Goal: Task Accomplishment & Management: Use online tool/utility

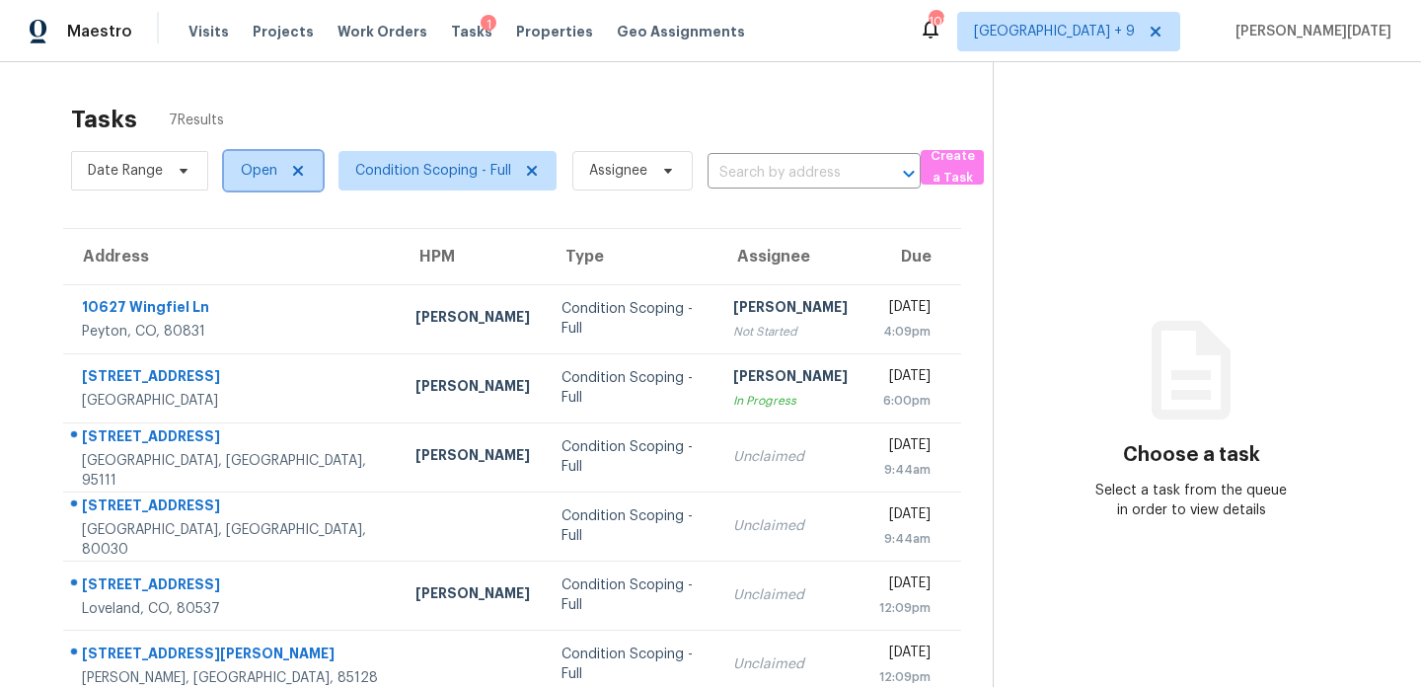
click at [255, 177] on span "Open" at bounding box center [259, 171] width 37 height 20
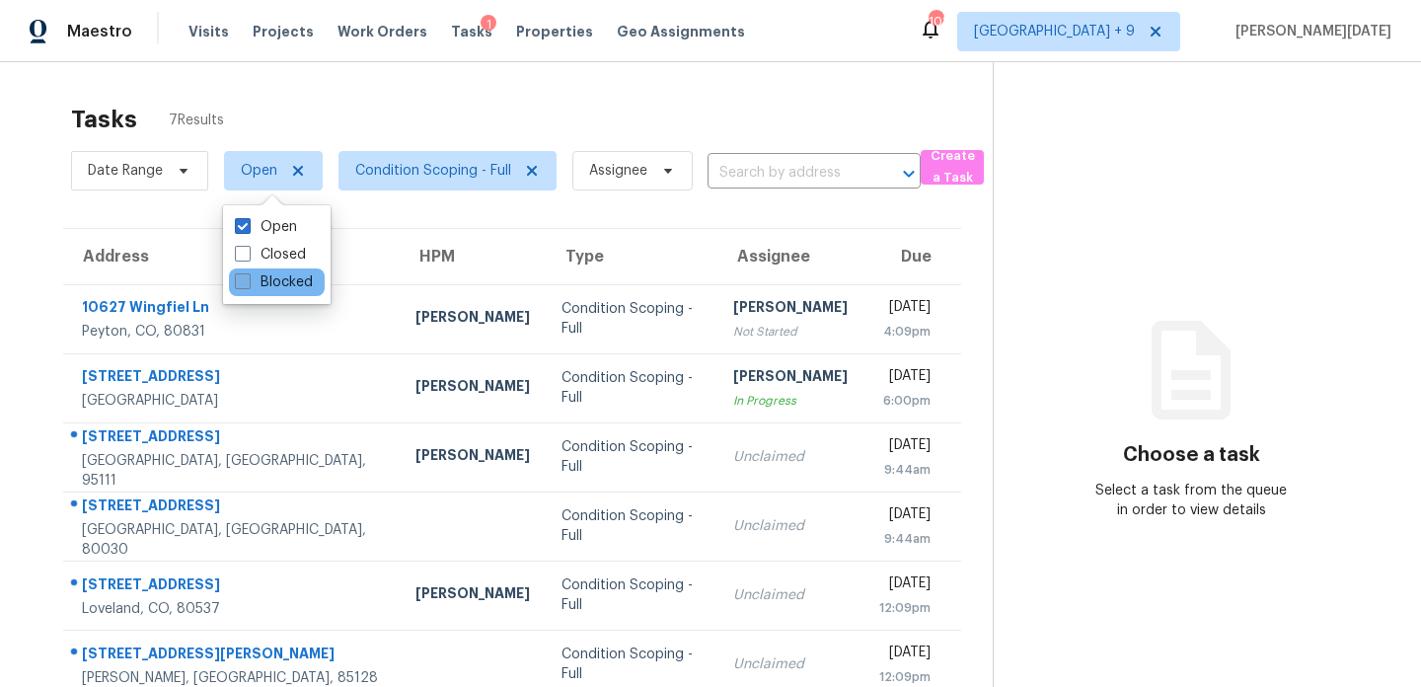
click at [248, 282] on span at bounding box center [243, 281] width 16 height 16
click at [248, 282] on input "Blocked" at bounding box center [241, 278] width 13 height 13
checkbox input "true"
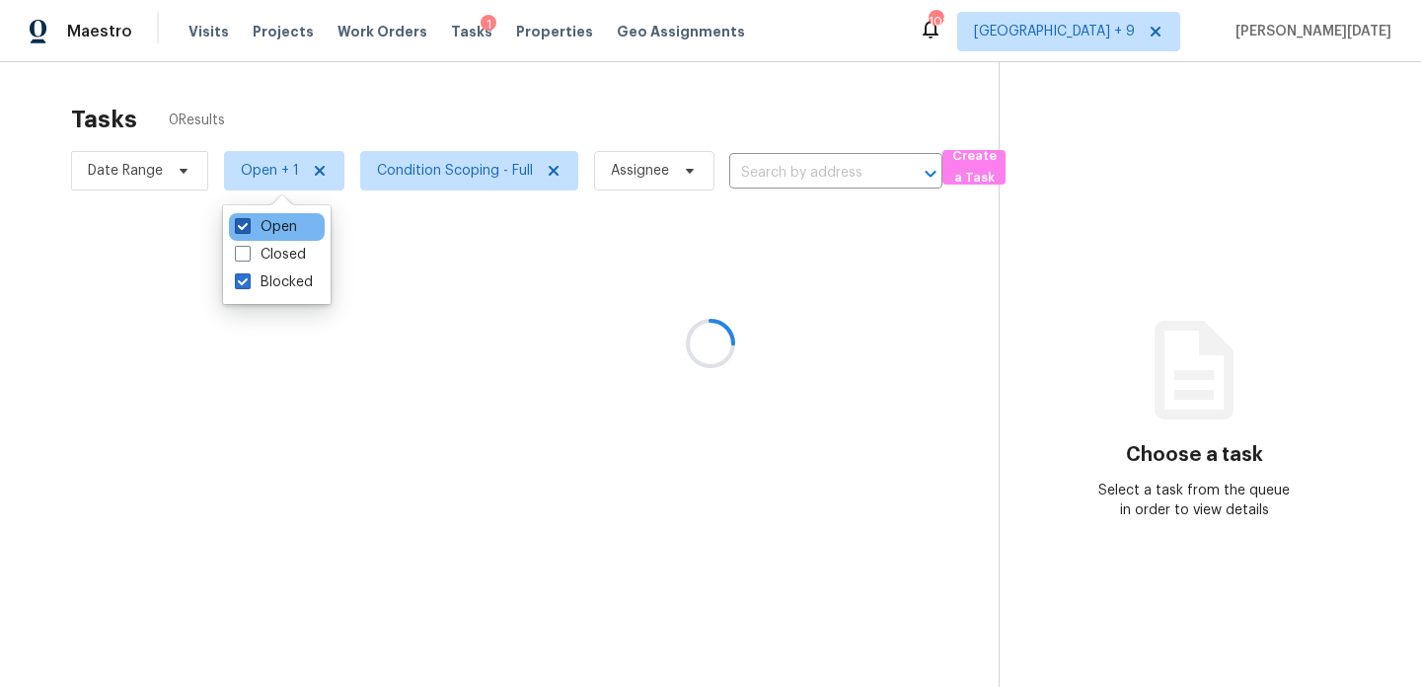
click at [256, 228] on label "Open" at bounding box center [266, 227] width 62 height 20
click at [248, 228] on input "Open" at bounding box center [241, 223] width 13 height 13
checkbox input "false"
click at [413, 127] on div at bounding box center [710, 343] width 1421 height 687
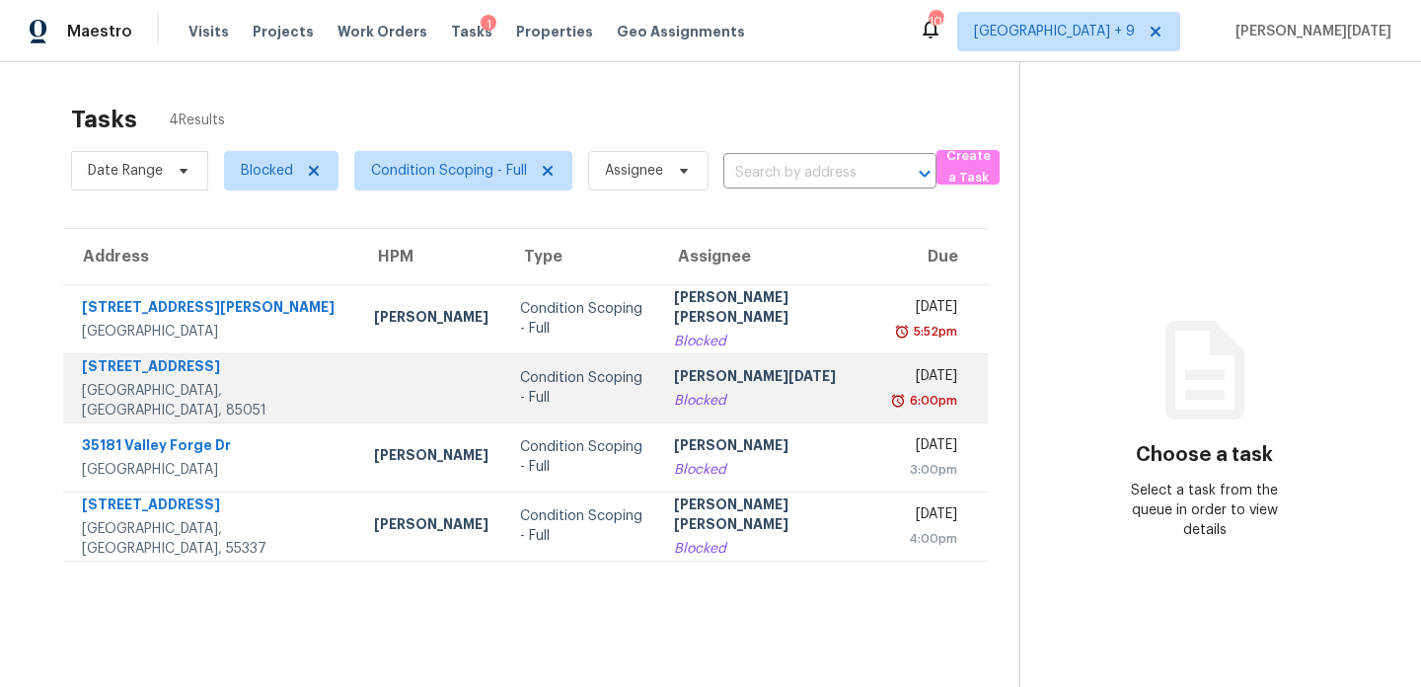
click at [726, 386] on div "[PERSON_NAME][DATE]" at bounding box center [769, 378] width 190 height 25
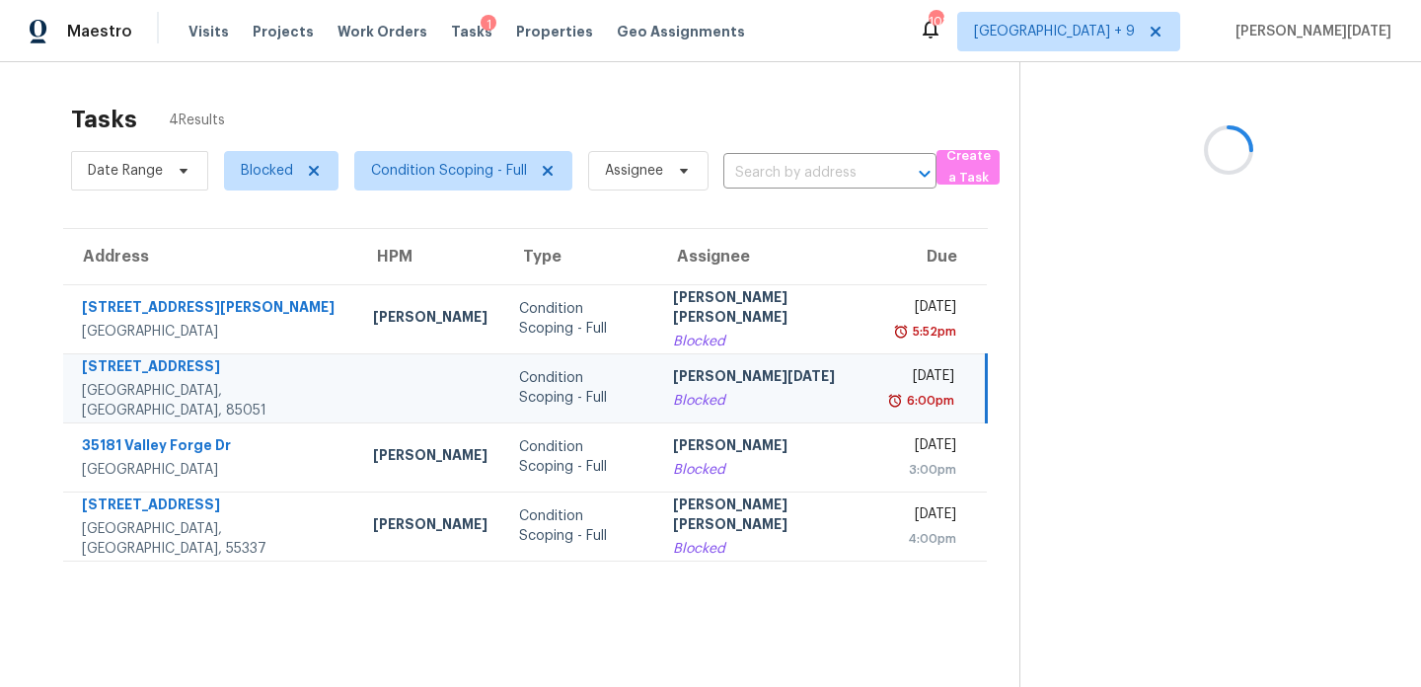
click at [726, 386] on div "[PERSON_NAME][DATE]" at bounding box center [767, 378] width 189 height 25
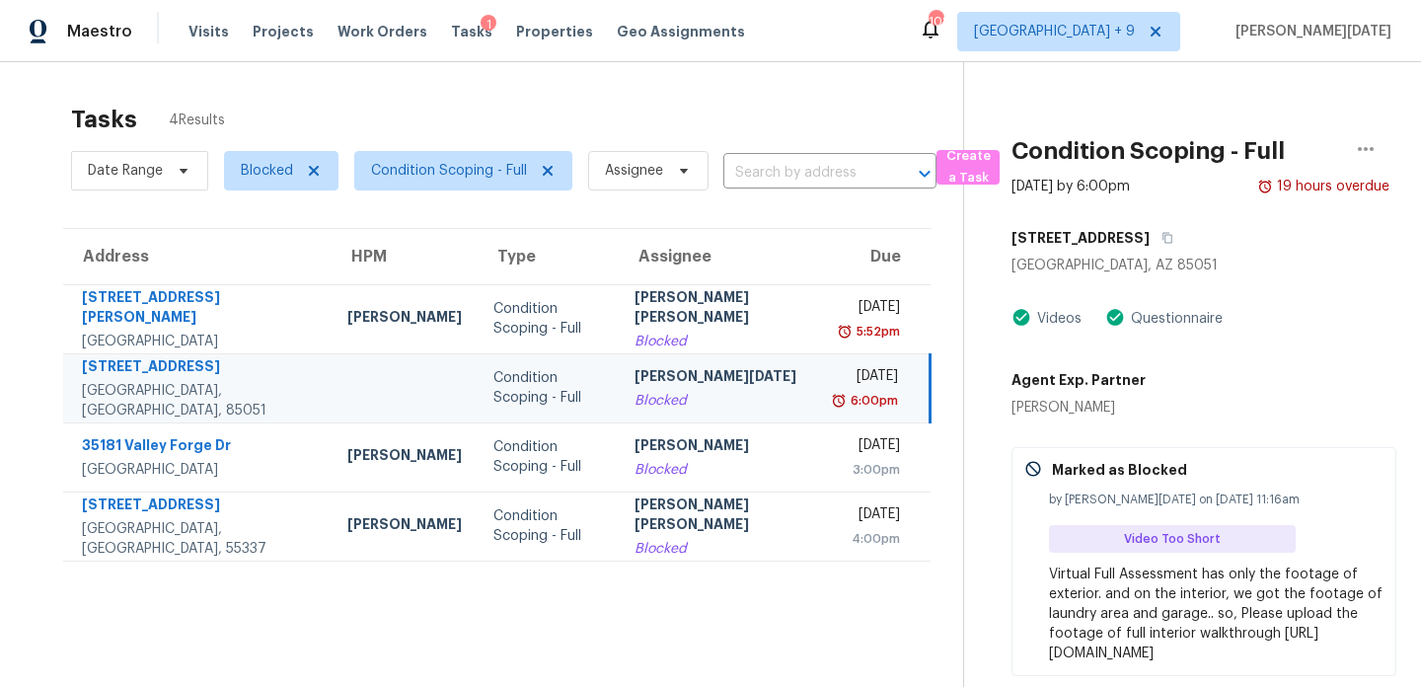
scroll to position [88, 0]
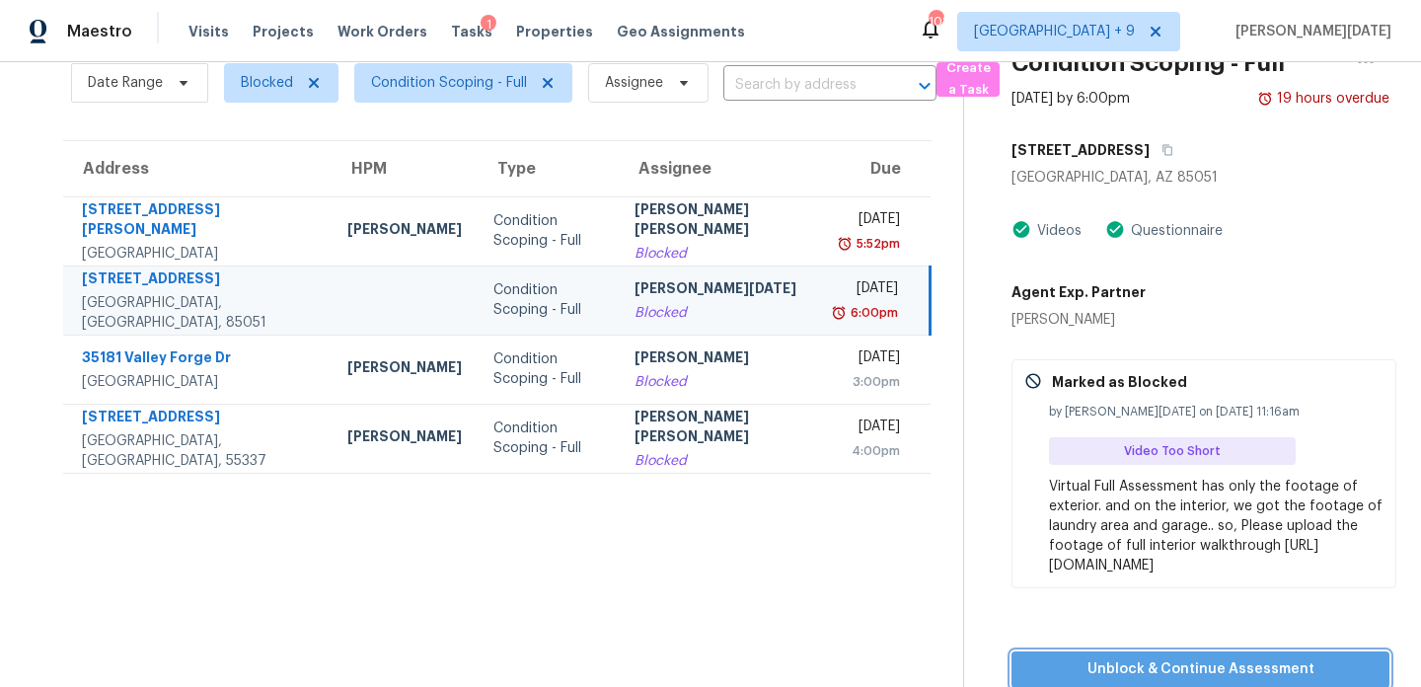
click at [1180, 667] on span "Unblock & Continue Assessment" at bounding box center [1200, 669] width 346 height 25
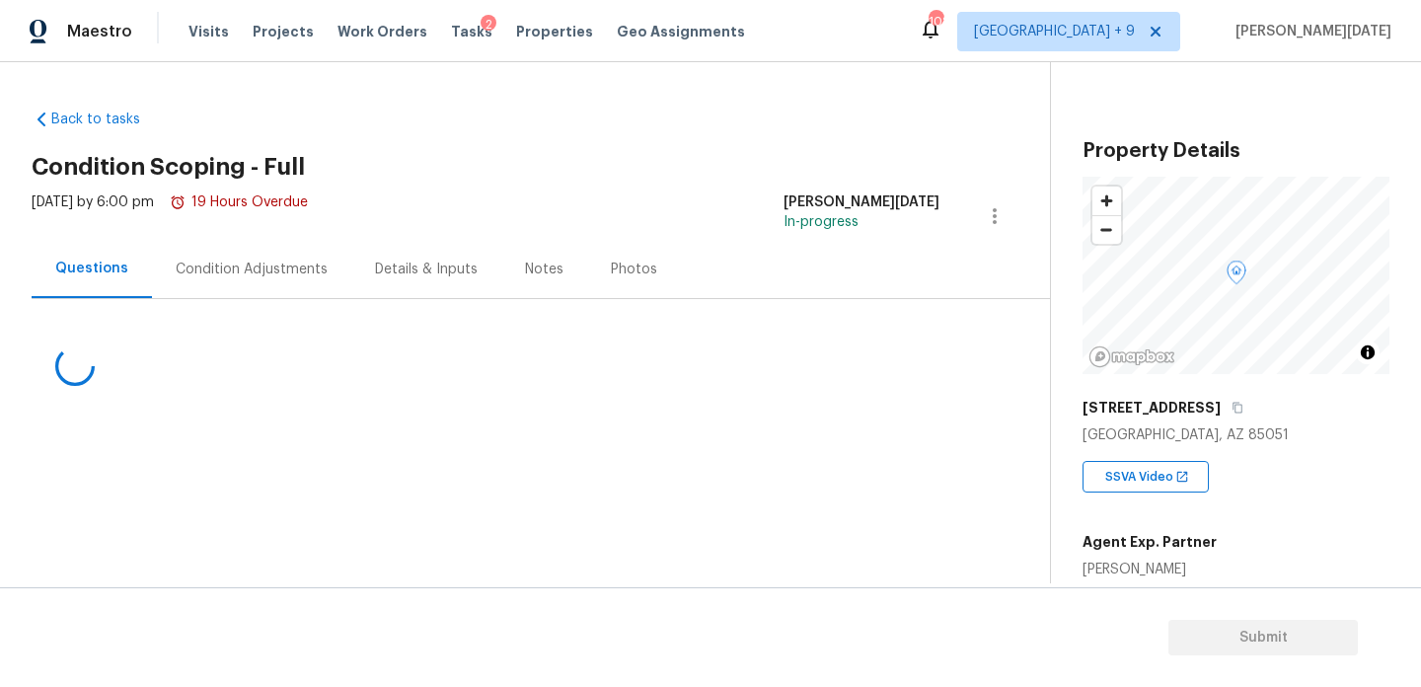
click at [245, 277] on div "Condition Adjustments" at bounding box center [252, 270] width 152 height 20
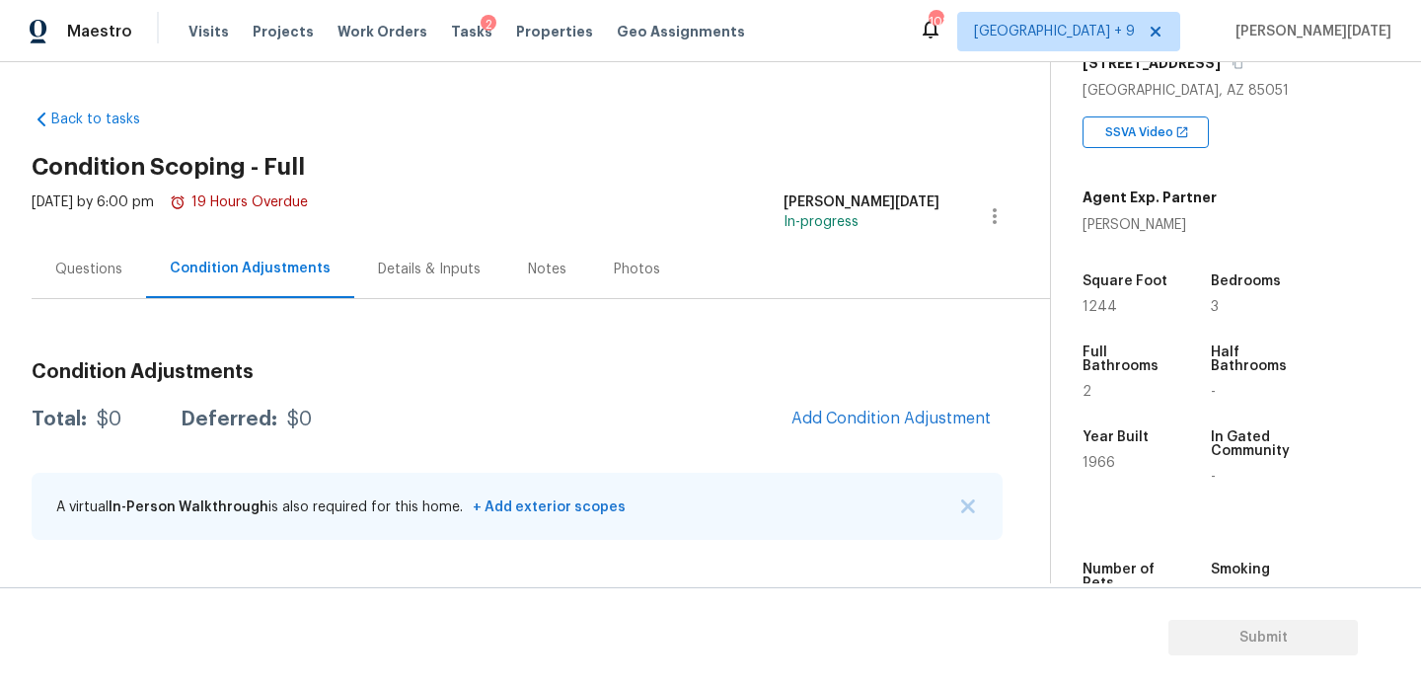
scroll to position [388, 0]
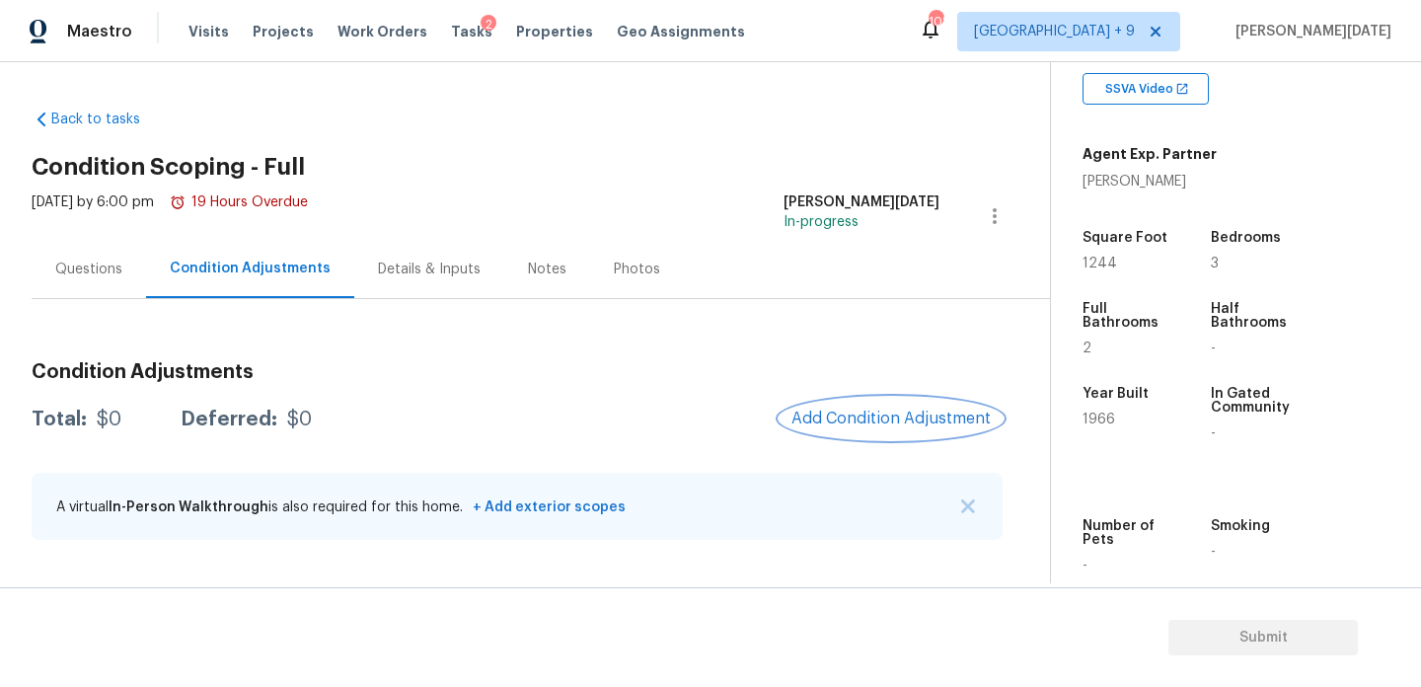
click at [867, 405] on button "Add Condition Adjustment" at bounding box center [891, 418] width 223 height 41
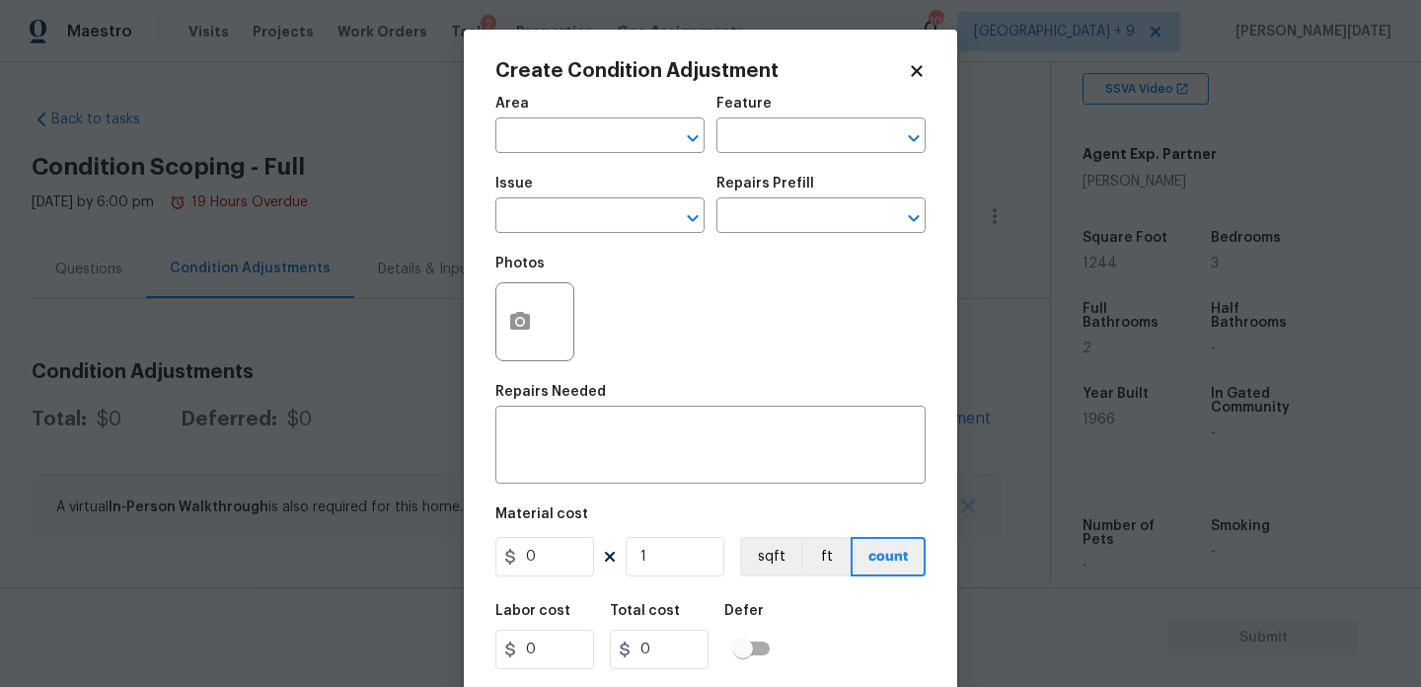
click at [505, 157] on span "Area ​" at bounding box center [599, 125] width 209 height 80
click at [544, 124] on input "text" at bounding box center [572, 137] width 154 height 31
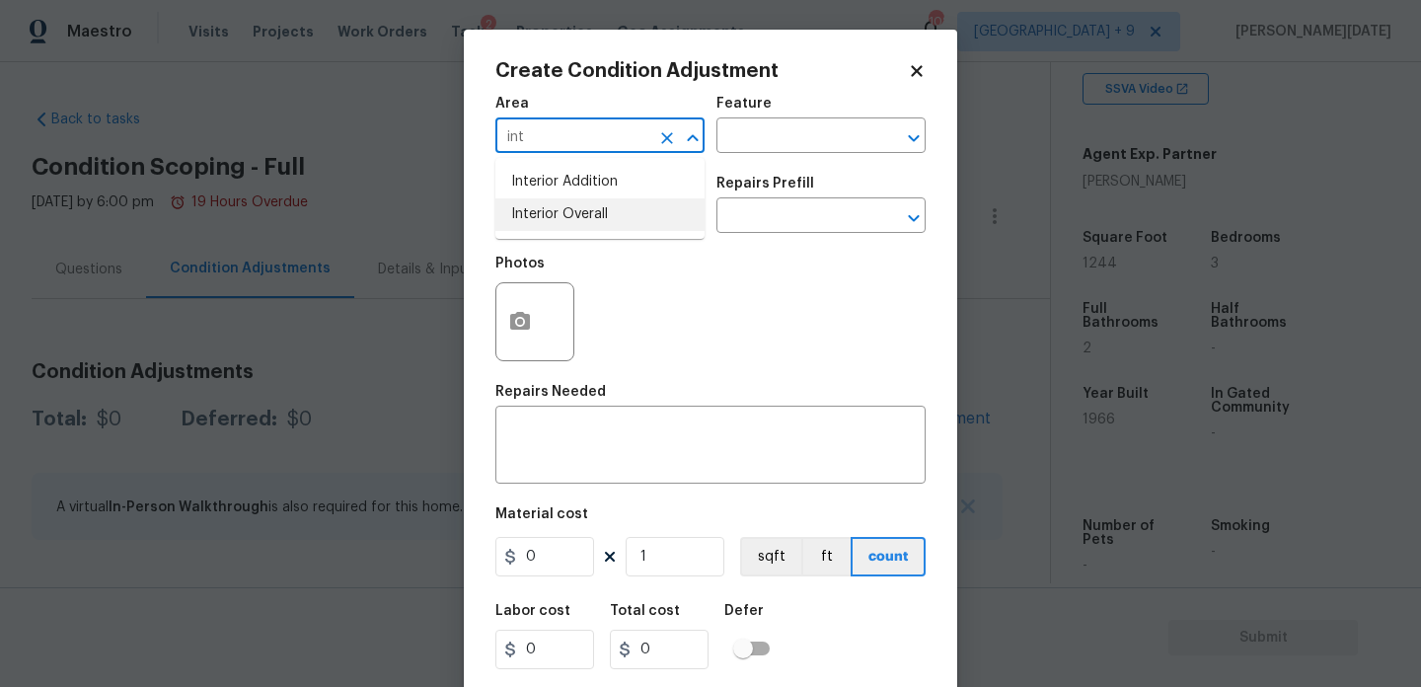
click at [558, 216] on li "Interior Overall" at bounding box center [599, 214] width 209 height 33
type input "Interior Overall"
click at [558, 216] on input "text" at bounding box center [572, 217] width 154 height 31
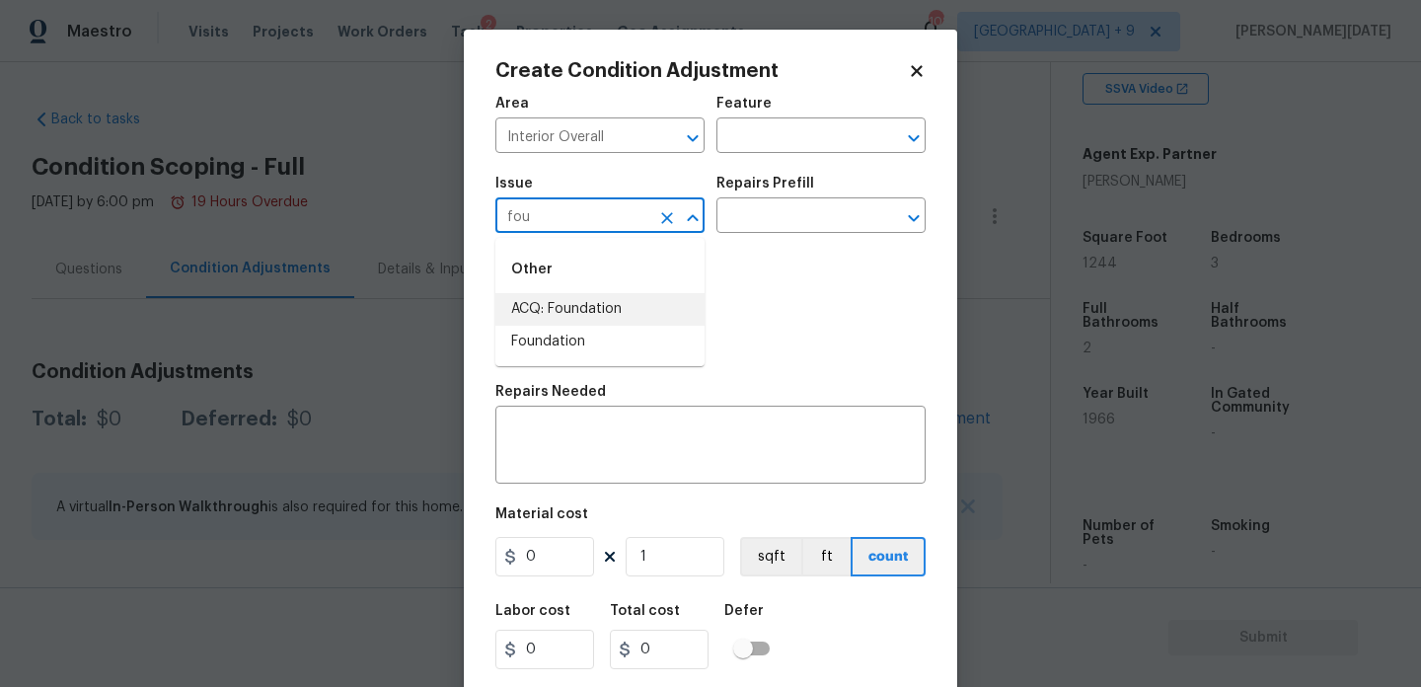
click at [596, 310] on li "ACQ: Foundation" at bounding box center [599, 309] width 209 height 33
type input "ACQ: Foundation"
click at [777, 231] on input "text" at bounding box center [794, 217] width 154 height 31
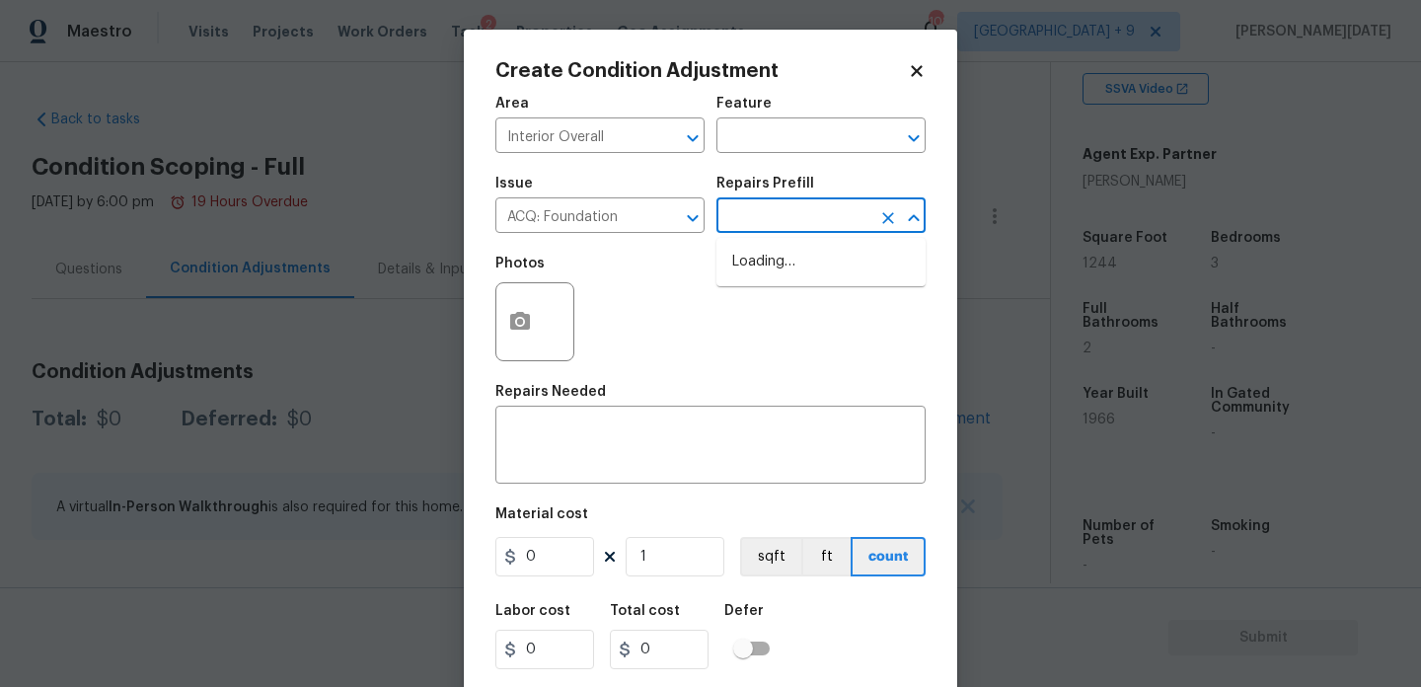
click at [807, 221] on input "text" at bounding box center [794, 217] width 154 height 31
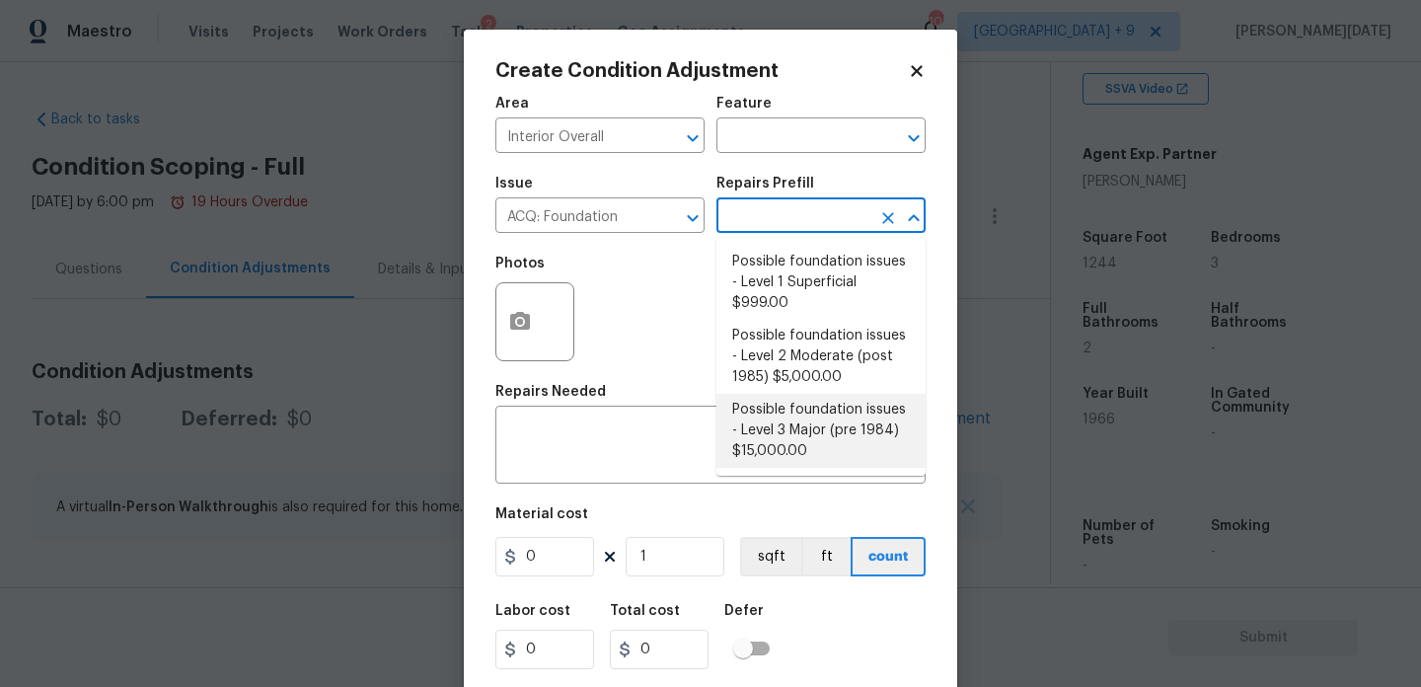
click at [866, 446] on li "Possible foundation issues - Level 3 Major (pre 1984) $15,000.00" at bounding box center [821, 431] width 209 height 74
type input "Acquisition"
type textarea "Possible foundation issues - Level 3 Major: Disclaimer: This is NOT a technical…"
type input "15000"
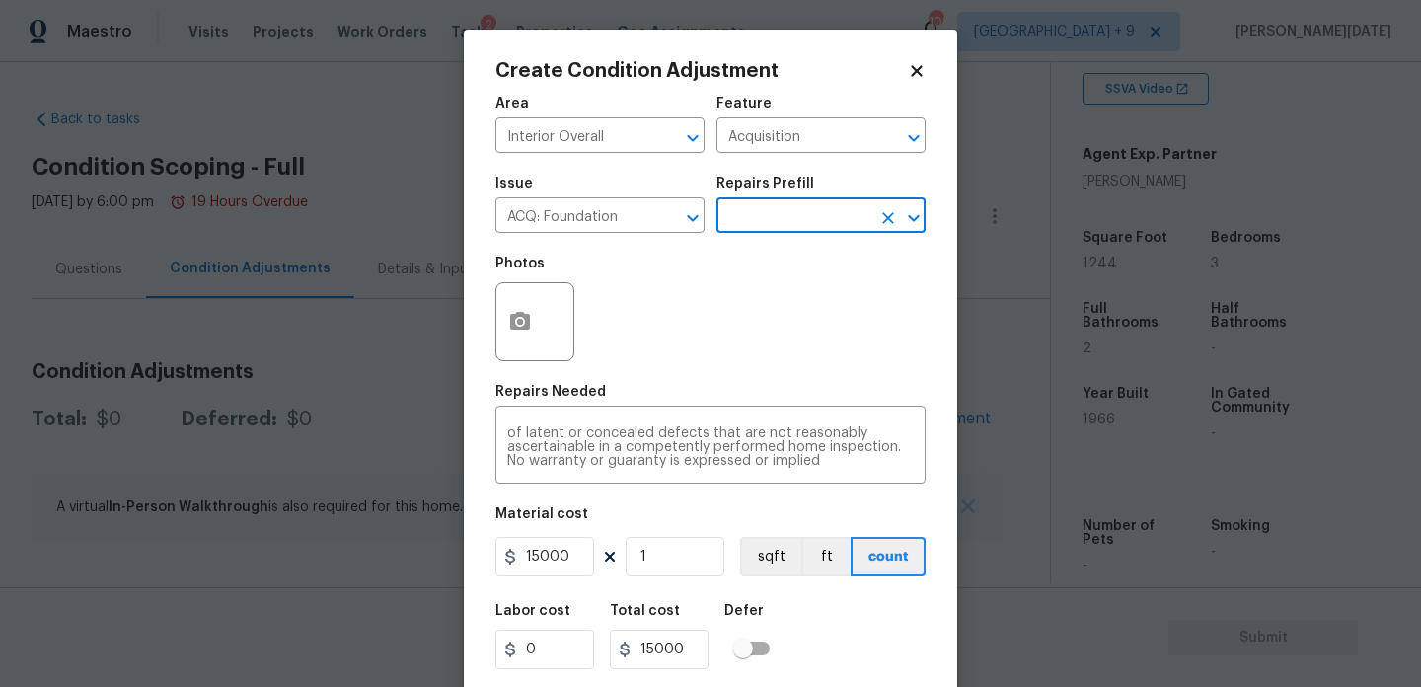
scroll to position [50, 0]
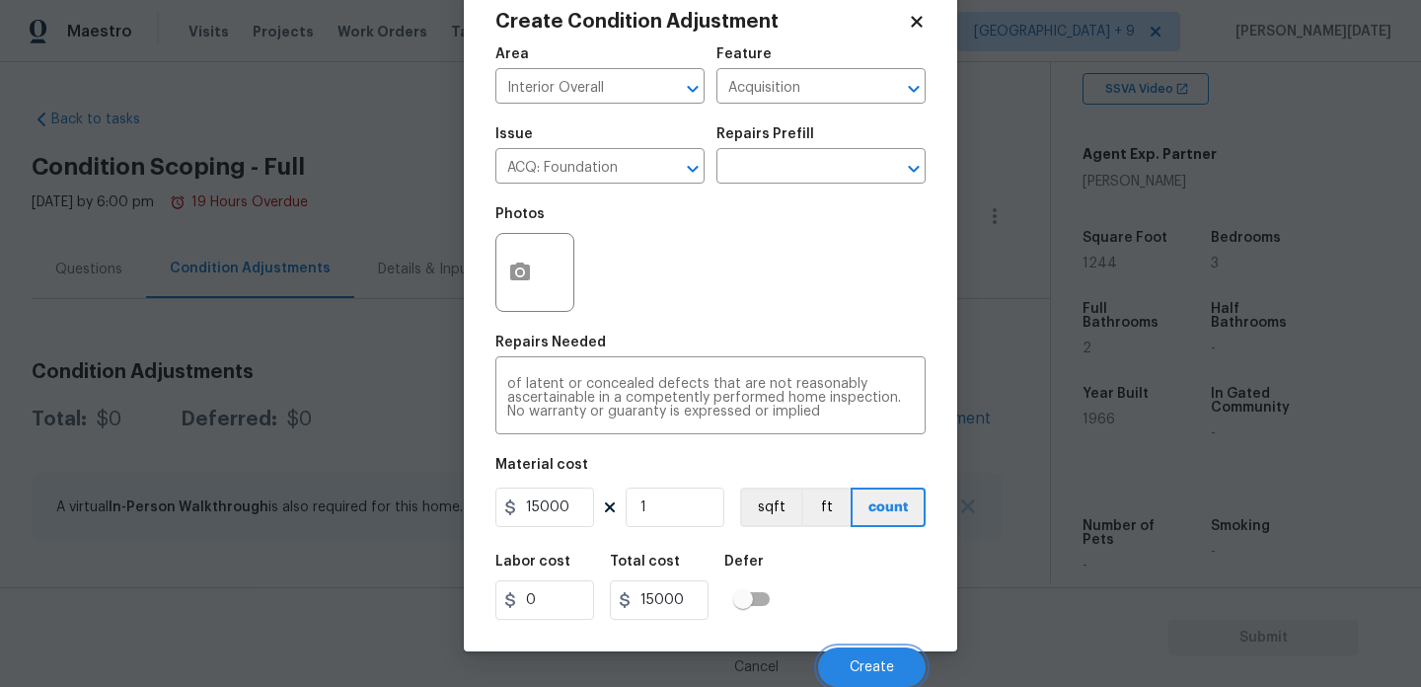
click at [892, 667] on span "Create" at bounding box center [872, 667] width 44 height 15
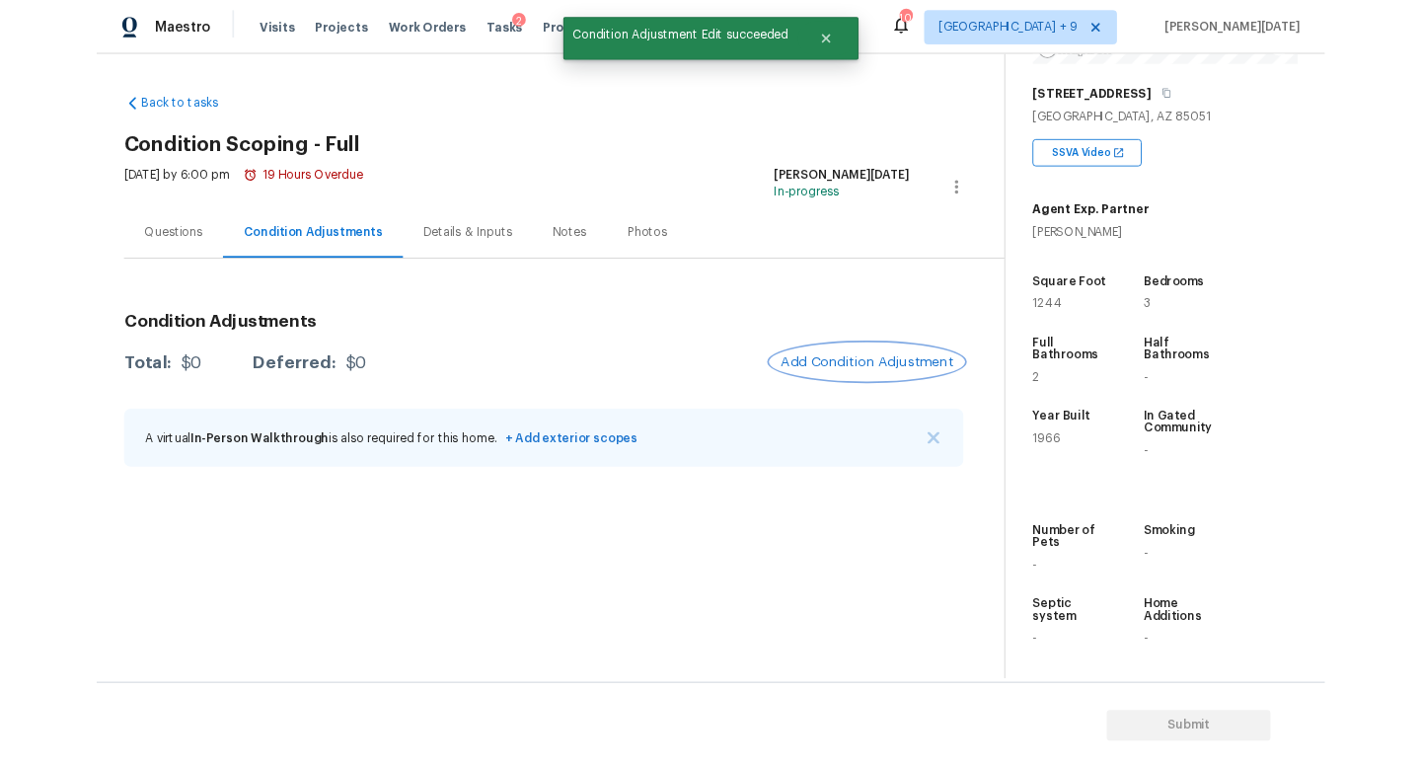
scroll to position [388, 0]
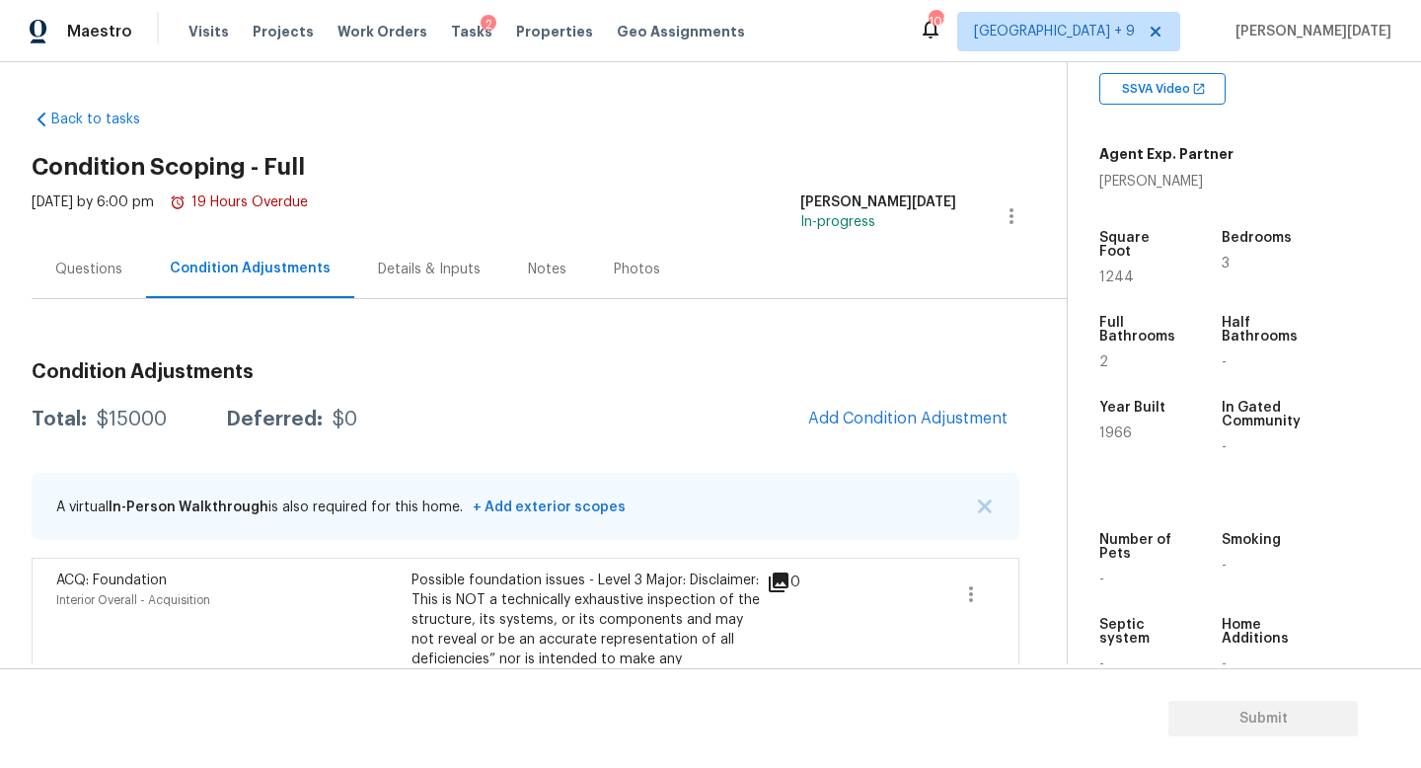
click at [116, 266] on div "Questions" at bounding box center [88, 270] width 67 height 20
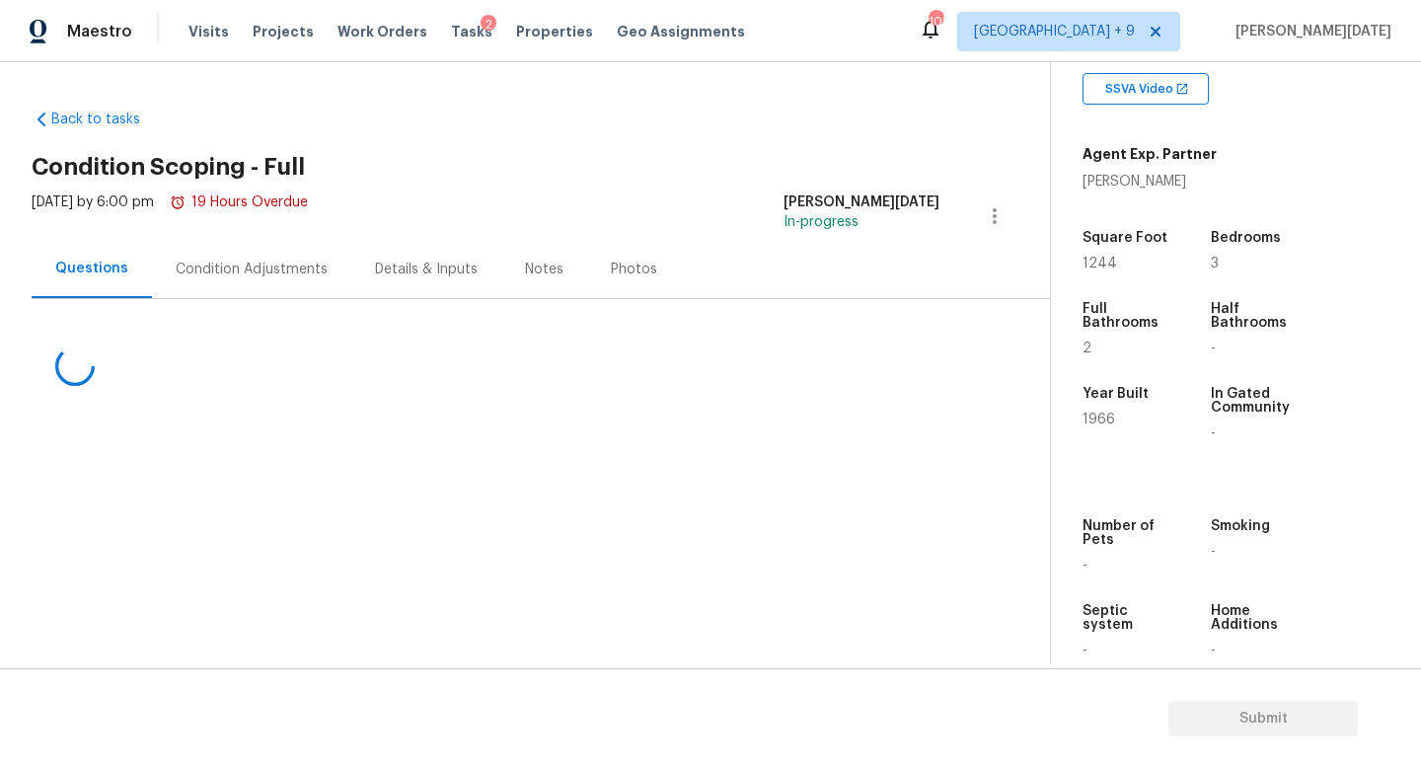
click at [255, 271] on div "Condition Adjustments" at bounding box center [252, 270] width 152 height 20
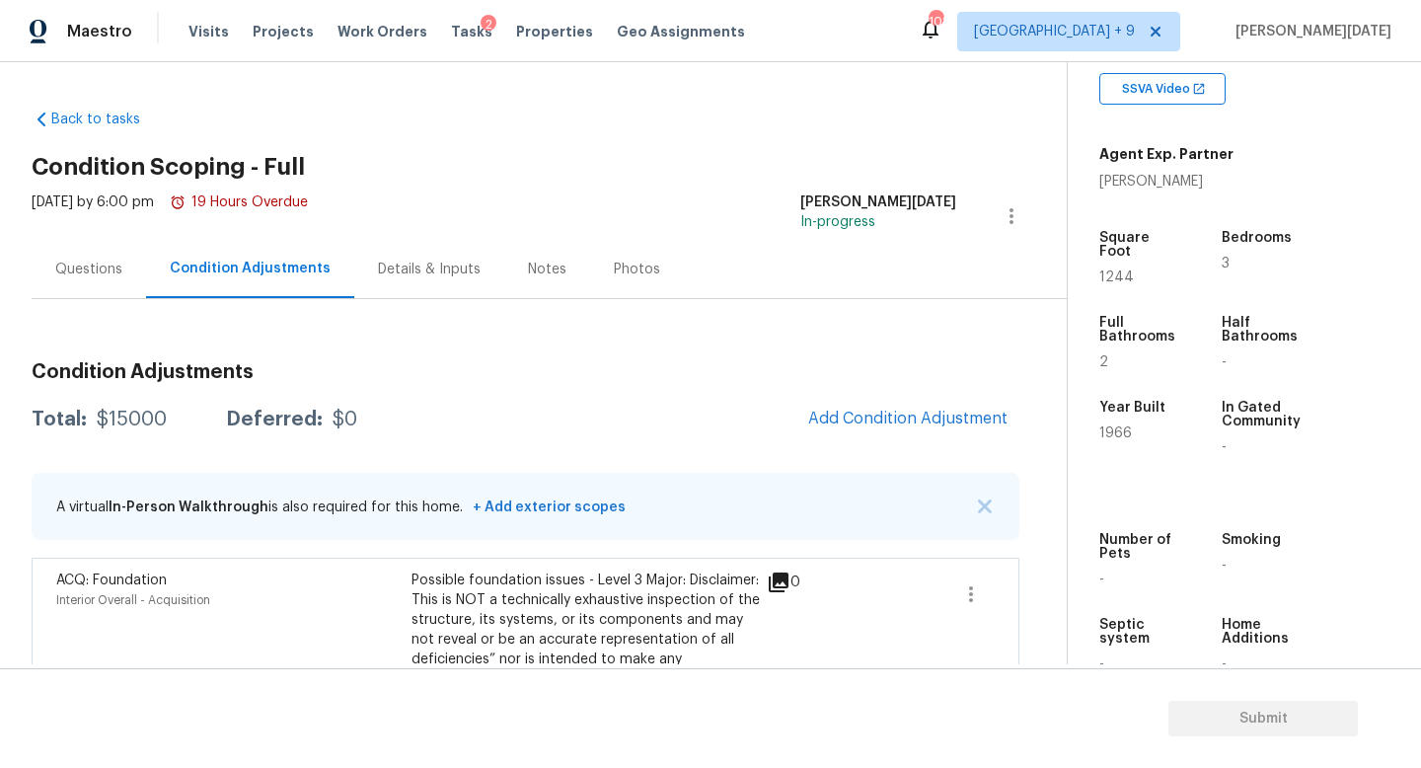
scroll to position [142, 0]
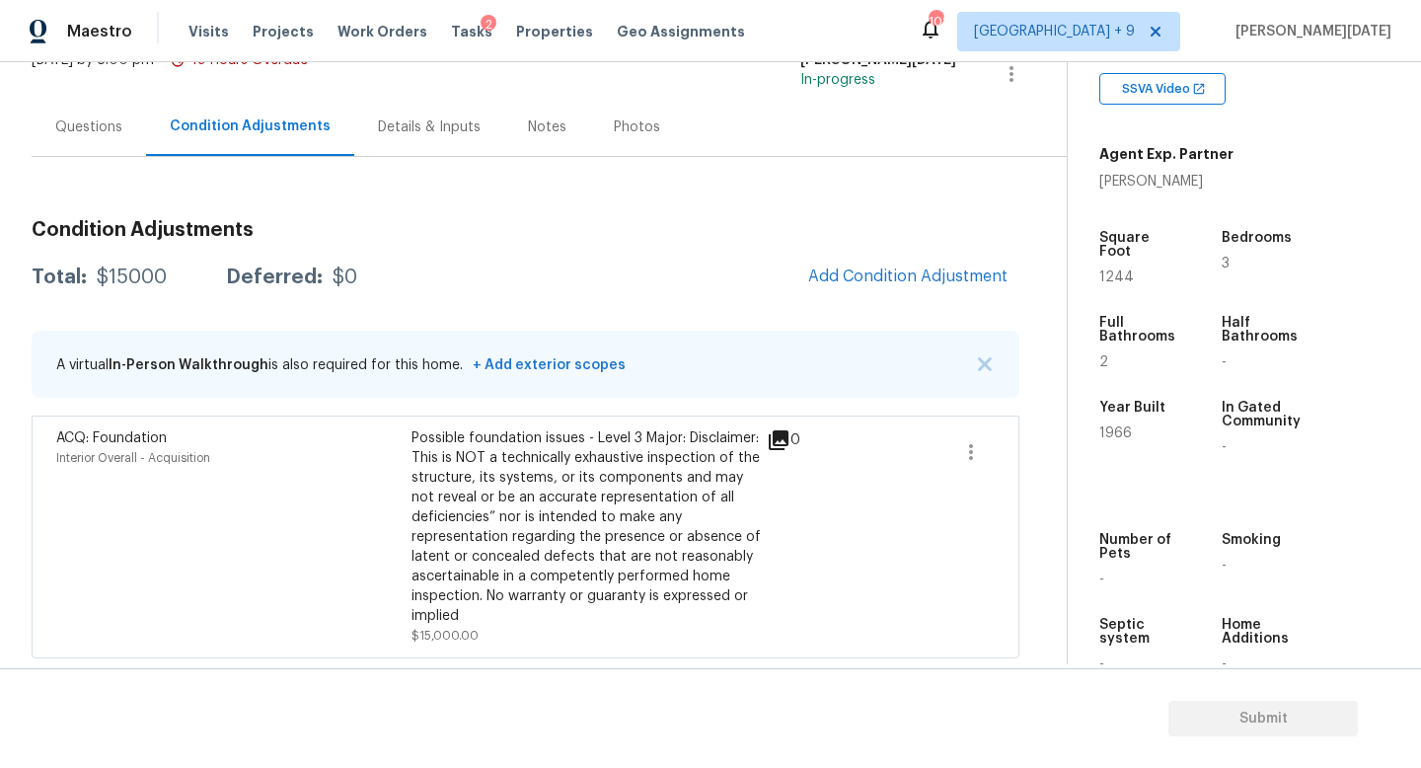
click at [95, 139] on div "Questions" at bounding box center [89, 127] width 114 height 58
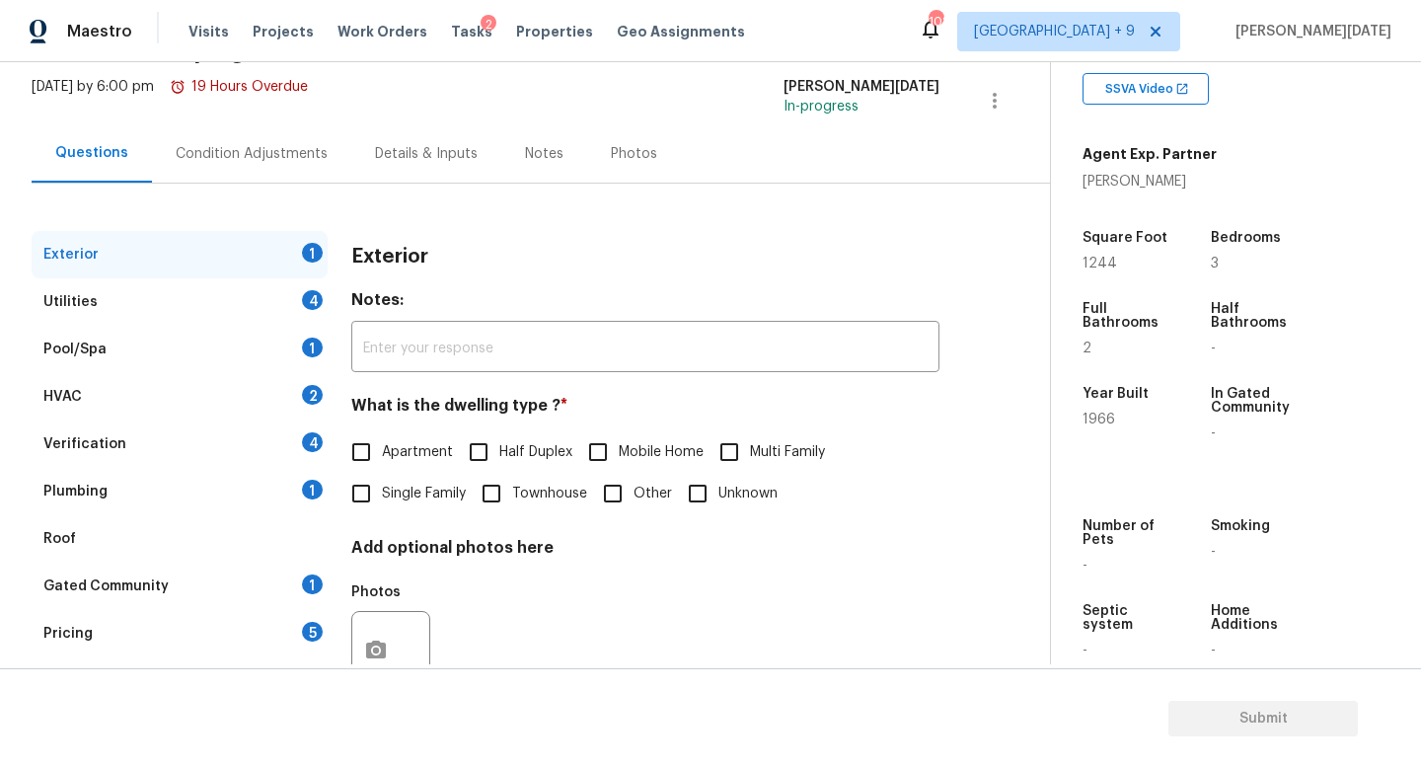
click at [231, 290] on div "Utilities 4" at bounding box center [180, 301] width 296 height 47
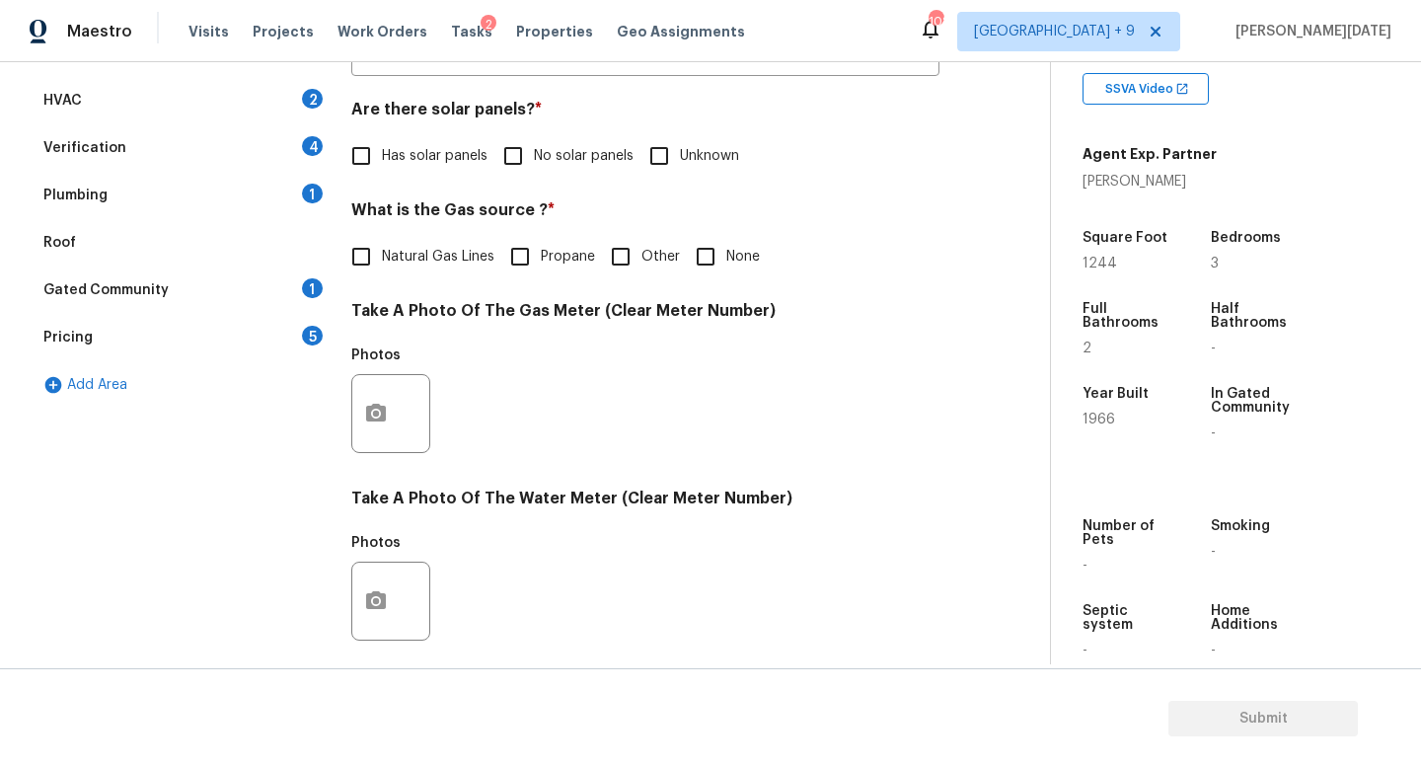
scroll to position [428, 0]
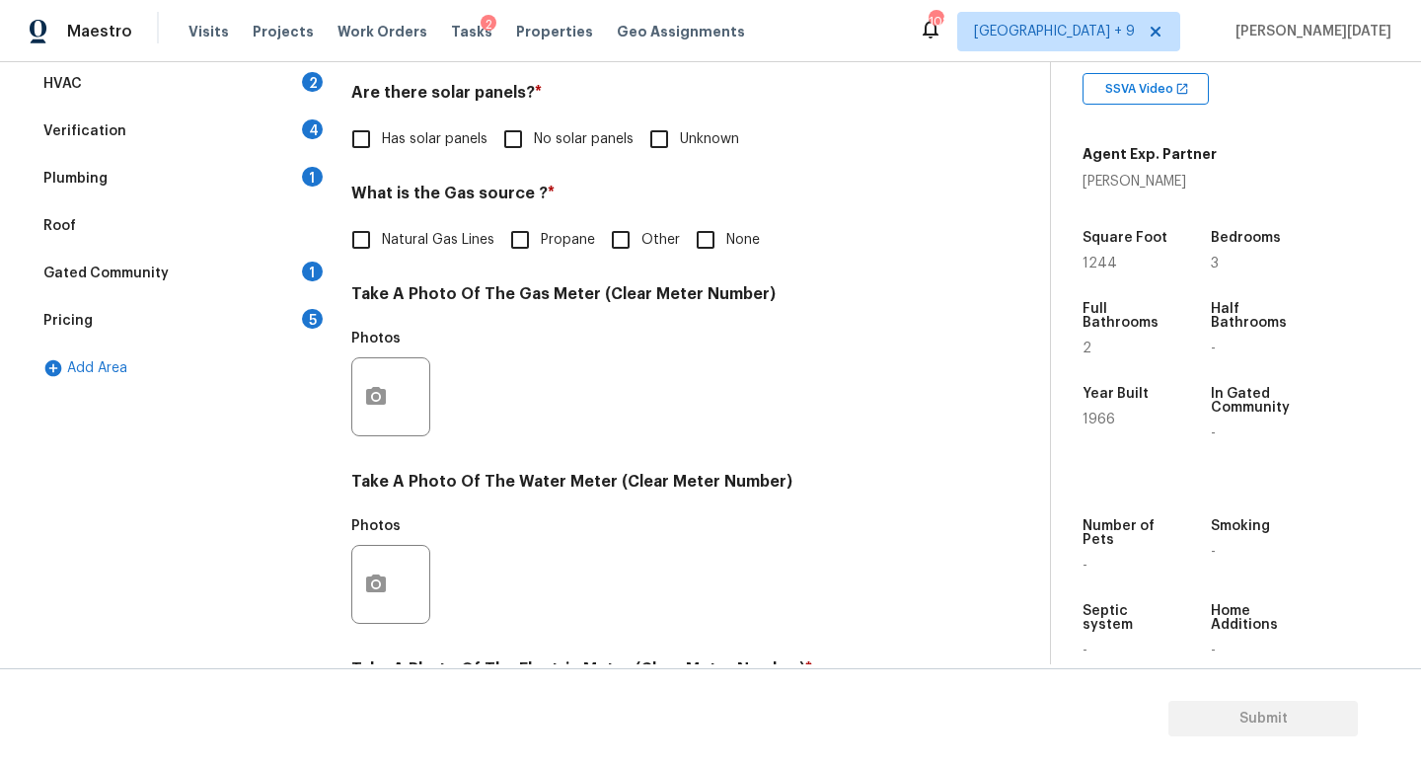
click at [386, 238] on span "Natural Gas Lines" at bounding box center [438, 240] width 113 height 21
click at [382, 238] on input "Natural Gas Lines" at bounding box center [361, 239] width 41 height 41
checkbox input "true"
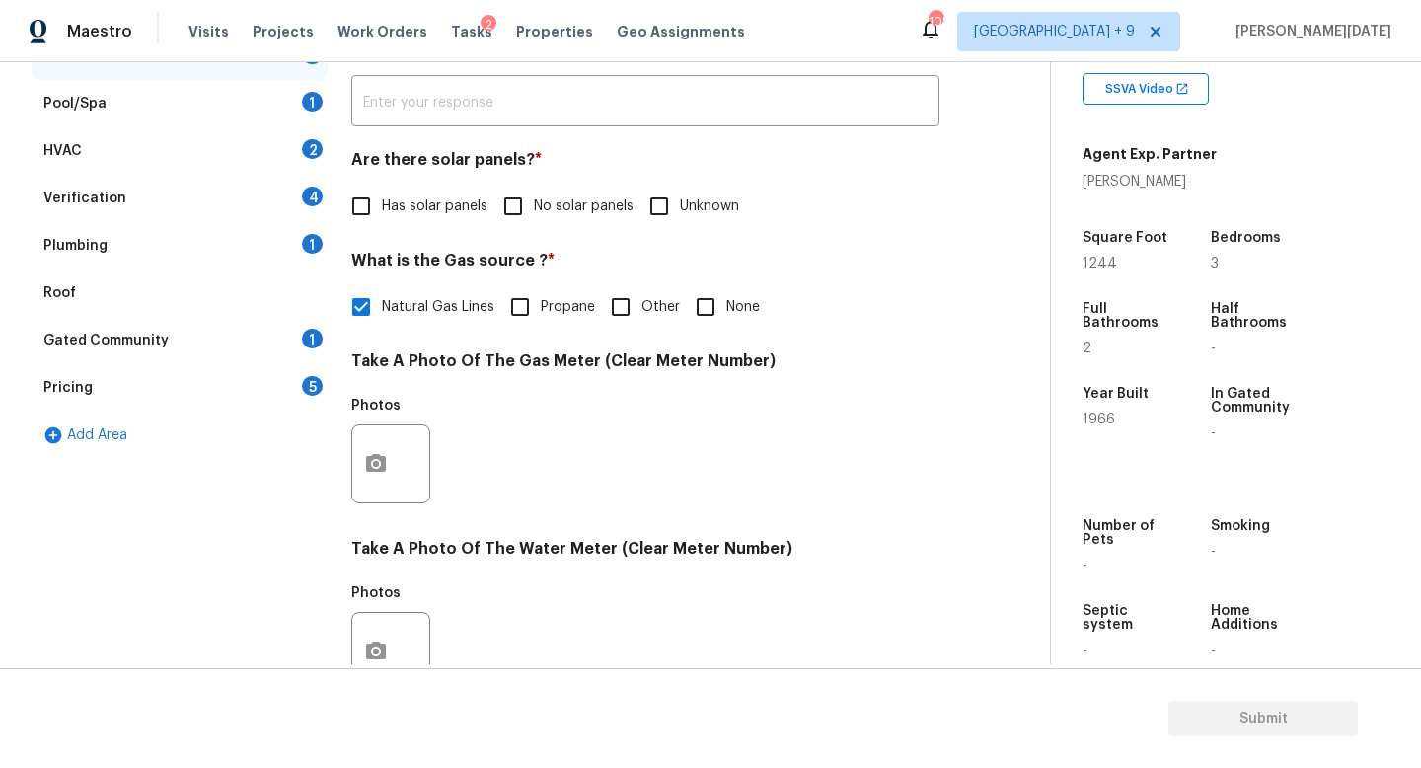
click at [540, 207] on span "No solar panels" at bounding box center [584, 206] width 100 height 21
click at [534, 207] on input "No solar panels" at bounding box center [513, 206] width 41 height 41
checkbox input "true"
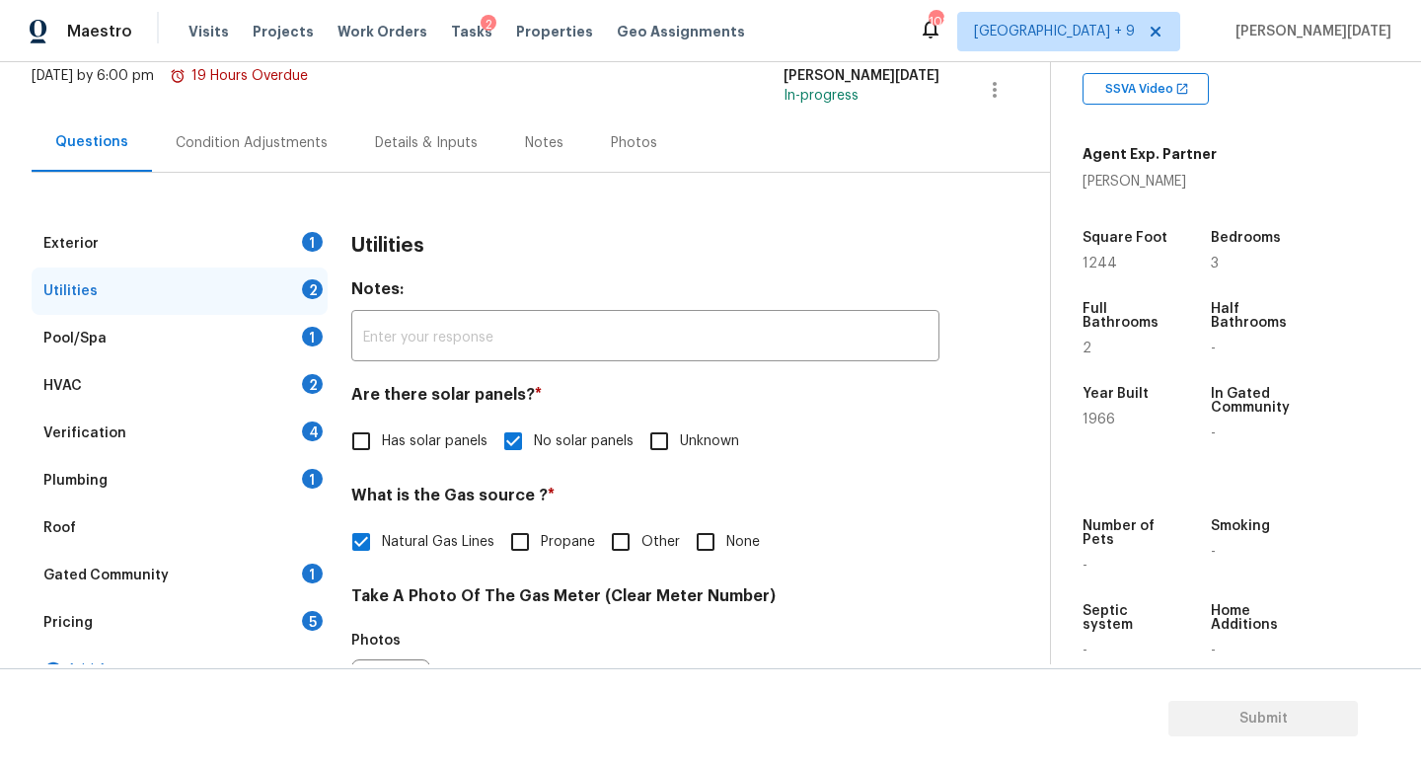
scroll to position [119, 0]
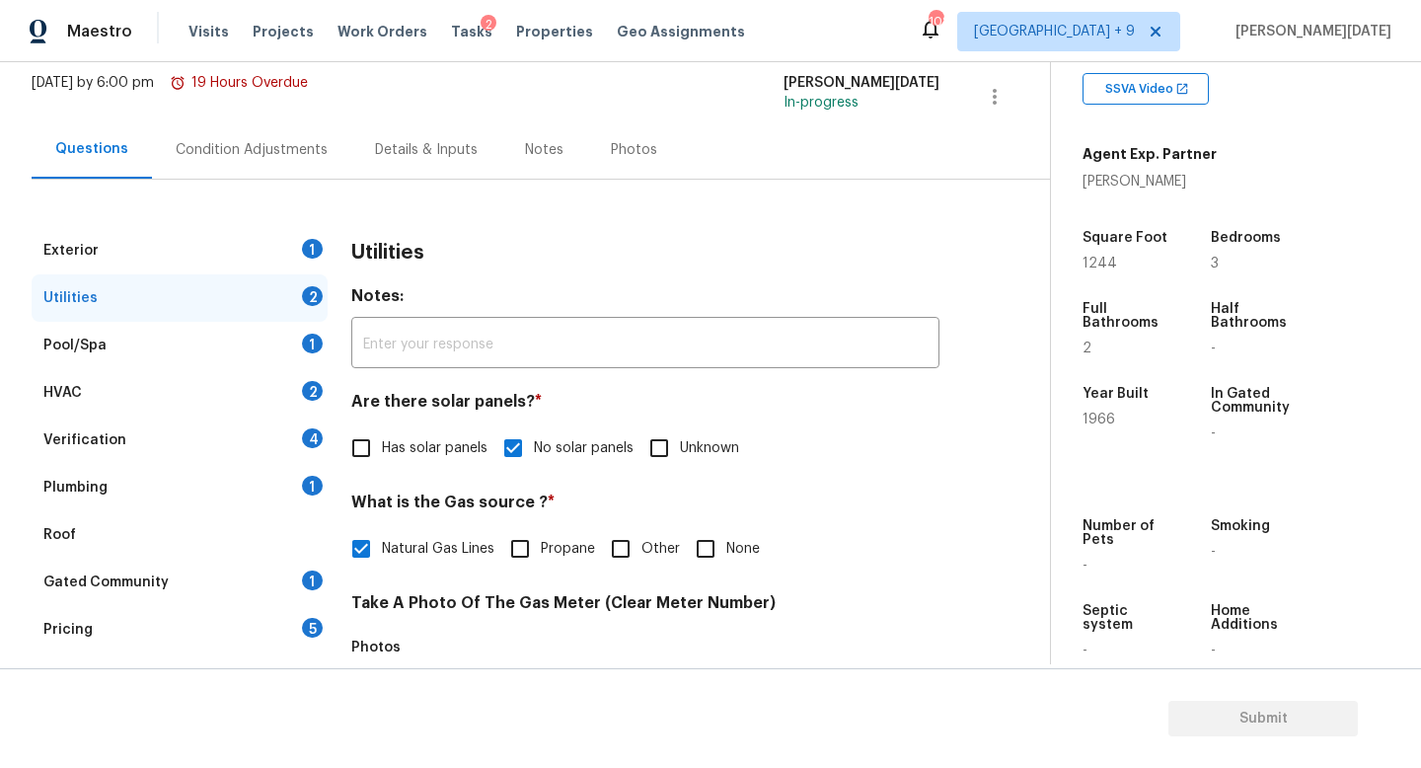
click at [234, 169] on div "Condition Adjustments" at bounding box center [251, 149] width 199 height 58
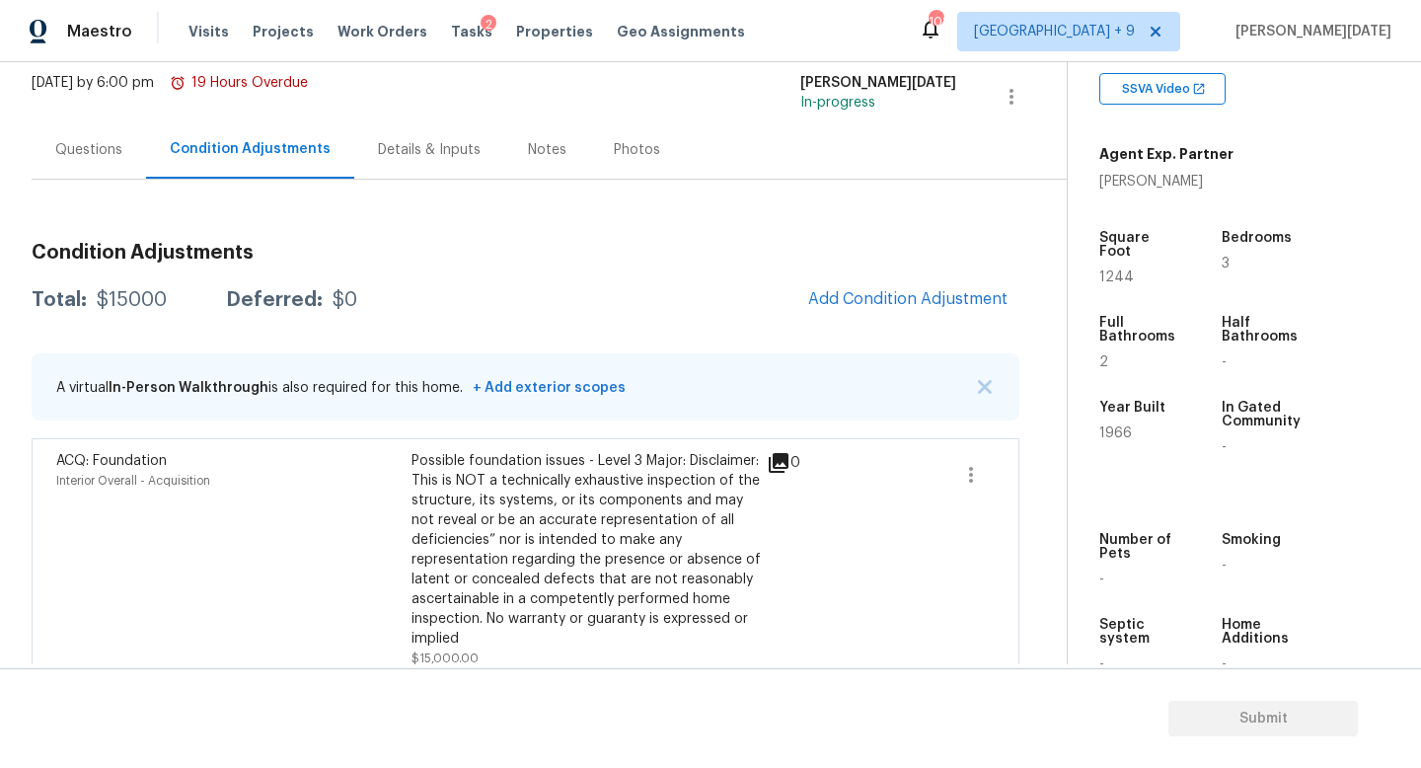
click at [1106, 270] on span "1244" at bounding box center [1117, 277] width 35 height 14
copy span "1244"
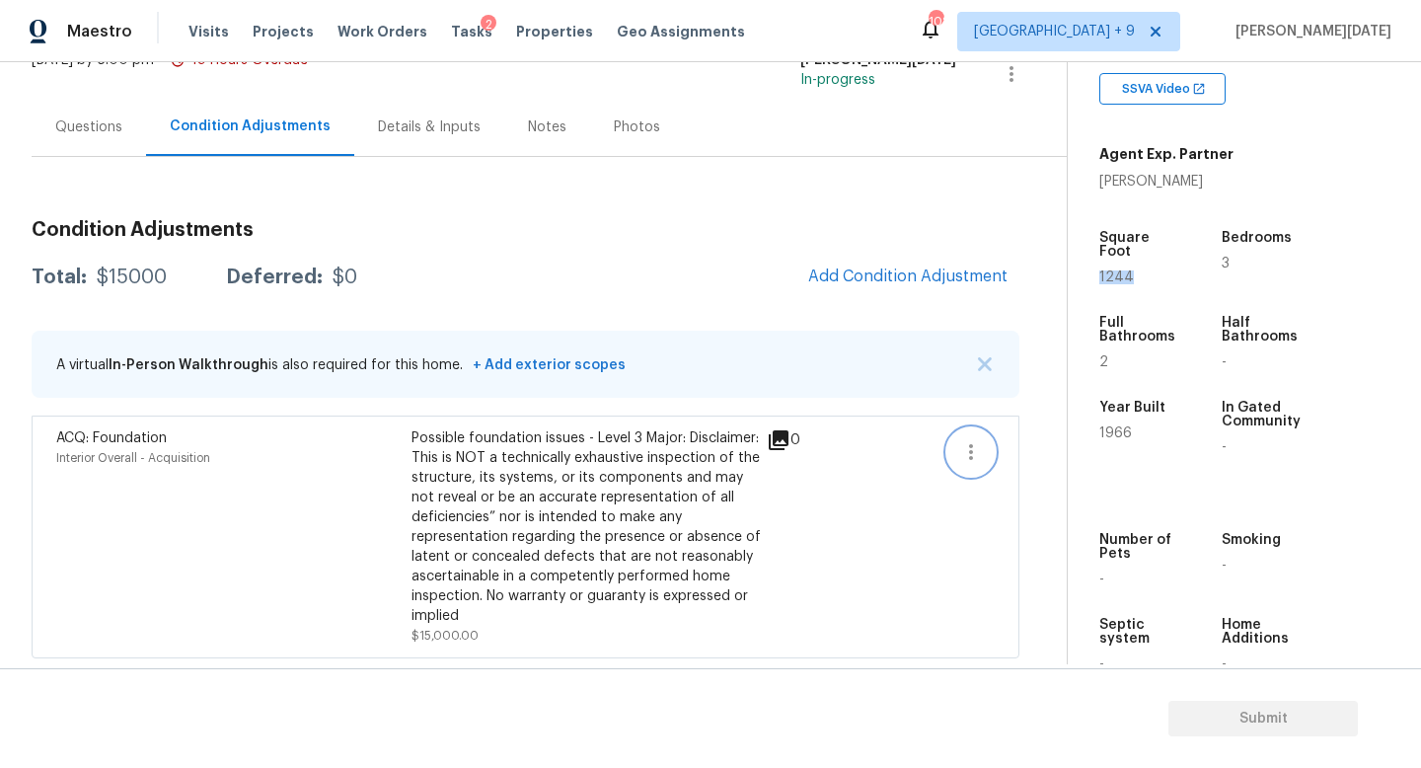
click at [970, 454] on icon "button" at bounding box center [971, 452] width 24 height 24
click at [1056, 452] on div "Edit" at bounding box center [1084, 448] width 154 height 20
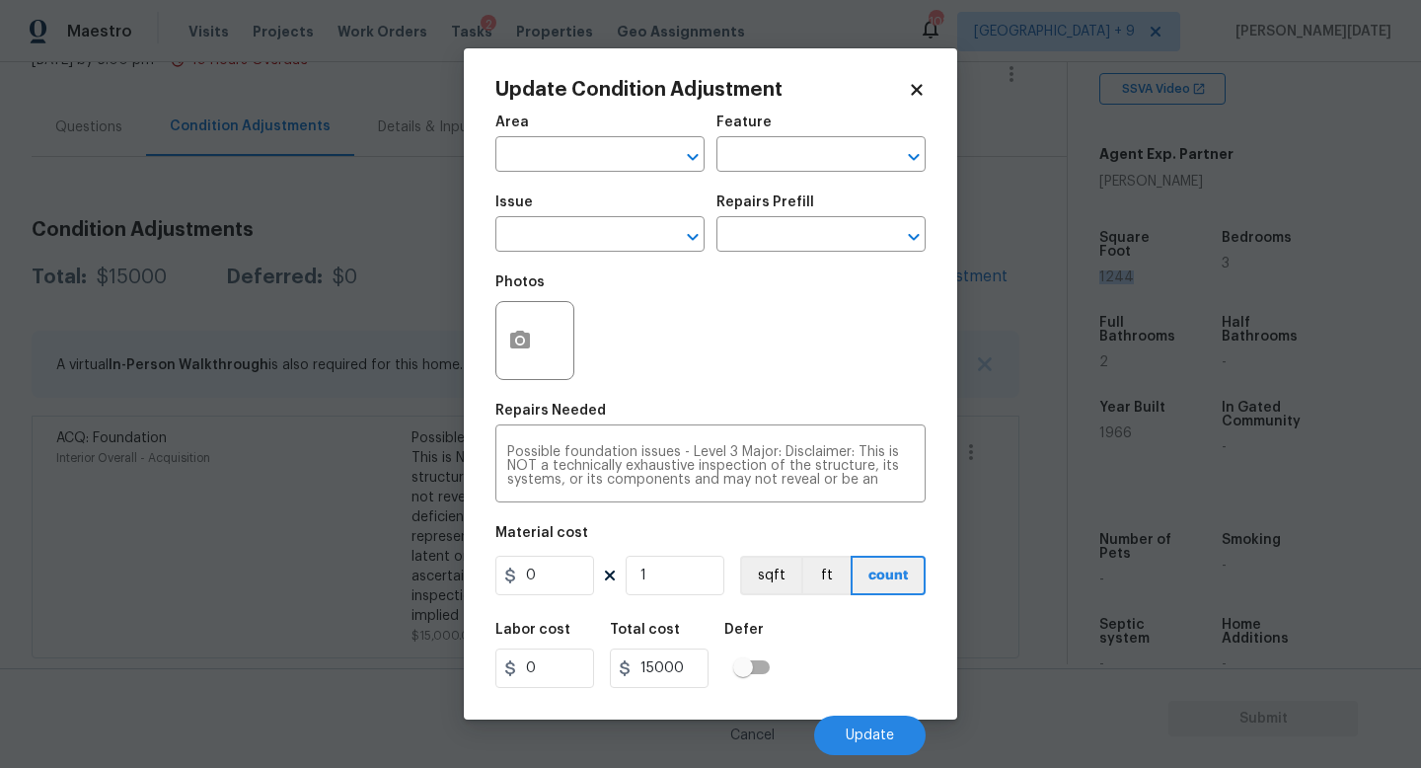
type input "Interior Overall"
type input "Acquisition"
type input "ACQ: Foundation"
type input "15000"
click at [527, 353] on button "button" at bounding box center [519, 340] width 47 height 77
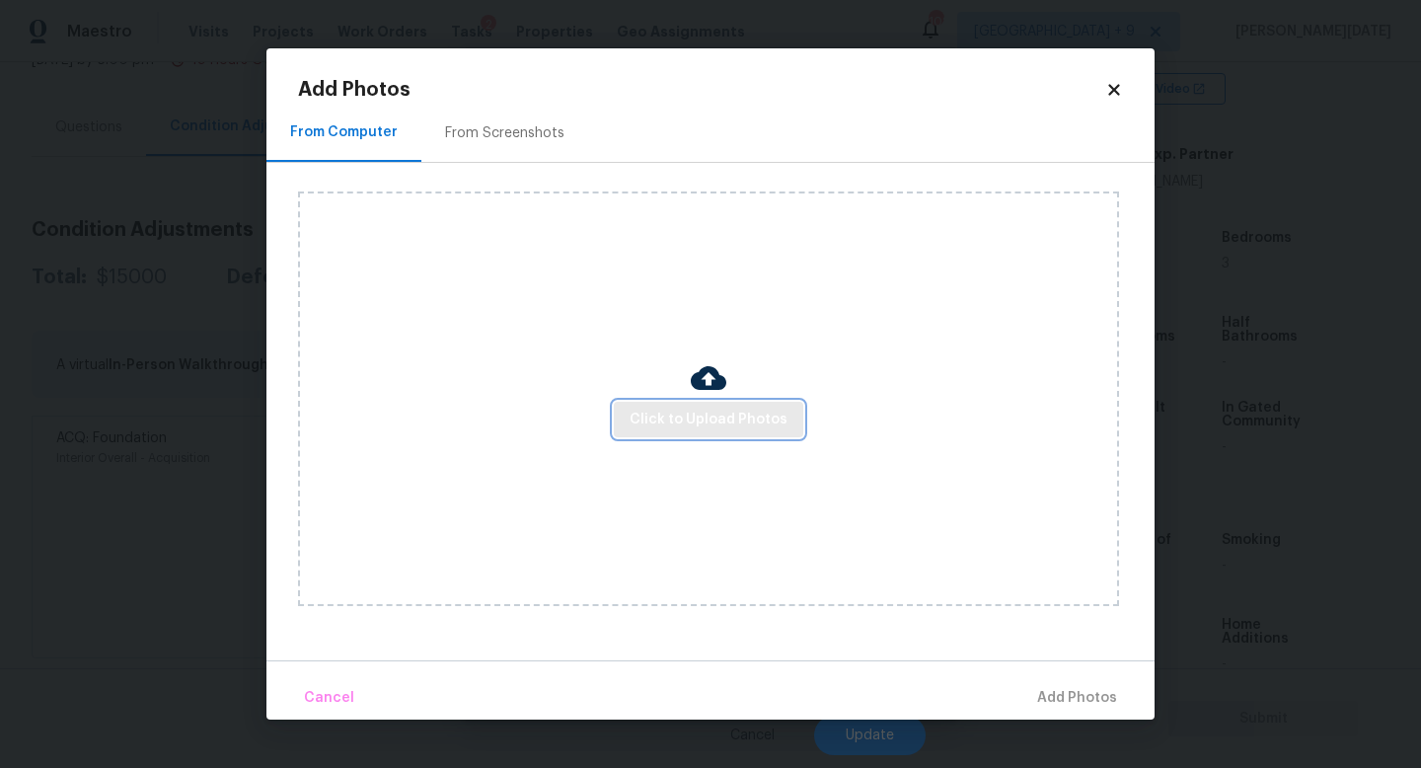
click at [660, 417] on span "Click to Upload Photos" at bounding box center [709, 420] width 158 height 25
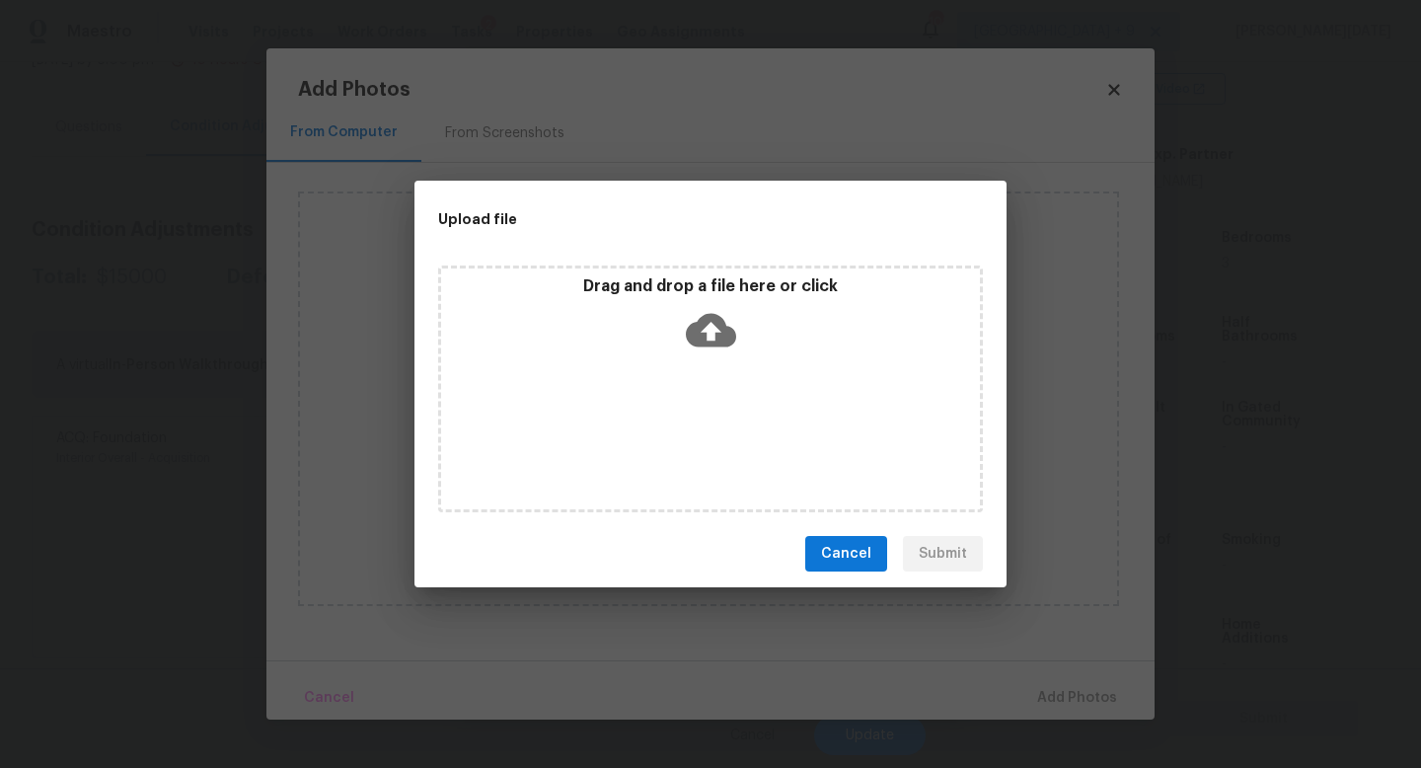
click at [660, 417] on div "Drag and drop a file here or click" at bounding box center [710, 388] width 545 height 247
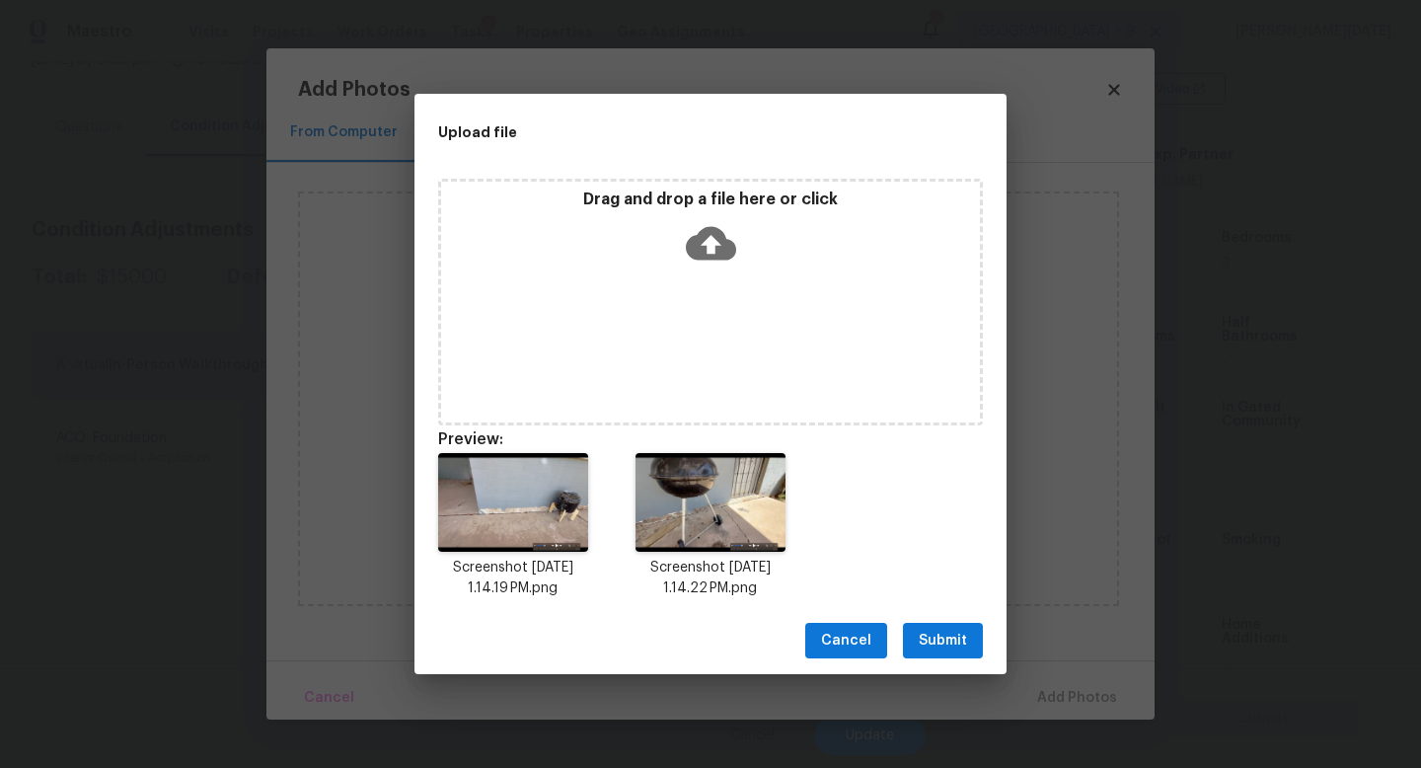
click at [719, 322] on div "Drag and drop a file here or click" at bounding box center [710, 302] width 545 height 247
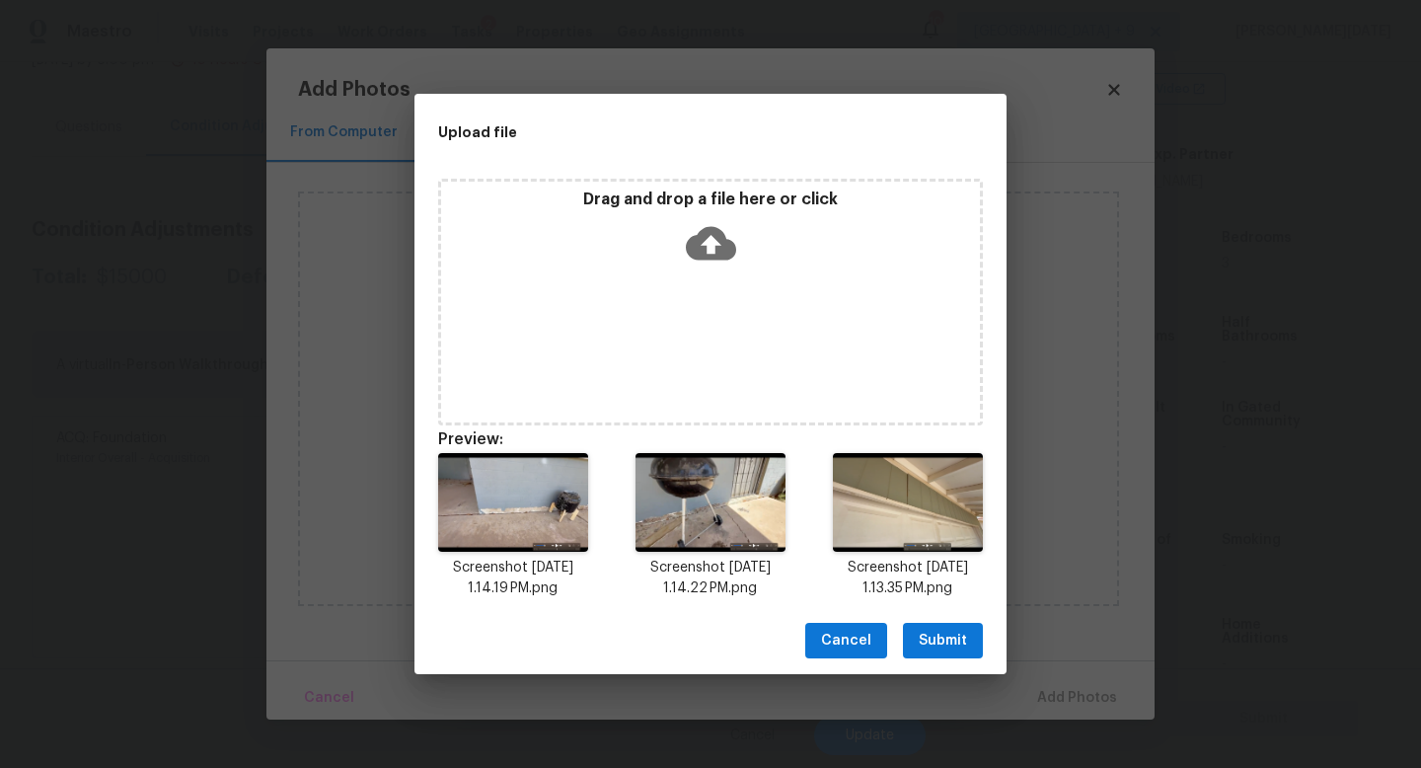
click at [702, 208] on p "Drag and drop a file here or click" at bounding box center [710, 200] width 539 height 21
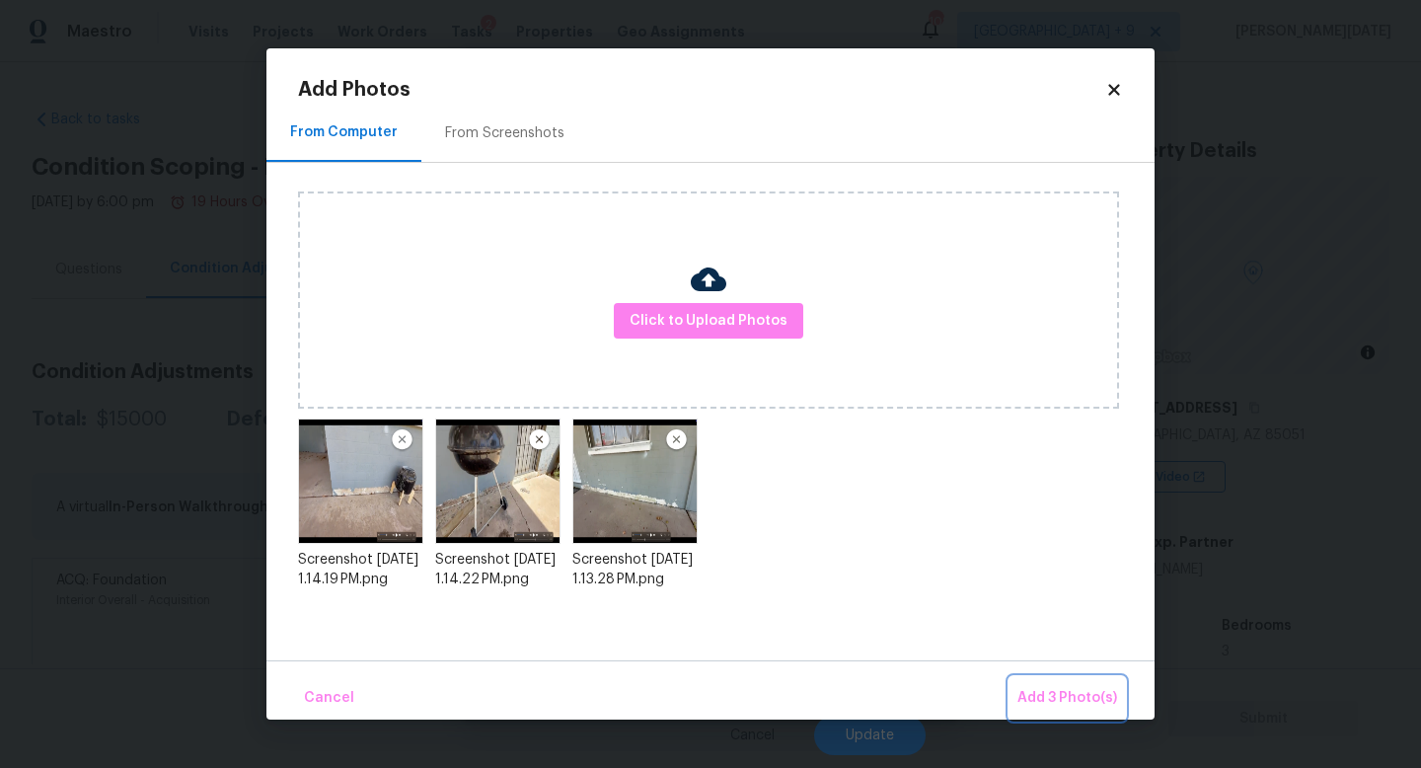
click at [1026, 686] on span "Add 3 Photo(s)" at bounding box center [1068, 698] width 100 height 25
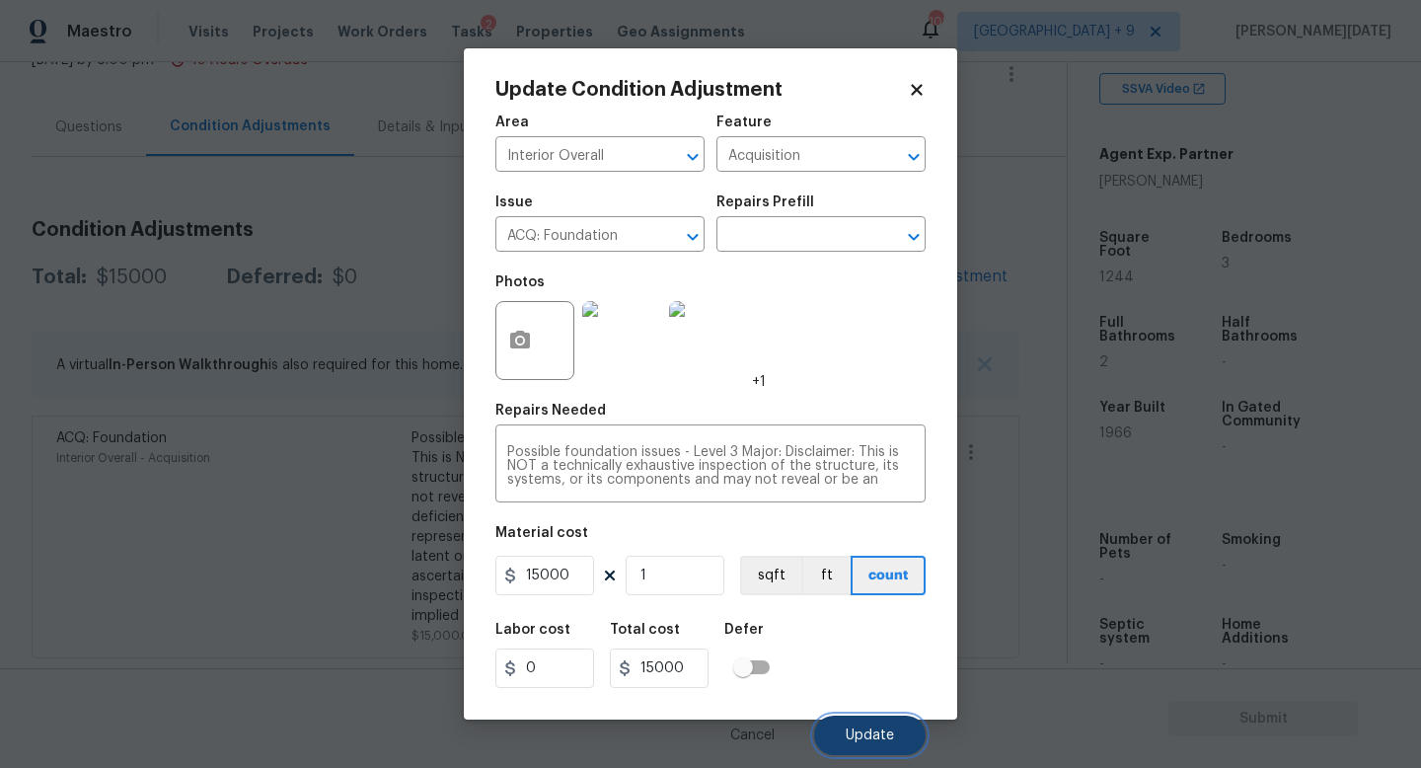
click at [867, 740] on span "Update" at bounding box center [870, 735] width 48 height 15
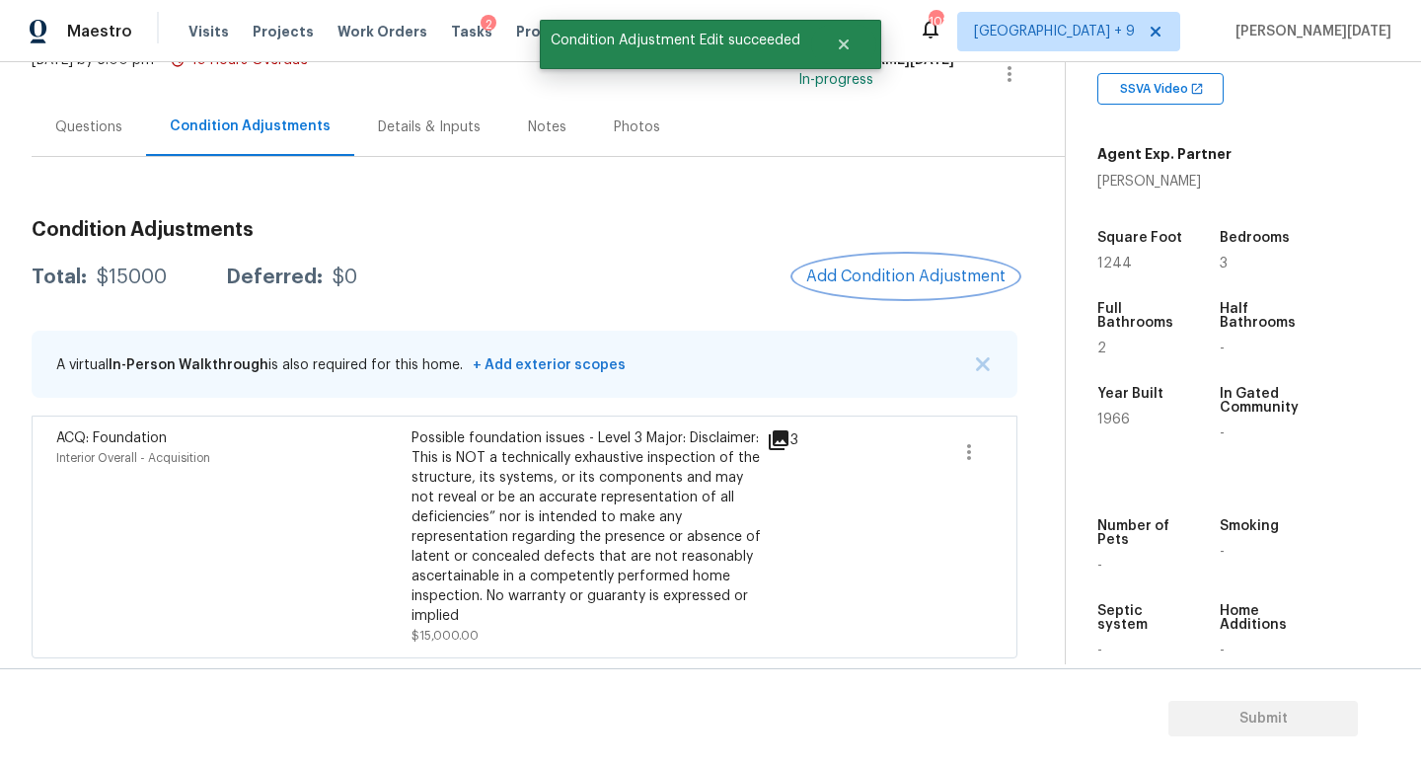
click at [859, 271] on span "Add Condition Adjustment" at bounding box center [905, 276] width 199 height 18
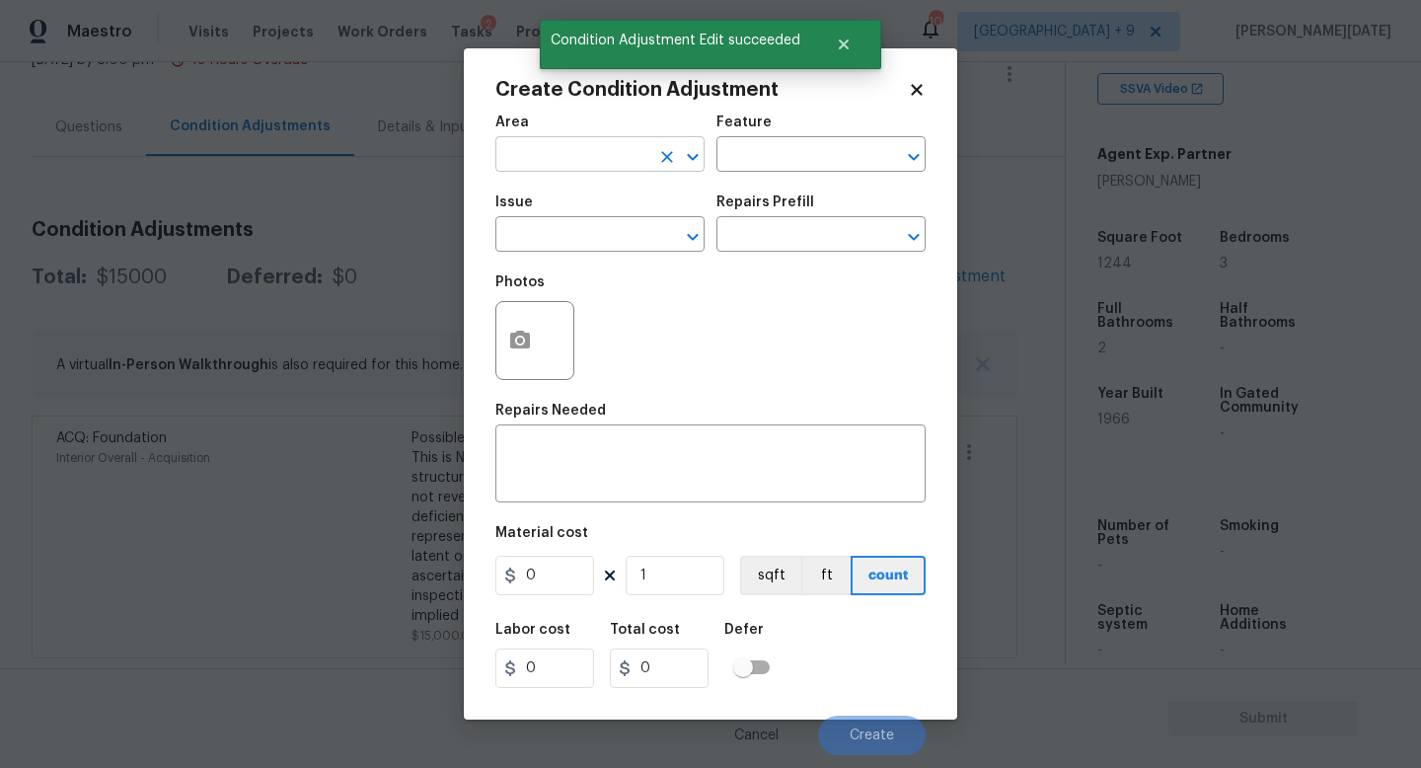
click at [541, 166] on input "text" at bounding box center [572, 156] width 154 height 31
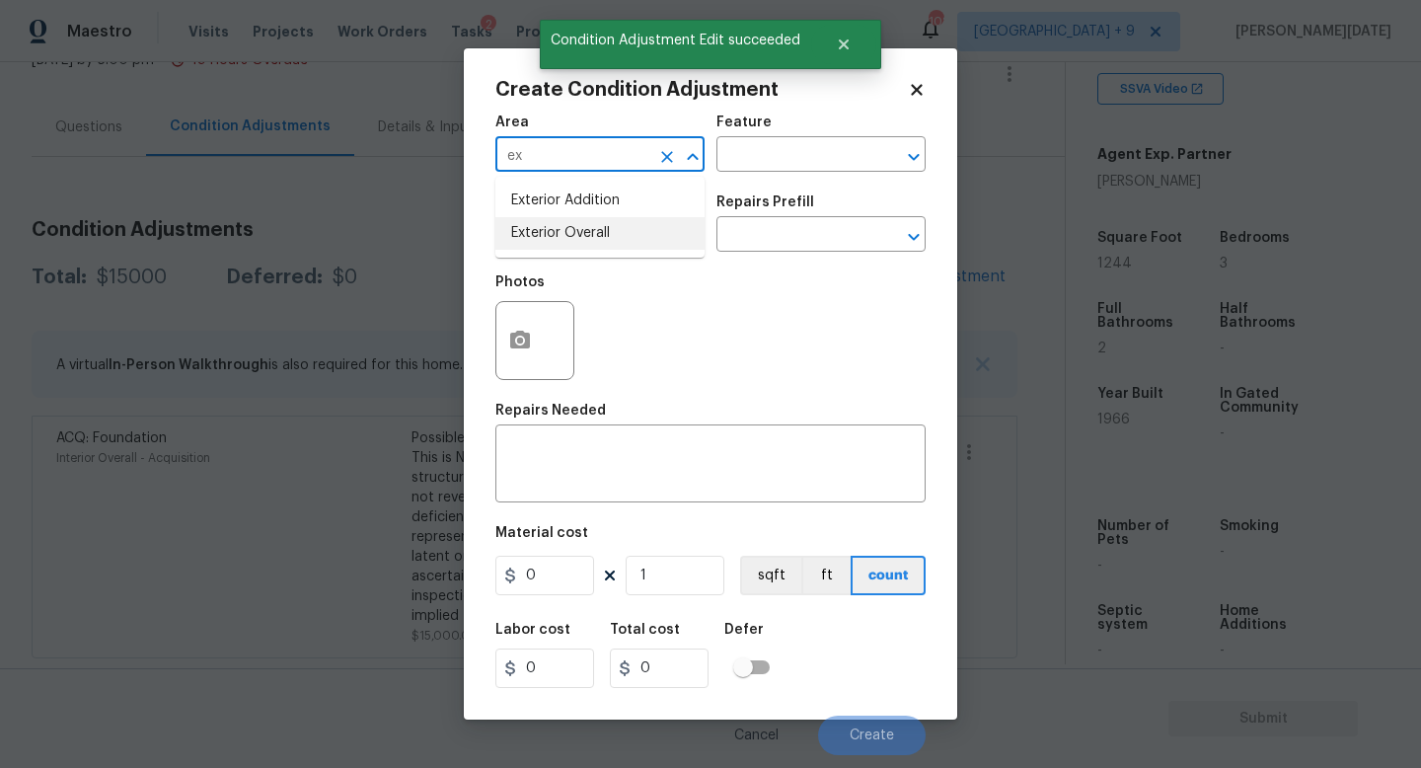
click at [545, 220] on li "Exterior Overall" at bounding box center [599, 233] width 209 height 33
type input "Exterior Overall"
click at [545, 229] on input "text" at bounding box center [572, 236] width 154 height 31
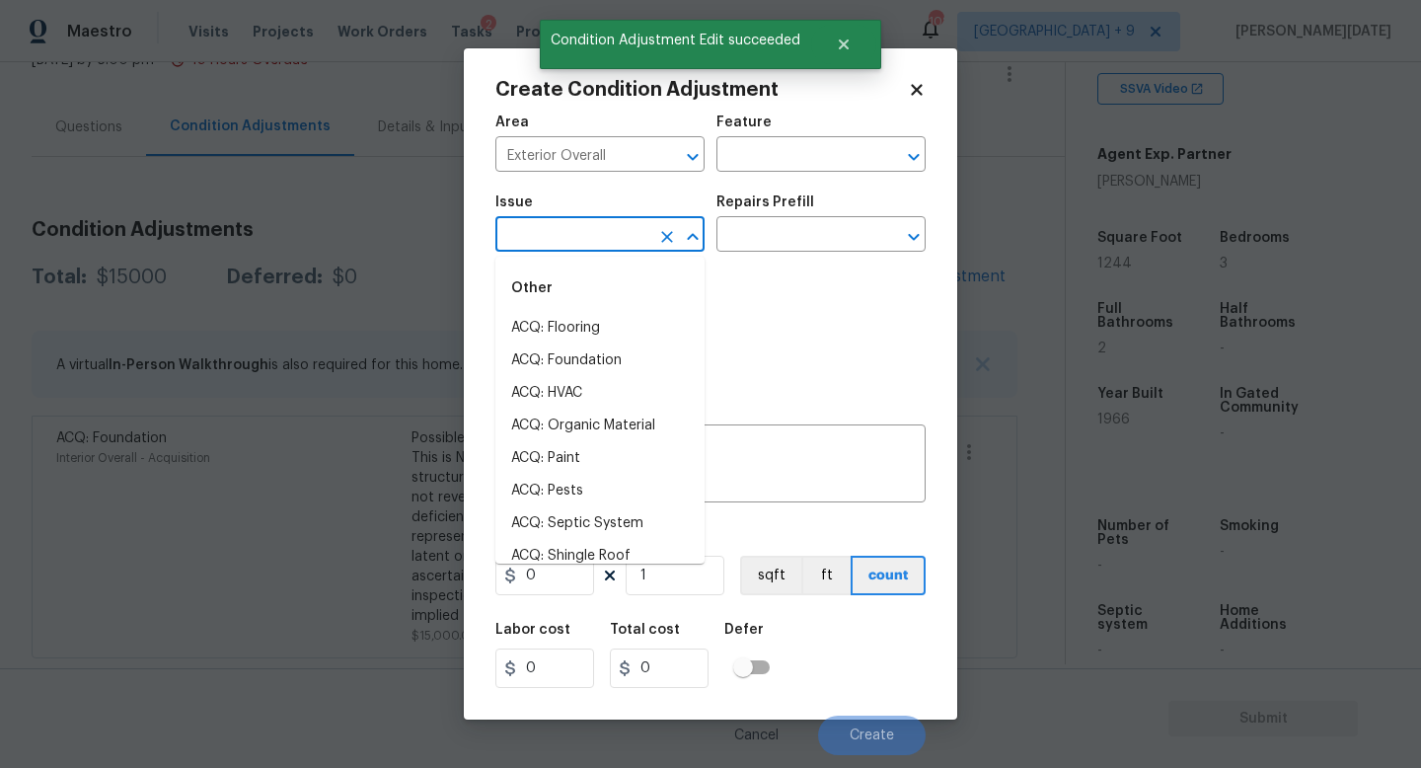
click at [545, 229] on input "text" at bounding box center [572, 236] width 154 height 31
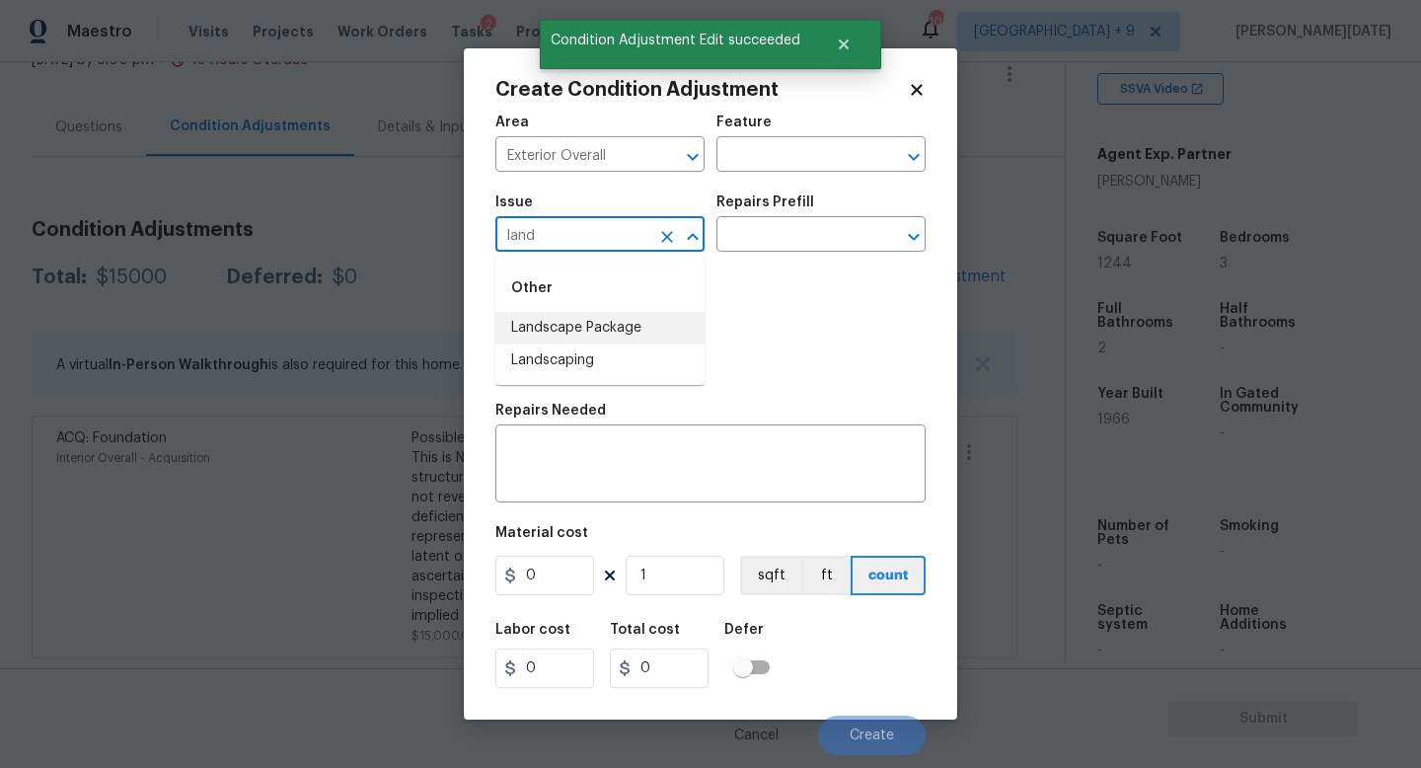
click at [560, 319] on li "Landscape Package" at bounding box center [599, 328] width 209 height 33
type input "Landscape Package"
click at [748, 263] on div "Issue Landscape Package ​ Repairs Prefill ​" at bounding box center [710, 224] width 430 height 80
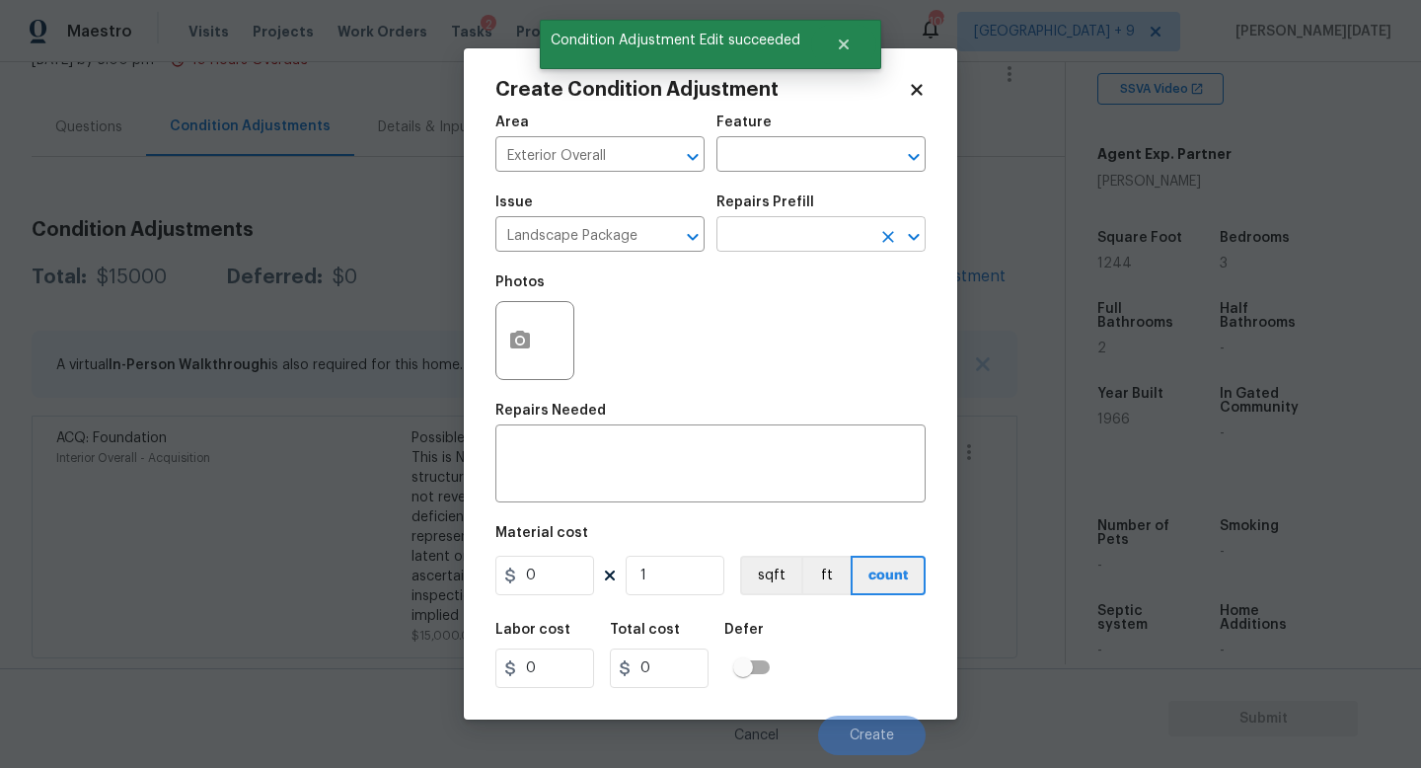
click at [788, 224] on input "text" at bounding box center [794, 236] width 154 height 31
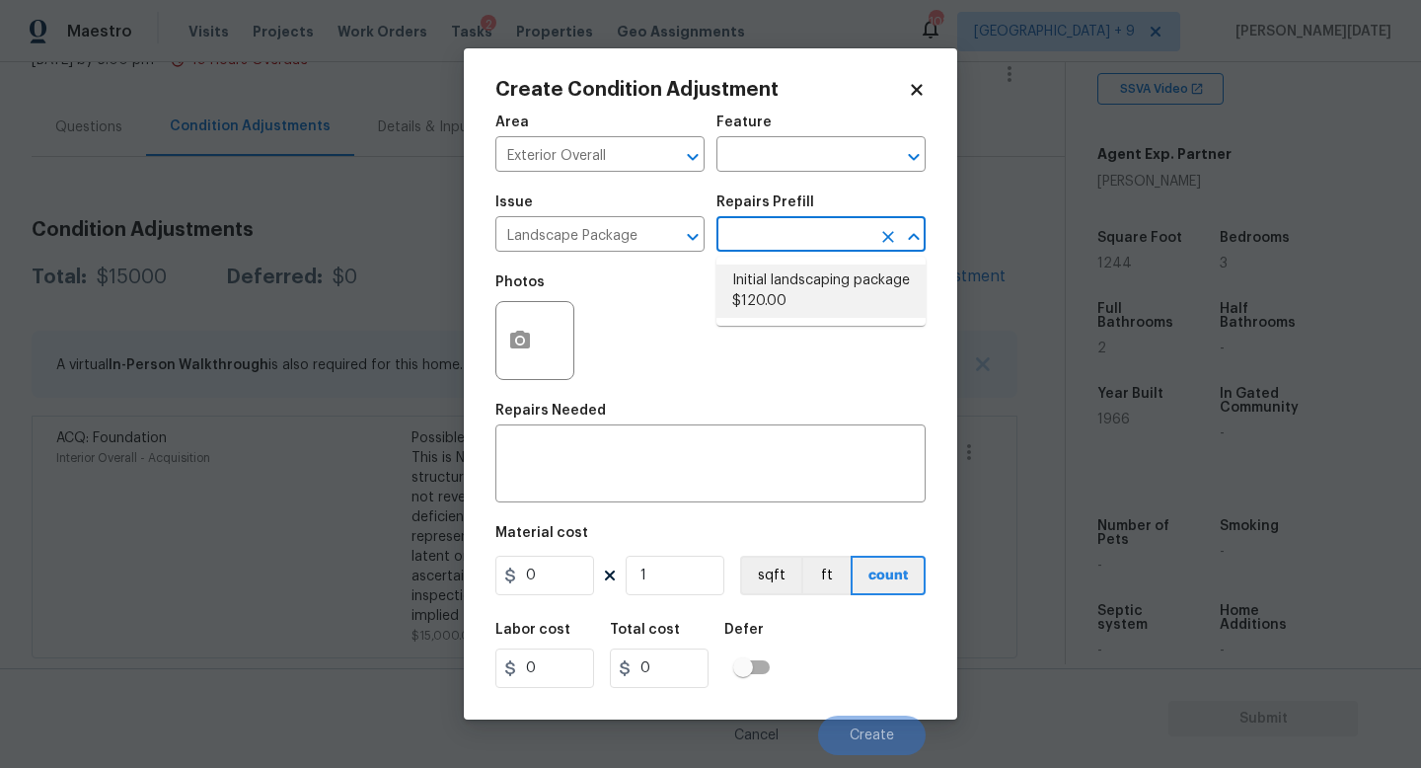
click at [778, 298] on li "Initial landscaping package $120.00" at bounding box center [821, 291] width 209 height 53
type input "Home Readiness Packages"
type textarea "Mowing of grass up to 6" in height. Mow, edge along driveways & sidewalks, trim…"
type input "120"
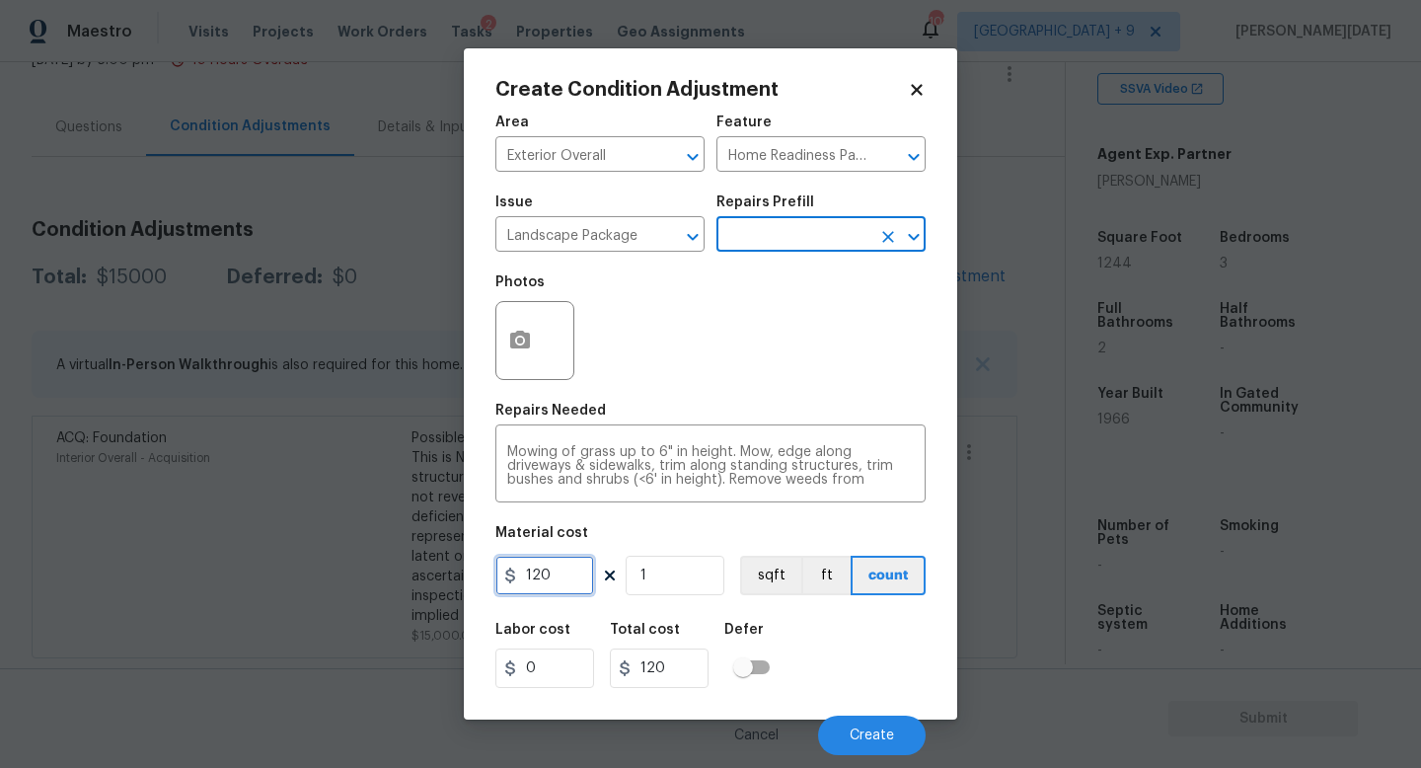
drag, startPoint x: 572, startPoint y: 580, endPoint x: 412, endPoint y: 572, distance: 161.1
click at [412, 572] on div "Create Condition Adjustment Area Exterior Overall ​ Feature Home Readiness Pack…" at bounding box center [710, 384] width 1421 height 768
type input "750"
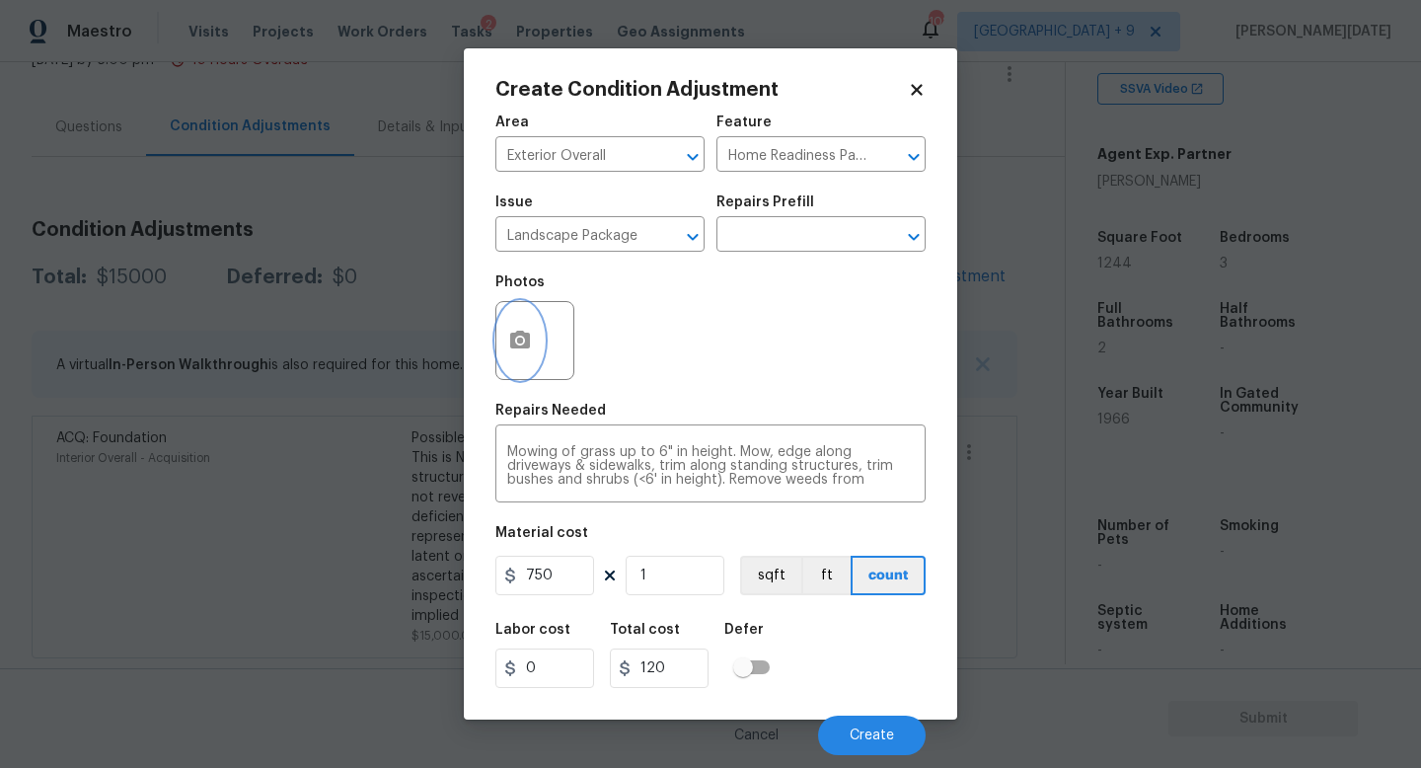
type input "750"
click at [518, 351] on icon "button" at bounding box center [520, 341] width 24 height 24
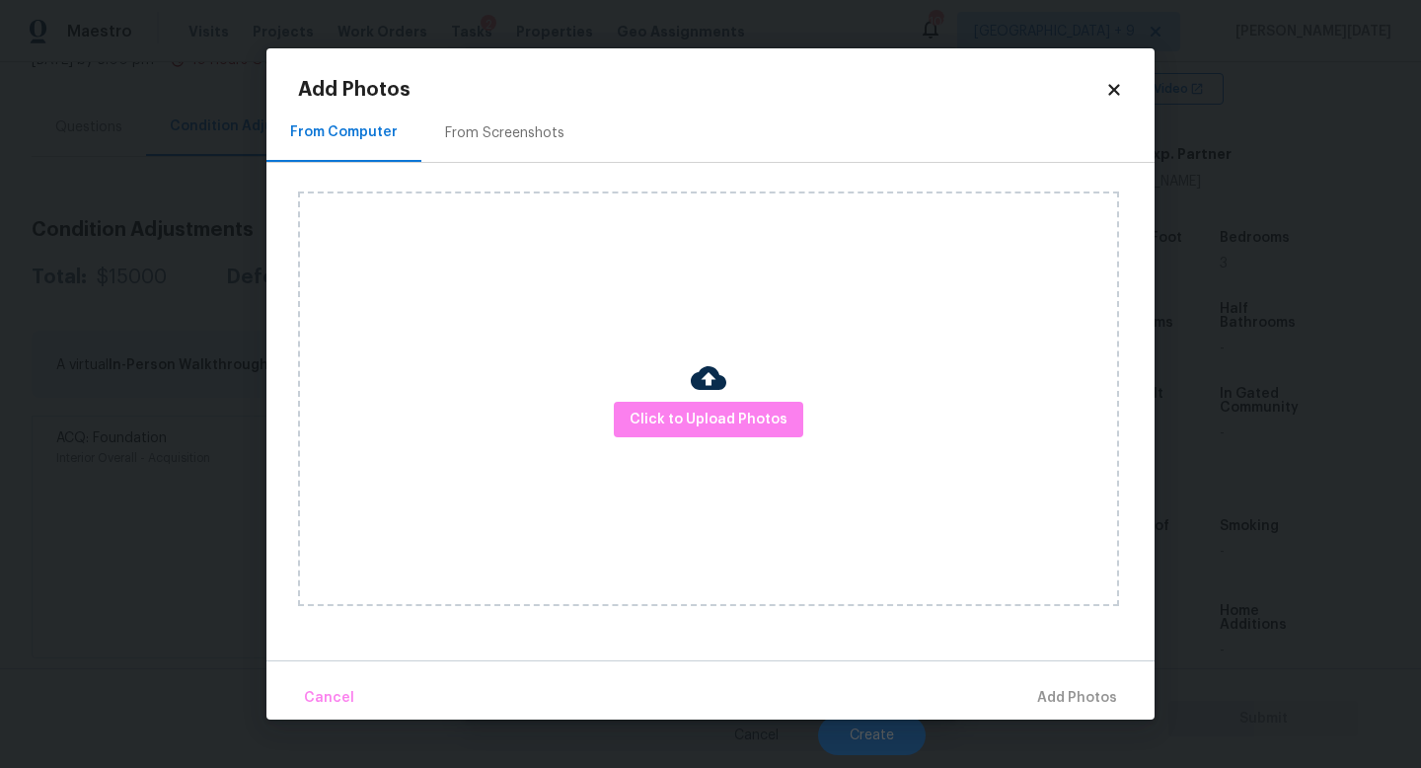
click at [519, 187] on div "Click to Upload Photos" at bounding box center [726, 399] width 857 height 472
click at [519, 131] on div "From Screenshots" at bounding box center [504, 133] width 119 height 20
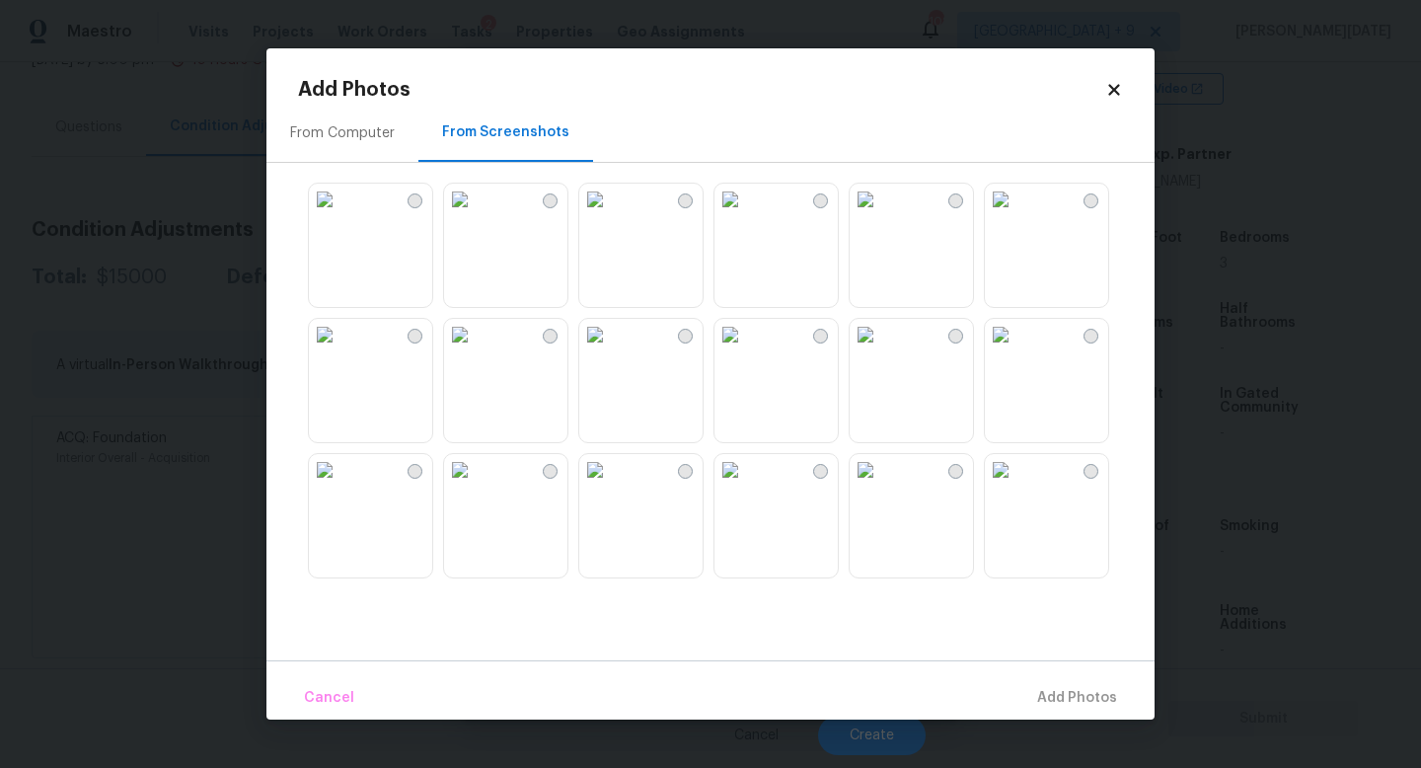
click at [881, 187] on img at bounding box center [866, 200] width 32 height 32
click at [611, 215] on img at bounding box center [595, 200] width 32 height 32
click at [611, 350] on img at bounding box center [595, 335] width 32 height 32
click at [881, 350] on img at bounding box center [866, 335] width 32 height 32
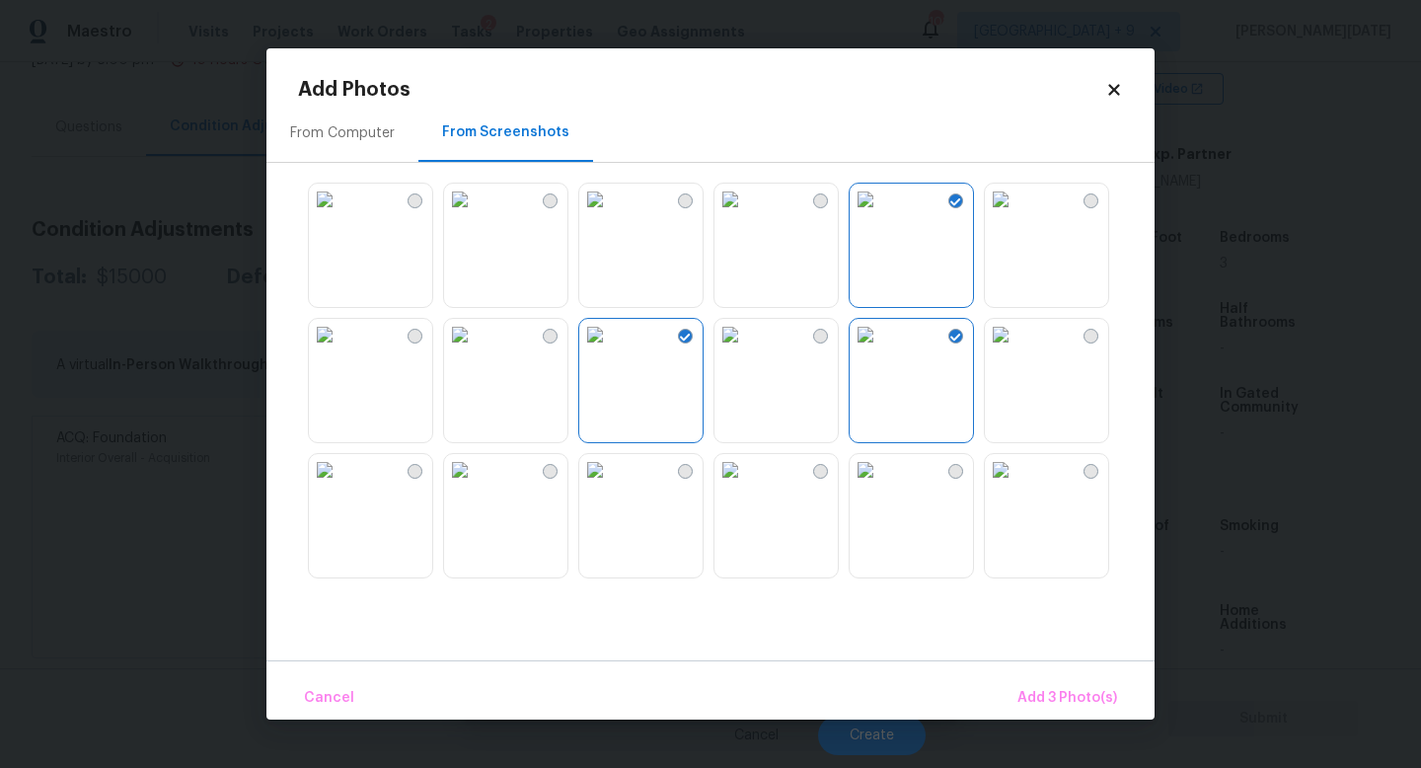
click at [611, 350] on img at bounding box center [595, 335] width 32 height 32
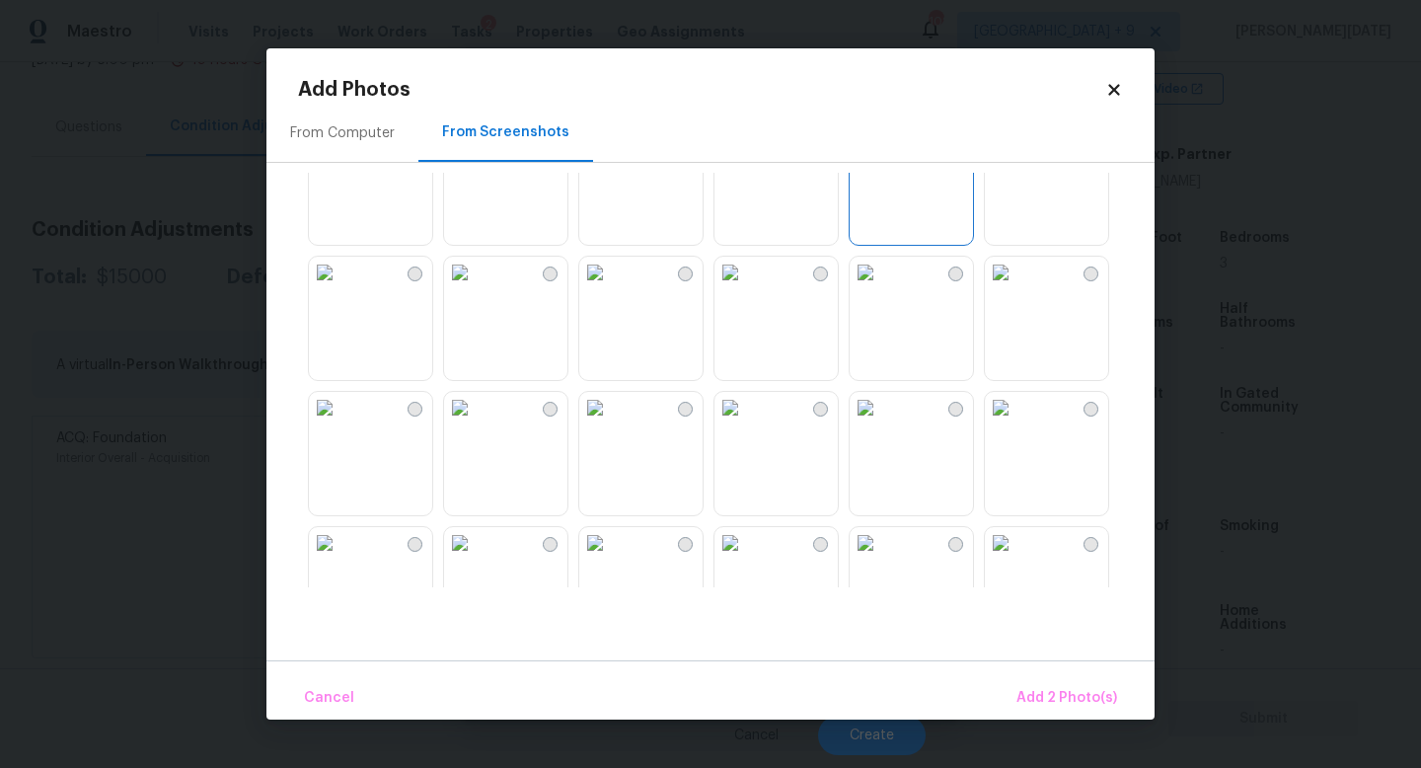
scroll to position [212, 0]
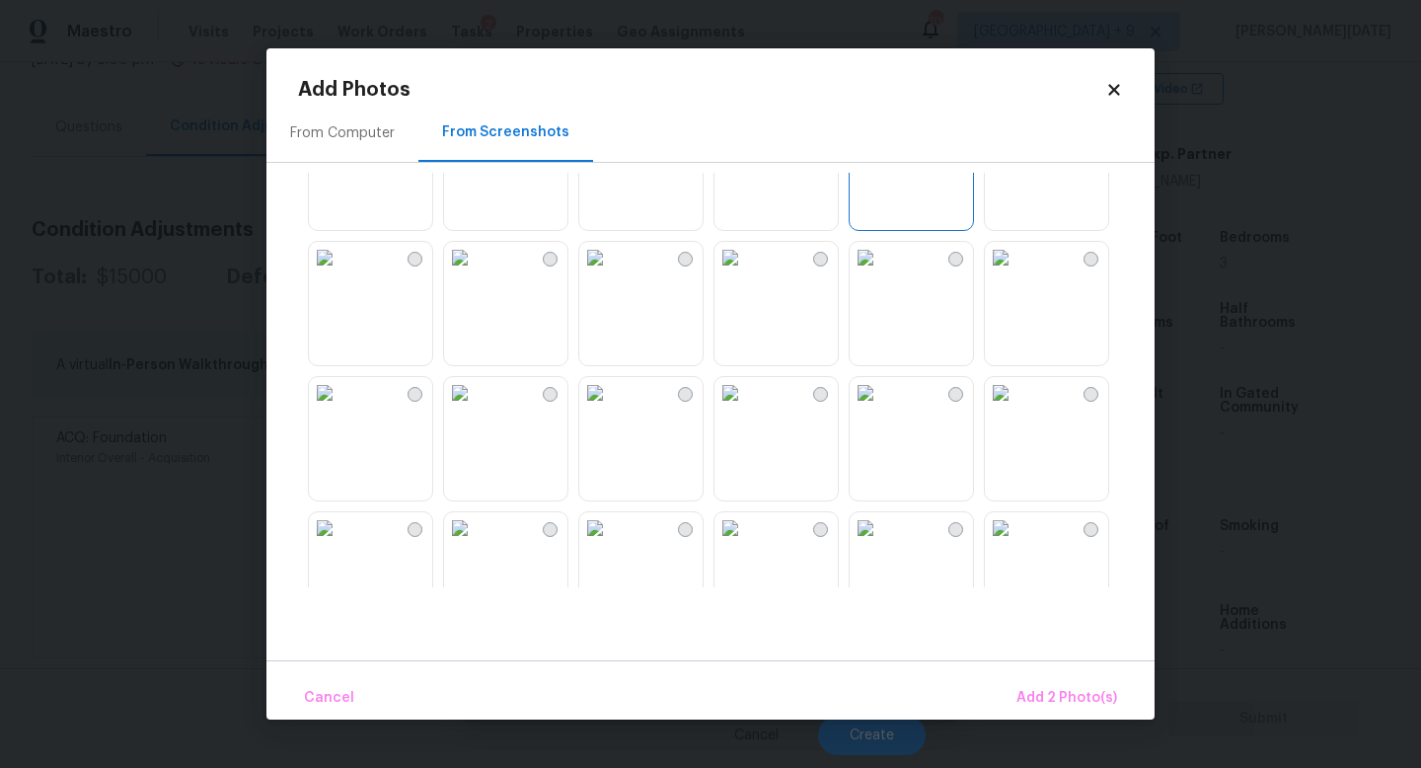
click at [341, 273] on img at bounding box center [325, 258] width 32 height 32
click at [1068, 678] on button "Add 3 Photo(s)" at bounding box center [1067, 698] width 115 height 42
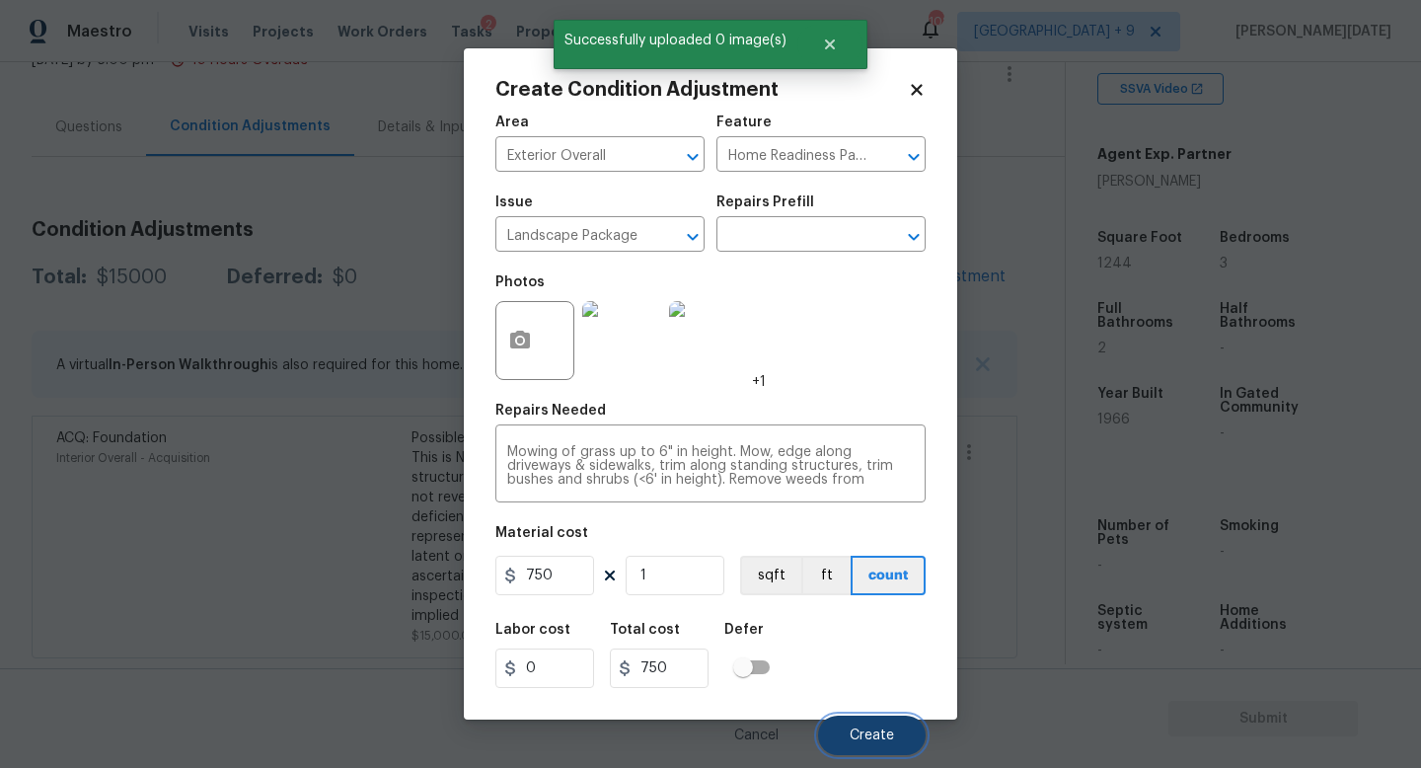
click at [856, 735] on span "Create" at bounding box center [872, 735] width 44 height 15
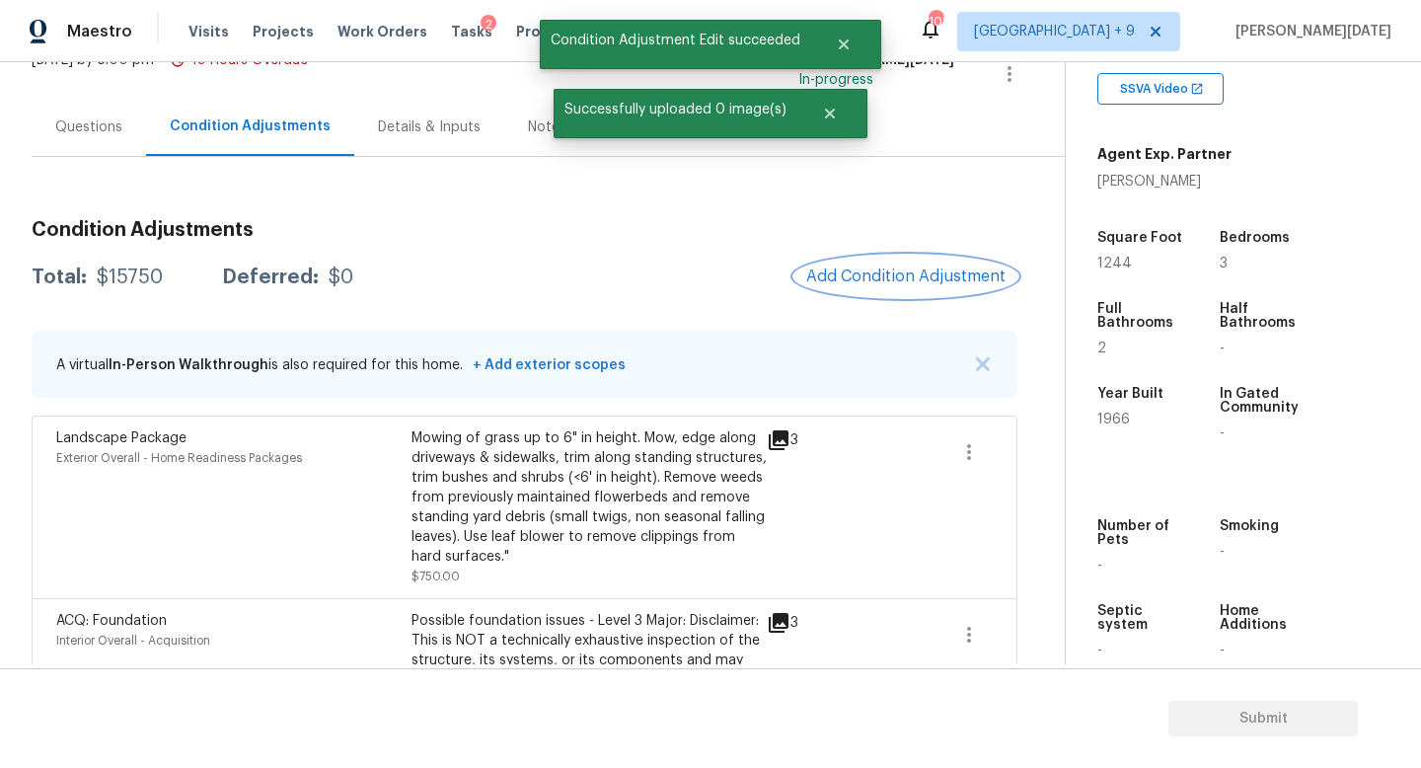
click at [877, 286] on button "Add Condition Adjustment" at bounding box center [906, 276] width 223 height 41
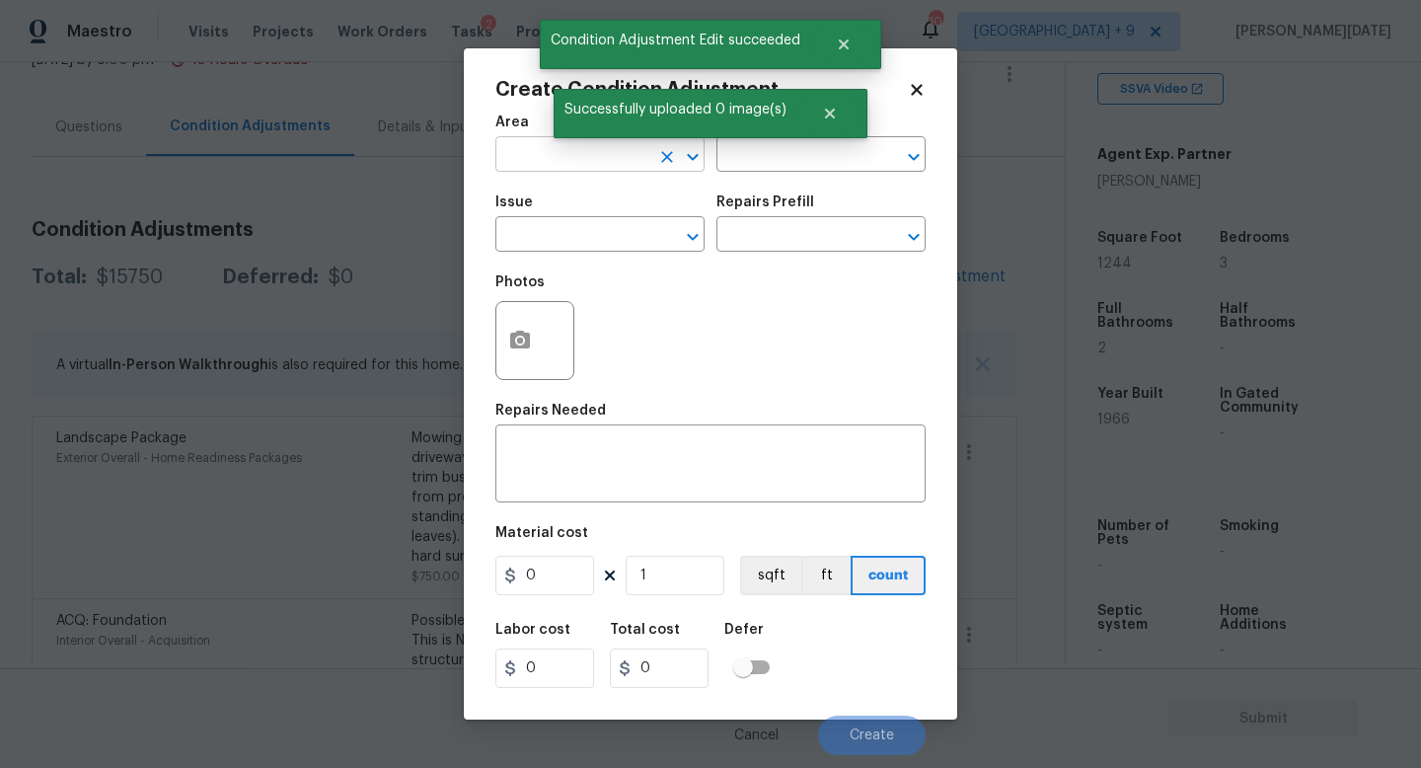
click at [566, 165] on input "text" at bounding box center [572, 156] width 154 height 31
click at [574, 242] on li "Exterior Overall" at bounding box center [599, 233] width 209 height 33
type input "Exterior Overall"
click at [574, 242] on input "text" at bounding box center [572, 236] width 154 height 31
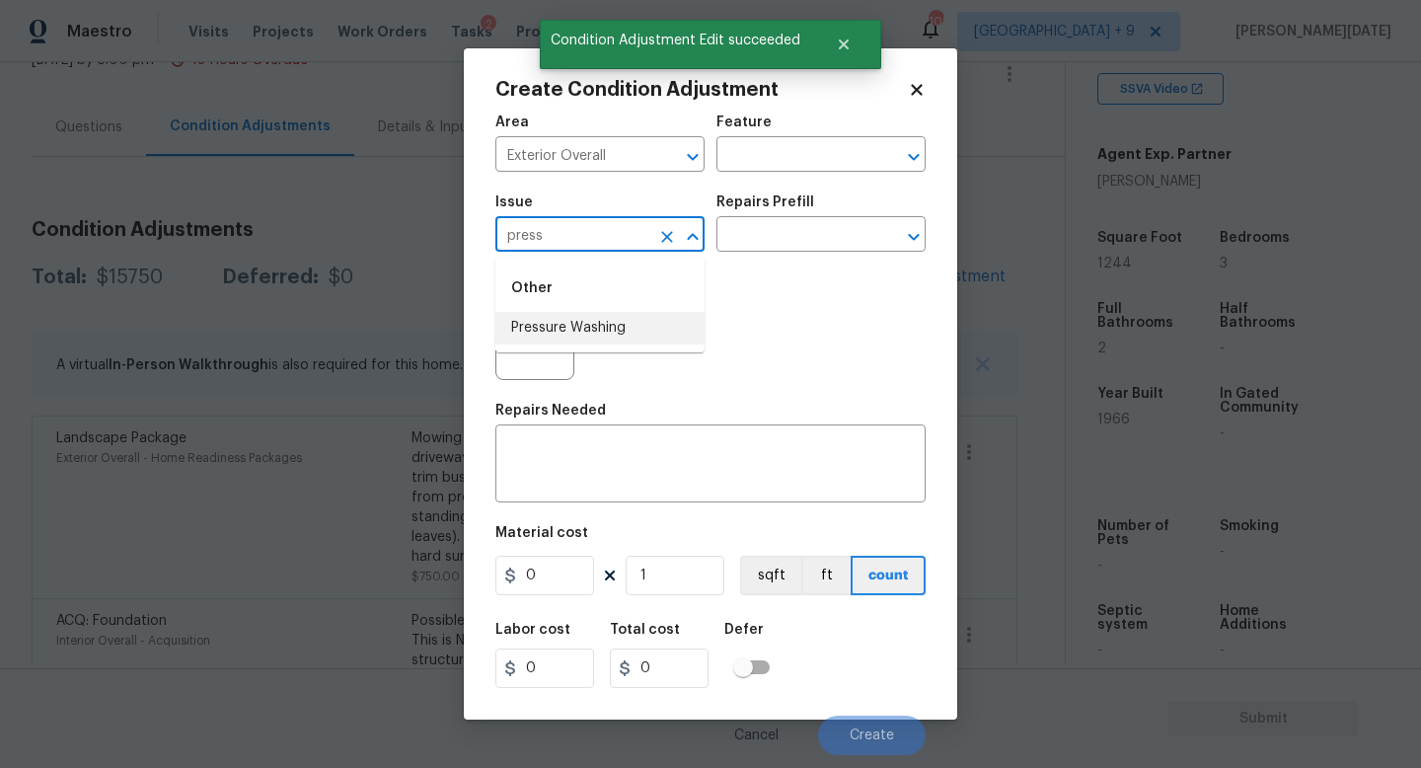
click at [585, 331] on li "Pressure Washing" at bounding box center [599, 328] width 209 height 33
type input "Pressure Washing"
click at [764, 250] on input "text" at bounding box center [794, 236] width 154 height 31
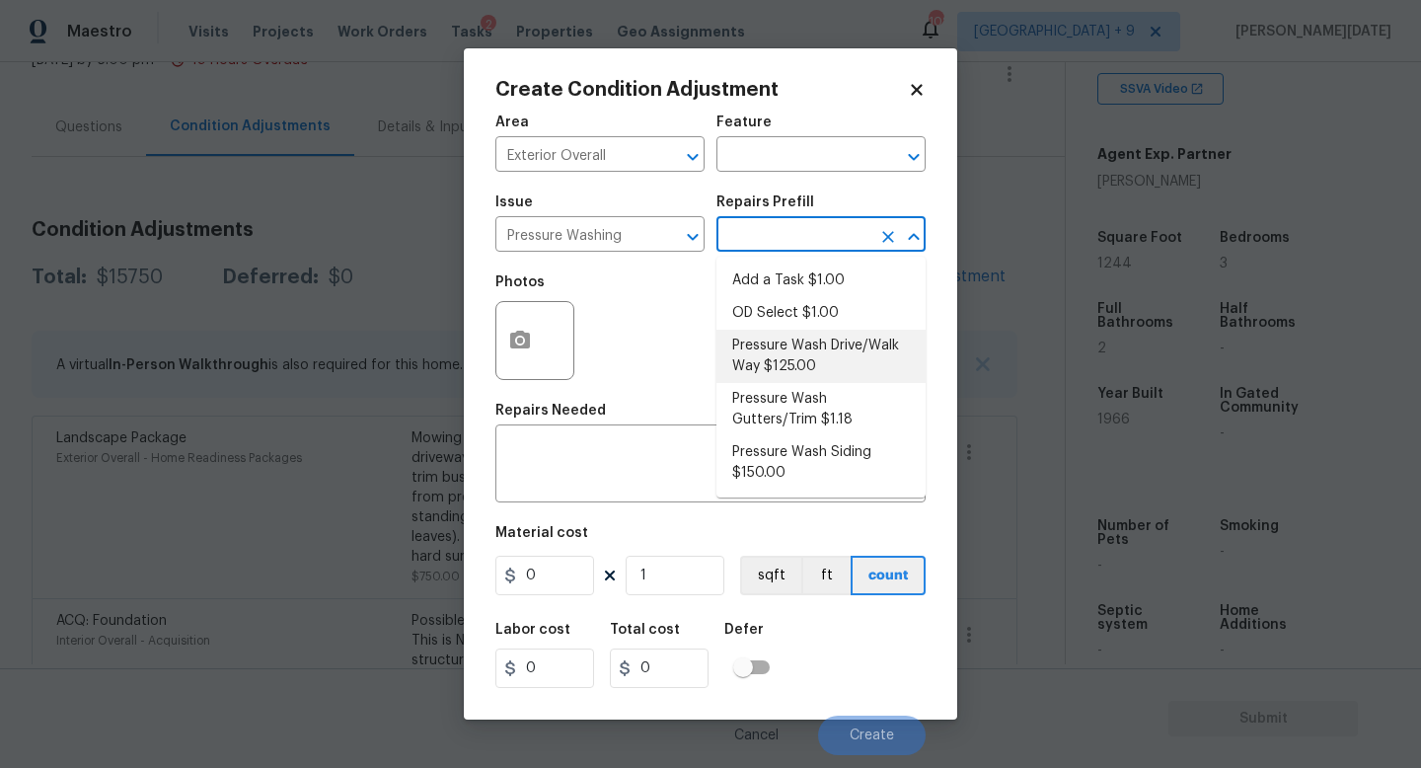
click at [782, 356] on li "Pressure Wash Drive/Walk Way $125.00" at bounding box center [821, 356] width 209 height 53
type input "Siding"
type textarea "Pressure wash the driveways/walkways as directed by the PM. Ensure that all deb…"
type input "125"
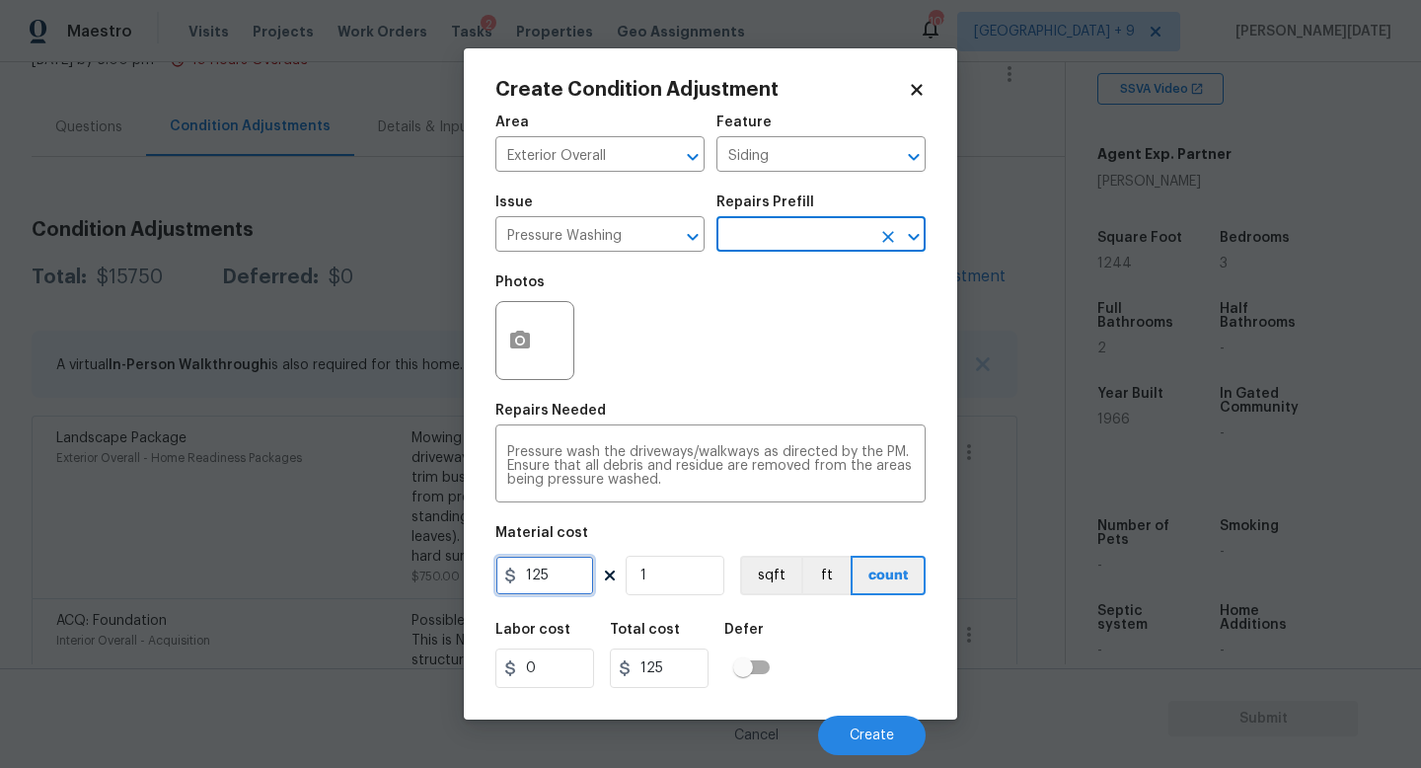
drag, startPoint x: 495, startPoint y: 569, endPoint x: 476, endPoint y: 554, distance: 25.3
click at [483, 569] on div "Create Condition Adjustment Area Exterior Overall ​ Feature Siding ​ Issue Pres…" at bounding box center [710, 383] width 493 height 671
type input "200"
click at [746, 362] on div "Photos" at bounding box center [710, 328] width 430 height 128
type input "200"
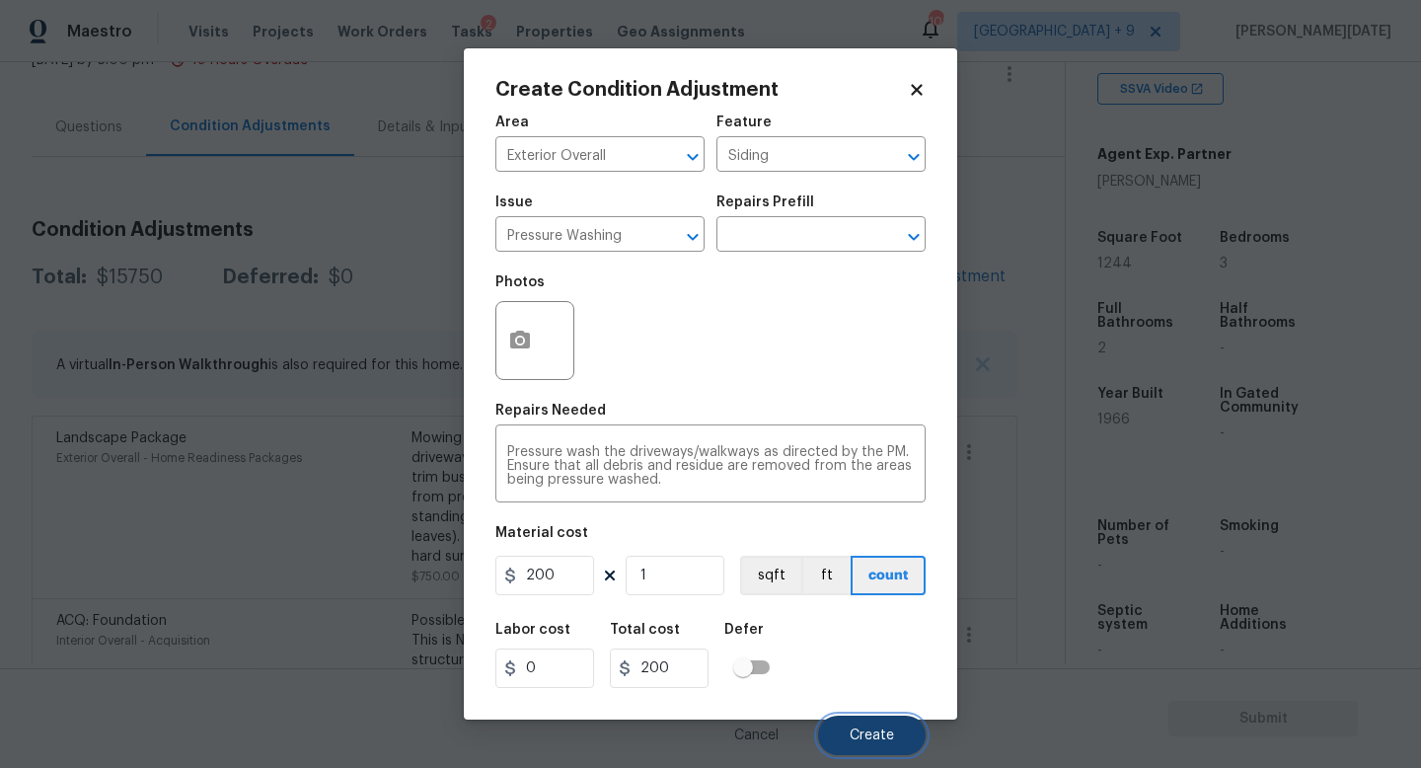
click at [861, 755] on button "Create" at bounding box center [872, 735] width 108 height 39
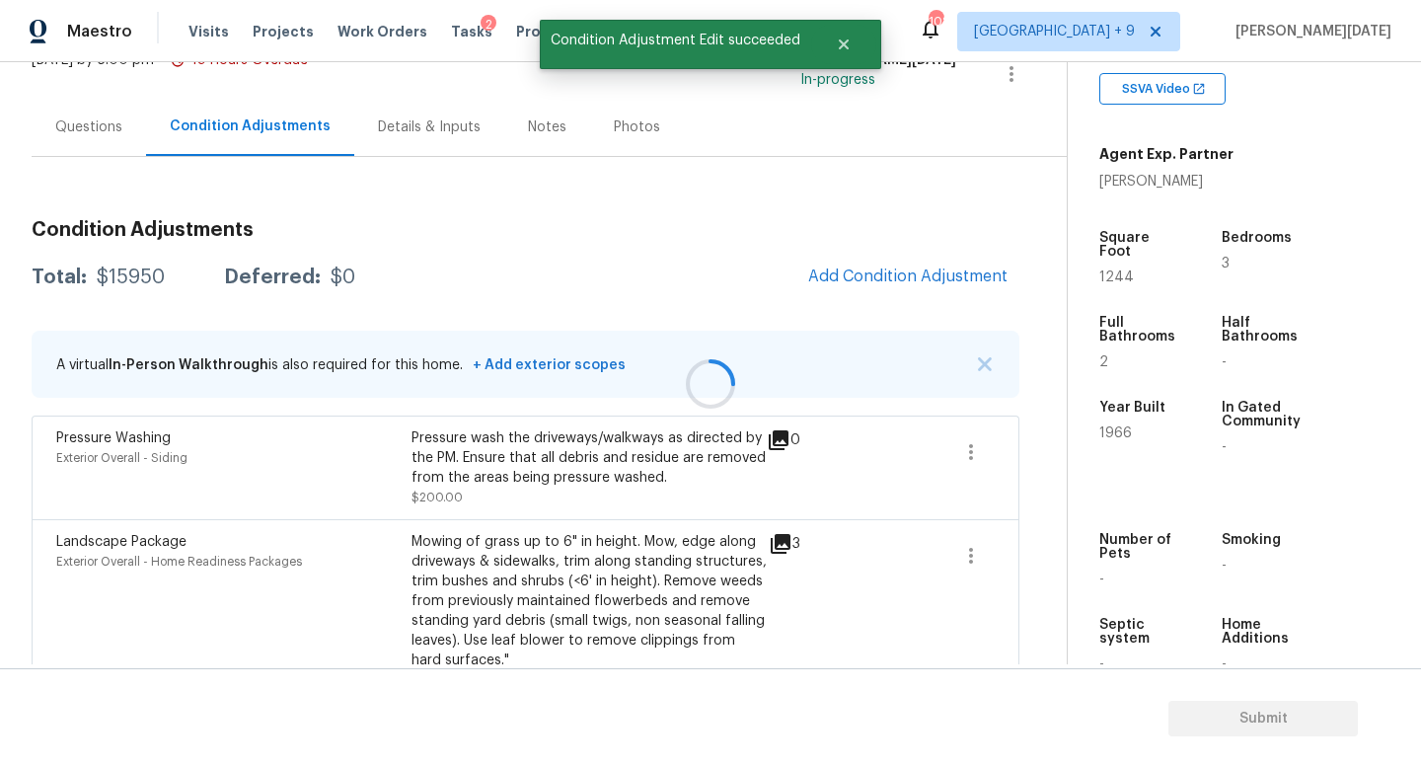
click at [893, 286] on div at bounding box center [710, 384] width 1421 height 768
click at [872, 293] on div at bounding box center [710, 384] width 1421 height 768
click at [862, 271] on span "Add Condition Adjustment" at bounding box center [907, 276] width 199 height 18
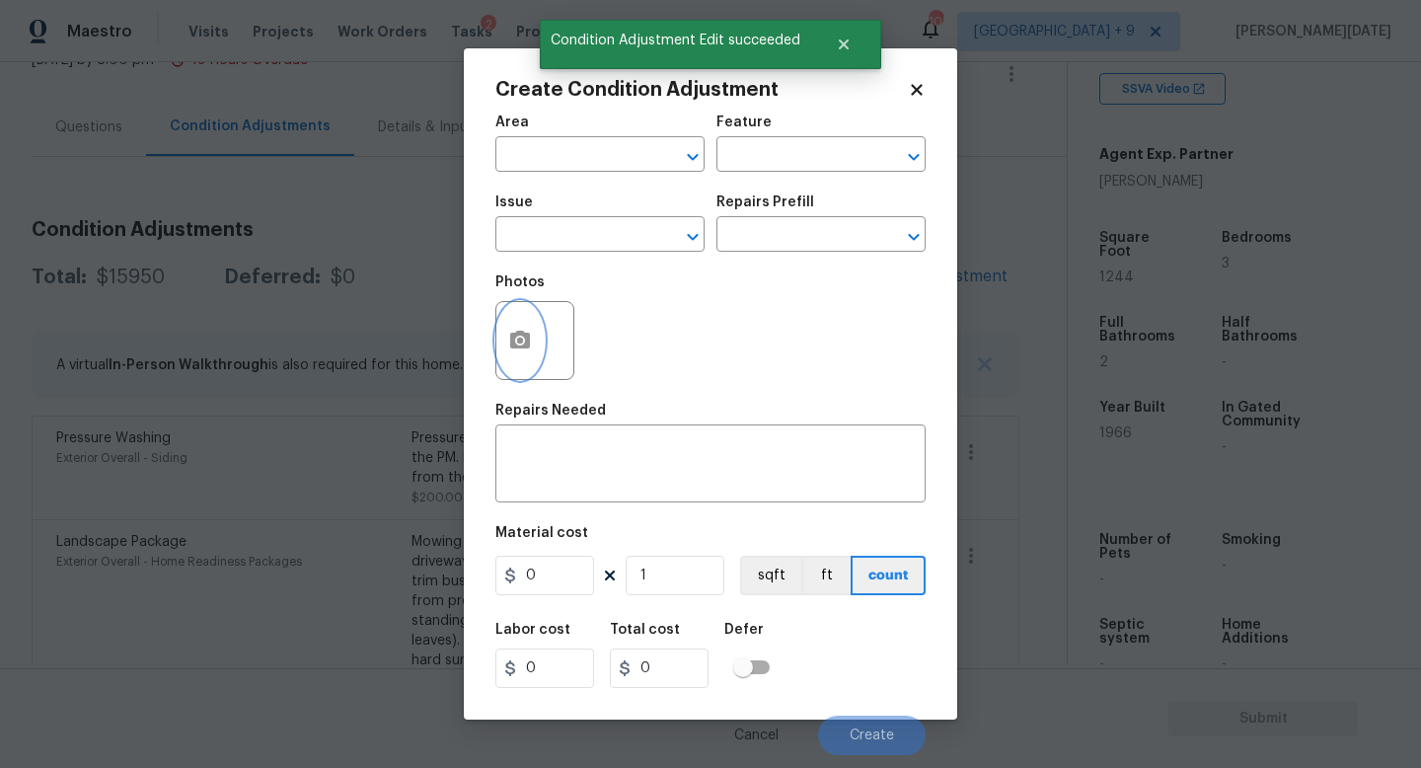
click at [508, 351] on icon "button" at bounding box center [520, 341] width 24 height 24
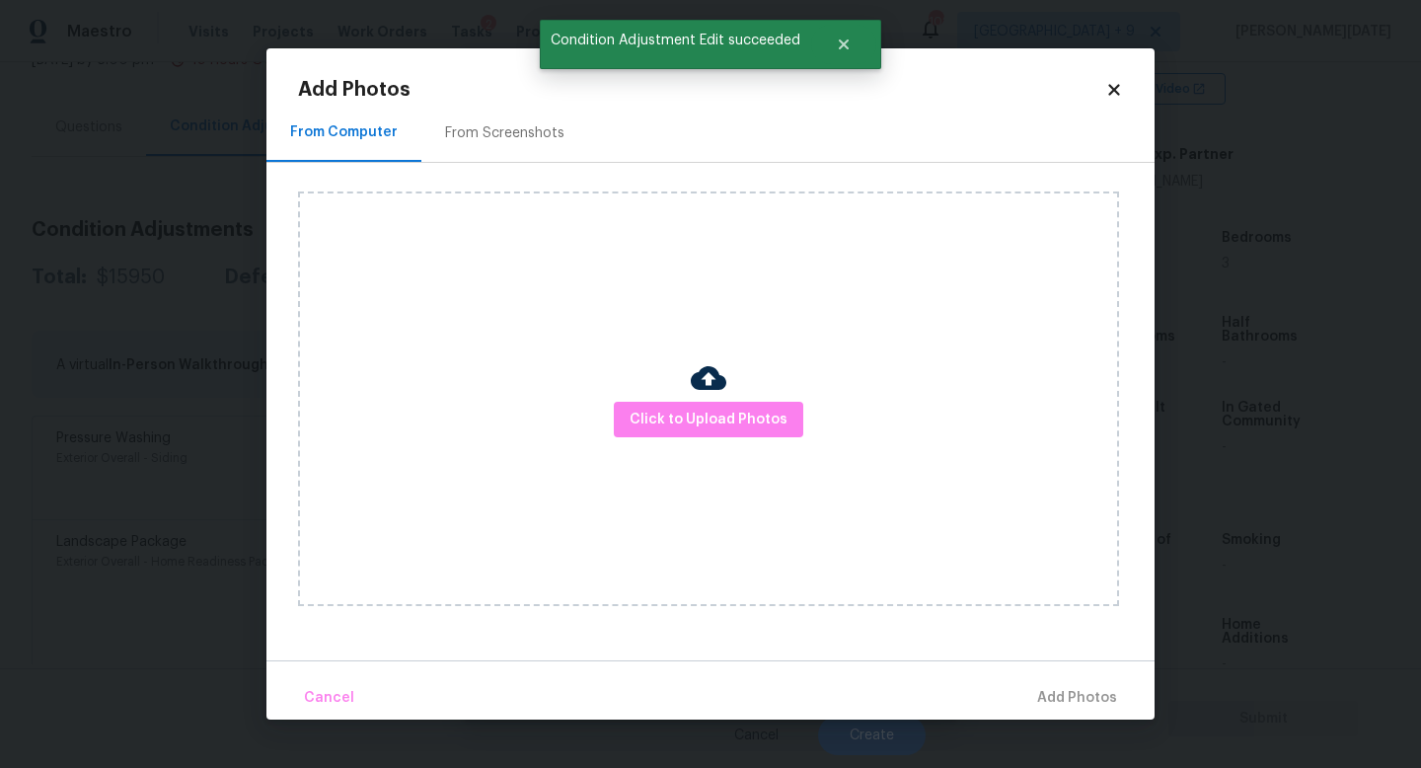
click at [496, 126] on div "From Screenshots" at bounding box center [504, 133] width 119 height 20
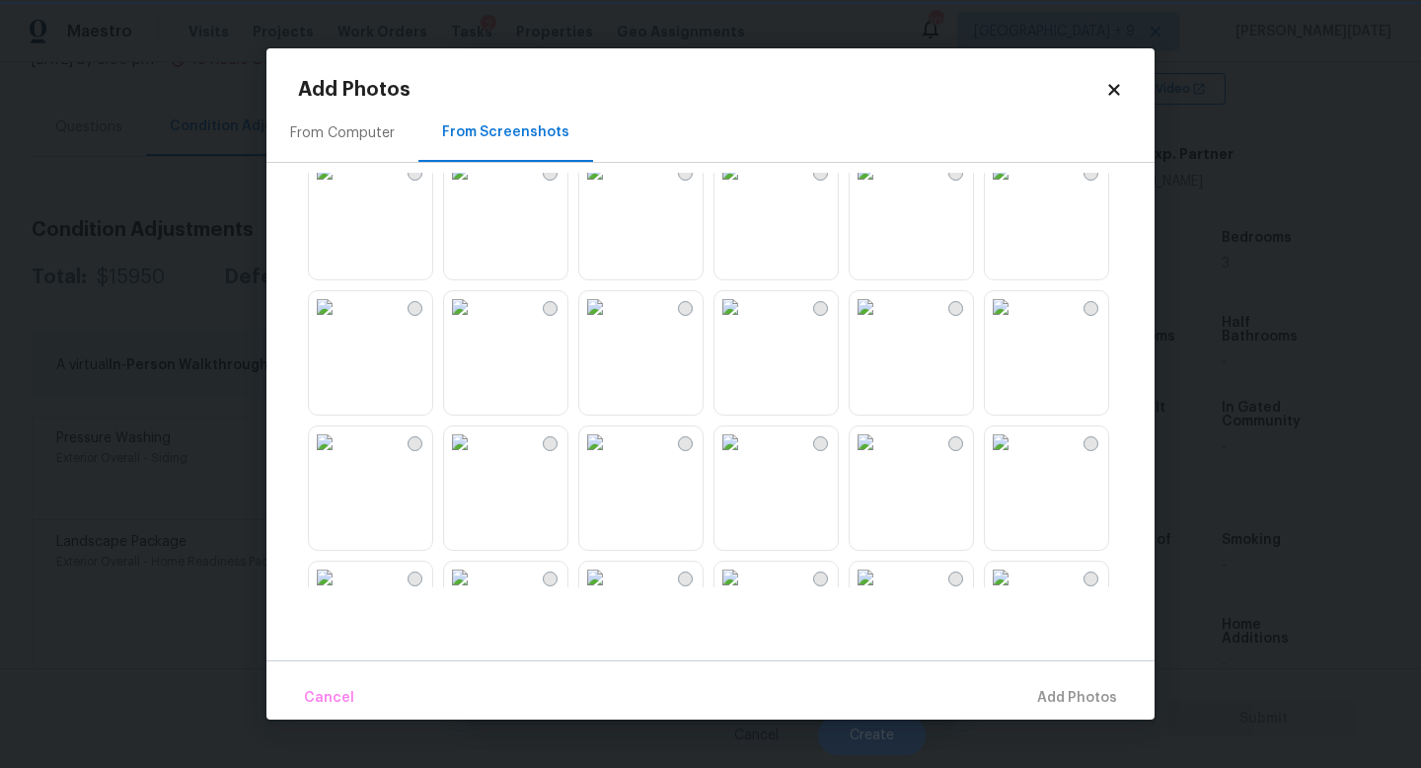
scroll to position [976, 0]
click at [881, 321] on img at bounding box center [866, 305] width 32 height 32
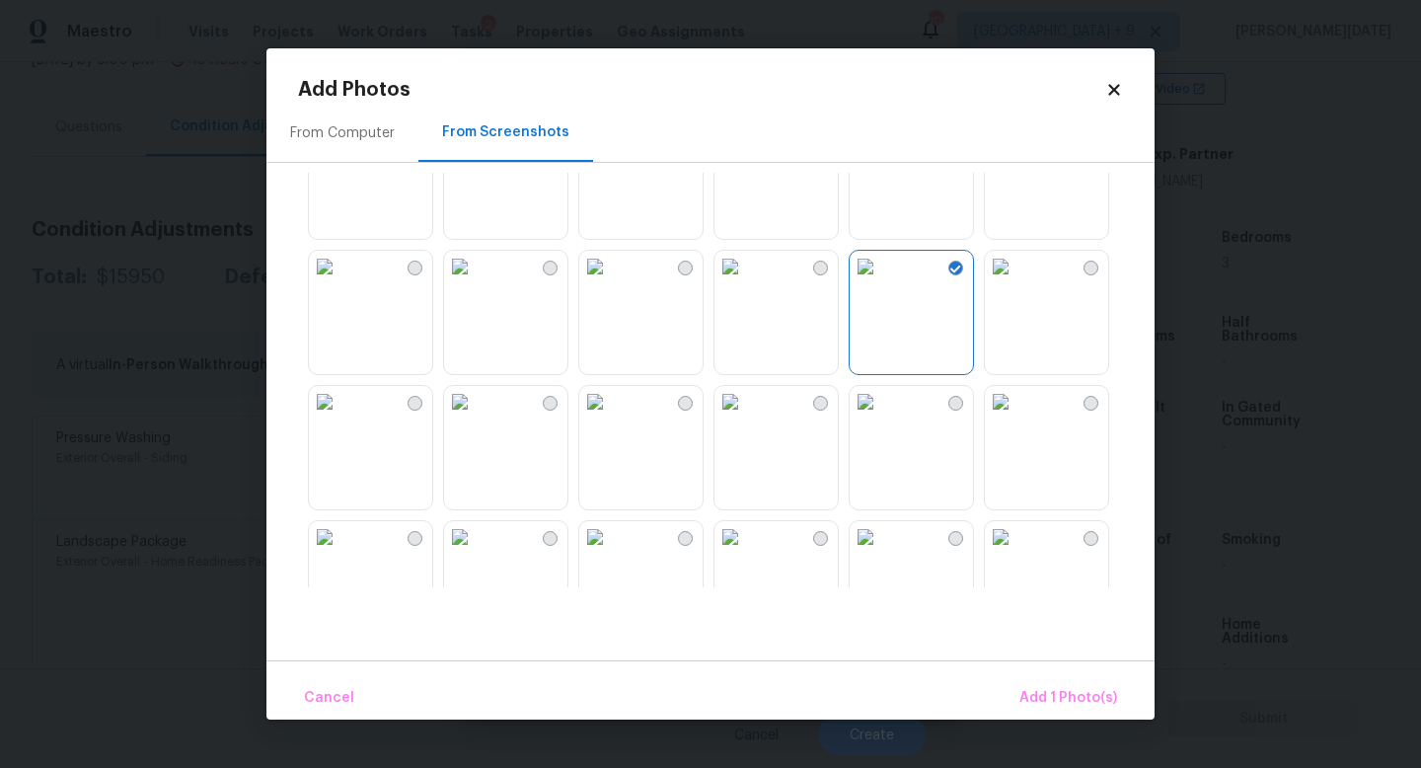
click at [341, 282] on img at bounding box center [325, 267] width 32 height 32
click at [333, 284] on img at bounding box center [325, 269] width 32 height 32
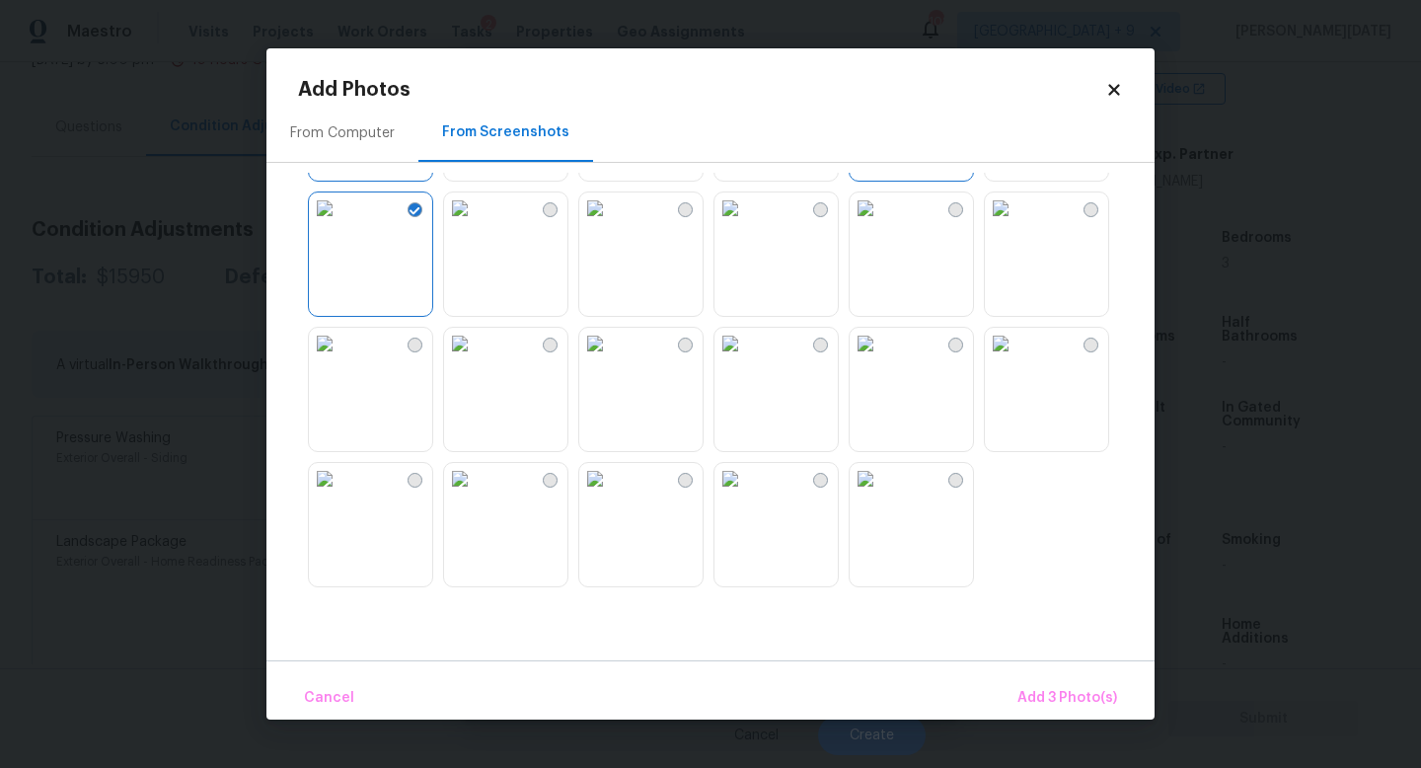
click at [1017, 359] on img at bounding box center [1001, 344] width 32 height 32
click at [1057, 698] on span "Add 4 Photo(s)" at bounding box center [1067, 698] width 102 height 25
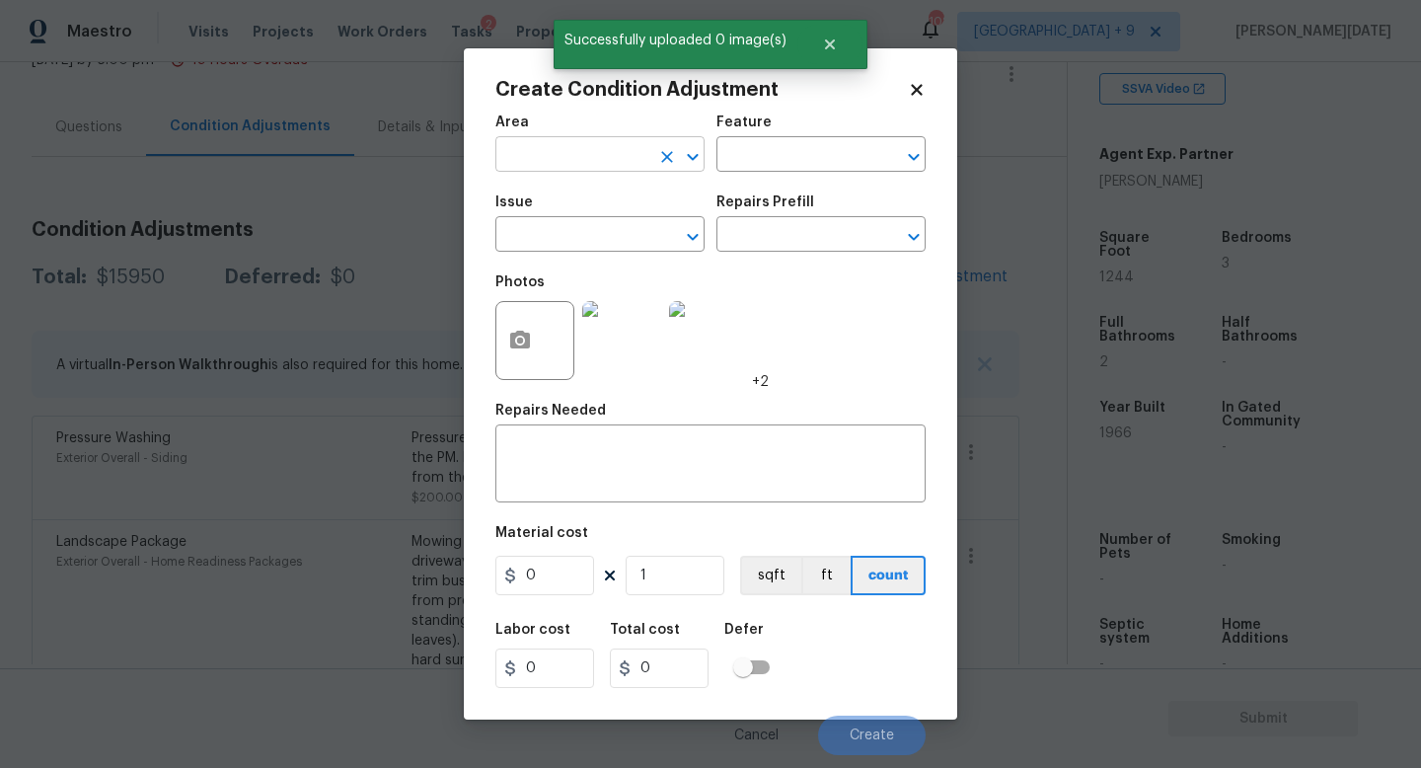
click at [547, 167] on input "text" at bounding box center [572, 156] width 154 height 31
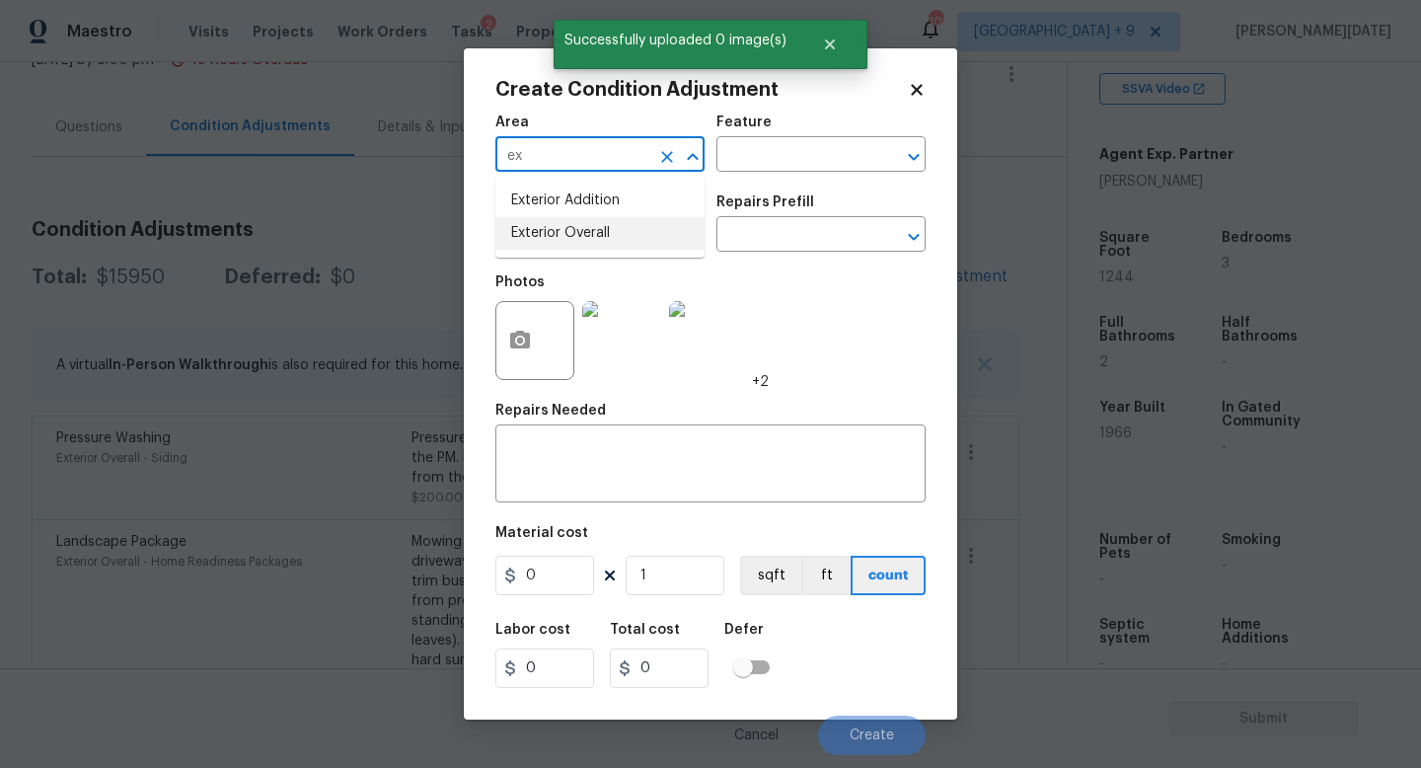
click at [555, 248] on li "Exterior Overall" at bounding box center [599, 233] width 209 height 33
type input "Exterior Overall"
click at [555, 248] on input "text" at bounding box center [572, 236] width 154 height 31
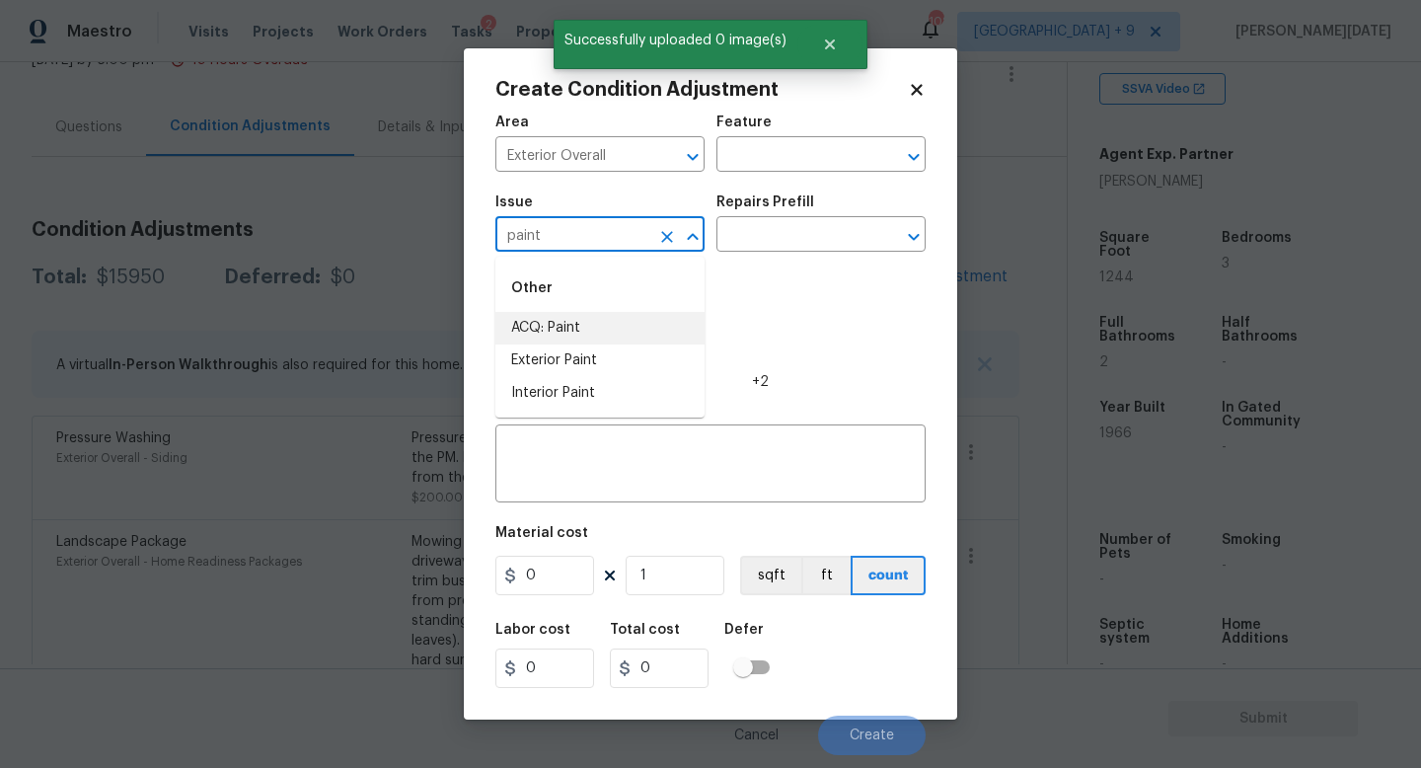
click at [562, 320] on li "ACQ: Paint" at bounding box center [599, 328] width 209 height 33
type input "ACQ: Paint"
click at [752, 252] on body "Maestro Visits Projects Work Orders Tasks 2 Properties Geo Assignments 108 Denv…" at bounding box center [710, 384] width 1421 height 768
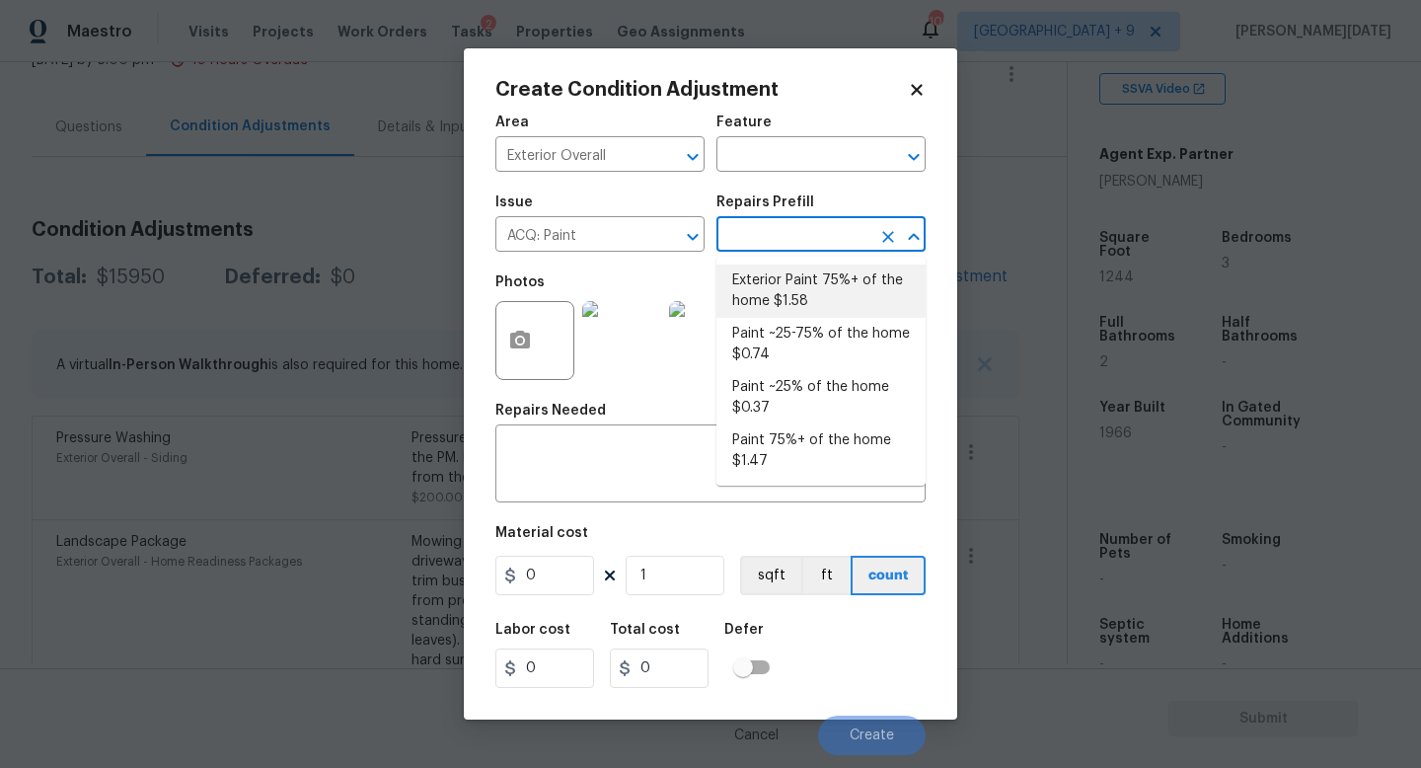
click at [772, 297] on li "Exterior Paint 75%+ of the home $1.58" at bounding box center [821, 291] width 209 height 53
type input "Acquisition"
type textarea "Acquisition Scope: 75%+ of the home exterior will likely require paint"
type input "1.58"
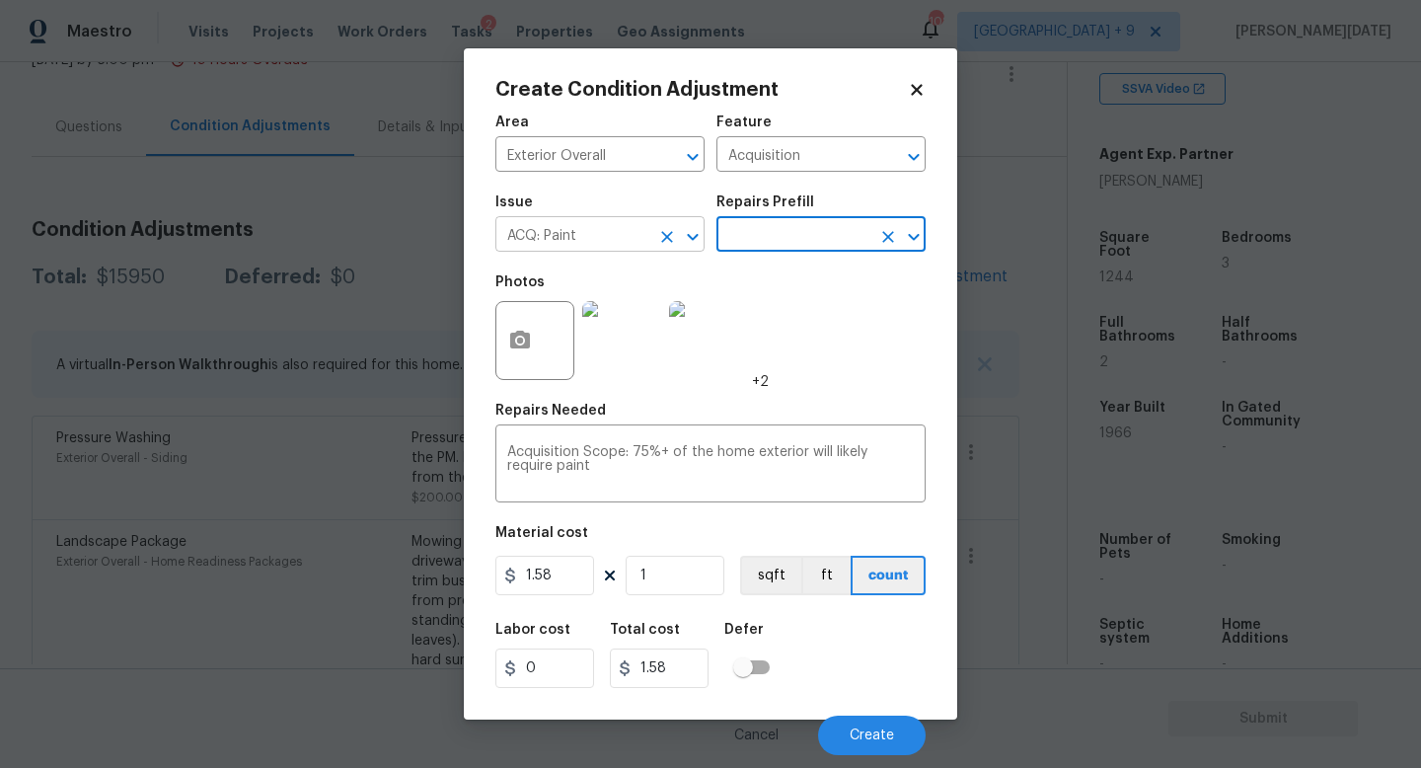
click at [665, 241] on icon "Clear" at bounding box center [667, 237] width 20 height 20
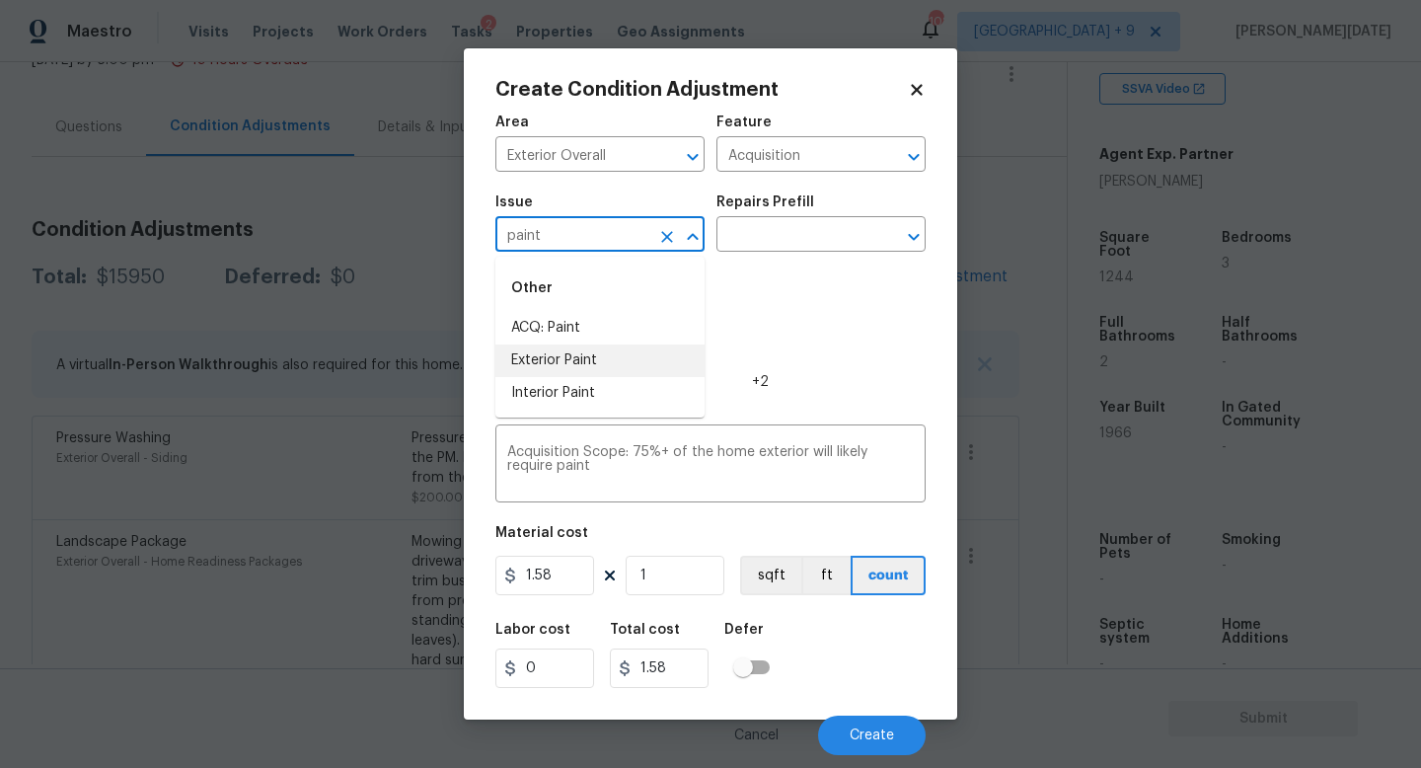
click at [633, 349] on li "Exterior Paint" at bounding box center [599, 360] width 209 height 33
type input "Exterior Paint"
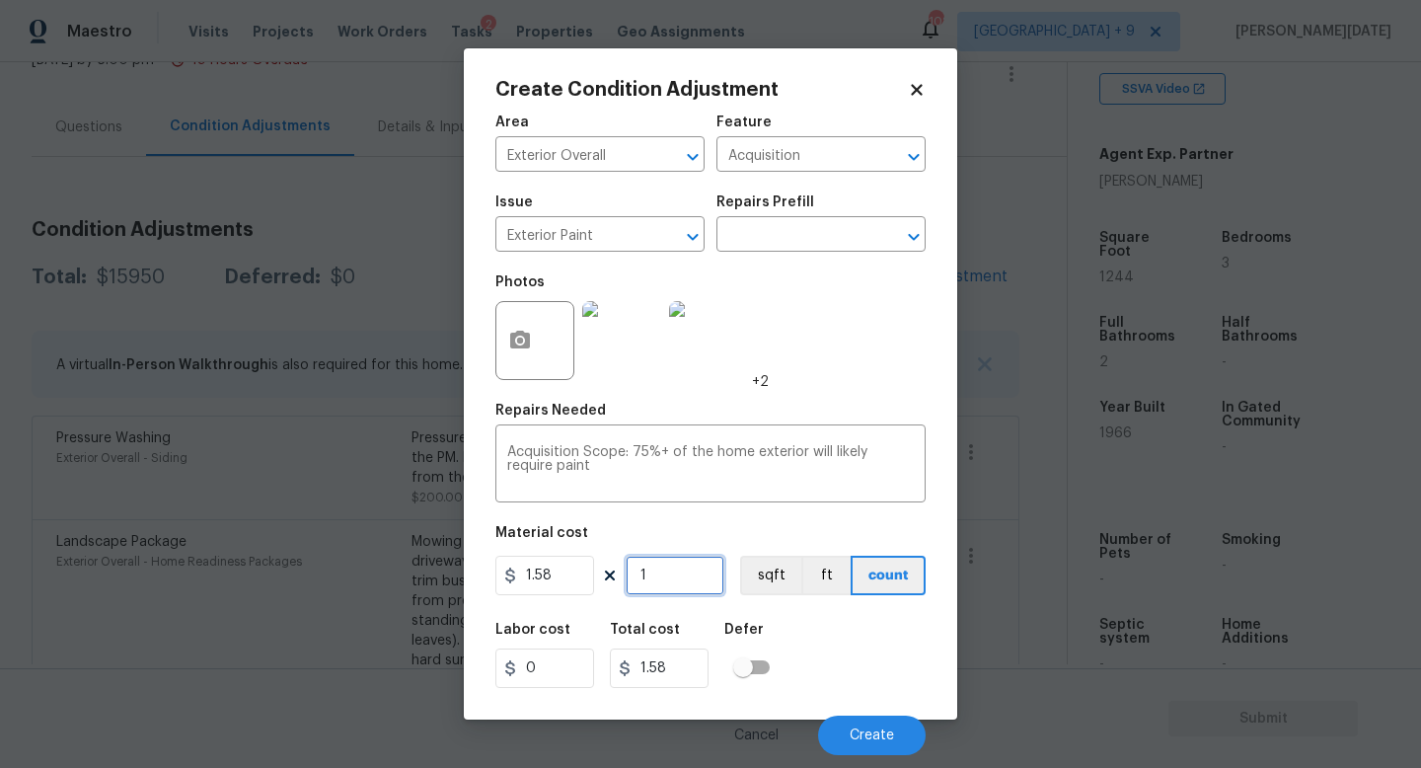
click at [679, 585] on input "1" at bounding box center [675, 575] width 99 height 39
type input "0"
paste input "1244"
type input "1244"
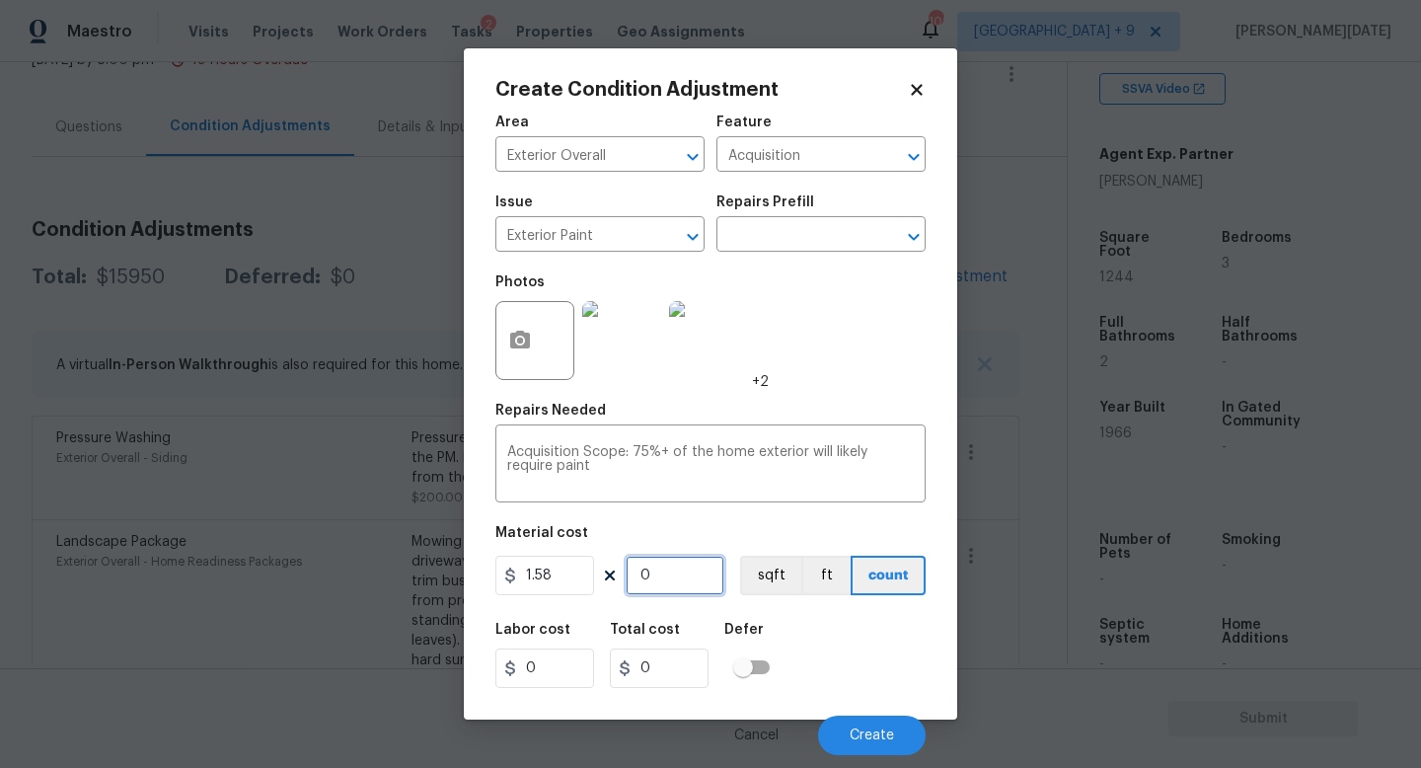
type input "1965.52"
type input "1244"
click at [581, 587] on input "1.58" at bounding box center [544, 575] width 99 height 39
type input "1.5"
type input "1866"
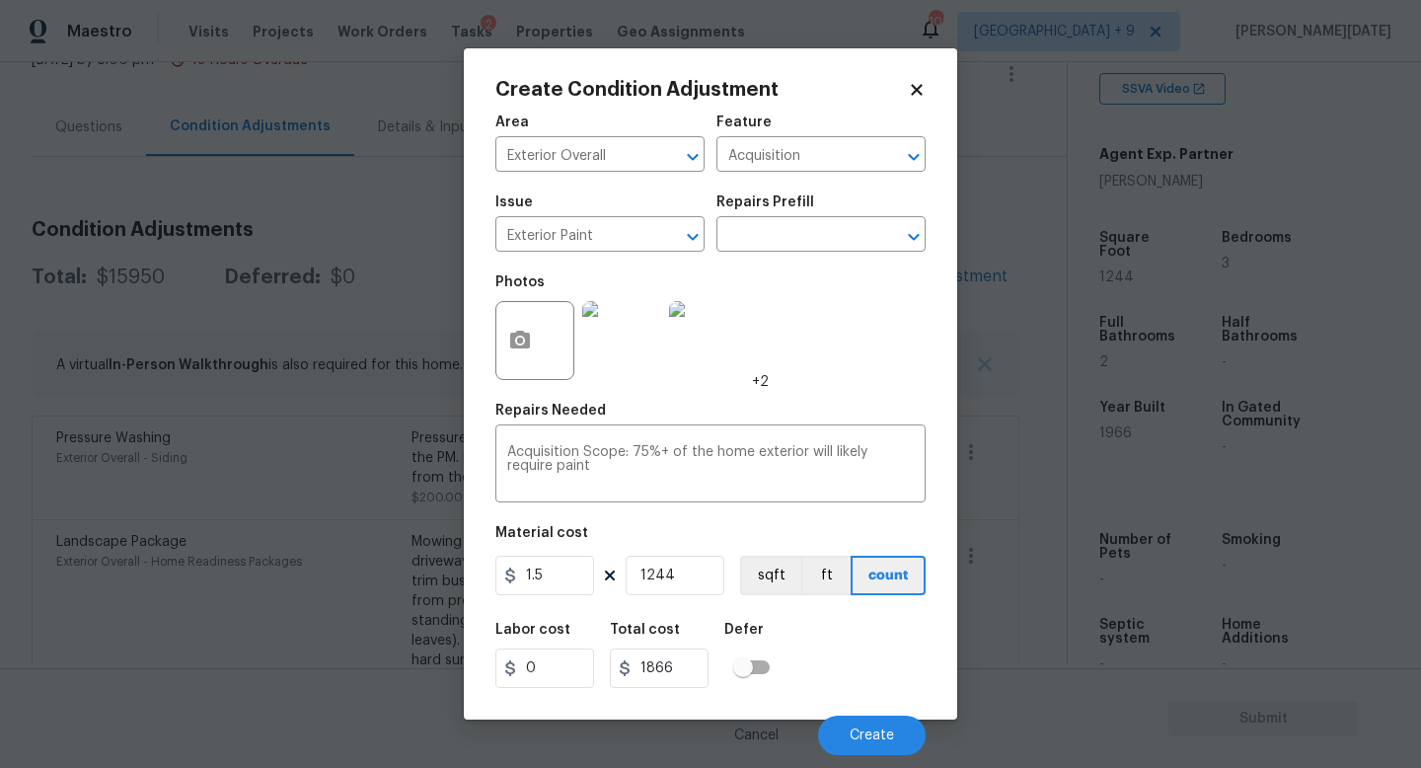
click at [817, 349] on div "Photos +2" at bounding box center [710, 328] width 430 height 128
click at [862, 734] on span "Create" at bounding box center [872, 735] width 44 height 15
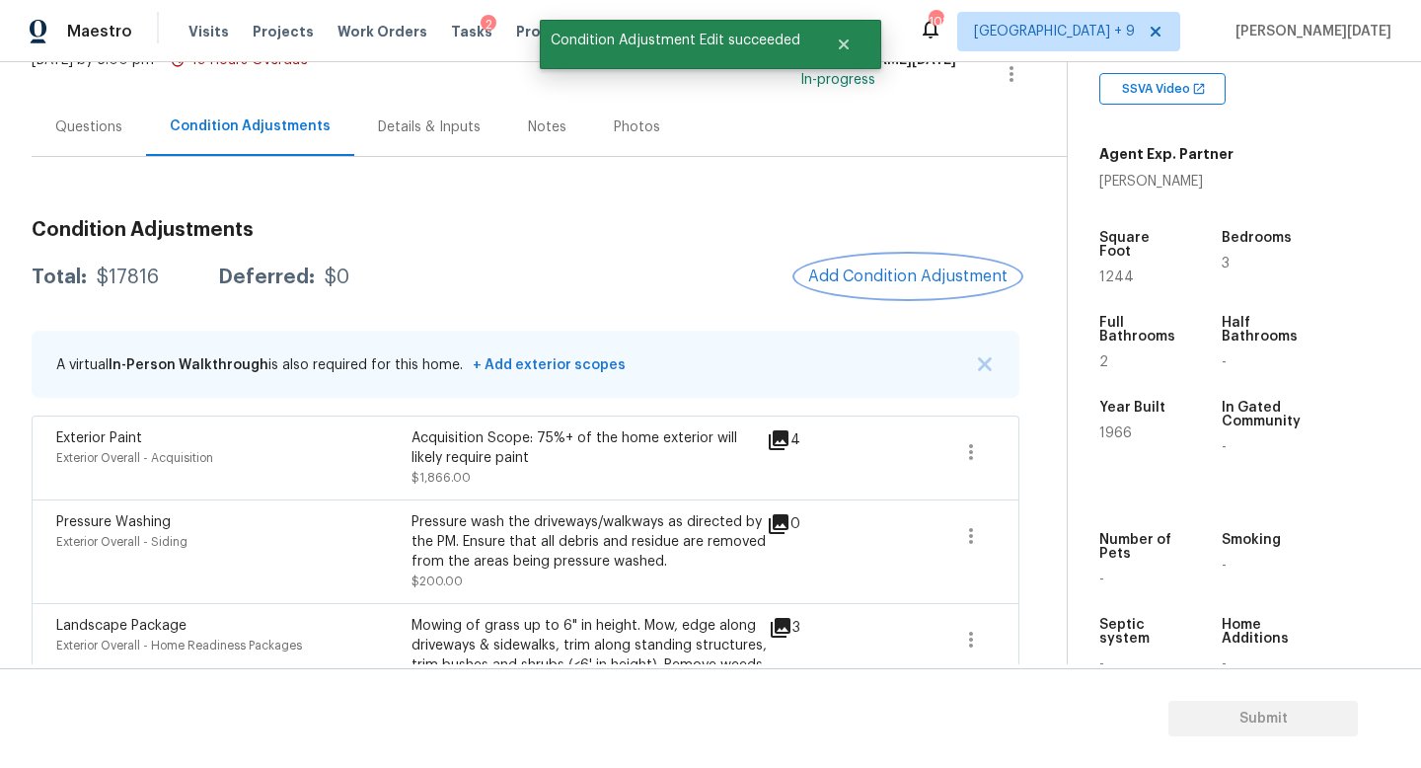
click at [864, 261] on button "Add Condition Adjustment" at bounding box center [907, 276] width 223 height 41
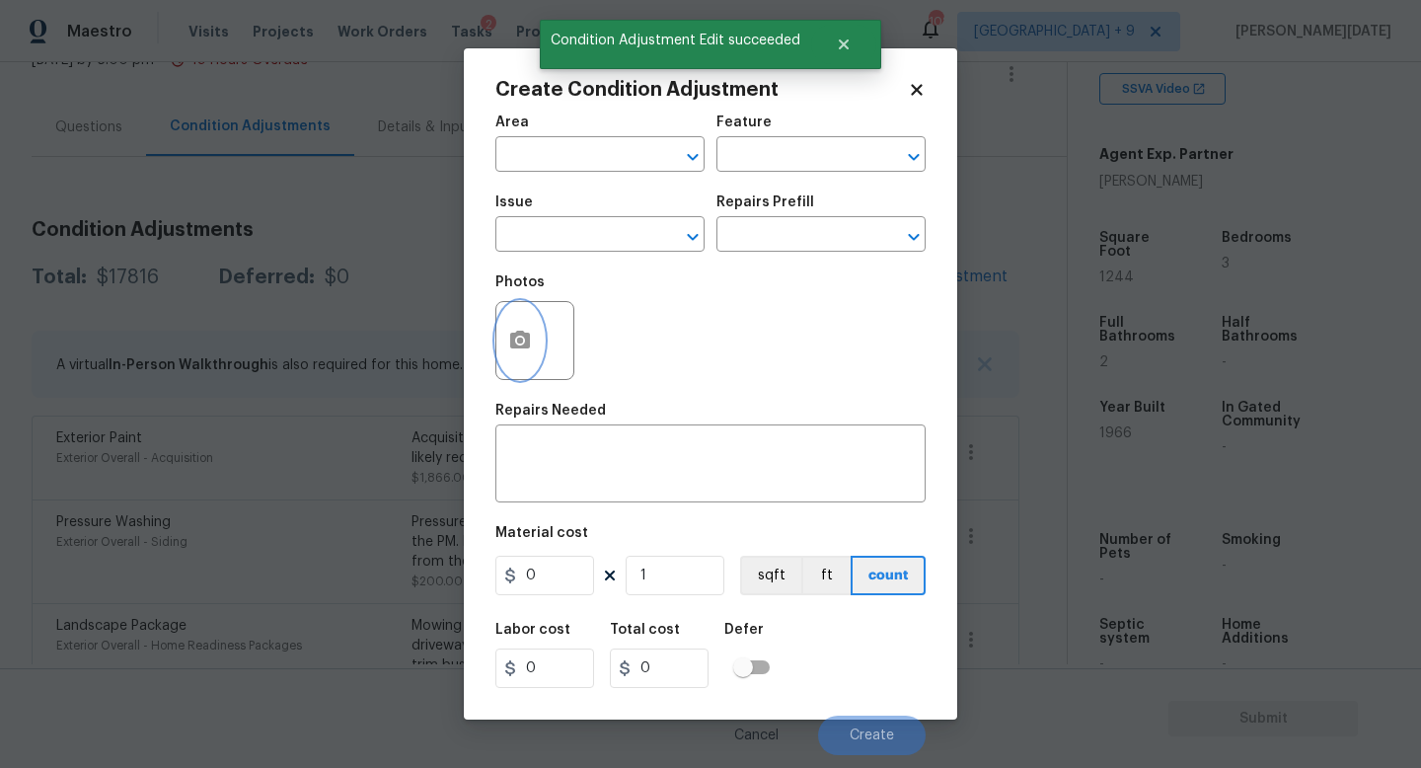
click at [541, 337] on button "button" at bounding box center [519, 340] width 47 height 77
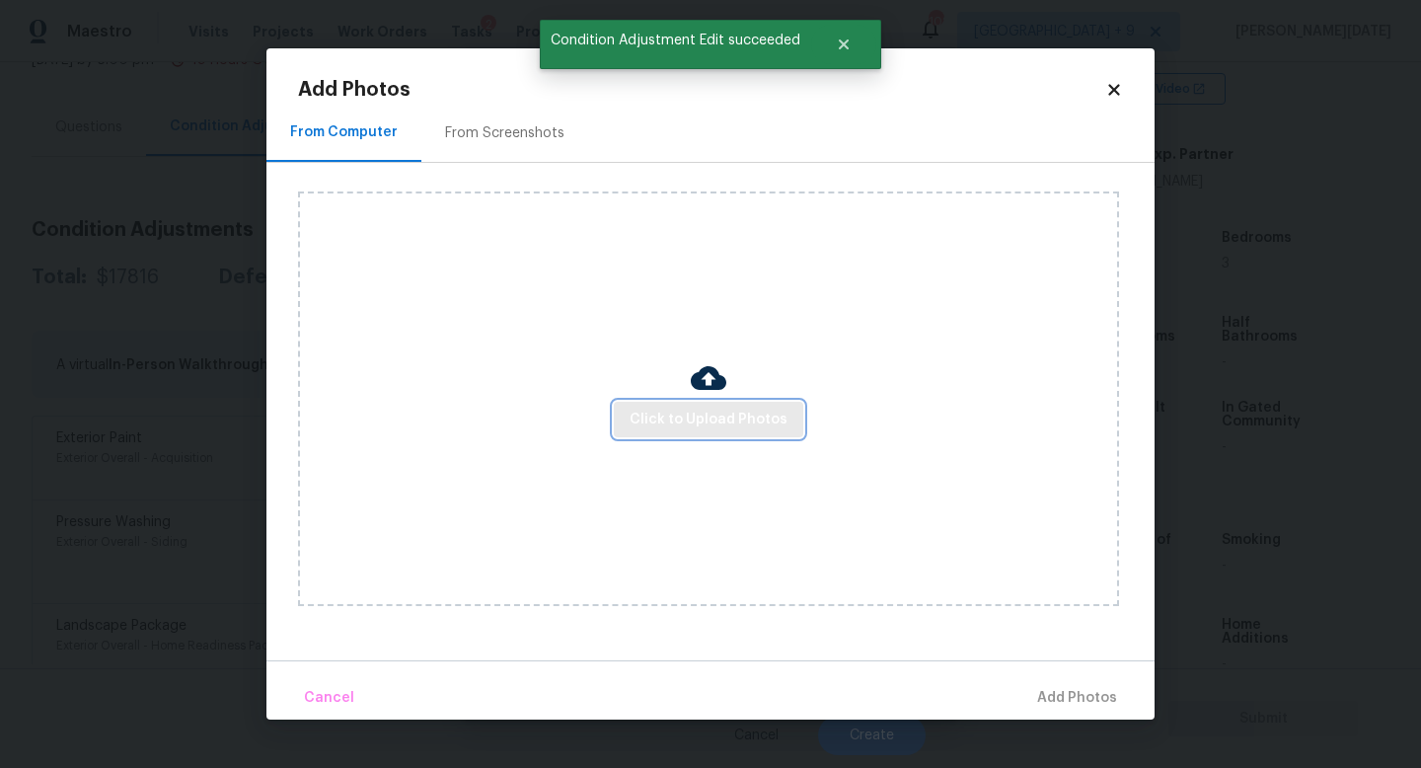
click at [690, 425] on span "Click to Upload Photos" at bounding box center [709, 420] width 158 height 25
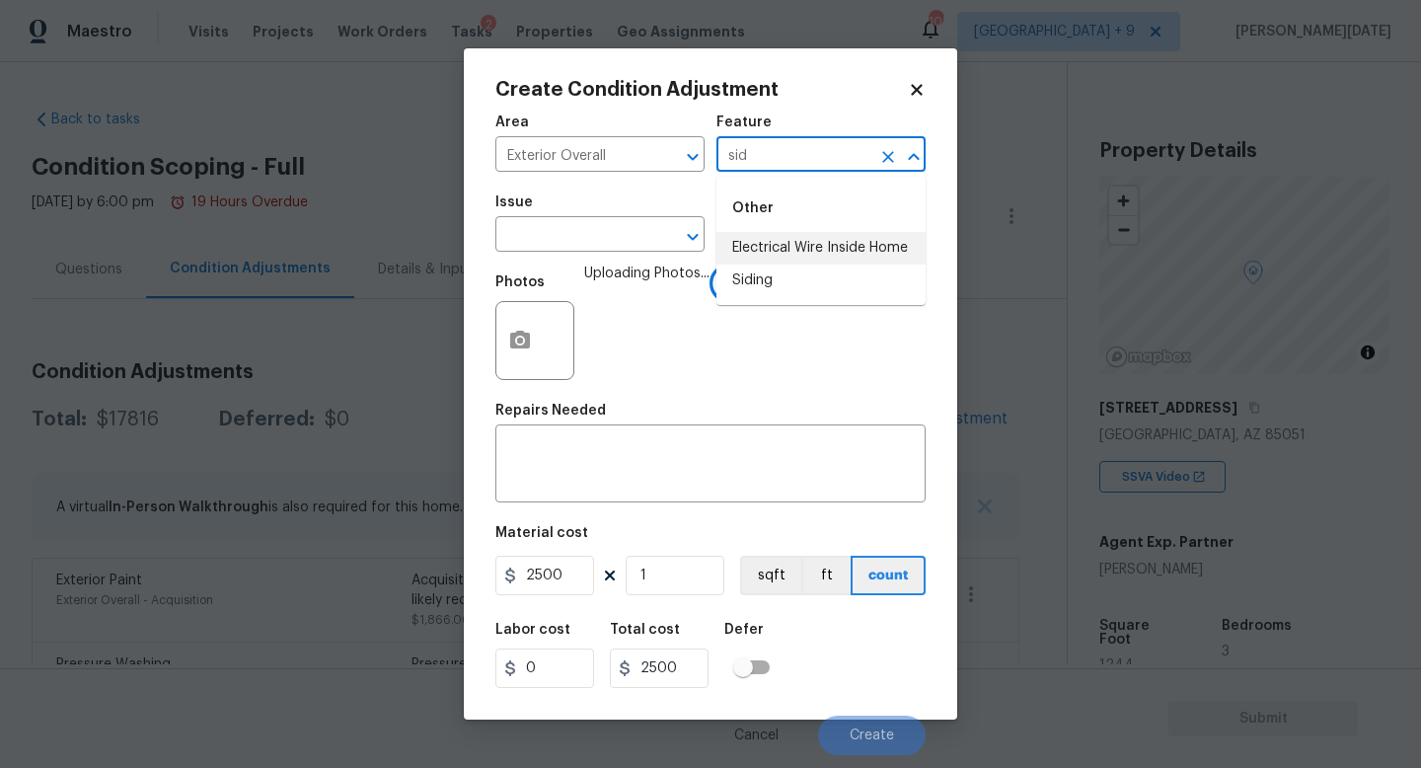
scroll to position [388, 0]
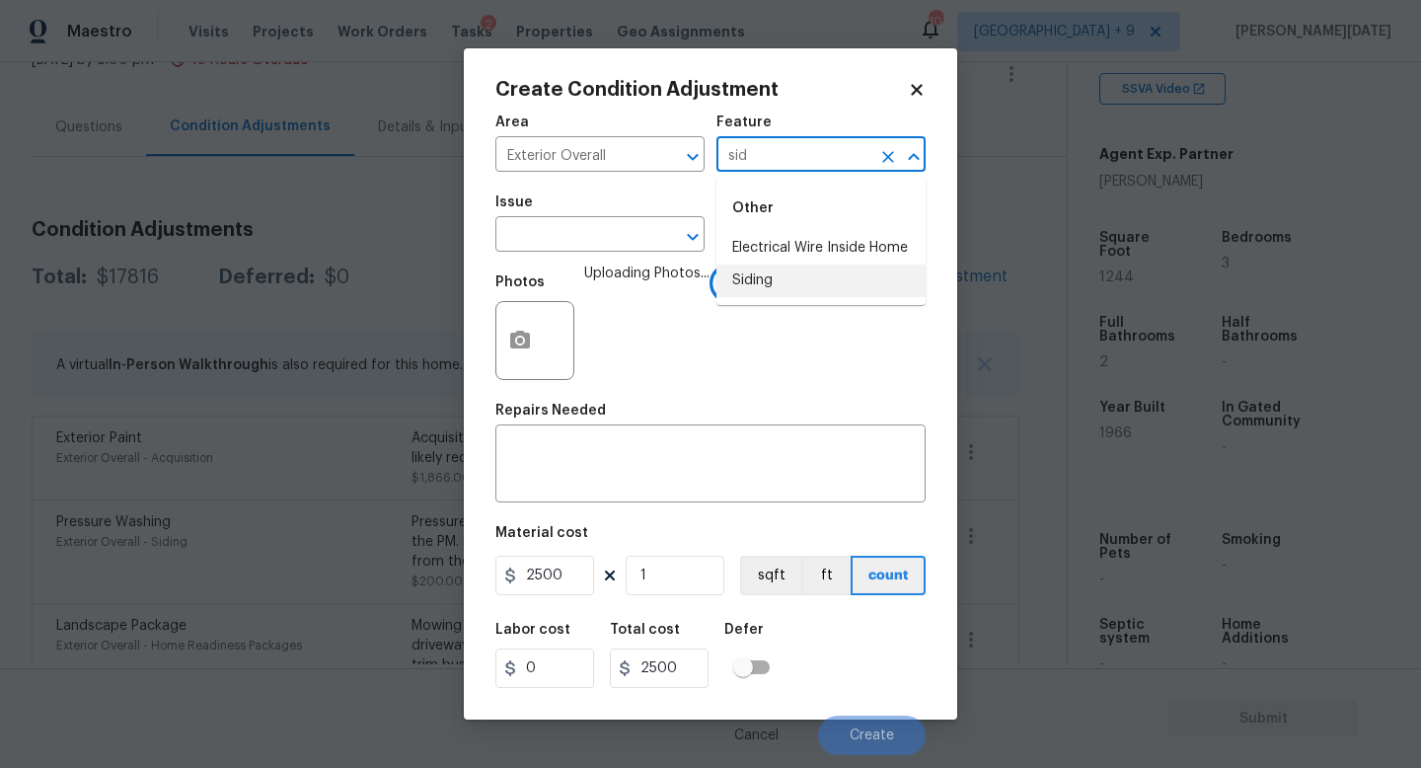
click at [768, 288] on li "Siding" at bounding box center [821, 281] width 209 height 33
type input "Siding"
click at [578, 245] on input "text" at bounding box center [572, 236] width 154 height 31
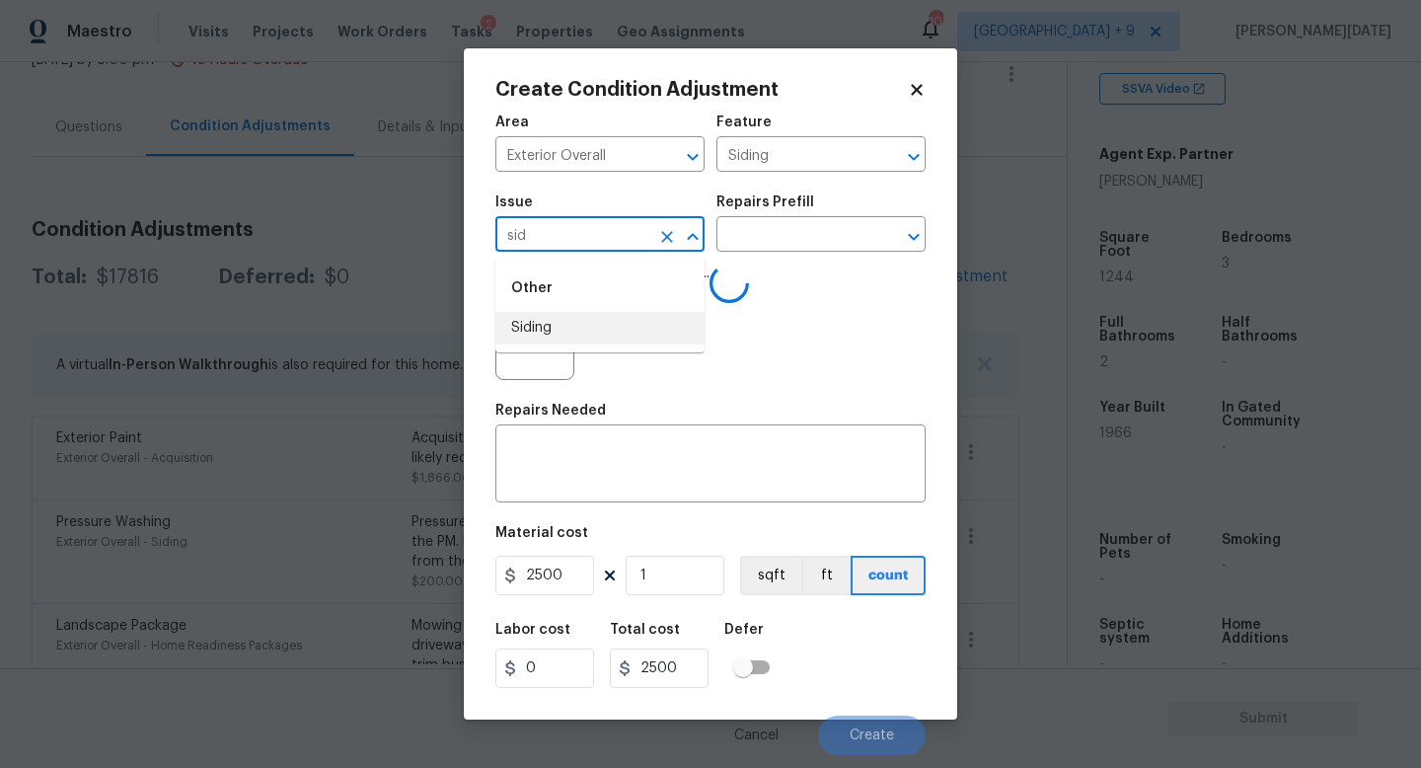
click at [556, 326] on li "Siding" at bounding box center [599, 328] width 209 height 33
type input "Siding"
click at [561, 461] on textarea at bounding box center [710, 465] width 407 height 41
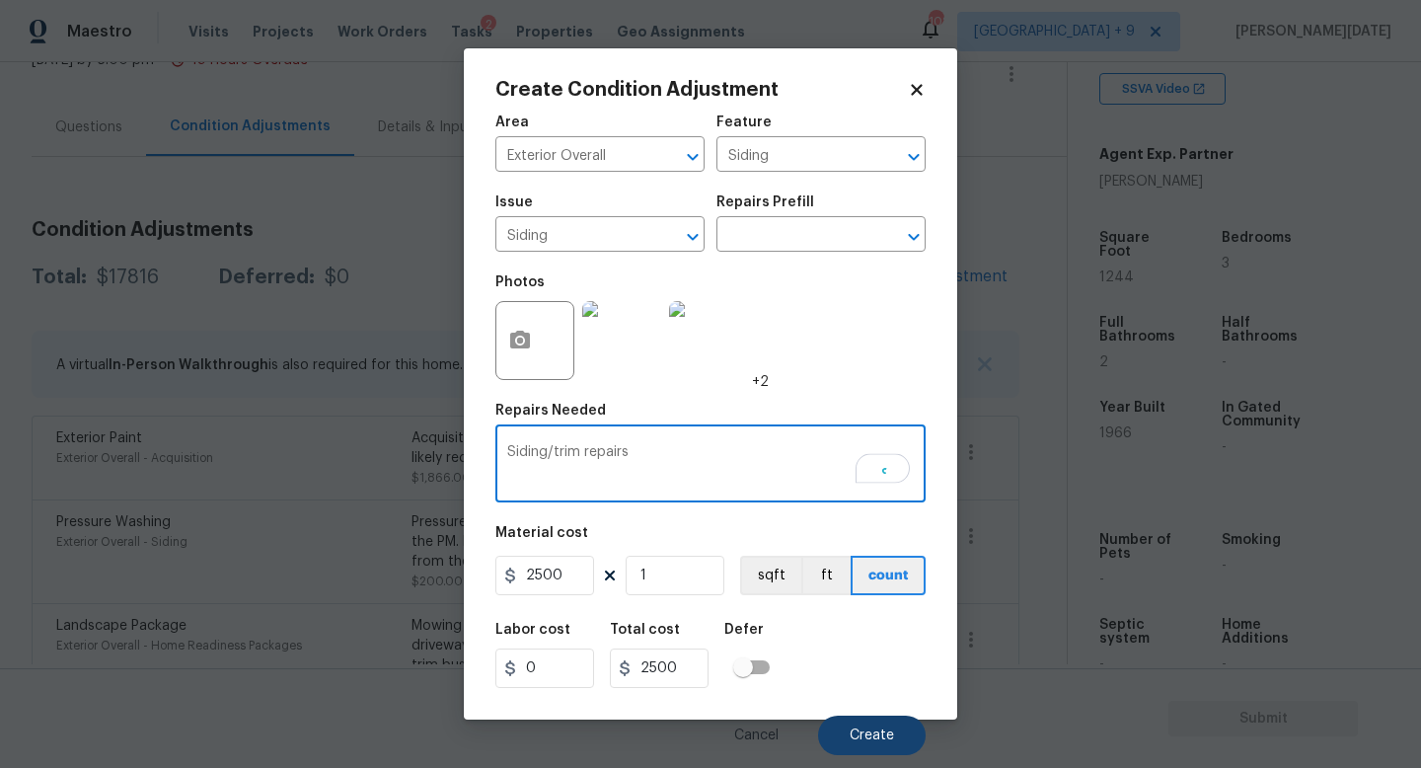
type textarea "Siding/trim repairs"
click at [877, 721] on button "Create" at bounding box center [872, 735] width 108 height 39
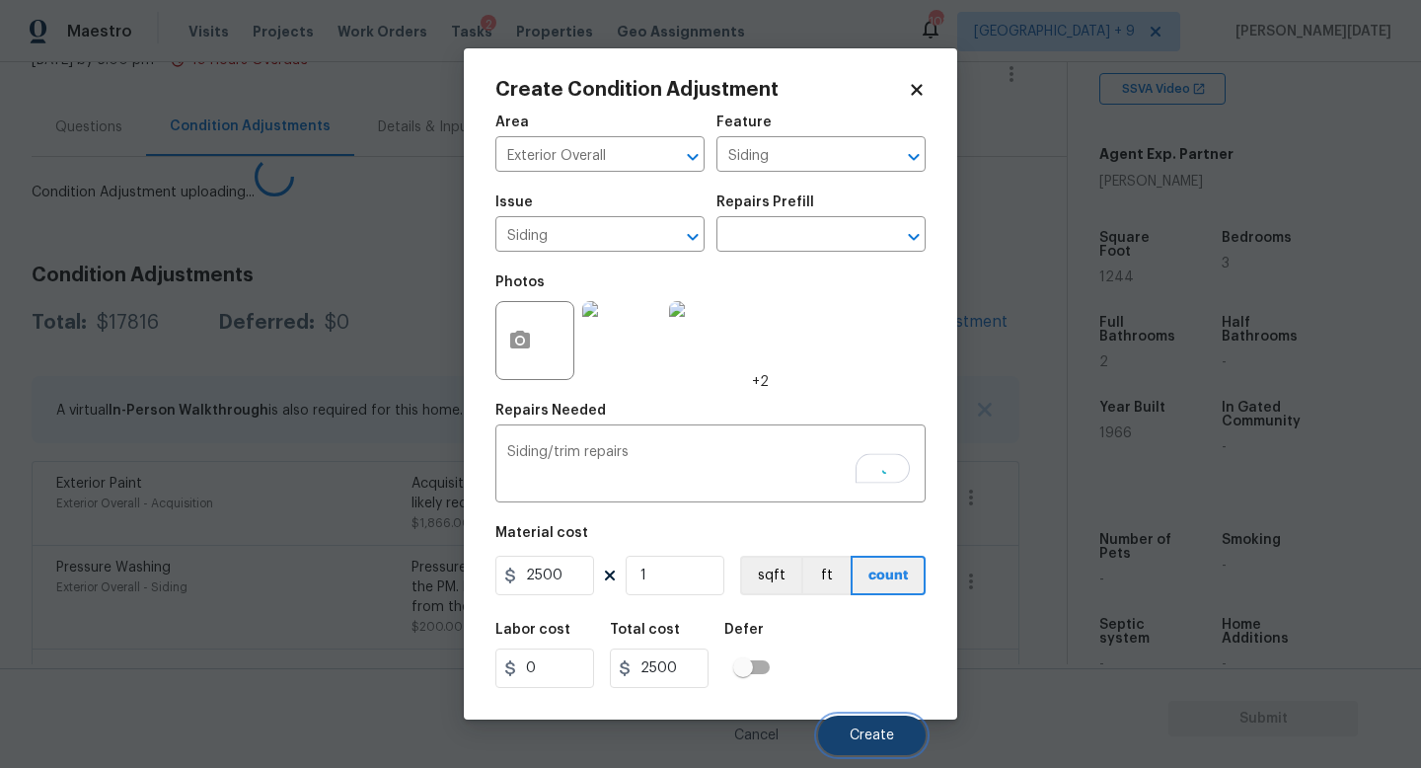
click at [877, 721] on button "Create" at bounding box center [872, 735] width 108 height 39
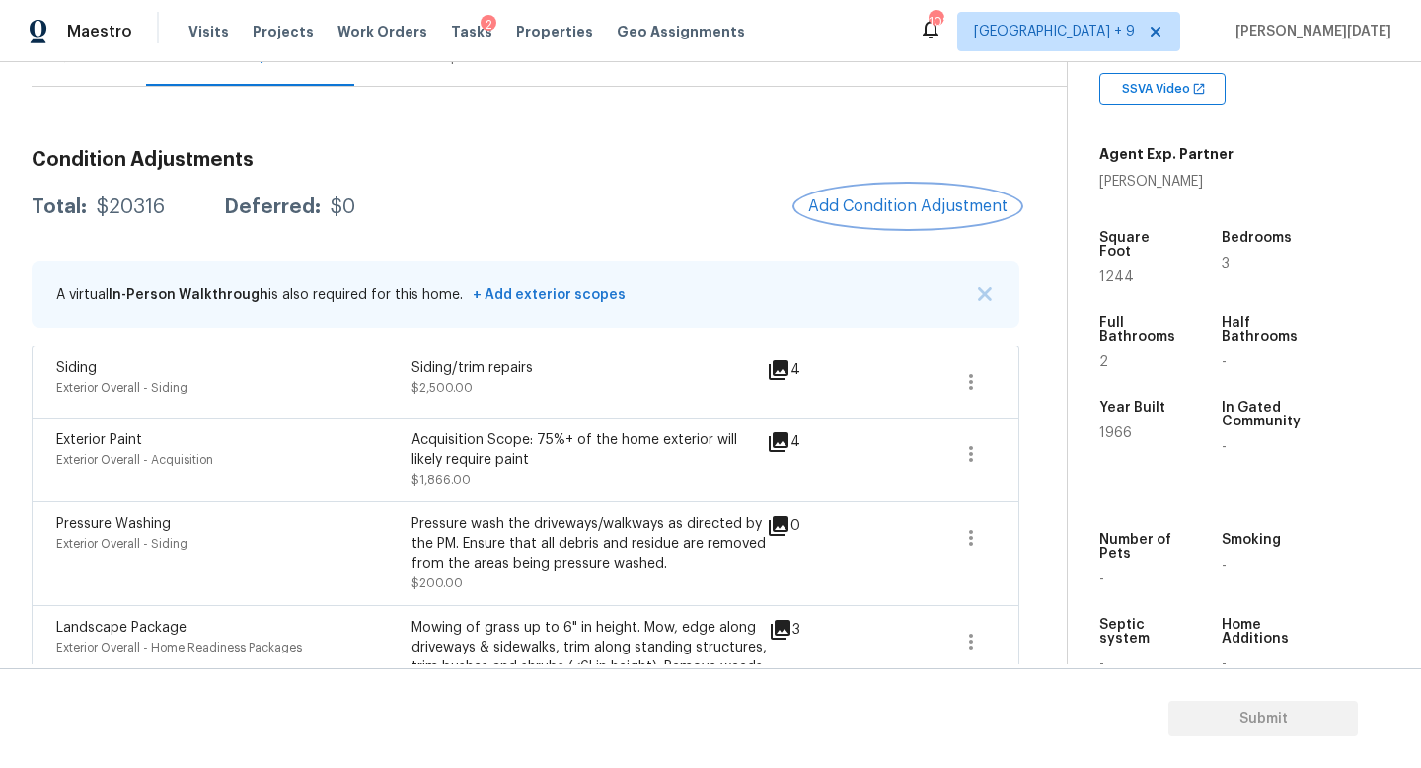
scroll to position [224, 0]
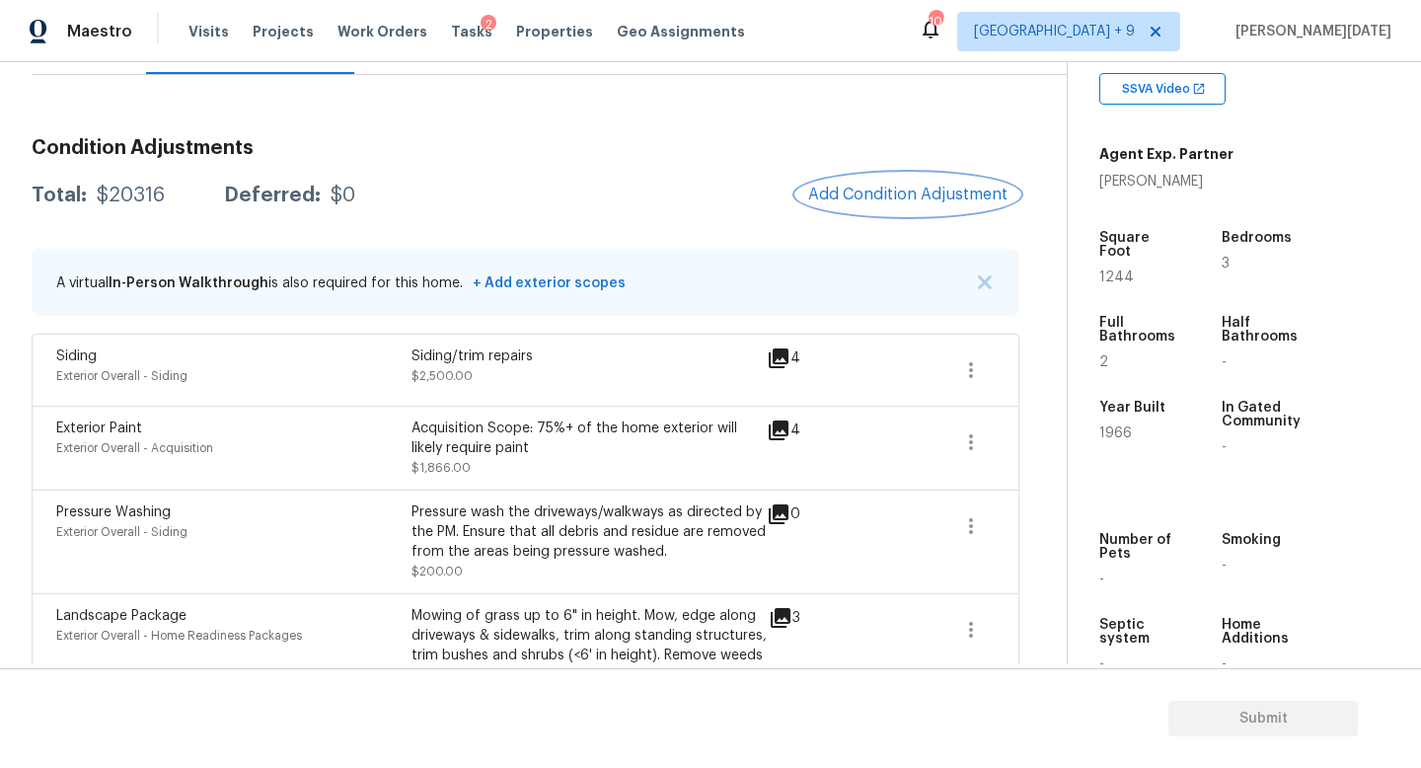
click at [890, 186] on span "Add Condition Adjustment" at bounding box center [907, 195] width 199 height 18
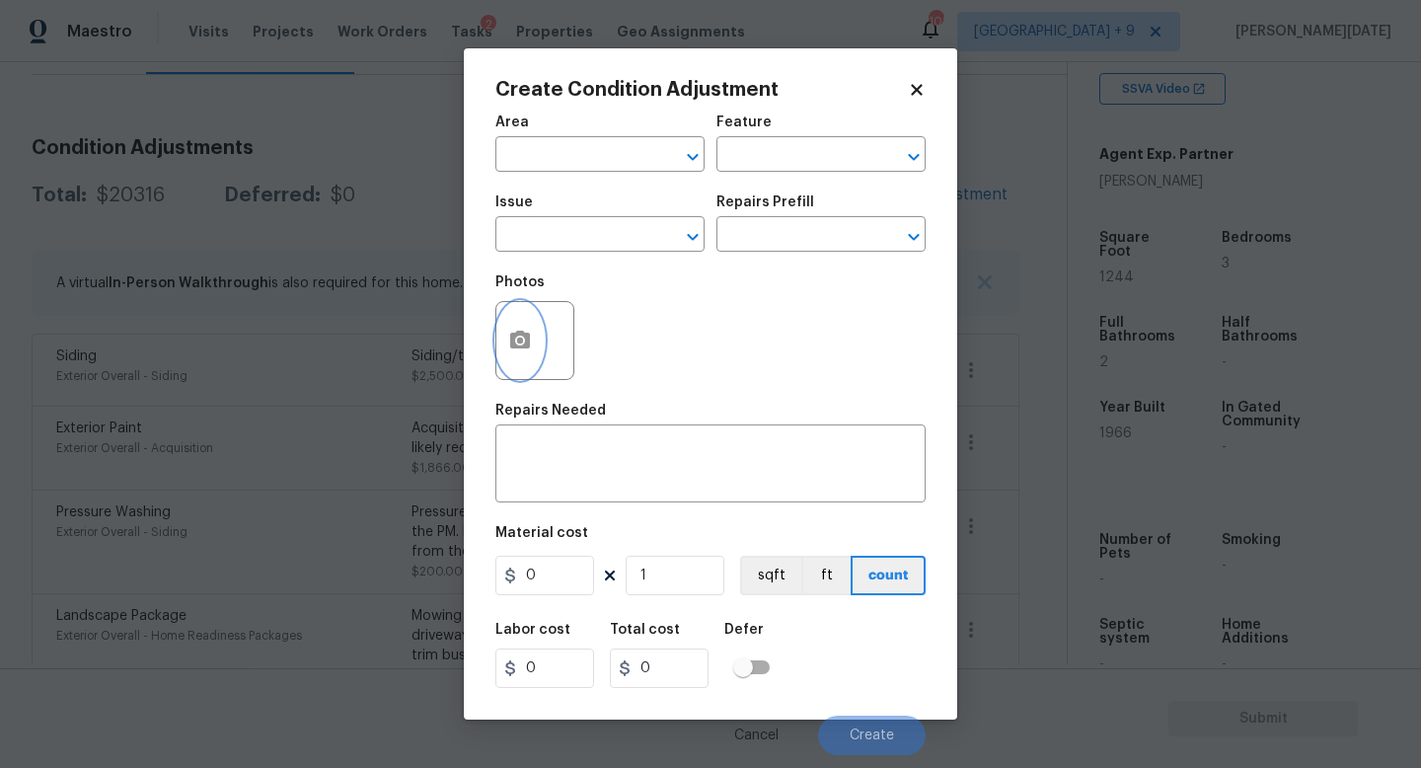
click at [533, 348] on button "button" at bounding box center [519, 340] width 47 height 77
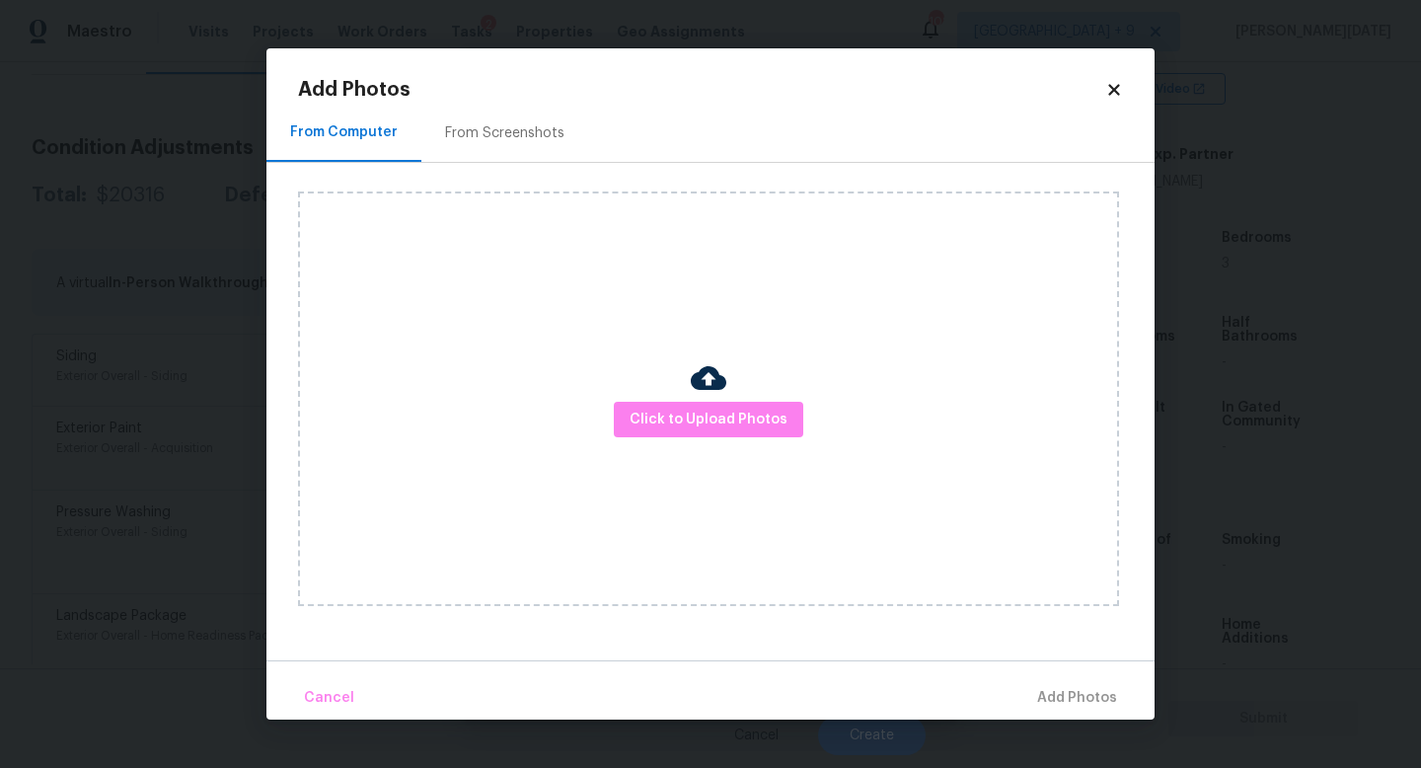
click at [509, 135] on div "From Screenshots" at bounding box center [504, 133] width 119 height 20
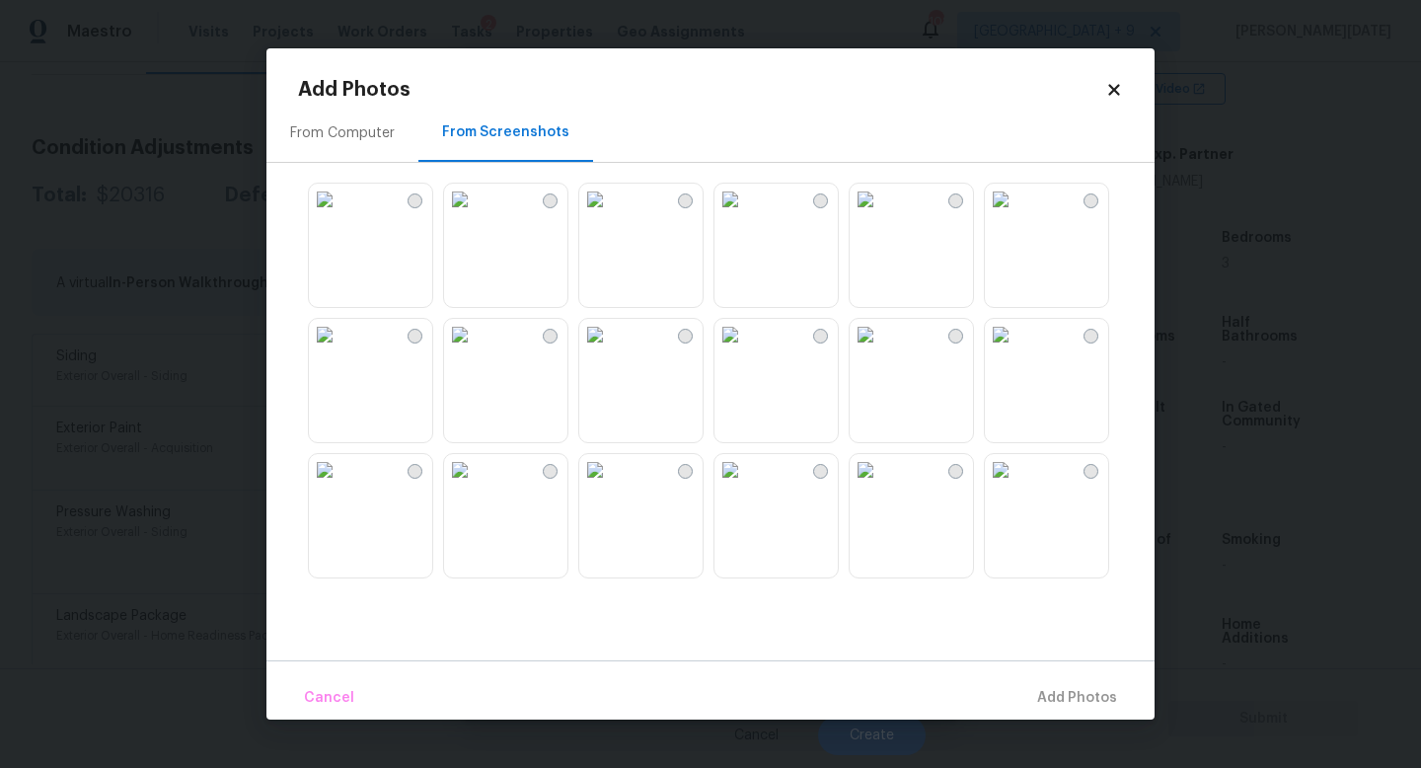
click at [611, 350] on img at bounding box center [595, 335] width 32 height 32
click at [1070, 679] on button "Add 1 Photo(s)" at bounding box center [1069, 698] width 114 height 42
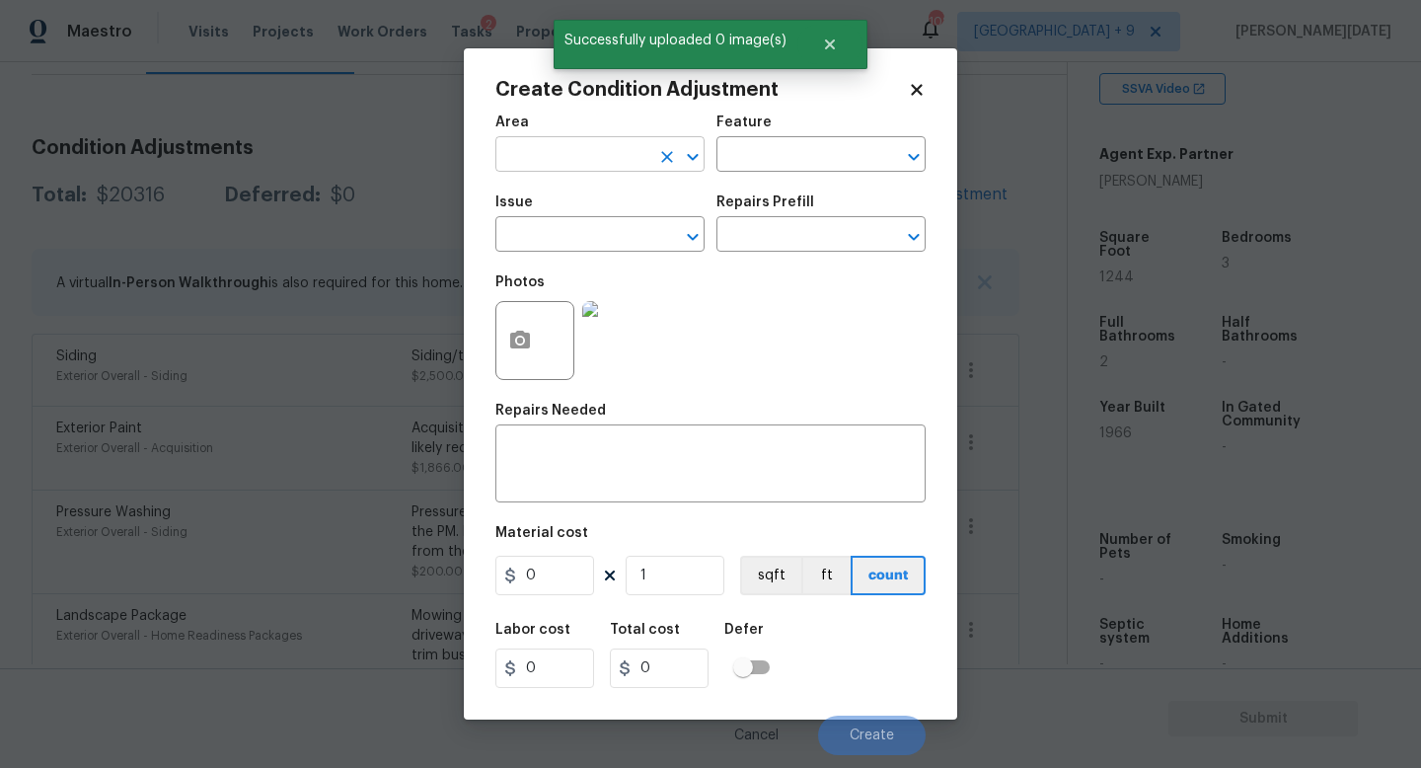
click at [527, 171] on input "text" at bounding box center [572, 156] width 154 height 31
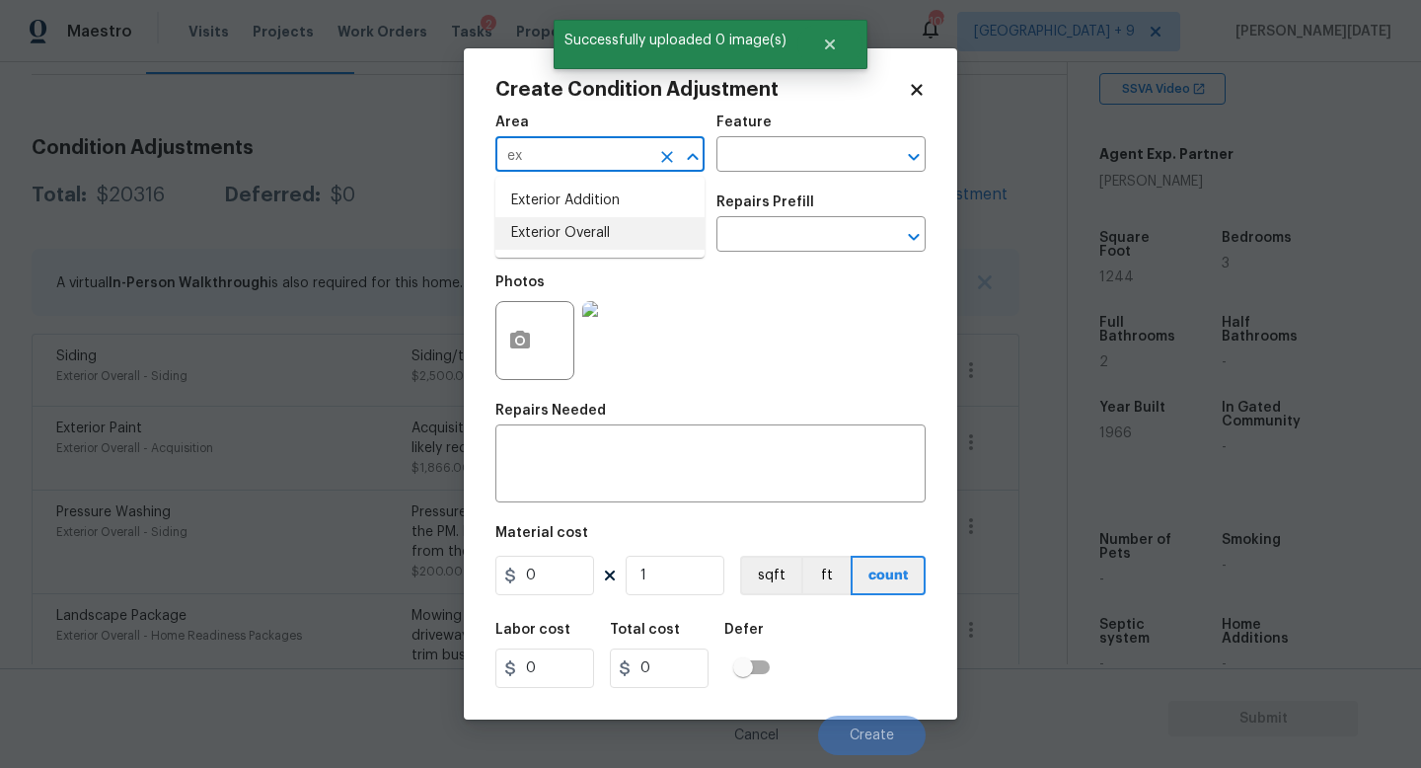
click at [545, 235] on li "Exterior Overall" at bounding box center [599, 233] width 209 height 33
type input "Exterior Overall"
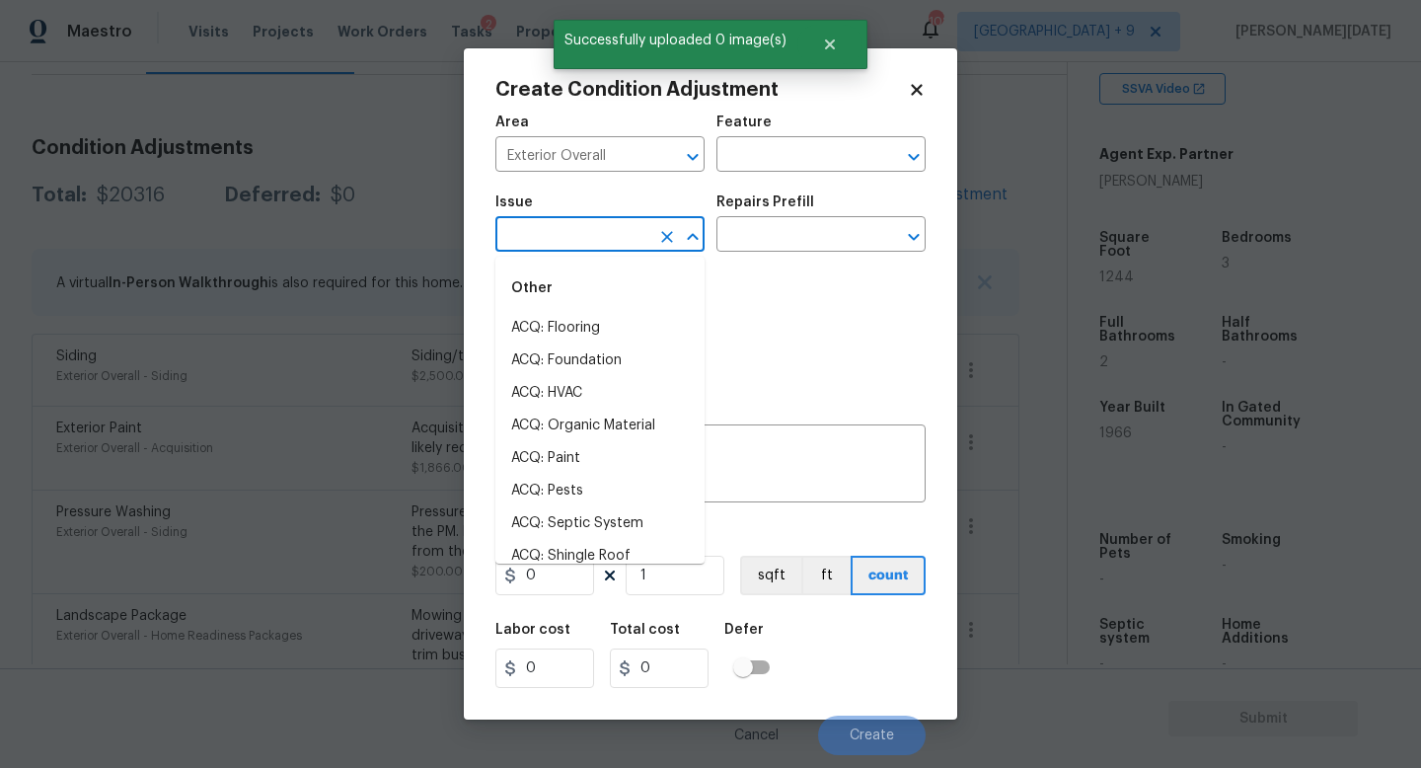
click at [545, 235] on input "text" at bounding box center [572, 236] width 154 height 31
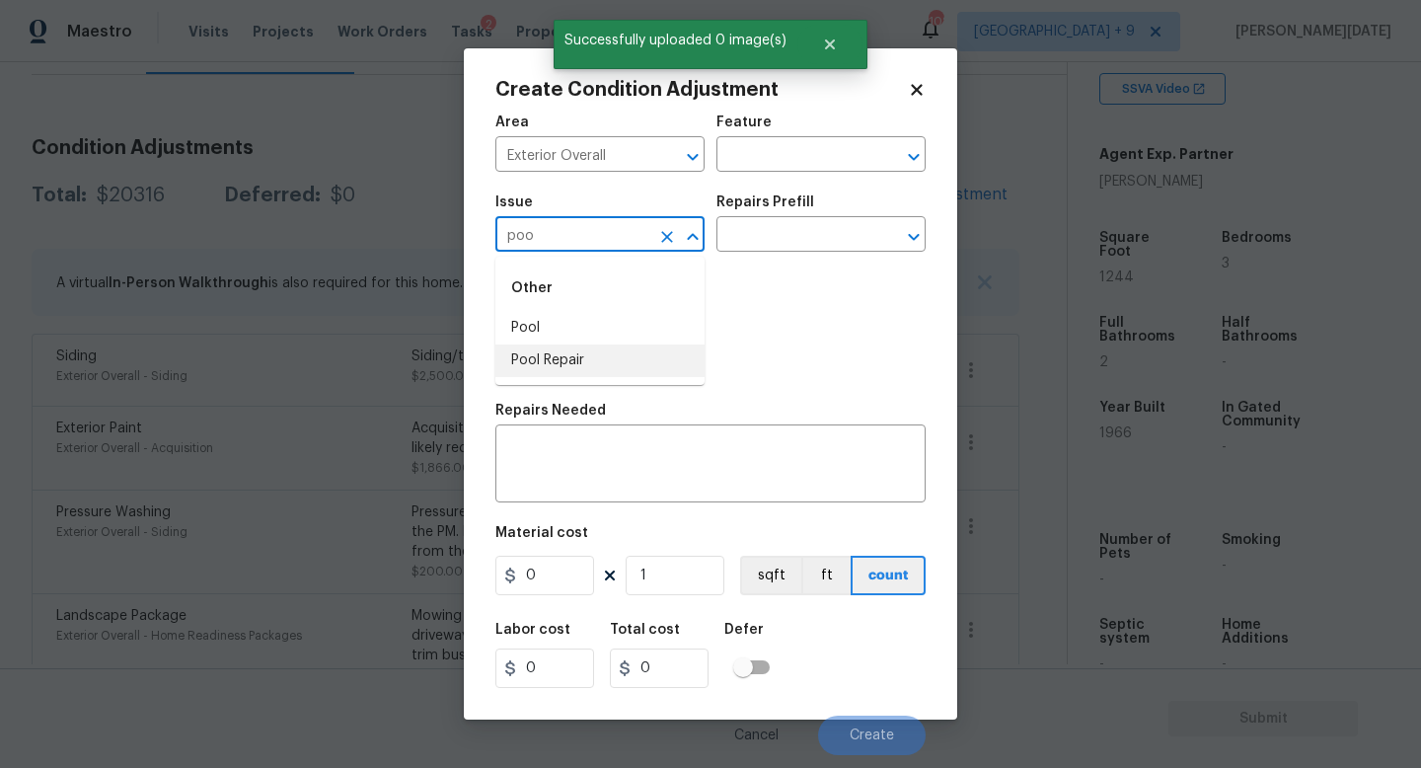
click at [565, 359] on li "Pool Repair" at bounding box center [599, 360] width 209 height 33
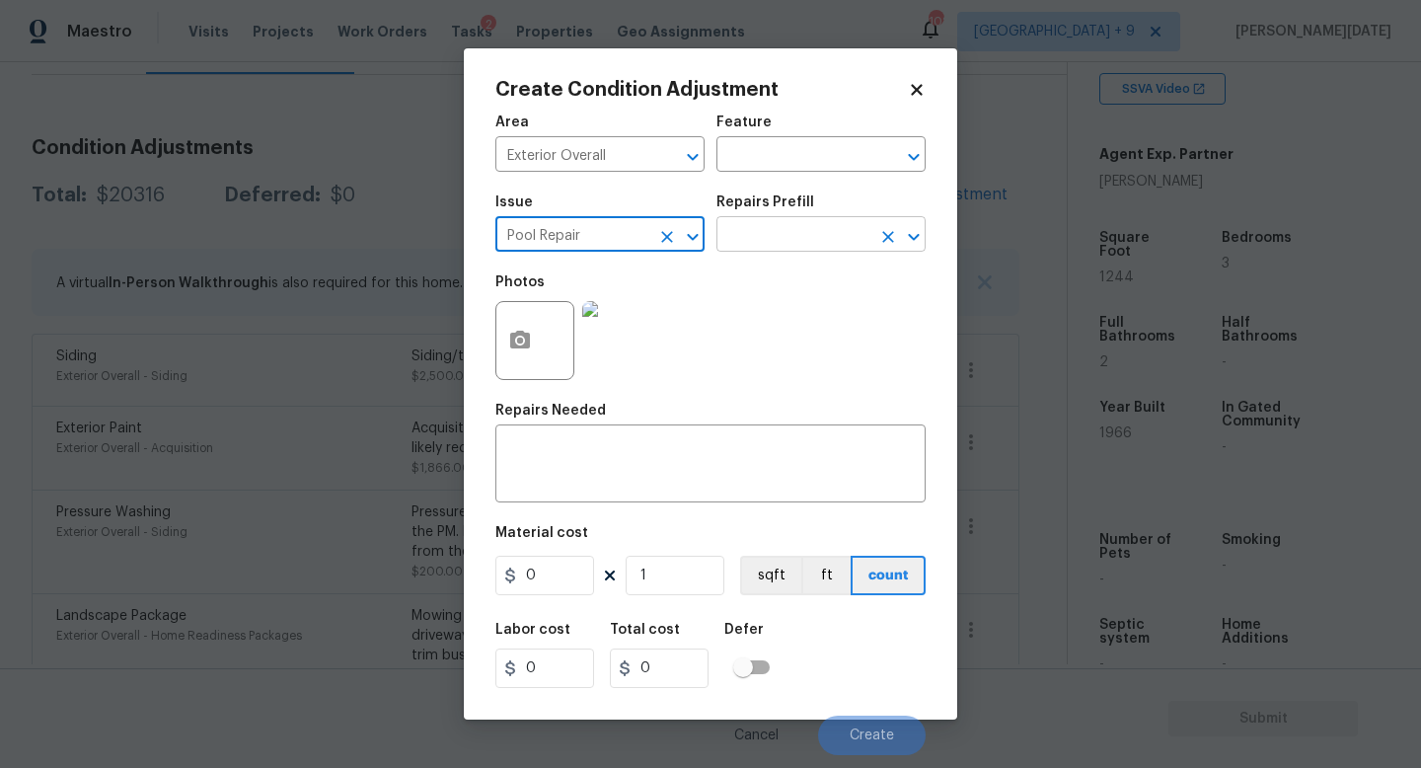
type input "Pool Repair"
click at [818, 247] on input "text" at bounding box center [794, 236] width 154 height 31
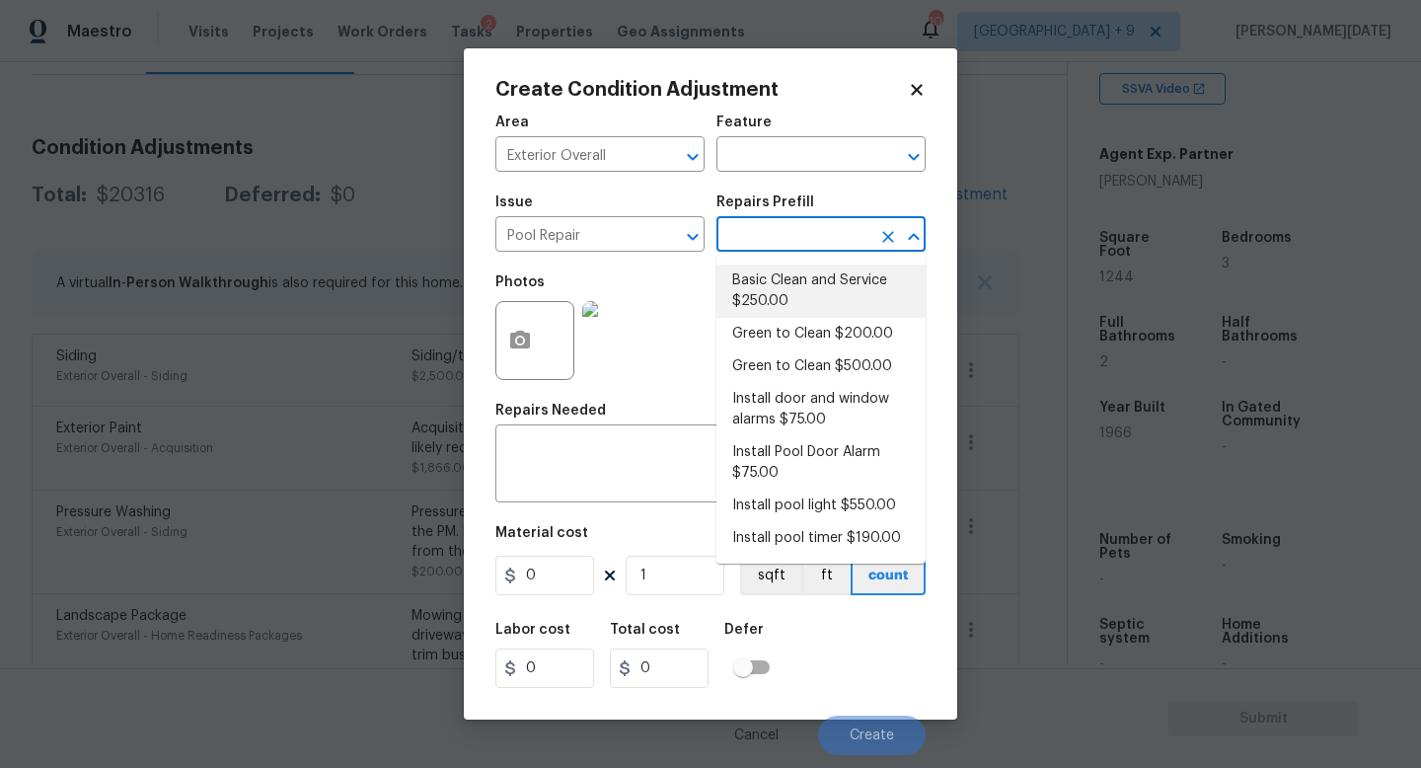
click at [811, 290] on li "Basic Clean and Service $250.00" at bounding box center [821, 291] width 209 height 53
type input "Pool"
type textarea "basic clean and service, balance chems, repair minor leaks at equipment, etc"
type input "250"
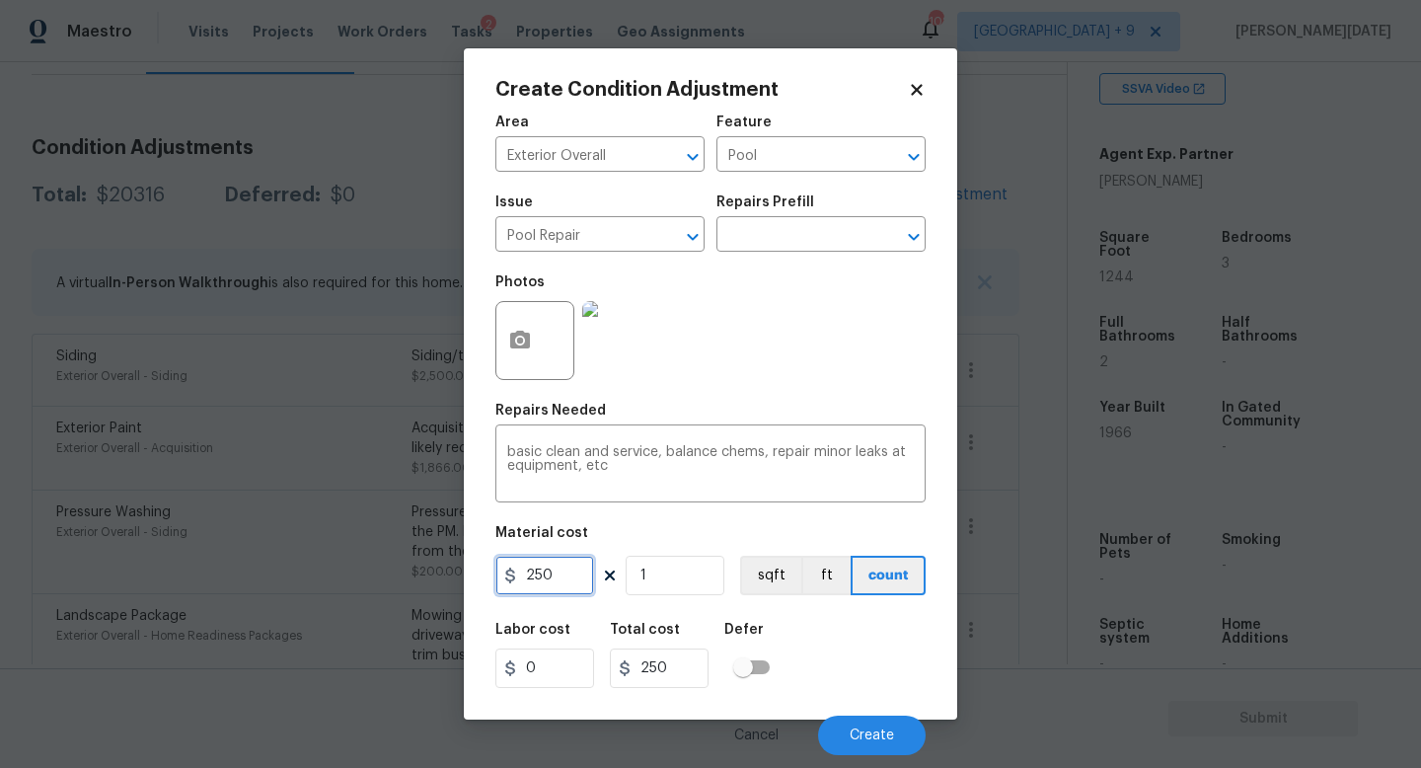
drag, startPoint x: 564, startPoint y: 577, endPoint x: 436, endPoint y: 569, distance: 127.6
click at [436, 569] on div "Create Condition Adjustment Area Exterior Overall ​ Feature Pool ​ Issue Pool R…" at bounding box center [710, 384] width 1421 height 768
type input "500"
click at [758, 392] on div "Photos" at bounding box center [710, 328] width 430 height 128
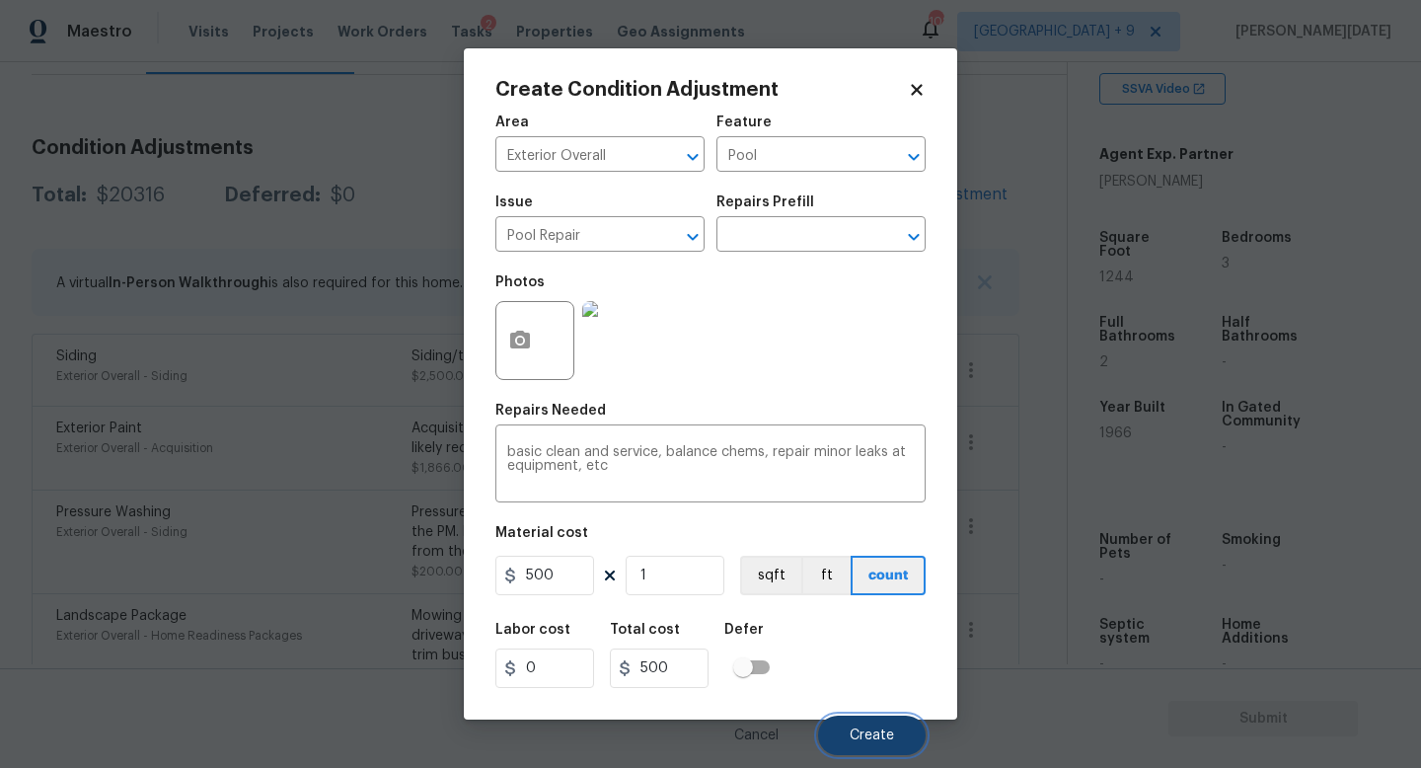
click at [845, 735] on button "Create" at bounding box center [872, 735] width 108 height 39
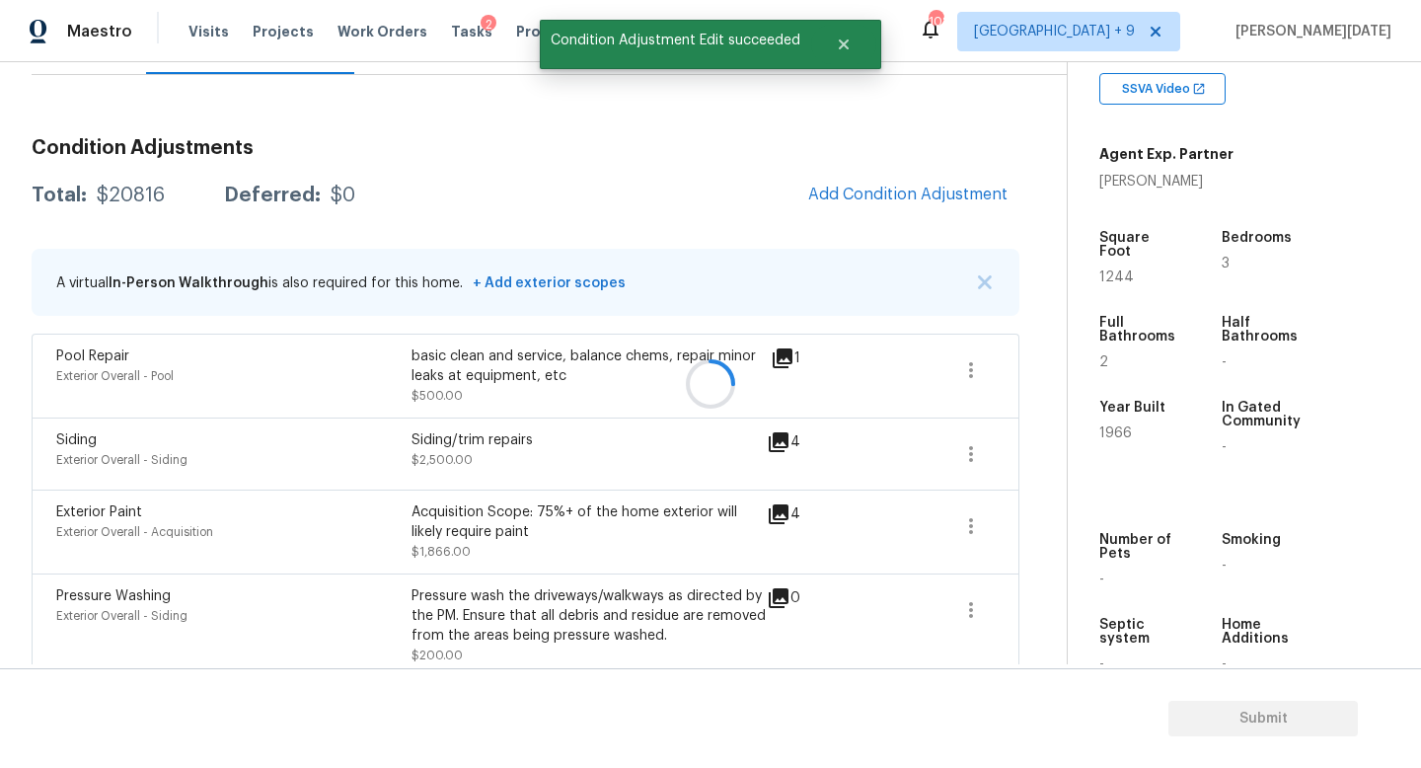
click at [1114, 270] on span "1244" at bounding box center [1117, 277] width 35 height 14
copy span "1244"
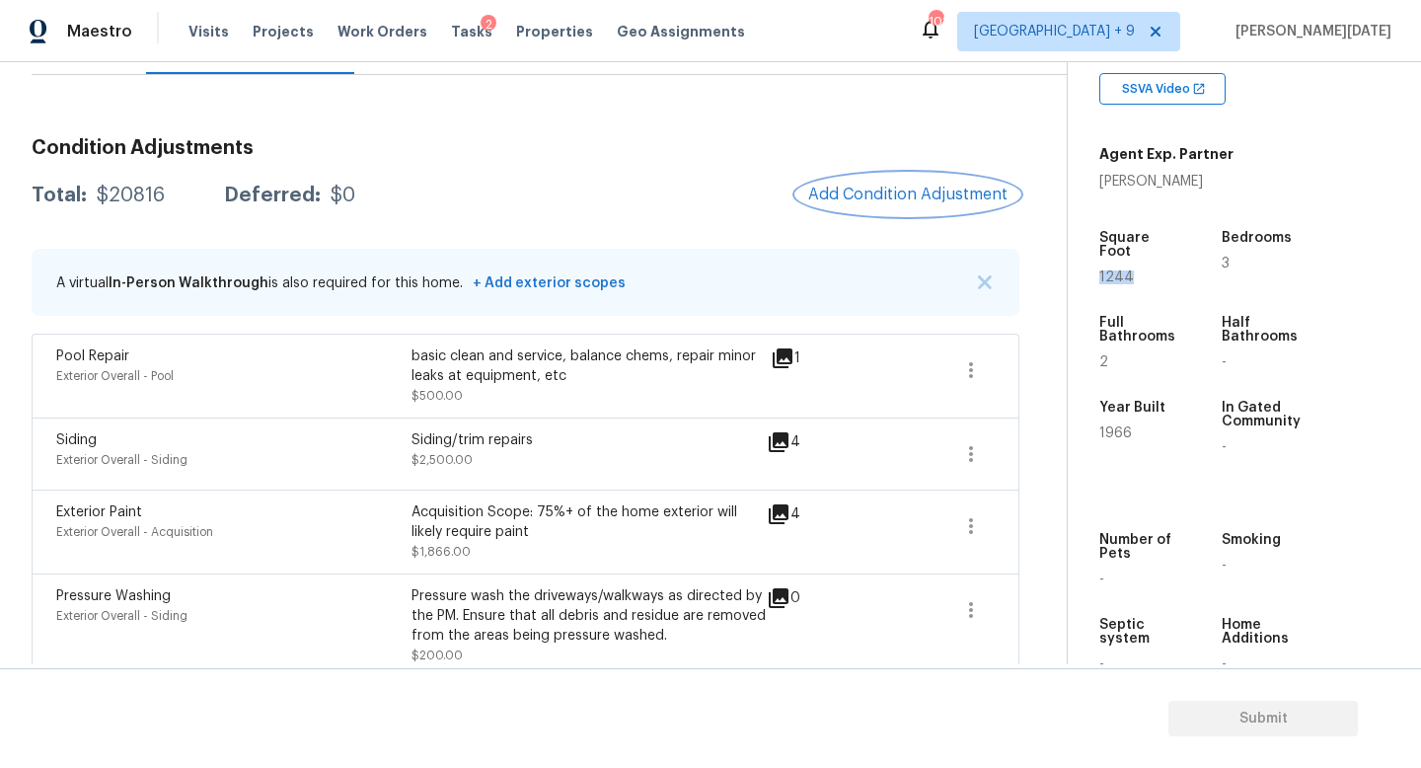
click at [857, 211] on button "Add Condition Adjustment" at bounding box center [907, 194] width 223 height 41
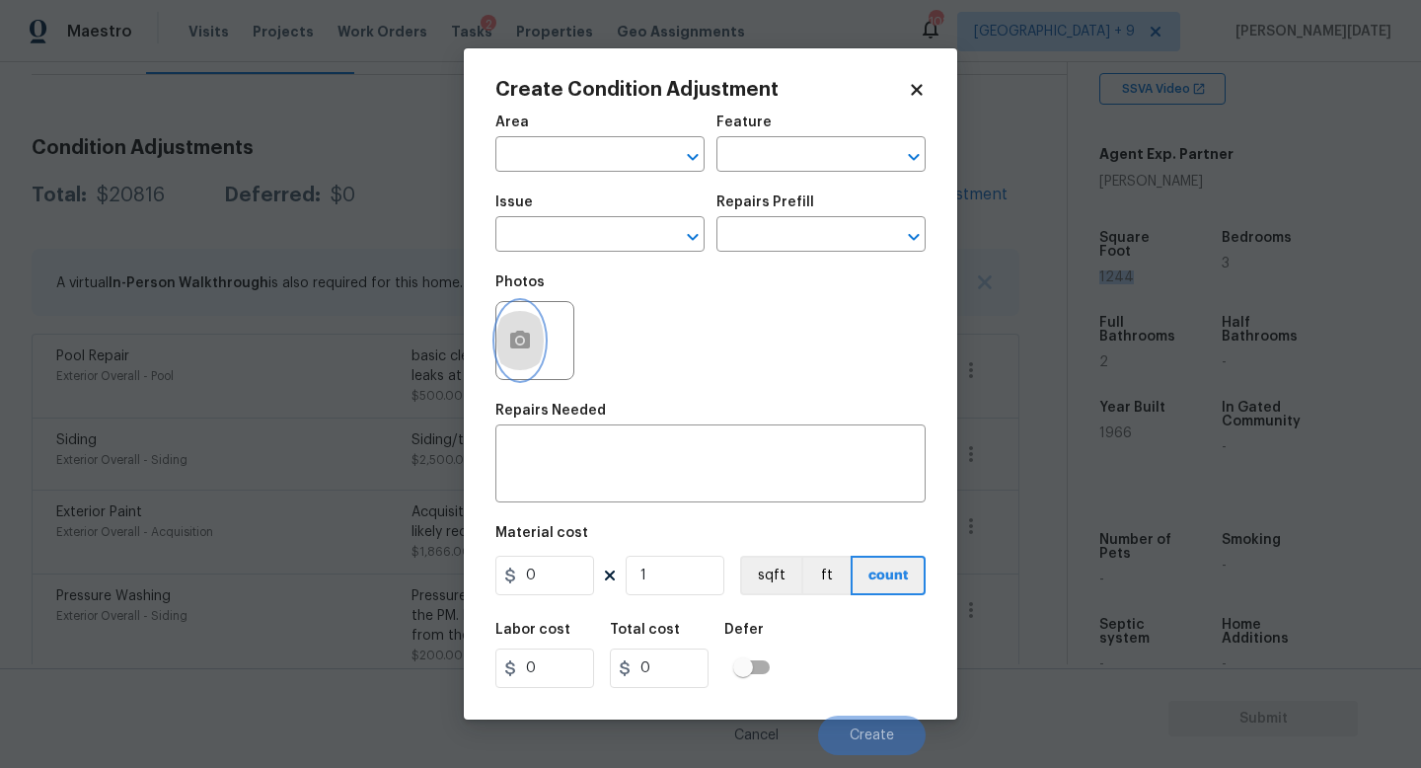
click at [535, 342] on button "button" at bounding box center [519, 340] width 47 height 77
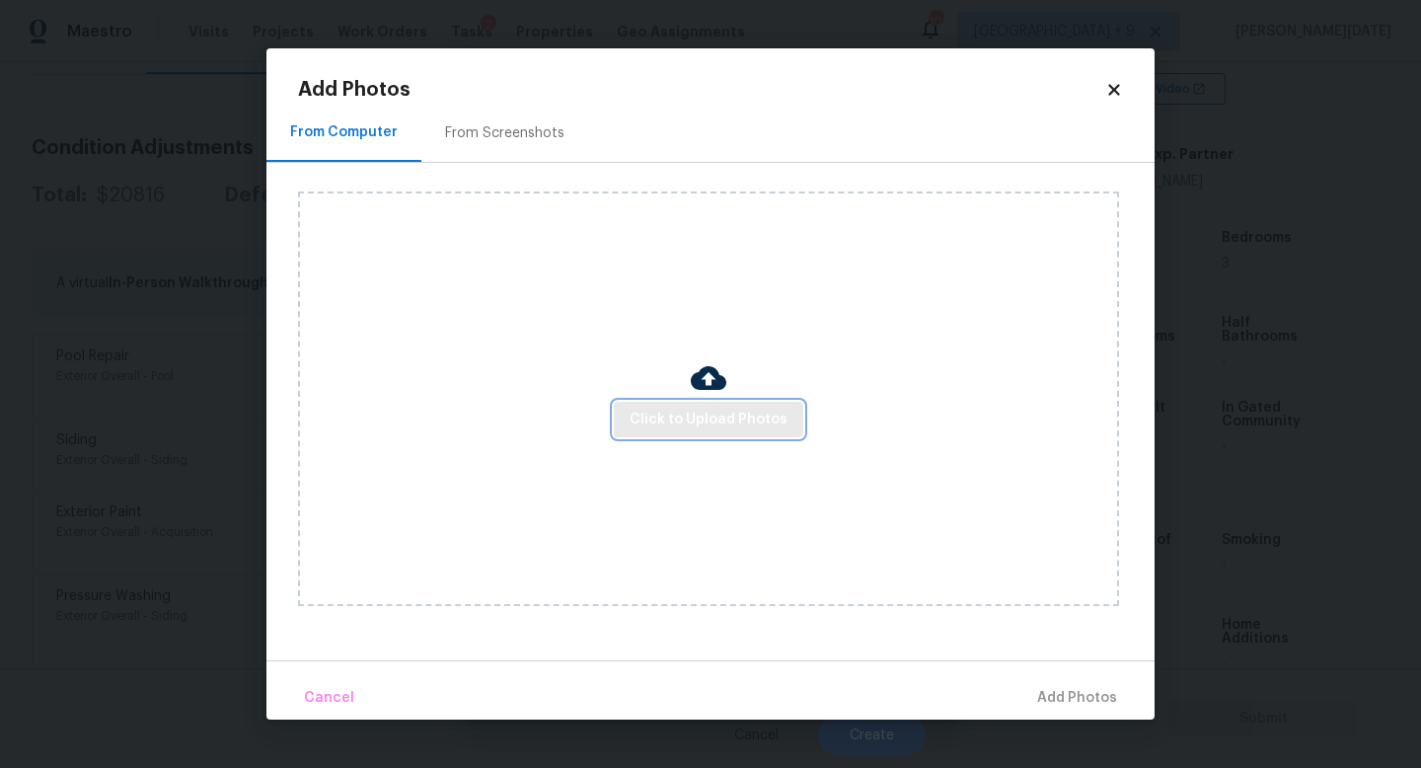
click at [701, 425] on span "Click to Upload Photos" at bounding box center [709, 420] width 158 height 25
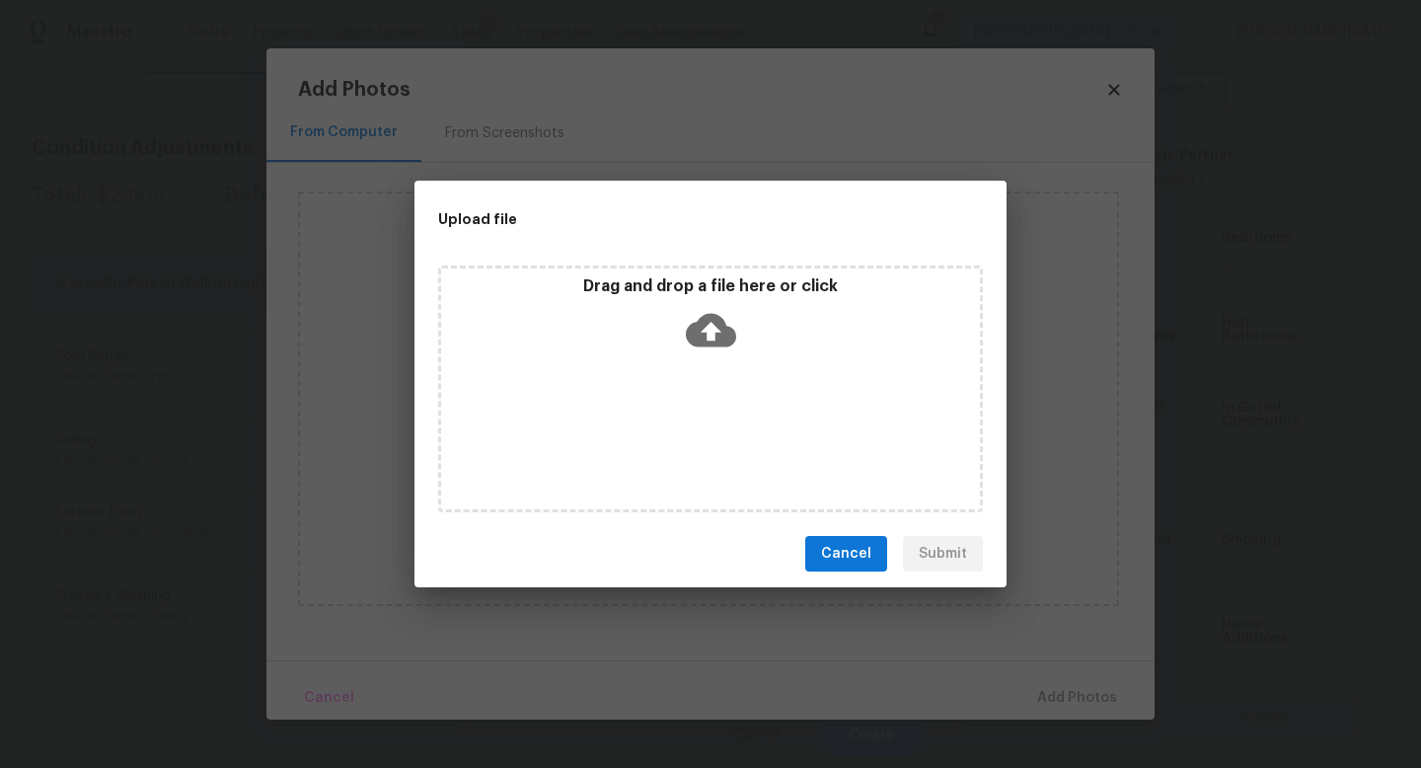
click at [701, 425] on div "Drag and drop a file here or click" at bounding box center [710, 388] width 545 height 247
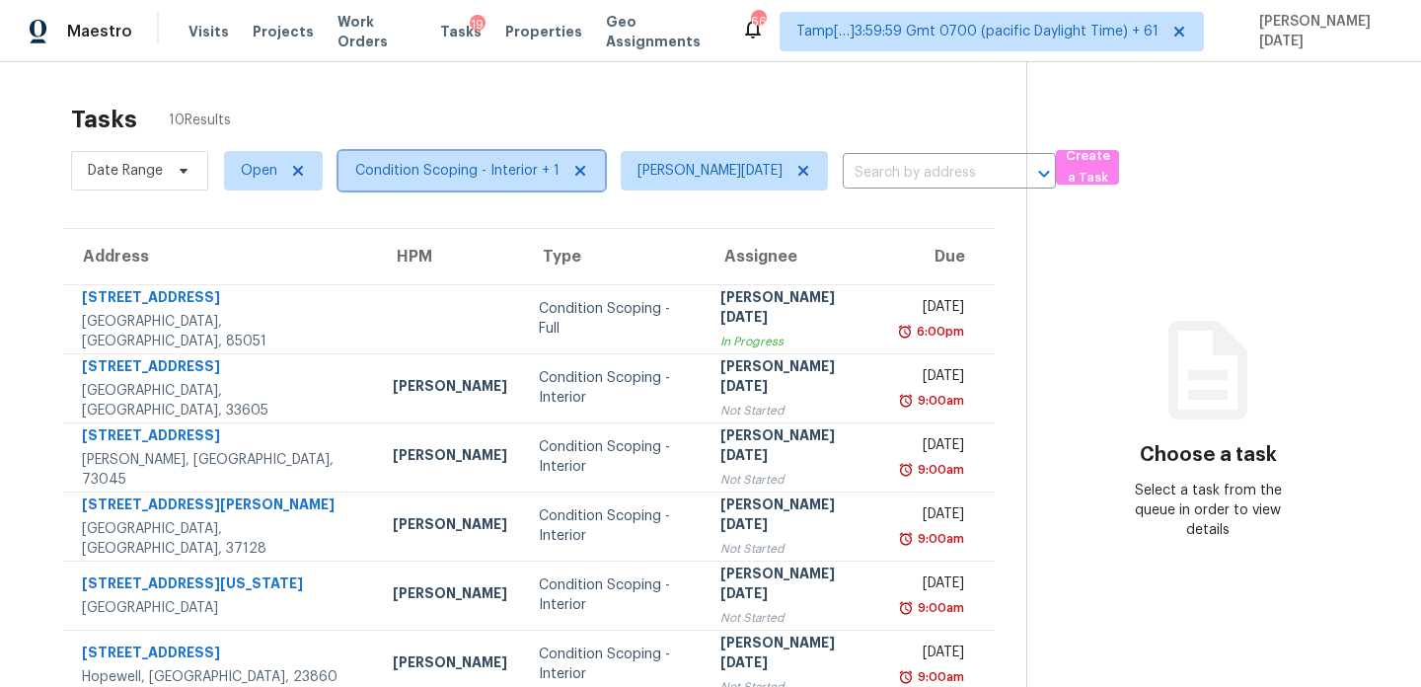
click at [418, 176] on span "Condition Scoping - Interior + 1" at bounding box center [457, 171] width 204 height 20
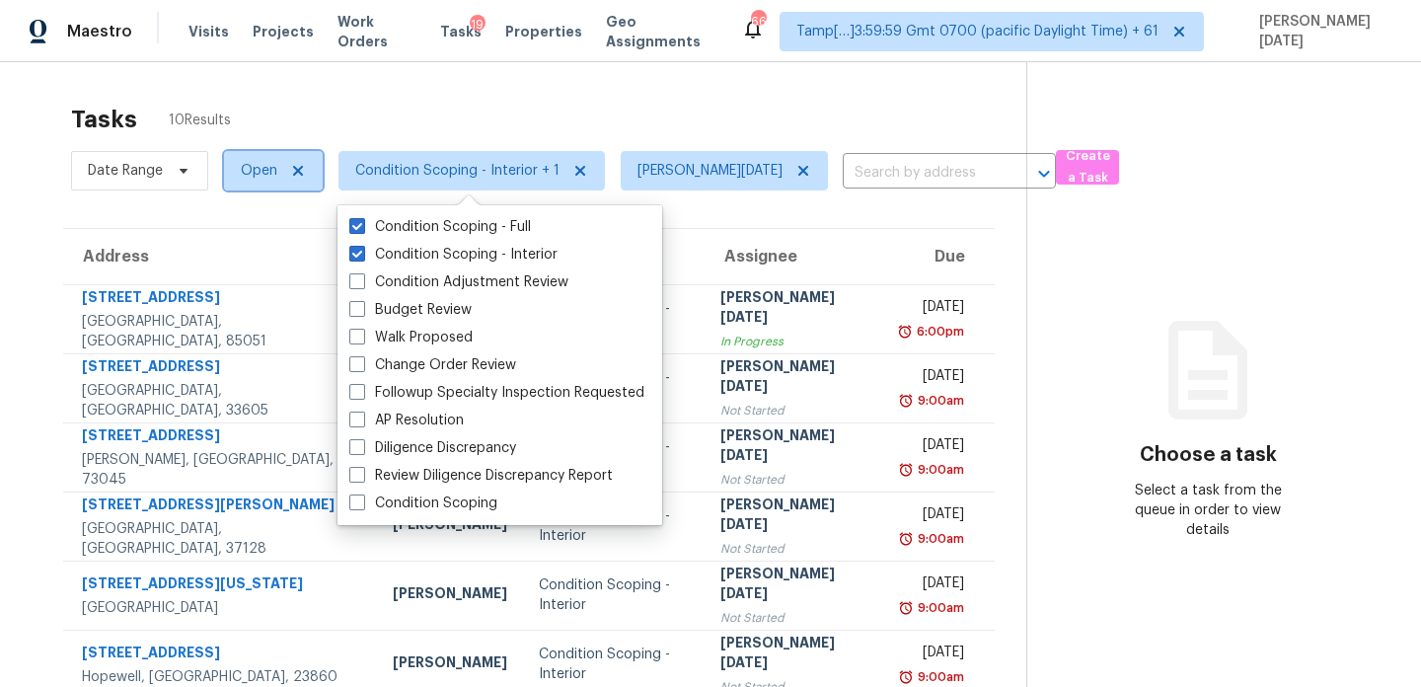
click at [258, 179] on span "Open" at bounding box center [259, 171] width 37 height 20
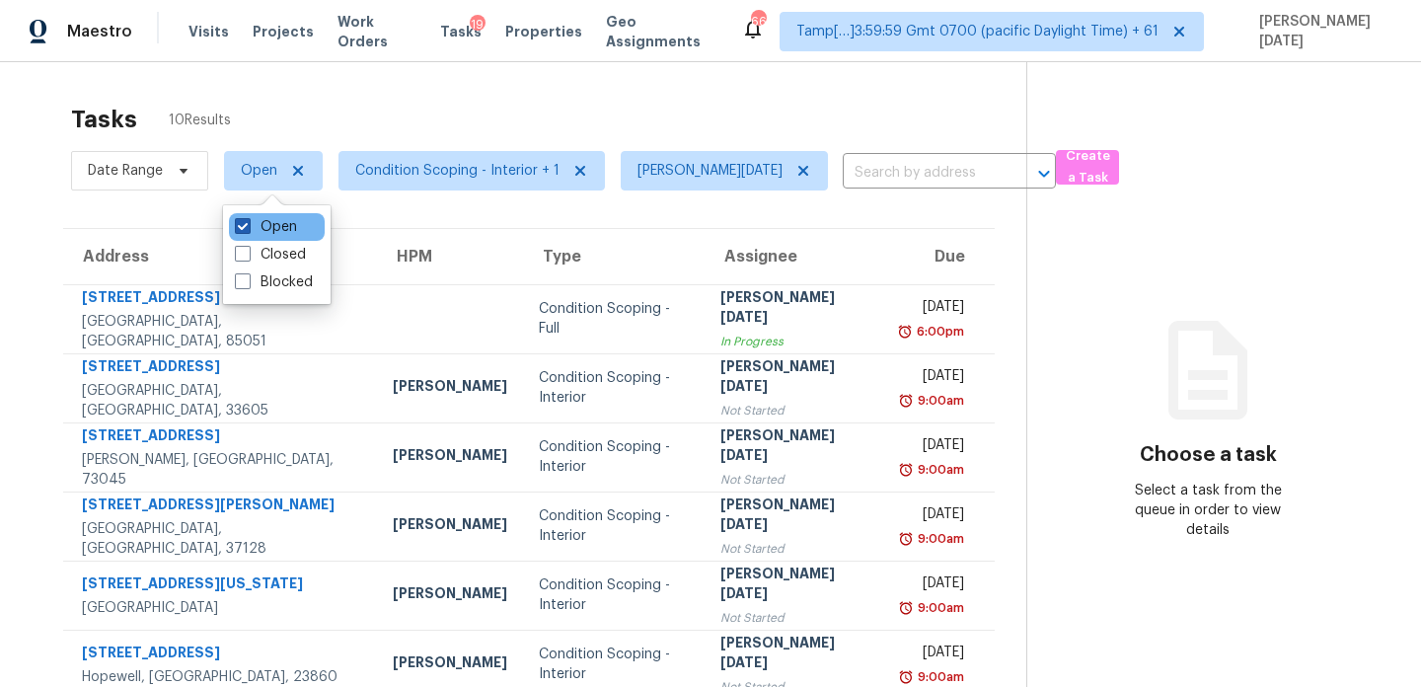
click at [264, 230] on label "Open" at bounding box center [266, 227] width 62 height 20
click at [248, 230] on input "Open" at bounding box center [241, 223] width 13 height 13
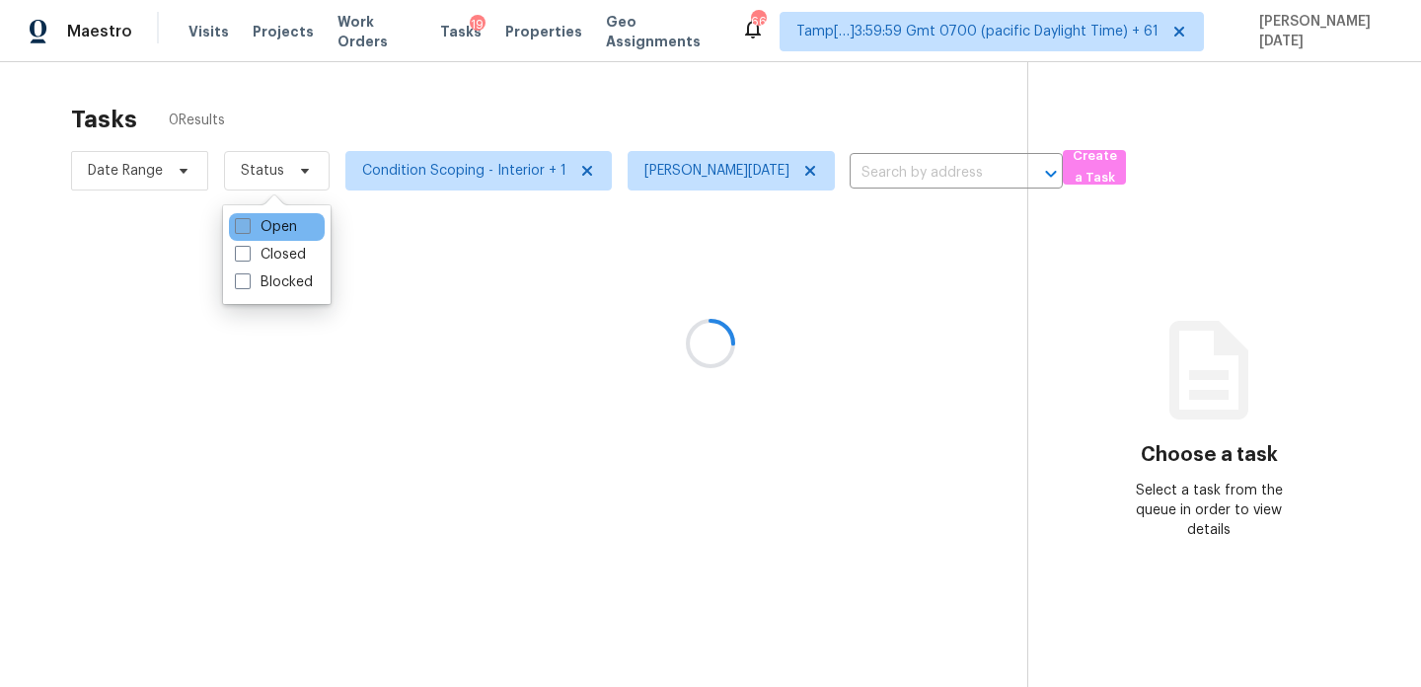
click at [264, 230] on label "Open" at bounding box center [266, 227] width 62 height 20
click at [248, 230] on input "Open" at bounding box center [241, 223] width 13 height 13
checkbox input "true"
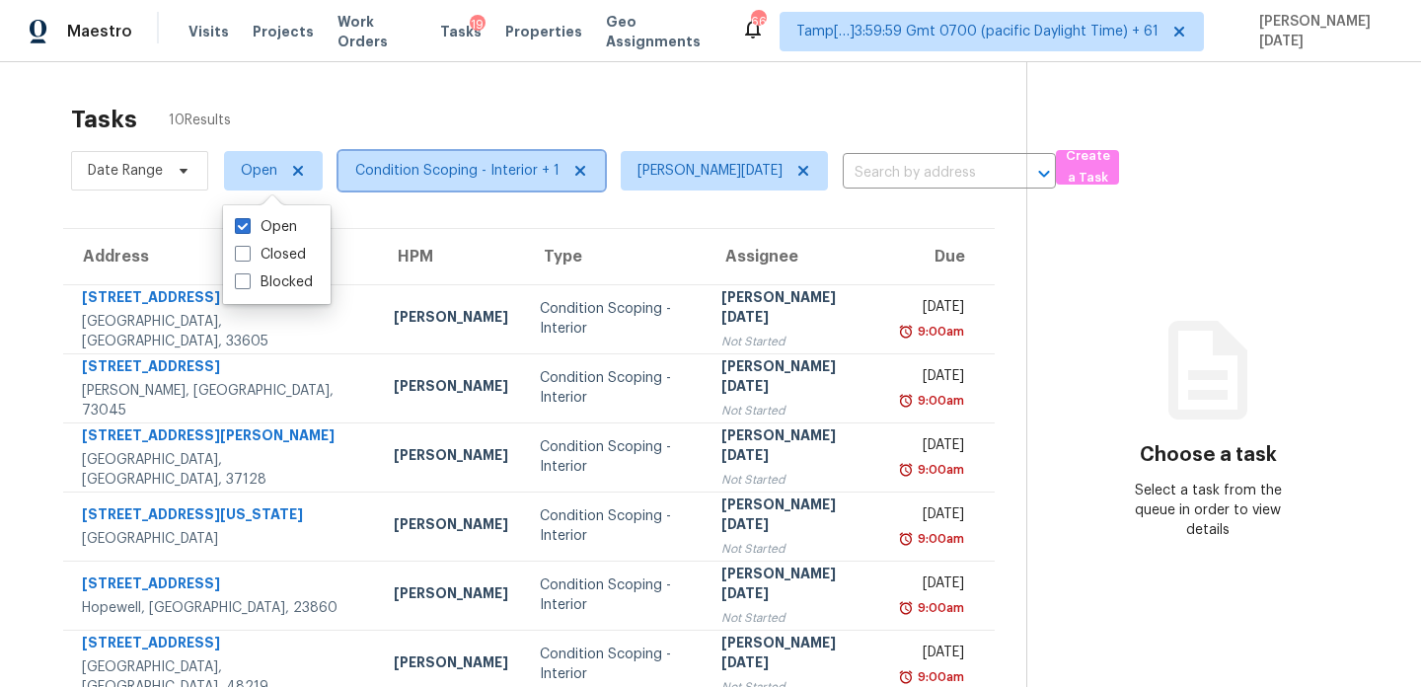
click at [451, 183] on span "Condition Scoping - Interior + 1" at bounding box center [472, 170] width 266 height 39
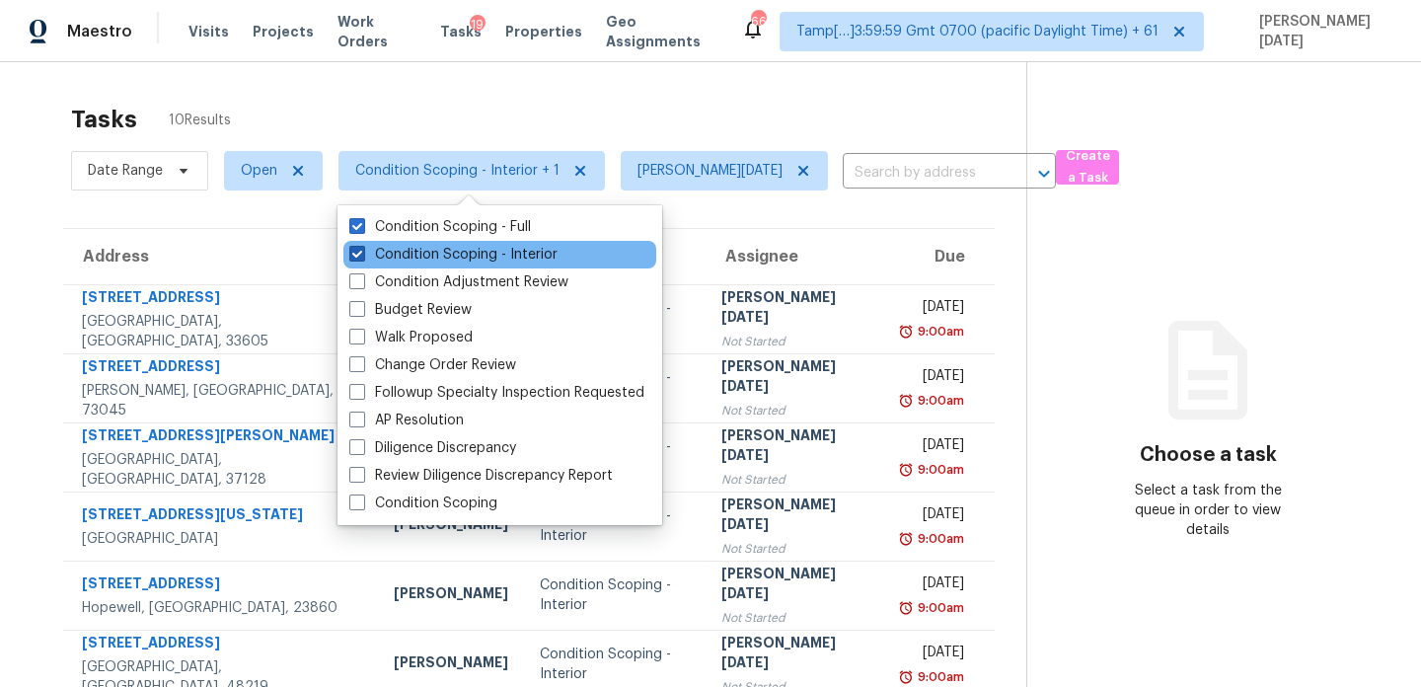
click at [455, 247] on label "Condition Scoping - Interior" at bounding box center [453, 255] width 208 height 20
click at [362, 247] on input "Condition Scoping - Interior" at bounding box center [355, 251] width 13 height 13
checkbox input "false"
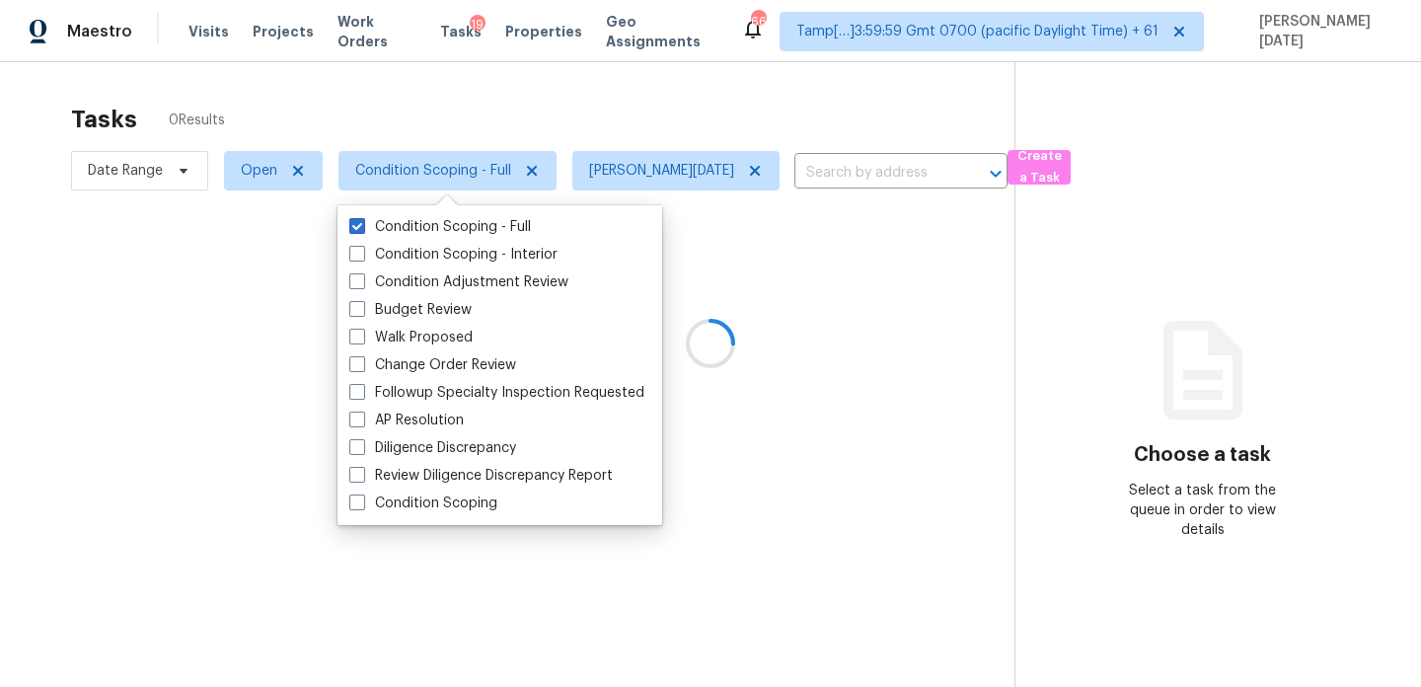
click at [577, 134] on div at bounding box center [710, 343] width 1421 height 687
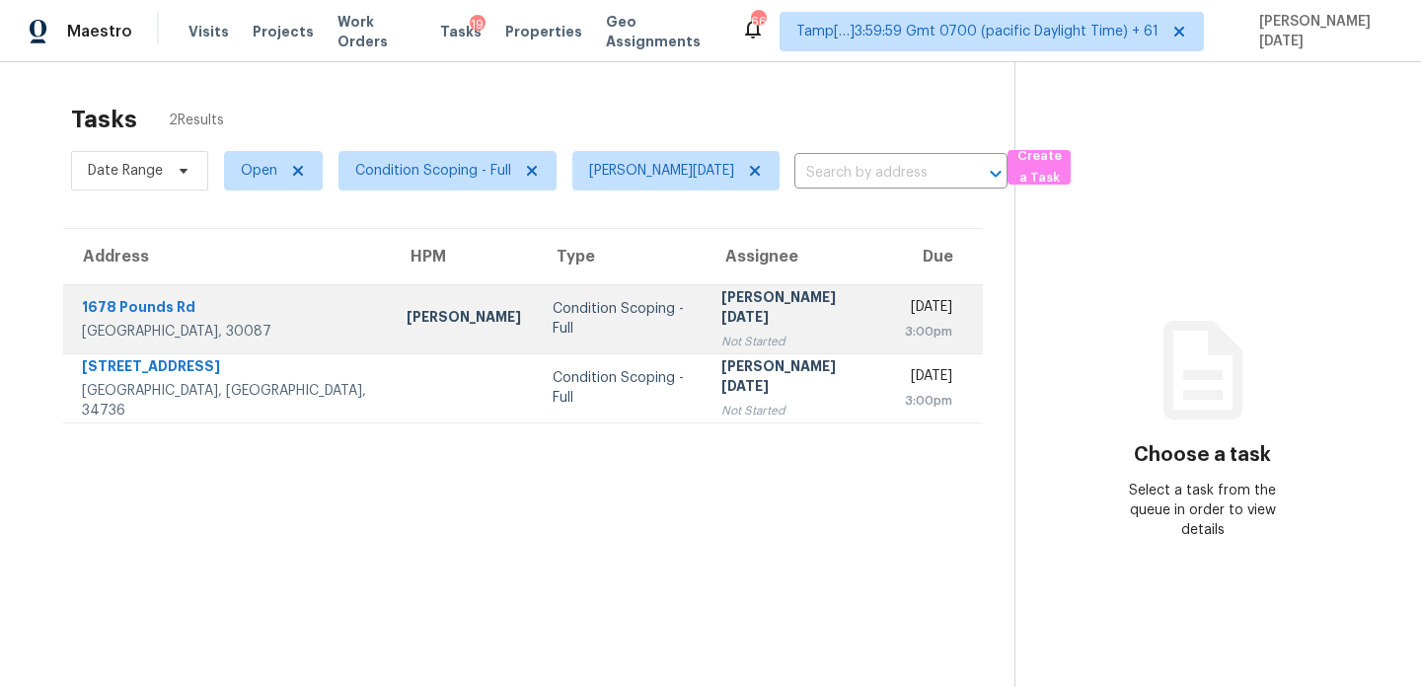
click at [767, 289] on td "Prabhu Raja Not Started" at bounding box center [798, 318] width 184 height 69
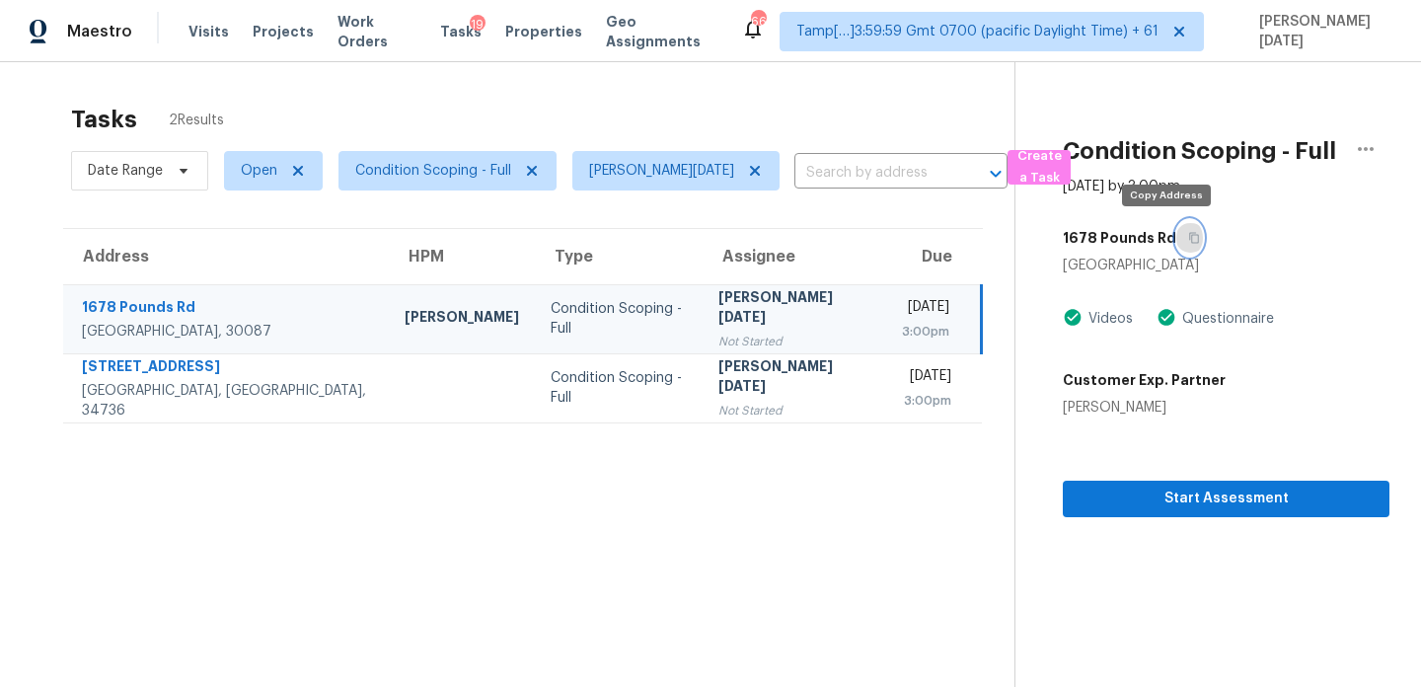
click at [1176, 235] on button "button" at bounding box center [1189, 238] width 27 height 36
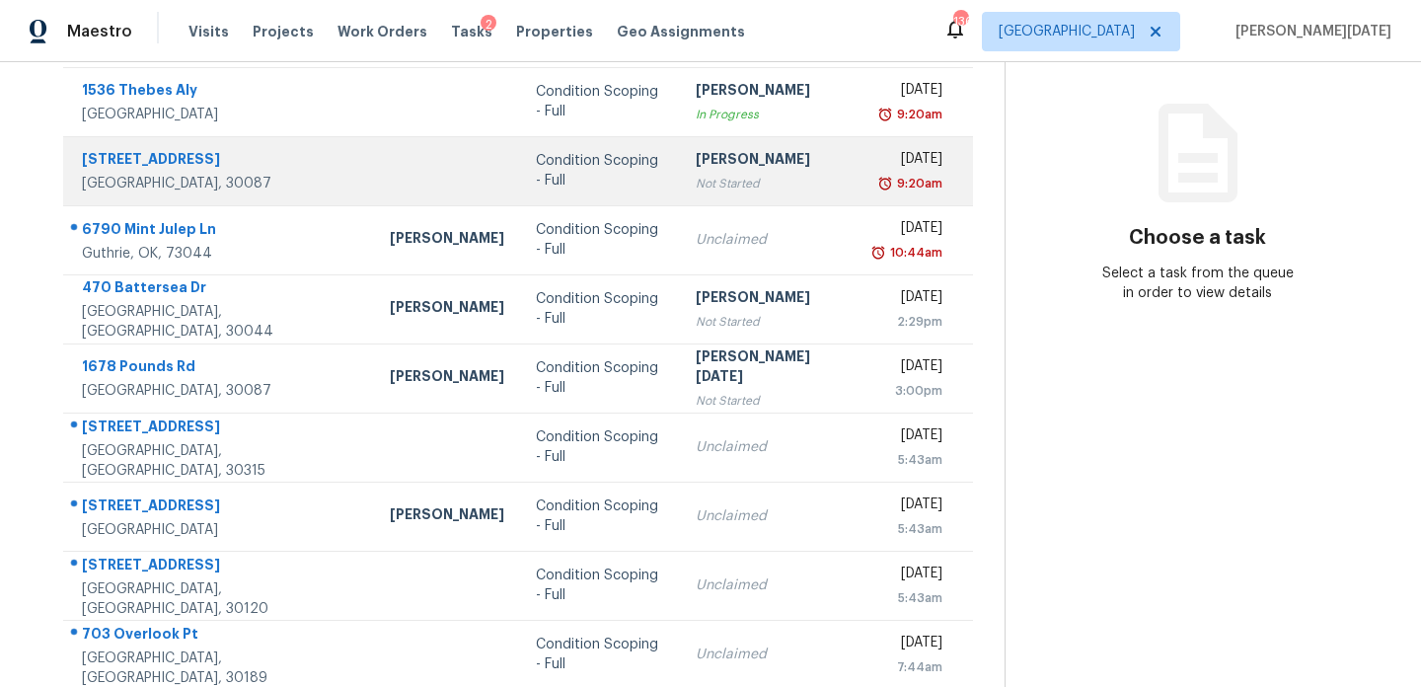
scroll to position [243, 0]
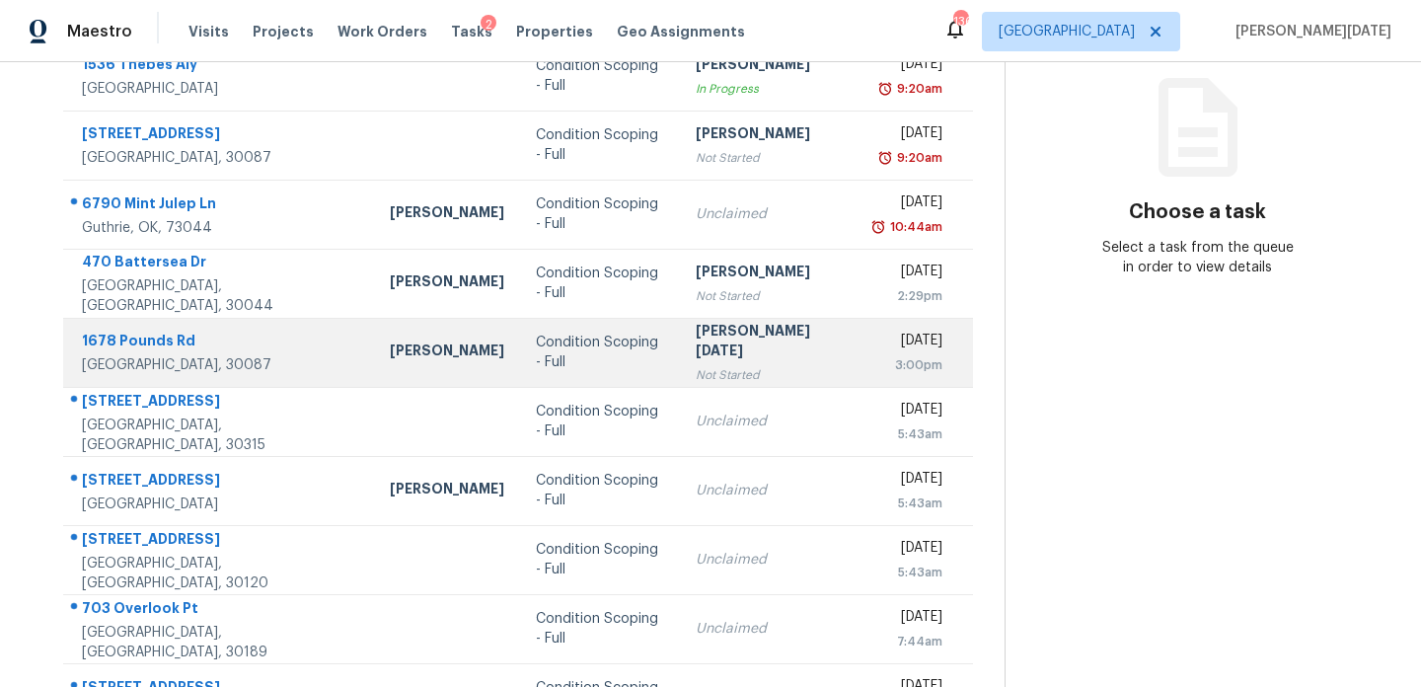
click at [714, 348] on div "[PERSON_NAME][DATE]" at bounding box center [770, 343] width 148 height 44
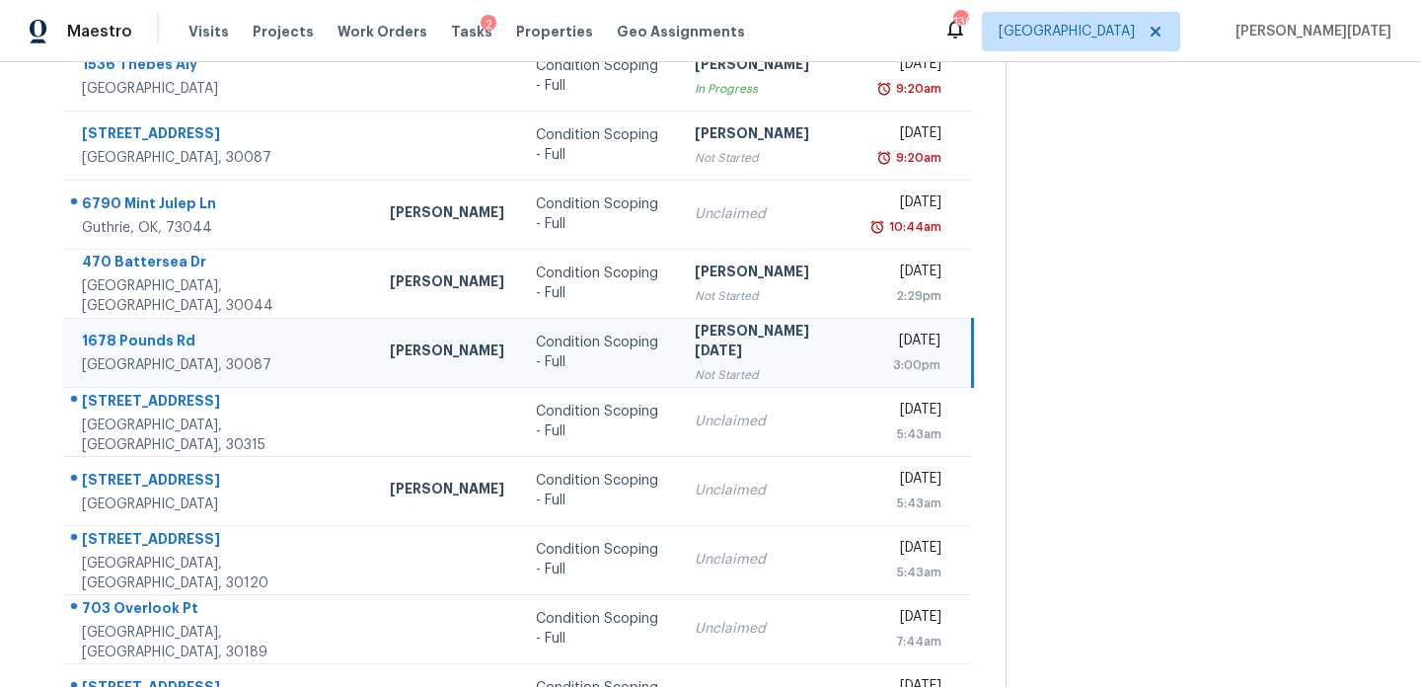
click at [714, 348] on div "[PERSON_NAME][DATE]" at bounding box center [768, 343] width 147 height 44
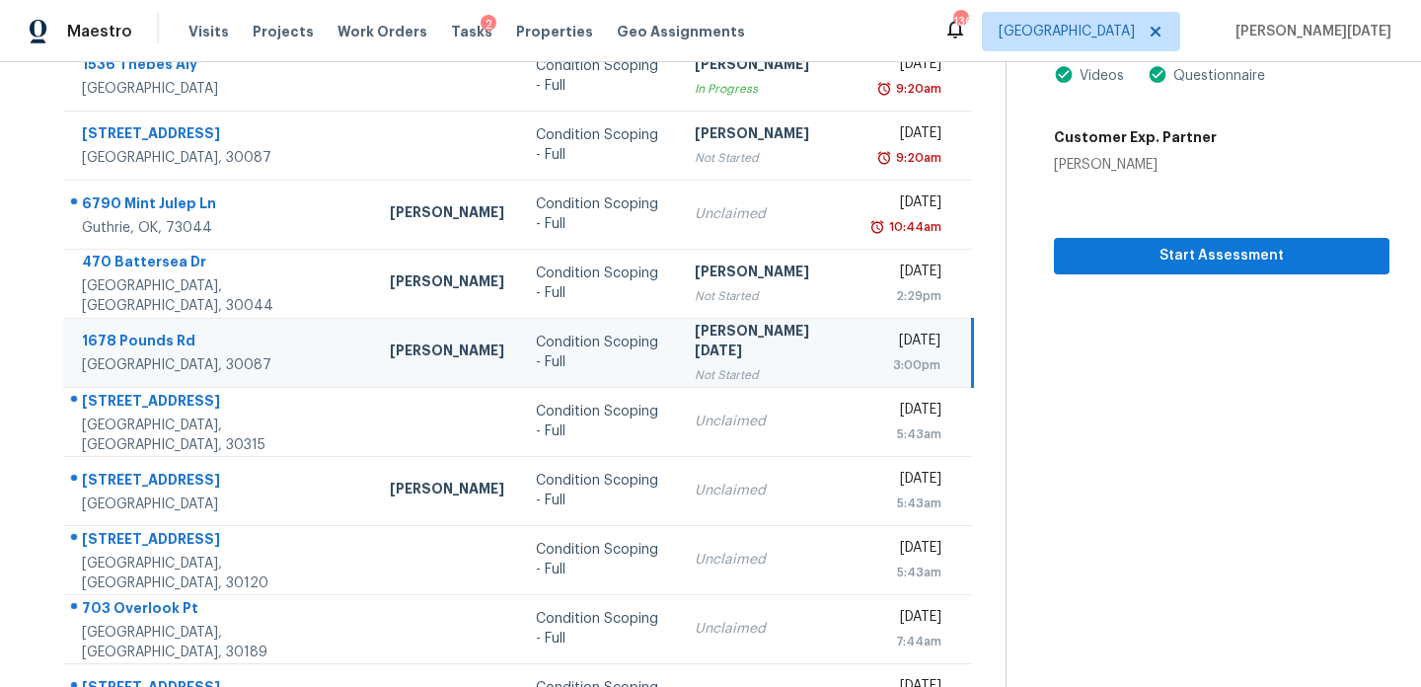
scroll to position [176, 0]
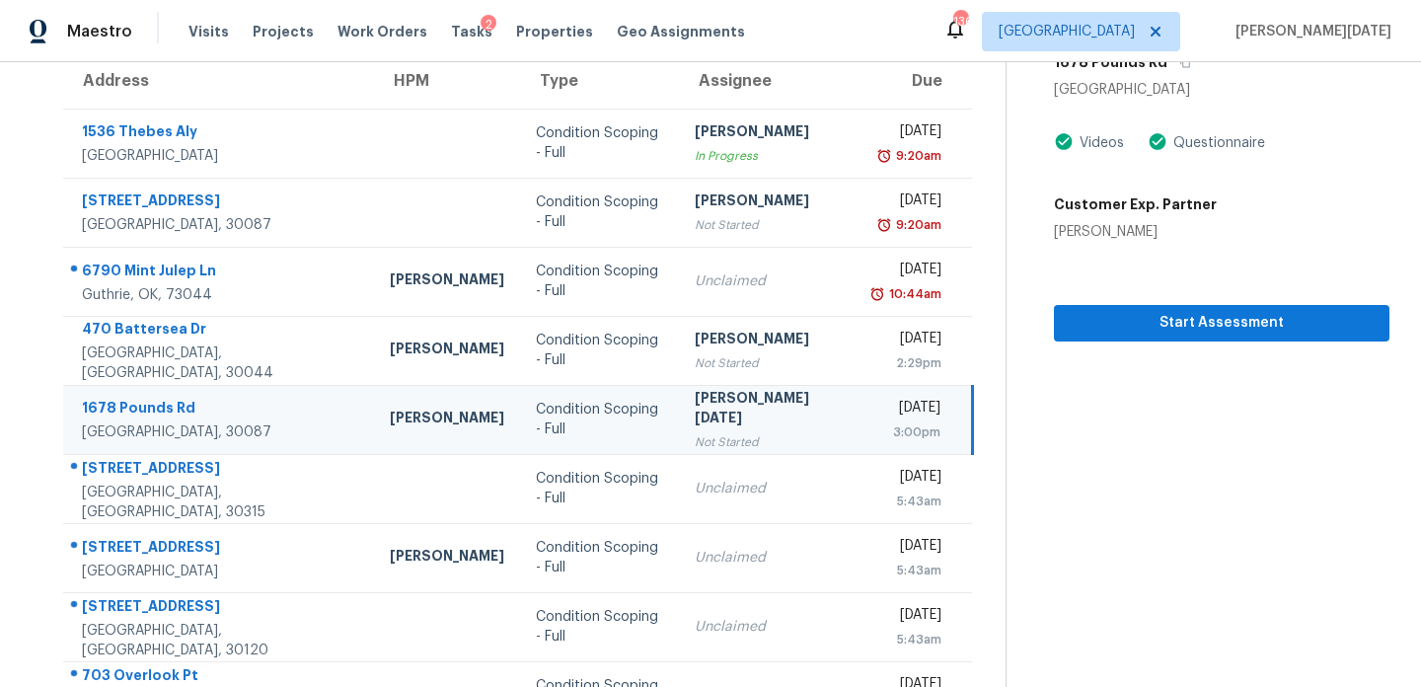
click at [1122, 345] on section "Condition Scoping - Full [DATE] by 3:00pm [STREET_ADDRESS][PERSON_NAME] Videos …" at bounding box center [1198, 369] width 384 height 966
click at [1155, 321] on span "Start Assessment" at bounding box center [1222, 323] width 304 height 25
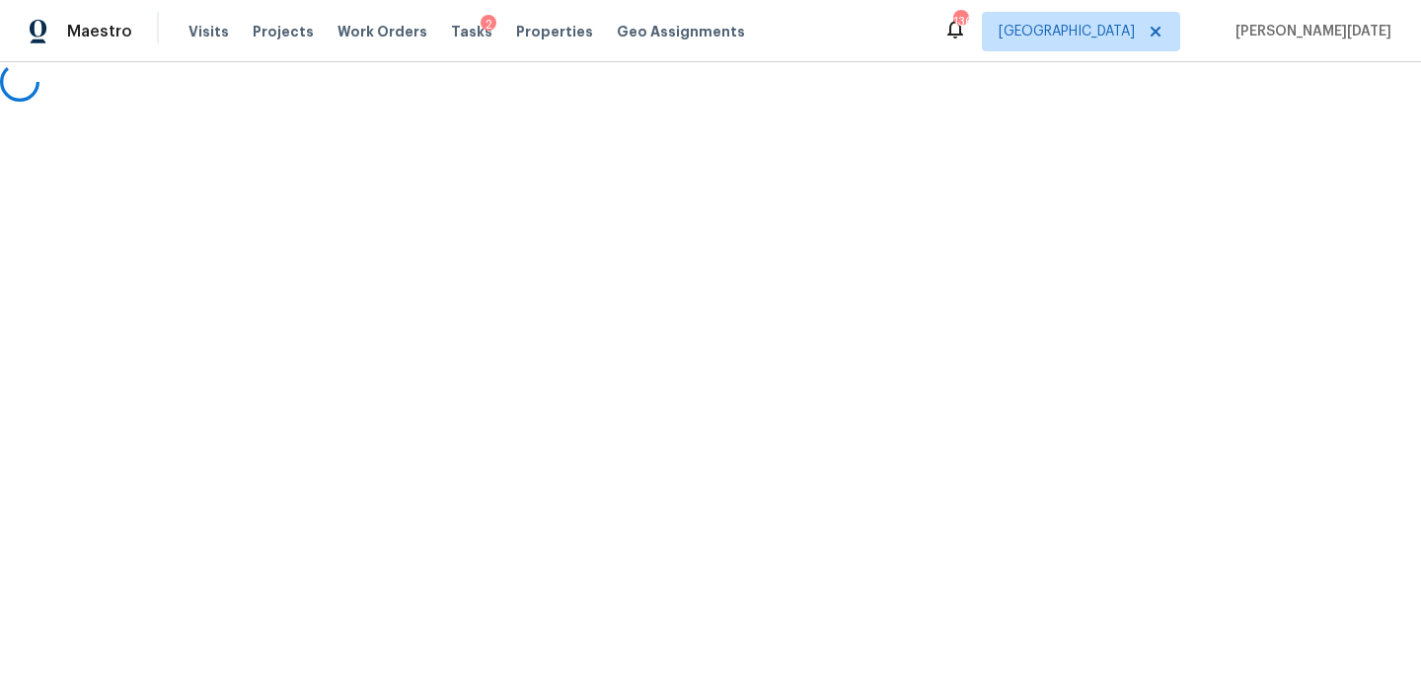
click at [249, 102] on html "Maestro Visits Projects Work Orders Tasks 2 Properties Geo Assignments [STREET_…" at bounding box center [710, 51] width 1421 height 102
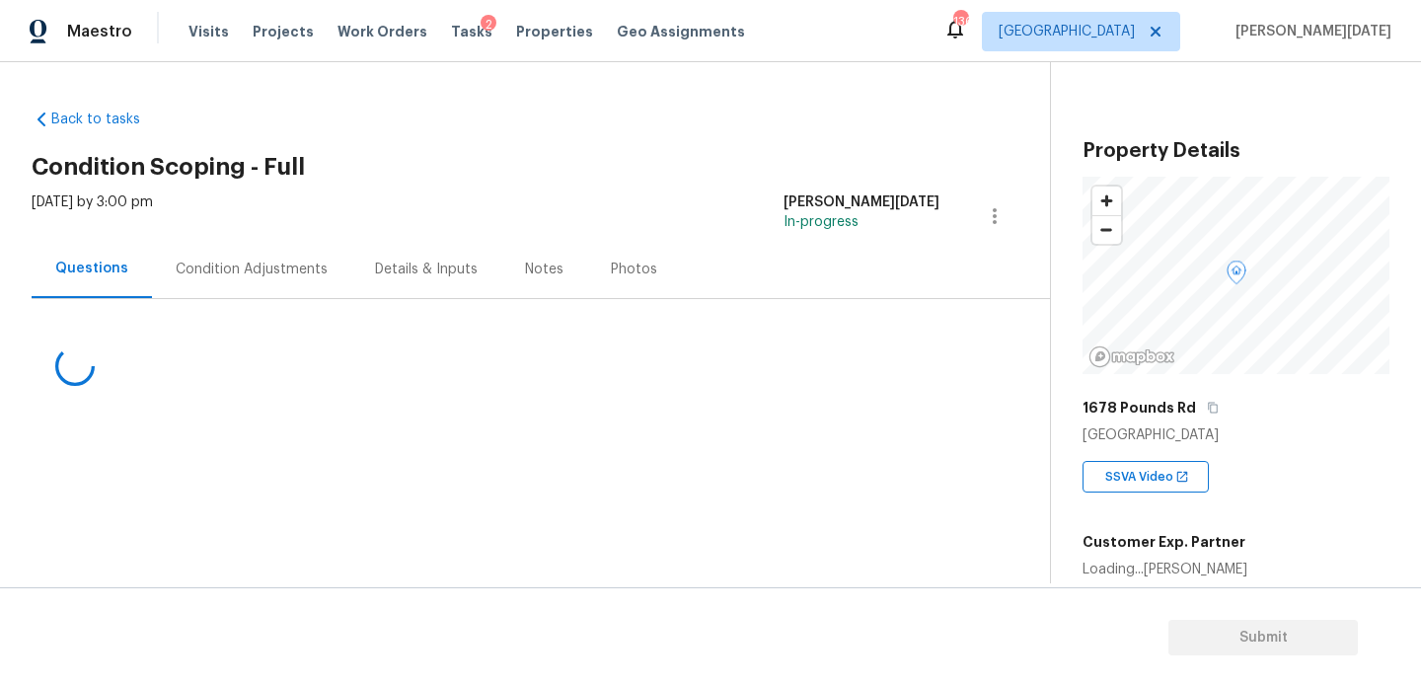
click at [249, 240] on div "Condition Adjustments" at bounding box center [251, 269] width 199 height 58
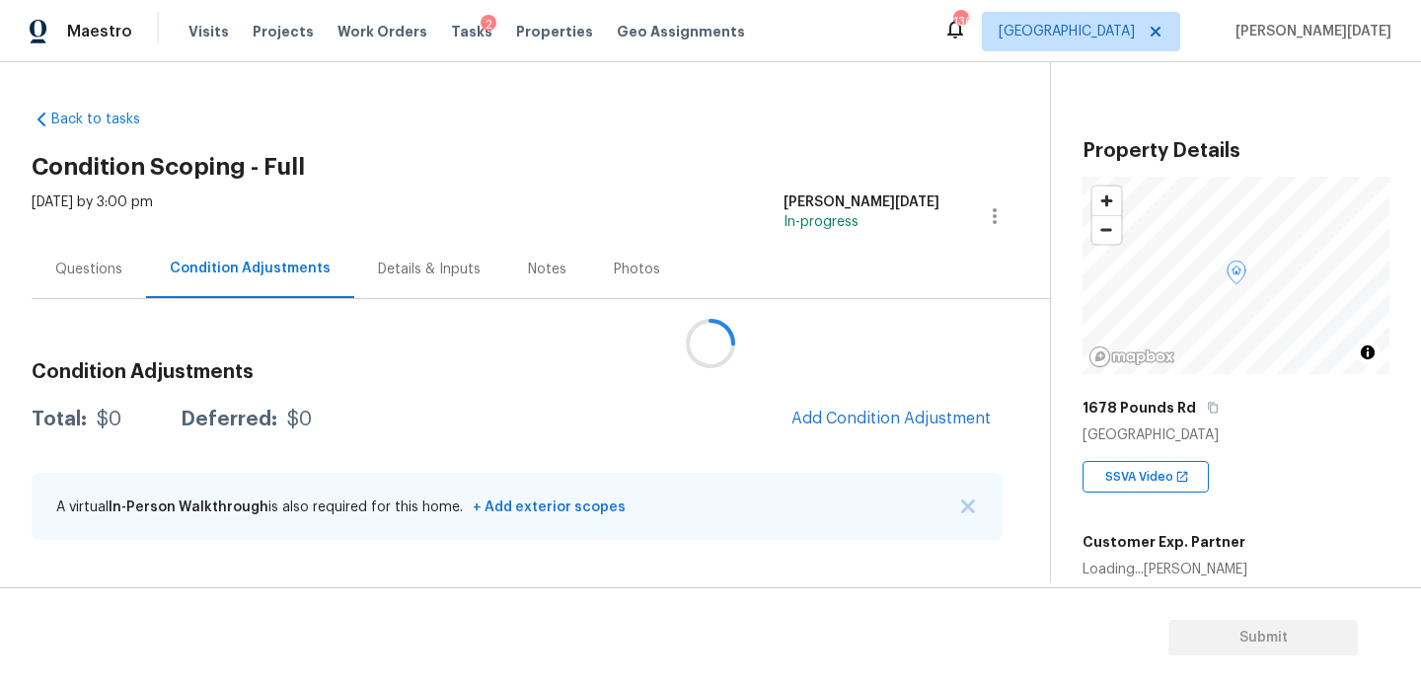
click at [256, 254] on div at bounding box center [710, 343] width 1421 height 687
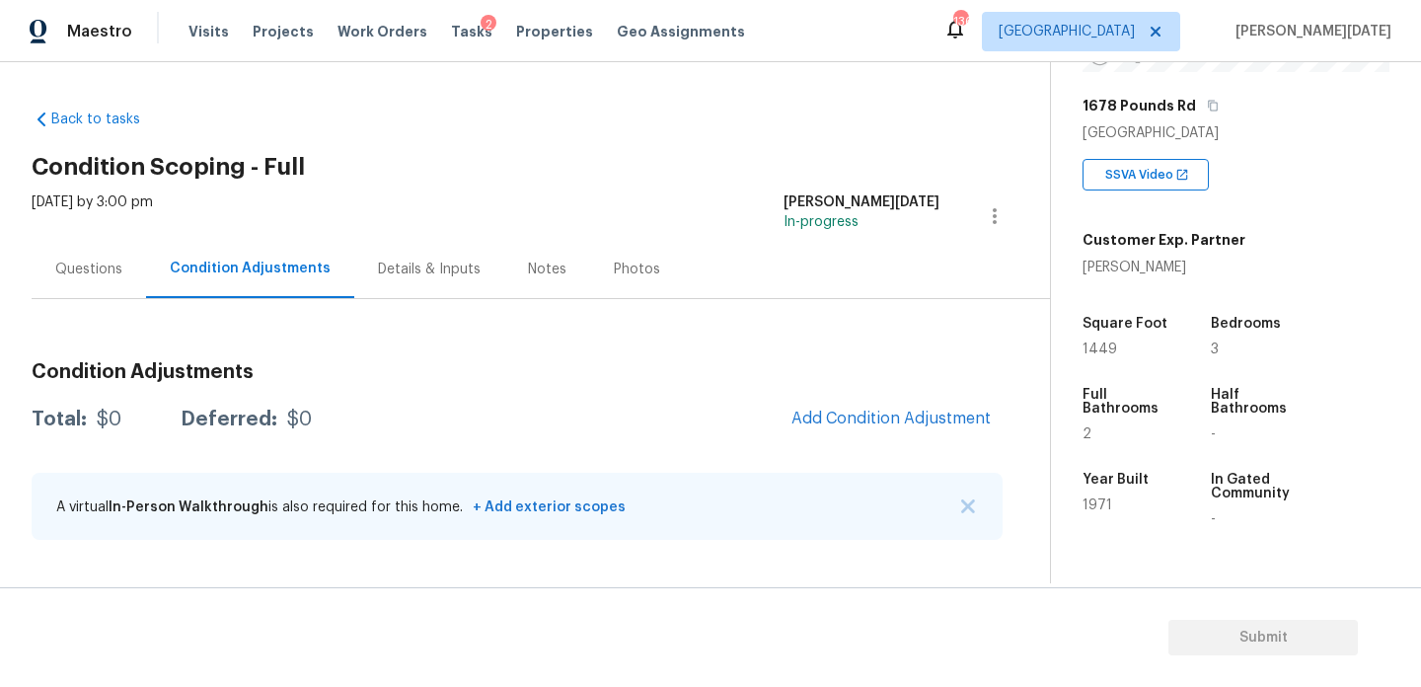
scroll to position [304, 0]
click at [851, 389] on div "Condition Adjustments Total: $0 Deferred: $0 Add Condition Adjustment A virtual…" at bounding box center [517, 451] width 971 height 211
click at [854, 434] on button "Add Condition Adjustment" at bounding box center [891, 418] width 223 height 41
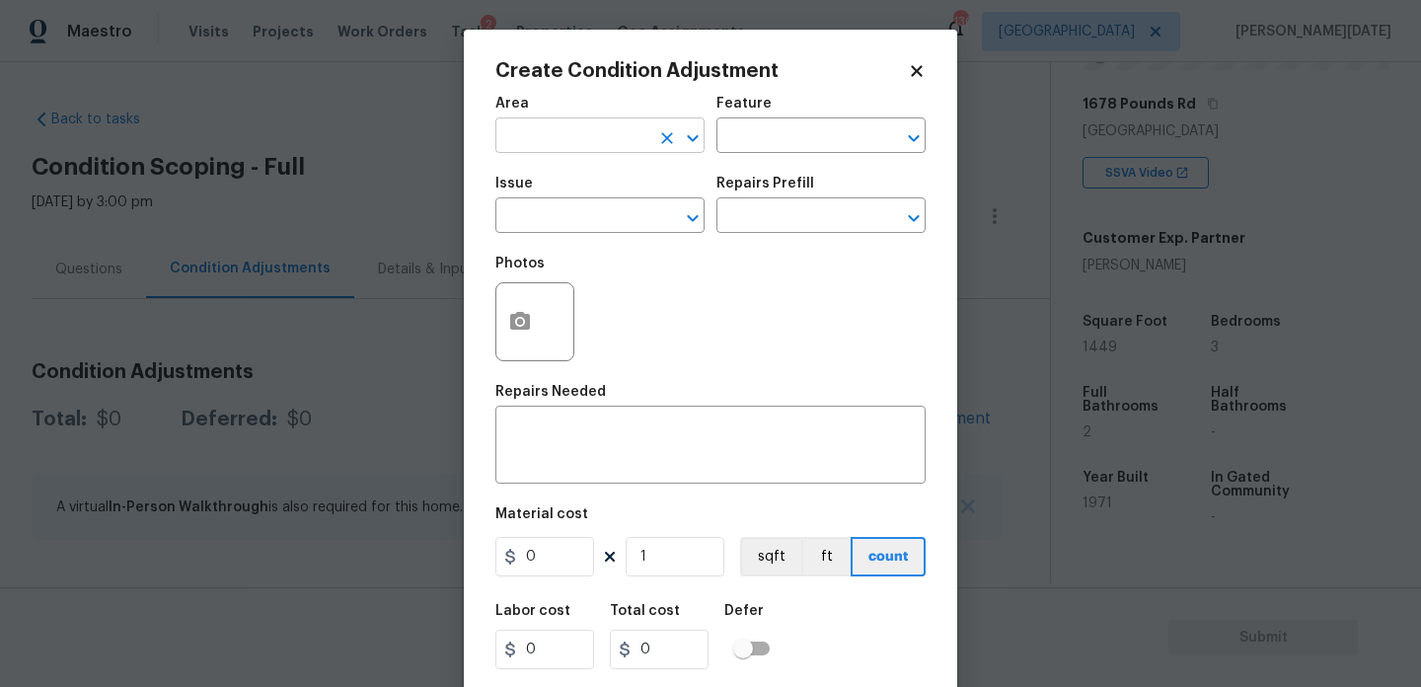
click at [517, 143] on input "text" at bounding box center [572, 137] width 154 height 31
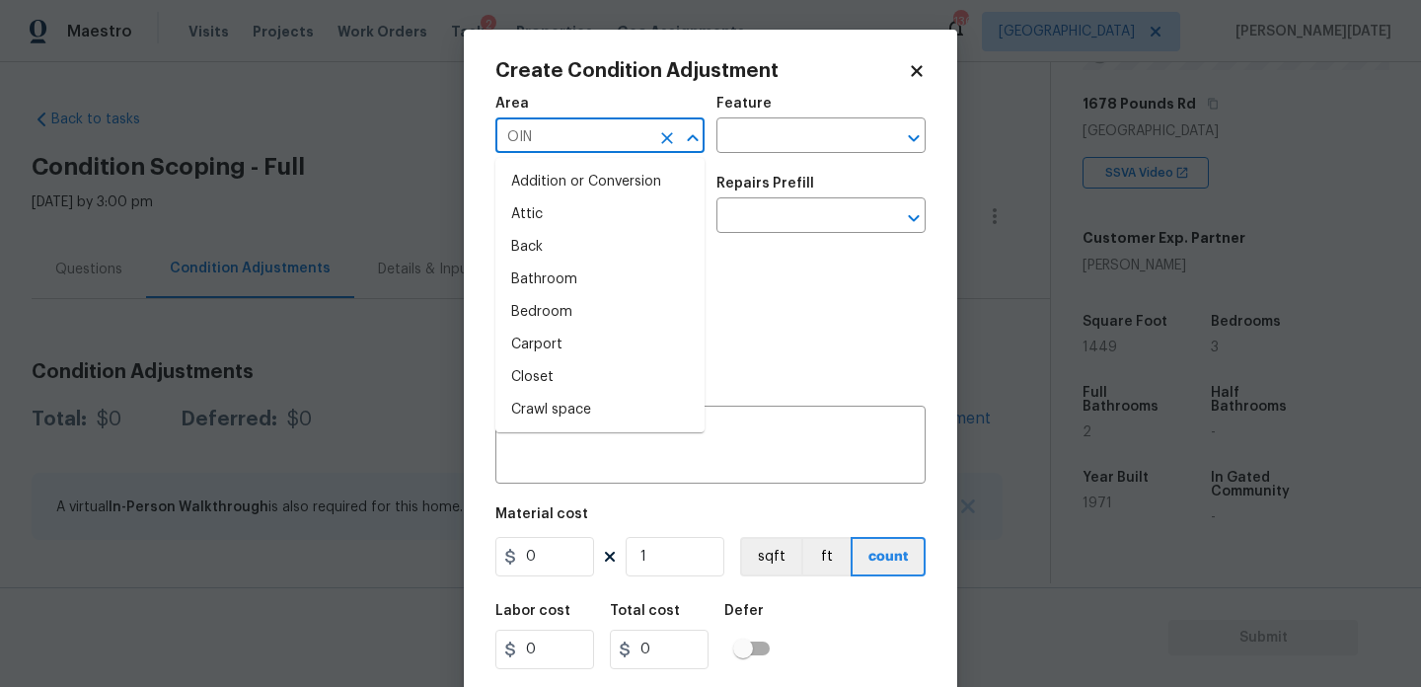
type input "OINT"
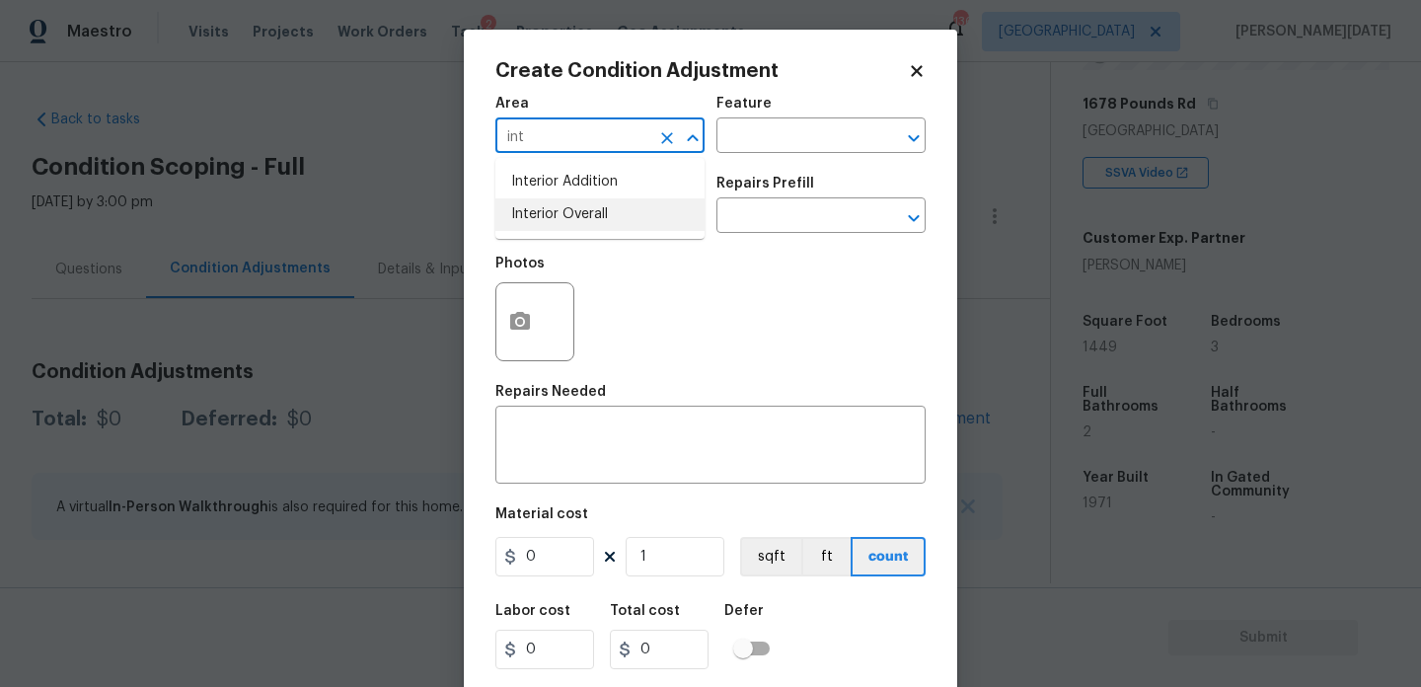
click at [540, 216] on li "Interior Overall" at bounding box center [599, 214] width 209 height 33
type input "Interior Overall"
click at [540, 216] on input "text" at bounding box center [572, 217] width 154 height 31
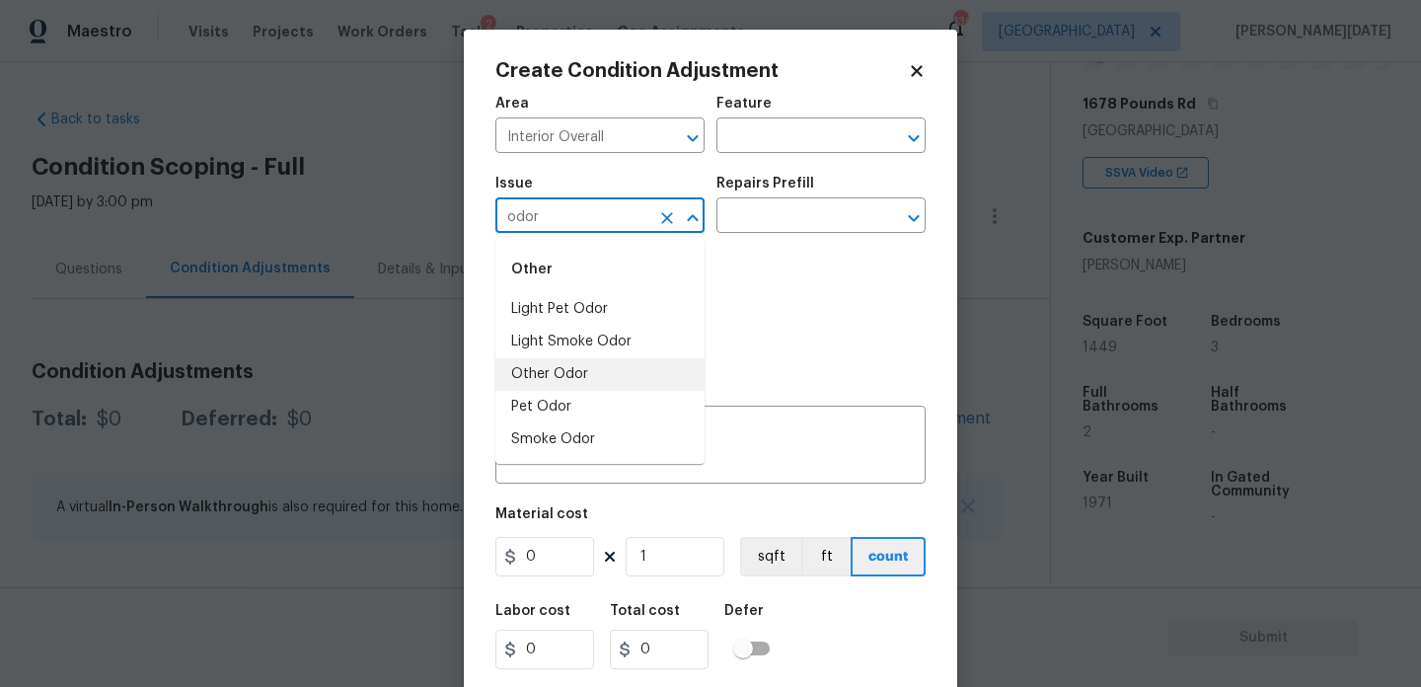
click at [553, 378] on li "Other Odor" at bounding box center [599, 374] width 209 height 33
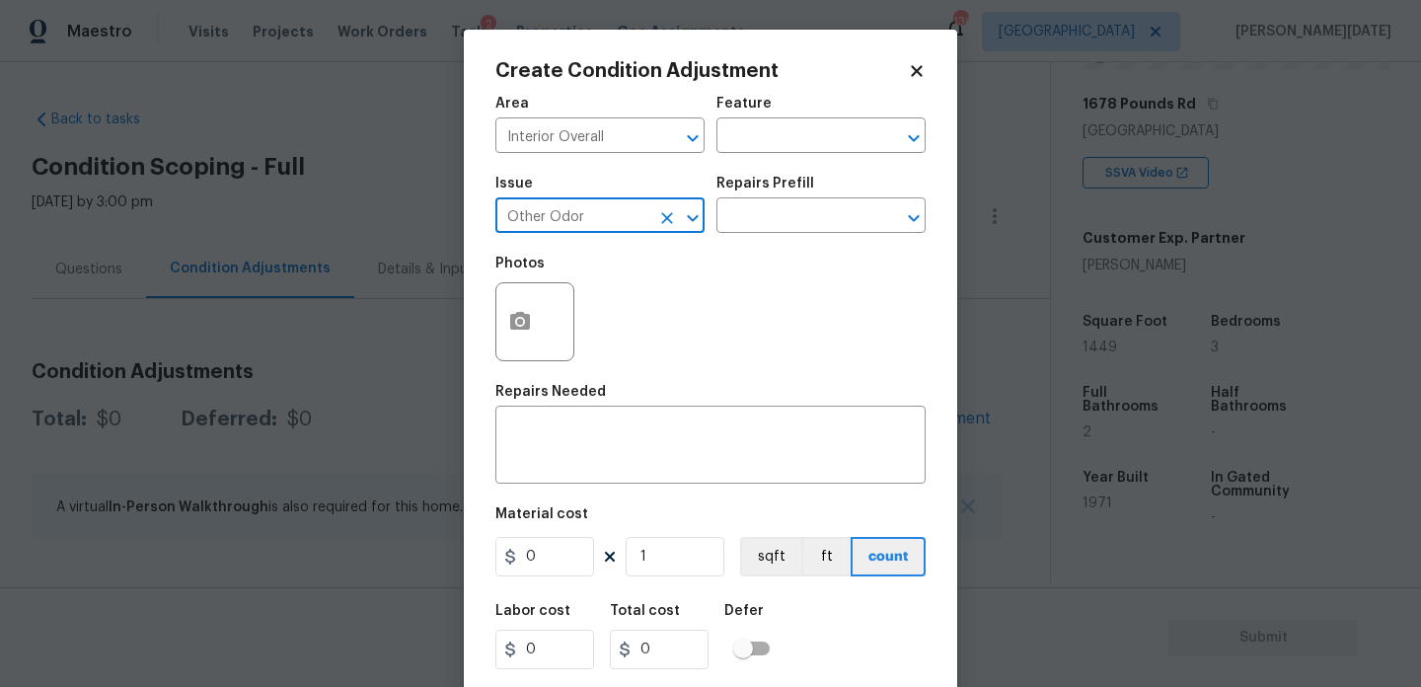
type input "Other Odor"
click at [763, 240] on div "Issue Other Odor ​ Repairs Prefill ​" at bounding box center [710, 205] width 430 height 80
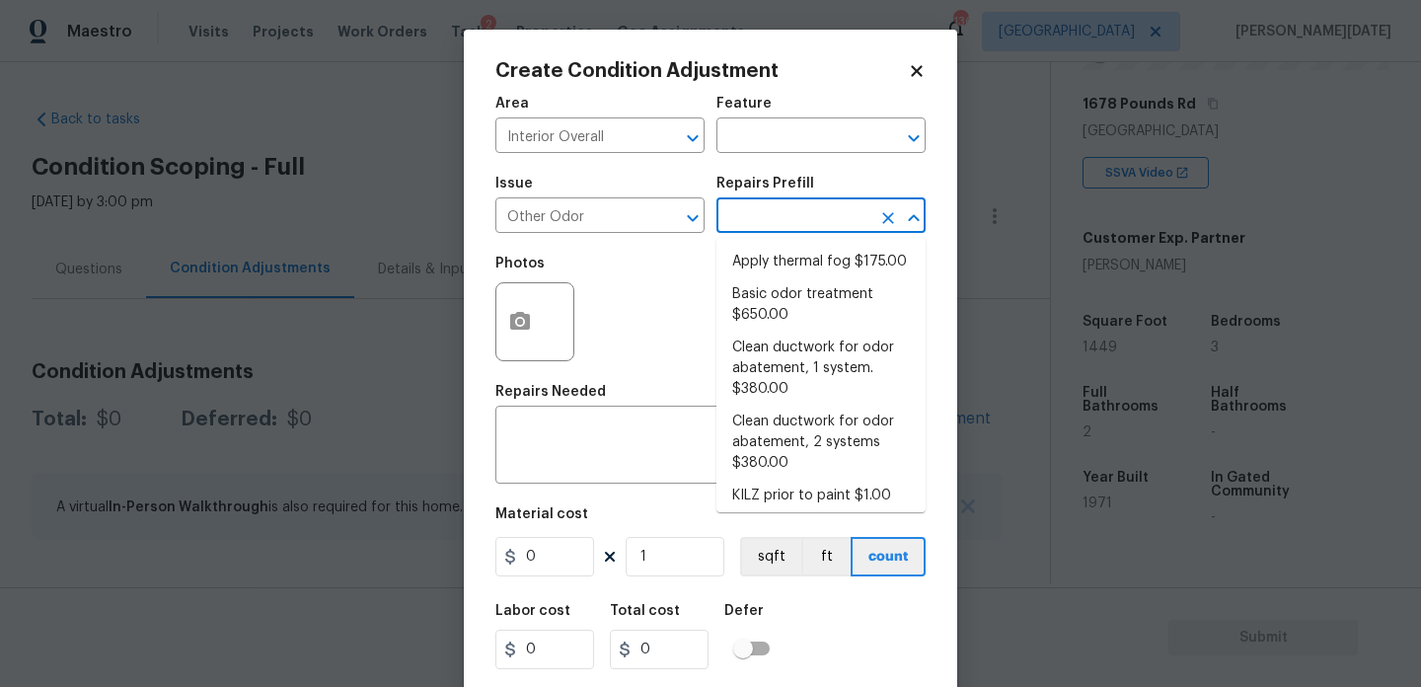
click at [804, 215] on input "text" at bounding box center [794, 217] width 154 height 31
click at [831, 307] on li "Basic odor treatment $650.00" at bounding box center [821, 304] width 209 height 53
type textarea "OD Odor Protocol: Heavy Odor present. Remediate home odor. Including but not li…"
type input "650"
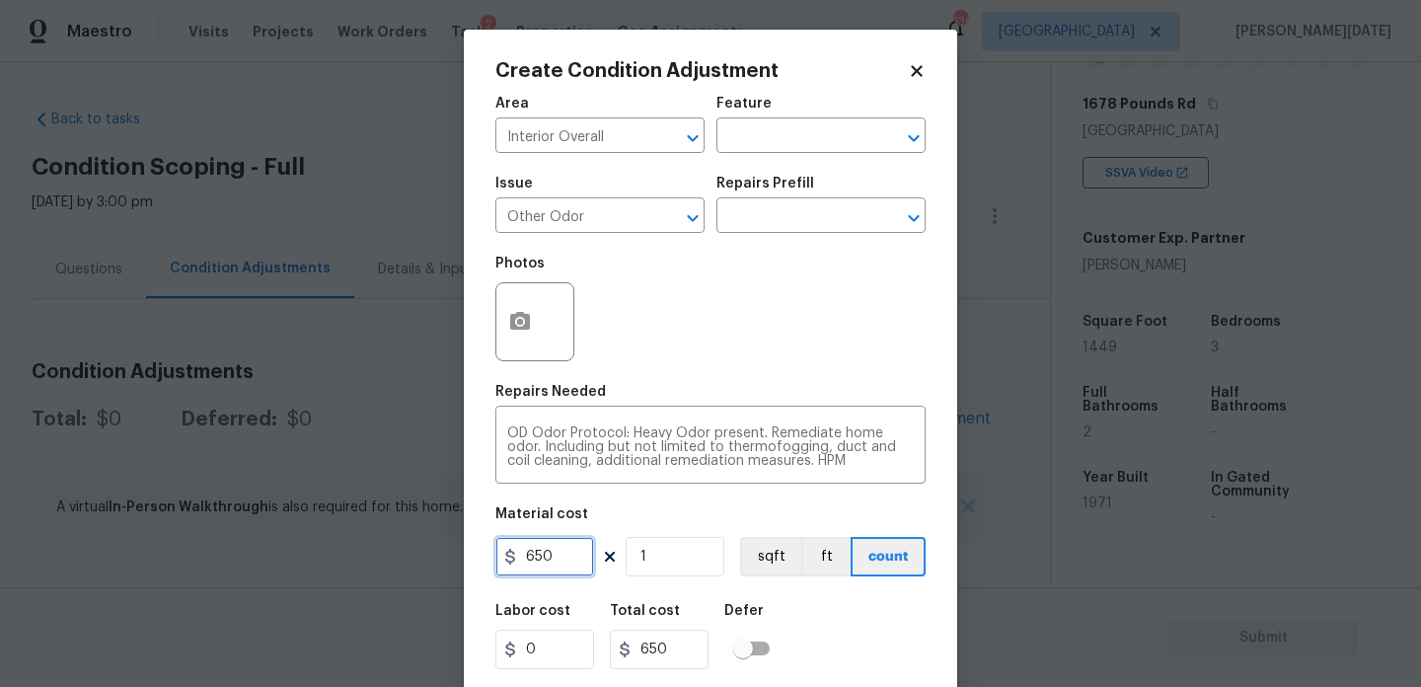
drag, startPoint x: 551, startPoint y: 556, endPoint x: 366, endPoint y: 555, distance: 184.6
click at [366, 555] on div "Create Condition Adjustment Area Interior Overall ​ Feature ​ Issue Other Odor …" at bounding box center [710, 343] width 1421 height 687
type input "575"
click at [735, 379] on div "Area Interior Overall ​ Feature ​ Issue Other Odor ​ Repairs Prefill ​ Photos R…" at bounding box center [710, 410] width 430 height 651
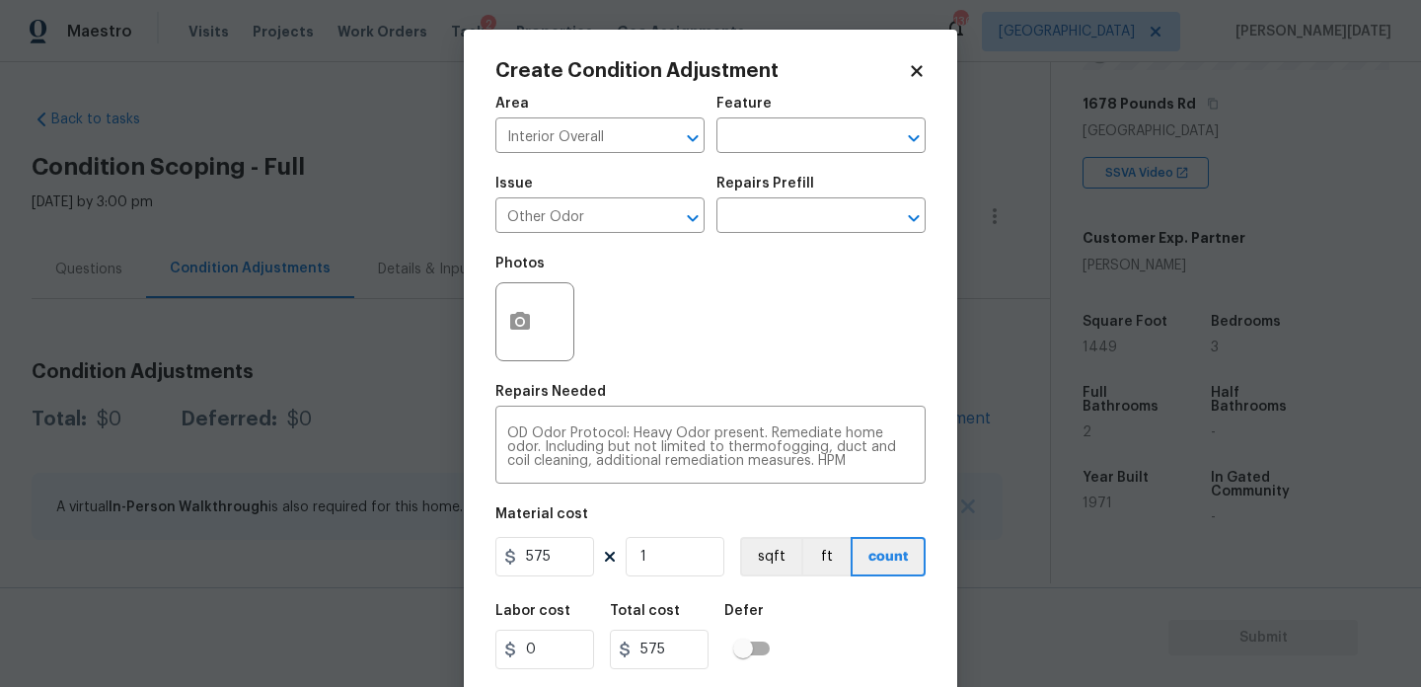
scroll to position [50, 0]
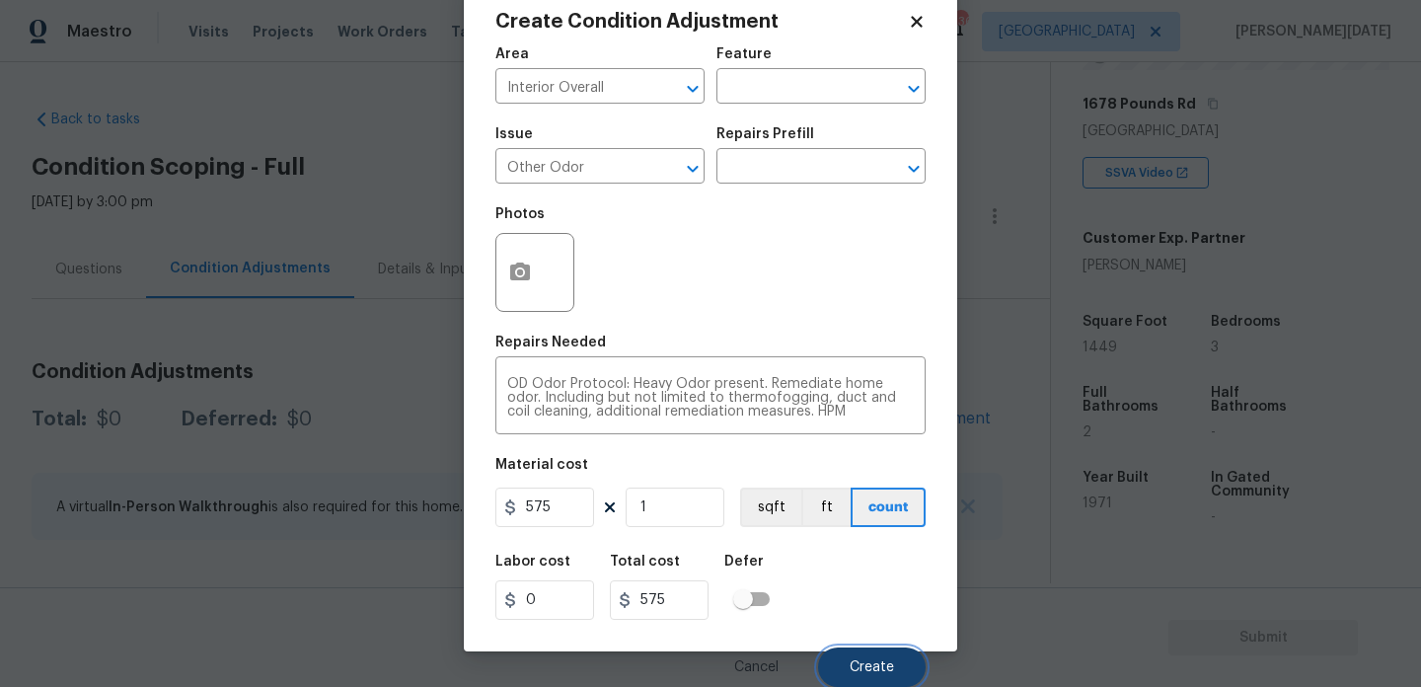
click at [862, 666] on span "Create" at bounding box center [872, 667] width 44 height 15
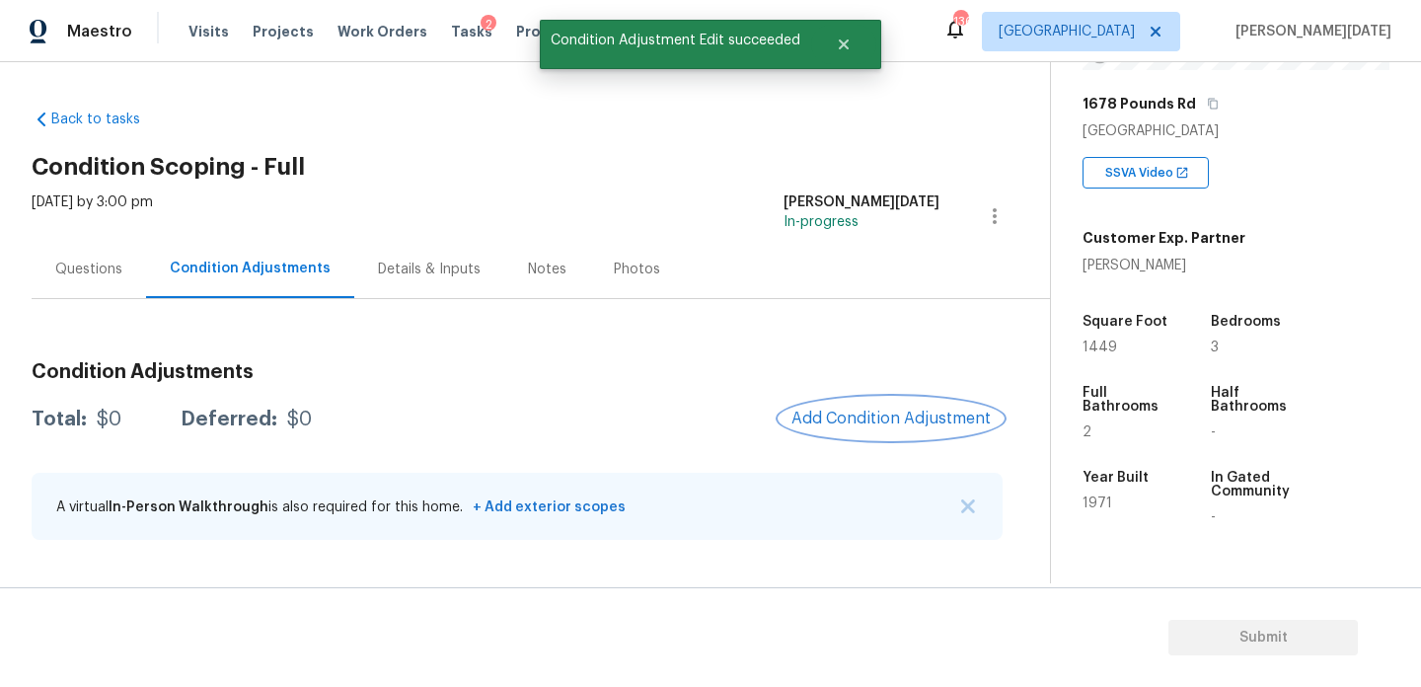
scroll to position [0, 0]
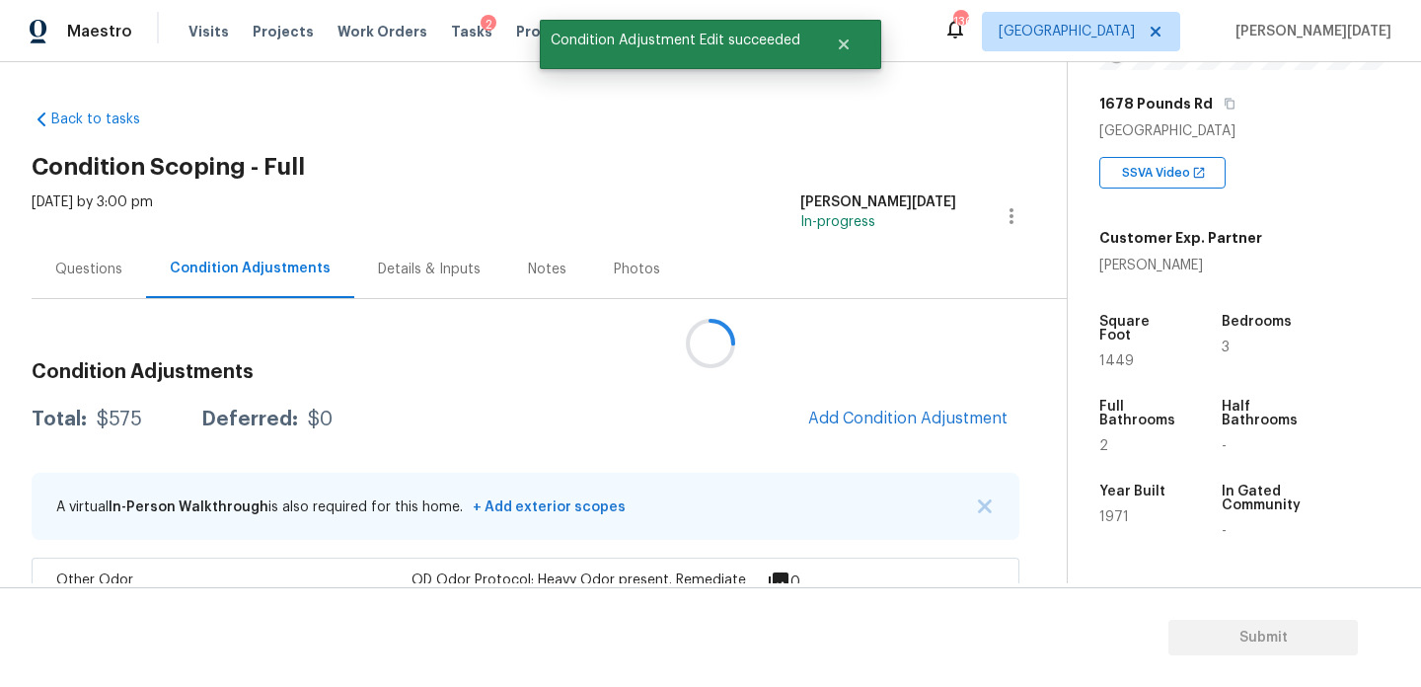
click at [1100, 354] on span "1449" at bounding box center [1117, 361] width 35 height 14
copy span "1449"
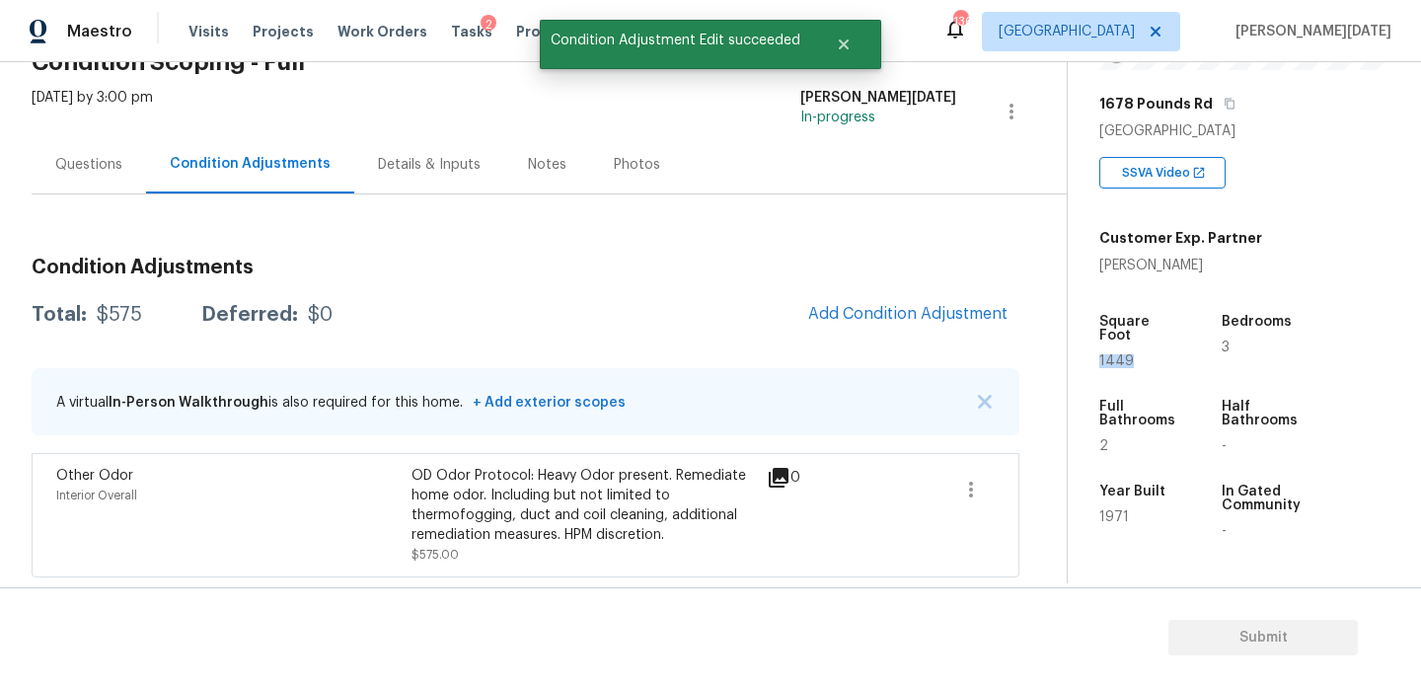
click at [896, 286] on div "Condition Adjustments Total: $575 Deferred: $0 Add Condition Adjustment A virtu…" at bounding box center [526, 410] width 988 height 336
click at [883, 299] on button "Add Condition Adjustment" at bounding box center [907, 313] width 223 height 41
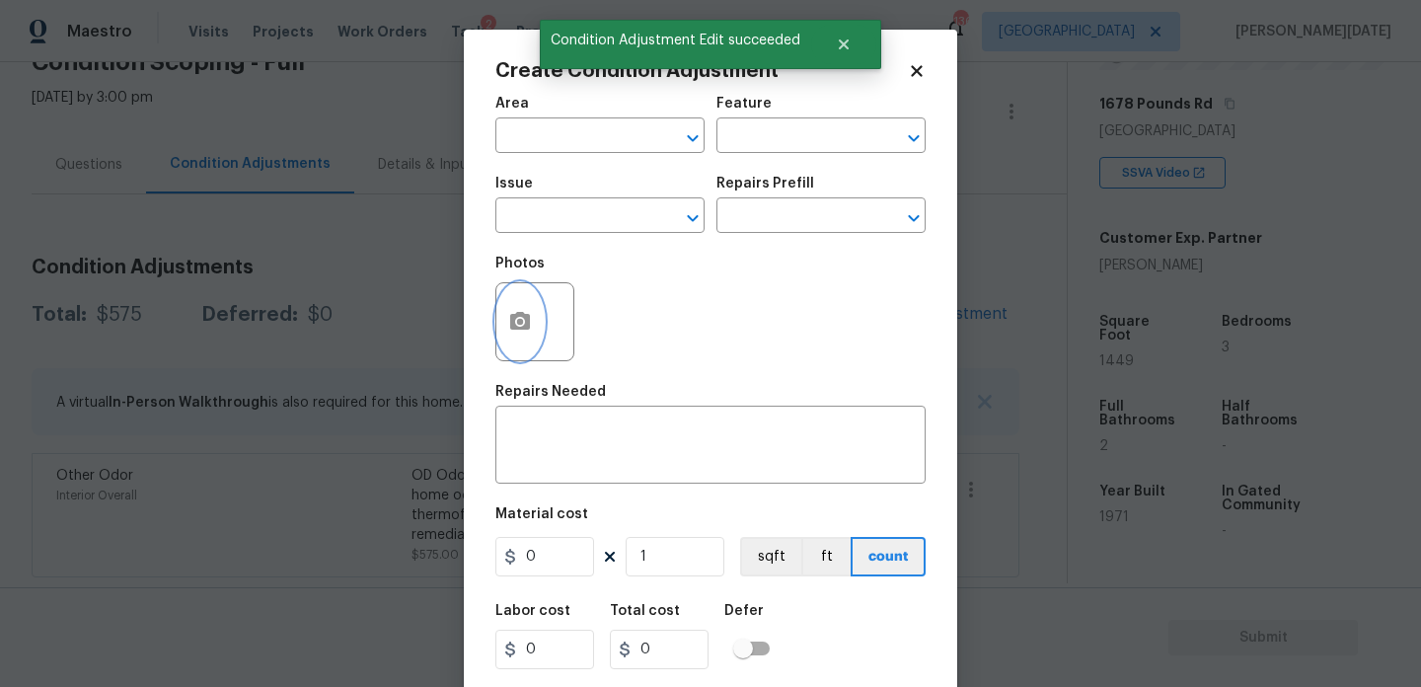
click at [525, 320] on icon "button" at bounding box center [520, 321] width 20 height 18
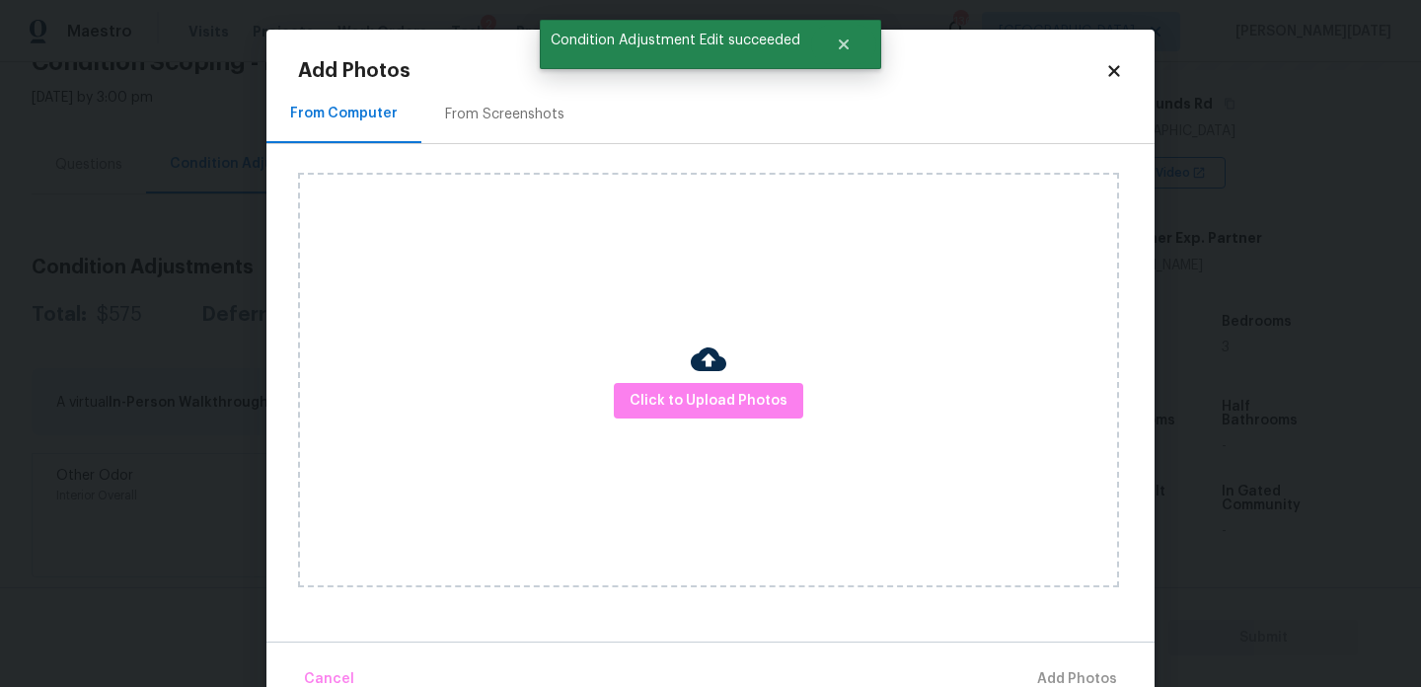
click at [540, 132] on div "From Screenshots" at bounding box center [504, 114] width 167 height 58
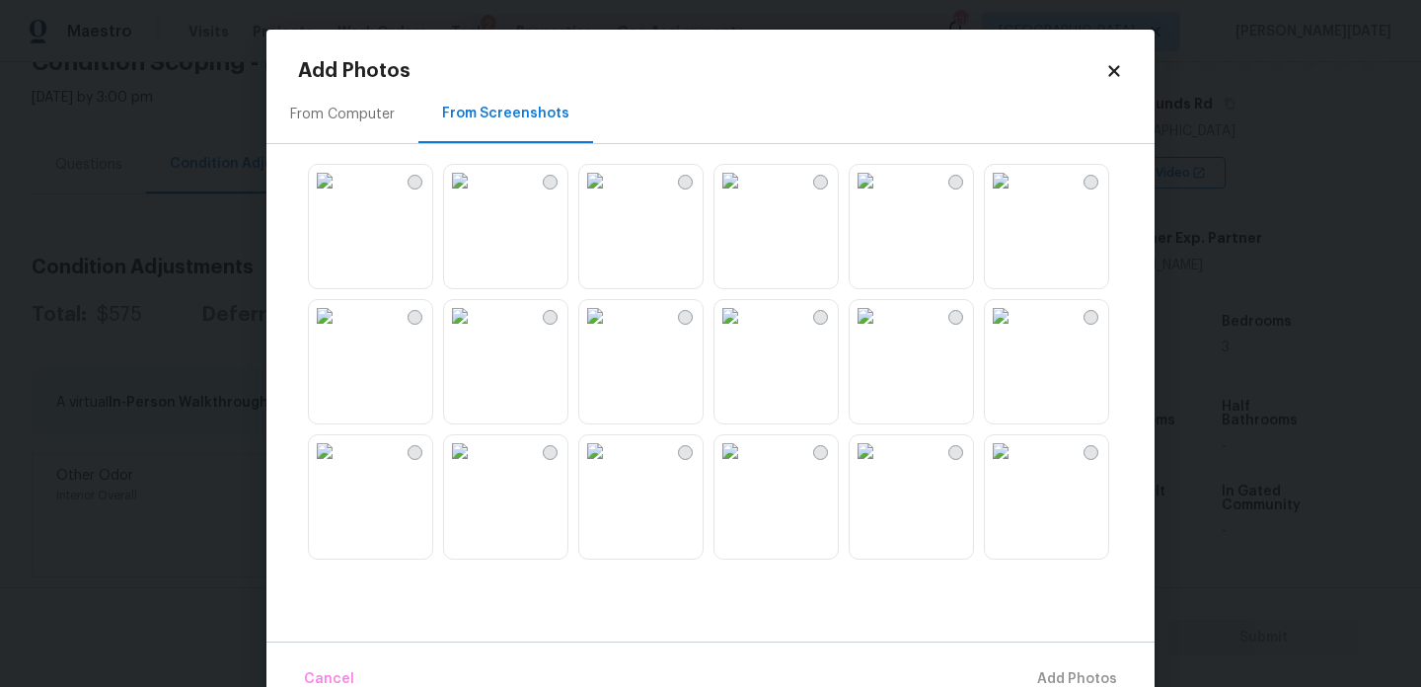
click at [476, 196] on img at bounding box center [460, 181] width 32 height 32
click at [476, 332] on img at bounding box center [460, 316] width 32 height 32
click at [746, 467] on img at bounding box center [731, 451] width 32 height 32
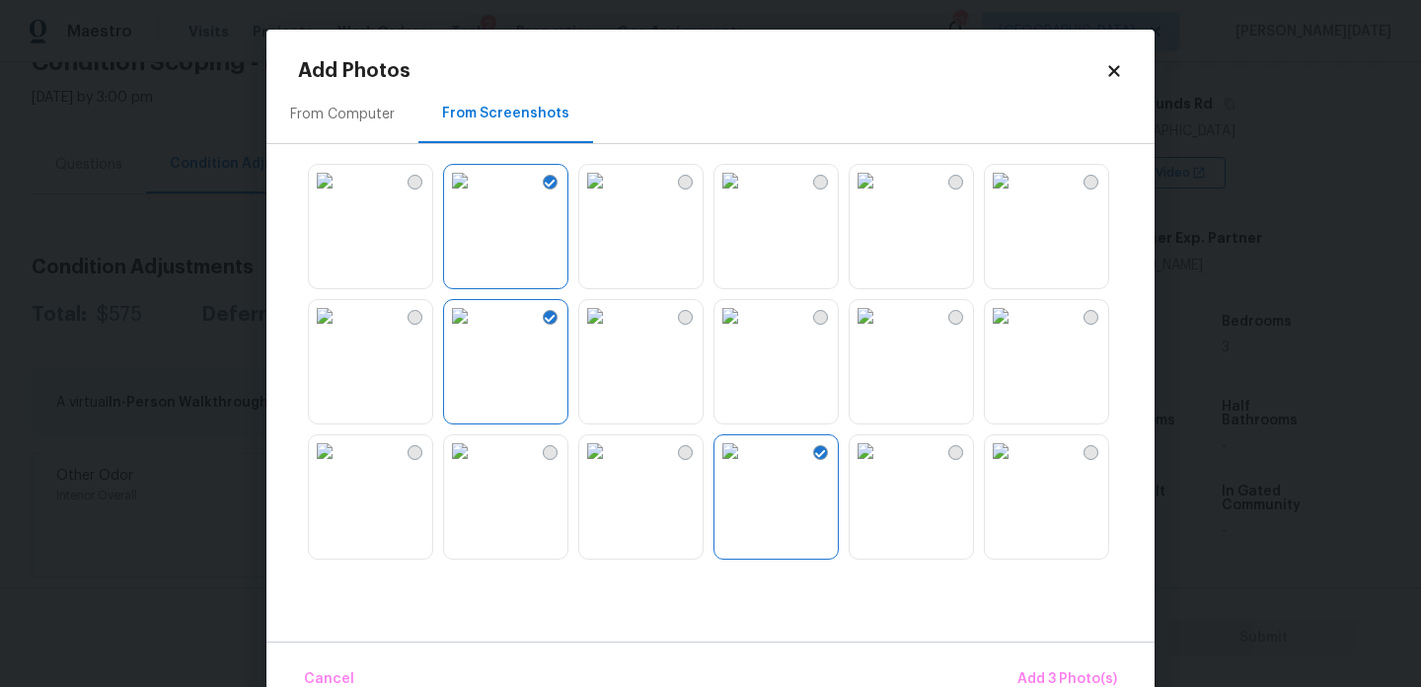
scroll to position [1885, 0]
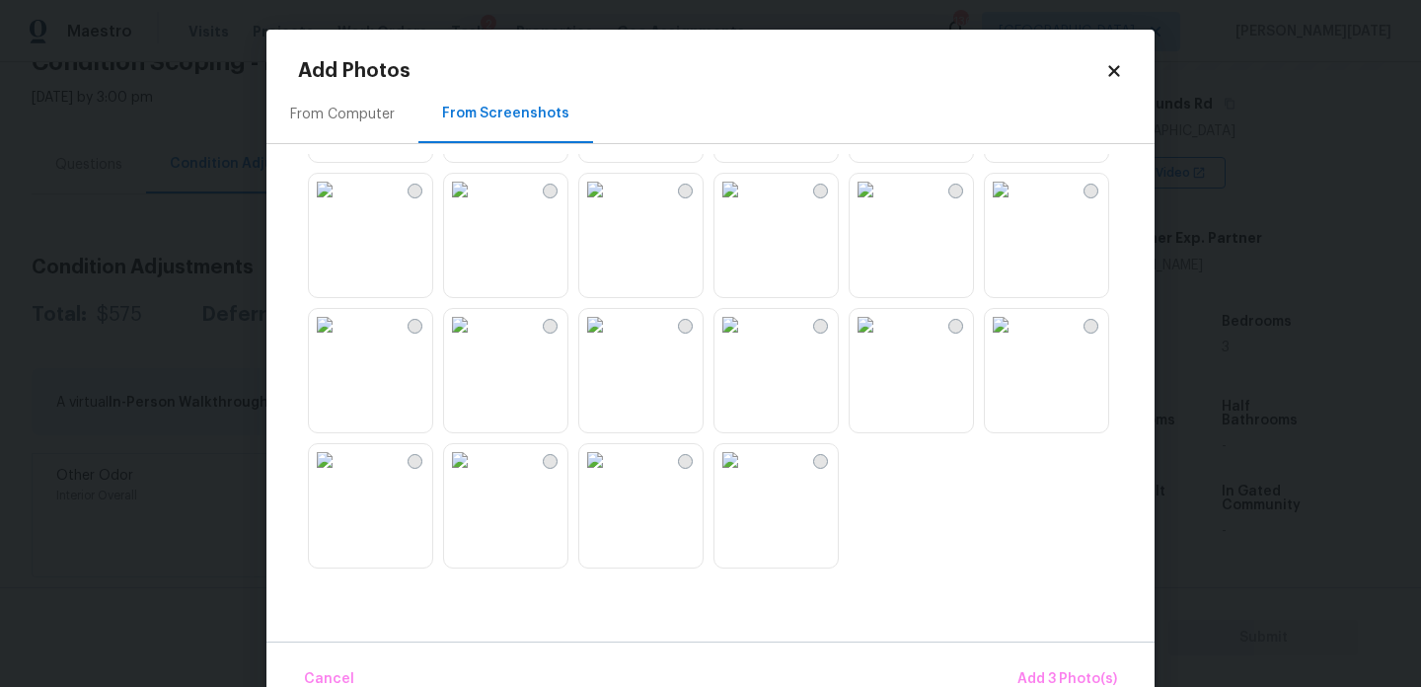
click at [881, 205] on img at bounding box center [866, 190] width 32 height 32
click at [476, 341] on img at bounding box center [460, 325] width 32 height 32
click at [1038, 671] on span "Add 5 Photo(s)" at bounding box center [1068, 679] width 100 height 25
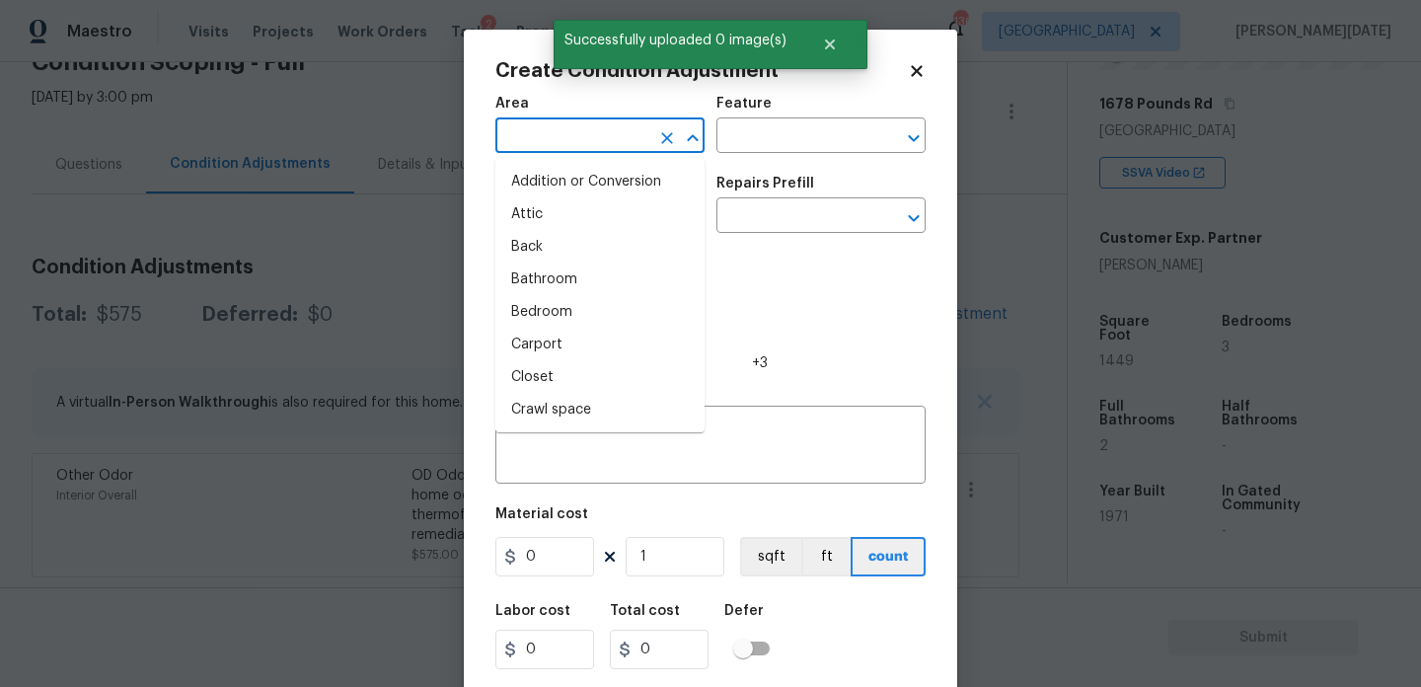
click at [519, 148] on input "text" at bounding box center [572, 137] width 154 height 31
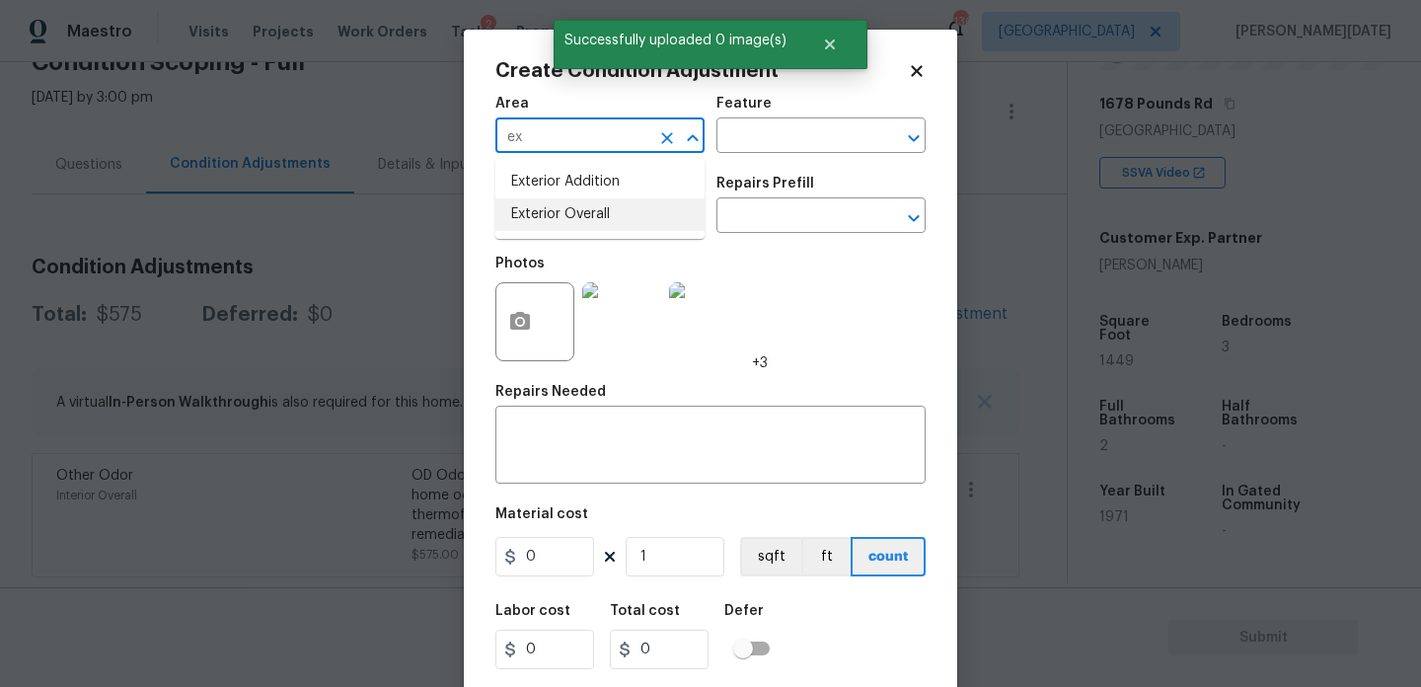
click at [548, 227] on li "Exterior Overall" at bounding box center [599, 214] width 209 height 33
type input "Exterior Overall"
click at [548, 227] on input "text" at bounding box center [572, 217] width 154 height 31
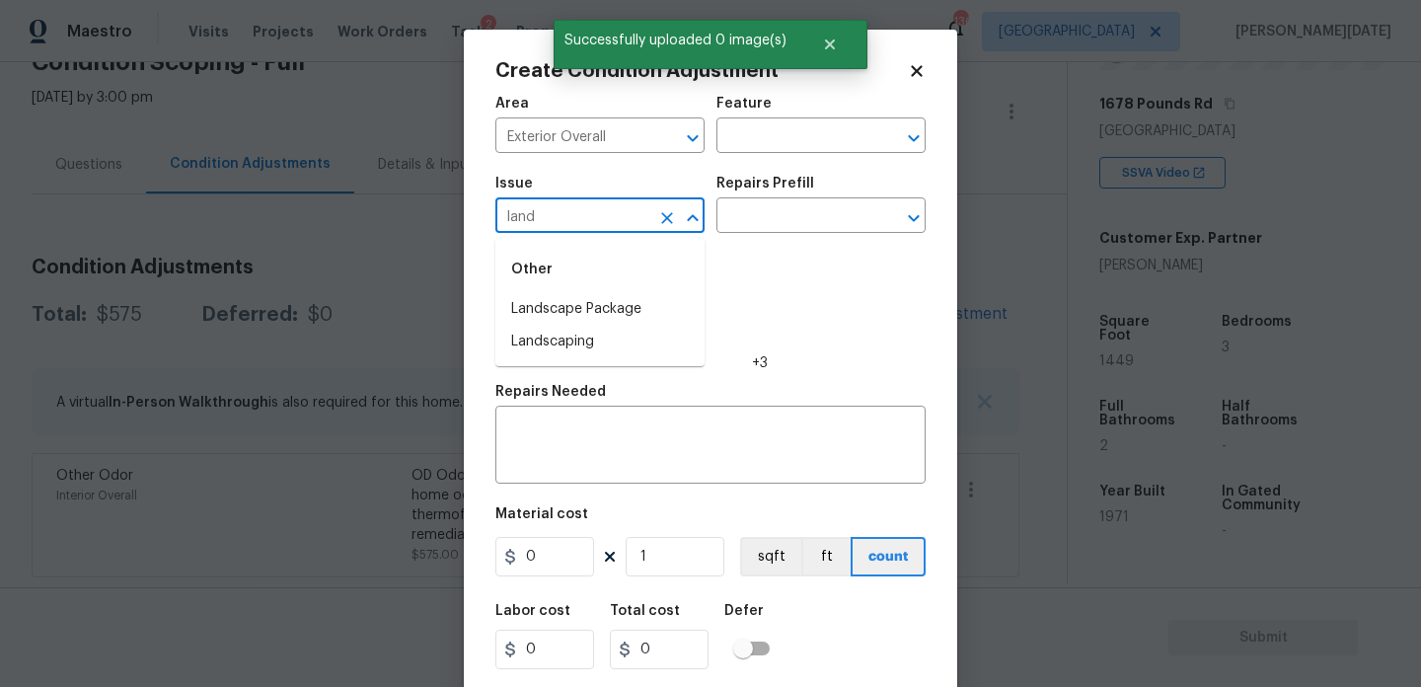
click at [565, 306] on li "Landscape Package" at bounding box center [599, 309] width 209 height 33
type input "Landscape Package"
click at [762, 237] on div "Issue Landscape Package ​ Repairs Prefill ​" at bounding box center [710, 205] width 430 height 80
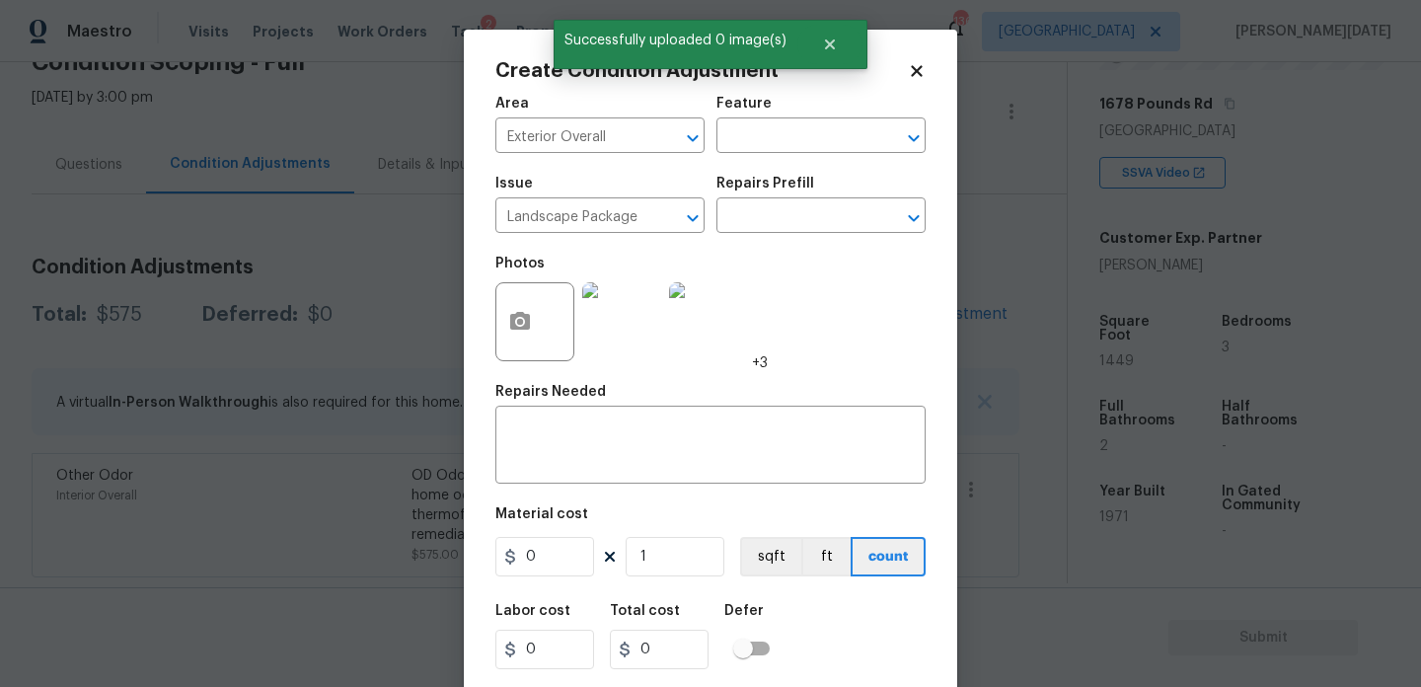
click at [778, 234] on div "Issue Landscape Package ​ Repairs Prefill ​" at bounding box center [710, 205] width 430 height 80
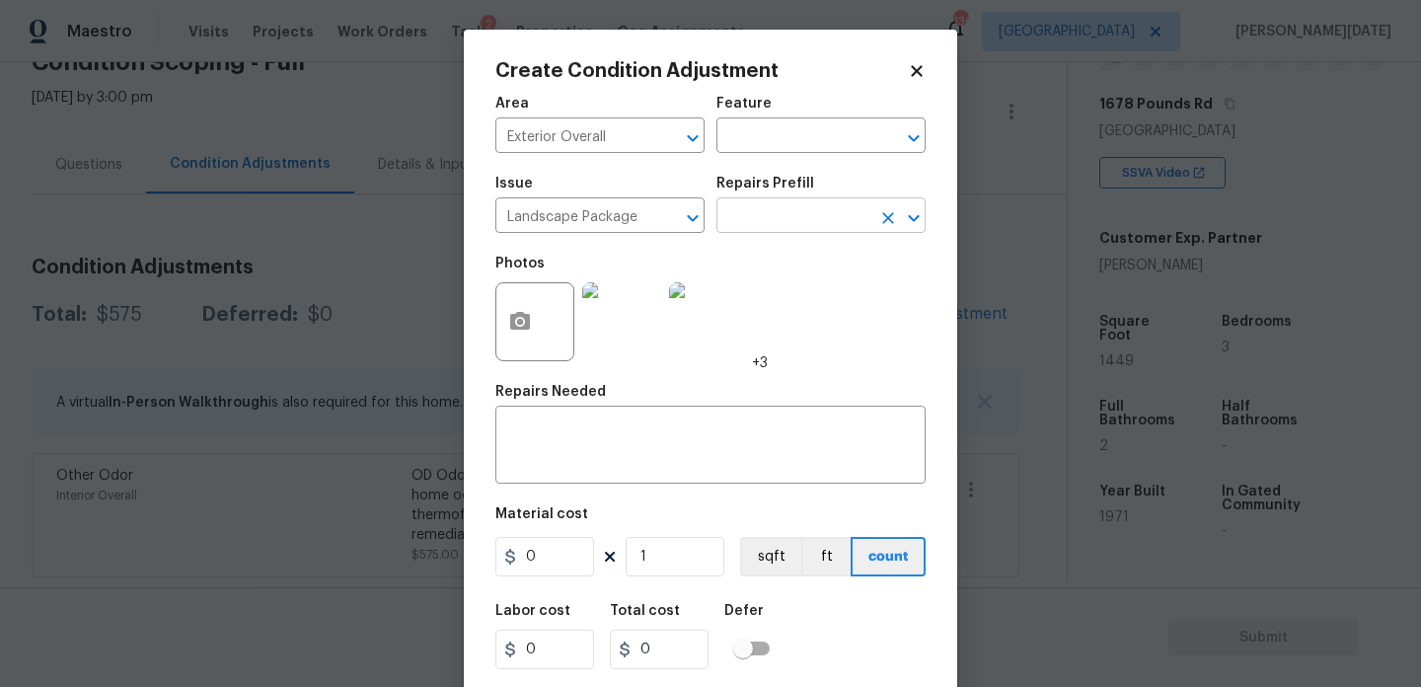
click at [794, 219] on input "text" at bounding box center [794, 217] width 154 height 31
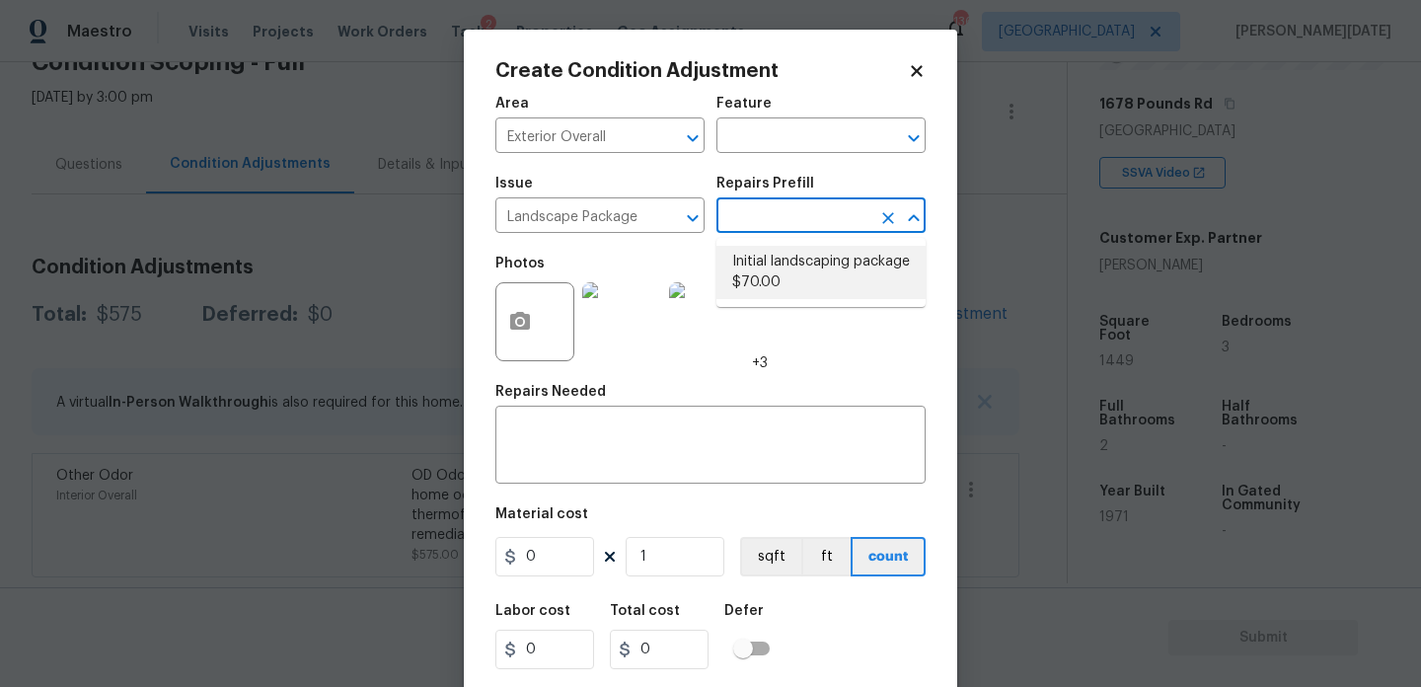
click at [781, 280] on li "Initial landscaping package $70.00" at bounding box center [821, 272] width 209 height 53
type input "Home Readiness Packages"
type textarea "Mowing of grass up to 6" in height. Mow, edge along driveways & sidewalks, trim…"
type input "70"
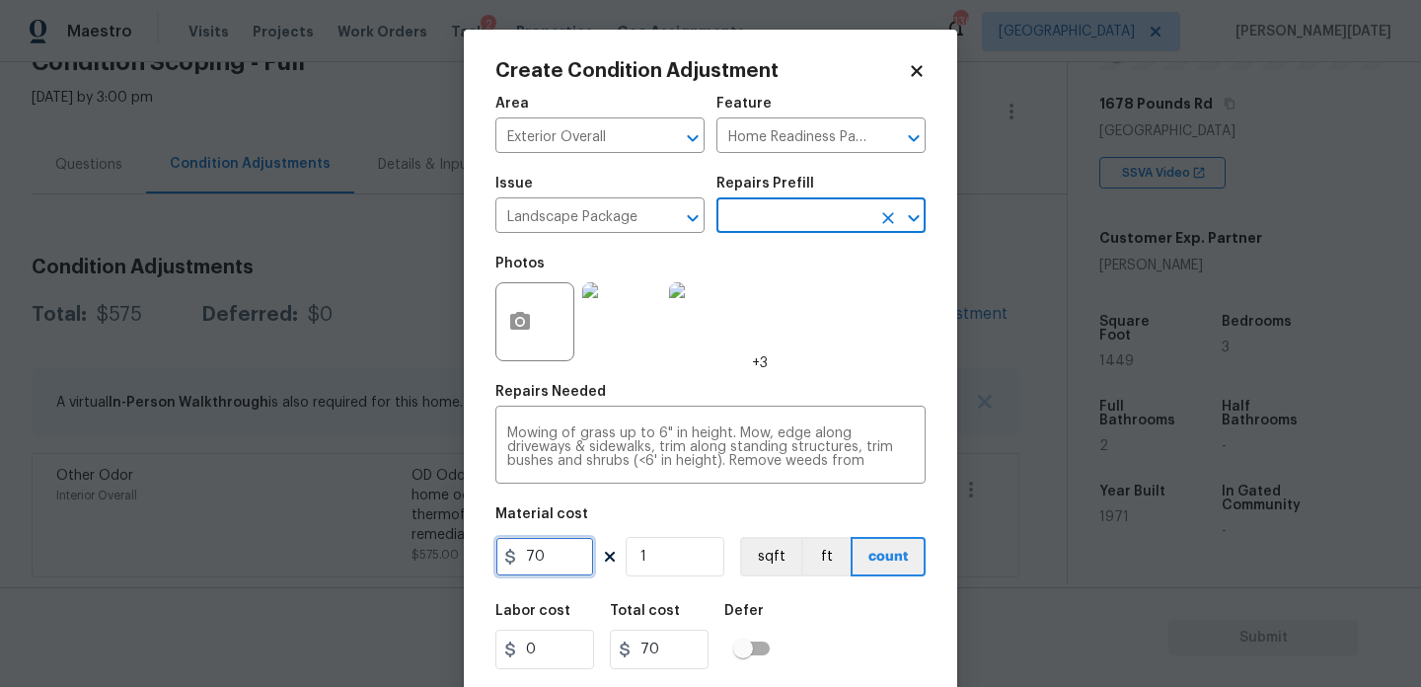
click at [585, 567] on input "70" at bounding box center [544, 556] width 99 height 39
type input "750"
click at [827, 375] on div "Area Exterior Overall ​ Feature Home Readiness Packages ​ Issue Landscape Packa…" at bounding box center [710, 410] width 430 height 651
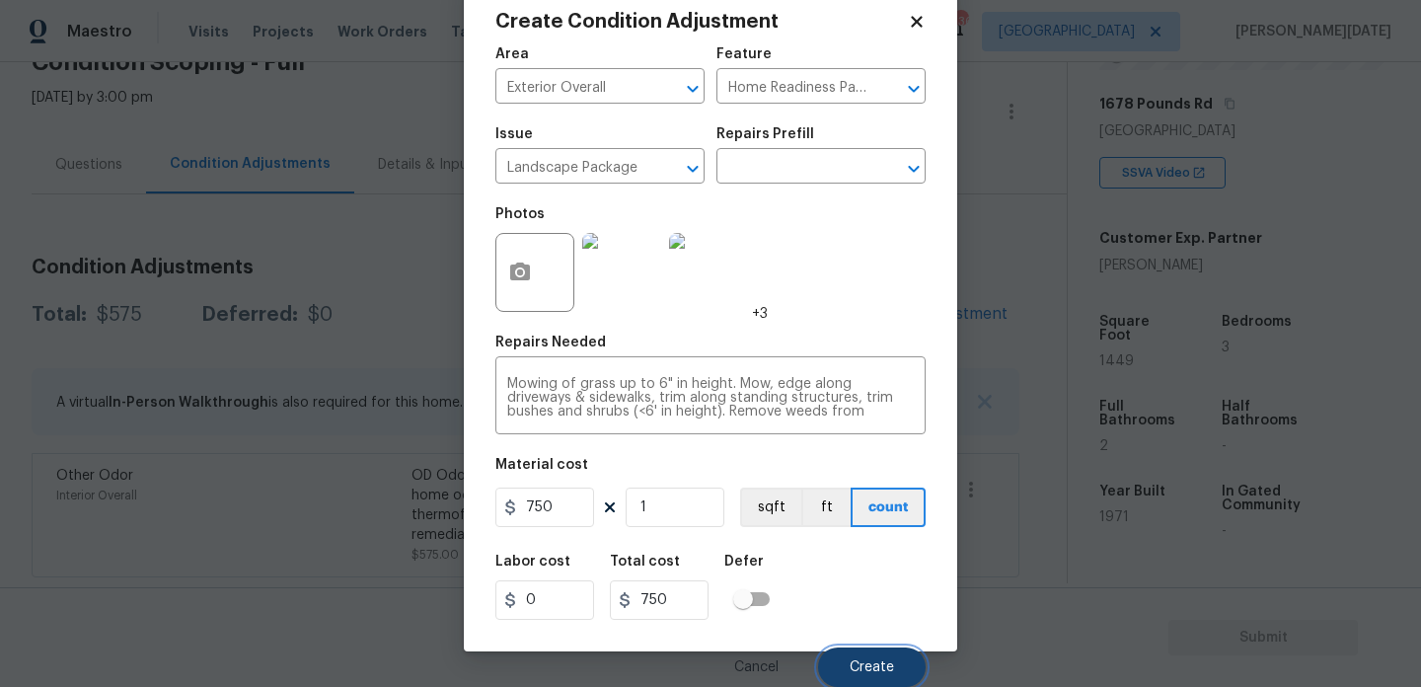
click at [857, 656] on button "Create" at bounding box center [872, 666] width 108 height 39
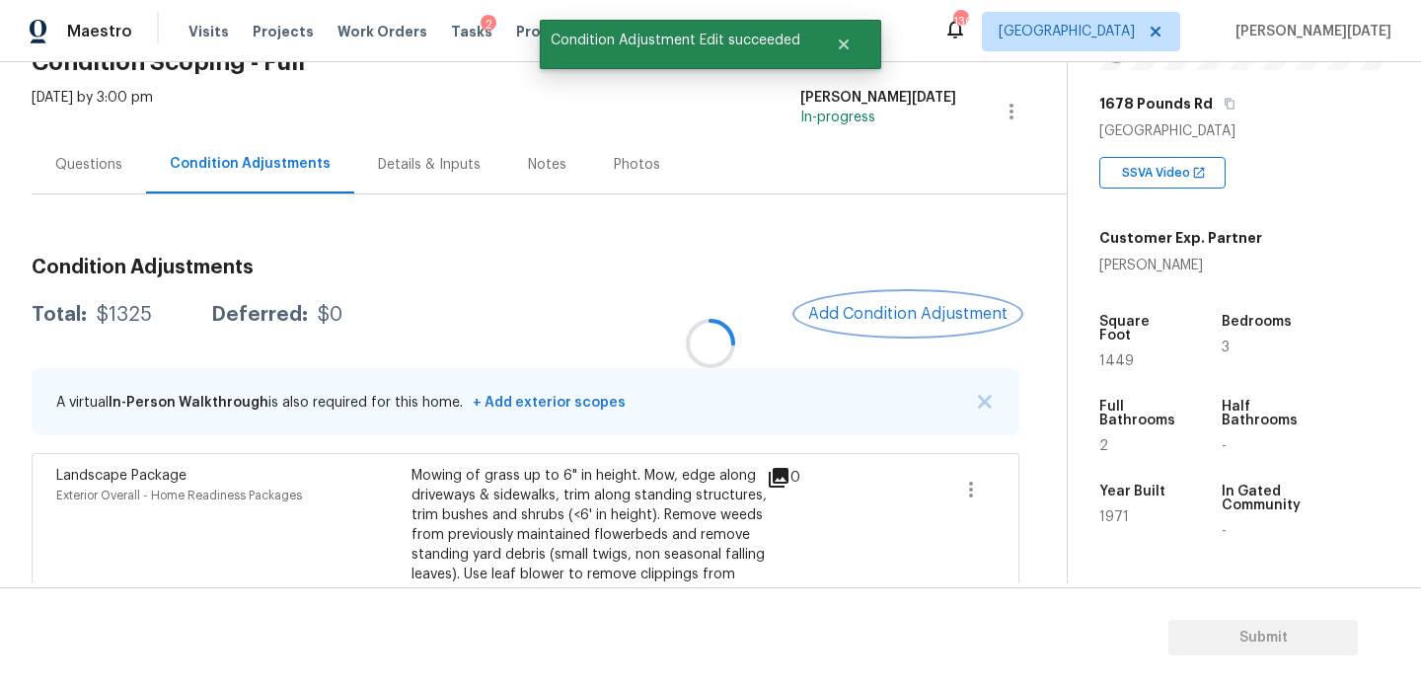
scroll to position [0, 0]
click at [880, 328] on button "Add Condition Adjustment" at bounding box center [907, 313] width 223 height 41
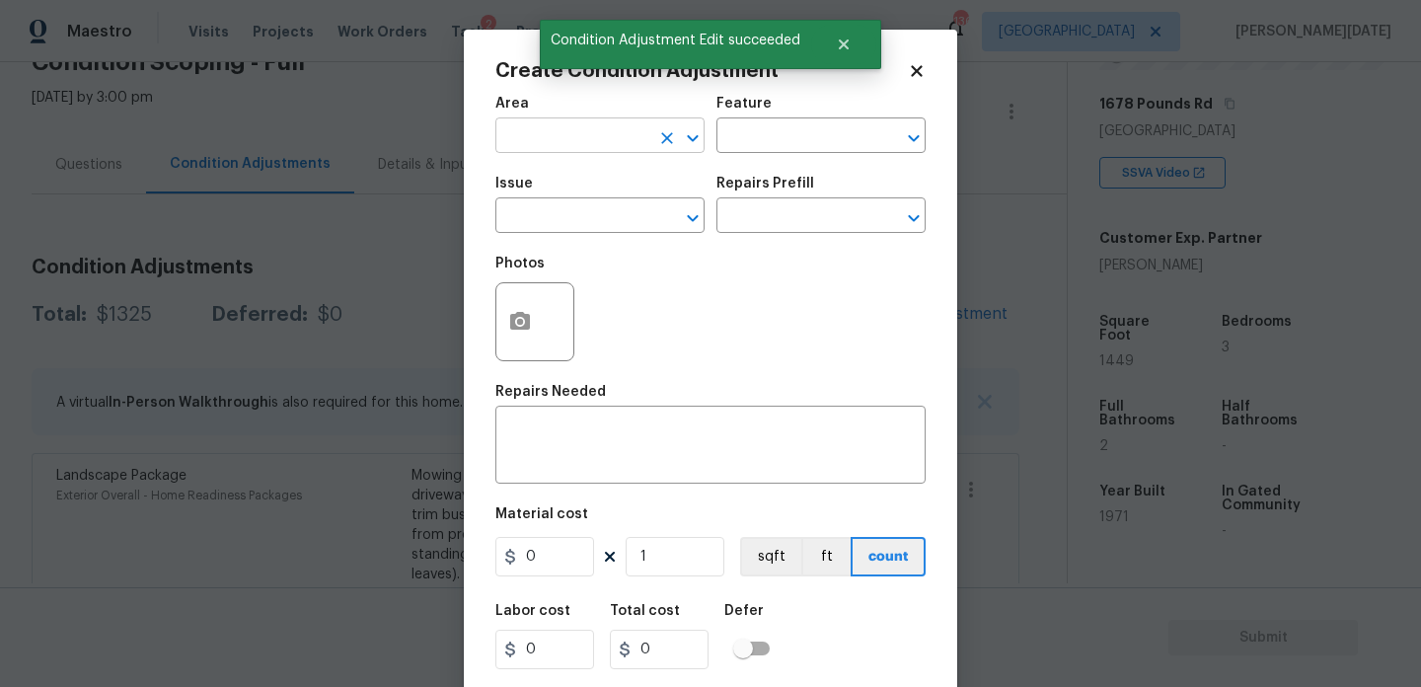
click at [515, 151] on input "text" at bounding box center [572, 137] width 154 height 31
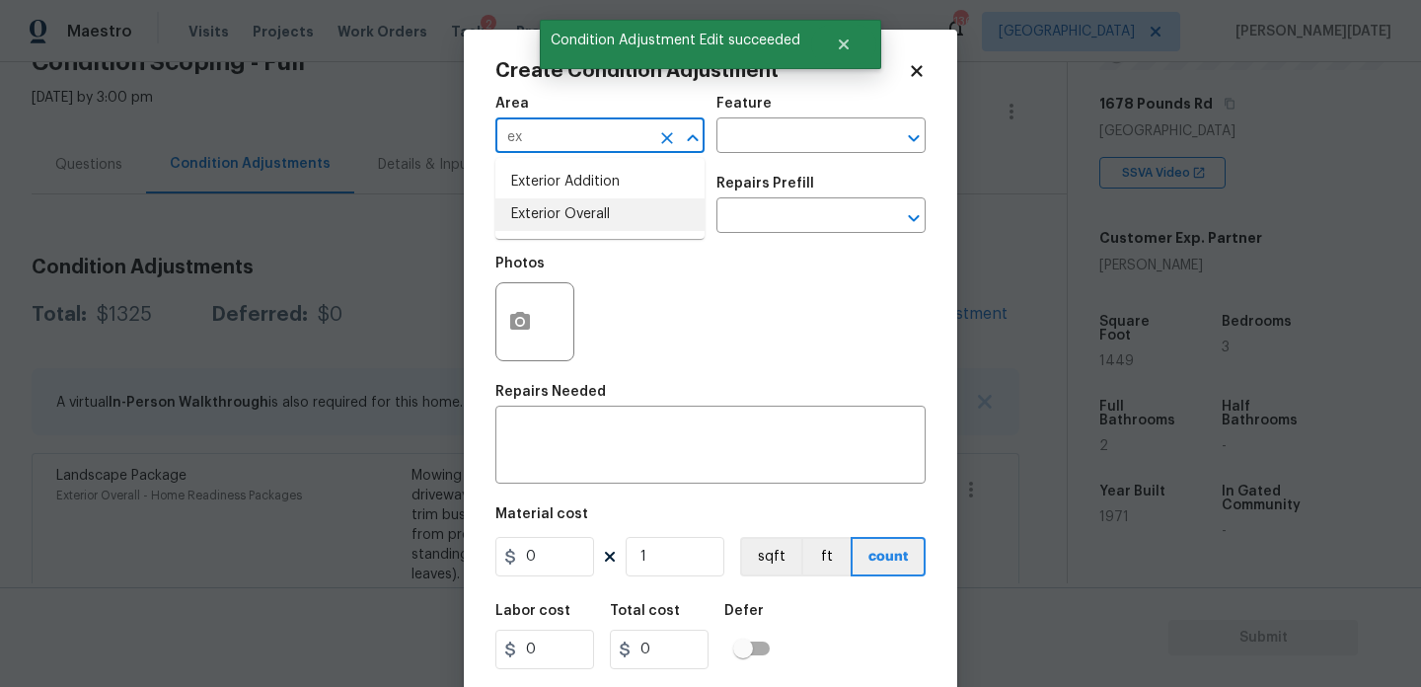
click at [544, 222] on li "Exterior Overall" at bounding box center [599, 214] width 209 height 33
type input "Exterior Overall"
click at [544, 222] on input "text" at bounding box center [572, 217] width 154 height 31
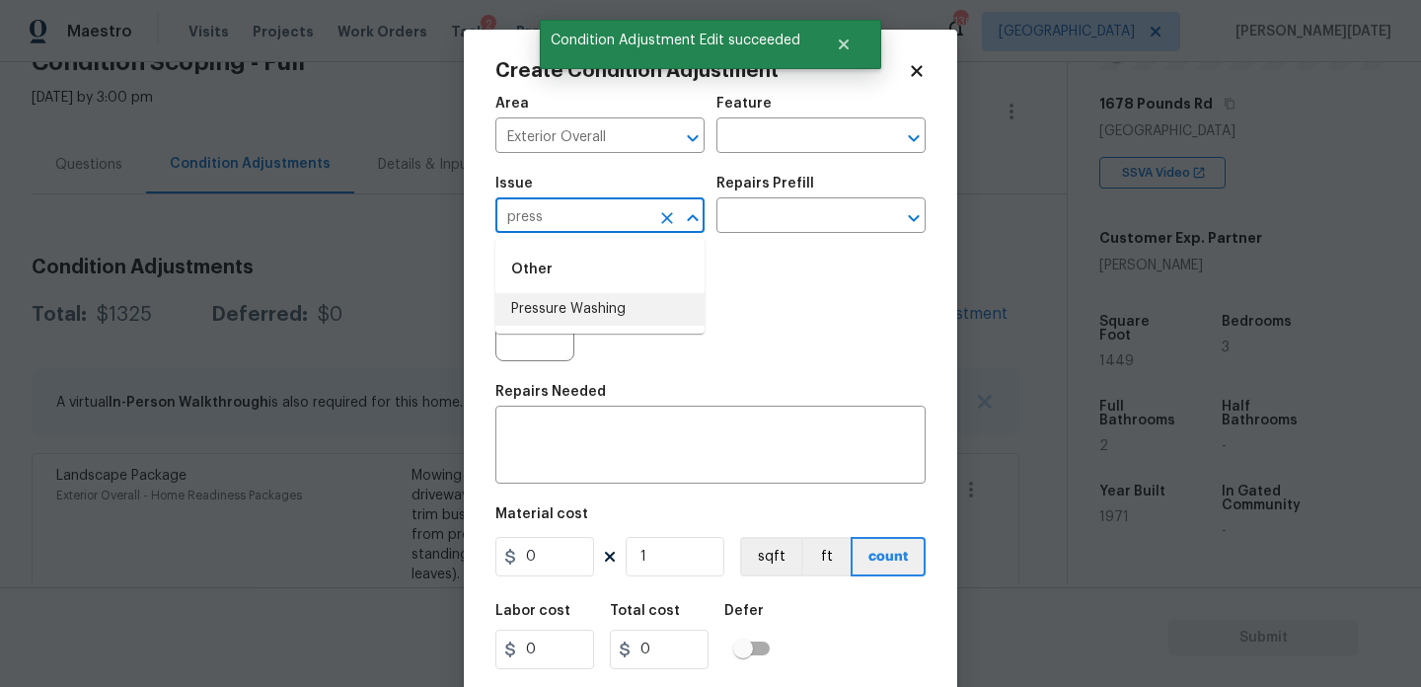
click at [578, 305] on li "Pressure Washing" at bounding box center [599, 309] width 209 height 33
type input "Pressure Washing"
click at [783, 213] on input "text" at bounding box center [794, 217] width 154 height 31
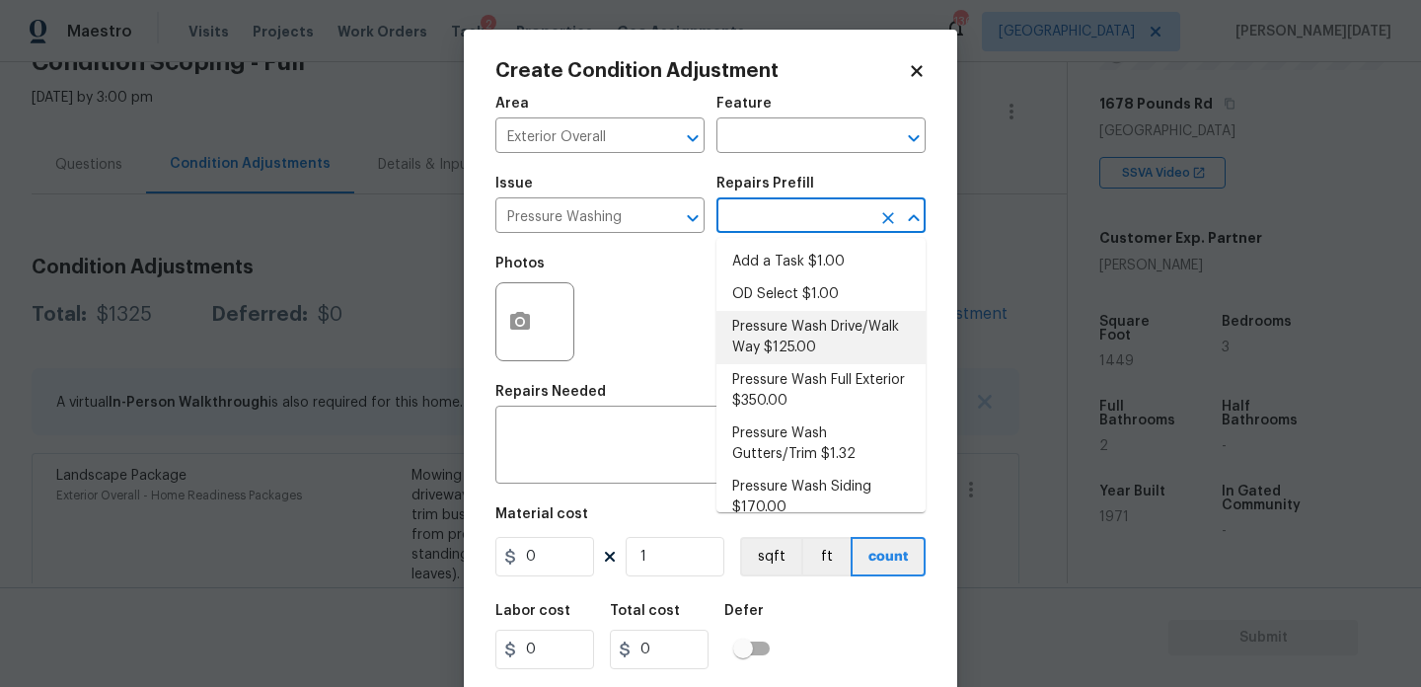
click at [790, 341] on li "Pressure Wash Drive/Walk Way $125.00" at bounding box center [821, 337] width 209 height 53
type input "Siding"
type textarea "Pressure wash the driveways/walkways as directed by the PM. Ensure that all deb…"
type input "125"
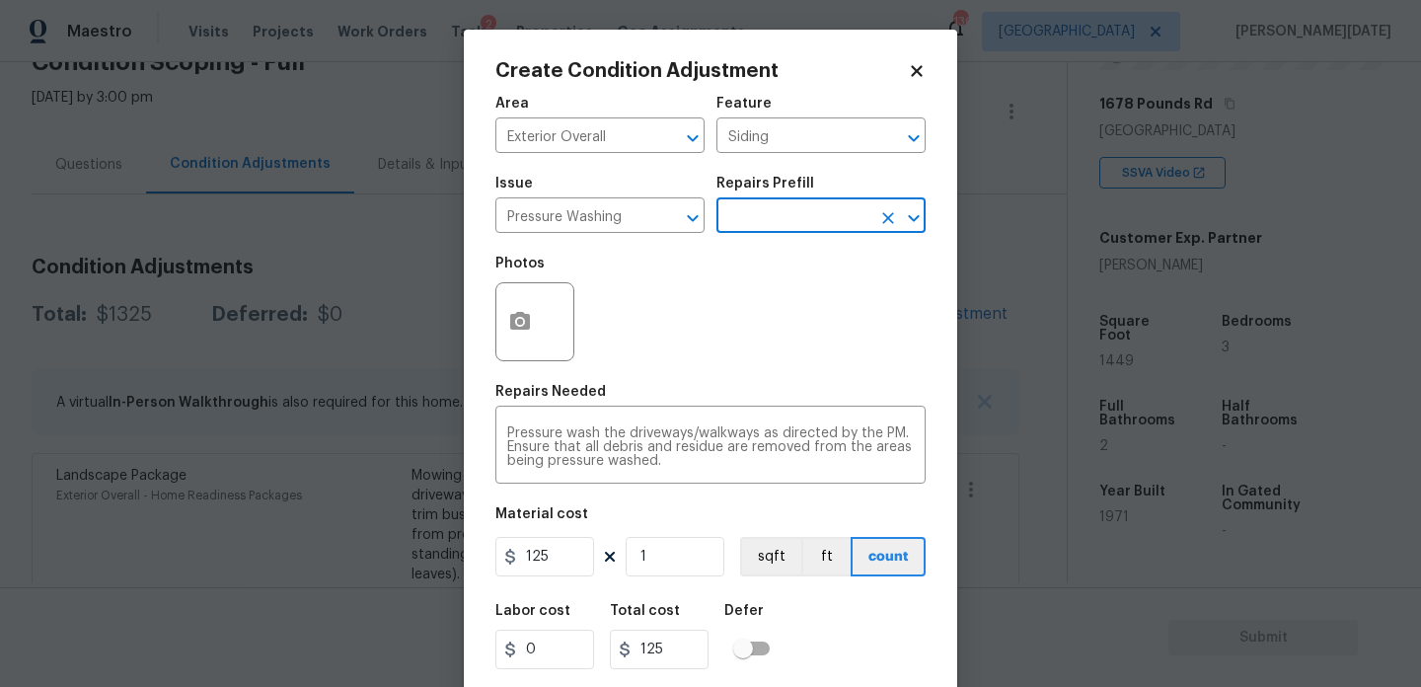
click at [789, 237] on div "Issue Pressure Washing ​ Repairs Prefill ​" at bounding box center [710, 205] width 430 height 80
click at [801, 227] on input "text" at bounding box center [794, 217] width 154 height 31
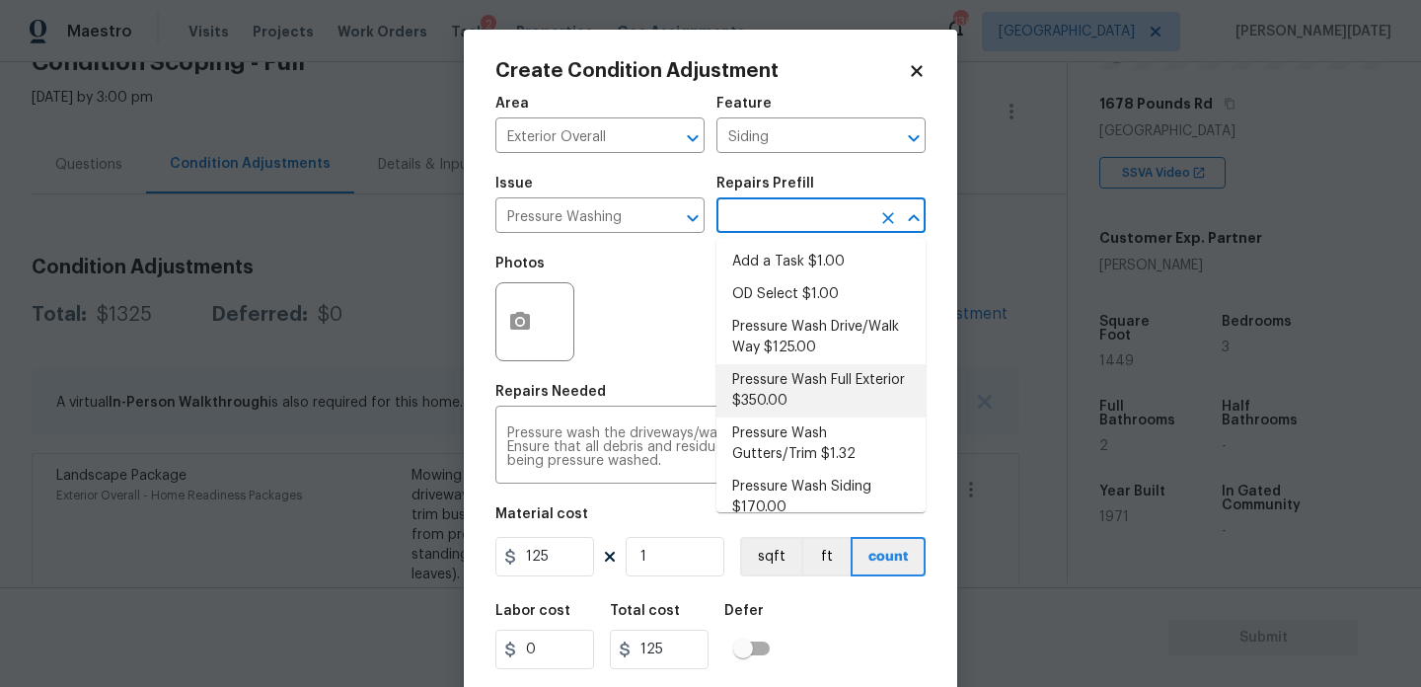
click at [805, 387] on li "Pressure Wash Full Exterior $350.00" at bounding box center [821, 390] width 209 height 53
type textarea "Pressure wash the House, Flatwork, Deck and Garage interior."
type input "350"
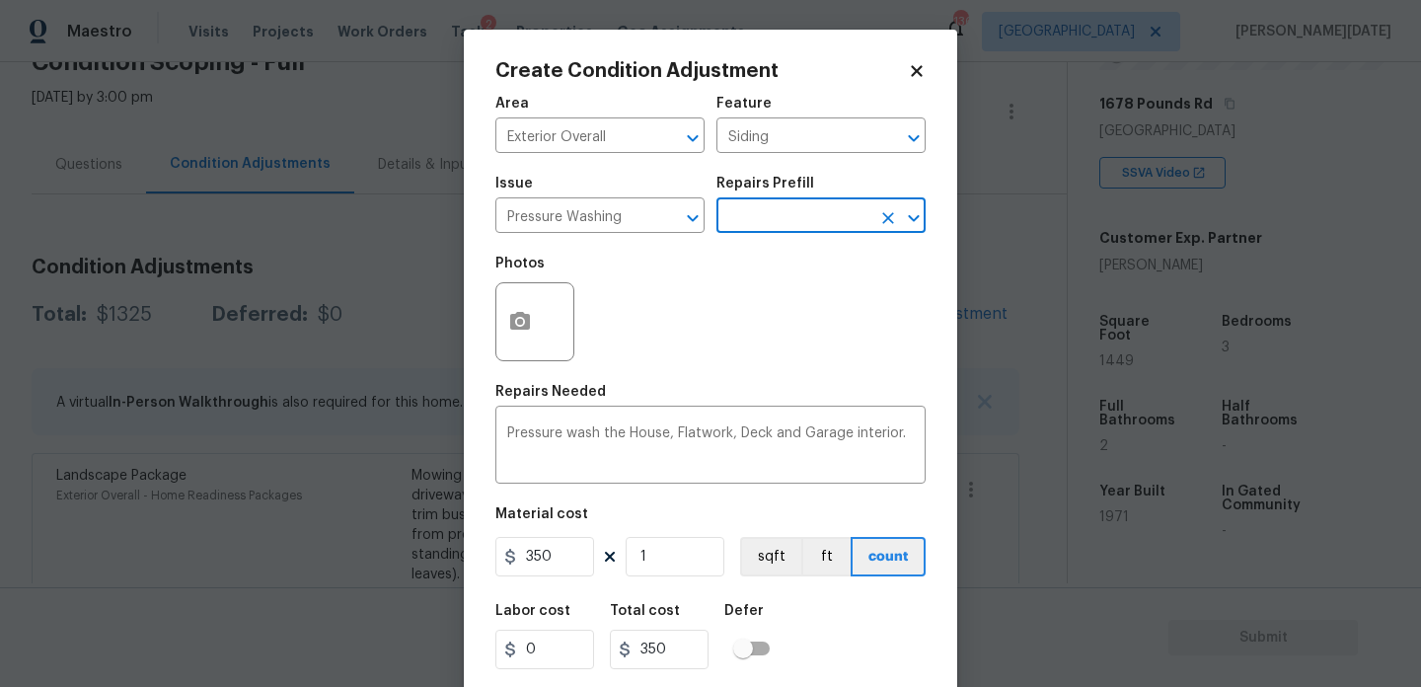
scroll to position [50, 0]
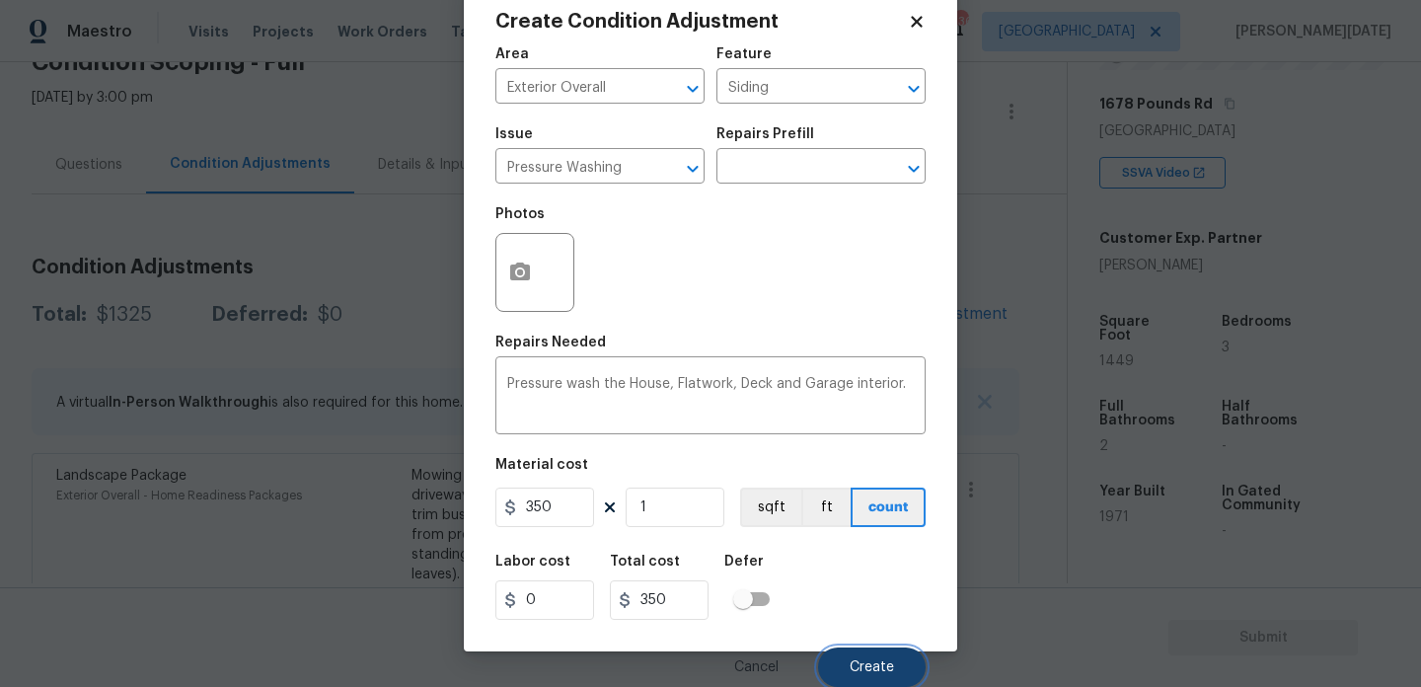
click at [836, 663] on button "Create" at bounding box center [872, 666] width 108 height 39
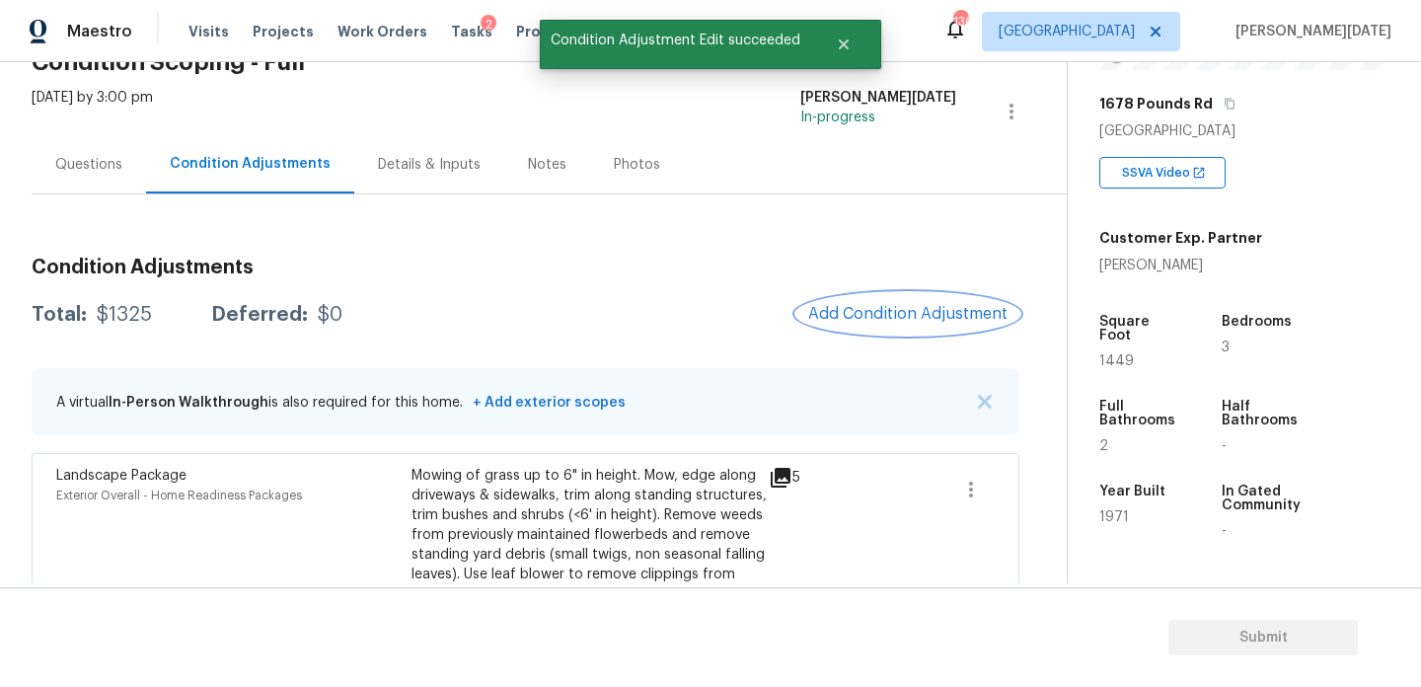
scroll to position [0, 0]
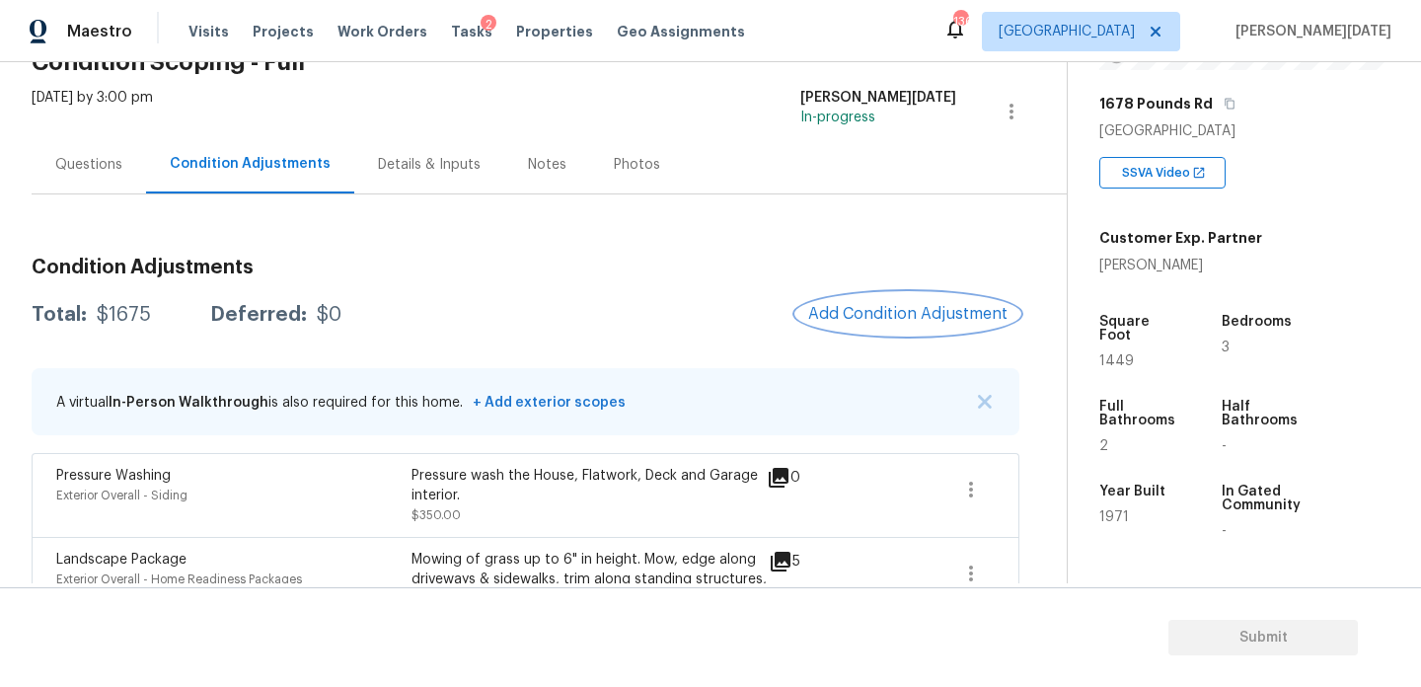
click at [902, 309] on span "Add Condition Adjustment" at bounding box center [907, 314] width 199 height 18
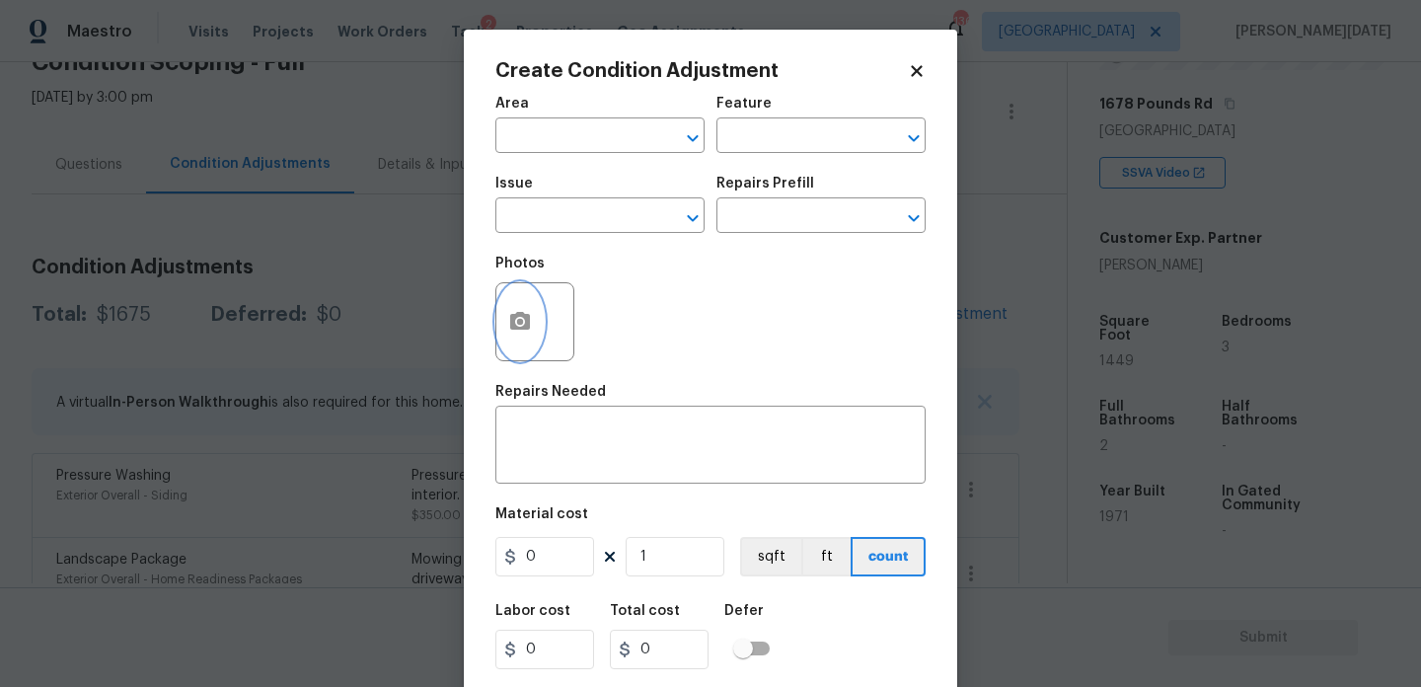
click at [524, 344] on button "button" at bounding box center [519, 321] width 47 height 77
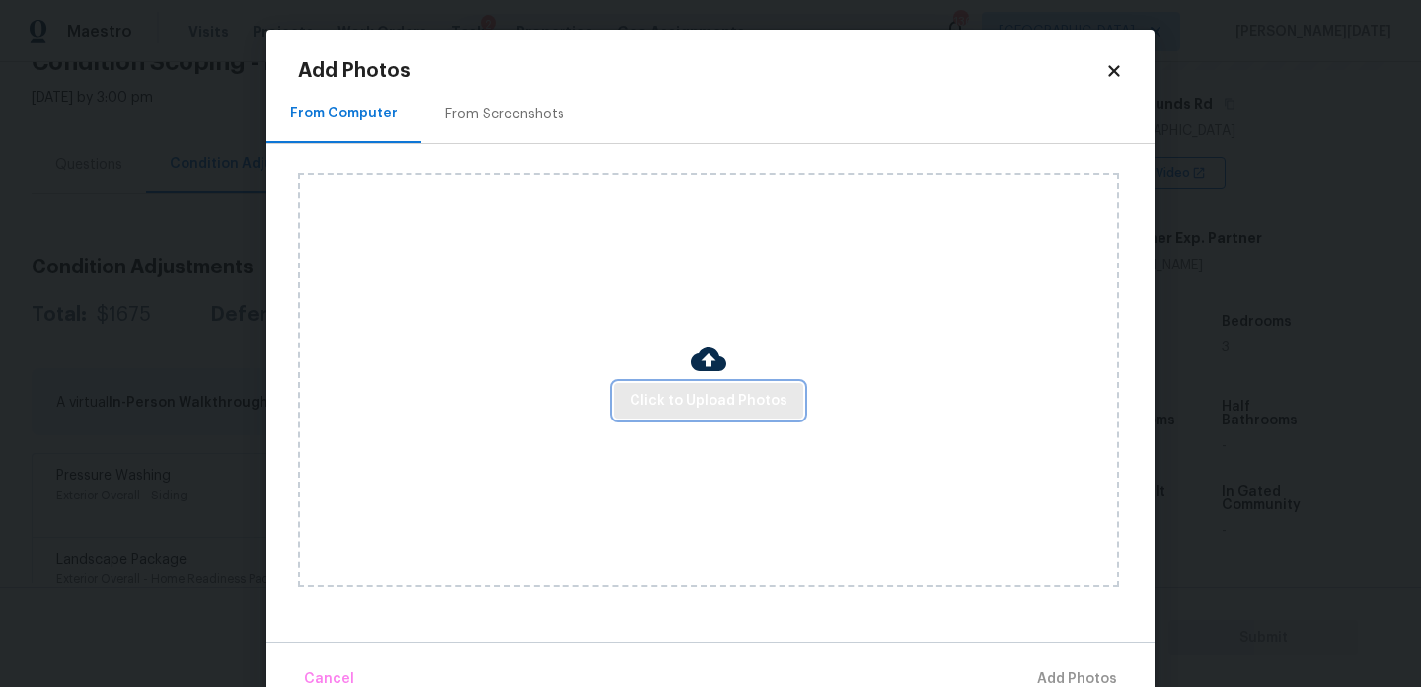
click at [653, 390] on span "Click to Upload Photos" at bounding box center [709, 401] width 158 height 25
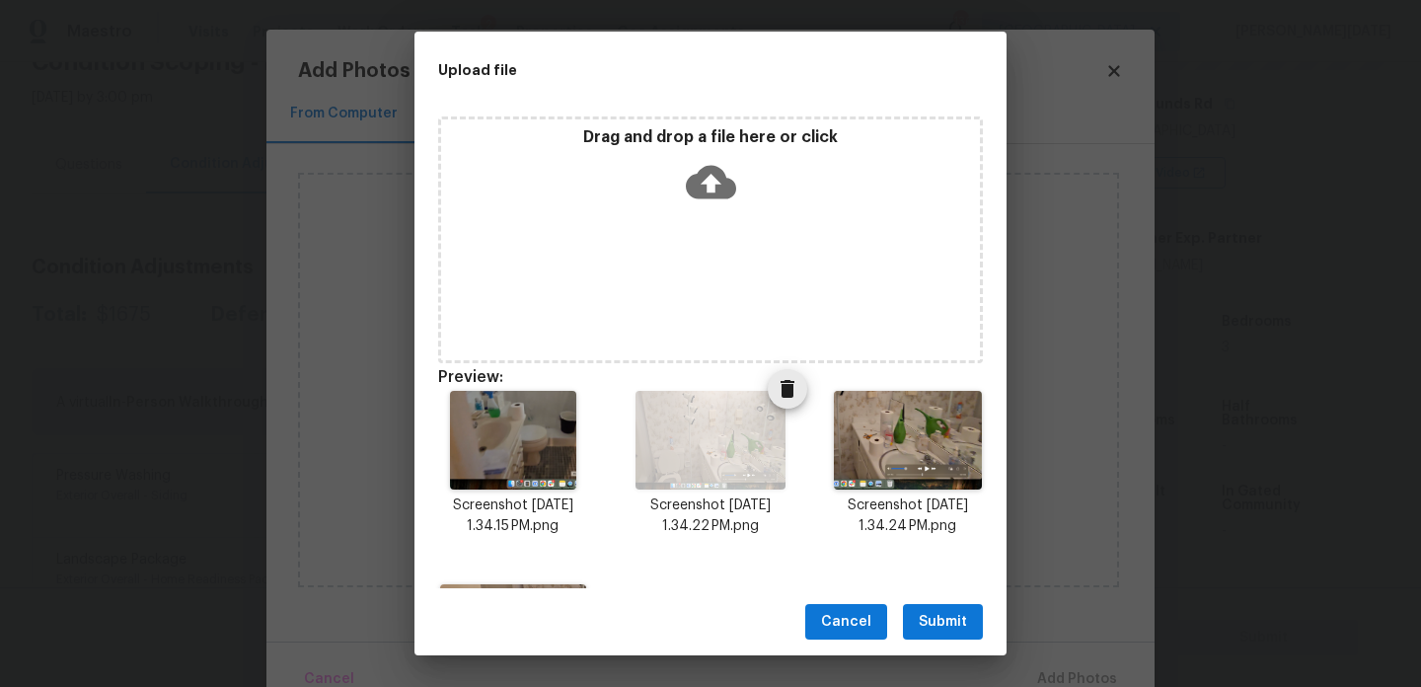
scroll to position [166, 0]
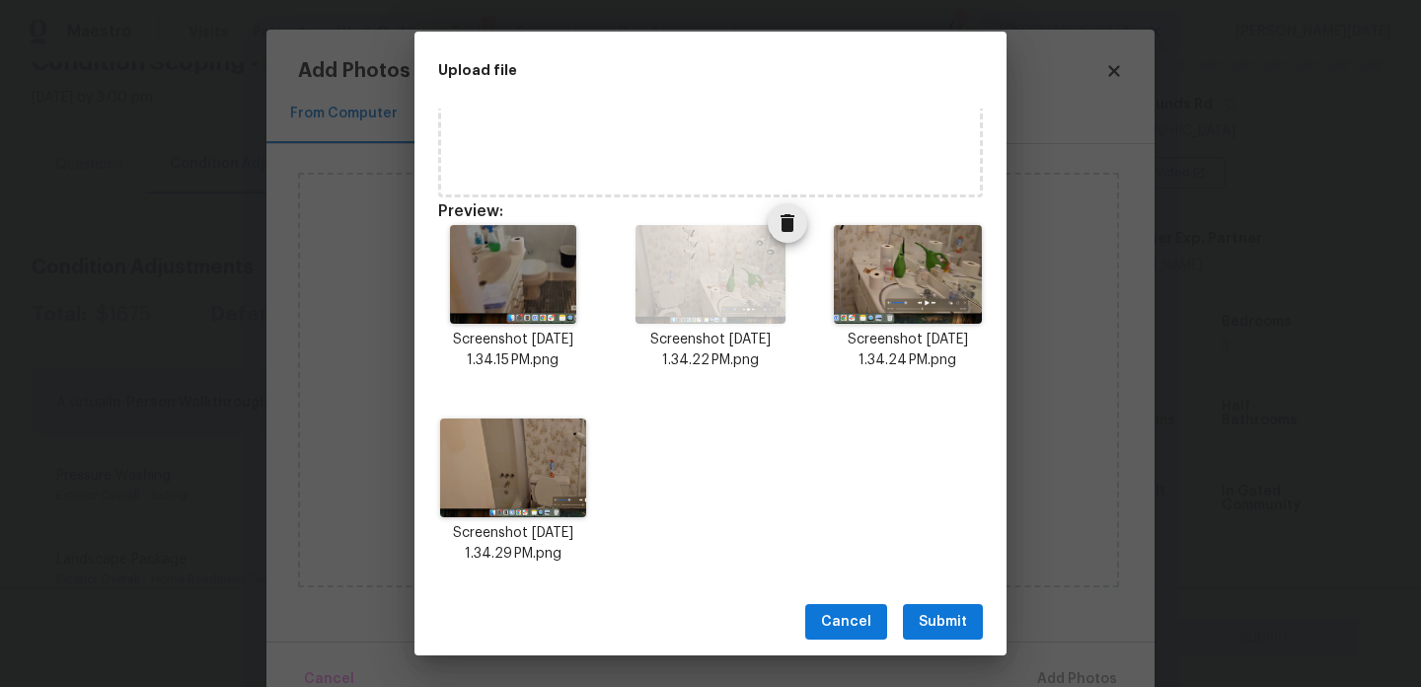
click at [795, 232] on icon "Delete" at bounding box center [788, 223] width 24 height 24
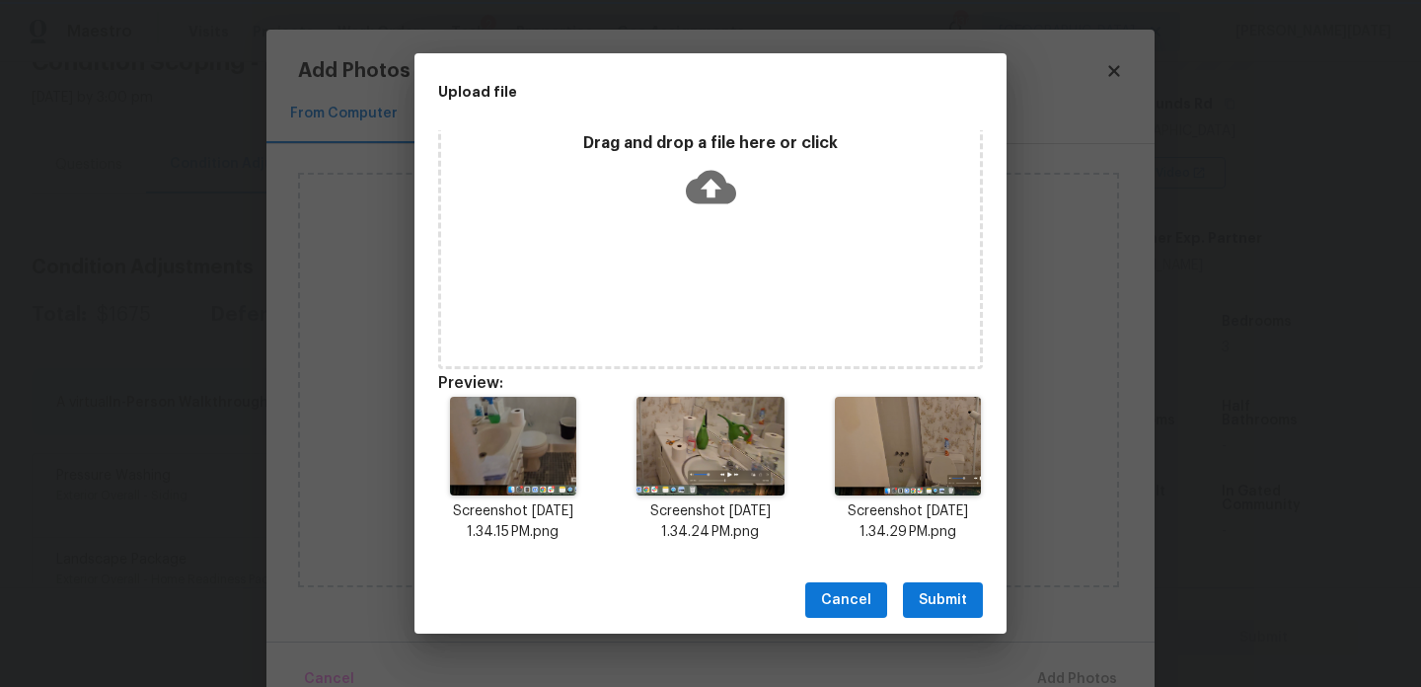
scroll to position [16, 0]
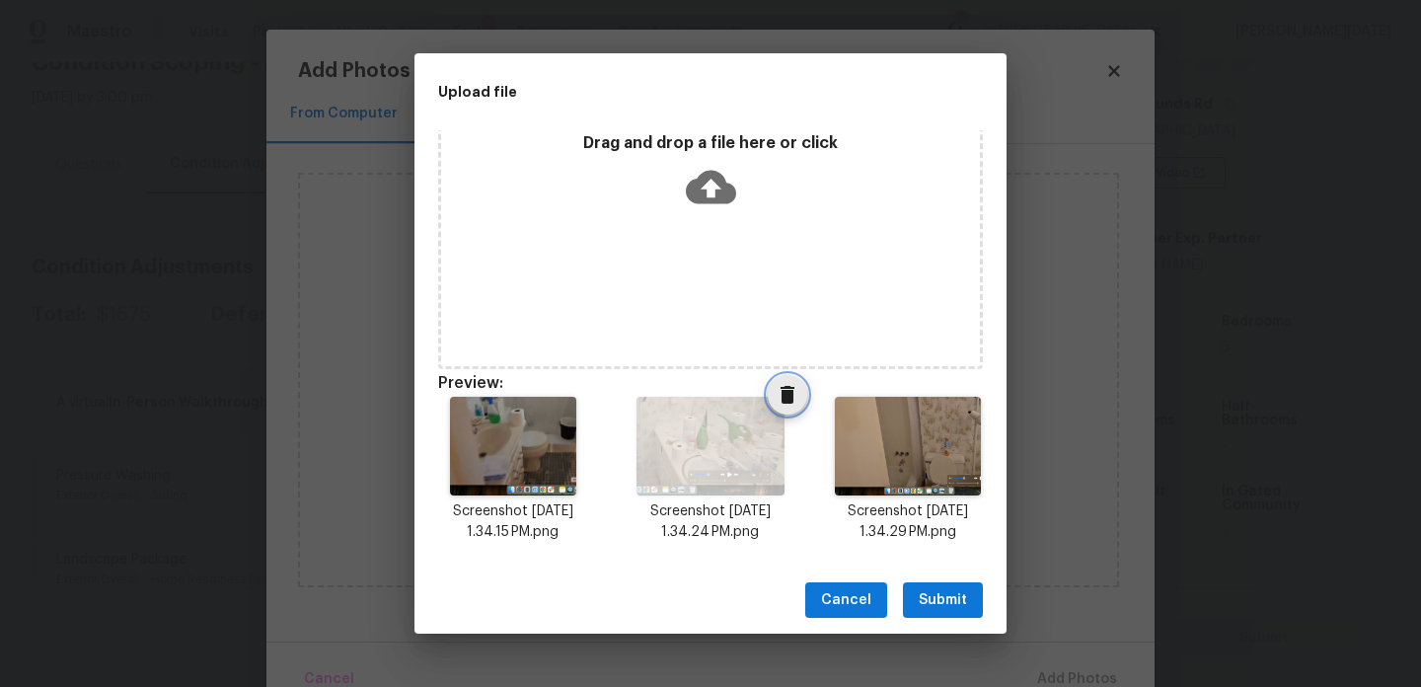
click at [785, 399] on icon "Delete" at bounding box center [788, 395] width 14 height 18
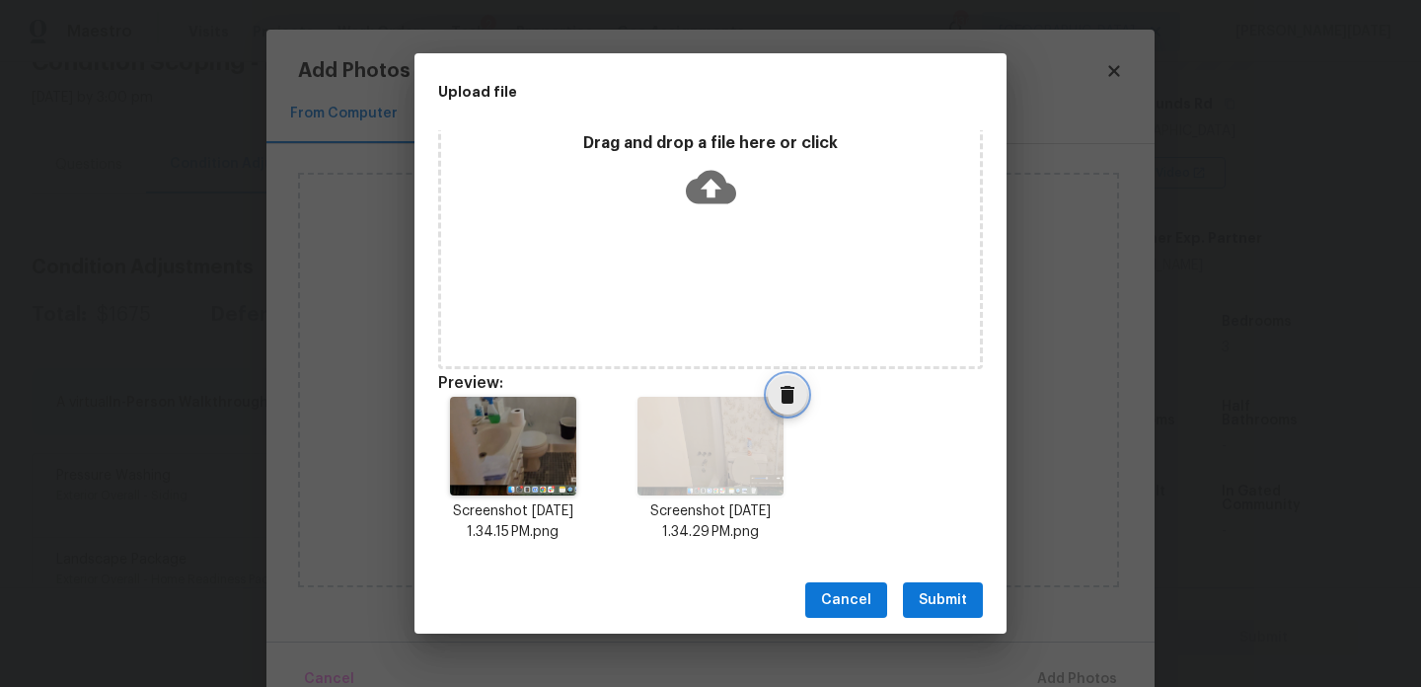
click at [779, 409] on button "Delete" at bounding box center [787, 394] width 39 height 39
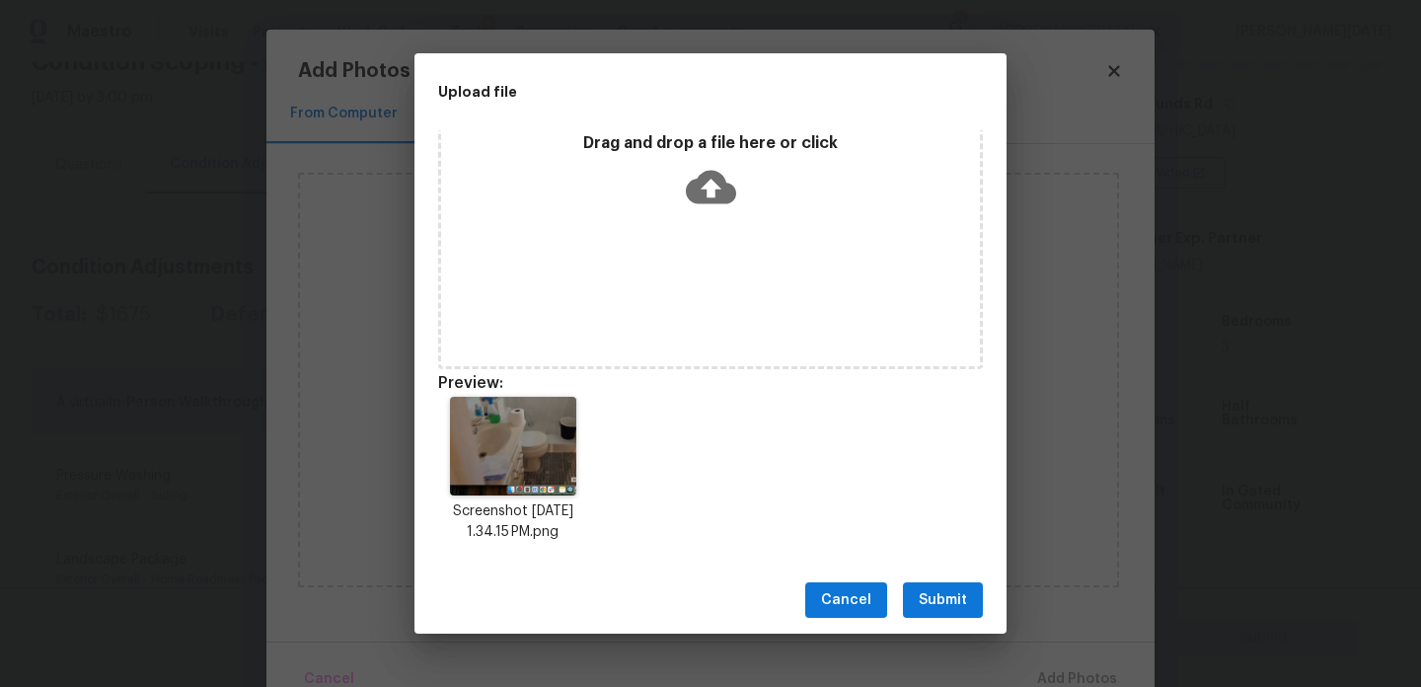
click at [689, 247] on div "Drag and drop a file here or click" at bounding box center [710, 245] width 545 height 247
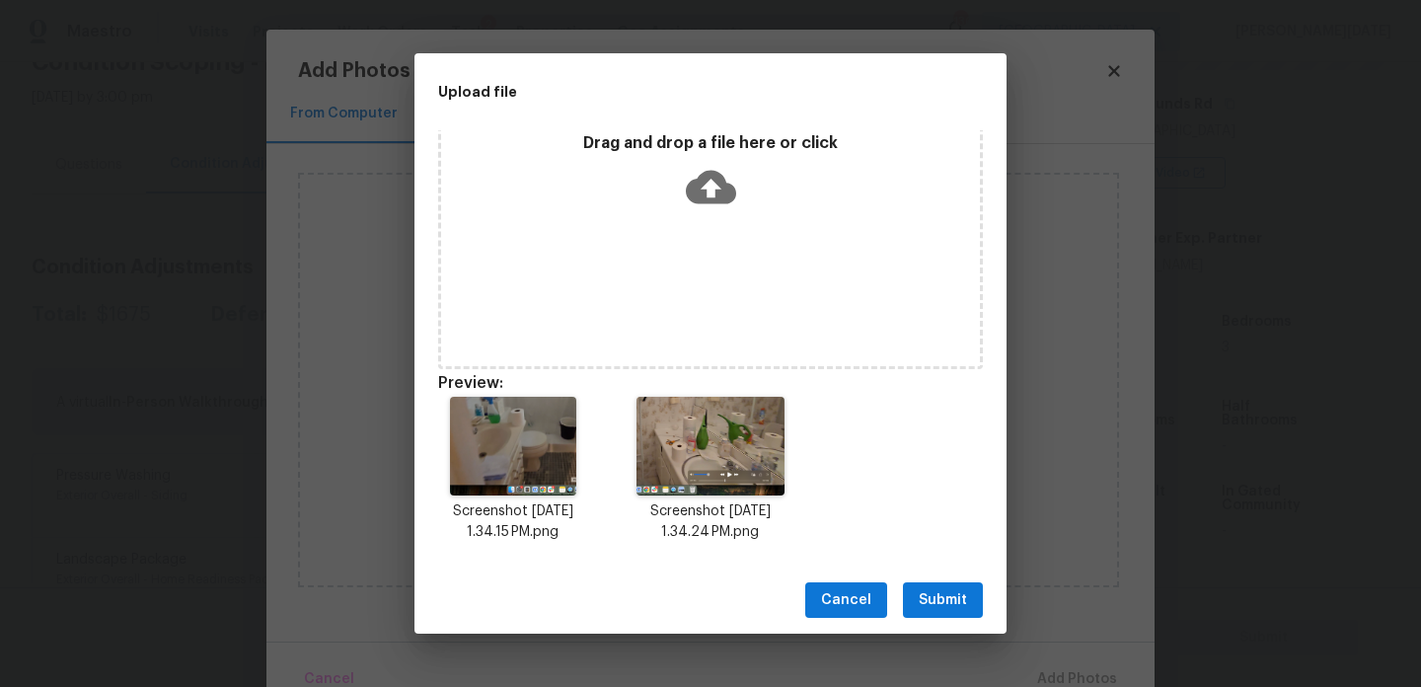
click at [953, 599] on span "Submit" at bounding box center [943, 600] width 48 height 25
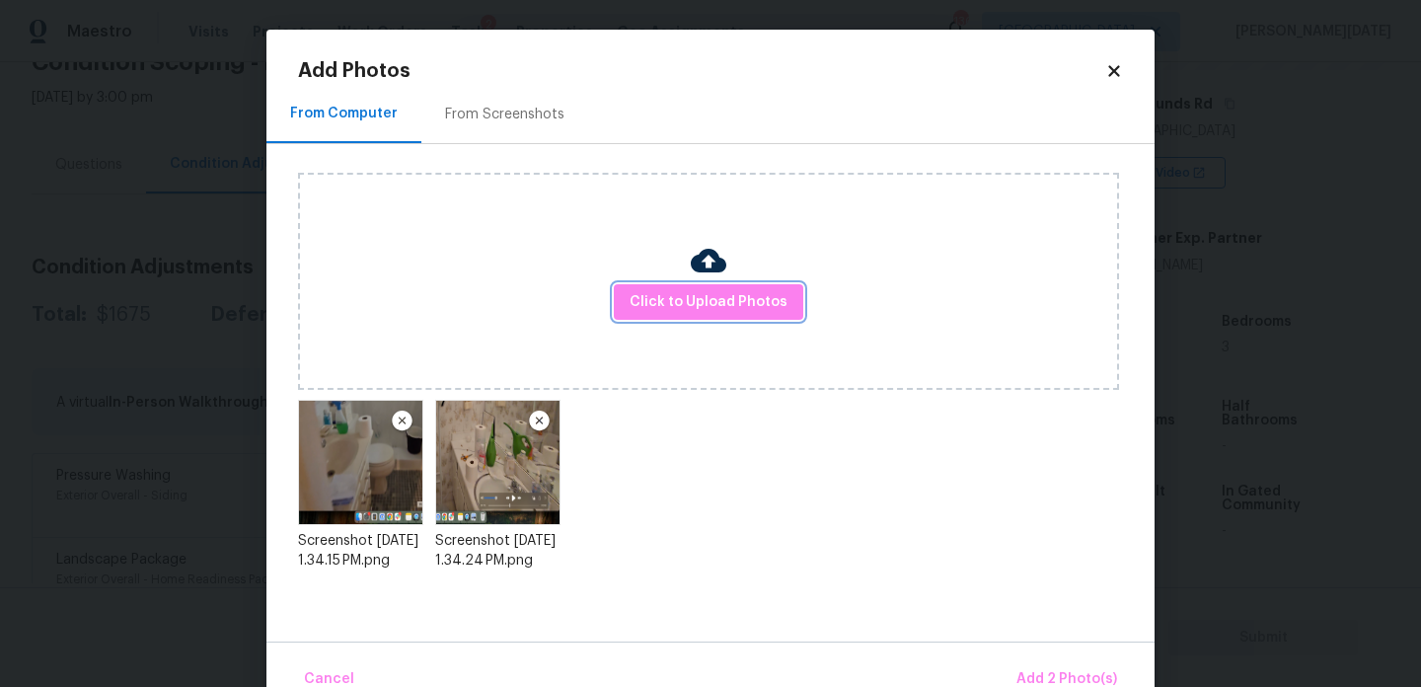
scroll to position [0, 0]
click at [1028, 665] on button "Add 2 Photo(s)" at bounding box center [1067, 679] width 116 height 42
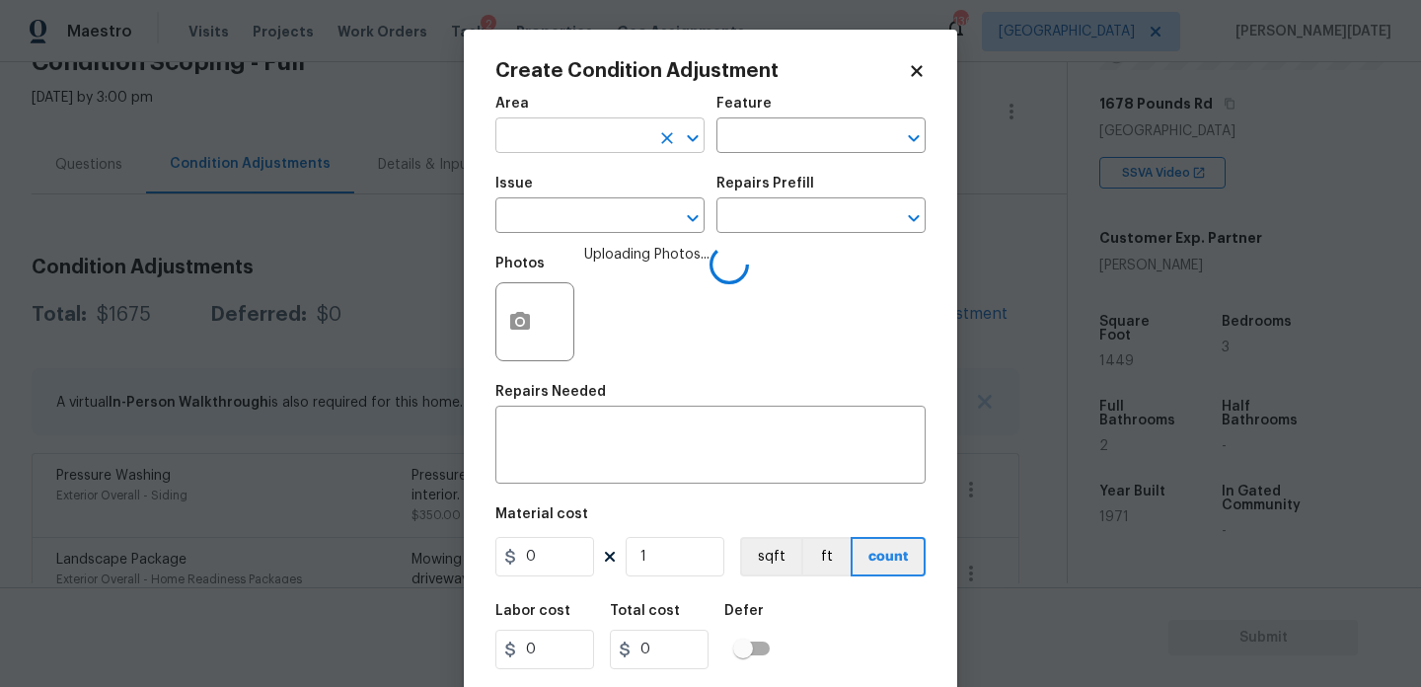
click at [582, 144] on input "text" at bounding box center [572, 137] width 154 height 31
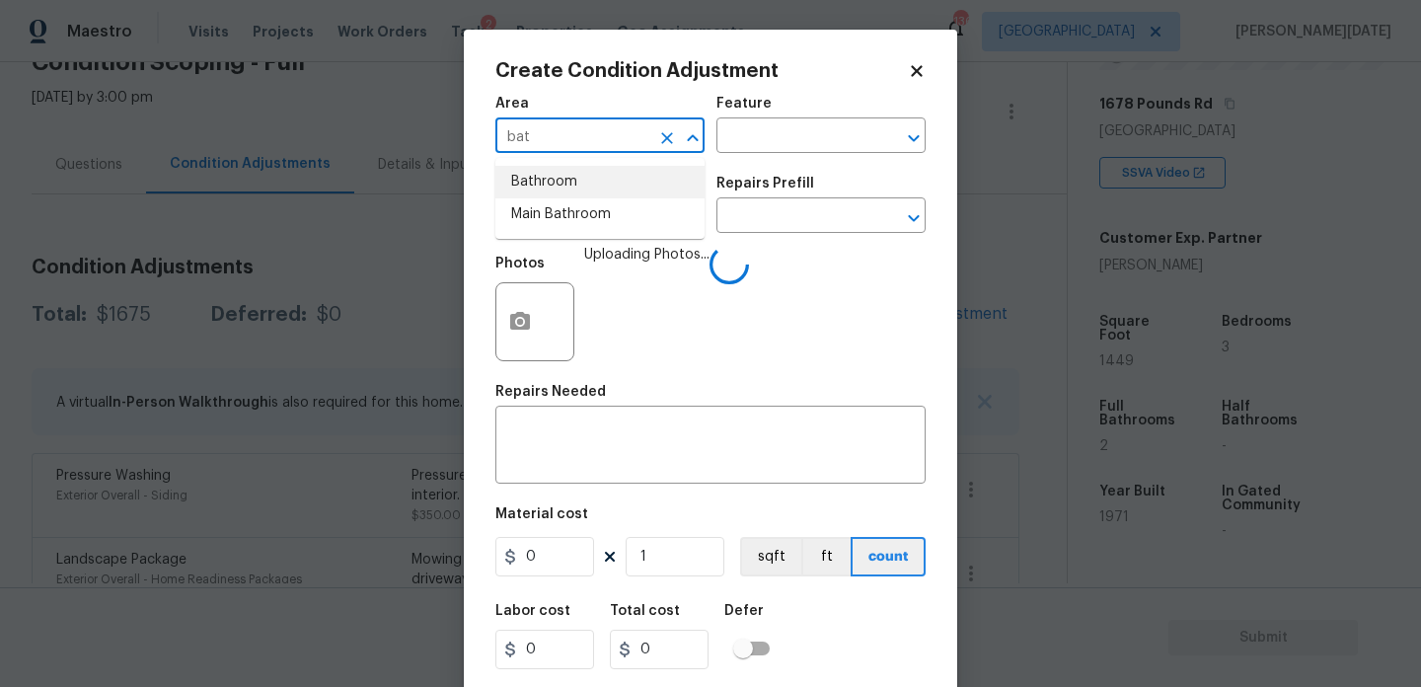
click at [578, 195] on li "Bathroom" at bounding box center [599, 182] width 209 height 33
type input "Bathroom"
click at [570, 235] on span "Issue ​" at bounding box center [599, 205] width 209 height 80
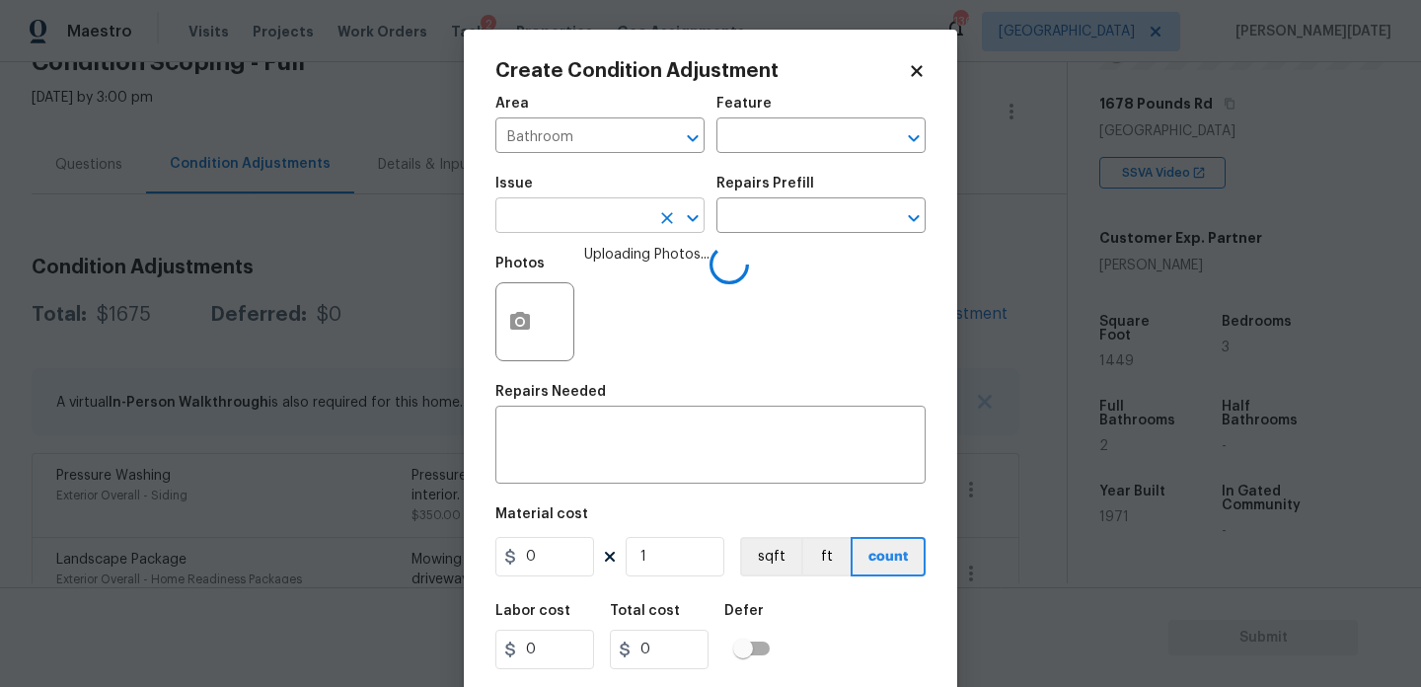
click at [588, 225] on input "text" at bounding box center [572, 217] width 154 height 31
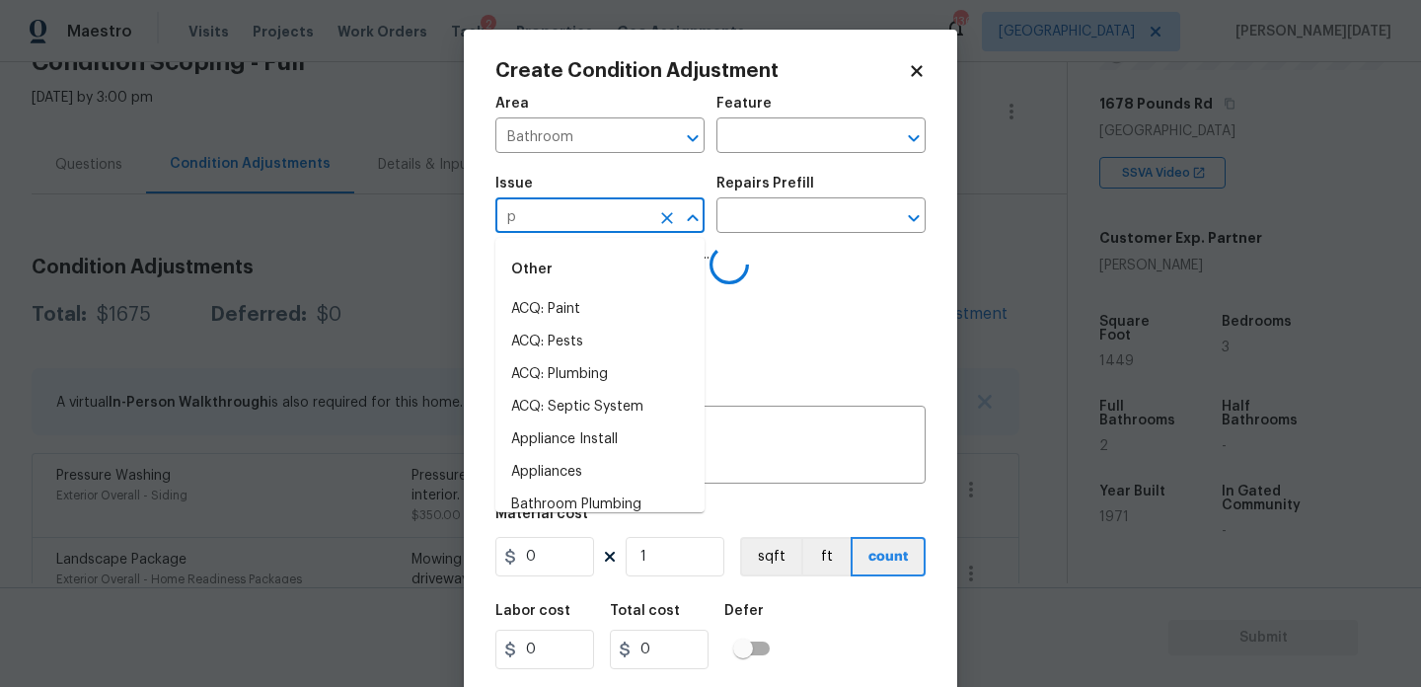
type input "pl"
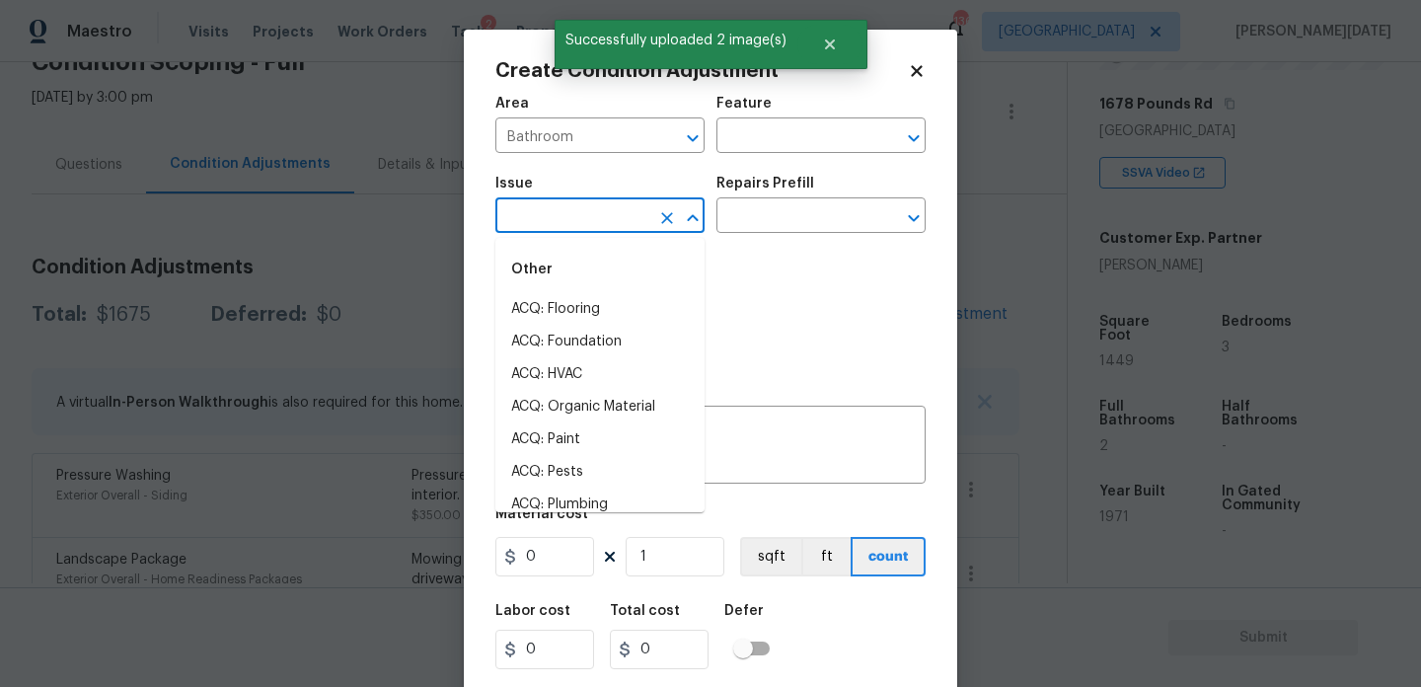
type input "u"
click at [603, 345] on li "Bathroom Plumbing" at bounding box center [599, 342] width 209 height 33
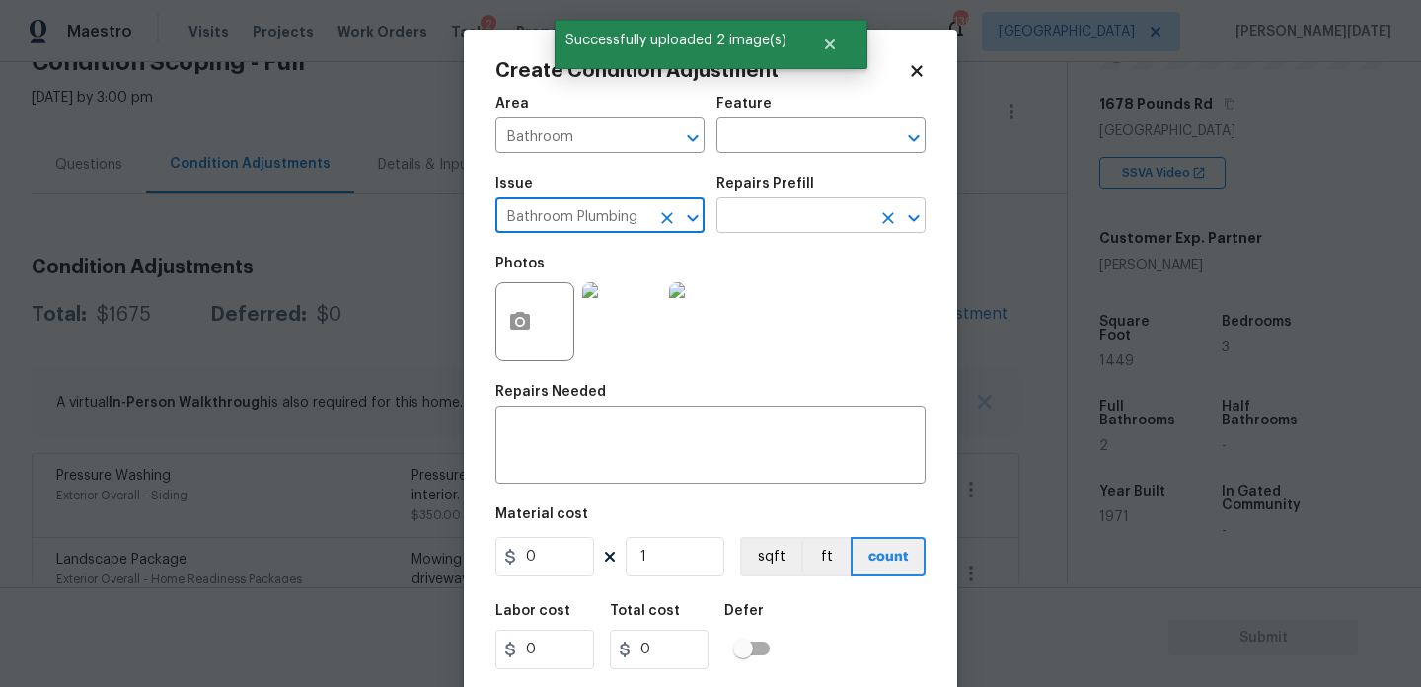
type input "Bathroom Plumbing"
click at [735, 223] on input "text" at bounding box center [794, 217] width 154 height 31
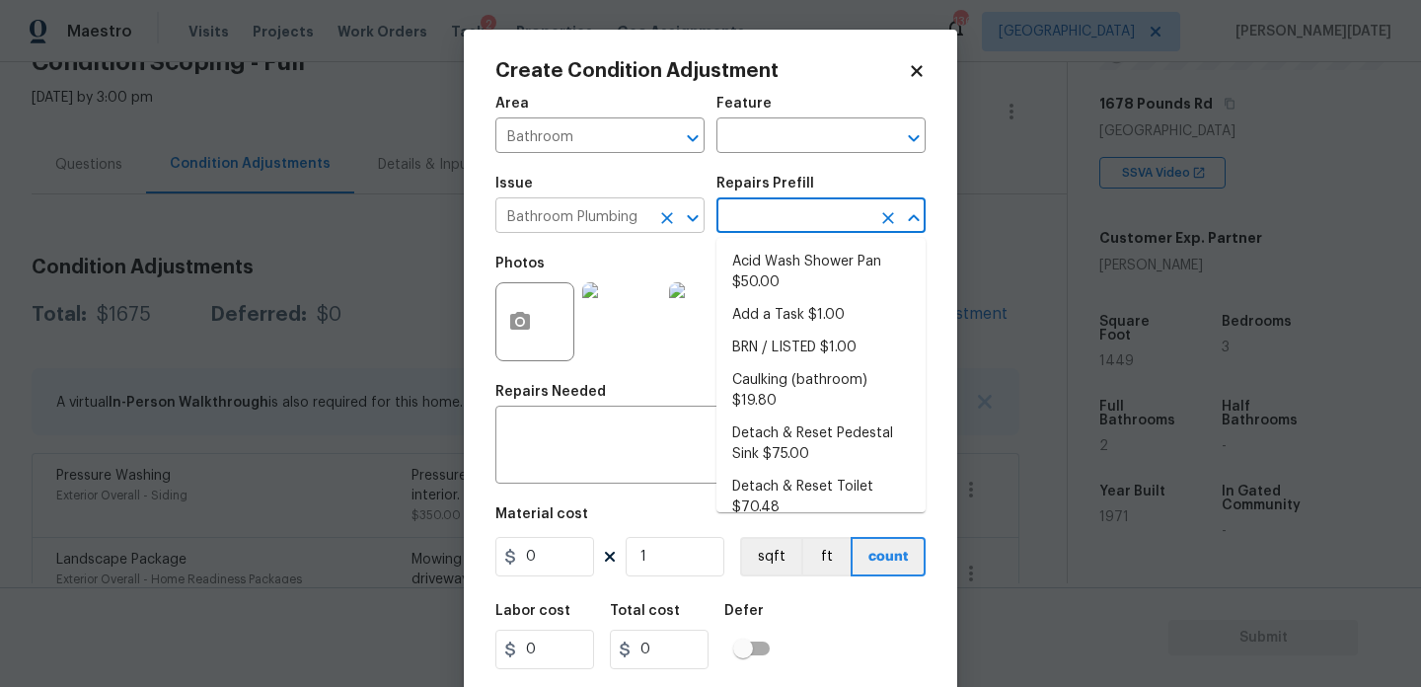
click at [678, 223] on button "Clear" at bounding box center [667, 218] width 28 height 28
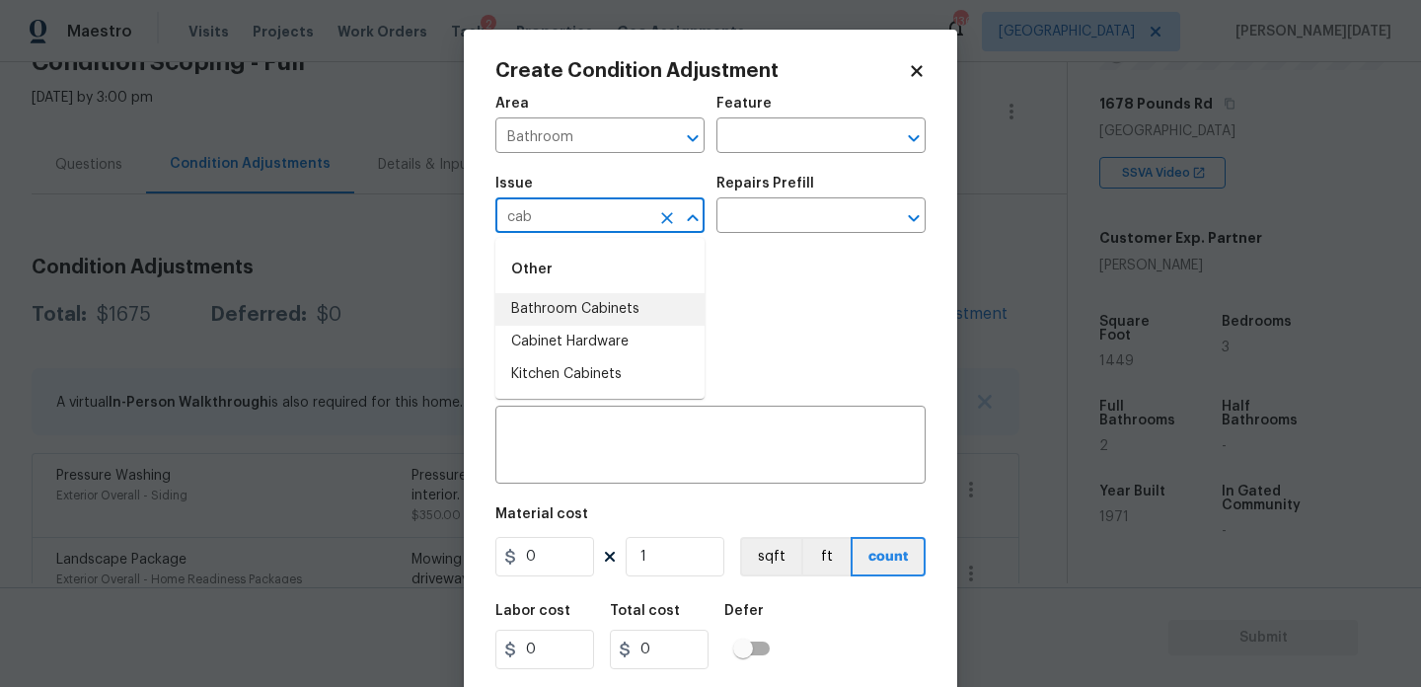
click at [642, 312] on li "Bathroom Cabinets" at bounding box center [599, 309] width 209 height 33
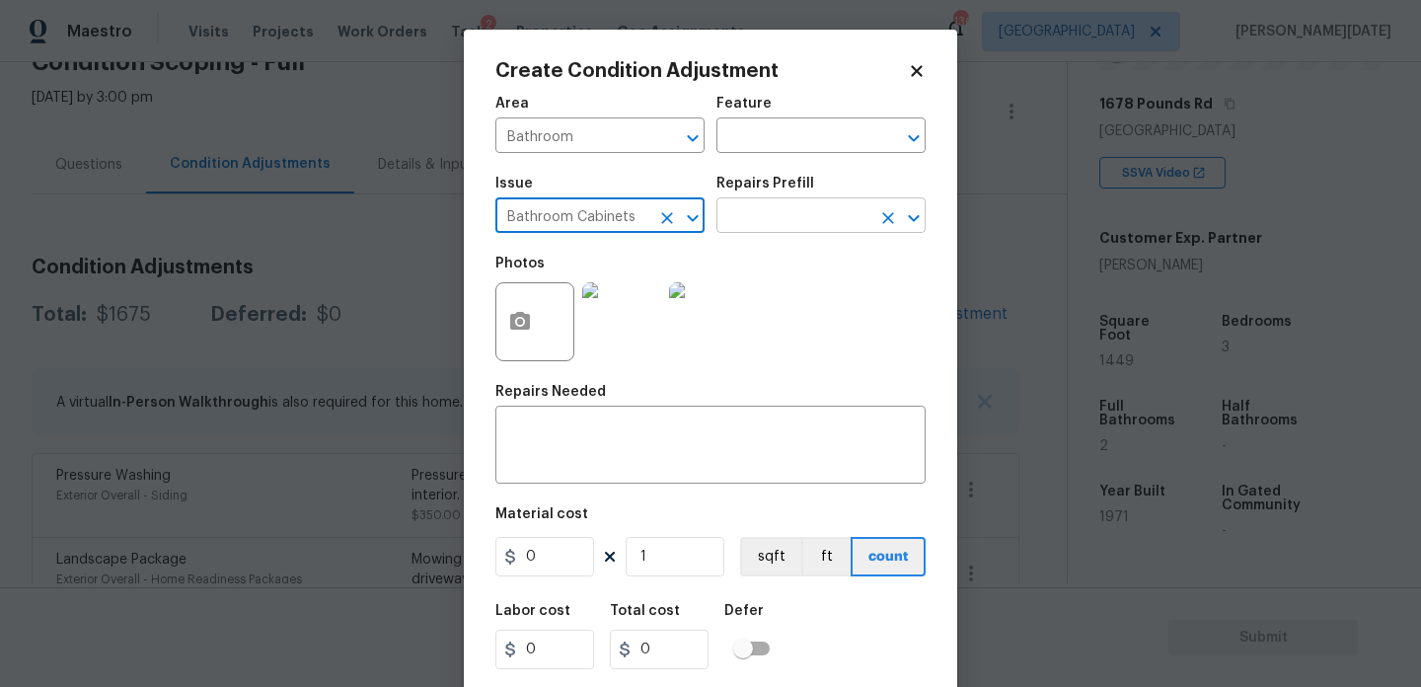
type input "Bathroom Cabinets"
click at [751, 216] on input "text" at bounding box center [794, 217] width 154 height 31
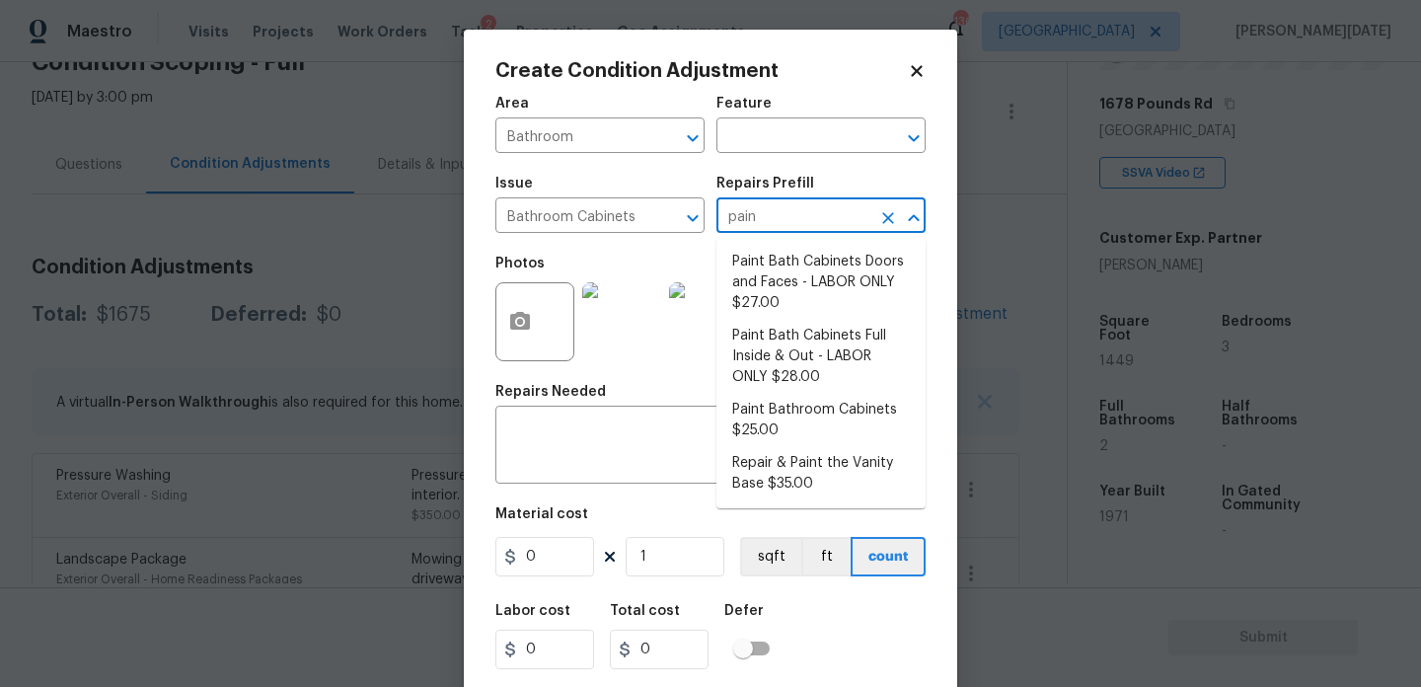
type input "paint"
click at [770, 281] on li "Paint Bath Cabinets Doors and Faces - LABOR ONLY $27.00" at bounding box center [821, 283] width 209 height 74
type input "Cabinets"
type textarea "Prep, sand, mask and apply 2 coats of paint to the bathroom cabinet doors and b…"
type input "27"
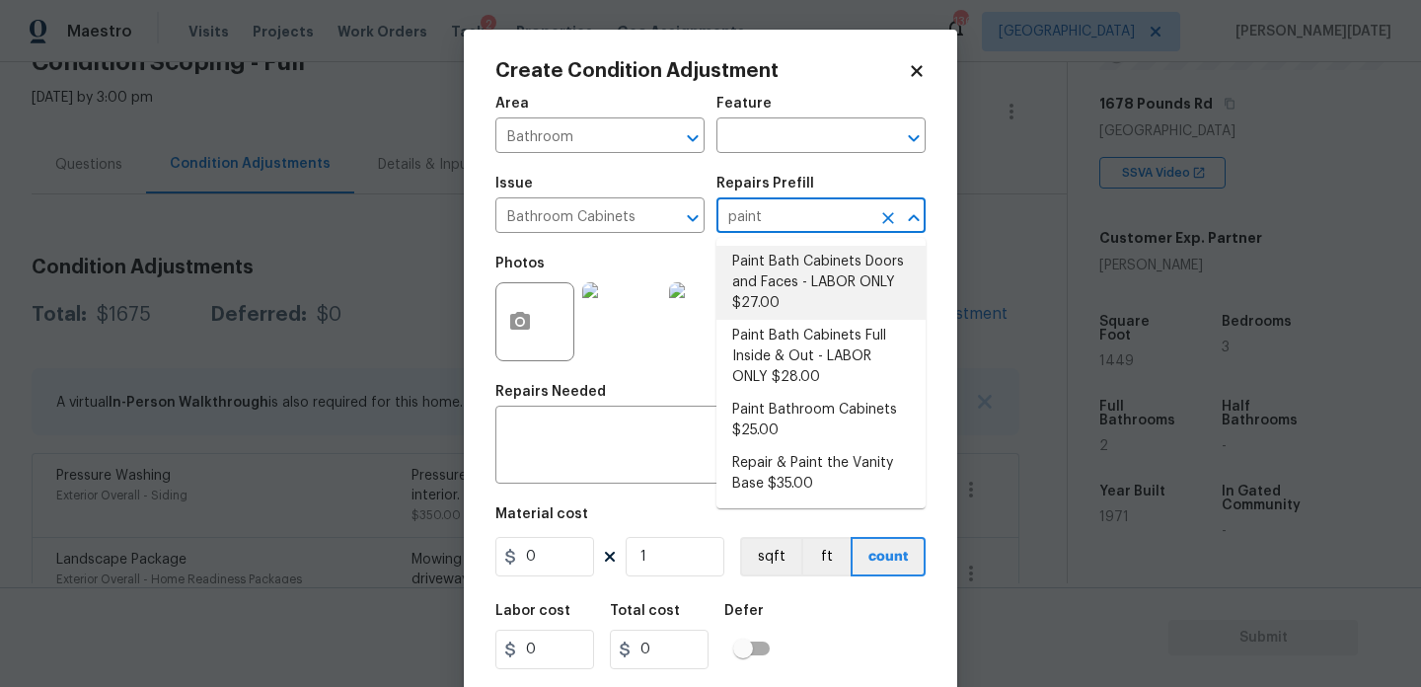
type input "27"
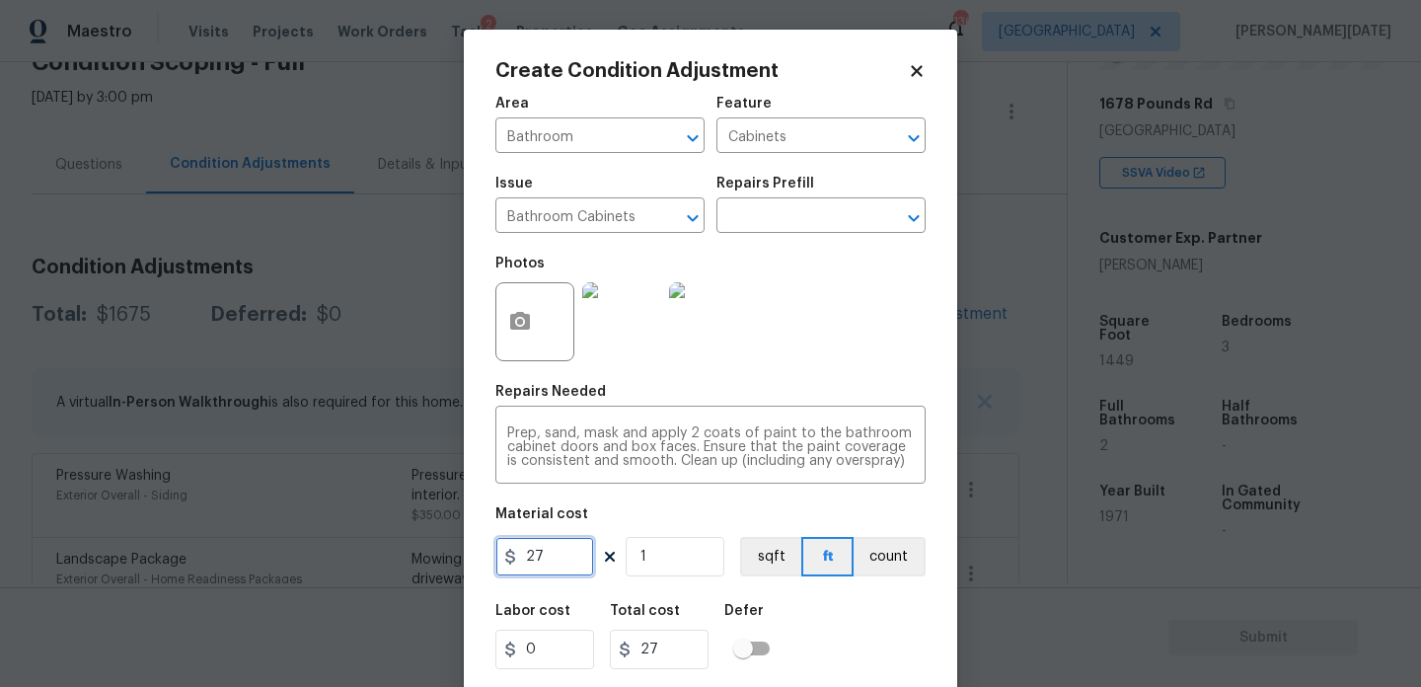
drag, startPoint x: 571, startPoint y: 559, endPoint x: 466, endPoint y: 561, distance: 105.6
click at [466, 561] on div "Create Condition Adjustment Area Bathroom ​ Feature Cabinets ​ Issue Bathroom C…" at bounding box center [710, 365] width 493 height 671
type input "1000"
click at [837, 383] on div "Area Bathroom ​ Feature Cabinets ​ Issue Bathroom Cabinets ​ Repairs Prefill ​ …" at bounding box center [710, 410] width 430 height 651
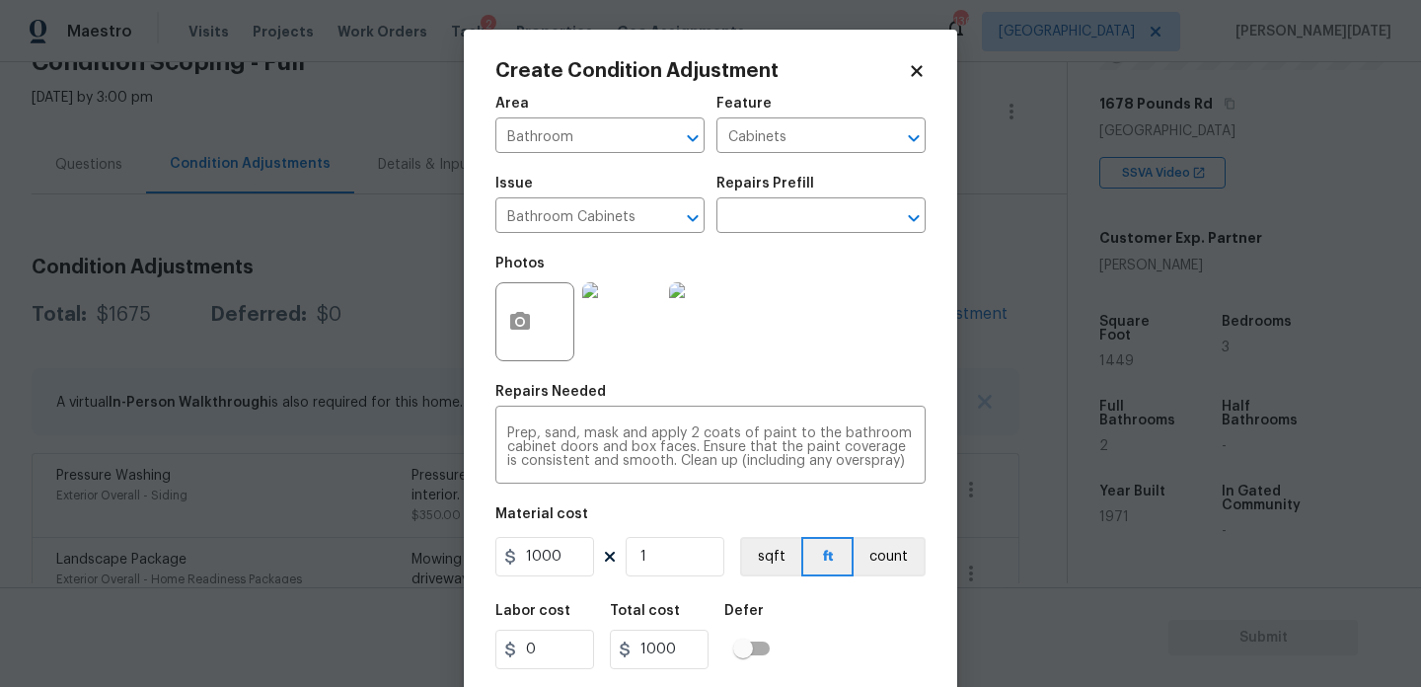
scroll to position [50, 0]
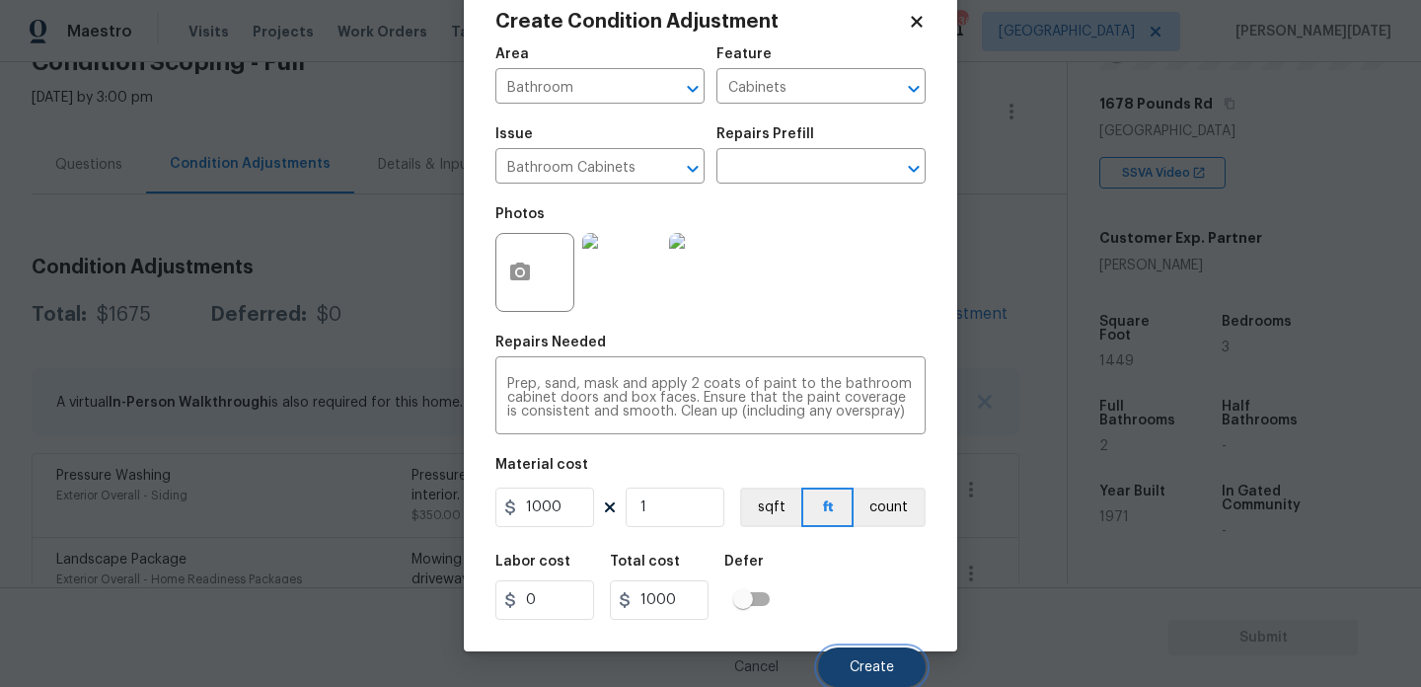
click at [848, 658] on button "Create" at bounding box center [872, 666] width 108 height 39
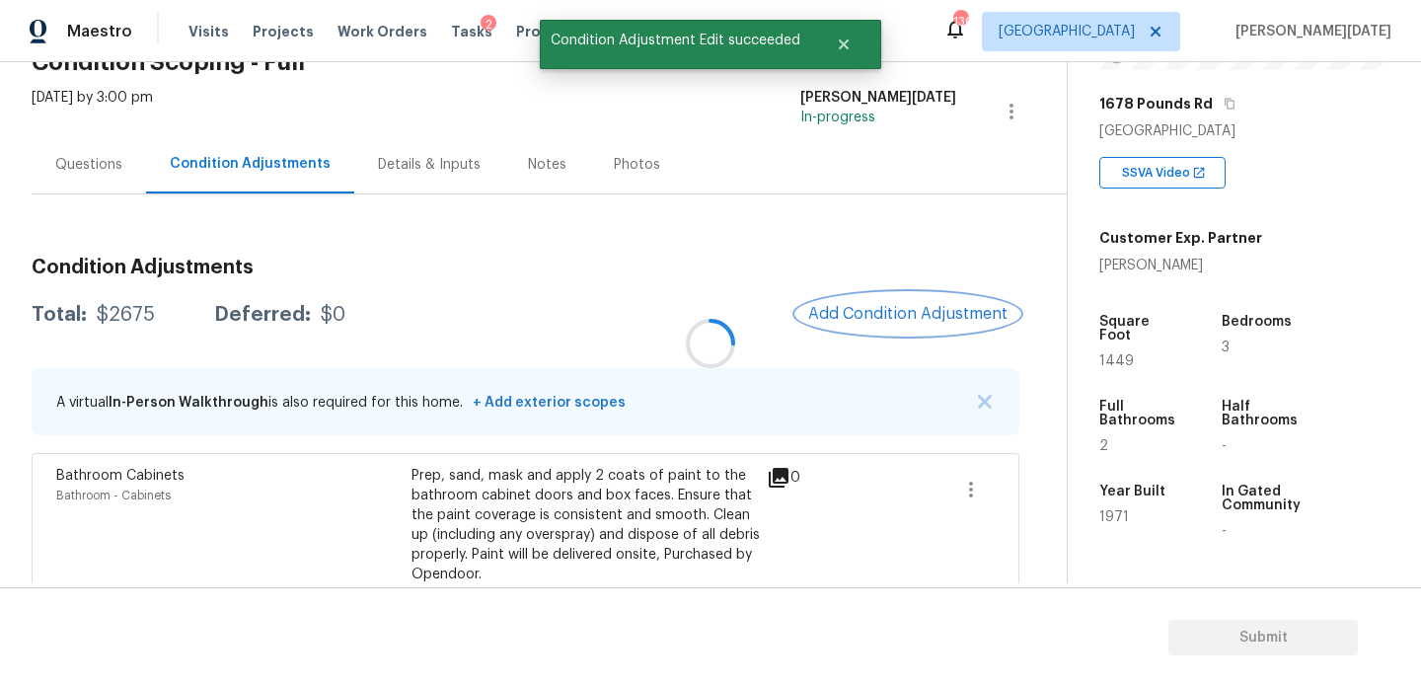
scroll to position [0, 0]
click at [885, 293] on span "Add Condition Adjustment" at bounding box center [907, 314] width 223 height 43
click at [876, 305] on span "Add Condition Adjustment" at bounding box center [907, 314] width 199 height 18
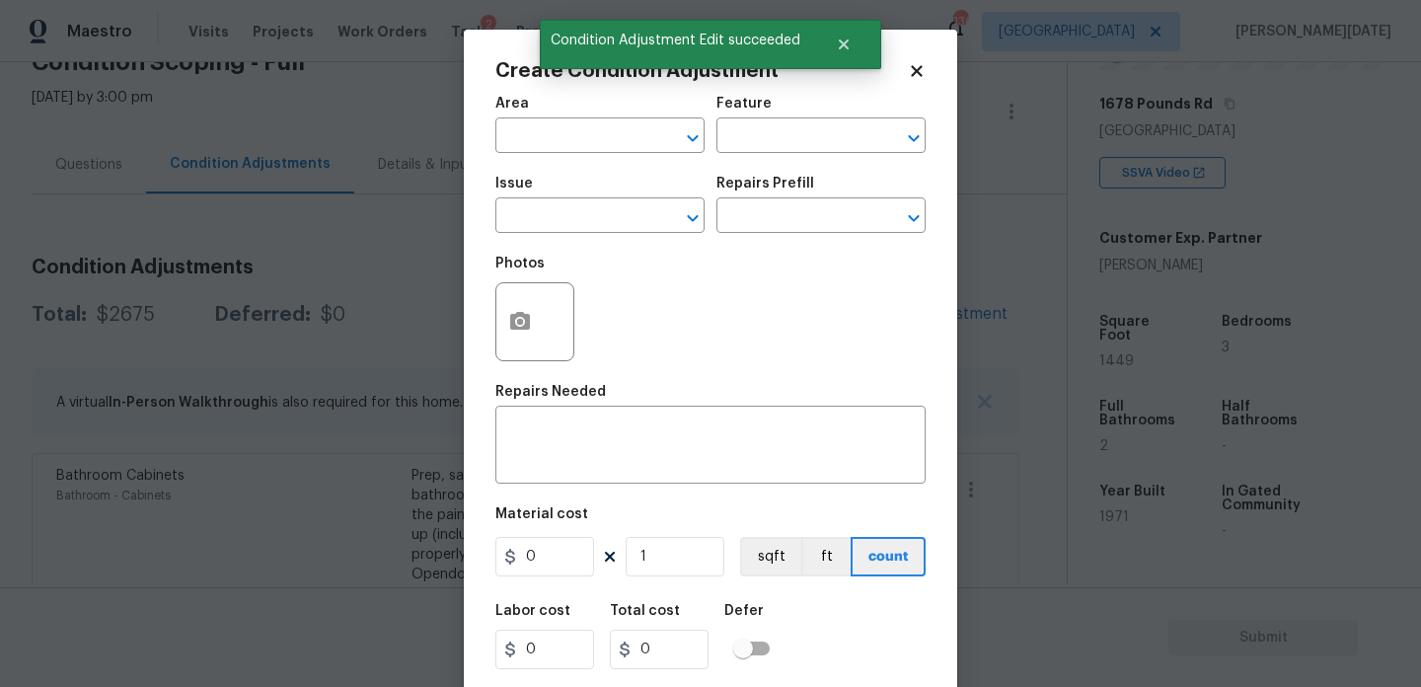
click at [498, 349] on div at bounding box center [534, 321] width 79 height 79
click at [504, 339] on button "button" at bounding box center [519, 321] width 47 height 77
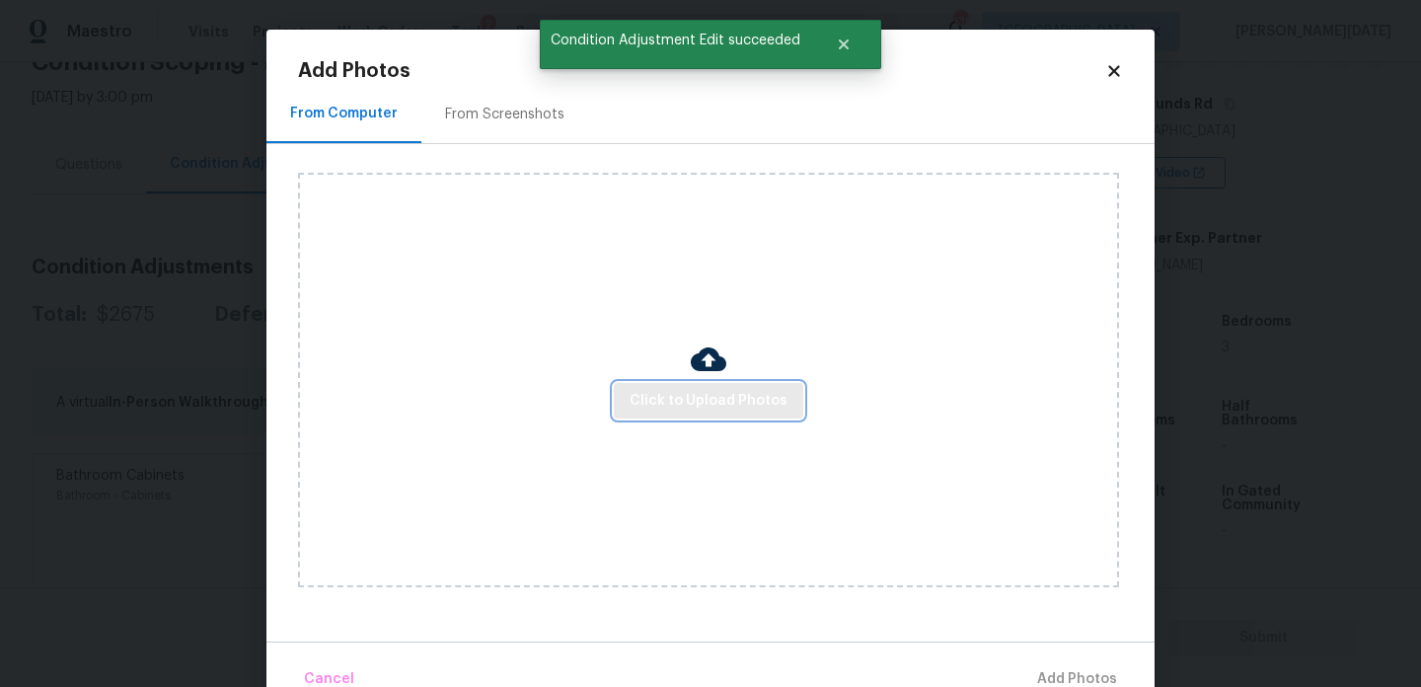
click at [664, 384] on button "Click to Upload Photos" at bounding box center [709, 401] width 190 height 37
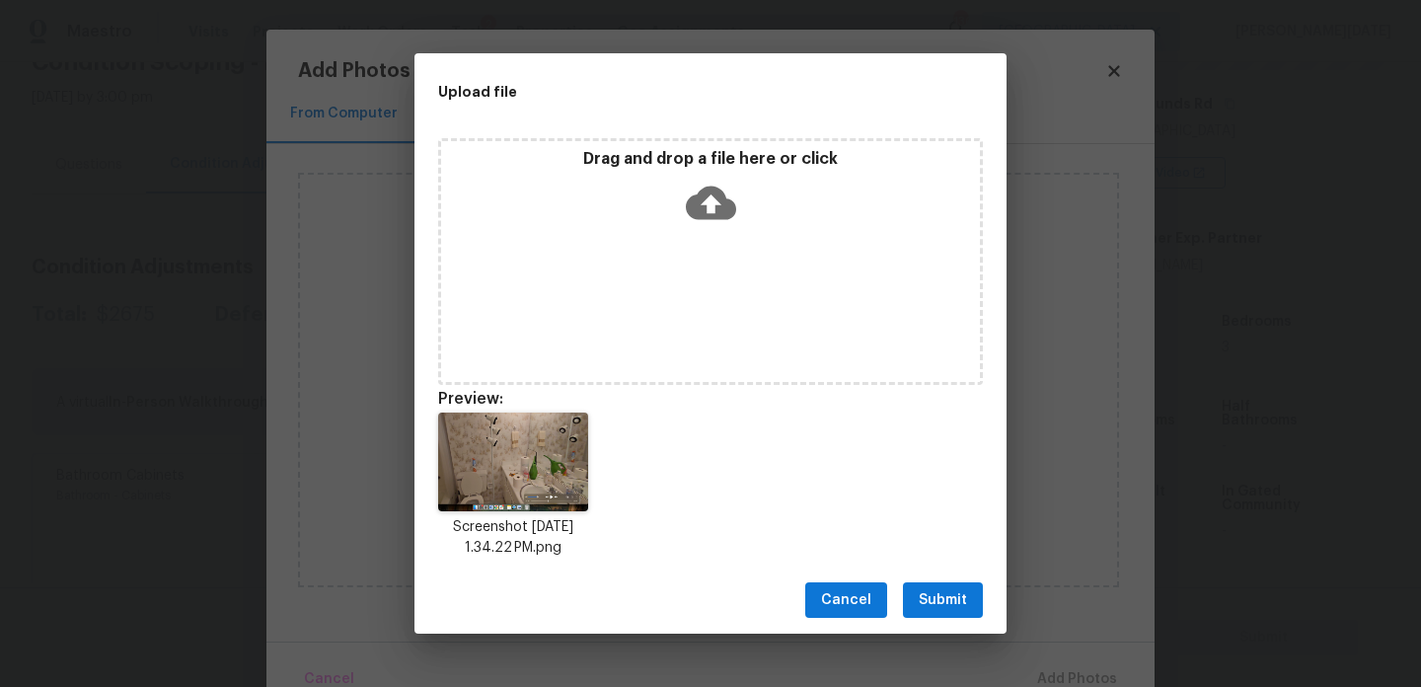
click at [937, 607] on span "Submit" at bounding box center [943, 600] width 48 height 25
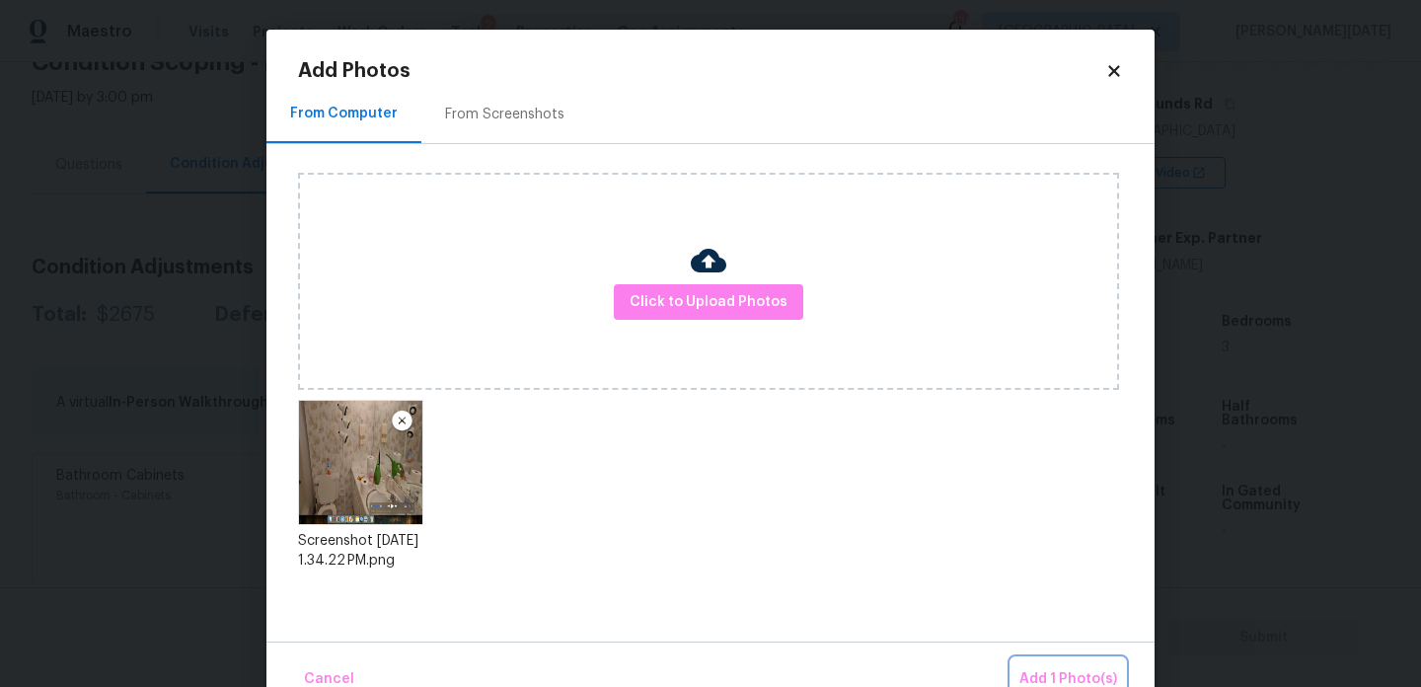
click at [1038, 664] on button "Add 1 Photo(s)" at bounding box center [1069, 679] width 114 height 42
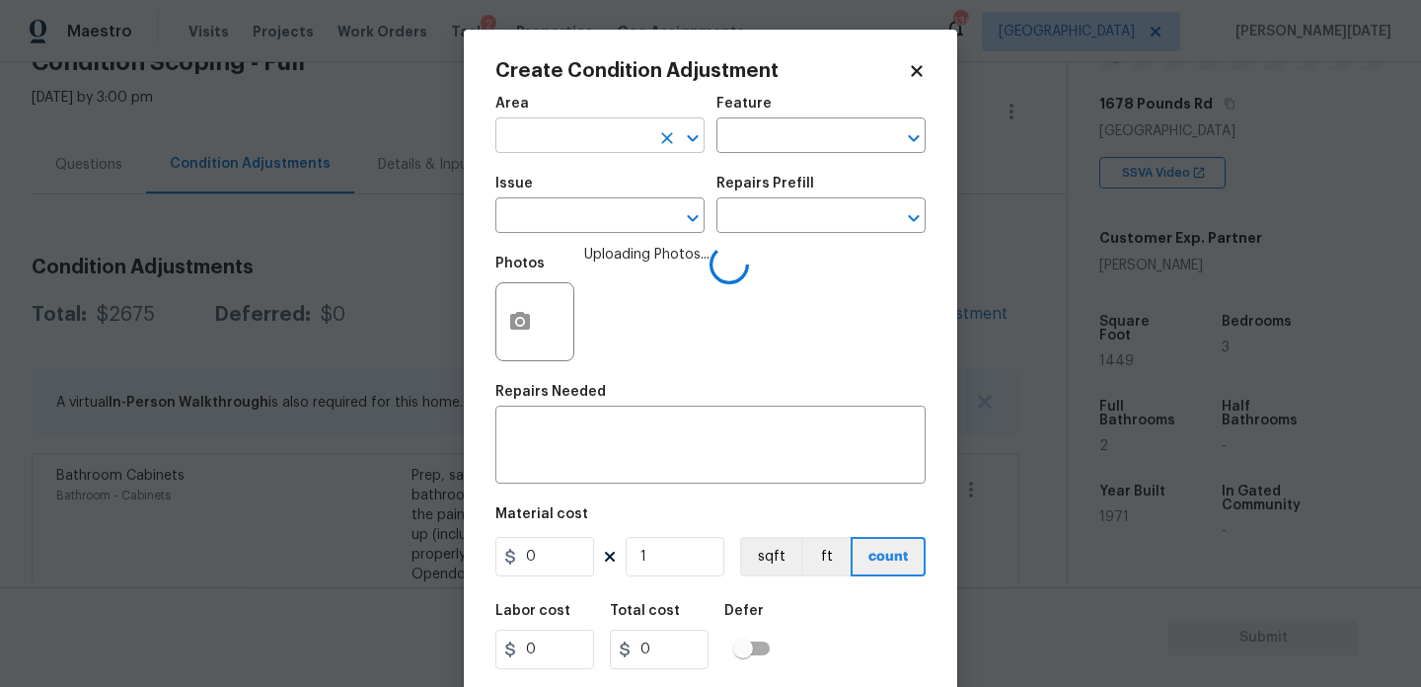
click at [539, 143] on input "text" at bounding box center [572, 137] width 154 height 31
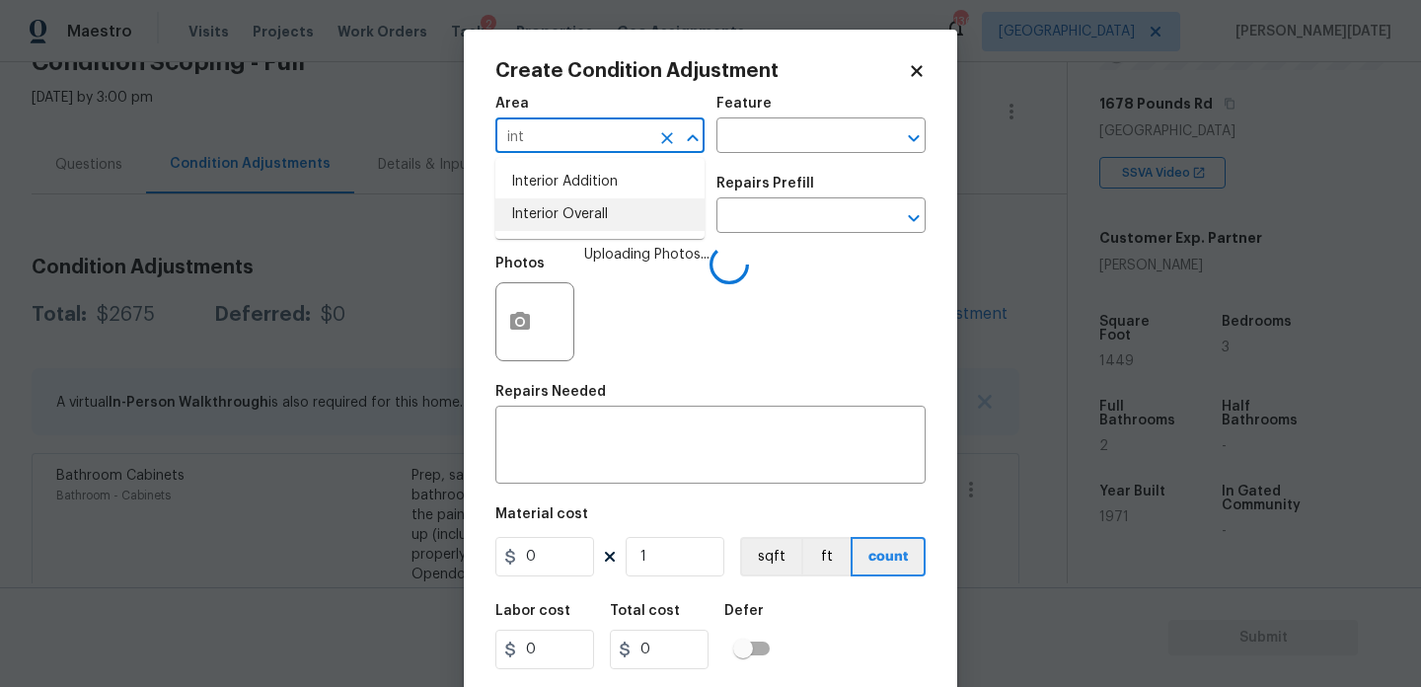
click at [567, 216] on li "Interior Overall" at bounding box center [599, 214] width 209 height 33
type input "Interior Overall"
click at [567, 216] on input "text" at bounding box center [572, 217] width 154 height 31
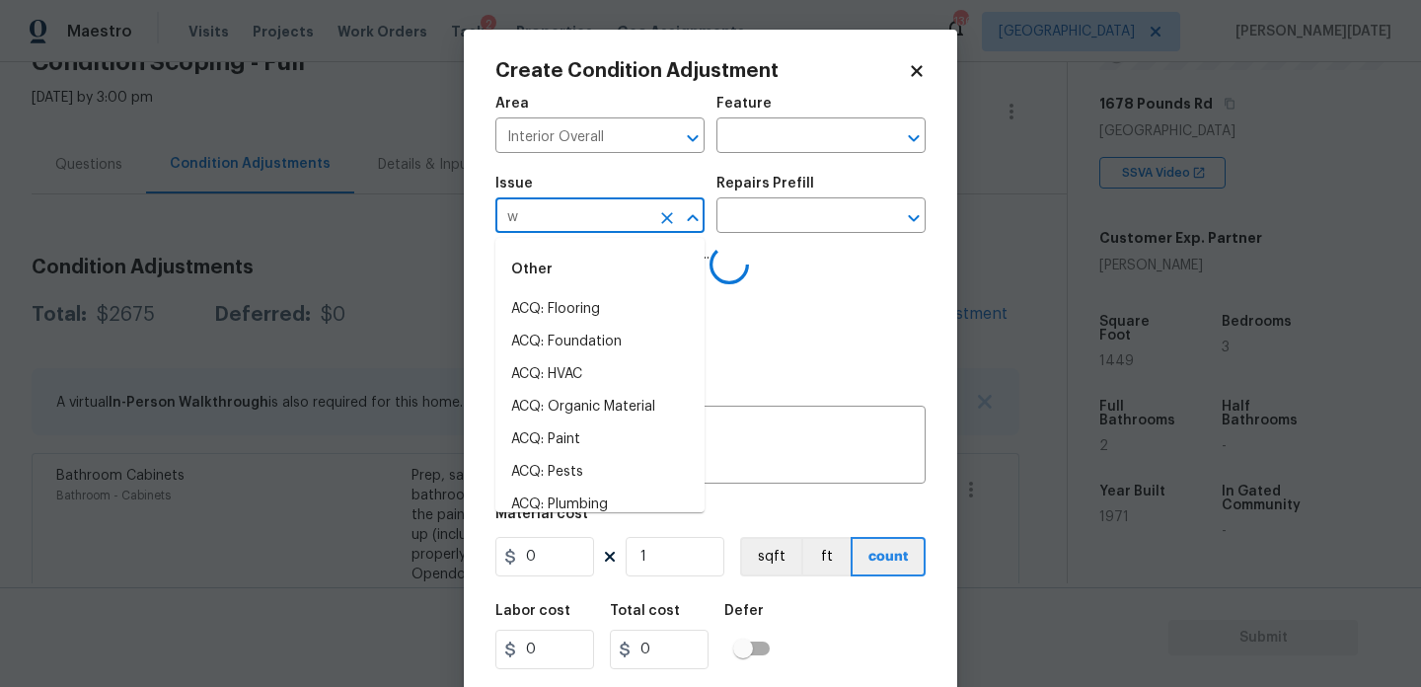
type input "wa"
type input "ll"
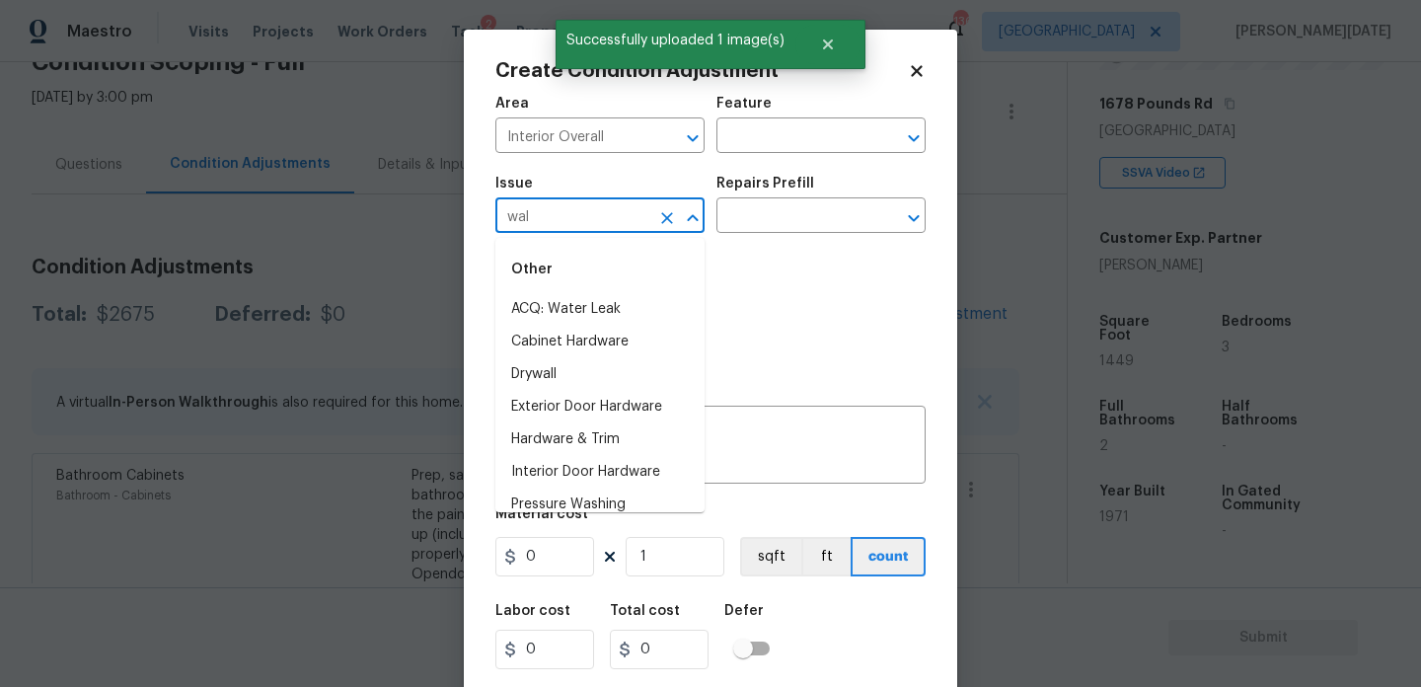
type input "wall"
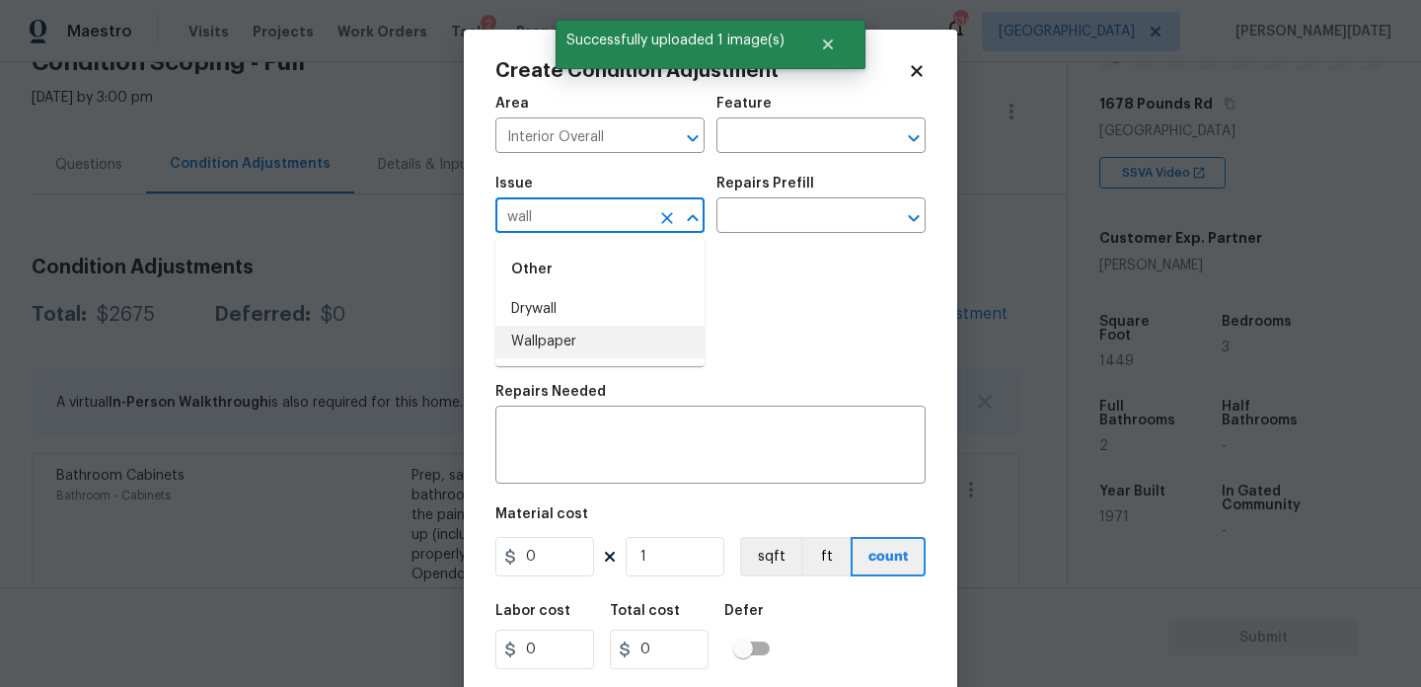
click at [581, 341] on li "Wallpaper" at bounding box center [599, 342] width 209 height 33
type input "Wallpaper"
click at [783, 240] on div "Issue Wallpaper ​ Repairs Prefill ​" at bounding box center [710, 205] width 430 height 80
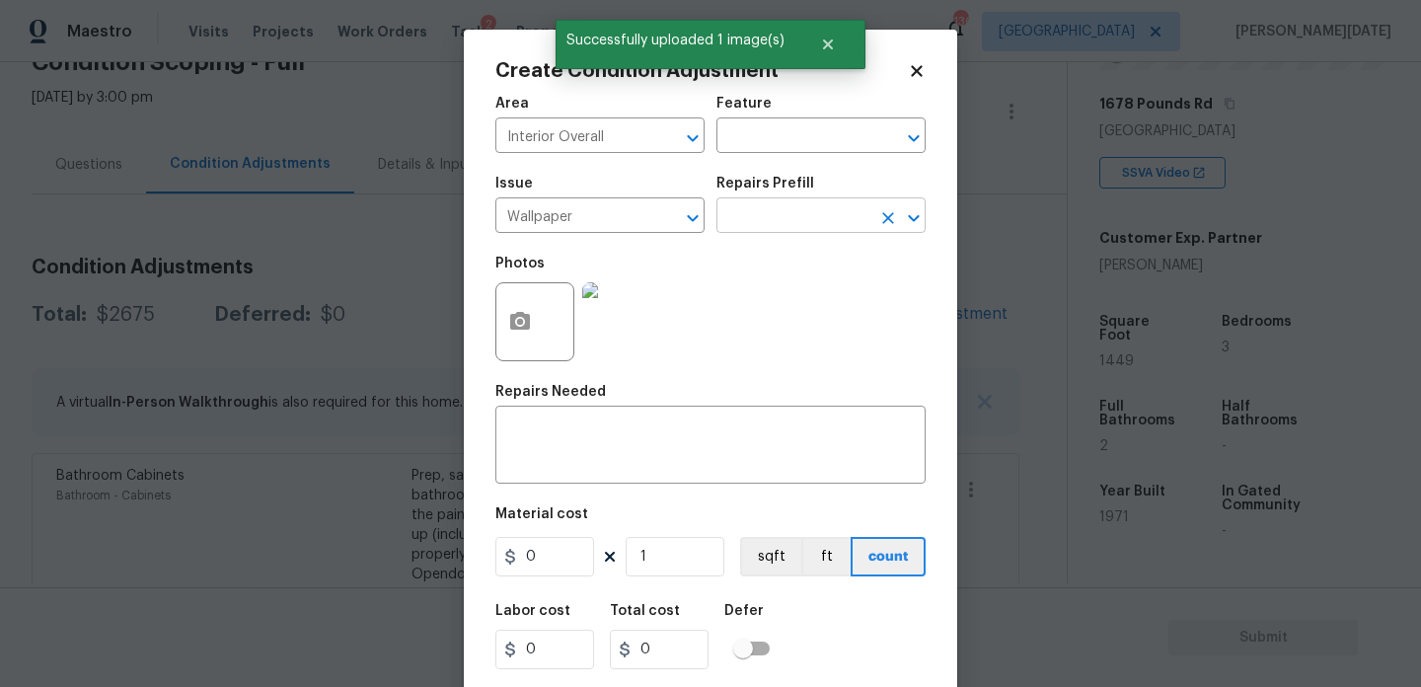
click at [801, 225] on input "text" at bounding box center [794, 217] width 154 height 31
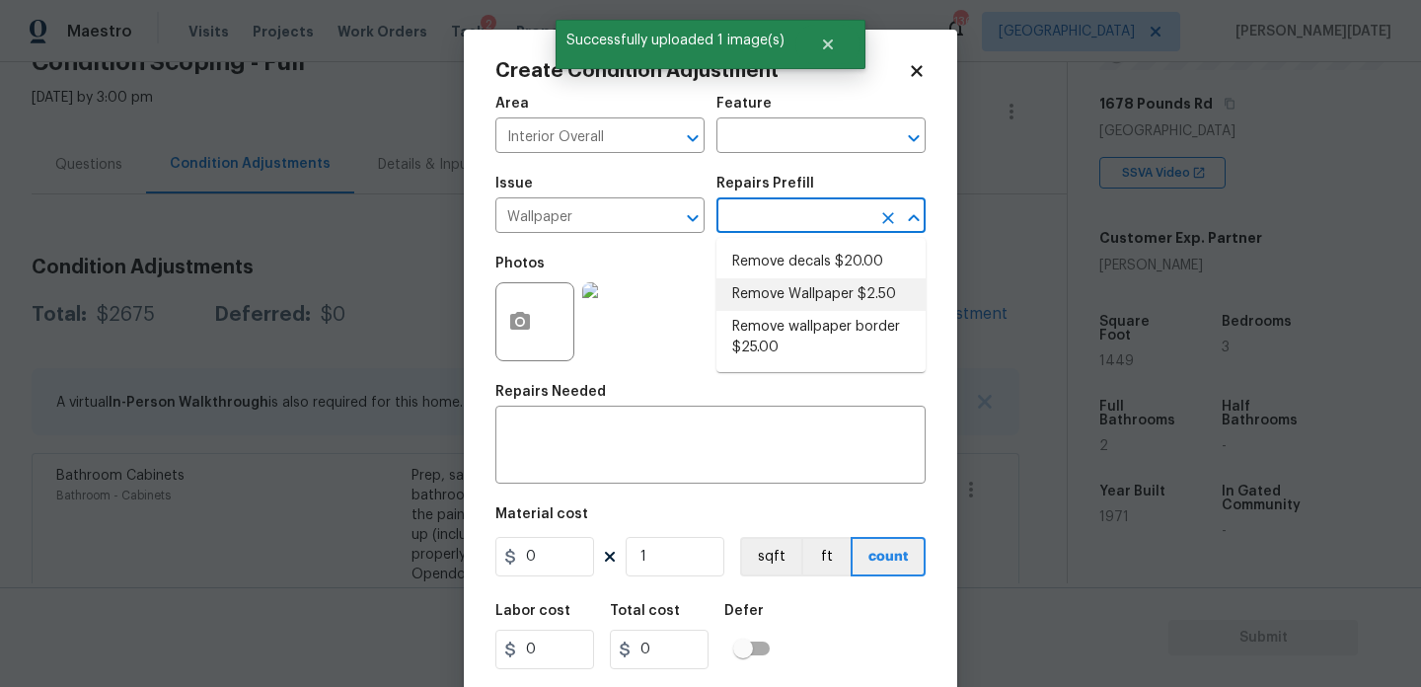
click at [804, 305] on li "Remove Wallpaper $2.50" at bounding box center [821, 294] width 209 height 33
type input "Walls and Ceiling"
type textarea "Remove wallpaper and texture walls to best match existing conditions"
type input "2.5"
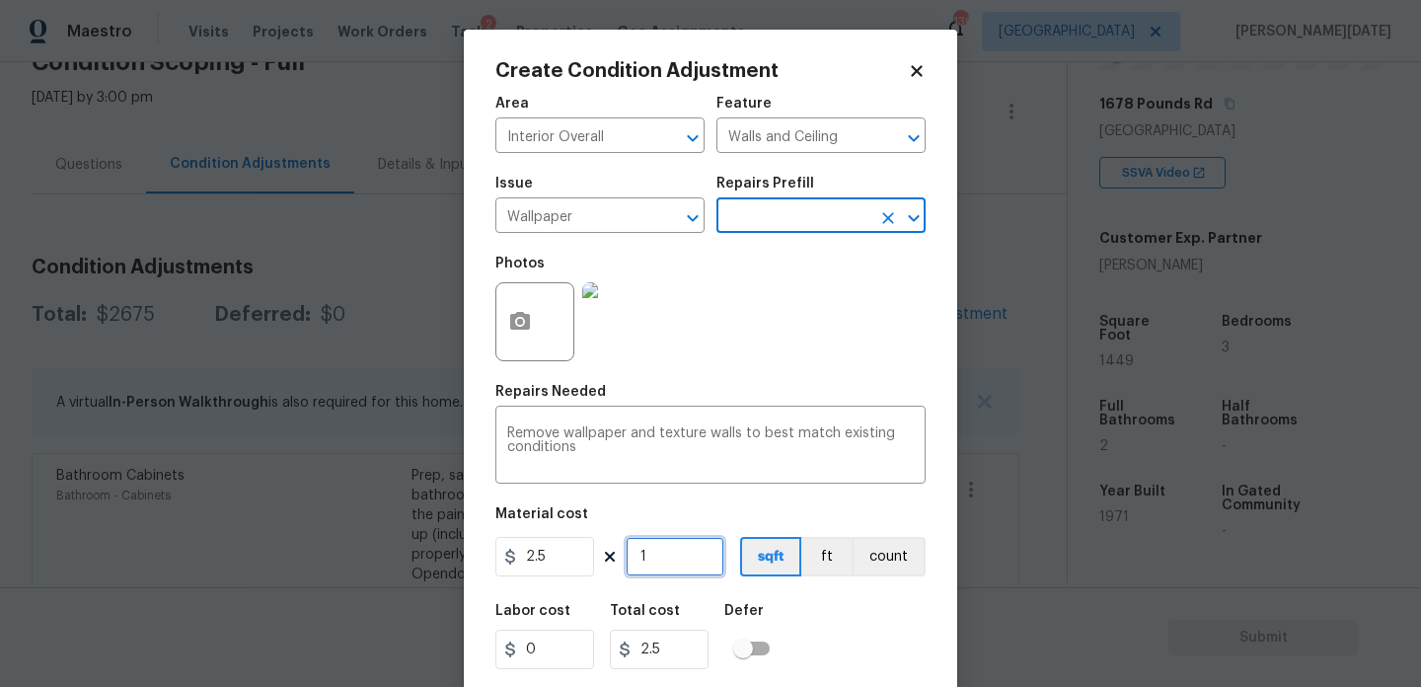
click at [701, 545] on input "1" at bounding box center [675, 556] width 99 height 39
type input "10"
type input "25"
type input "100"
type input "250"
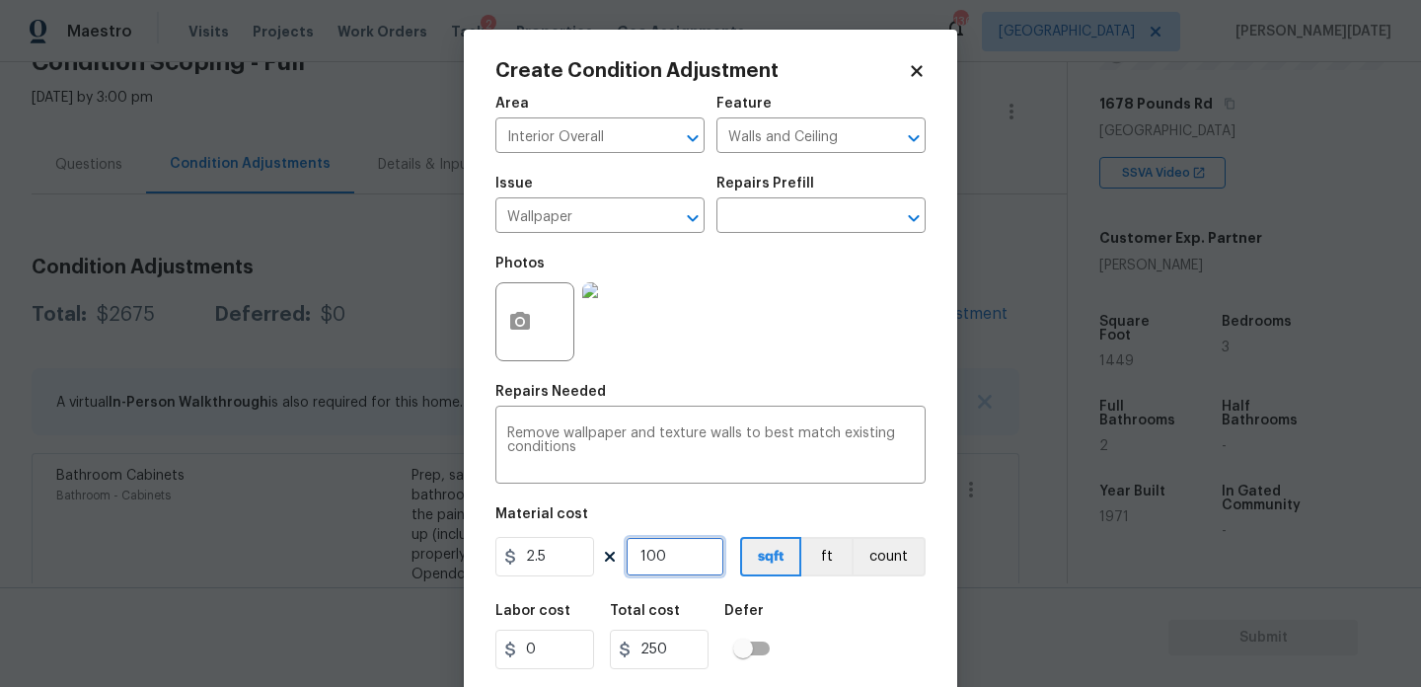
type input "100"
click at [812, 293] on div "Photos" at bounding box center [710, 309] width 430 height 128
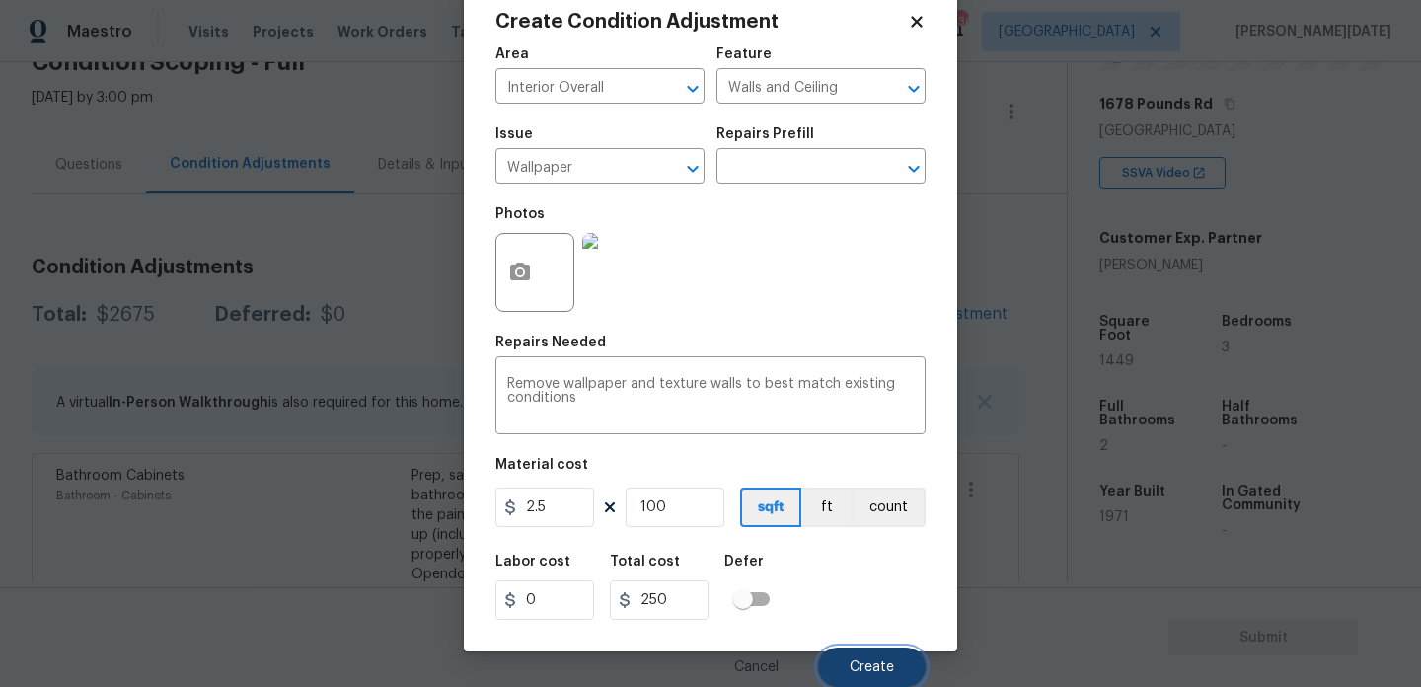
click at [869, 664] on span "Create" at bounding box center [872, 667] width 44 height 15
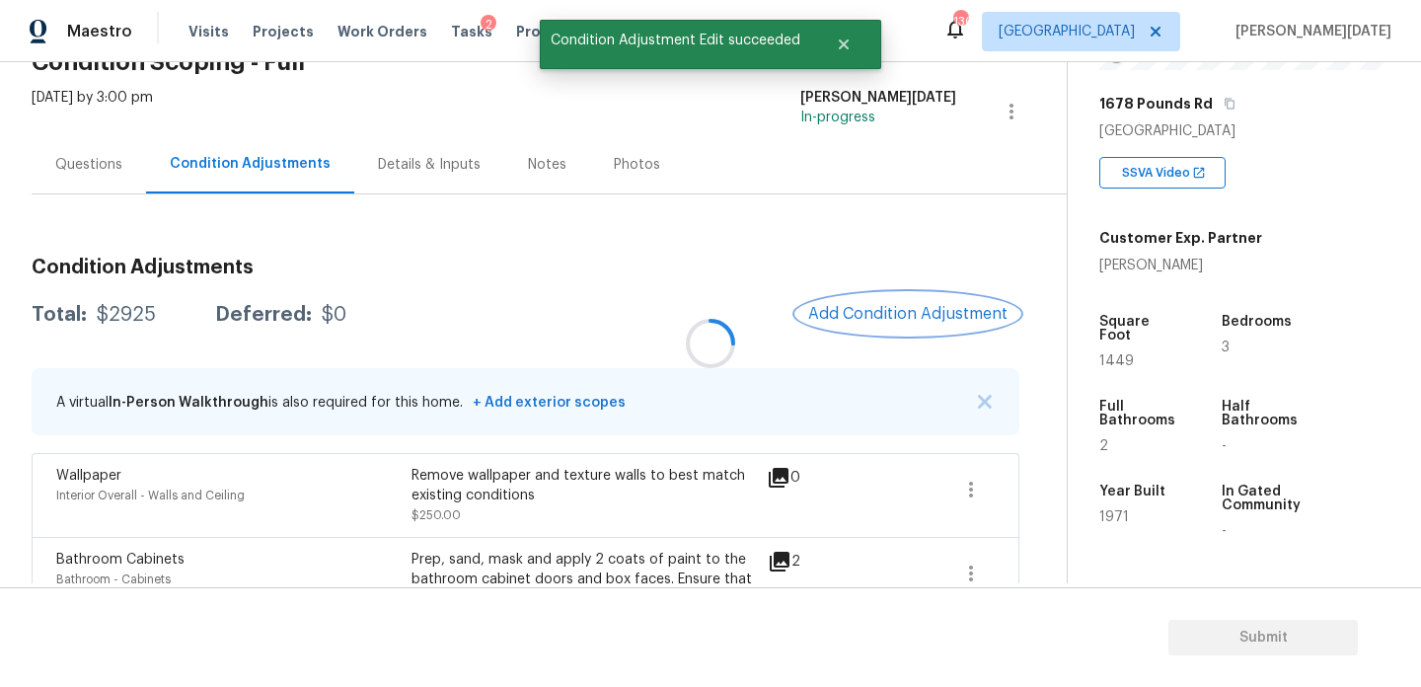
scroll to position [0, 0]
click at [896, 332] on button "Add Condition Adjustment" at bounding box center [907, 313] width 223 height 41
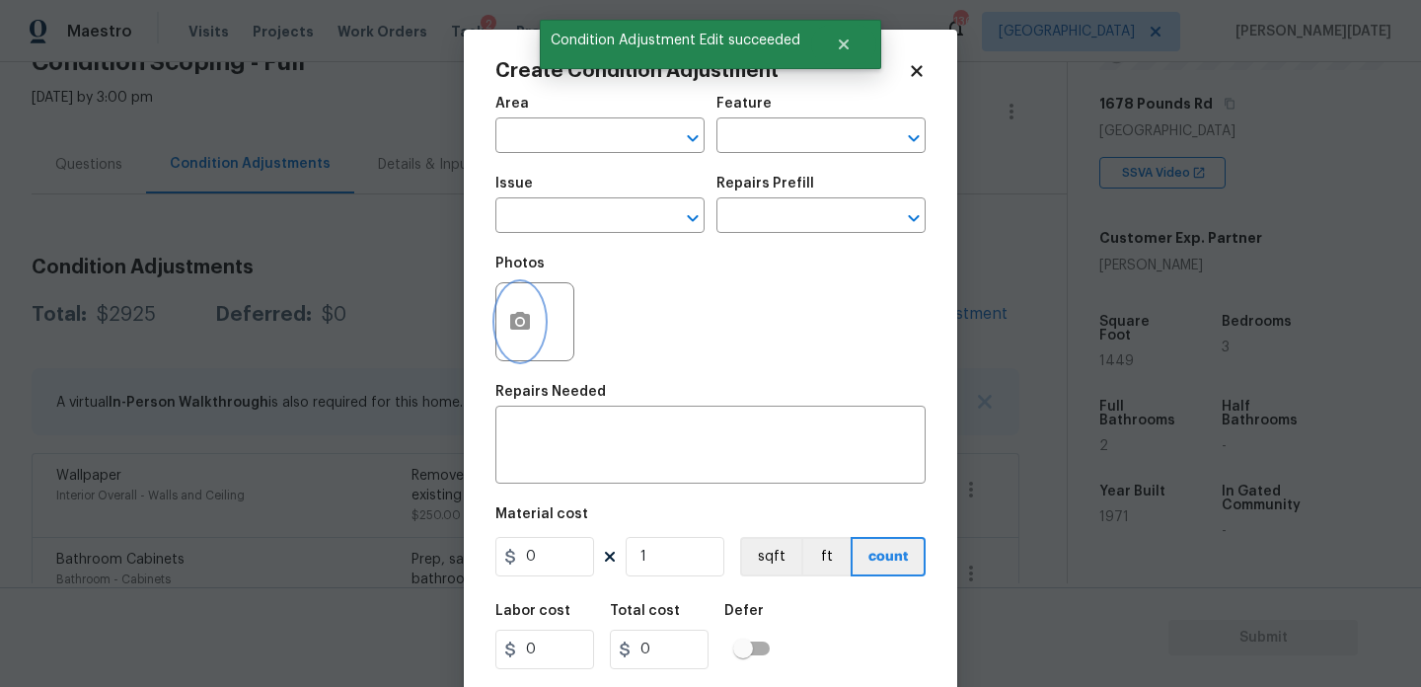
click at [510, 333] on icon "button" at bounding box center [520, 322] width 24 height 24
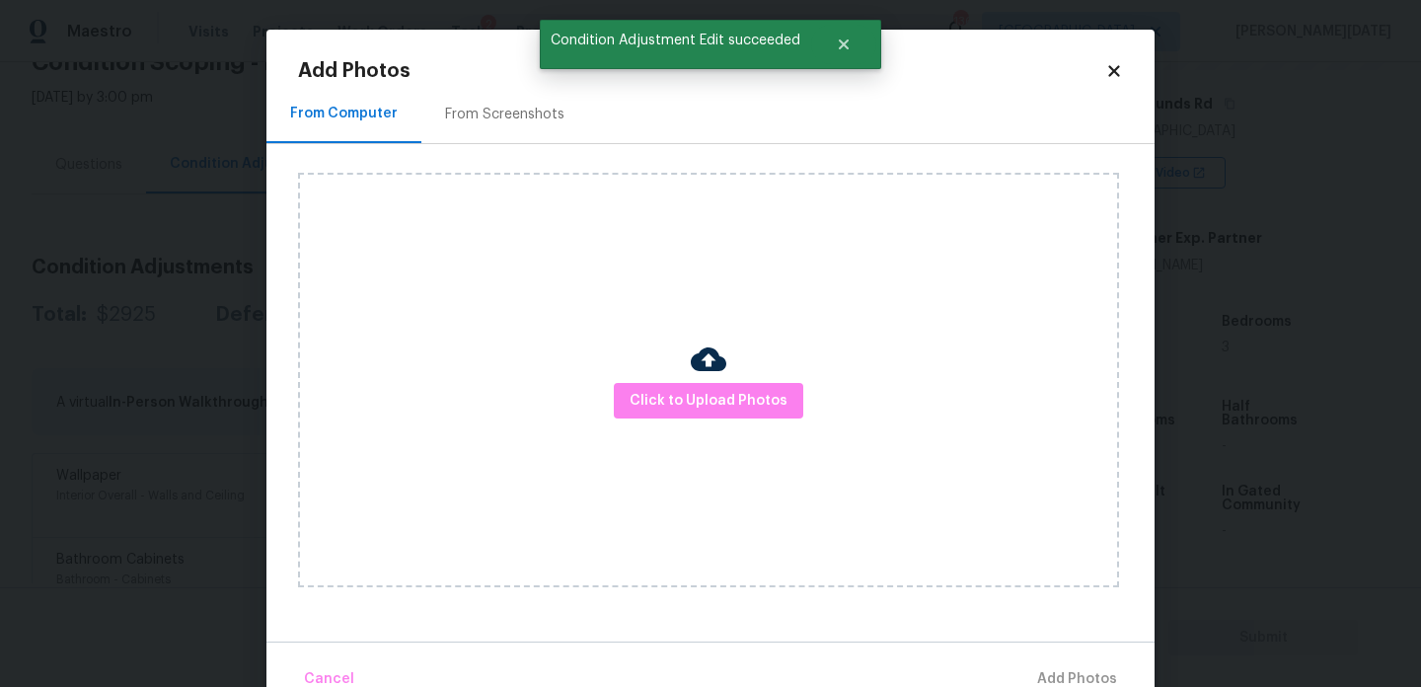
click at [616, 365] on div "Click to Upload Photos" at bounding box center [708, 380] width 821 height 415
click at [644, 395] on span "Click to Upload Photos" at bounding box center [709, 401] width 158 height 25
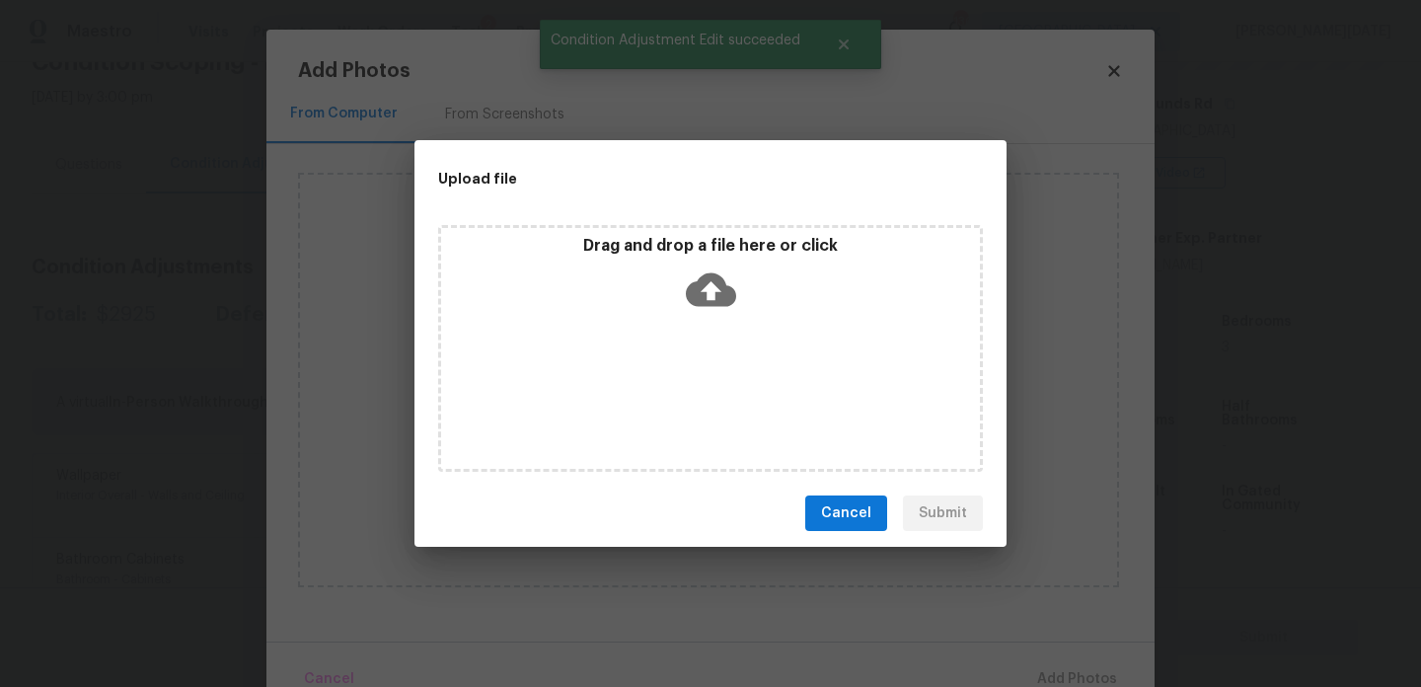
click at [644, 395] on div "Drag and drop a file here or click" at bounding box center [710, 348] width 545 height 247
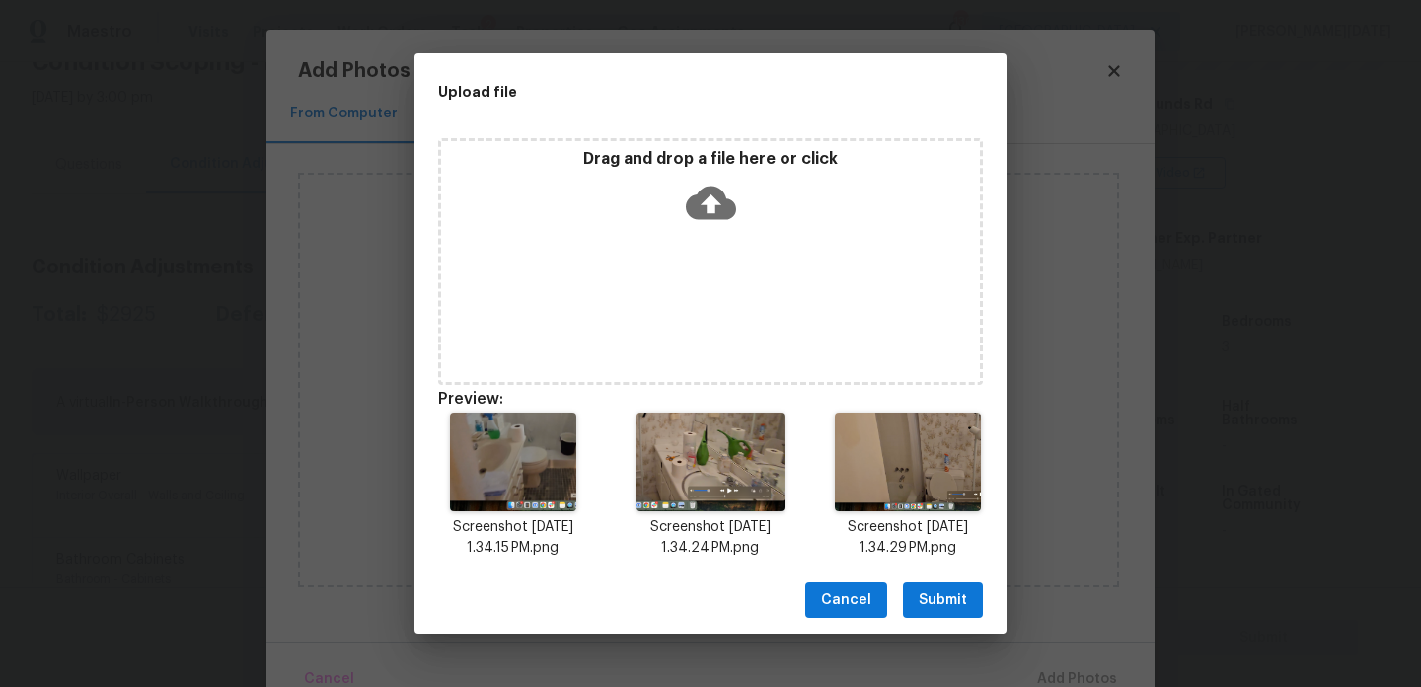
click at [953, 600] on span "Submit" at bounding box center [943, 600] width 48 height 25
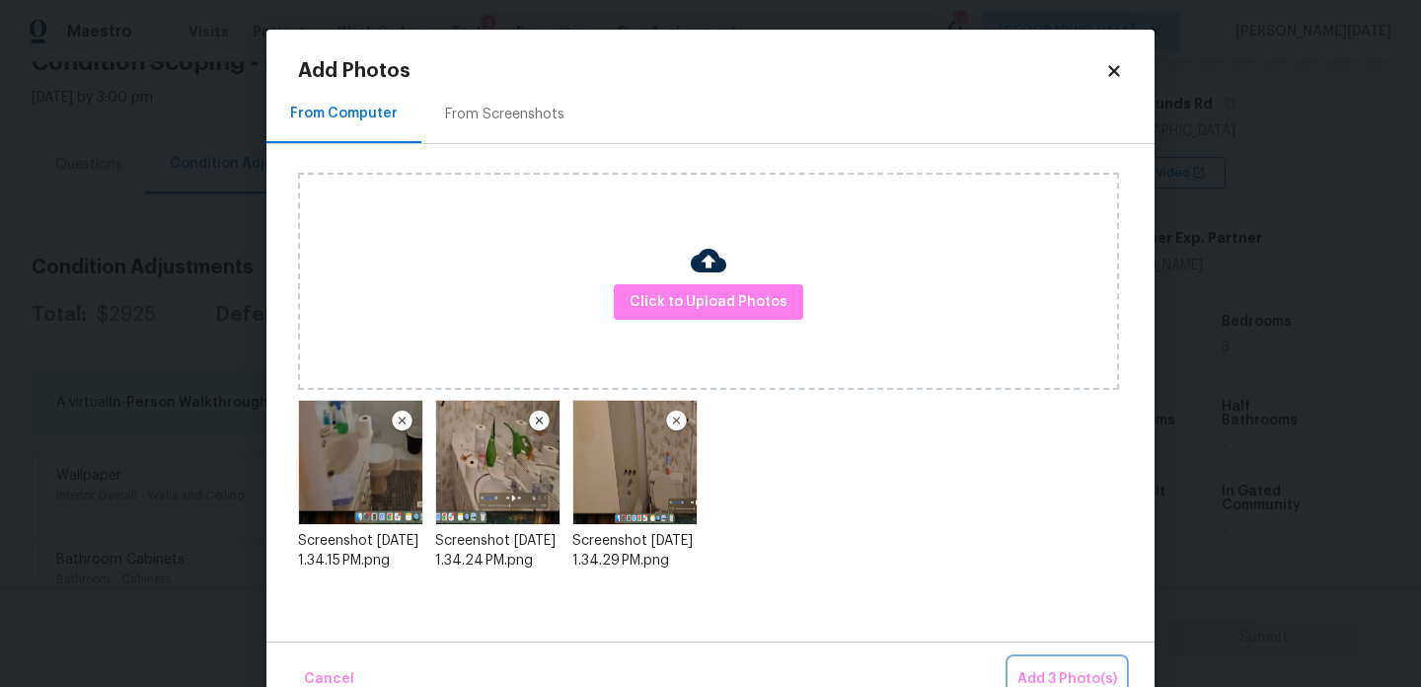
click at [1057, 667] on span "Add 3 Photo(s)" at bounding box center [1068, 679] width 100 height 25
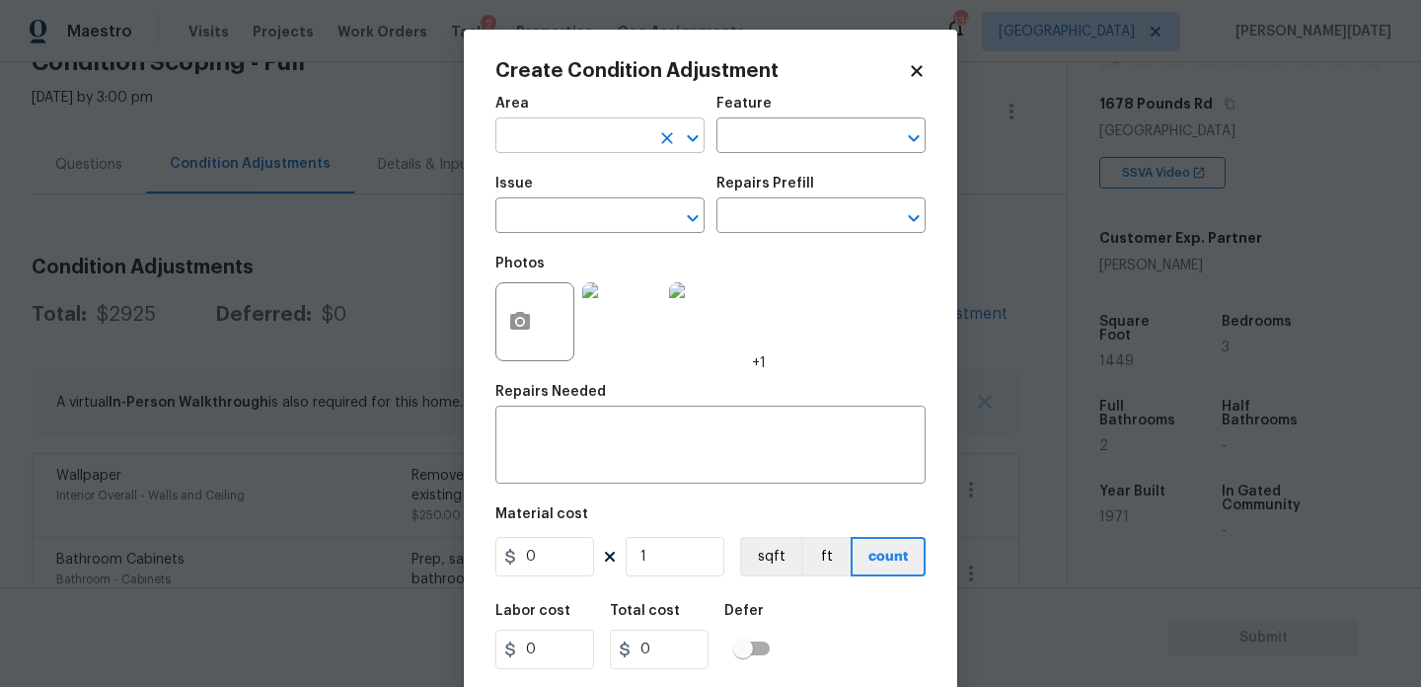
click at [561, 147] on input "text" at bounding box center [572, 137] width 154 height 31
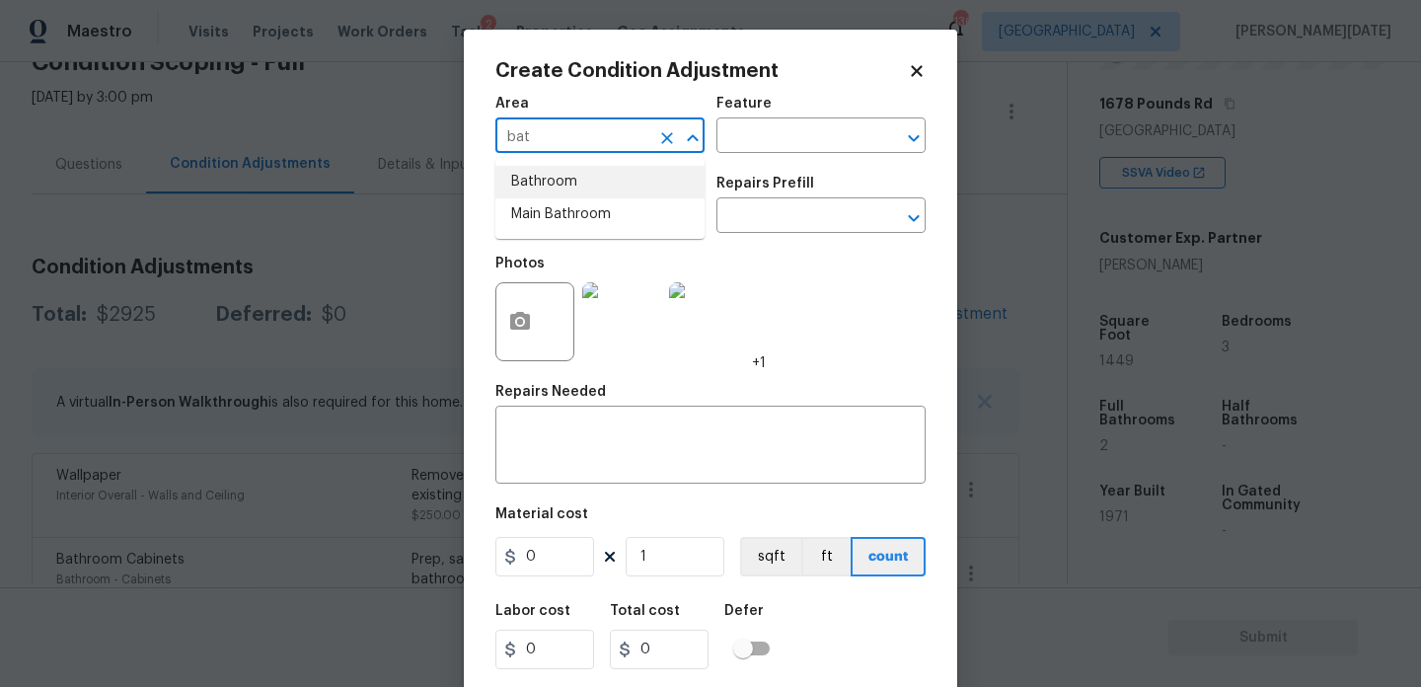
click at [561, 189] on li "Bathroom" at bounding box center [599, 182] width 209 height 33
type input "Bathroom"
click at [548, 205] on input "text" at bounding box center [572, 217] width 154 height 31
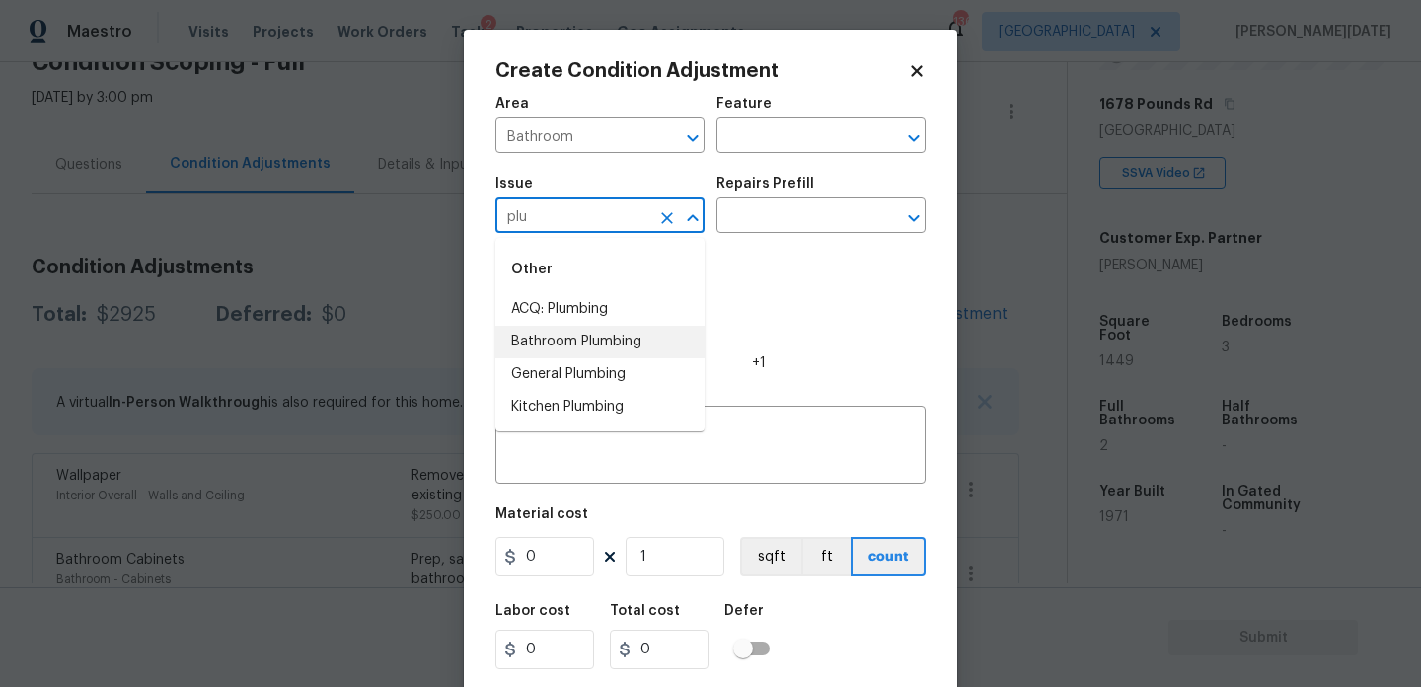
click at [573, 338] on li "Bathroom Plumbing" at bounding box center [599, 342] width 209 height 33
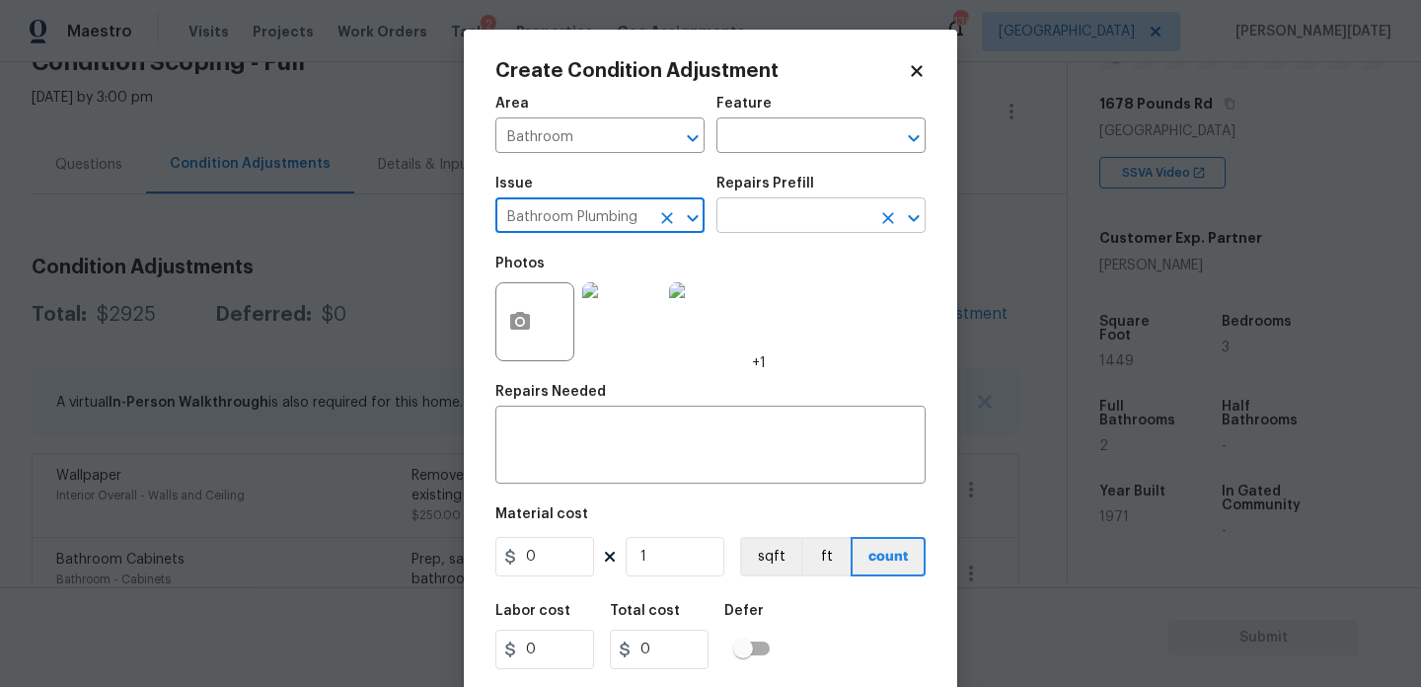
type input "Bathroom Plumbing"
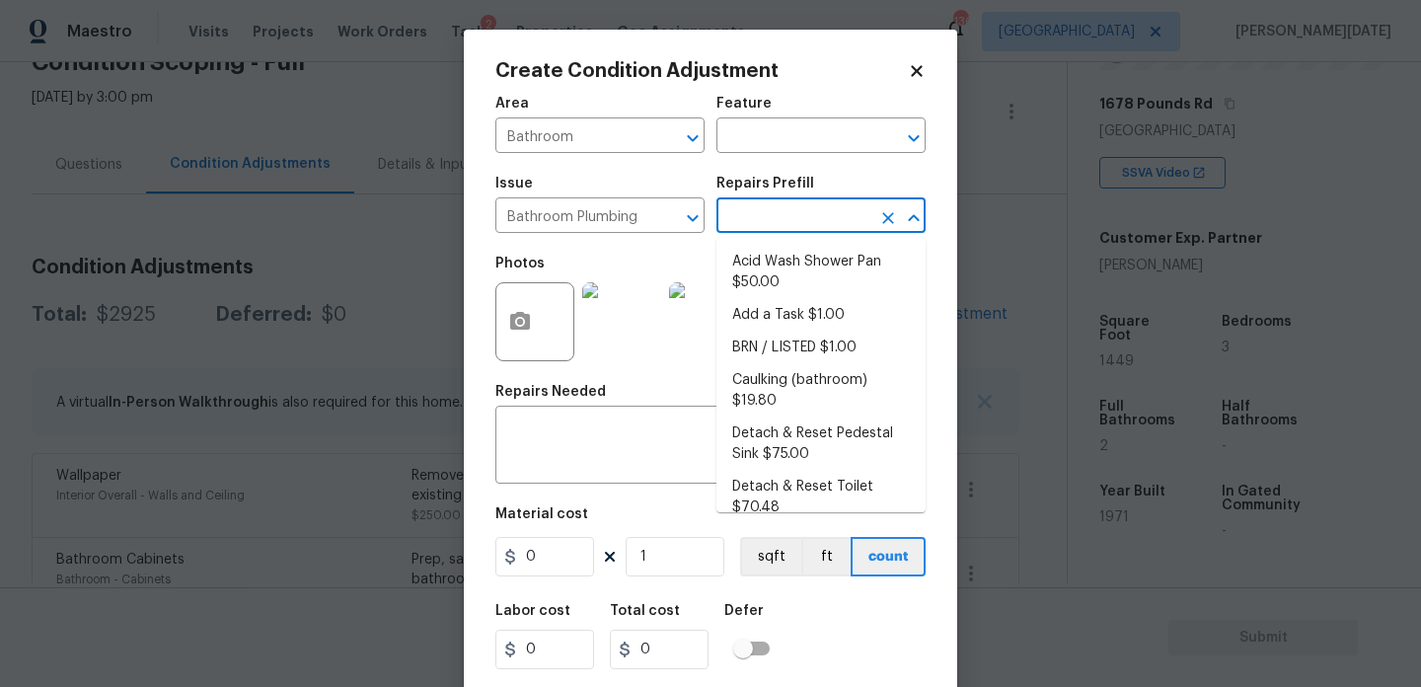
click at [731, 213] on input "text" at bounding box center [794, 217] width 154 height 31
click at [746, 142] on input "text" at bounding box center [794, 137] width 154 height 31
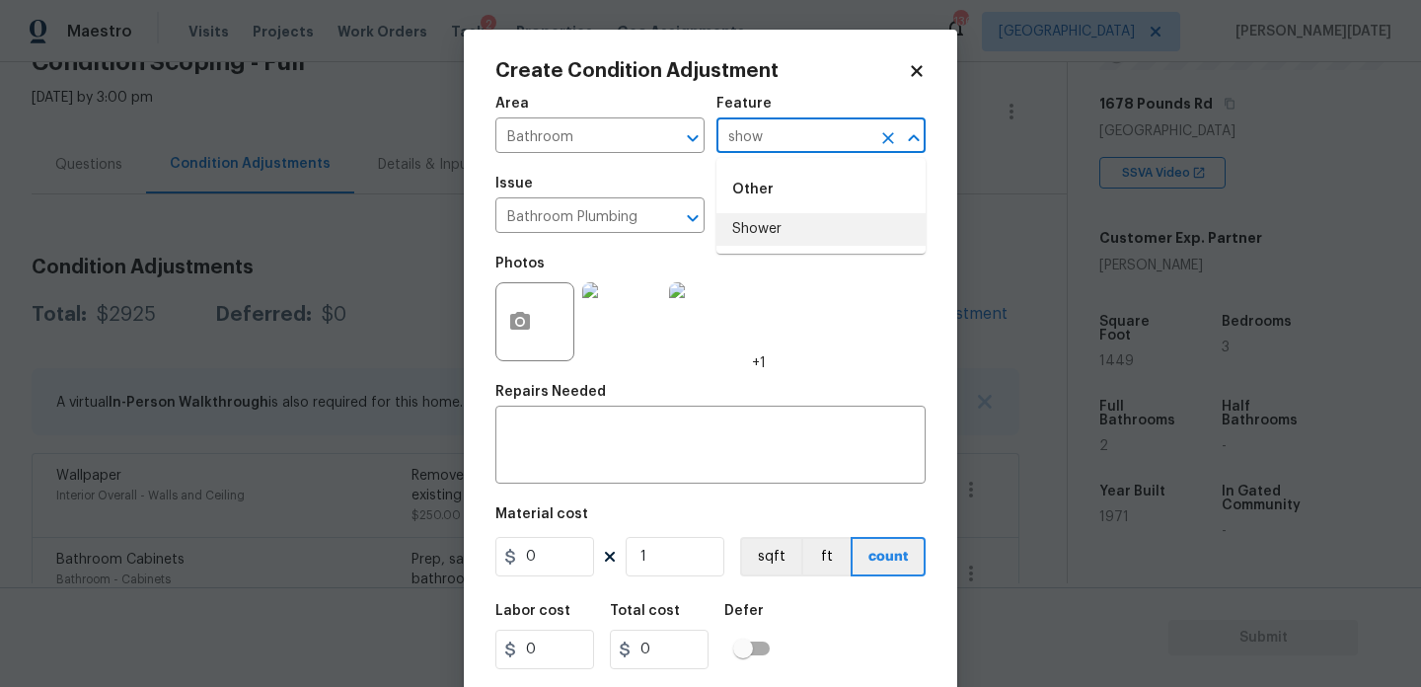
click at [759, 236] on li "Shower" at bounding box center [821, 229] width 209 height 33
type input "Shower"
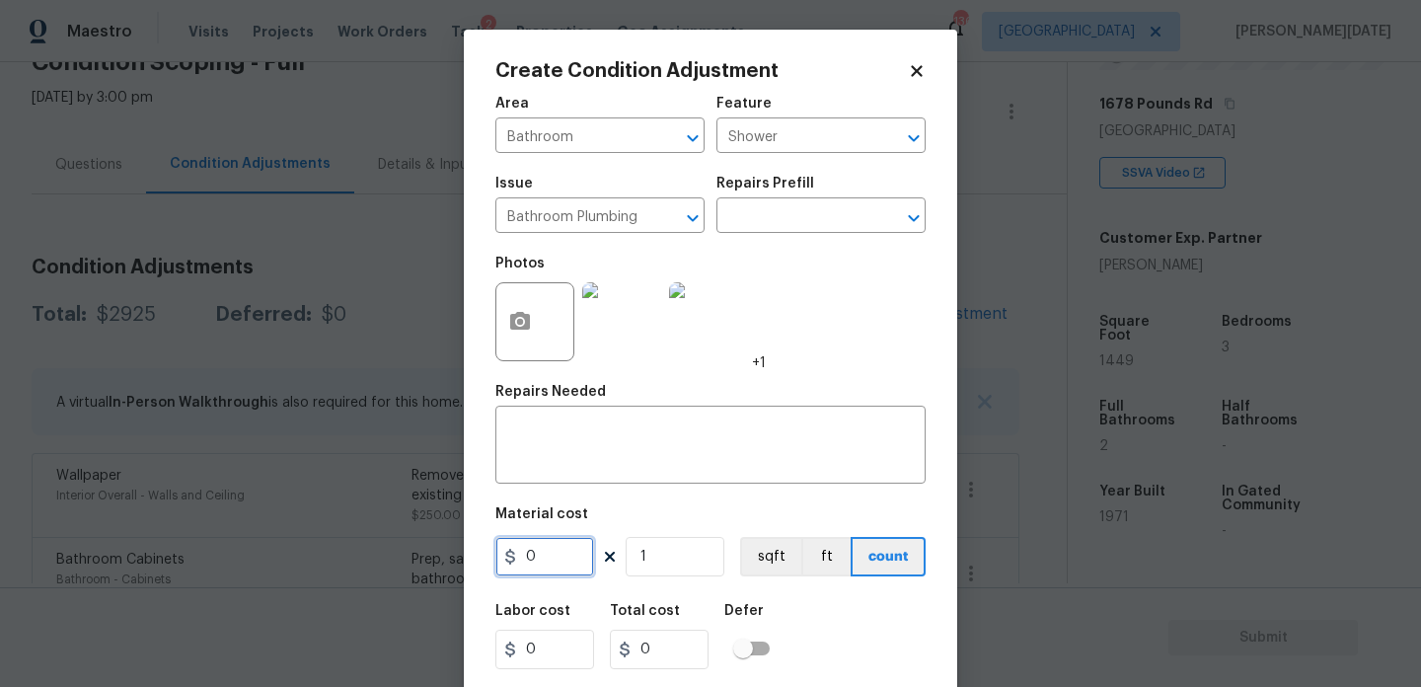
click at [564, 562] on input "0" at bounding box center [544, 556] width 99 height 39
type input "900"
click at [583, 455] on textarea at bounding box center [710, 446] width 407 height 41
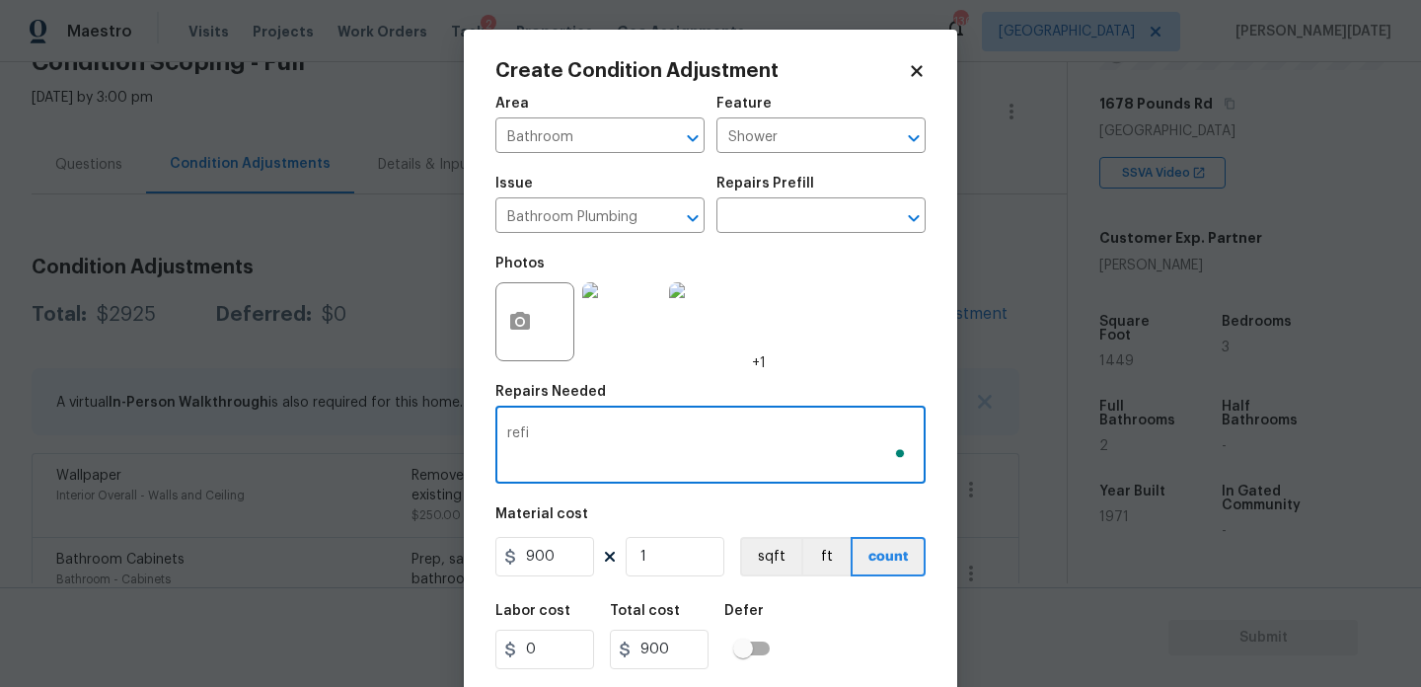
type textarea "refin"
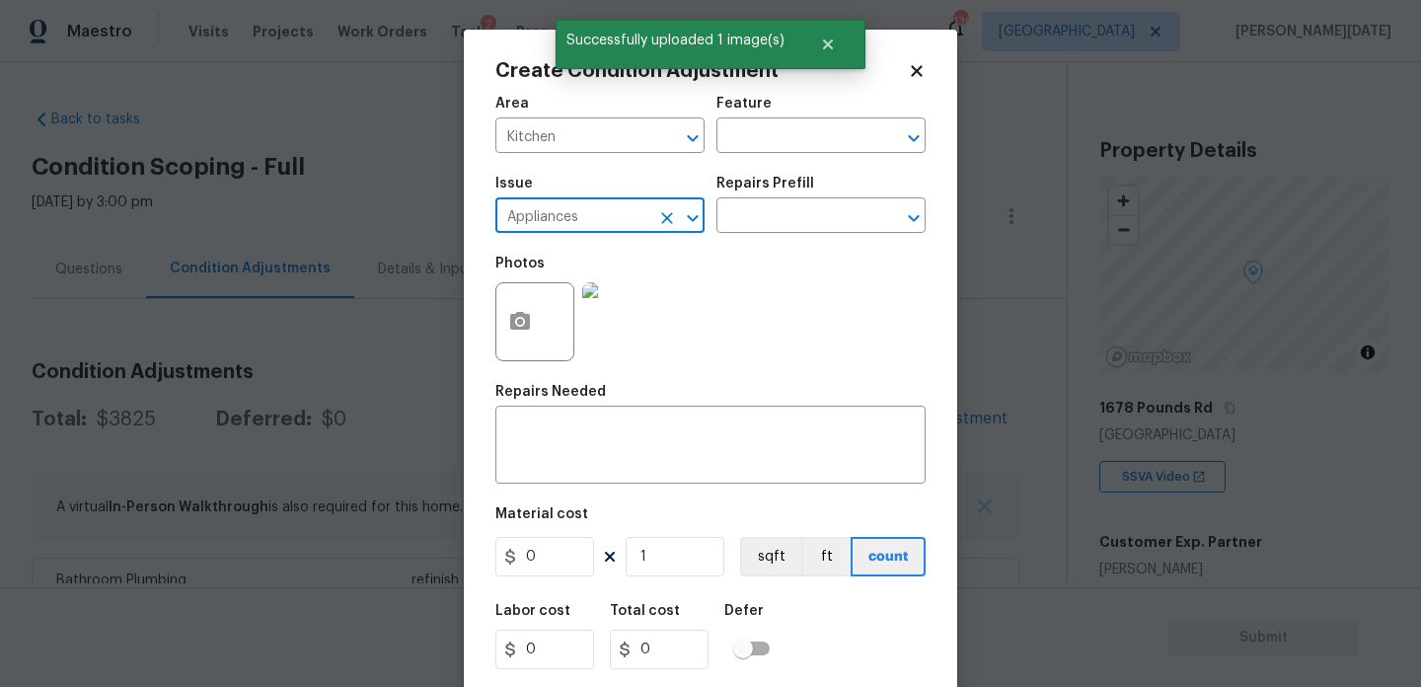
scroll to position [304, 0]
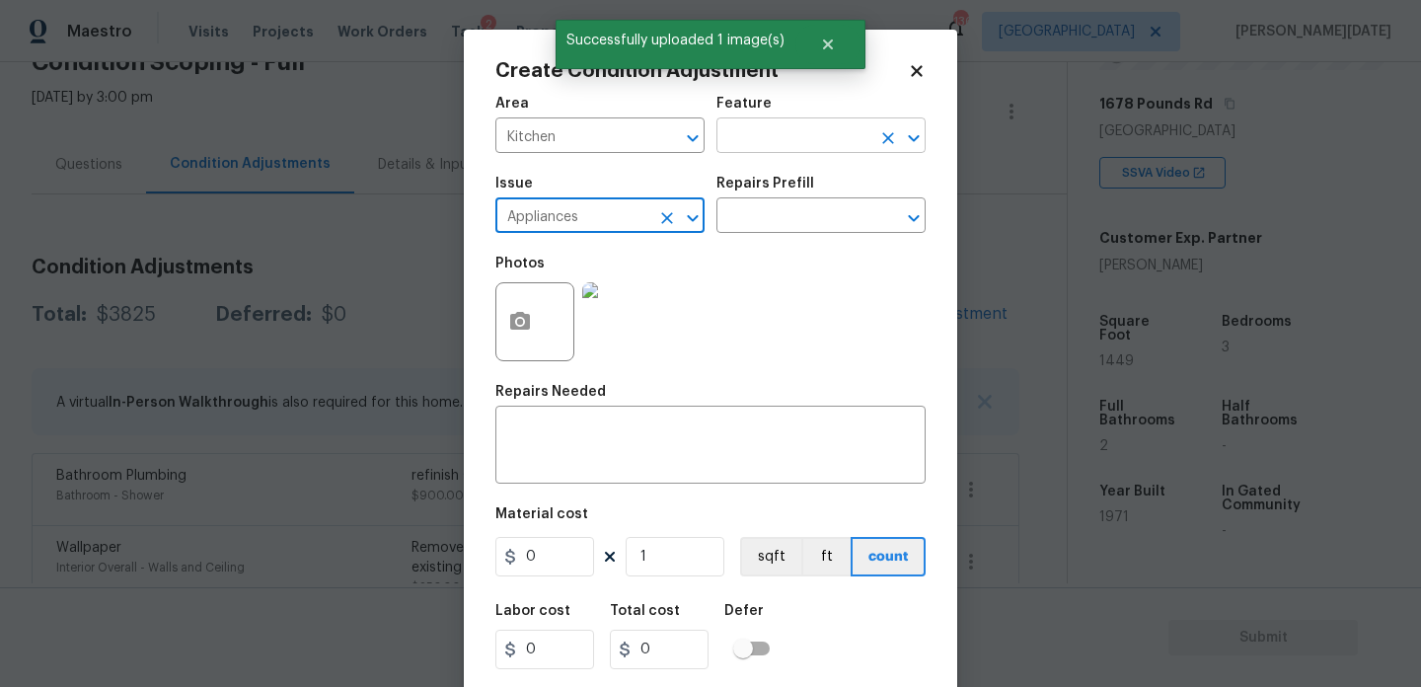
type input "Appliances"
click at [751, 136] on input "text" at bounding box center [794, 137] width 154 height 31
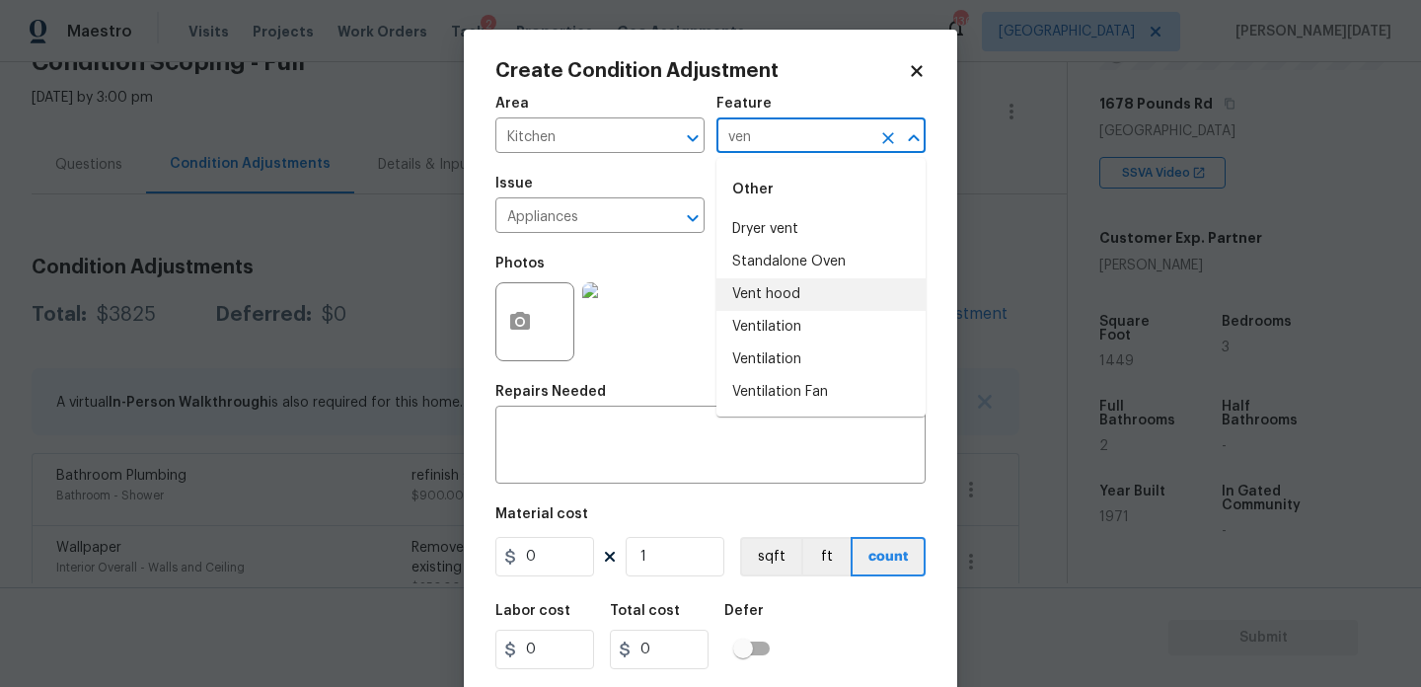
type input "ven"
click at [657, 277] on div at bounding box center [621, 321] width 87 height 103
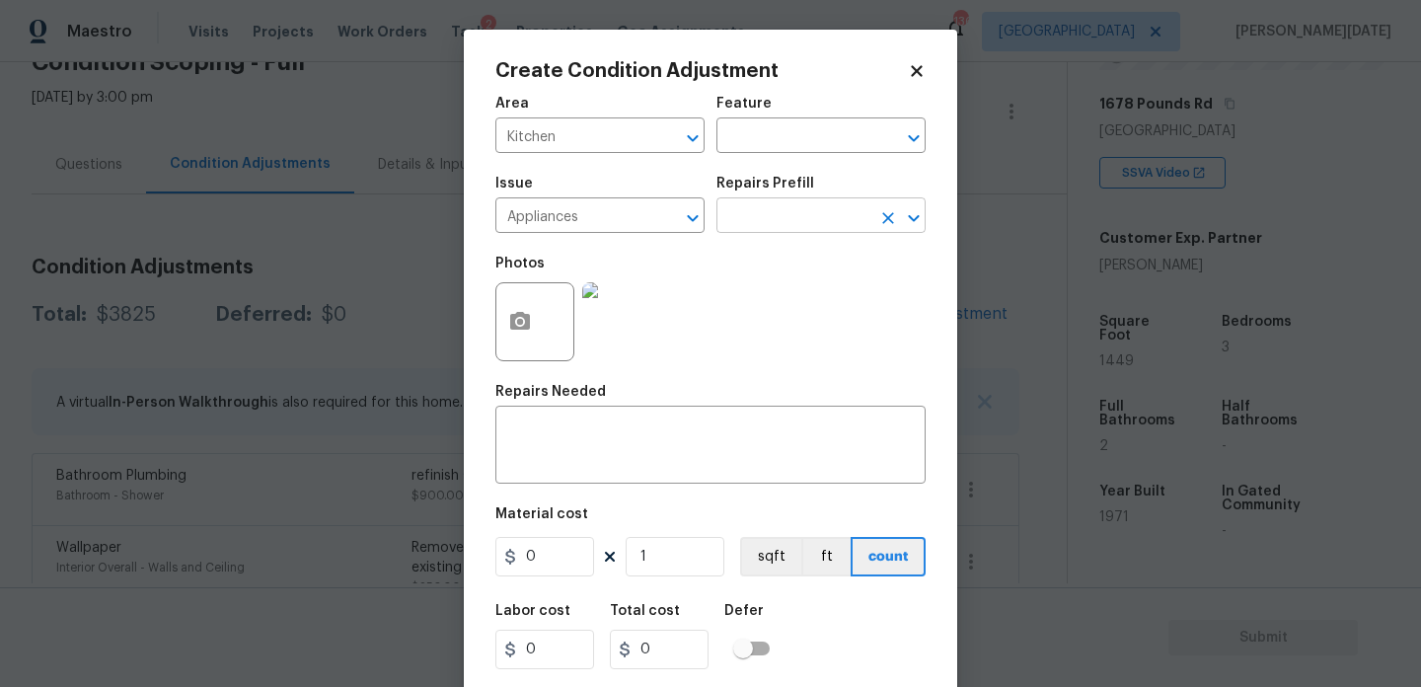
click at [778, 214] on input "text" at bounding box center [794, 217] width 154 height 31
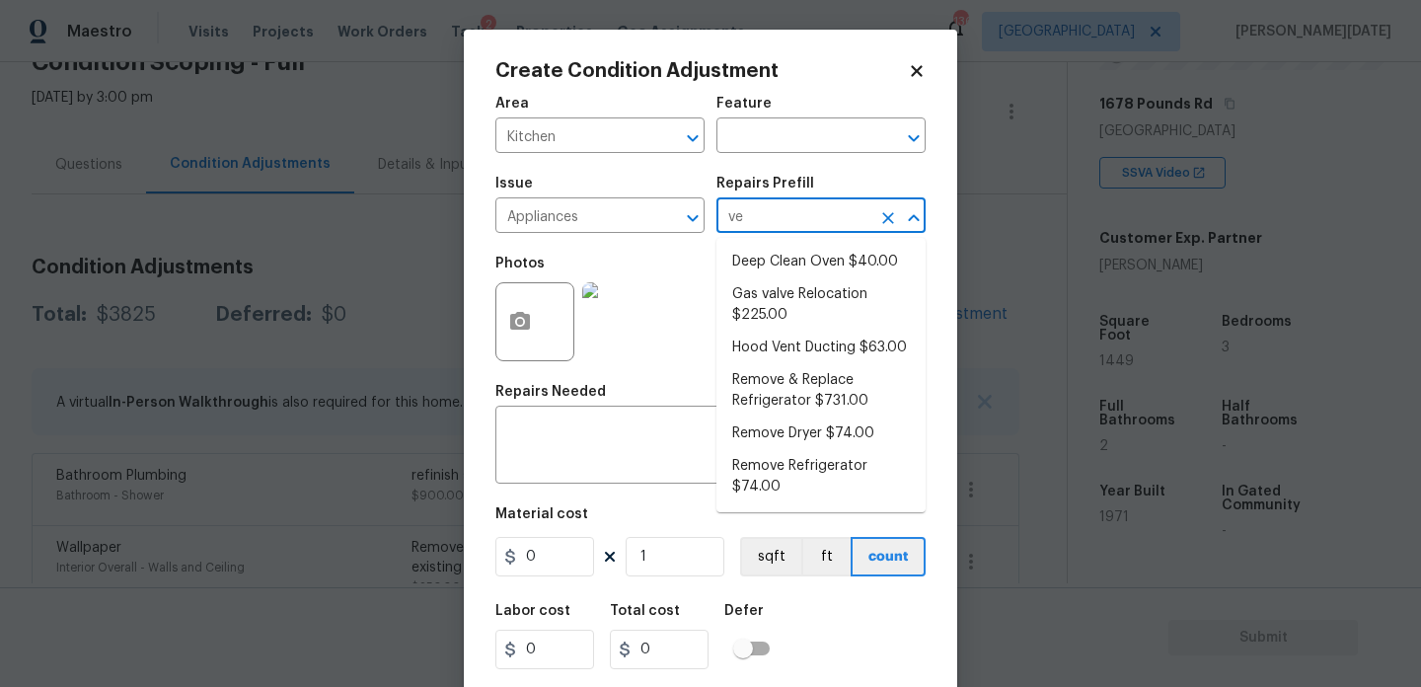
type input "ven"
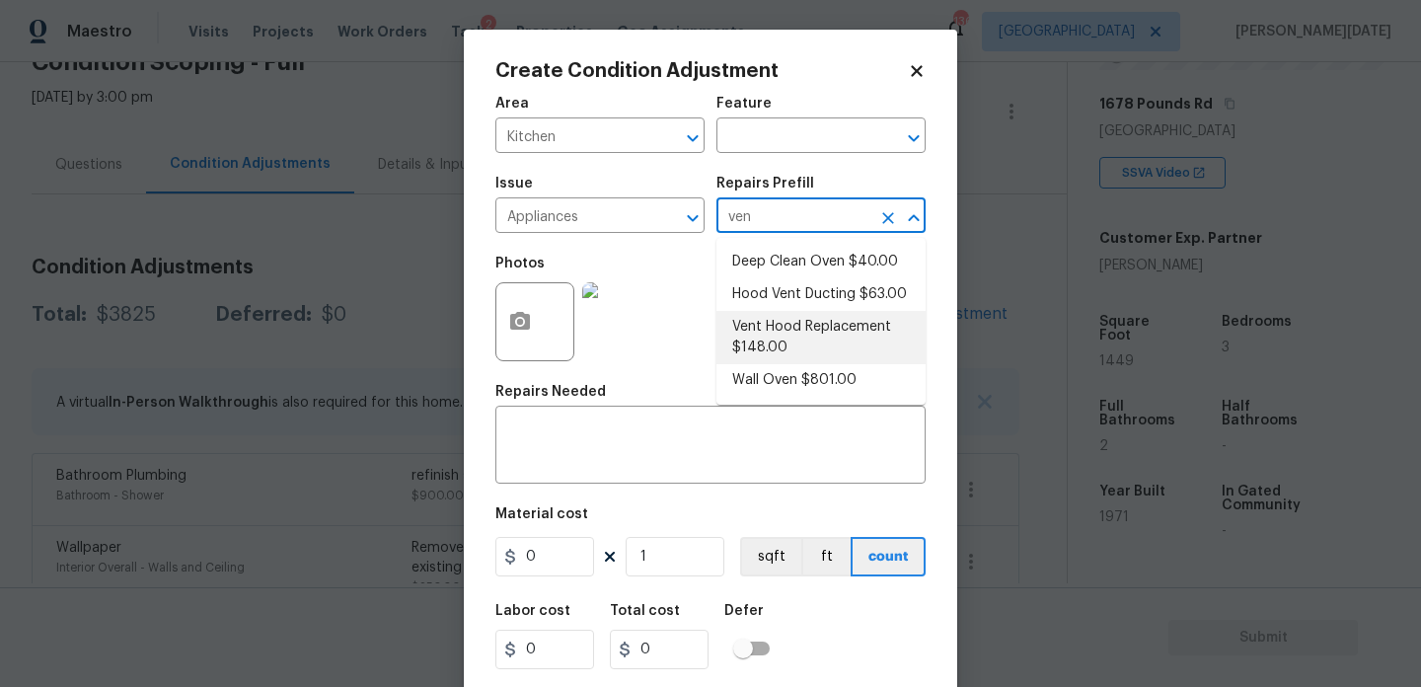
click at [818, 324] on li "Vent Hood Replacement $148.00" at bounding box center [821, 337] width 209 height 53
type input "Appliances"
type input "148"
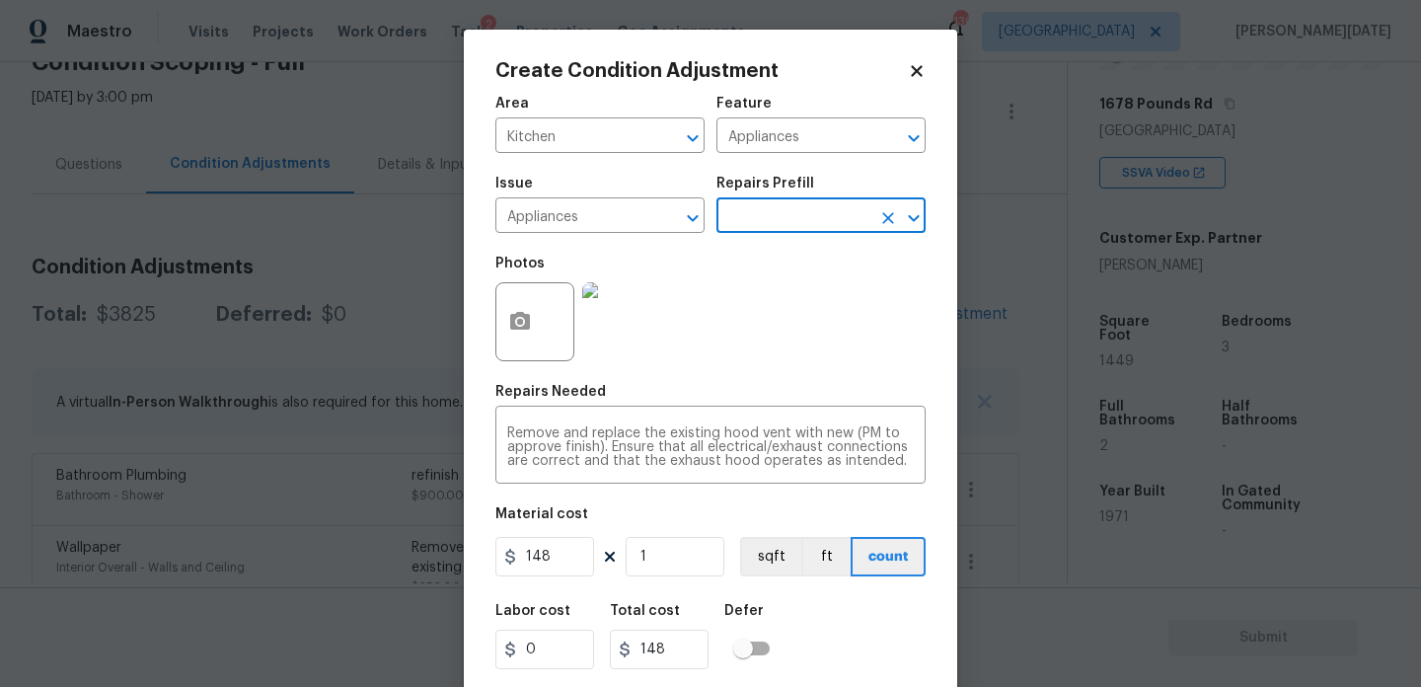
scroll to position [50, 0]
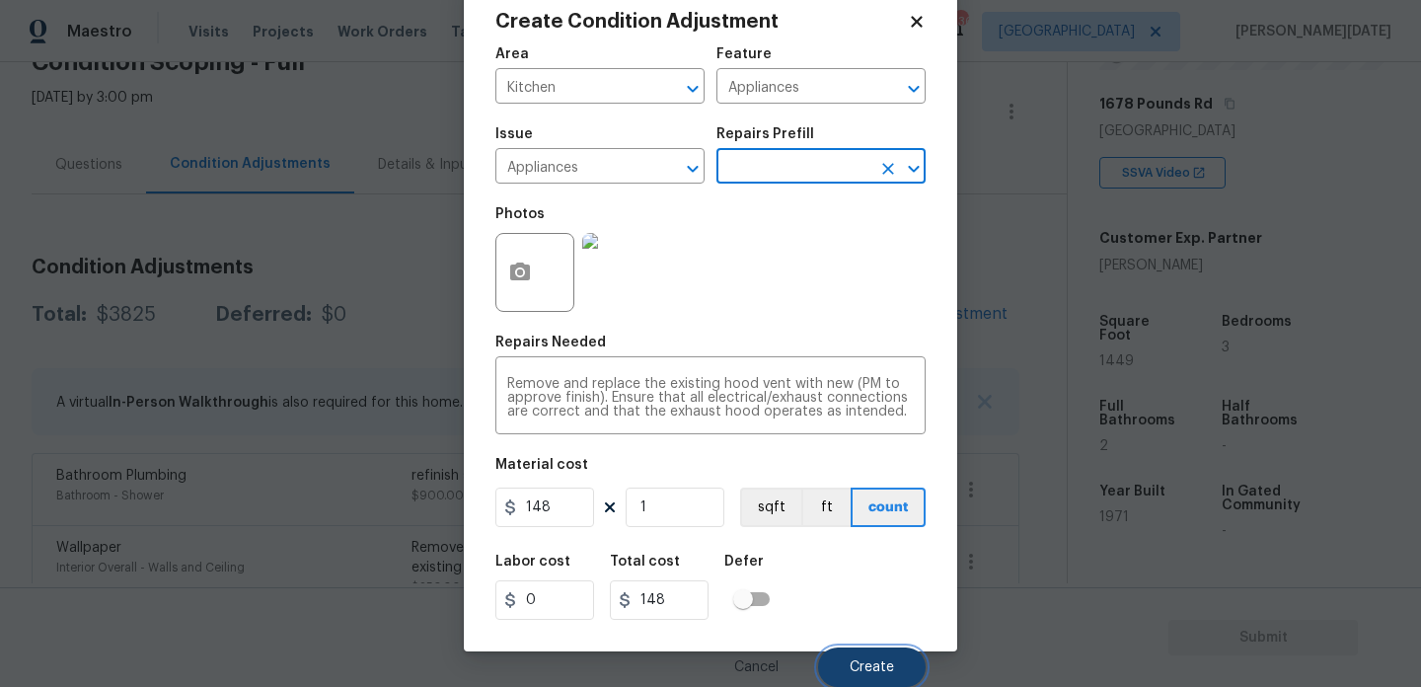
click at [869, 669] on span "Create" at bounding box center [872, 667] width 44 height 15
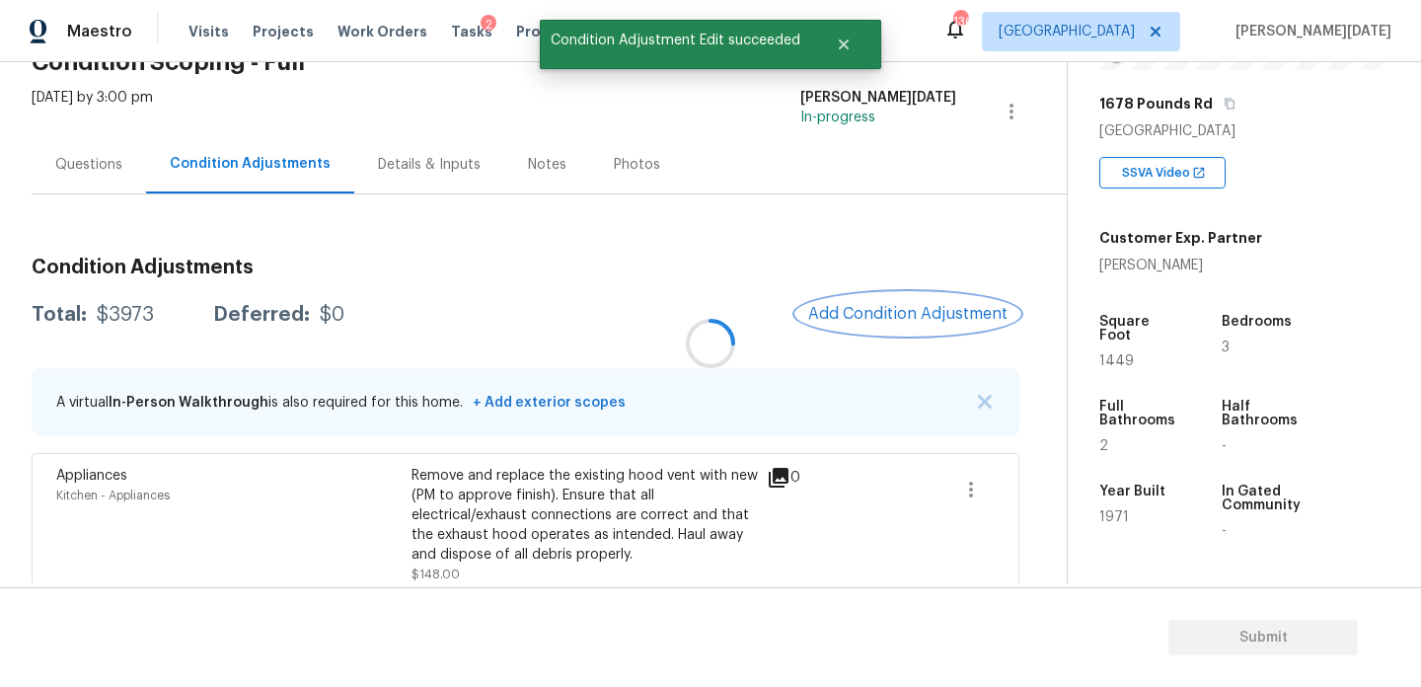
scroll to position [0, 0]
click at [869, 323] on button "Add Condition Adjustment" at bounding box center [907, 313] width 223 height 41
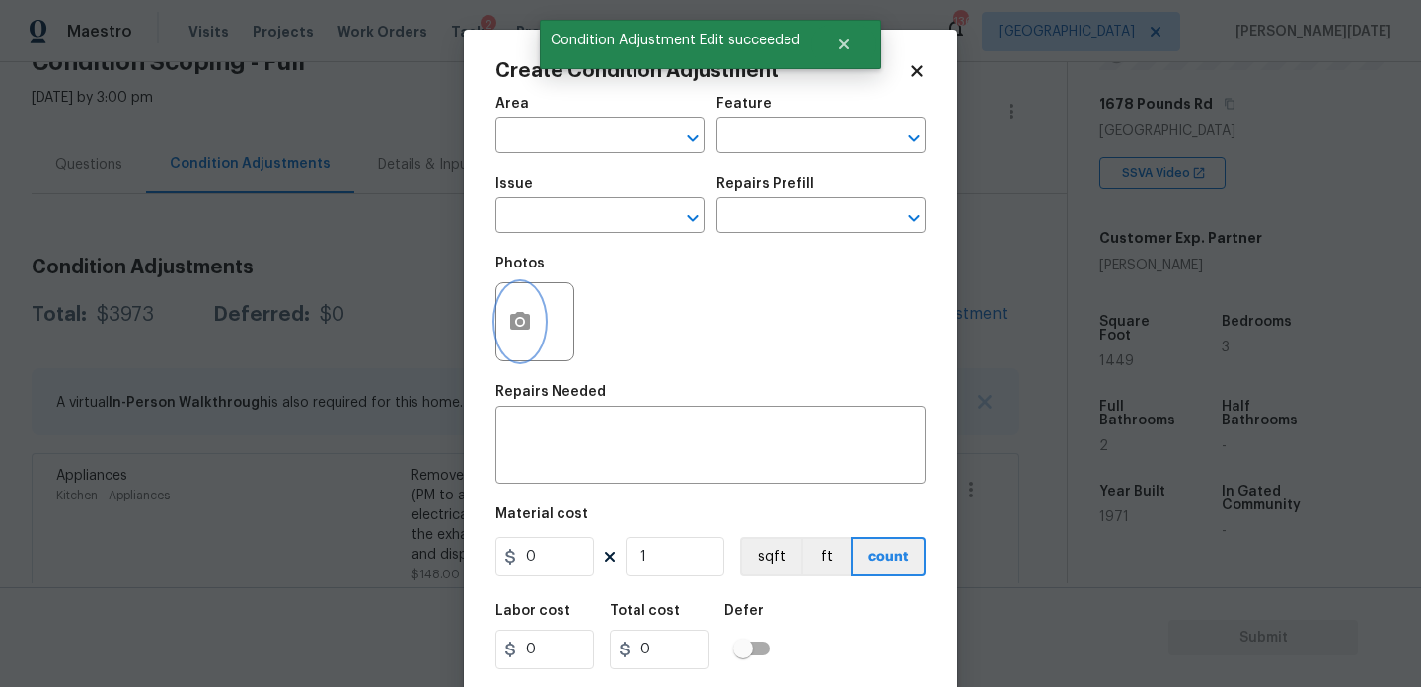
click at [525, 343] on button "button" at bounding box center [519, 321] width 47 height 77
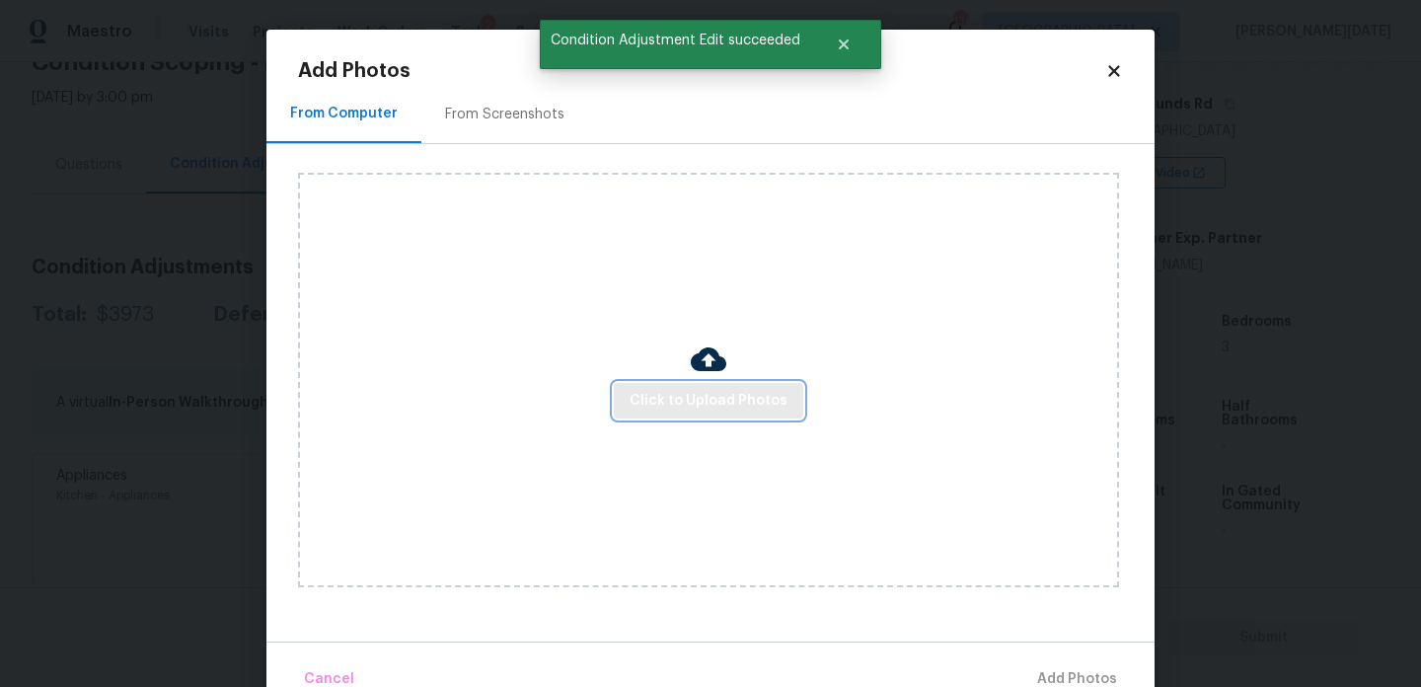
click at [673, 406] on span "Click to Upload Photos" at bounding box center [709, 401] width 158 height 25
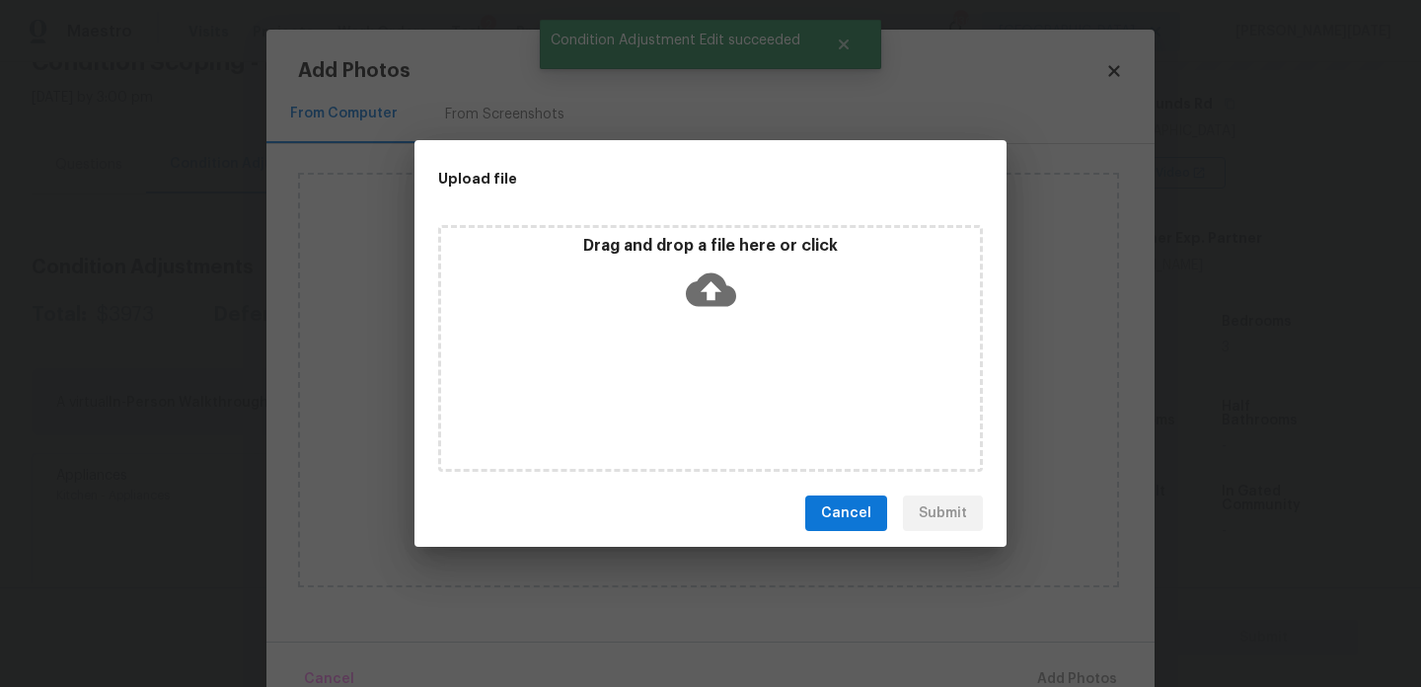
click at [673, 406] on div "Drag and drop a file here or click" at bounding box center [710, 348] width 545 height 247
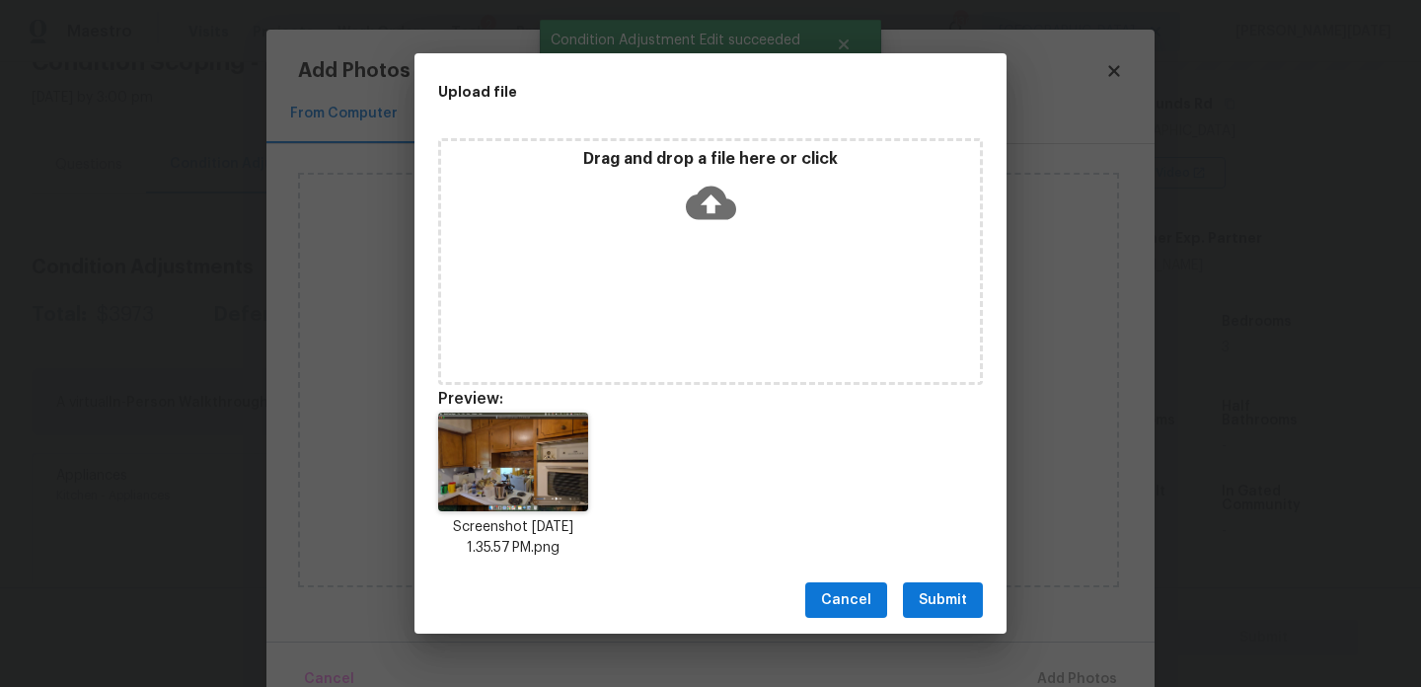
click at [939, 583] on button "Submit" at bounding box center [943, 600] width 80 height 37
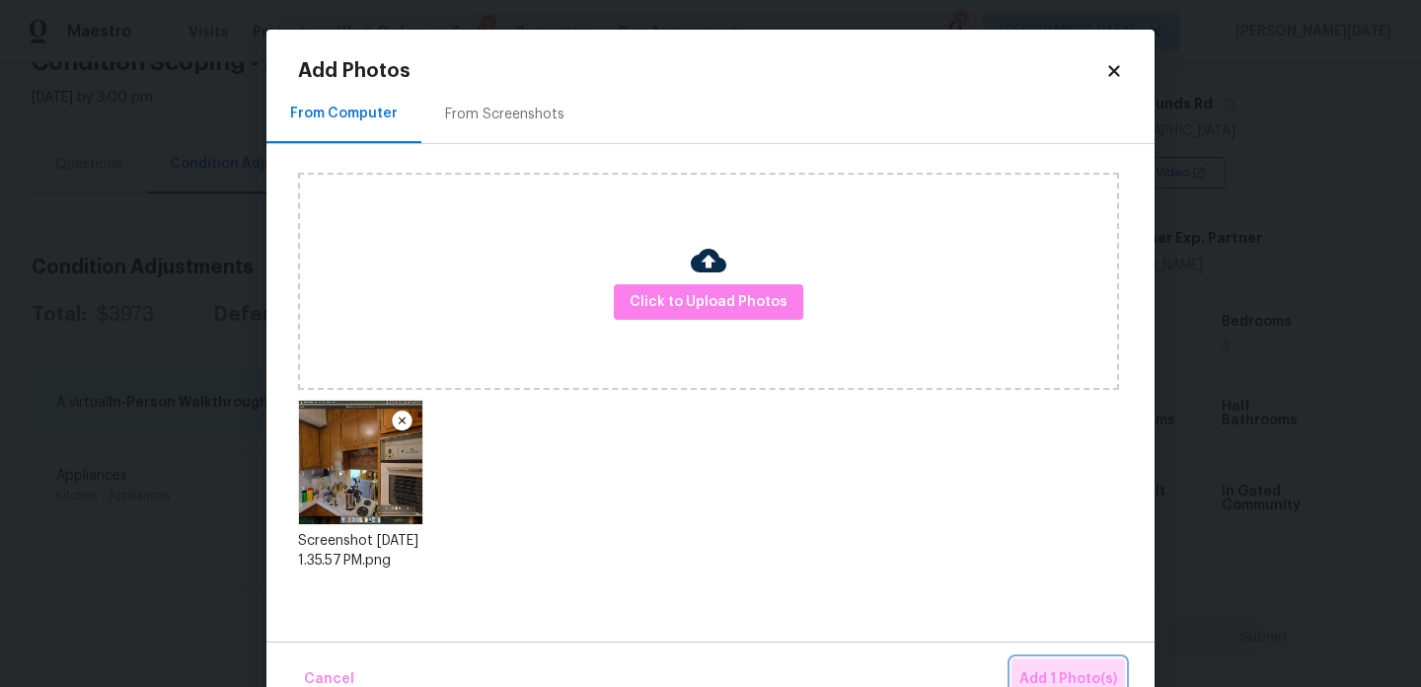
click at [1036, 663] on button "Add 1 Photo(s)" at bounding box center [1069, 679] width 114 height 42
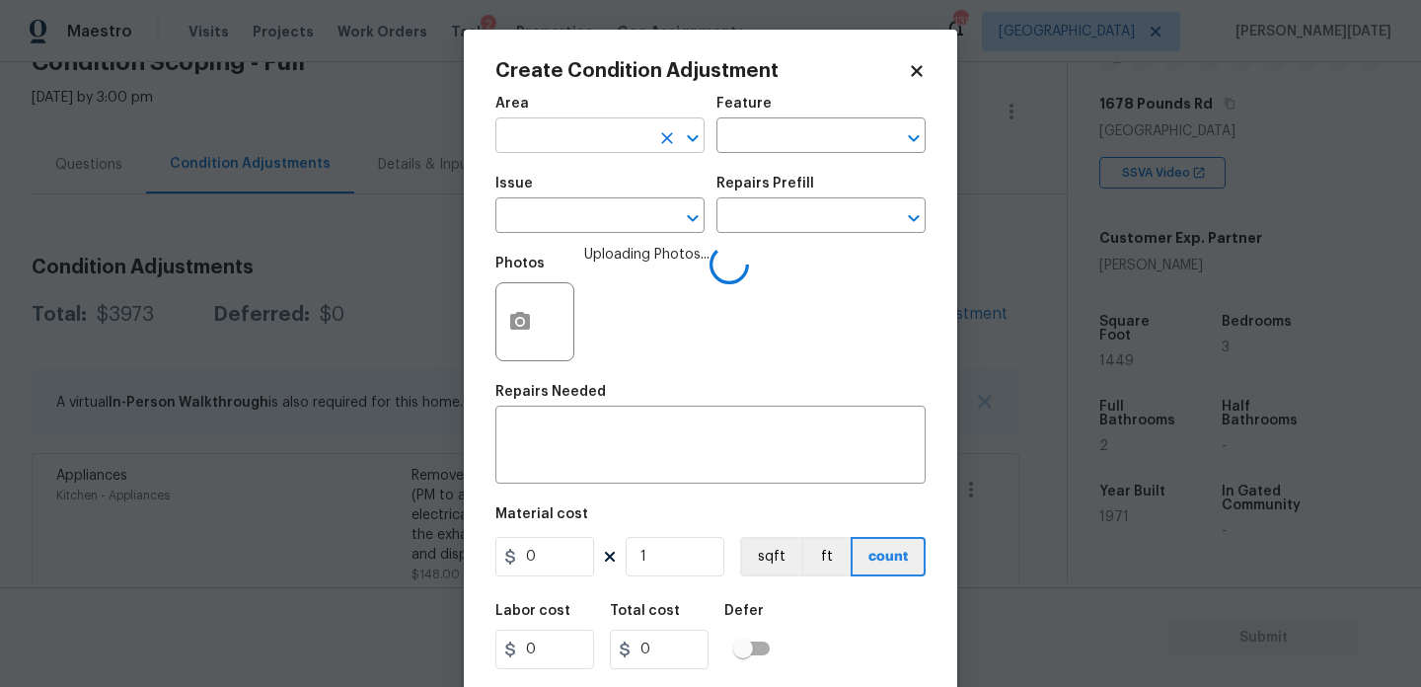
click at [531, 141] on input "text" at bounding box center [572, 137] width 154 height 31
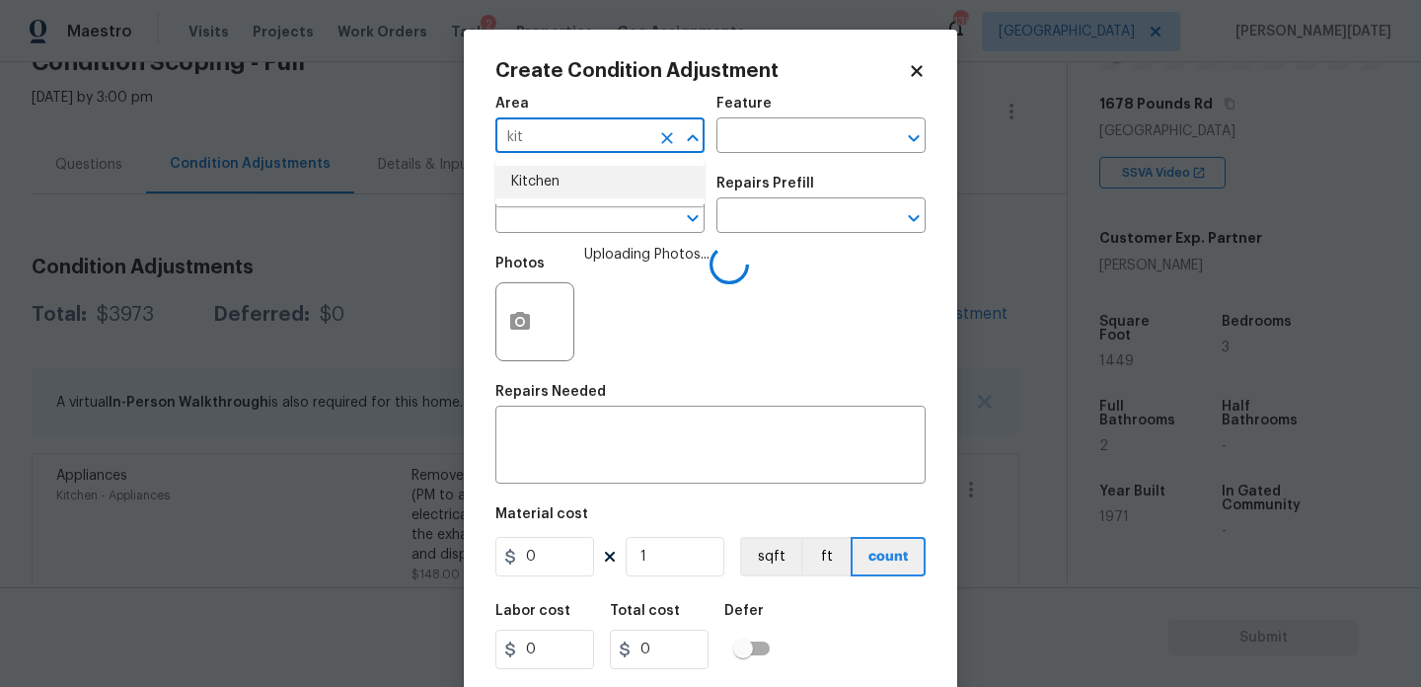
click at [547, 173] on li "Kitchen" at bounding box center [599, 182] width 209 height 33
type input "Kitchen"
click at [538, 212] on input "text" at bounding box center [572, 217] width 154 height 31
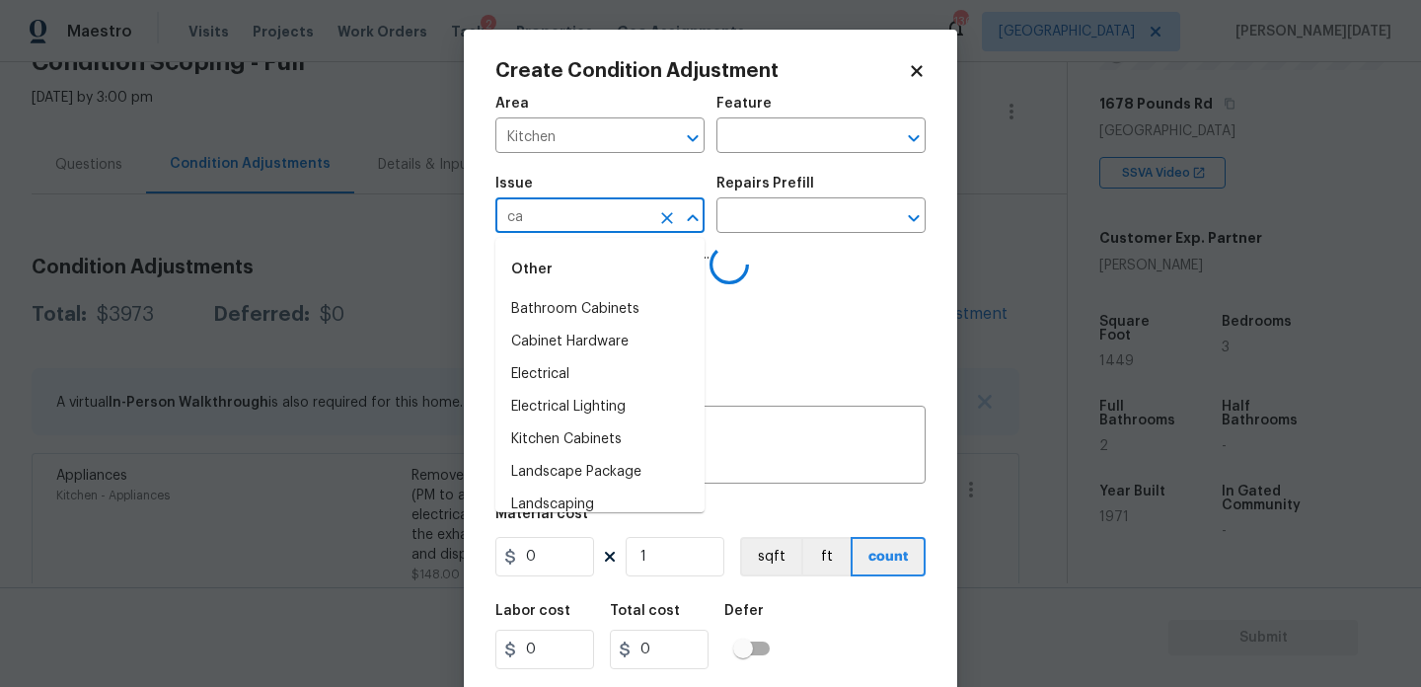
type input "cab"
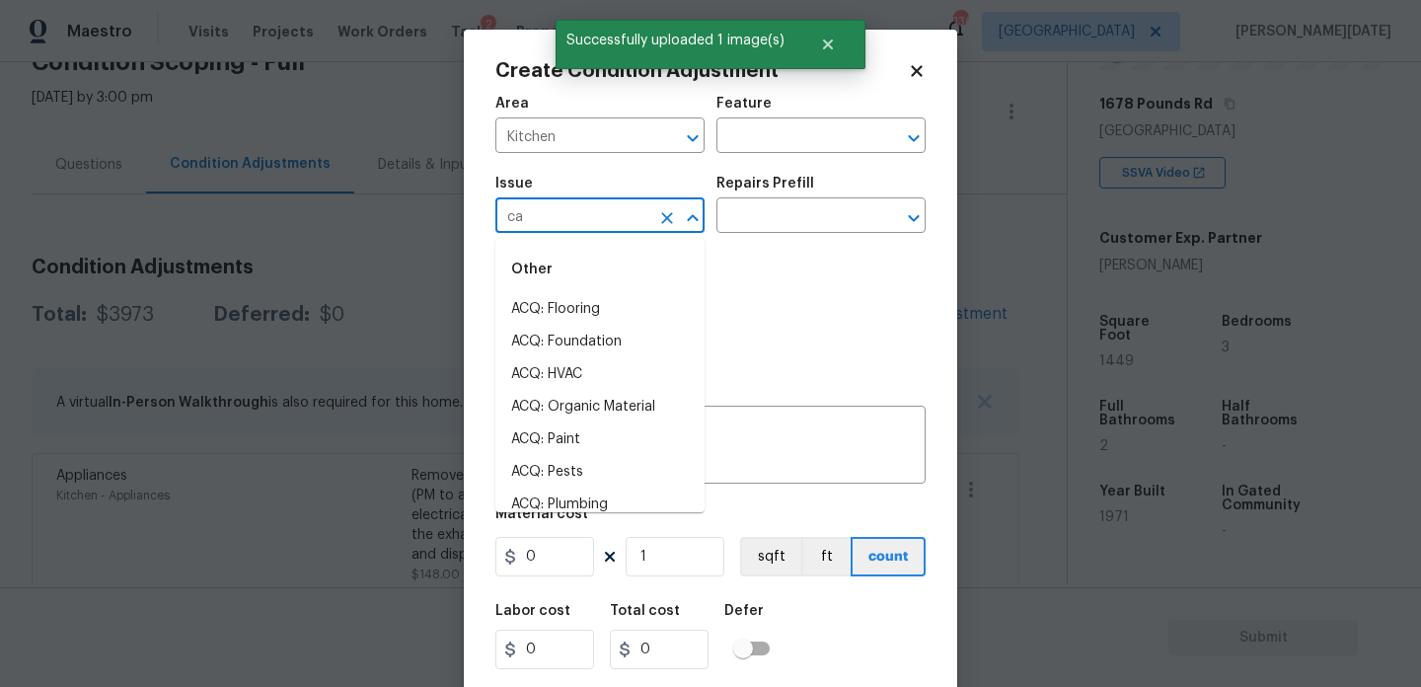
type input "cab"
click at [606, 365] on li "Kitchen Cabinets" at bounding box center [599, 374] width 209 height 33
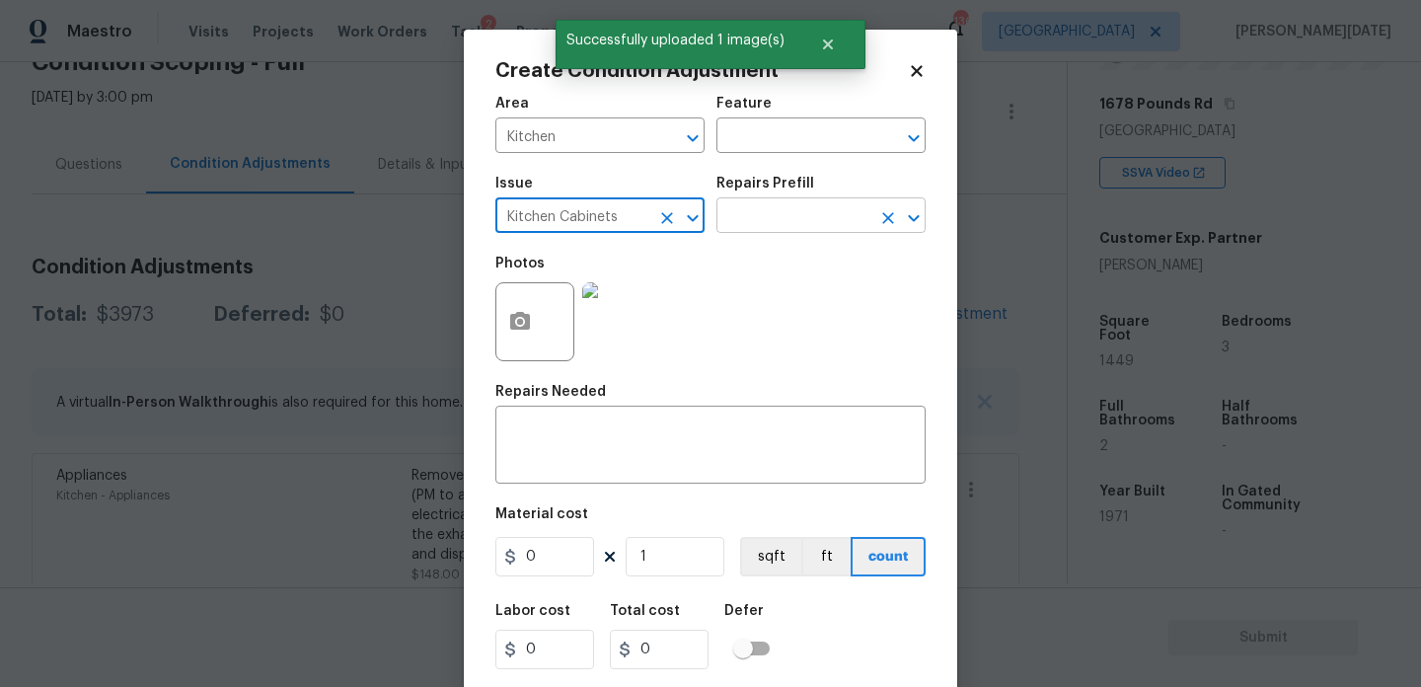
type input "Kitchen Cabinets"
click at [734, 227] on input "text" at bounding box center [794, 217] width 154 height 31
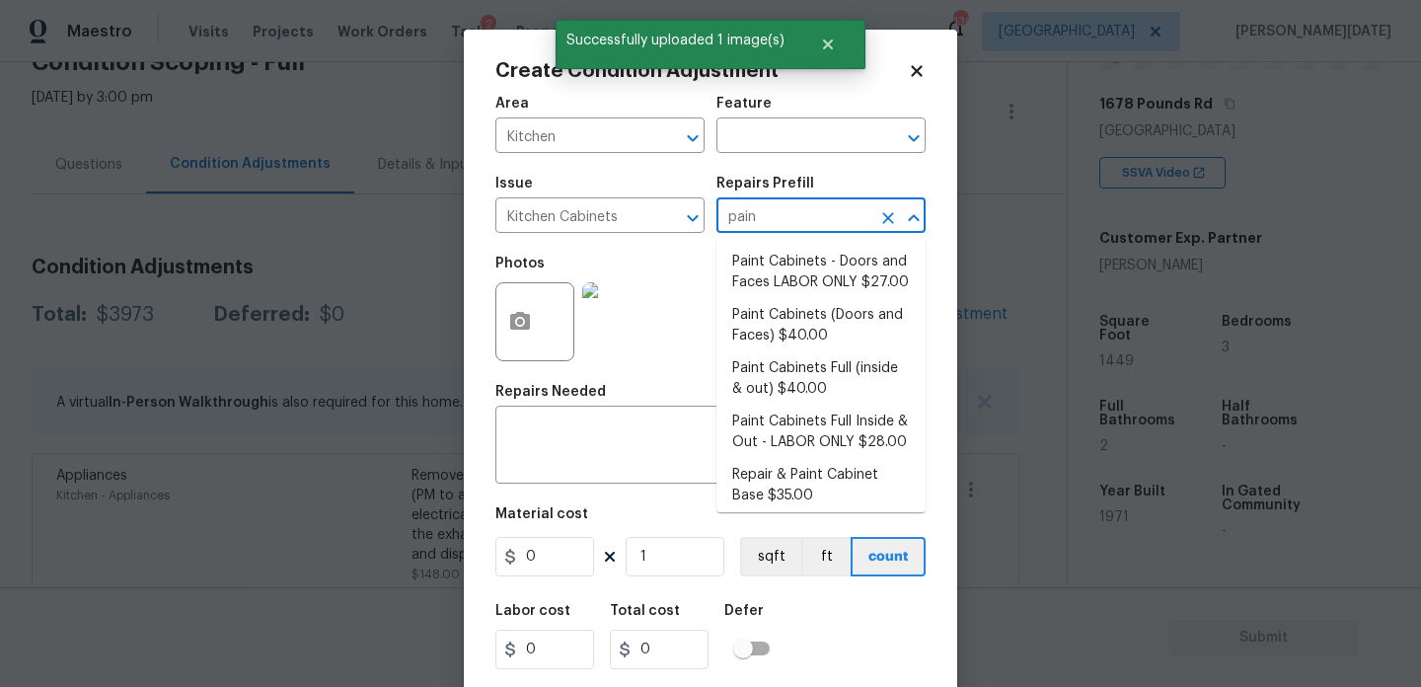
type input "paint"
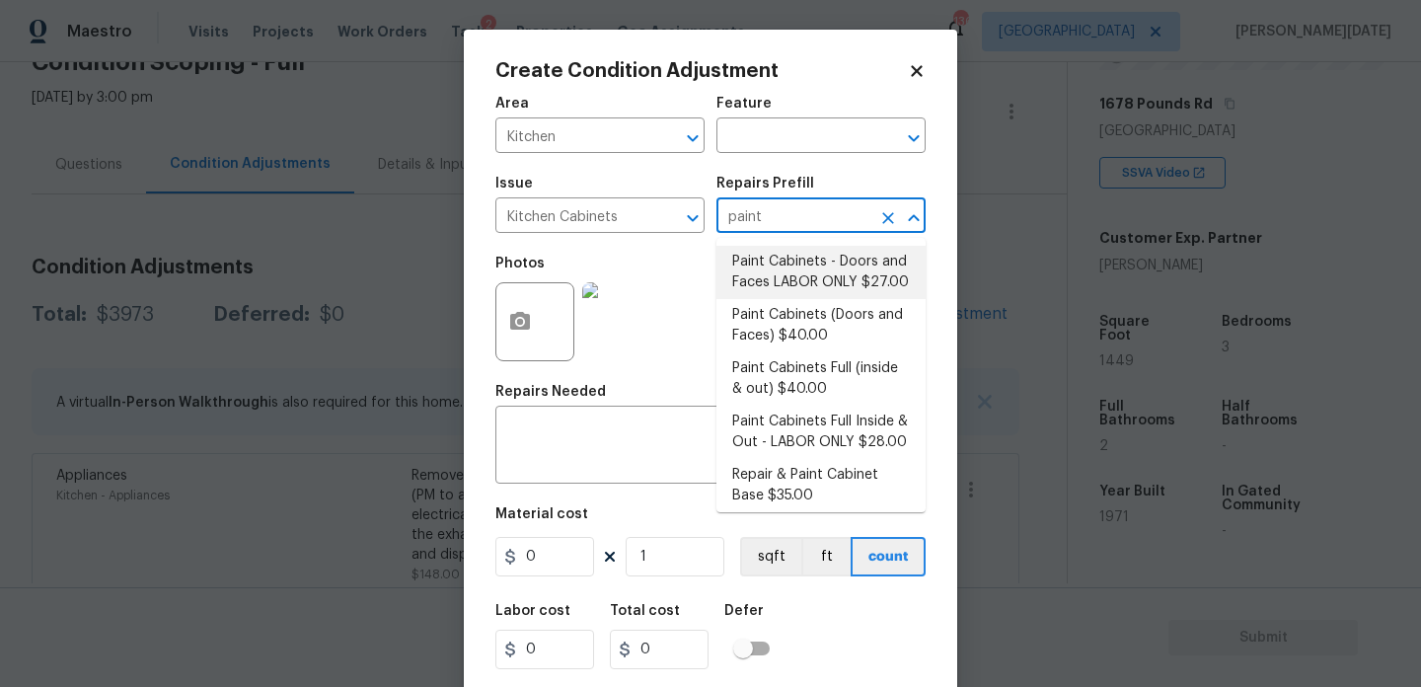
click at [779, 270] on li "Paint Cabinets - Doors and Faces LABOR ONLY $27.00" at bounding box center [821, 272] width 209 height 53
type input "Cabinets"
type textarea "Prep, sand, mask and apply 2 coats of paint to the kitchen cabinet doors and bo…"
type input "27"
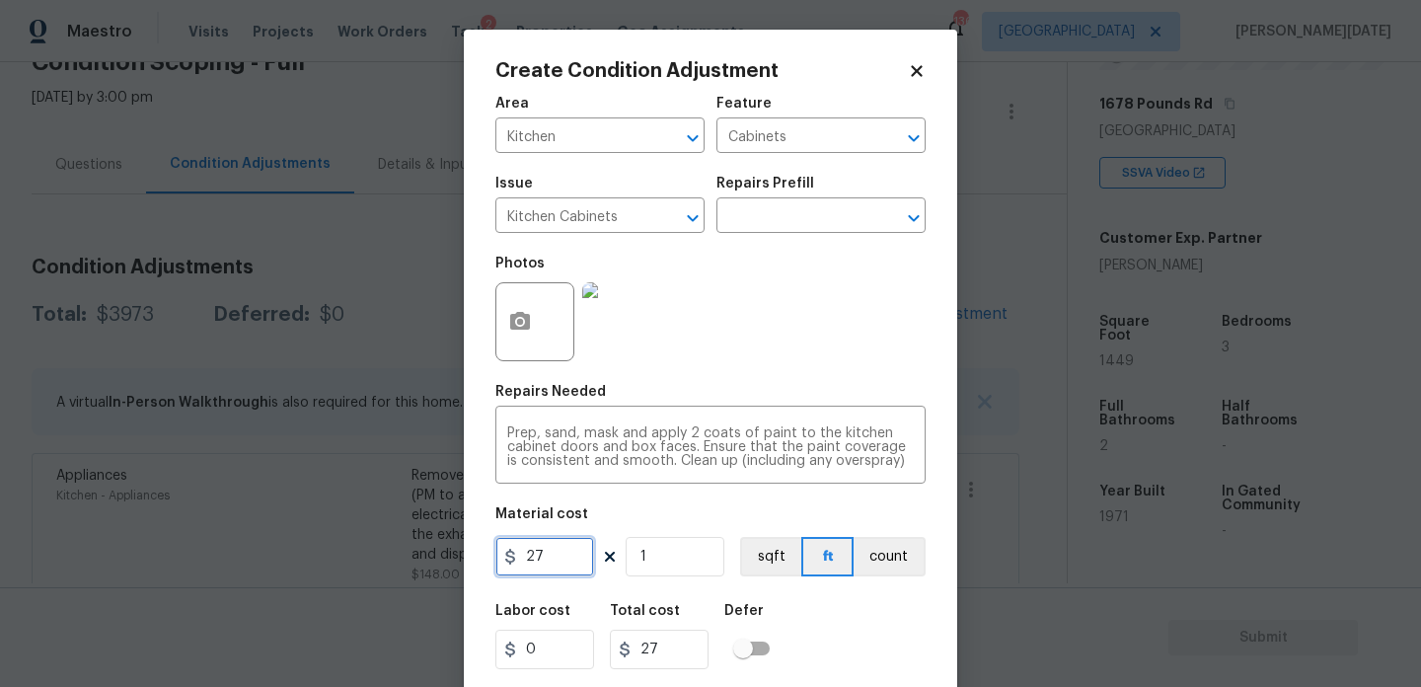
drag, startPoint x: 571, startPoint y: 561, endPoint x: 366, endPoint y: 552, distance: 205.5
click at [366, 552] on div "Create Condition Adjustment Area Kitchen ​ Feature Cabinets ​ Issue Kitchen Cab…" at bounding box center [710, 343] width 1421 height 687
type input "1200"
click at [706, 333] on div "Photos" at bounding box center [710, 309] width 430 height 128
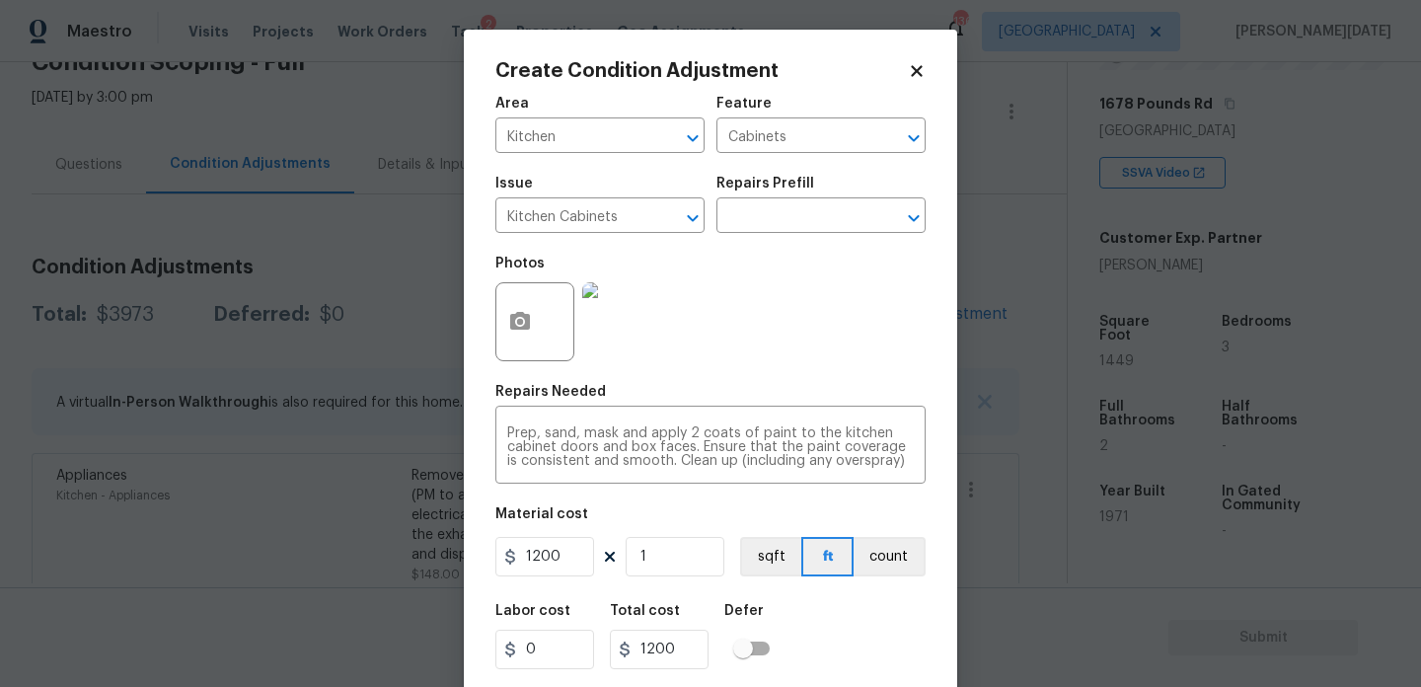
scroll to position [50, 0]
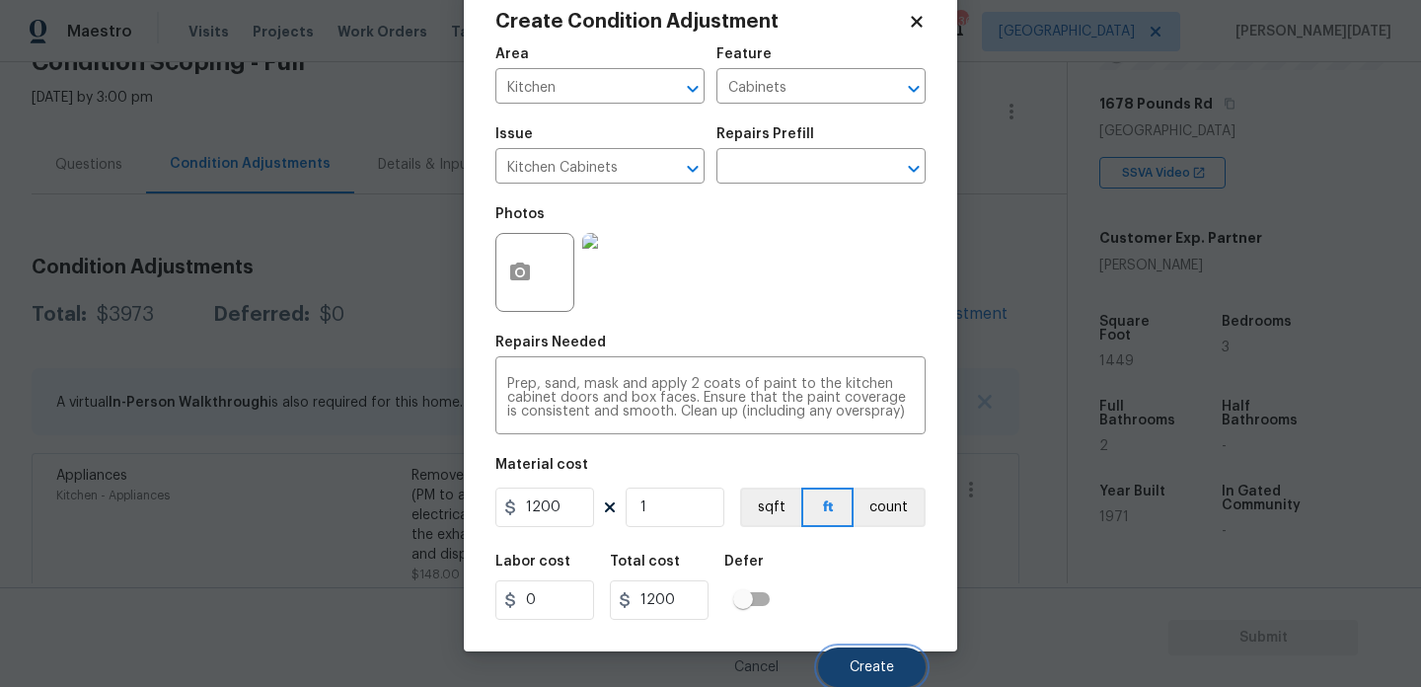
click at [869, 658] on button "Create" at bounding box center [872, 666] width 108 height 39
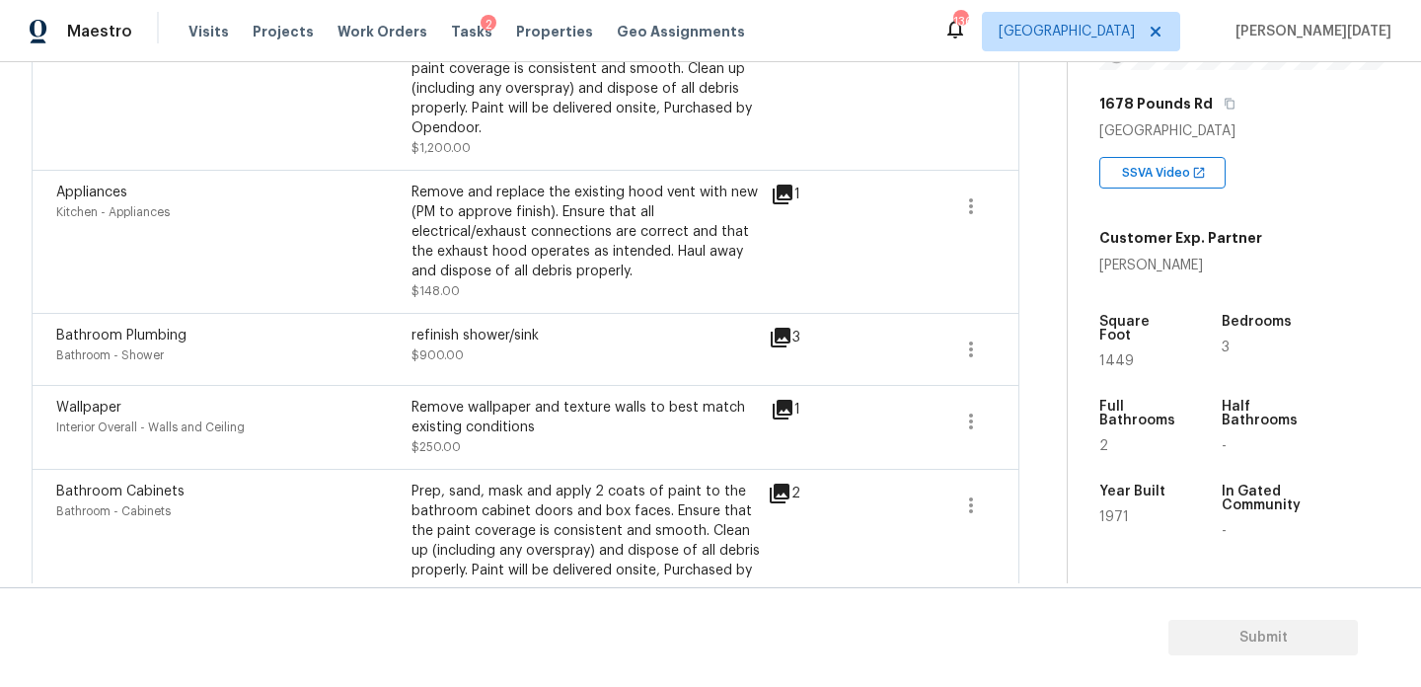
scroll to position [552, 0]
click at [952, 425] on button "button" at bounding box center [971, 420] width 47 height 47
click at [1022, 425] on div "Edit" at bounding box center [1084, 418] width 154 height 20
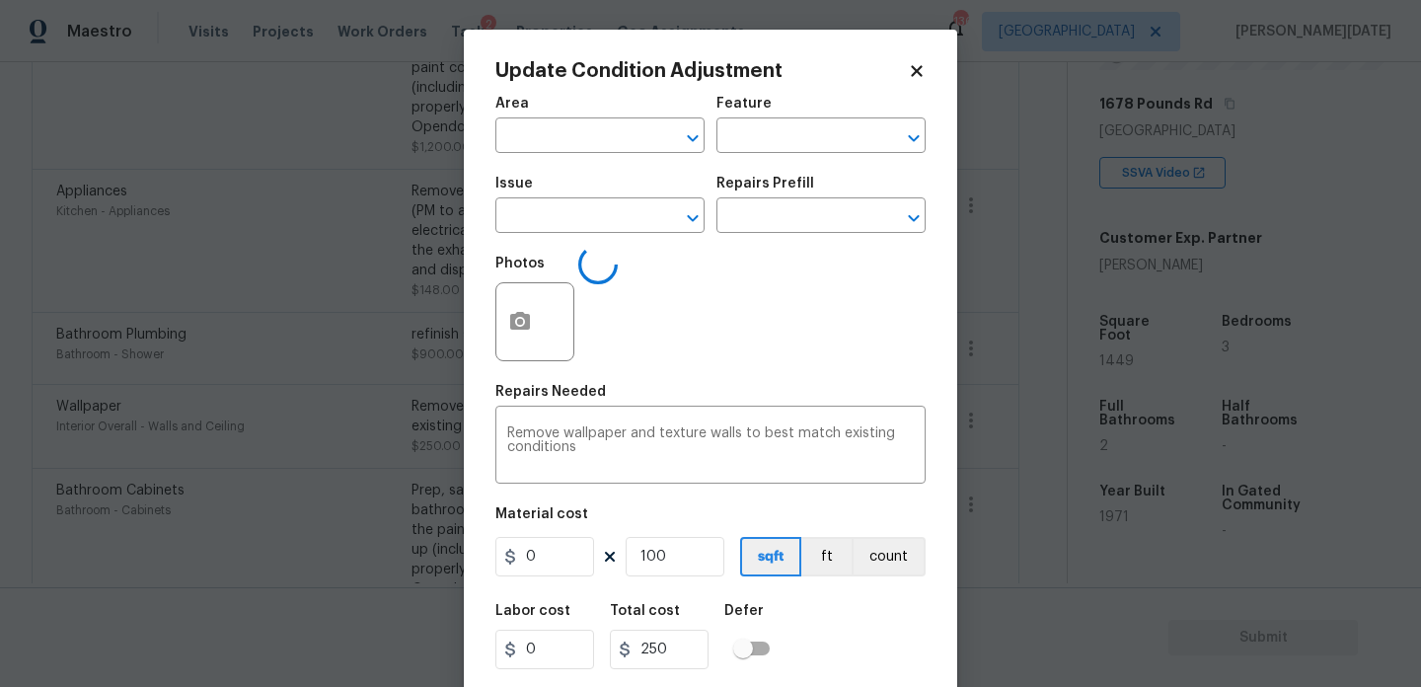
type input "Interior Overall"
type input "Walls and Ceiling"
type input "Wallpaper"
type input "2.5"
click at [520, 323] on circle "button" at bounding box center [520, 322] width 6 height 6
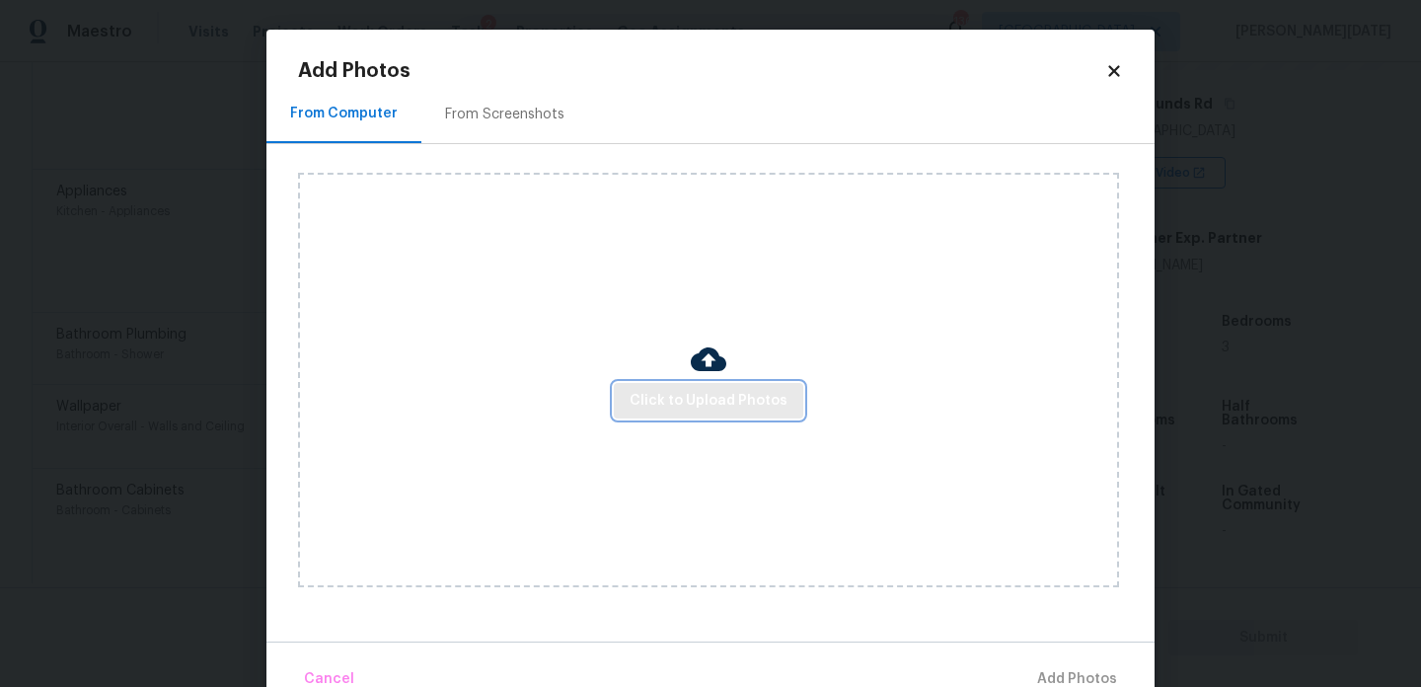
click at [656, 404] on span "Click to Upload Photos" at bounding box center [709, 401] width 158 height 25
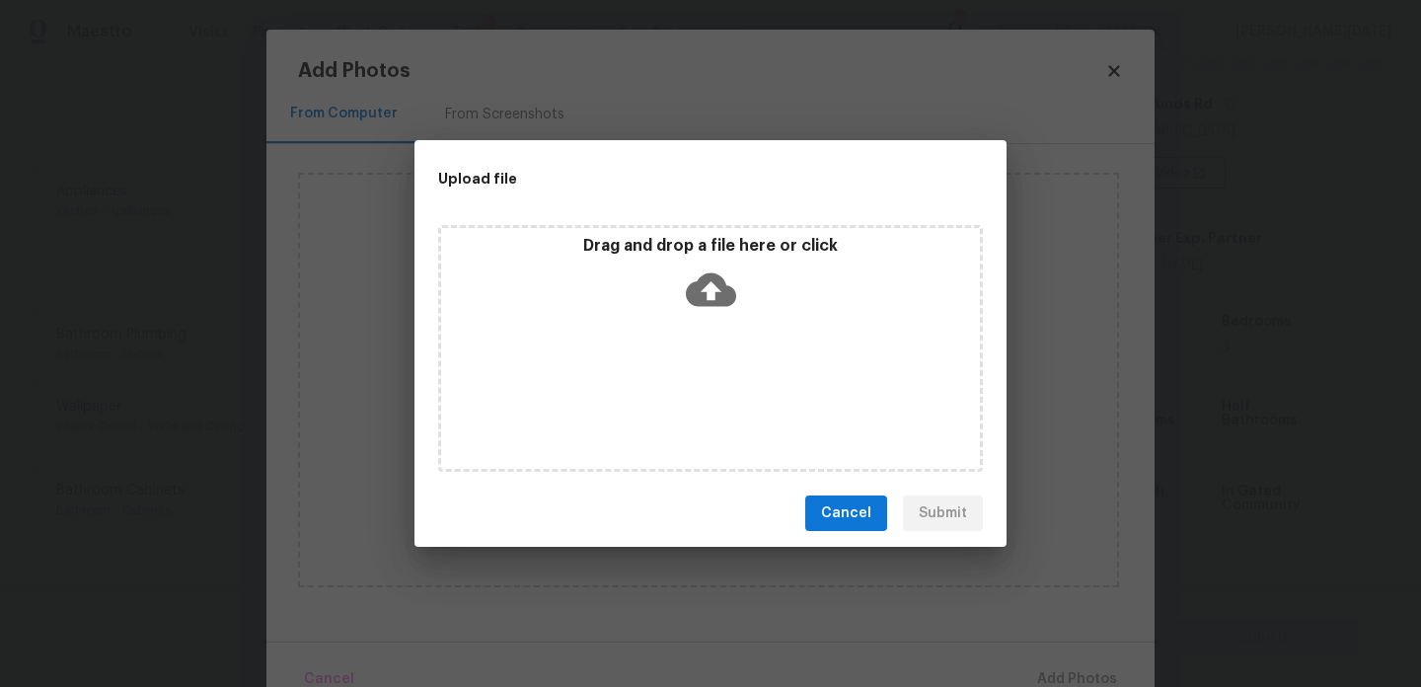
click at [656, 404] on div "Drag and drop a file here or click" at bounding box center [710, 348] width 545 height 247
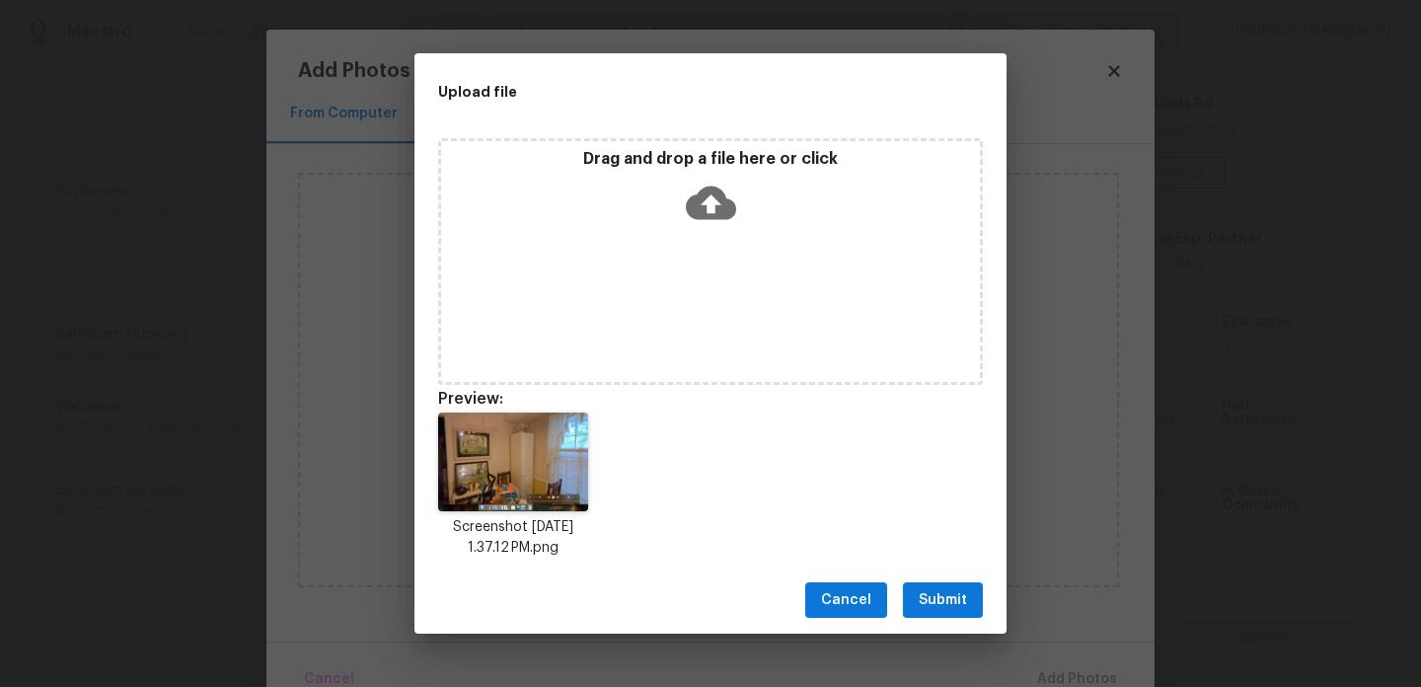
click at [937, 601] on span "Submit" at bounding box center [943, 600] width 48 height 25
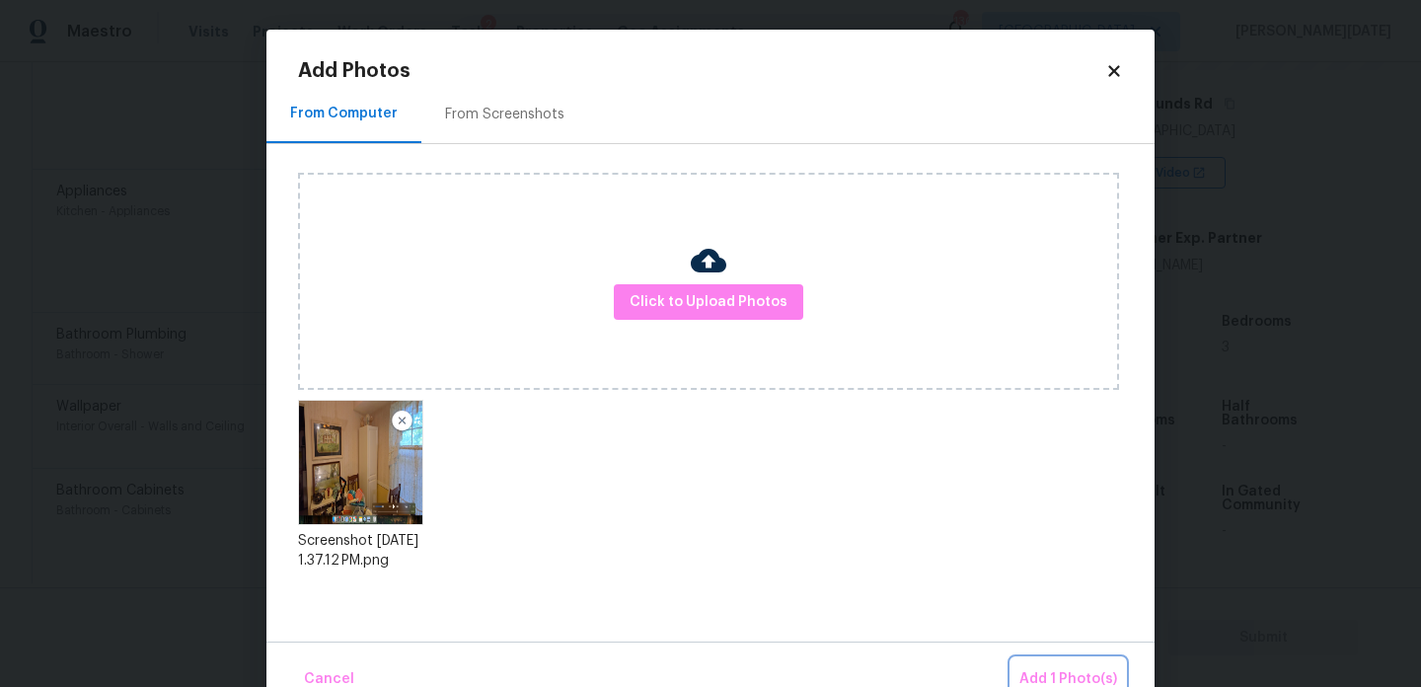
click at [1072, 668] on span "Add 1 Photo(s)" at bounding box center [1069, 679] width 98 height 25
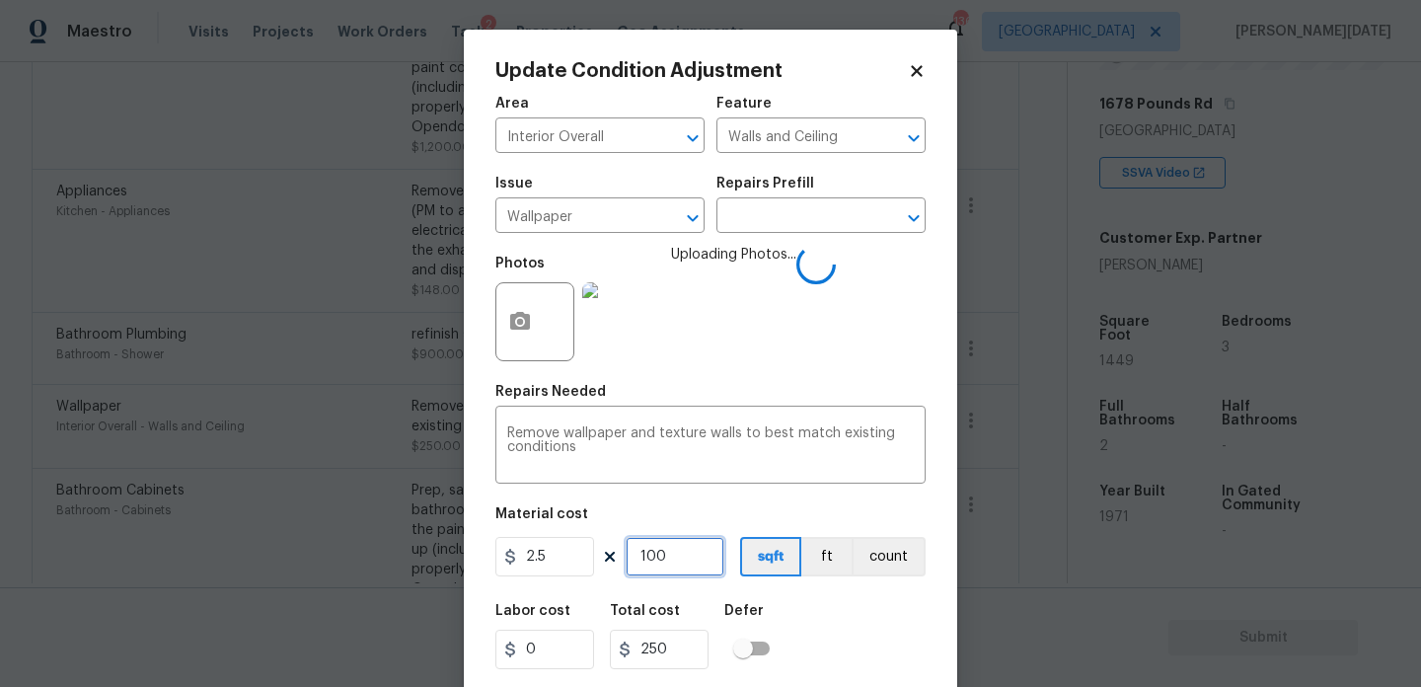
drag, startPoint x: 669, startPoint y: 557, endPoint x: 585, endPoint y: 552, distance: 84.0
click at [585, 557] on div "2.5 100 sqft ft count" at bounding box center [710, 556] width 430 height 39
type input "0"
type input "2"
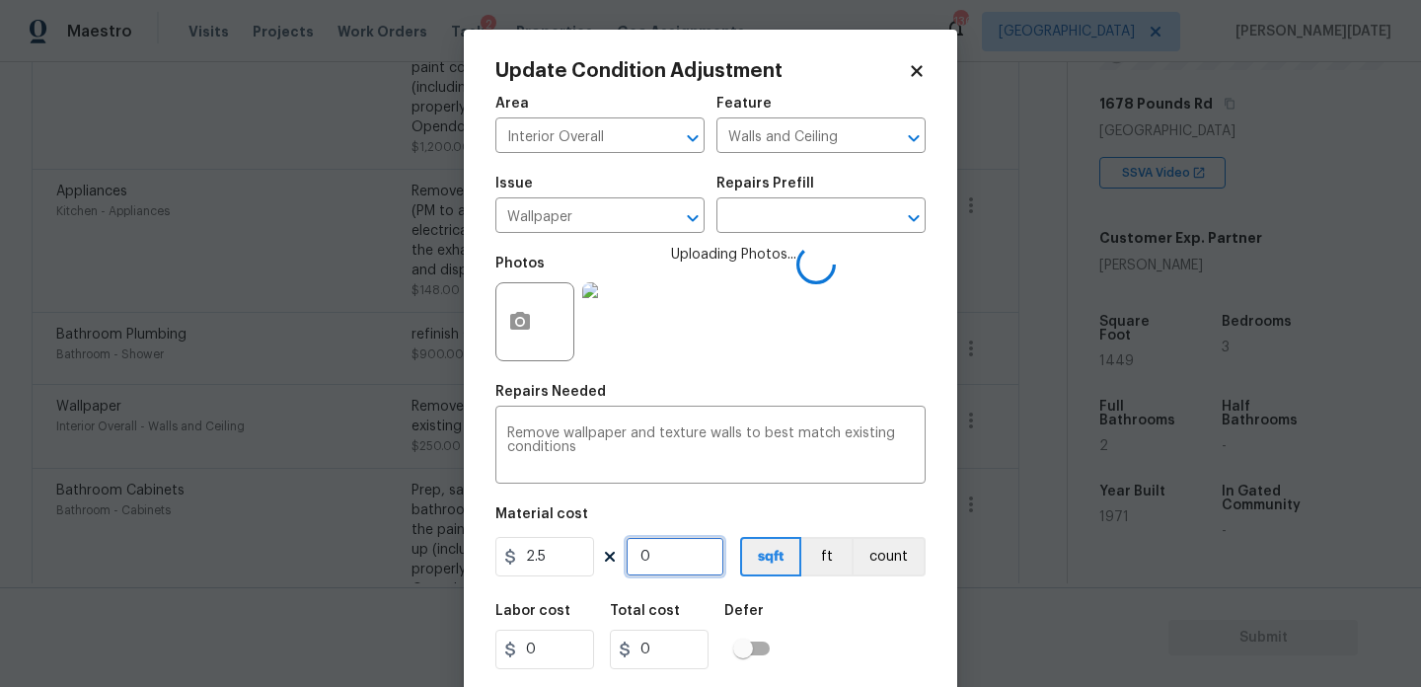
type input "5"
type input "20"
type input "50"
type input "200"
type input "500"
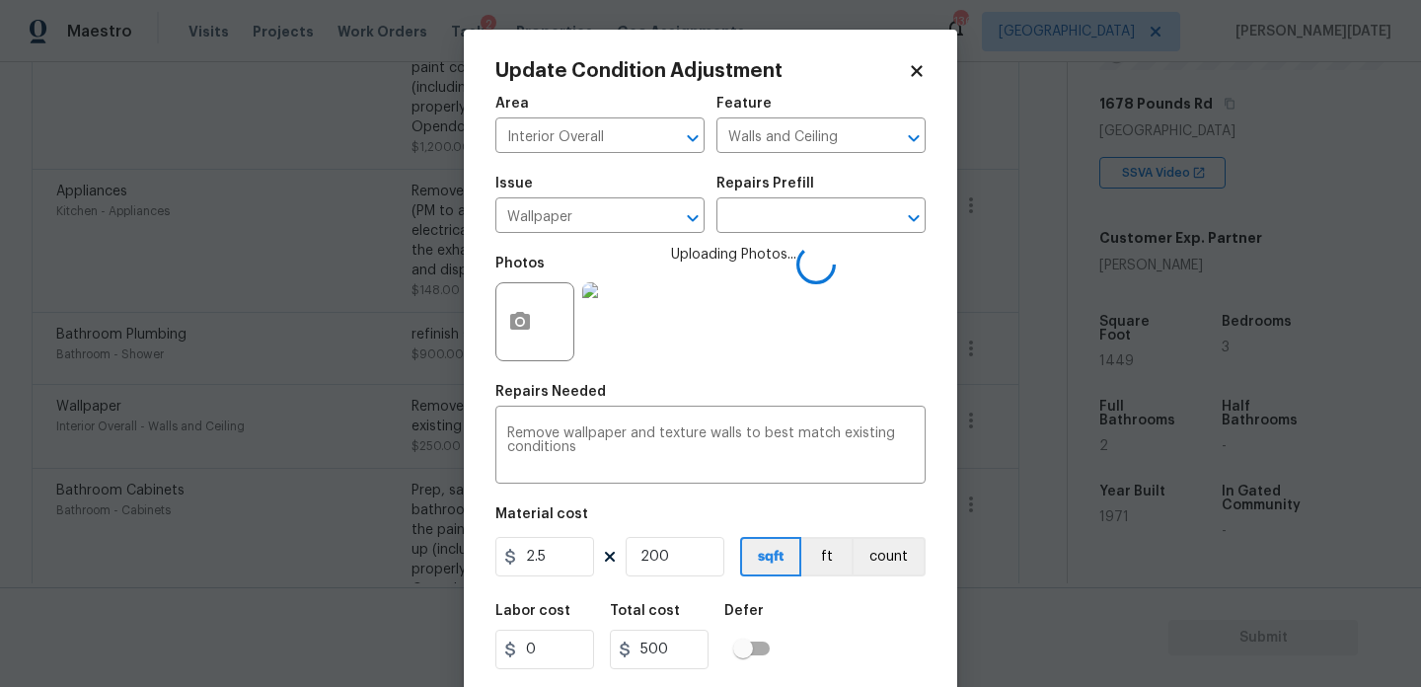
click at [790, 338] on span "Uploading Photos..." at bounding box center [733, 309] width 125 height 128
drag, startPoint x: 667, startPoint y: 560, endPoint x: 494, endPoint y: 559, distance: 172.7
click at [495, 559] on div "2.5 200 sqft ft count" at bounding box center [710, 556] width 430 height 39
type input "0"
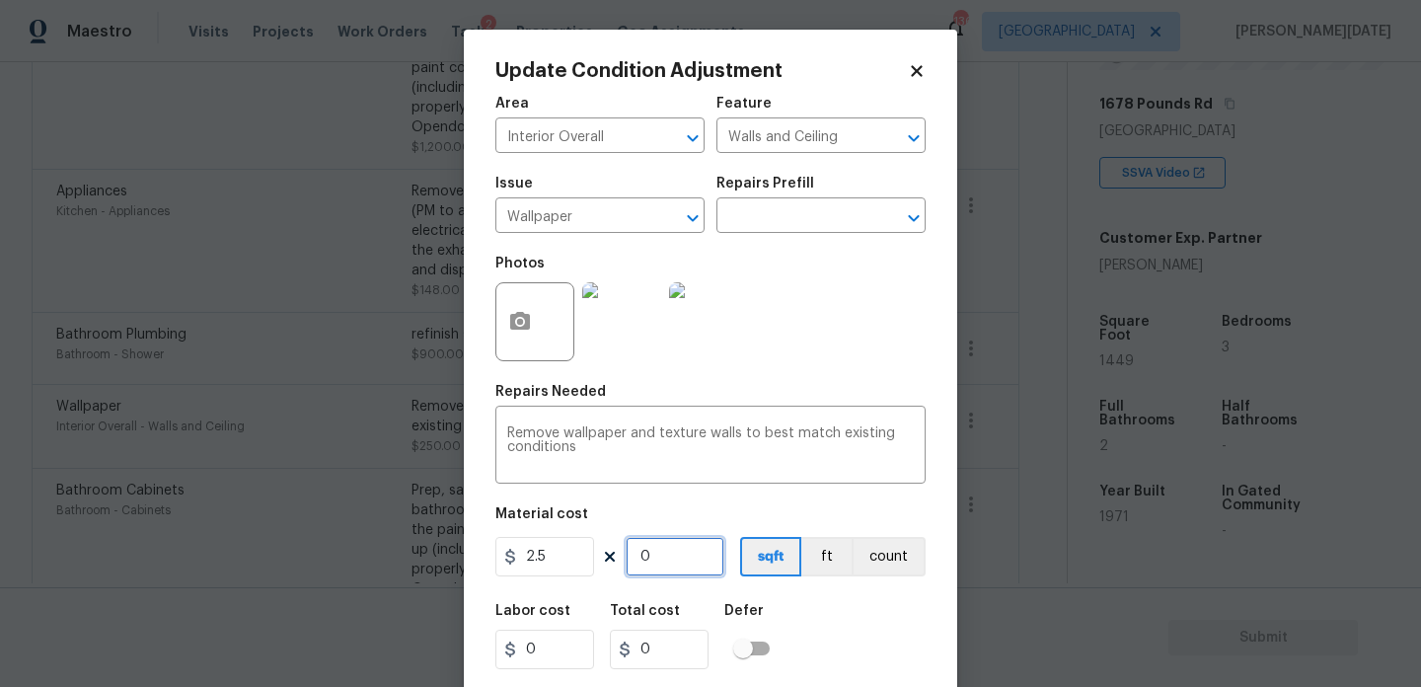
type input "3"
type input "7.5"
type input "30"
type input "75"
type input "300"
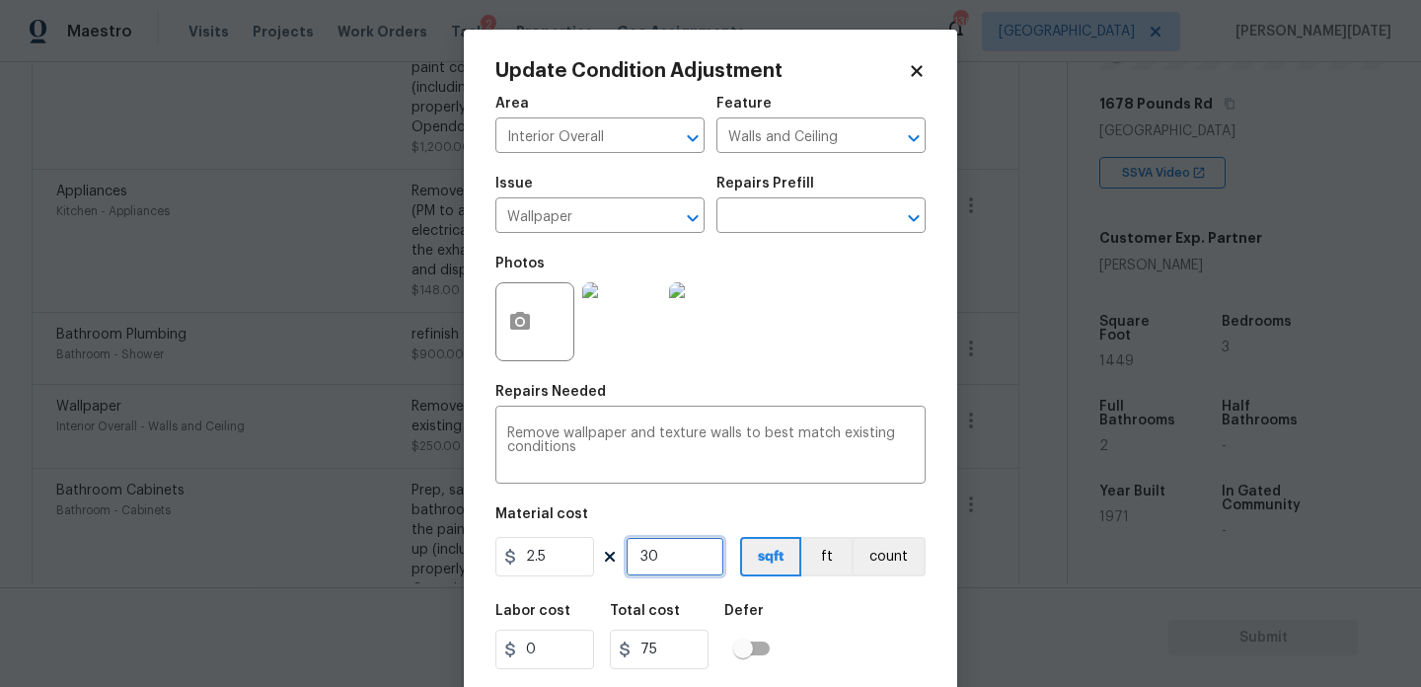
type input "750"
type input "300"
click at [766, 341] on div "Photos" at bounding box center [710, 309] width 430 height 128
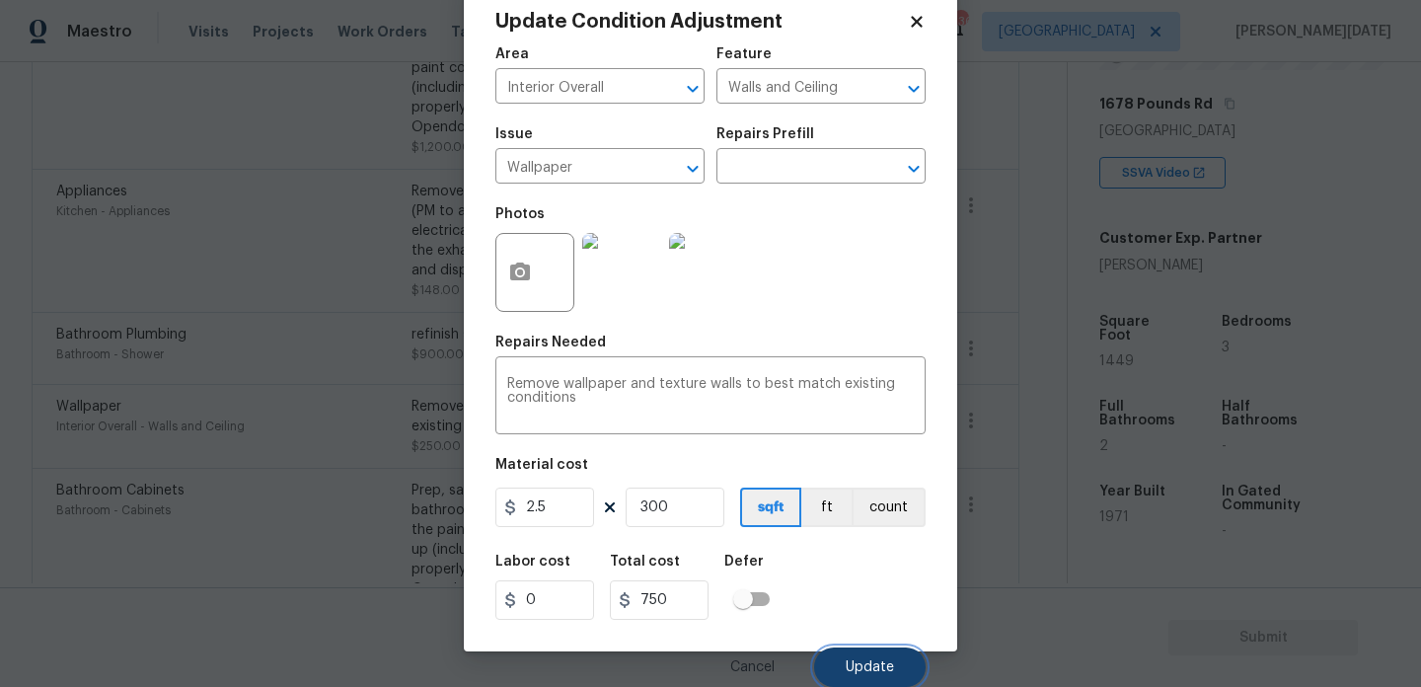
click at [892, 666] on span "Update" at bounding box center [870, 667] width 48 height 15
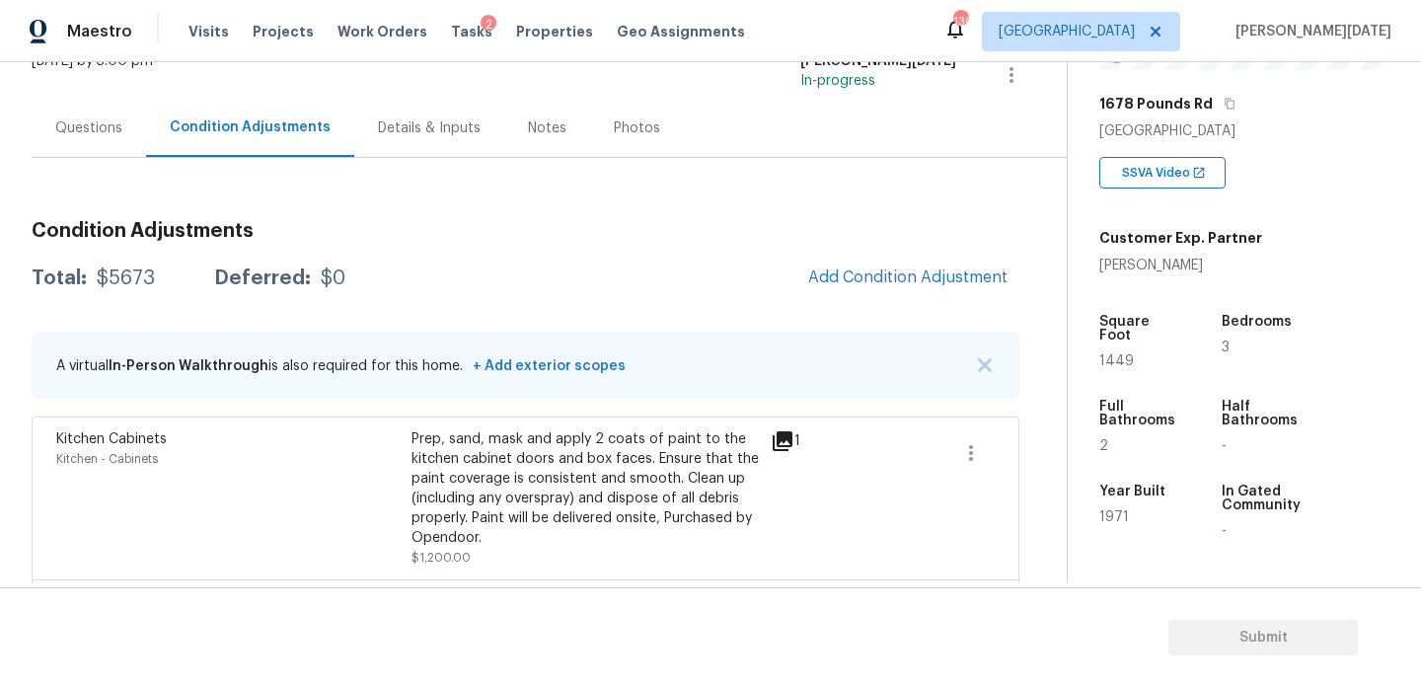
scroll to position [0, 0]
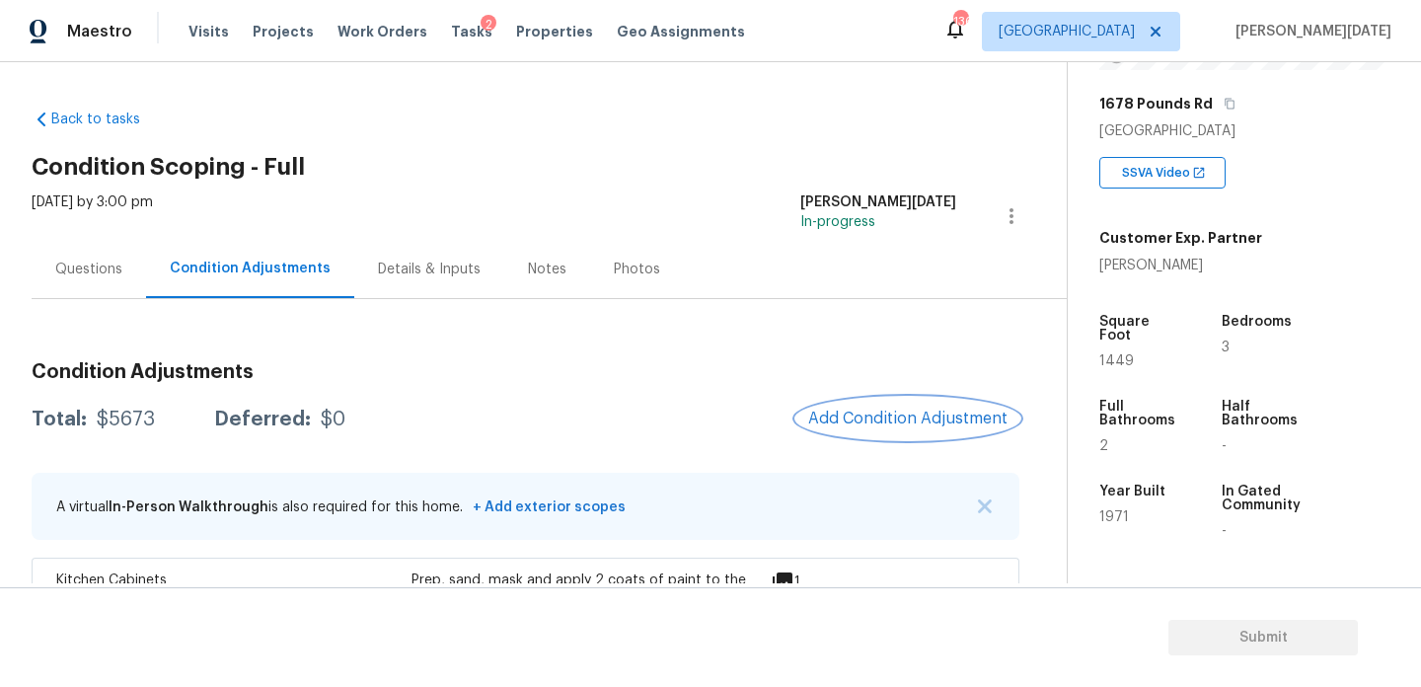
click at [872, 429] on button "Add Condition Adjustment" at bounding box center [907, 418] width 223 height 41
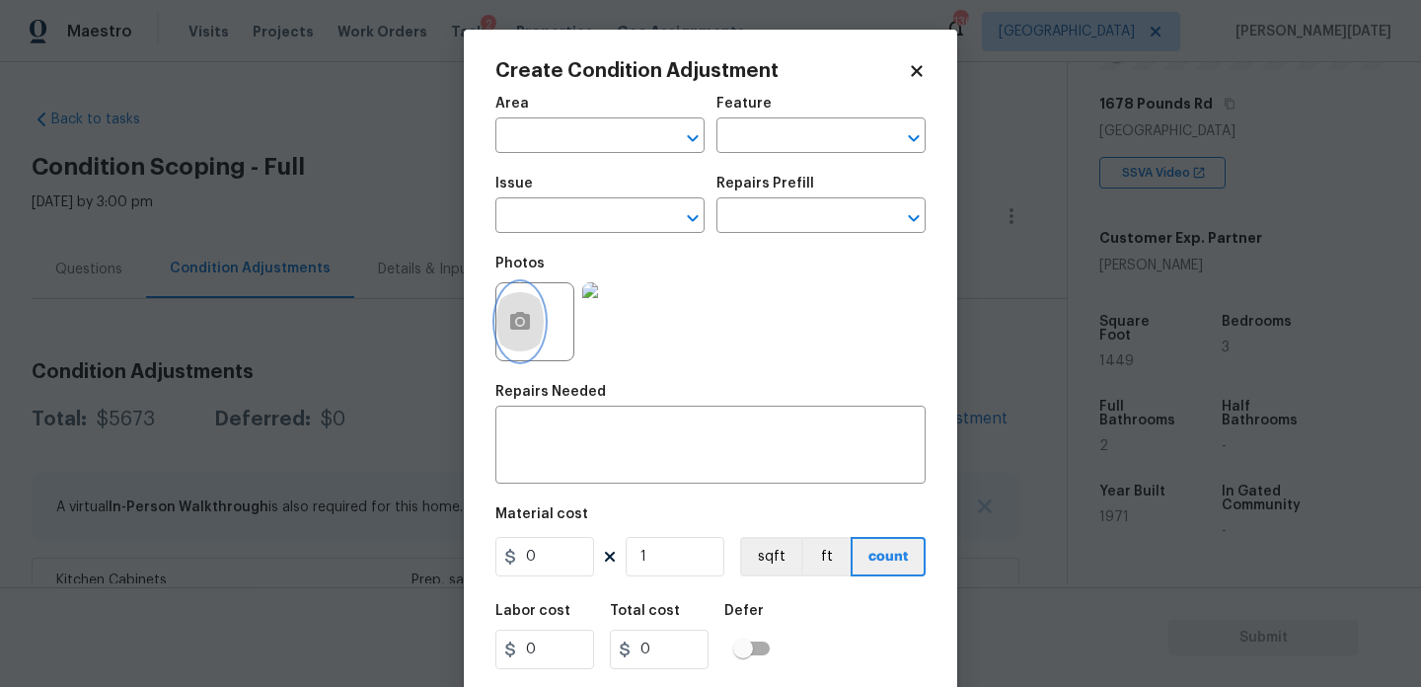
click at [515, 303] on button "button" at bounding box center [519, 321] width 47 height 77
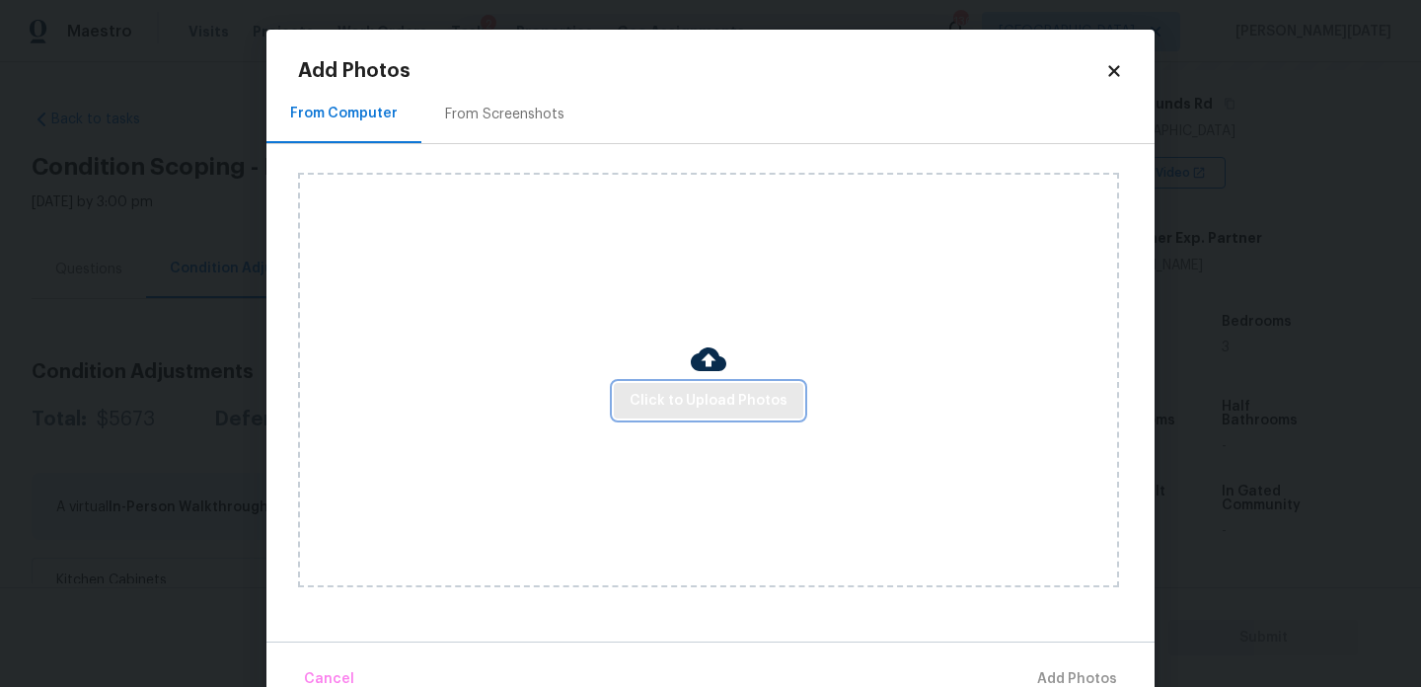
click at [722, 398] on span "Click to Upload Photos" at bounding box center [709, 401] width 158 height 25
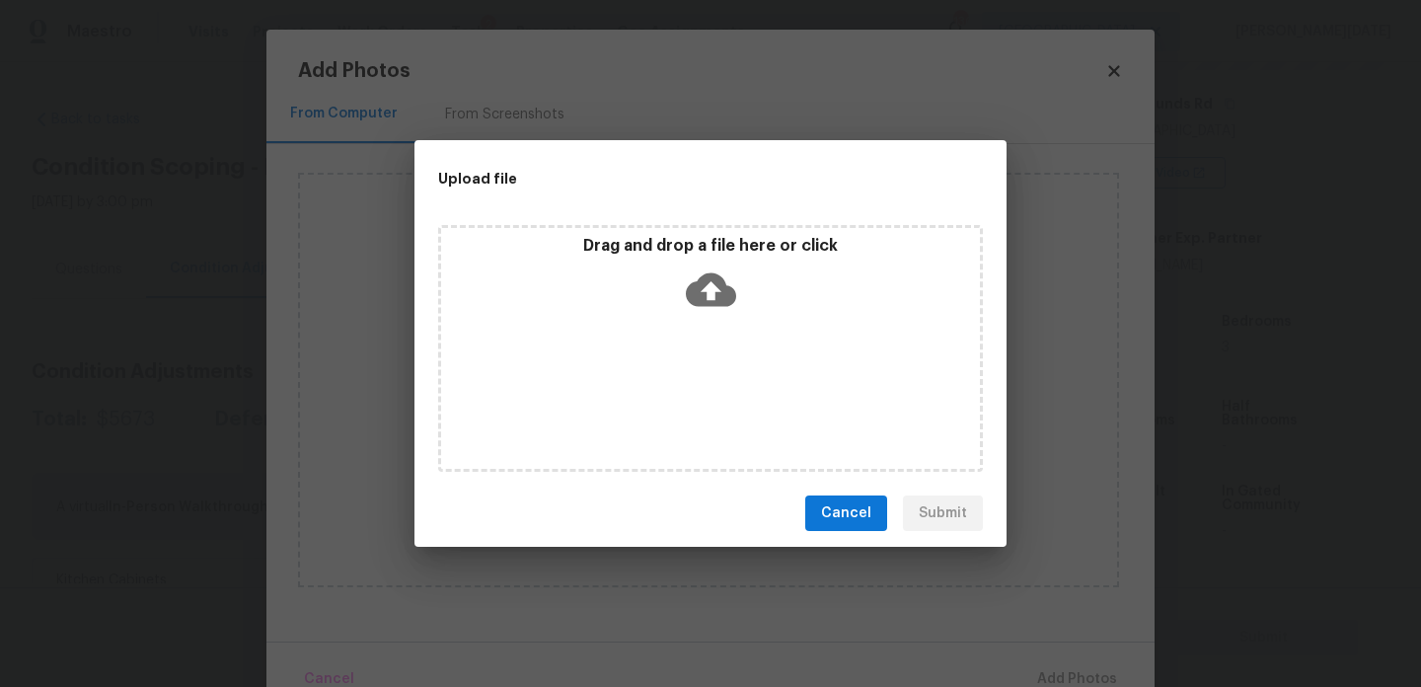
click at [722, 398] on div "Drag and drop a file here or click" at bounding box center [710, 348] width 545 height 247
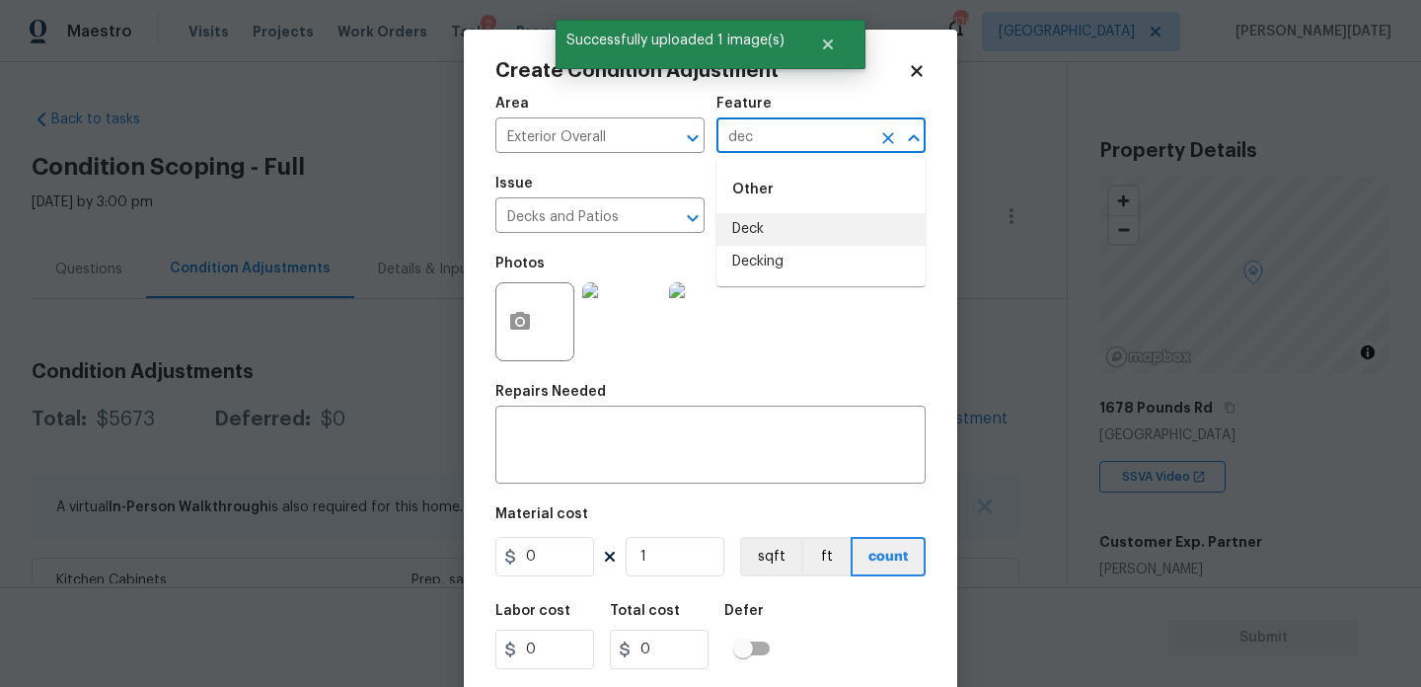
scroll to position [304, 0]
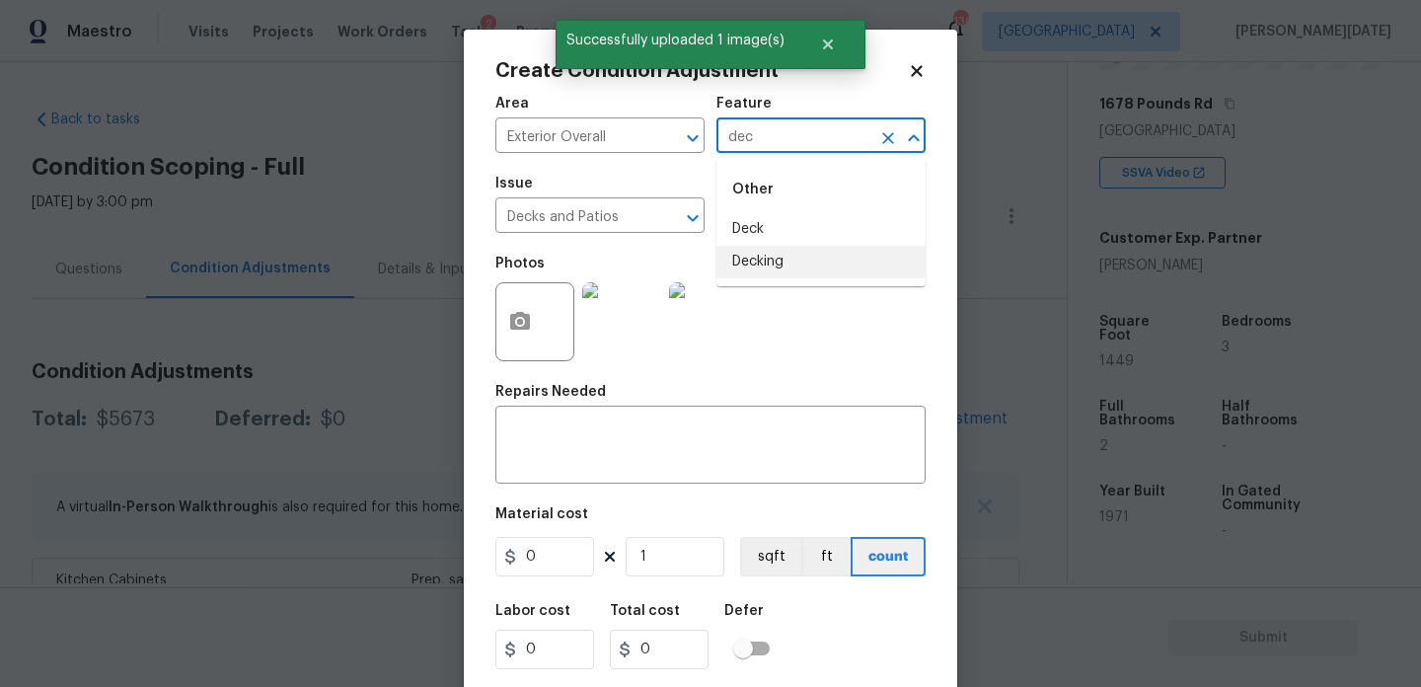
click at [778, 258] on li "Decking" at bounding box center [821, 262] width 209 height 33
type input "Decking"
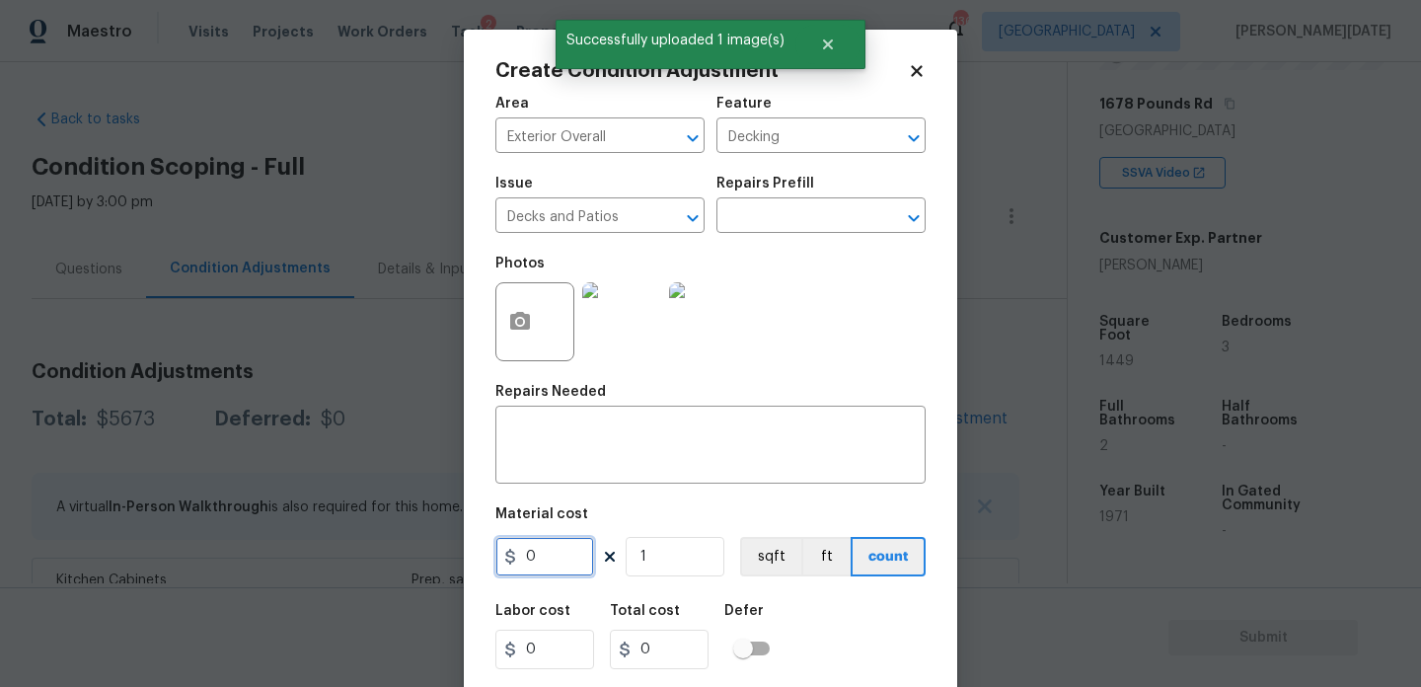
click at [564, 569] on input "0" at bounding box center [544, 556] width 99 height 39
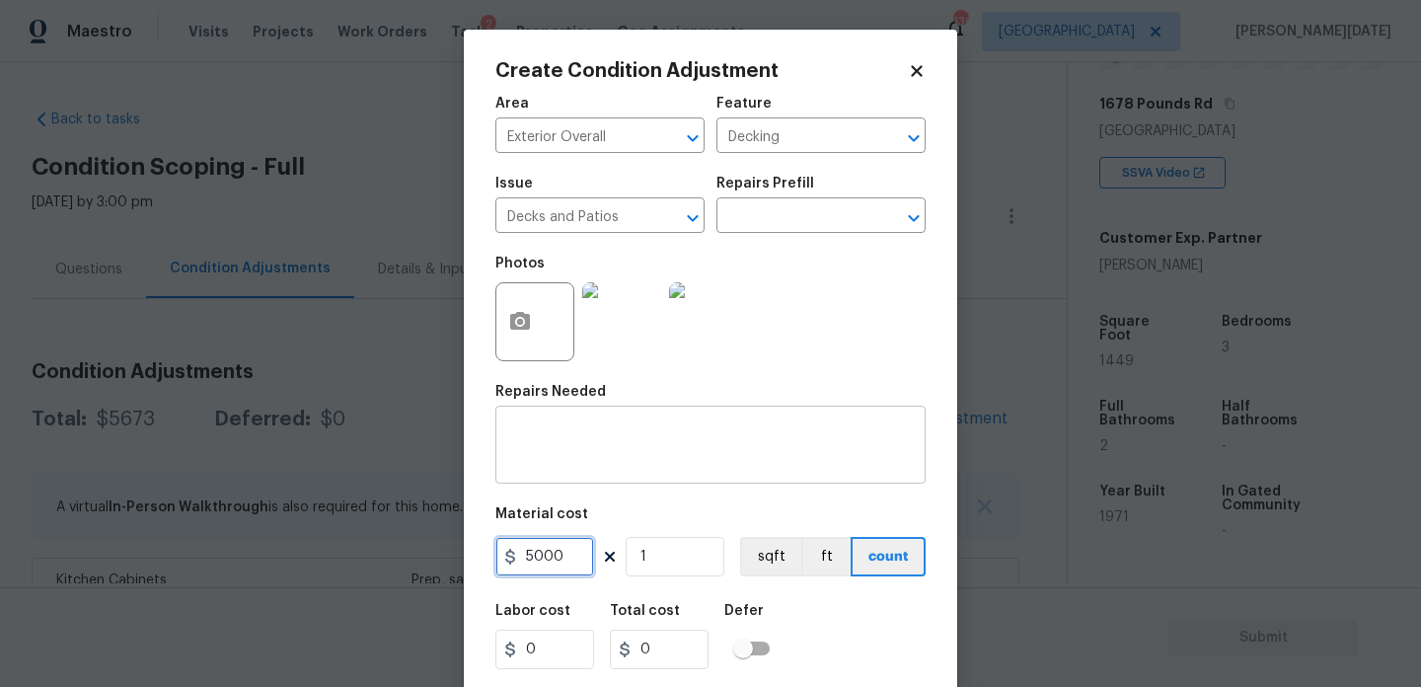
type input "5000"
click at [605, 431] on textarea at bounding box center [710, 446] width 407 height 41
type input "5000"
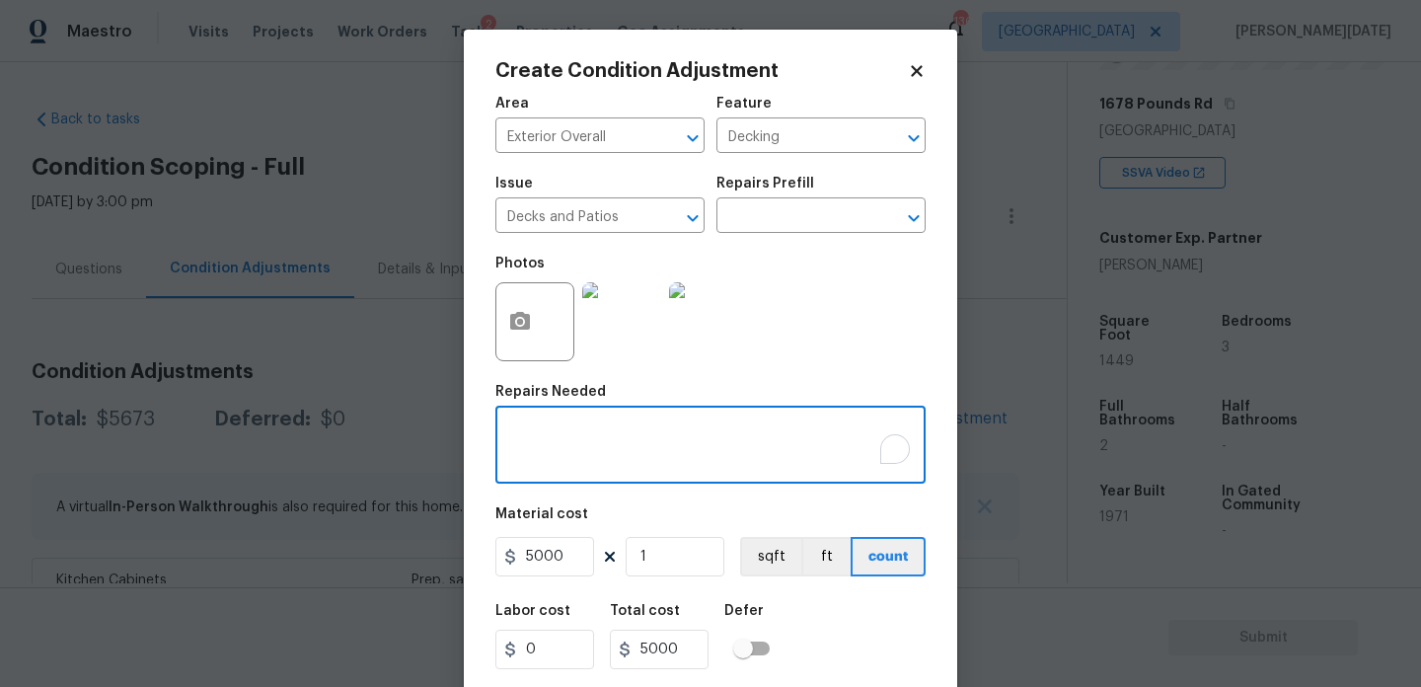
click at [573, 440] on textarea "To enrich screen reader interactions, please activate Accessibility in Grammarl…" at bounding box center [710, 446] width 407 height 41
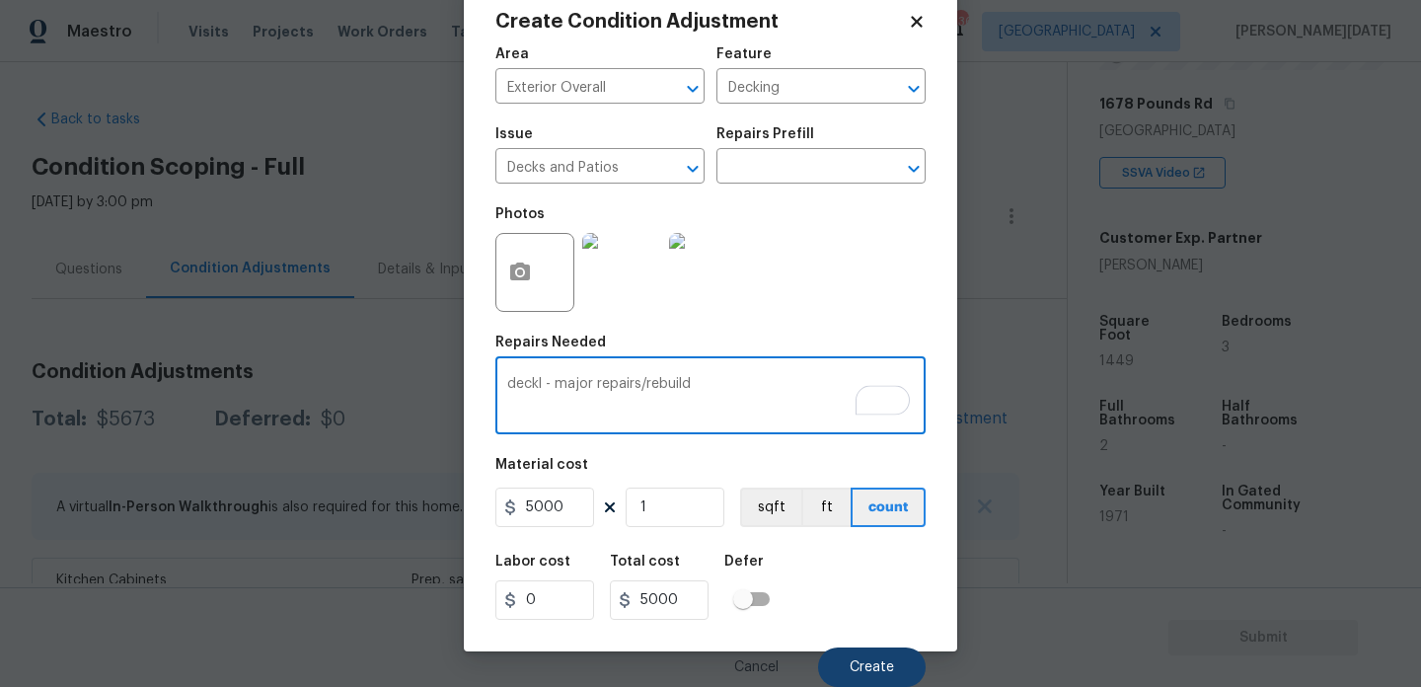
type textarea "deckl - major repairs/rebuild"
click at [872, 672] on span "Create" at bounding box center [872, 667] width 44 height 15
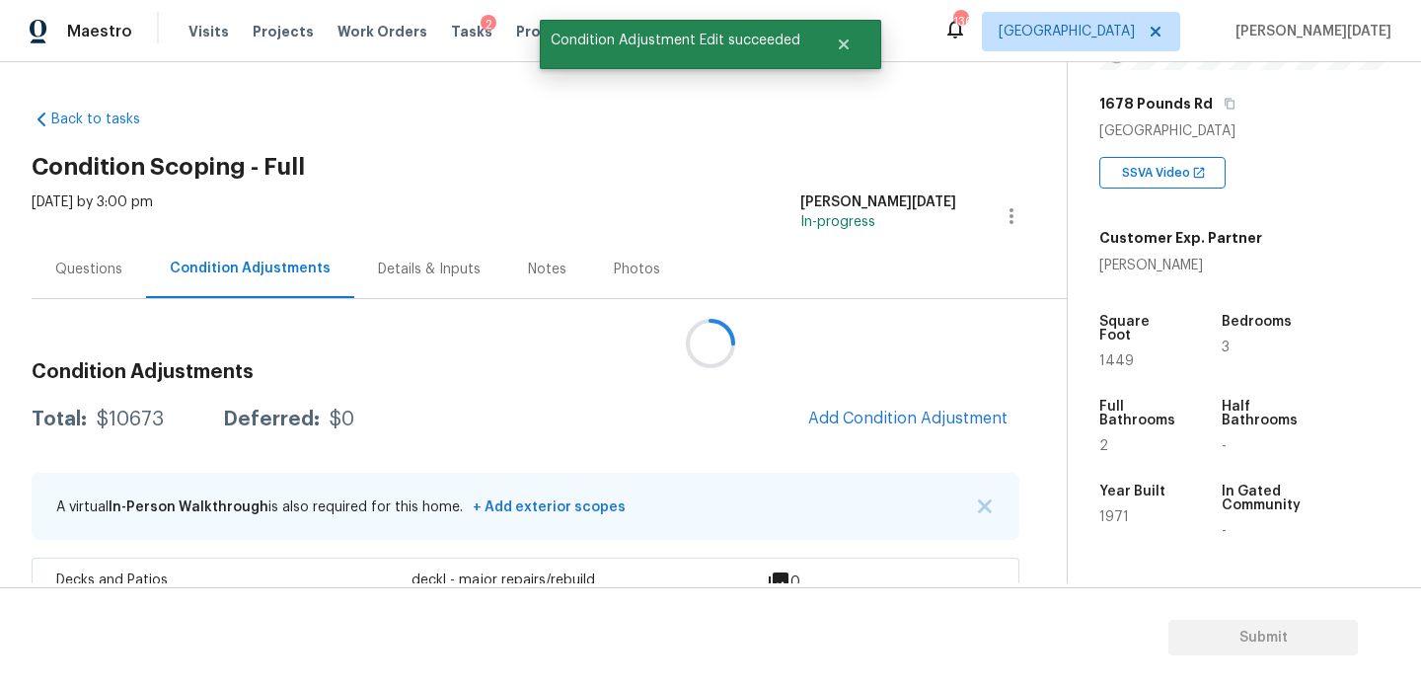
scroll to position [0, 0]
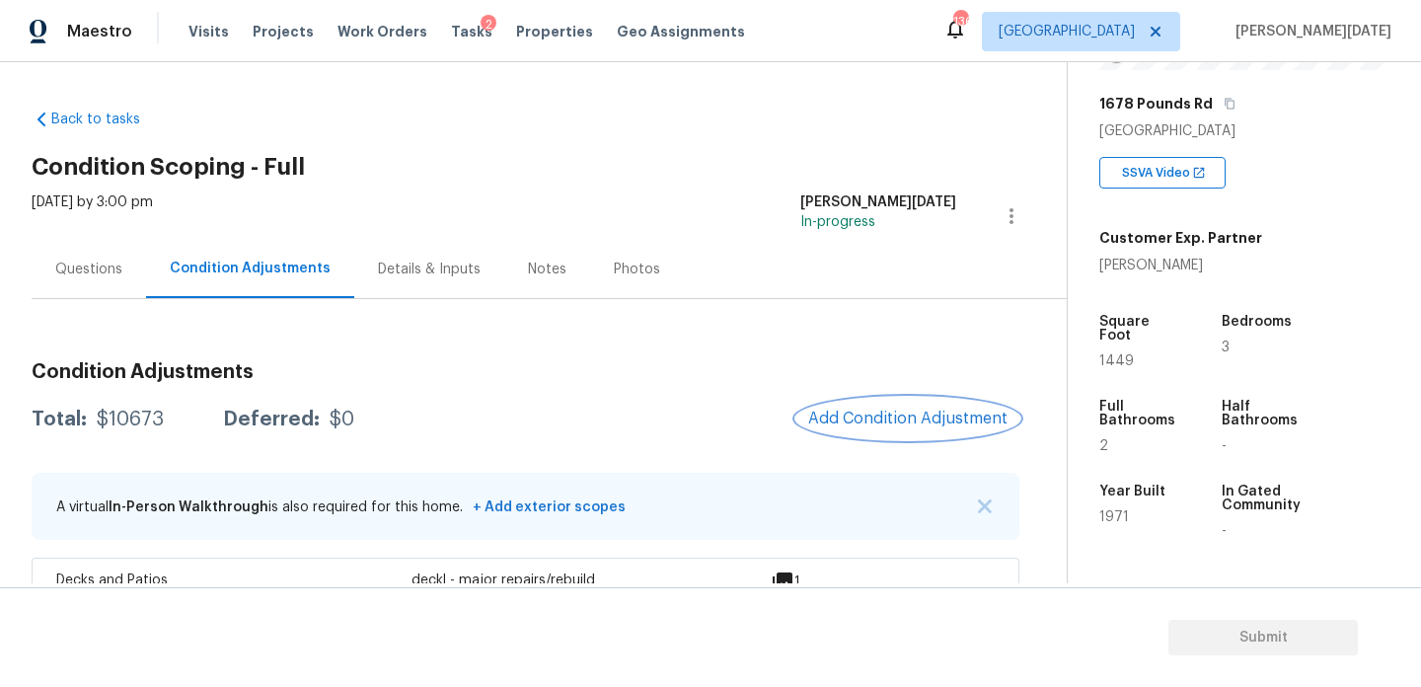
click at [876, 412] on span "Add Condition Adjustment" at bounding box center [907, 419] width 199 height 18
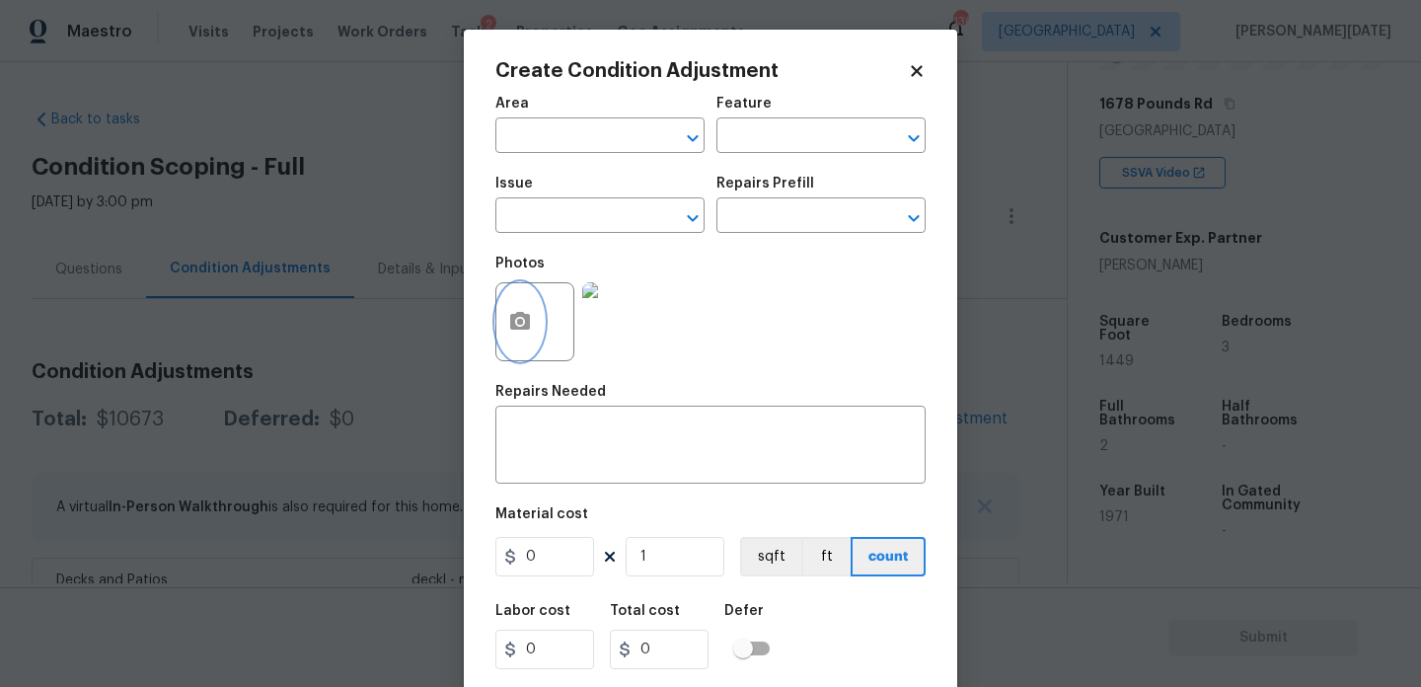
click at [535, 319] on button "button" at bounding box center [519, 321] width 47 height 77
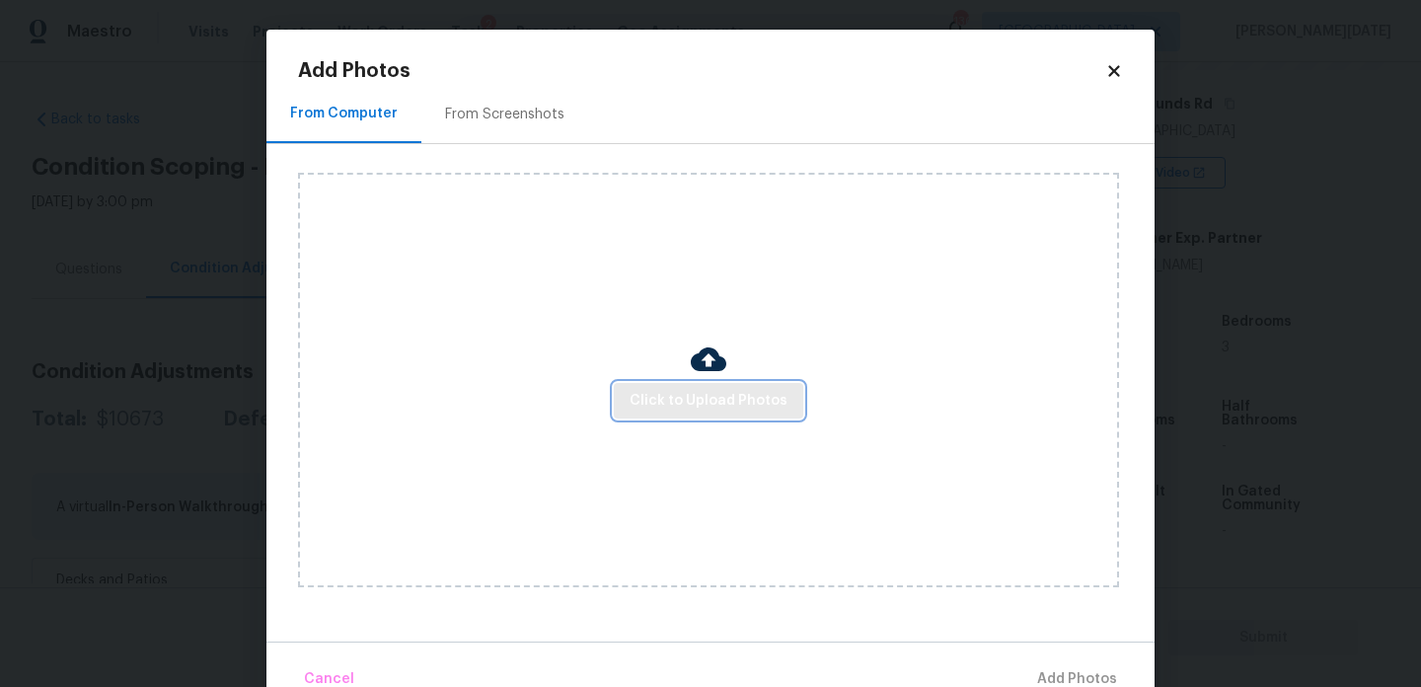
click at [654, 385] on button "Click to Upload Photos" at bounding box center [709, 401] width 190 height 37
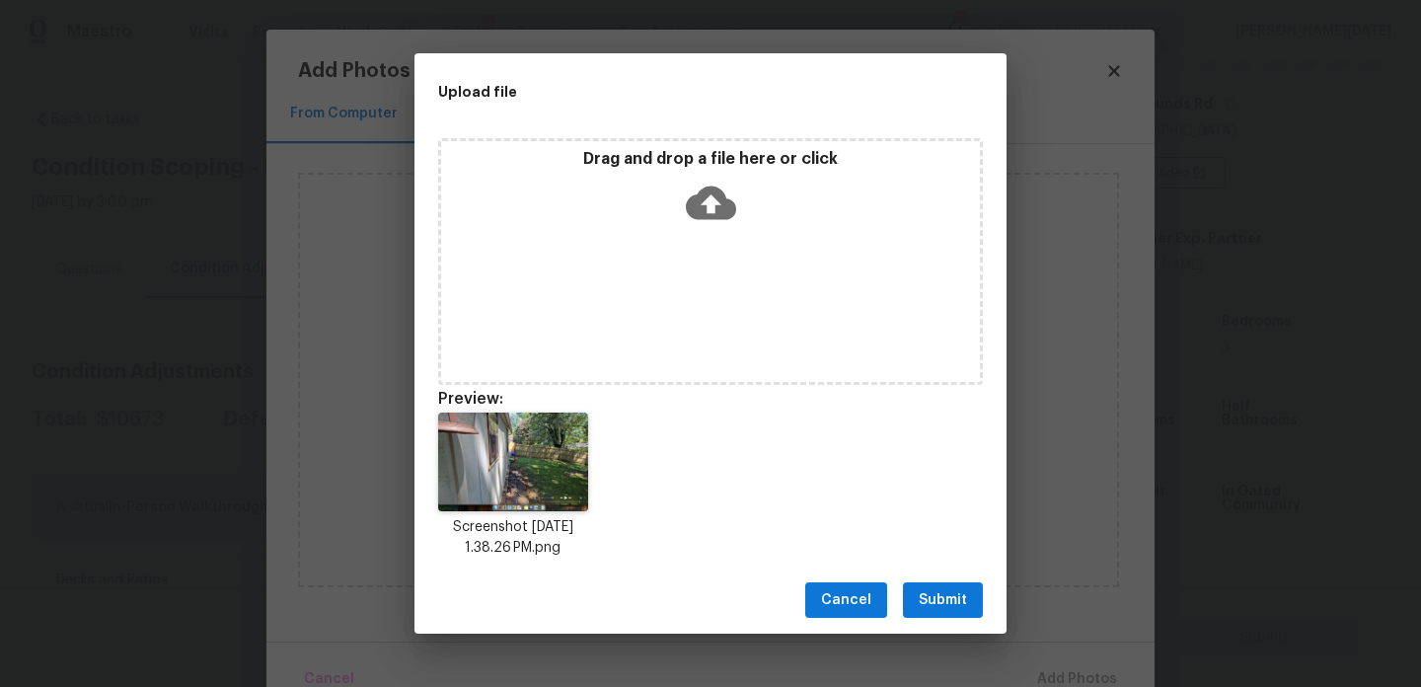
click at [932, 596] on span "Submit" at bounding box center [943, 600] width 48 height 25
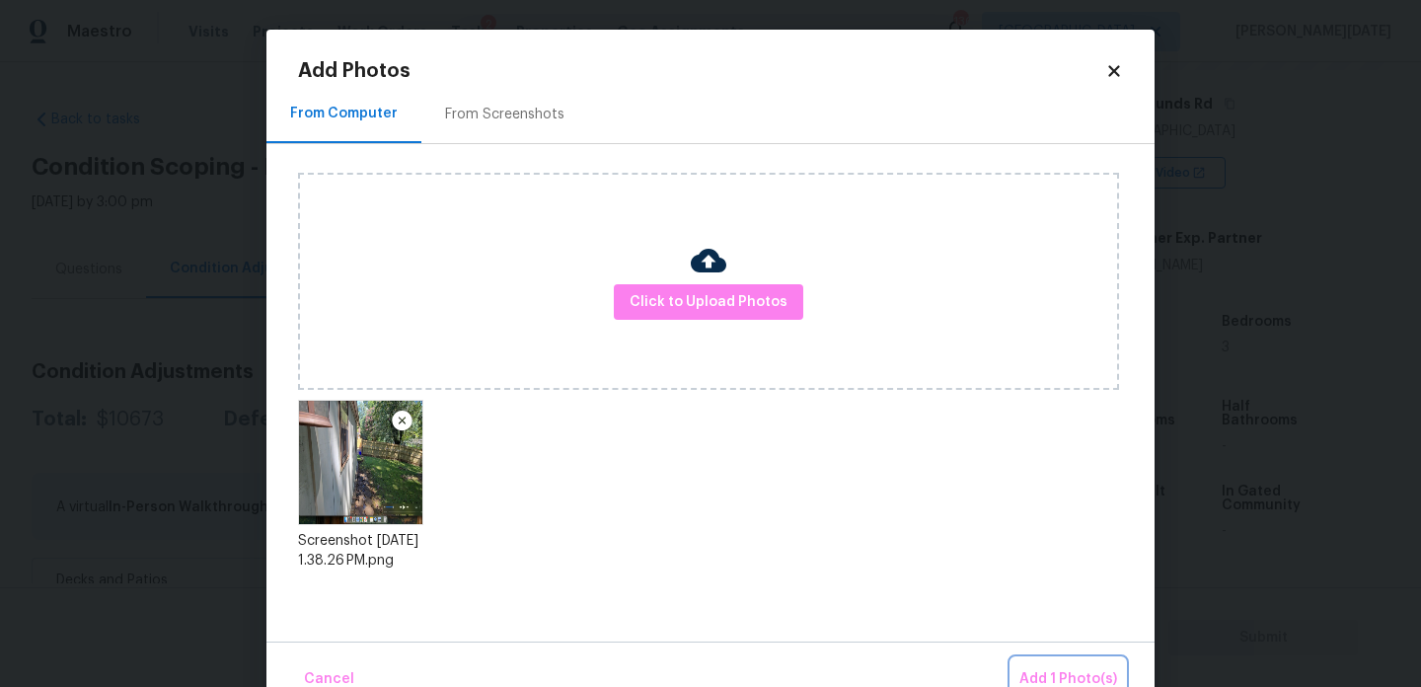
click at [1031, 666] on button "Add 1 Photo(s)" at bounding box center [1069, 679] width 114 height 42
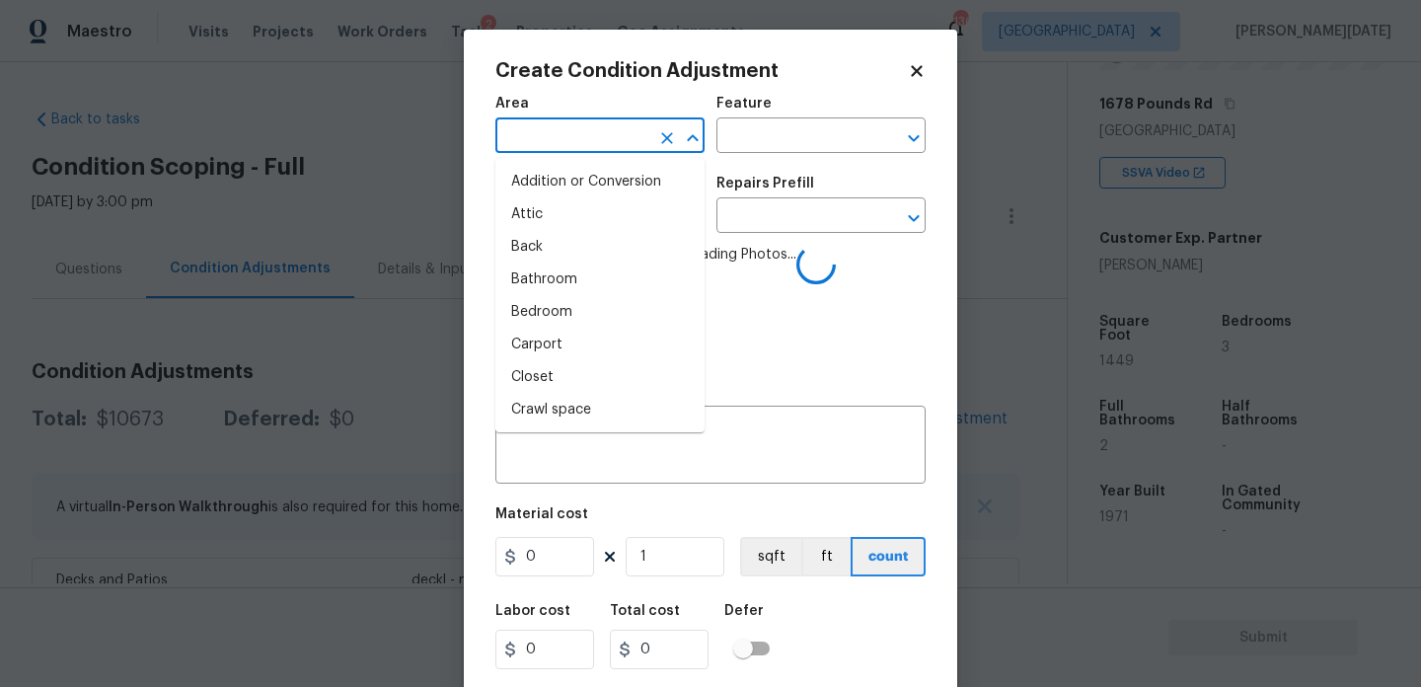
click at [567, 139] on input "text" at bounding box center [572, 137] width 154 height 31
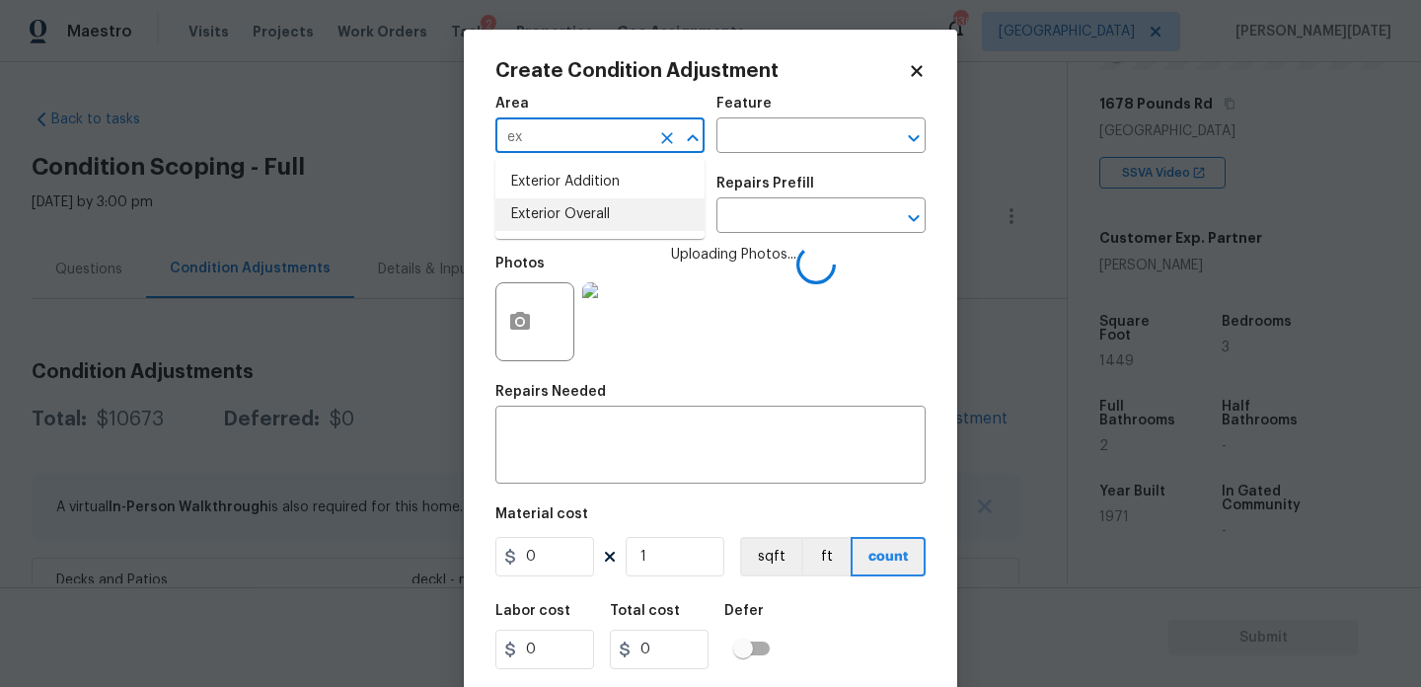
click at [570, 212] on li "Exterior Overall" at bounding box center [599, 214] width 209 height 33
type input "Exterior Overall"
click at [570, 212] on input "text" at bounding box center [572, 217] width 154 height 31
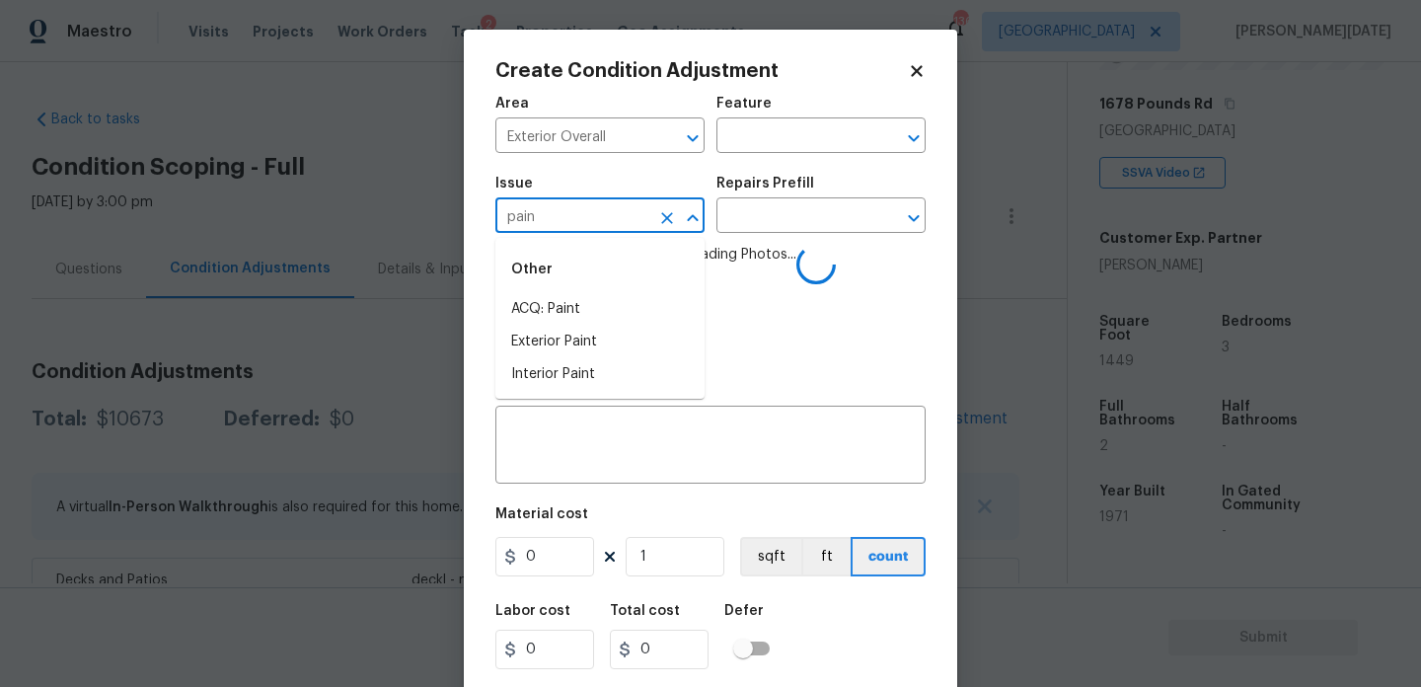
type input "paint"
click at [579, 295] on li "ACQ: Flooring" at bounding box center [599, 309] width 209 height 33
type input "ACQ: Flooring"
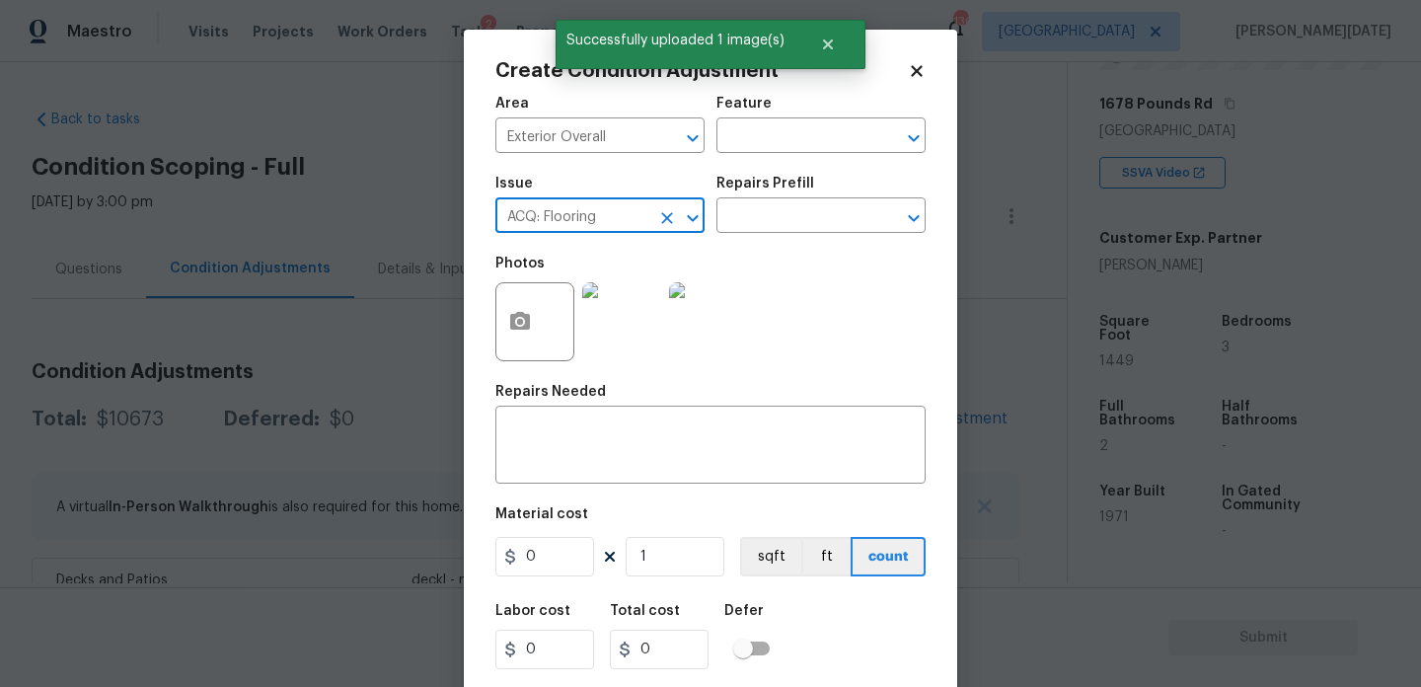
click at [653, 224] on div at bounding box center [678, 218] width 51 height 28
click at [678, 215] on button "Clear" at bounding box center [667, 218] width 28 height 28
click at [626, 299] on li "ACQ: Paint" at bounding box center [599, 309] width 209 height 33
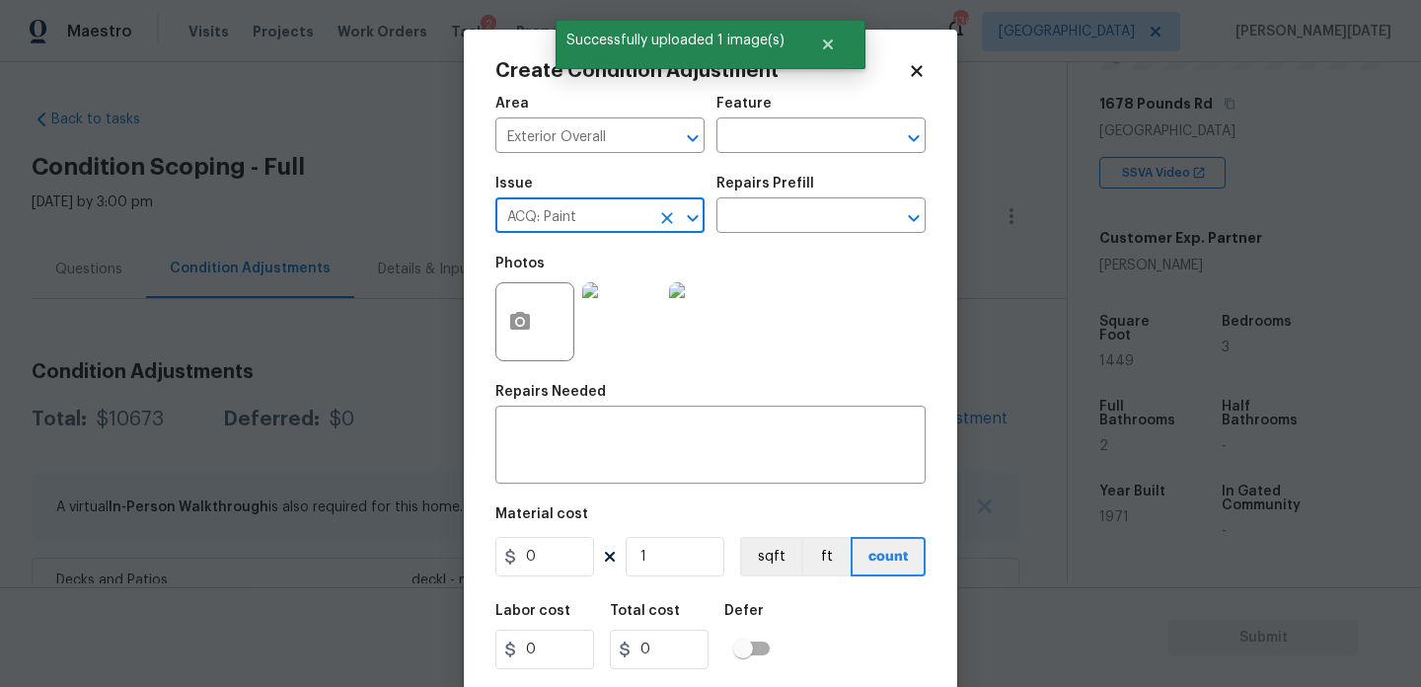
type input "ACQ: Paint"
click at [848, 200] on div "Repairs Prefill" at bounding box center [821, 190] width 209 height 26
click at [821, 221] on input "text" at bounding box center [794, 217] width 154 height 31
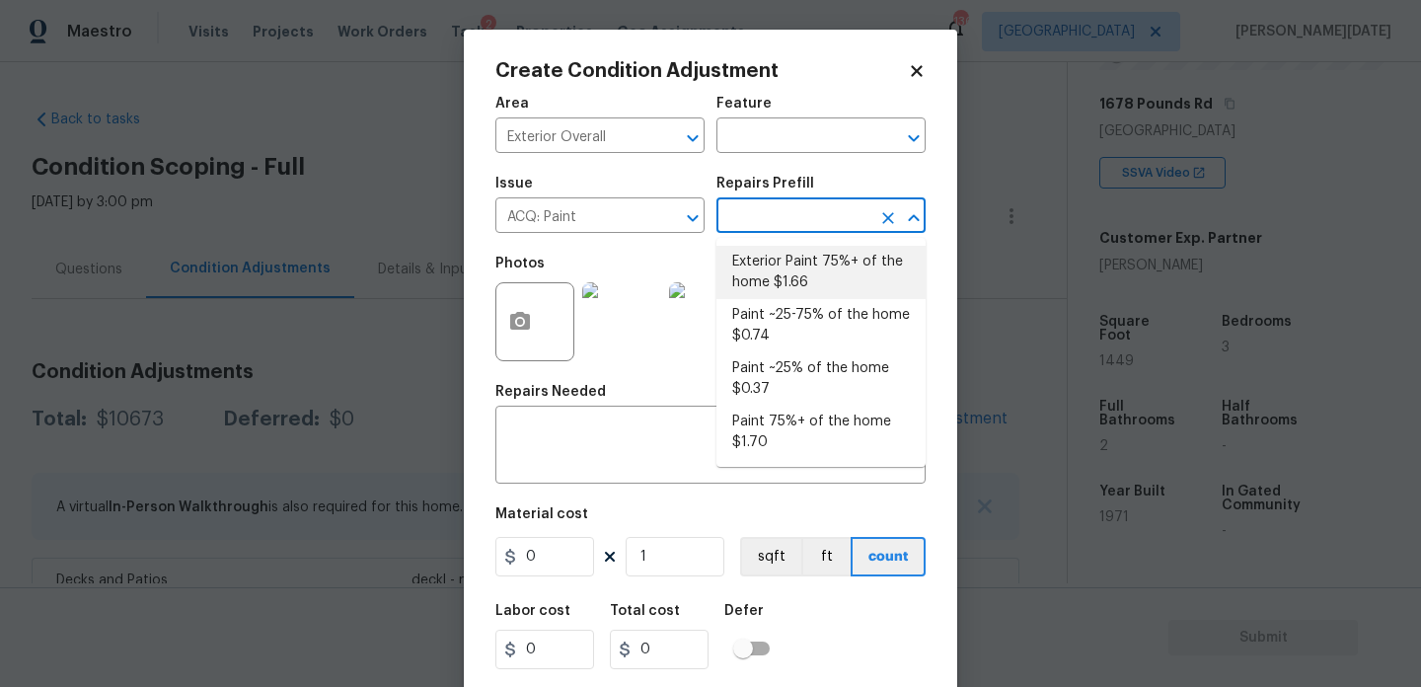
click at [817, 266] on li "Exterior Paint 75%+ of the home $1.66" at bounding box center [821, 272] width 209 height 53
type input "Acquisition"
type textarea "Acquisition Scope: 75%+ of the home exterior will likely require paint"
type input "1.66"
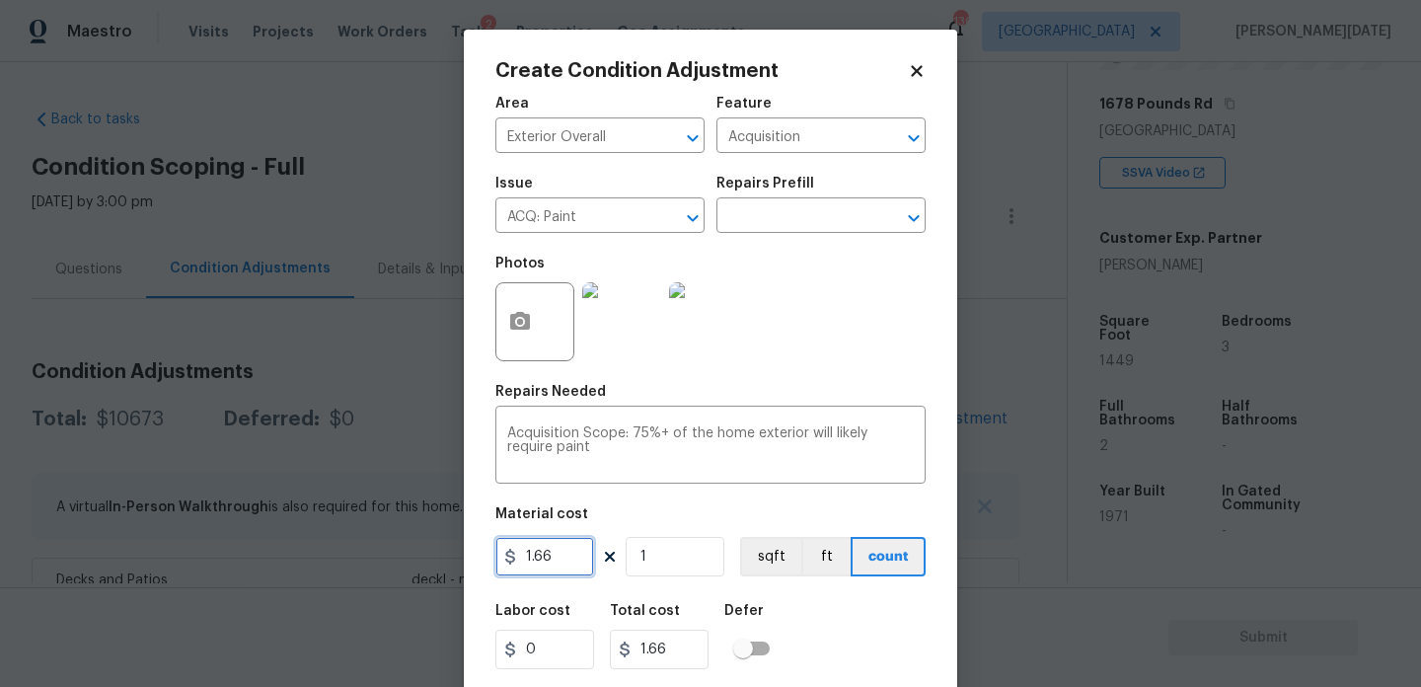
click at [590, 557] on input "1.66" at bounding box center [544, 556] width 99 height 39
type input "1.5"
click at [671, 559] on input "1" at bounding box center [675, 556] width 99 height 39
type input "0"
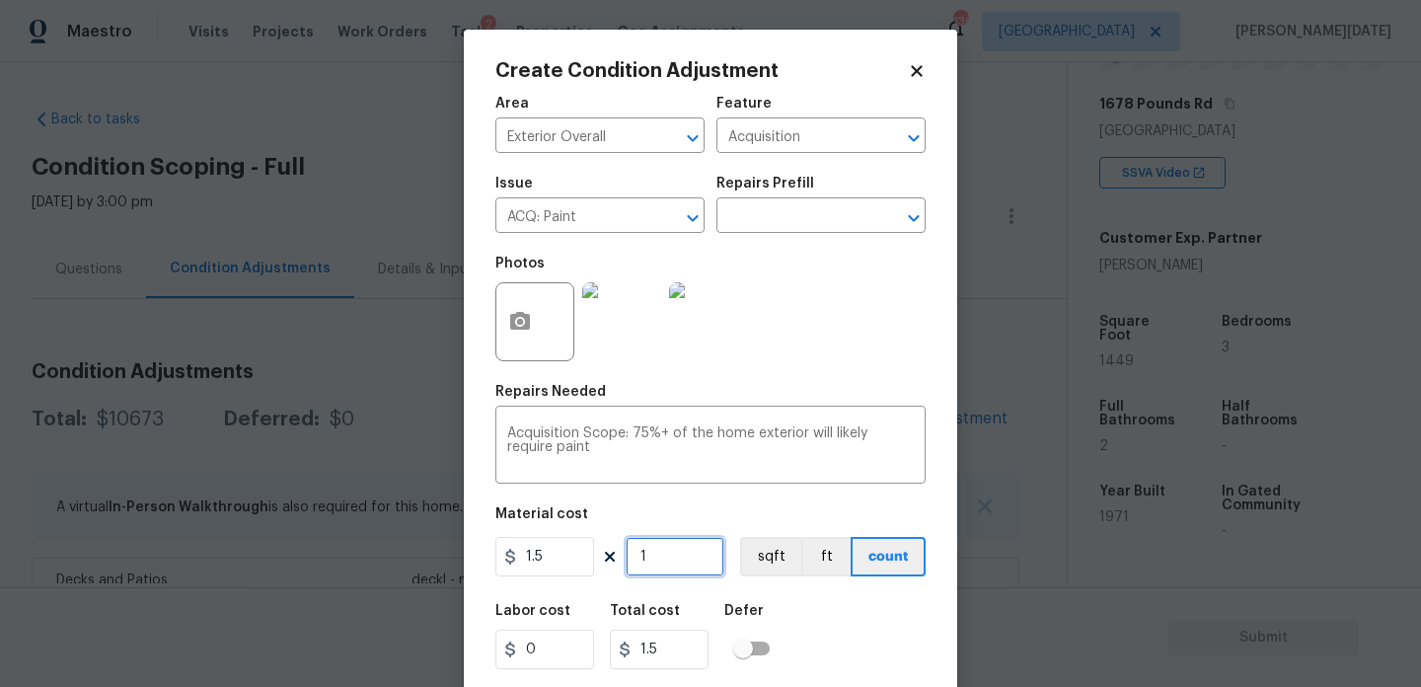
type input "0"
paste input "1449"
type input "1449"
type input "2173.5"
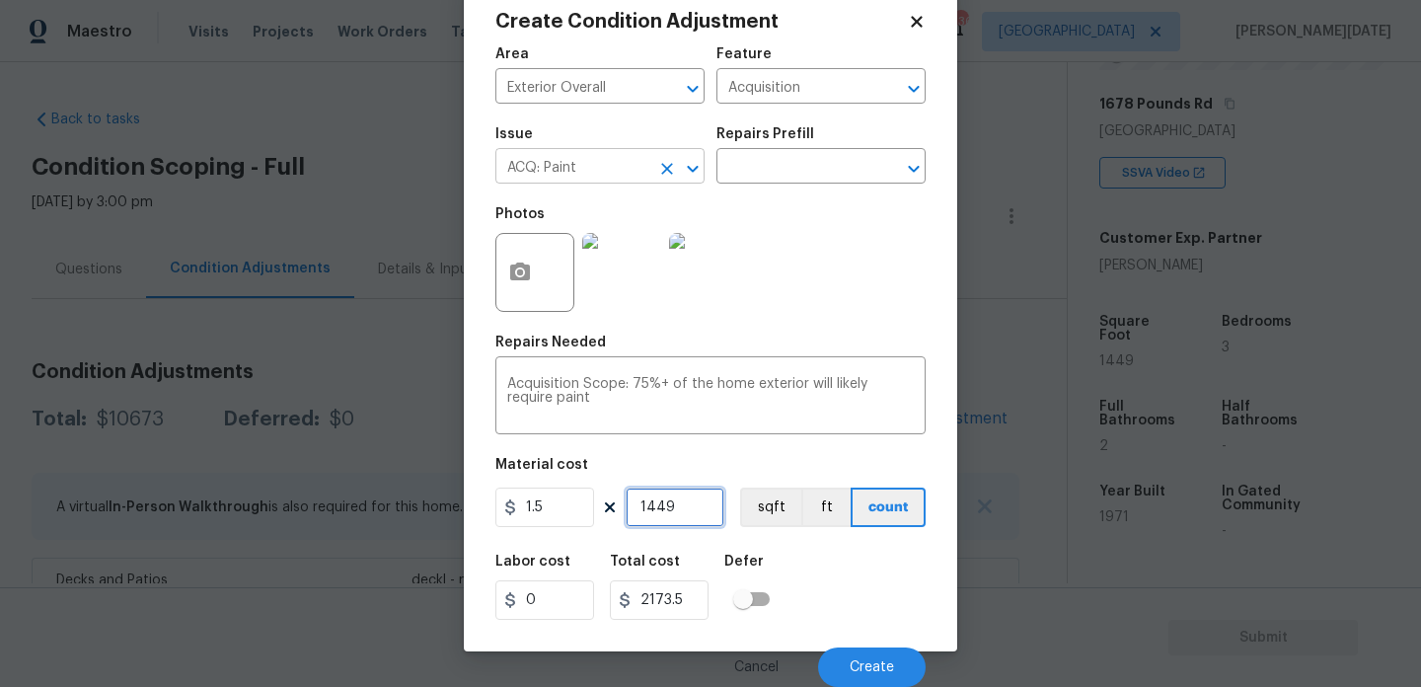
click at [673, 170] on icon "Clear" at bounding box center [667, 169] width 20 height 20
type input "1449"
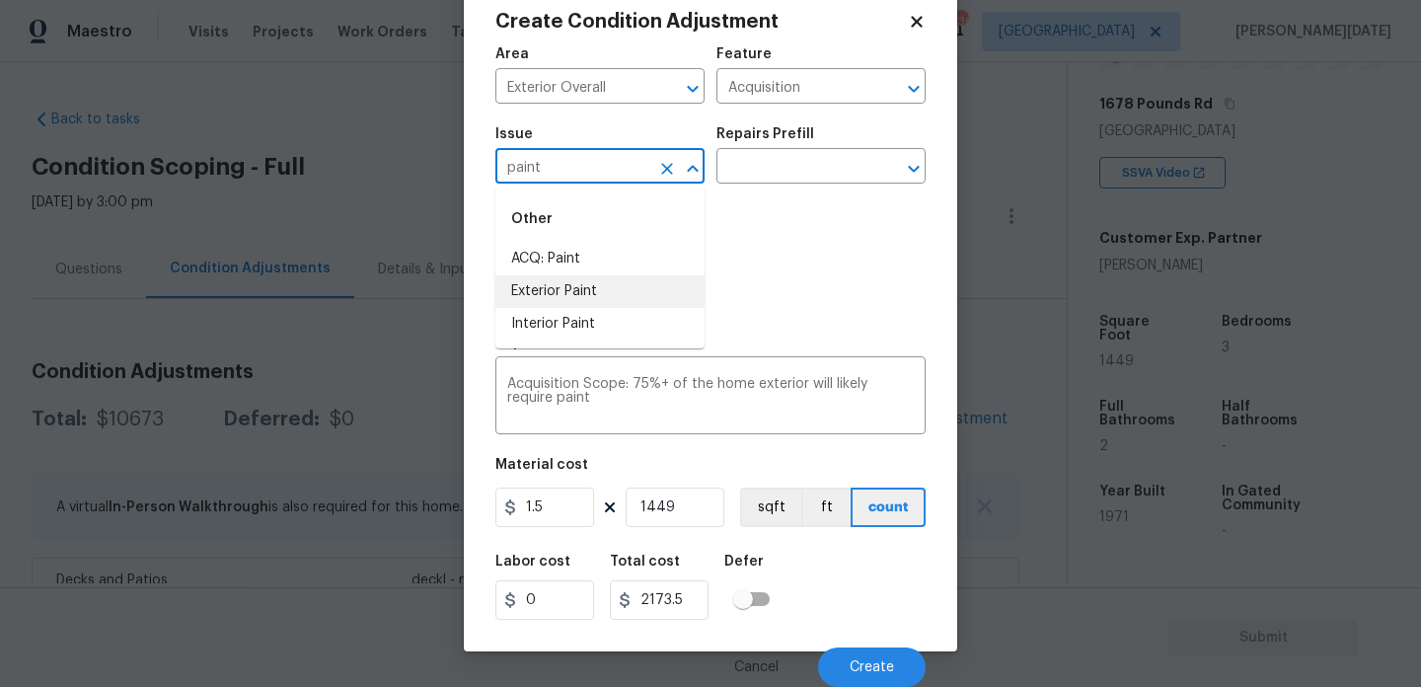
click at [604, 297] on li "Exterior Paint" at bounding box center [599, 291] width 209 height 33
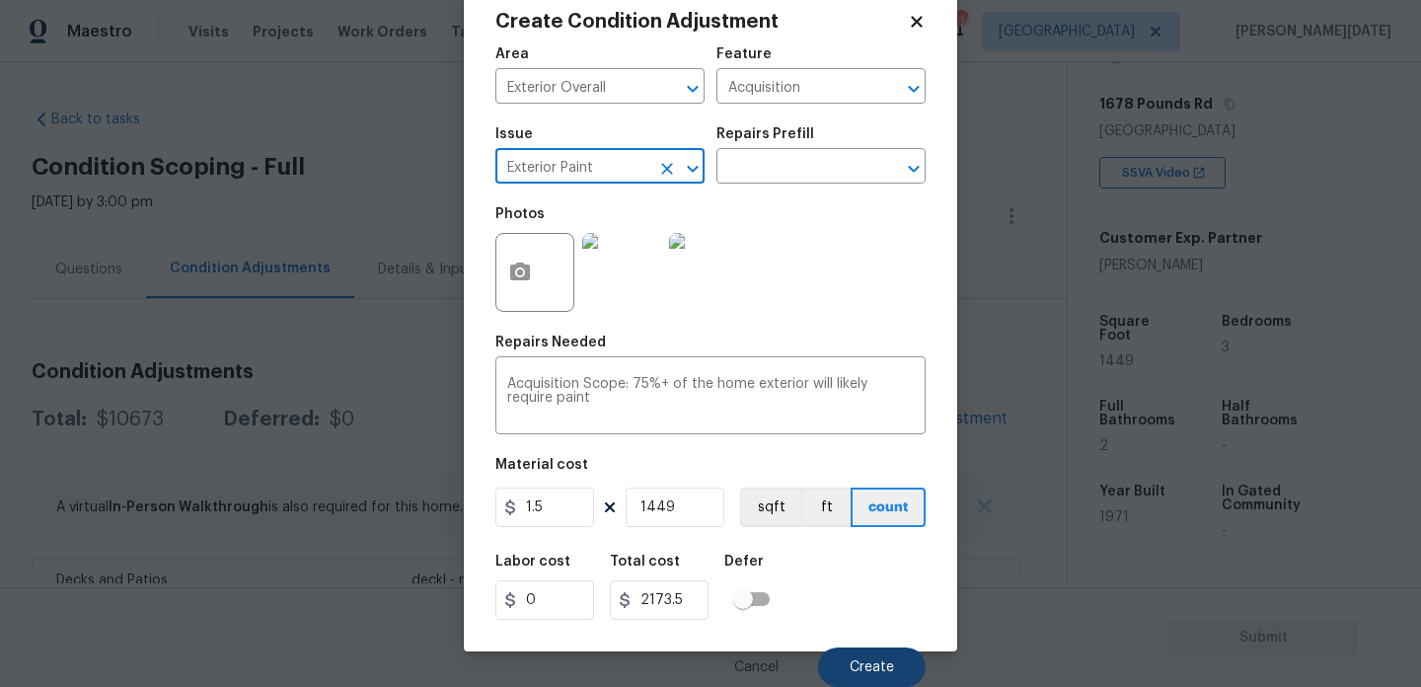
type input "Exterior Paint"
click at [869, 665] on span "Create" at bounding box center [872, 667] width 44 height 15
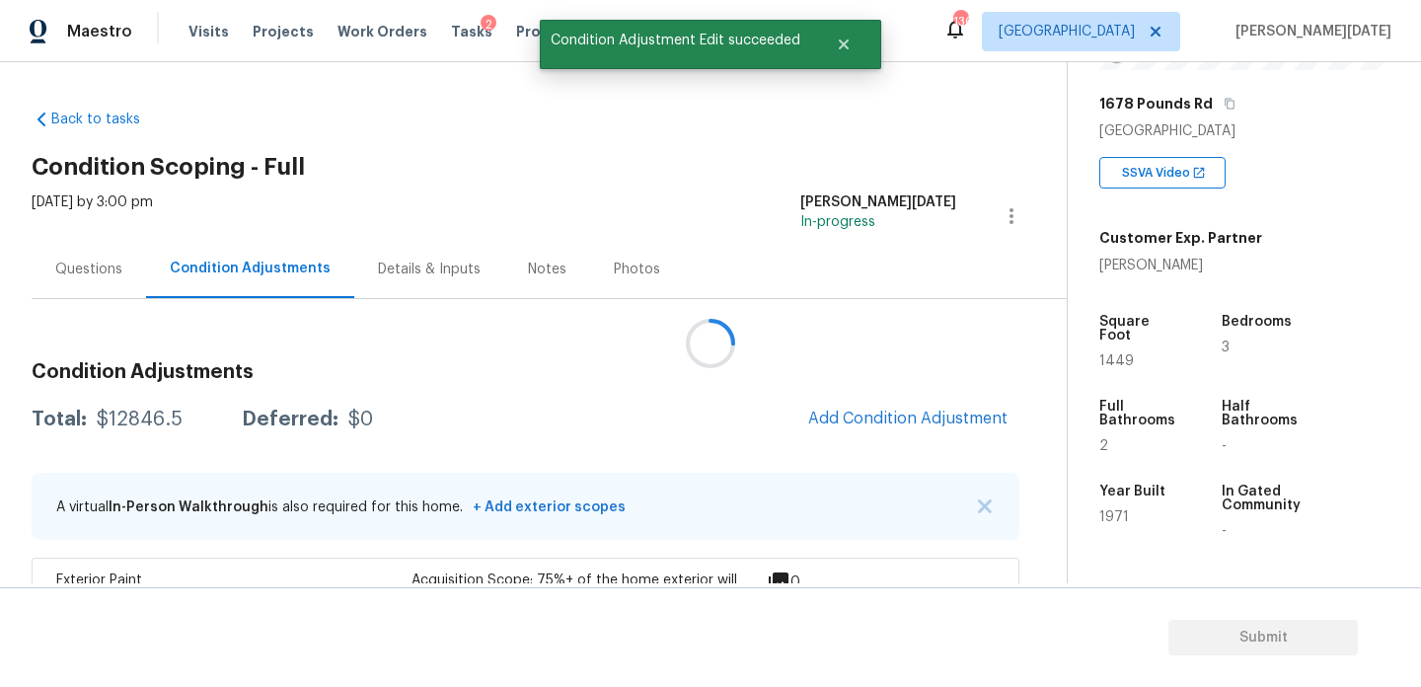
scroll to position [0, 0]
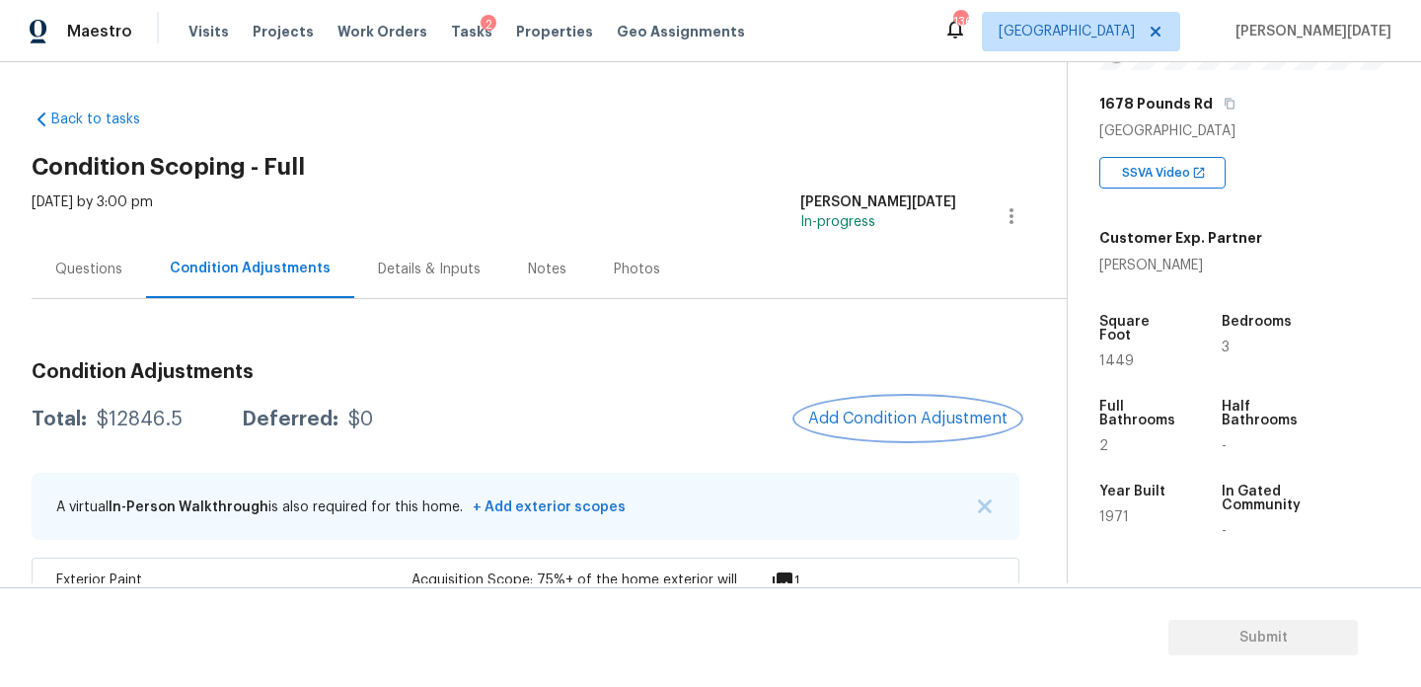
click at [886, 399] on button "Add Condition Adjustment" at bounding box center [907, 418] width 223 height 41
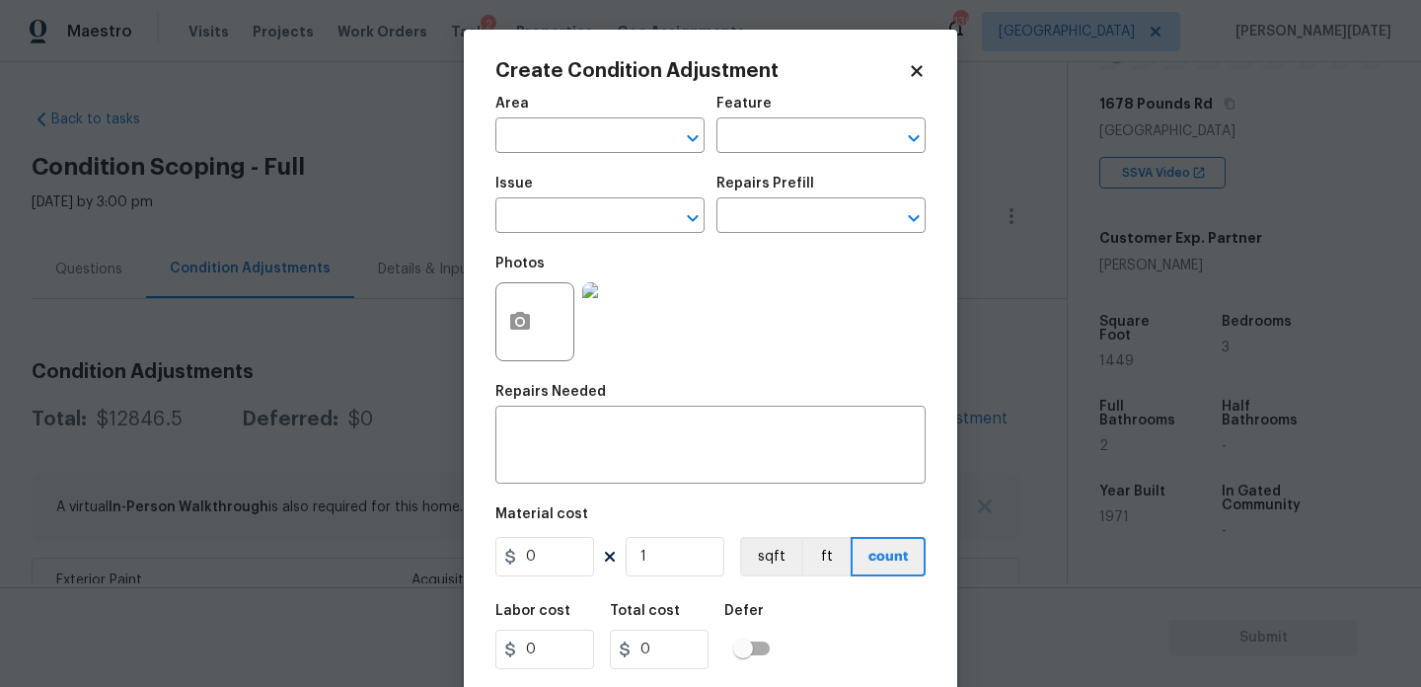
click at [886, 399] on div "Create Condition Adjustment Area ​ Feature ​ Issue ​ Repairs Prefill ​ Photos R…" at bounding box center [710, 365] width 493 height 671
click at [541, 321] on button "button" at bounding box center [519, 321] width 47 height 77
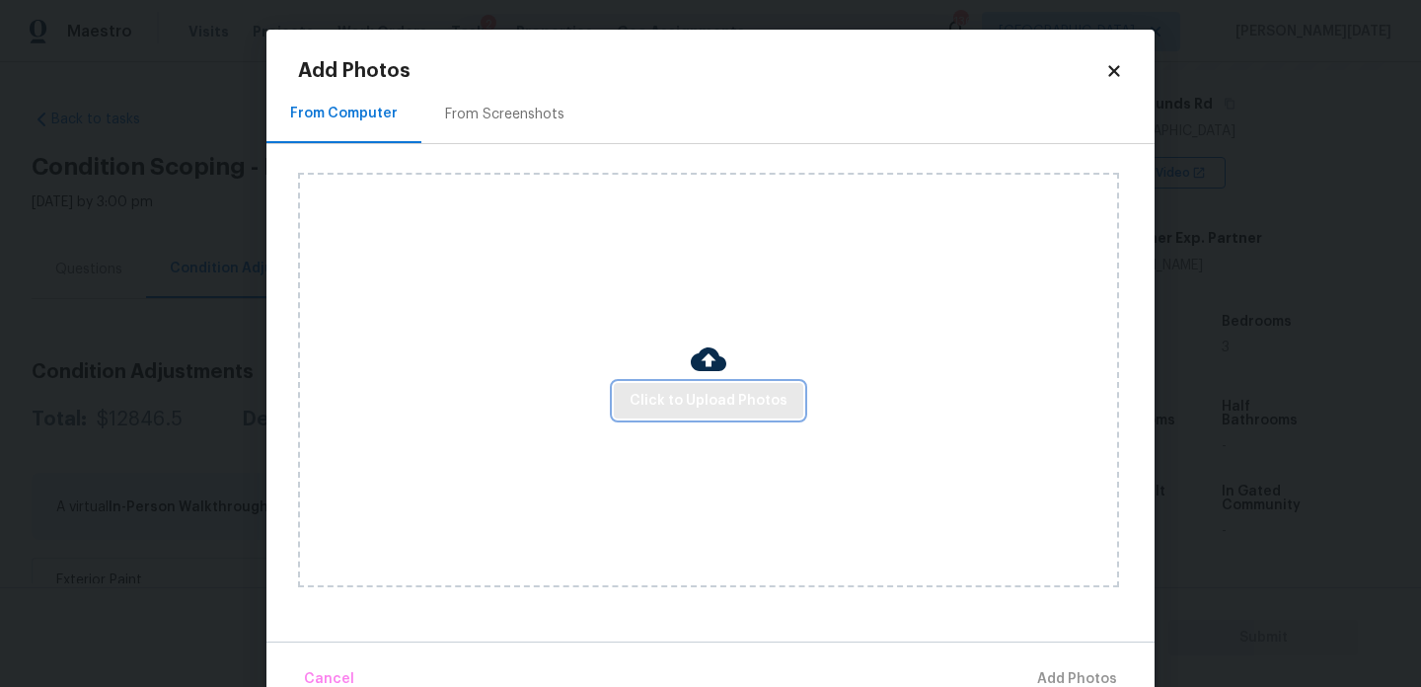
click at [659, 389] on span "Click to Upload Photos" at bounding box center [709, 401] width 158 height 25
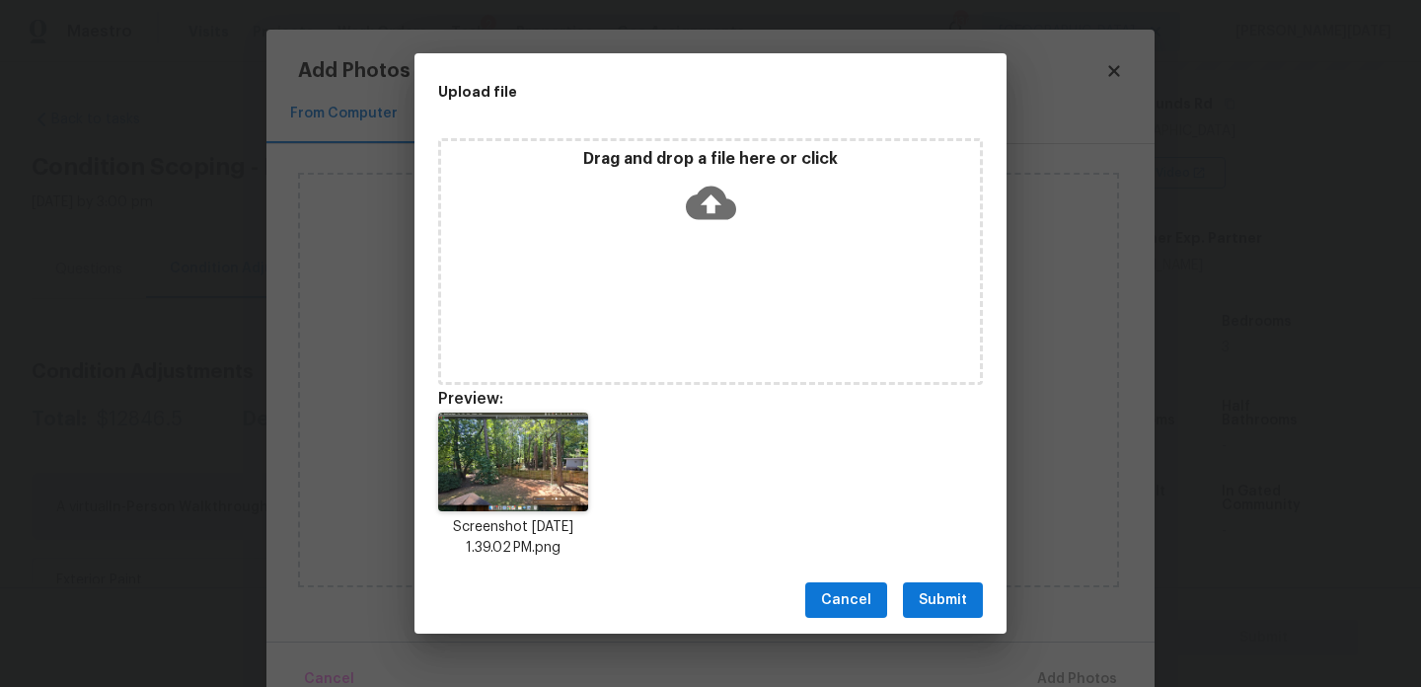
click at [944, 591] on span "Submit" at bounding box center [943, 600] width 48 height 25
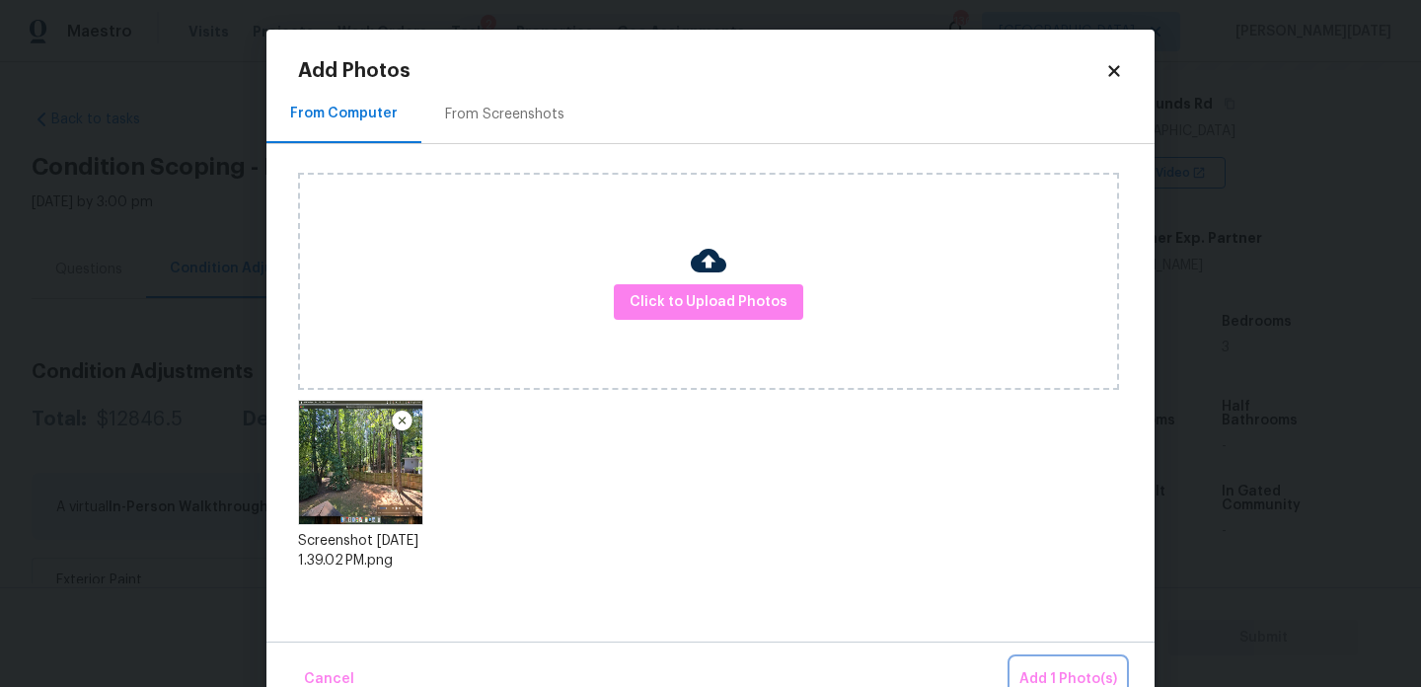
click at [1034, 658] on button "Add 1 Photo(s)" at bounding box center [1069, 679] width 114 height 42
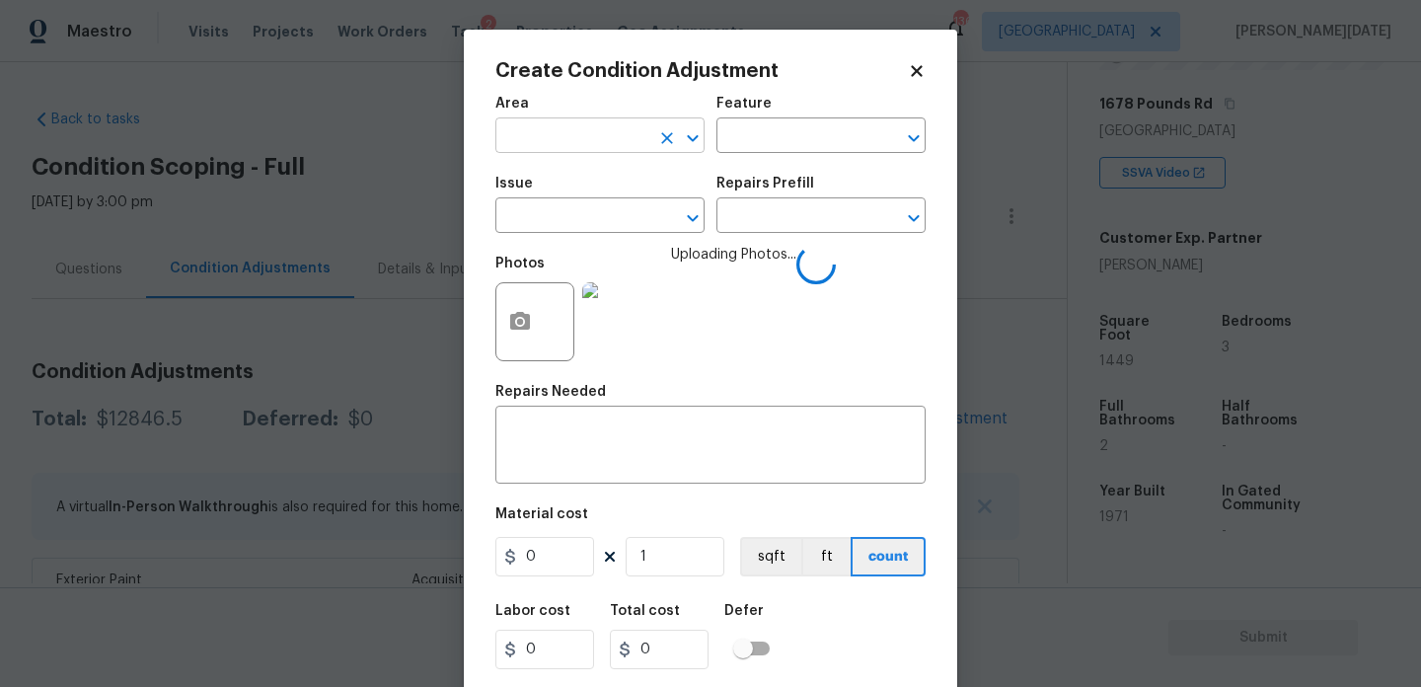
click at [544, 134] on input "text" at bounding box center [572, 137] width 154 height 31
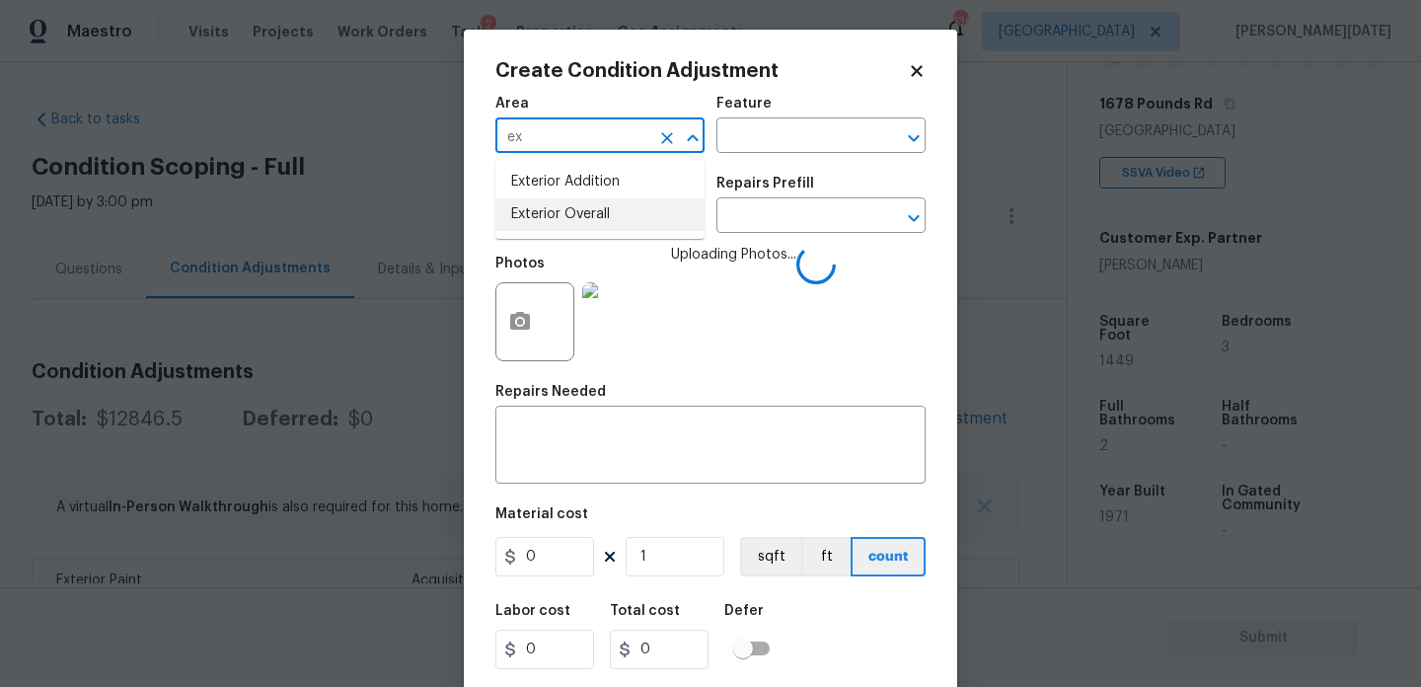
click at [559, 226] on li "Exterior Overall" at bounding box center [599, 214] width 209 height 33
type input "Exterior Overall"
click at [559, 226] on input "text" at bounding box center [572, 217] width 154 height 31
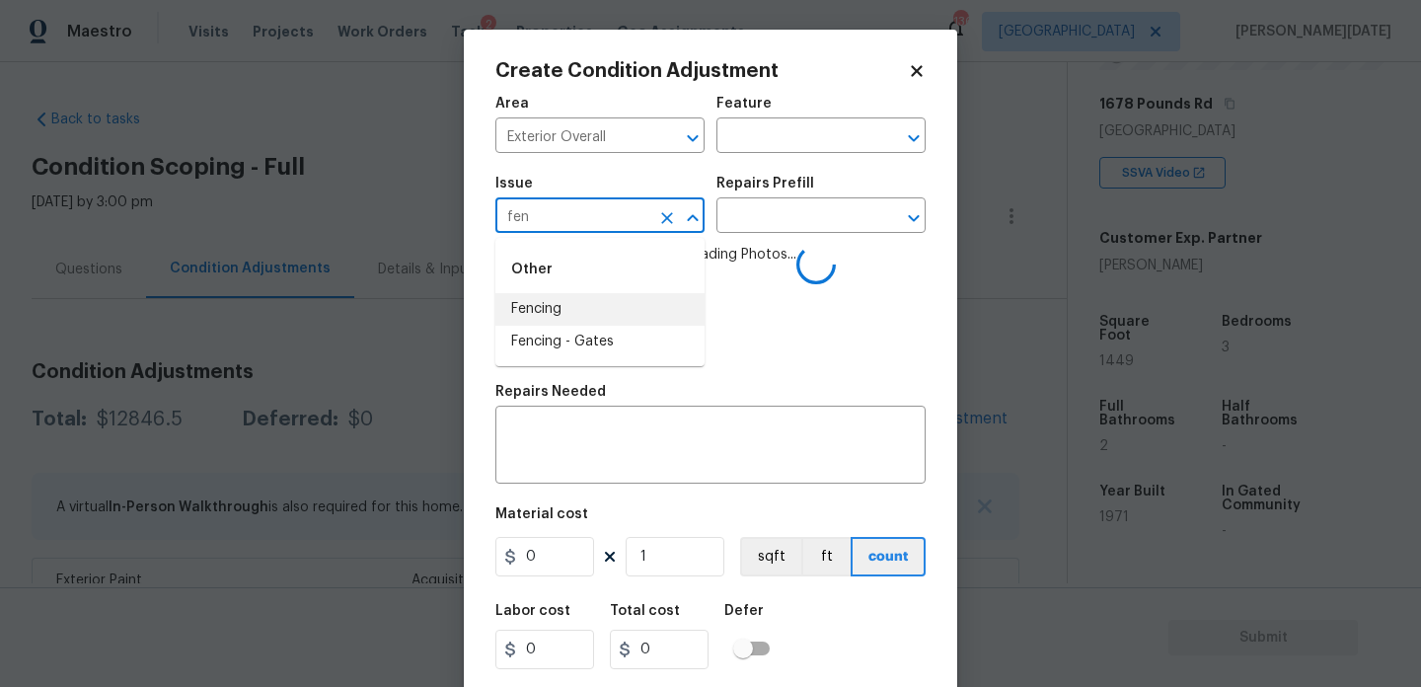
click at [555, 299] on li "Fencing" at bounding box center [599, 309] width 209 height 33
type input "Fencing"
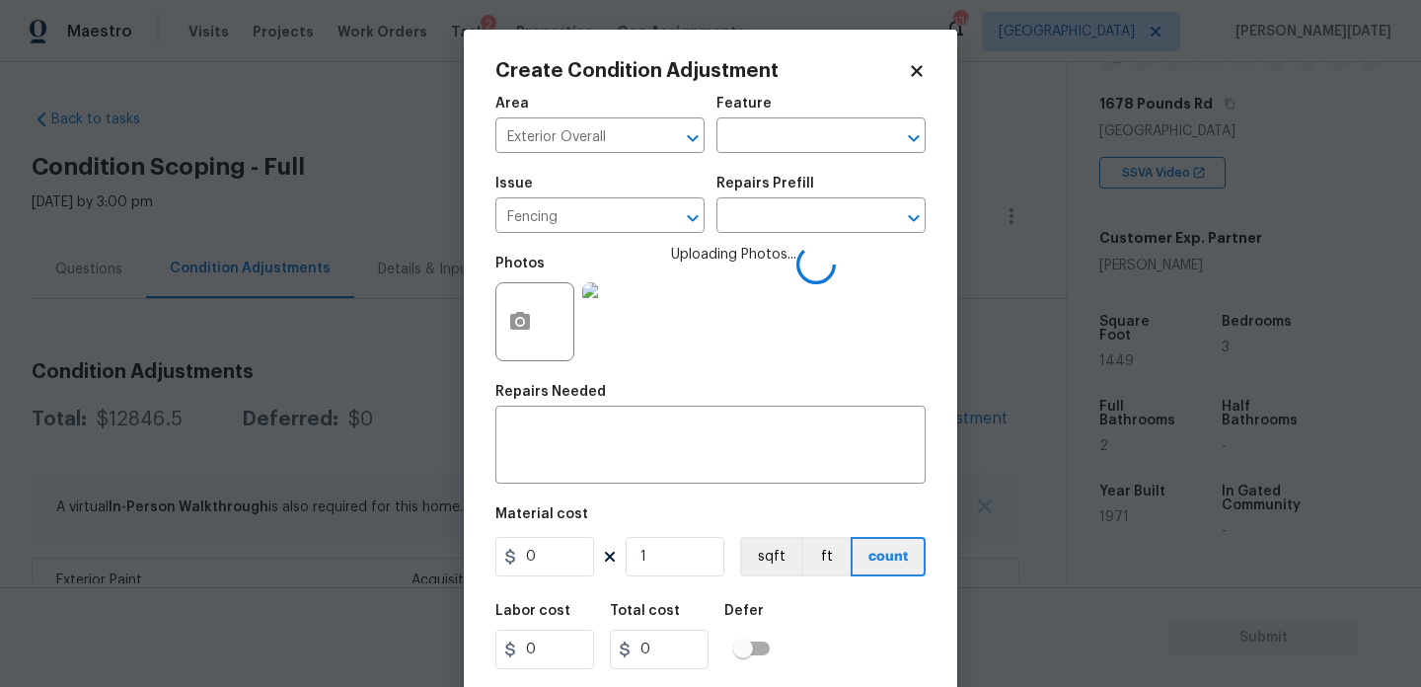
click at [768, 115] on div "Feature" at bounding box center [821, 110] width 209 height 26
click at [768, 121] on div "Feature" at bounding box center [821, 110] width 209 height 26
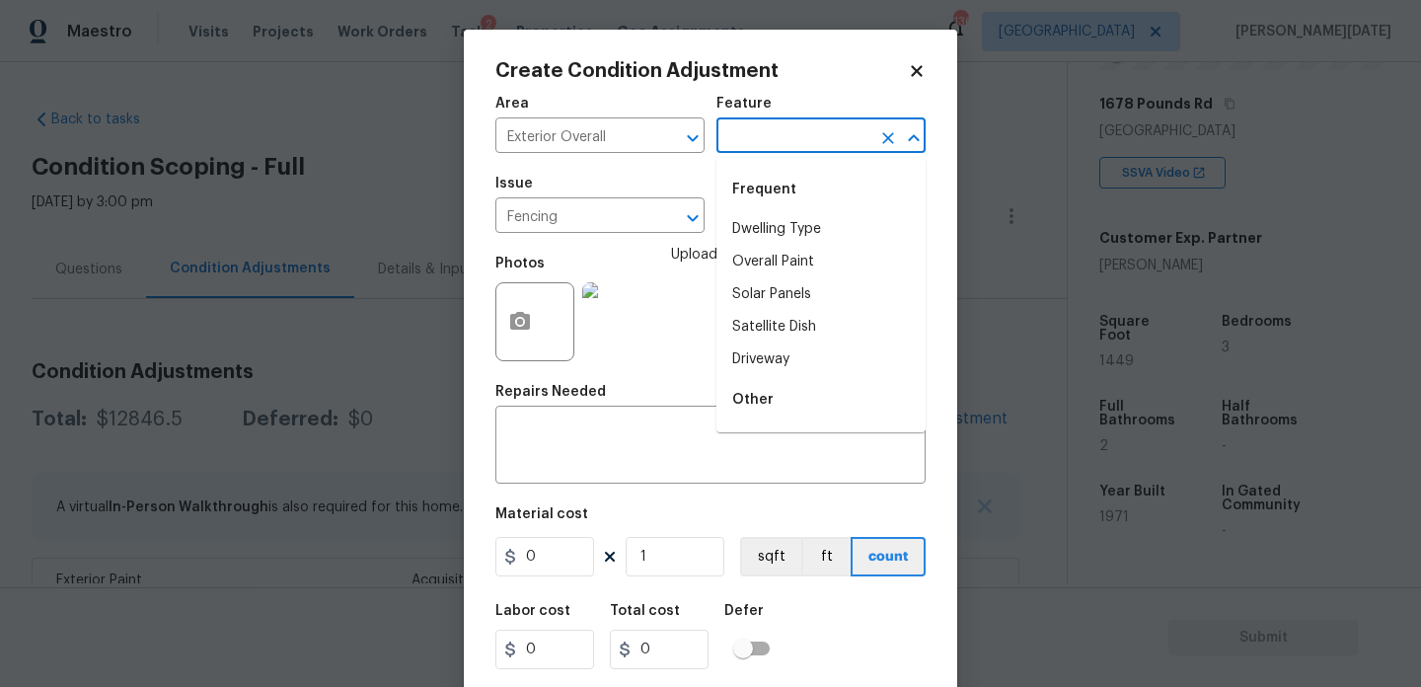
click at [761, 131] on input "text" at bounding box center [794, 137] width 154 height 31
type input "fe"
type input "n"
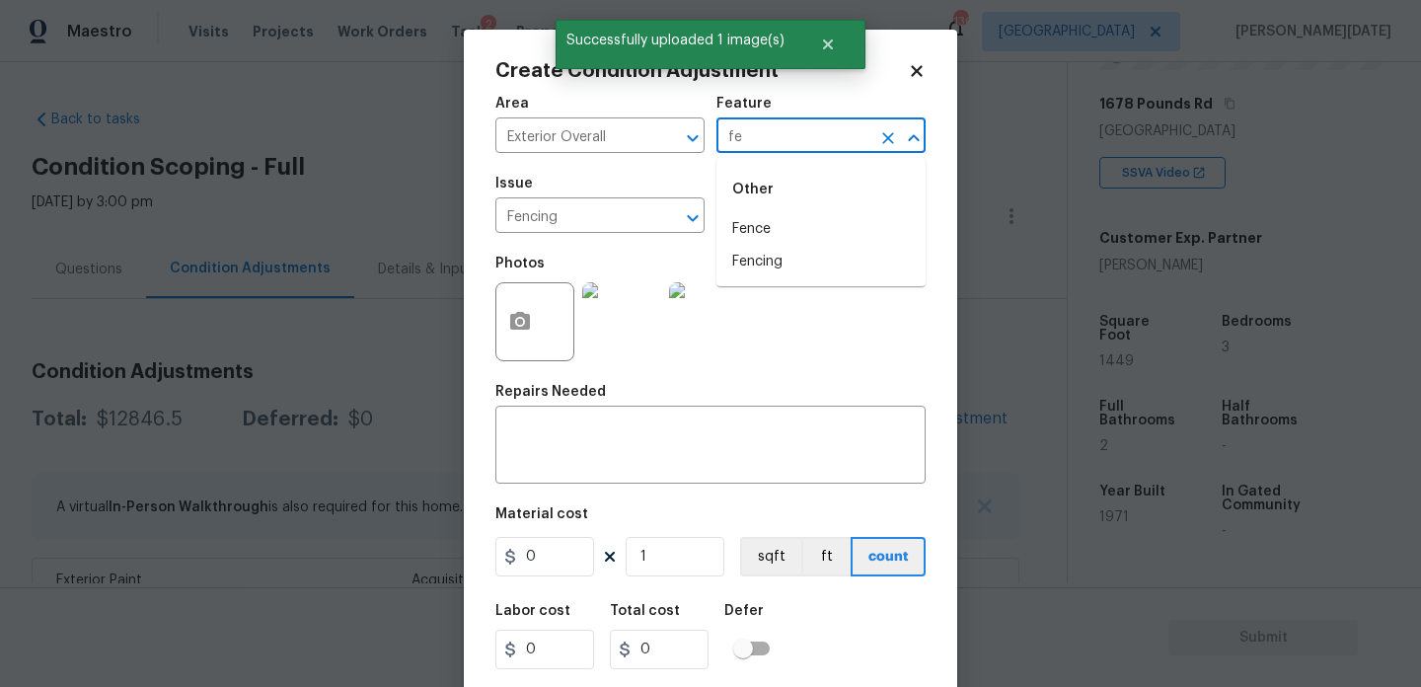
type input "fen"
click at [758, 219] on li "Fence" at bounding box center [821, 229] width 209 height 33
type input "Fence"
click at [539, 549] on input "0" at bounding box center [544, 556] width 99 height 39
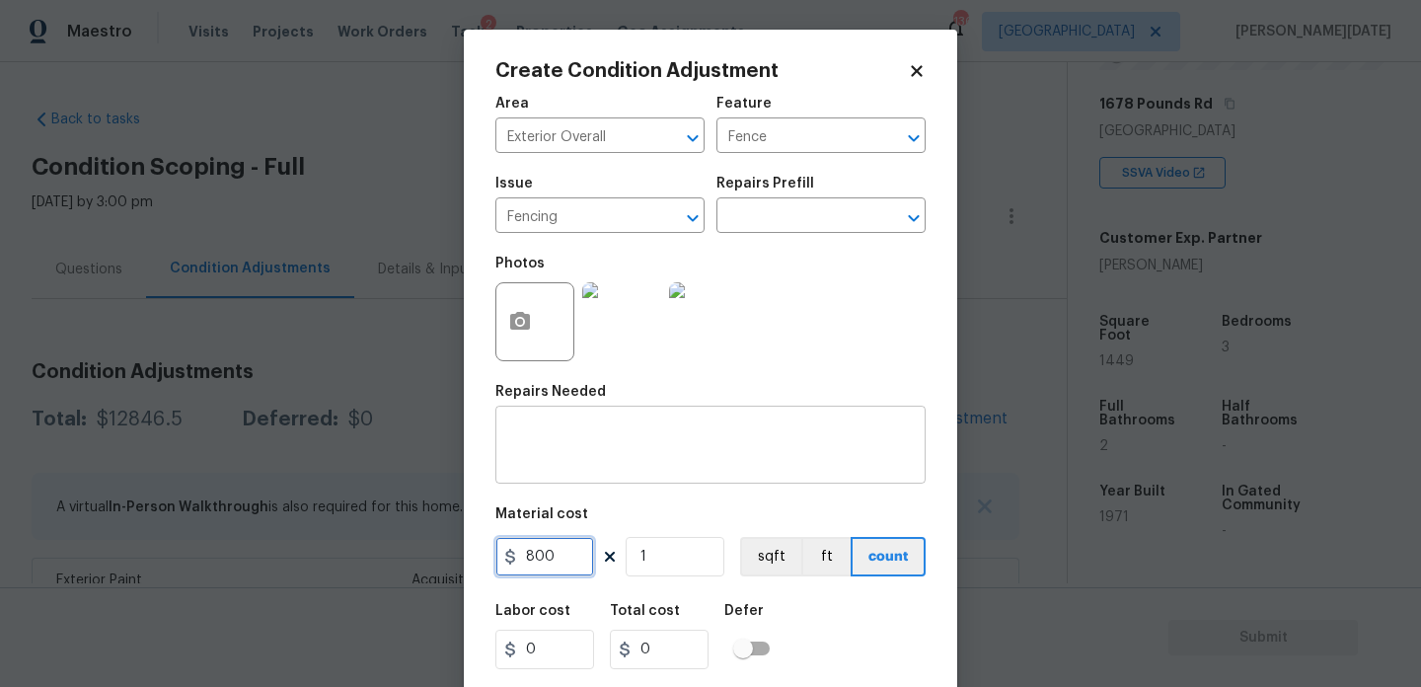
type input "800"
click at [569, 440] on textarea at bounding box center [710, 446] width 407 height 41
type input "800"
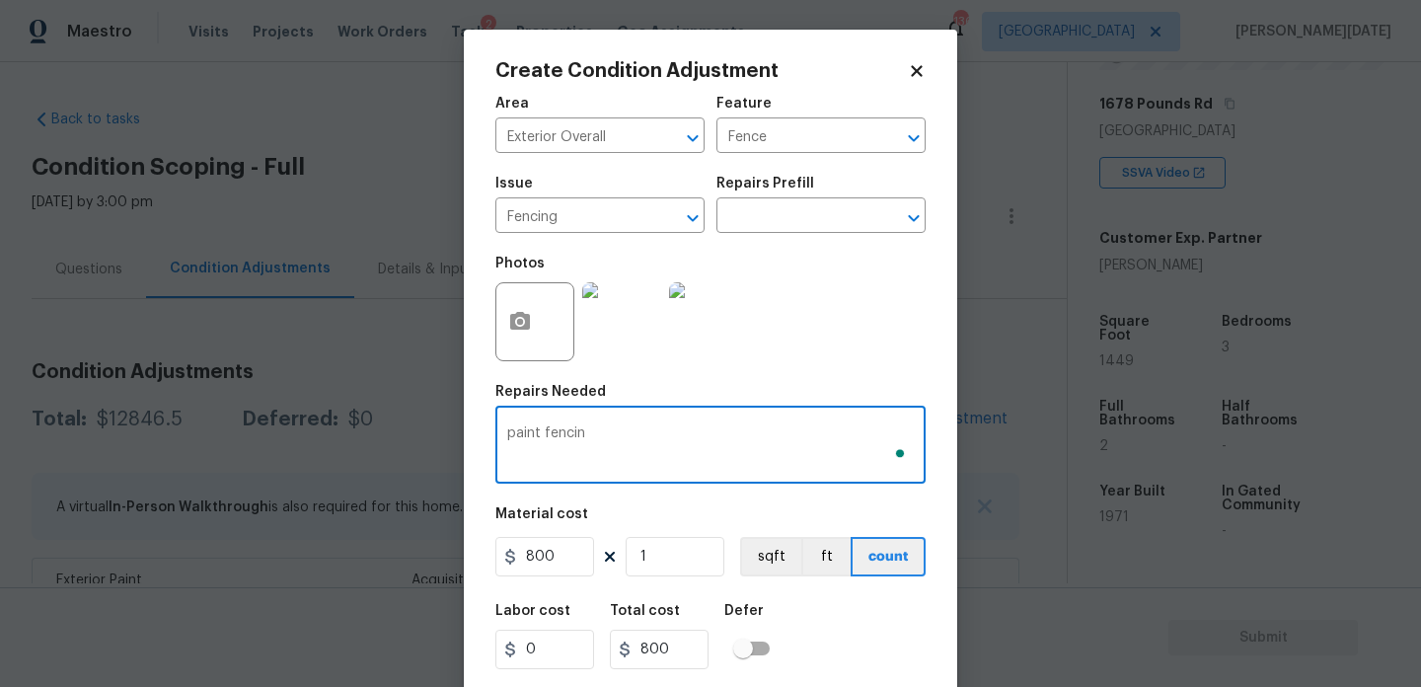
type textarea "paint fencing"
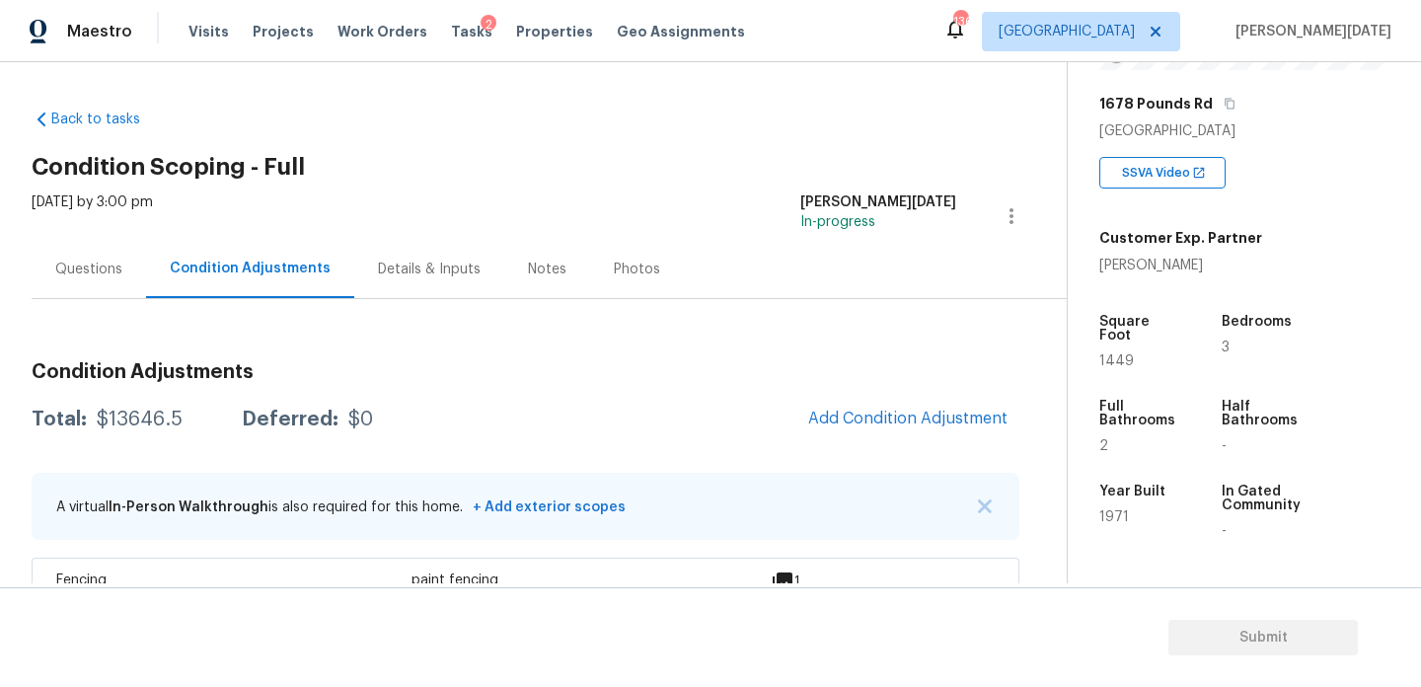
click at [117, 239] on div "[DATE] by 3:00 pm" at bounding box center [92, 215] width 121 height 47
click at [104, 268] on div "Questions" at bounding box center [88, 270] width 67 height 20
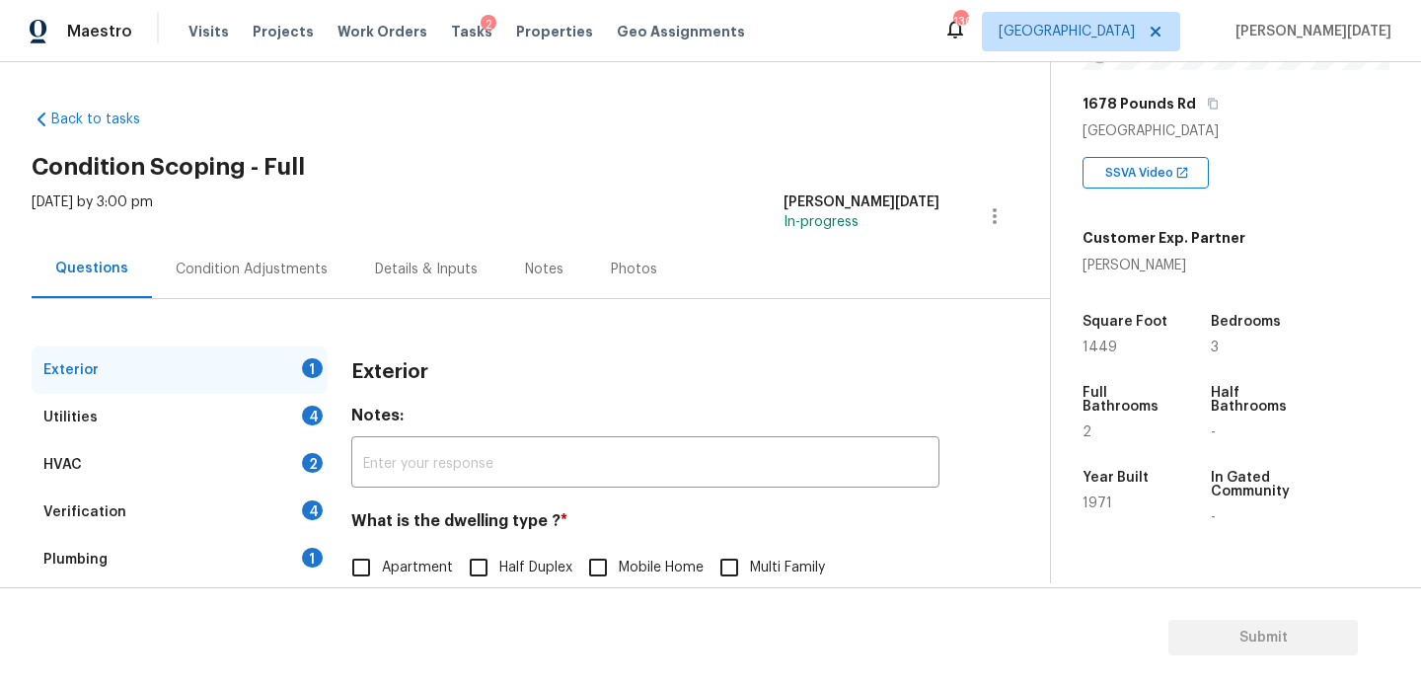
scroll to position [264, 0]
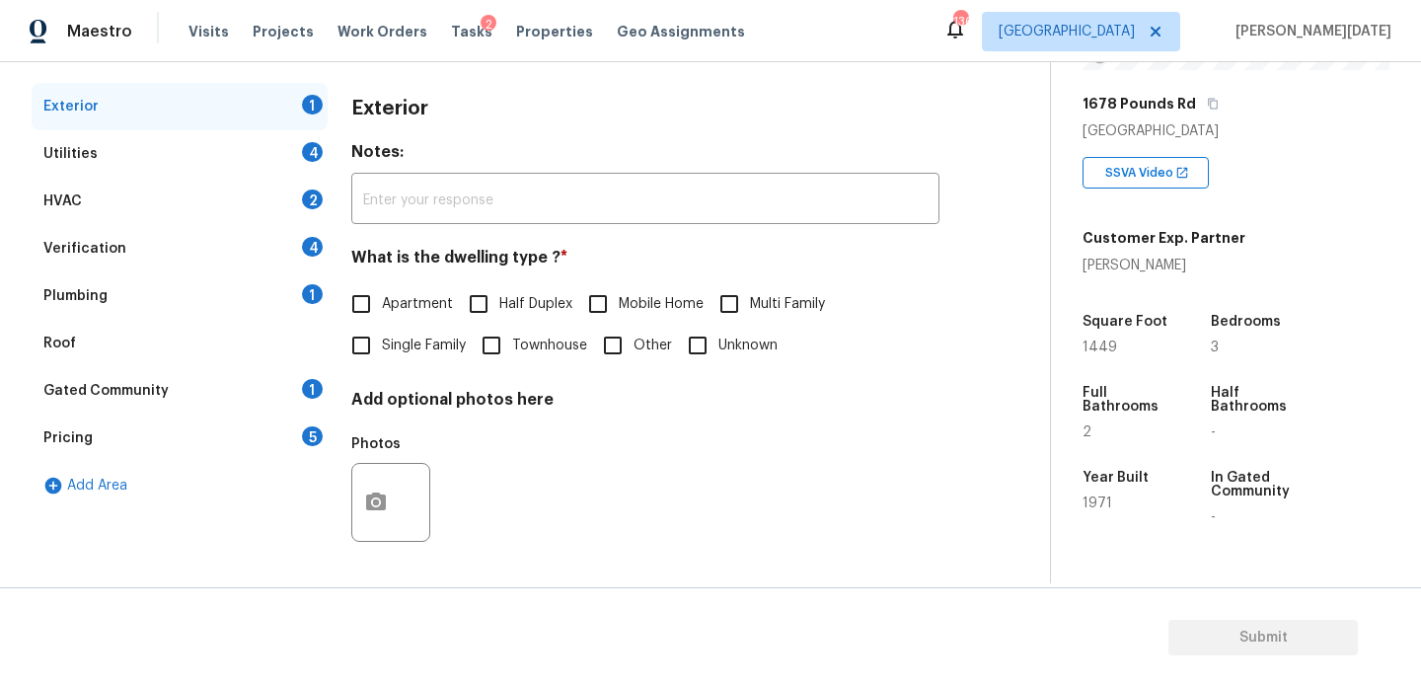
click at [268, 433] on div "Pricing 5" at bounding box center [180, 438] width 296 height 47
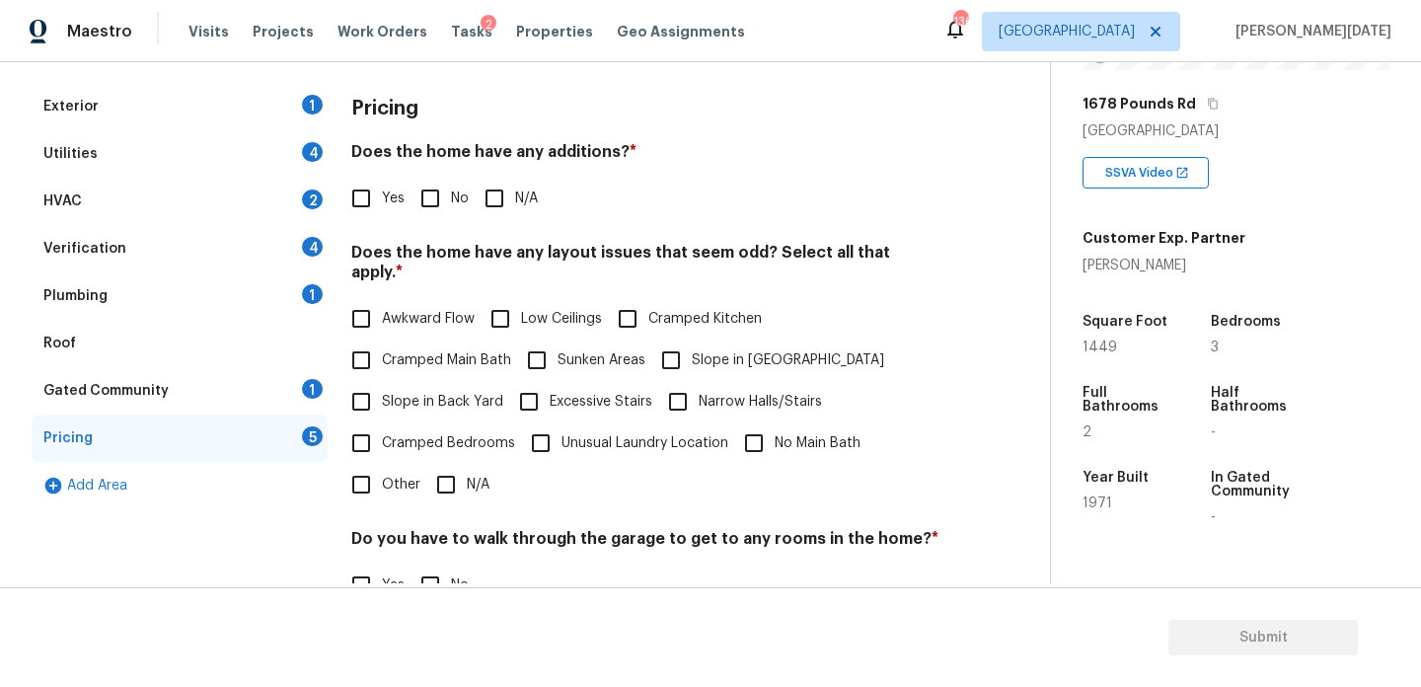
click at [407, 392] on span "Slope in Back Yard" at bounding box center [442, 402] width 121 height 21
click at [382, 385] on input "Slope in Back Yard" at bounding box center [361, 401] width 41 height 41
checkbox input "true"
click at [431, 191] on input "No" at bounding box center [430, 198] width 41 height 41
checkbox input "true"
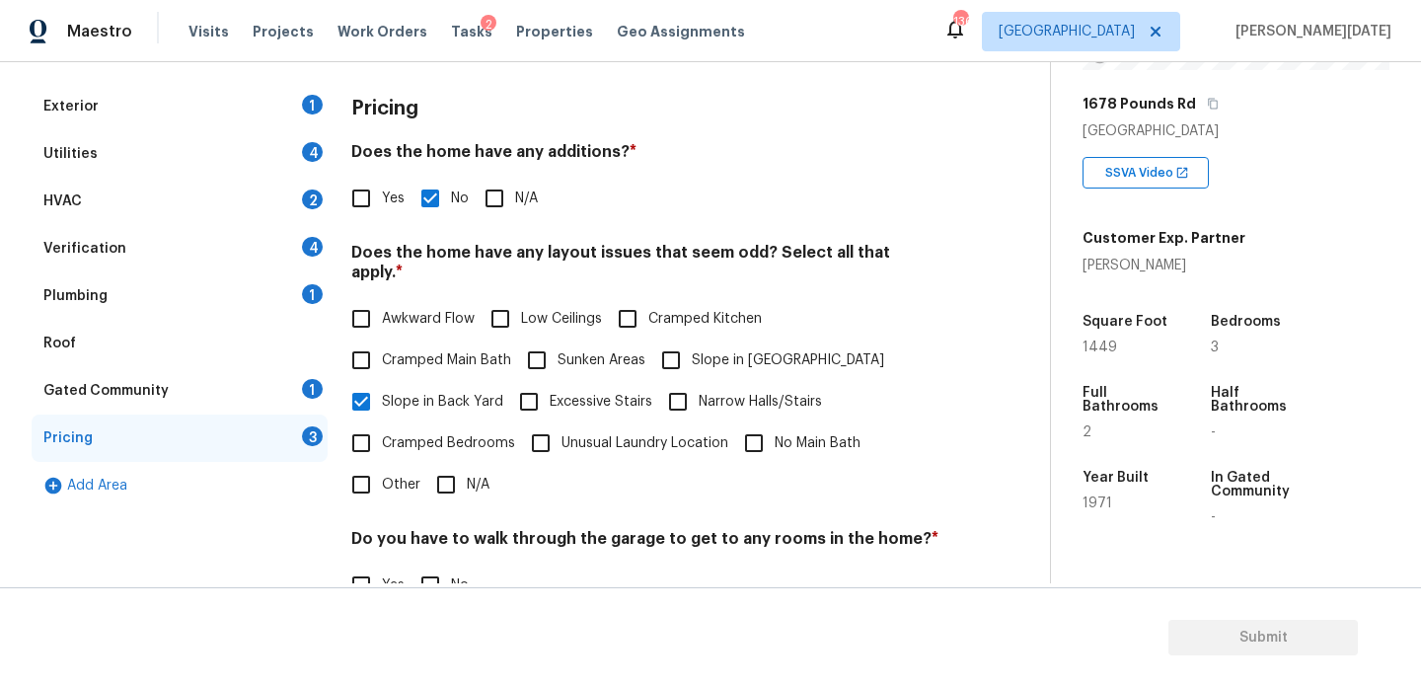
click at [680, 340] on input "Slope in [GEOGRAPHIC_DATA]" at bounding box center [670, 360] width 41 height 41
checkbox input "true"
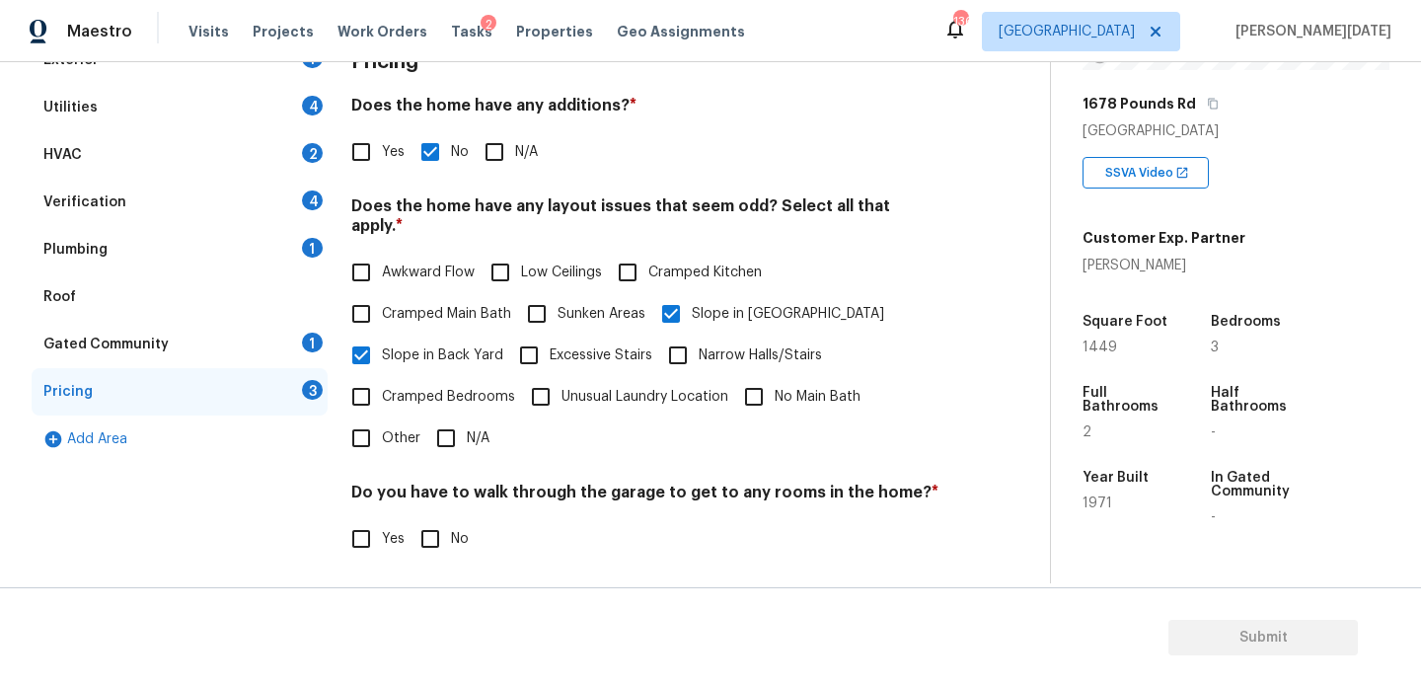
scroll to position [309, 0]
click at [230, 218] on div "Verification 4" at bounding box center [180, 203] width 296 height 47
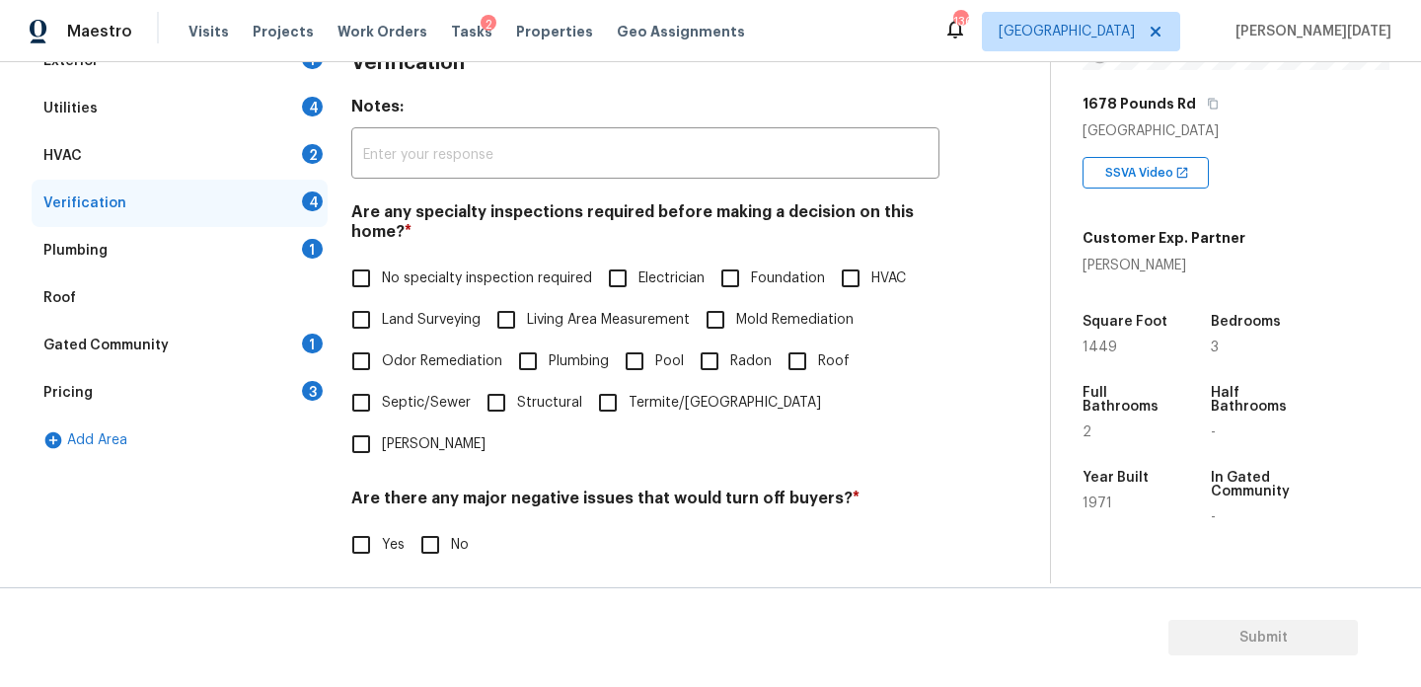
scroll to position [500, 0]
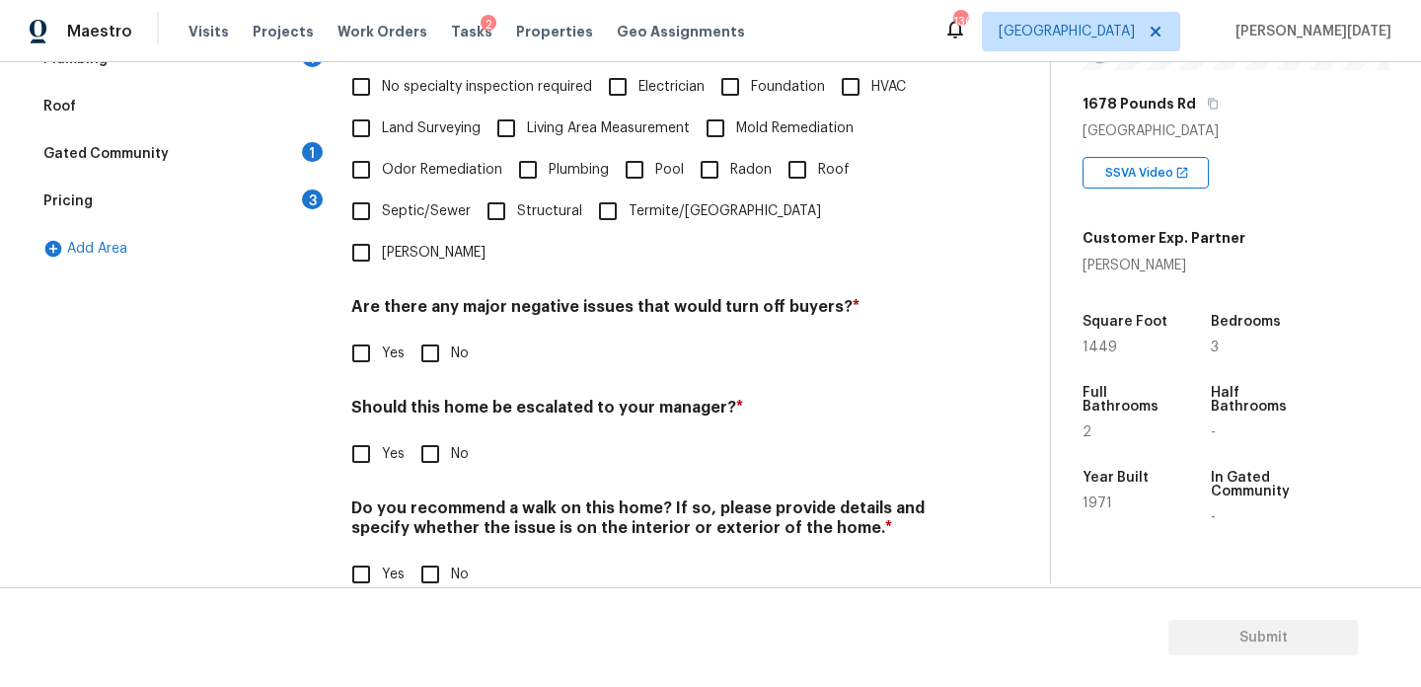
click at [365, 433] on input "Yes" at bounding box center [361, 453] width 41 height 41
checkbox input "true"
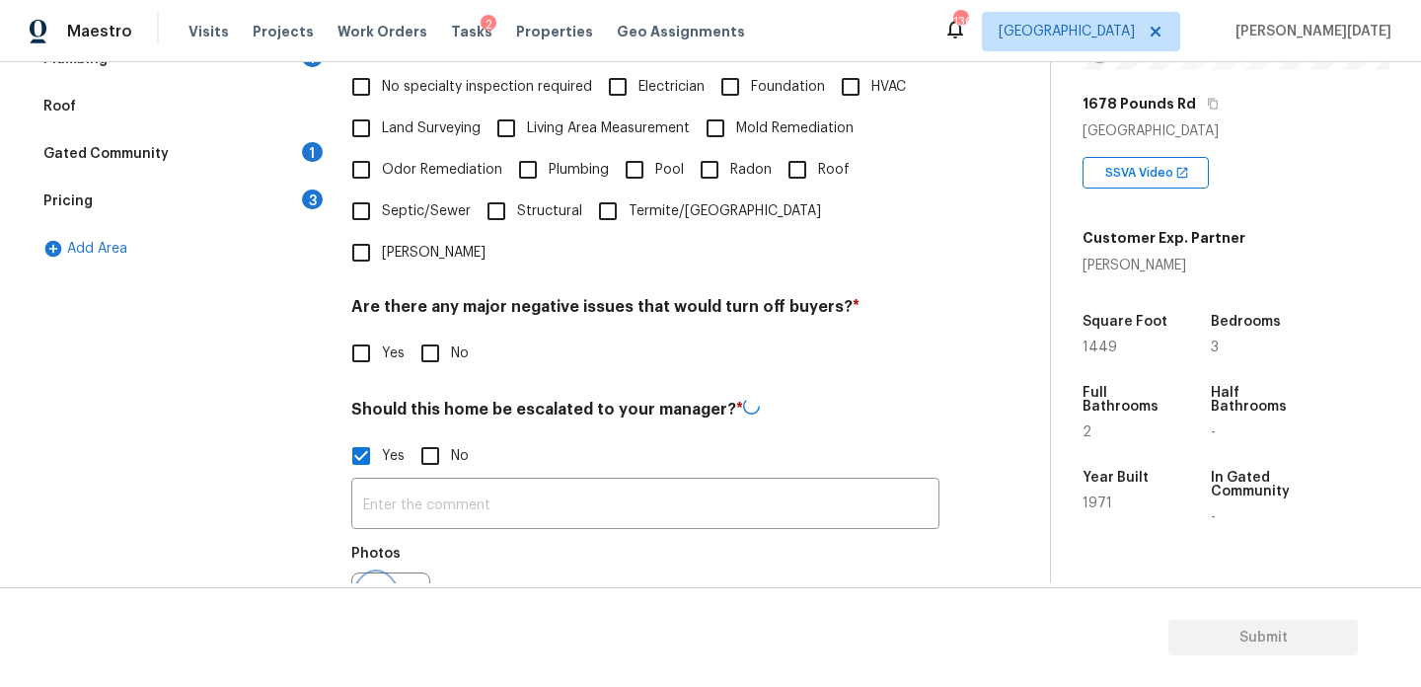
click at [370, 602] on icon "button" at bounding box center [376, 611] width 20 height 18
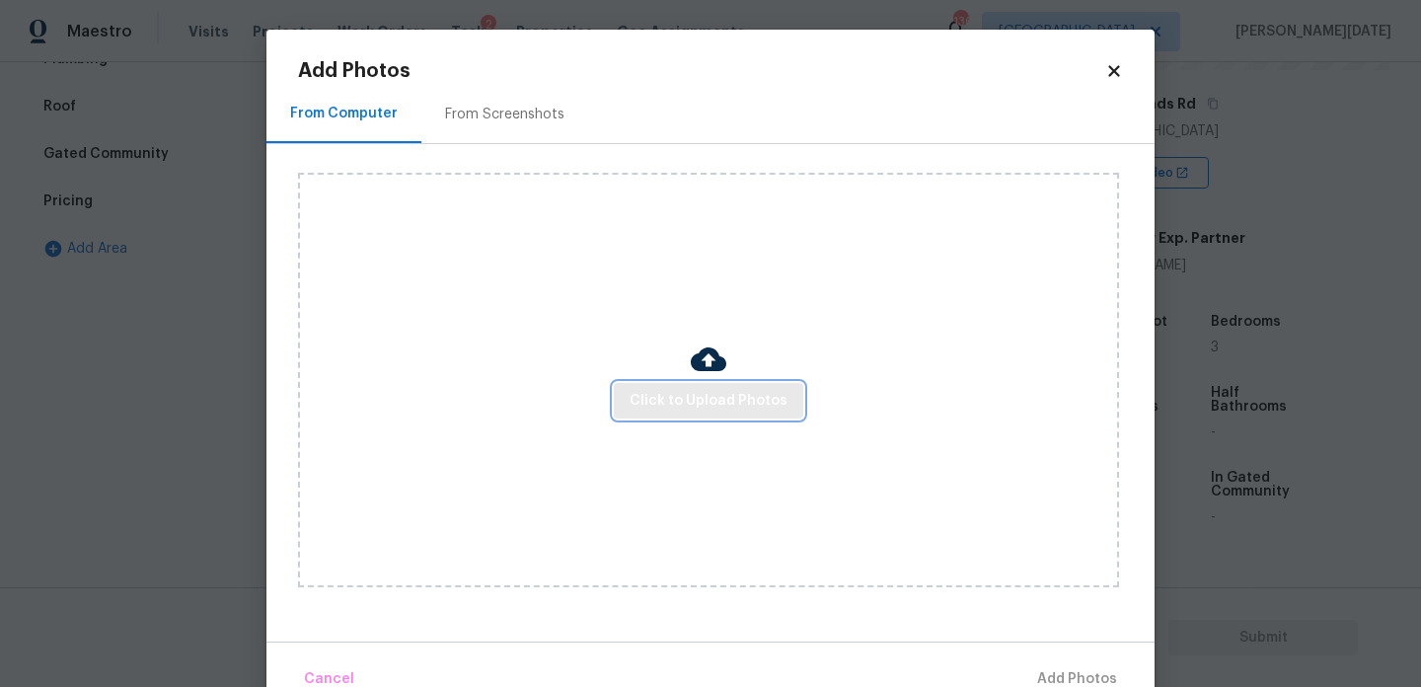
click at [662, 397] on span "Click to Upload Photos" at bounding box center [709, 401] width 158 height 25
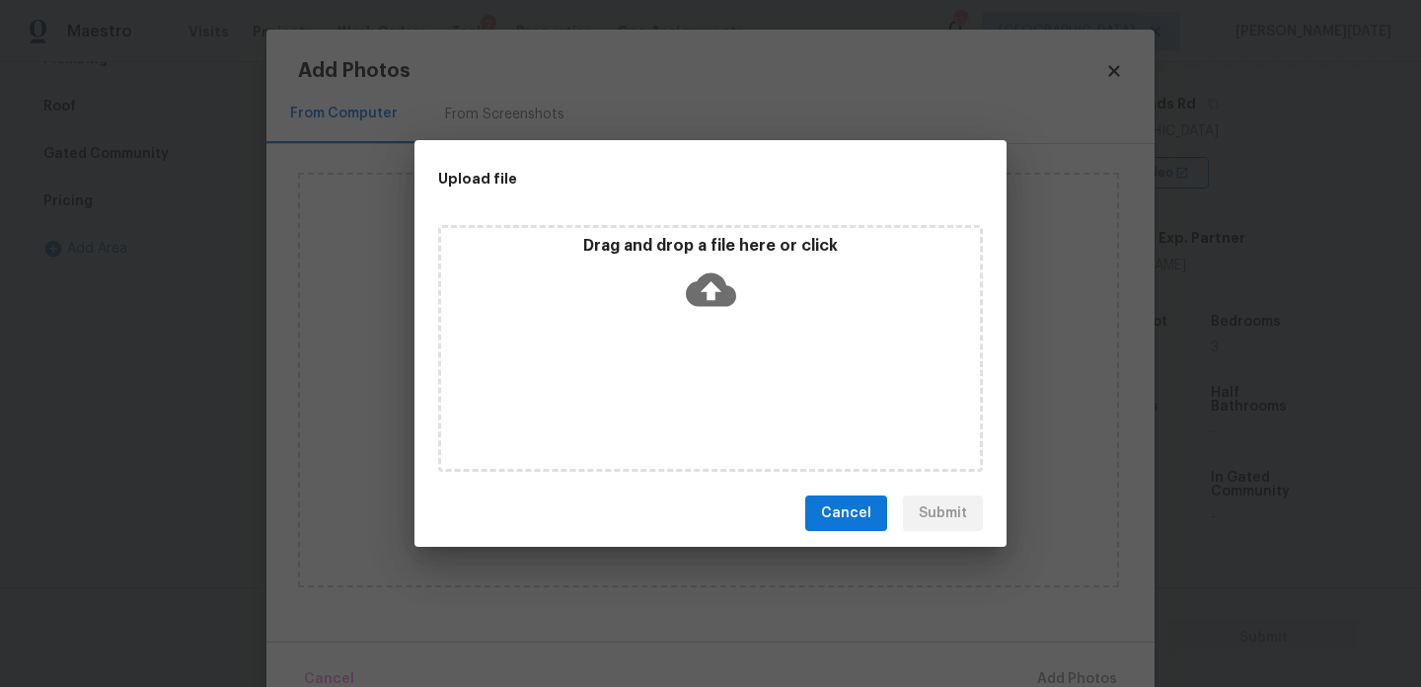
click at [662, 397] on div "Drag and drop a file here or click" at bounding box center [710, 348] width 545 height 247
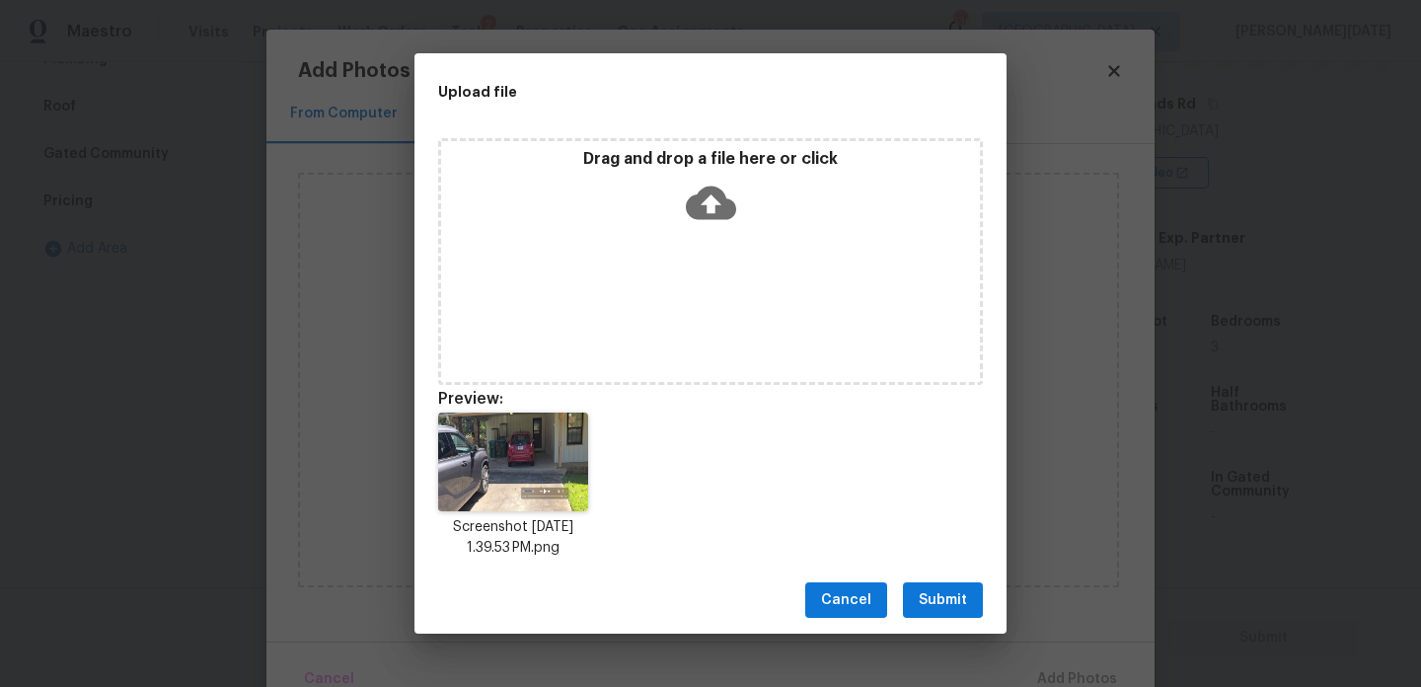
click at [936, 605] on span "Submit" at bounding box center [943, 600] width 48 height 25
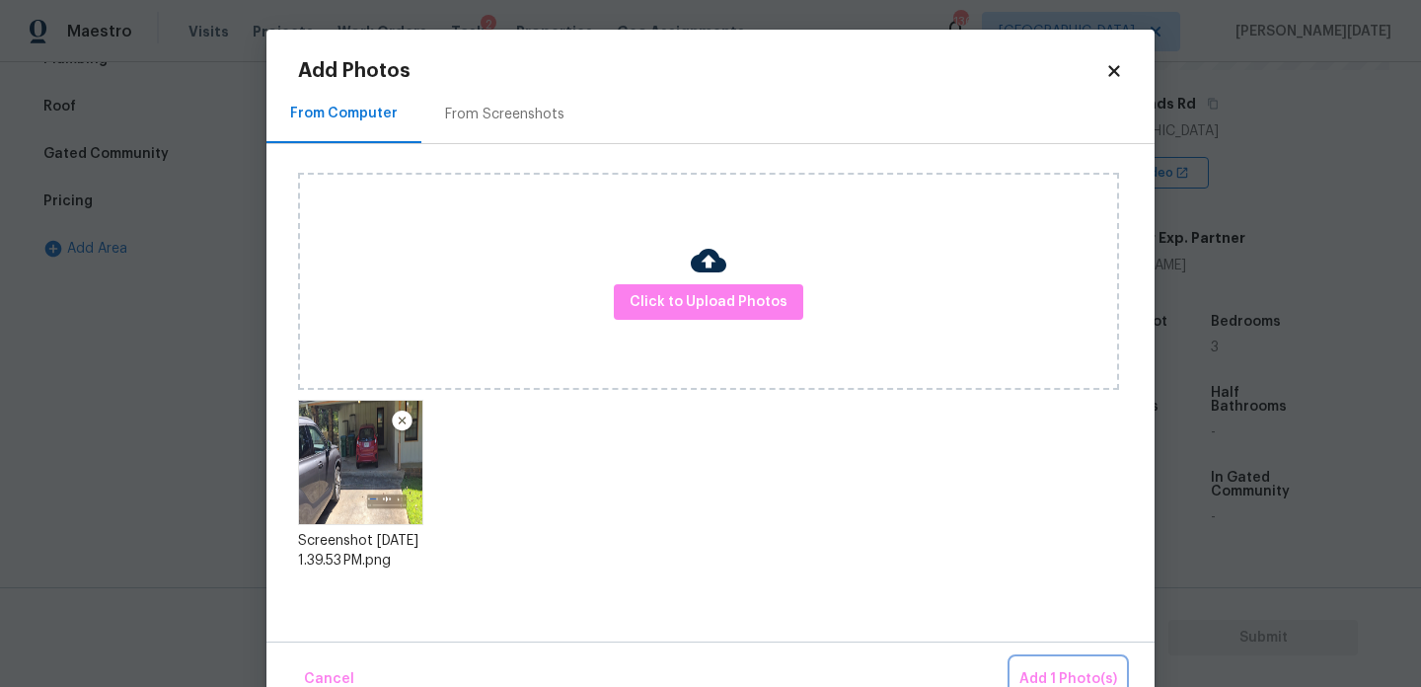
click at [1067, 670] on span "Add 1 Photo(s)" at bounding box center [1069, 679] width 98 height 25
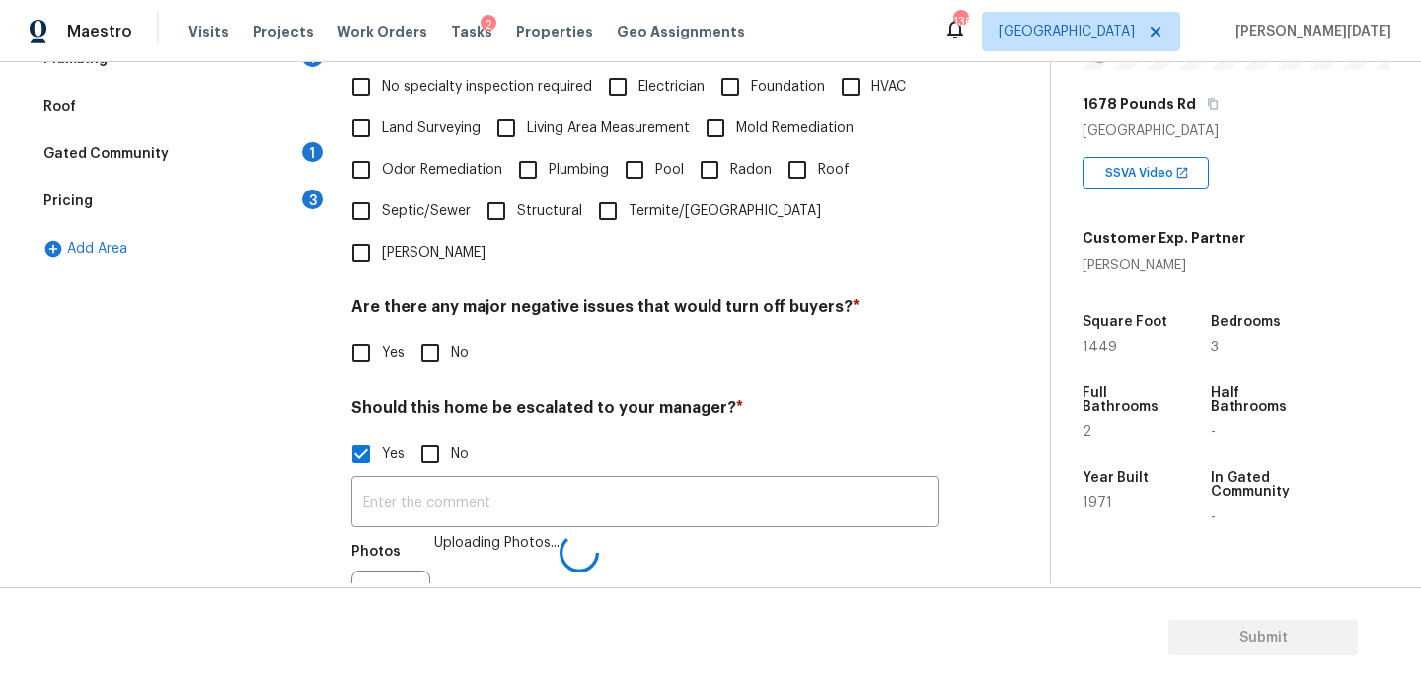
scroll to position [525, 0]
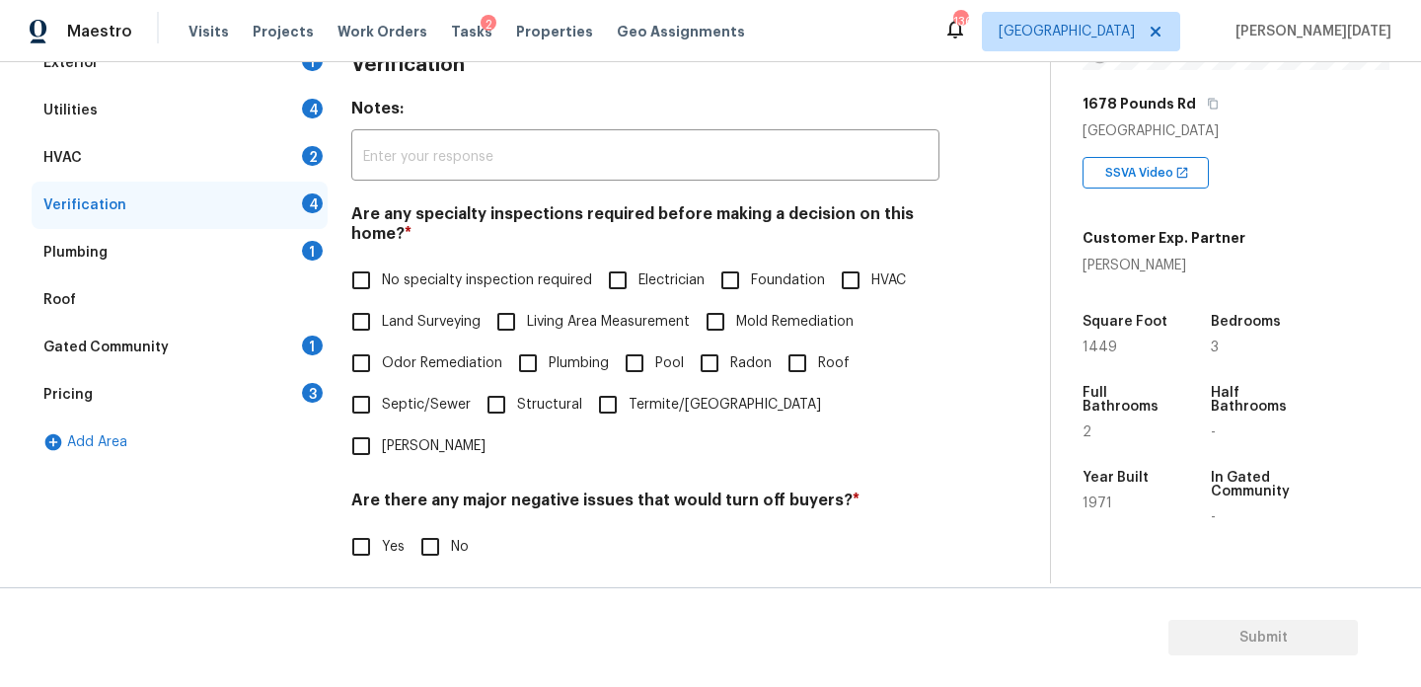
click at [347, 285] on input "No specialty inspection required" at bounding box center [361, 280] width 41 height 41
checkbox input "true"
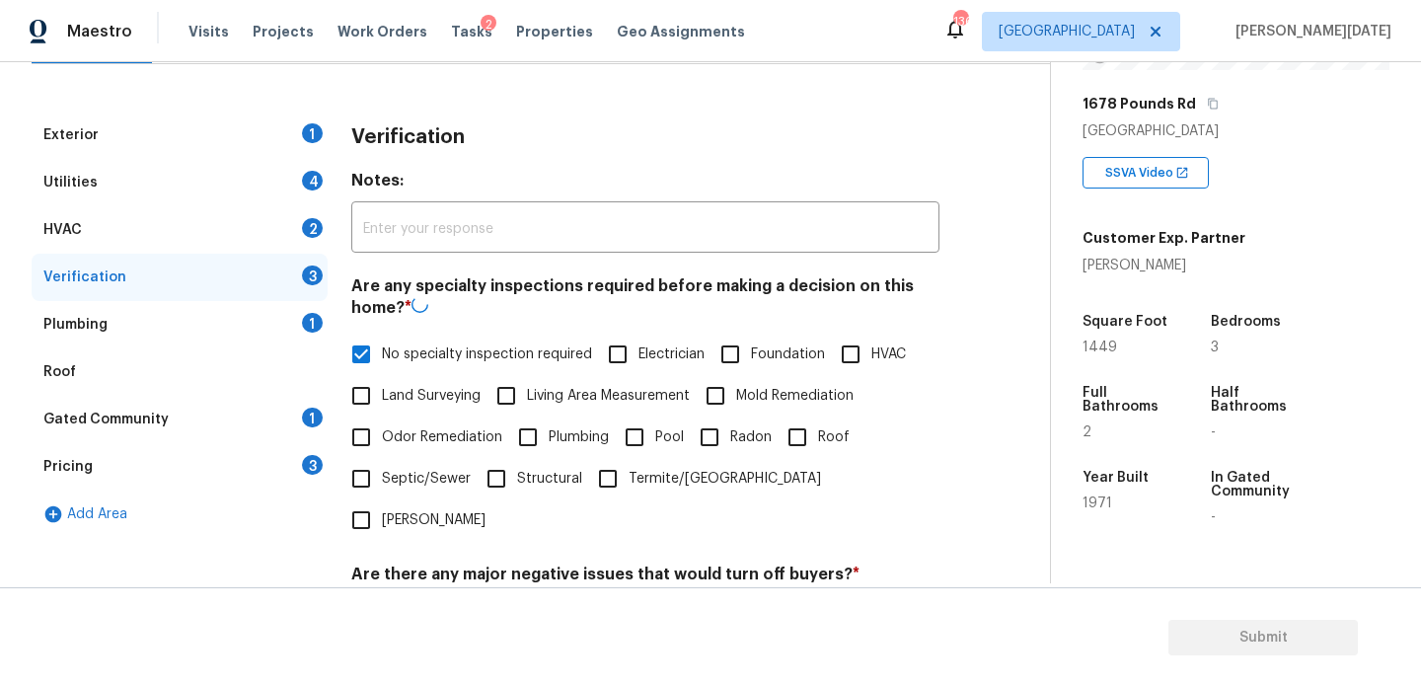
scroll to position [231, 0]
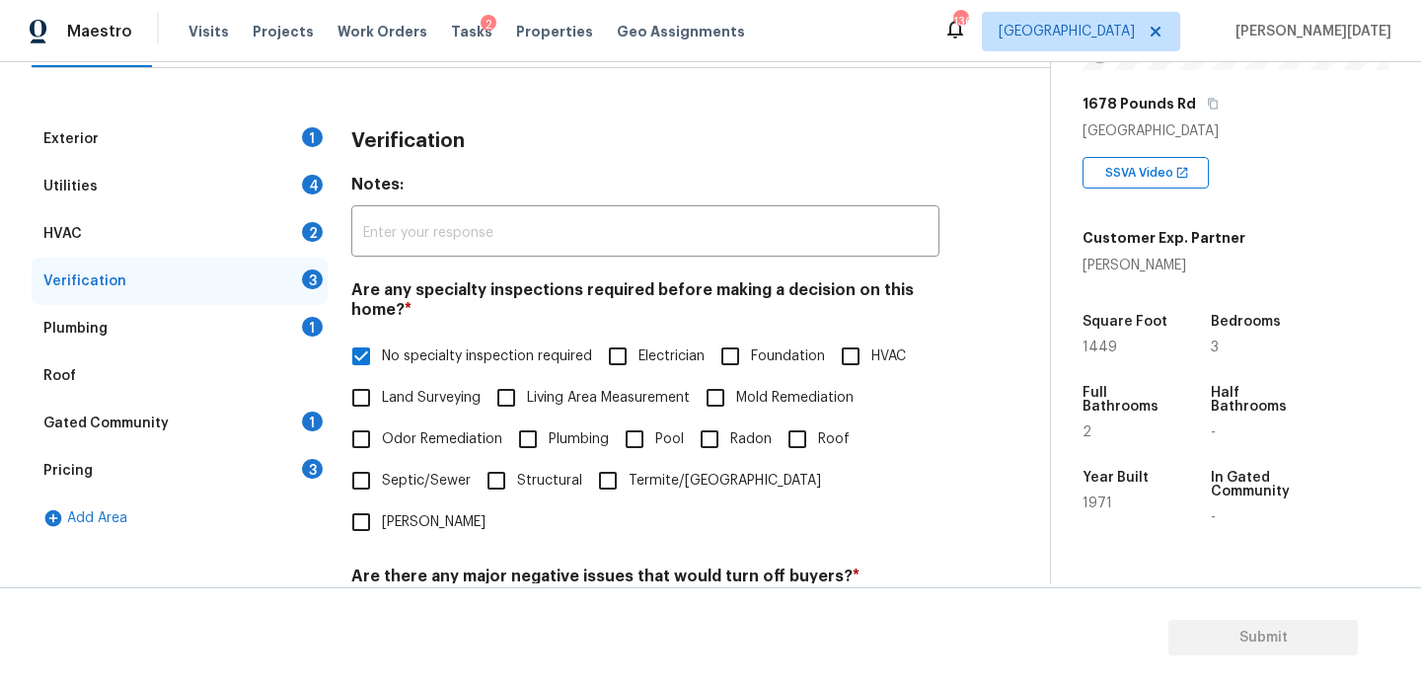
click at [289, 184] on div "Utilities 4" at bounding box center [180, 186] width 296 height 47
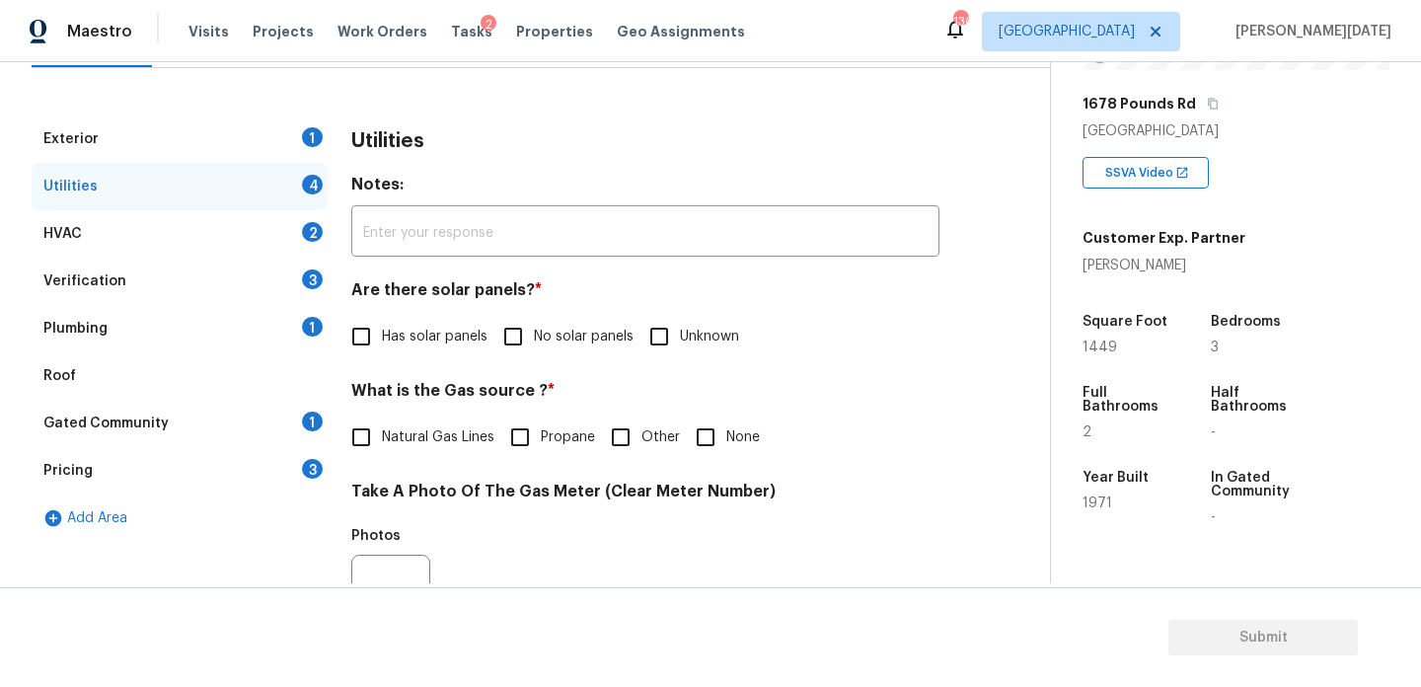
click at [382, 443] on span "Natural Gas Lines" at bounding box center [438, 437] width 113 height 21
click at [382, 443] on input "Natural Gas Lines" at bounding box center [361, 437] width 41 height 41
checkbox input "true"
click at [522, 349] on input "No solar panels" at bounding box center [513, 336] width 41 height 41
checkbox input "true"
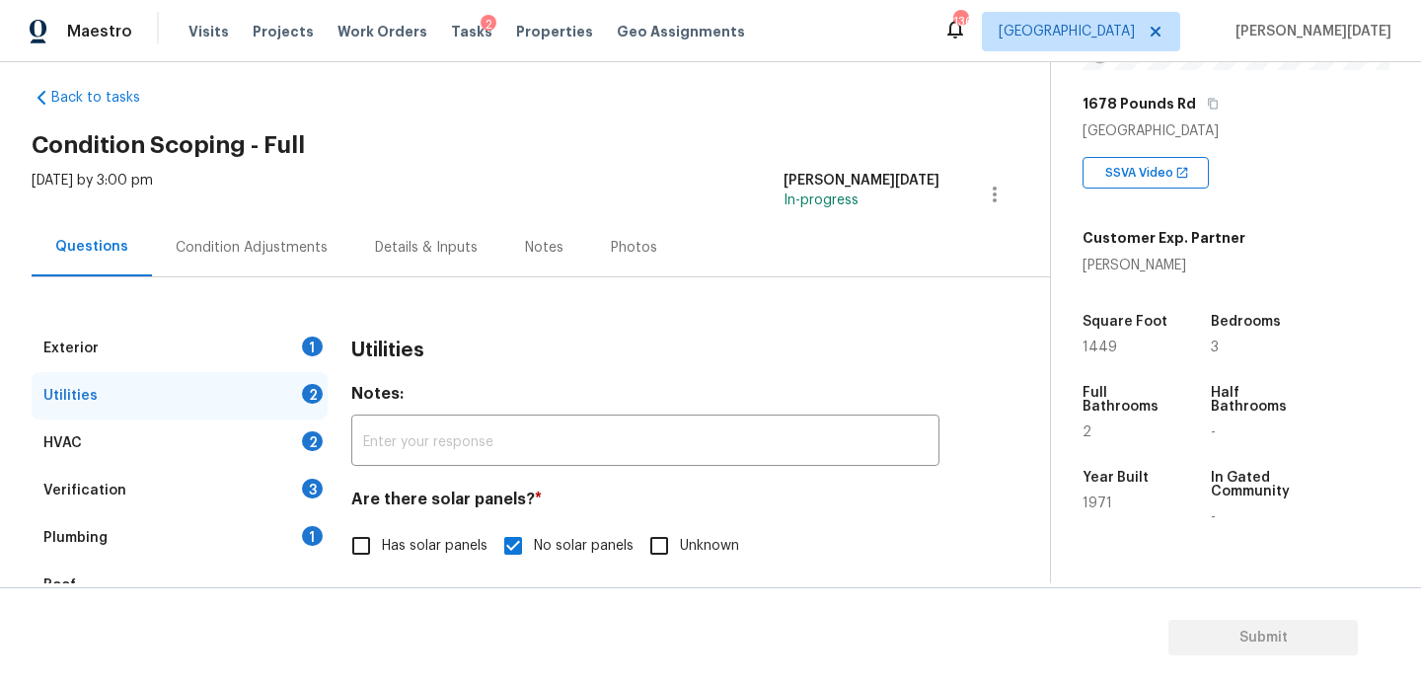
scroll to position [0, 0]
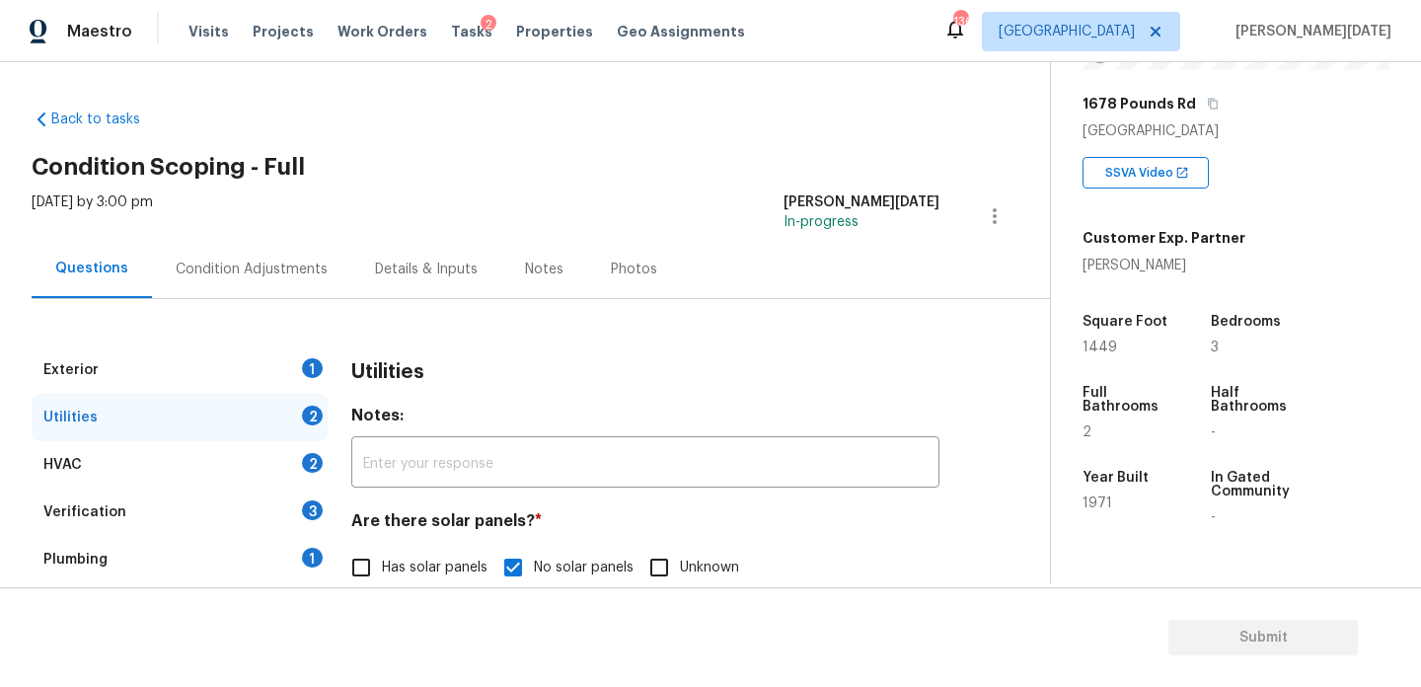
click at [232, 261] on div "Condition Adjustments" at bounding box center [252, 270] width 152 height 20
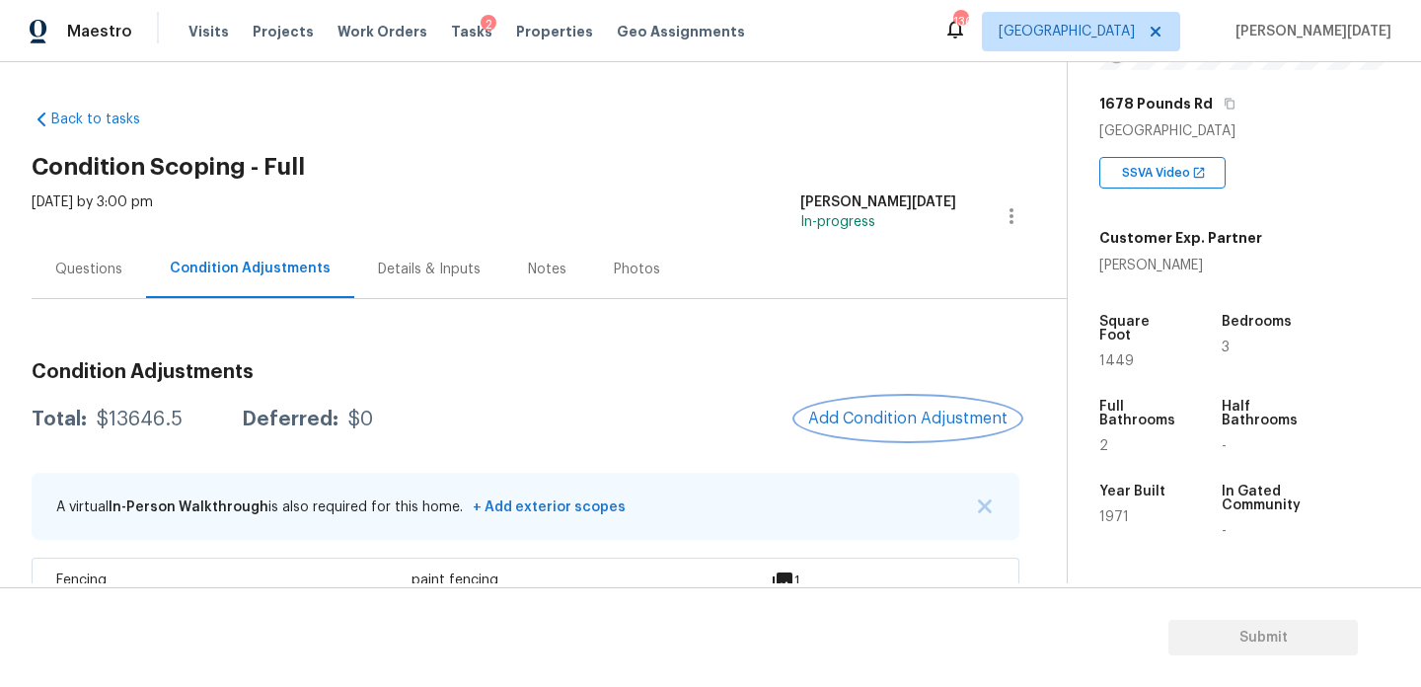
click at [900, 411] on span "Add Condition Adjustment" at bounding box center [907, 419] width 199 height 18
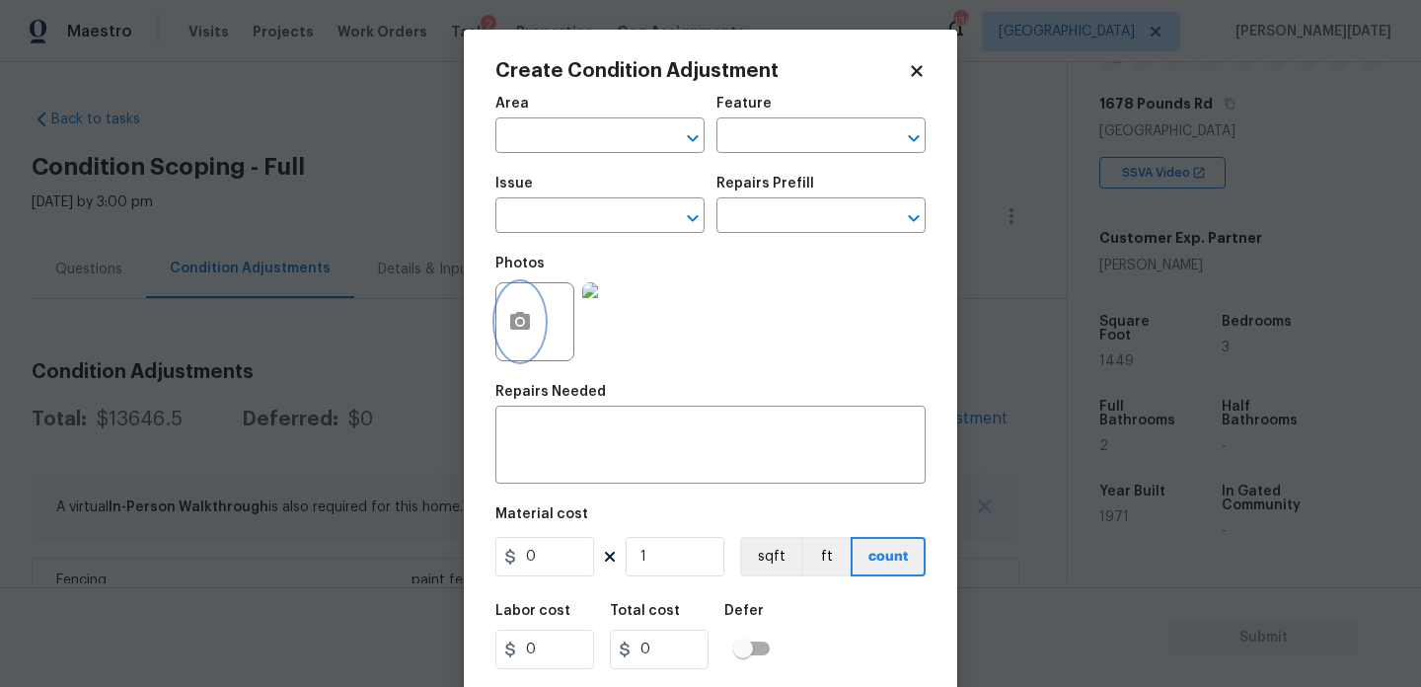
click at [527, 323] on icon "button" at bounding box center [520, 321] width 20 height 18
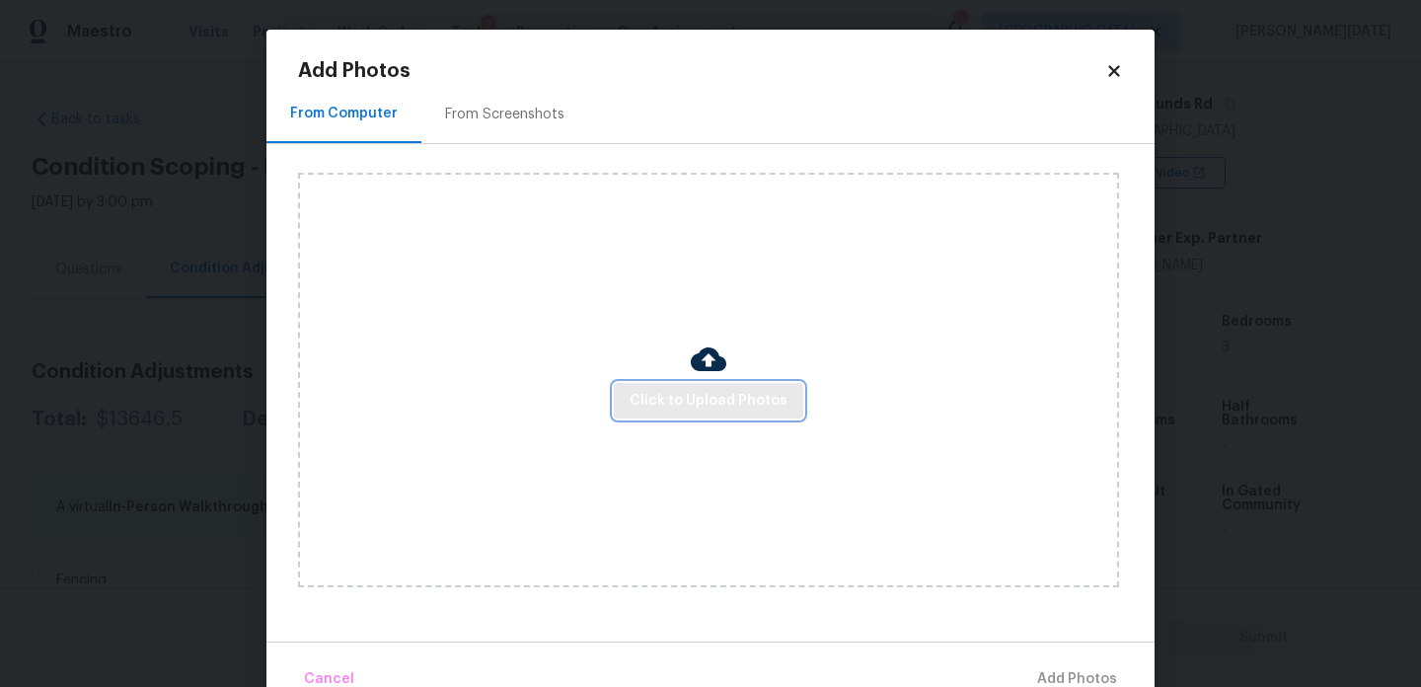
click at [715, 387] on button "Click to Upload Photos" at bounding box center [709, 401] width 190 height 37
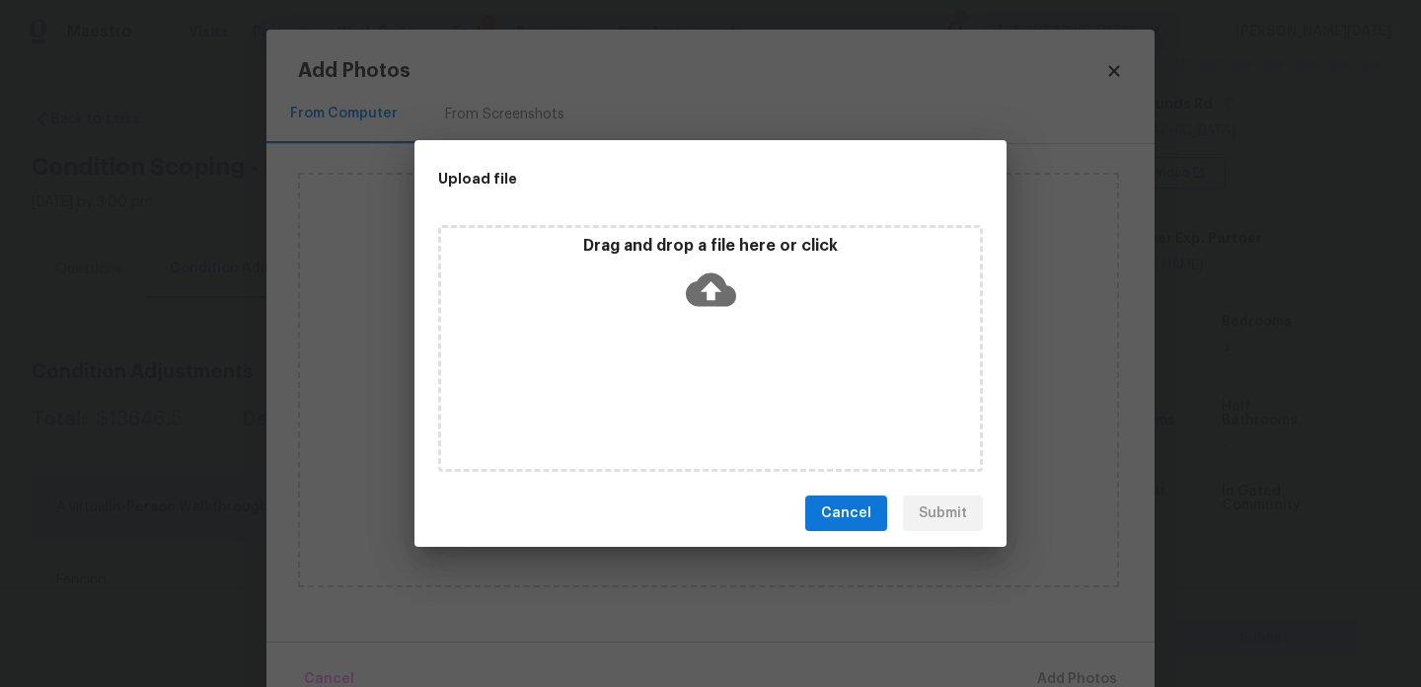
click at [715, 387] on div "Drag and drop a file here or click" at bounding box center [710, 348] width 545 height 247
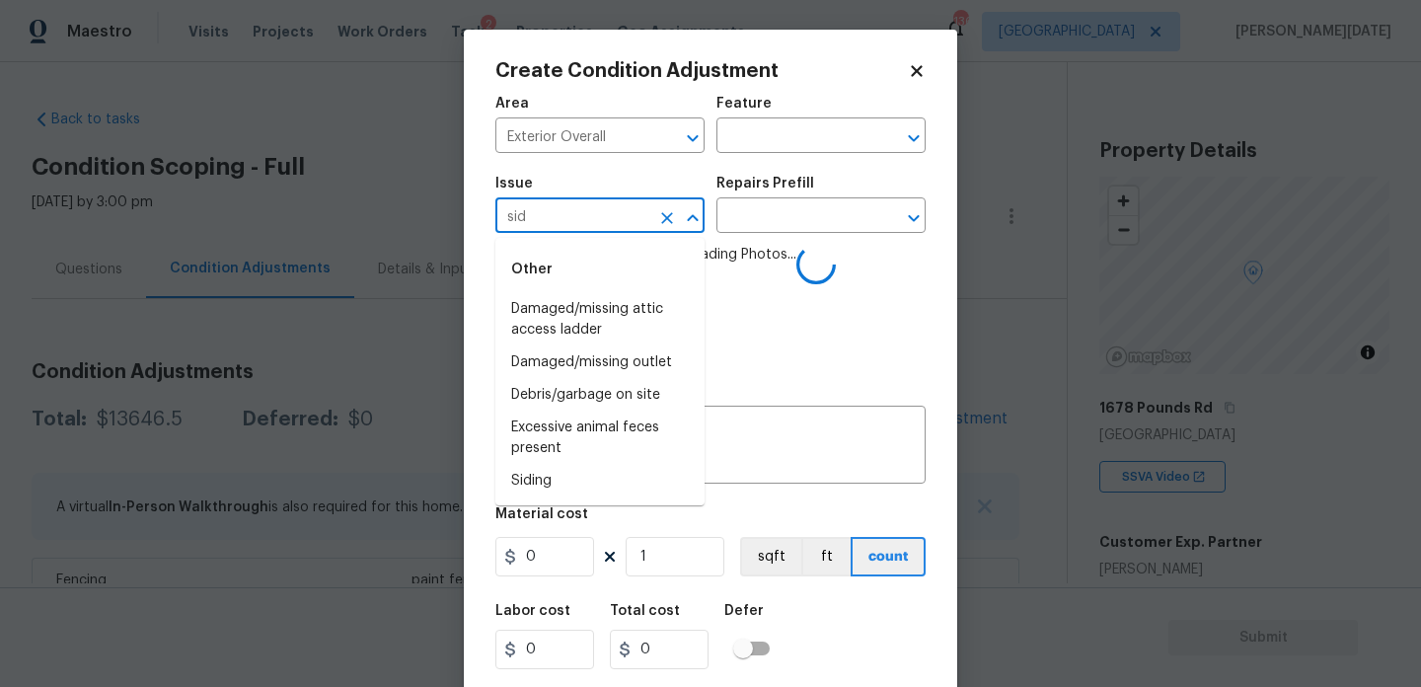
scroll to position [304, 0]
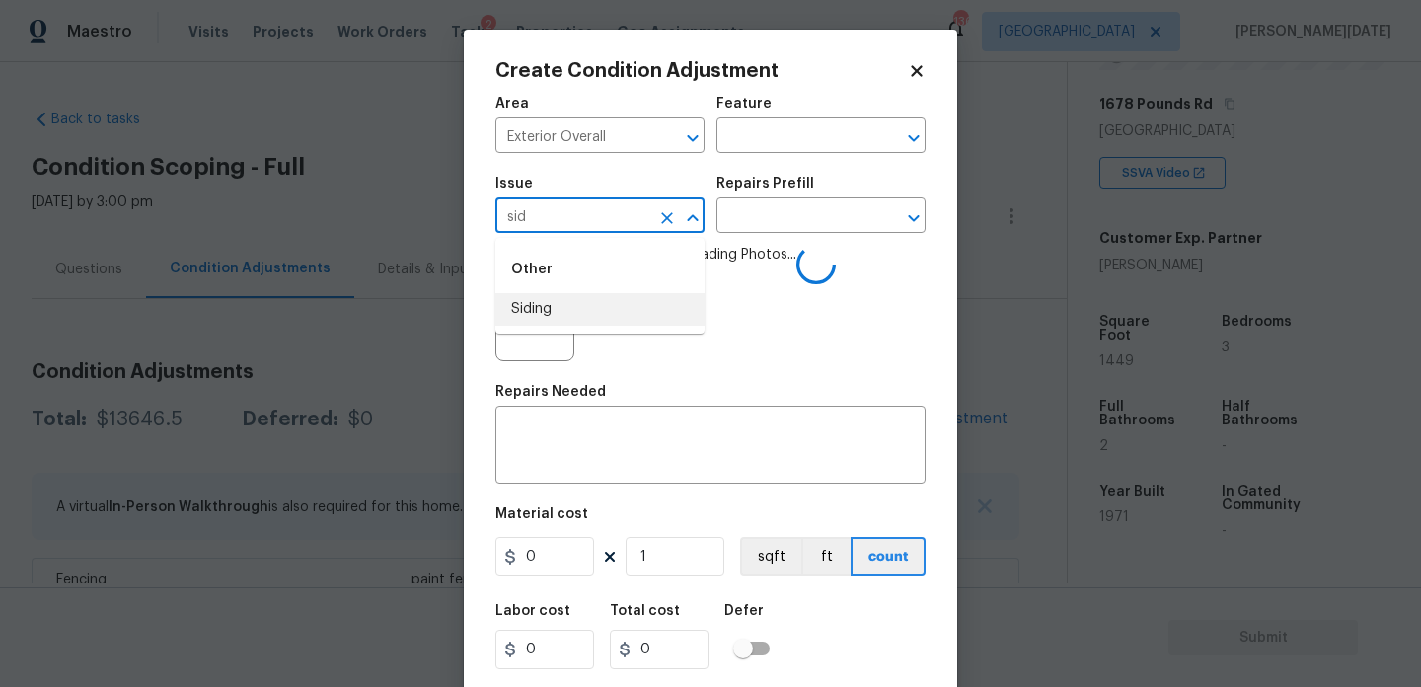
click at [565, 306] on li "Siding" at bounding box center [599, 309] width 209 height 33
type input "Siding"
click at [756, 149] on input "text" at bounding box center [794, 137] width 154 height 31
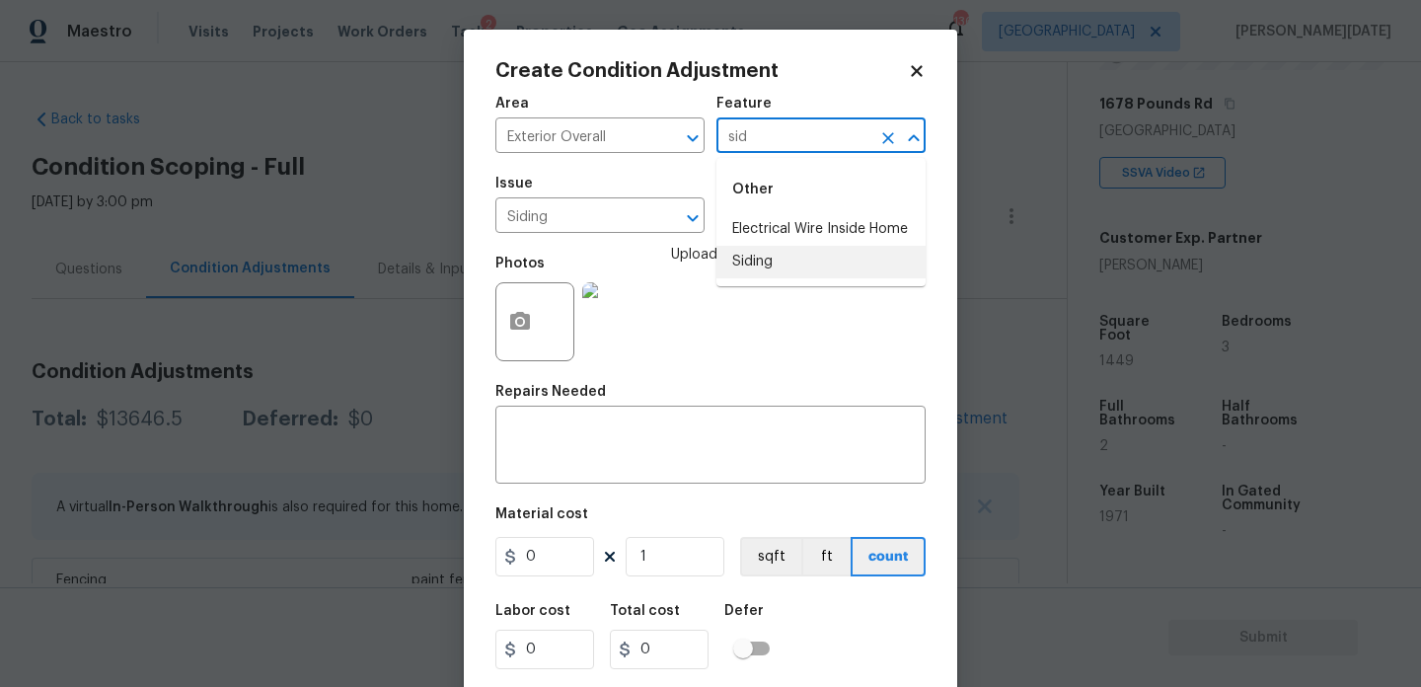
click at [778, 254] on li "Siding" at bounding box center [821, 262] width 209 height 33
type input "Siding"
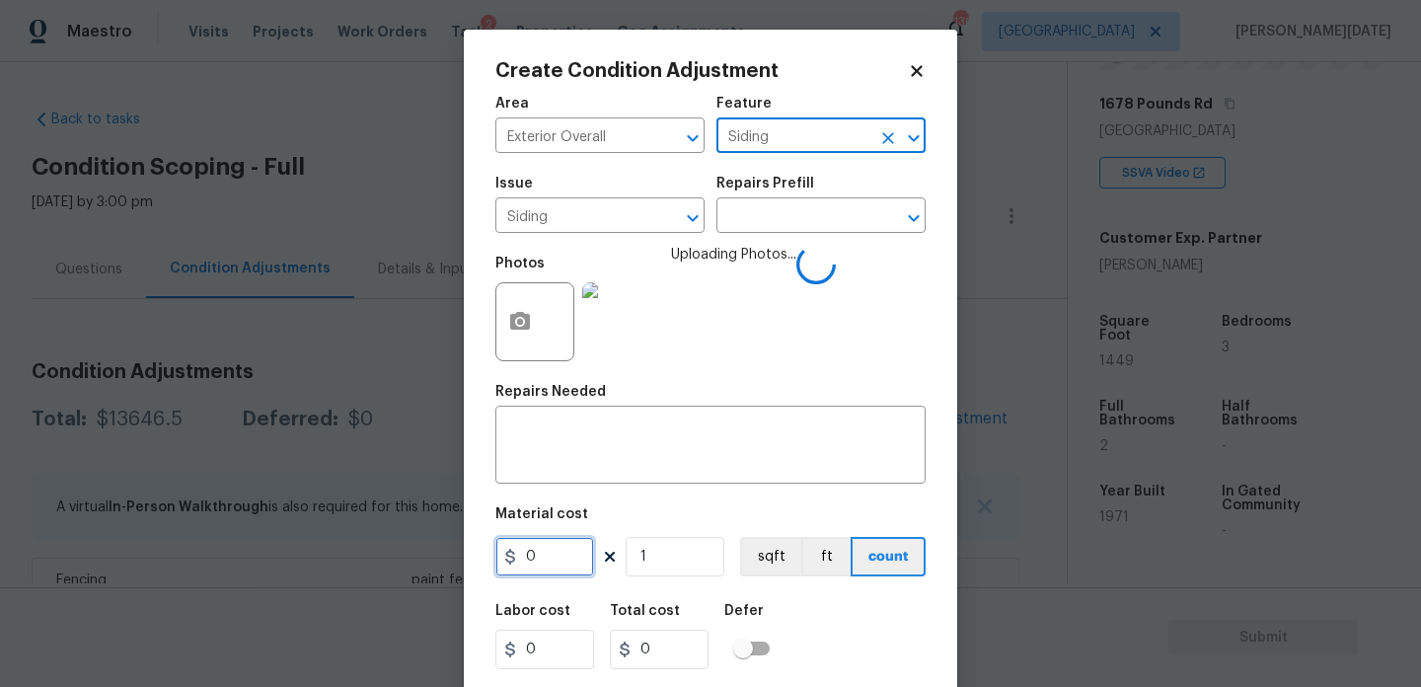
click at [591, 562] on input "0" at bounding box center [544, 556] width 99 height 39
type input "800"
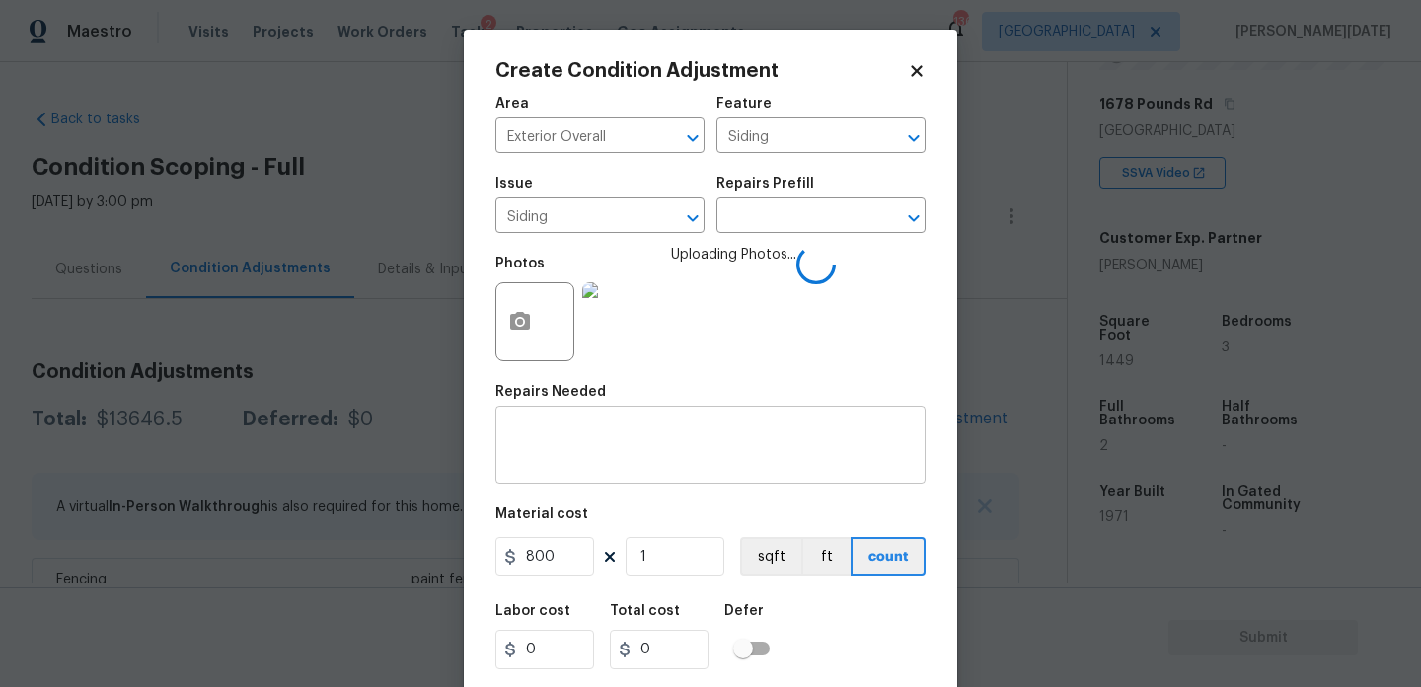
type input "800"
click at [574, 442] on textarea at bounding box center [710, 446] width 407 height 41
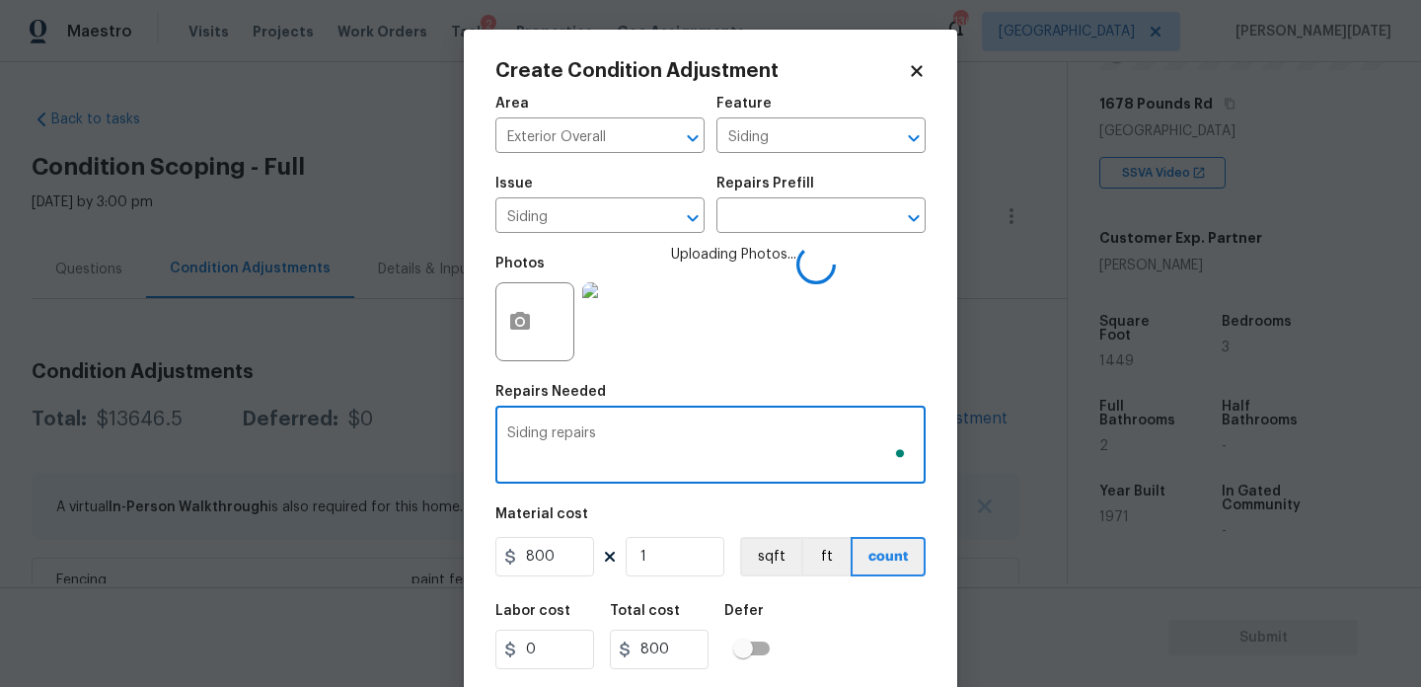
scroll to position [50, 0]
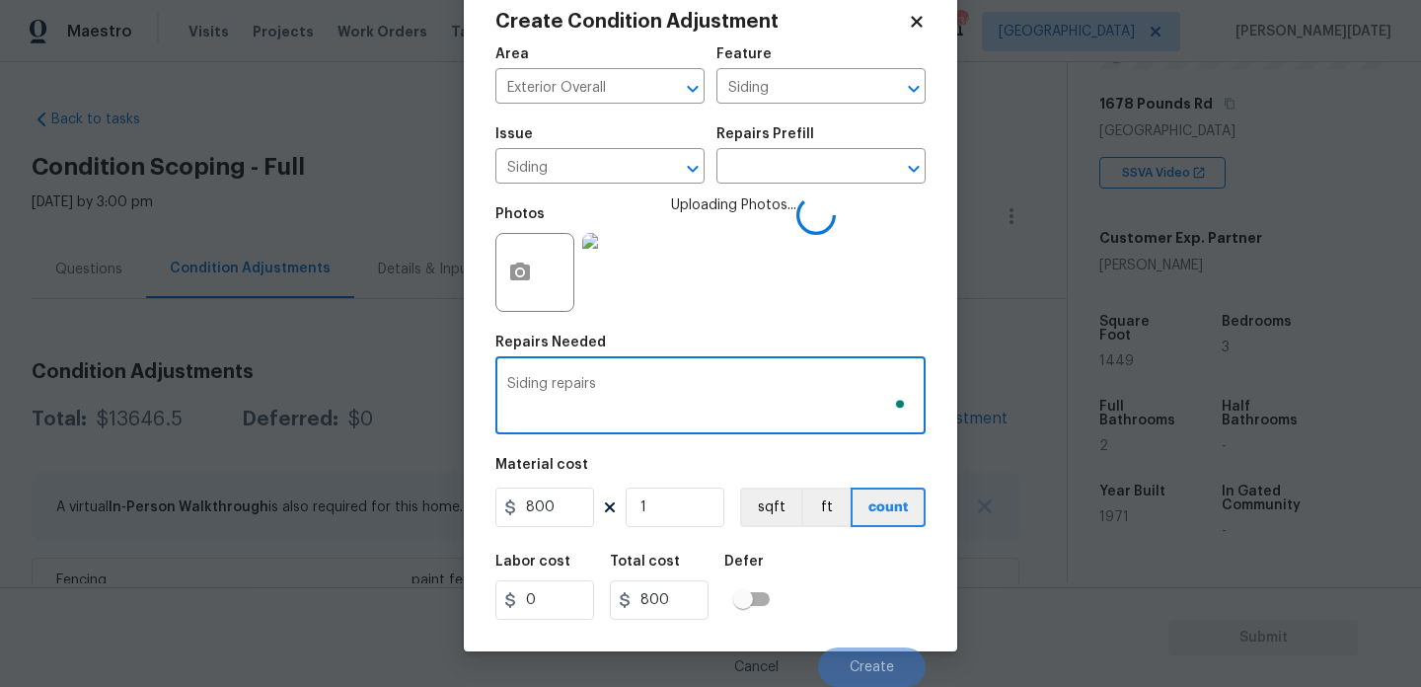
type textarea "Siding repairs"
click at [879, 632] on div "Cancel Create" at bounding box center [710, 659] width 430 height 55
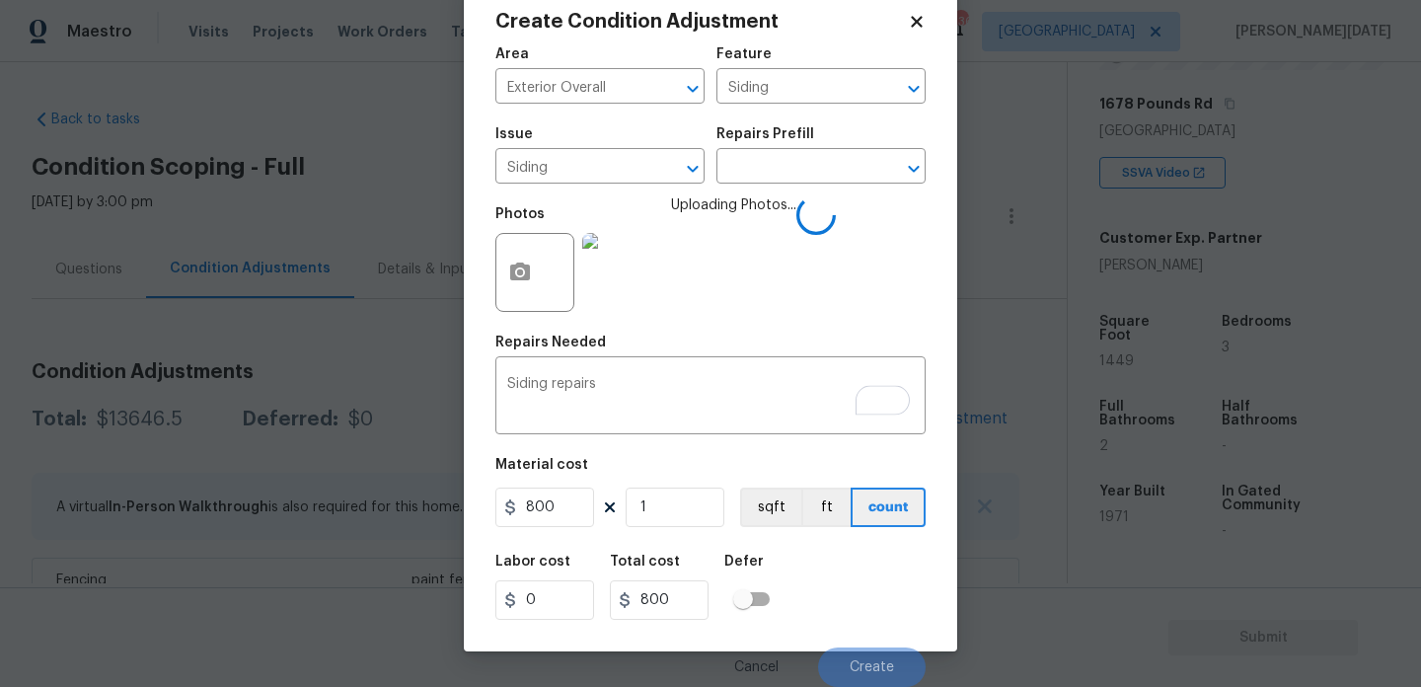
click at [885, 566] on div "Labor cost 0 Total cost 800 Defer" at bounding box center [710, 587] width 430 height 89
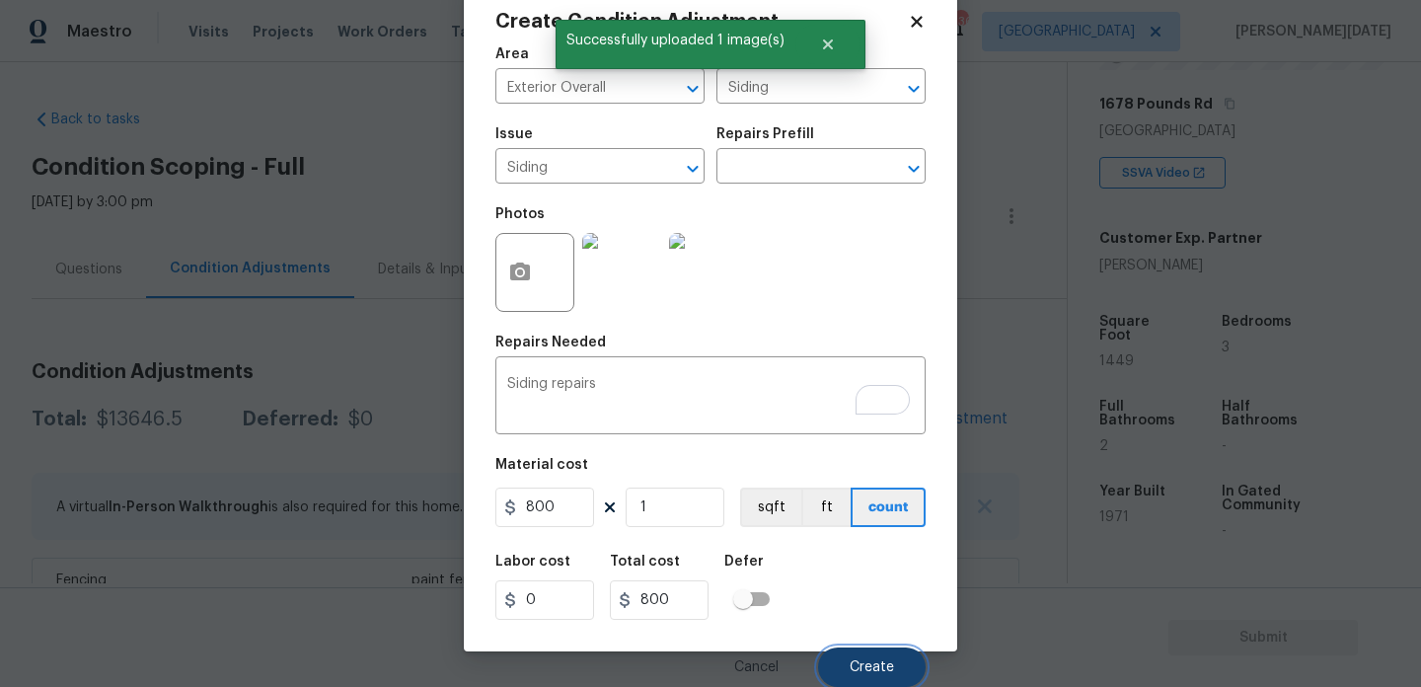
click at [869, 671] on span "Create" at bounding box center [872, 667] width 44 height 15
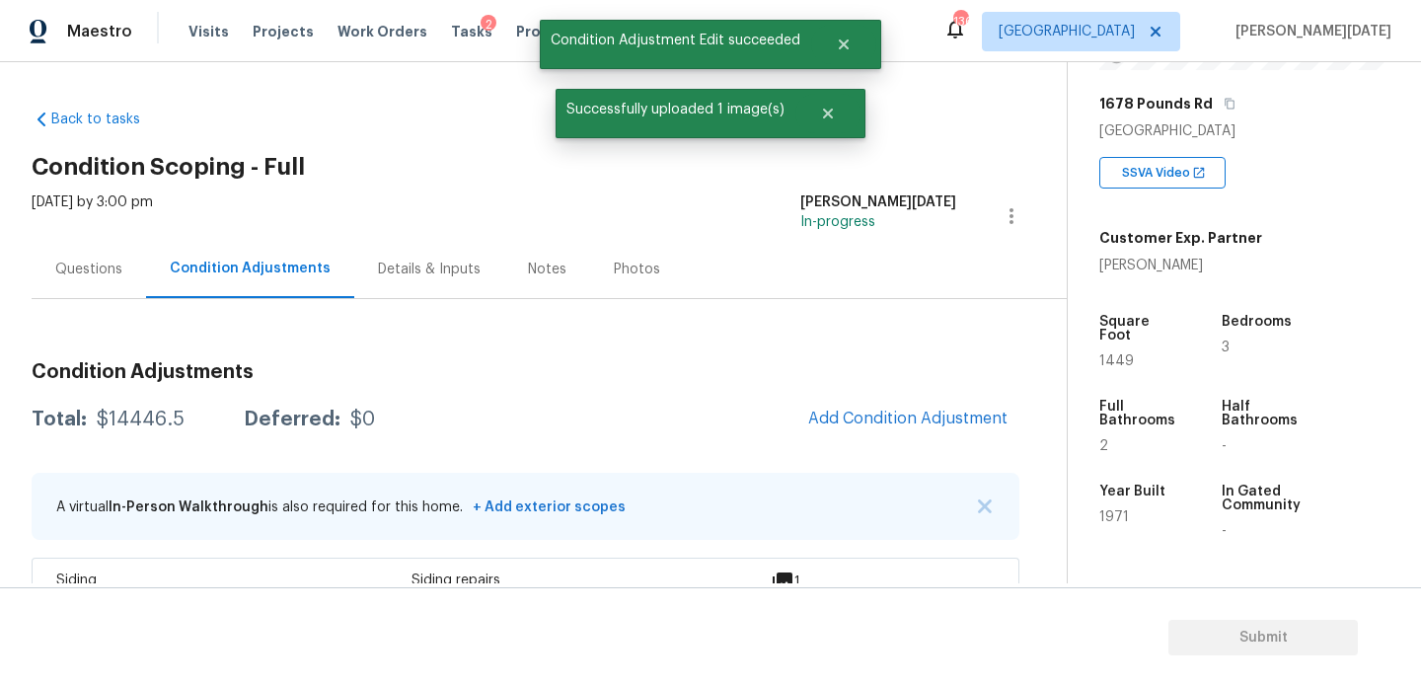
scroll to position [0, 0]
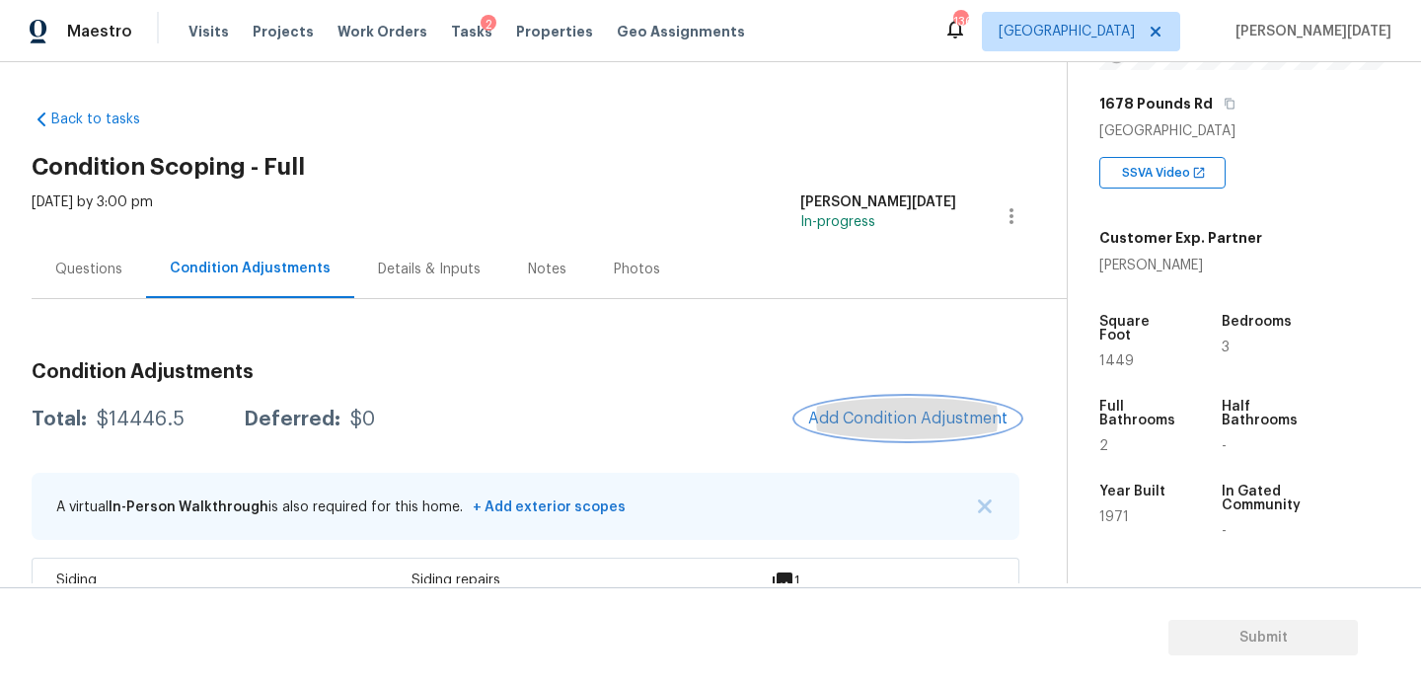
click at [915, 417] on span "Add Condition Adjustment" at bounding box center [907, 419] width 199 height 18
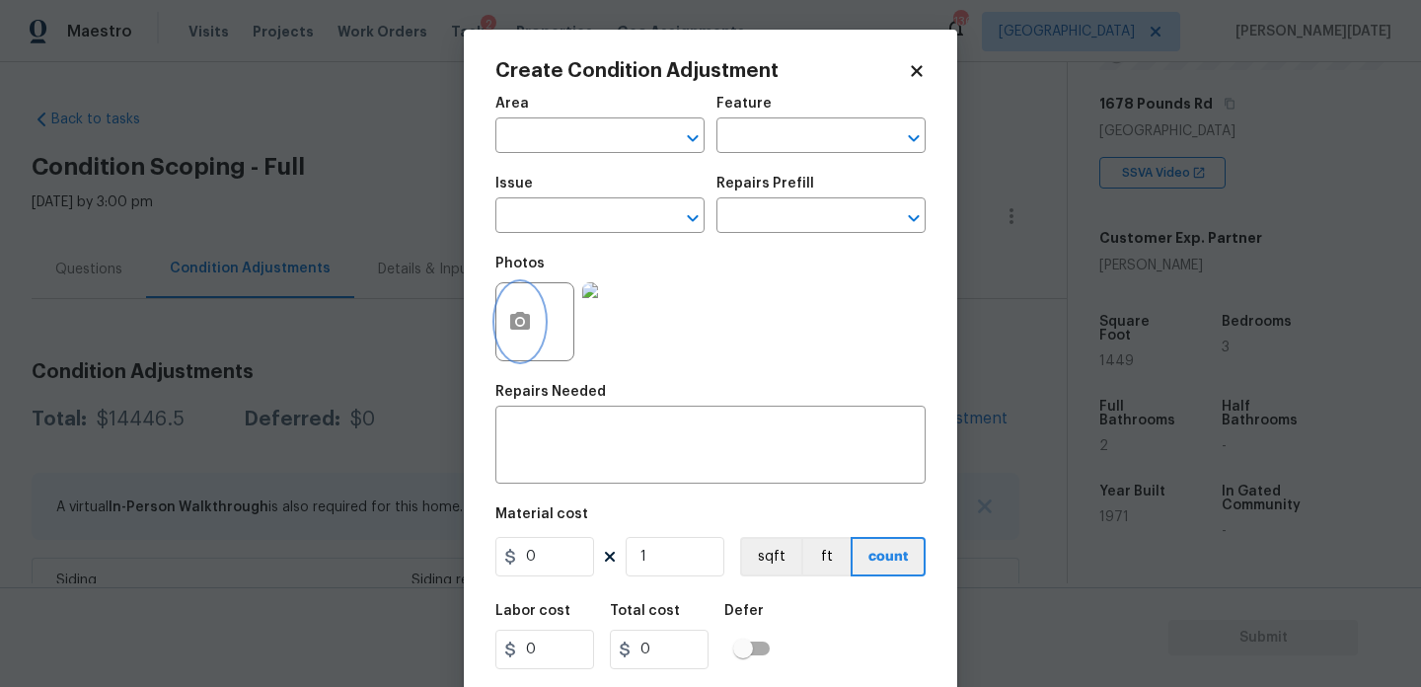
click at [528, 318] on icon "button" at bounding box center [520, 321] width 20 height 18
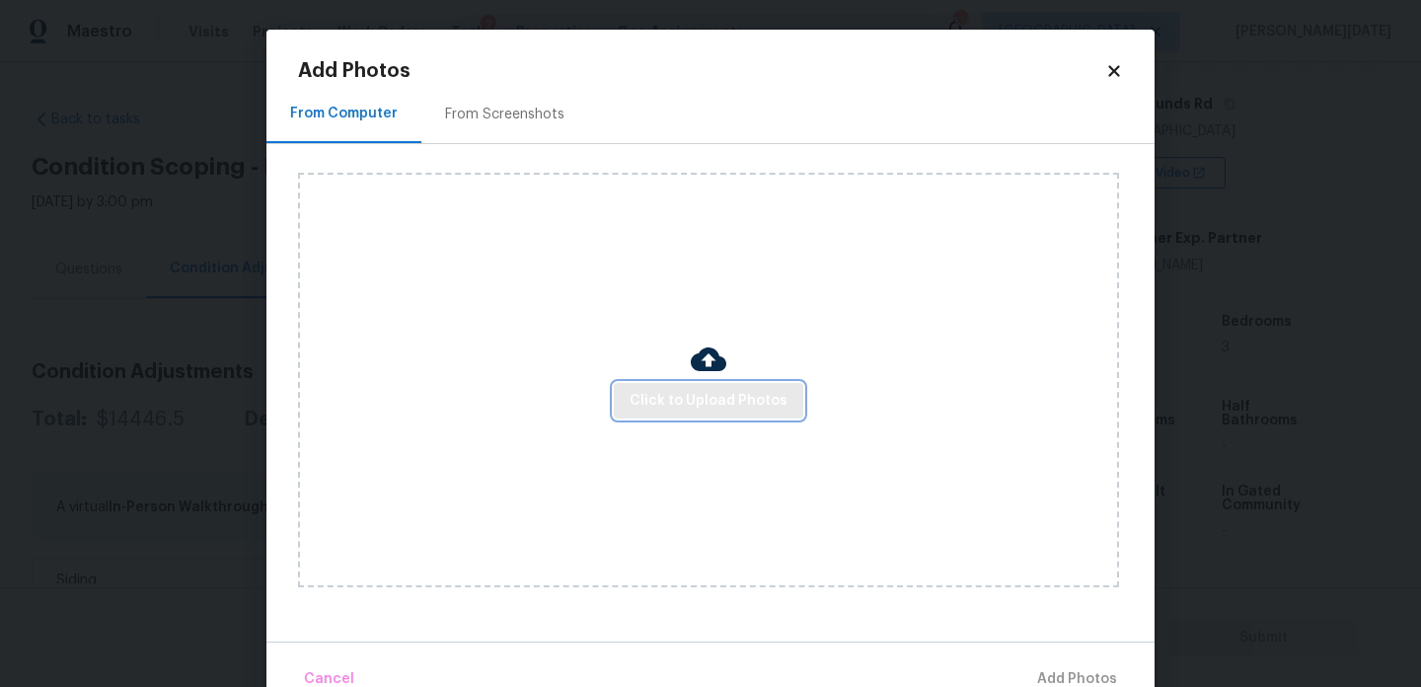
click at [674, 391] on span "Click to Upload Photos" at bounding box center [709, 401] width 158 height 25
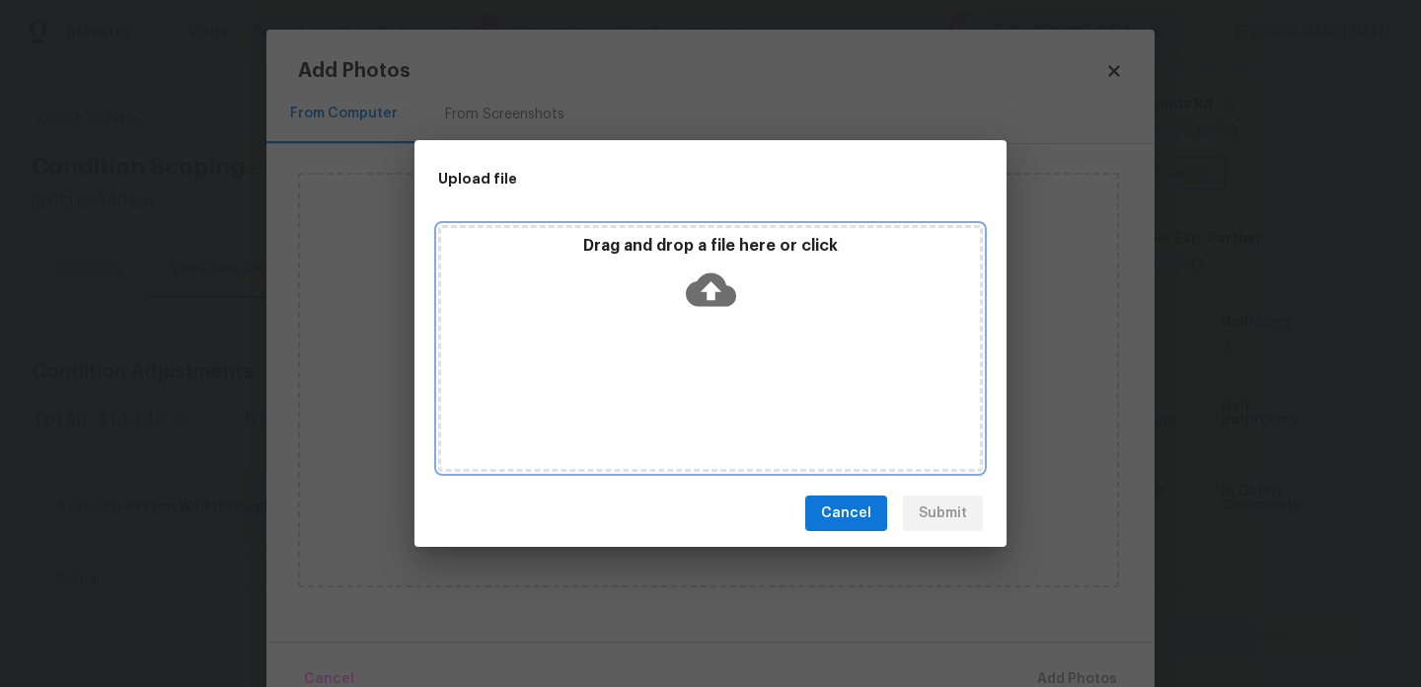
click at [674, 391] on div "Drag and drop a file here or click" at bounding box center [710, 348] width 545 height 247
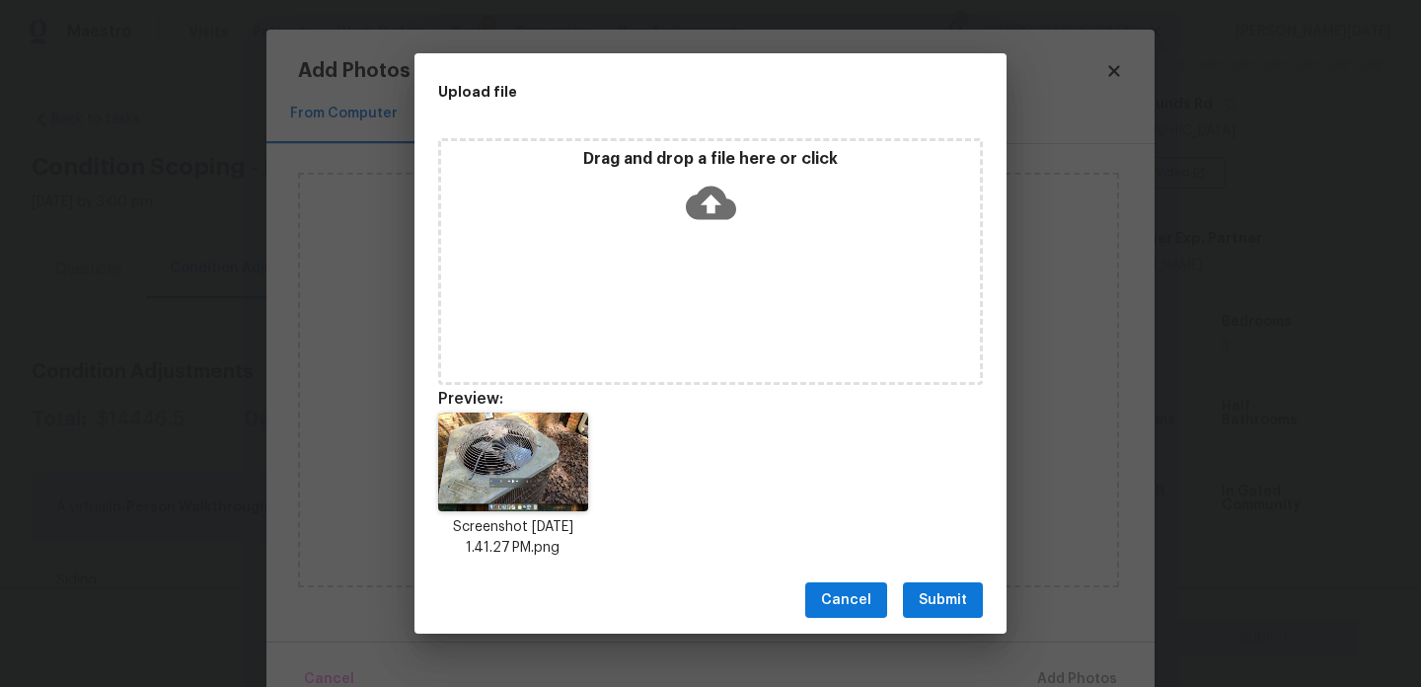
click at [931, 614] on button "Submit" at bounding box center [943, 600] width 80 height 37
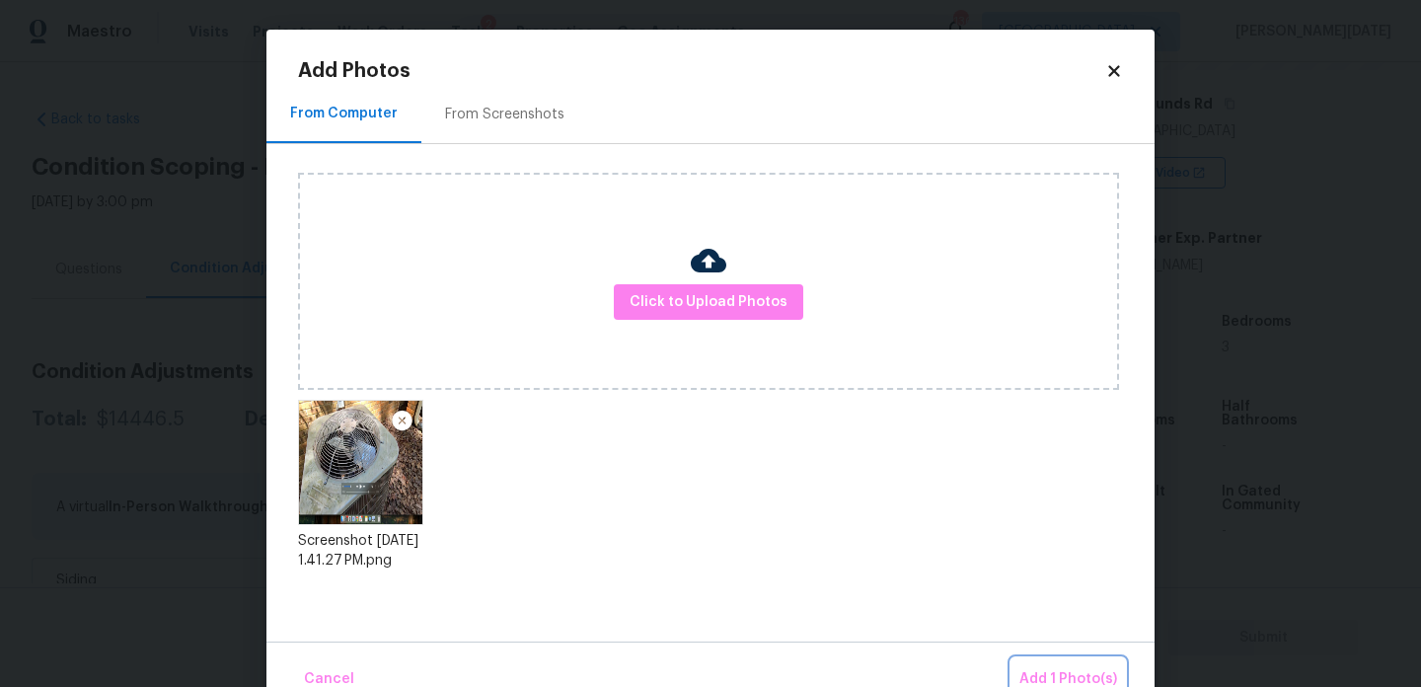
click at [1057, 659] on button "Add 1 Photo(s)" at bounding box center [1069, 679] width 114 height 42
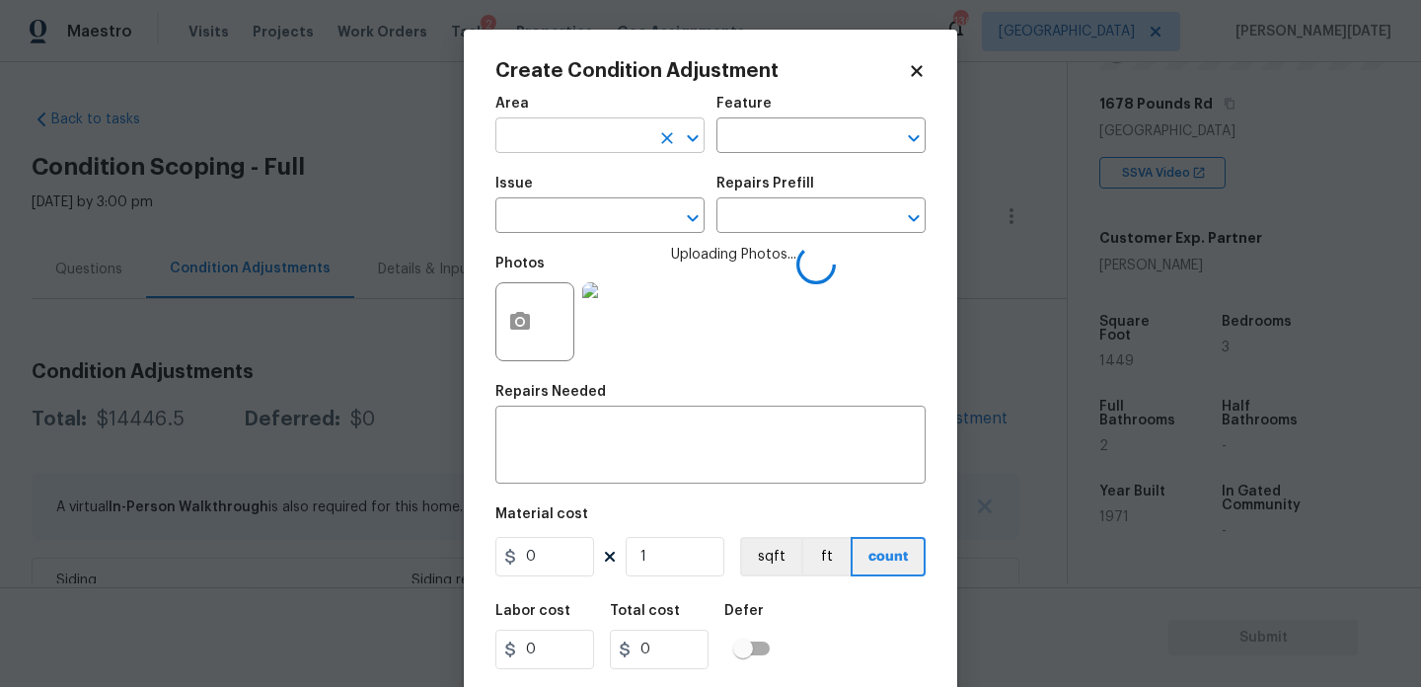
click at [528, 137] on input "text" at bounding box center [572, 137] width 154 height 31
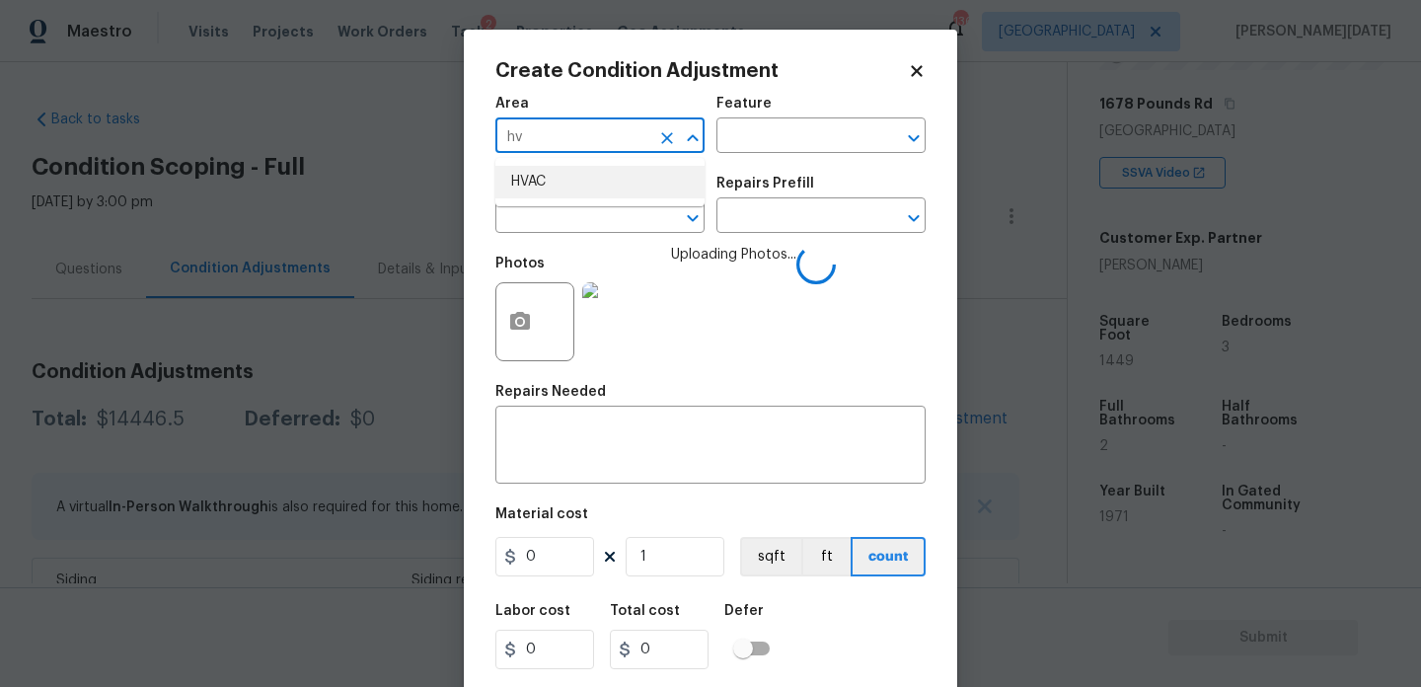
click at [559, 202] on ul "HVAC" at bounding box center [599, 182] width 209 height 48
click at [560, 185] on li "HVAC" at bounding box center [599, 182] width 209 height 33
type input "HVAC"
click at [560, 203] on input "text" at bounding box center [572, 217] width 154 height 31
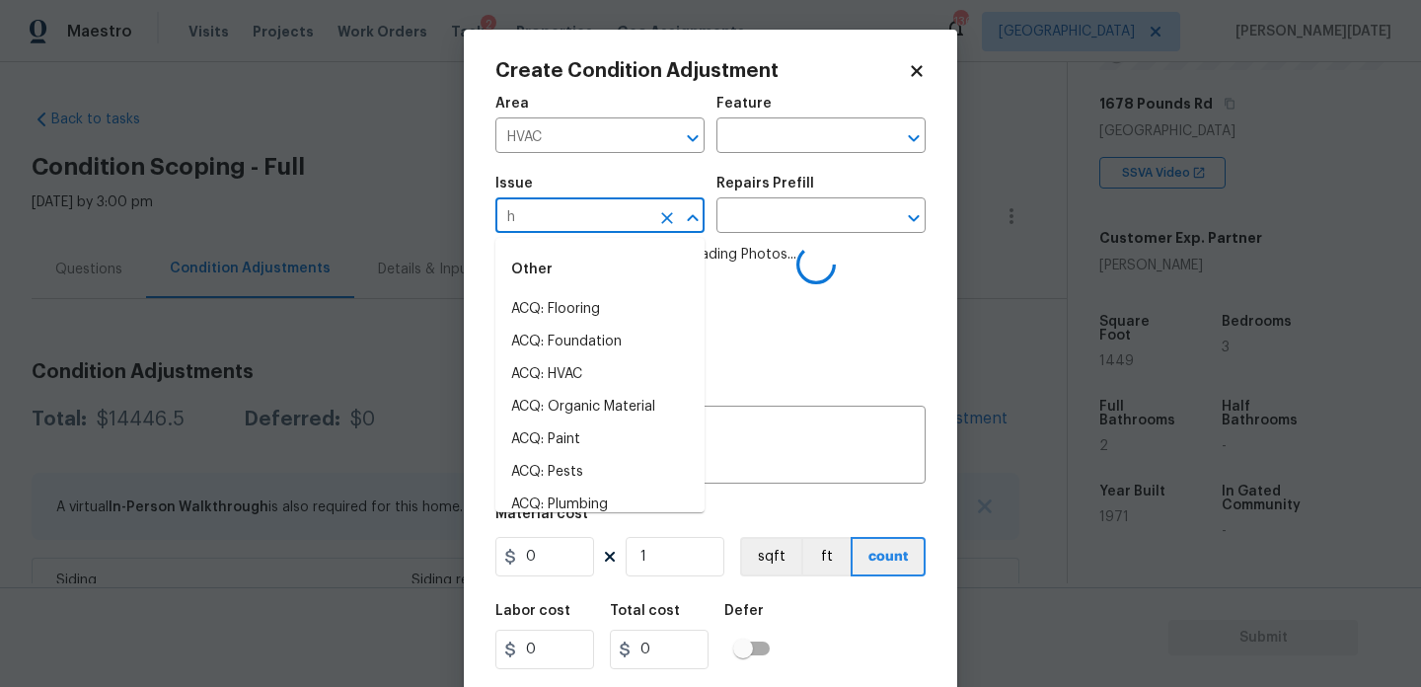
type input "hv"
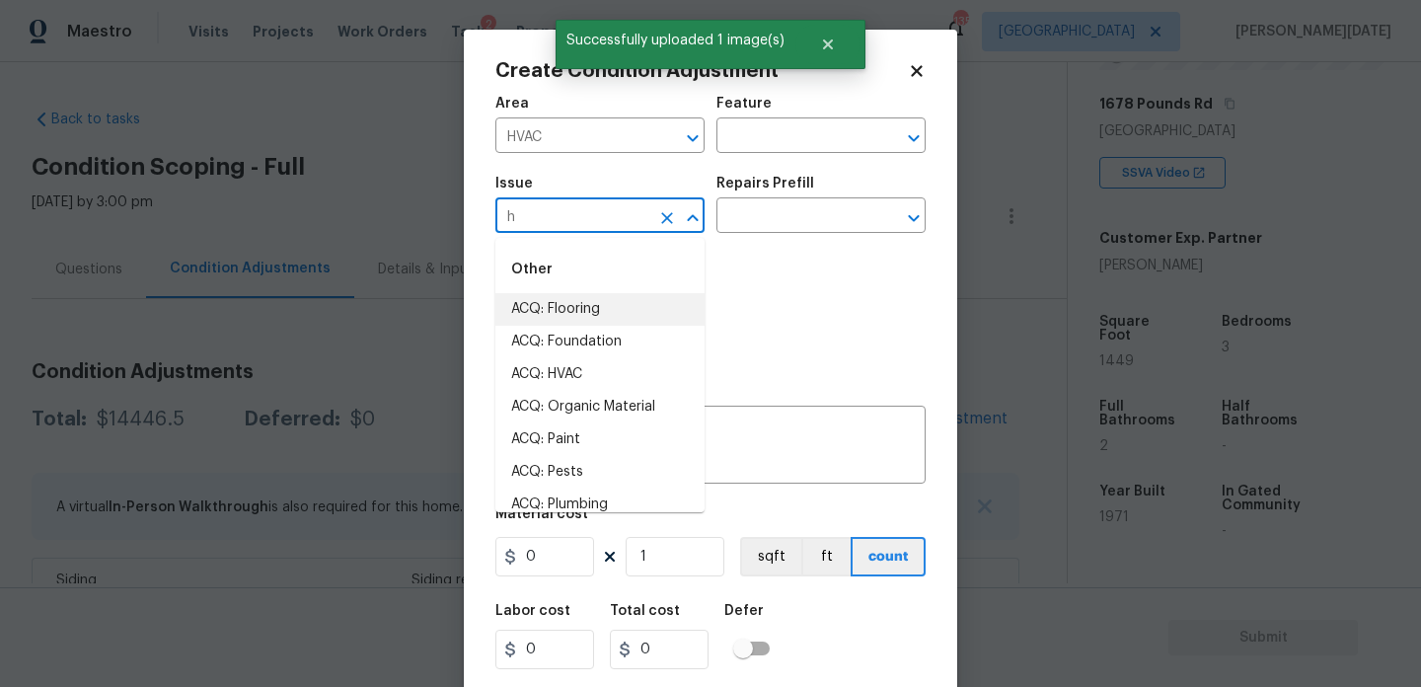
type input "hv"
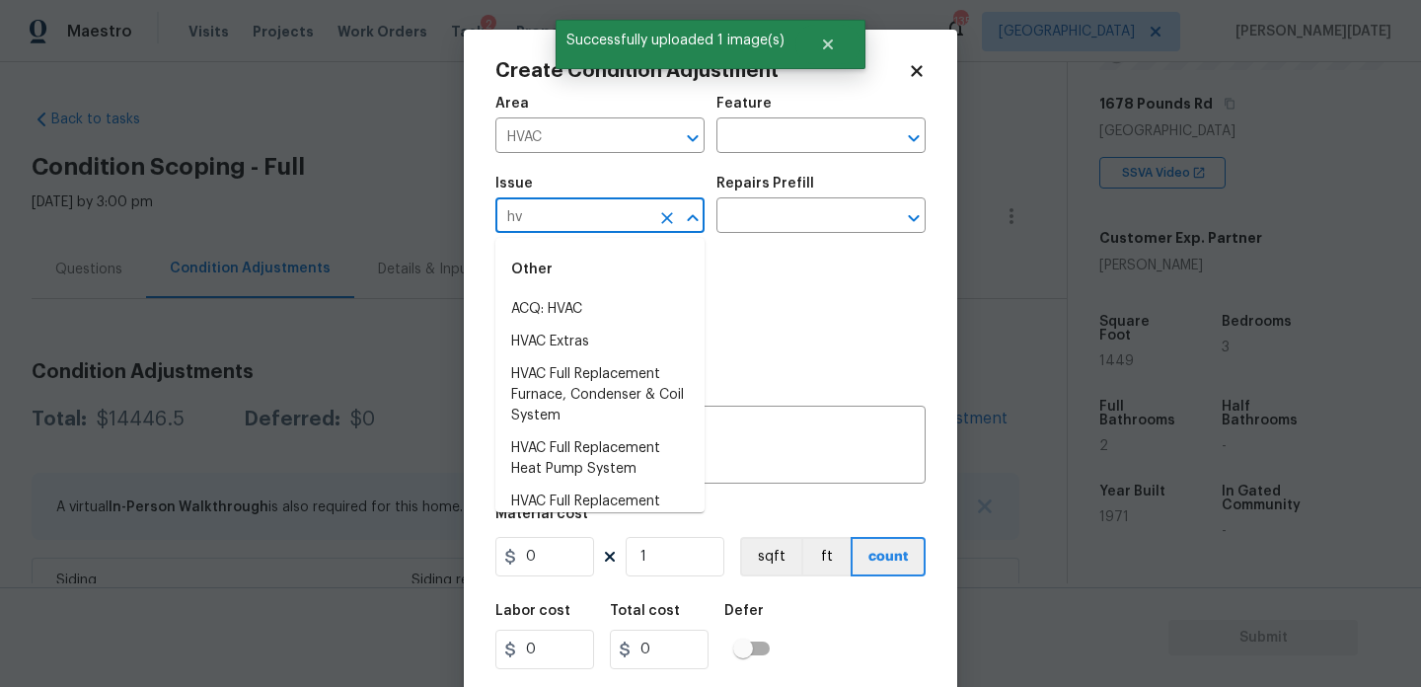
click at [585, 318] on li "ACQ: HVAC" at bounding box center [599, 309] width 209 height 33
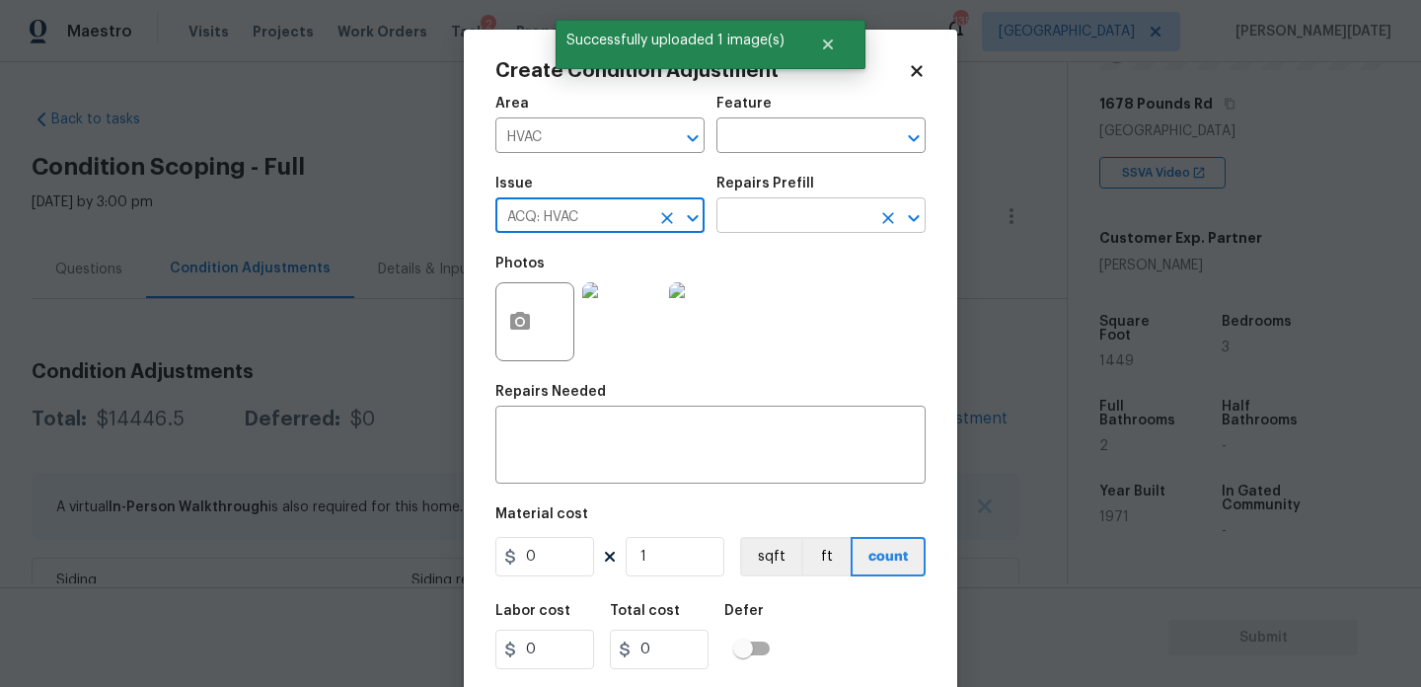
type input "ACQ: HVAC"
click at [767, 231] on input "text" at bounding box center [794, 217] width 154 height 31
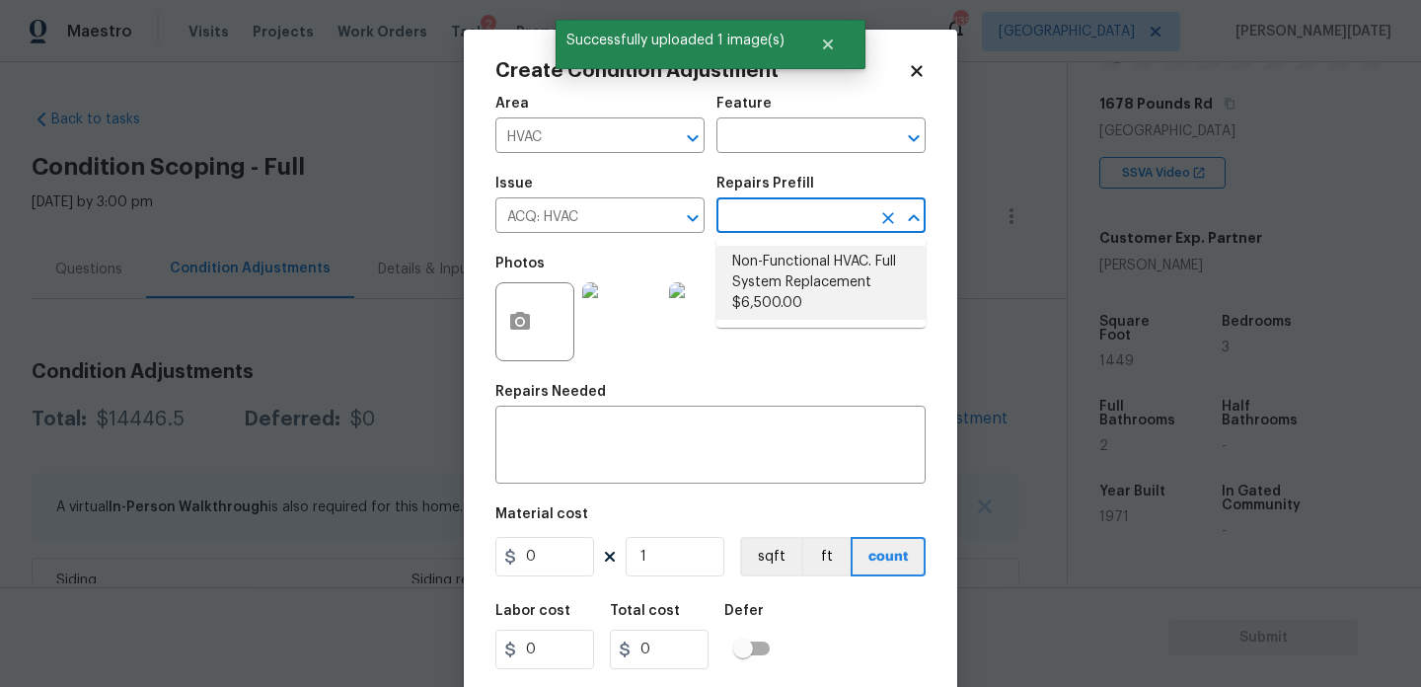
click at [805, 289] on li "Non-Functional HVAC. Full System Replacement $6,500.00" at bounding box center [821, 283] width 209 height 74
type input "Acquisition"
type textarea "Acquisition Scope: Full System Replacement"
type input "6500"
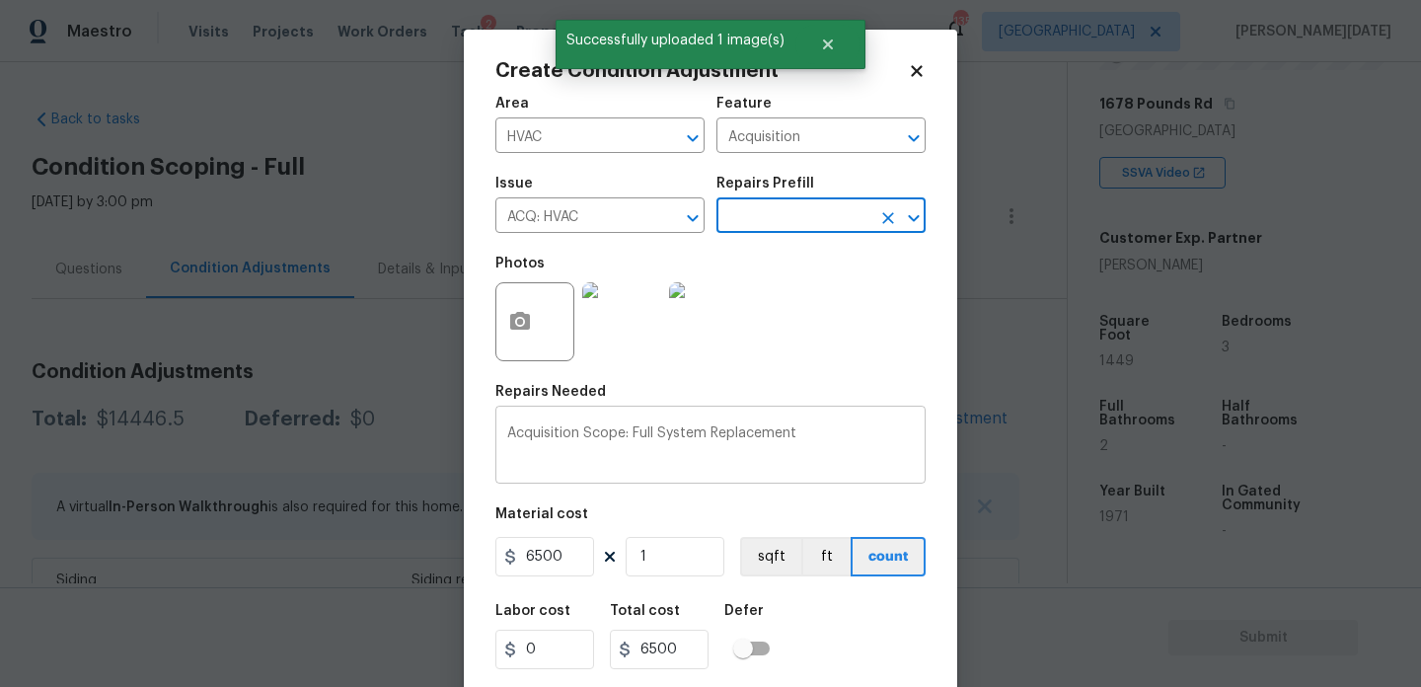
scroll to position [50, 0]
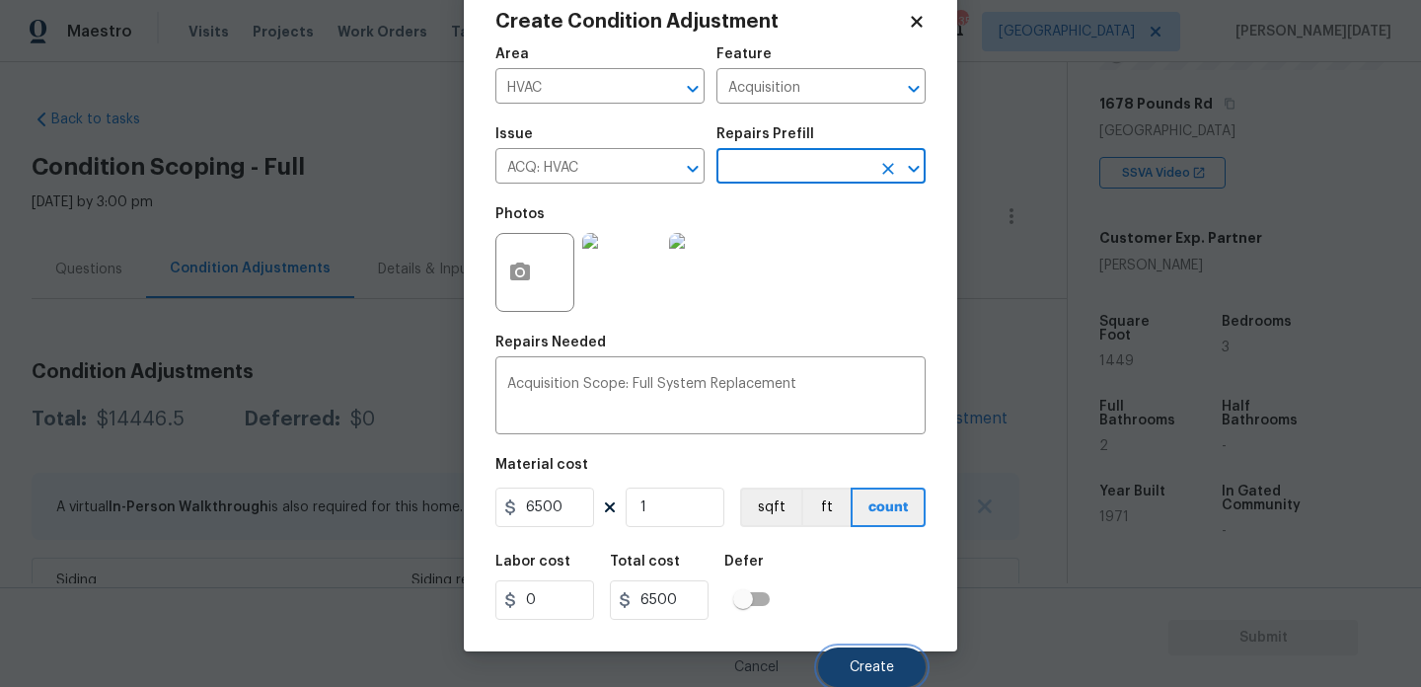
click at [868, 660] on span "Create" at bounding box center [872, 667] width 44 height 15
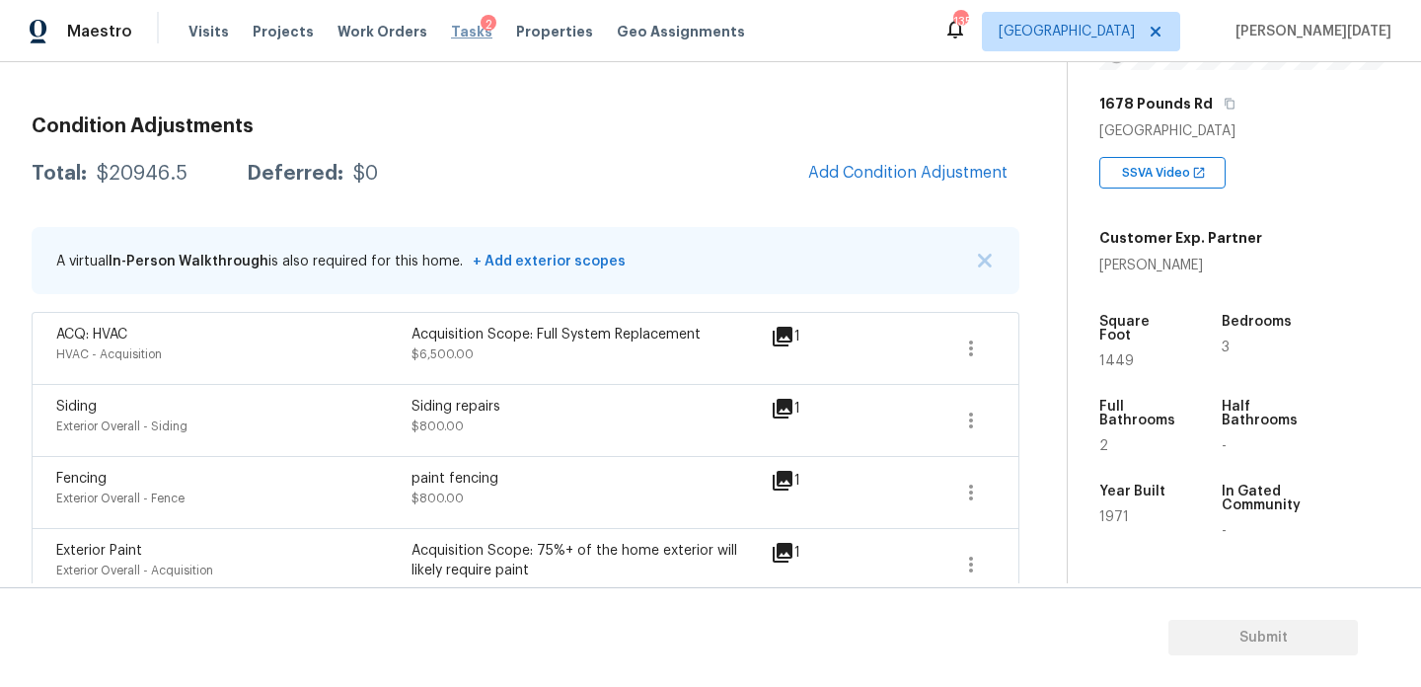
scroll to position [191, 0]
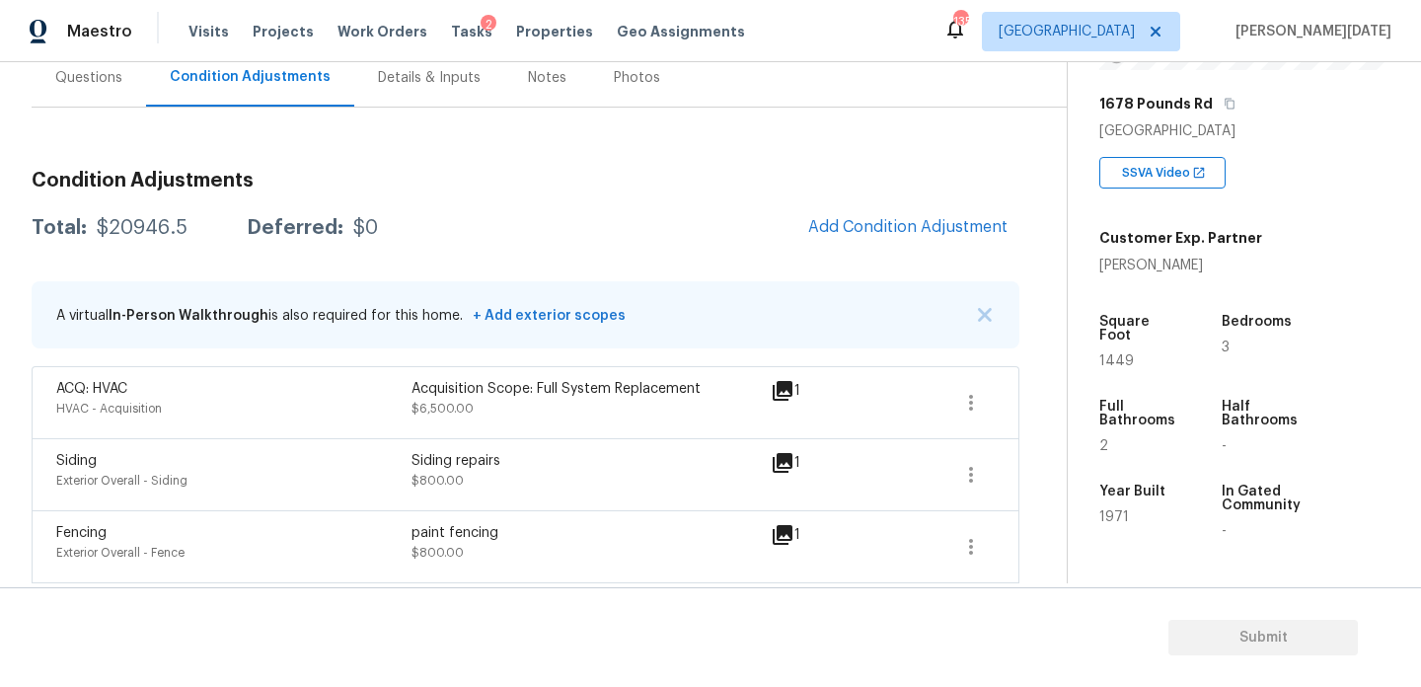
click at [1119, 354] on span "1449" at bounding box center [1117, 361] width 35 height 14
copy span "1449"
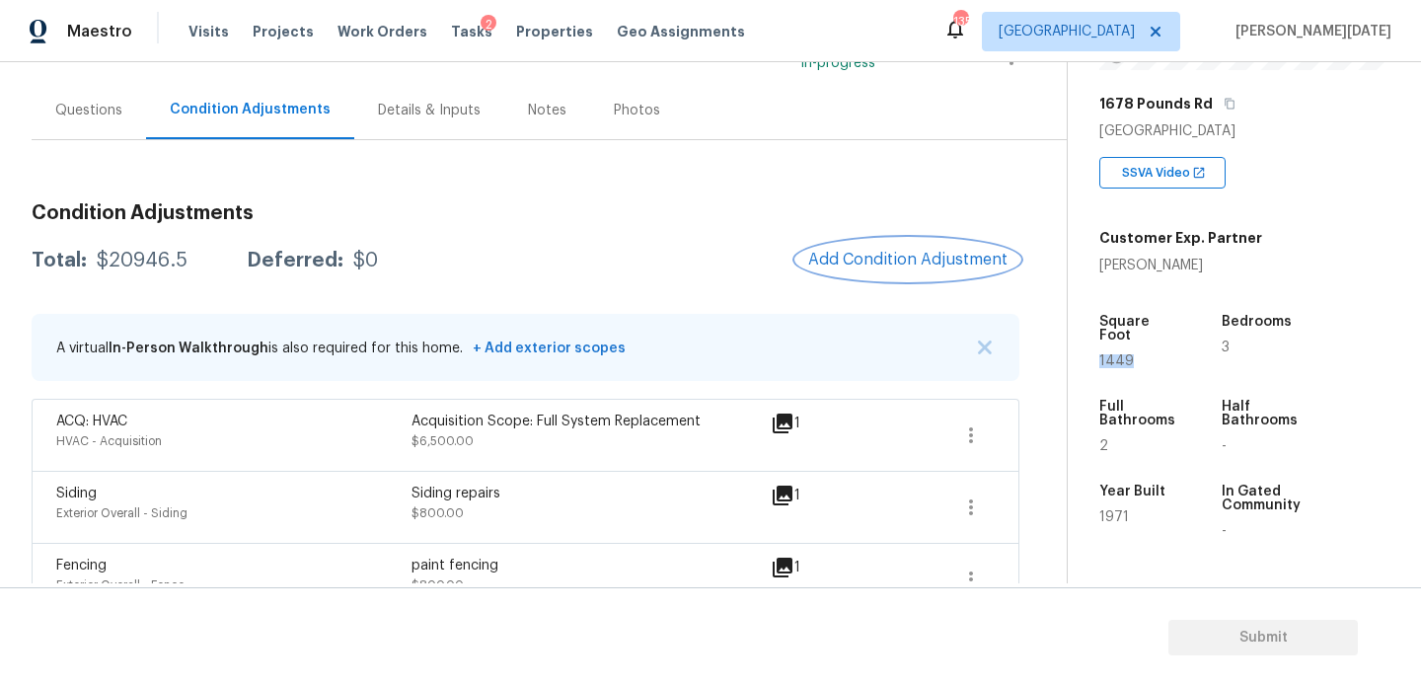
click at [900, 247] on button "Add Condition Adjustment" at bounding box center [907, 259] width 223 height 41
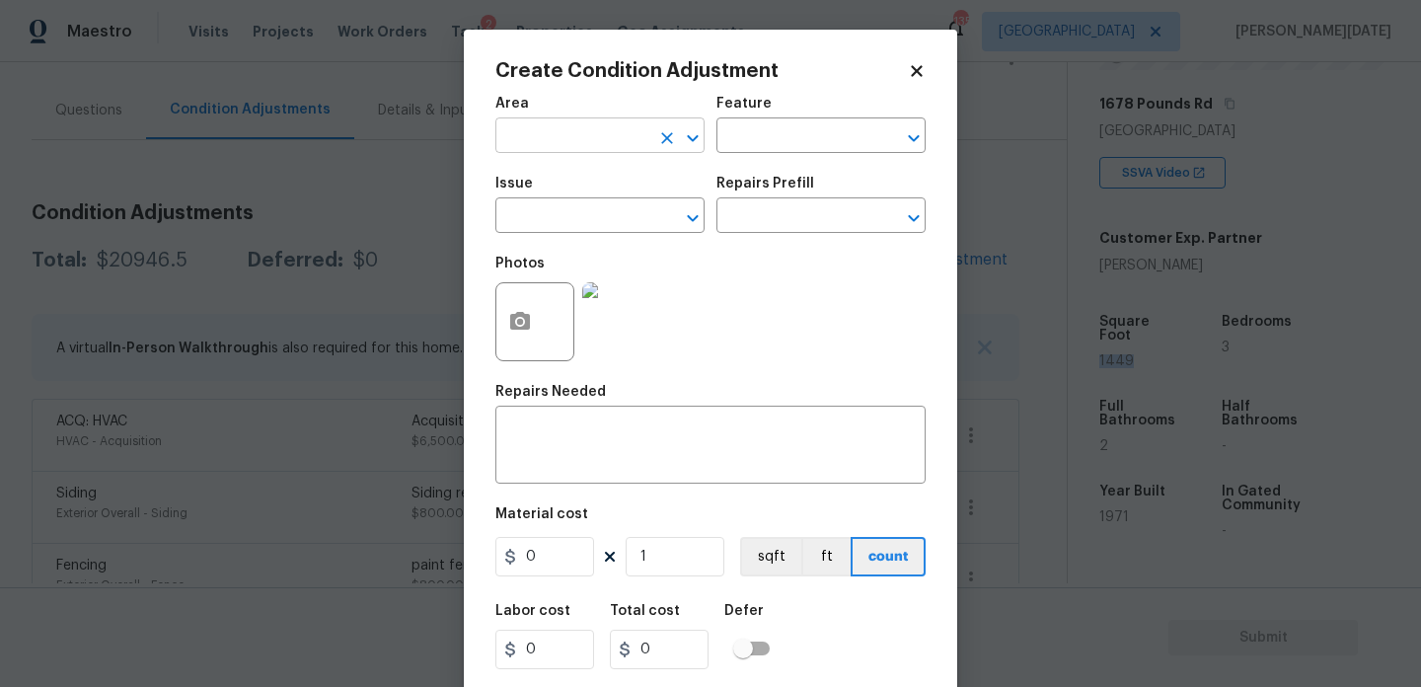
click at [529, 138] on input "text" at bounding box center [572, 137] width 154 height 31
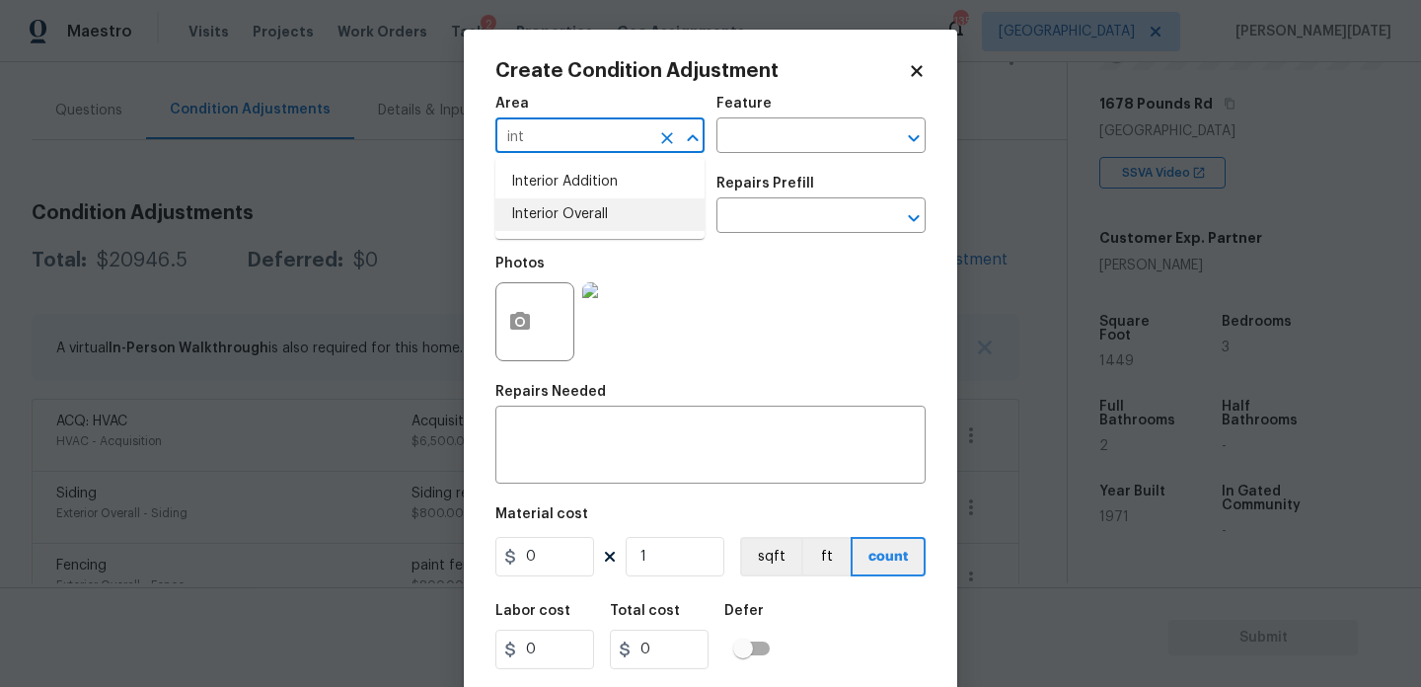
click at [540, 220] on li "Interior Overall" at bounding box center [599, 214] width 209 height 33
type input "Interior Overall"
click at [540, 220] on input "text" at bounding box center [572, 217] width 154 height 31
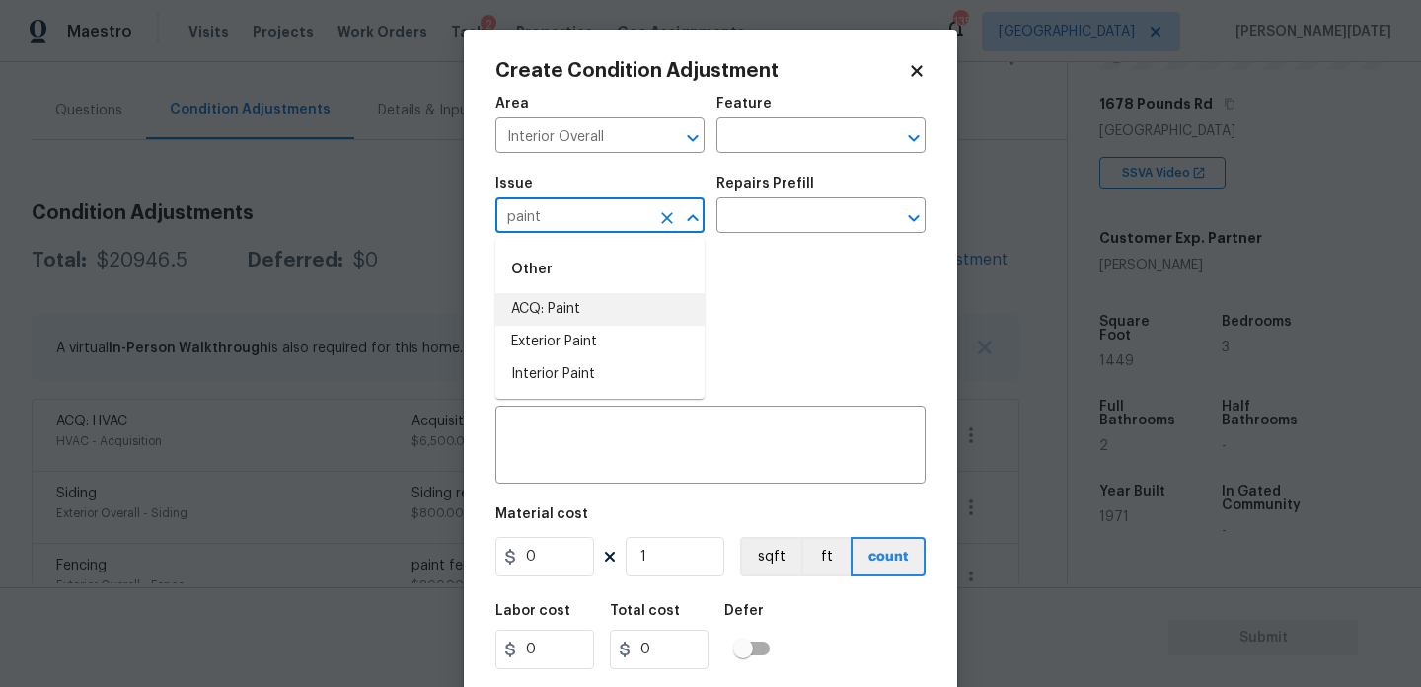
click at [543, 306] on li "ACQ: Paint" at bounding box center [599, 309] width 209 height 33
type input "ACQ: Paint"
click at [756, 226] on input "text" at bounding box center [794, 217] width 154 height 31
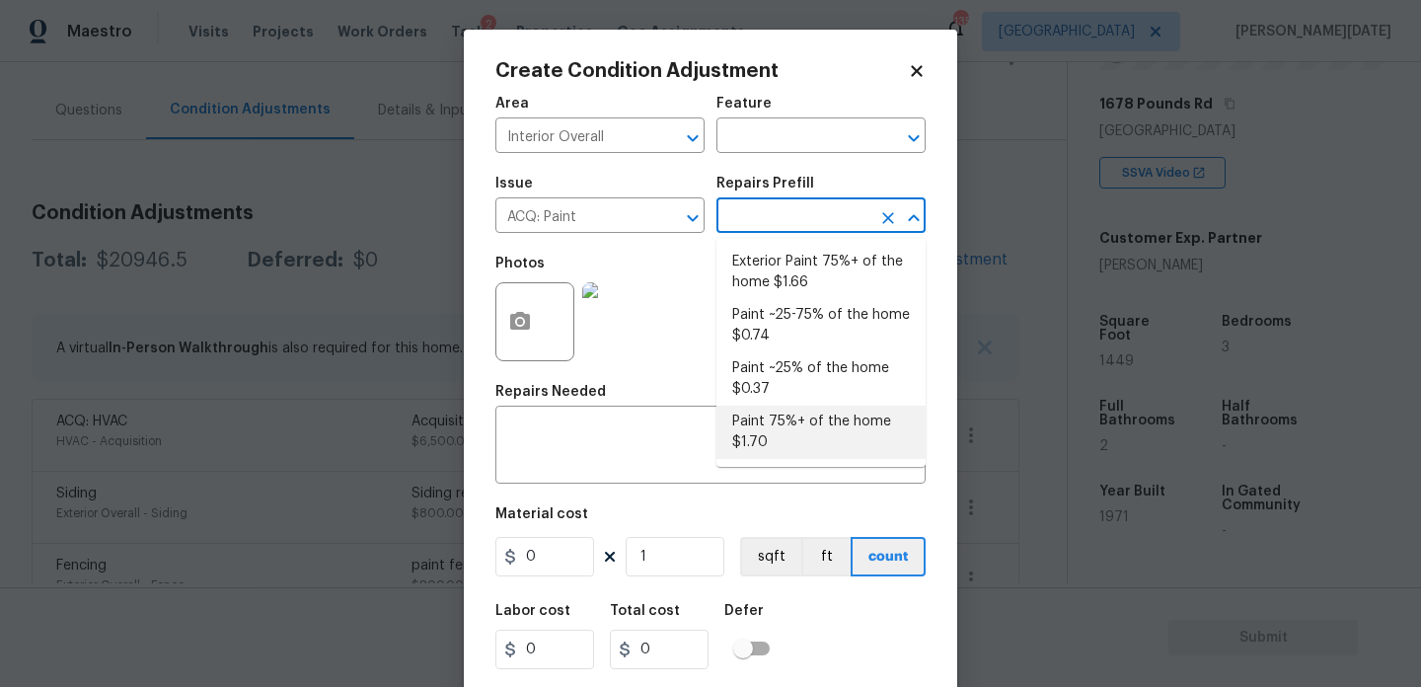
click at [787, 429] on li "Paint 75%+ of the home $1.70" at bounding box center [821, 432] width 209 height 53
type input "Acquisition"
type textarea "Acquisition Scope: 75%+ of the home will likely require interior paint"
type input "1.7"
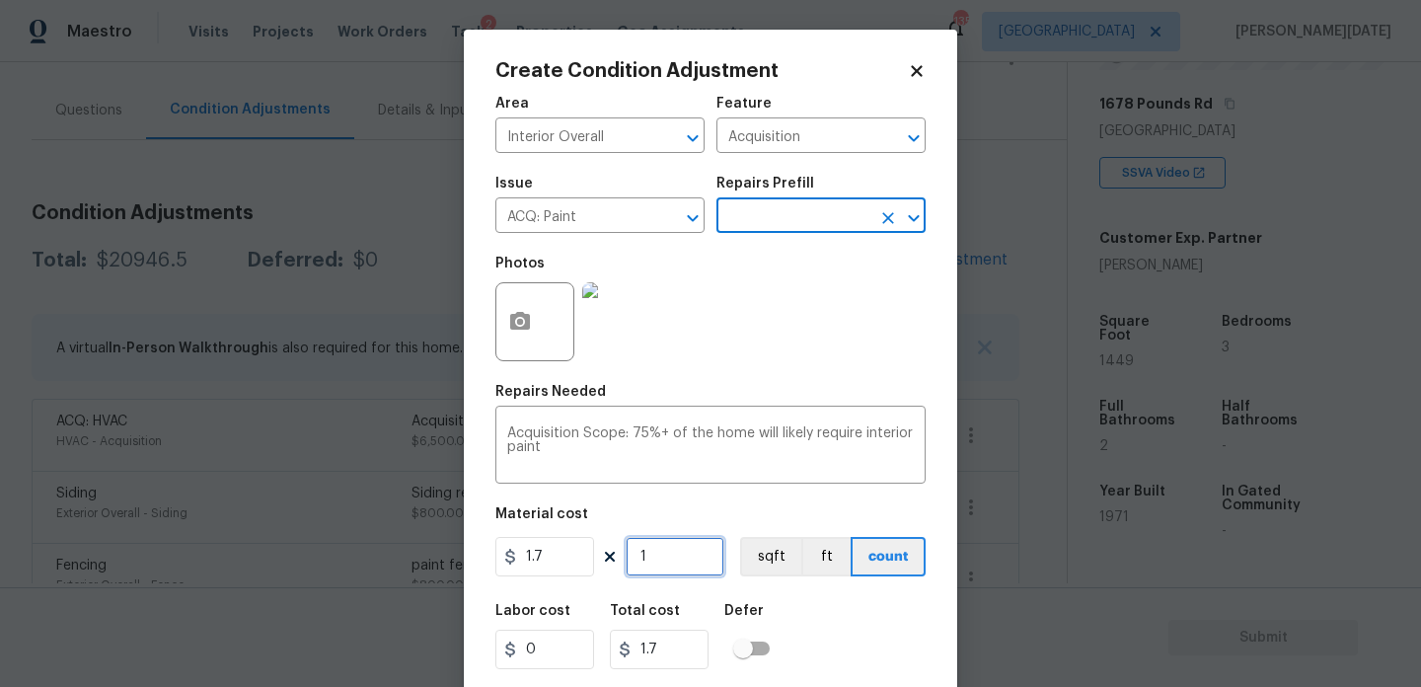
click at [687, 555] on input "1" at bounding box center [675, 556] width 99 height 39
type input "0"
paste input "1449"
type input "1449"
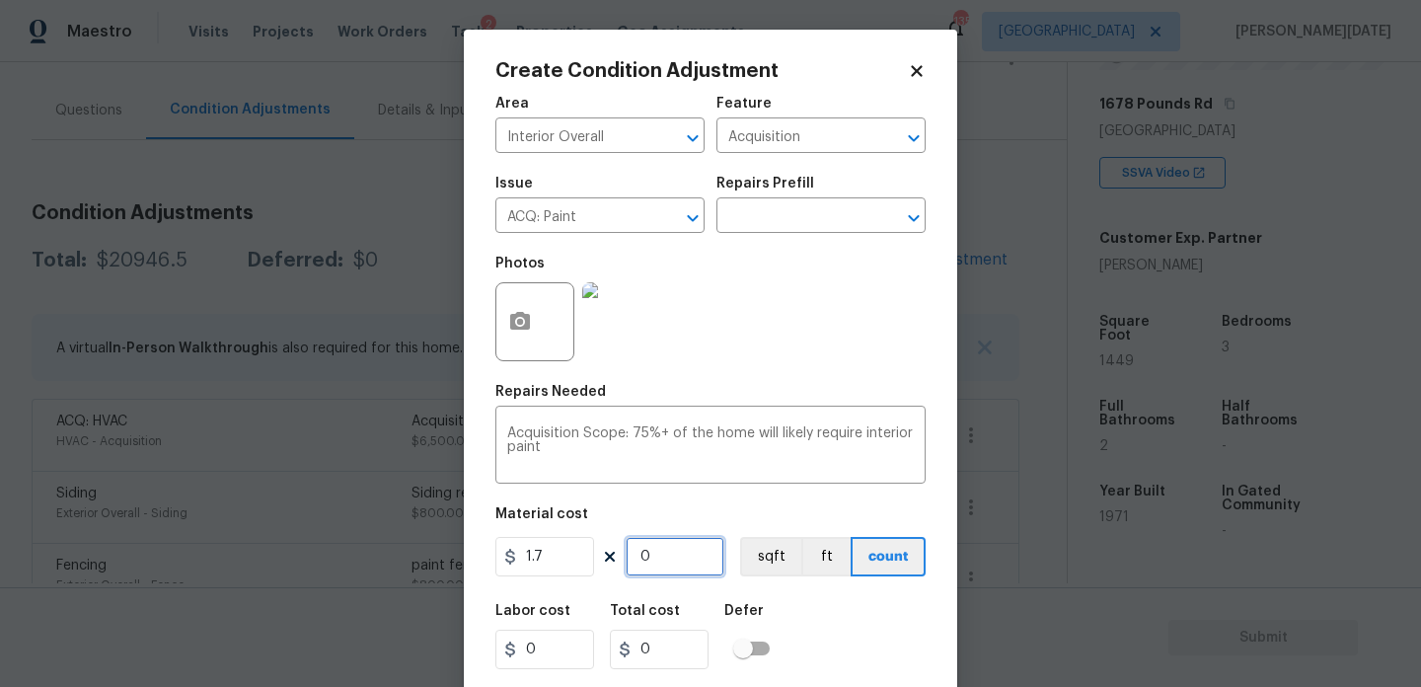
type input "2463.3"
type input "1449"
click at [520, 319] on icon "button" at bounding box center [520, 322] width 24 height 24
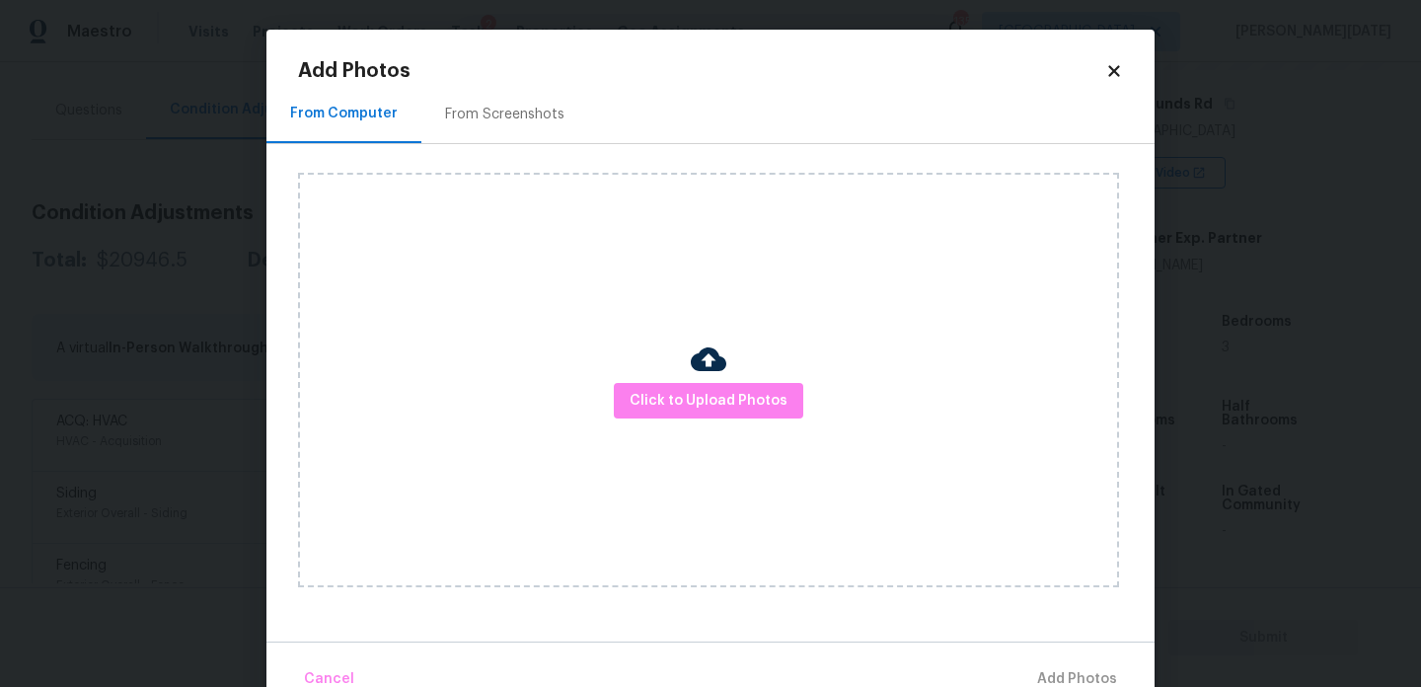
click at [513, 111] on div "From Screenshots" at bounding box center [504, 115] width 119 height 20
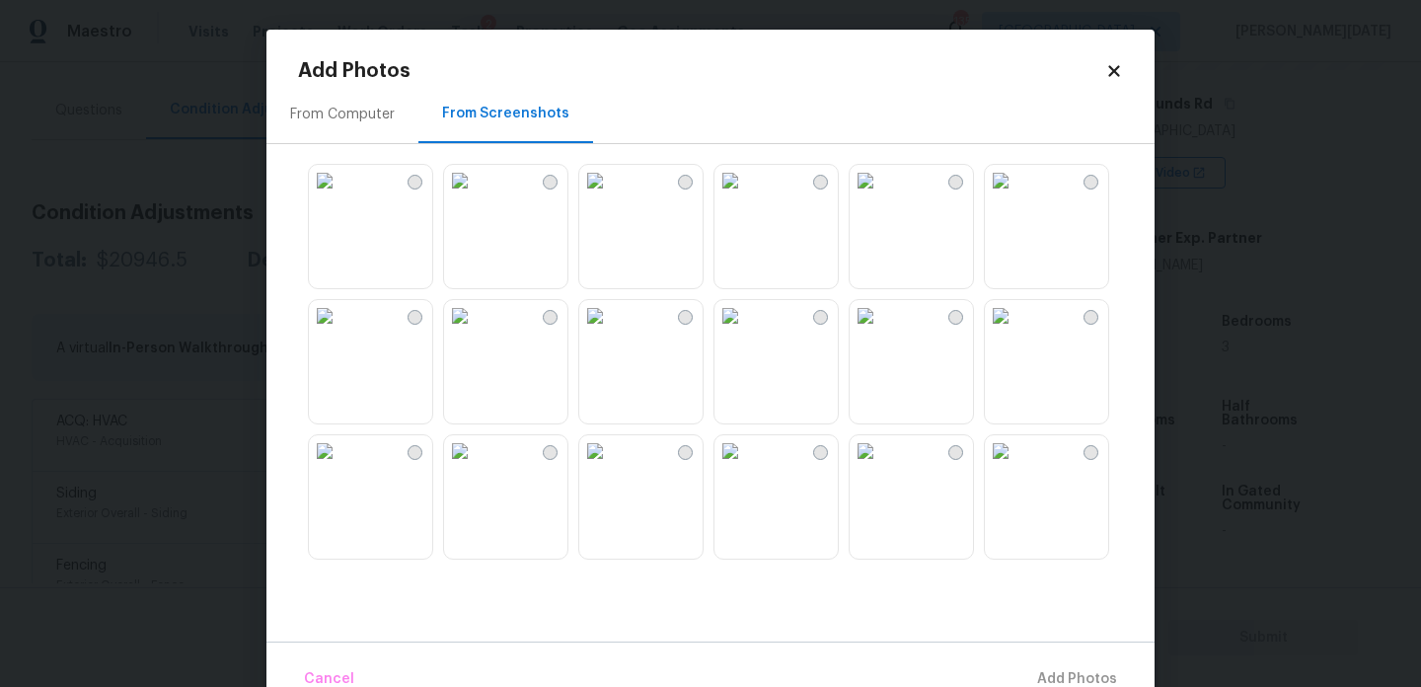
click at [611, 196] on img at bounding box center [595, 181] width 32 height 32
click at [476, 467] on img at bounding box center [460, 451] width 32 height 32
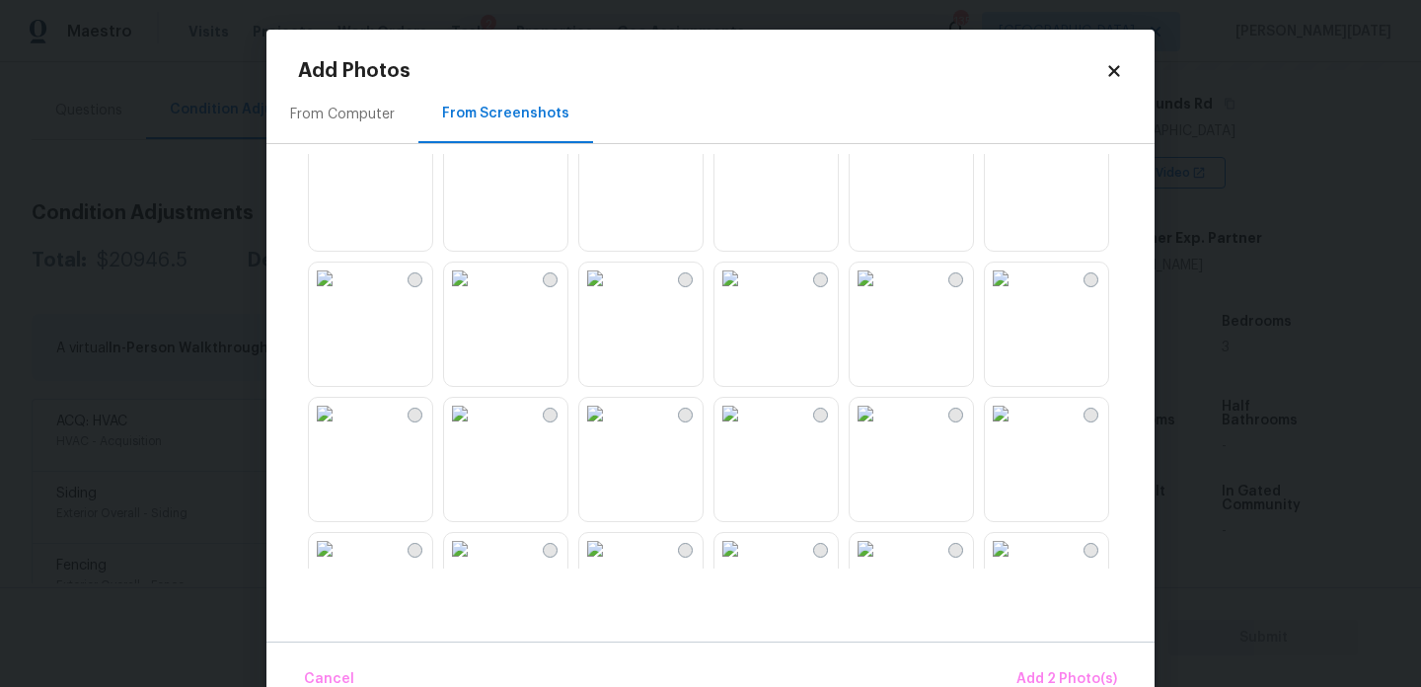
scroll to position [625, 0]
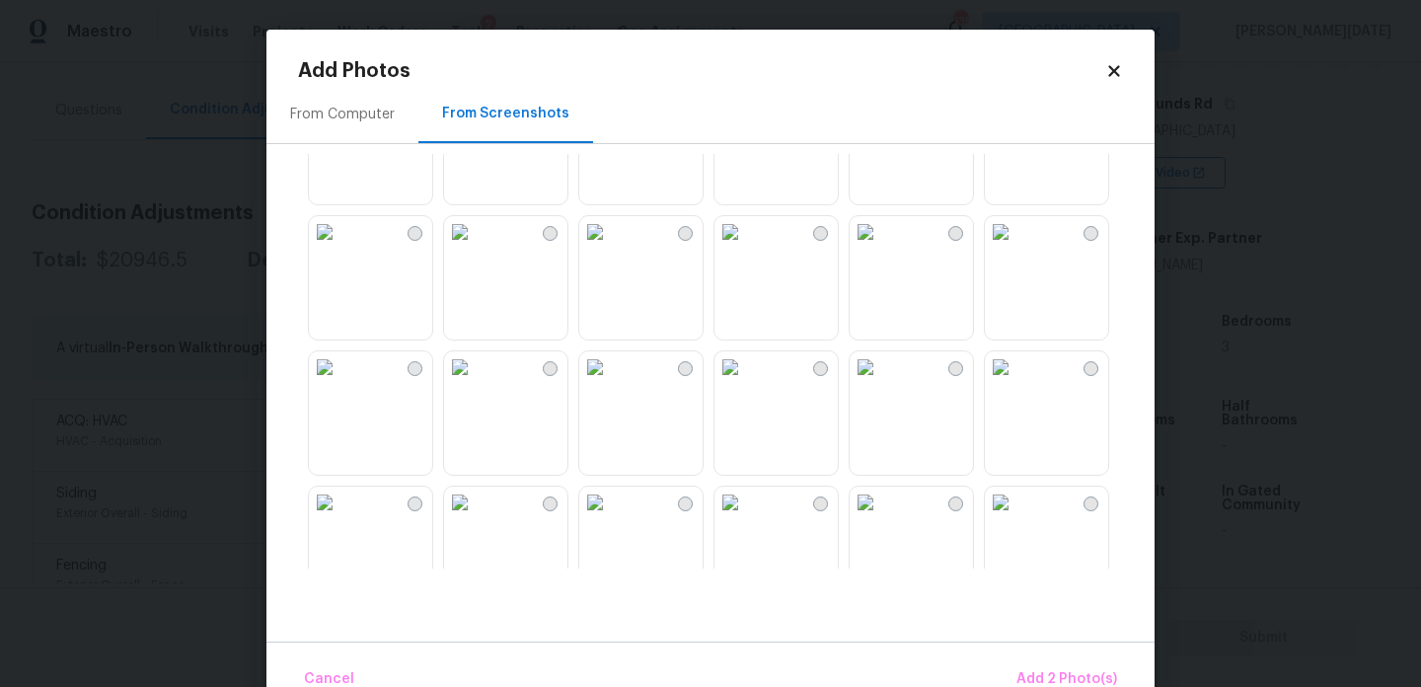
click at [611, 248] on img at bounding box center [595, 232] width 32 height 32
click at [746, 248] on img at bounding box center [731, 232] width 32 height 32
click at [746, 383] on img at bounding box center [731, 367] width 32 height 32
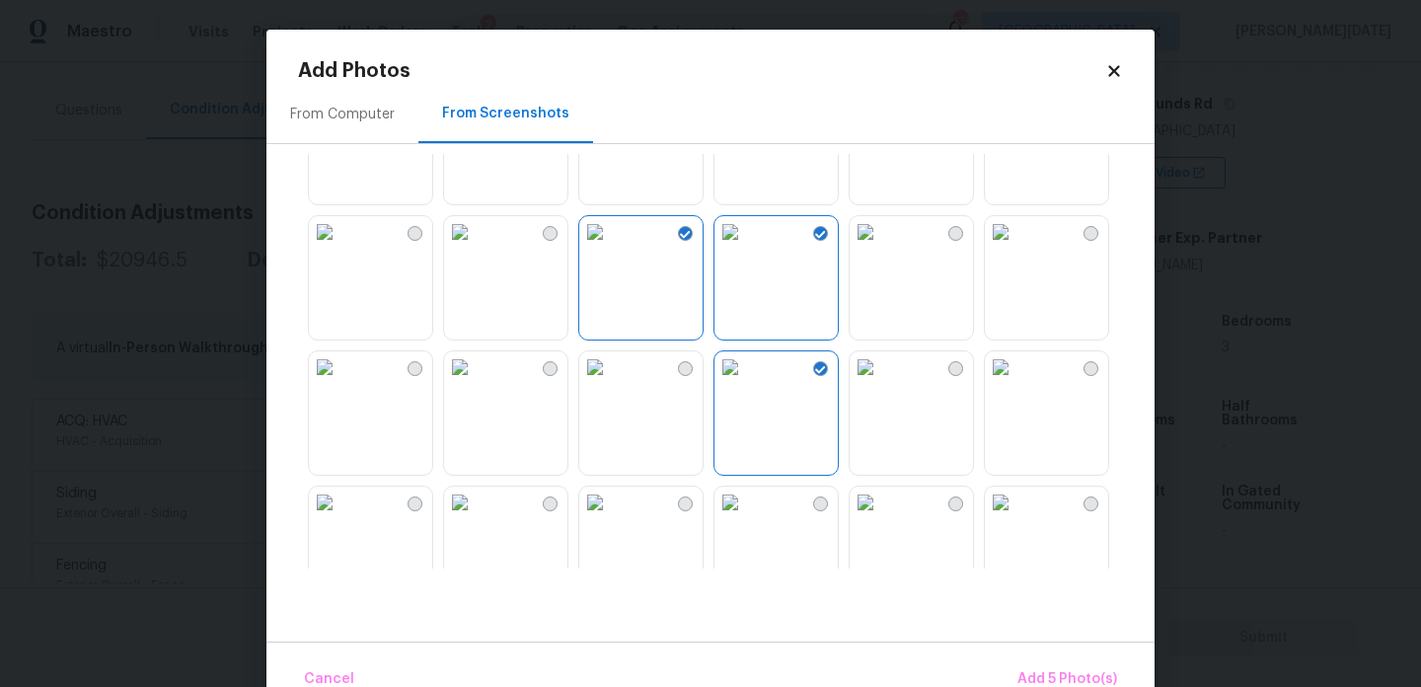
click at [881, 383] on img at bounding box center [866, 367] width 32 height 32
click at [1017, 383] on img at bounding box center [1001, 367] width 32 height 32
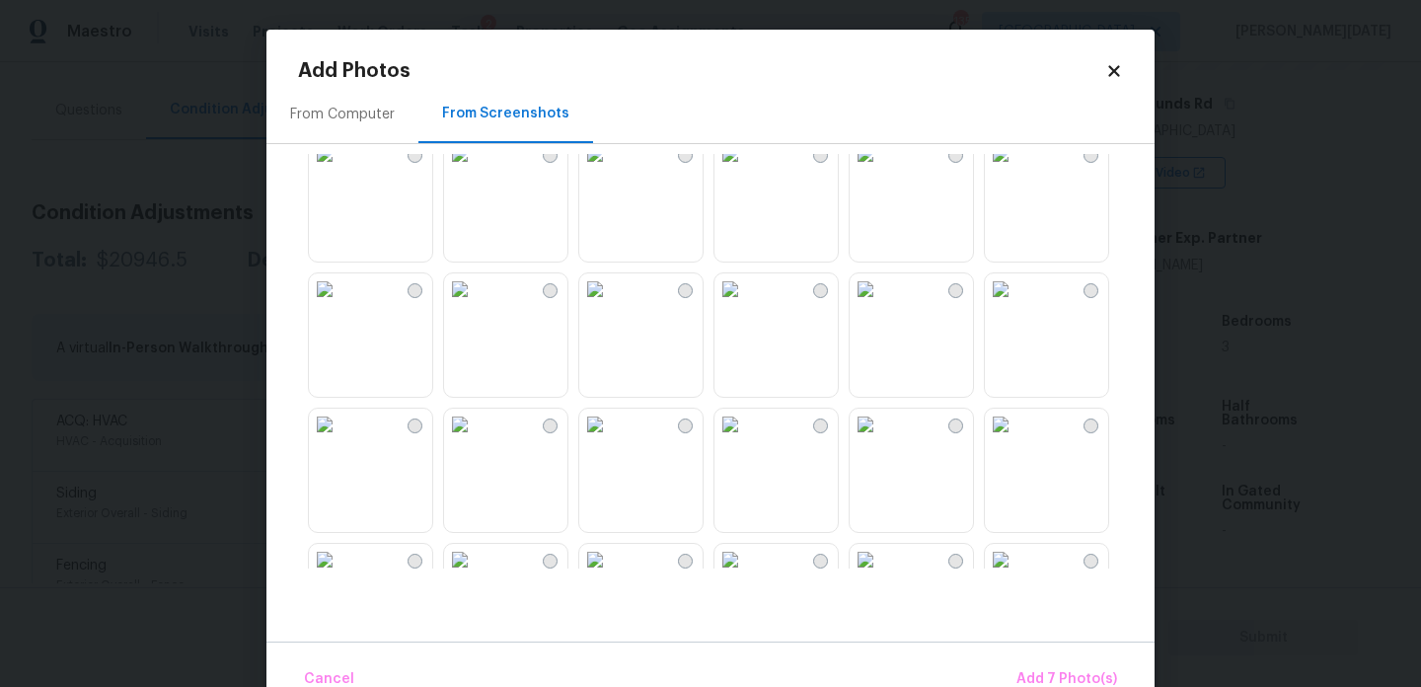
scroll to position [1144, 0]
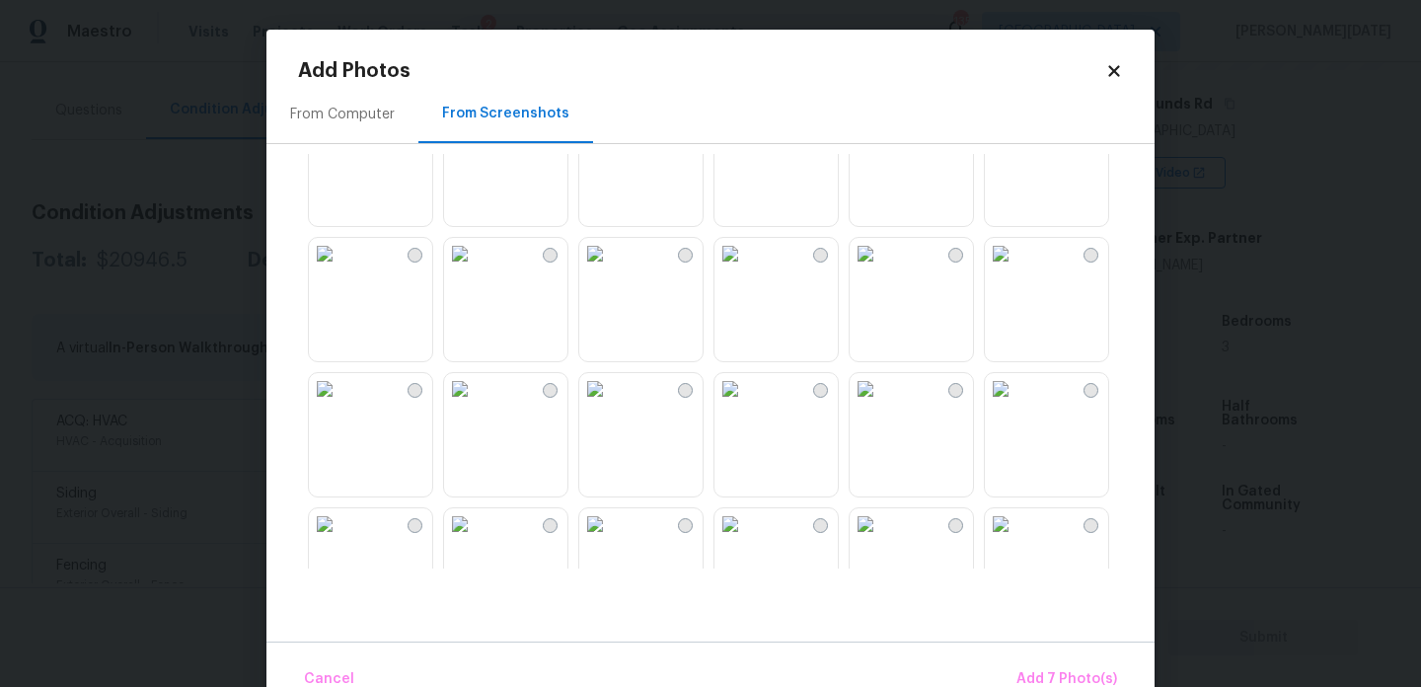
click at [611, 269] on img at bounding box center [595, 254] width 32 height 32
click at [476, 269] on img at bounding box center [460, 254] width 32 height 32
click at [339, 269] on img at bounding box center [325, 254] width 32 height 32
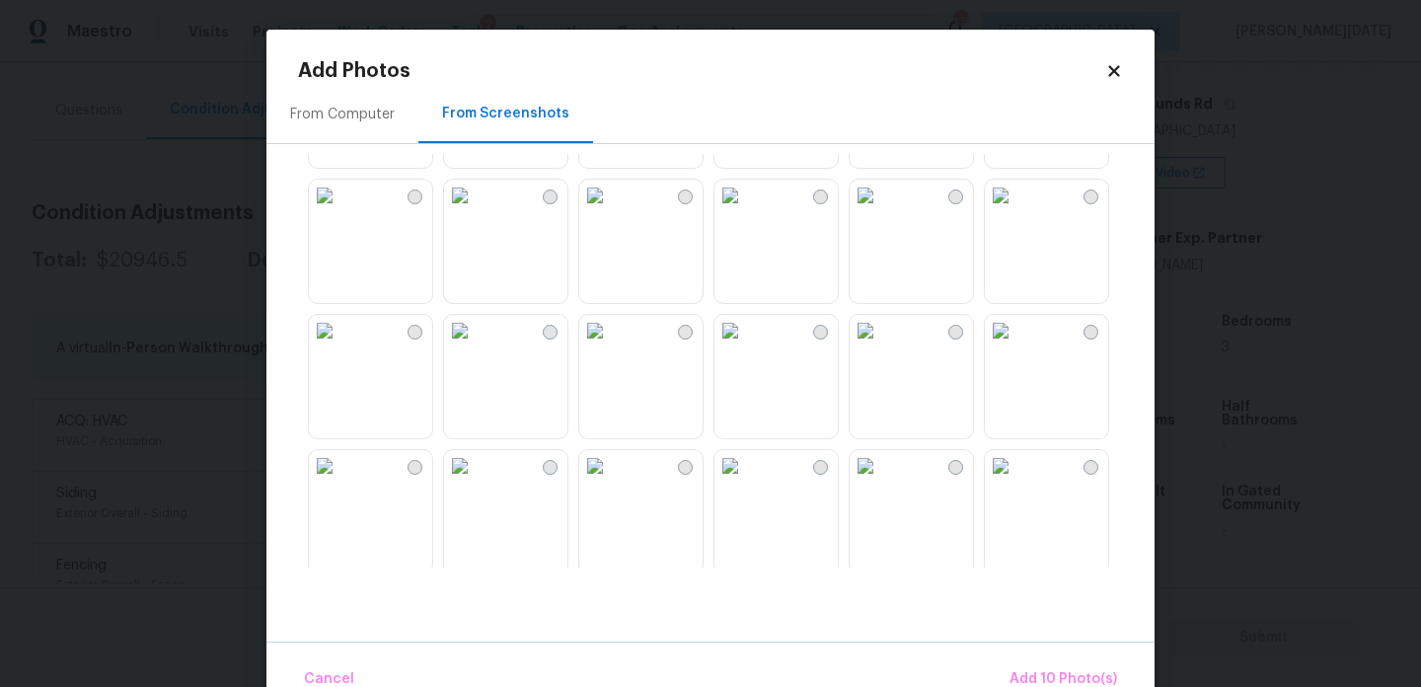
scroll to position [1483, 0]
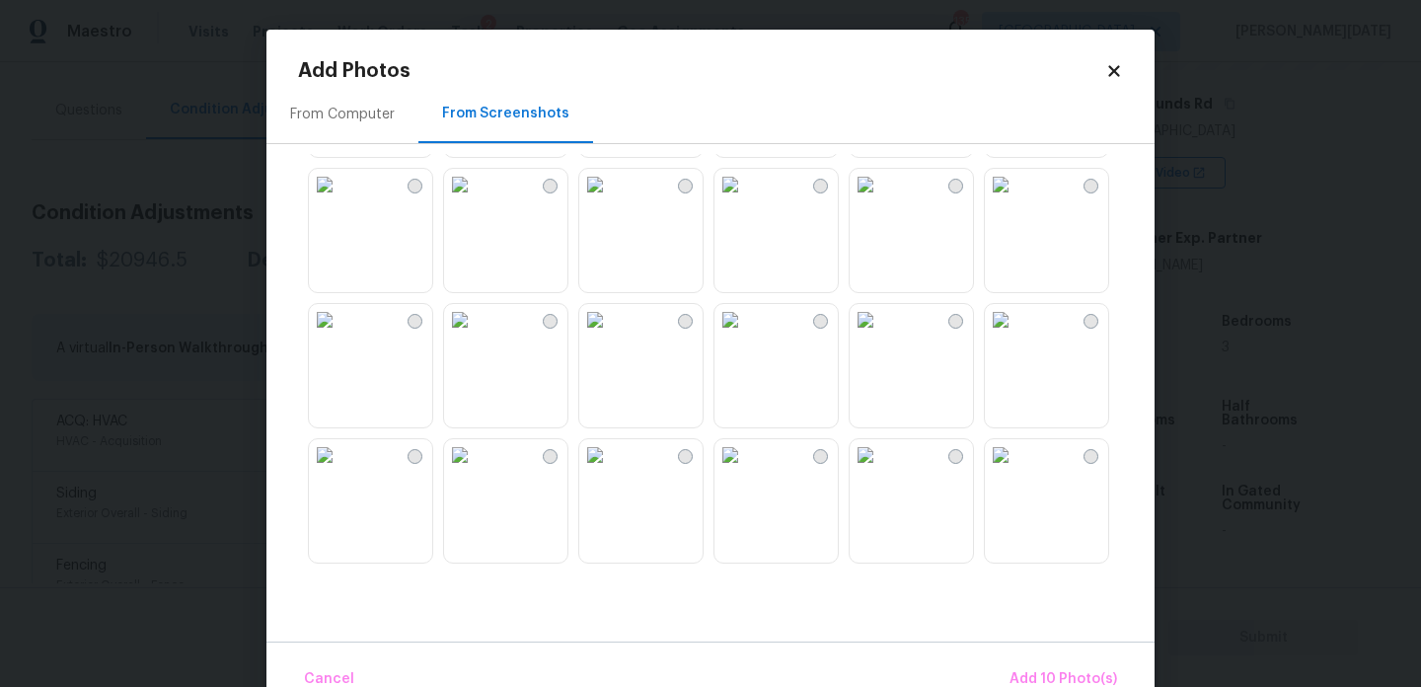
click at [1017, 336] on img at bounding box center [1001, 320] width 32 height 32
click at [881, 336] on img at bounding box center [866, 320] width 32 height 32
click at [746, 336] on img at bounding box center [731, 320] width 32 height 32
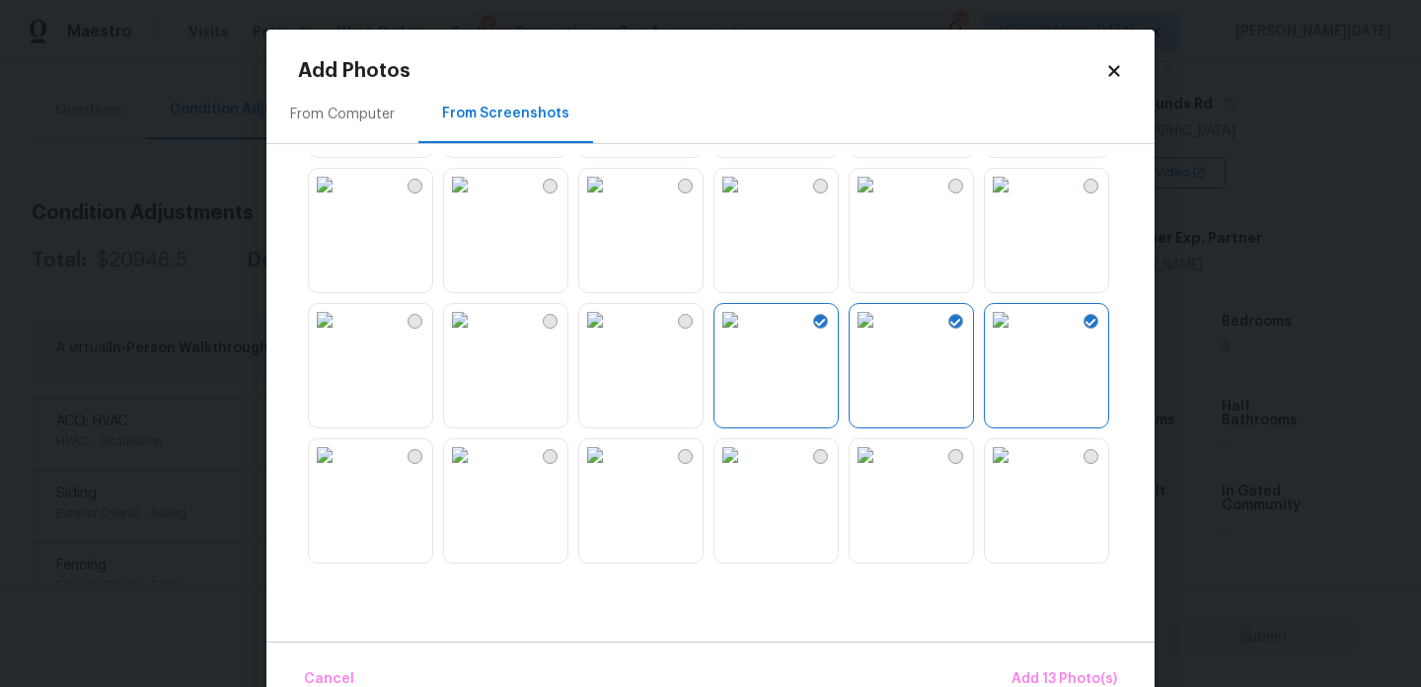
scroll to position [1885, 0]
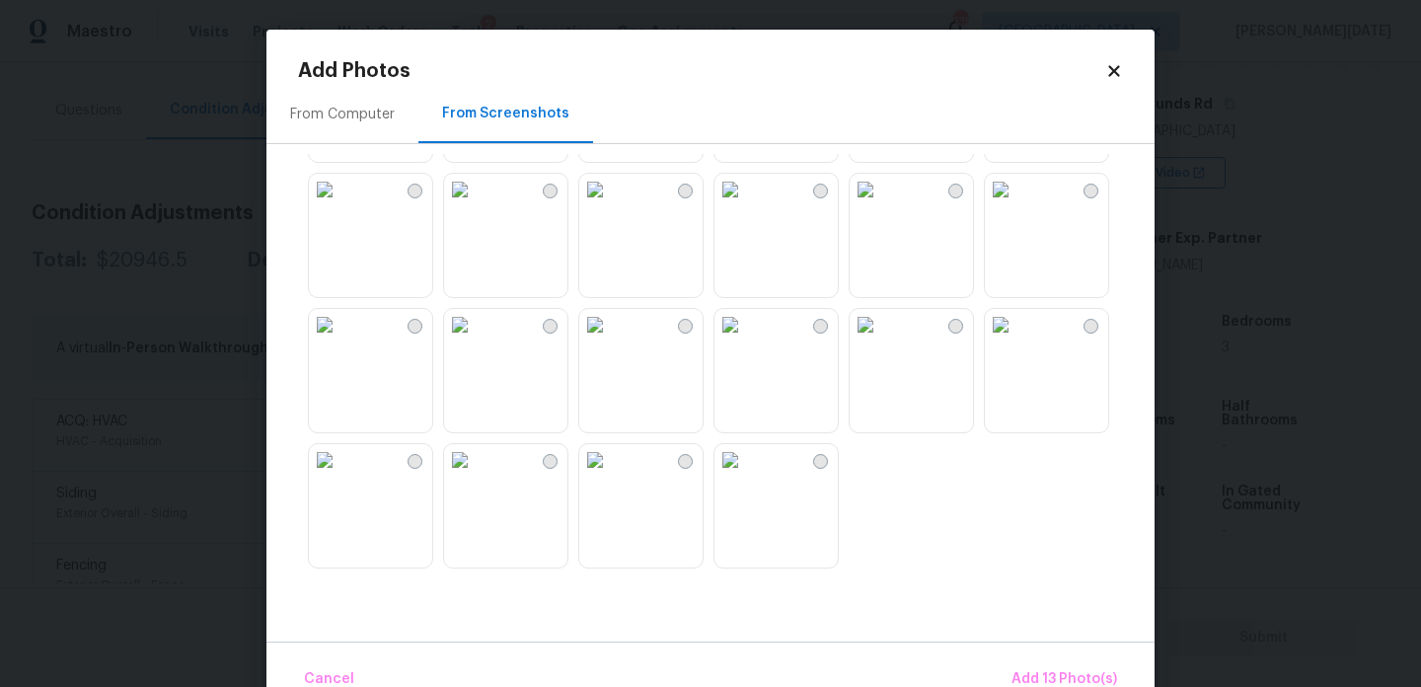
click at [746, 341] on img at bounding box center [731, 325] width 32 height 32
click at [341, 341] on img at bounding box center [325, 325] width 32 height 32
click at [730, 476] on img at bounding box center [731, 460] width 32 height 32
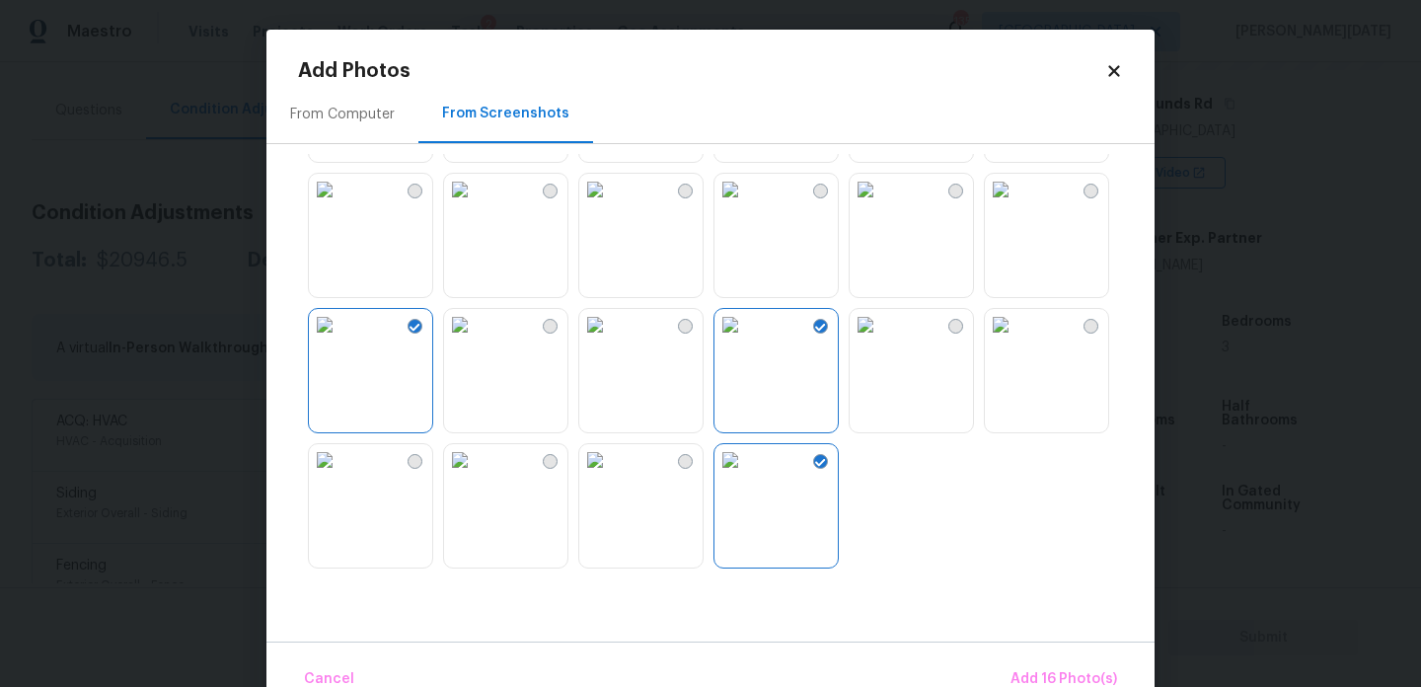
click at [1017, 341] on img at bounding box center [1001, 325] width 32 height 32
click at [1072, 672] on span "Add 17 Photo(s)" at bounding box center [1064, 679] width 107 height 25
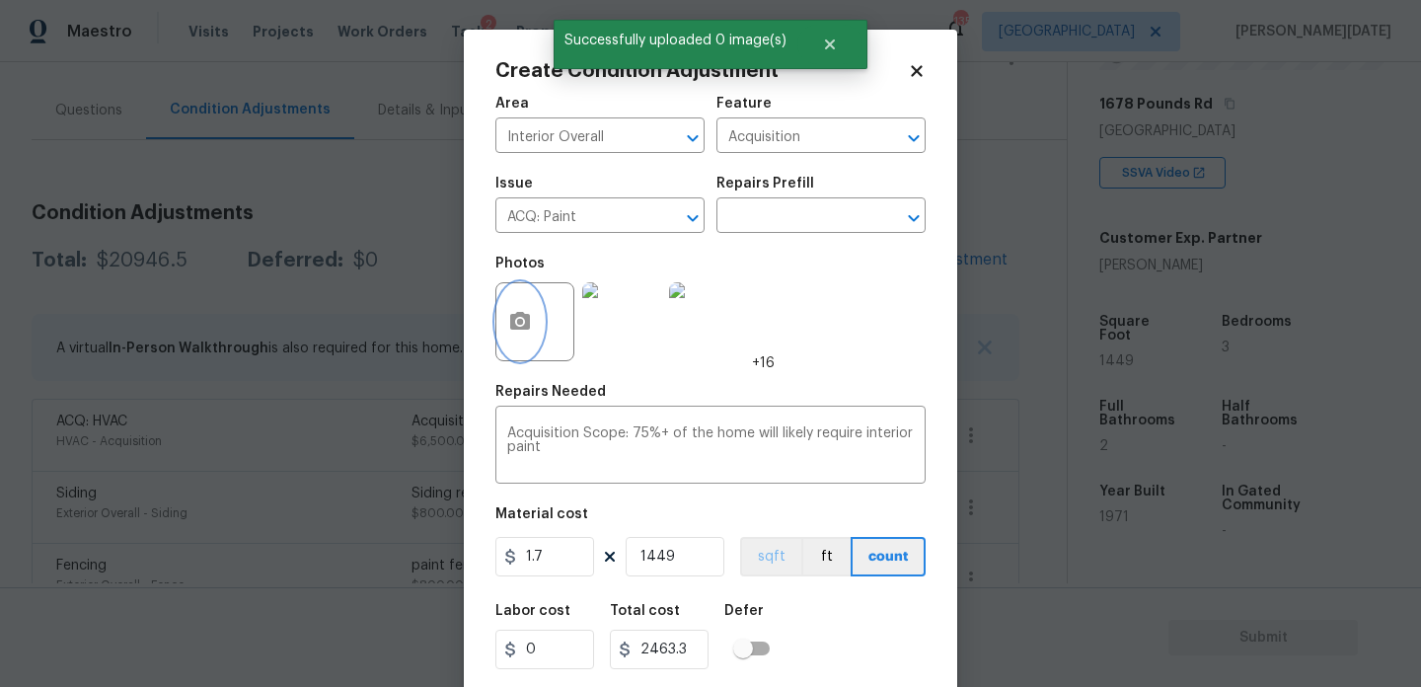
scroll to position [50, 0]
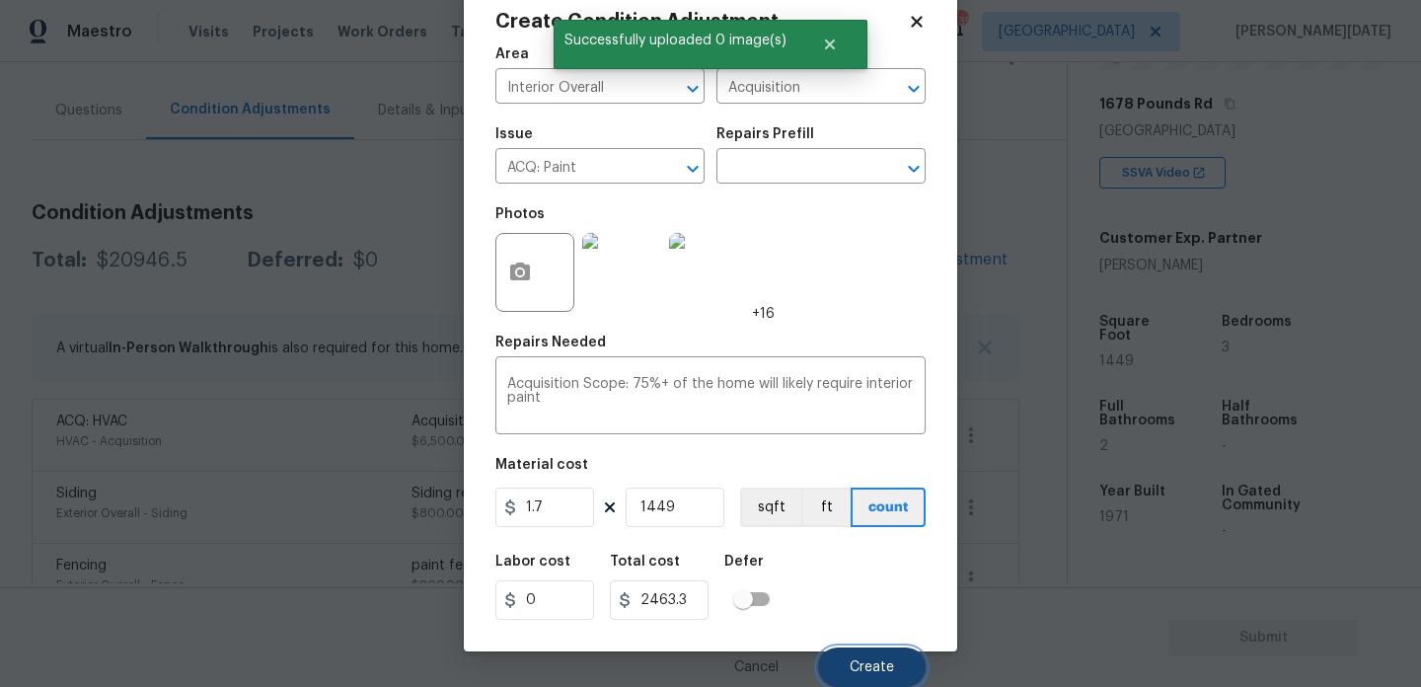
click at [846, 652] on button "Create" at bounding box center [872, 666] width 108 height 39
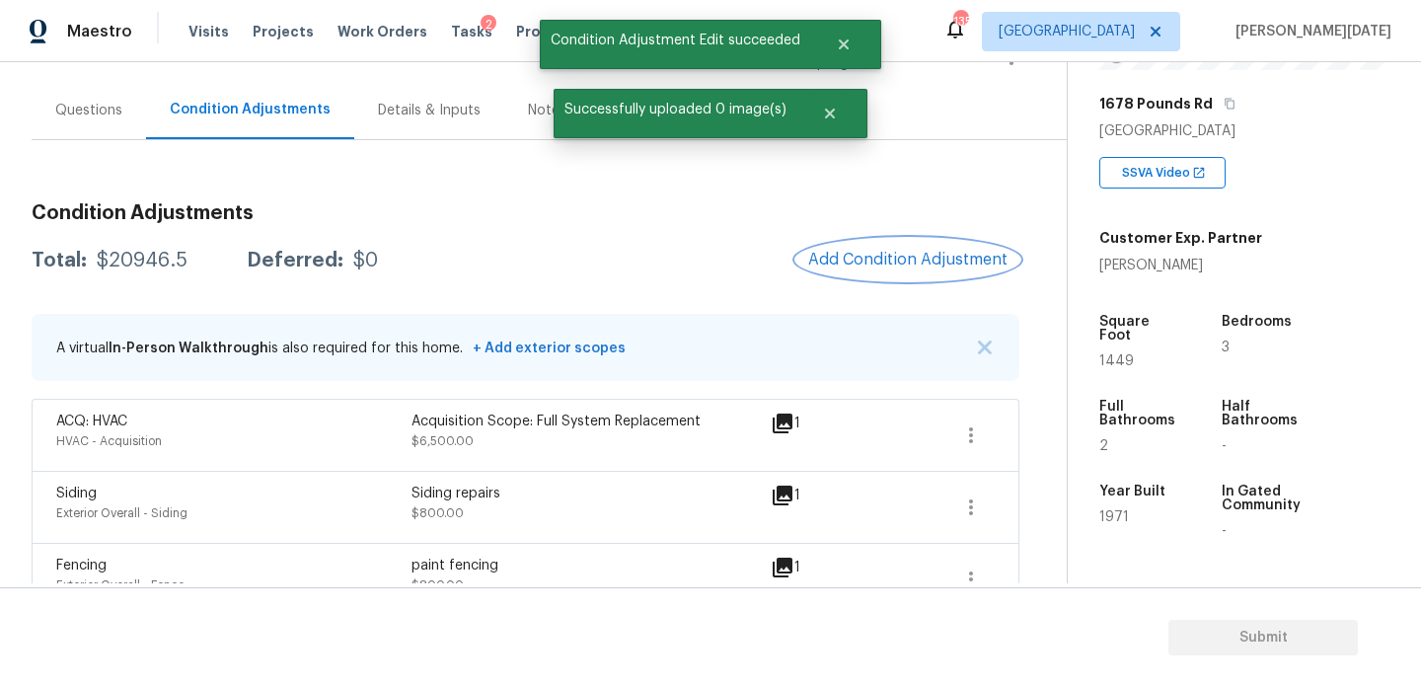
scroll to position [0, 0]
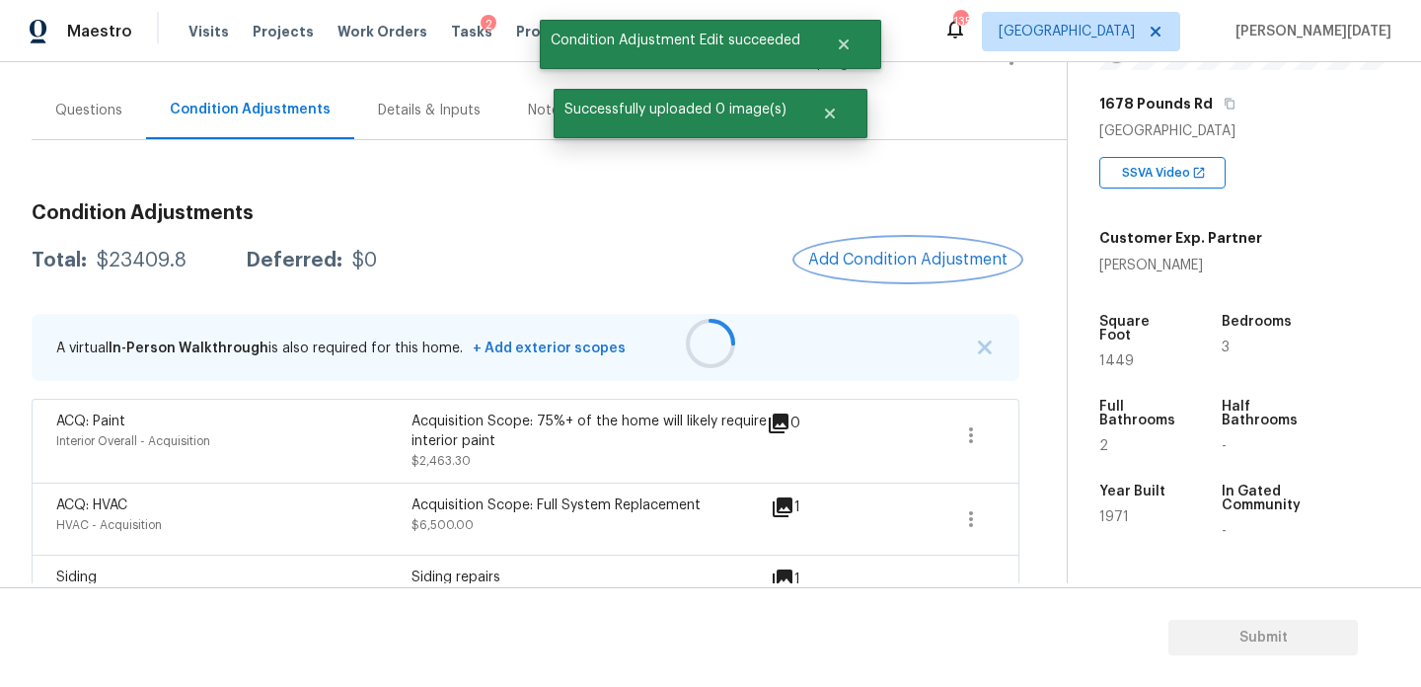
click at [911, 247] on button "Add Condition Adjustment" at bounding box center [907, 259] width 223 height 41
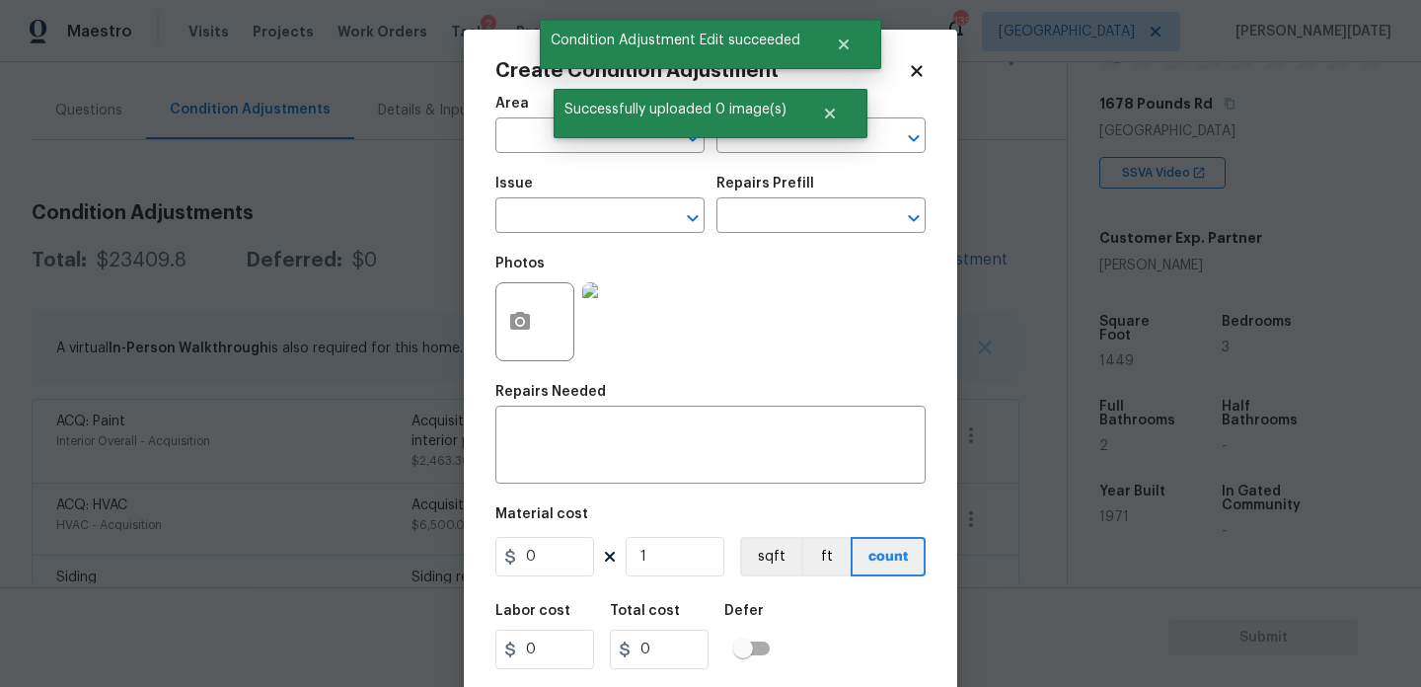
click at [911, 247] on div "Photos" at bounding box center [710, 309] width 430 height 128
click at [511, 329] on icon "button" at bounding box center [520, 321] width 20 height 18
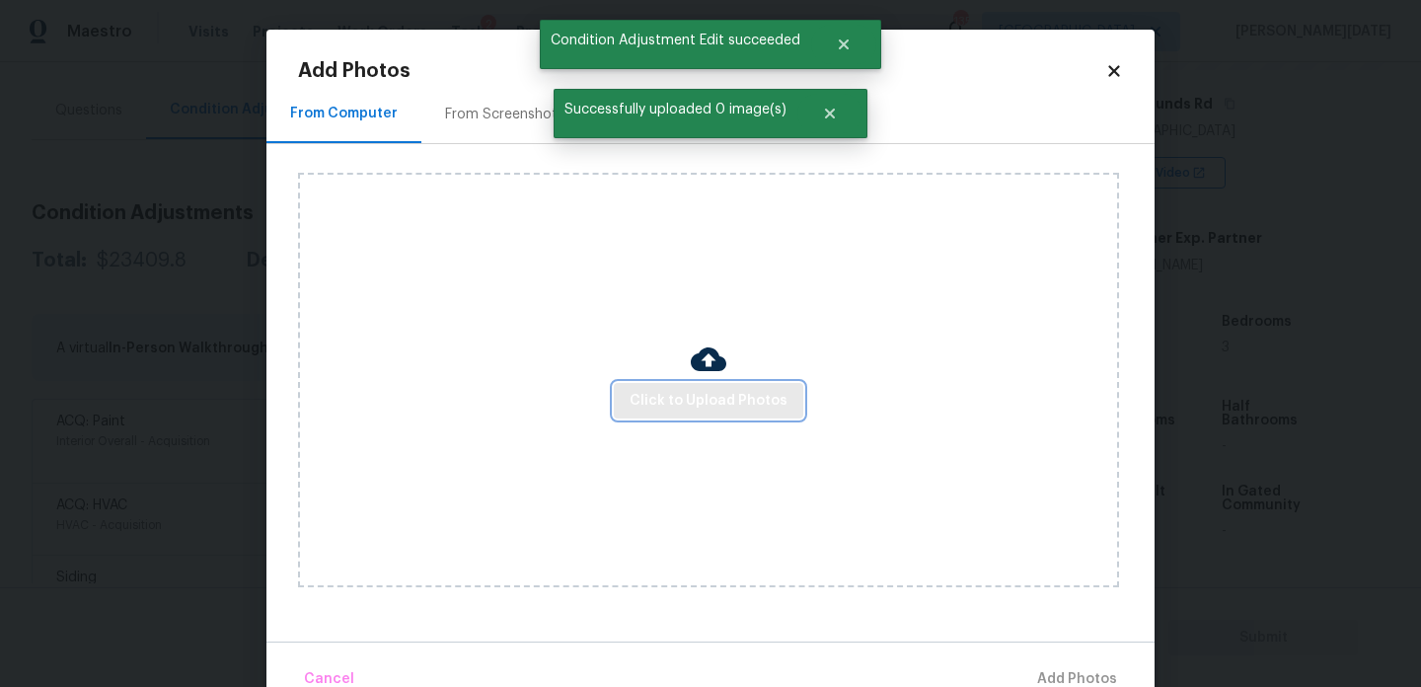
click at [673, 398] on span "Click to Upload Photos" at bounding box center [709, 401] width 158 height 25
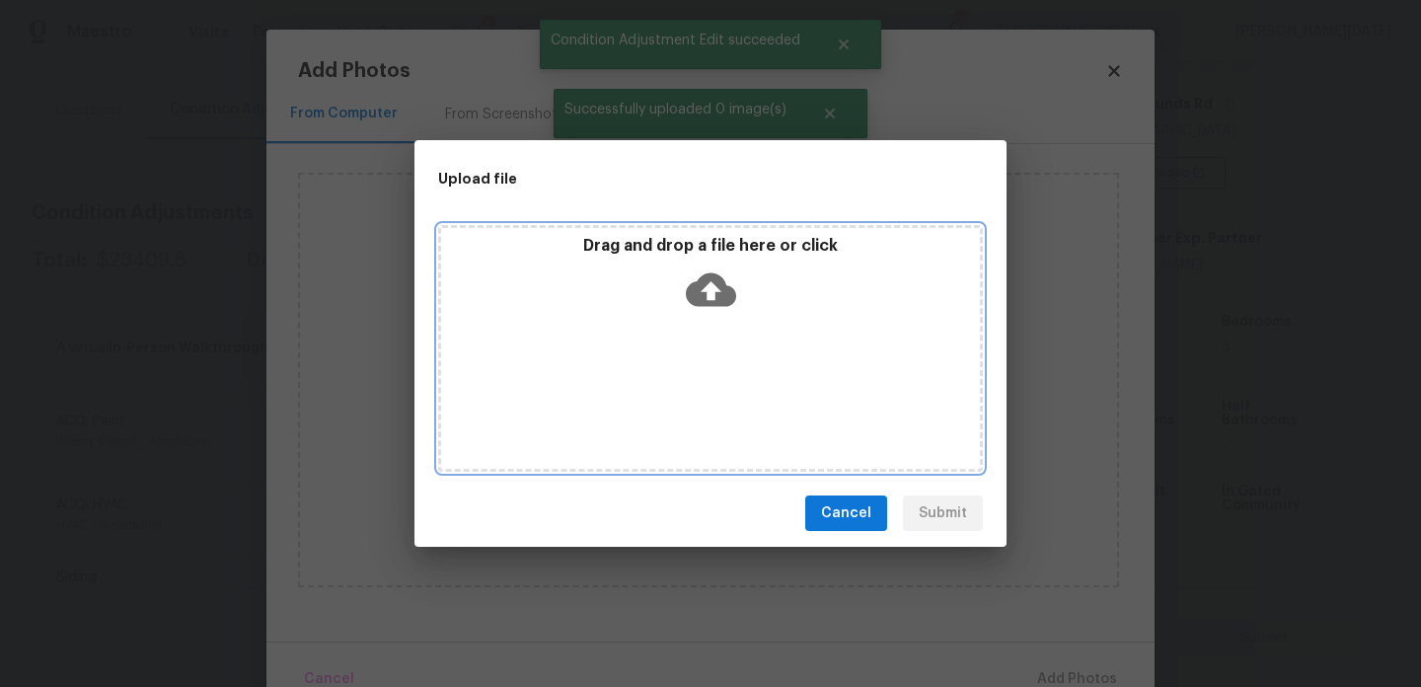
click at [673, 398] on div "Drag and drop a file here or click" at bounding box center [710, 348] width 545 height 247
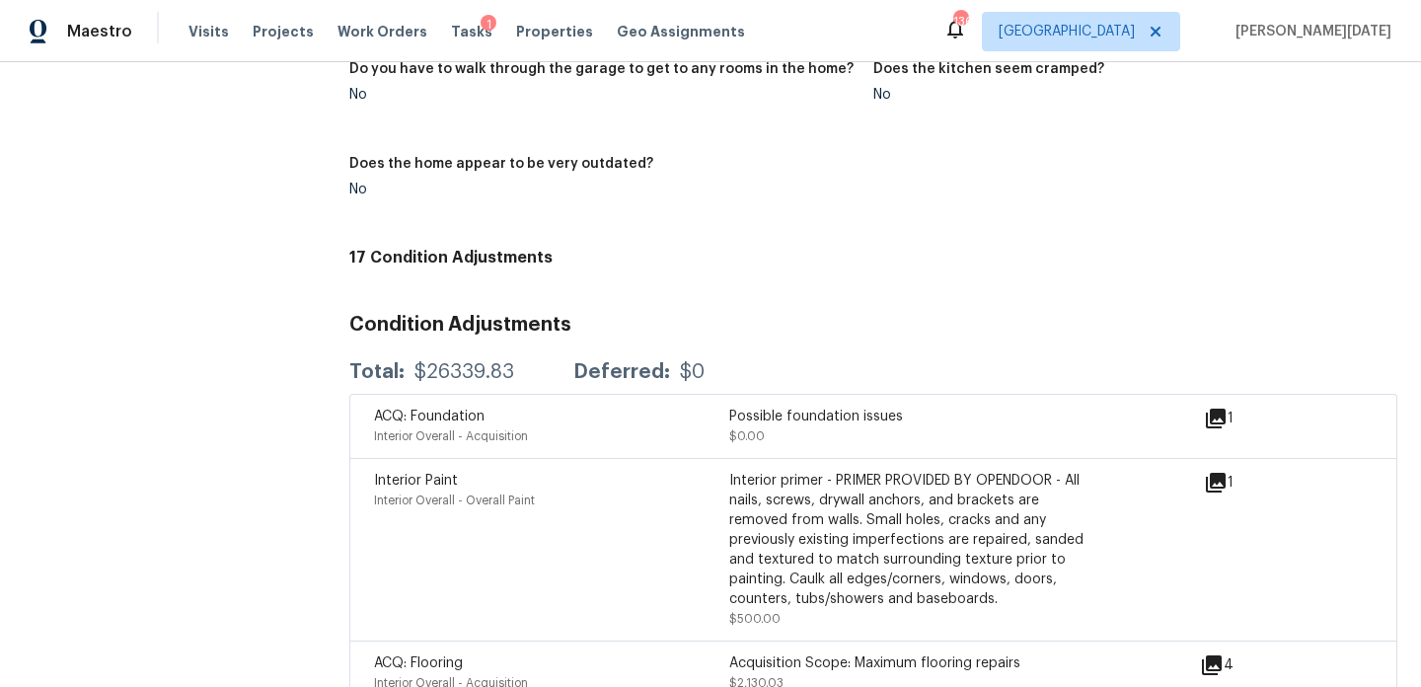
scroll to position [2315, 0]
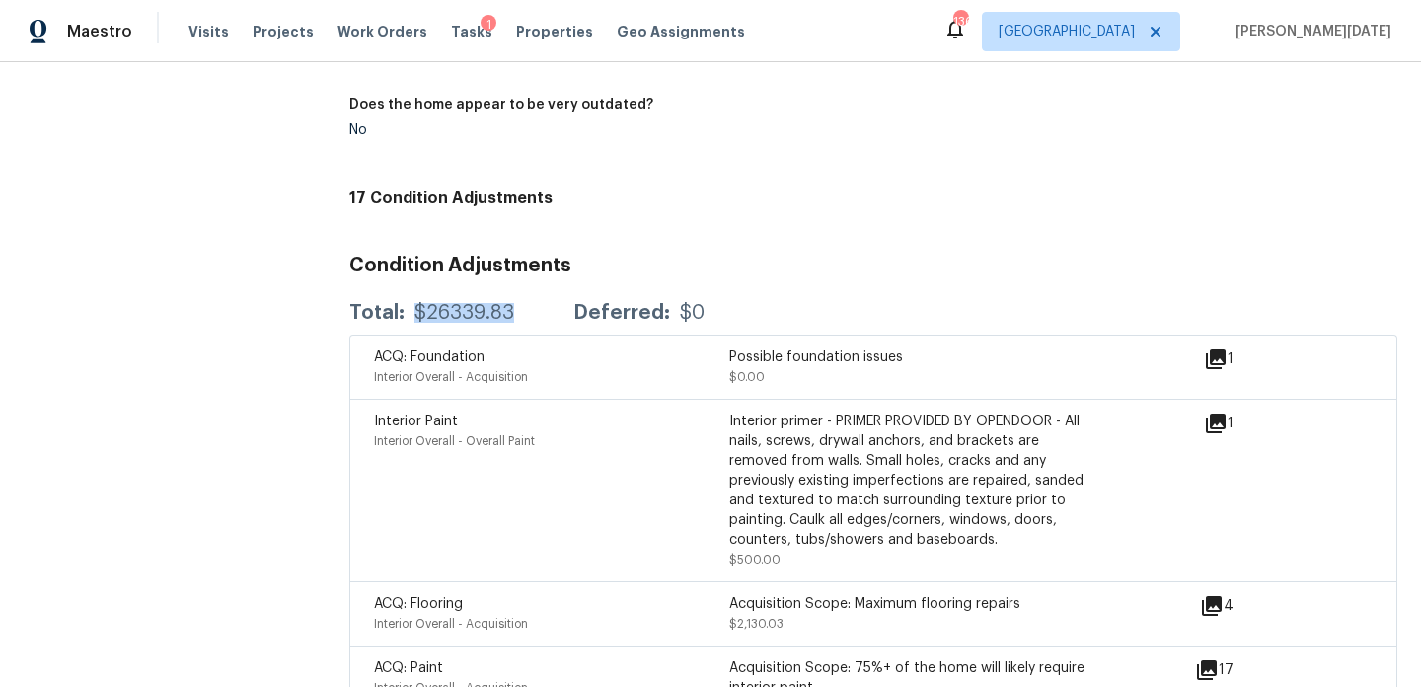
drag, startPoint x: 413, startPoint y: 300, endPoint x: 519, endPoint y: 300, distance: 106.6
click at [519, 303] on div "Total: $26339.83 Deferred: $0" at bounding box center [526, 313] width 355 height 20
copy div "$26339.83"
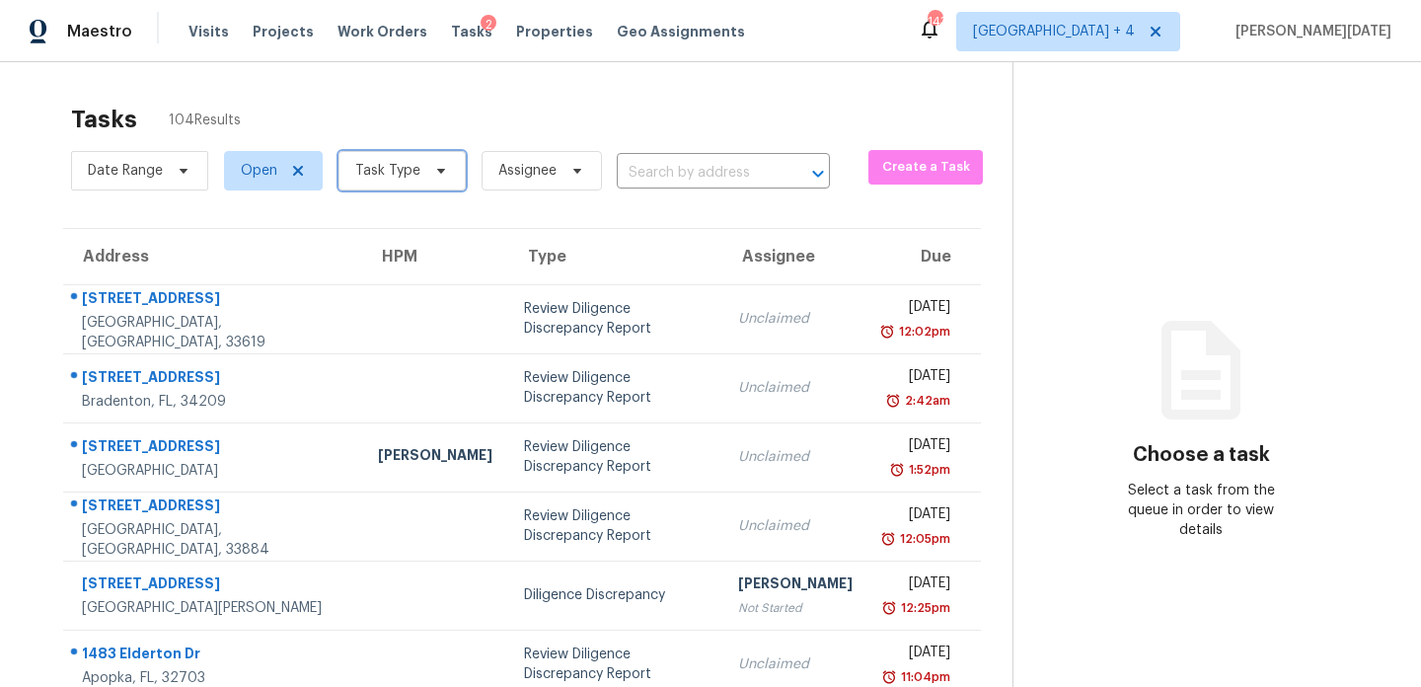
click at [408, 181] on span "Task Type" at bounding box center [402, 170] width 127 height 39
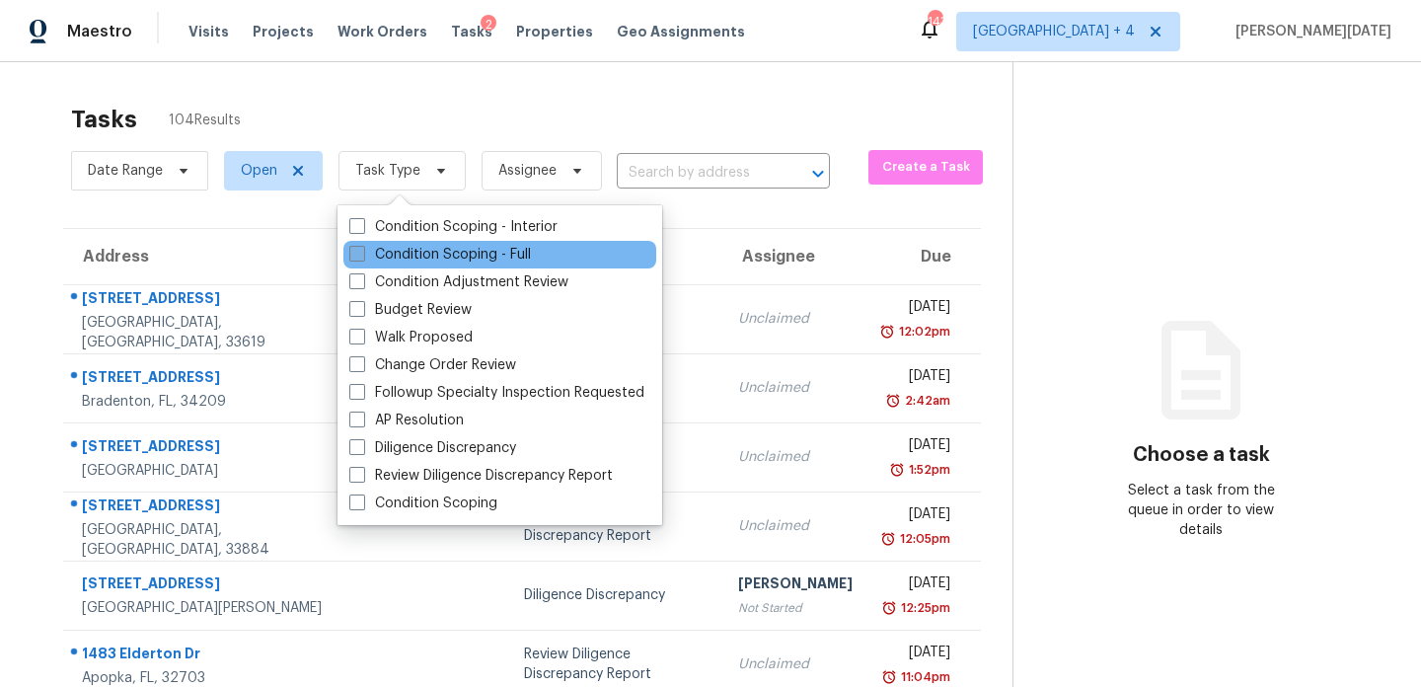
click at [384, 262] on label "Condition Scoping - Full" at bounding box center [440, 255] width 182 height 20
click at [362, 258] on input "Condition Scoping - Full" at bounding box center [355, 251] width 13 height 13
checkbox input "true"
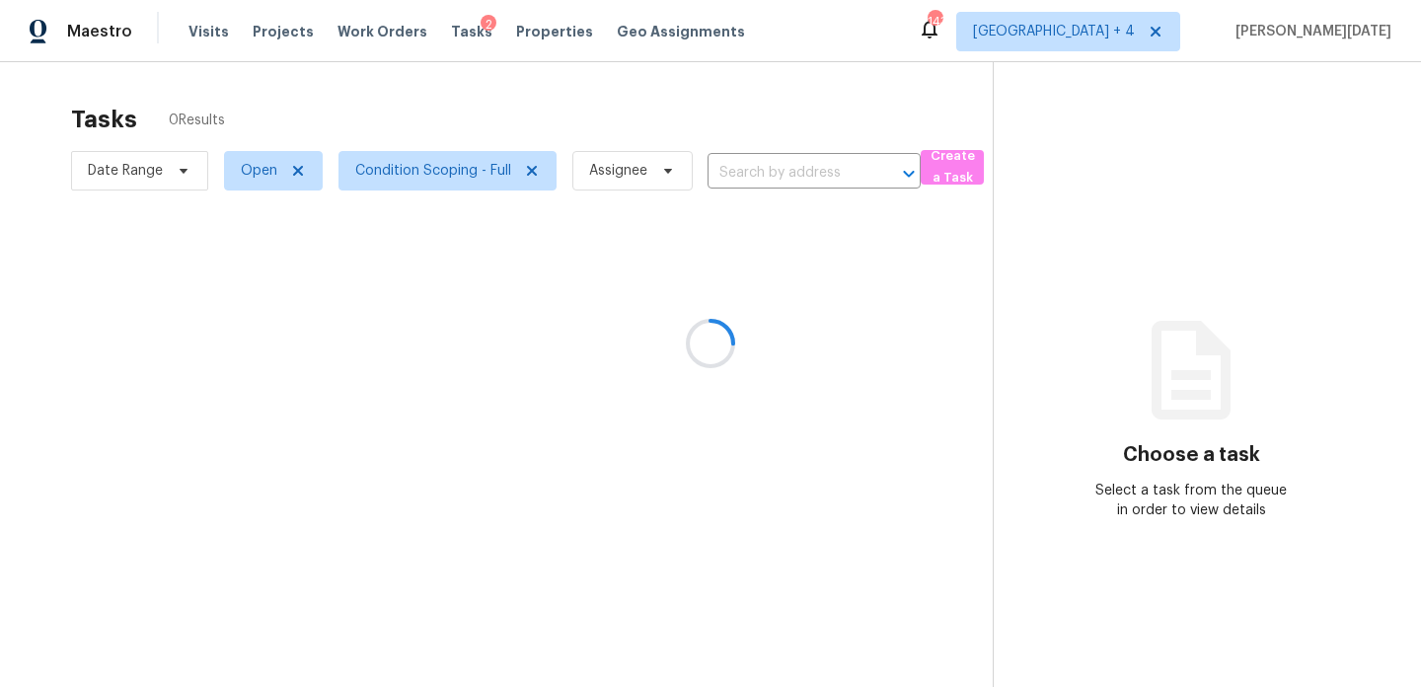
click at [658, 136] on div at bounding box center [710, 343] width 1421 height 687
click at [765, 103] on div at bounding box center [710, 343] width 1421 height 687
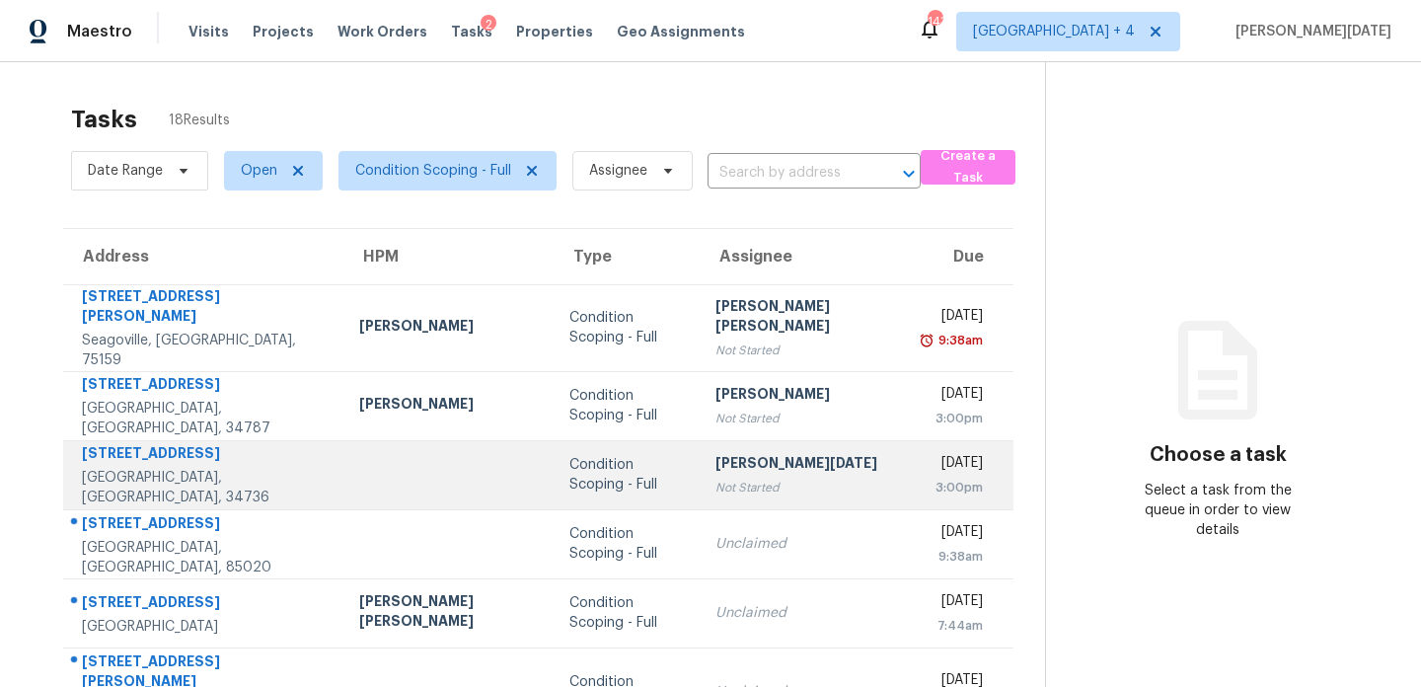
click at [734, 478] on div "Not Started" at bounding box center [805, 488] width 179 height 20
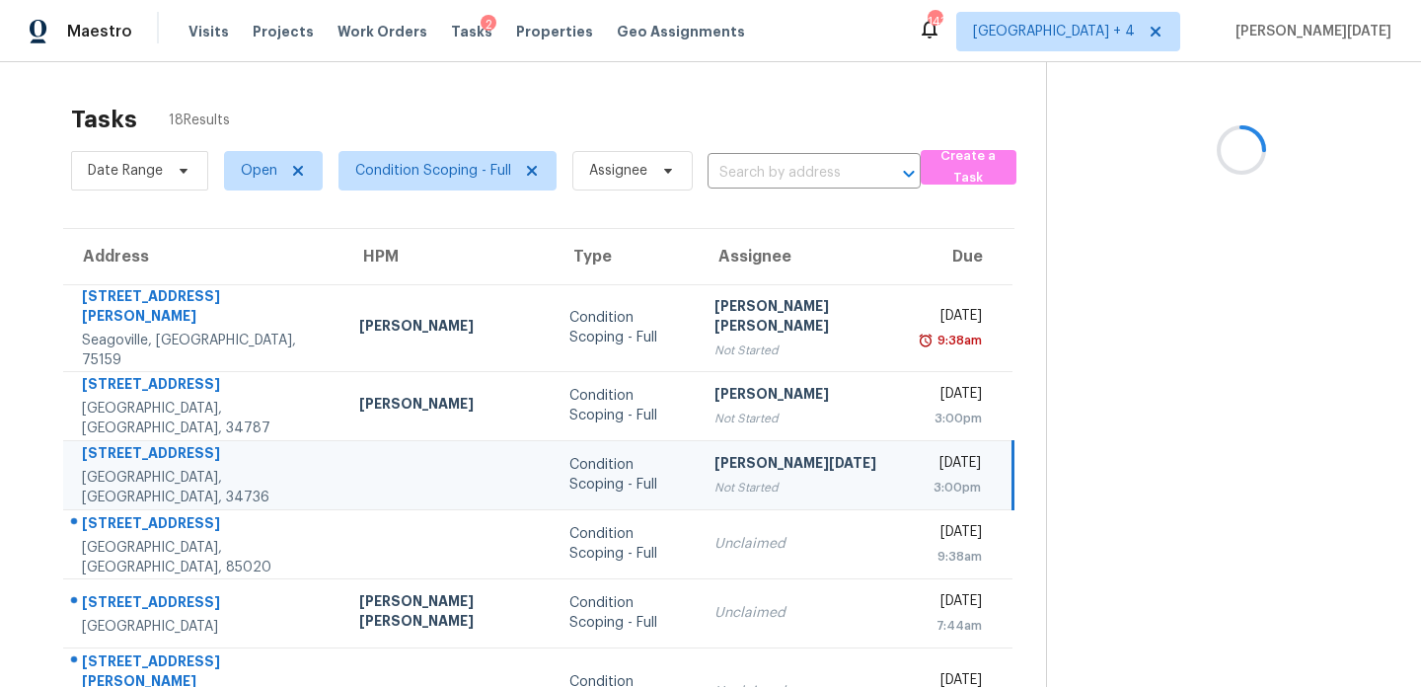
click at [734, 478] on div "Not Started" at bounding box center [804, 488] width 179 height 20
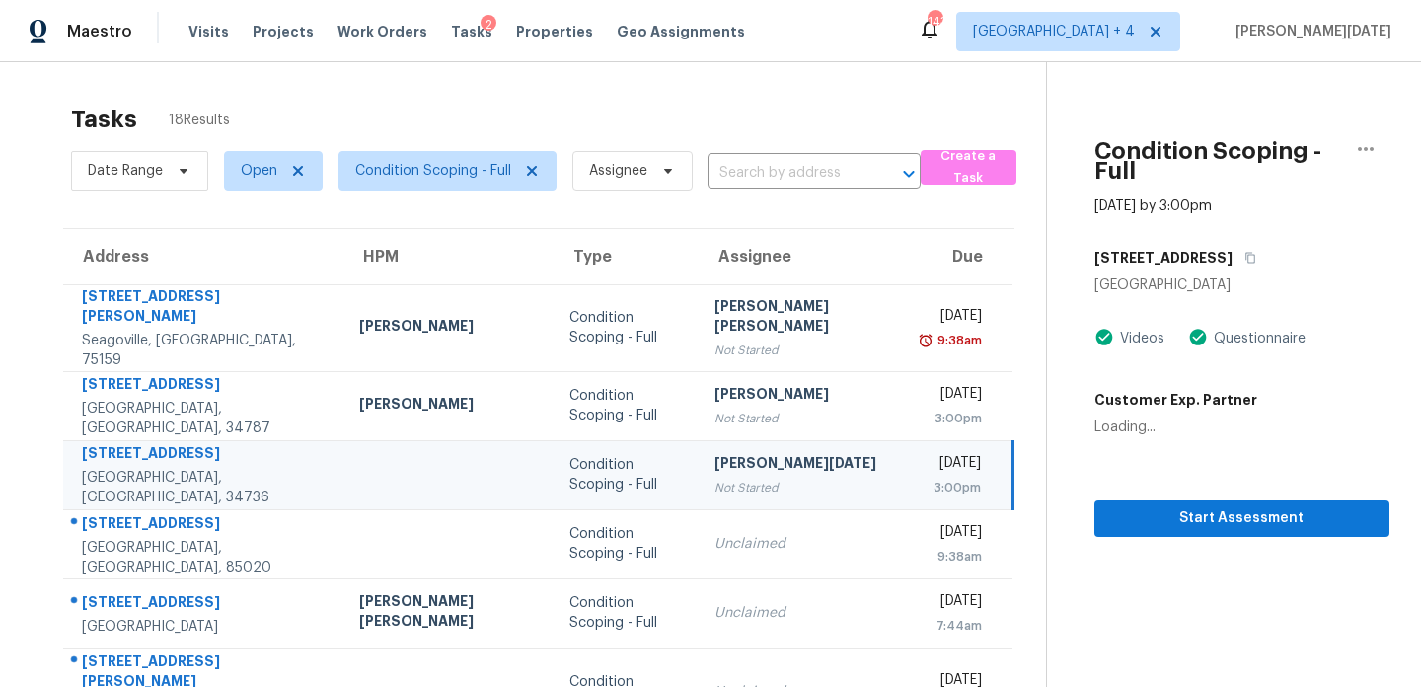
click at [734, 478] on div "Not Started" at bounding box center [804, 488] width 179 height 20
click at [1140, 510] on span "Start Assessment" at bounding box center [1242, 518] width 264 height 25
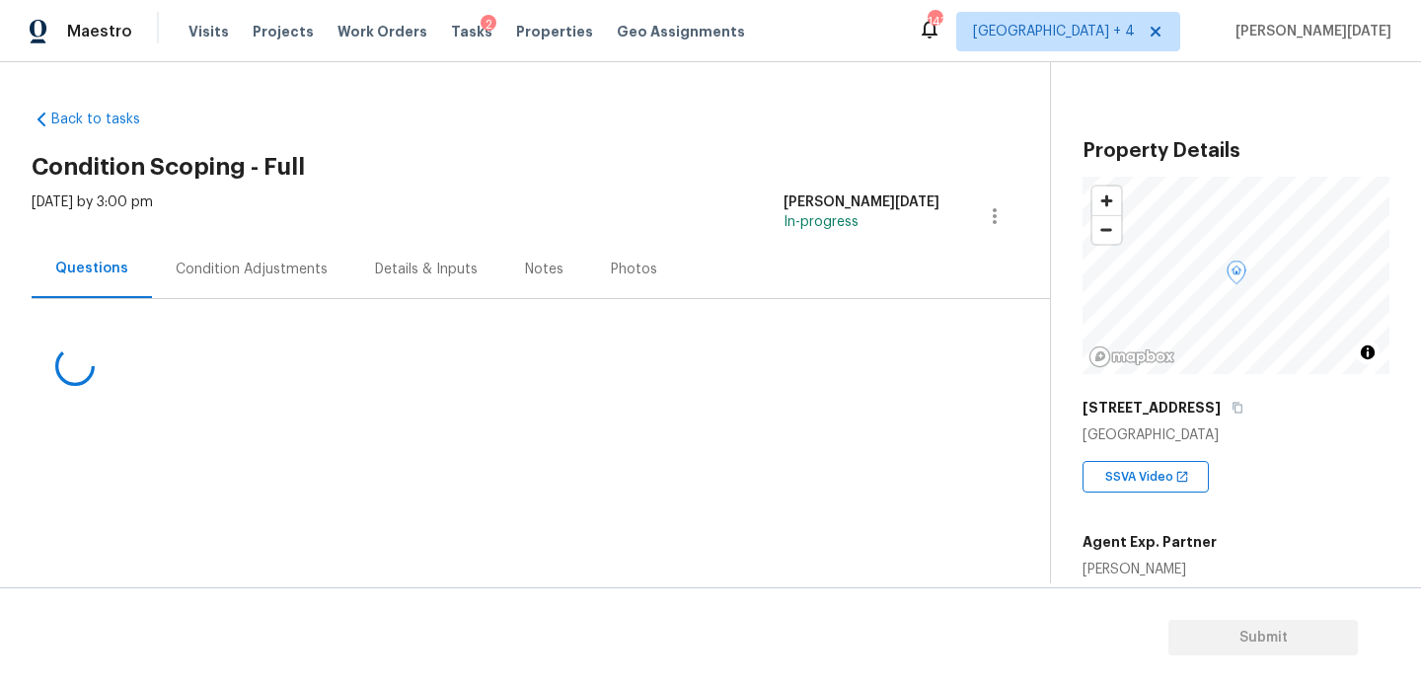
click at [250, 261] on div "Condition Adjustments" at bounding box center [252, 270] width 152 height 20
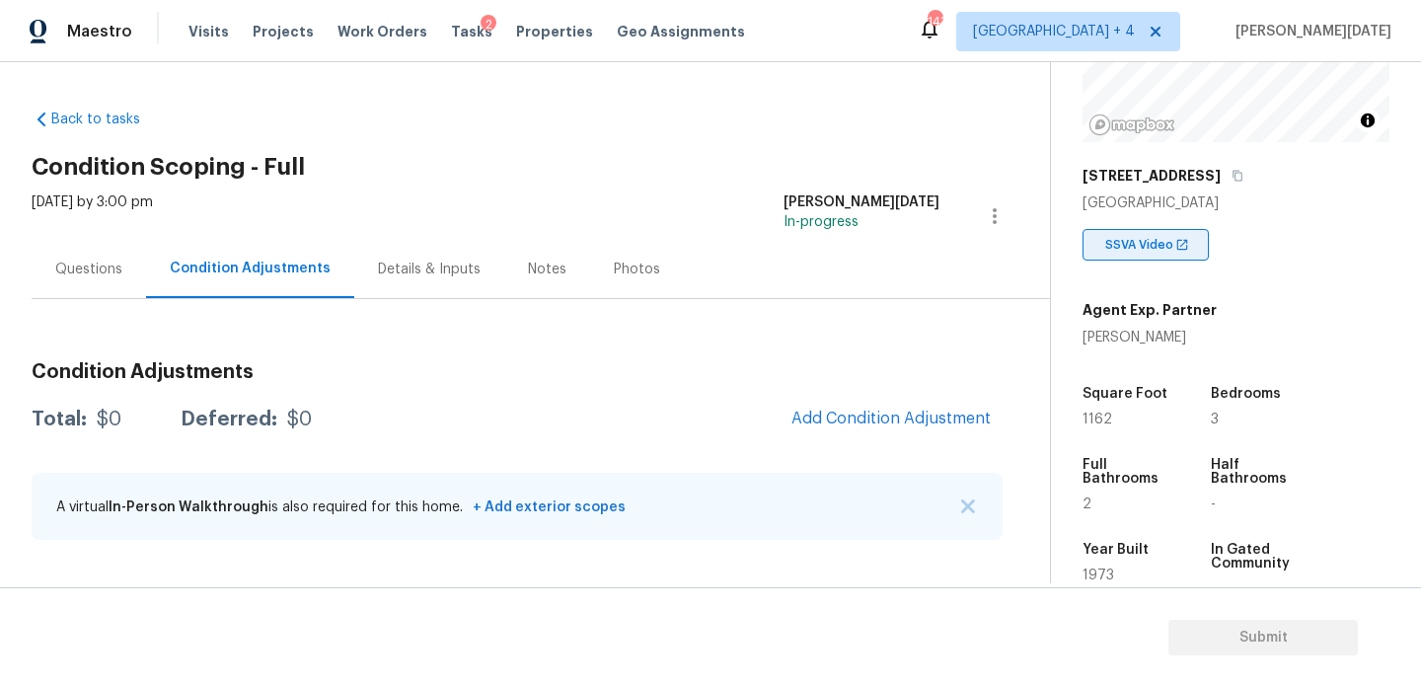
scroll to position [269, 0]
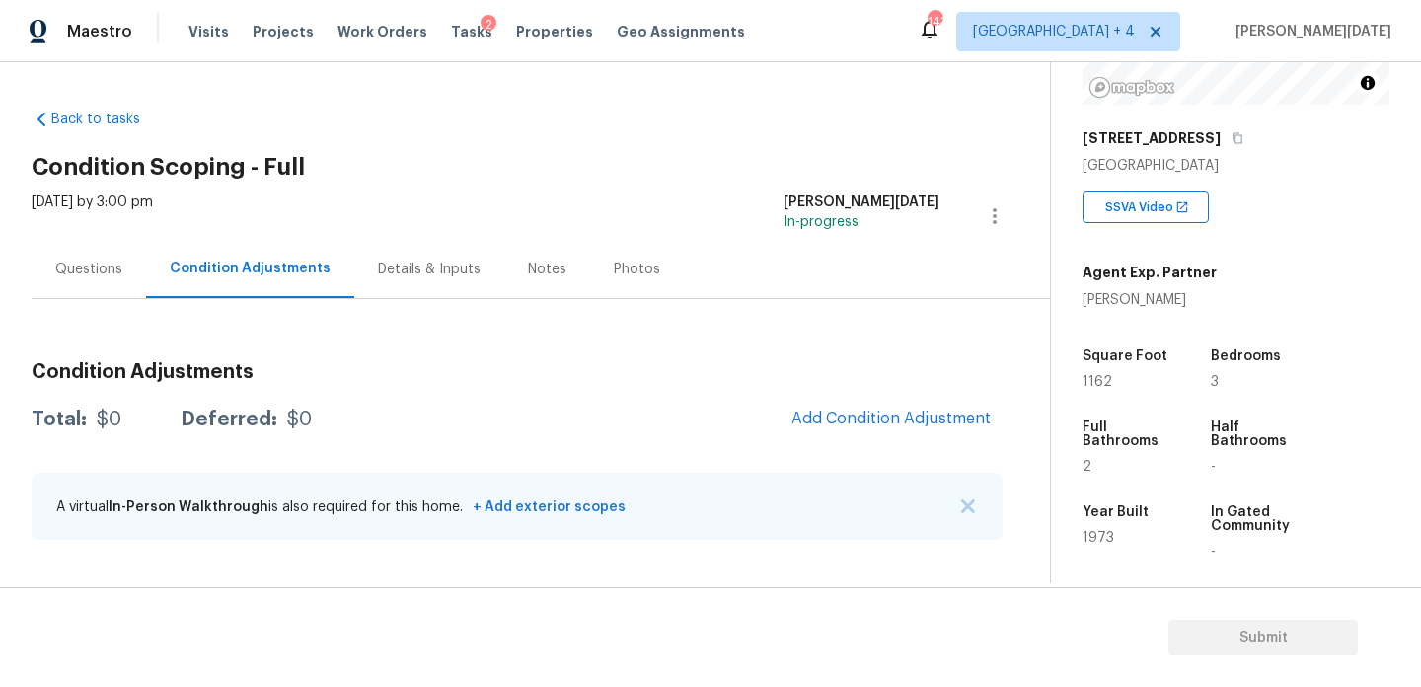
click at [81, 274] on div "Questions" at bounding box center [88, 270] width 67 height 20
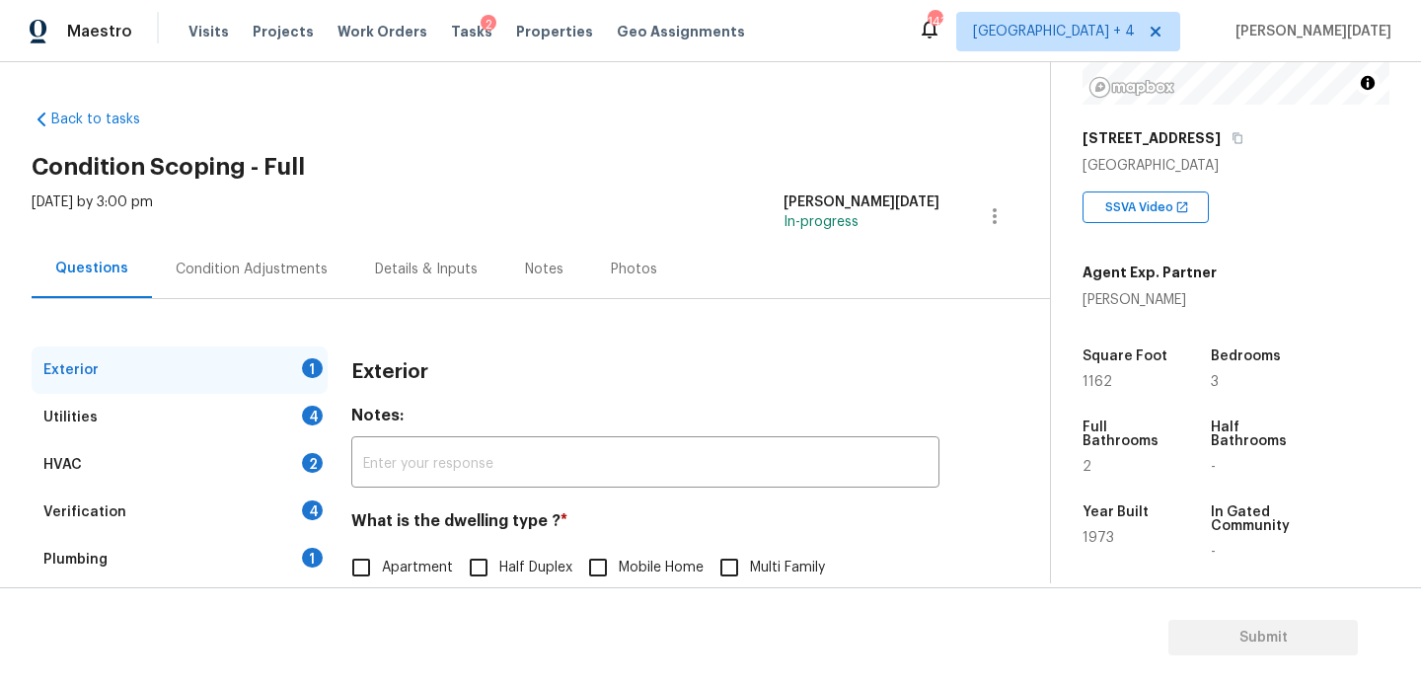
scroll to position [264, 0]
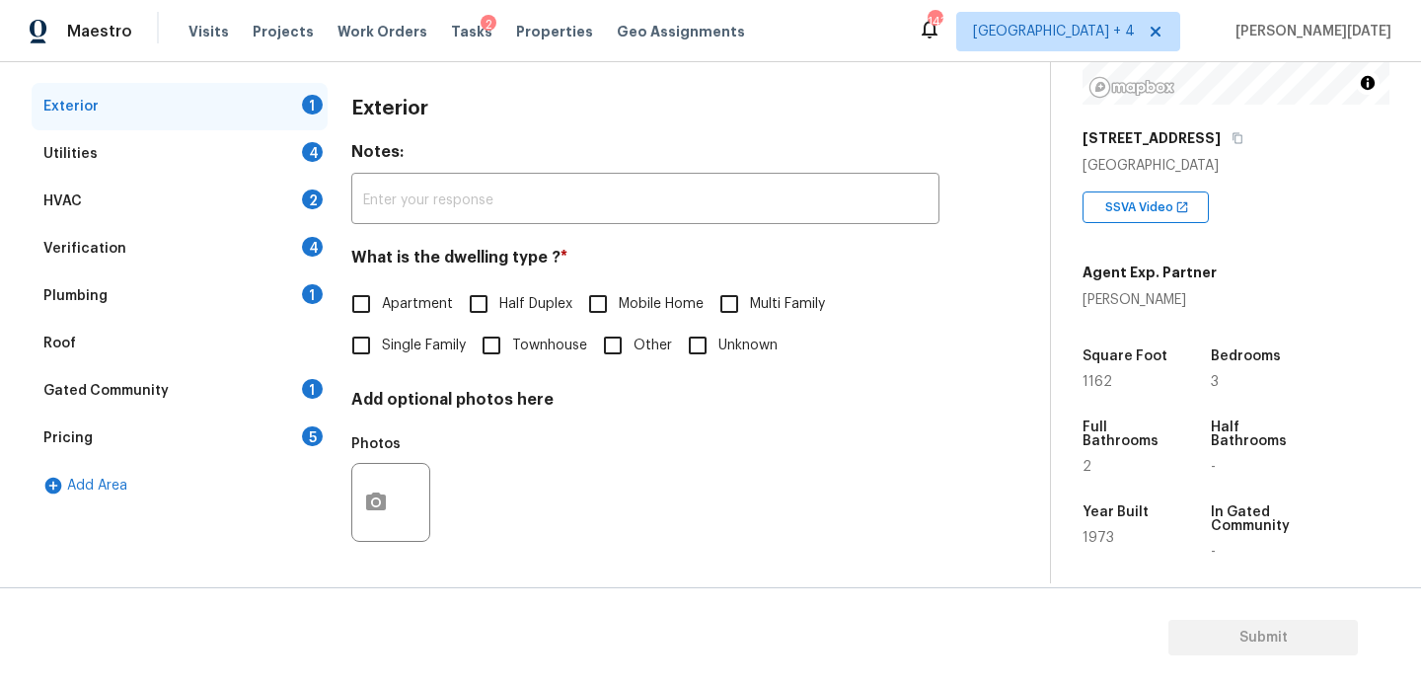
click at [259, 253] on div "Verification 4" at bounding box center [180, 248] width 296 height 47
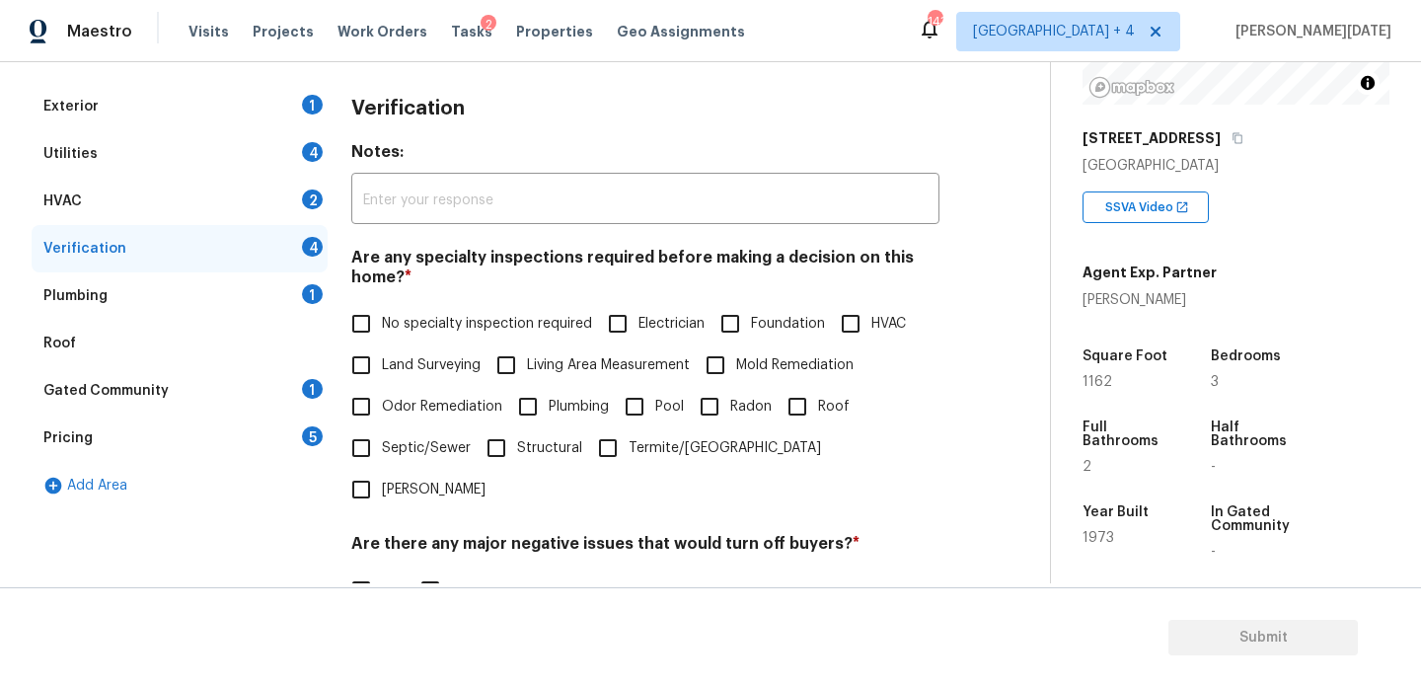
scroll to position [500, 0]
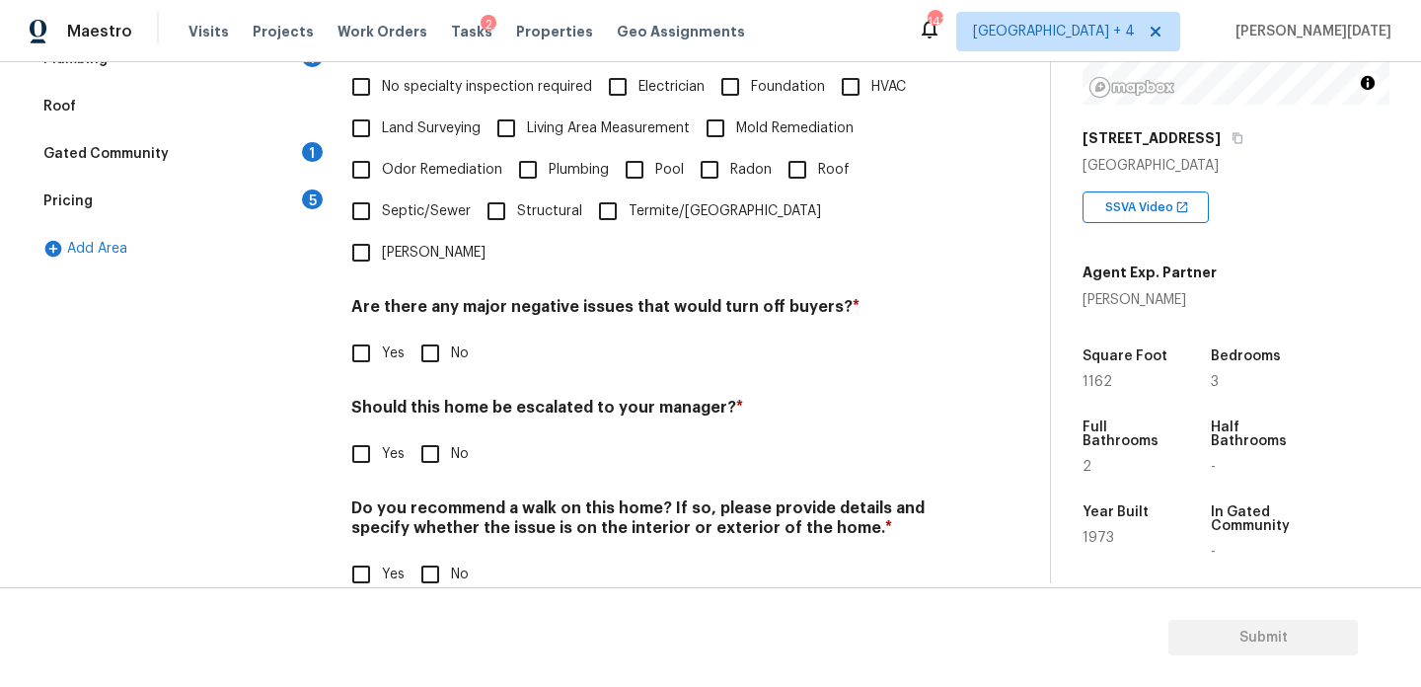
click at [360, 433] on input "Yes" at bounding box center [361, 453] width 41 height 41
checkbox input "true"
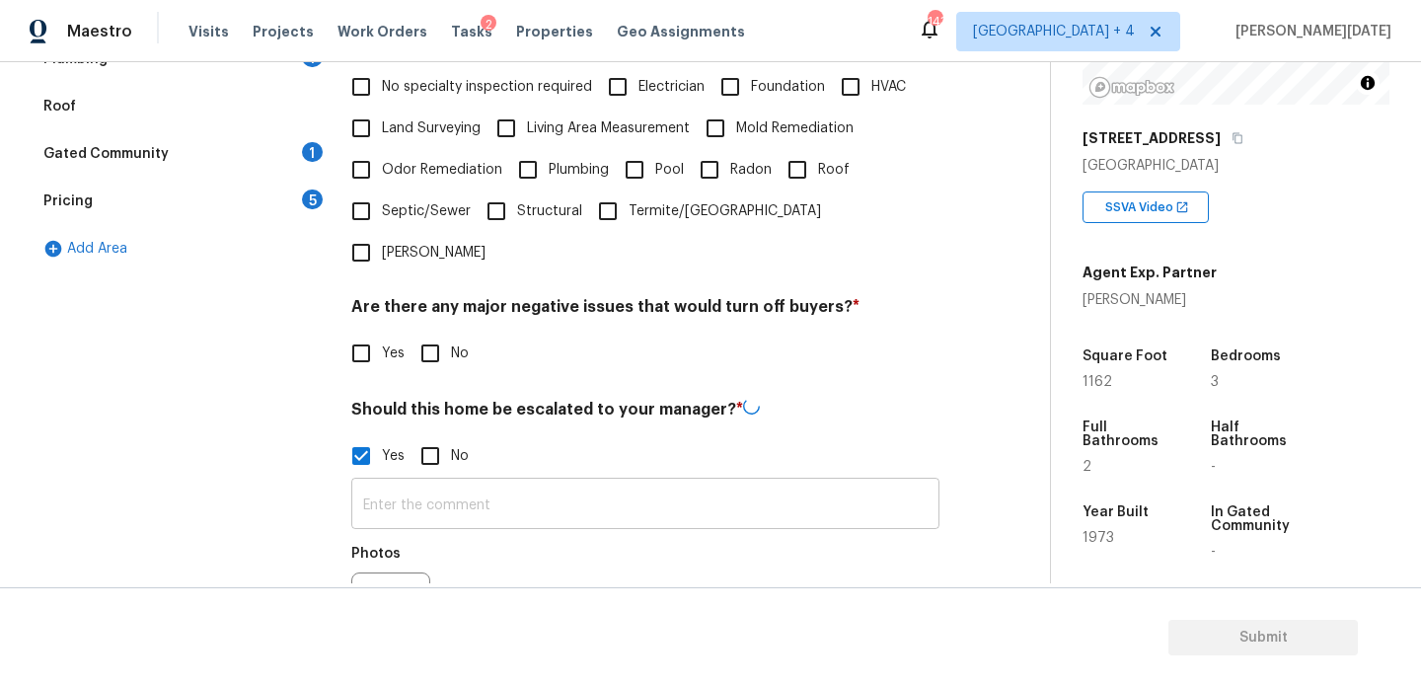
click at [384, 483] on input "text" at bounding box center [645, 506] width 588 height 46
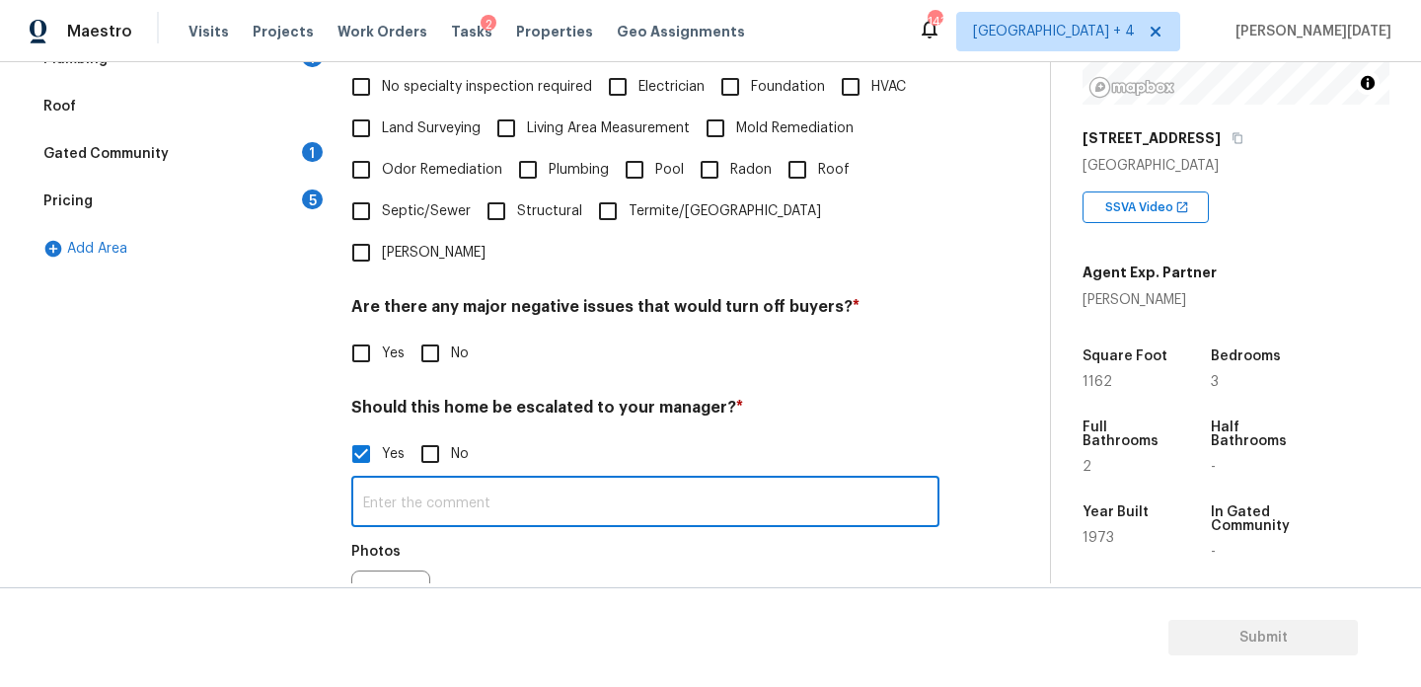
paste input "ALA Pilot.. Escalating for Volusia County review.. No issues noted."
drag, startPoint x: 429, startPoint y: 466, endPoint x: 138, endPoint y: 466, distance: 291.2
click at [138, 466] on div "Exterior 1 Utilities 4 HVAC 2 Verification 5 Plumbing 1 Roof Gated Community 1 …" at bounding box center [517, 325] width 971 height 959
type input "Escalating for Volusia County review.. No issues noted."
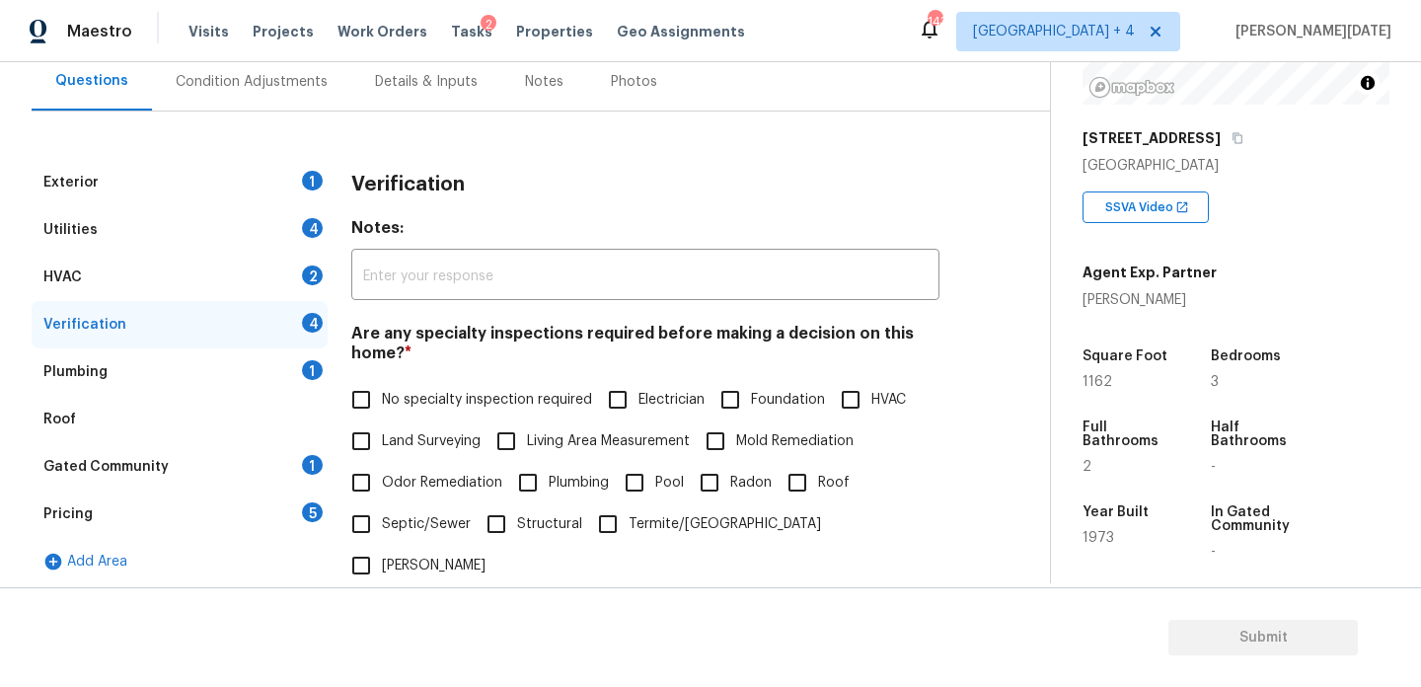
scroll to position [143, 0]
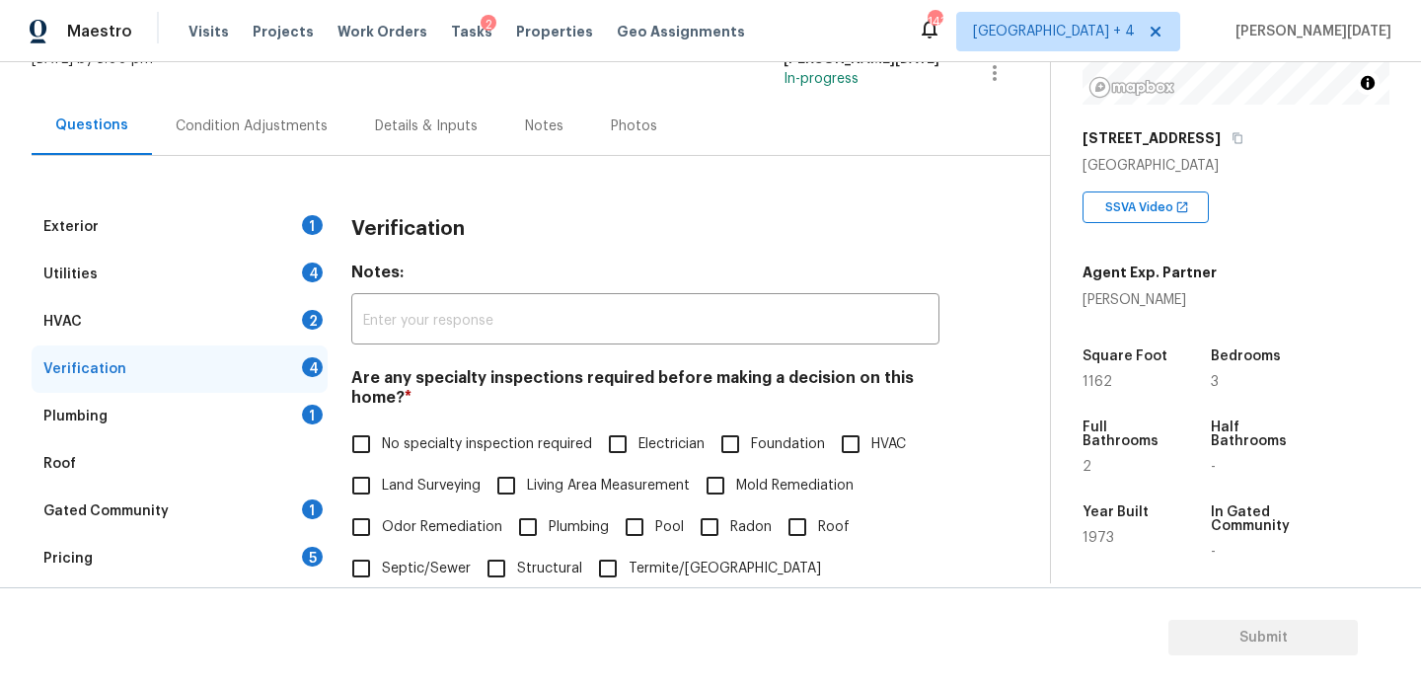
click at [225, 114] on div "Condition Adjustments" at bounding box center [251, 126] width 199 height 58
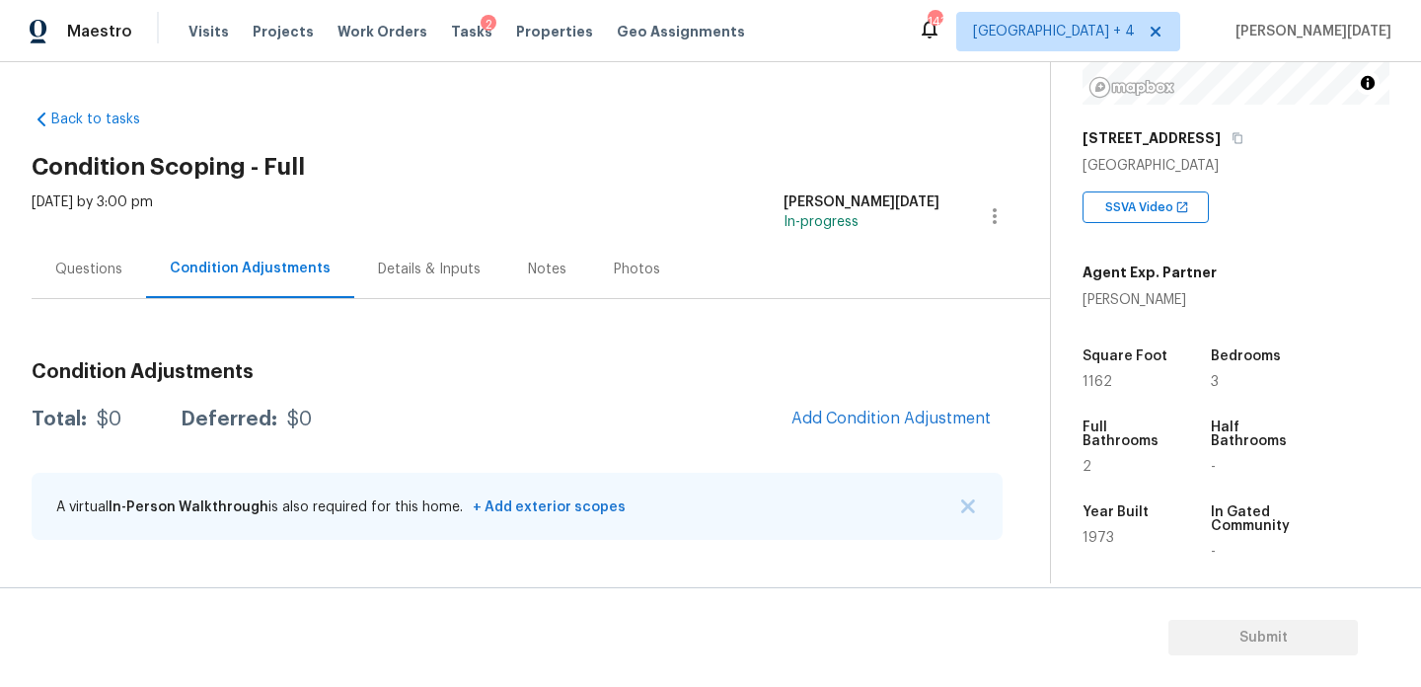
click at [1079, 385] on div "Property Details © Mapbox © OpenStreetMap Improve this map [STREET_ADDRESS] SSV…" at bounding box center [1220, 304] width 339 height 1023
click at [1087, 383] on span "1162" at bounding box center [1098, 382] width 30 height 14
copy span "1162"
click at [810, 430] on button "Add Condition Adjustment" at bounding box center [891, 418] width 223 height 41
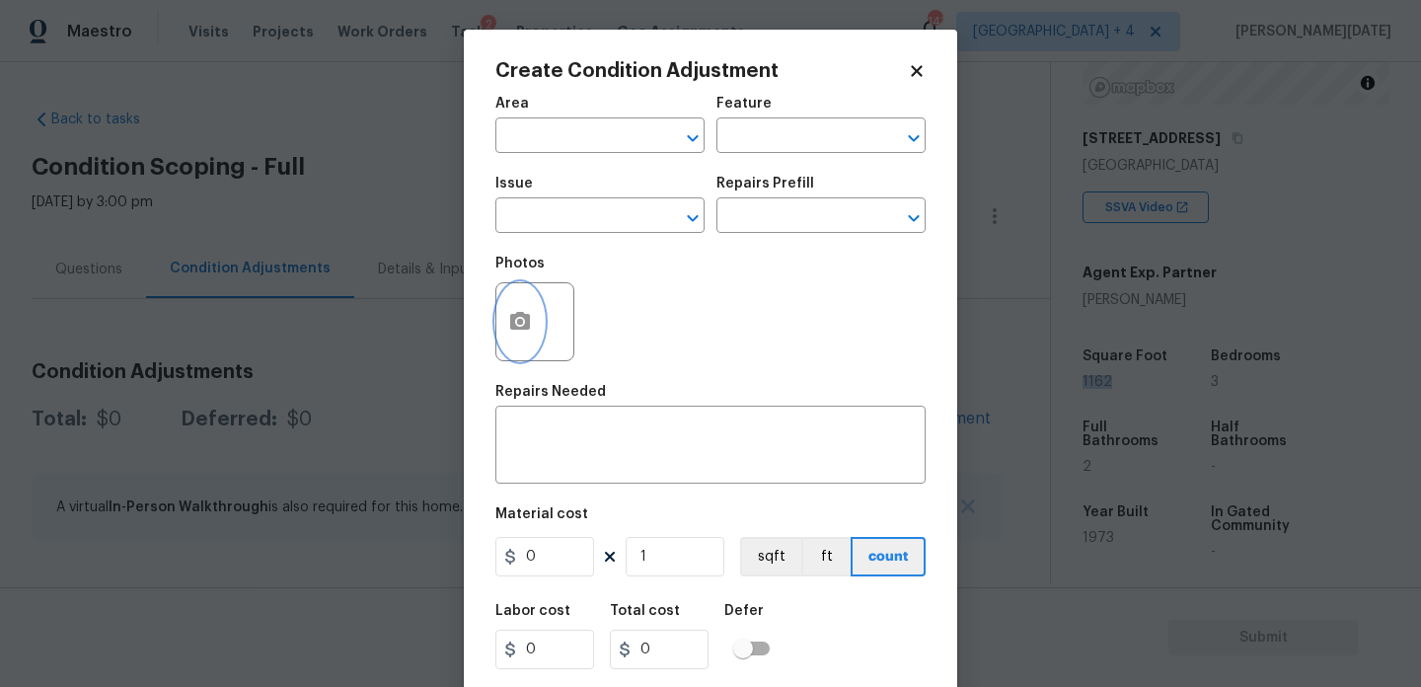
click at [517, 333] on icon "button" at bounding box center [520, 322] width 24 height 24
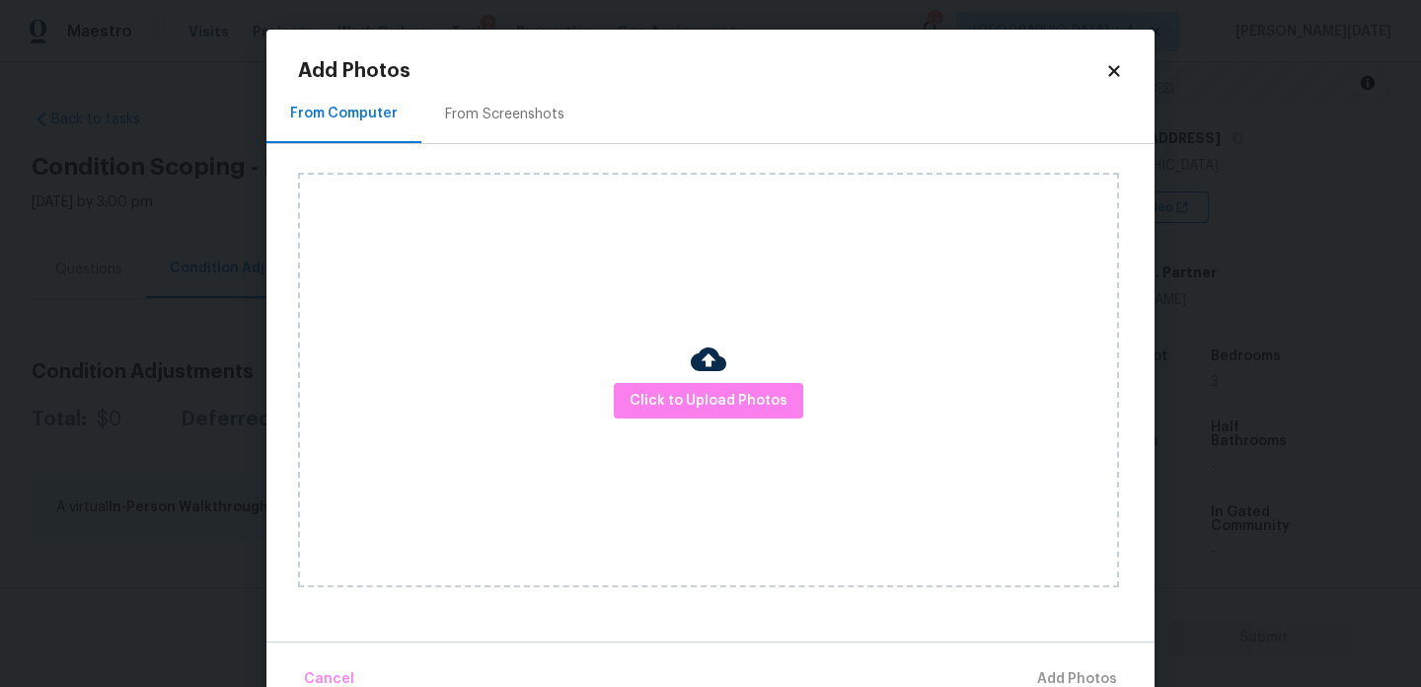
click at [505, 124] on div "From Screenshots" at bounding box center [504, 114] width 167 height 58
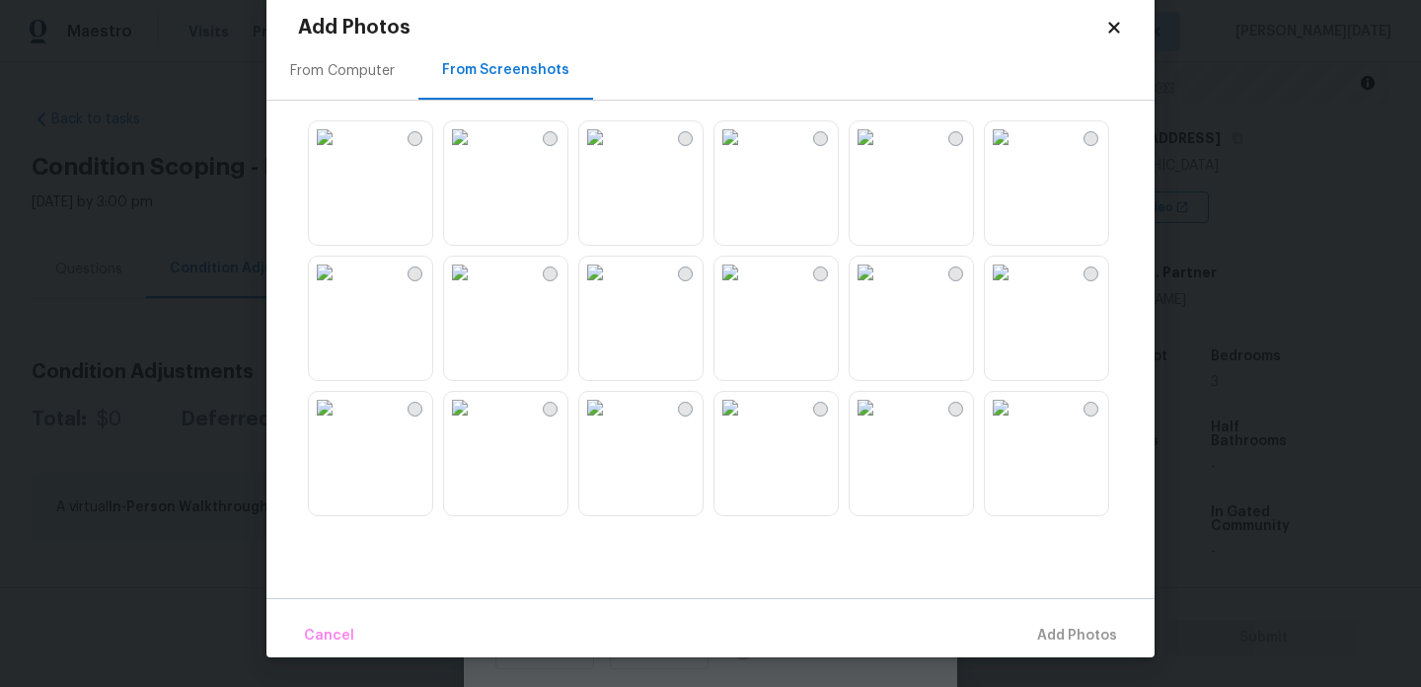
click at [1112, 25] on icon at bounding box center [1113, 27] width 11 height 11
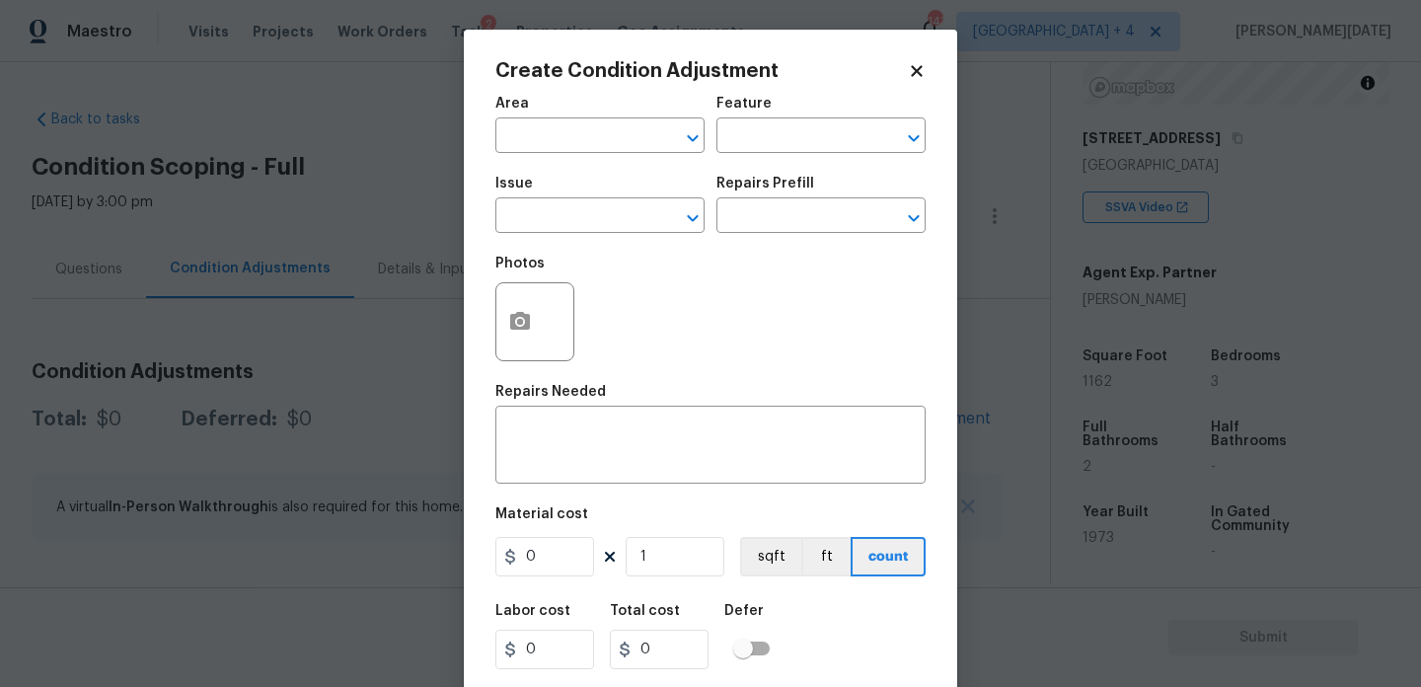
click at [343, 234] on body "Maestro Visits Projects Work Orders Tasks 2 Properties Geo Assignments 143 [GEO…" at bounding box center [710, 343] width 1421 height 687
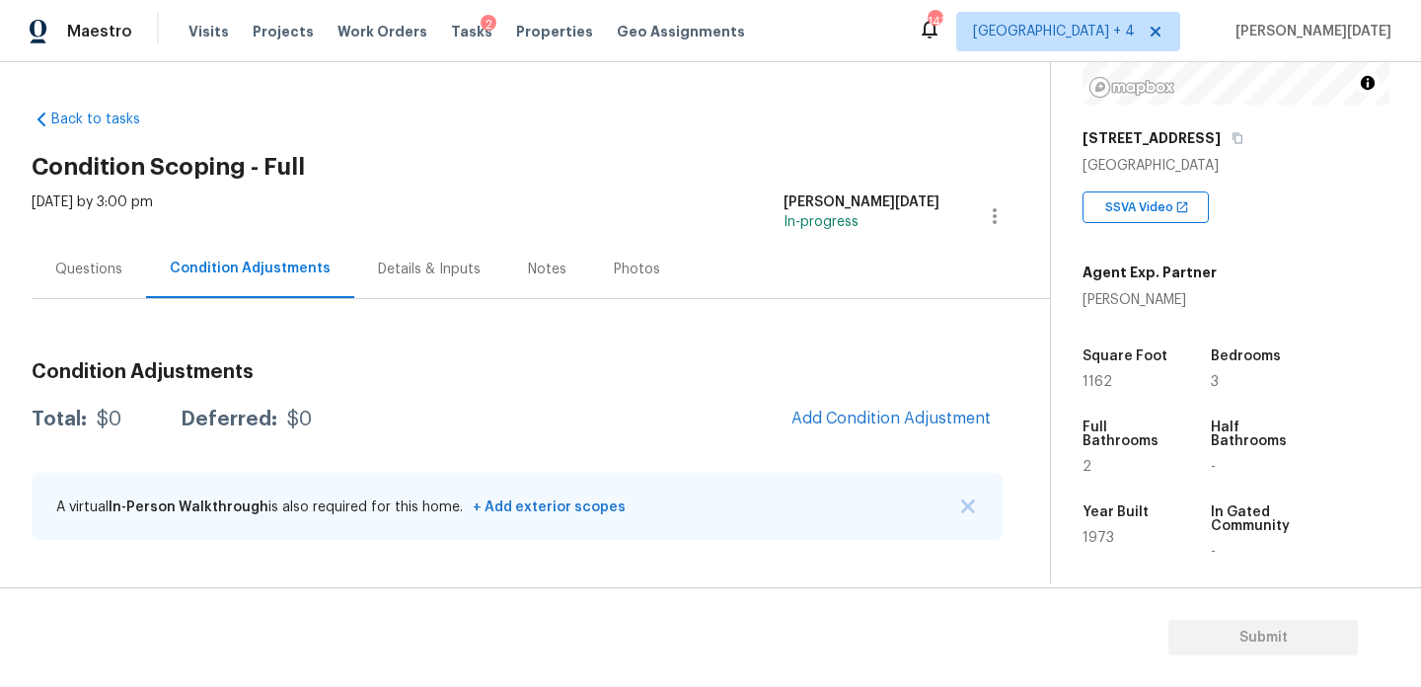
click at [114, 287] on div "Questions" at bounding box center [89, 269] width 114 height 58
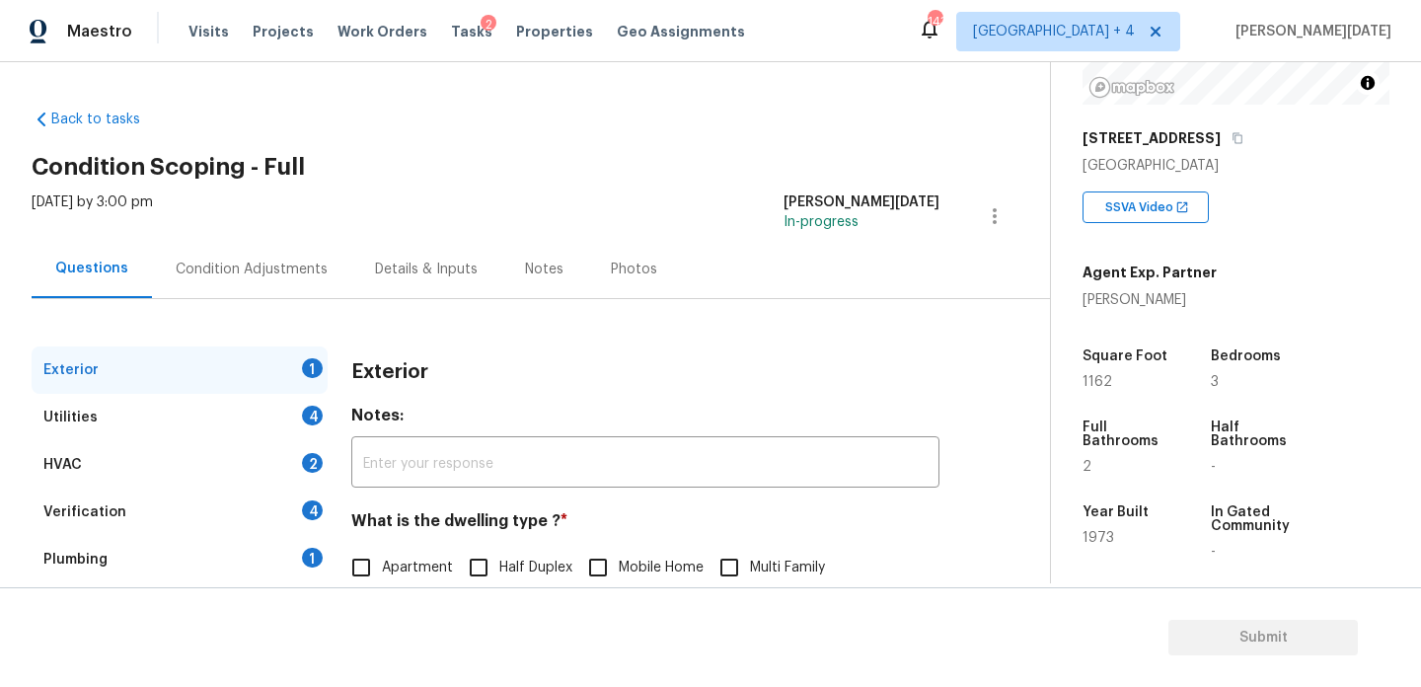
scroll to position [264, 0]
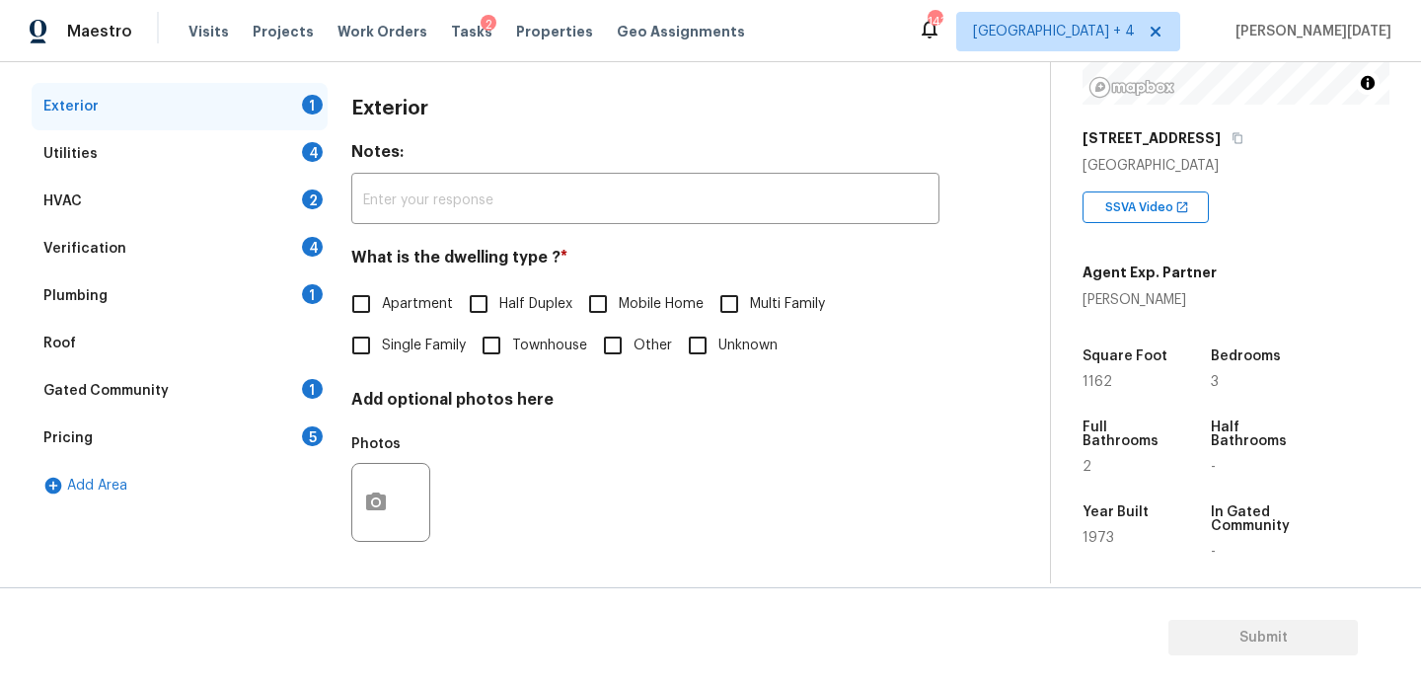
click at [279, 158] on div "Utilities 4" at bounding box center [180, 153] width 296 height 47
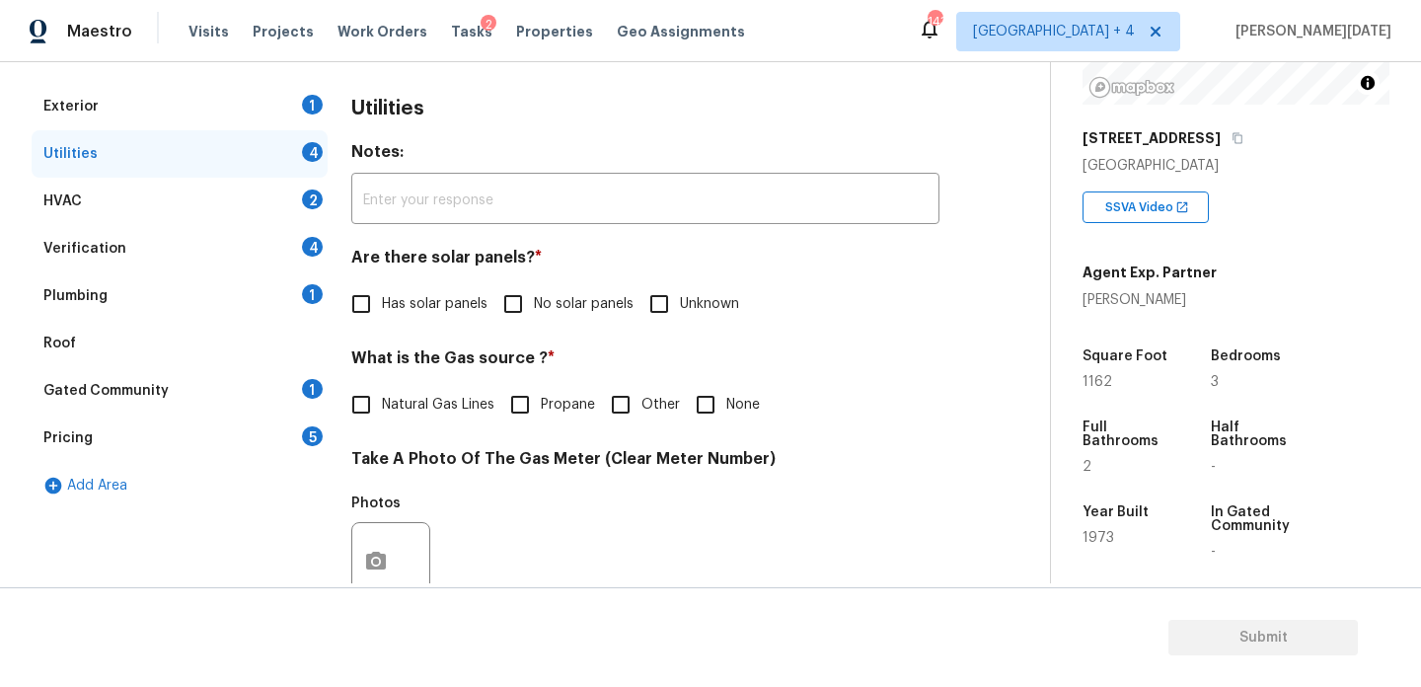
scroll to position [798, 0]
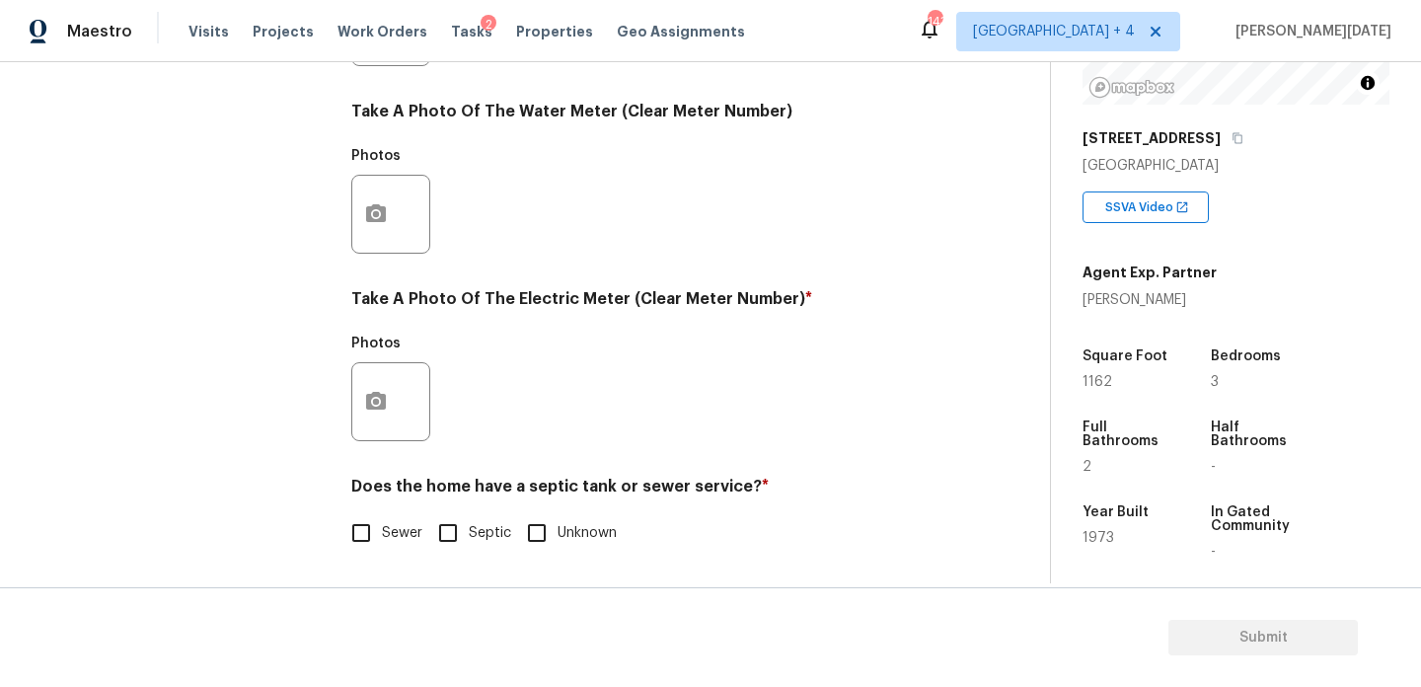
click at [450, 517] on input "Septic" at bounding box center [447, 532] width 41 height 41
checkbox input "true"
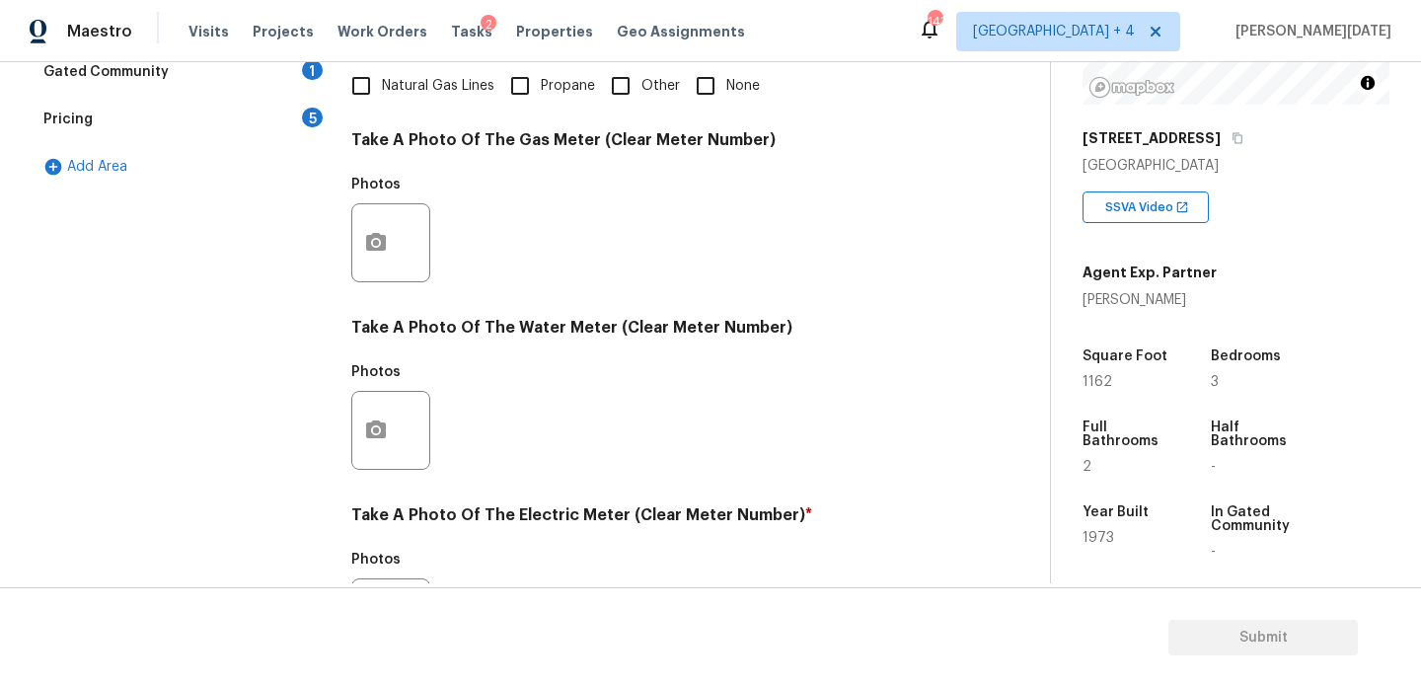
scroll to position [472, 0]
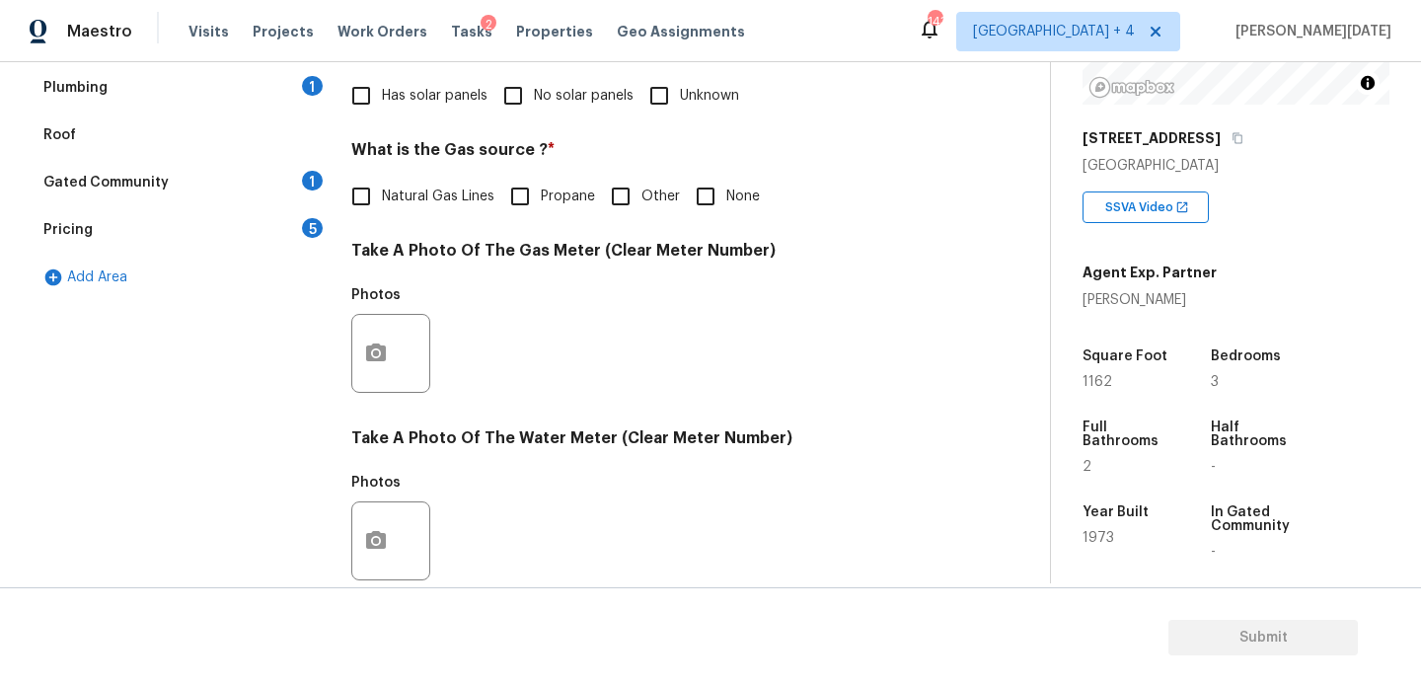
click at [311, 100] on div "Plumbing 1" at bounding box center [180, 87] width 296 height 47
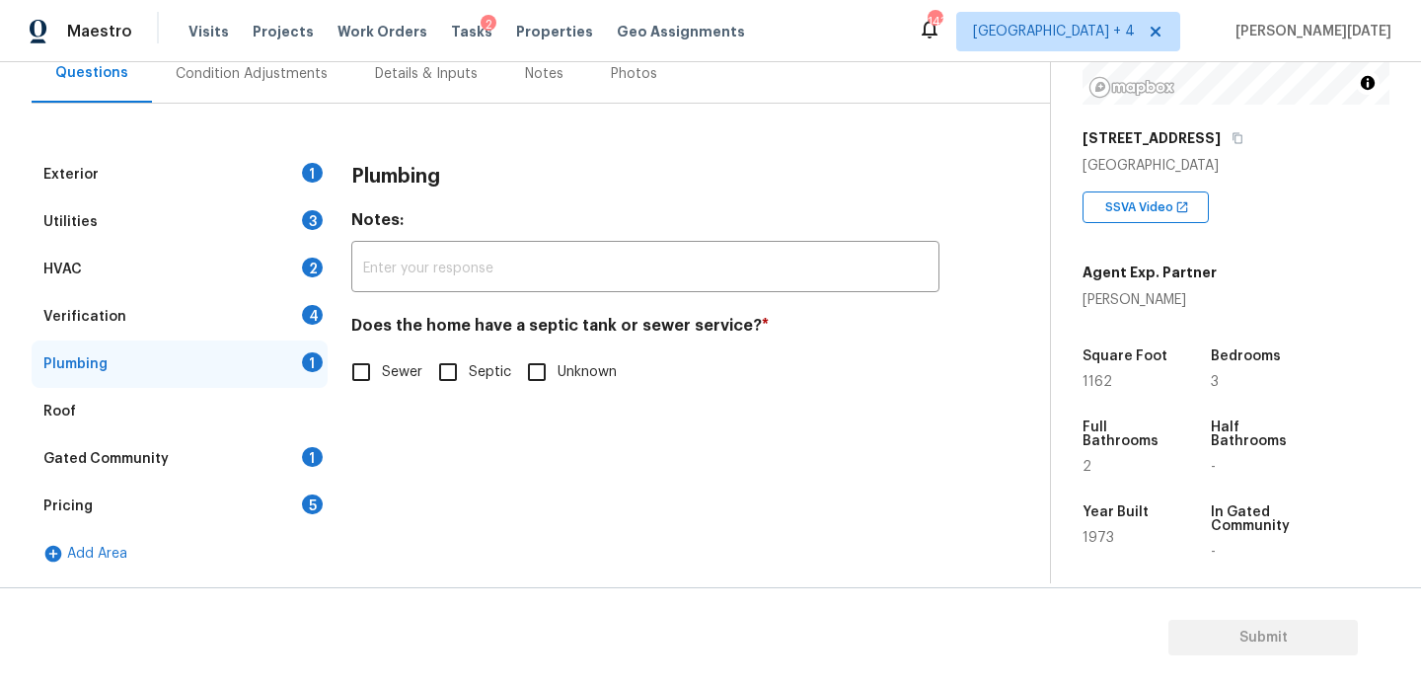
scroll to position [195, 0]
click at [444, 375] on input "Septic" at bounding box center [447, 371] width 41 height 41
checkbox input "true"
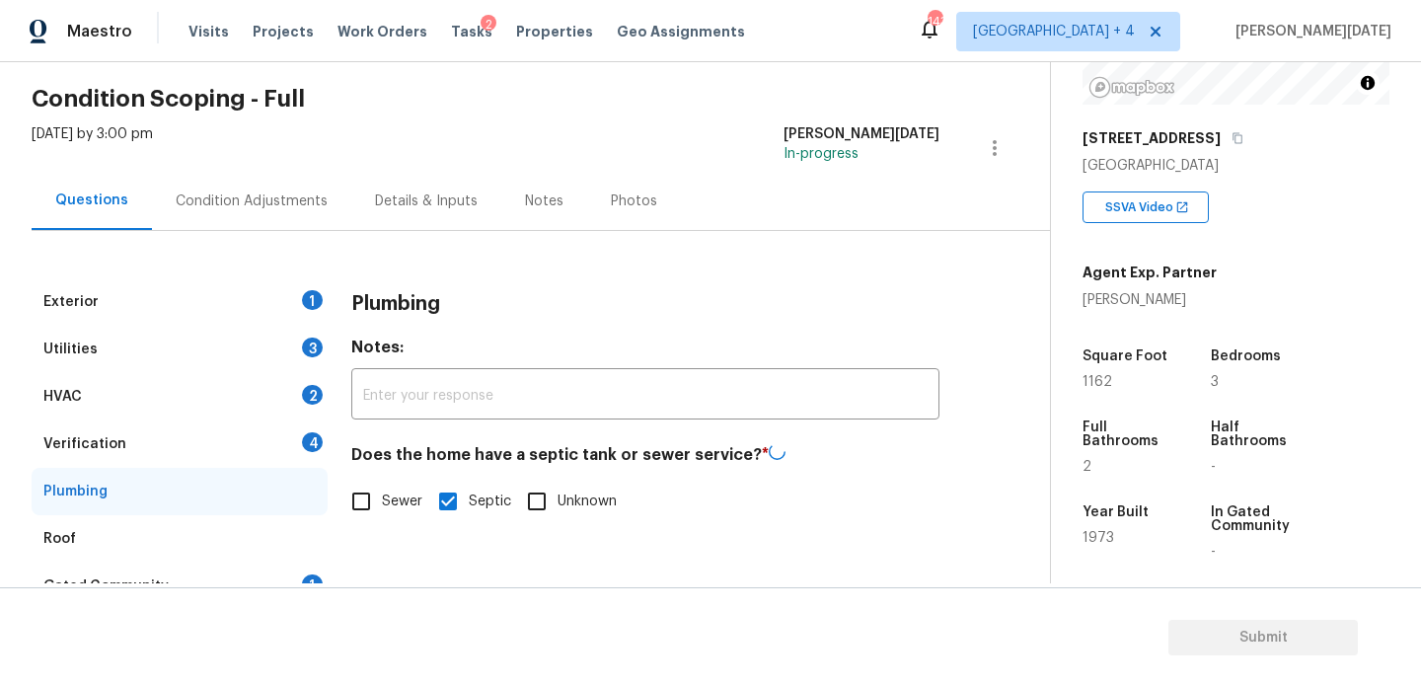
click at [282, 213] on div "Condition Adjustments" at bounding box center [251, 201] width 199 height 58
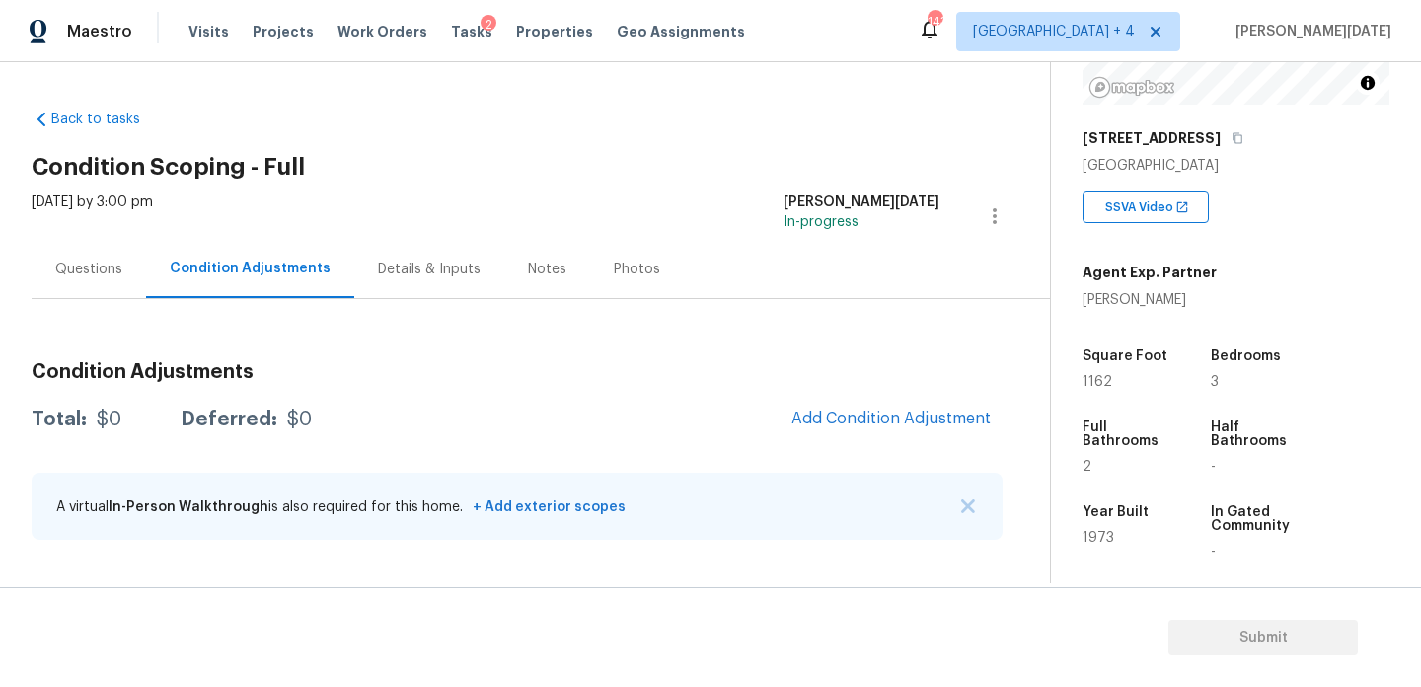
click at [1100, 387] on span "1162" at bounding box center [1098, 382] width 30 height 14
copy span "1162"
click at [860, 387] on div "Condition Adjustments Total: $0 Deferred: $0 Add Condition Adjustment A virtual…" at bounding box center [517, 451] width 971 height 211
click at [855, 428] on button "Add Condition Adjustment" at bounding box center [891, 418] width 223 height 41
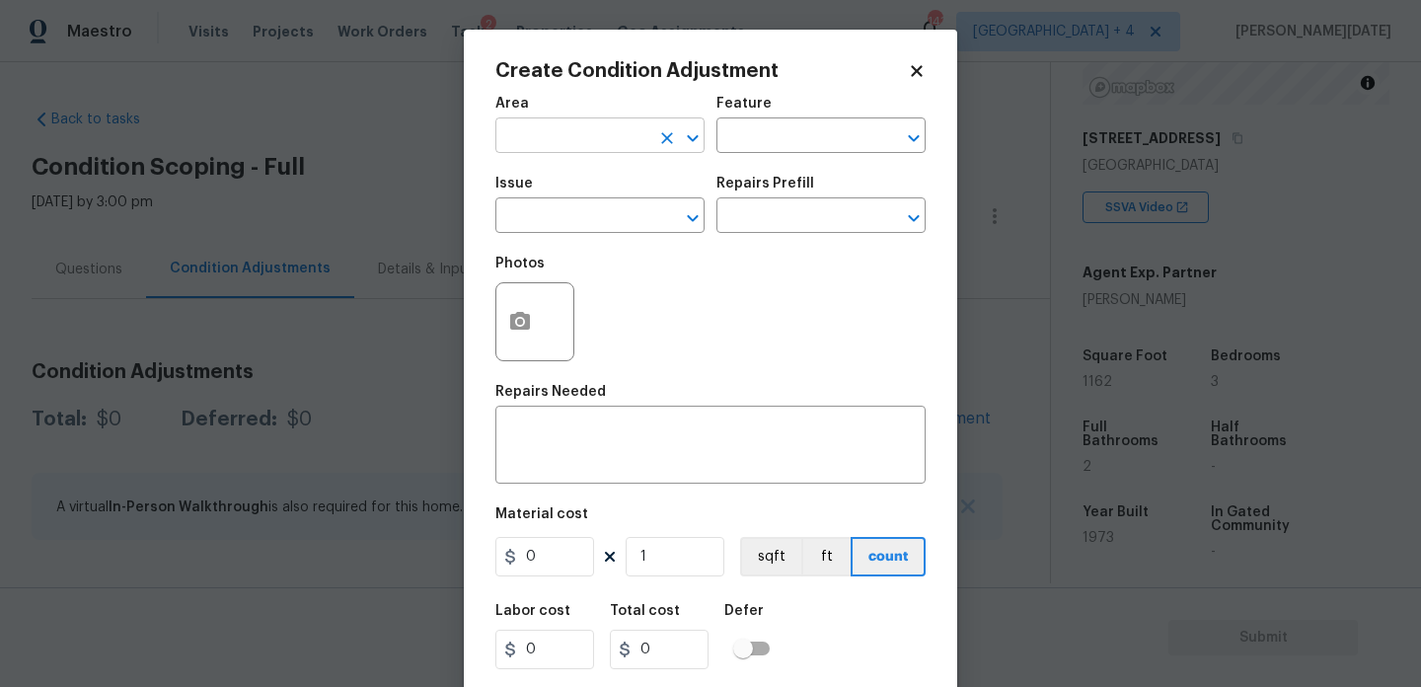
click at [549, 146] on input "text" at bounding box center [572, 137] width 154 height 31
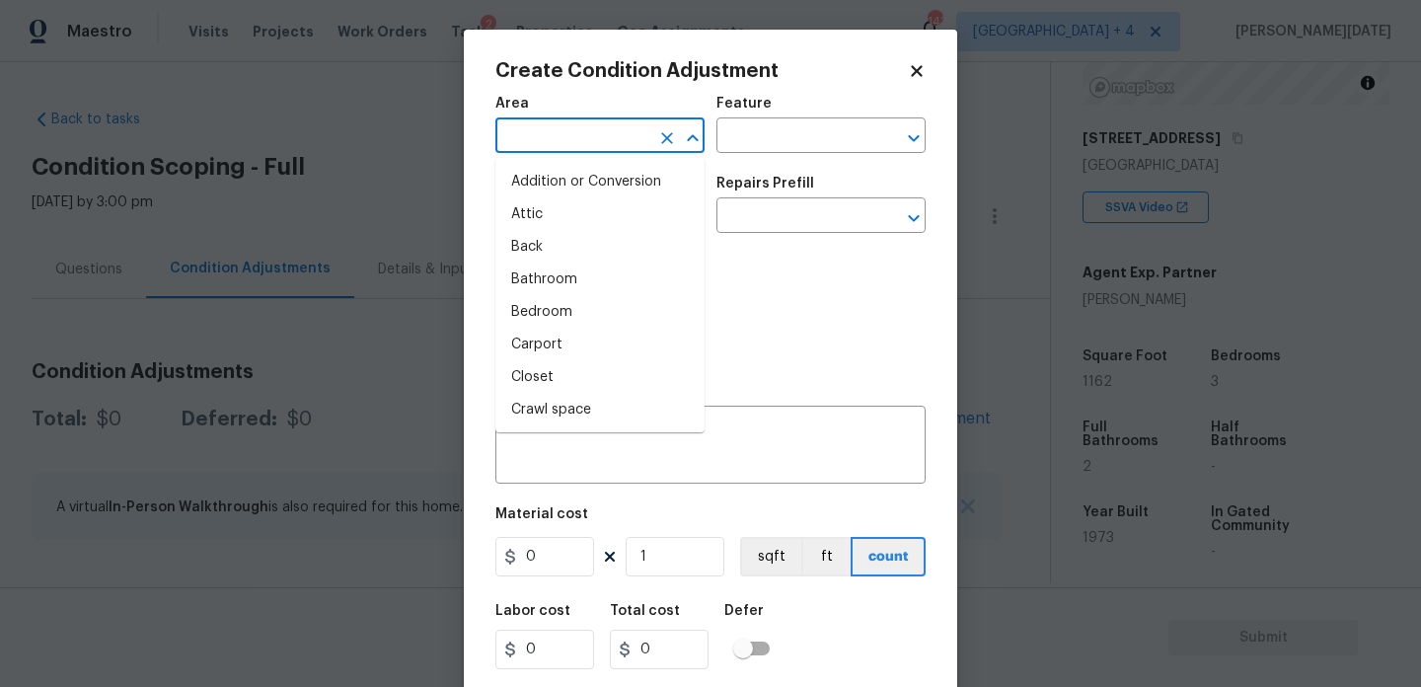
click at [549, 146] on input "text" at bounding box center [572, 137] width 154 height 31
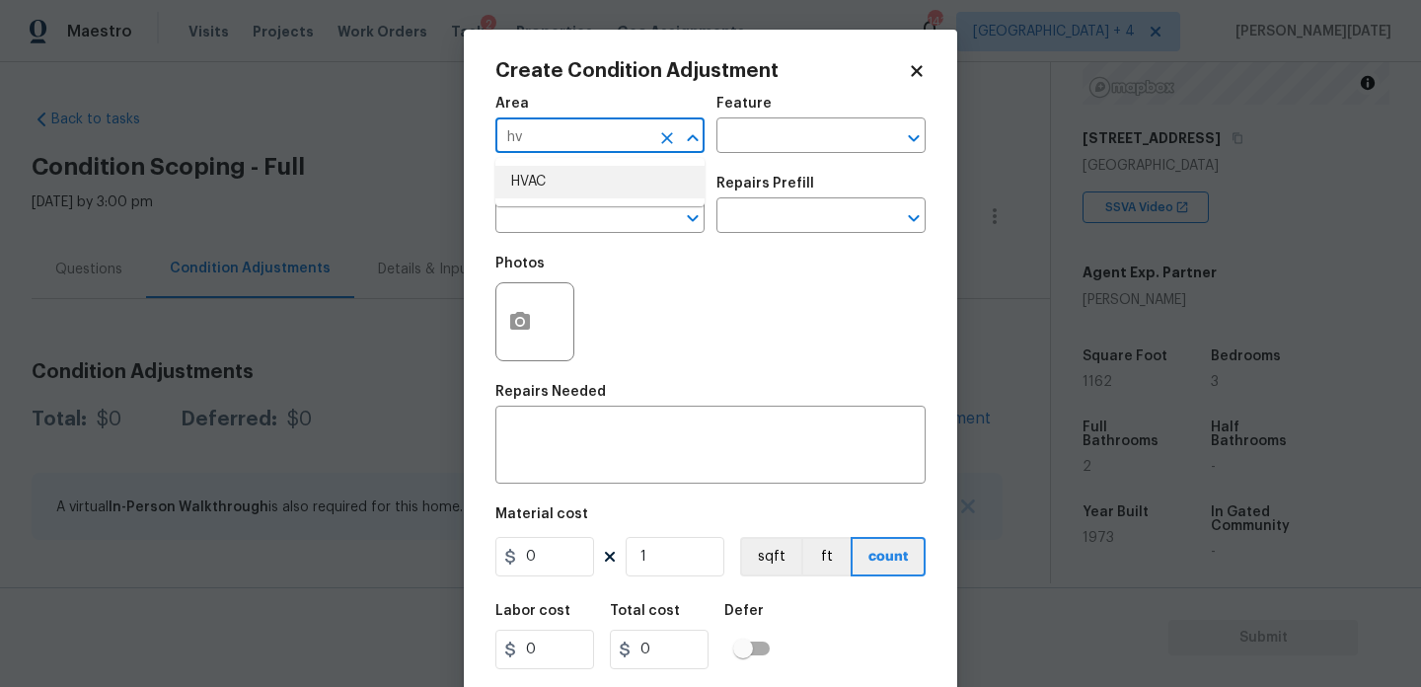
click at [547, 176] on li "HVAC" at bounding box center [599, 182] width 209 height 33
type input "HVAC"
click at [546, 207] on input "text" at bounding box center [572, 217] width 154 height 31
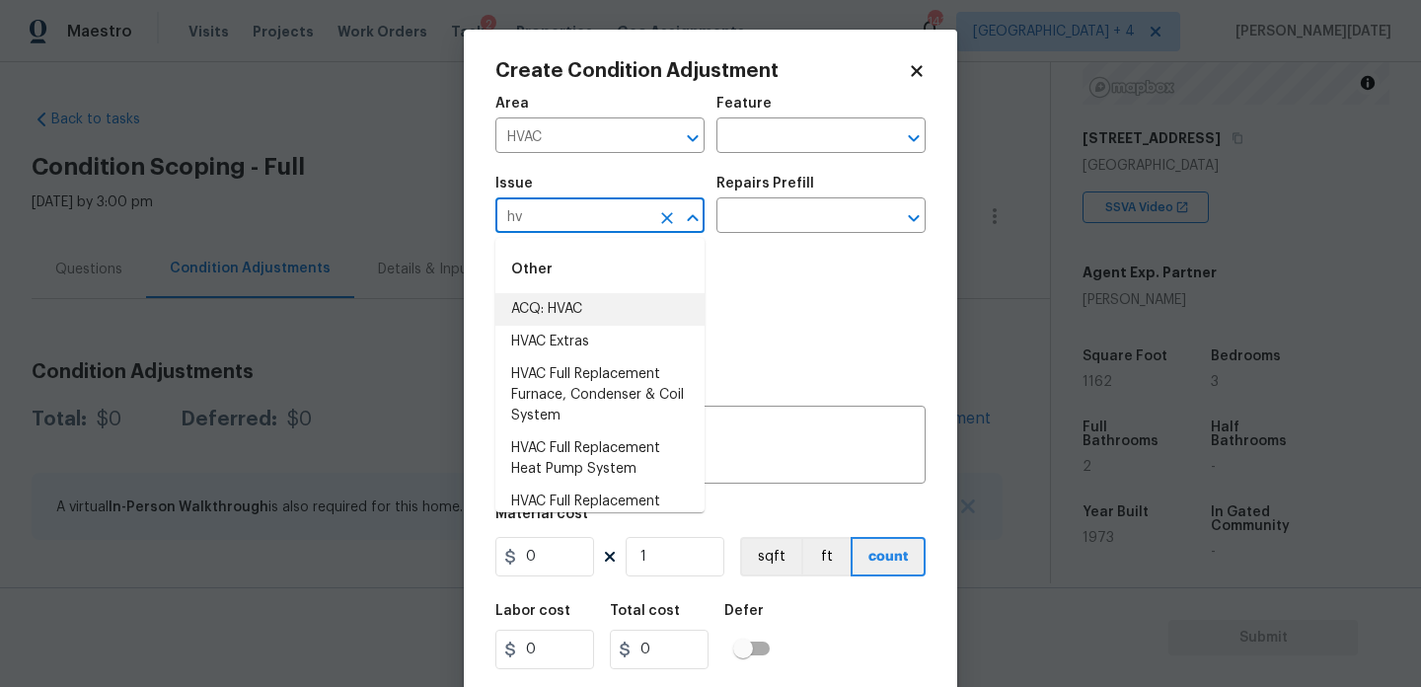
click at [571, 296] on li "ACQ: HVAC" at bounding box center [599, 309] width 209 height 33
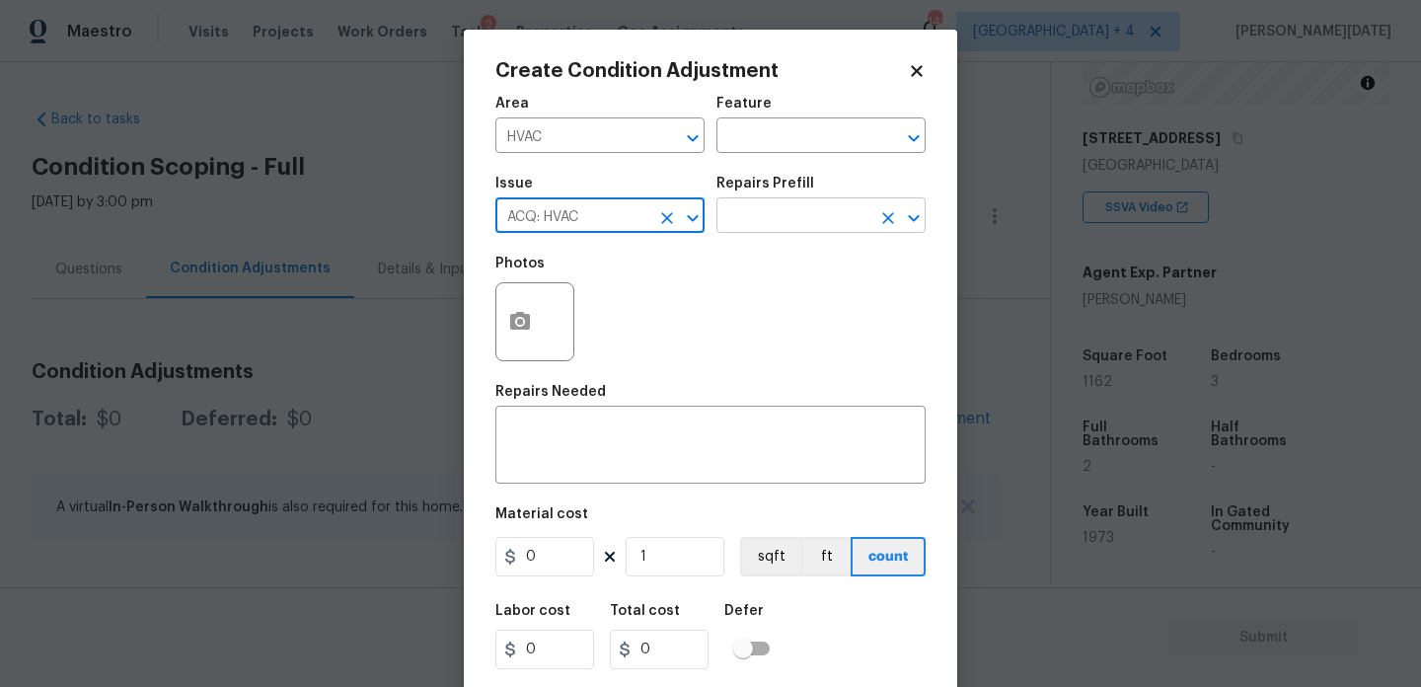
type input "ACQ: HVAC"
click at [800, 218] on input "text" at bounding box center [794, 217] width 154 height 31
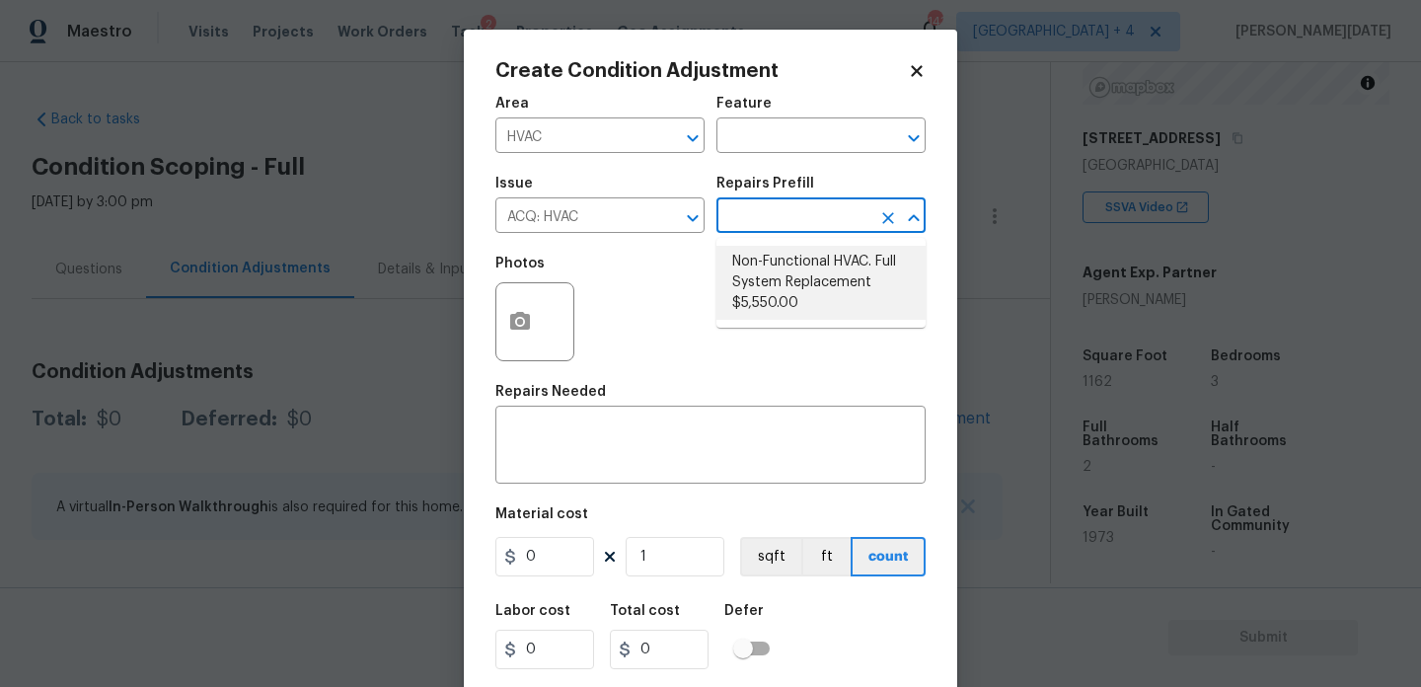
click at [803, 284] on li "Non-Functional HVAC. Full System Replacement $5,550.00" at bounding box center [821, 283] width 209 height 74
type input "Acquisition"
type textarea "Acquisition Scope: Full System Replacement"
type input "5550"
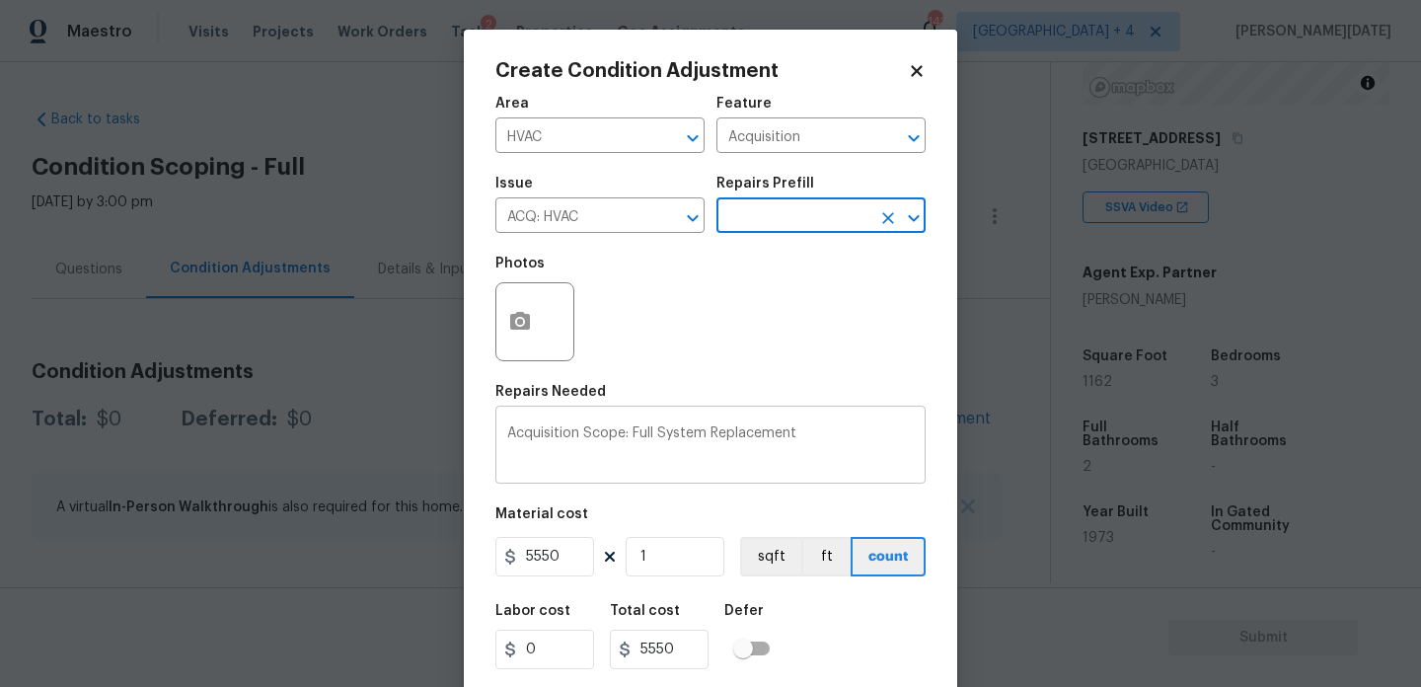
scroll to position [50, 0]
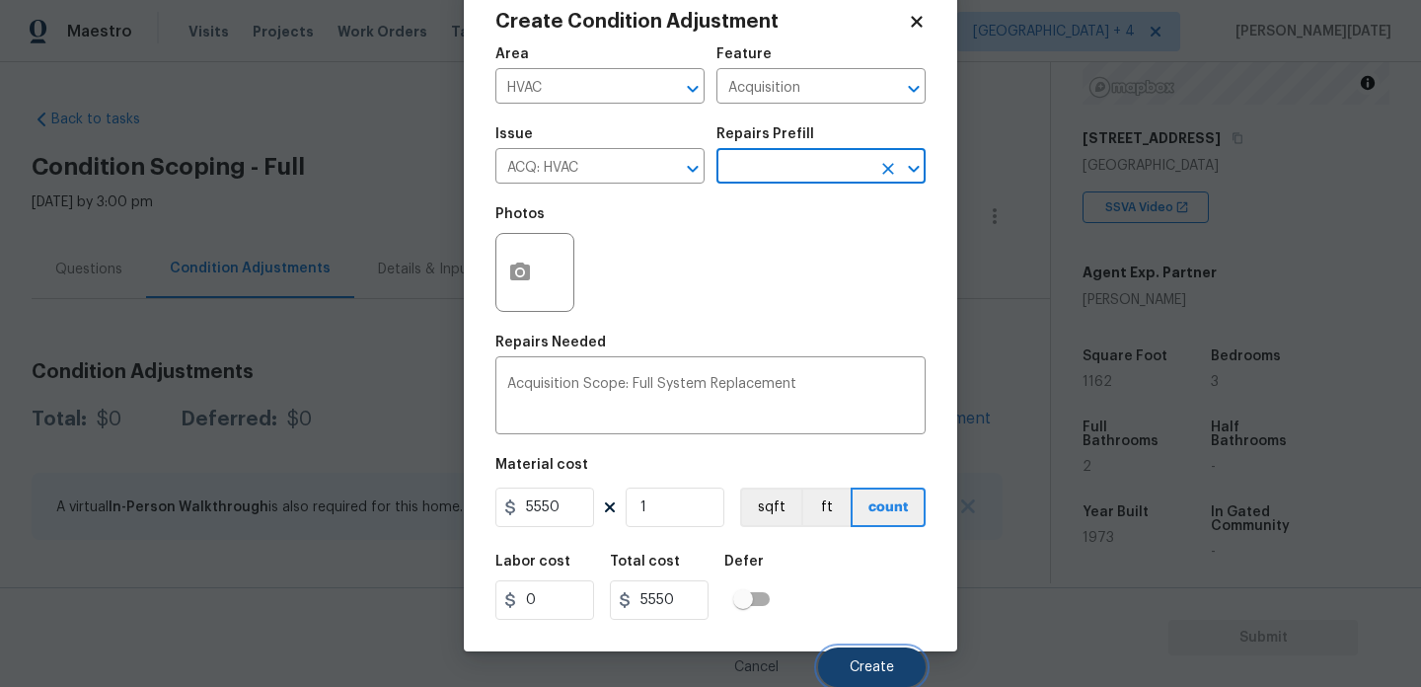
click at [880, 668] on span "Create" at bounding box center [872, 667] width 44 height 15
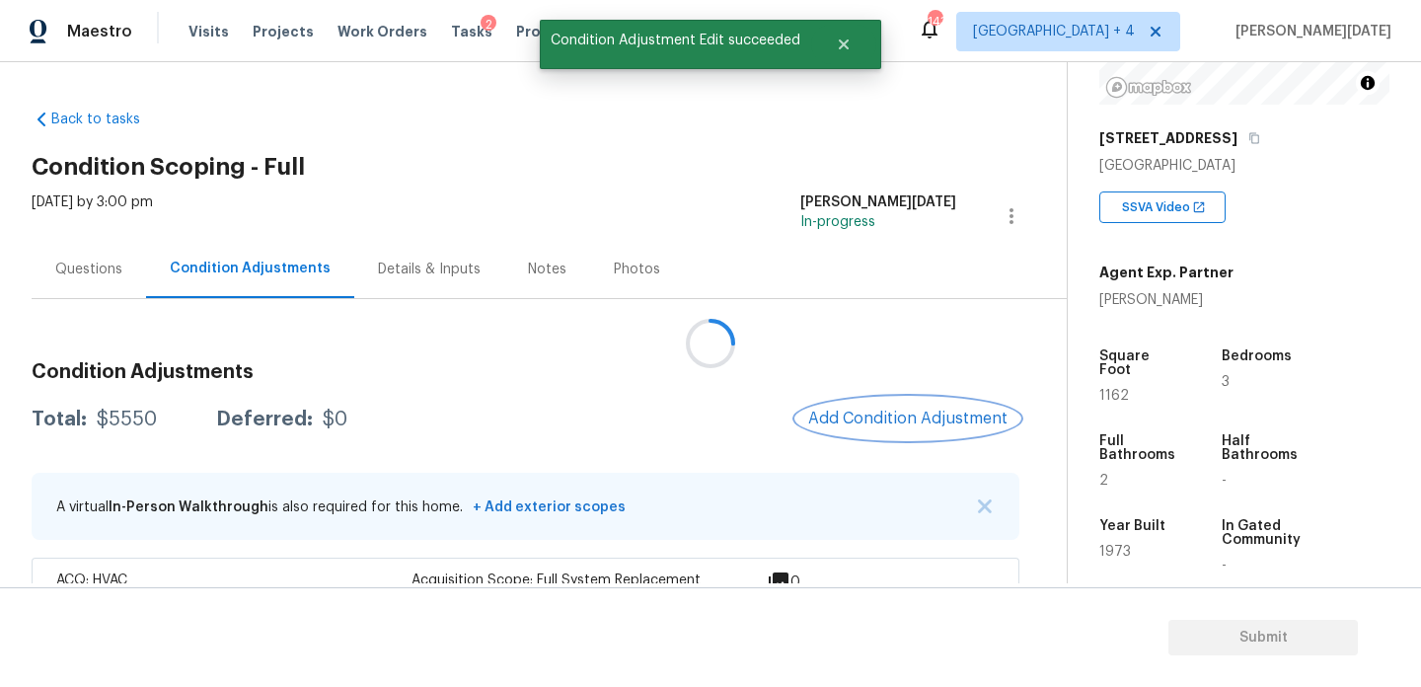
scroll to position [0, 0]
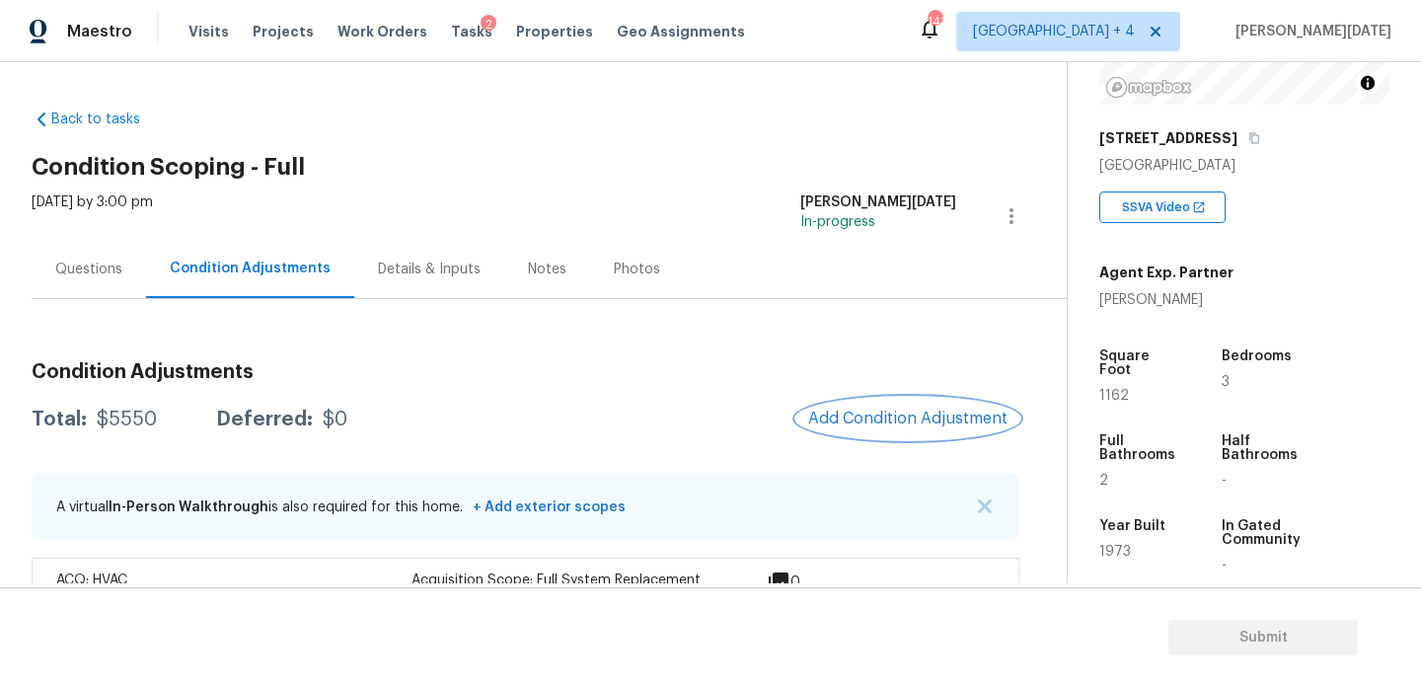
click at [906, 408] on button "Add Condition Adjustment" at bounding box center [907, 418] width 223 height 41
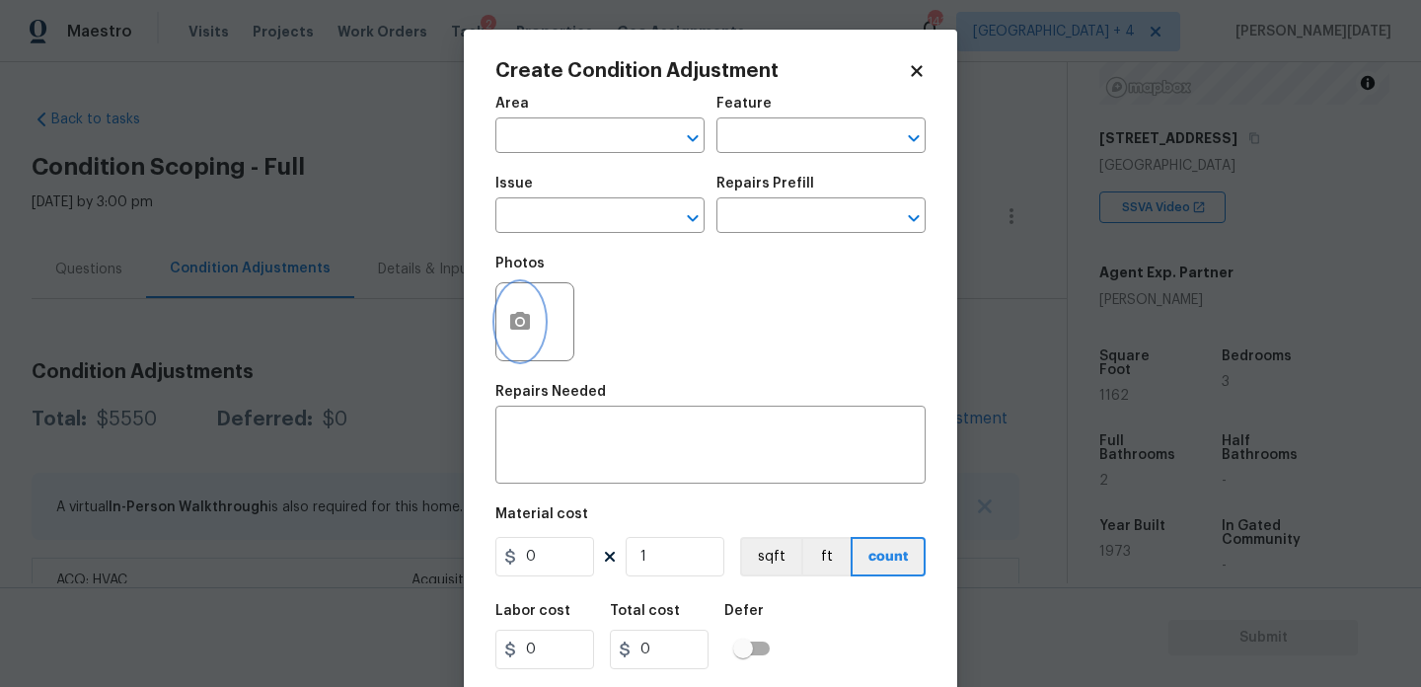
click at [523, 347] on button "button" at bounding box center [519, 321] width 47 height 77
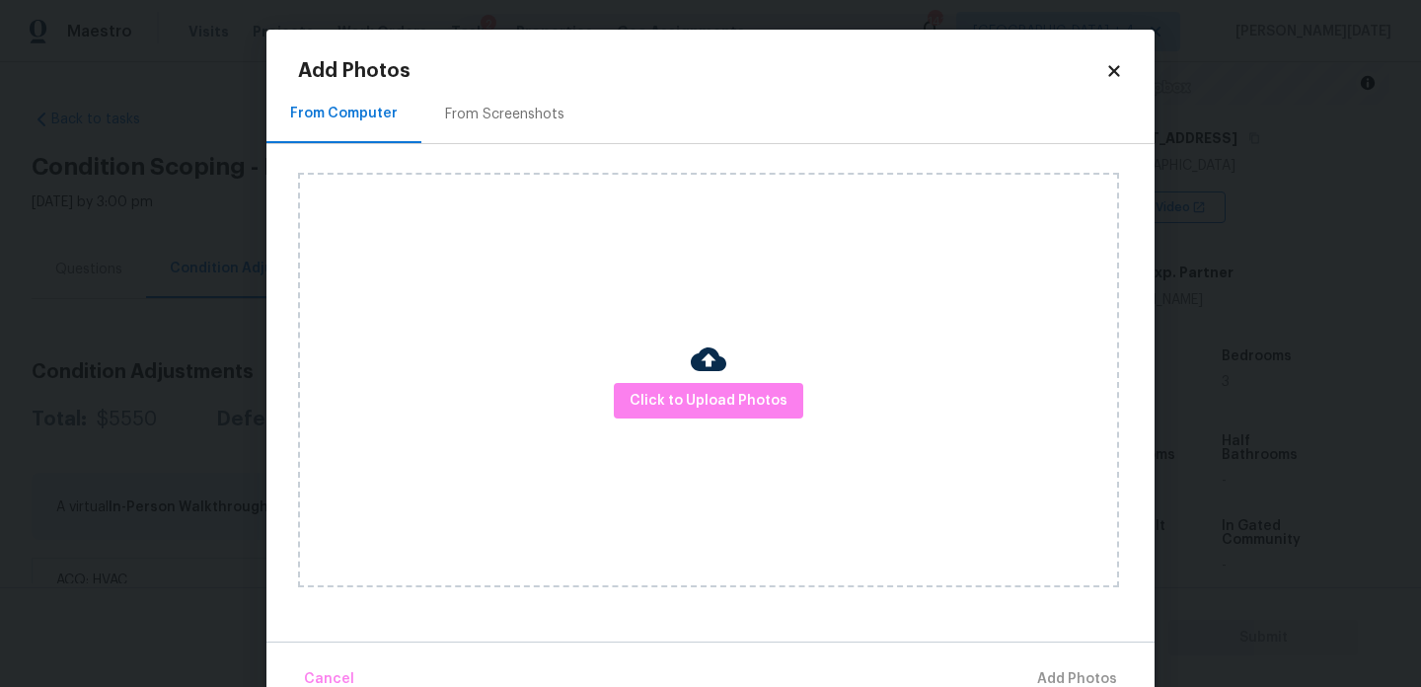
click at [514, 108] on div "From Screenshots" at bounding box center [504, 115] width 119 height 20
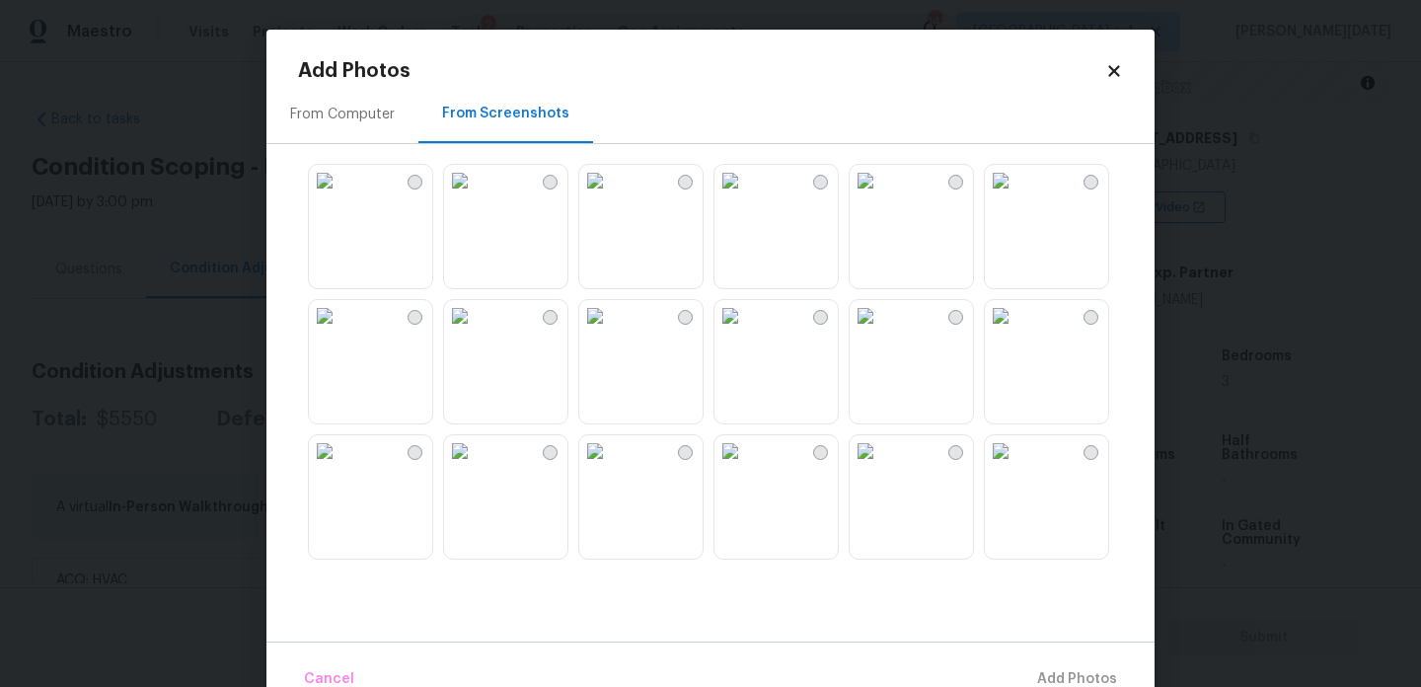
click at [611, 193] on img at bounding box center [595, 181] width 32 height 32
click at [881, 467] on img at bounding box center [866, 451] width 32 height 32
click at [746, 467] on img at bounding box center [731, 451] width 32 height 32
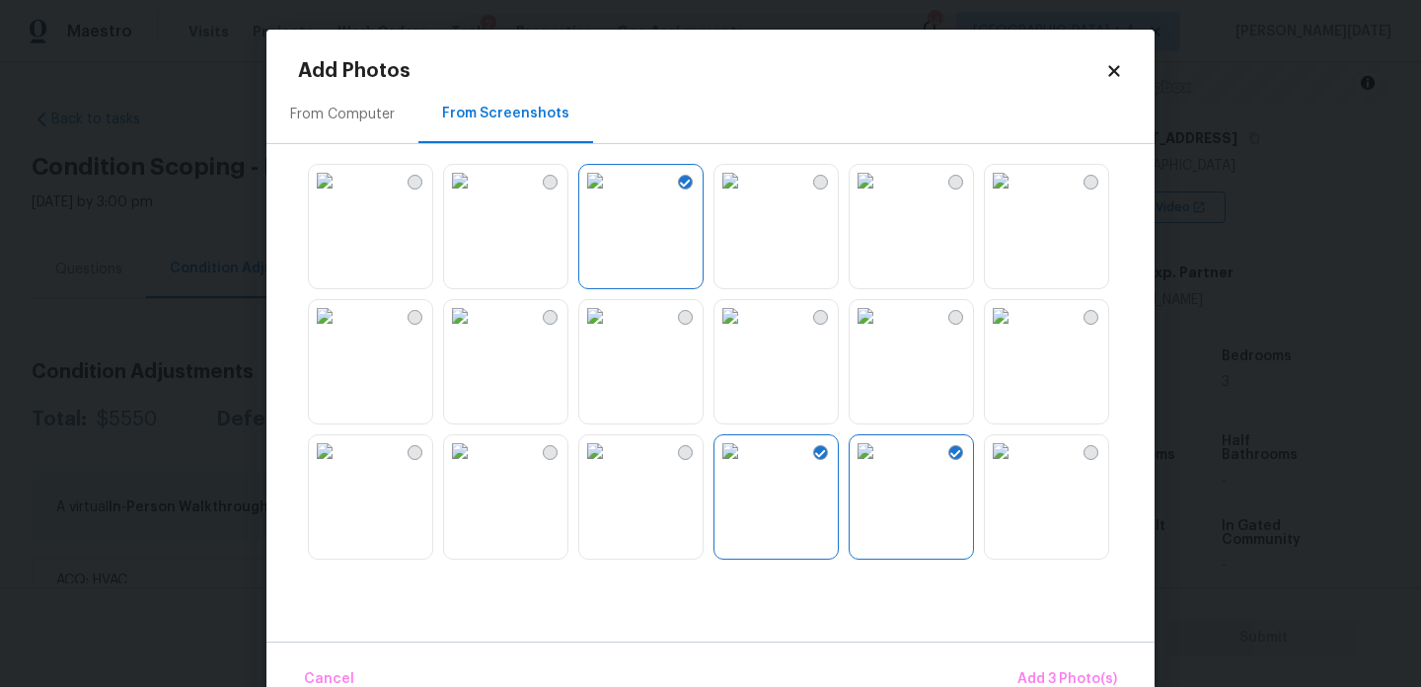
click at [341, 467] on img at bounding box center [325, 451] width 32 height 32
click at [1063, 676] on span "Add 4 Photo(s)" at bounding box center [1067, 679] width 102 height 25
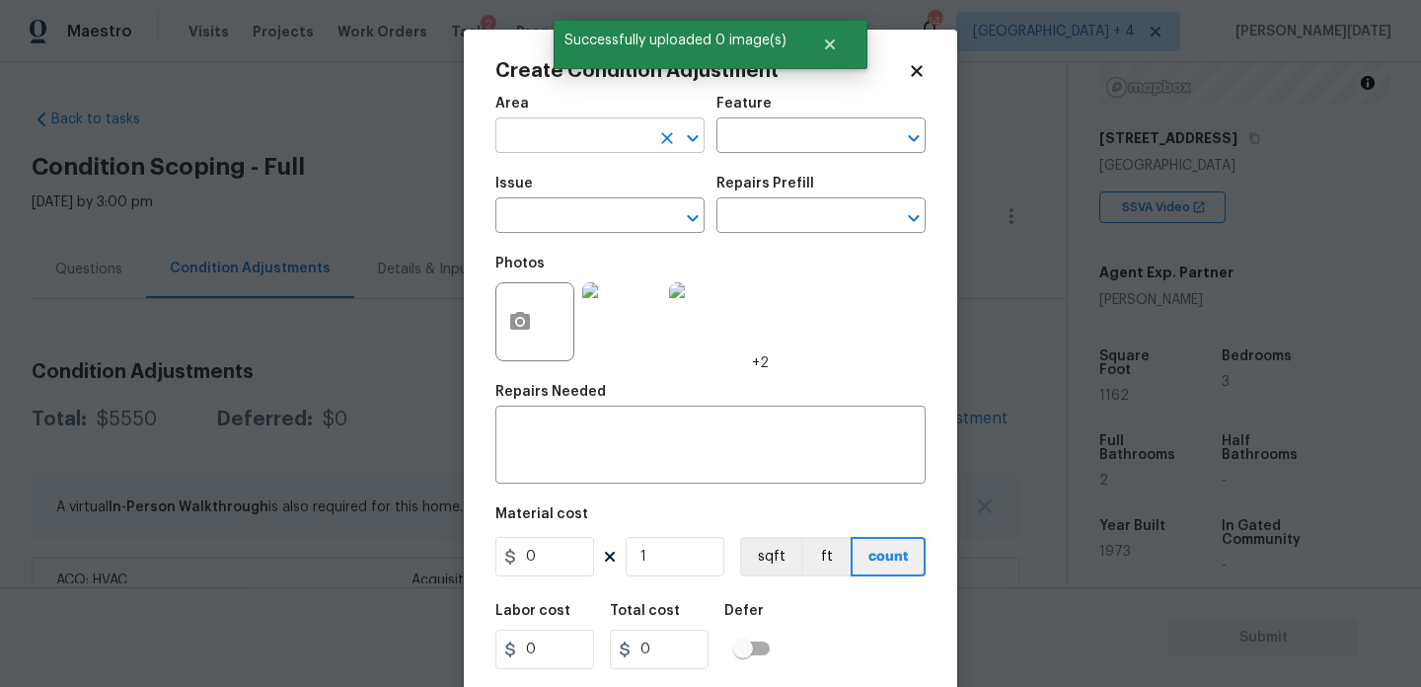
click at [543, 141] on input "text" at bounding box center [572, 137] width 154 height 31
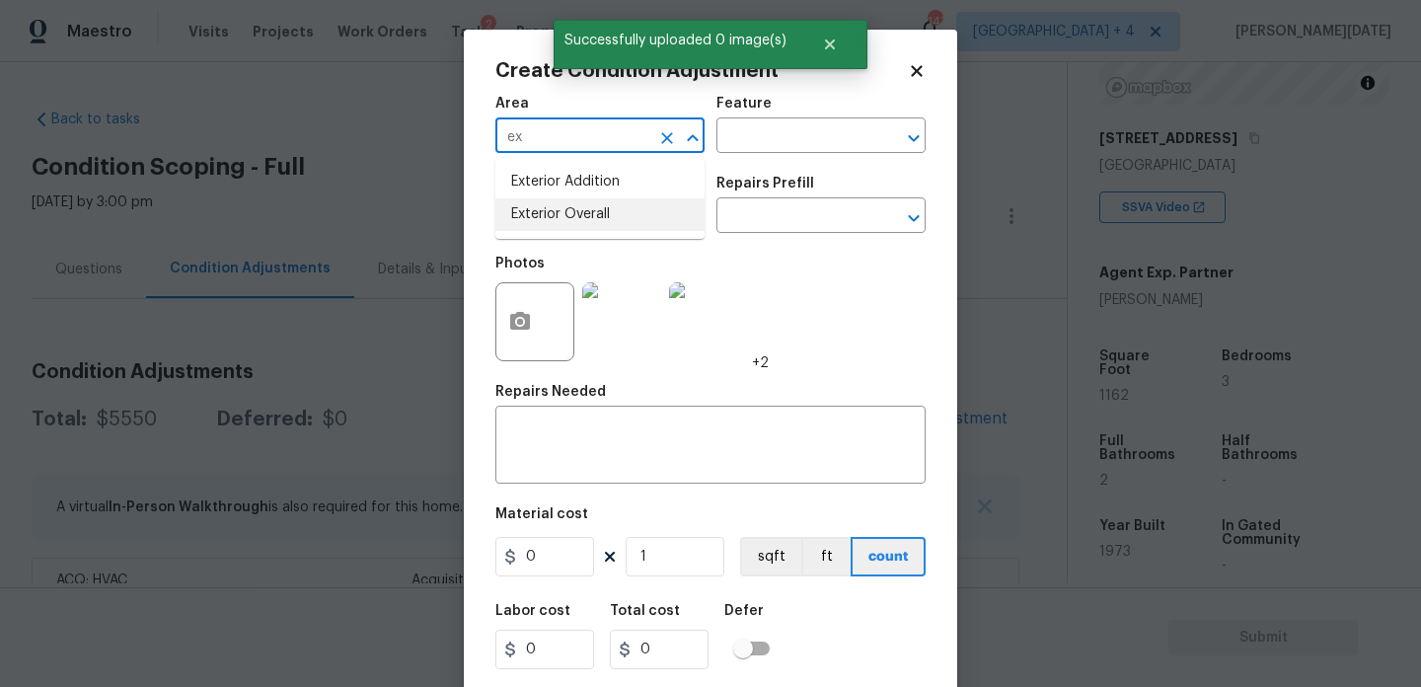
click at [561, 212] on li "Exterior Overall" at bounding box center [599, 214] width 209 height 33
type input "Exterior Overall"
click at [561, 212] on input "text" at bounding box center [572, 217] width 154 height 31
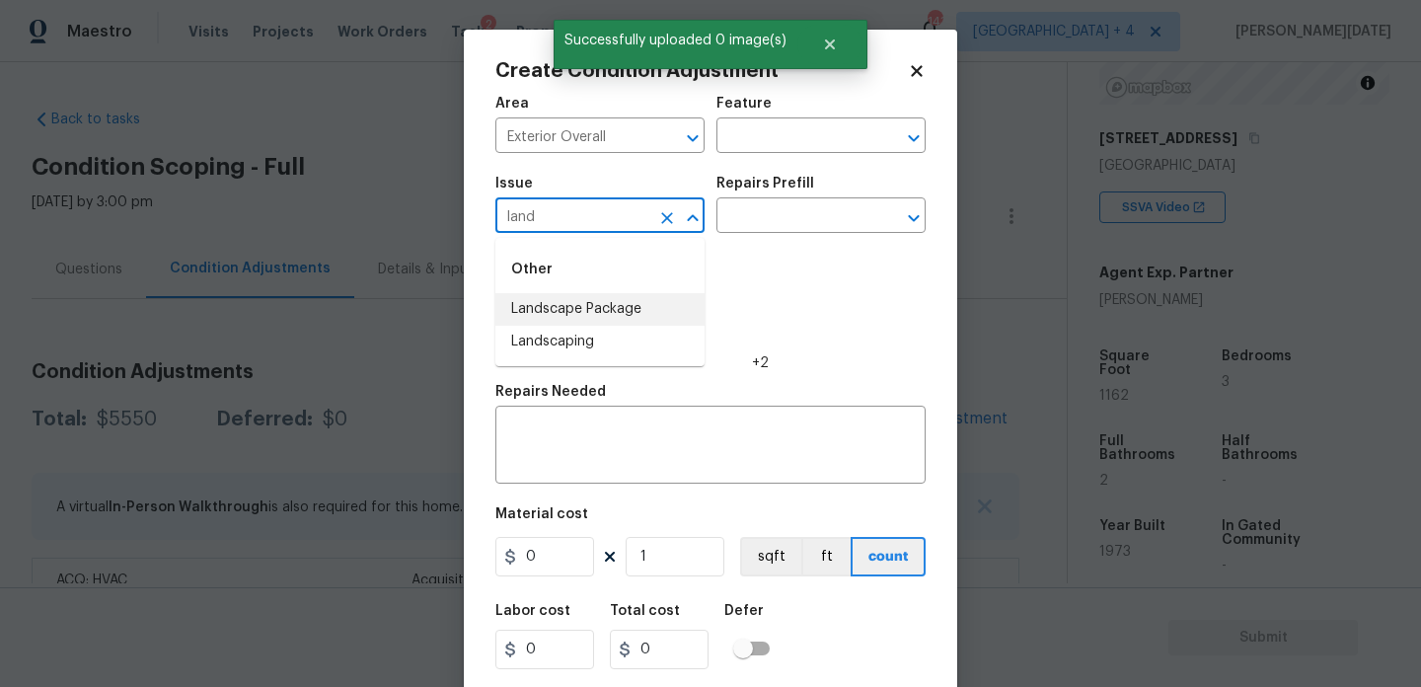
click at [611, 301] on li "Landscape Package" at bounding box center [599, 309] width 209 height 33
type input "Landscape Package"
click at [764, 233] on input "text" at bounding box center [794, 217] width 154 height 31
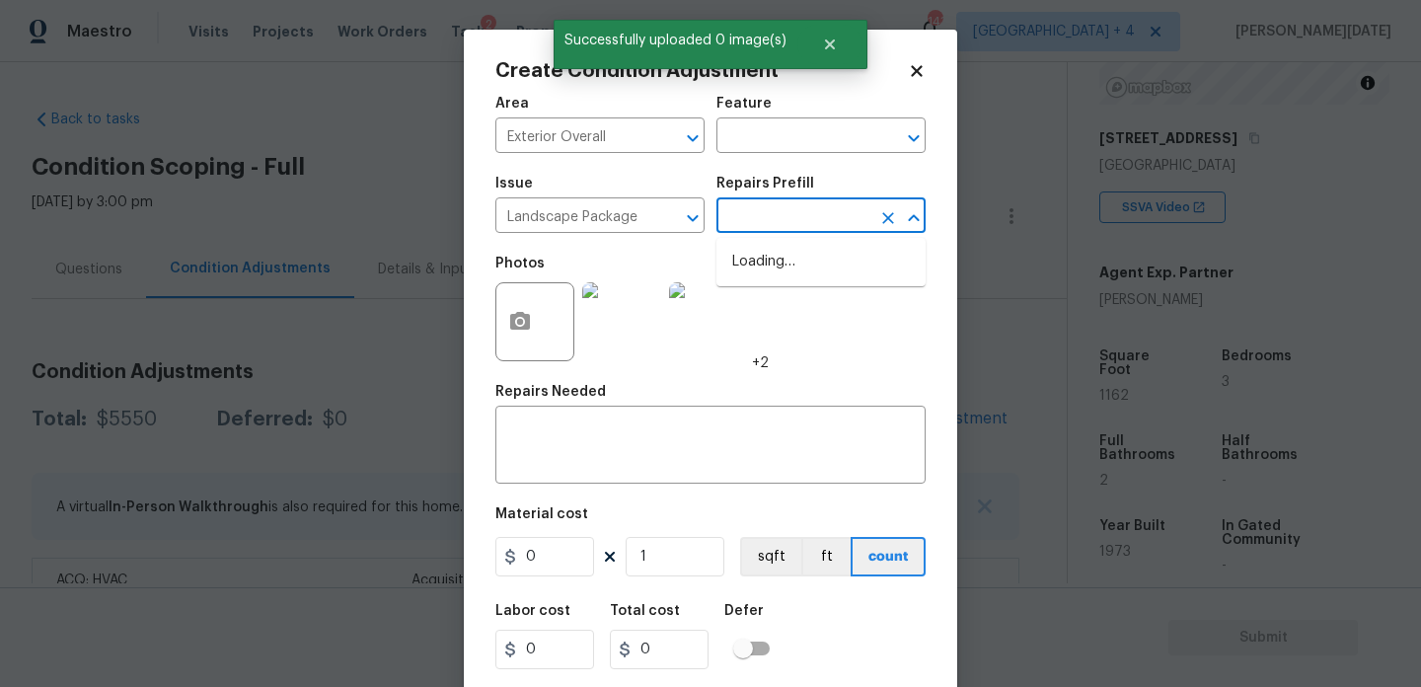
click at [792, 222] on input "text" at bounding box center [794, 217] width 154 height 31
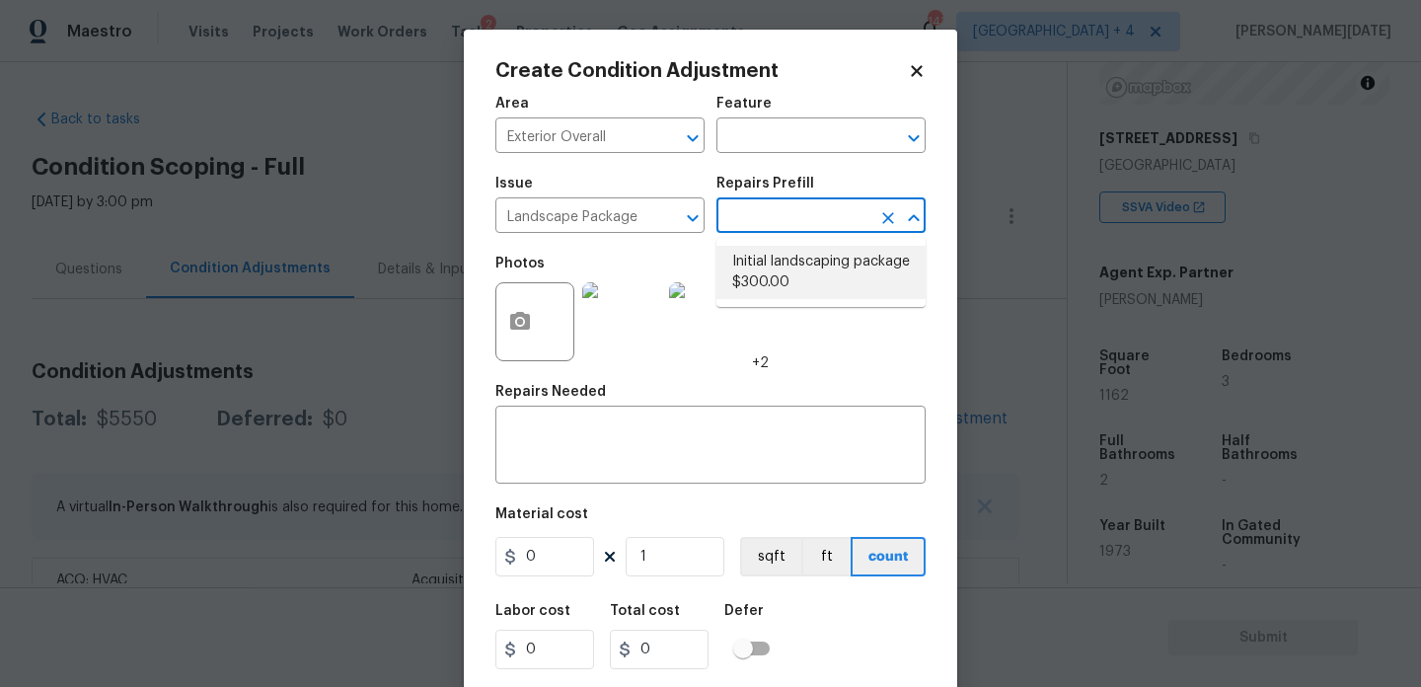
click at [788, 267] on li "Initial landscaping package $300.00" at bounding box center [821, 272] width 209 height 53
type input "Home Readiness Packages"
type textarea "Mowing of grass up to 6" in height. Mow, edge along driveways & sidewalks, trim…"
type input "300"
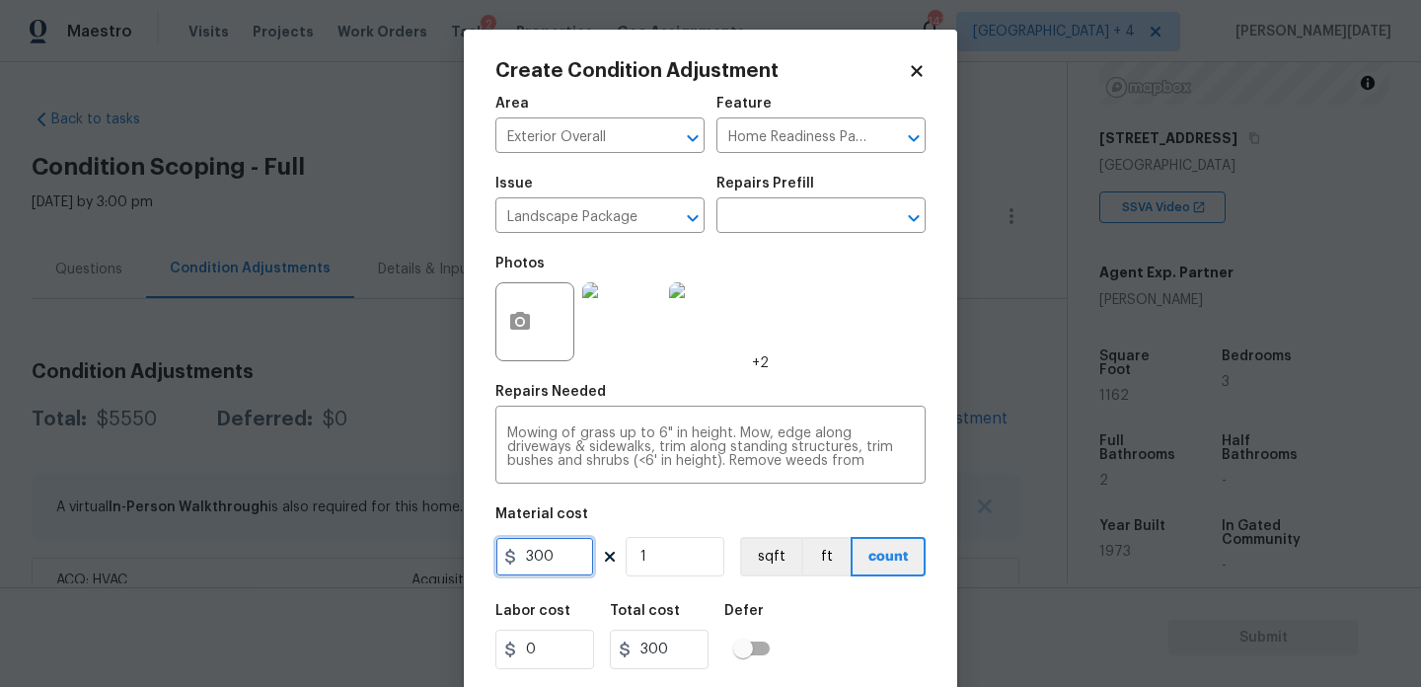
drag, startPoint x: 560, startPoint y: 559, endPoint x: 435, endPoint y: 555, distance: 124.4
click at [435, 555] on div "Create Condition Adjustment Area Exterior Overall ​ Feature Home Readiness Pack…" at bounding box center [710, 343] width 1421 height 687
type input "750"
click at [896, 335] on div "Photos +2" at bounding box center [710, 309] width 430 height 128
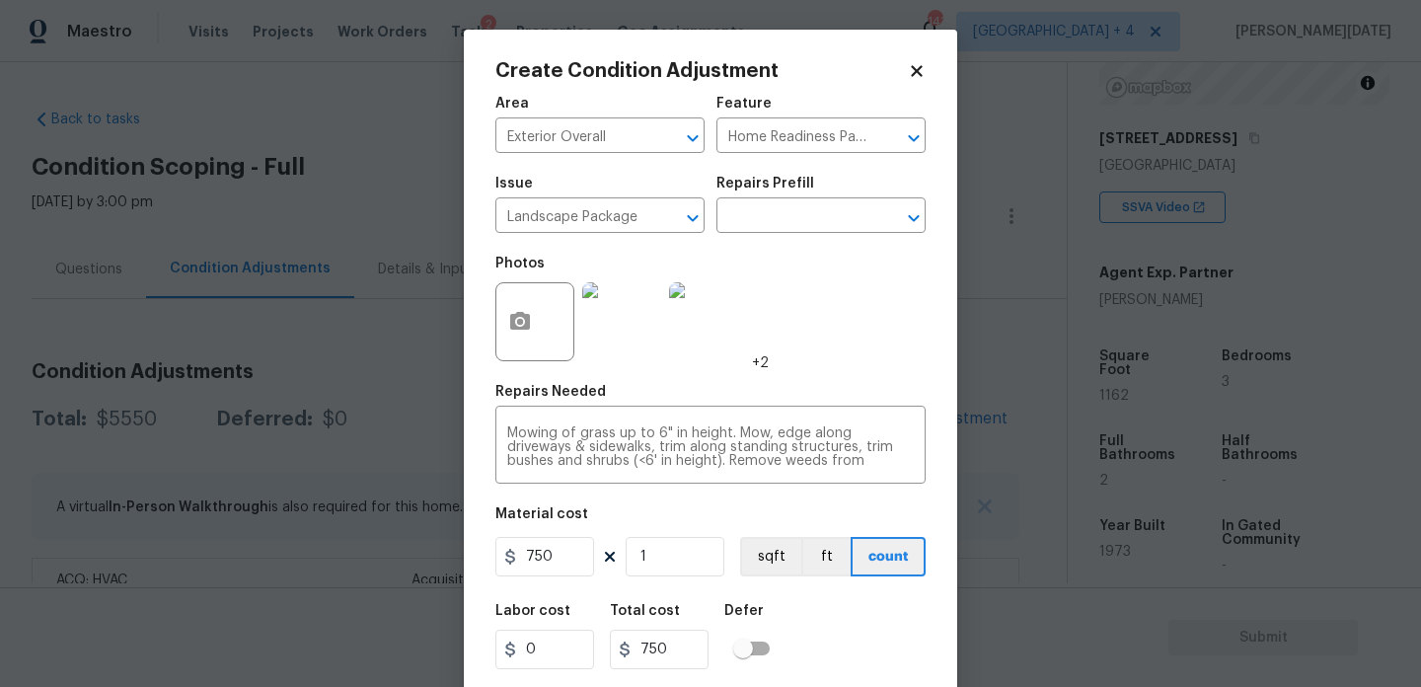
scroll to position [50, 0]
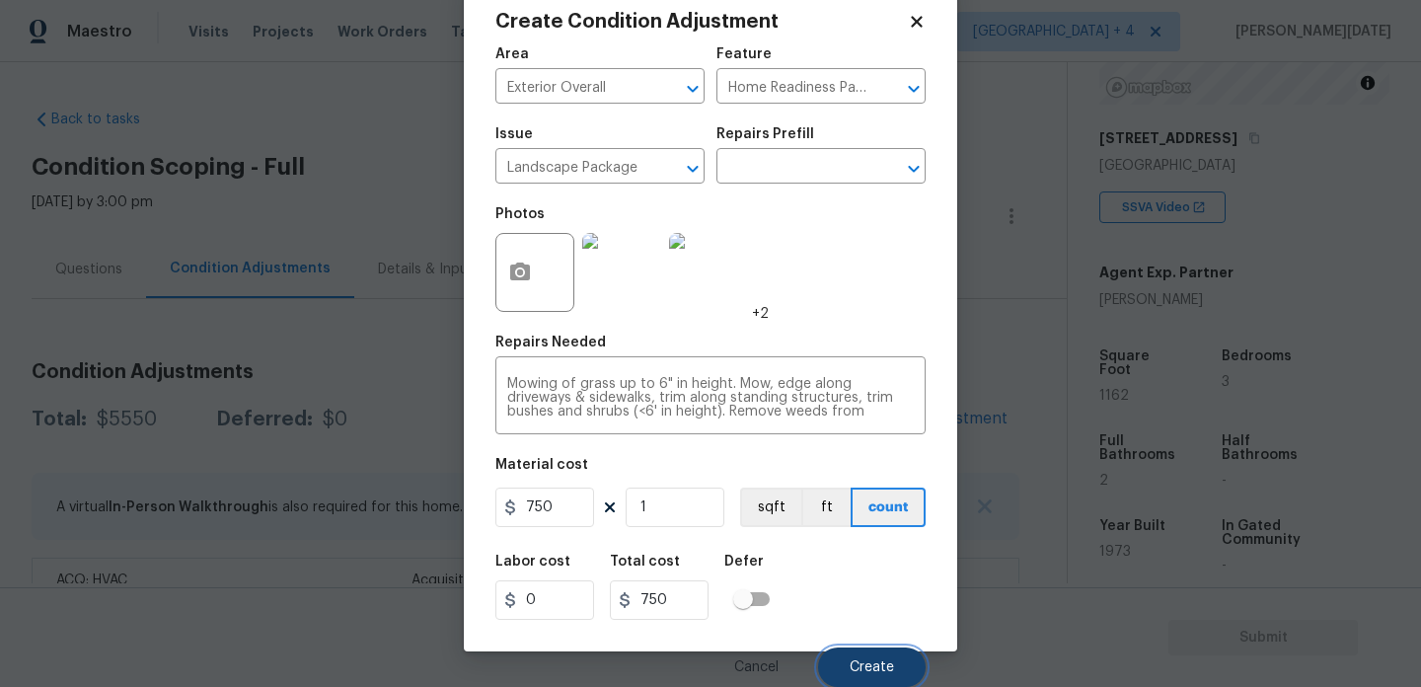
click at [893, 673] on span "Create" at bounding box center [872, 667] width 44 height 15
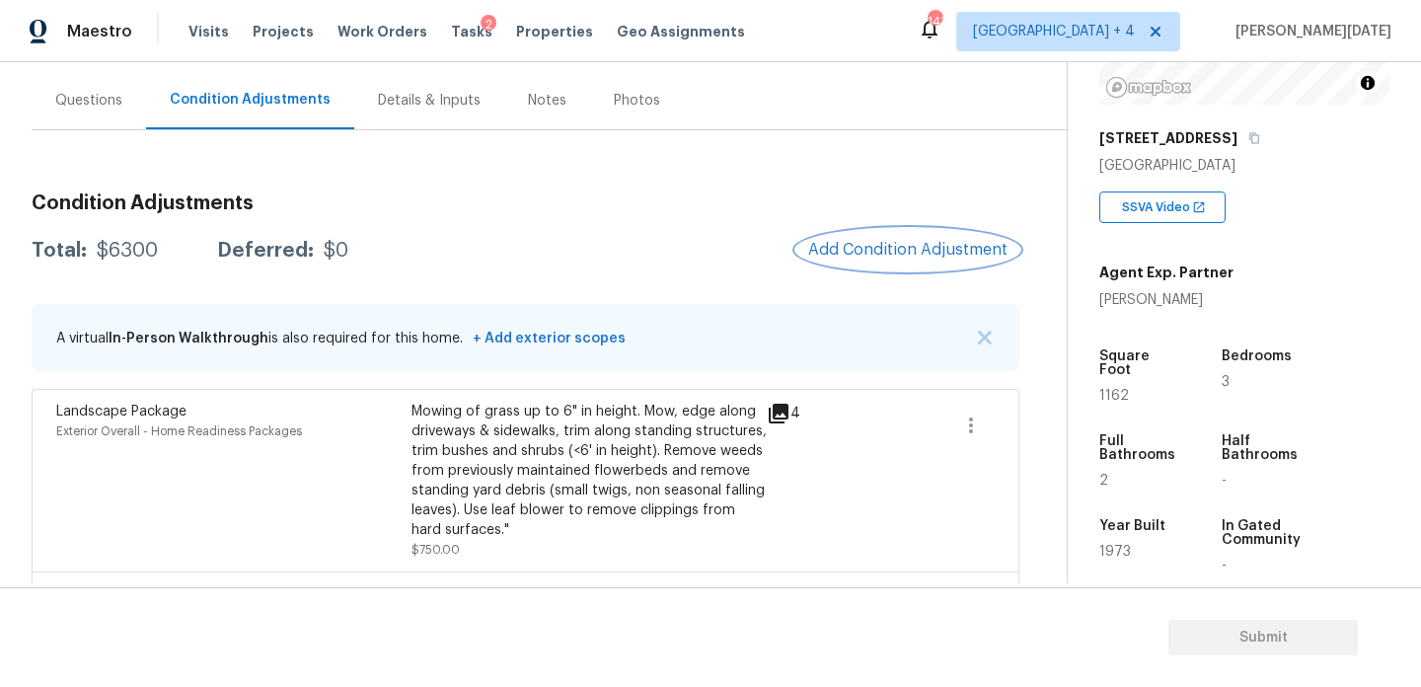
scroll to position [236, 0]
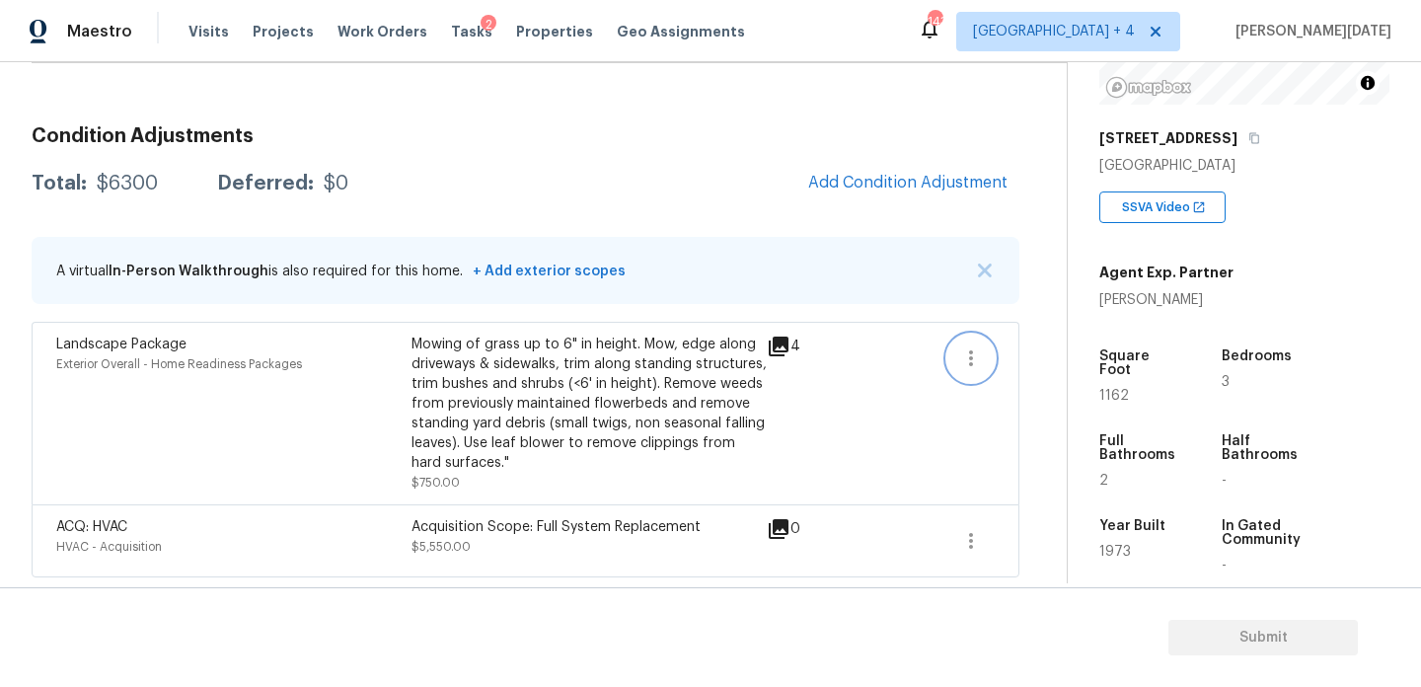
click at [956, 365] on button "button" at bounding box center [971, 358] width 47 height 47
click at [1010, 363] on div "Edit" at bounding box center [1084, 354] width 154 height 20
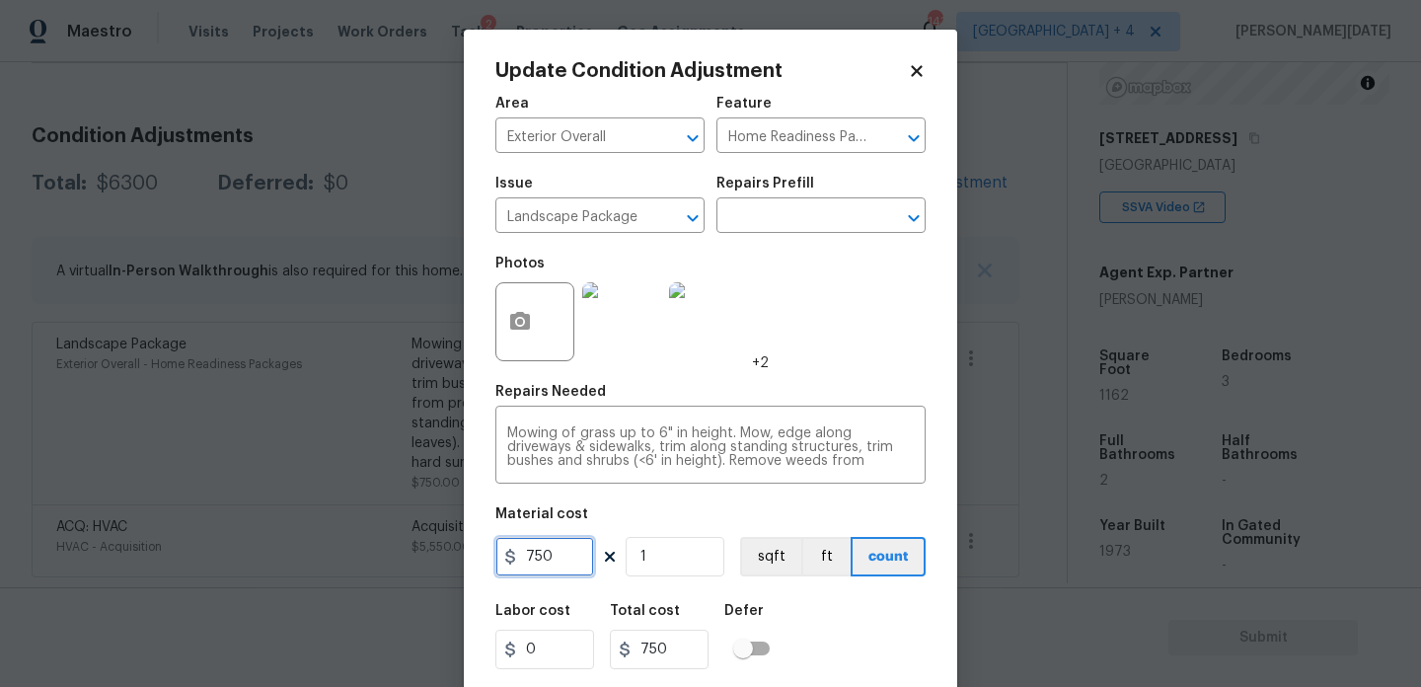
drag, startPoint x: 573, startPoint y: 551, endPoint x: 414, endPoint y: 550, distance: 159.9
click at [414, 550] on div "Update Condition Adjustment Area Exterior Overall ​ Feature Home Readiness Pack…" at bounding box center [710, 343] width 1421 height 687
type input "2000"
click at [895, 356] on div "Photos +2" at bounding box center [710, 309] width 430 height 128
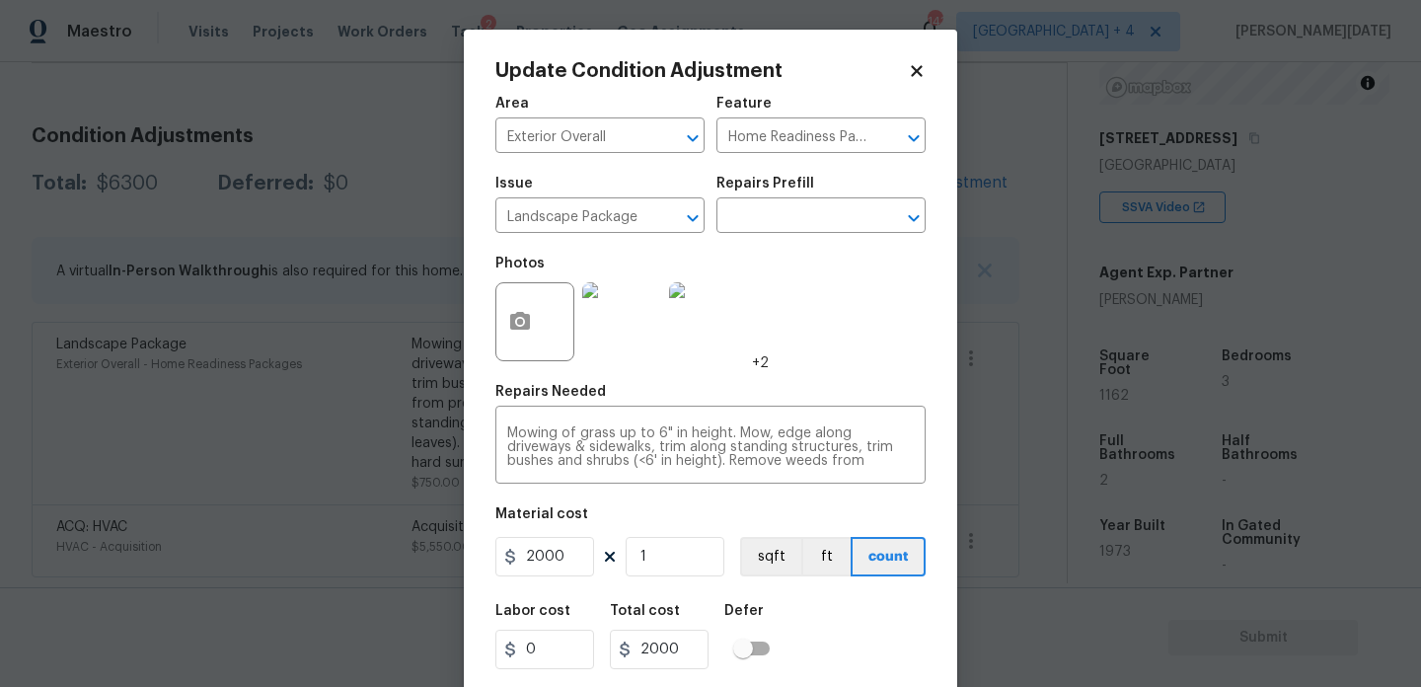
scroll to position [50, 0]
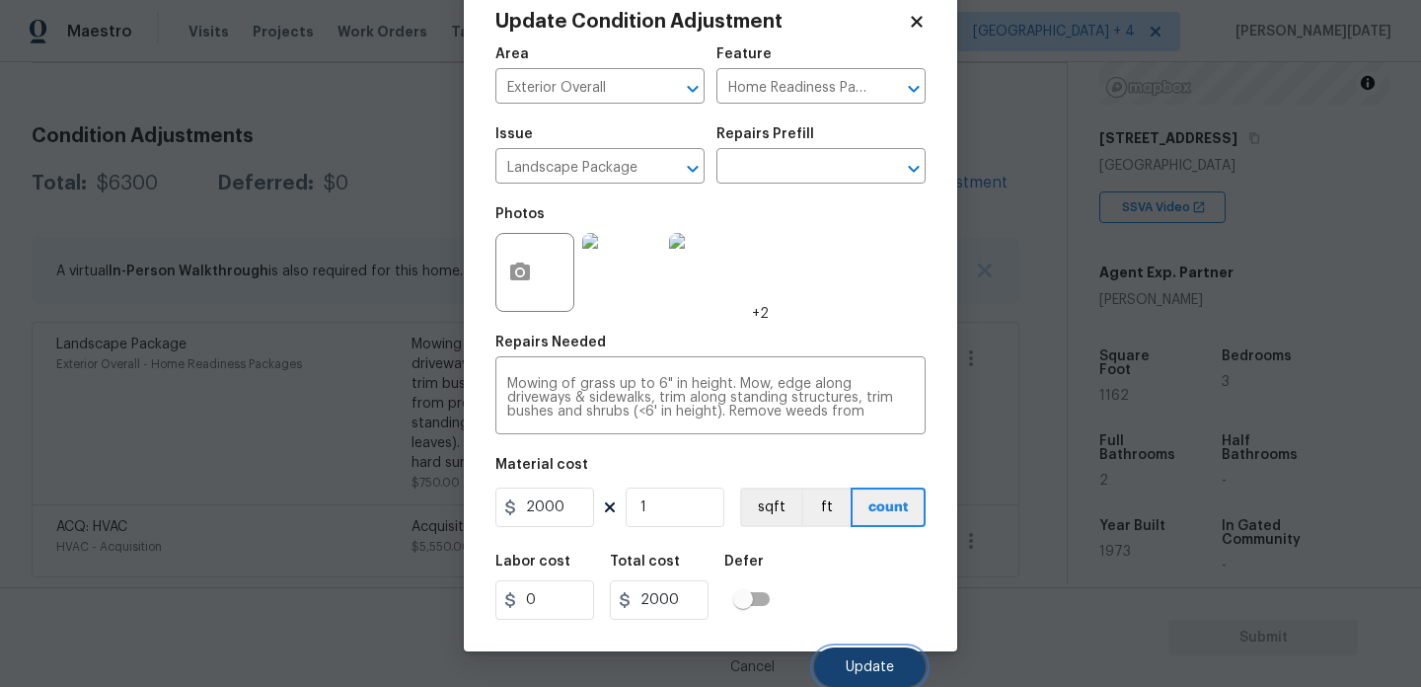
click at [863, 655] on button "Update" at bounding box center [870, 666] width 112 height 39
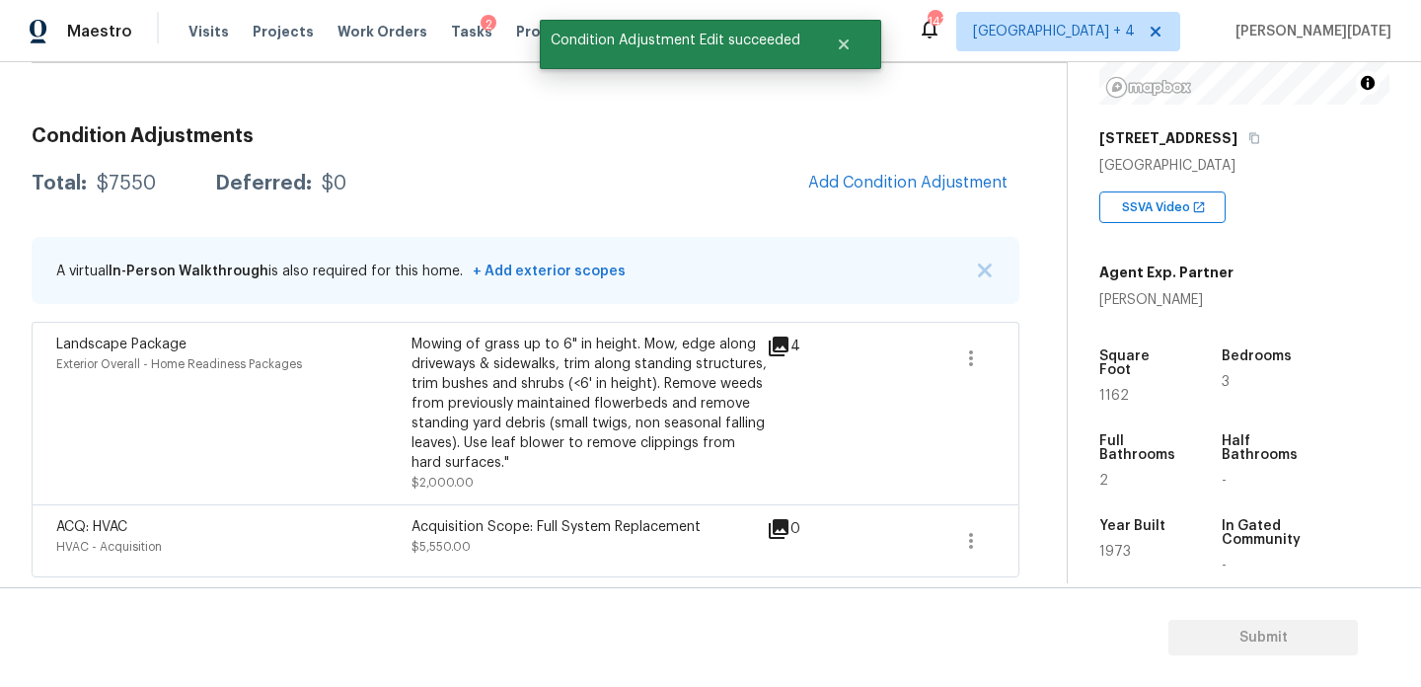
scroll to position [0, 0]
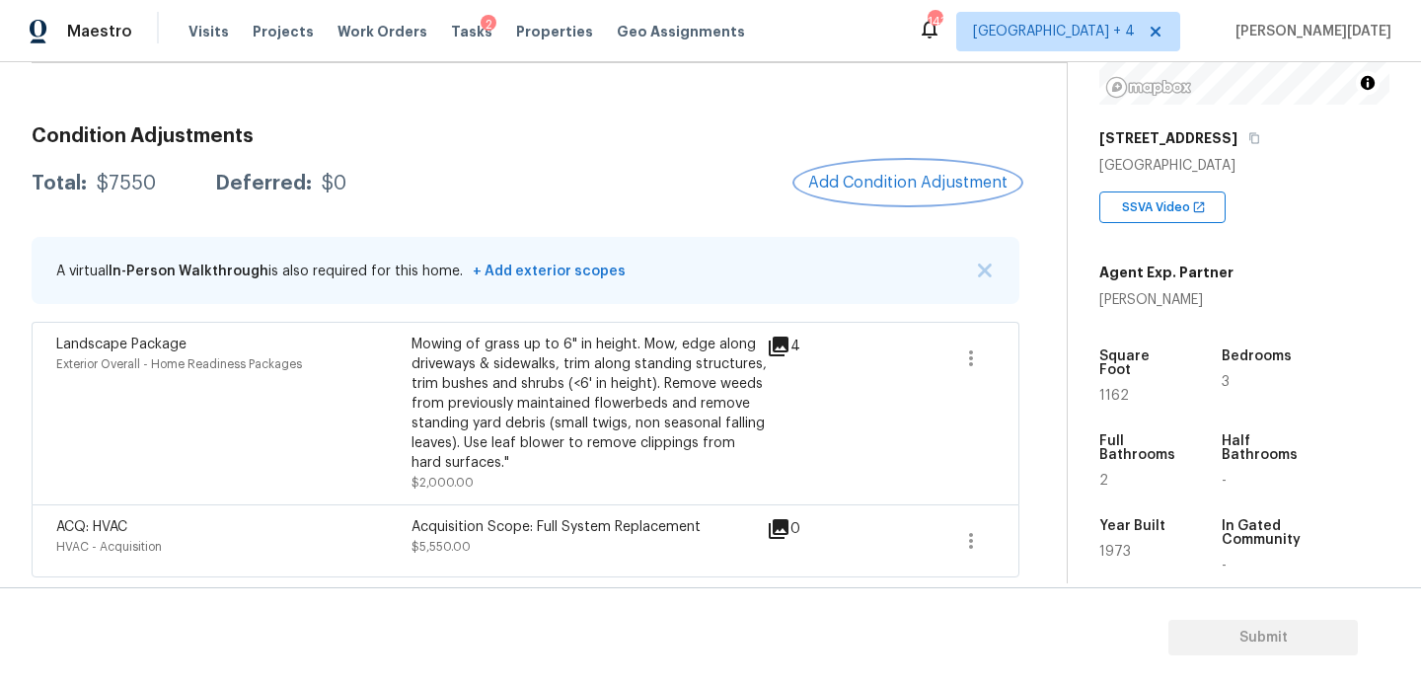
click at [858, 199] on button "Add Condition Adjustment" at bounding box center [907, 182] width 223 height 41
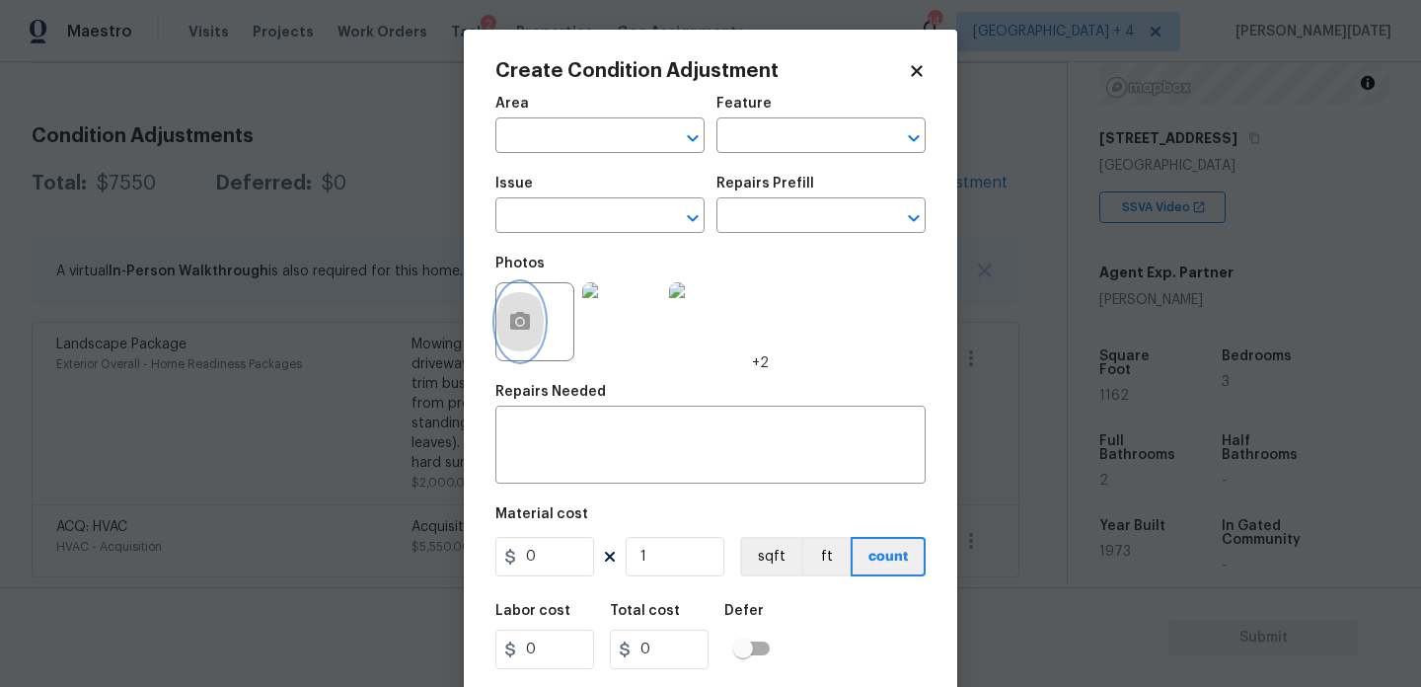
click at [522, 332] on icon "button" at bounding box center [520, 322] width 24 height 24
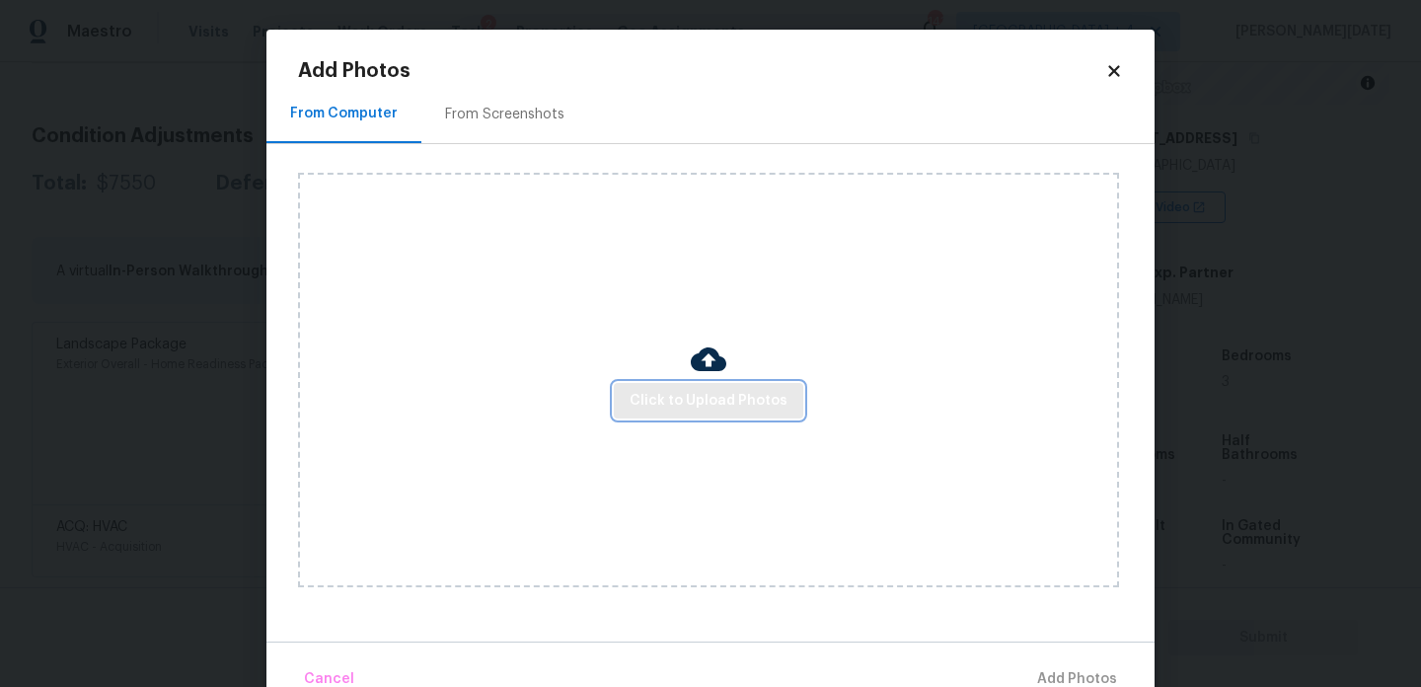
click at [641, 391] on span "Click to Upload Photos" at bounding box center [709, 401] width 158 height 25
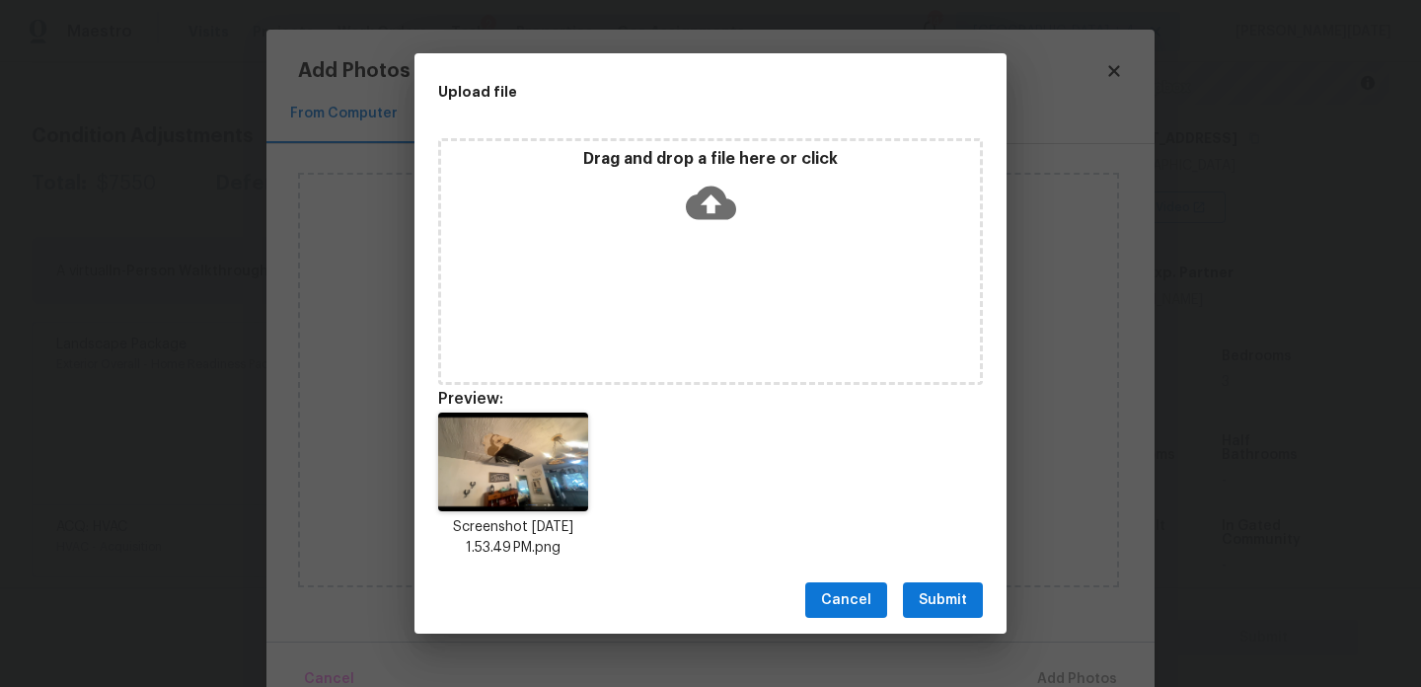
click at [943, 598] on span "Submit" at bounding box center [943, 600] width 48 height 25
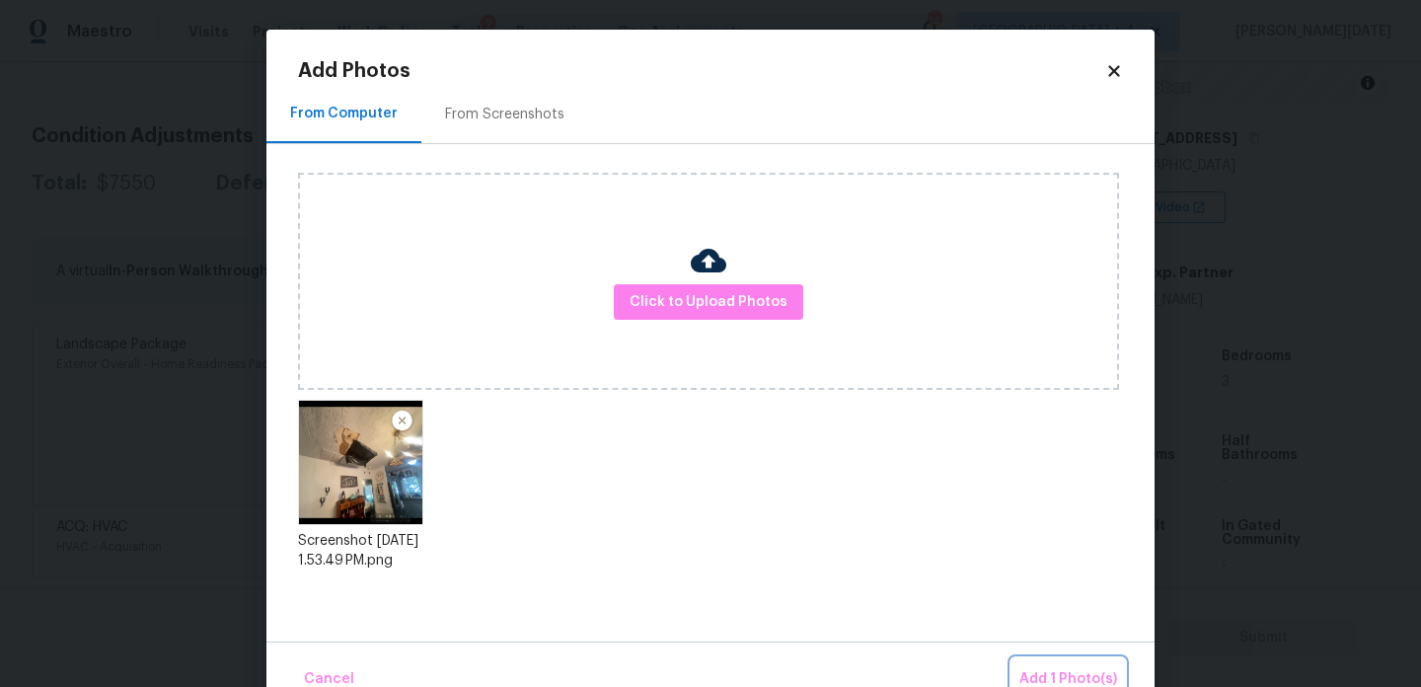
click at [1027, 667] on span "Add 1 Photo(s)" at bounding box center [1069, 679] width 98 height 25
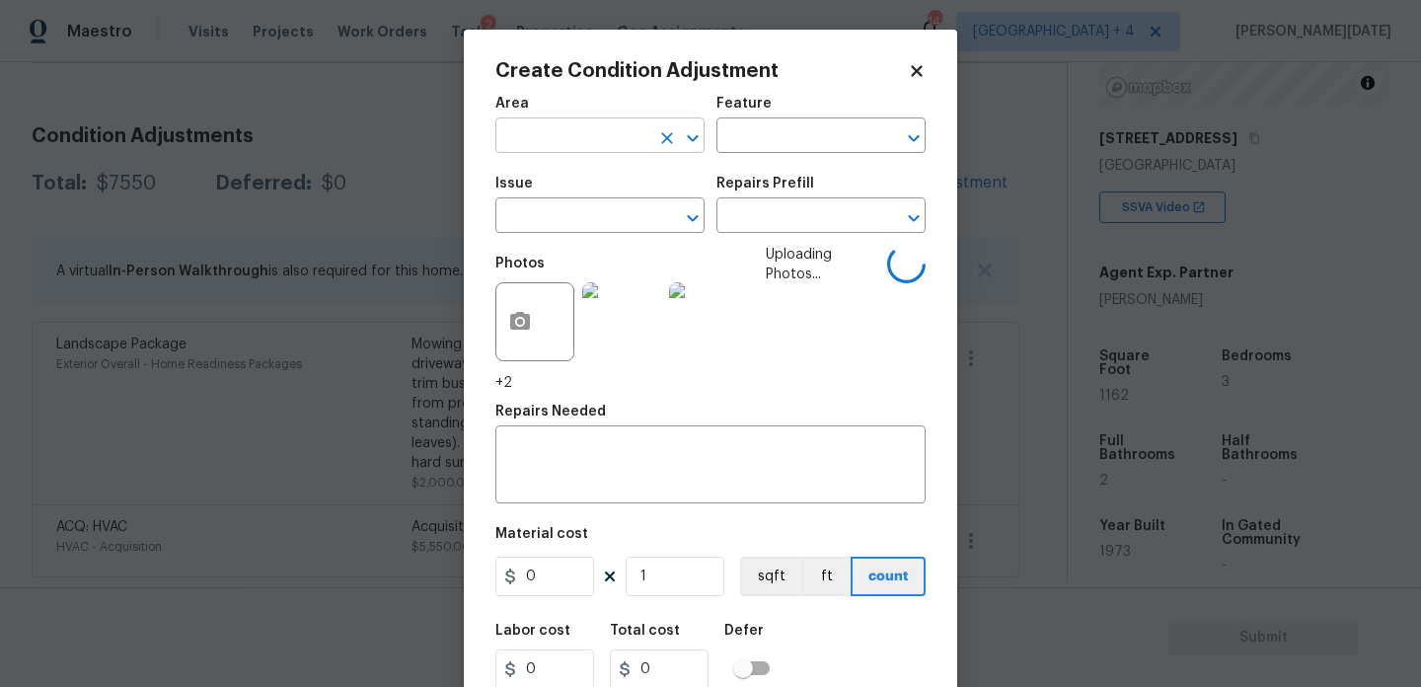
click at [571, 134] on input "text" at bounding box center [572, 137] width 154 height 31
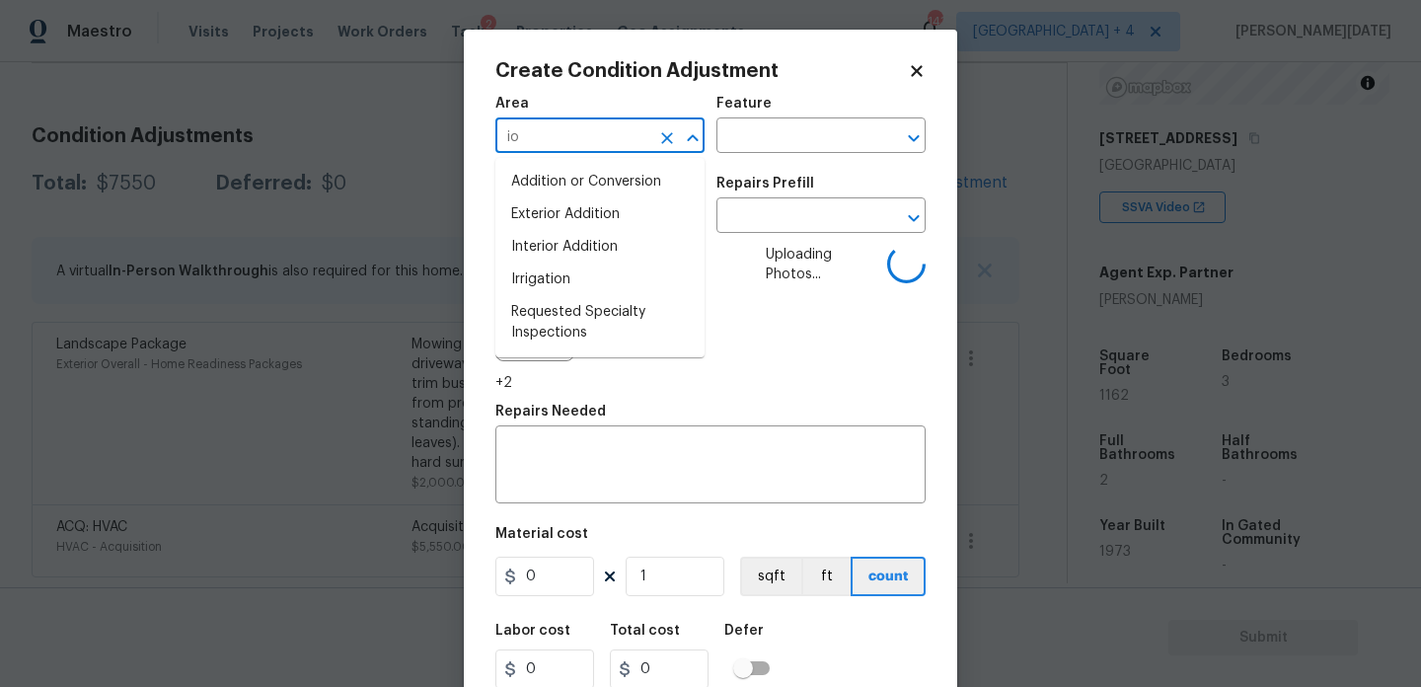
type input "i"
type input "in"
type input "t"
type input "int"
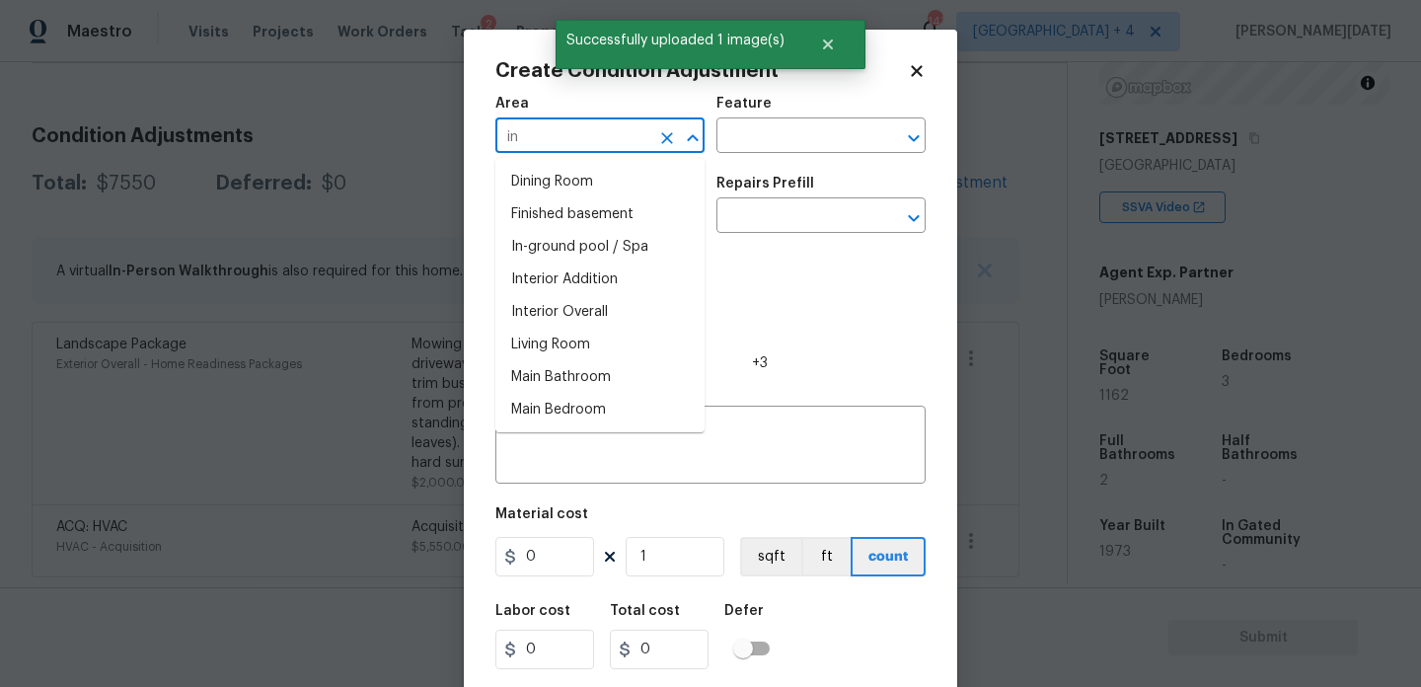
type input "int"
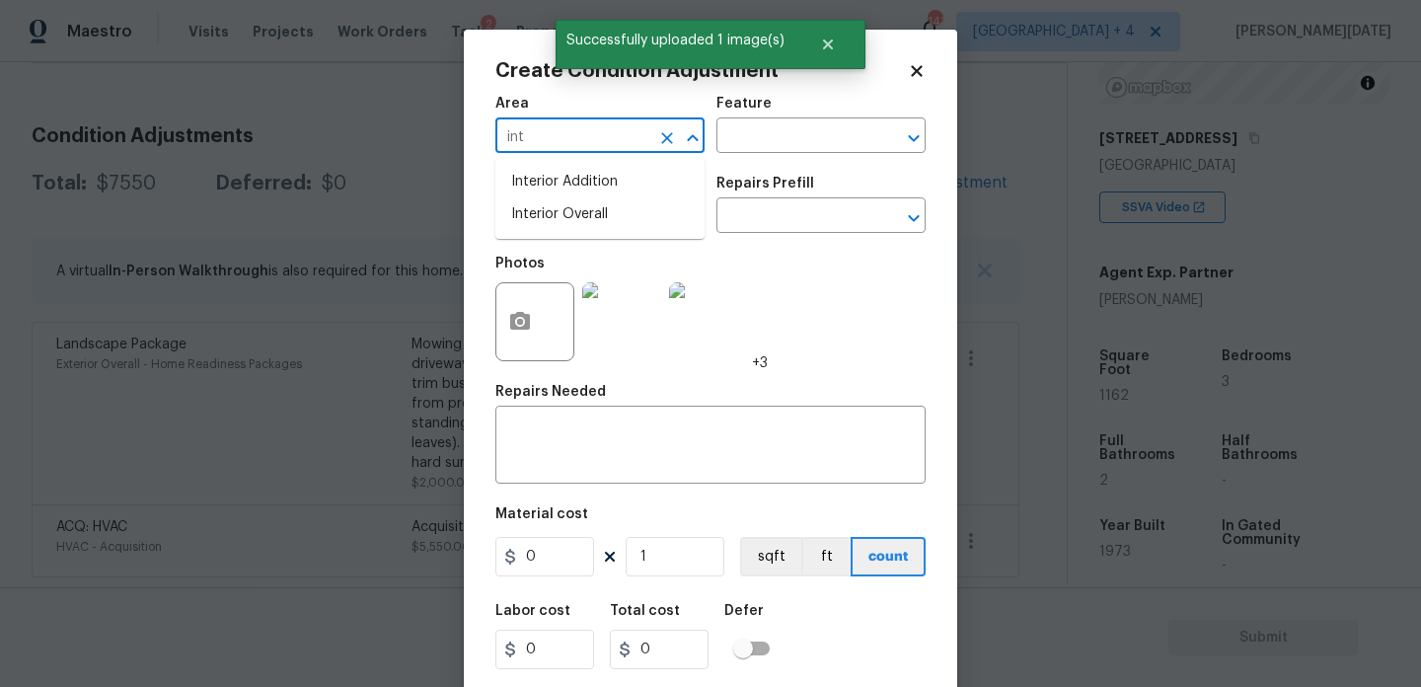
click at [578, 205] on li "Interior Overall" at bounding box center [599, 214] width 209 height 33
type input "Interior Overall"
click at [576, 221] on input "text" at bounding box center [572, 217] width 154 height 31
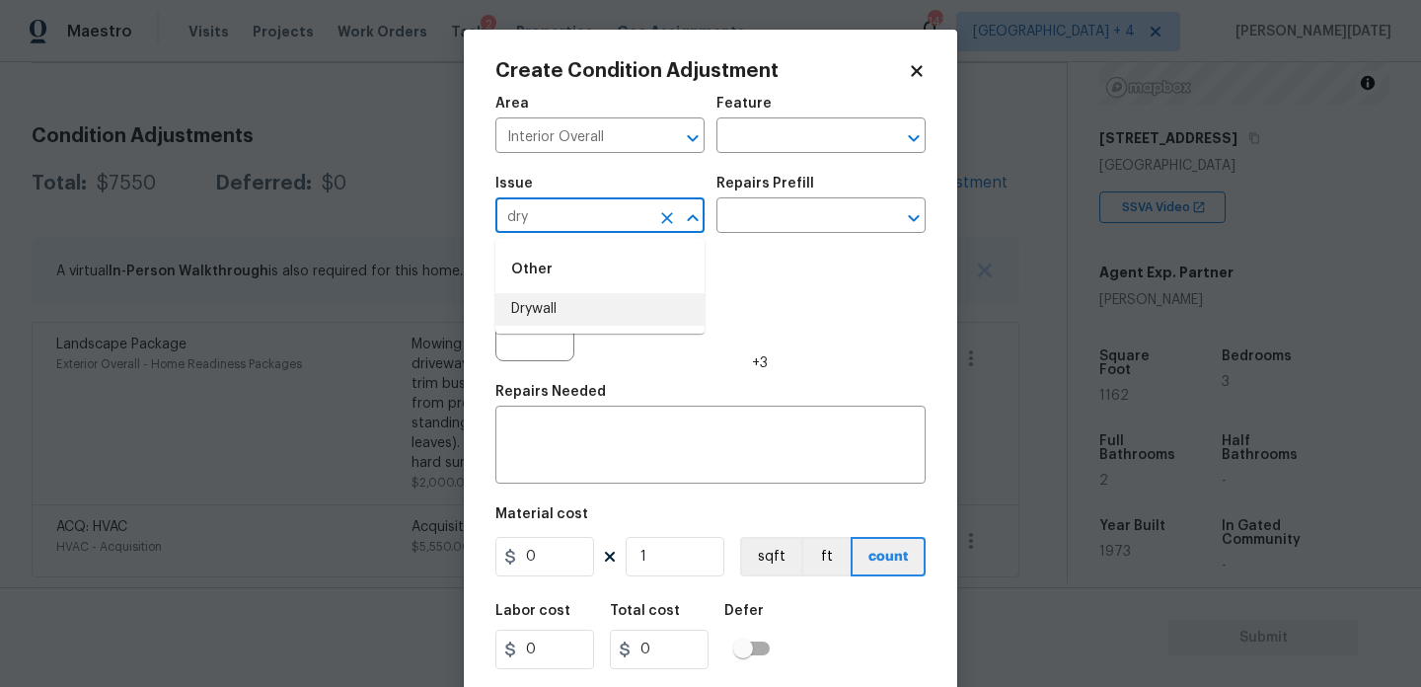
click at [560, 300] on li "Drywall" at bounding box center [599, 309] width 209 height 33
type input "Drywall"
click at [768, 140] on input "text" at bounding box center [794, 137] width 154 height 31
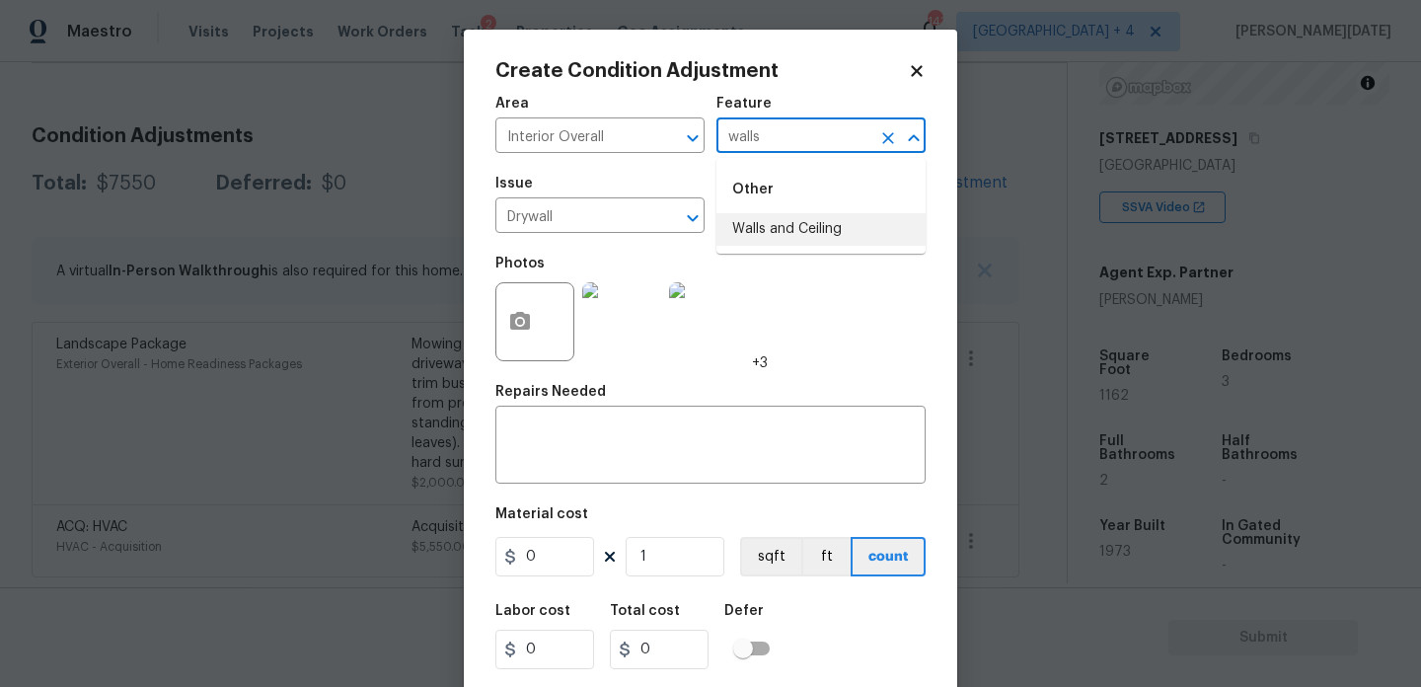
click at [777, 246] on ul "Other Walls and Ceiling" at bounding box center [821, 206] width 209 height 96
click at [797, 217] on li "Walls and Ceiling" at bounding box center [821, 229] width 209 height 33
type input "Walls and Ceiling"
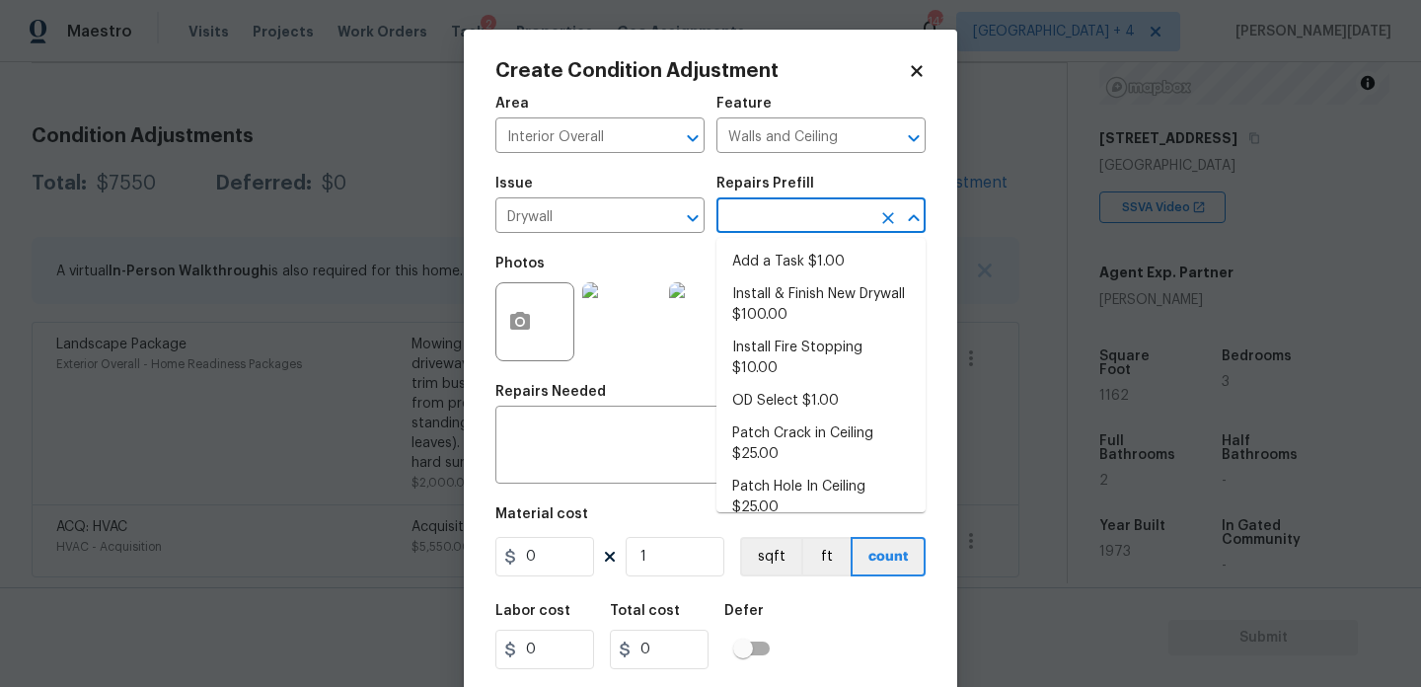
click at [797, 217] on input "text" at bounding box center [794, 217] width 154 height 31
click at [796, 329] on li "Install & Finish New Drywall $100.00" at bounding box center [821, 304] width 209 height 53
type textarea "Remove the existing damaged drywall and replace with new. Ensure that the new d…"
type input "100"
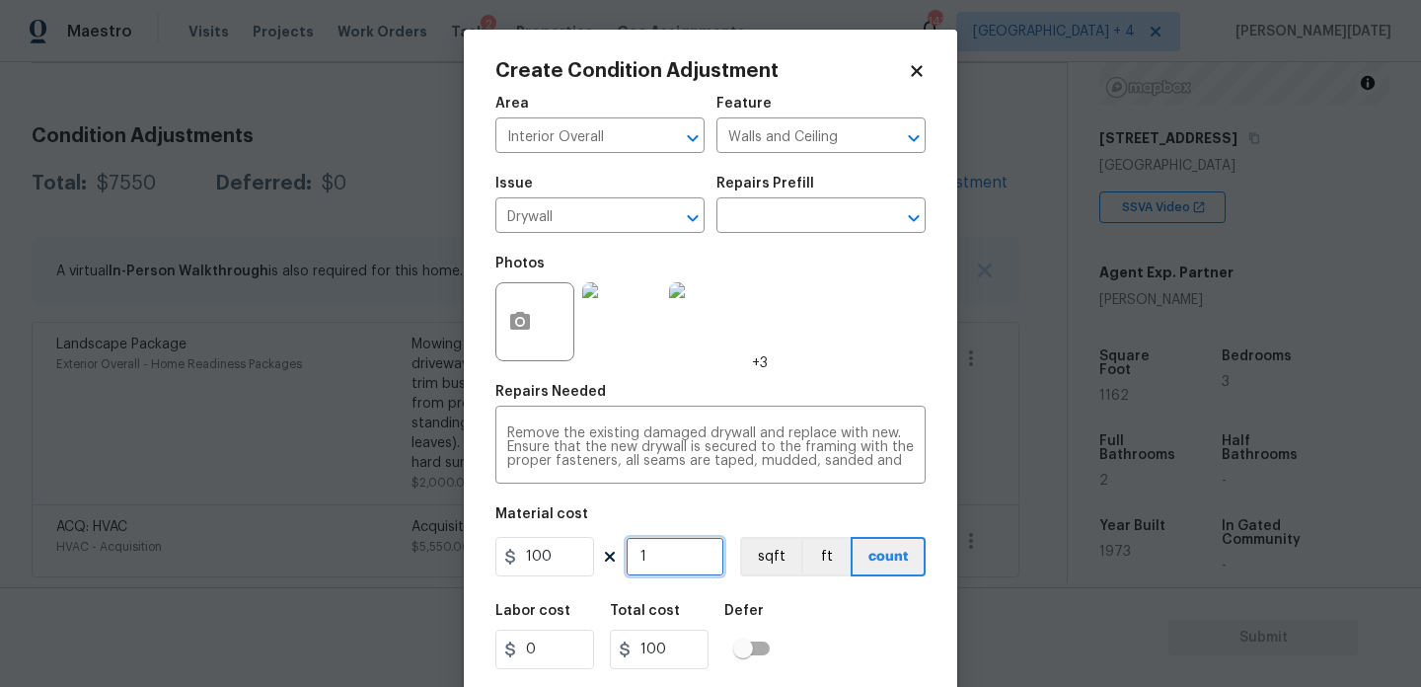
click at [696, 540] on input "1" at bounding box center [675, 556] width 99 height 39
type input "0"
type input "6"
type input "600"
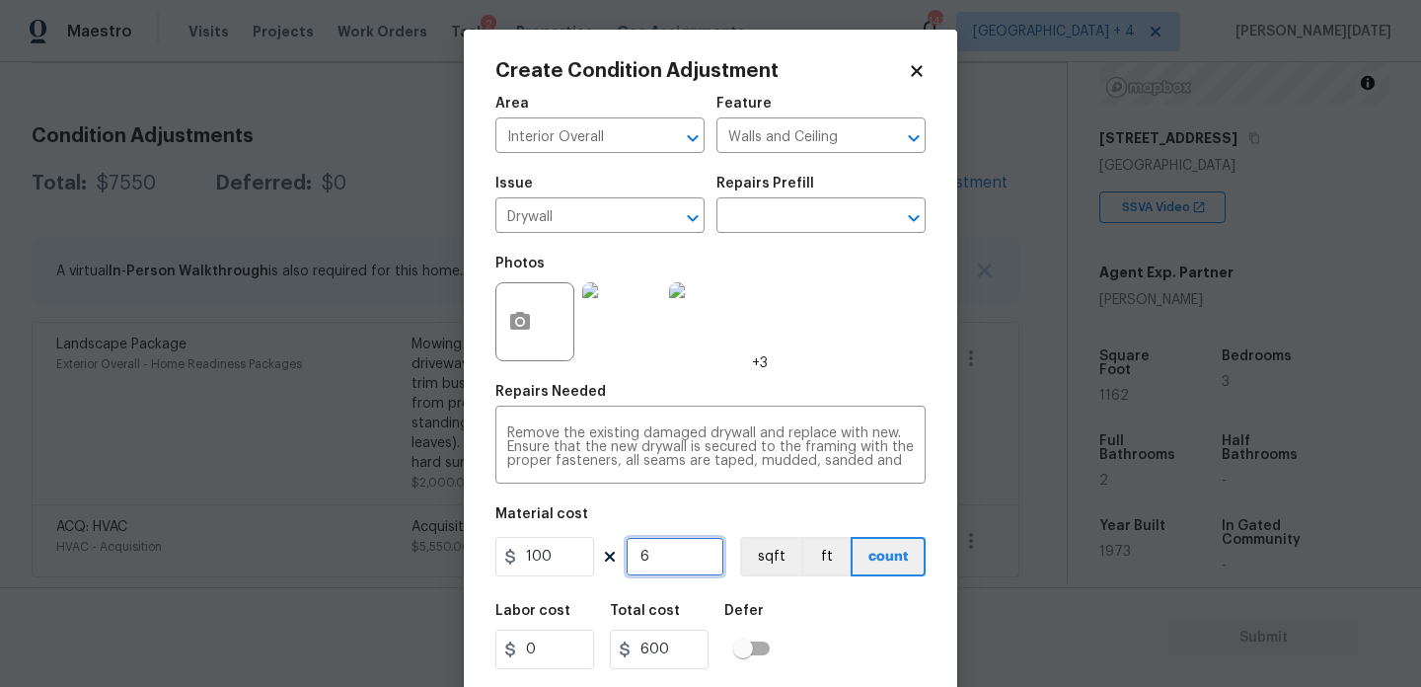
type input "6"
click at [866, 349] on div "Photos +3" at bounding box center [710, 309] width 430 height 128
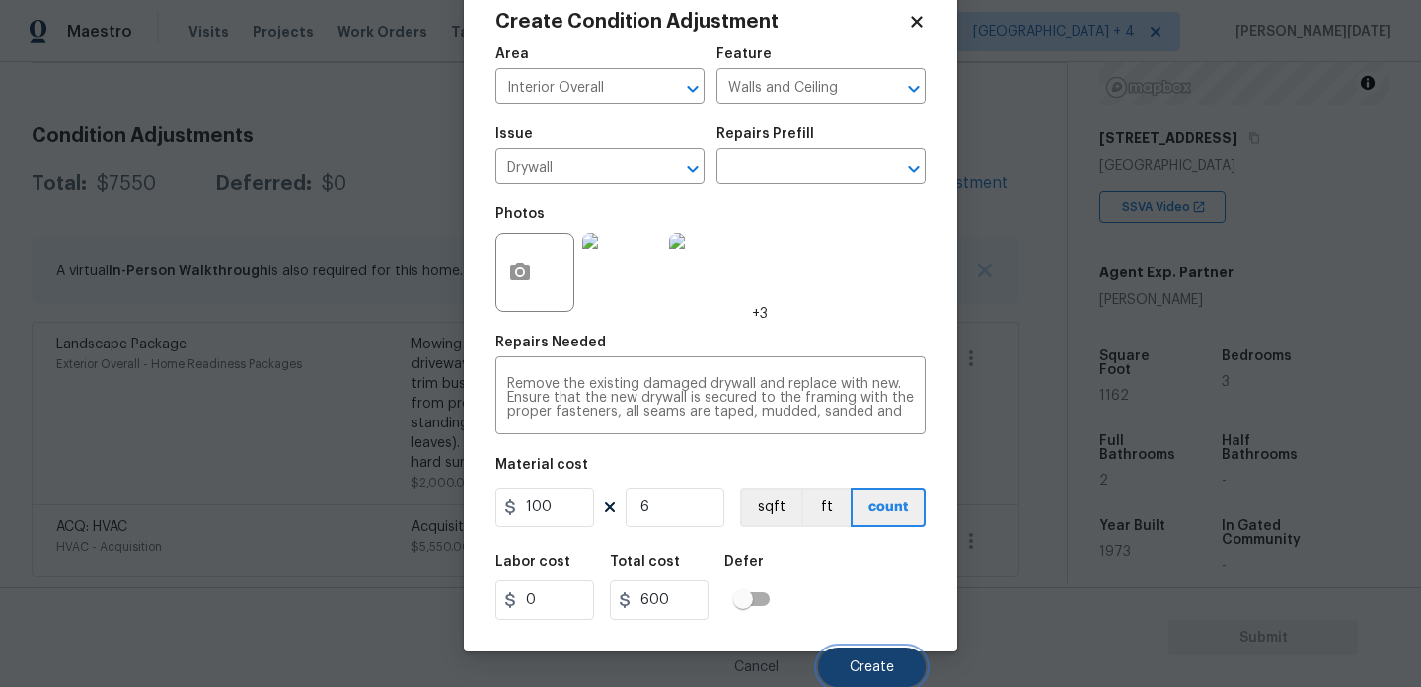
click at [869, 673] on span "Create" at bounding box center [872, 667] width 44 height 15
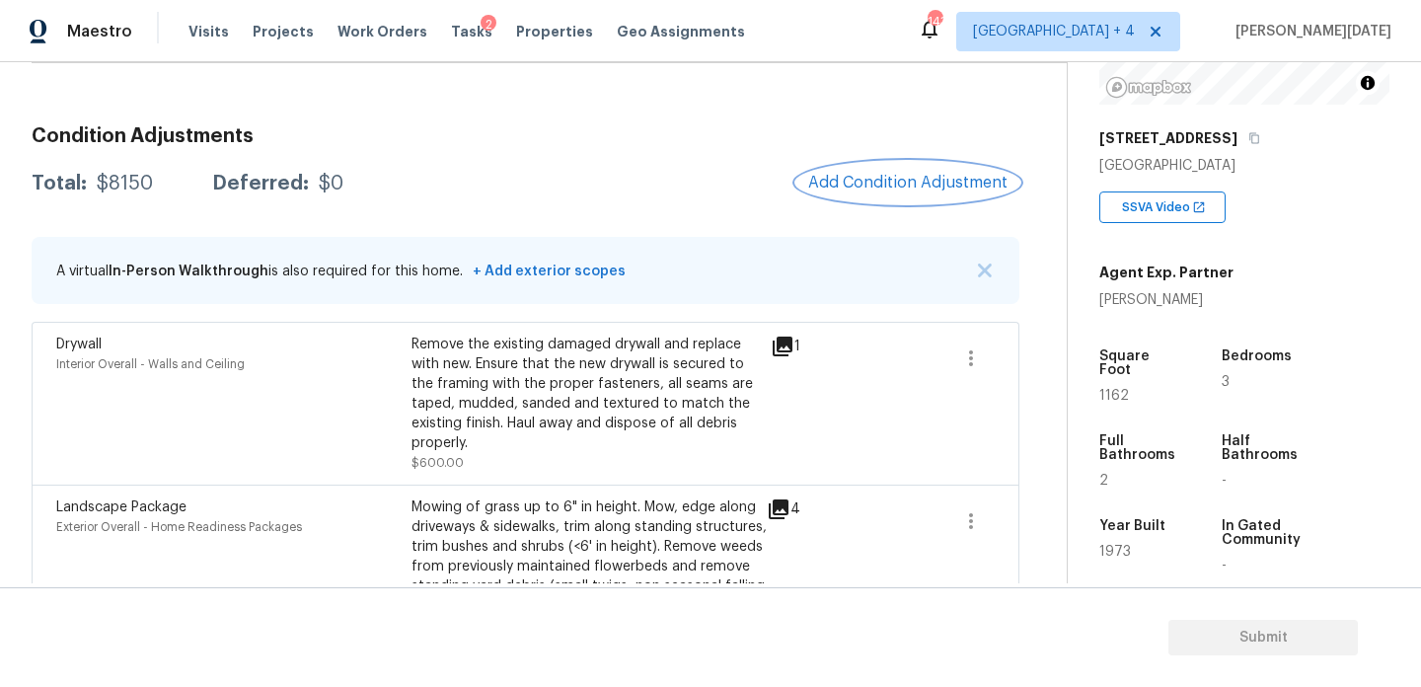
scroll to position [0, 0]
click at [925, 188] on span "Add Condition Adjustment" at bounding box center [907, 183] width 199 height 18
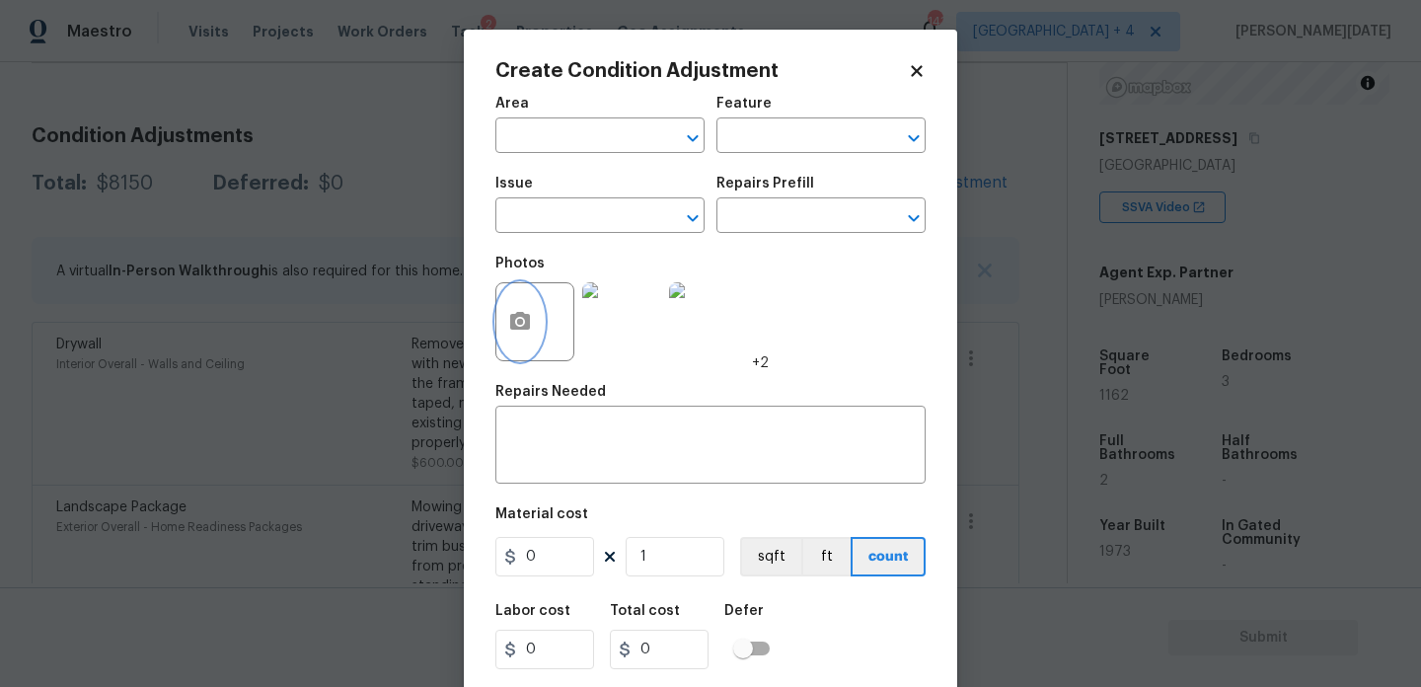
click at [537, 323] on button "button" at bounding box center [519, 321] width 47 height 77
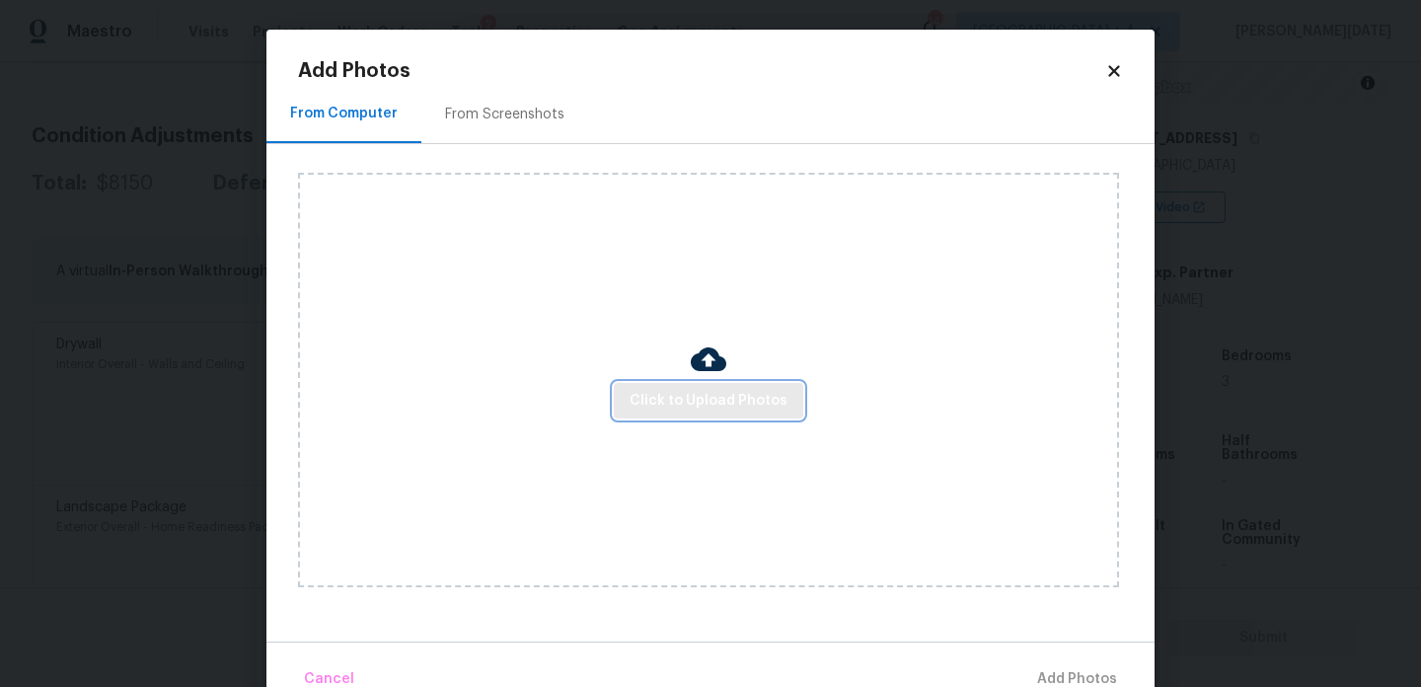
click at [646, 394] on span "Click to Upload Photos" at bounding box center [709, 401] width 158 height 25
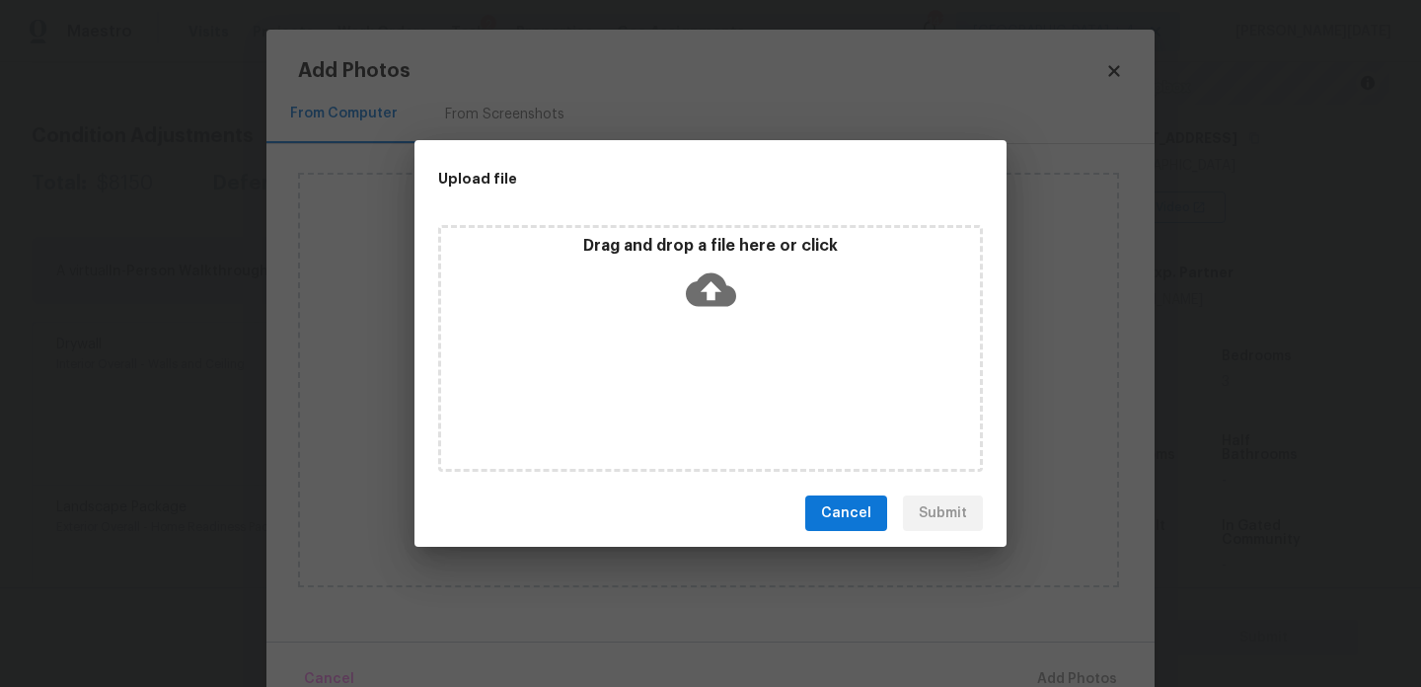
click at [646, 394] on div "Drag and drop a file here or click" at bounding box center [710, 348] width 545 height 247
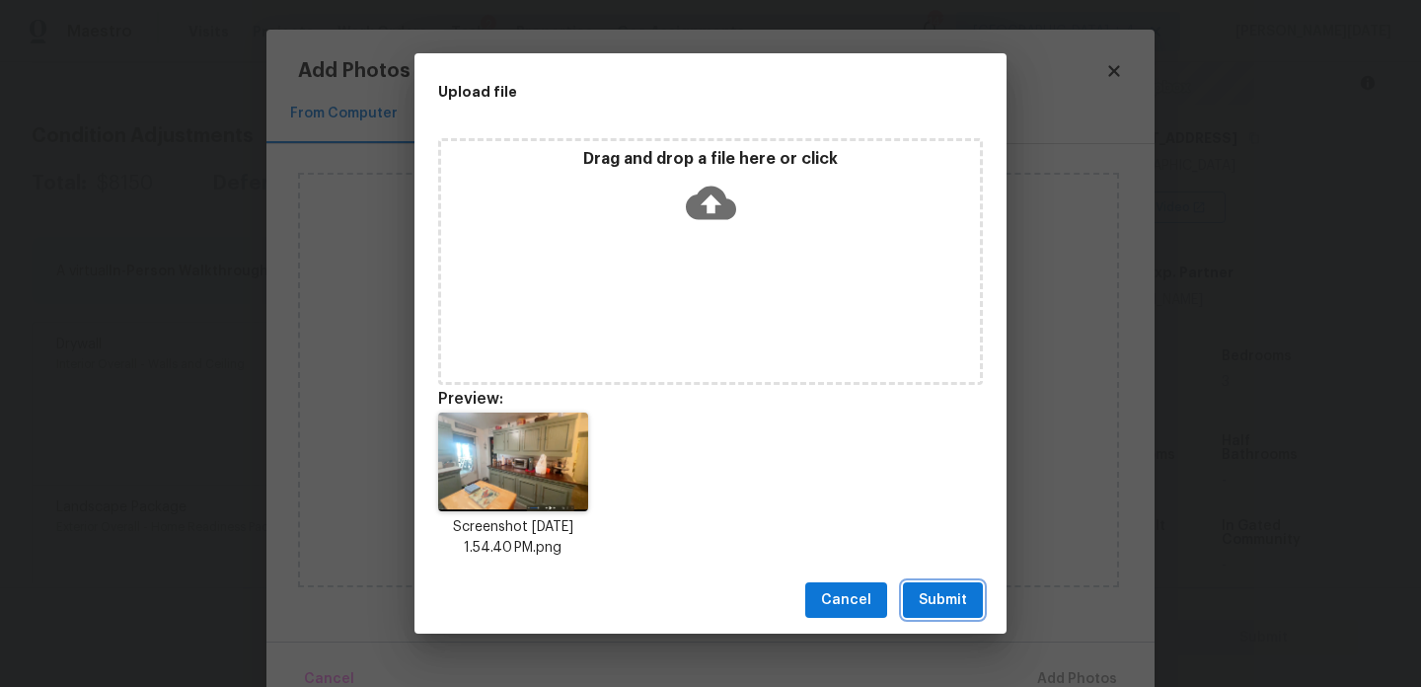
click at [937, 602] on span "Submit" at bounding box center [943, 600] width 48 height 25
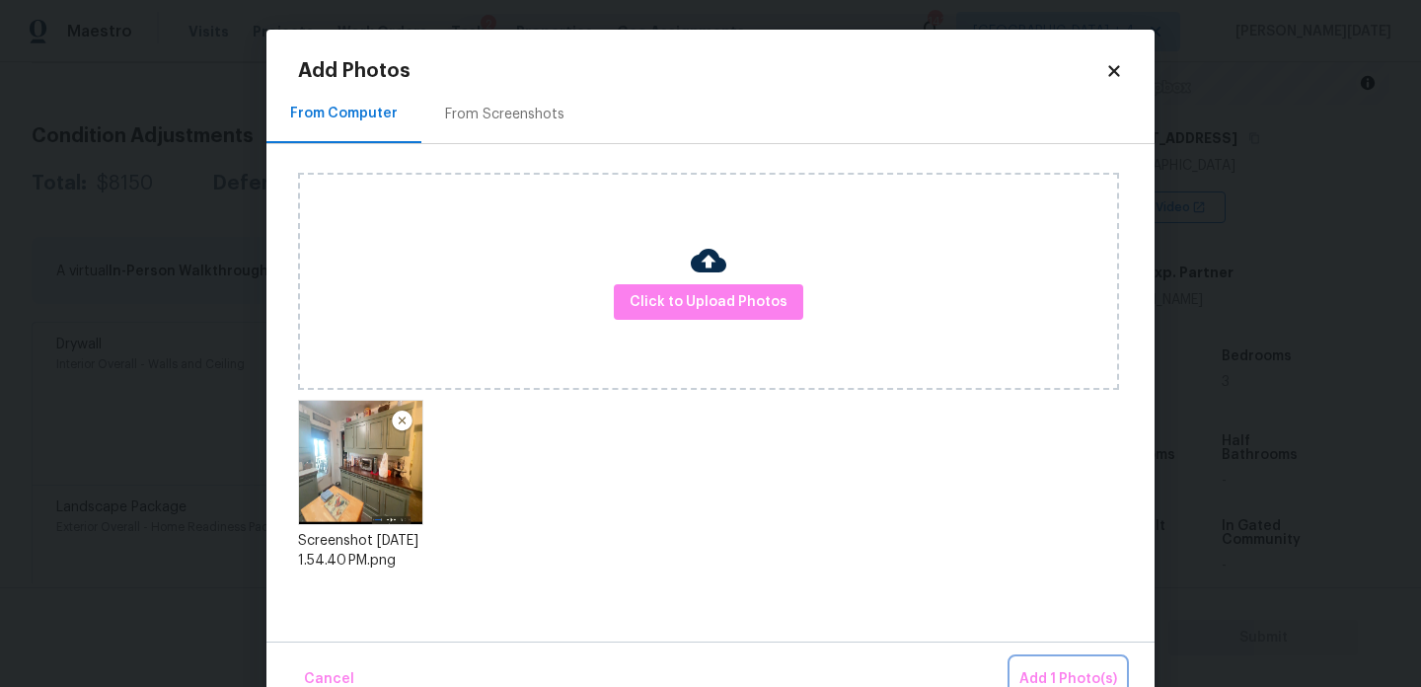
click at [1044, 672] on span "Add 1 Photo(s)" at bounding box center [1069, 679] width 98 height 25
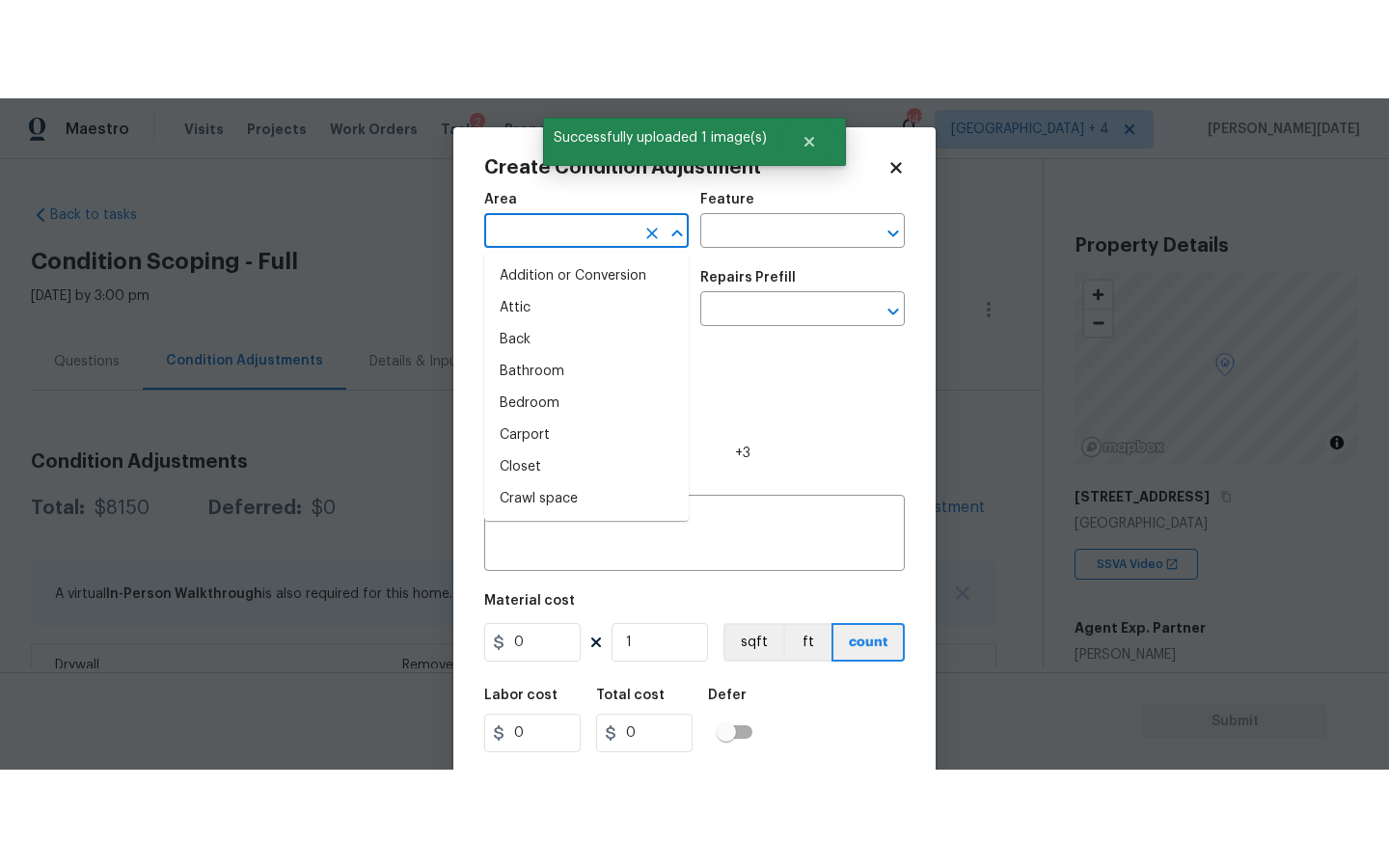
scroll to position [263, 0]
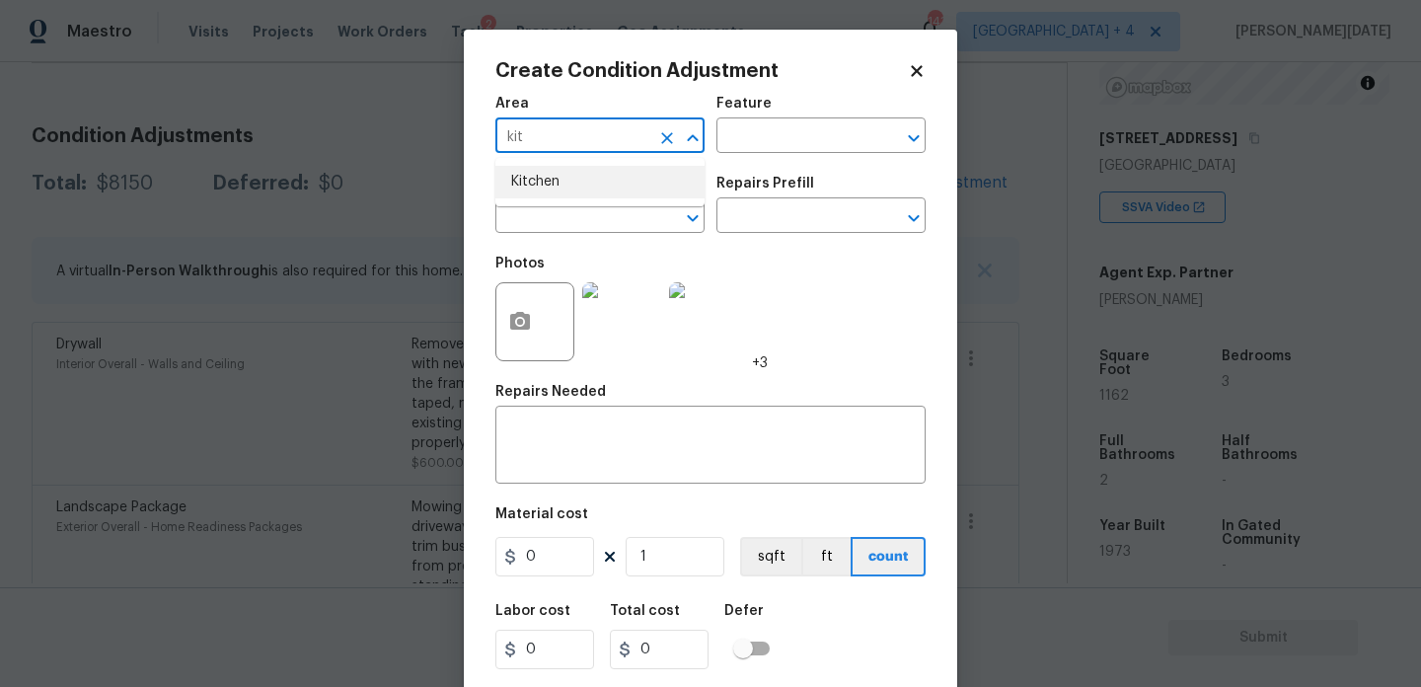
click at [548, 185] on li "Kitchen" at bounding box center [599, 182] width 209 height 33
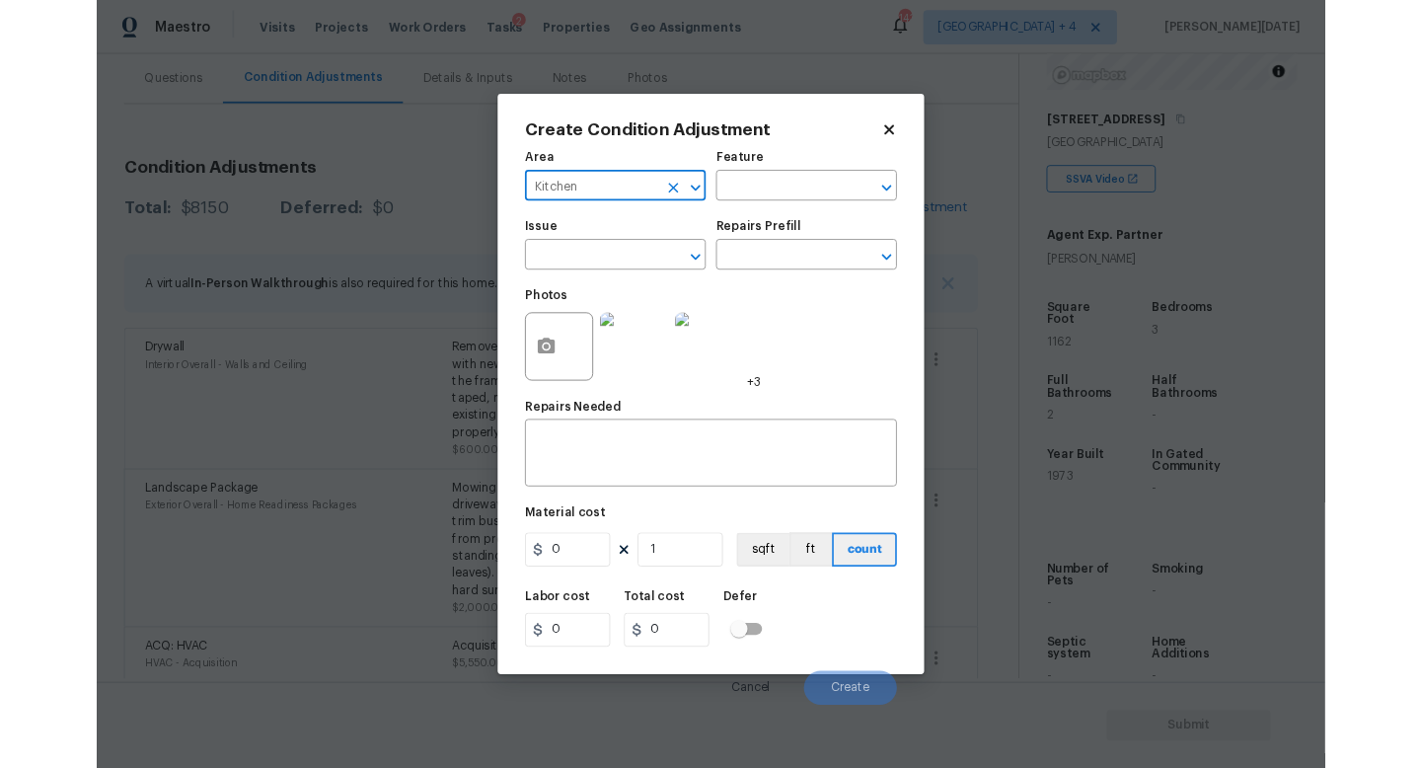
scroll to position [236, 0]
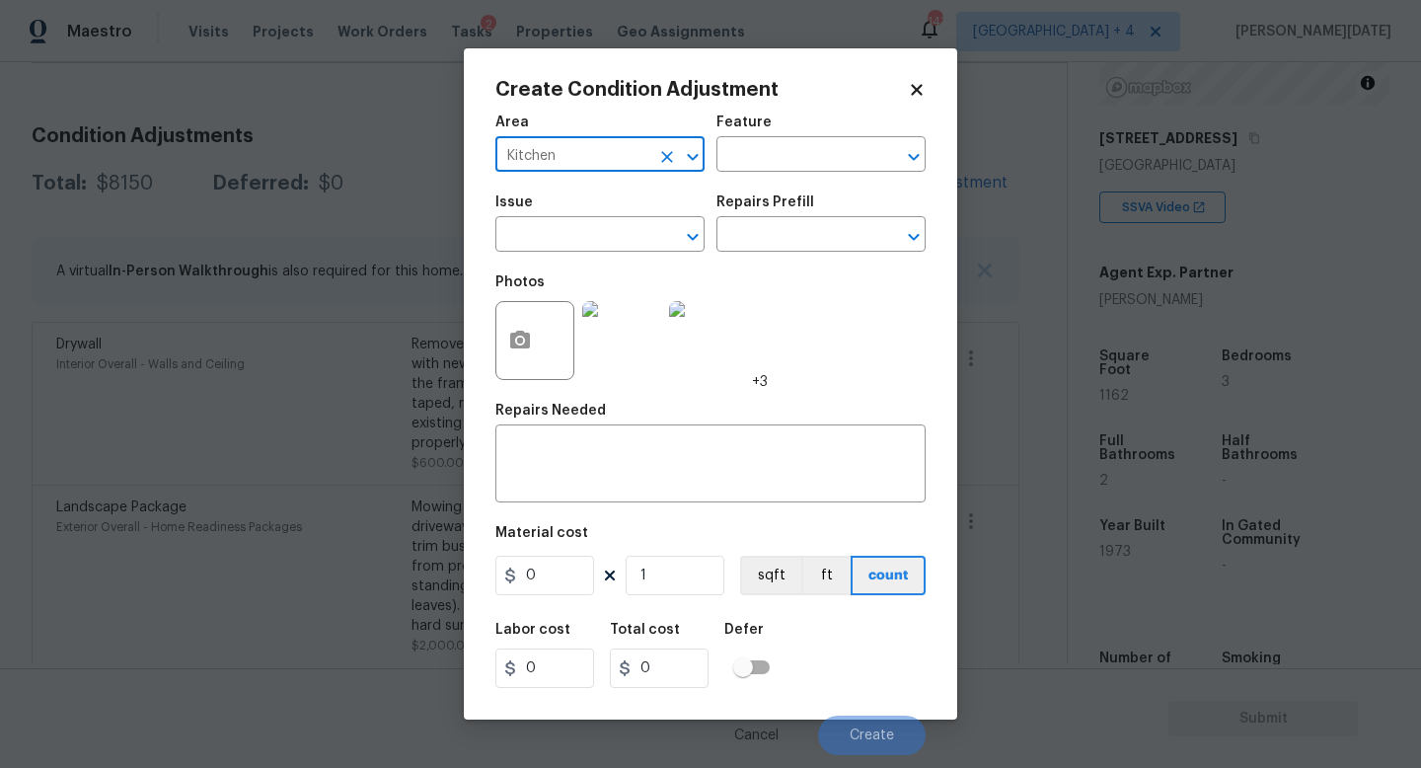
type input "Kitchen"
click at [560, 214] on div "Issue" at bounding box center [599, 208] width 209 height 26
click at [556, 239] on input "text" at bounding box center [572, 236] width 154 height 31
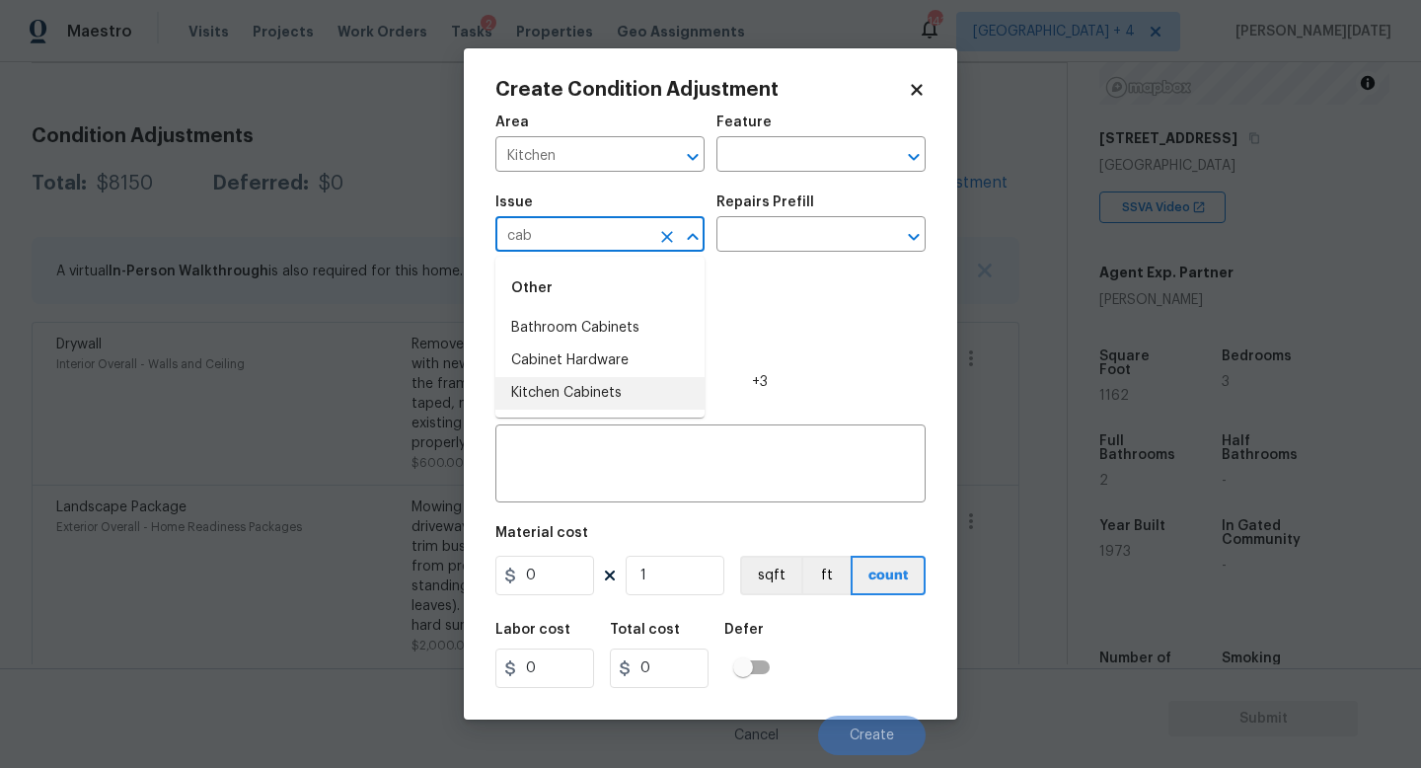
click at [580, 388] on li "Kitchen Cabinets" at bounding box center [599, 393] width 209 height 33
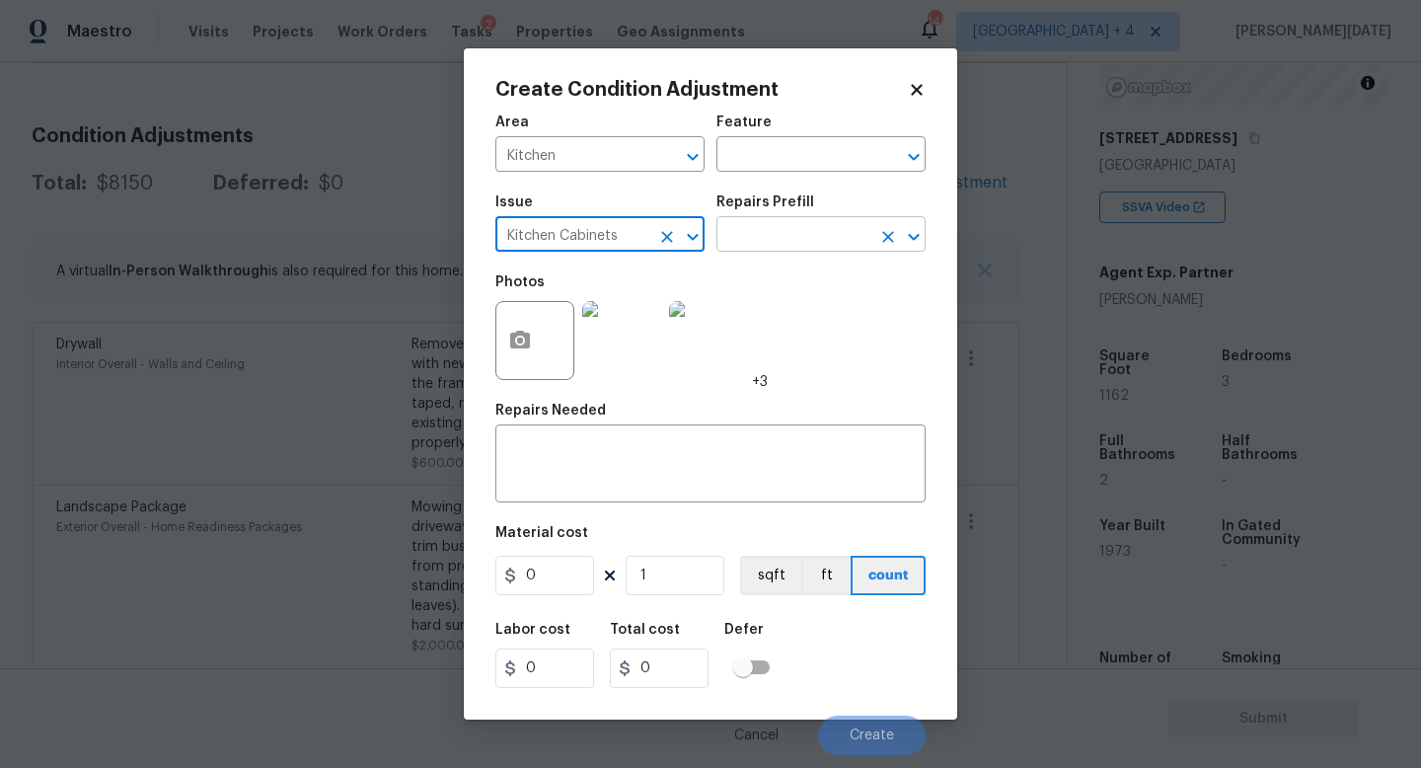
type input "Kitchen Cabinets"
click at [746, 228] on input "text" at bounding box center [794, 236] width 154 height 31
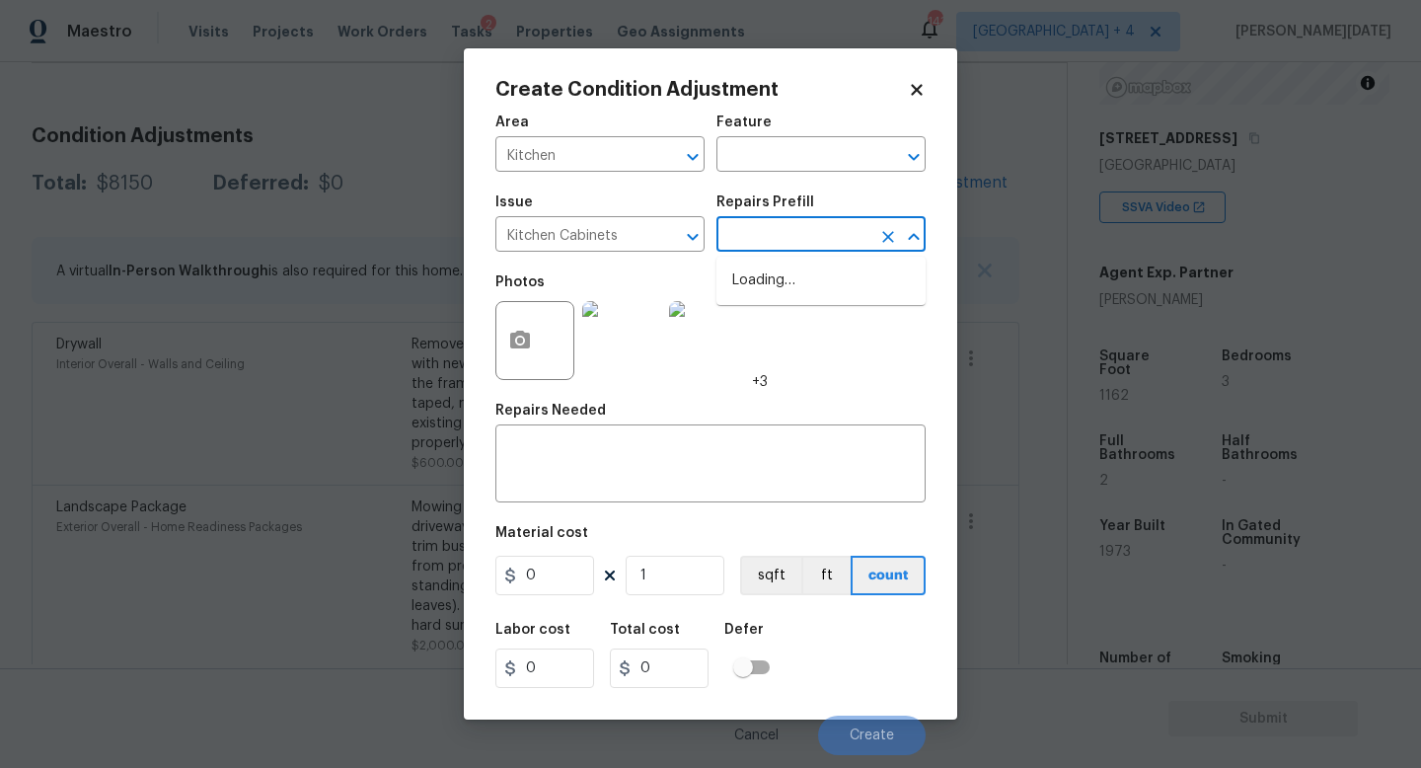
type input "p"
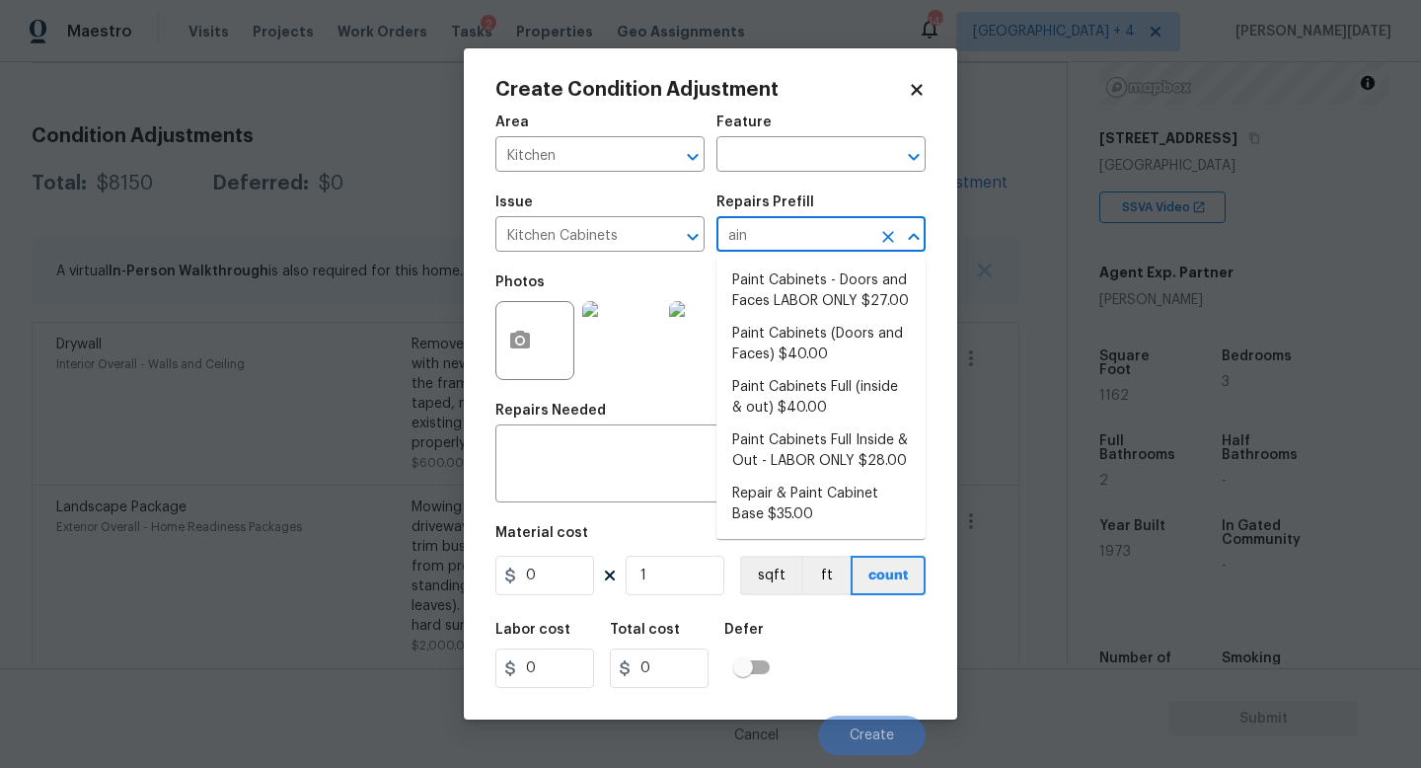
type input "aint"
click at [787, 284] on li "Paint Cabinets - Doors and Faces LABOR ONLY $27.00" at bounding box center [821, 291] width 209 height 53
type input "Cabinets"
type input "27"
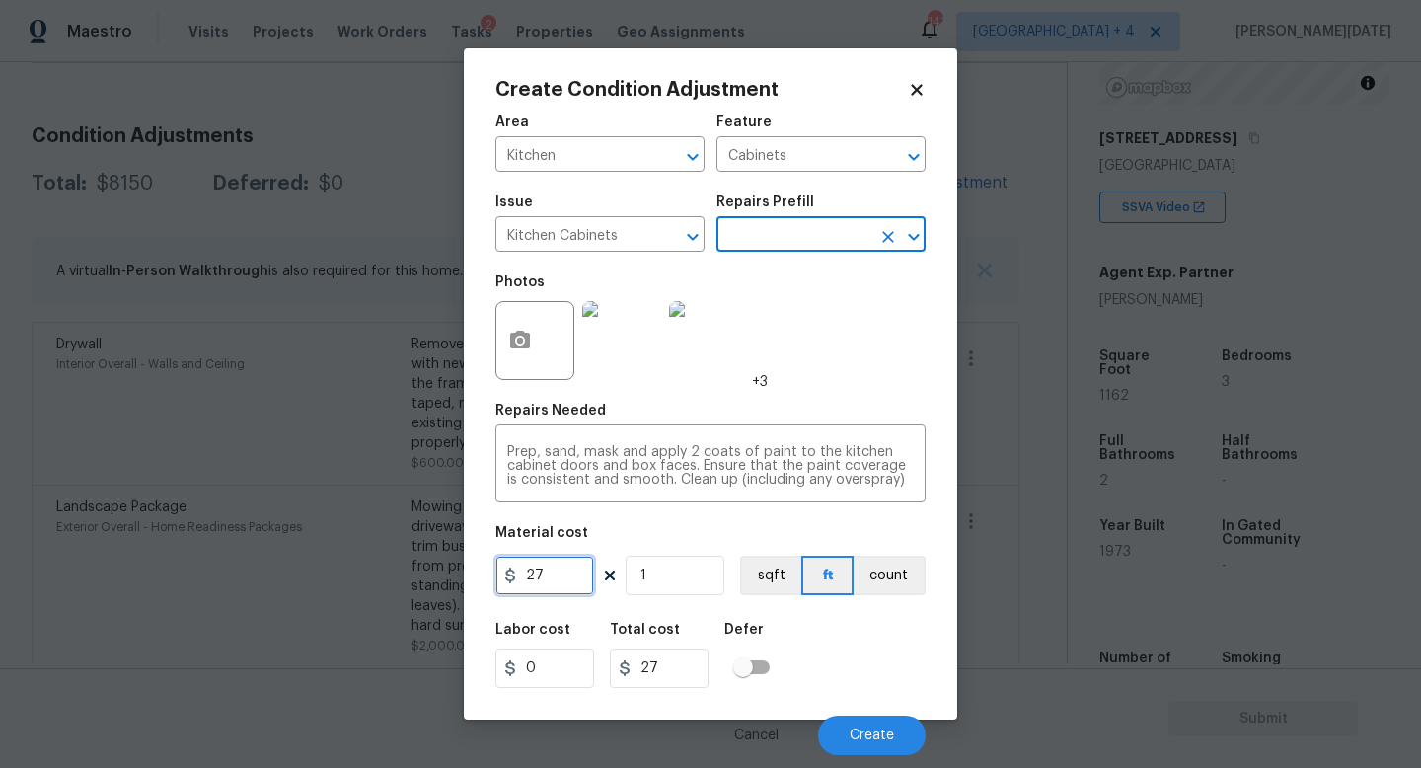
drag, startPoint x: 565, startPoint y: 586, endPoint x: 372, endPoint y: 585, distance: 192.5
click at [372, 585] on div "Create Condition Adjustment Area Kitchen ​ Feature Cabinets ​ Issue Kitchen Cab…" at bounding box center [710, 384] width 1421 height 768
type input "1200"
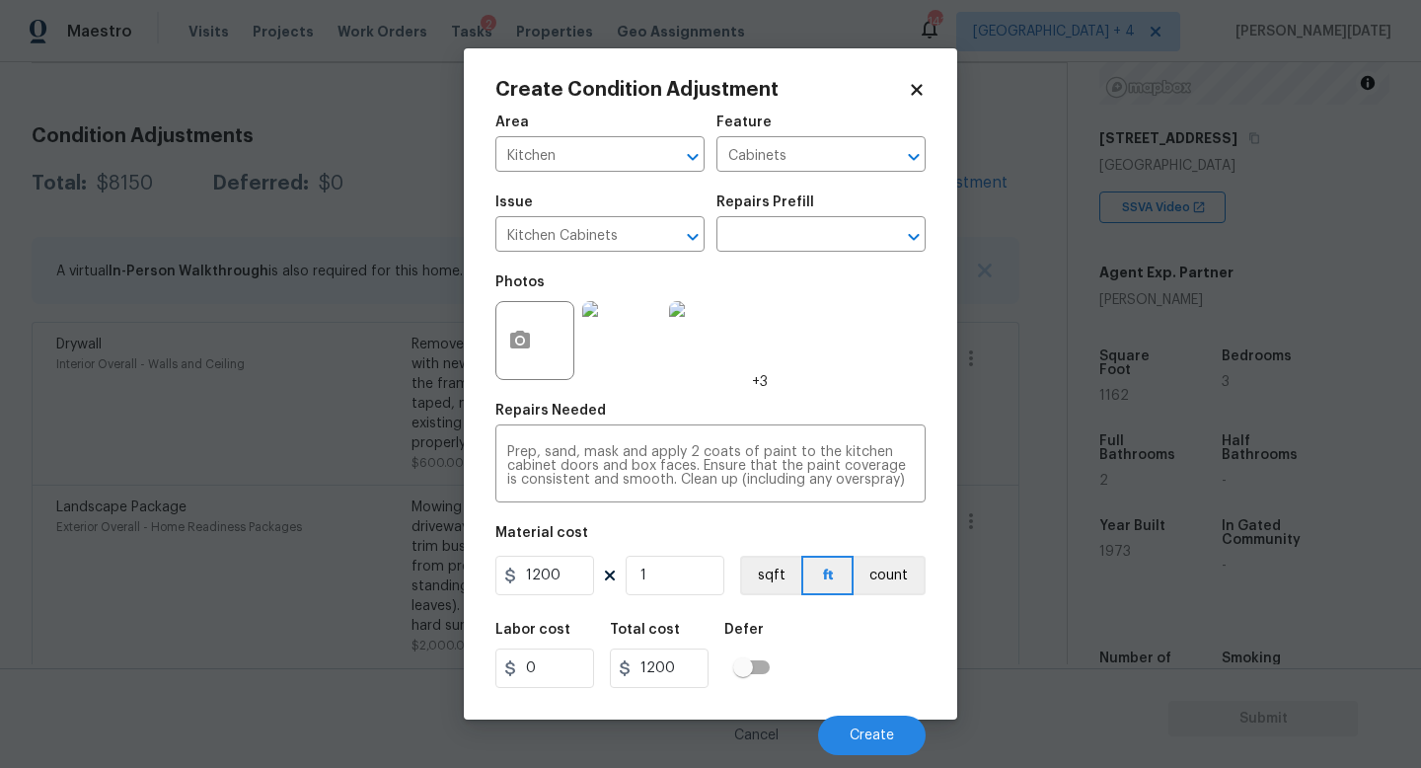
click at [815, 391] on div "Photos +3" at bounding box center [710, 328] width 430 height 128
click at [868, 686] on span "Create" at bounding box center [872, 735] width 44 height 15
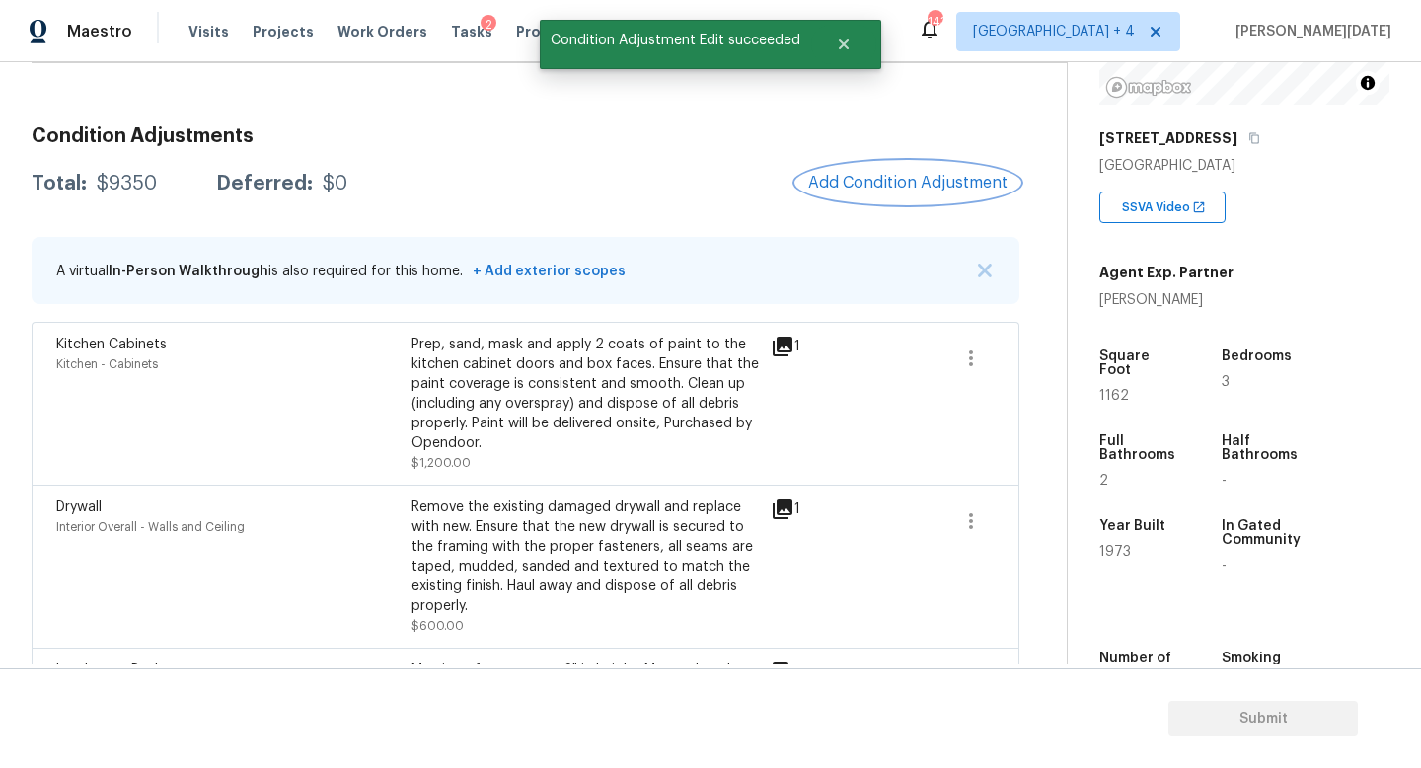
click at [914, 190] on span "Add Condition Adjustment" at bounding box center [907, 183] width 199 height 18
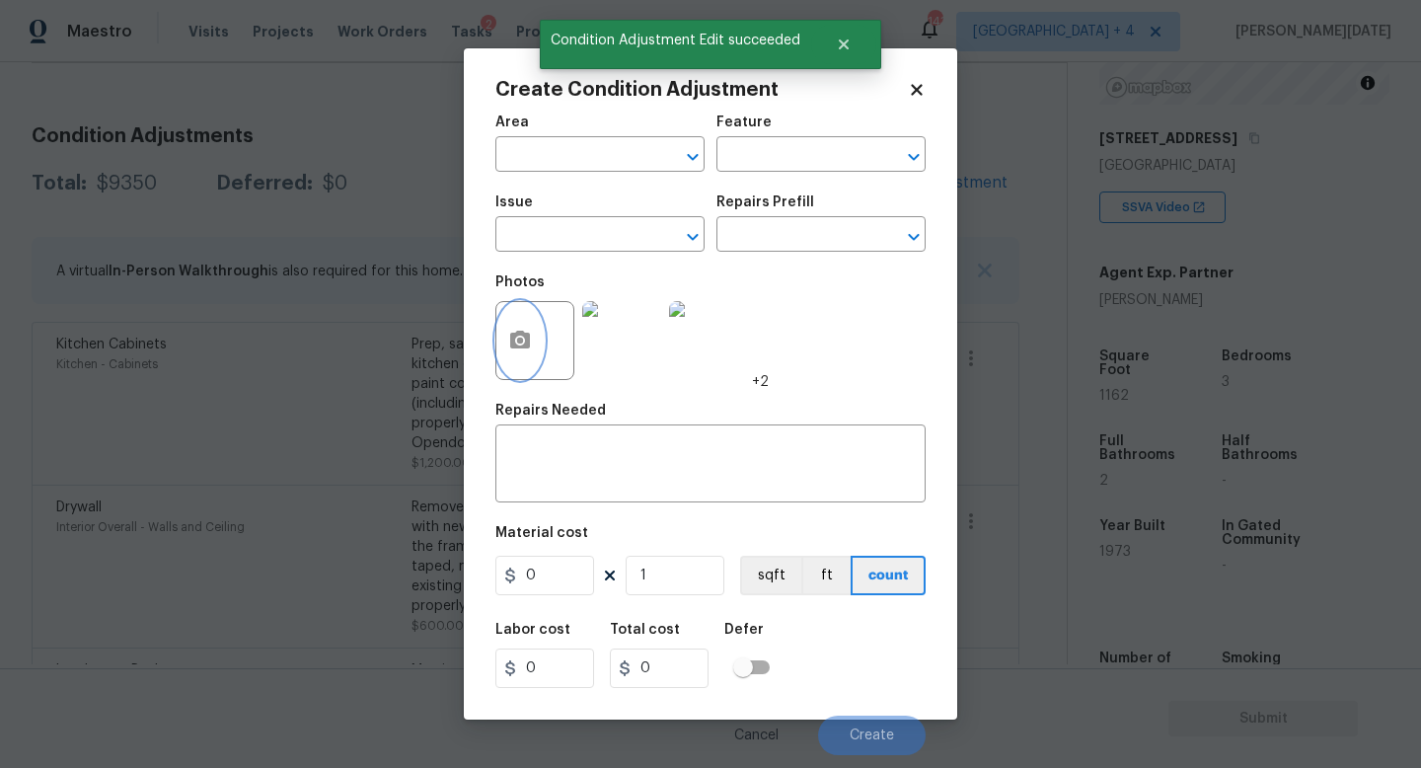
click at [522, 336] on icon "button" at bounding box center [520, 340] width 20 height 18
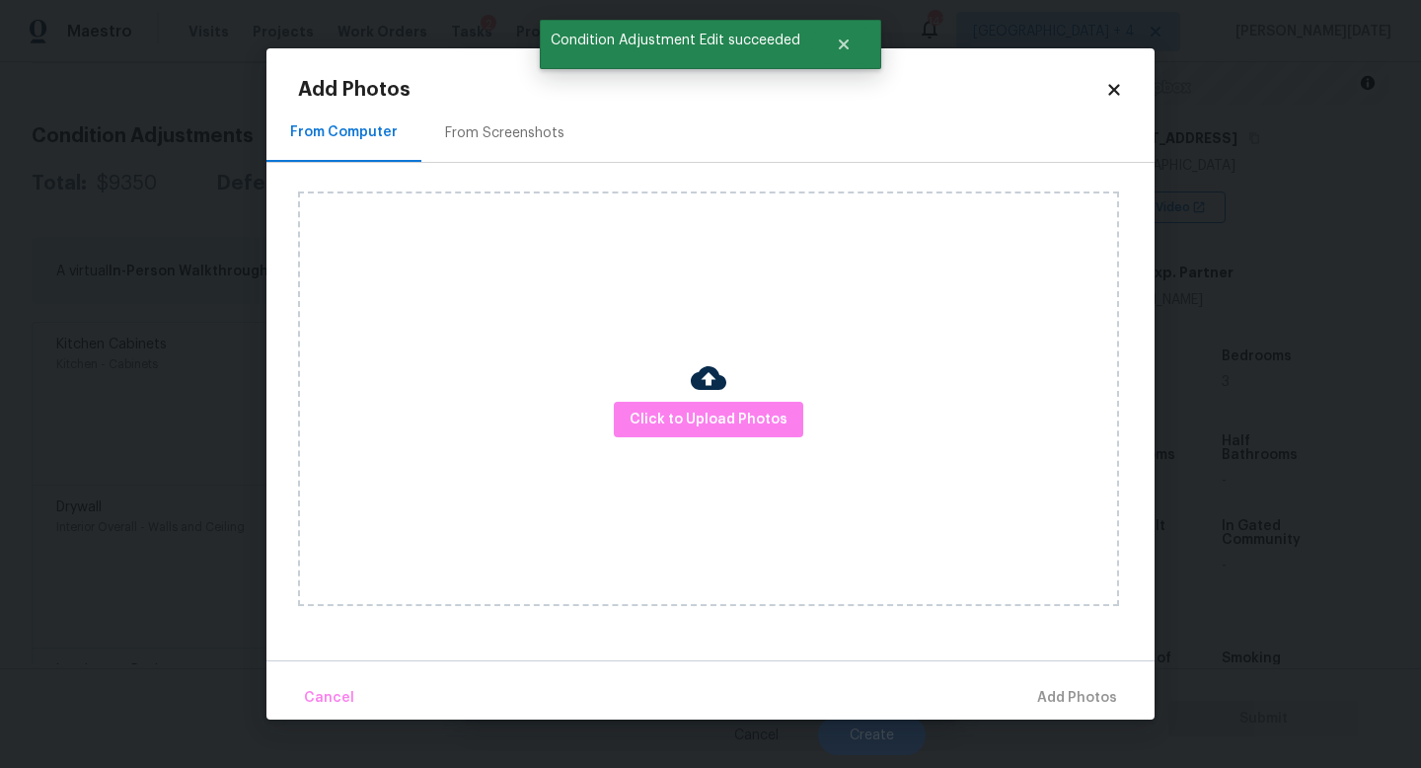
click at [619, 398] on div "Click to Upload Photos" at bounding box center [708, 398] width 821 height 415
click at [640, 416] on span "Click to Upload Photos" at bounding box center [709, 420] width 158 height 25
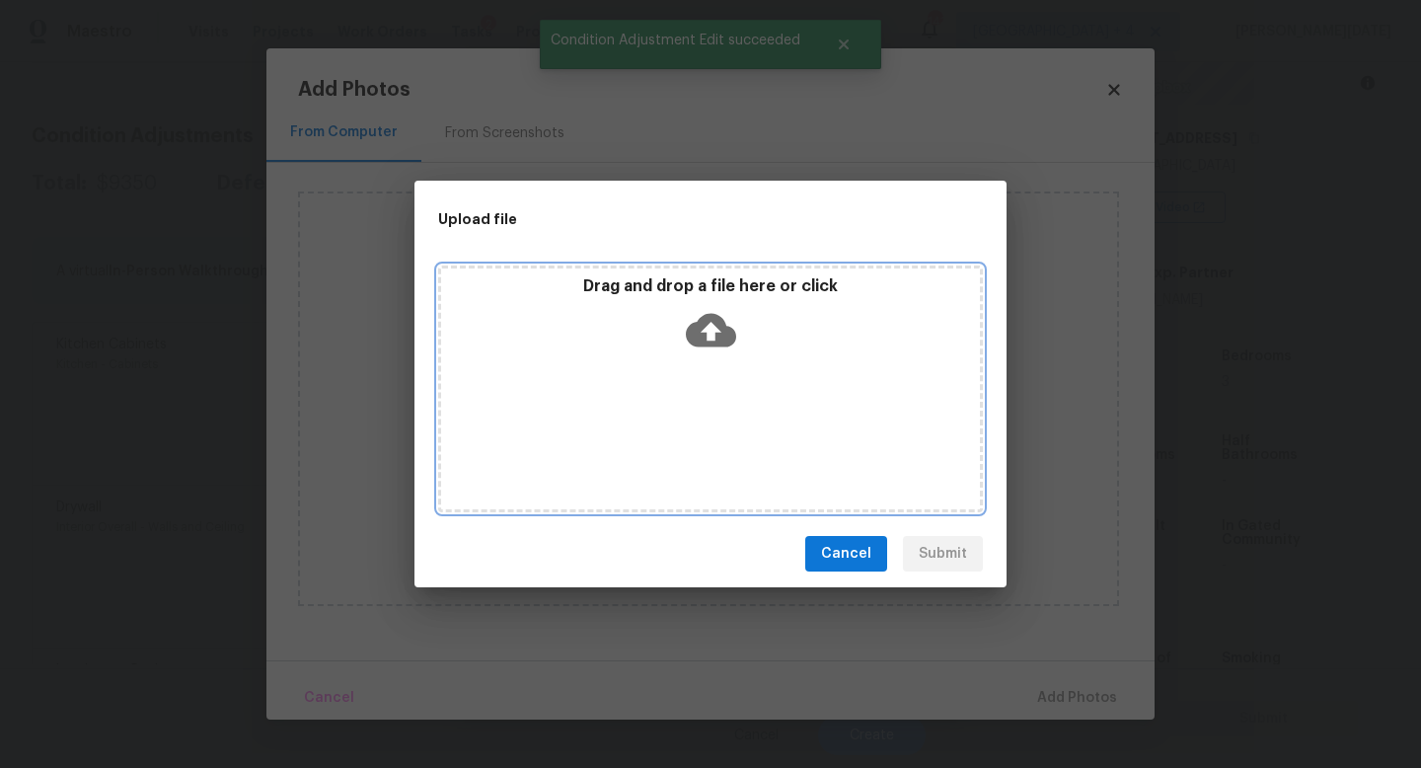
click at [640, 416] on div "Drag and drop a file here or click" at bounding box center [710, 388] width 545 height 247
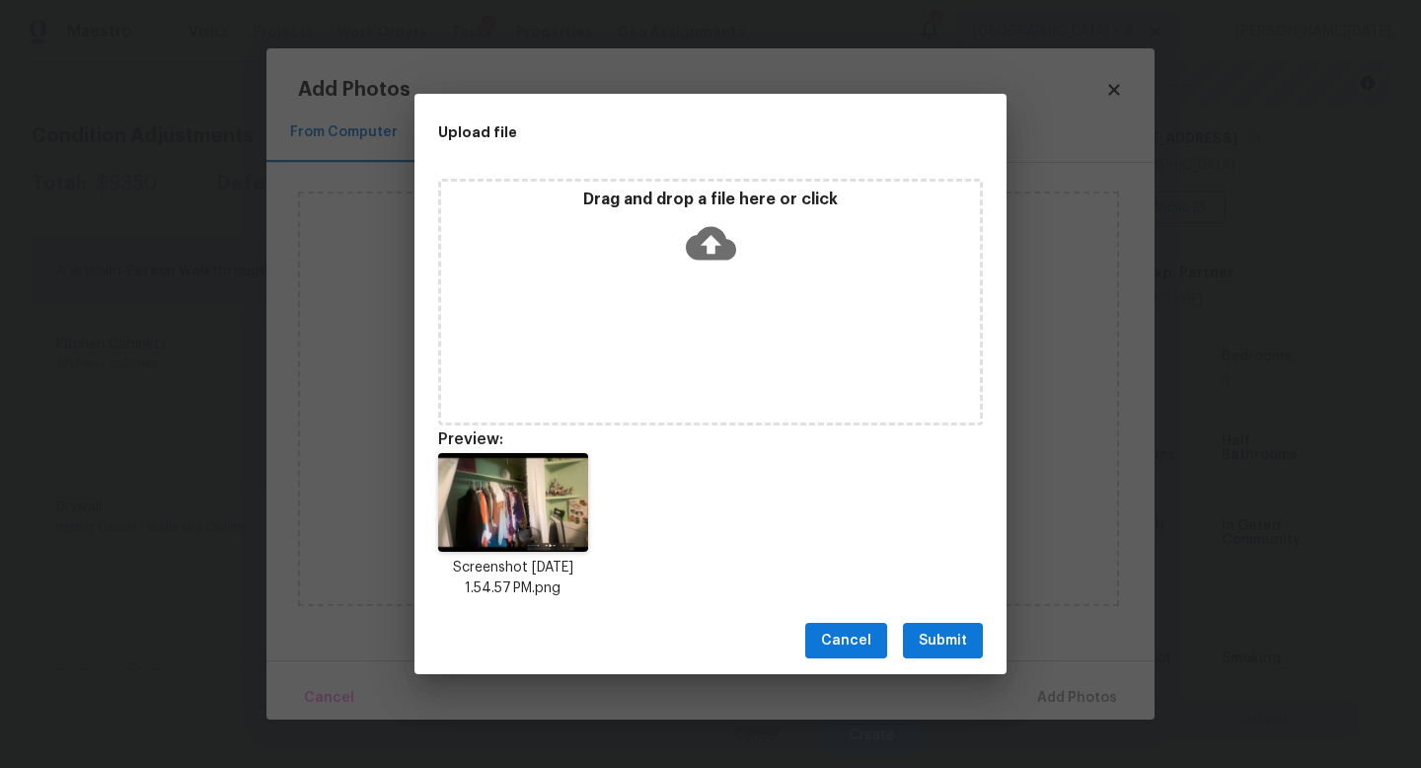
click at [940, 647] on span "Submit" at bounding box center [943, 641] width 48 height 25
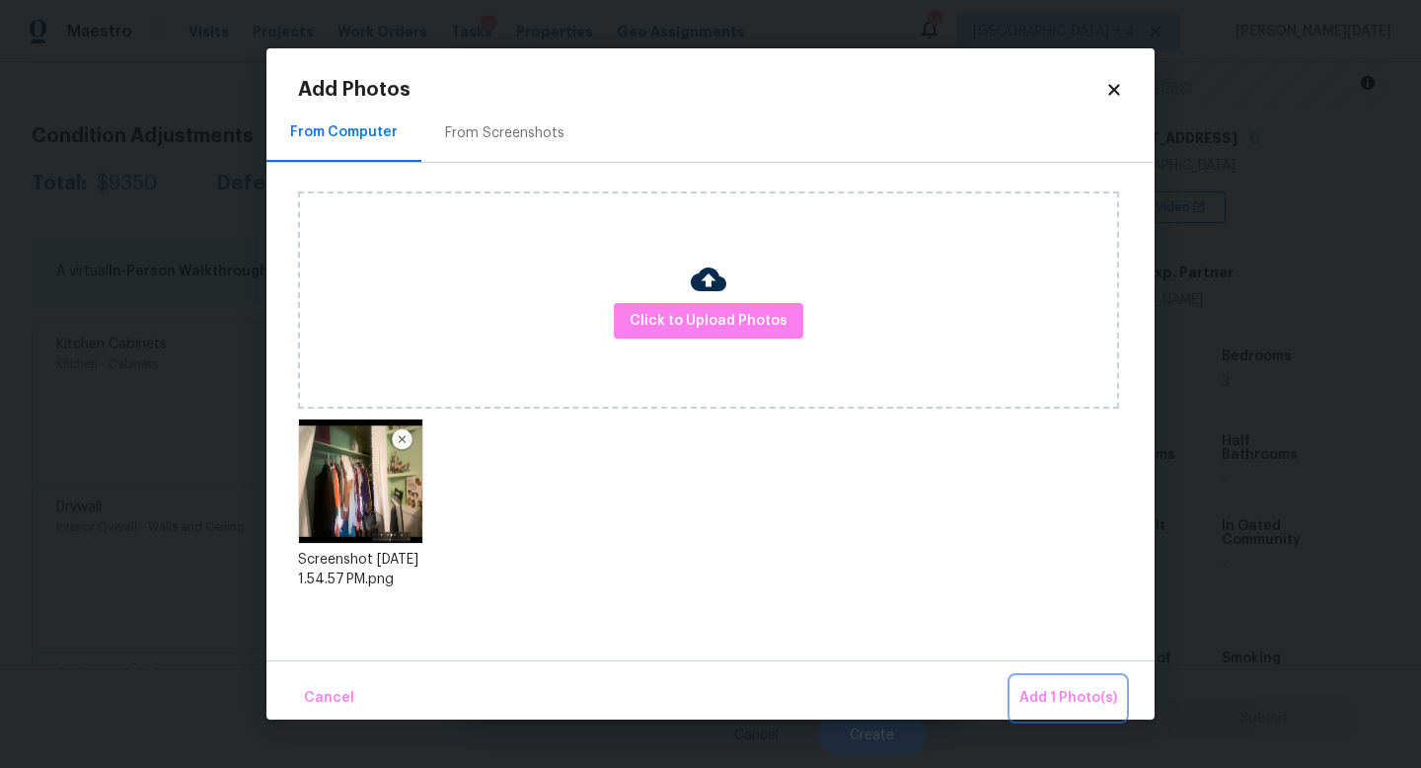
click at [1047, 686] on span "Add 1 Photo(s)" at bounding box center [1069, 698] width 98 height 25
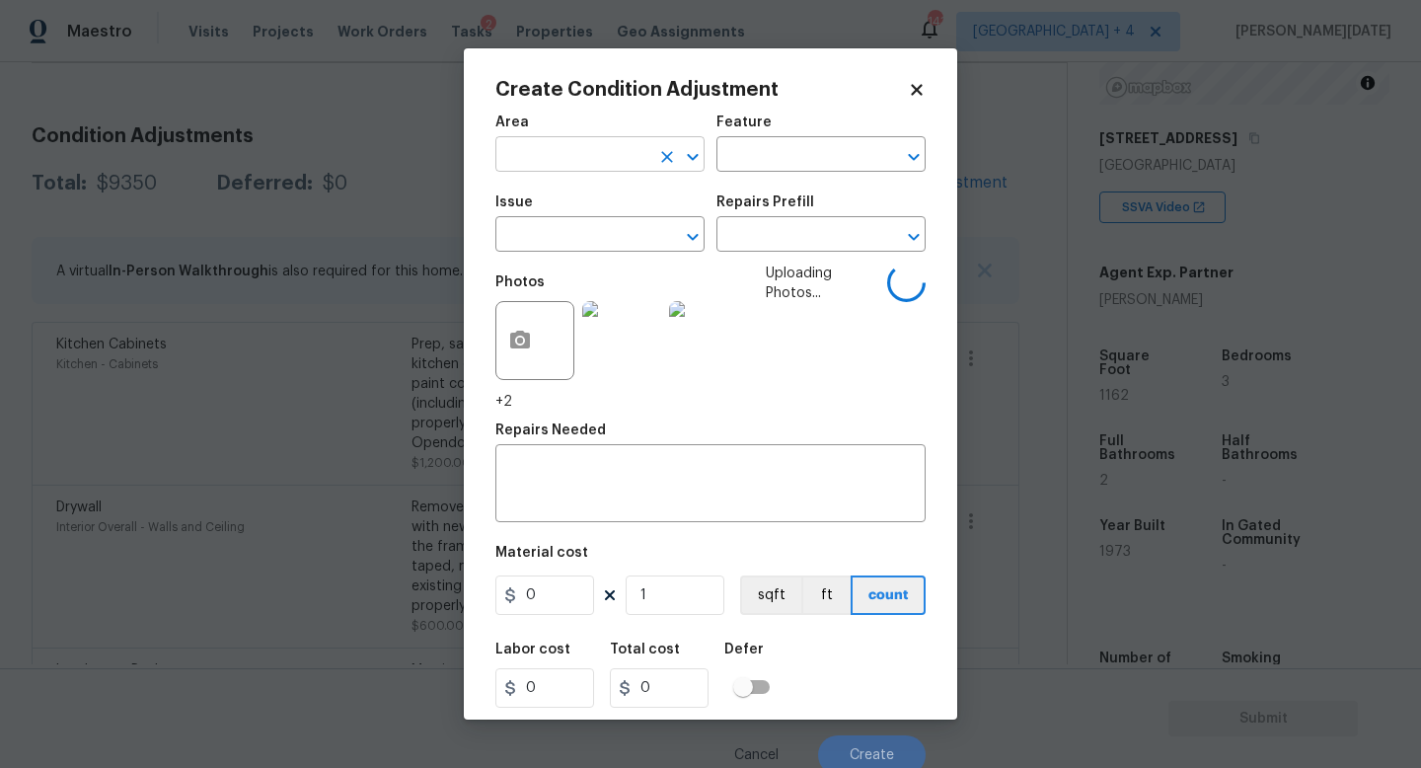
click at [519, 163] on input "text" at bounding box center [572, 156] width 154 height 31
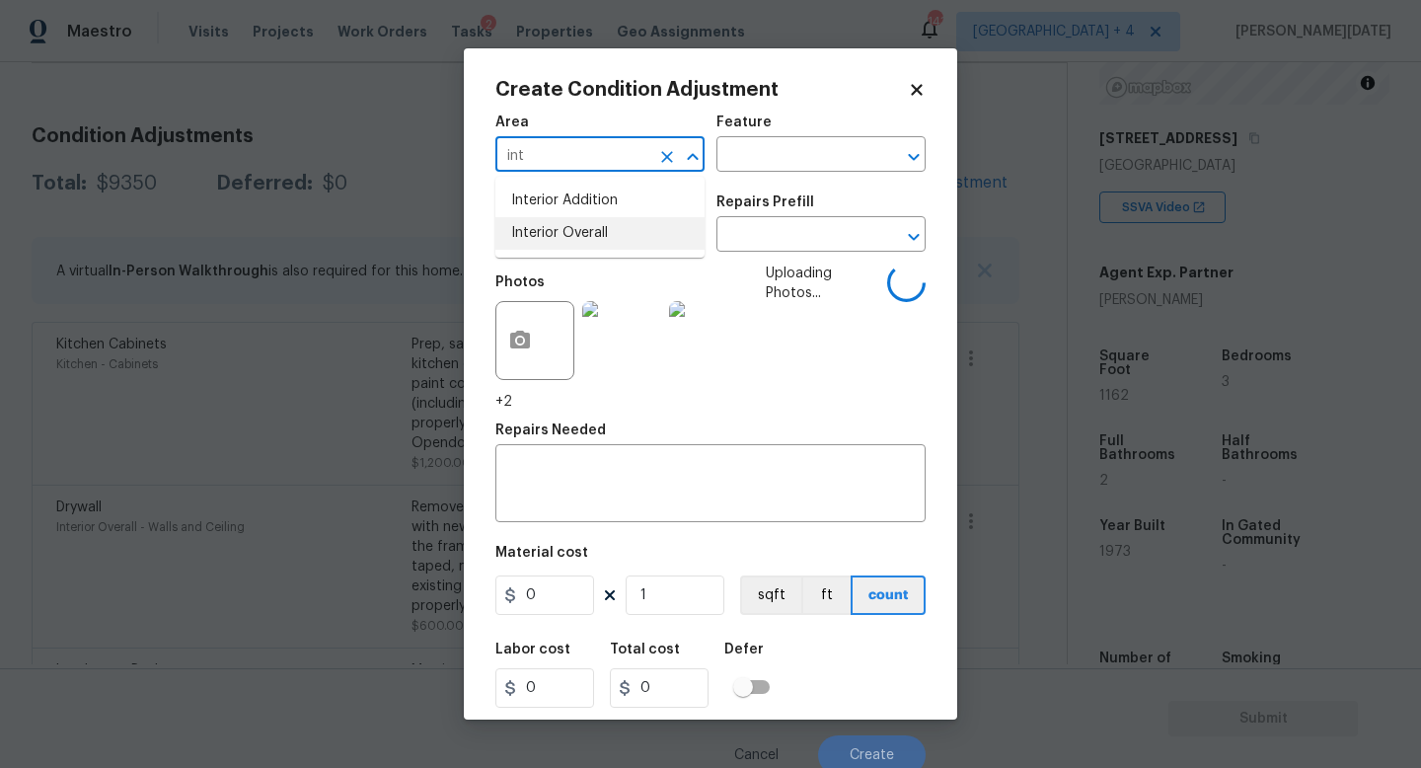
click at [550, 229] on li "Interior Overall" at bounding box center [599, 233] width 209 height 33
type input "Interior Overall"
click at [550, 229] on input "text" at bounding box center [572, 236] width 154 height 31
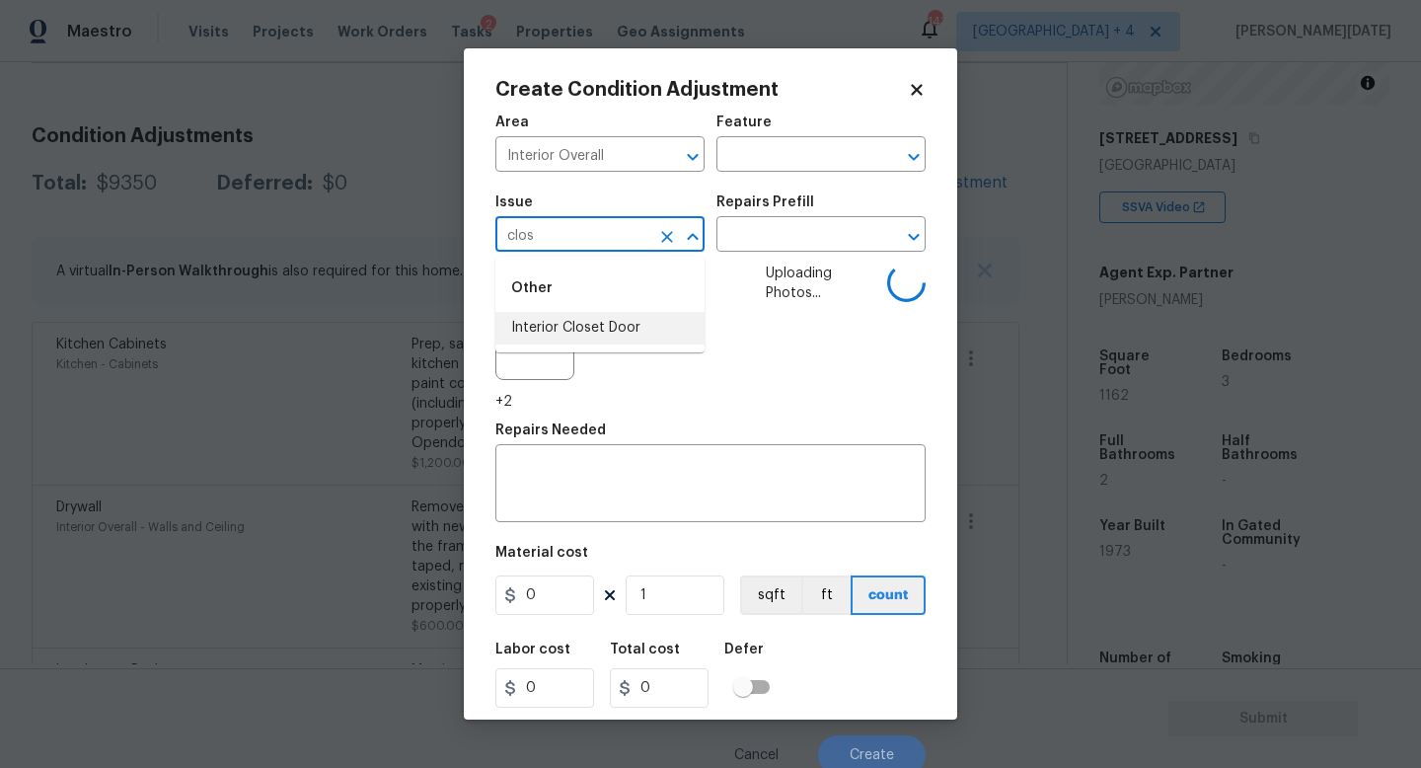
click at [583, 328] on li "Interior Closet Door" at bounding box center [599, 328] width 209 height 33
type input "Interior Closet Door"
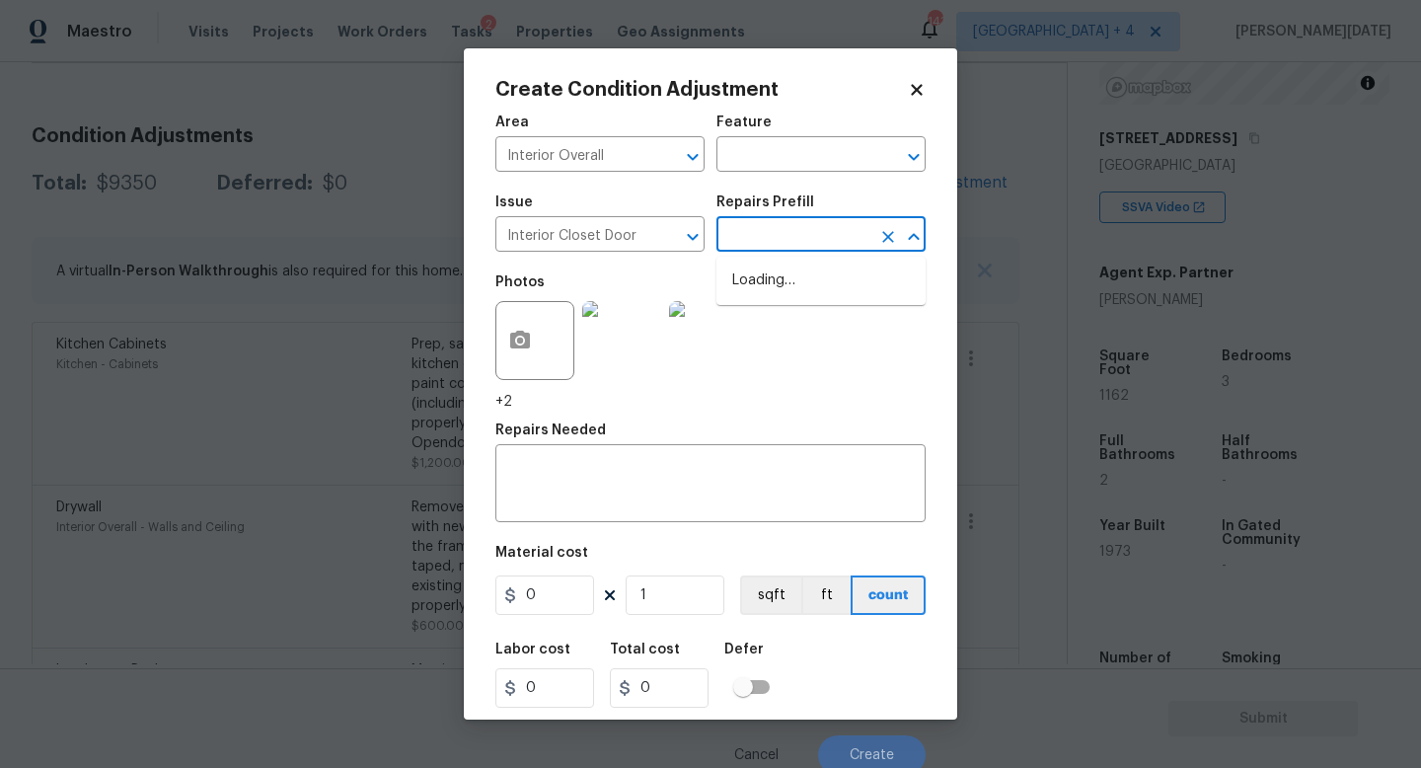
click at [770, 238] on input "text" at bounding box center [794, 236] width 154 height 31
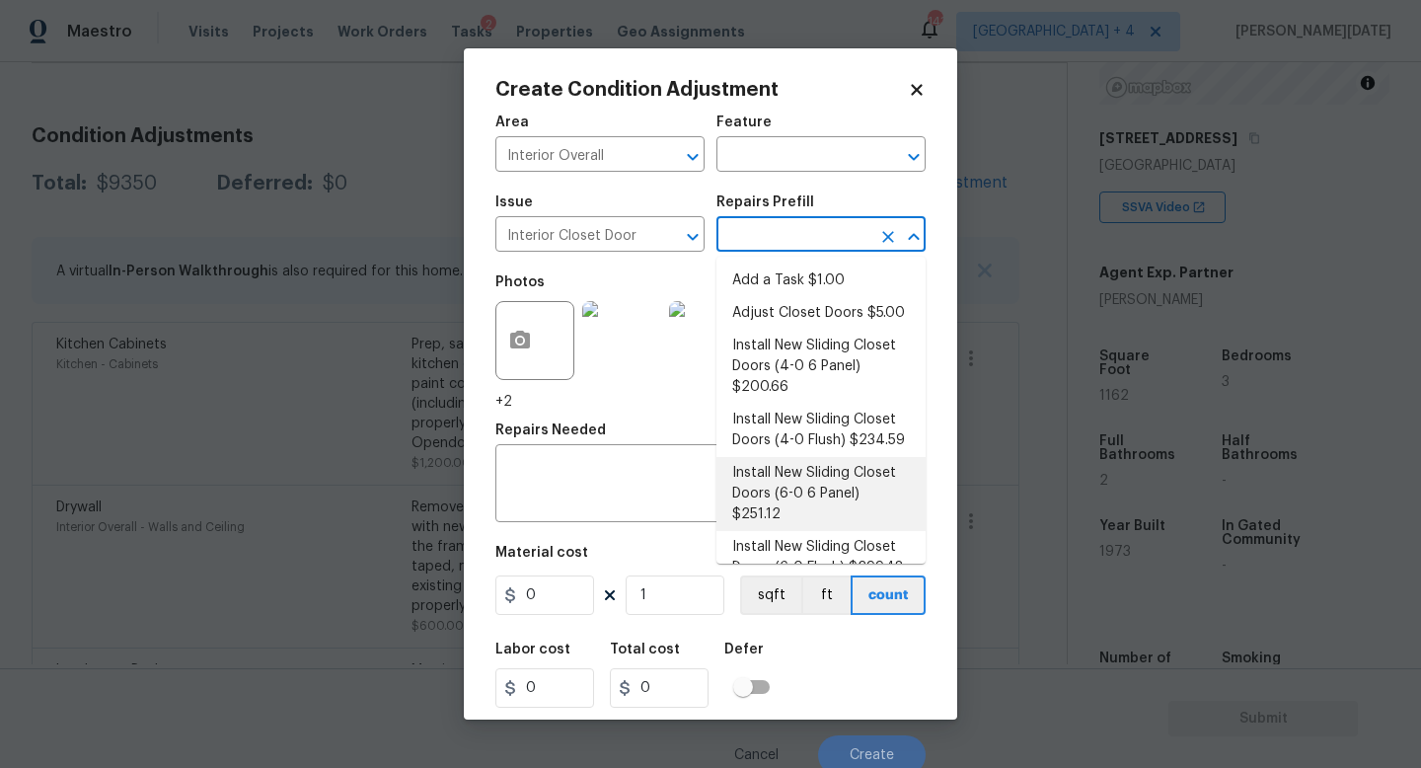
scroll to position [40, 0]
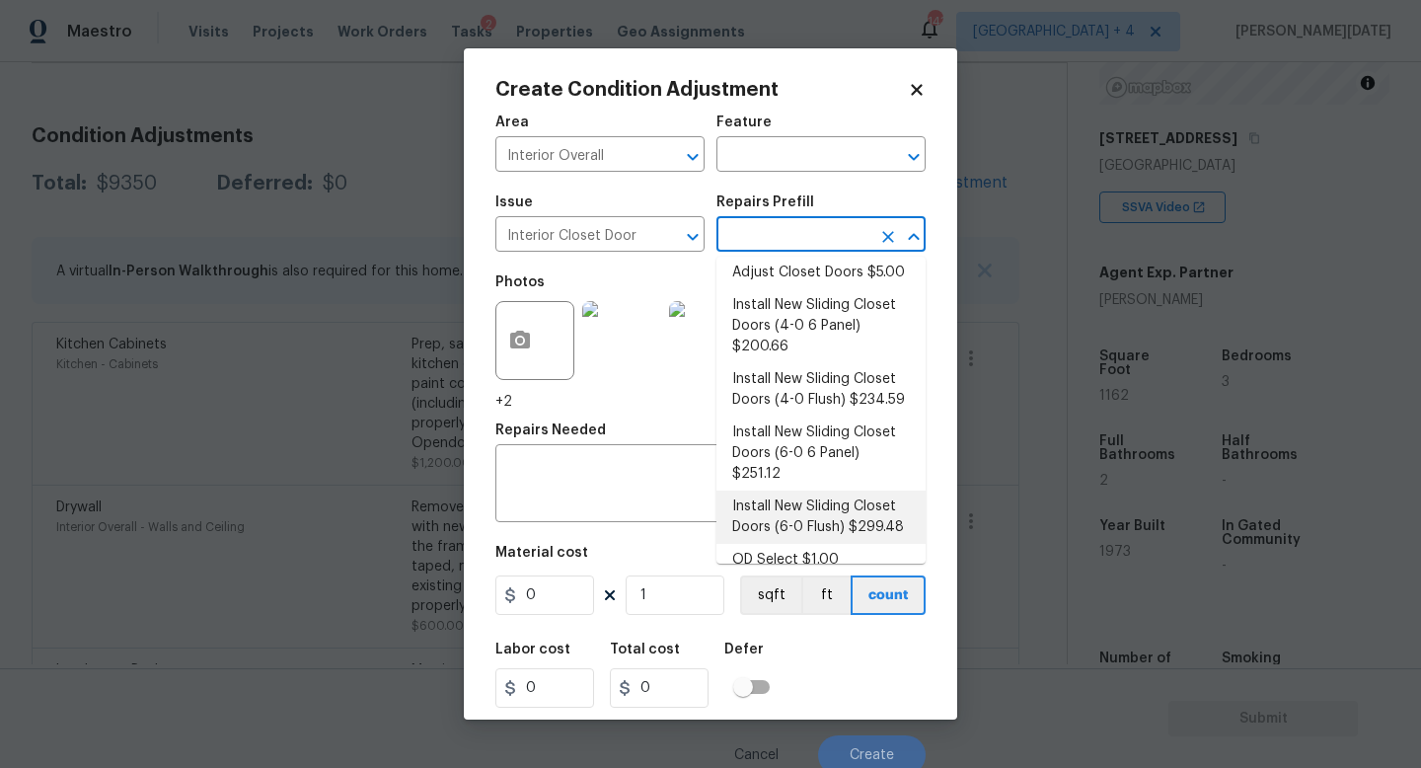
click at [810, 496] on li "Install New Sliding Closet Doors (6-0 Flush) $299.48" at bounding box center [821, 517] width 209 height 53
type input "Interior Door"
type textarea "Remove the existing door (if present). Install a new 6-0 bi-fold flush panel in…"
type input "299.48"
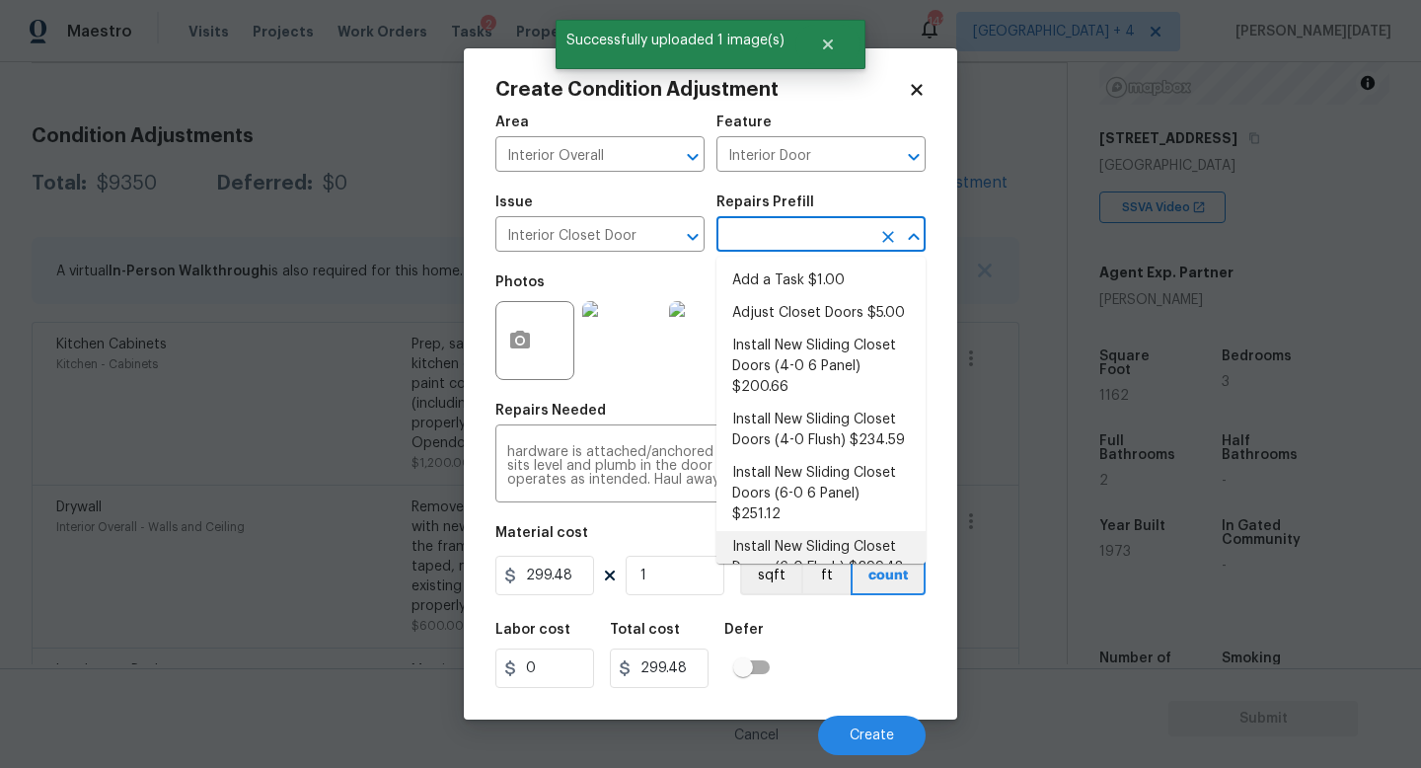
scroll to position [0, 0]
click at [848, 686] on button "Create" at bounding box center [872, 735] width 108 height 39
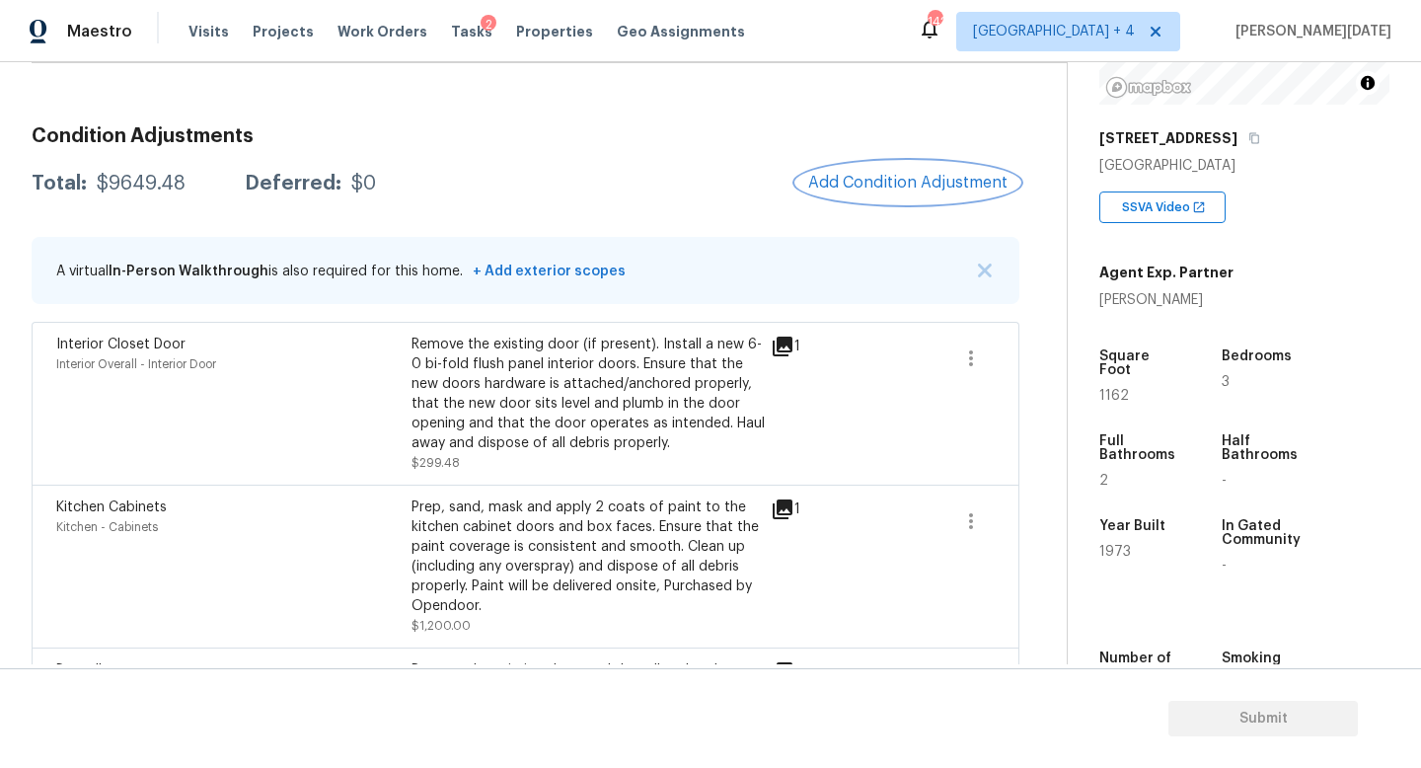
click at [904, 178] on span "Add Condition Adjustment" at bounding box center [907, 183] width 199 height 18
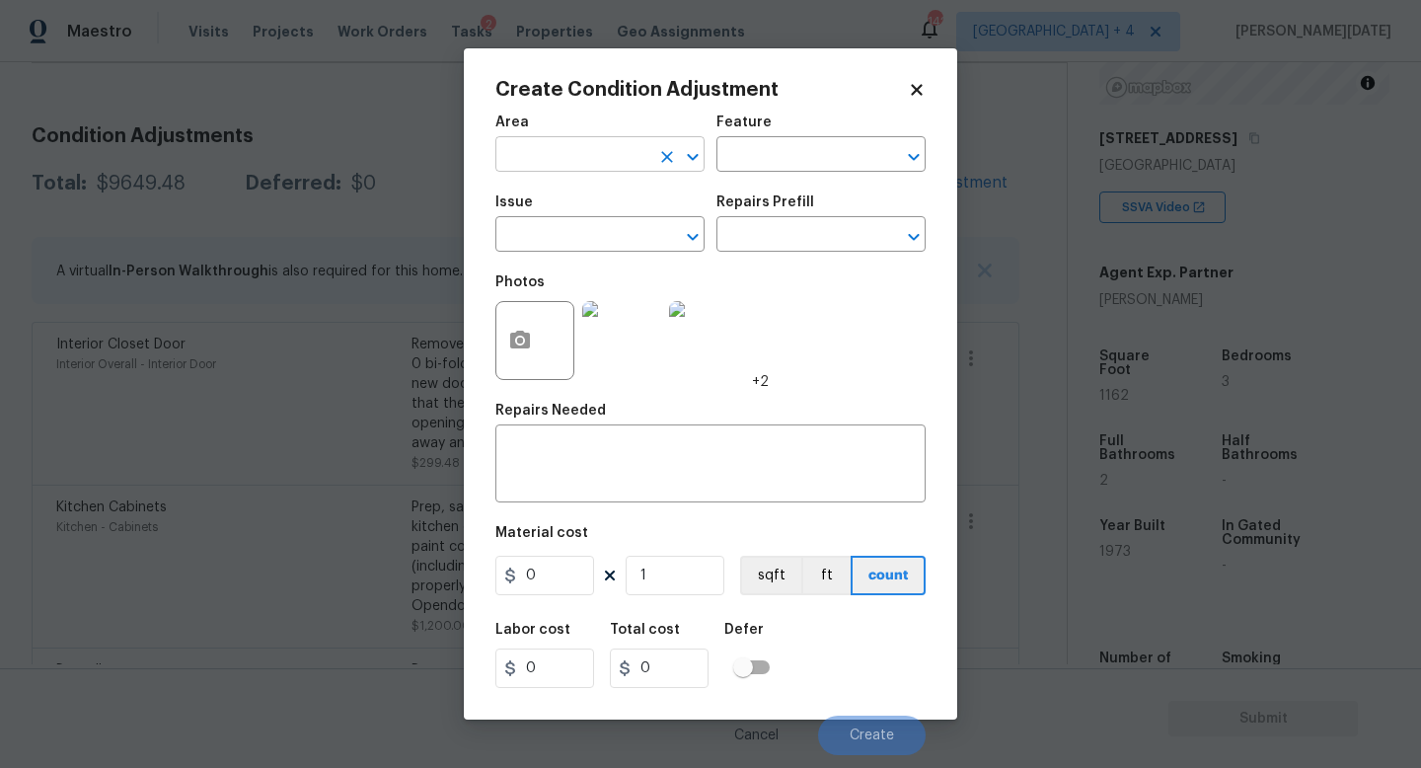
click at [567, 156] on input "text" at bounding box center [572, 156] width 154 height 31
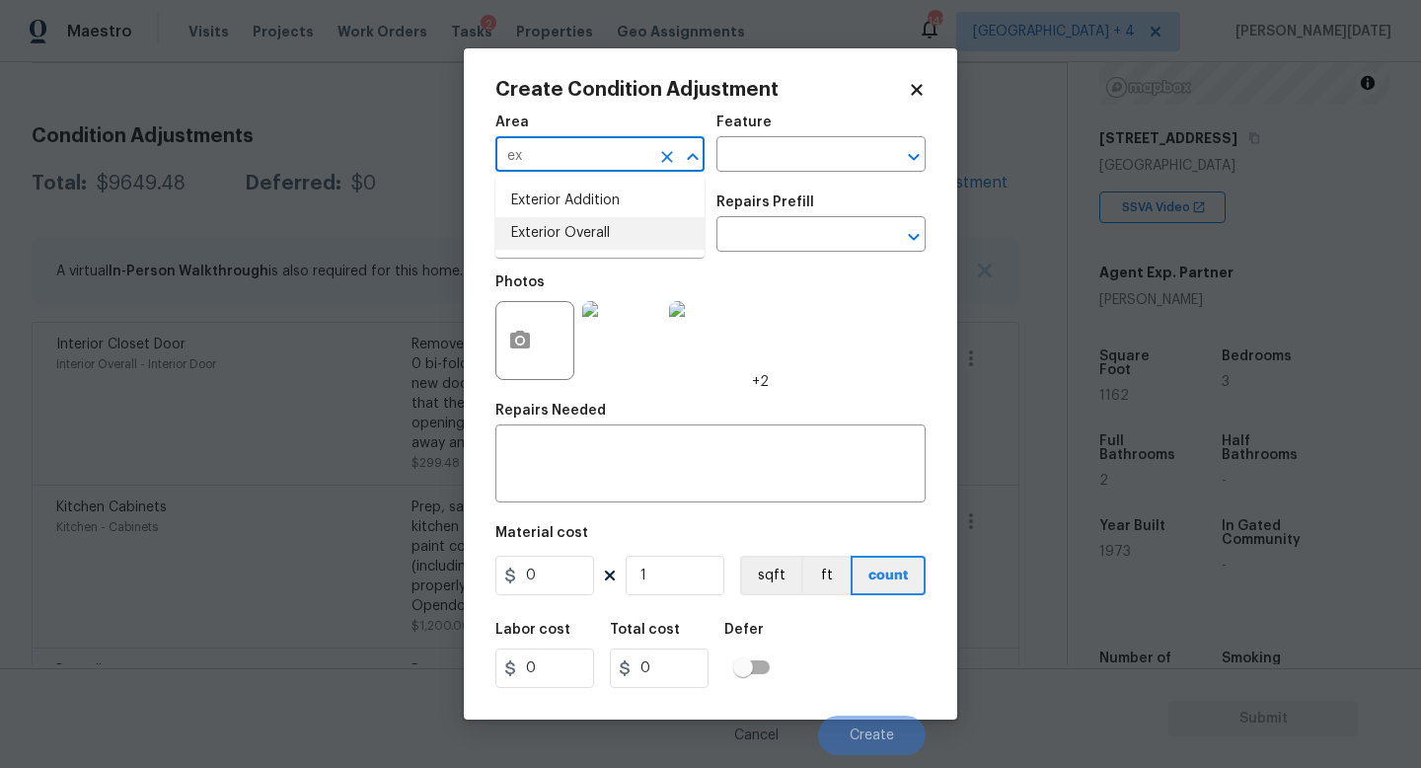
click at [573, 227] on li "Exterior Overall" at bounding box center [599, 233] width 209 height 33
type input "Exterior Overall"
click at [573, 227] on input "text" at bounding box center [572, 236] width 154 height 31
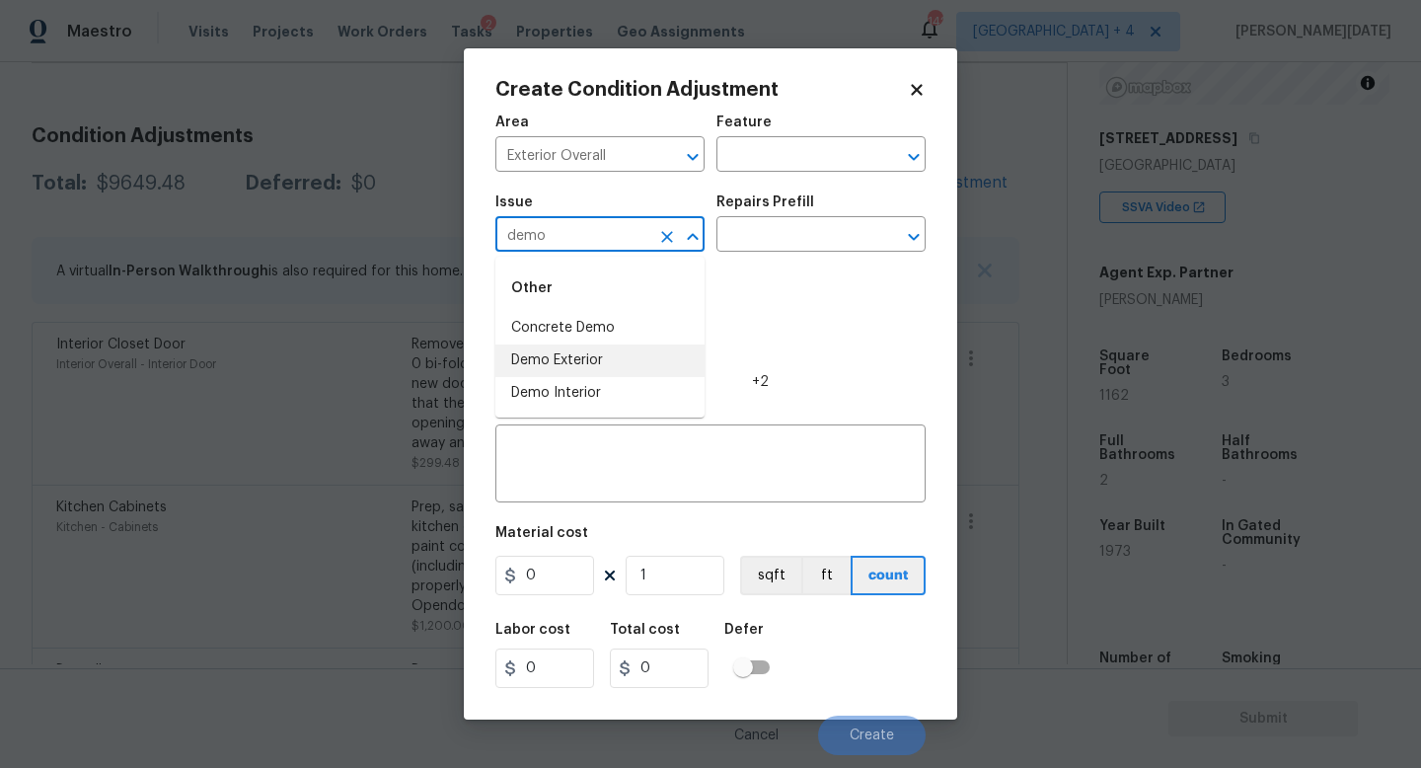
click at [558, 346] on li "Demo Exterior" at bounding box center [599, 360] width 209 height 33
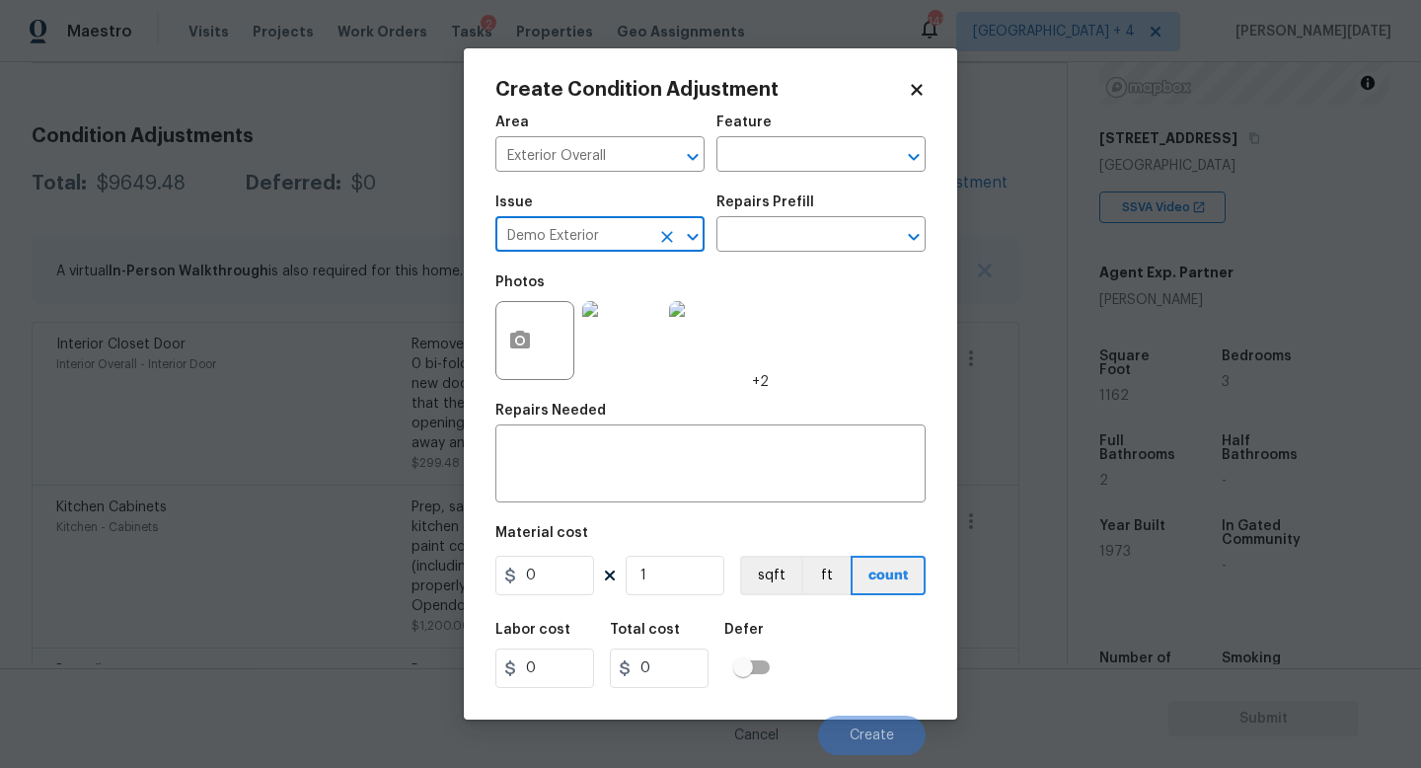
type input "Demo Exterior"
click at [515, 350] on icon "button" at bounding box center [520, 341] width 24 height 24
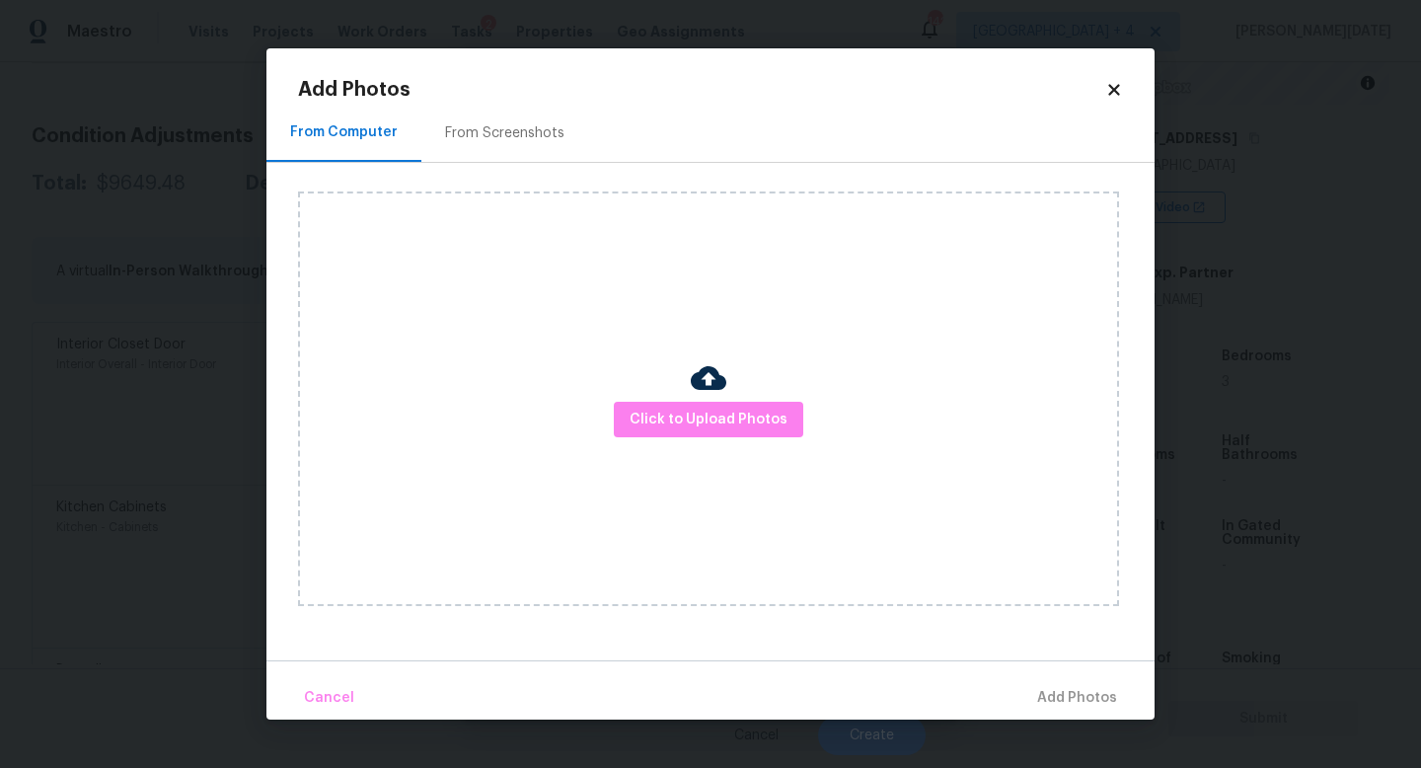
click at [642, 398] on div "Click to Upload Photos" at bounding box center [708, 398] width 821 height 415
click at [651, 412] on span "Click to Upload Photos" at bounding box center [709, 420] width 158 height 25
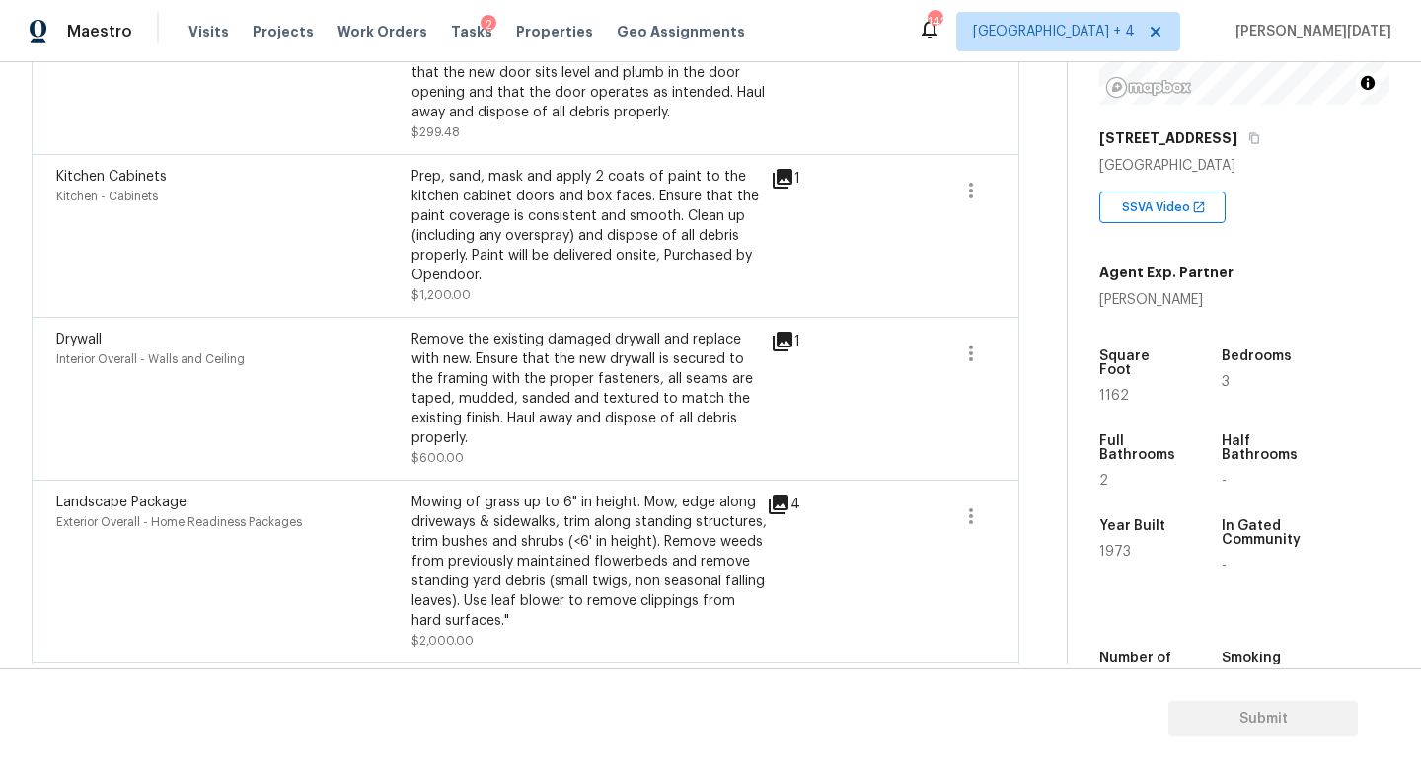
scroll to position [698, 0]
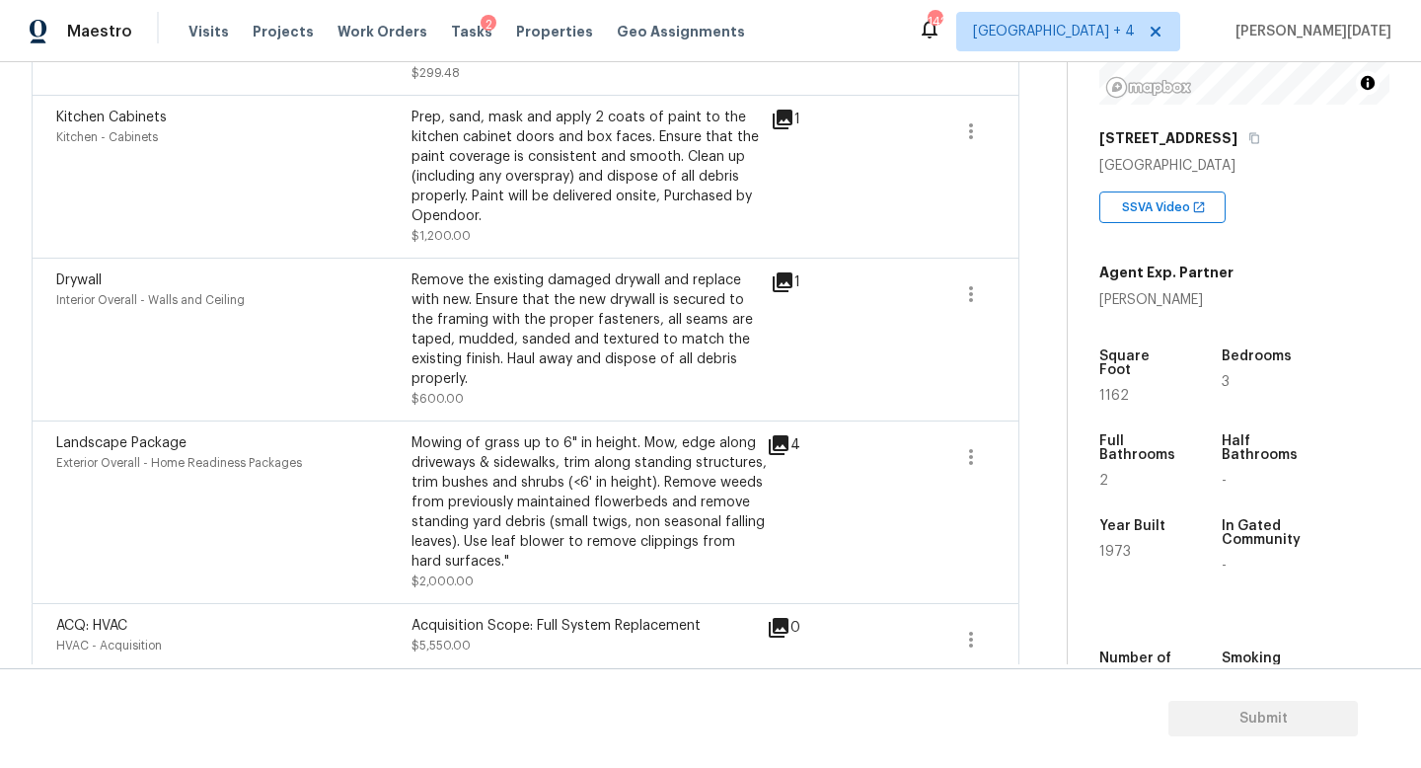
click at [1101, 389] on span "1162" at bounding box center [1115, 396] width 30 height 14
copy span "1162"
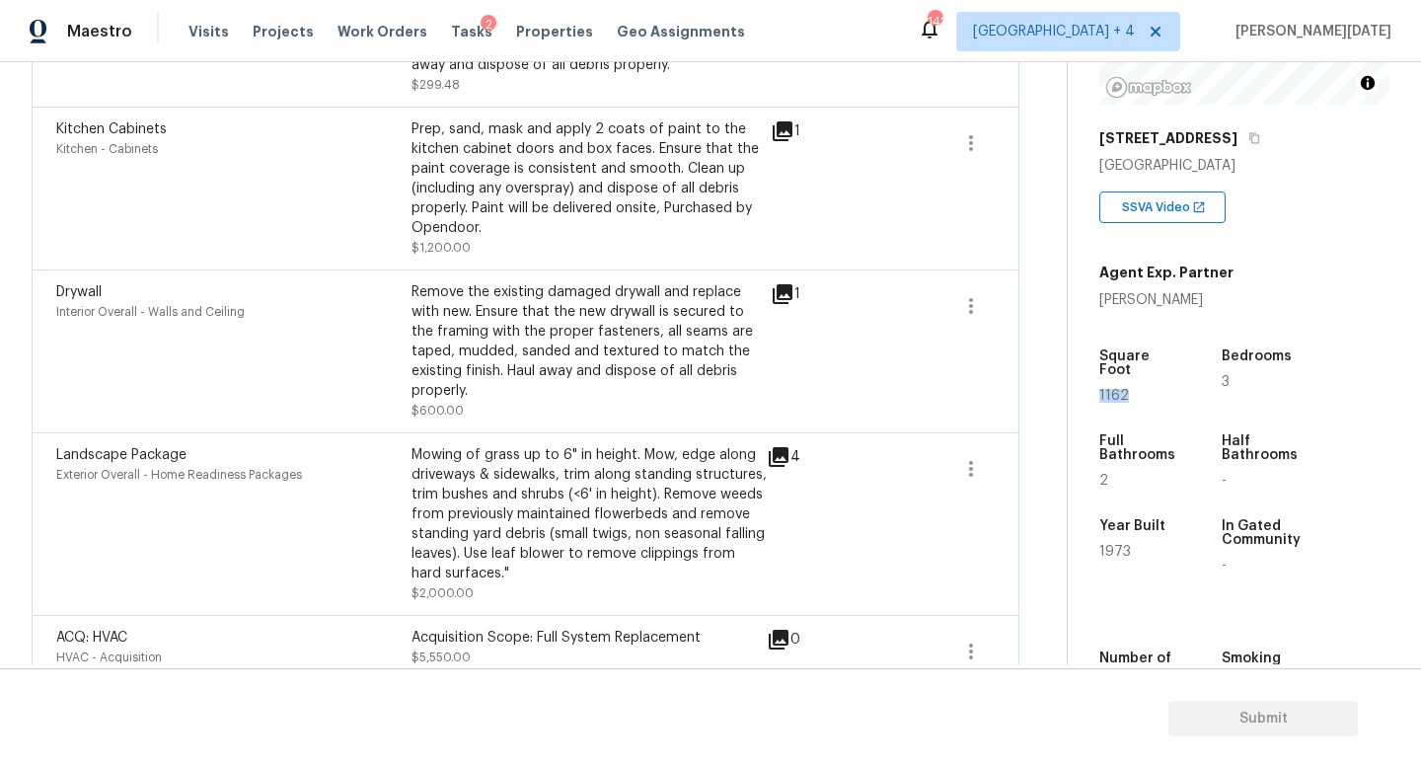
scroll to position [693, 0]
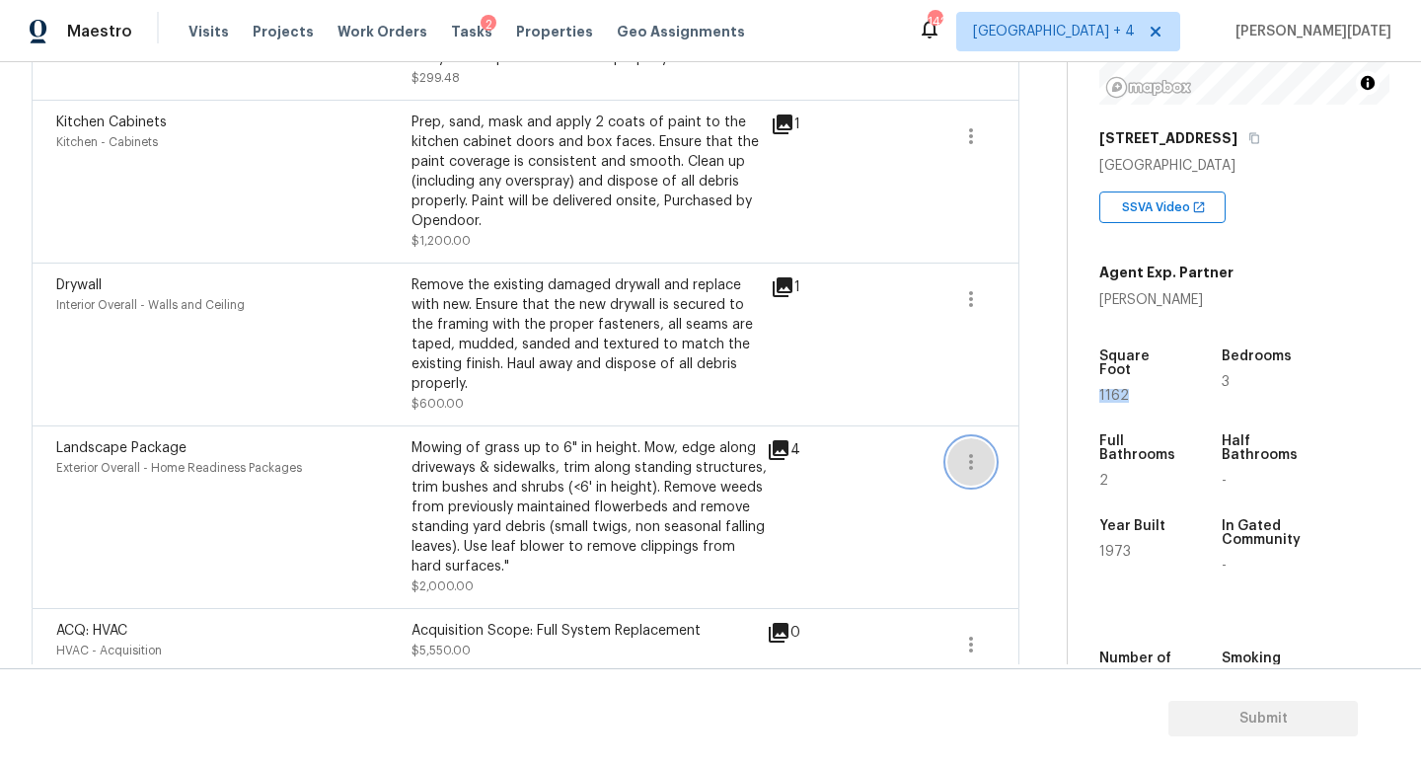
click at [972, 450] on icon "button" at bounding box center [971, 462] width 24 height 24
click at [1046, 440] on div "Edit" at bounding box center [1084, 440] width 154 height 20
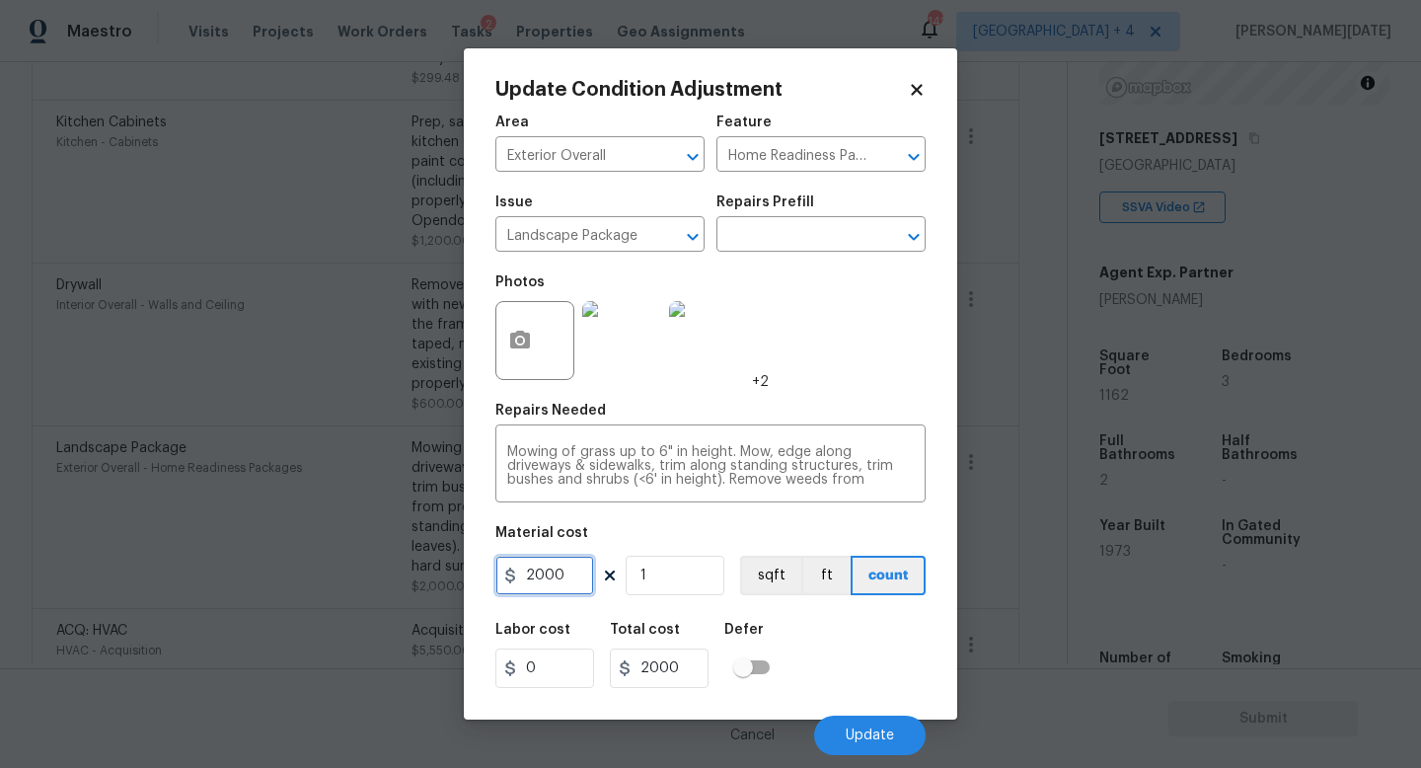
click at [578, 578] on input "2000" at bounding box center [544, 575] width 99 height 39
type input "3000"
click at [842, 384] on div "Photos +2" at bounding box center [710, 328] width 430 height 128
click at [869, 732] on span "Update" at bounding box center [870, 735] width 48 height 15
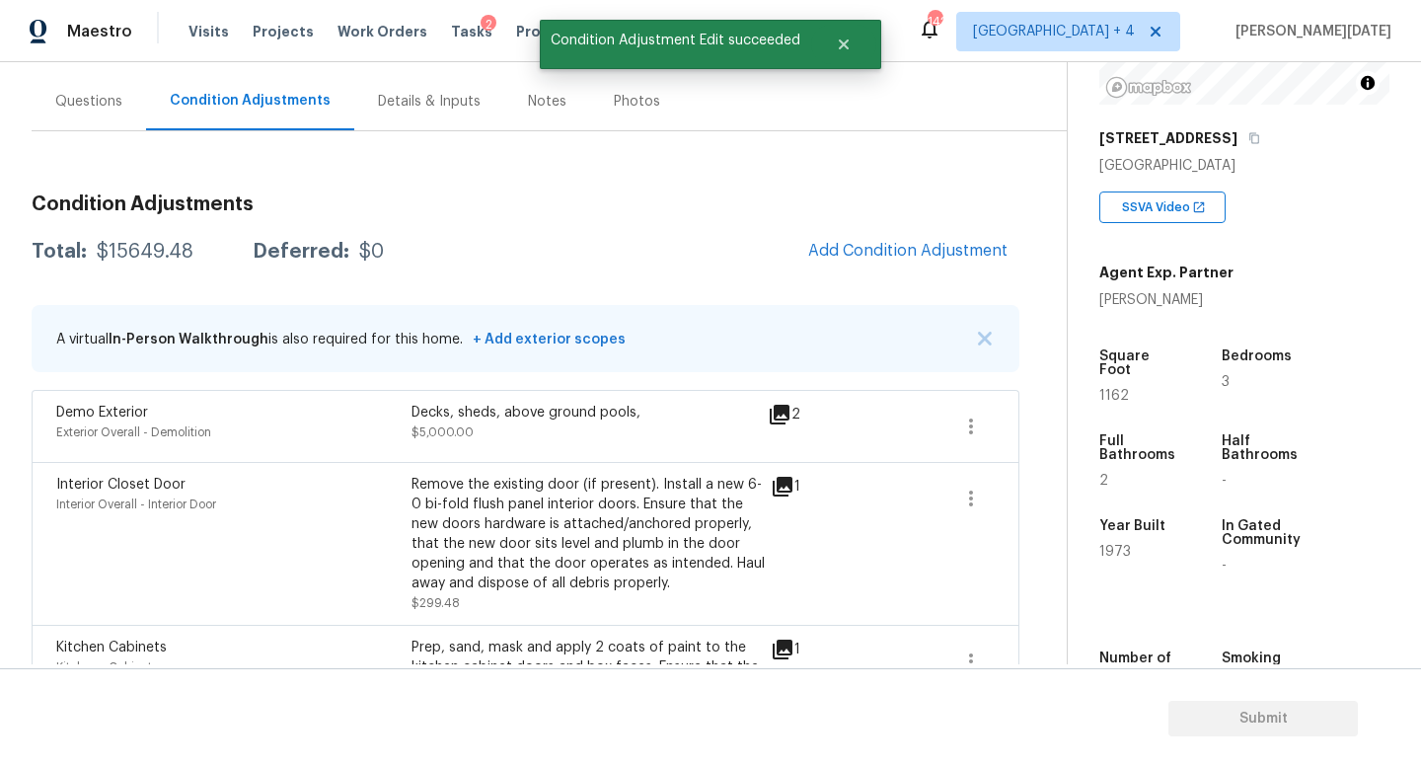
scroll to position [164, 0]
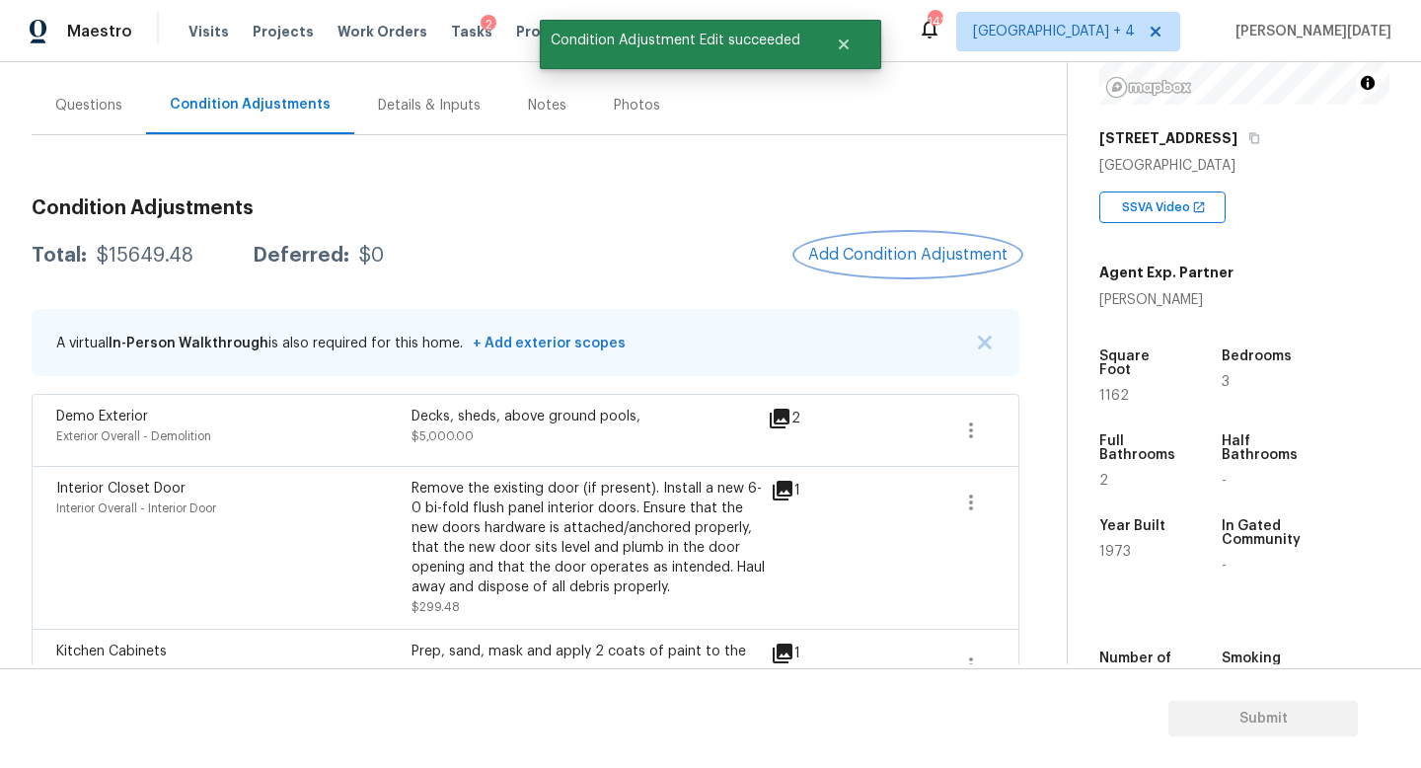
click at [843, 256] on span "Add Condition Adjustment" at bounding box center [907, 255] width 199 height 18
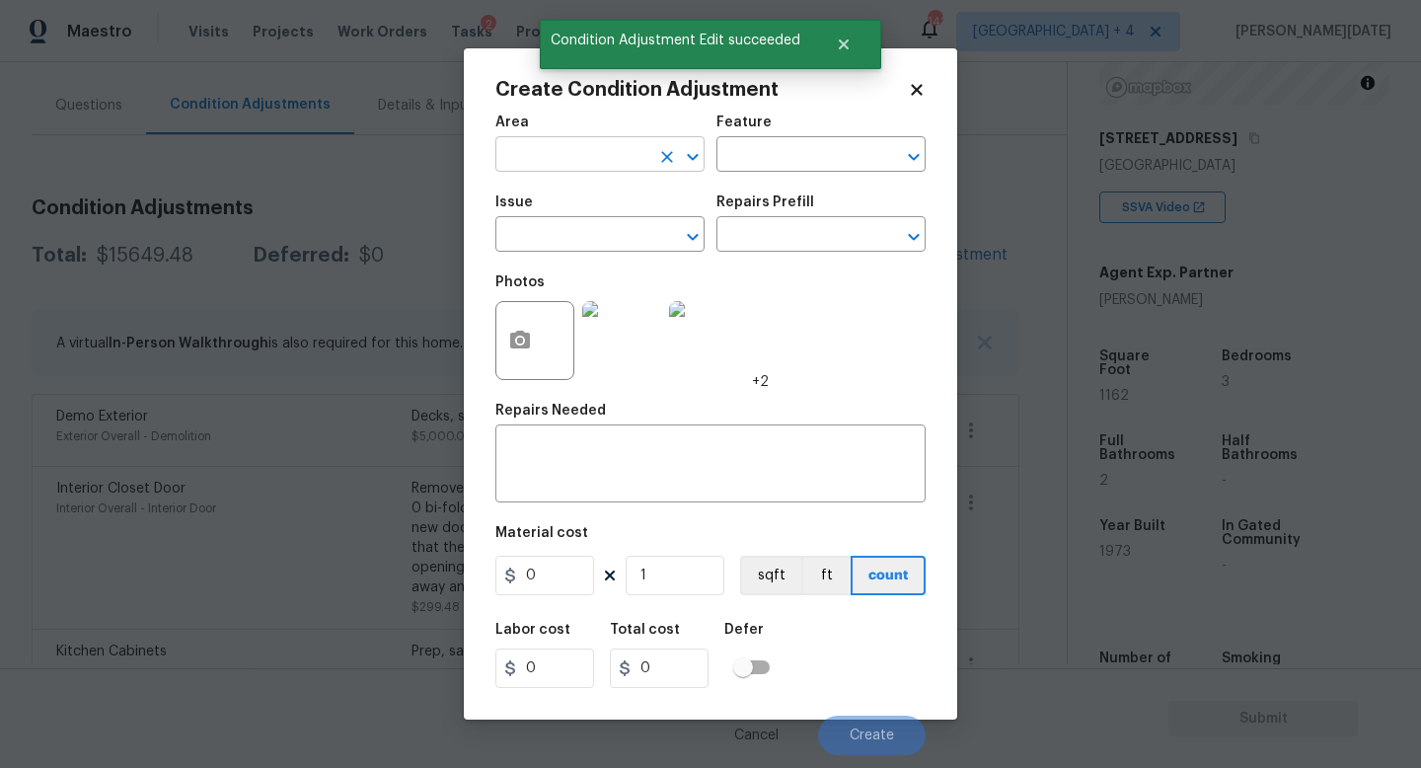
click at [526, 162] on input "text" at bounding box center [572, 156] width 154 height 31
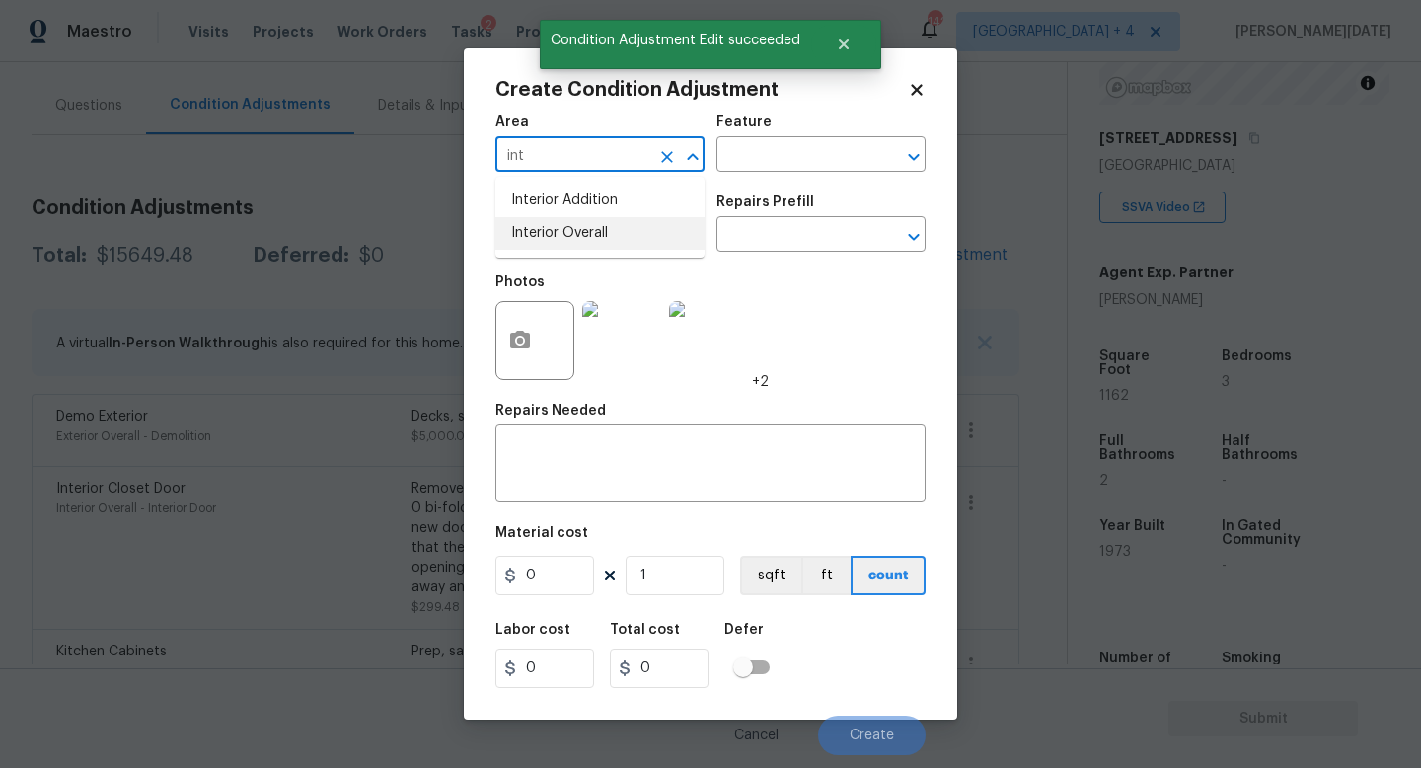
click at [582, 239] on li "Interior Overall" at bounding box center [599, 233] width 209 height 33
type input "Interior Overall"
click at [582, 239] on input "text" at bounding box center [572, 236] width 154 height 31
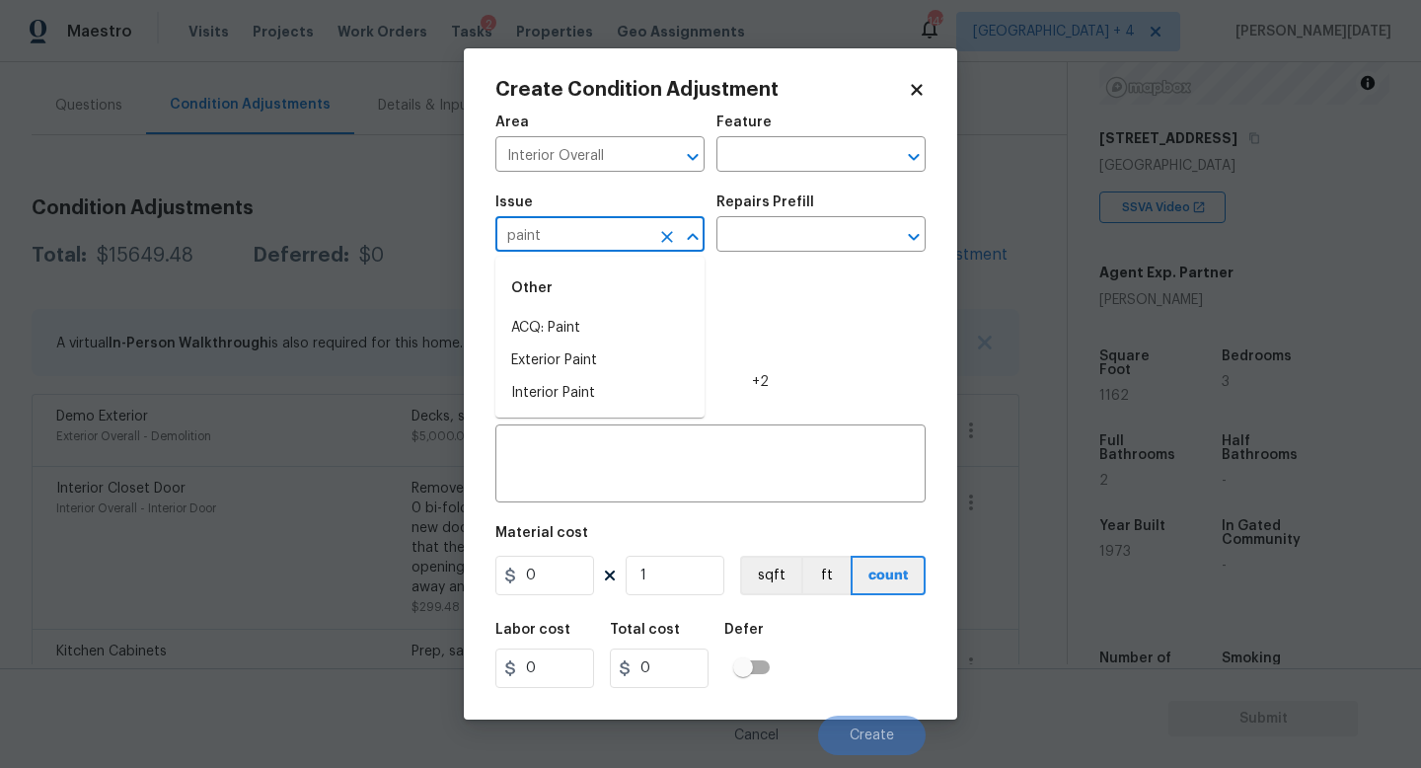
type input "paint"
click at [404, 311] on body "Maestro Visits Projects Work Orders Tasks 2 Properties Geo Assignments 142 [GEO…" at bounding box center [710, 384] width 1421 height 768
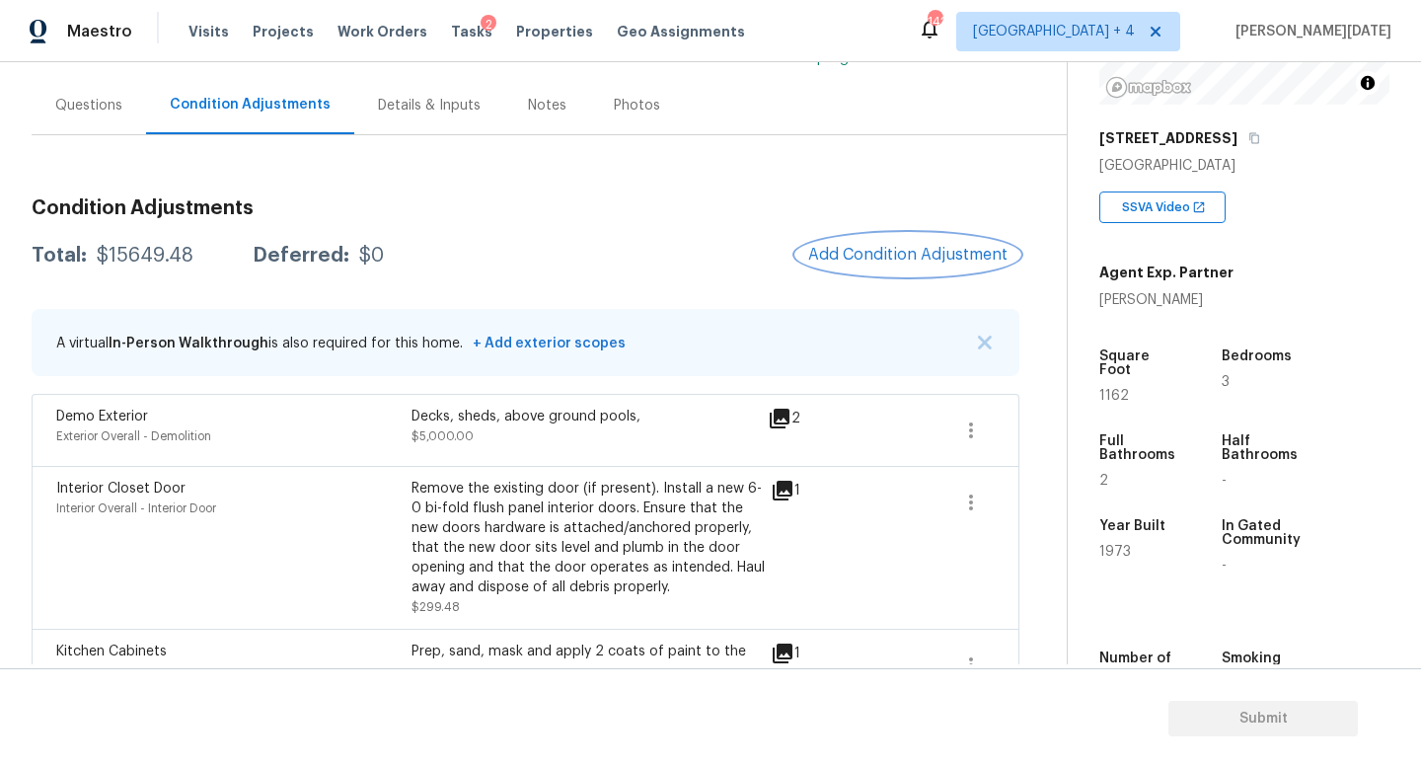
click at [887, 265] on button "Add Condition Adjustment" at bounding box center [907, 254] width 223 height 41
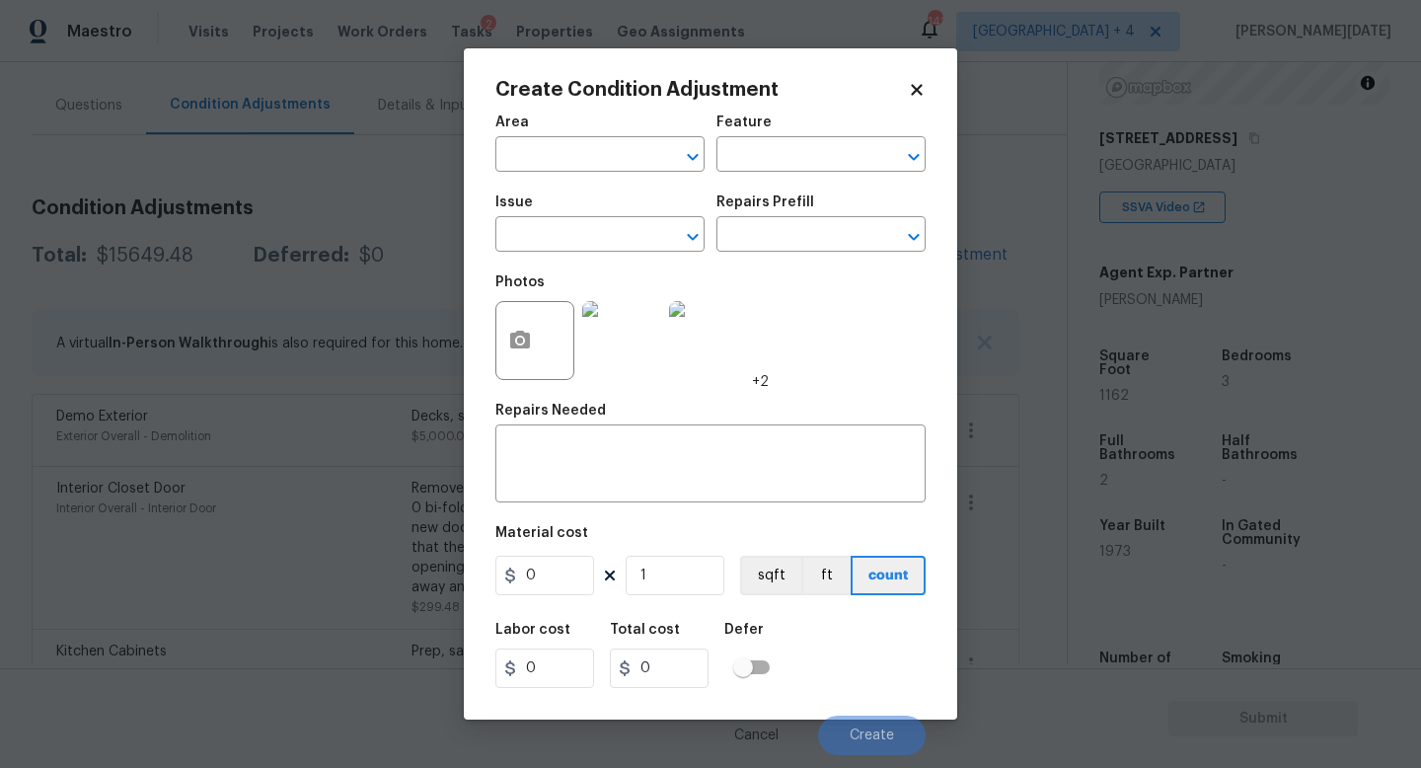
click at [497, 370] on div at bounding box center [534, 340] width 79 height 79
click at [509, 350] on icon "button" at bounding box center [520, 341] width 24 height 24
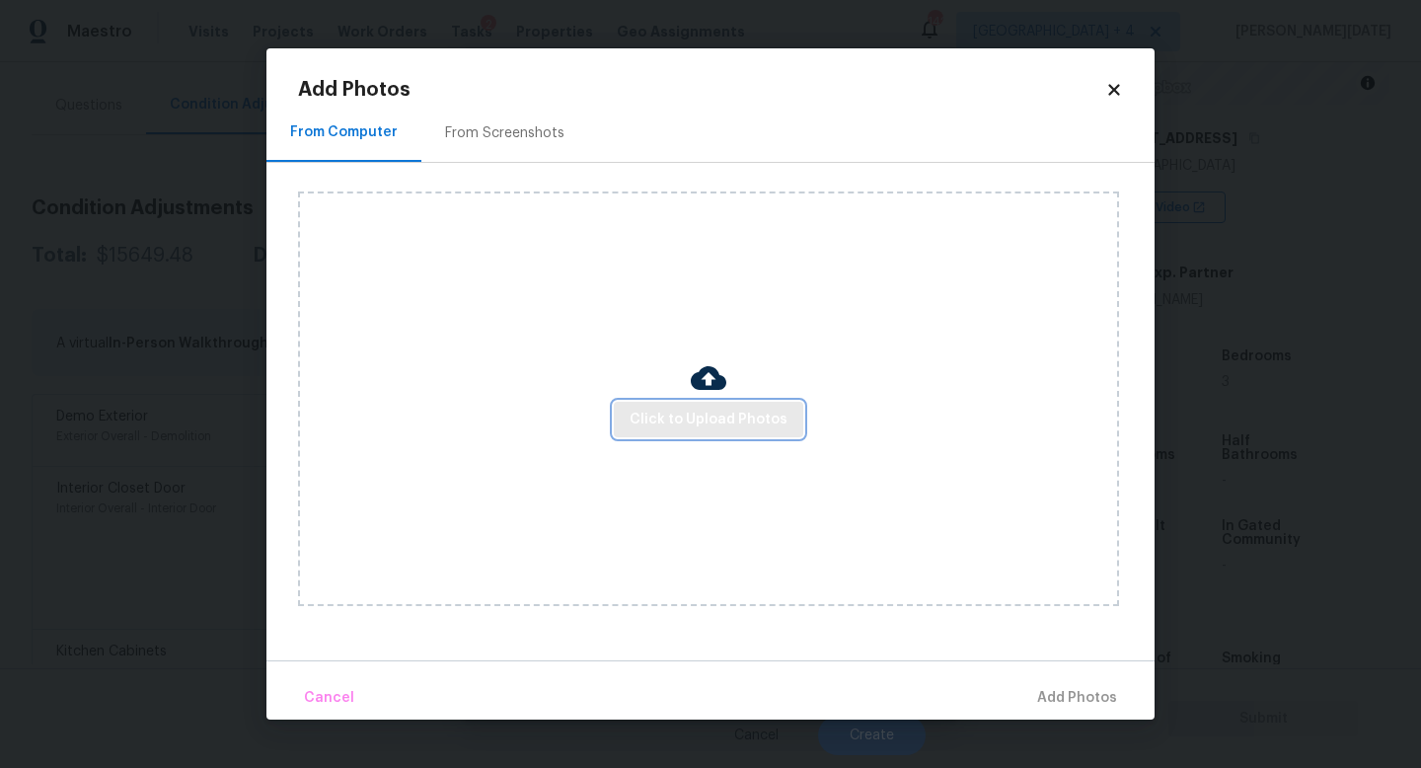
click at [639, 414] on span "Click to Upload Photos" at bounding box center [709, 420] width 158 height 25
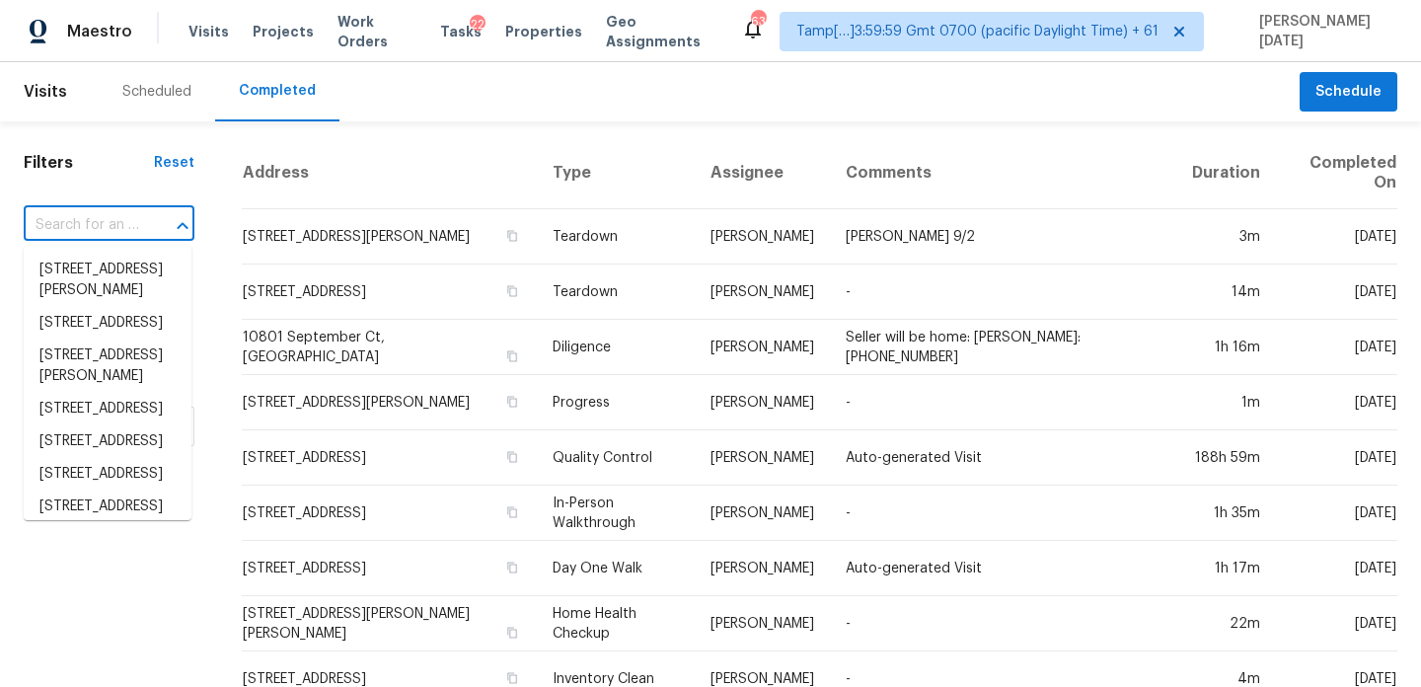
click at [139, 229] on div "​" at bounding box center [109, 225] width 171 height 31
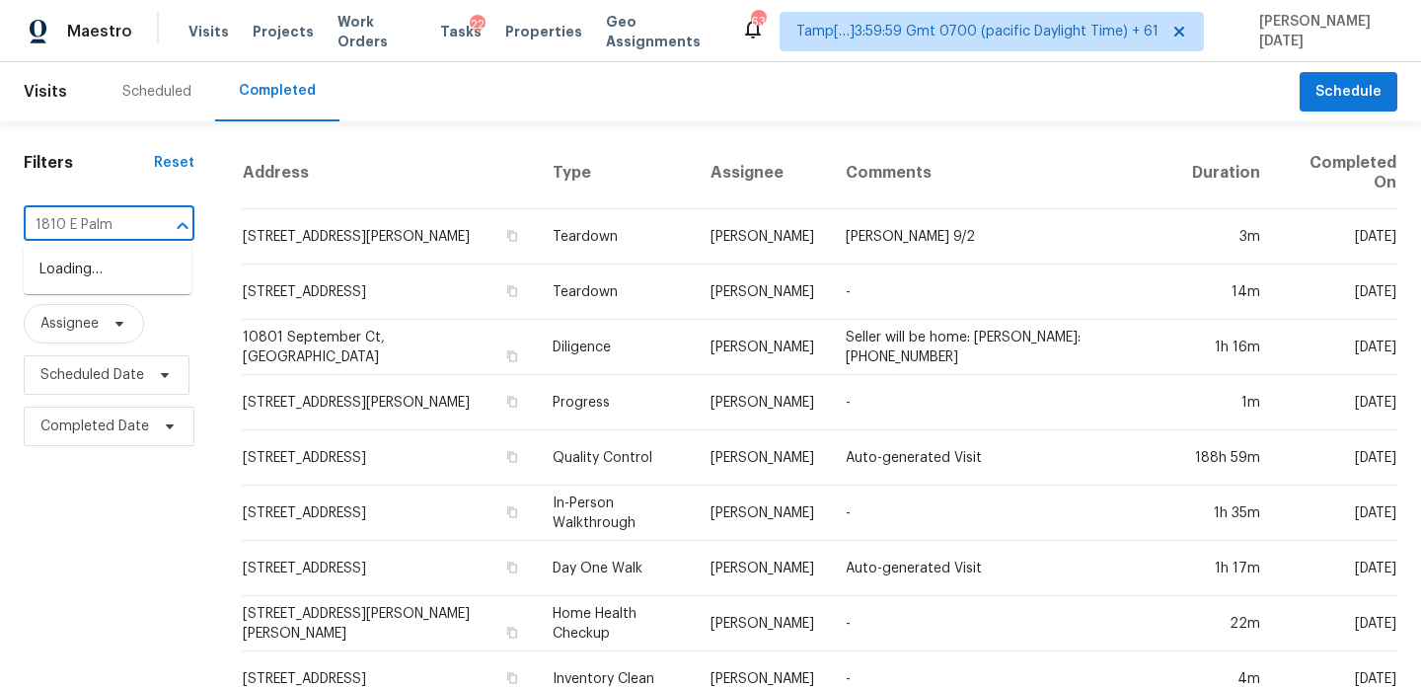
type input "1810 E Palm"
click at [96, 351] on li "[STREET_ADDRESS]" at bounding box center [108, 335] width 168 height 33
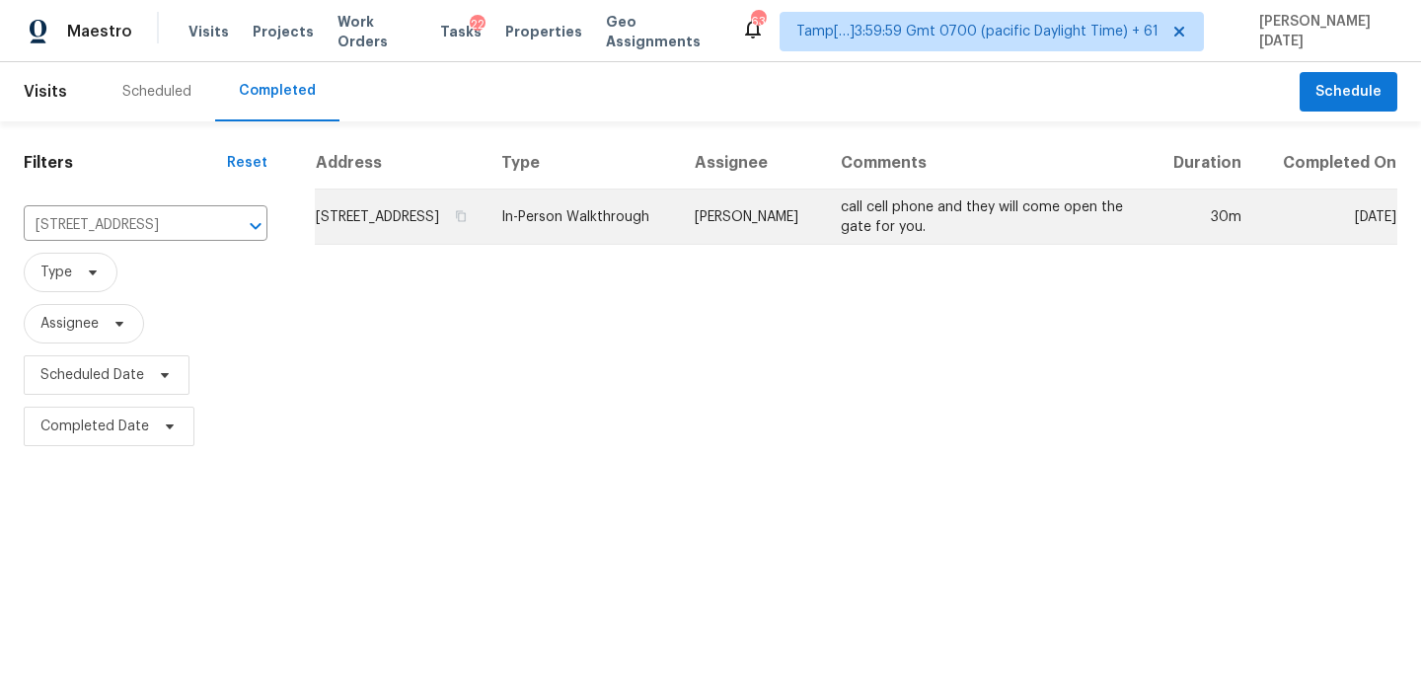
click at [614, 236] on td "In-Person Walkthrough" at bounding box center [582, 217] width 193 height 55
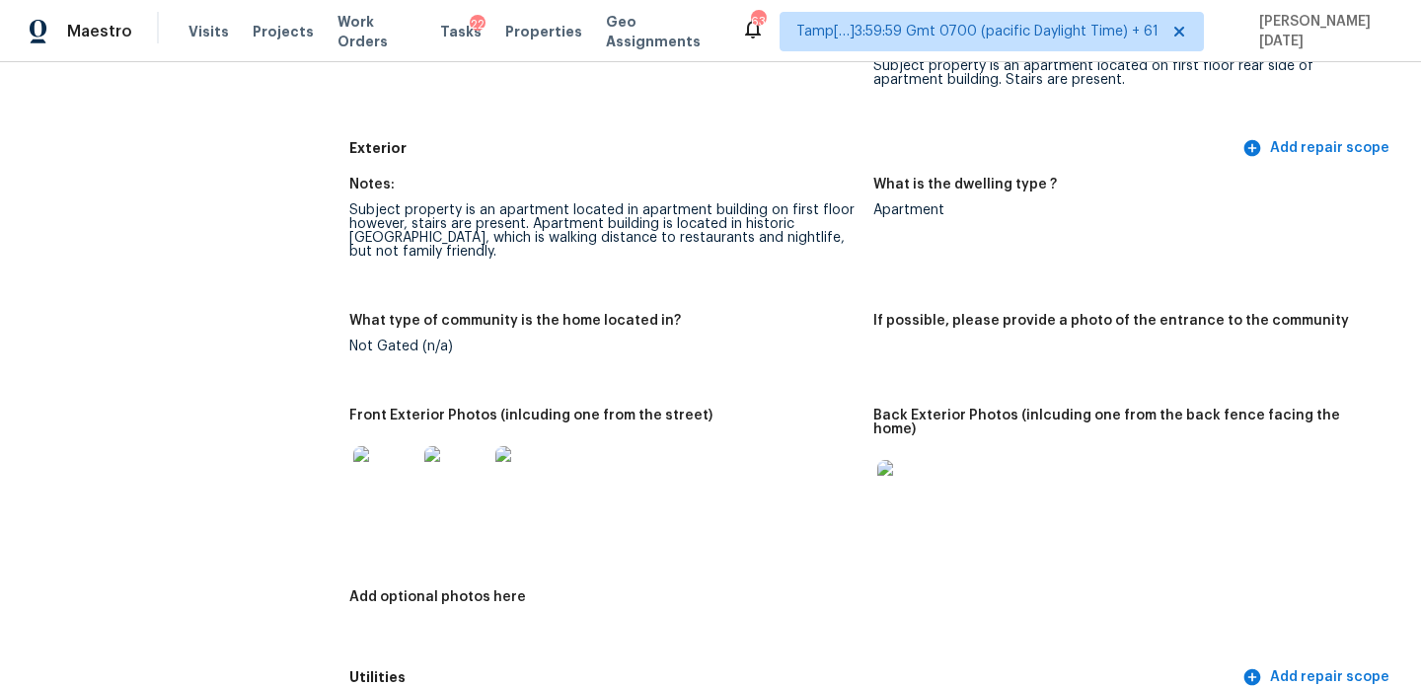
scroll to position [690, 0]
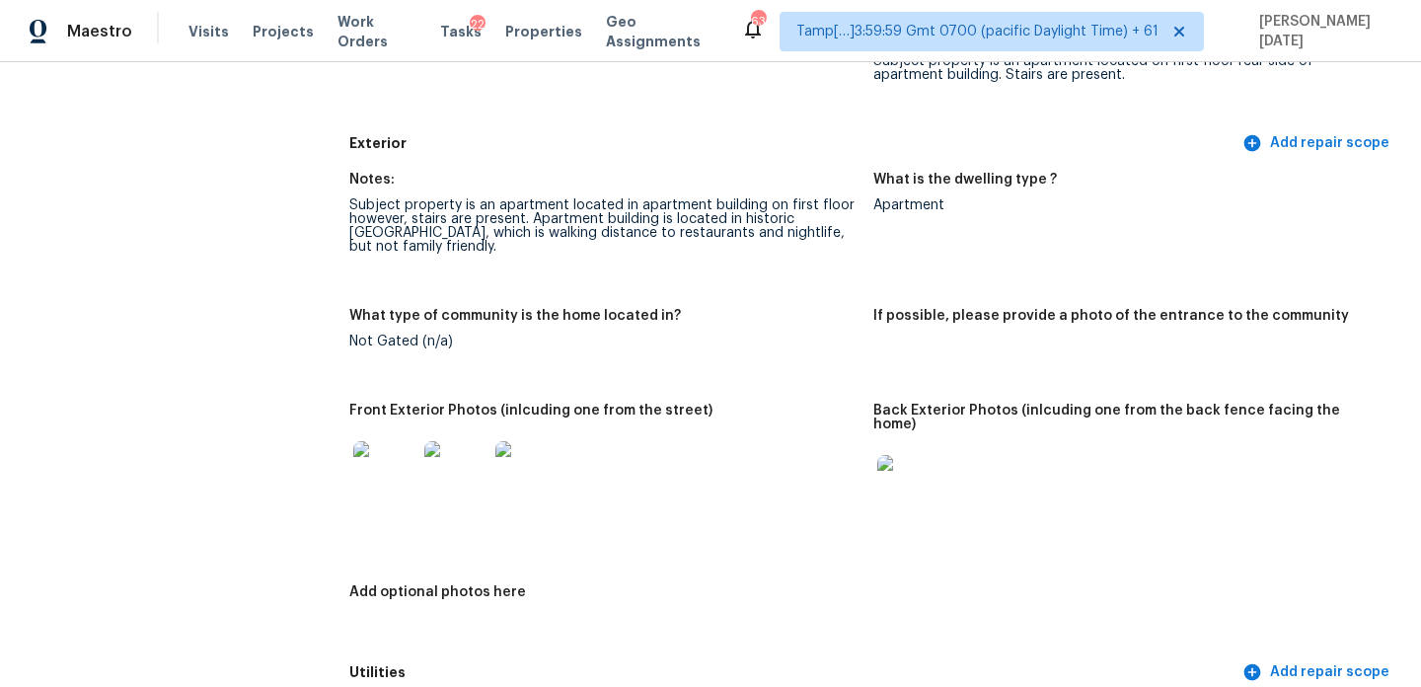
click at [459, 453] on img at bounding box center [455, 472] width 63 height 63
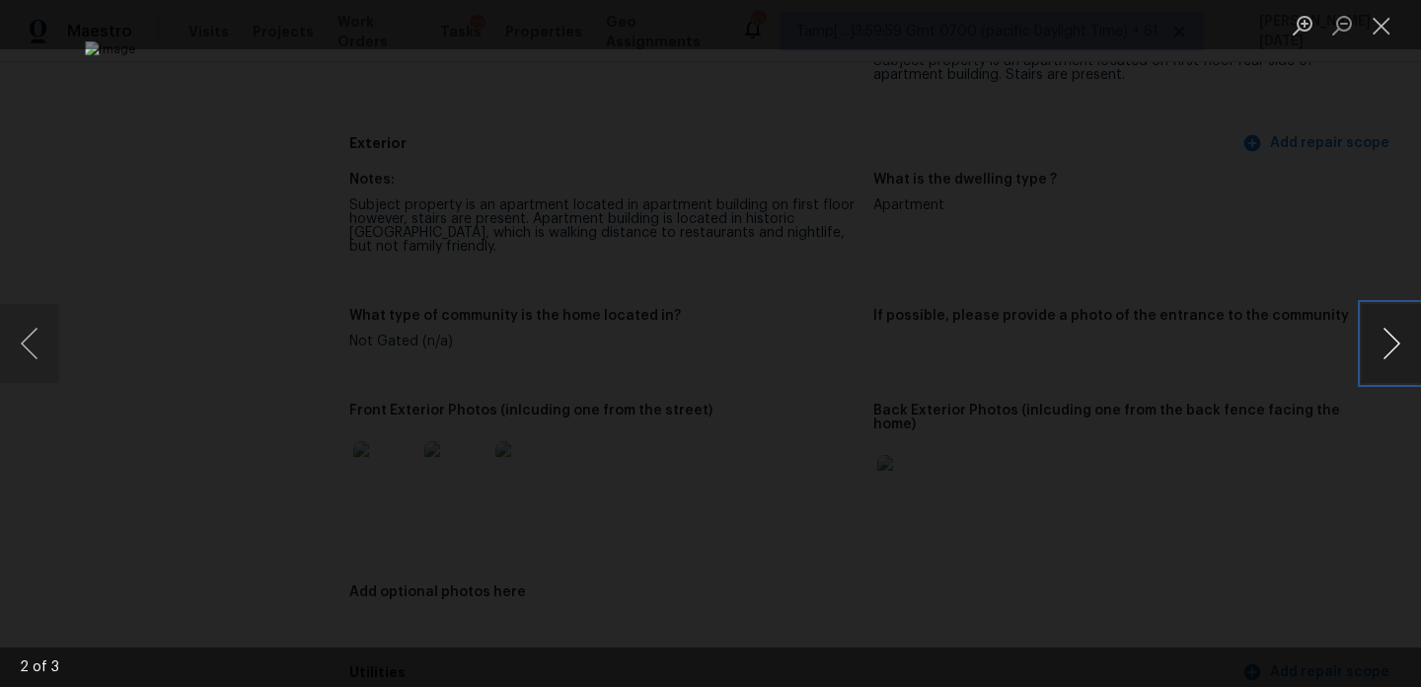
click at [1384, 341] on button "Next image" at bounding box center [1391, 343] width 59 height 79
click at [1386, 28] on button "Close lightbox" at bounding box center [1381, 25] width 39 height 35
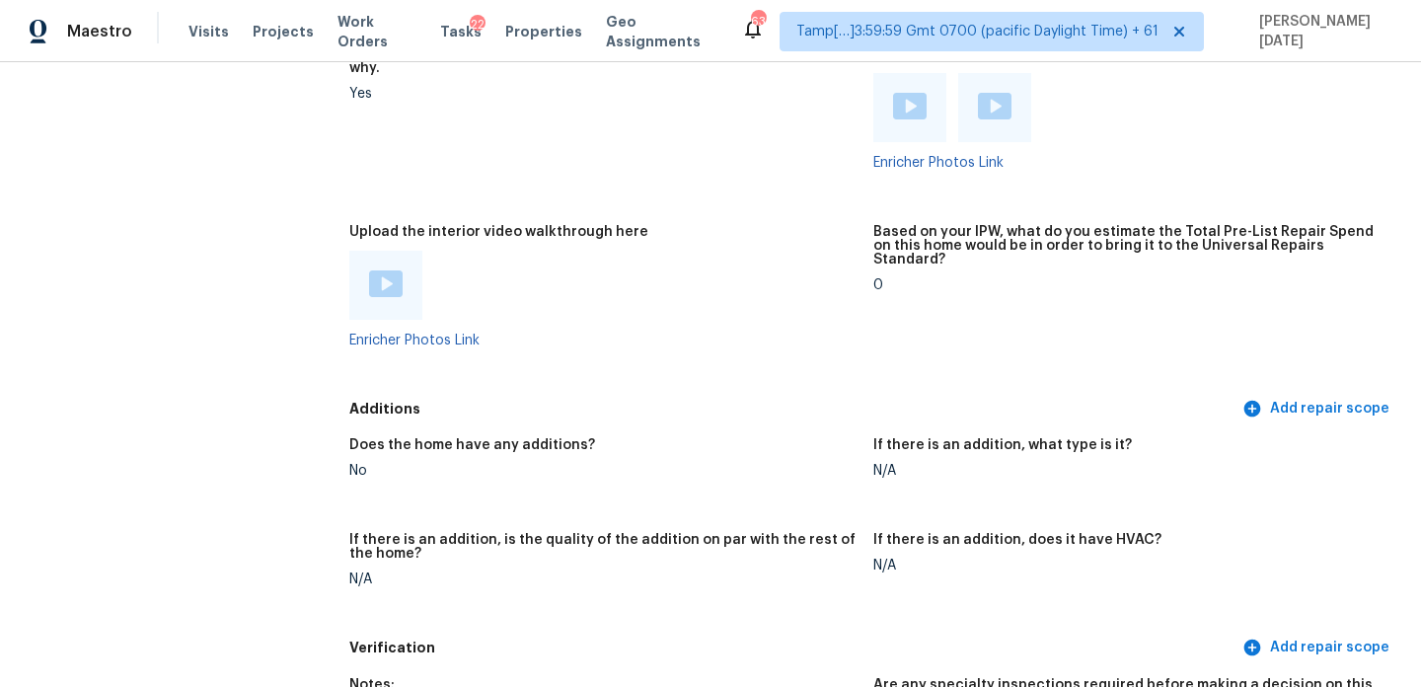
scroll to position [3574, 0]
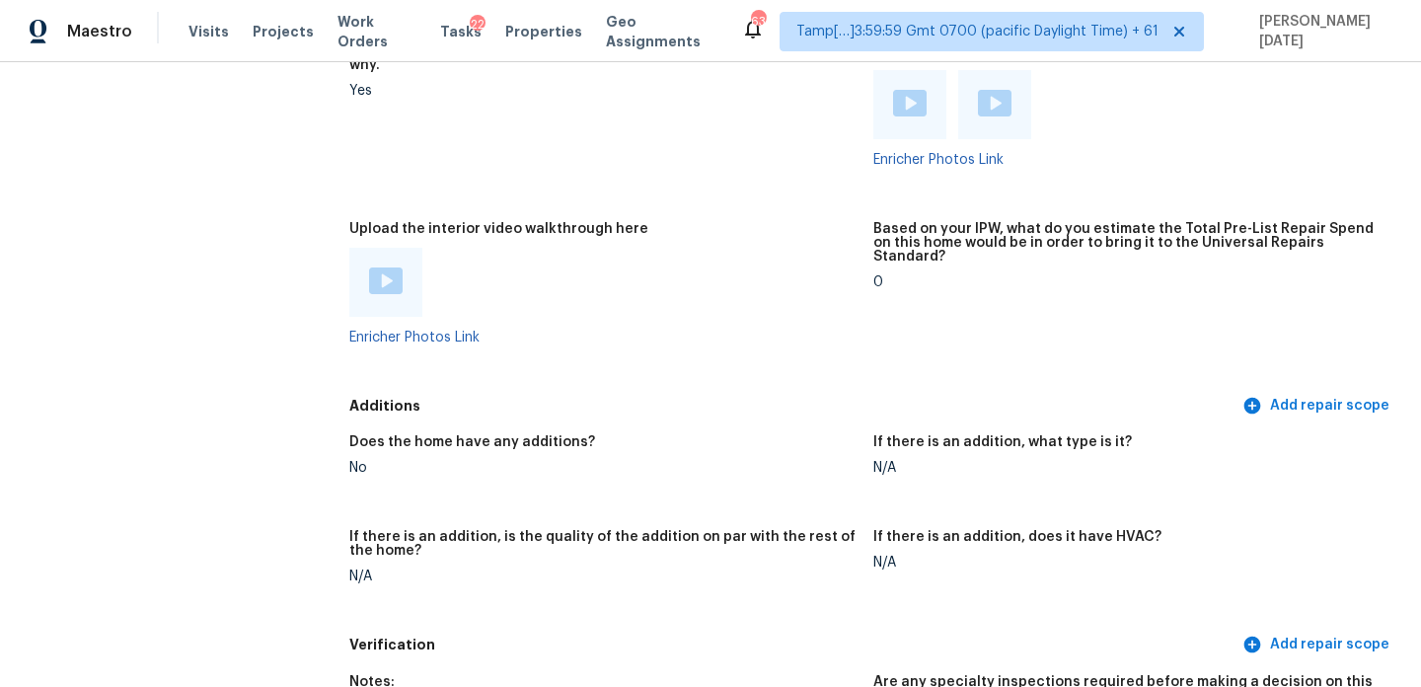
click at [393, 267] on img at bounding box center [386, 280] width 34 height 27
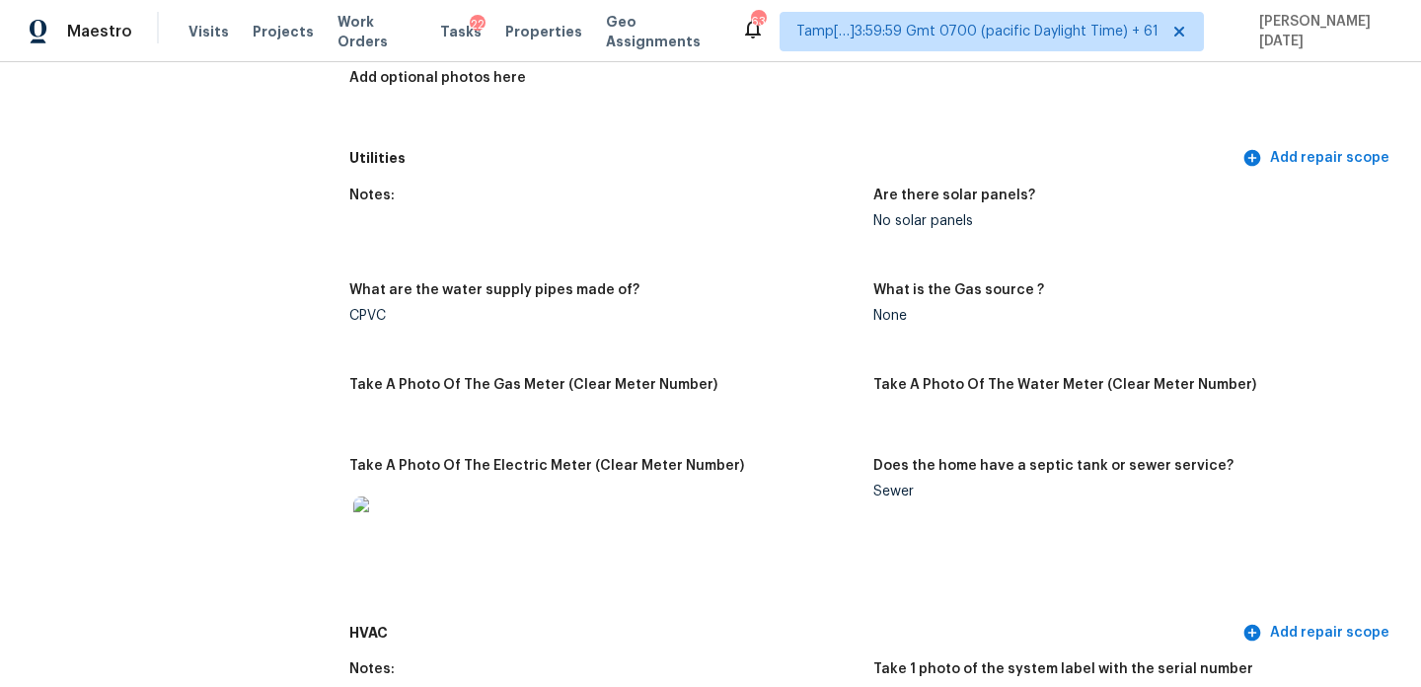
scroll to position [0, 0]
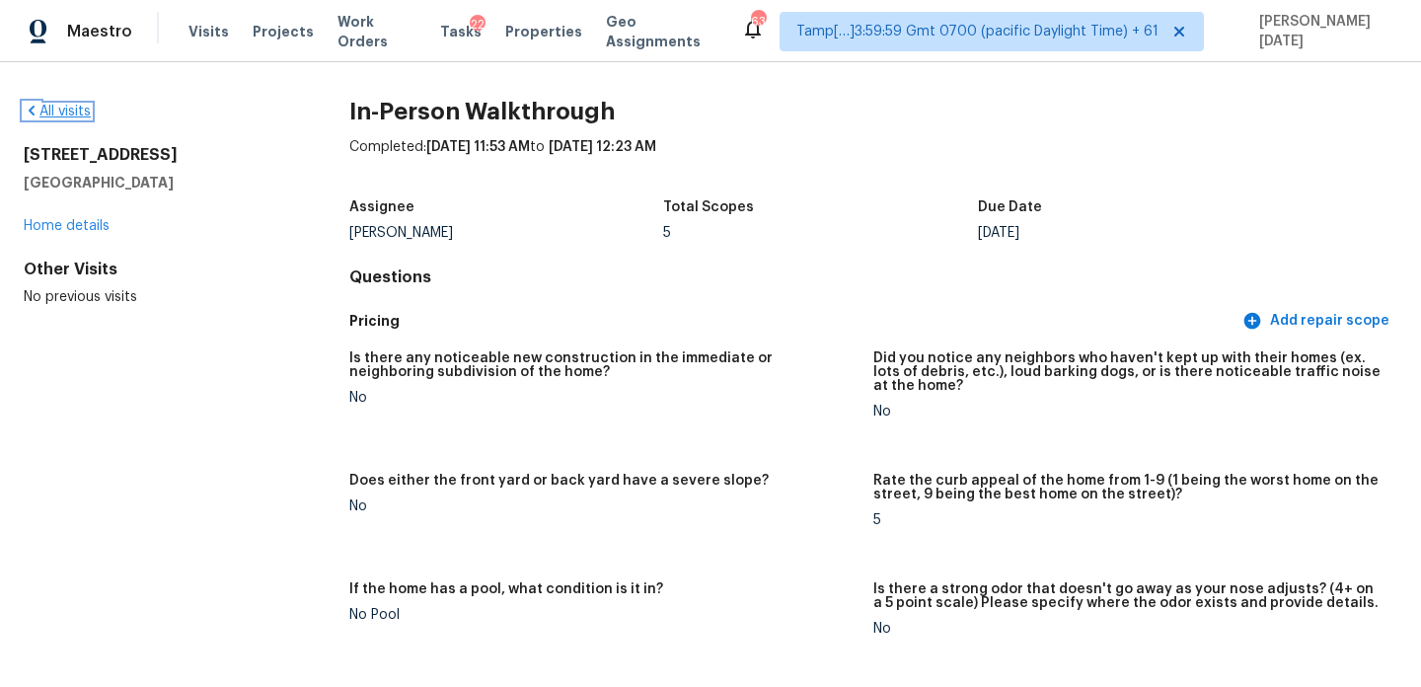
click at [45, 110] on link "All visits" at bounding box center [57, 112] width 67 height 14
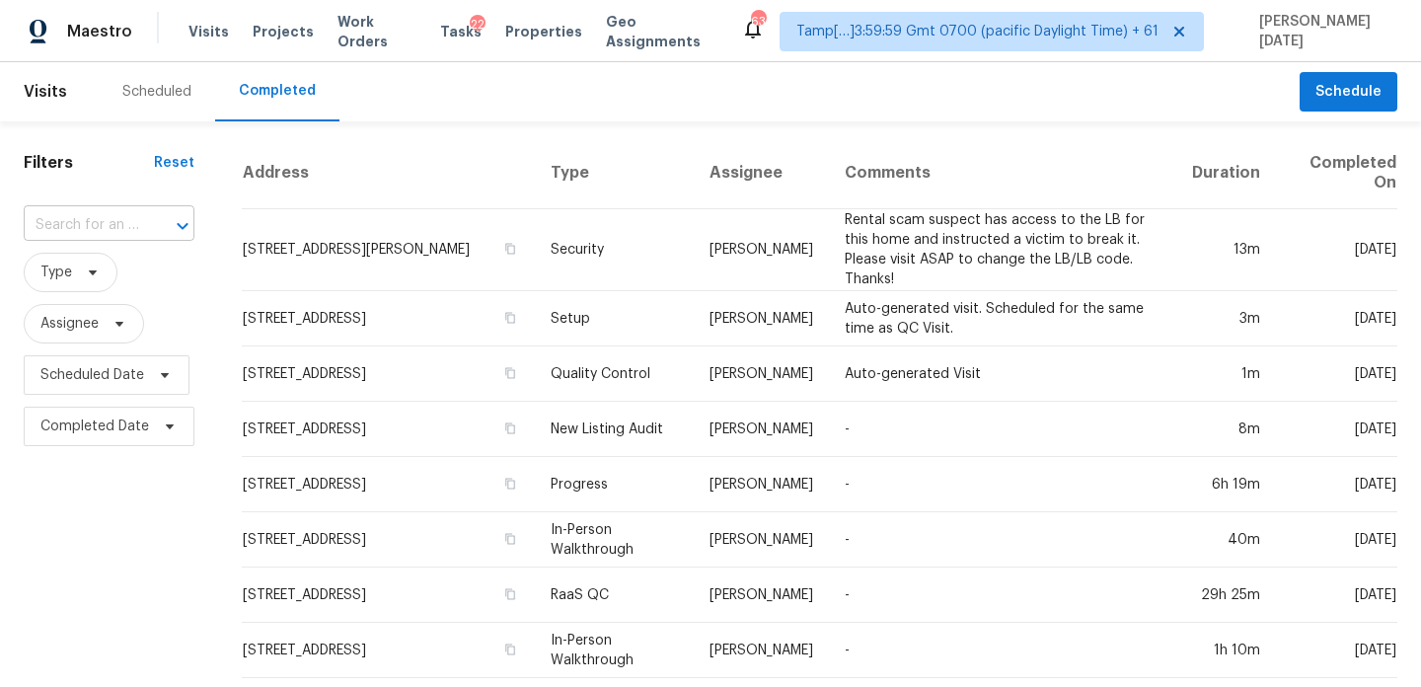
click at [125, 218] on input "text" at bounding box center [81, 225] width 115 height 31
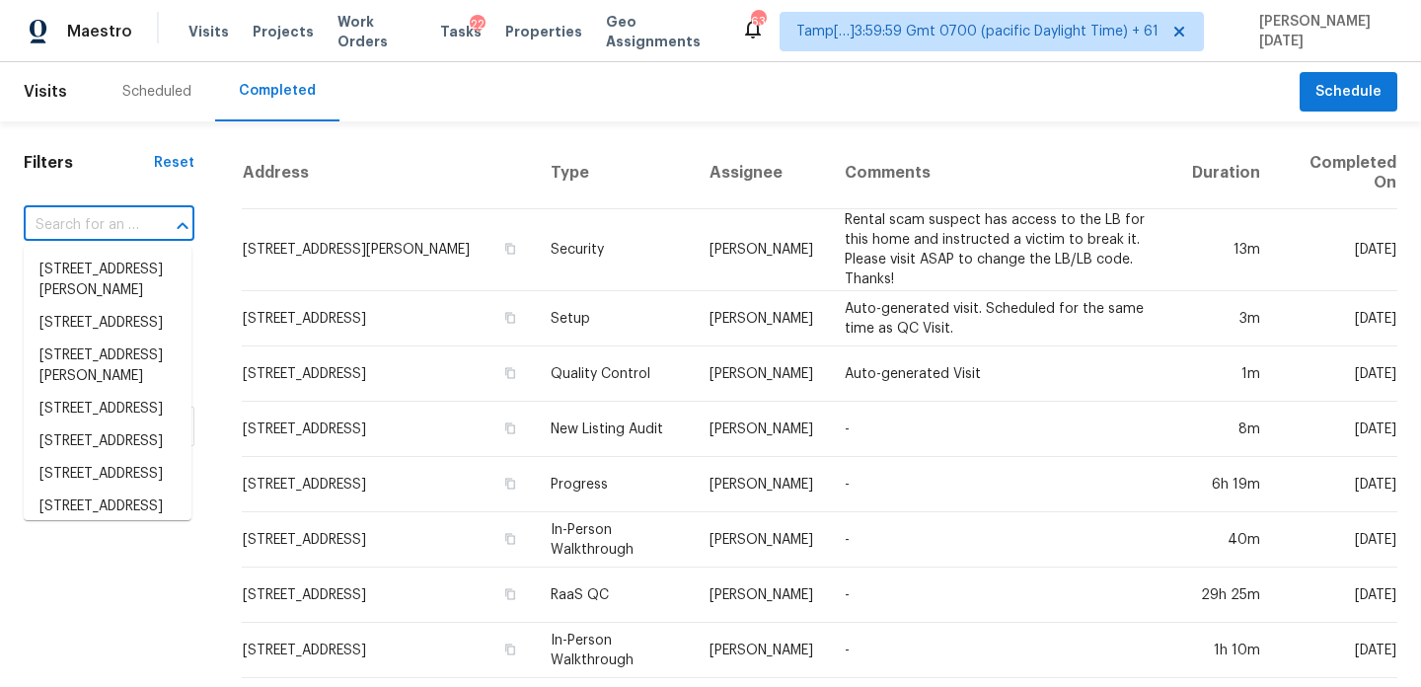
paste input "IVA completed. Scopes are added as per the HPM's input"
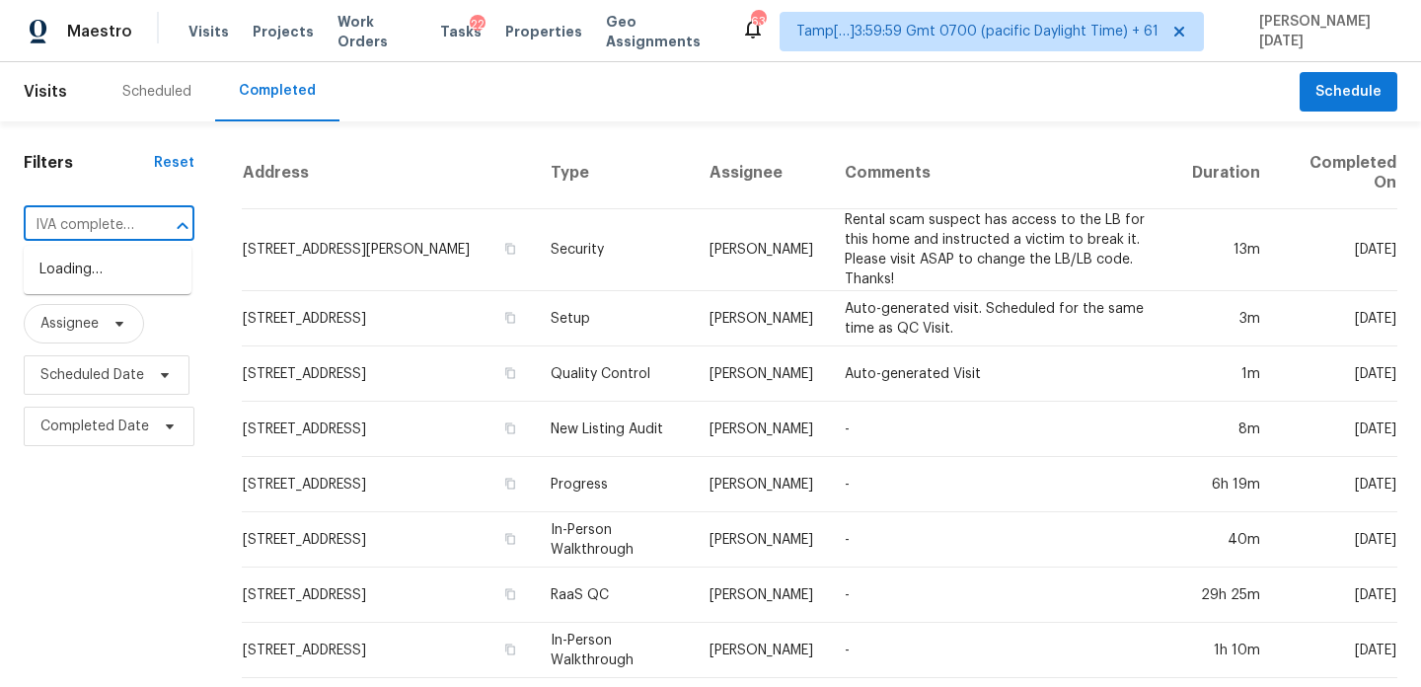
scroll to position [0, 266]
type input "IVA completed. Scopes are added as per the HPM's input"
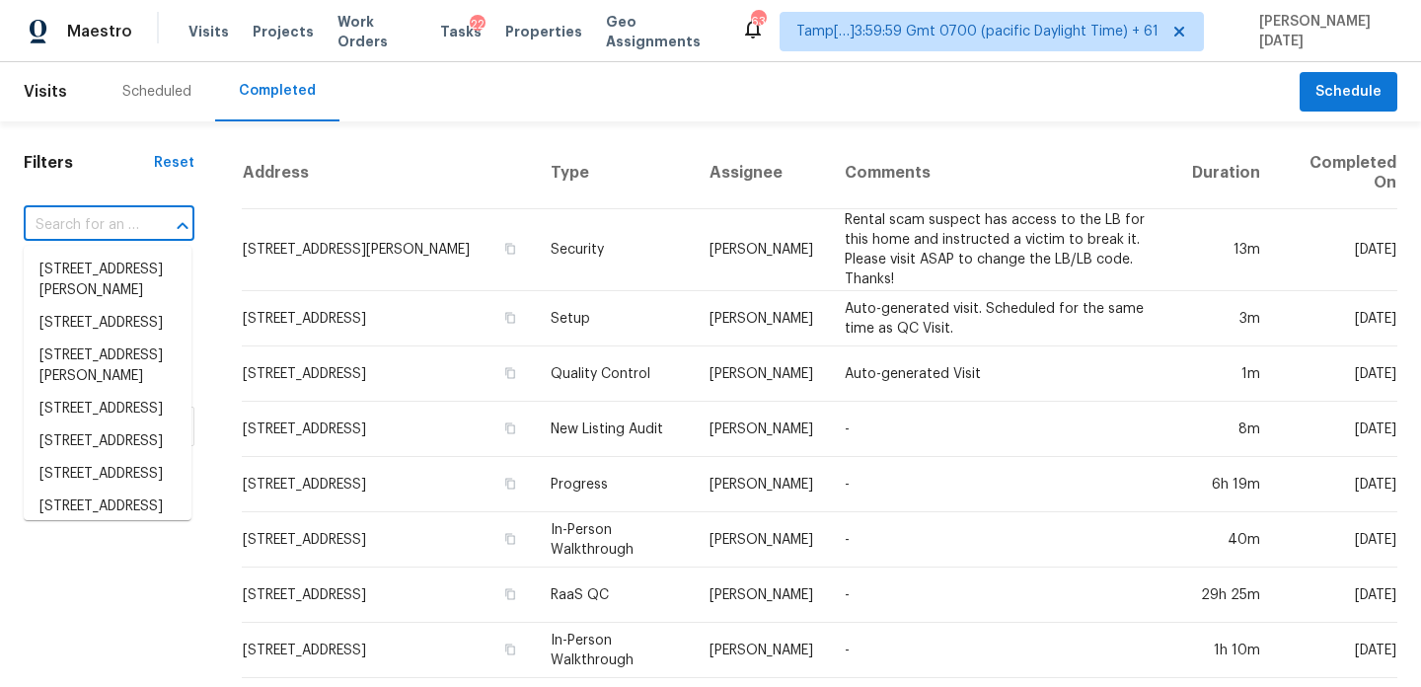
scroll to position [0, 0]
click at [96, 246] on ul "[STREET_ADDRESS][PERSON_NAME] [STREET_ADDRESS] [STREET_ADDRESS][PERSON_NAME] [S…" at bounding box center [108, 383] width 168 height 274
paste input "[STREET_ADDRESS][PERSON_NAME]"
type input "[STREET_ADDRESS][PERSON_NAME]"
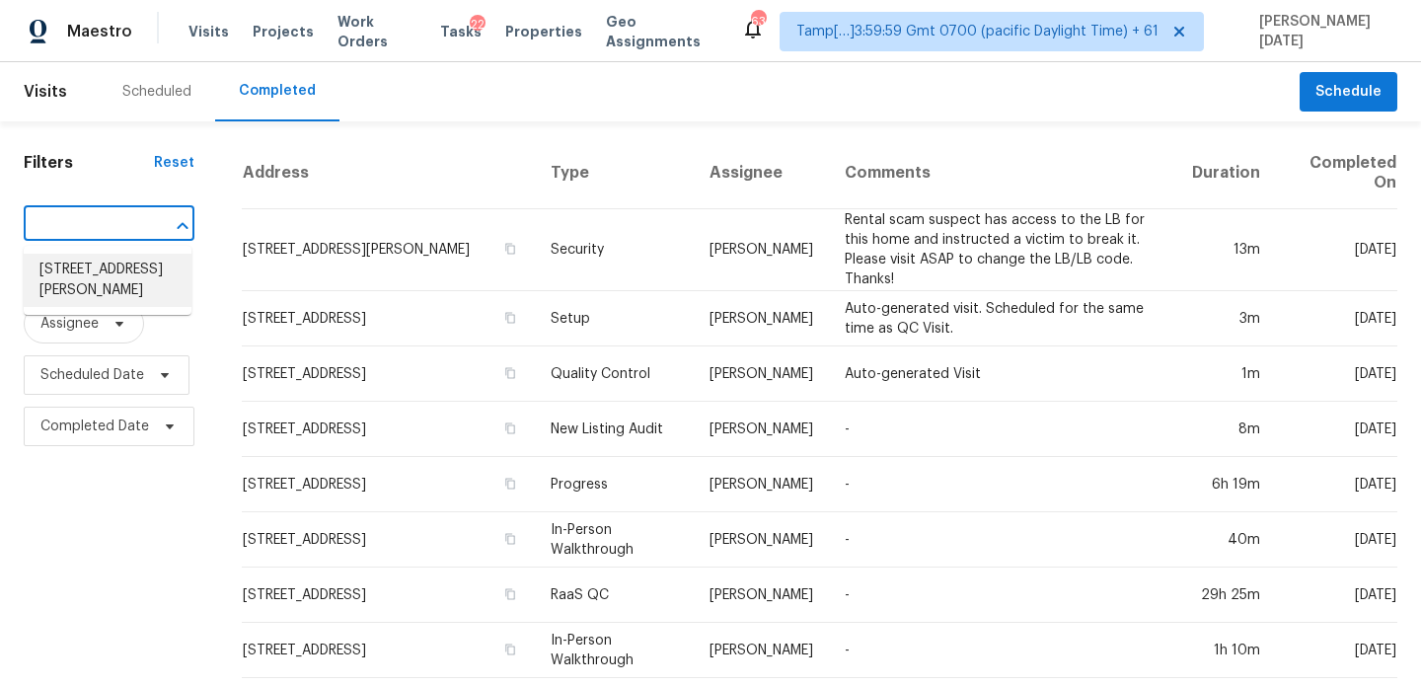
click at [113, 275] on li "[STREET_ADDRESS][PERSON_NAME]" at bounding box center [108, 280] width 168 height 53
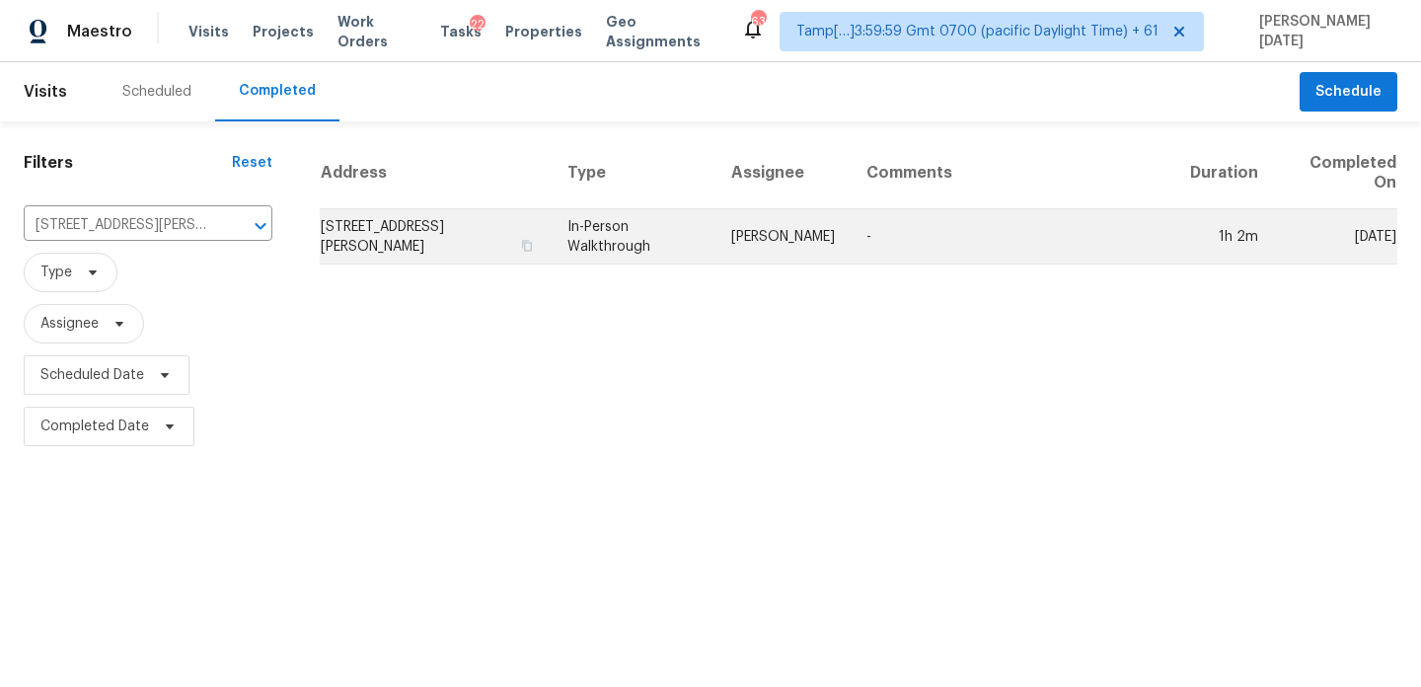
click at [567, 248] on td "In-Person Walkthrough" at bounding box center [634, 236] width 164 height 55
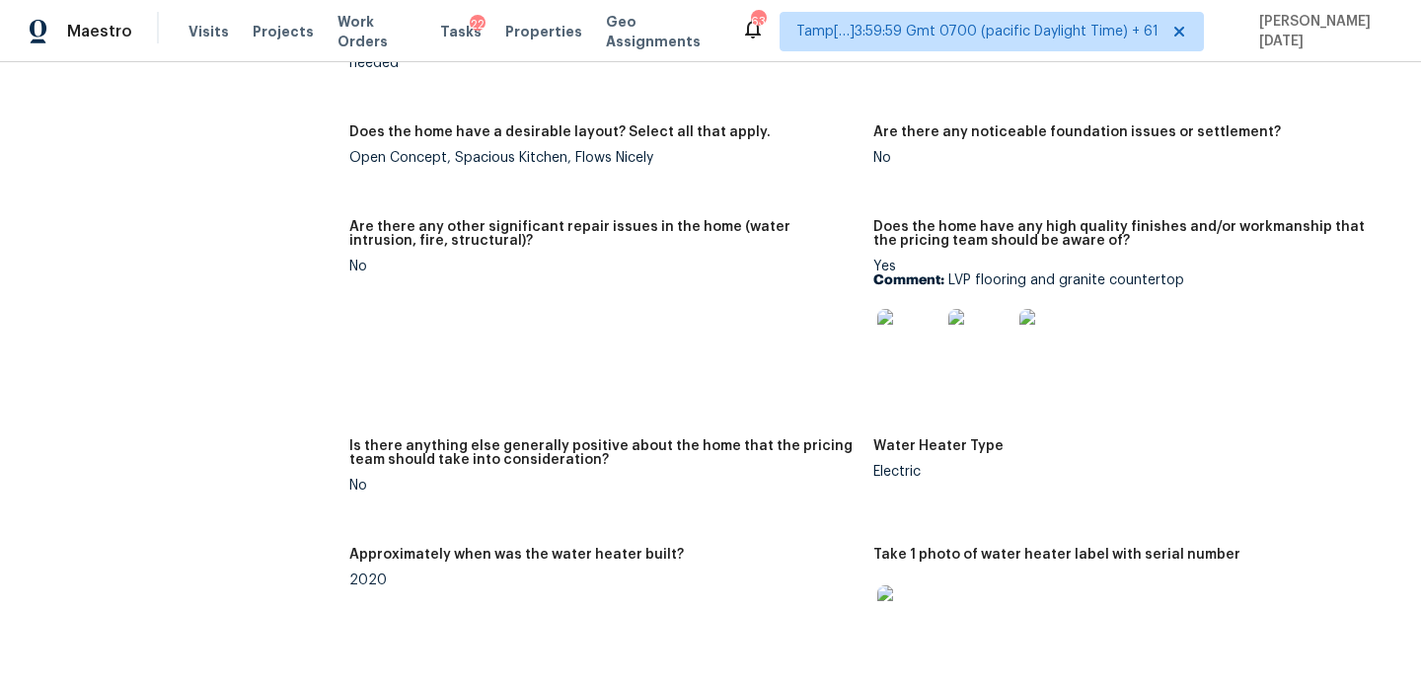
scroll to position [4079, 0]
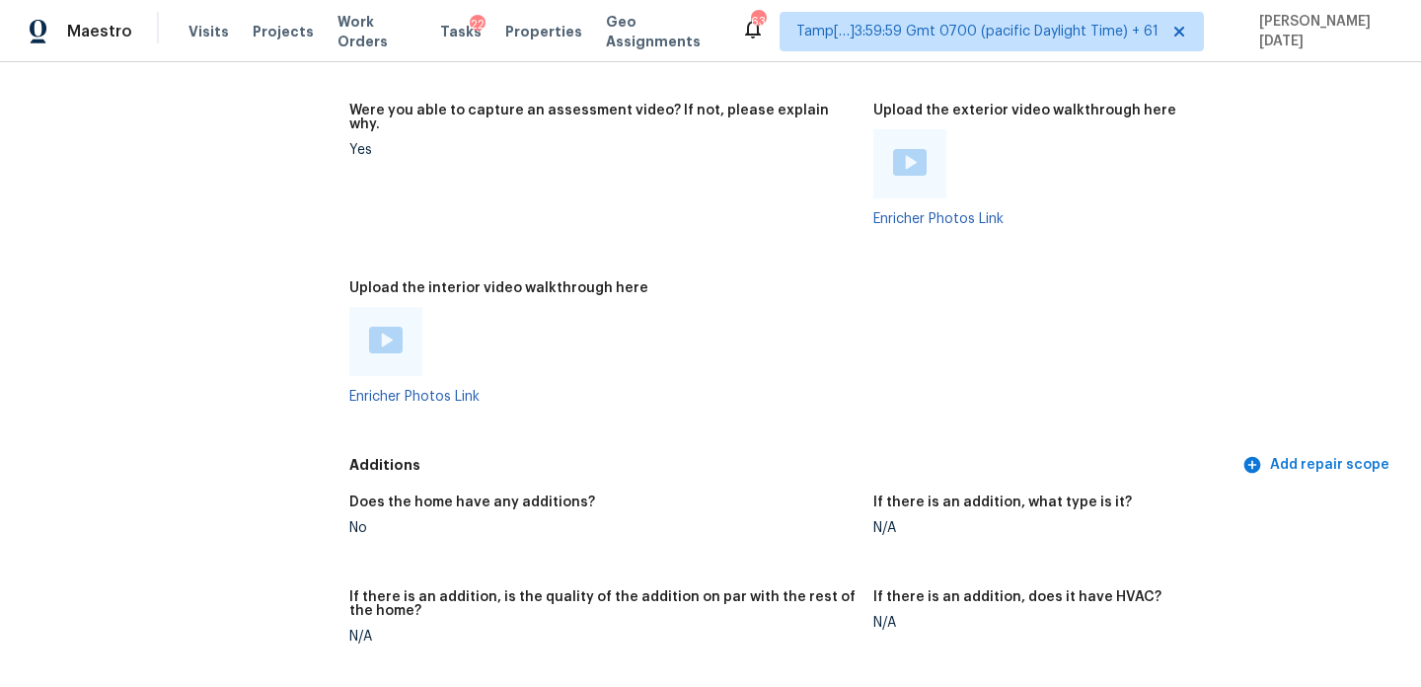
click at [380, 327] on img at bounding box center [386, 340] width 34 height 27
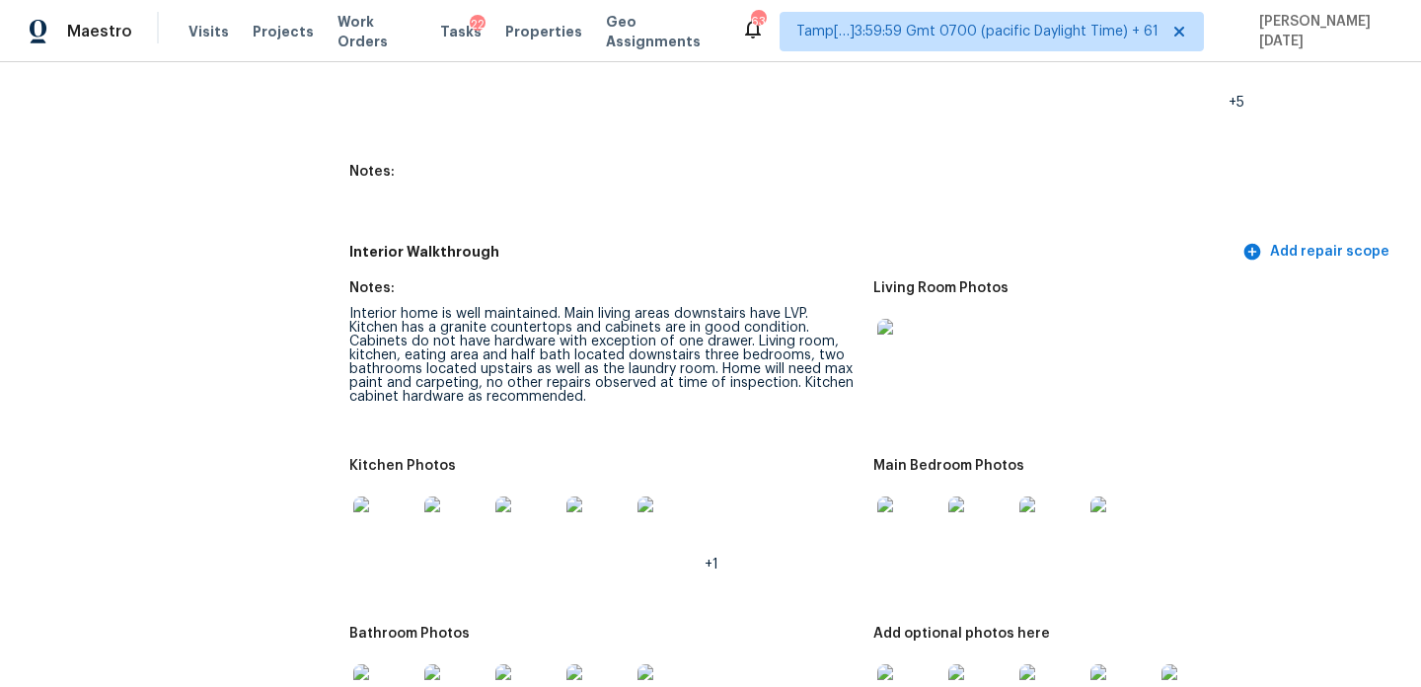
scroll to position [2238, 0]
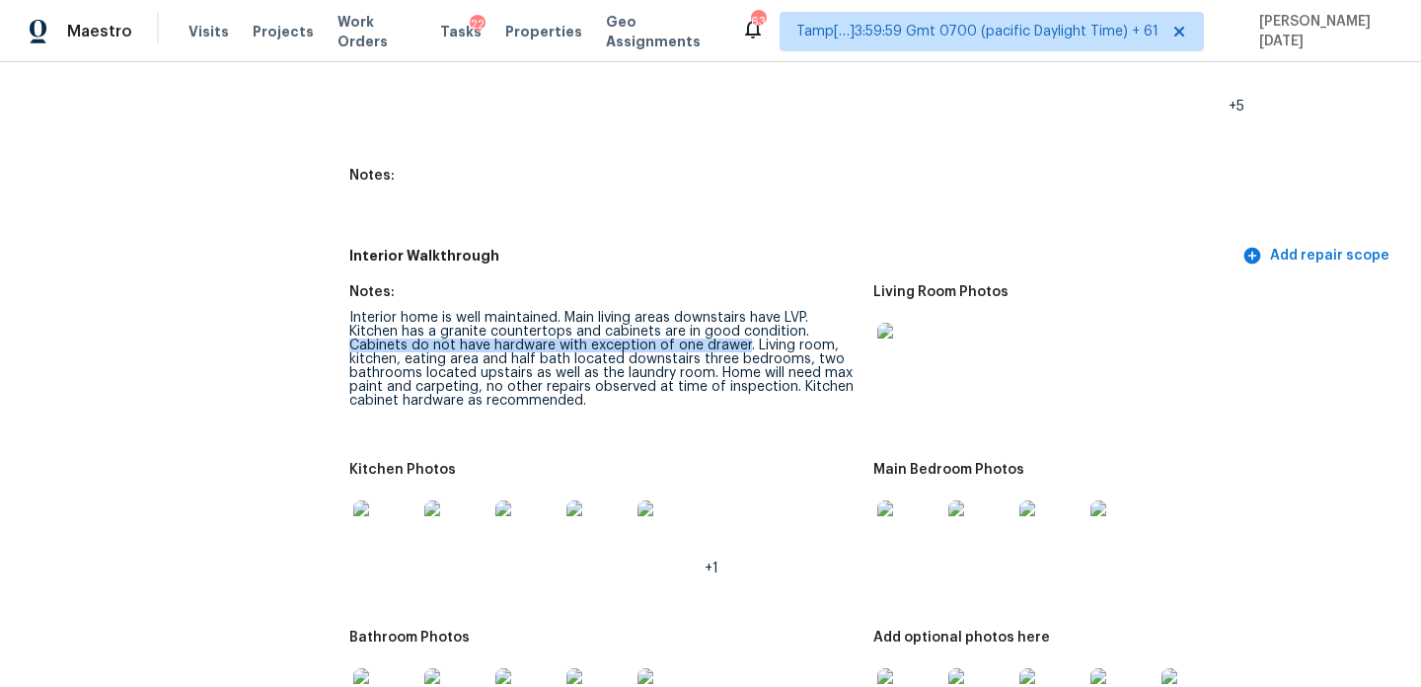
drag, startPoint x: 744, startPoint y: 330, endPoint x: 349, endPoint y: 330, distance: 394.8
click at [349, 330] on div "Interior home is well maintained. Main living areas downstairs have LVP. Kitche…" at bounding box center [603, 359] width 508 height 97
copy div "Cabinets do not have hardware with exception of one drawer"
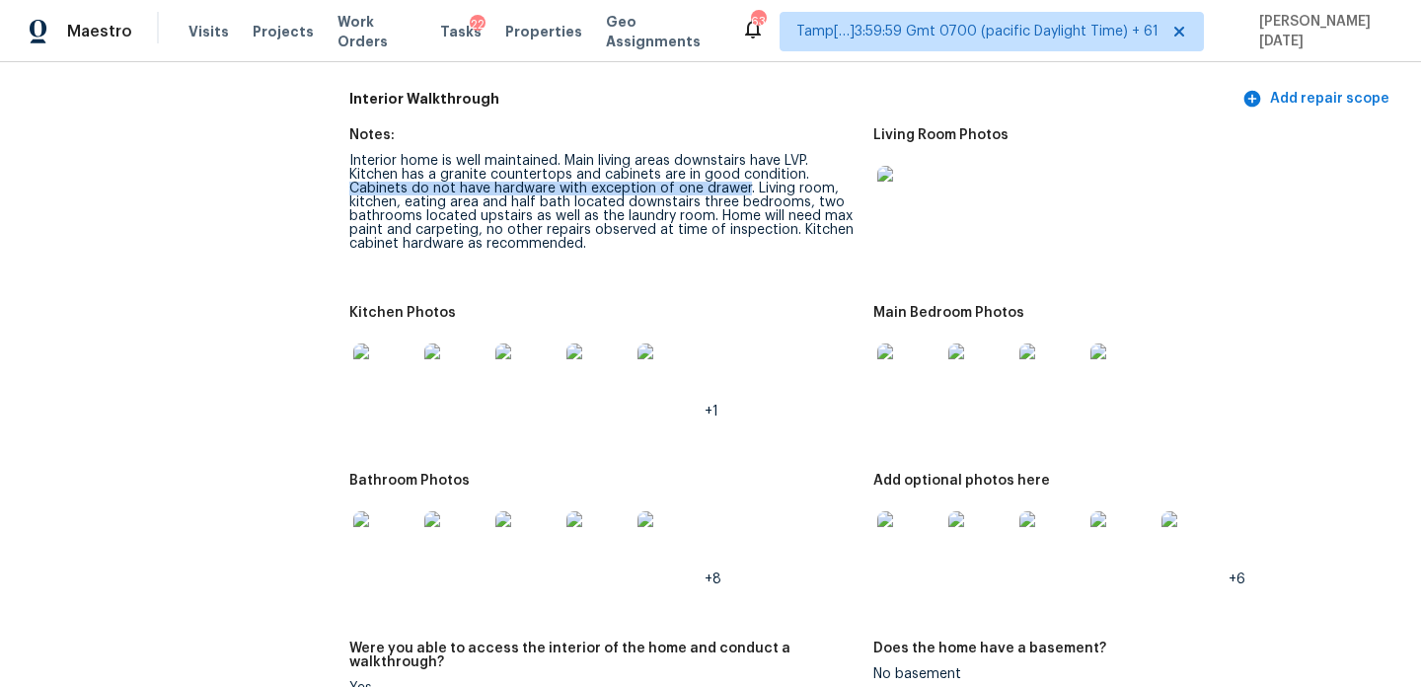
scroll to position [2391, 0]
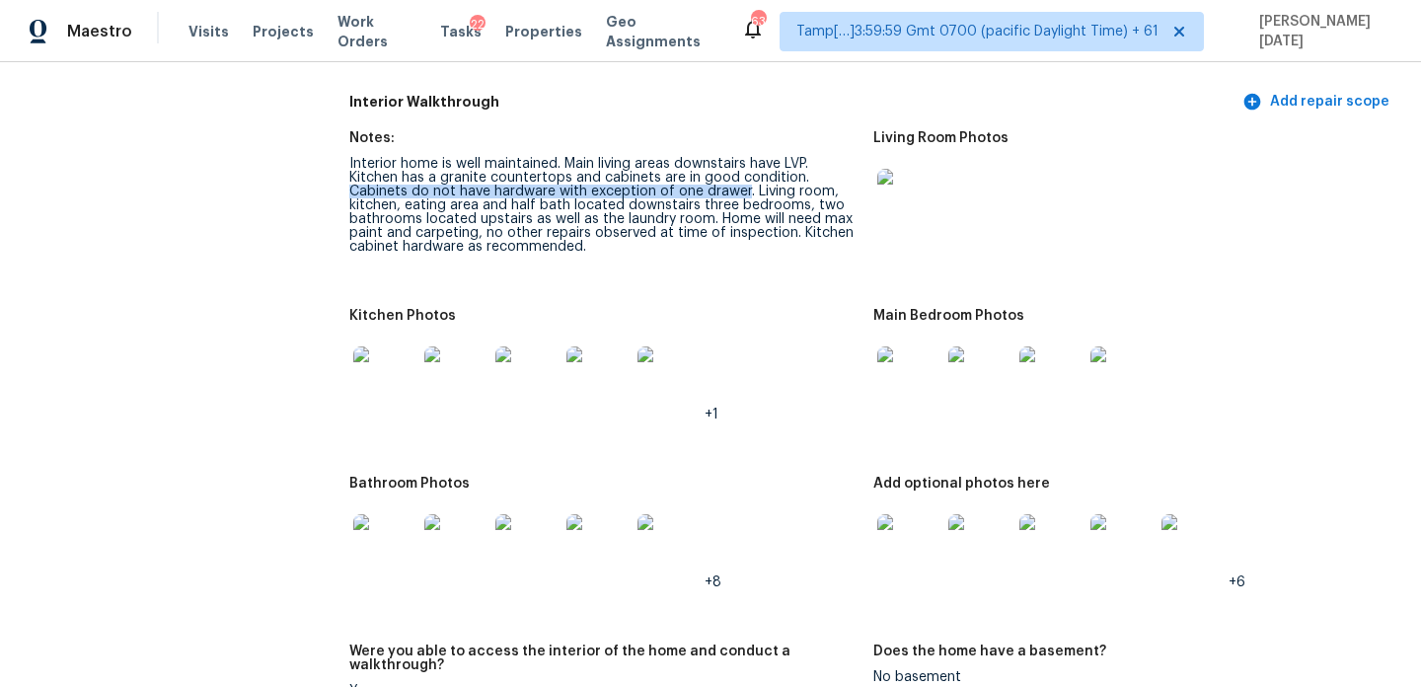
click at [527, 373] on img at bounding box center [526, 377] width 63 height 63
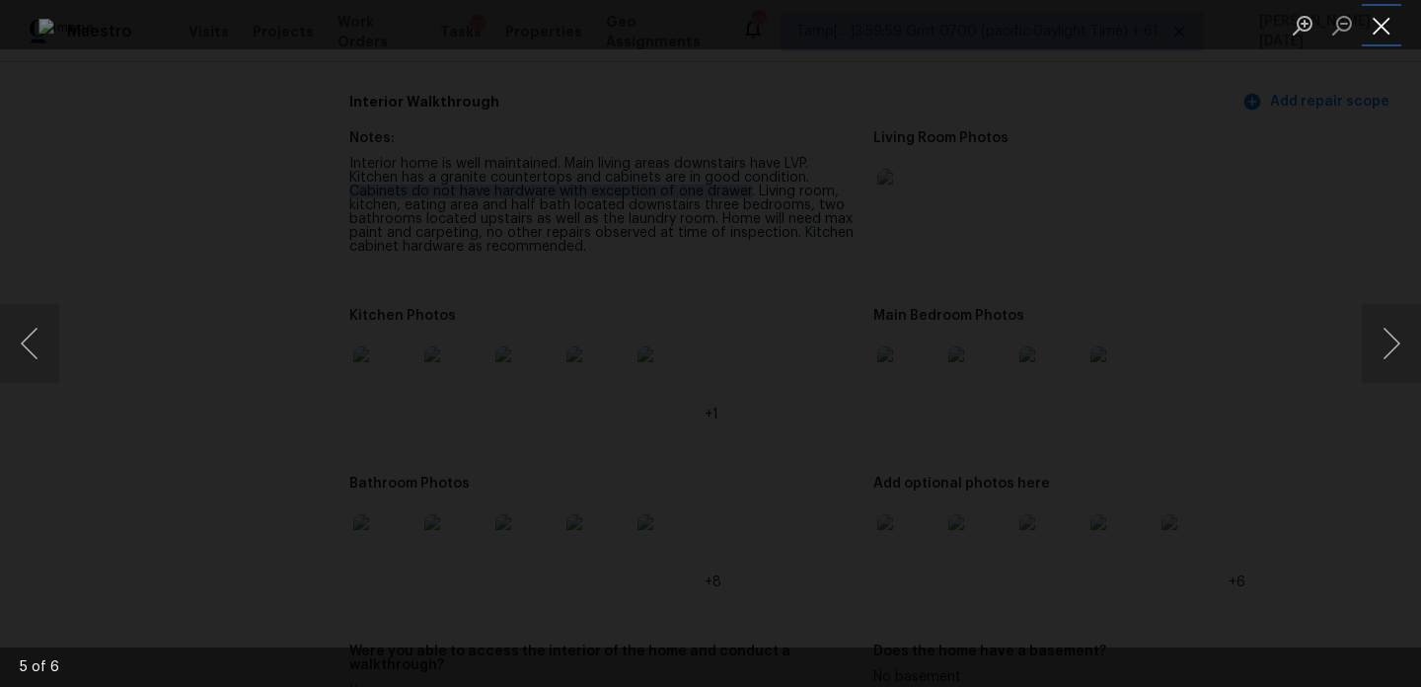
click at [1380, 13] on button "Close lightbox" at bounding box center [1381, 25] width 39 height 35
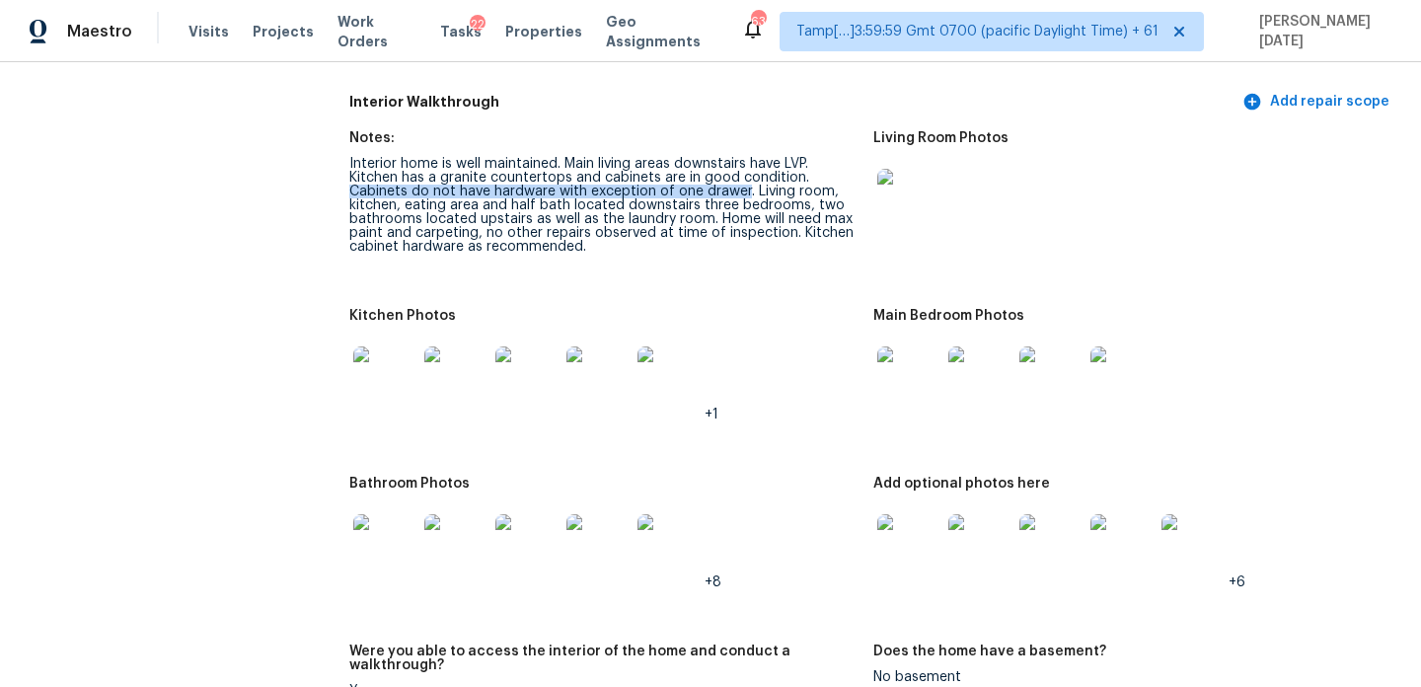
click at [1042, 359] on img at bounding box center [1051, 377] width 63 height 63
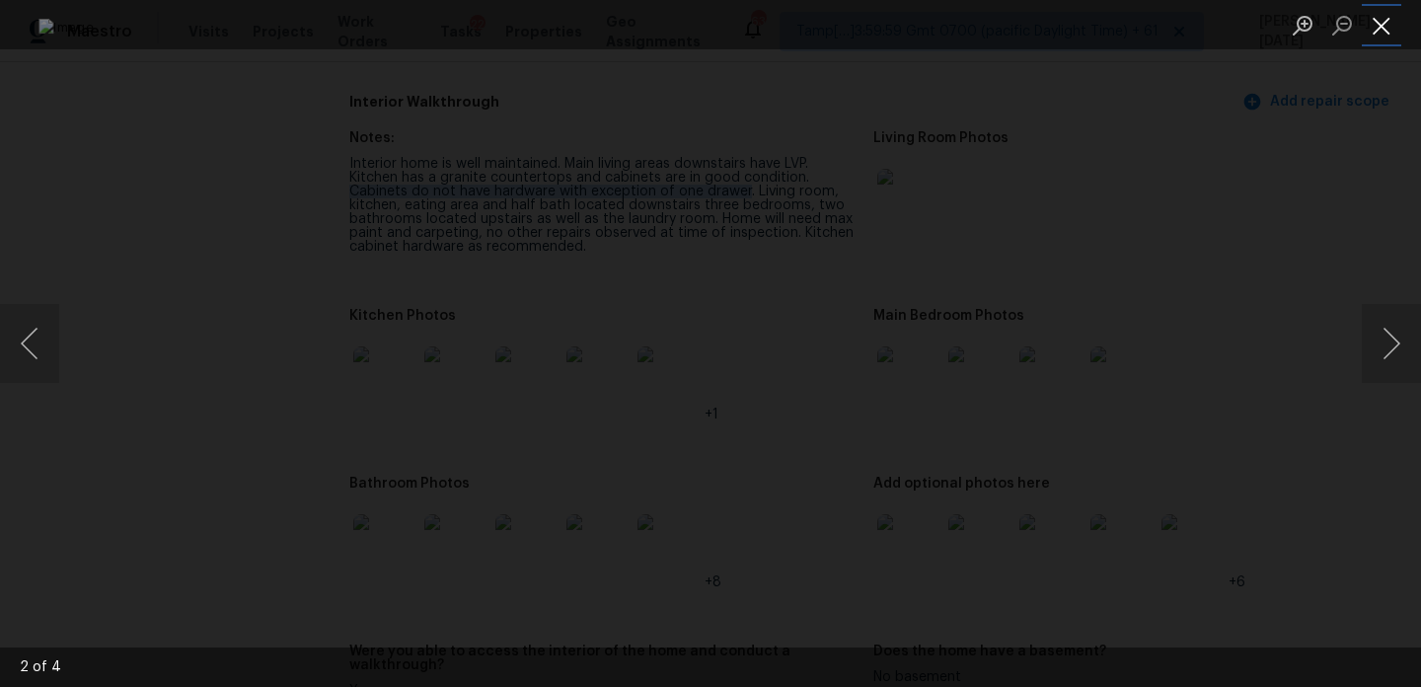
click at [1385, 25] on button "Close lightbox" at bounding box center [1381, 25] width 39 height 35
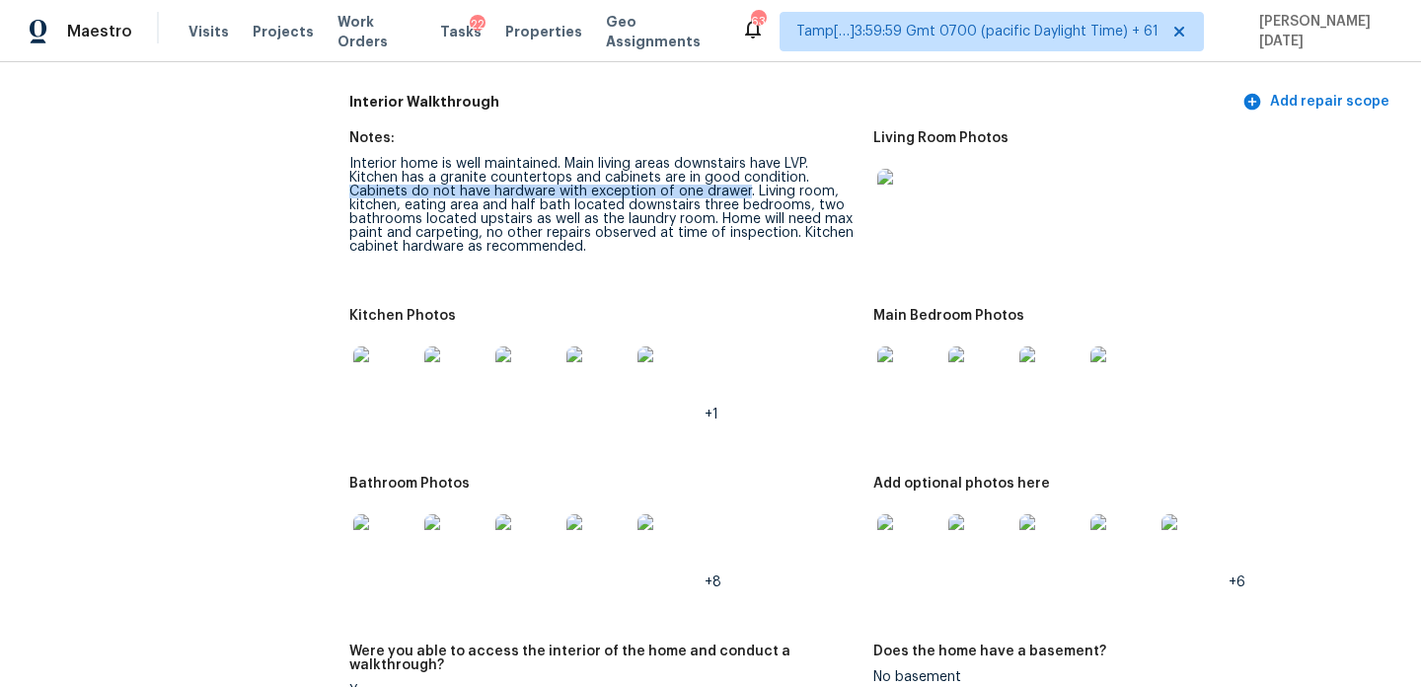
click at [894, 535] on img at bounding box center [908, 545] width 63 height 63
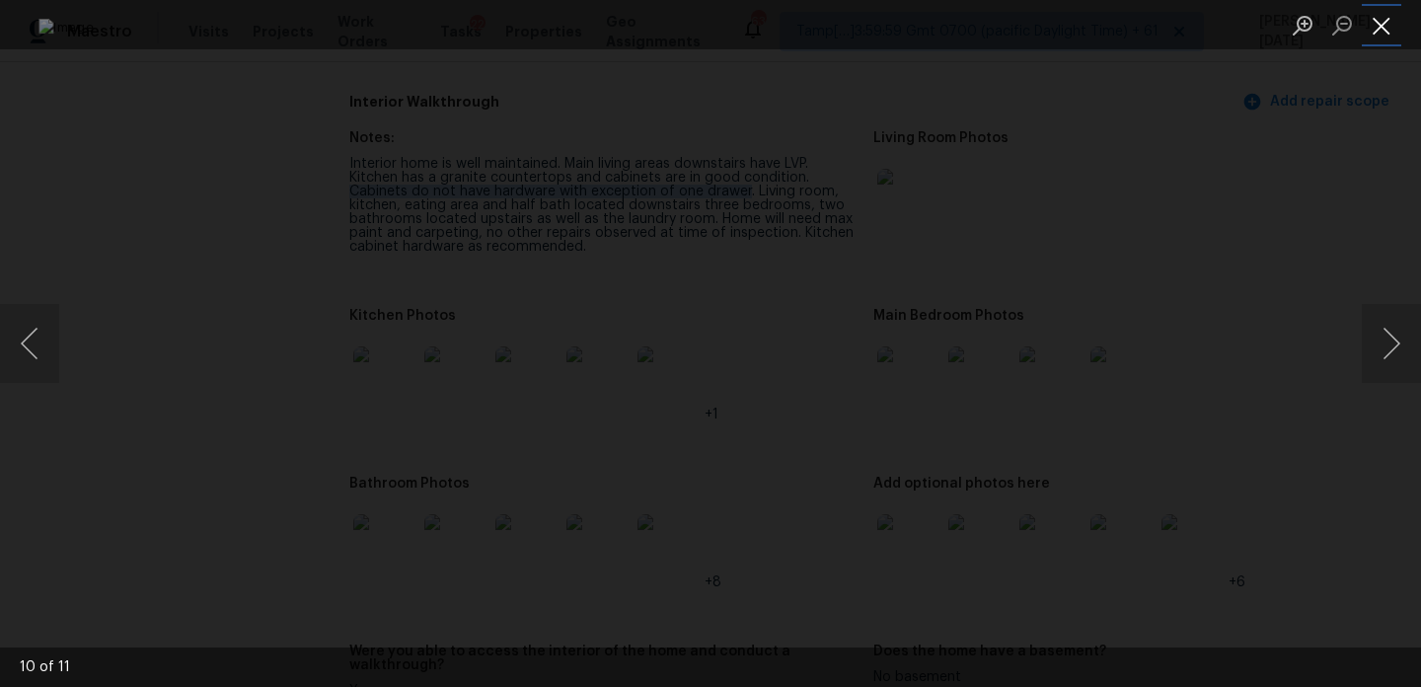
click at [1387, 36] on button "Close lightbox" at bounding box center [1381, 25] width 39 height 35
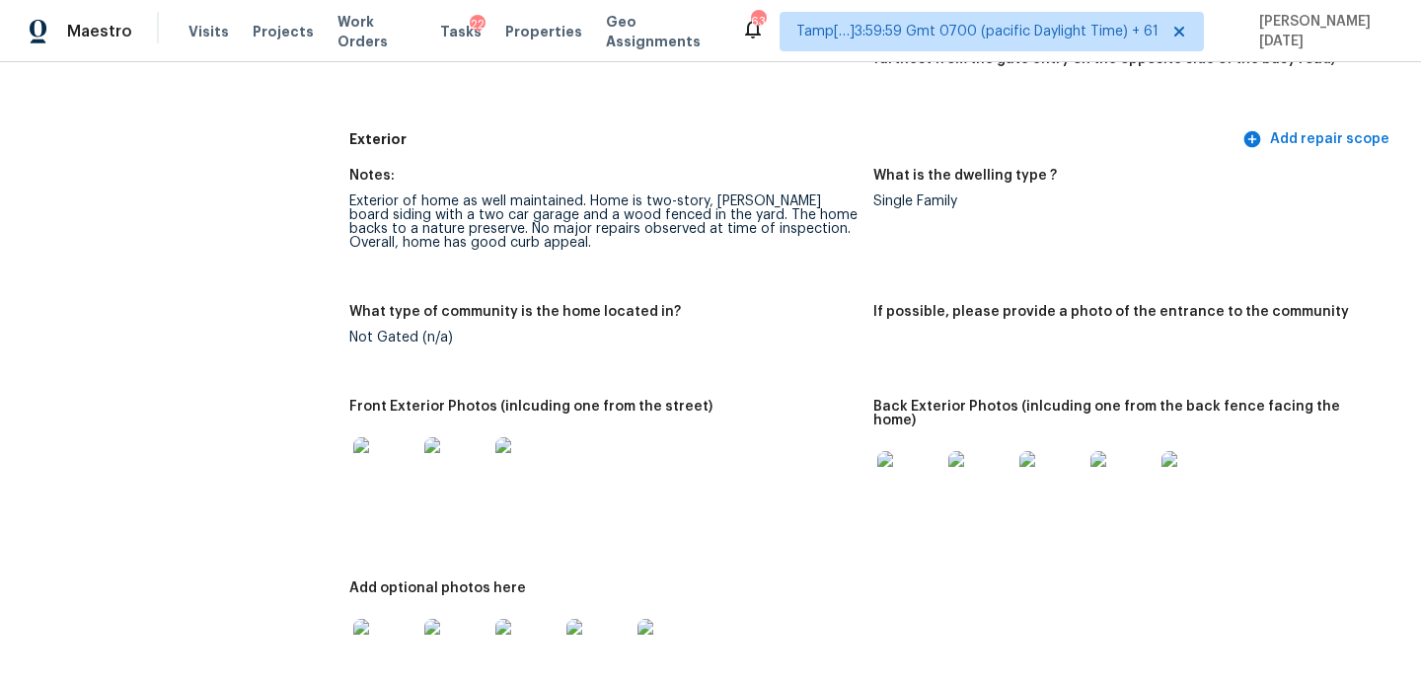
scroll to position [0, 0]
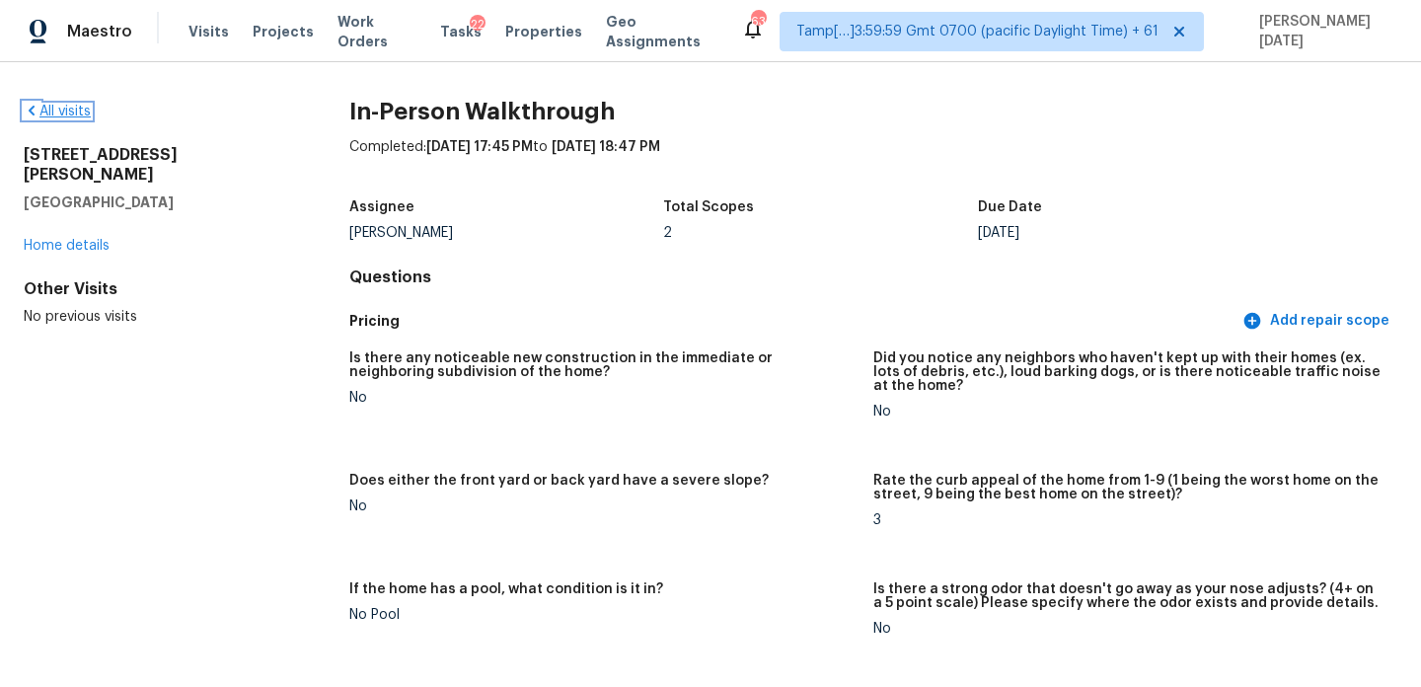
click at [71, 112] on link "All visits" at bounding box center [57, 112] width 67 height 14
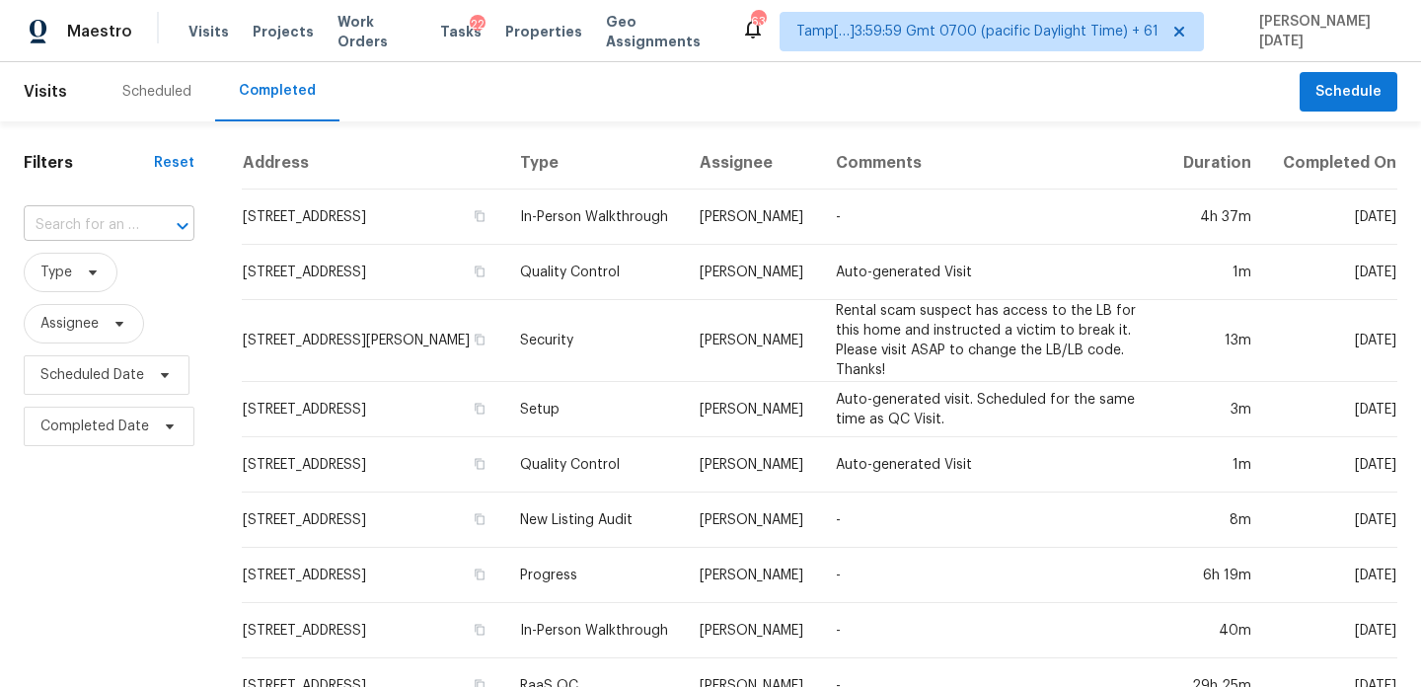
click at [122, 224] on input "text" at bounding box center [81, 225] width 115 height 31
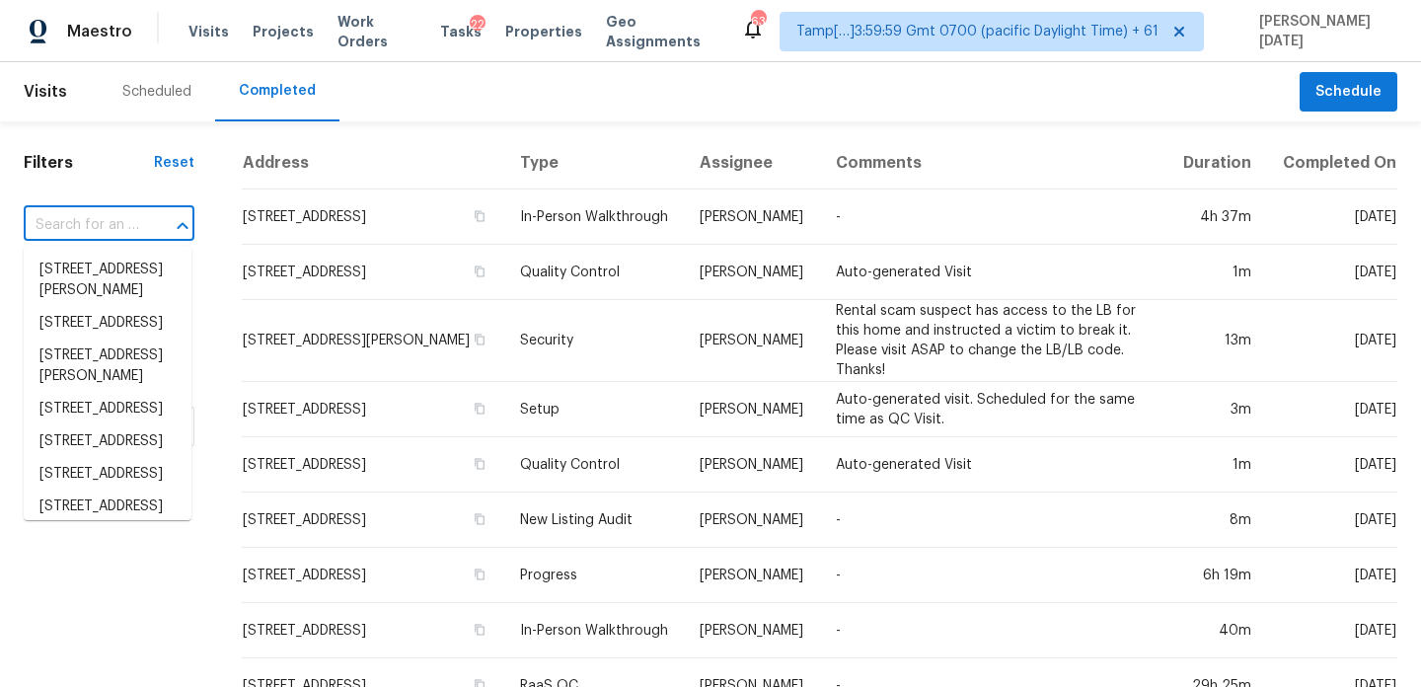
paste input "32 Washington Ave, South Amboy, NJ, 08879"
type input "32 Washington Ave, South Amboy, NJ, 08879"
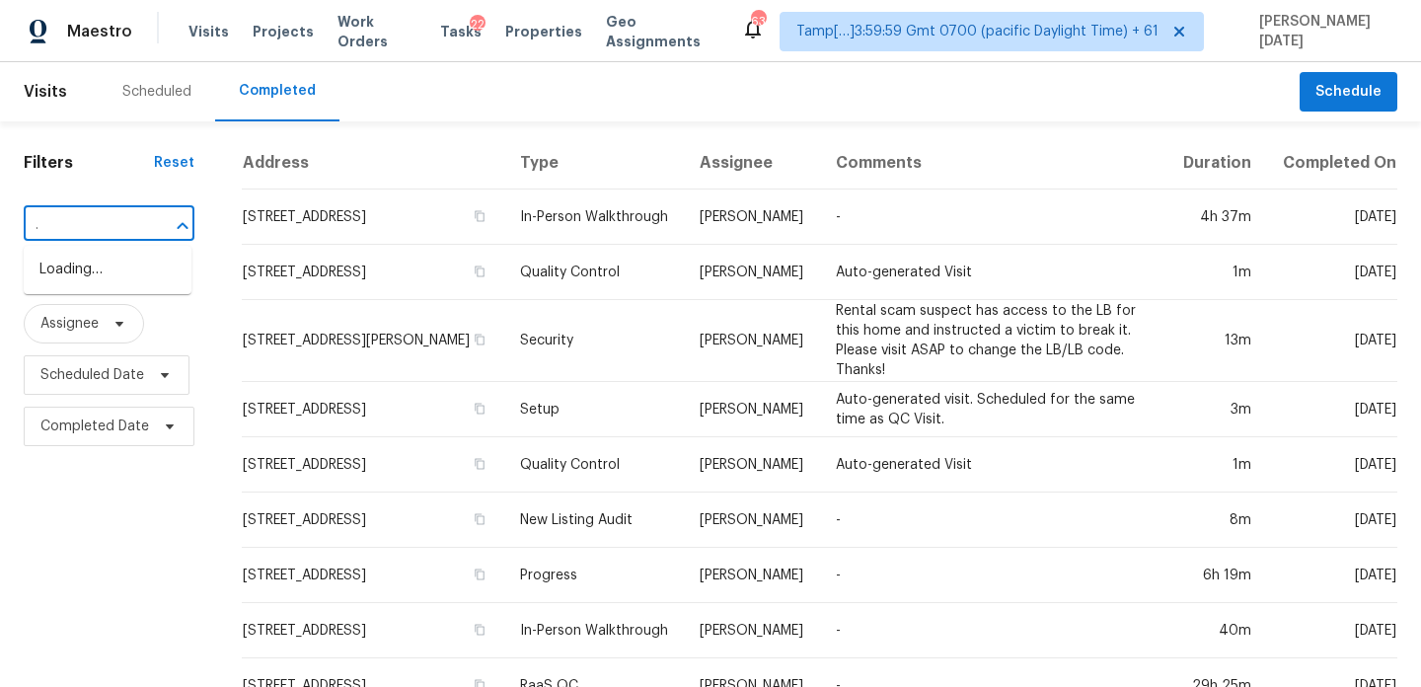
click at [122, 224] on input "32 Washington Ave, South Amboy, NJ, 08879" at bounding box center [81, 225] width 115 height 31
click at [119, 286] on li "32 Washington Ave, South Amboy, NJ 08879" at bounding box center [108, 280] width 168 height 53
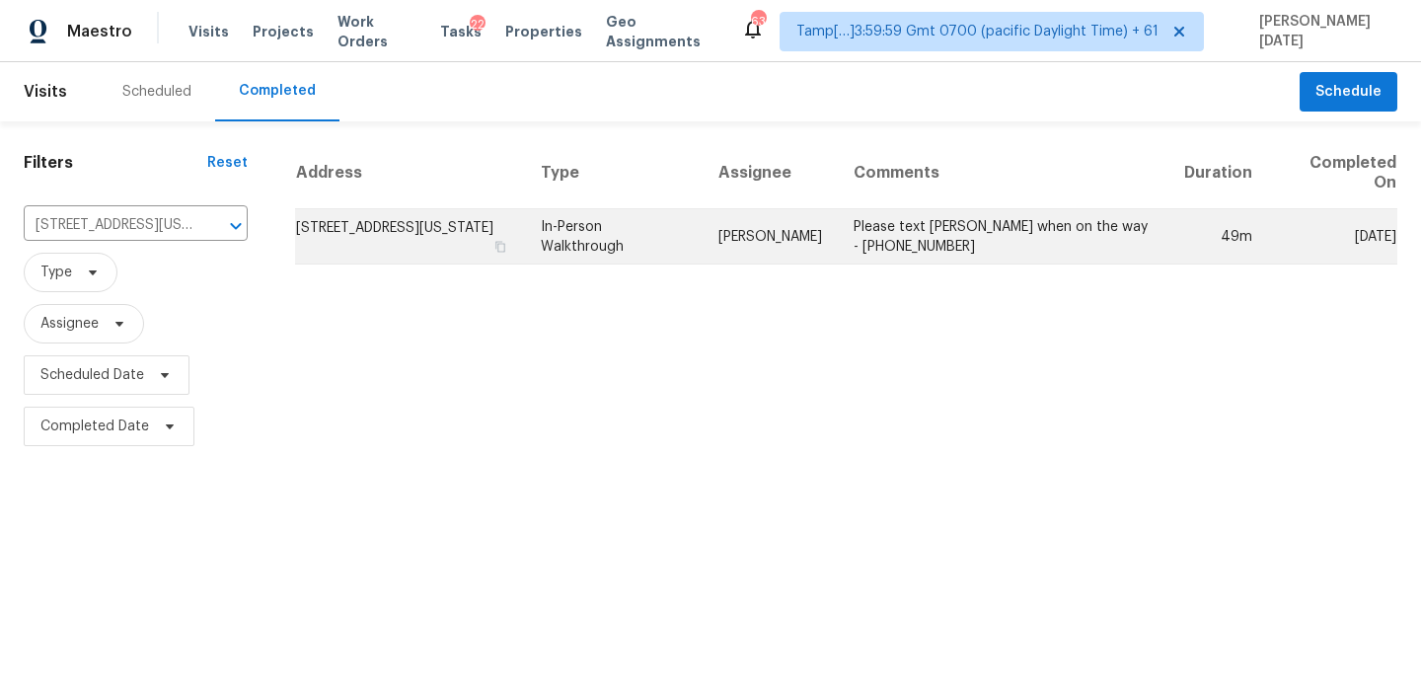
click at [673, 239] on td "In-Person Walkthrough" at bounding box center [614, 236] width 178 height 55
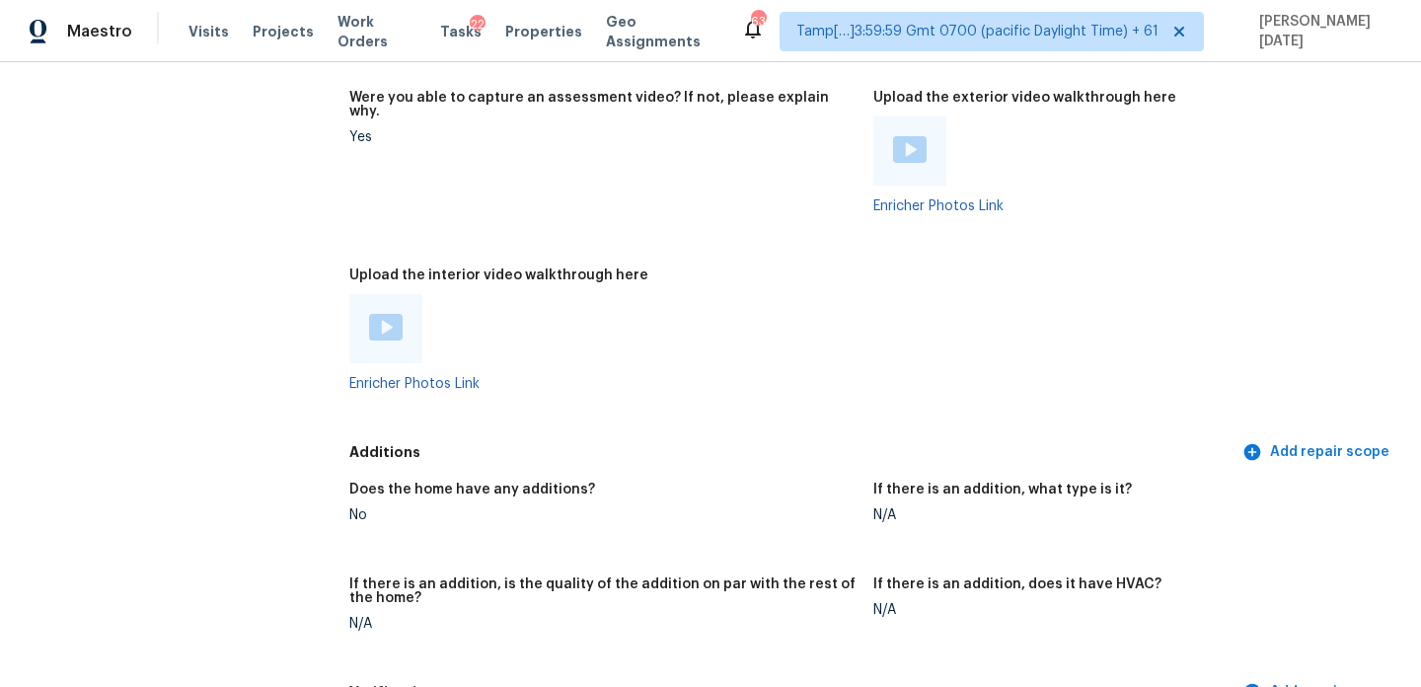
scroll to position [4351, 0]
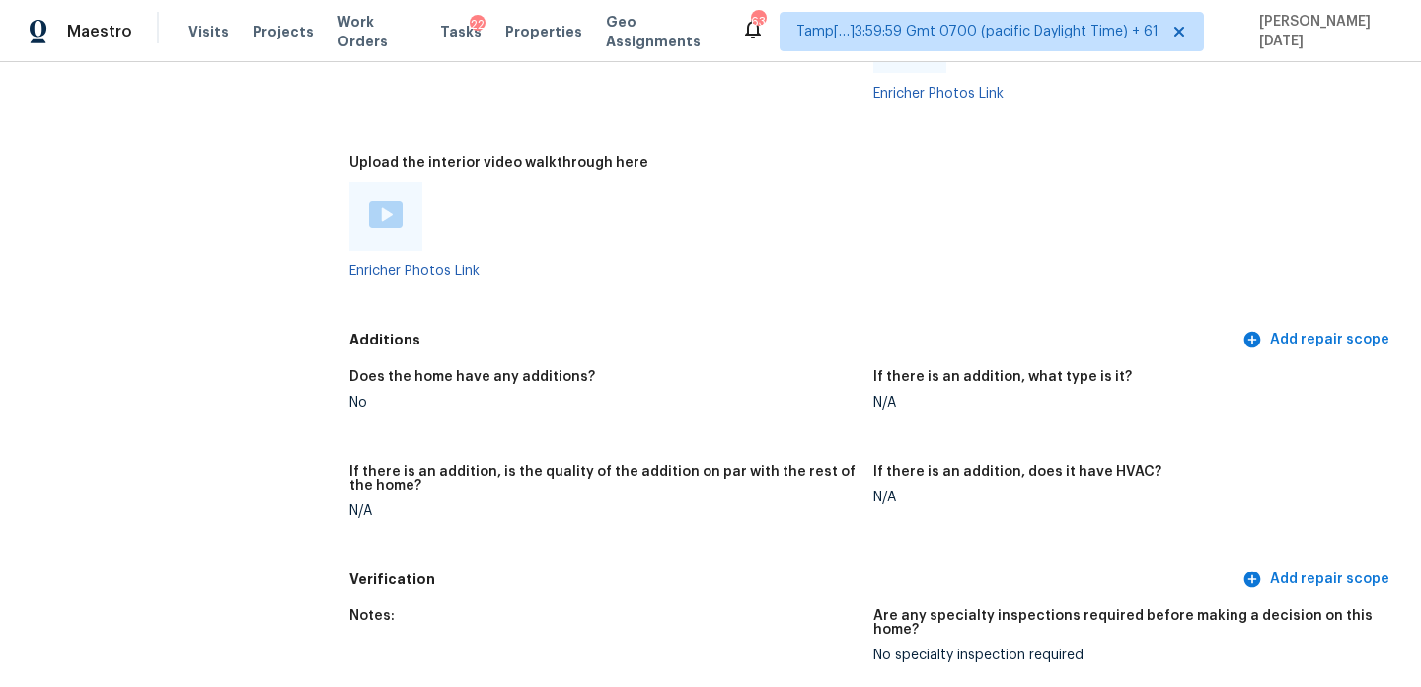
click at [399, 209] on img at bounding box center [386, 214] width 34 height 27
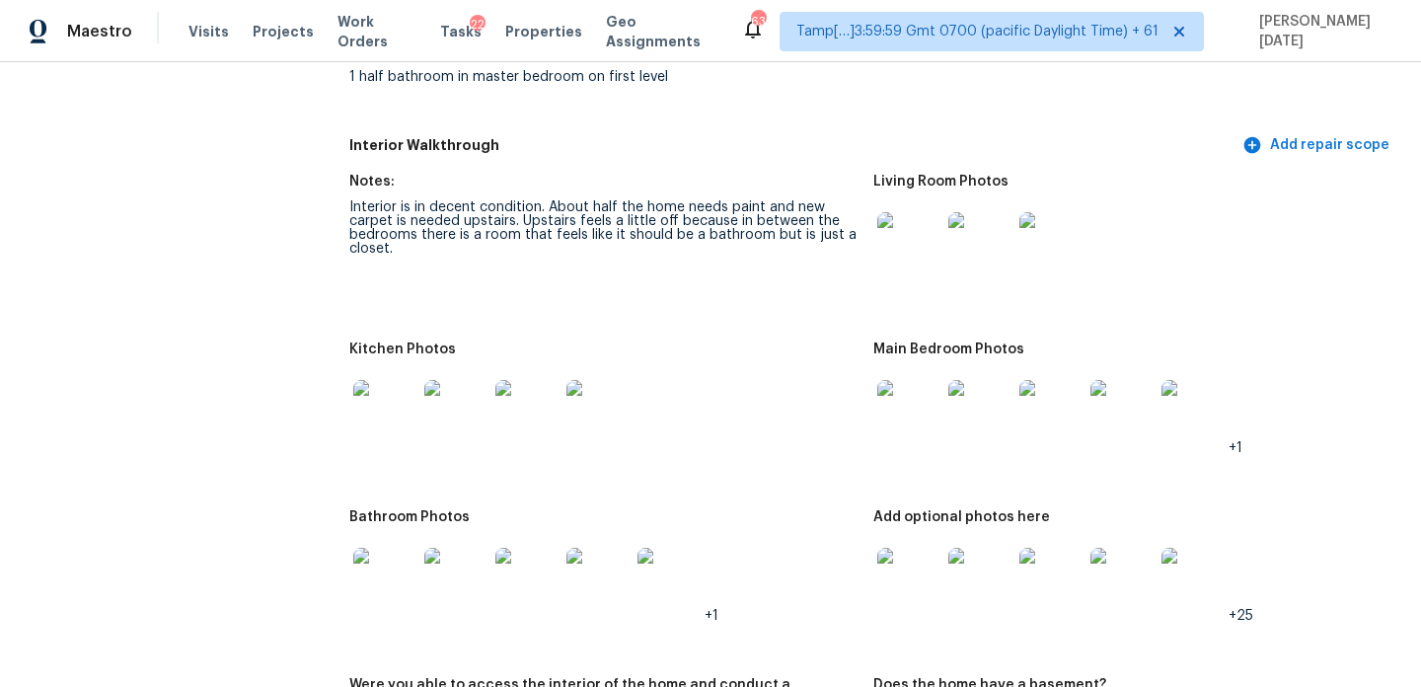
scroll to position [2508, 0]
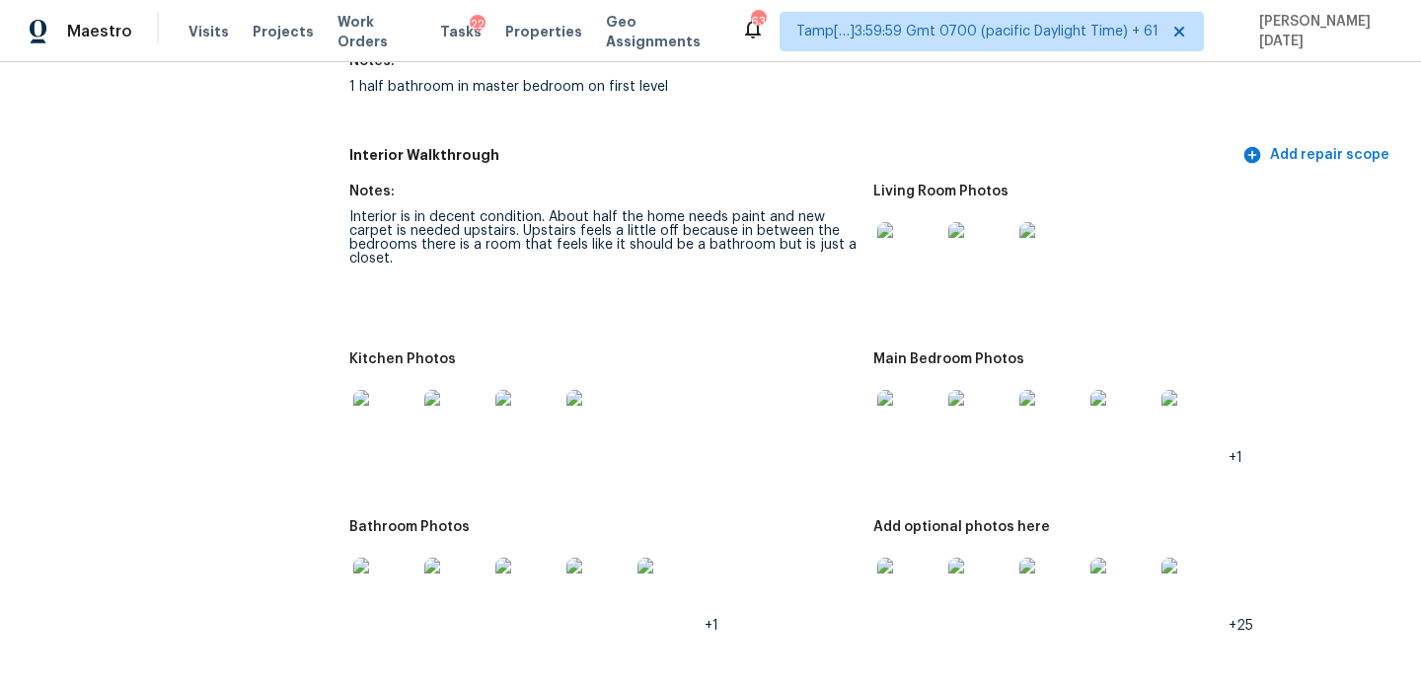
click at [886, 258] on img at bounding box center [908, 253] width 63 height 63
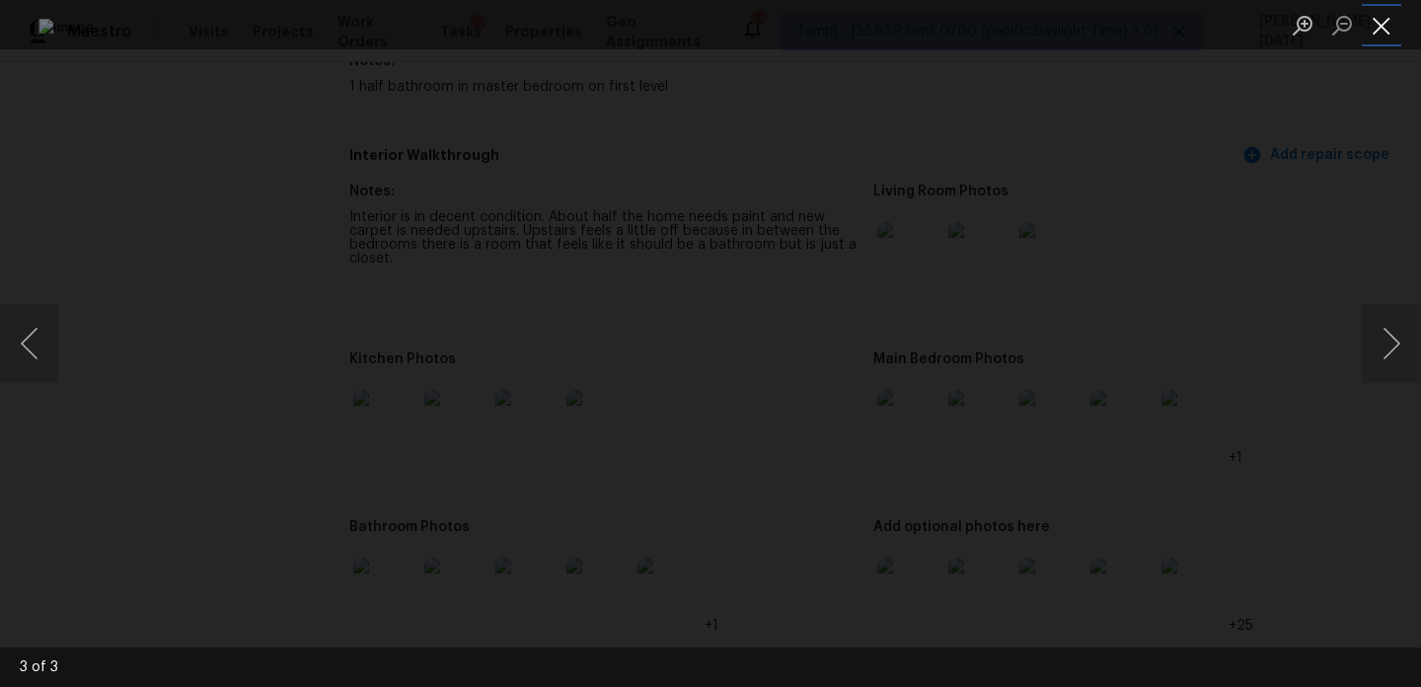
click at [1363, 28] on button "Close lightbox" at bounding box center [1381, 25] width 39 height 35
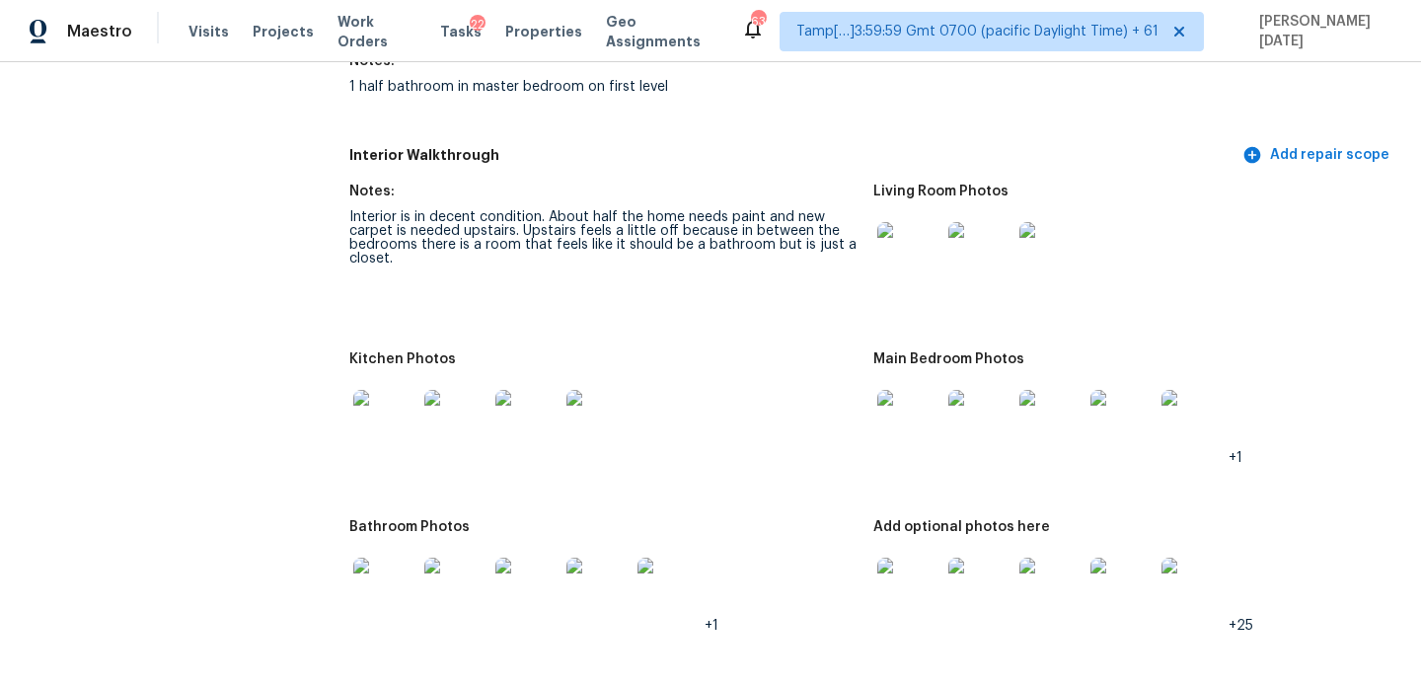
click at [909, 415] on img at bounding box center [908, 421] width 63 height 63
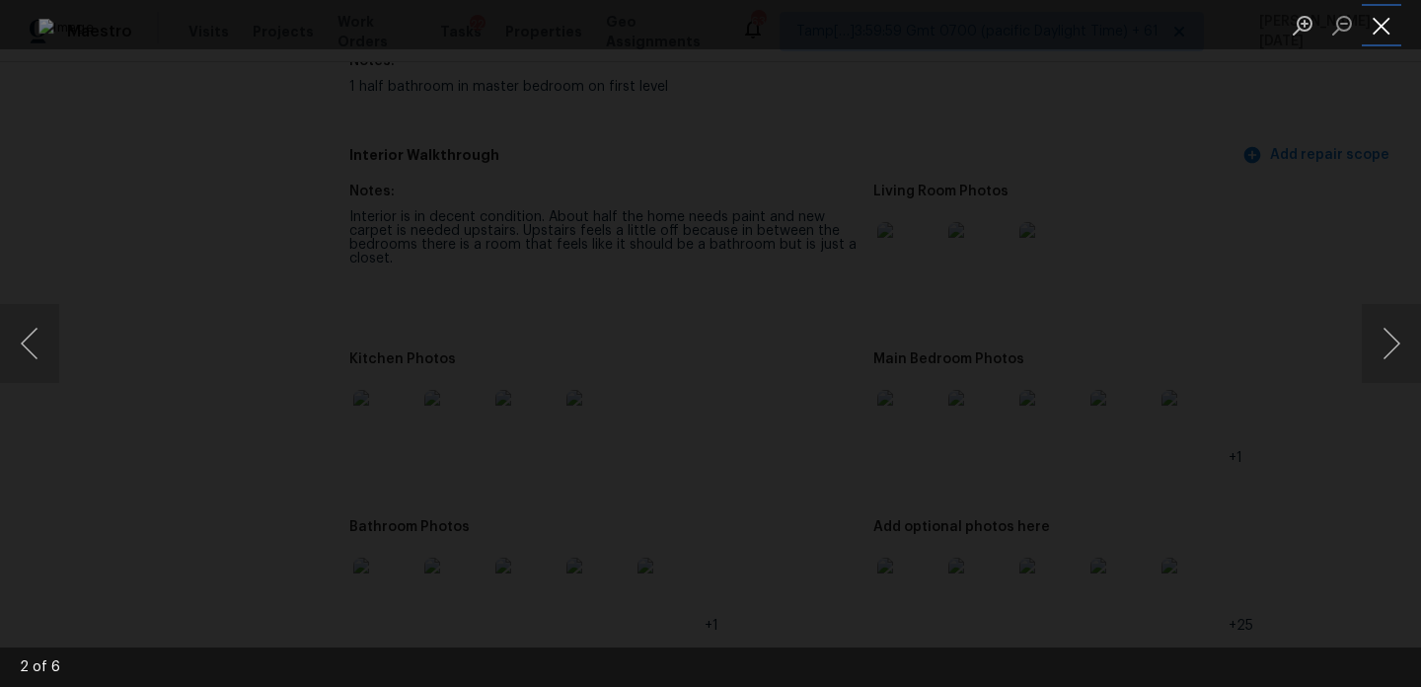
click at [1380, 42] on button "Close lightbox" at bounding box center [1381, 25] width 39 height 35
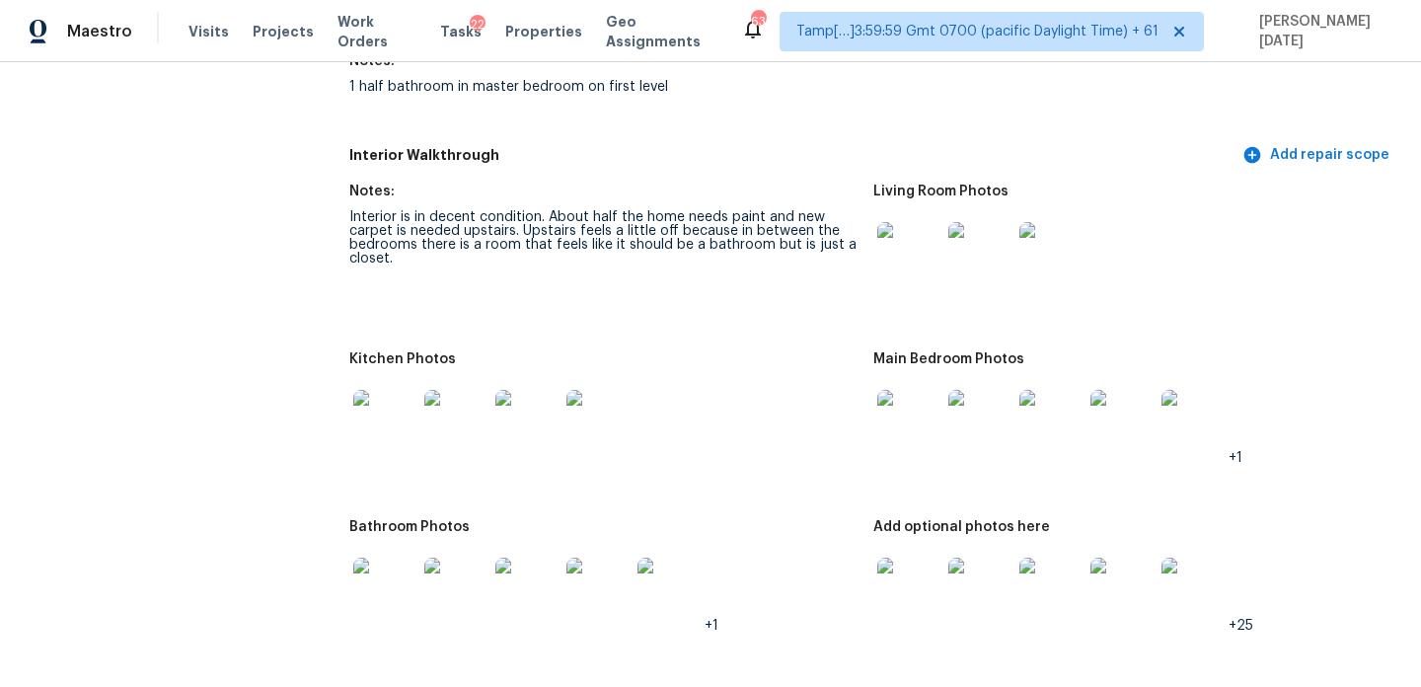
click at [927, 562] on img at bounding box center [908, 589] width 63 height 63
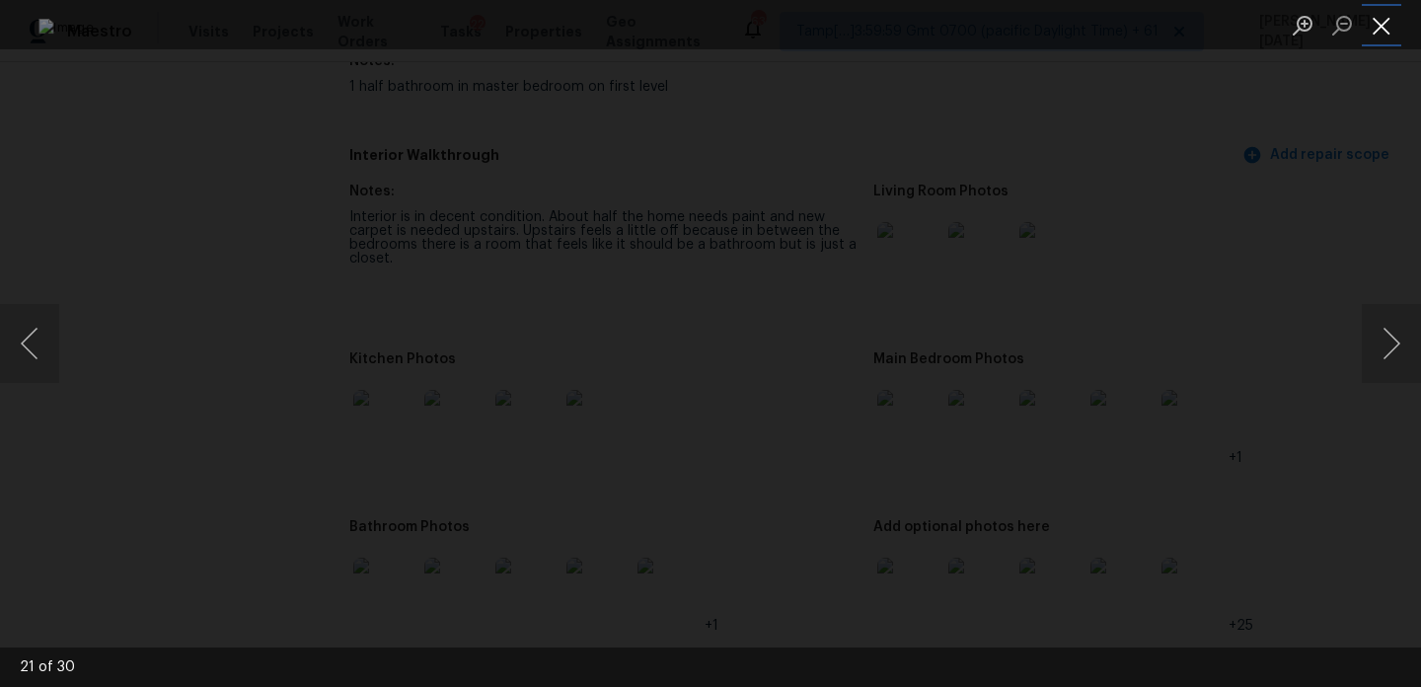
click at [1383, 26] on button "Close lightbox" at bounding box center [1381, 25] width 39 height 35
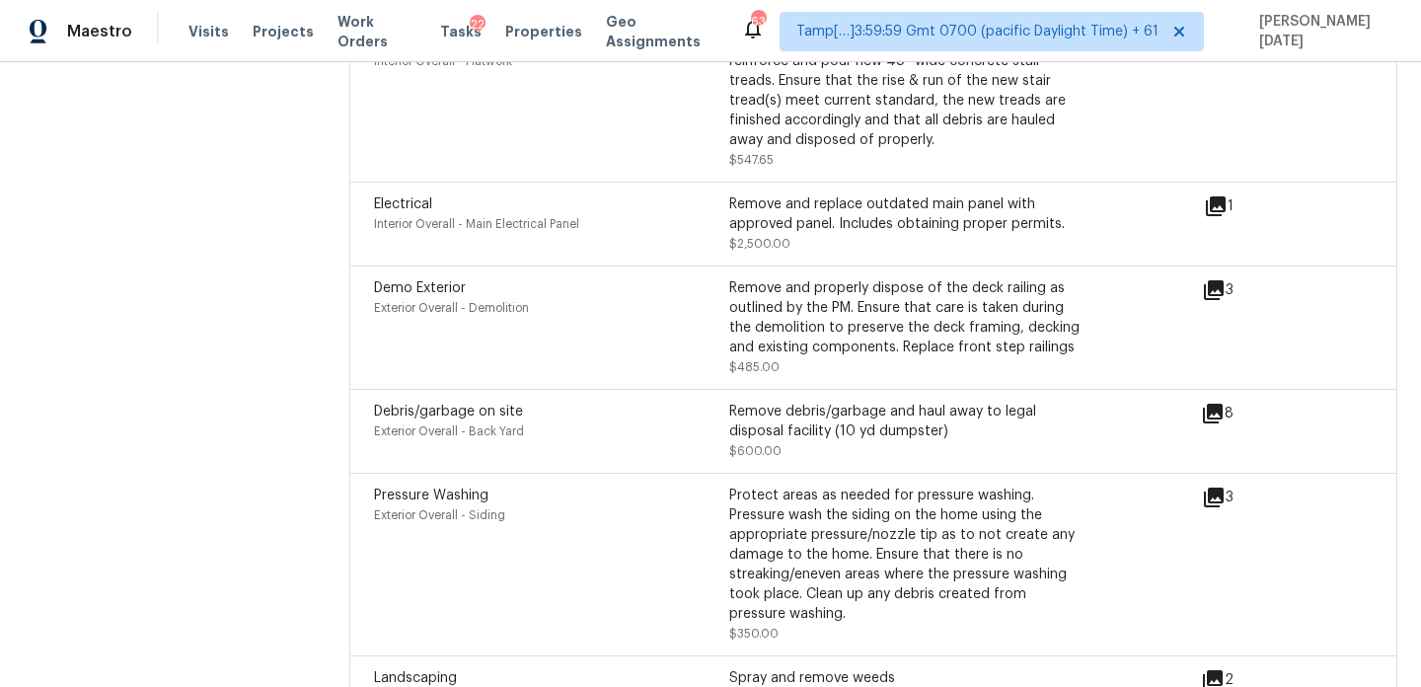
scroll to position [5326, 0]
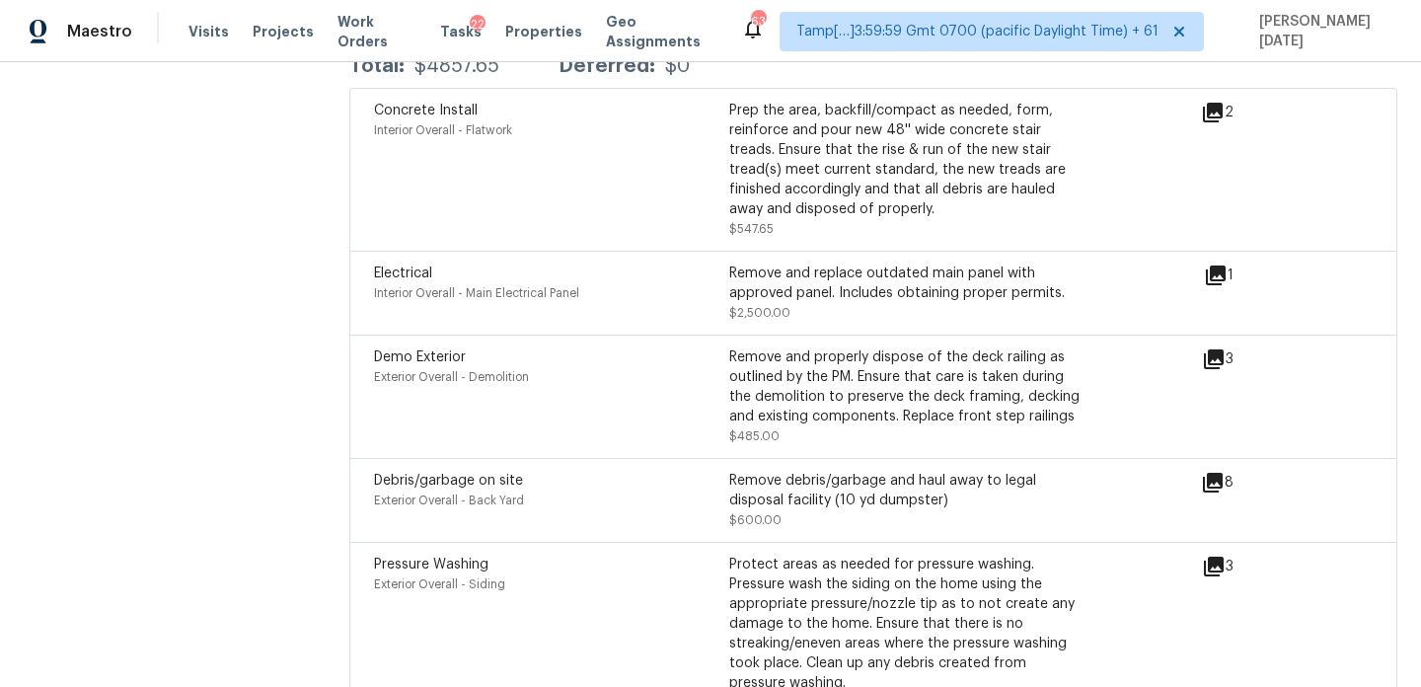
click at [1219, 349] on icon at bounding box center [1214, 359] width 20 height 20
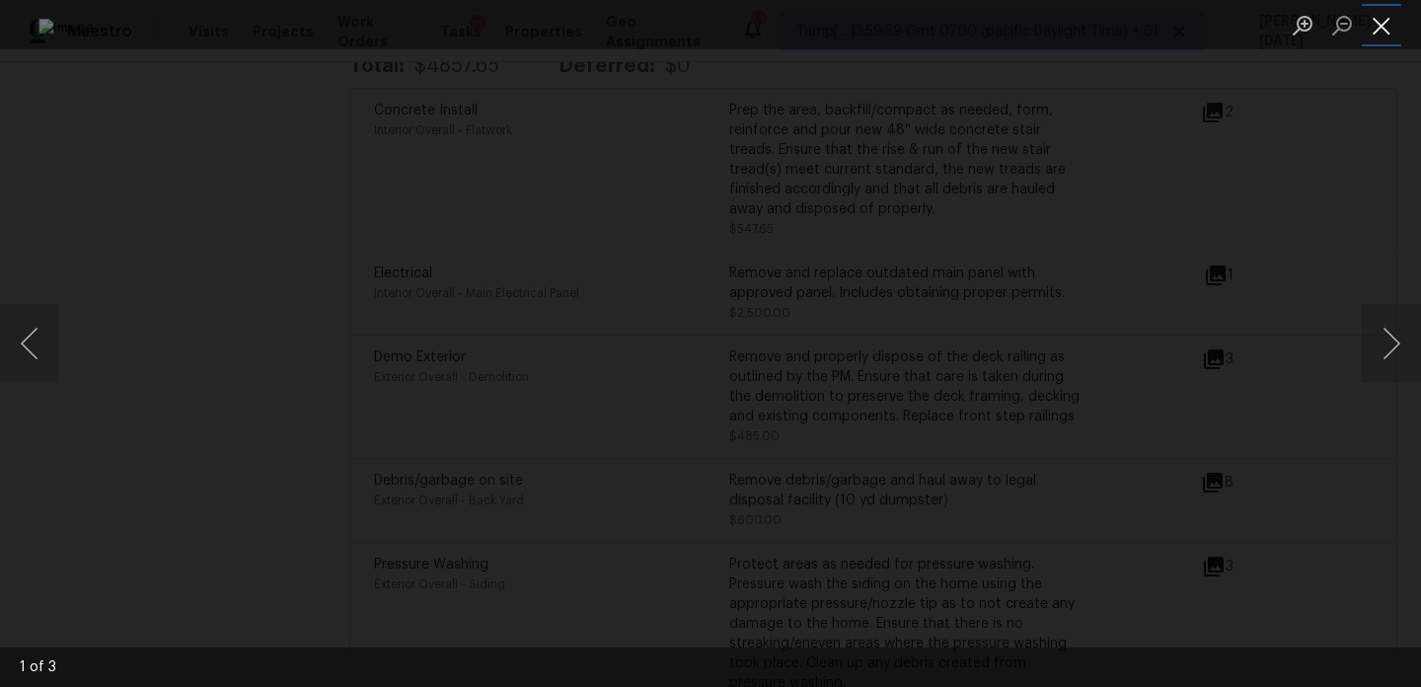
click at [1388, 28] on button "Close lightbox" at bounding box center [1381, 25] width 39 height 35
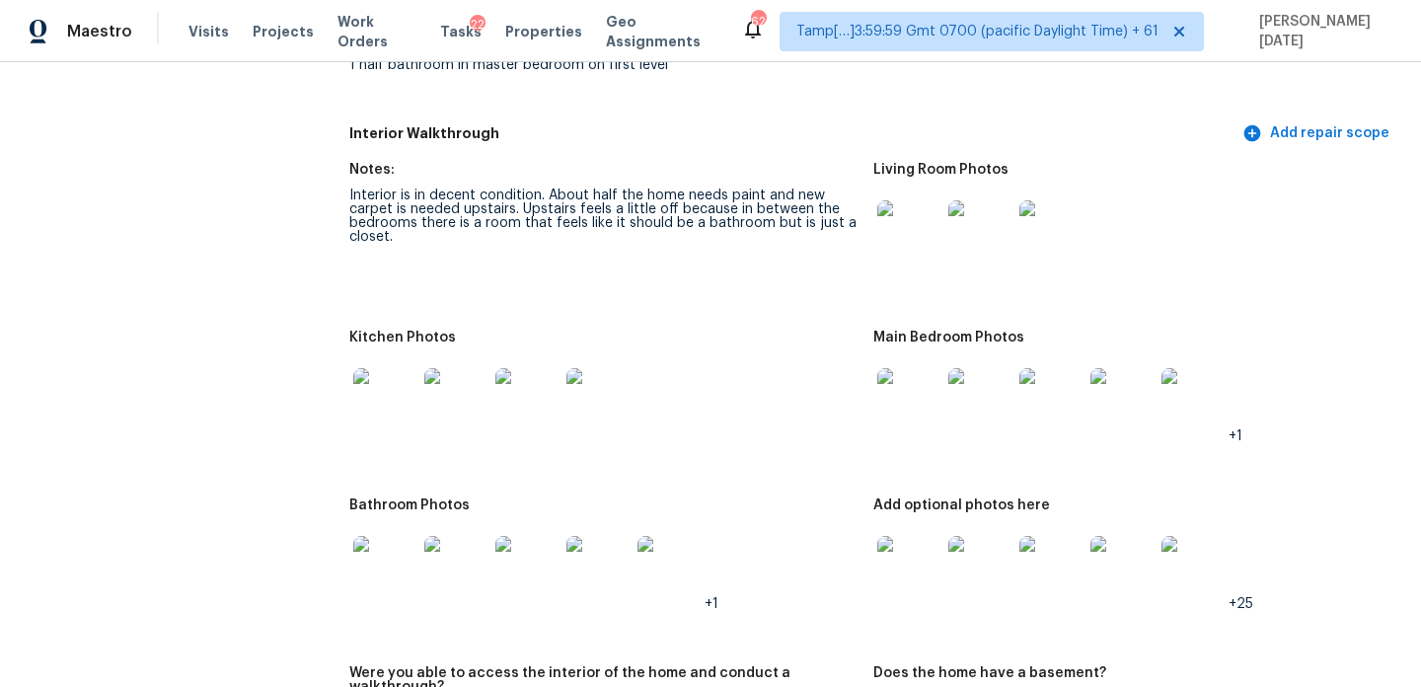
scroll to position [0, 0]
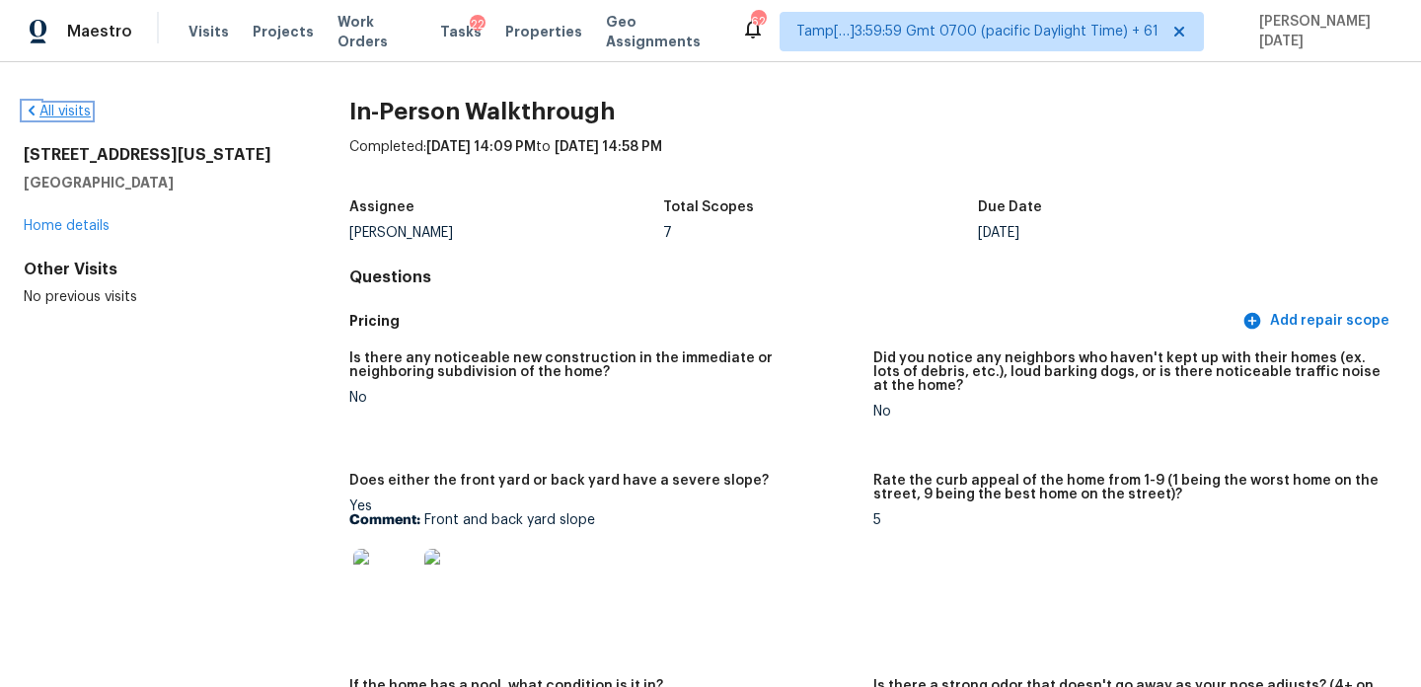
click at [50, 114] on link "All visits" at bounding box center [57, 112] width 67 height 14
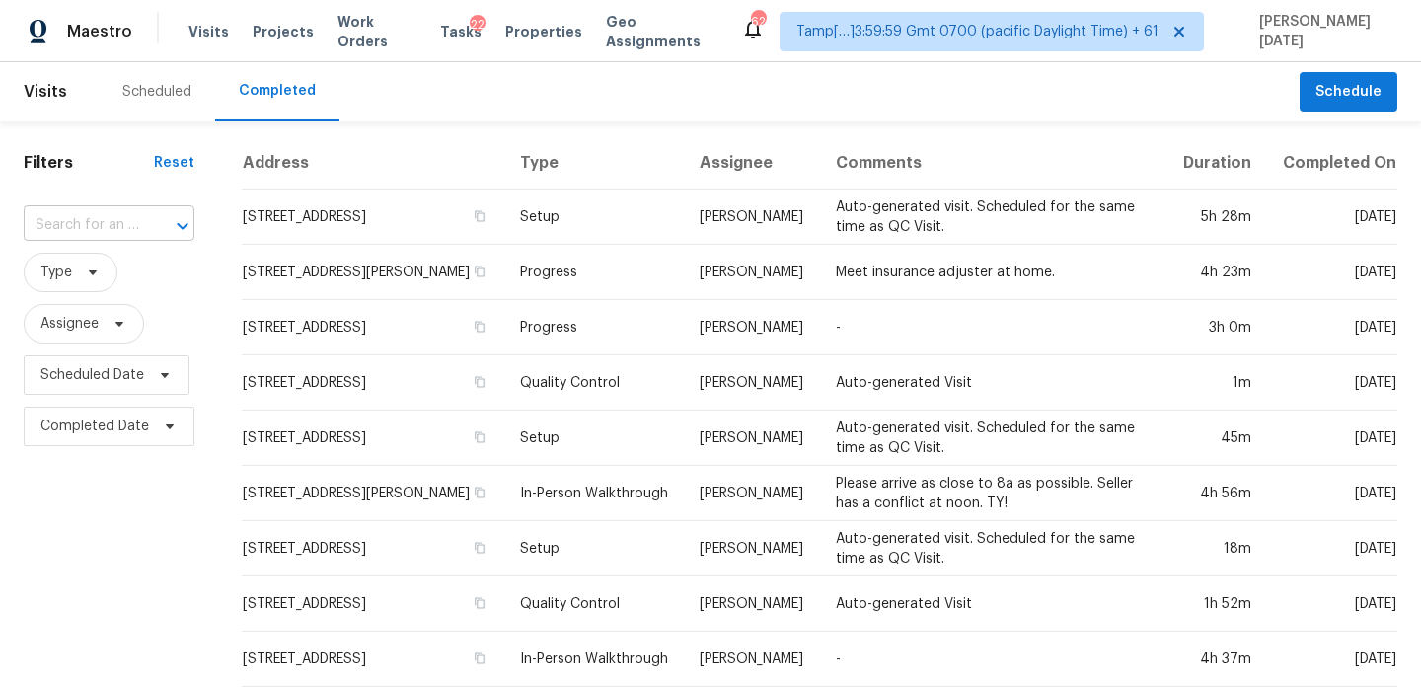
click at [78, 219] on input "text" at bounding box center [81, 225] width 115 height 31
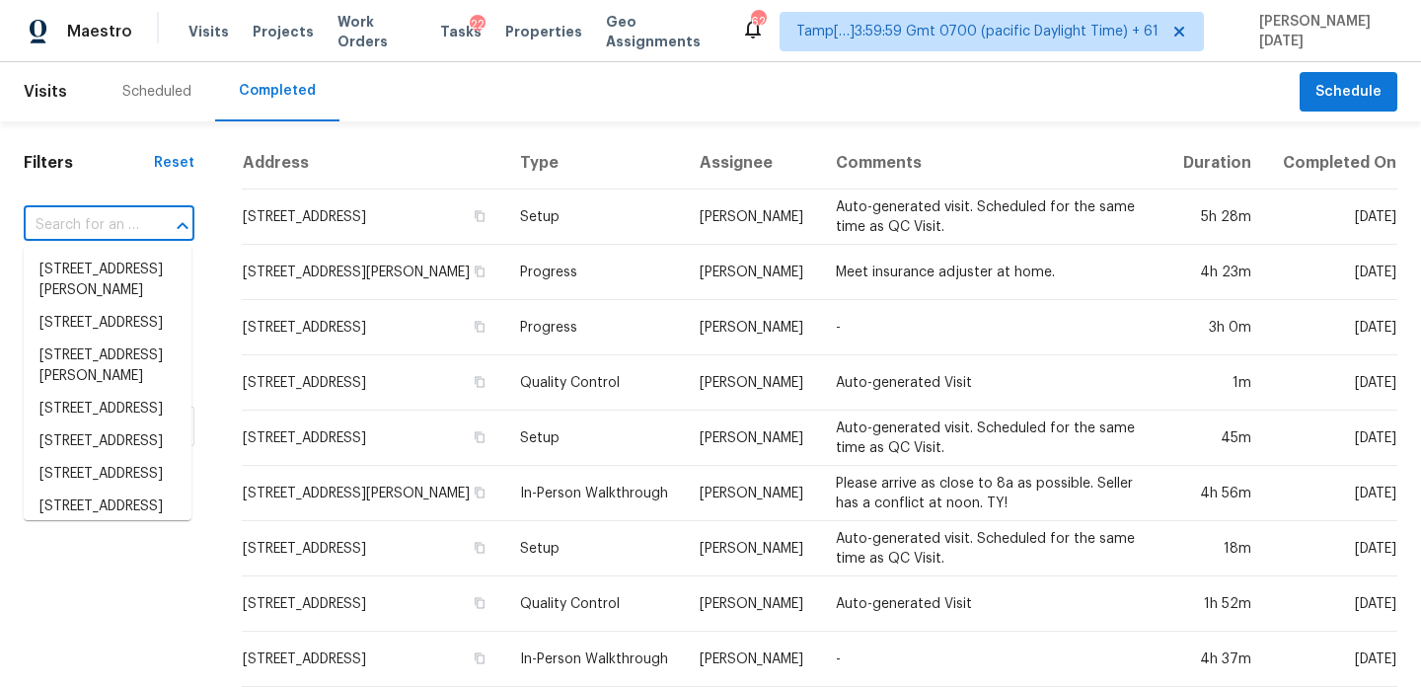
click at [78, 219] on input "text" at bounding box center [81, 225] width 115 height 31
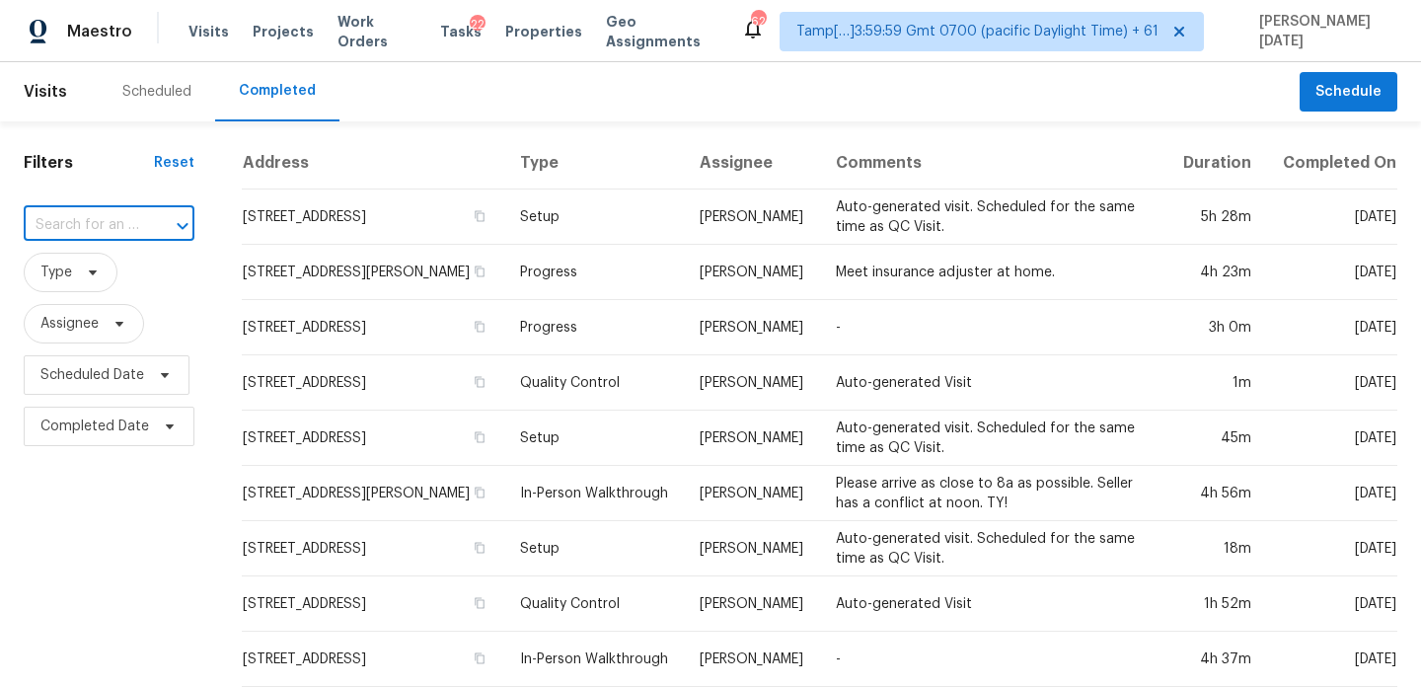
paste input "2302 Norfolk St, Hopewell, VA, 23860"
type input "2302 Norfolk St, Hopewell, VA, 23860"
click at [92, 277] on li "2302 Norfolk St, Hopewell, VA 23860" at bounding box center [108, 270] width 168 height 33
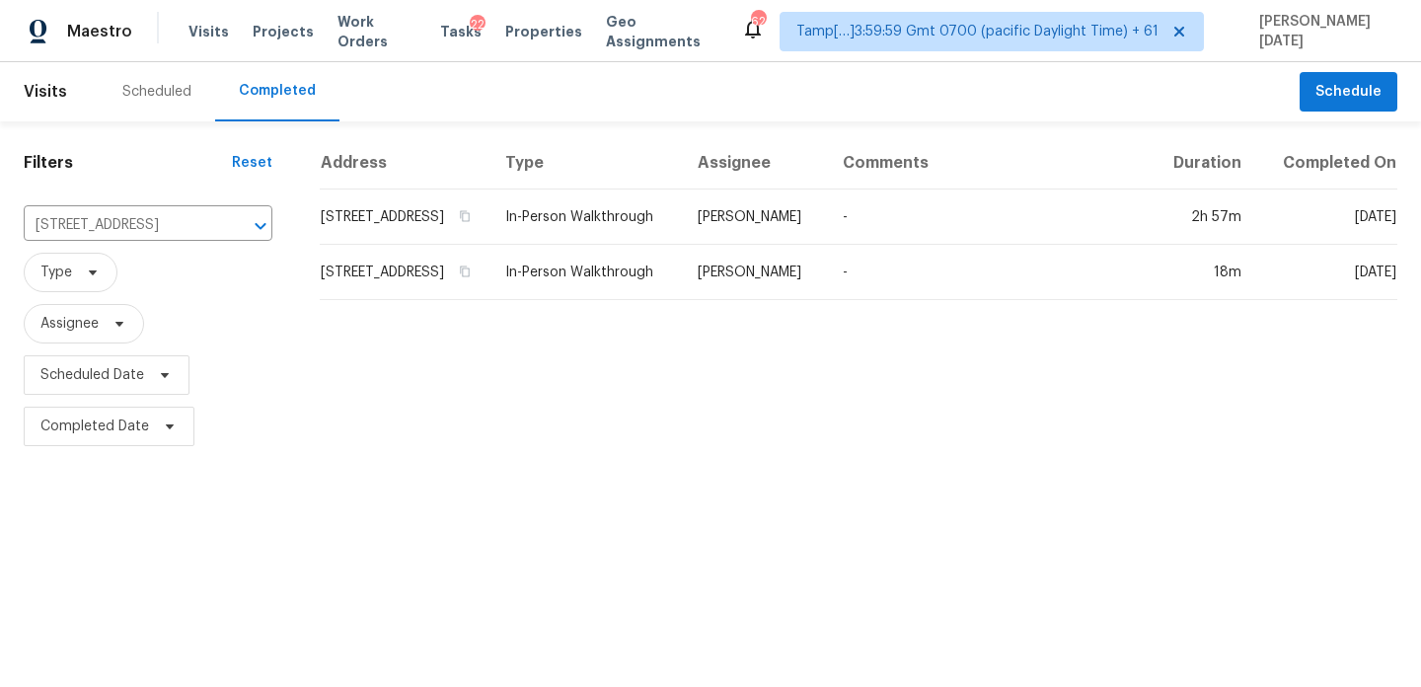
click at [712, 238] on td "Christopher Neilson" at bounding box center [754, 217] width 145 height 55
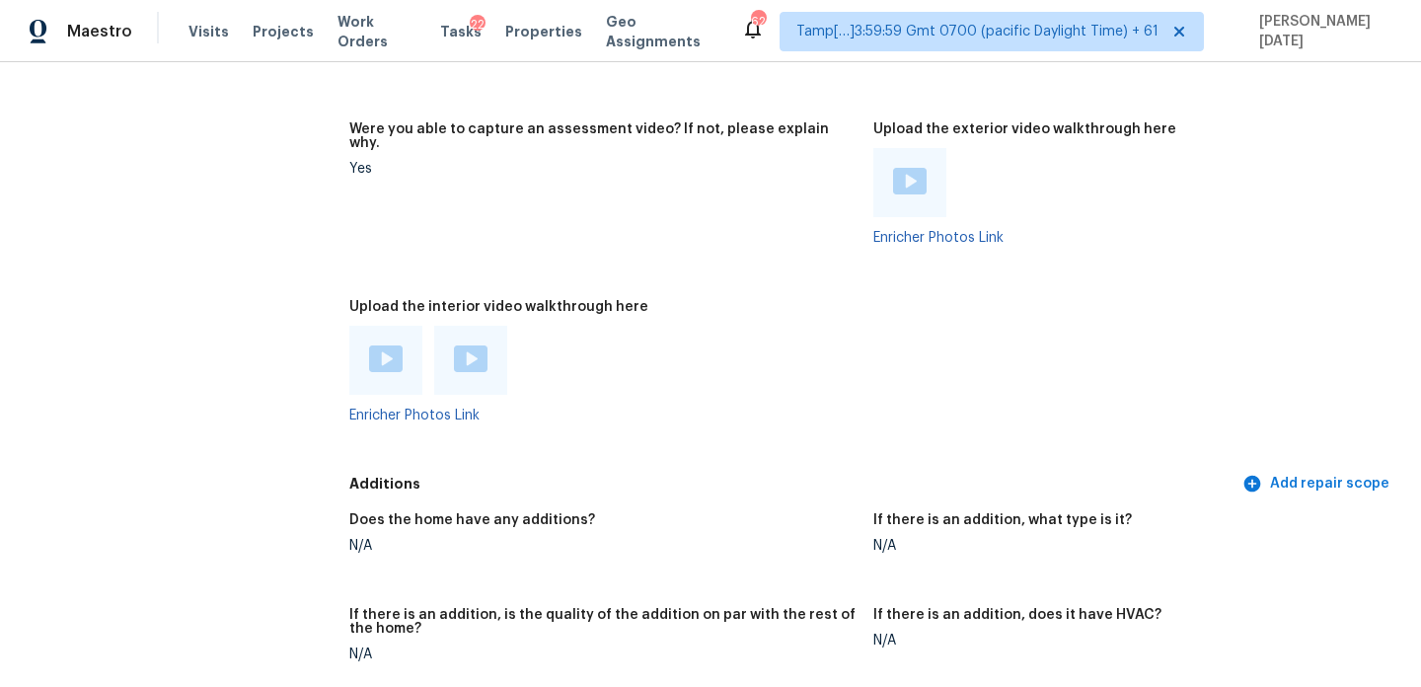
scroll to position [3841, 0]
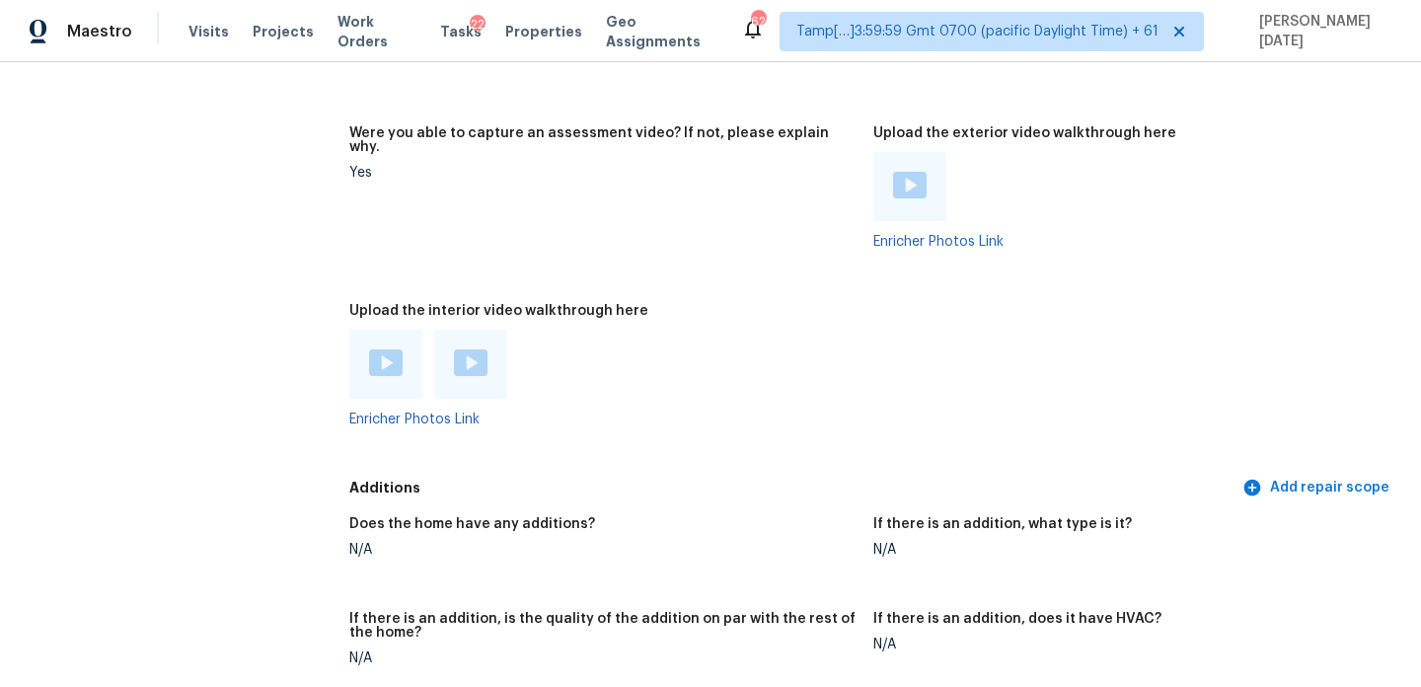
click at [369, 349] on img at bounding box center [386, 362] width 34 height 27
click at [475, 349] on img at bounding box center [471, 362] width 34 height 27
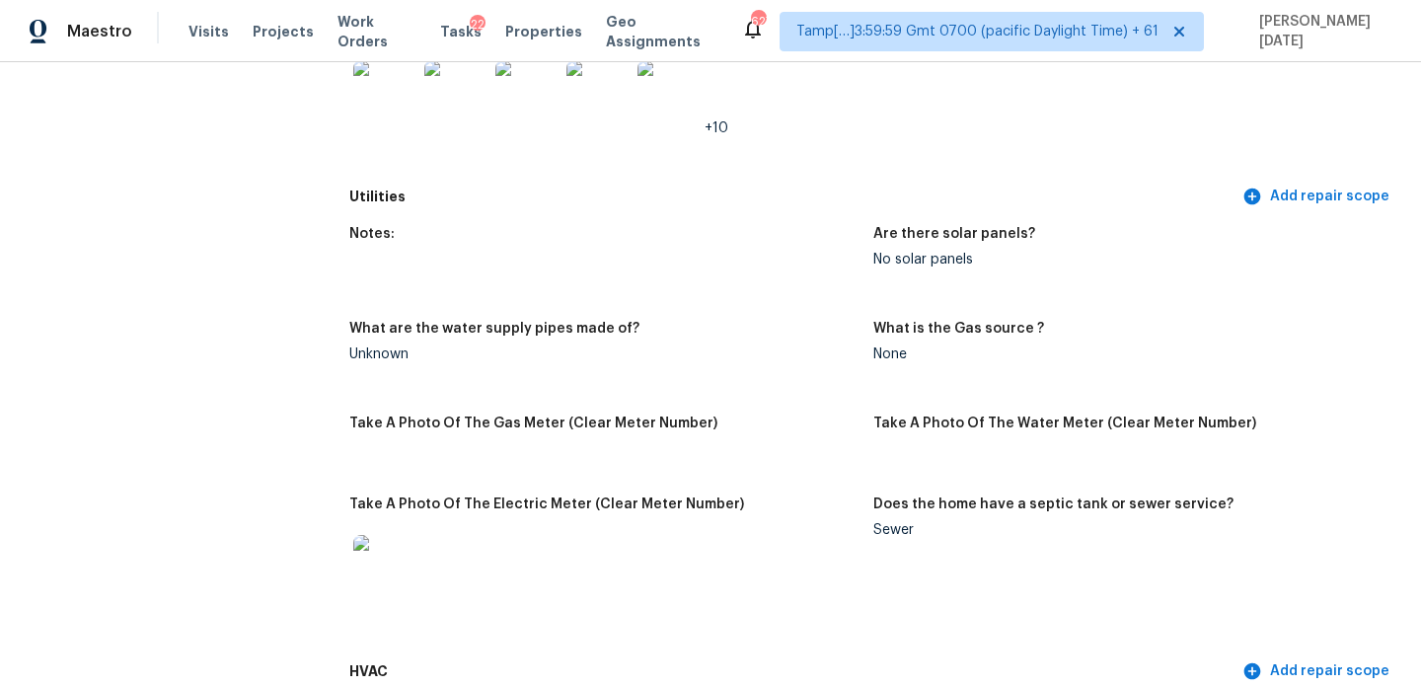
scroll to position [0, 0]
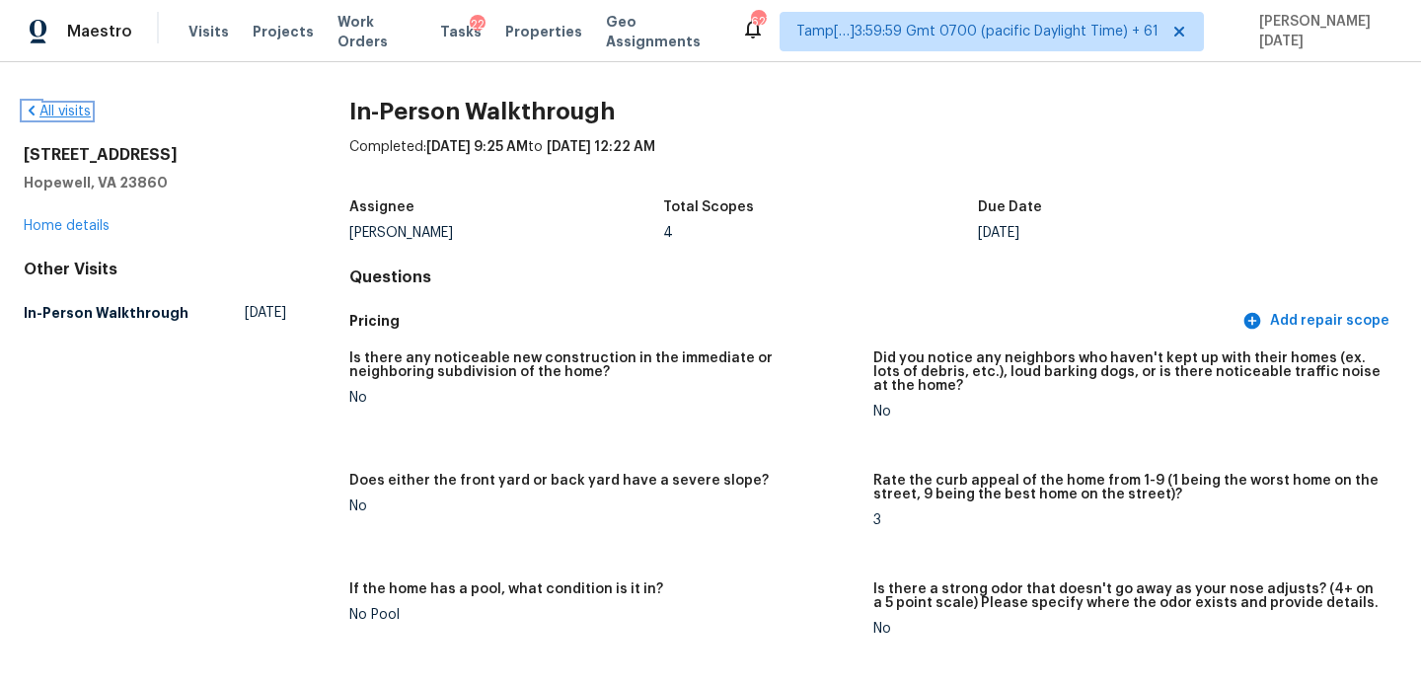
click at [49, 113] on link "All visits" at bounding box center [57, 112] width 67 height 14
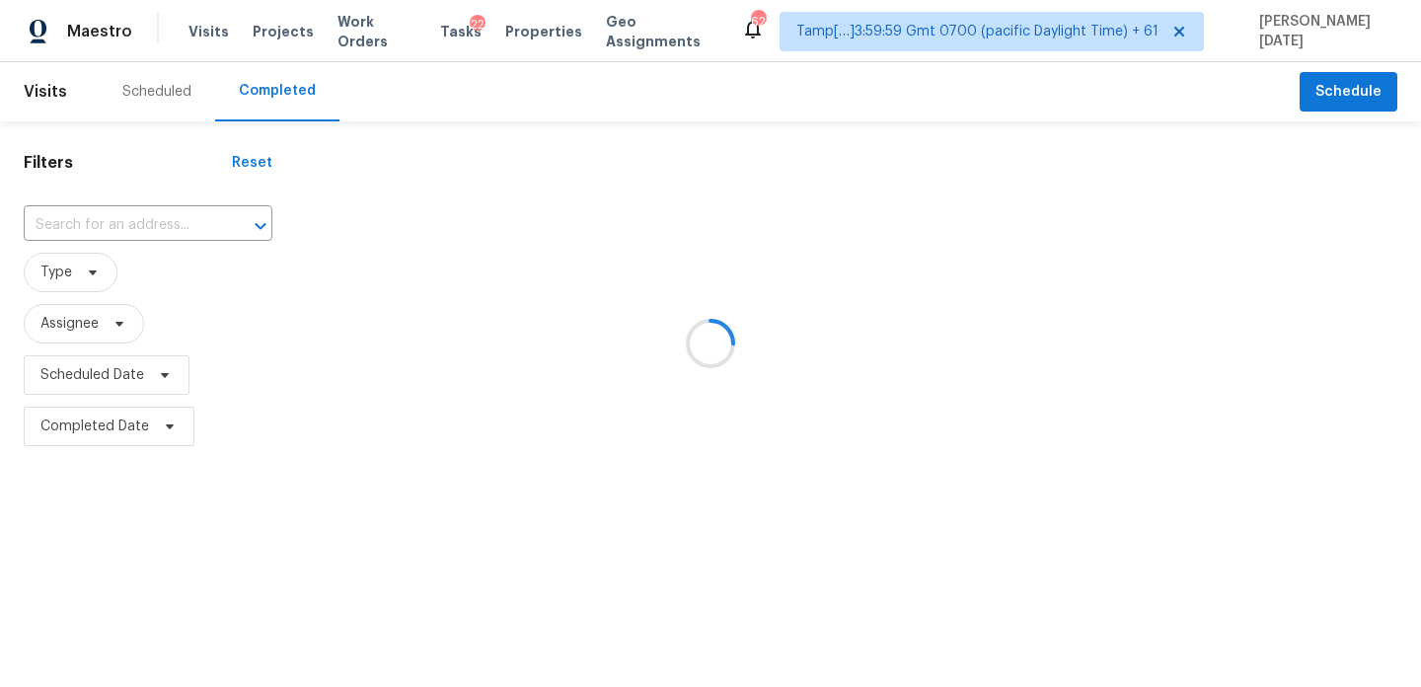
click at [119, 238] on div at bounding box center [710, 343] width 1421 height 687
click at [147, 228] on div at bounding box center [710, 343] width 1421 height 687
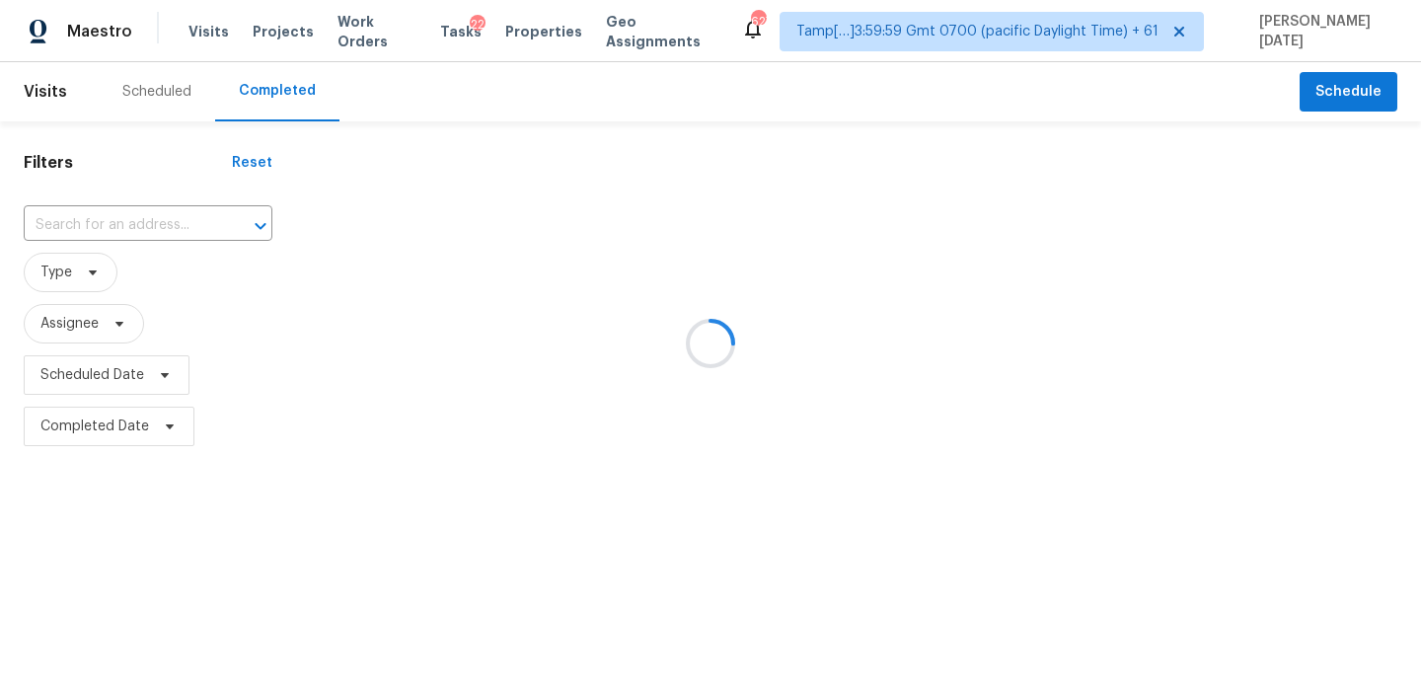
click at [147, 228] on div at bounding box center [710, 343] width 1421 height 687
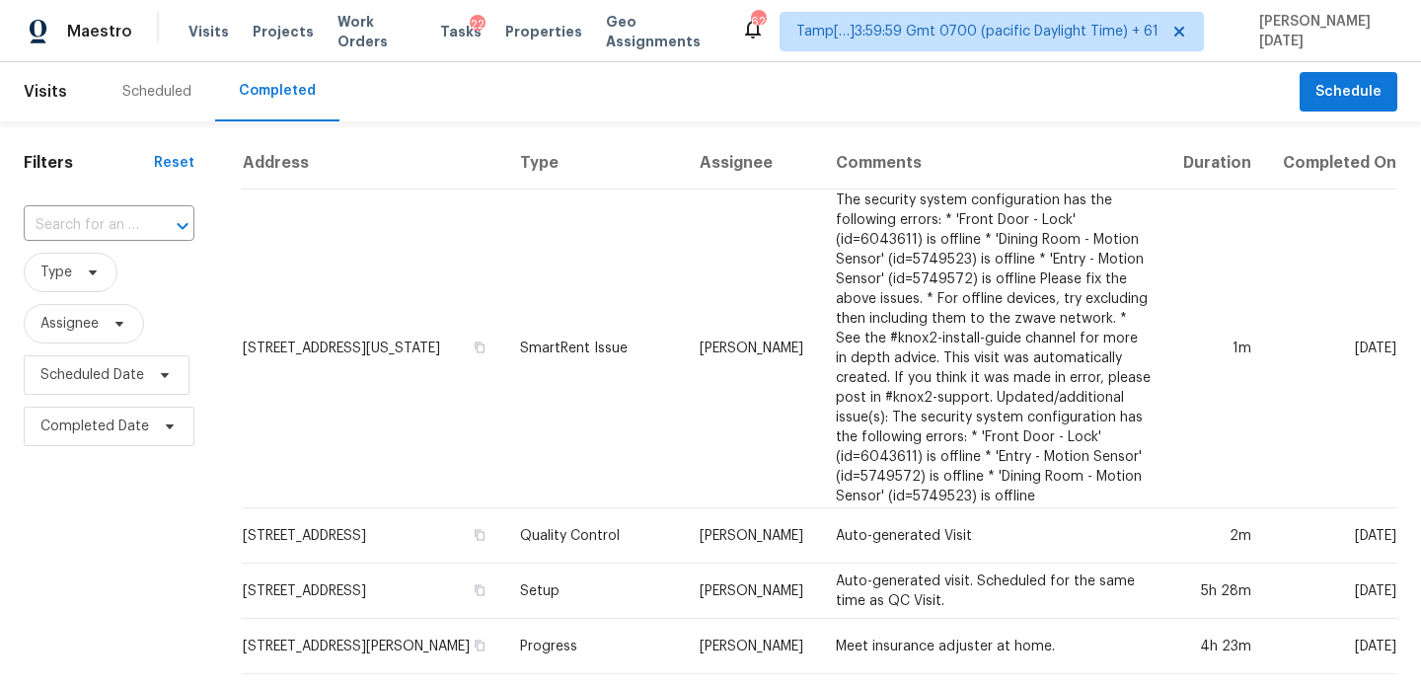
click at [147, 228] on div at bounding box center [168, 226] width 51 height 28
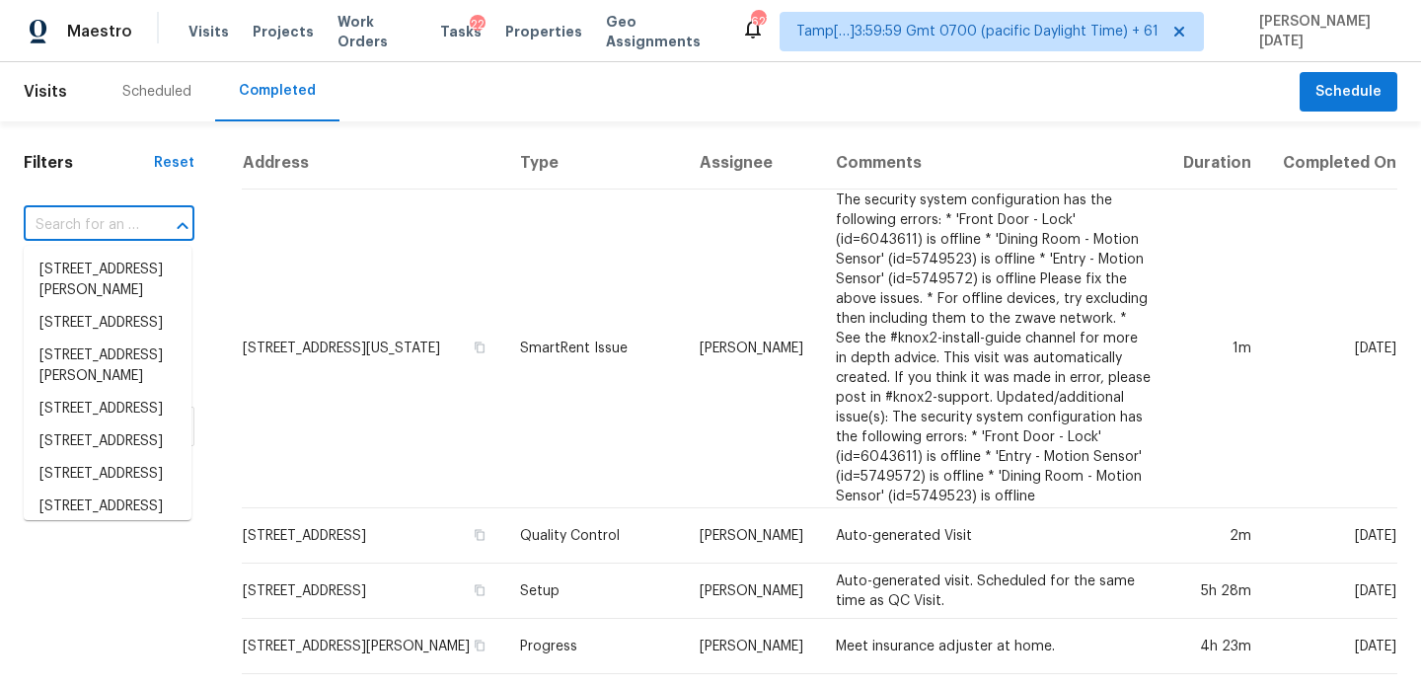
click at [147, 228] on div at bounding box center [168, 226] width 51 height 28
paste input "16855 Ashton Ave, Detroit, MI, 48219"
type input "16855 Ashton Ave, Detroit, MI, 48219"
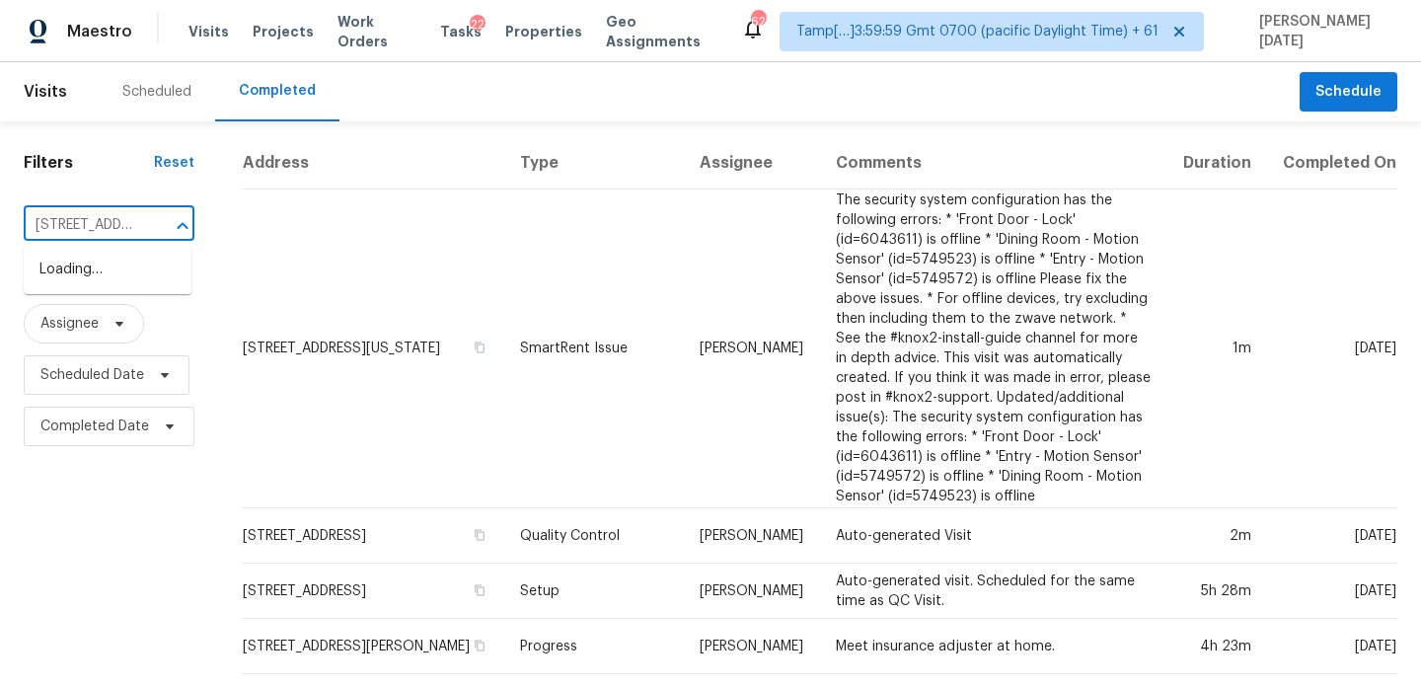
scroll to position [0, 134]
click at [130, 286] on li "16855 Ashton Ave, Detroit, MI 48219" at bounding box center [108, 270] width 168 height 33
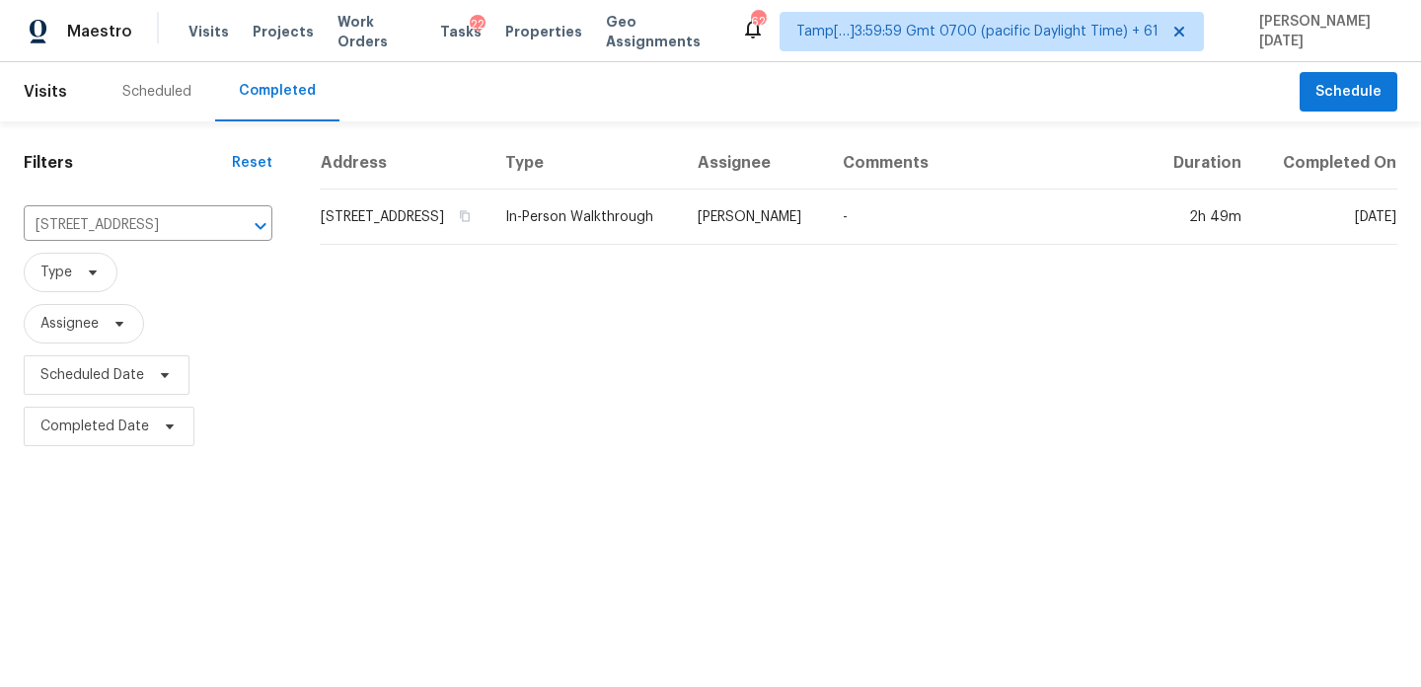
click at [633, 234] on td "In-Person Walkthrough" at bounding box center [586, 217] width 192 height 55
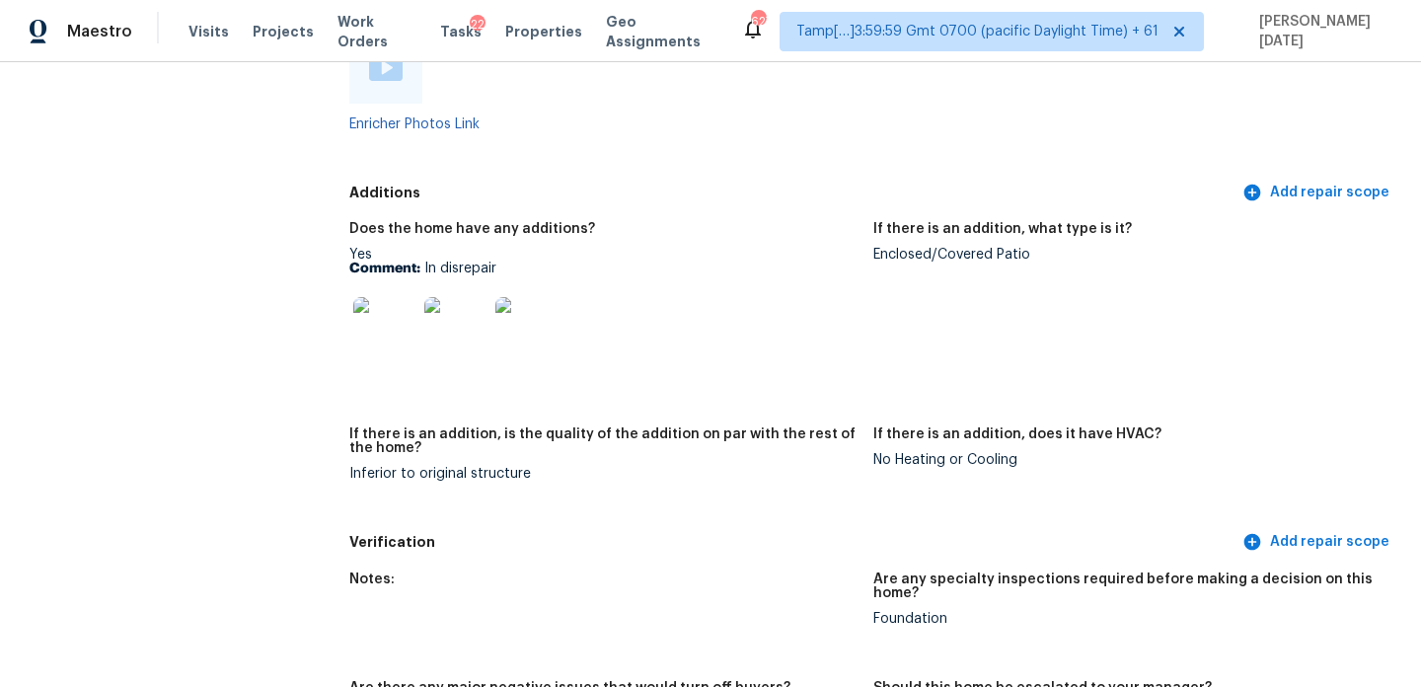
scroll to position [4148, 0]
click at [394, 326] on img at bounding box center [384, 326] width 63 height 63
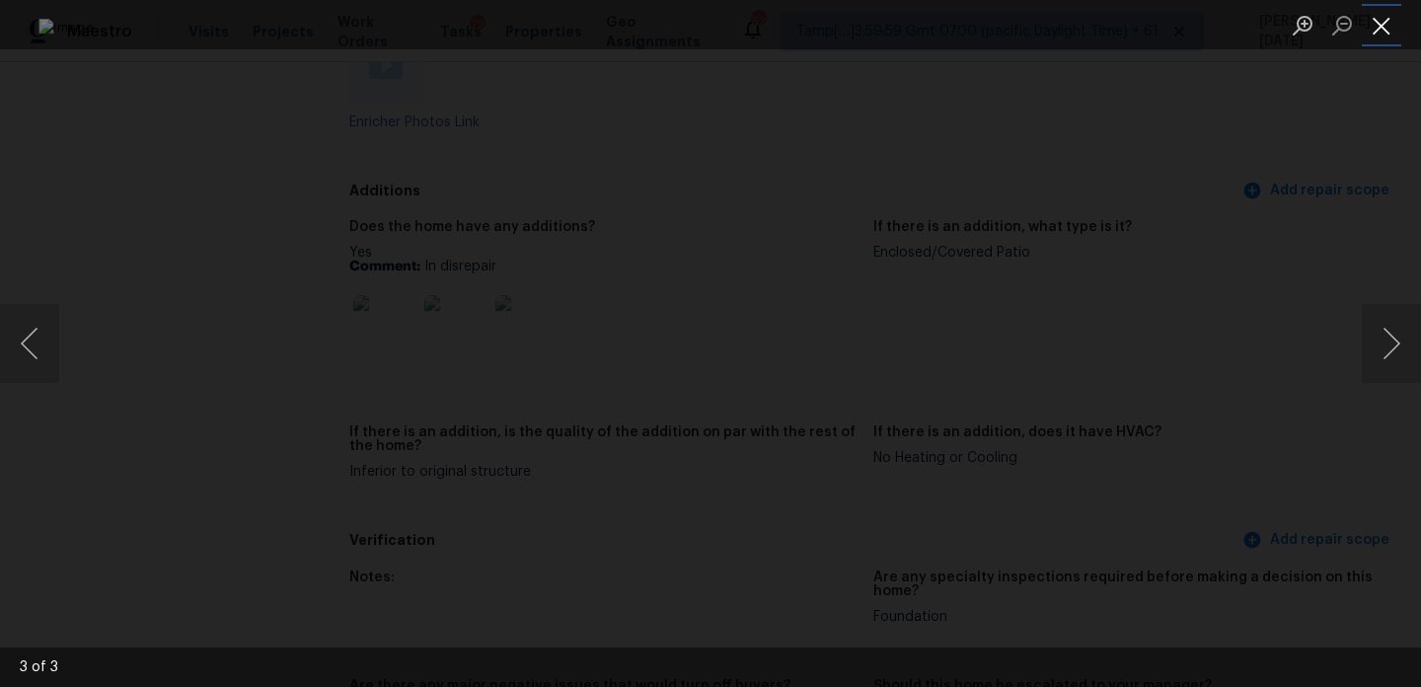
click at [1385, 31] on button "Close lightbox" at bounding box center [1381, 25] width 39 height 35
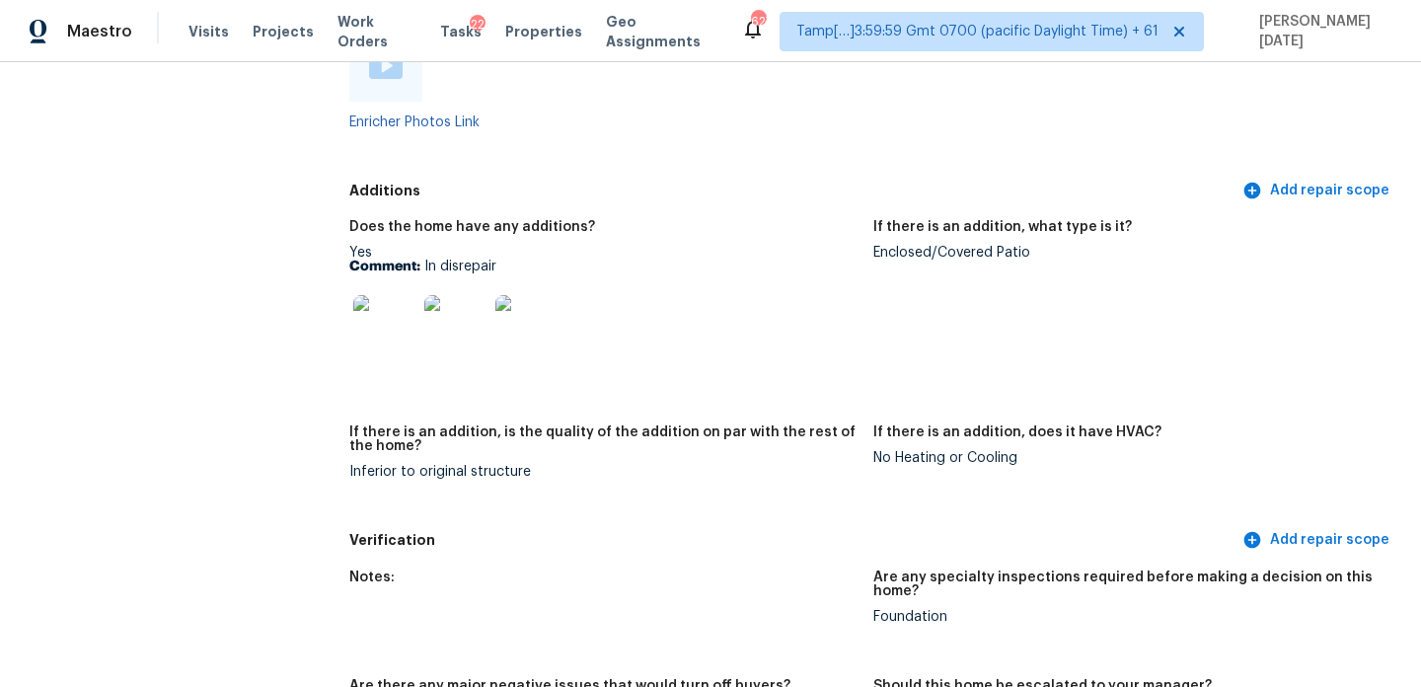
drag, startPoint x: 421, startPoint y: 253, endPoint x: 500, endPoint y: 253, distance: 79.0
click at [500, 260] on p "Comment: In disrepair" at bounding box center [603, 267] width 508 height 14
drag, startPoint x: 421, startPoint y: 253, endPoint x: 498, endPoint y: 253, distance: 77.0
click at [498, 260] on p "Comment: In disrepair" at bounding box center [603, 267] width 508 height 14
drag, startPoint x: 425, startPoint y: 255, endPoint x: 521, endPoint y: 255, distance: 95.7
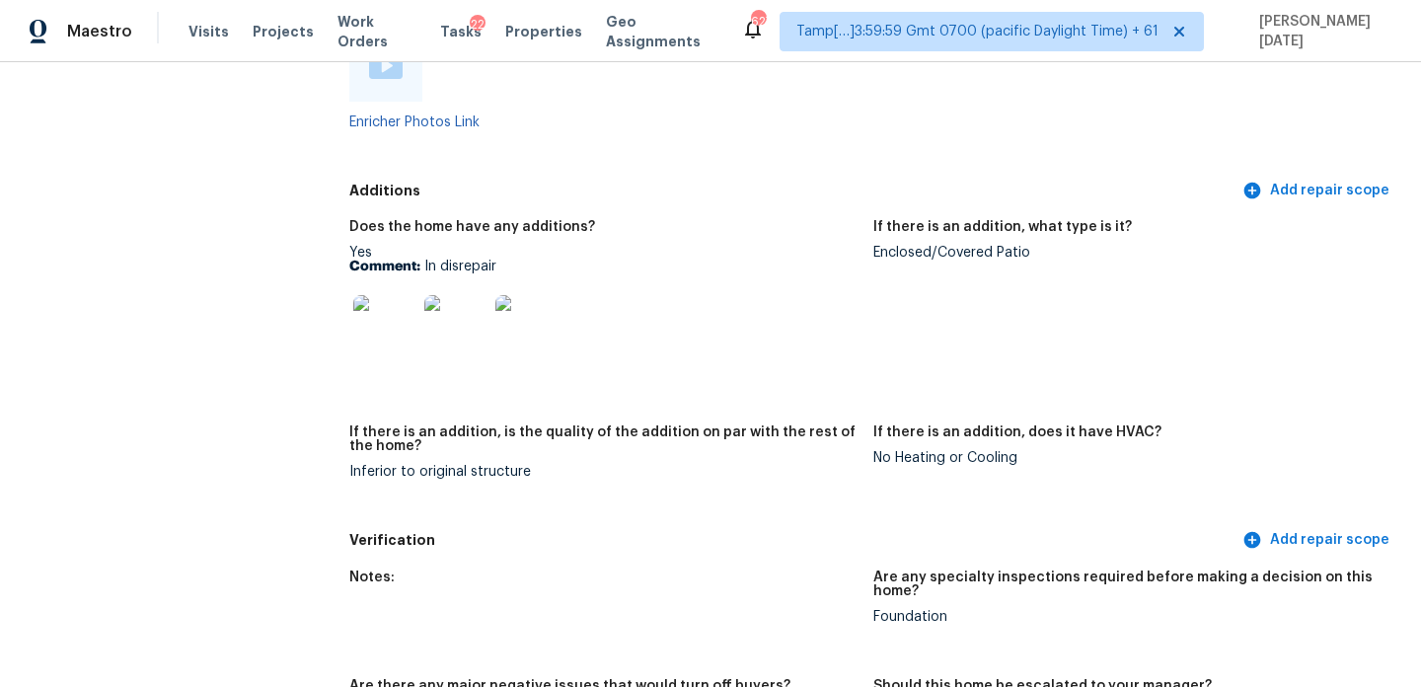
click at [521, 260] on p "Comment: In disrepair" at bounding box center [603, 267] width 508 height 14
drag, startPoint x: 503, startPoint y: 255, endPoint x: 422, endPoint y: 255, distance: 80.9
click at [422, 260] on p "Comment: In disrepair" at bounding box center [603, 267] width 508 height 14
copy p "In disrepair"
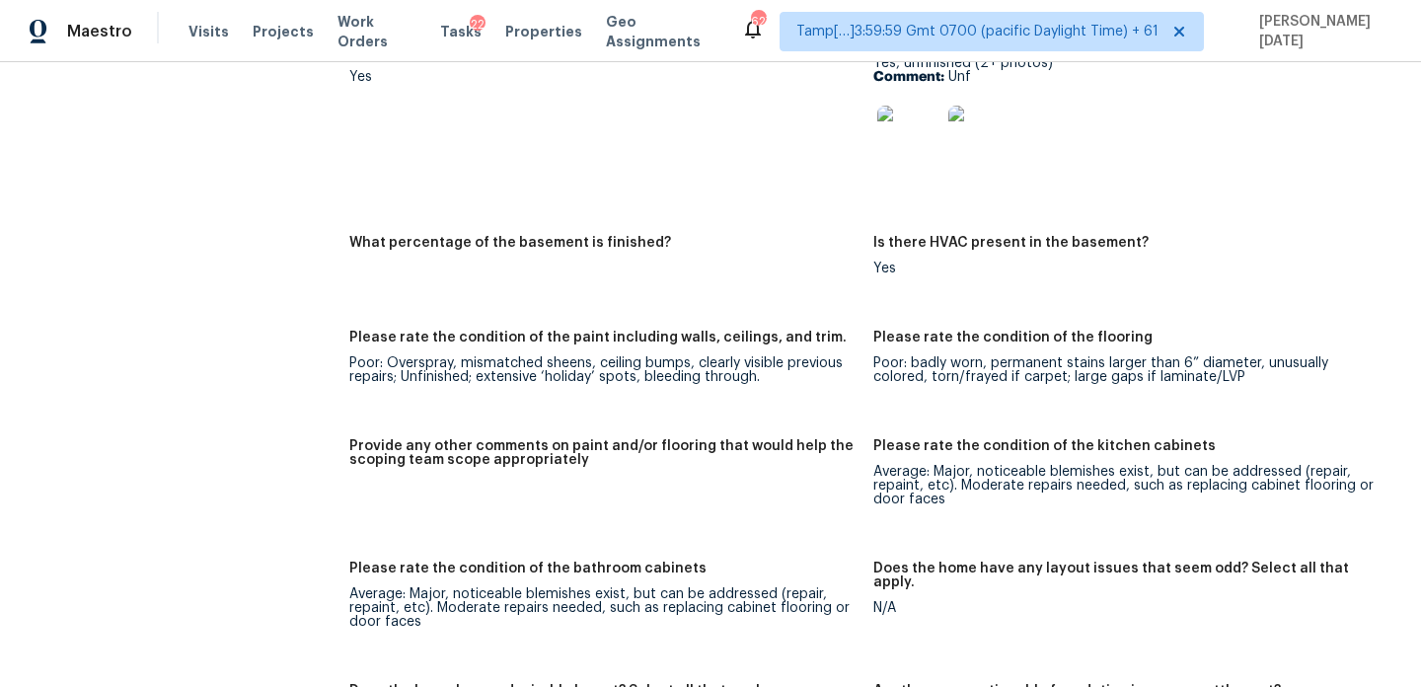
scroll to position [2125, 0]
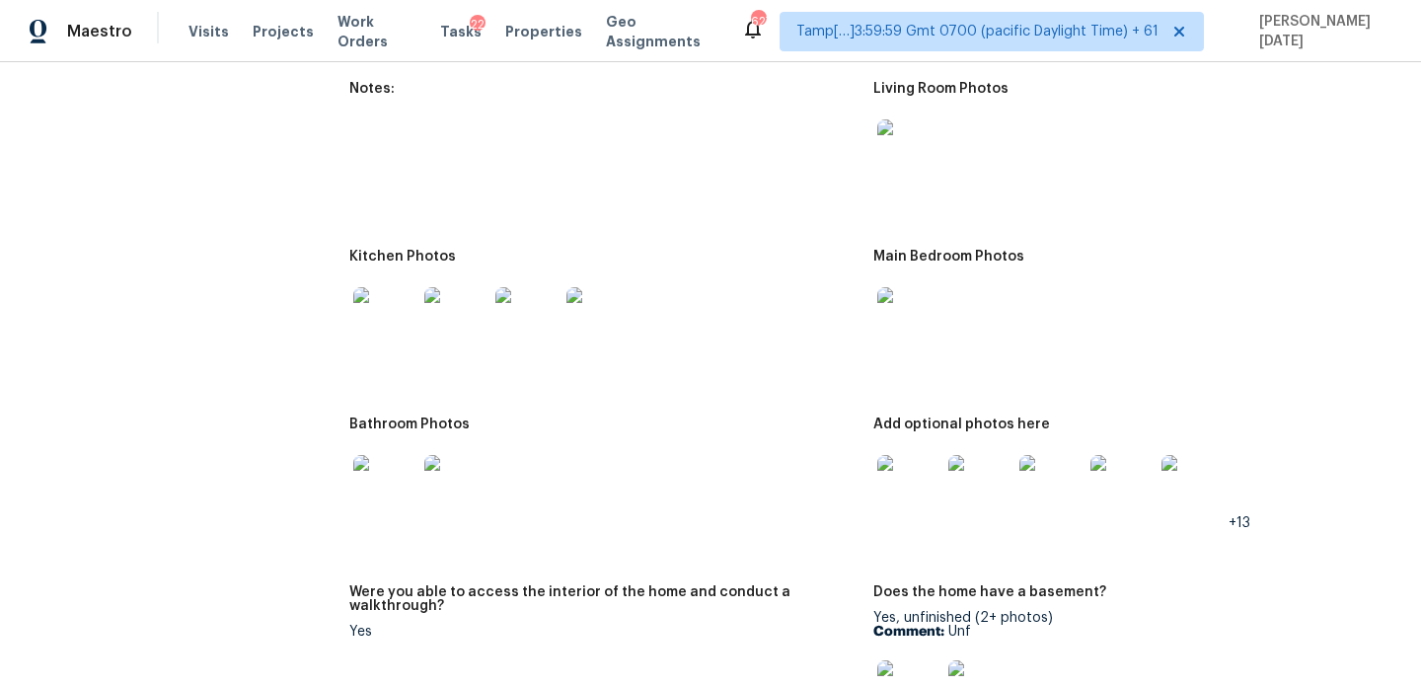
click at [909, 148] on img at bounding box center [908, 150] width 63 height 63
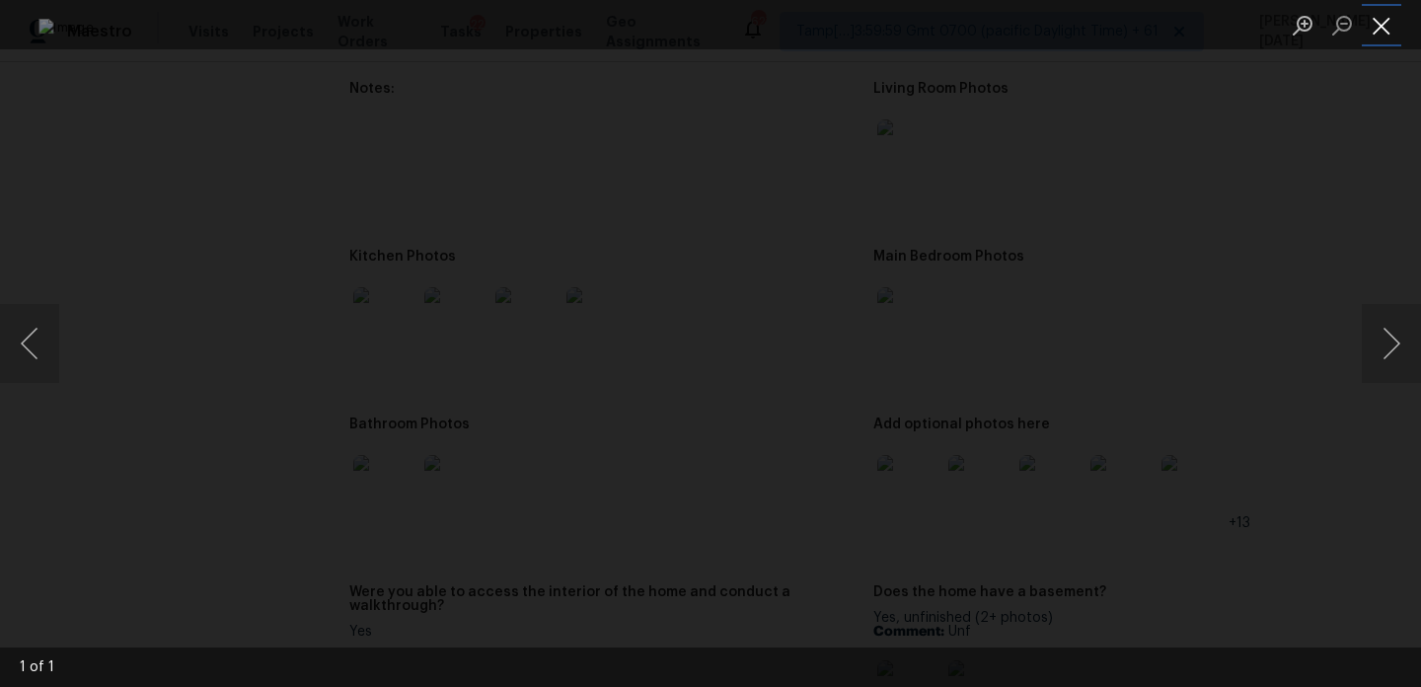
click at [1391, 29] on button "Close lightbox" at bounding box center [1381, 25] width 39 height 35
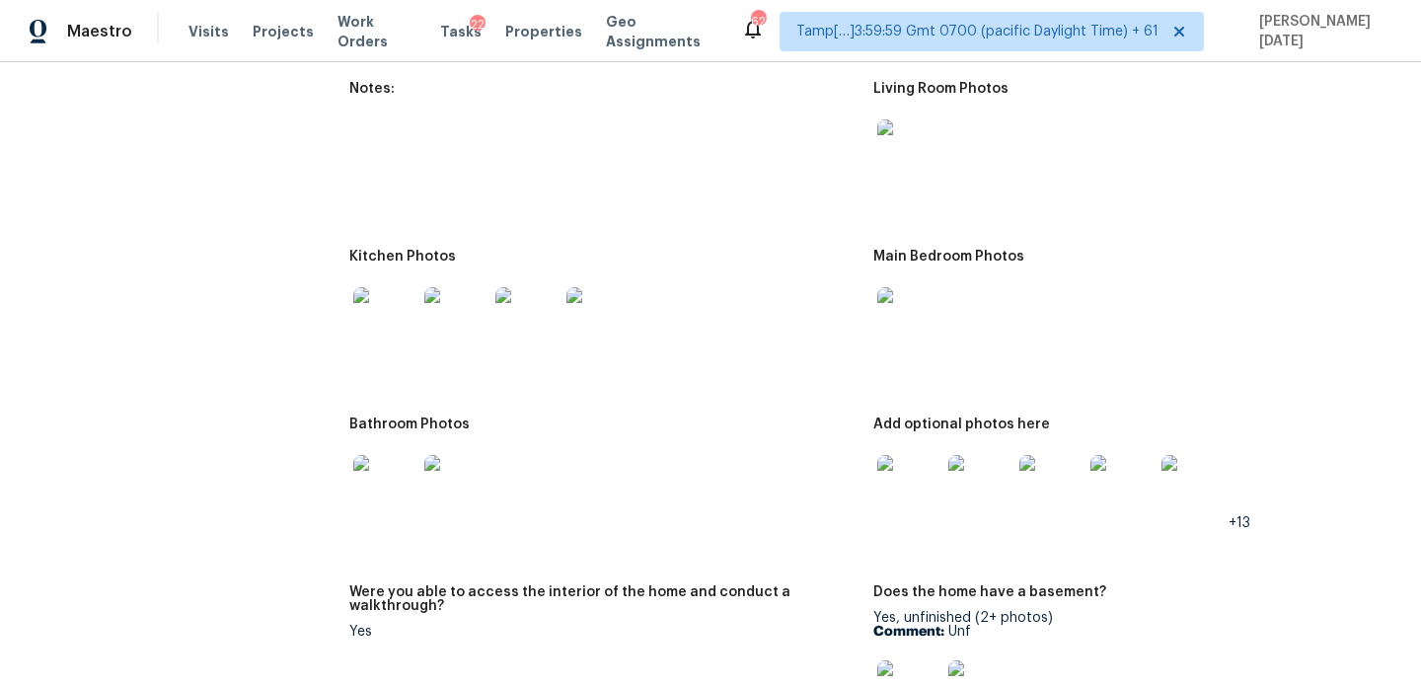
click at [451, 306] on img at bounding box center [455, 318] width 63 height 63
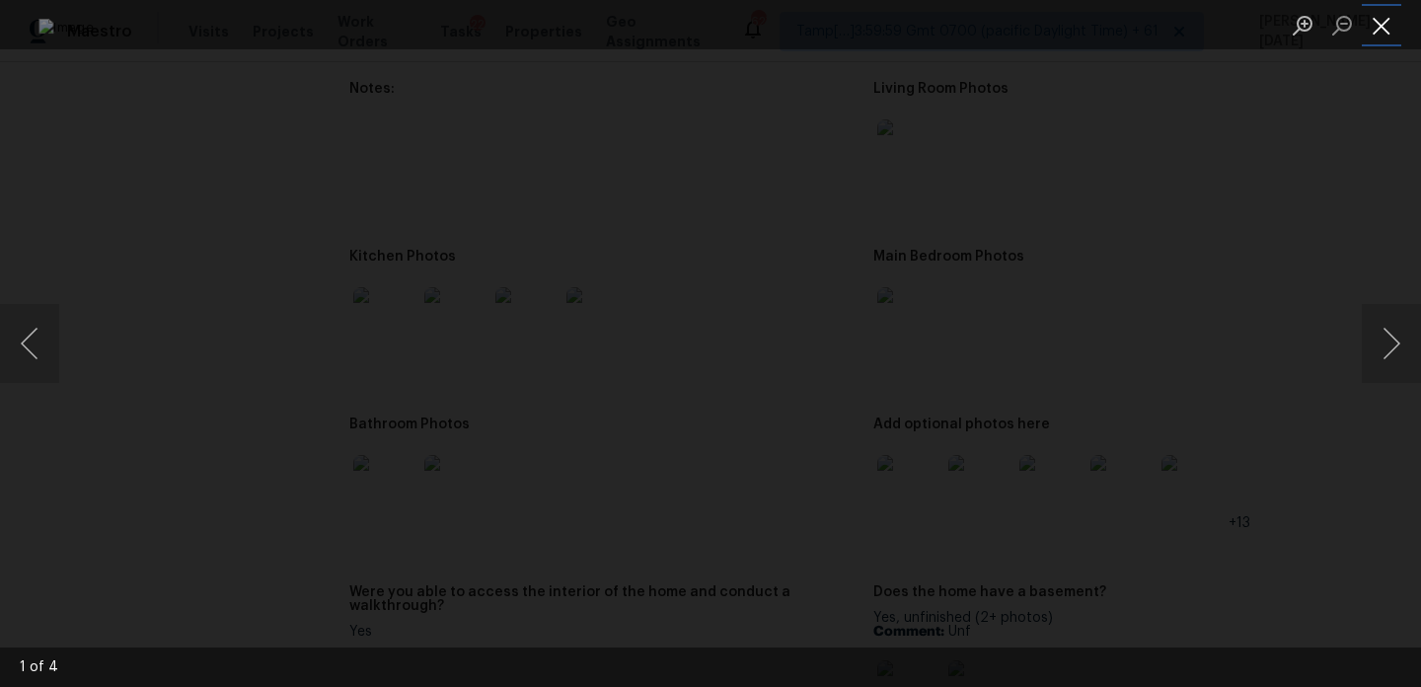
click at [1384, 19] on button "Close lightbox" at bounding box center [1381, 25] width 39 height 35
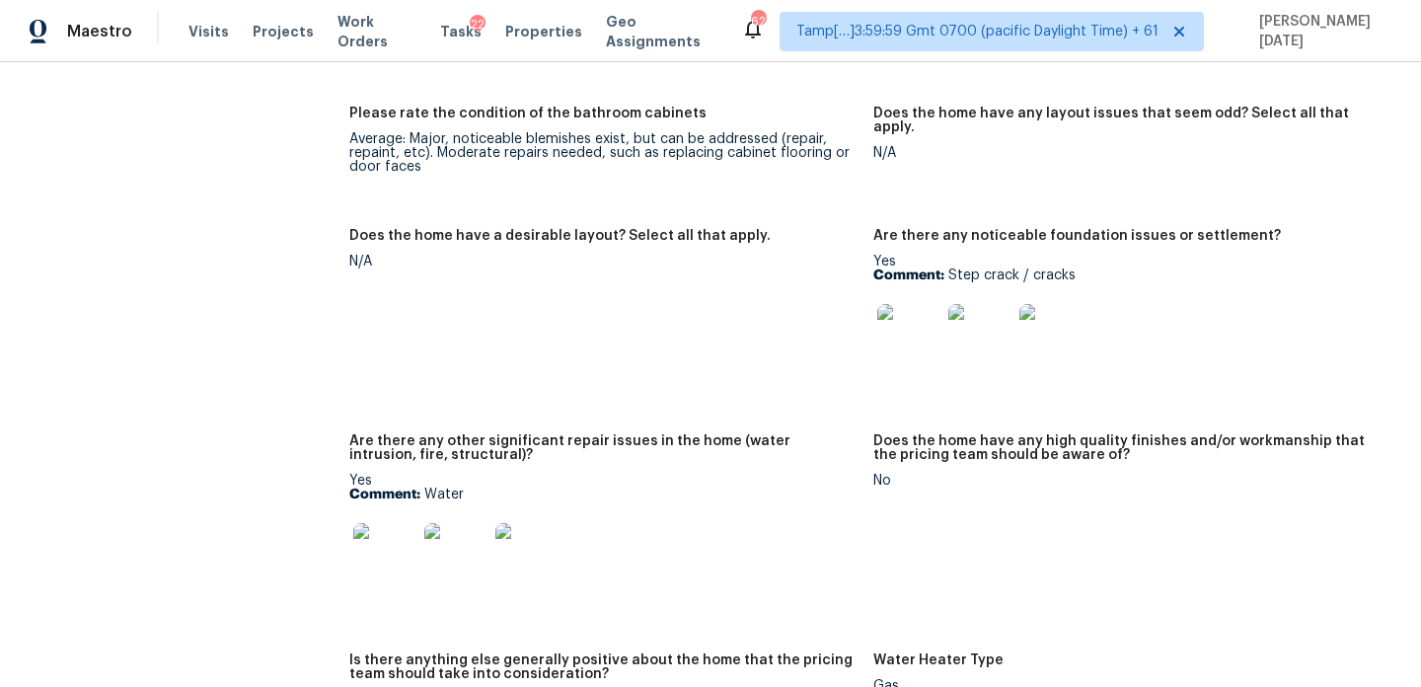
scroll to position [3137, 0]
click at [910, 335] on img at bounding box center [908, 333] width 63 height 63
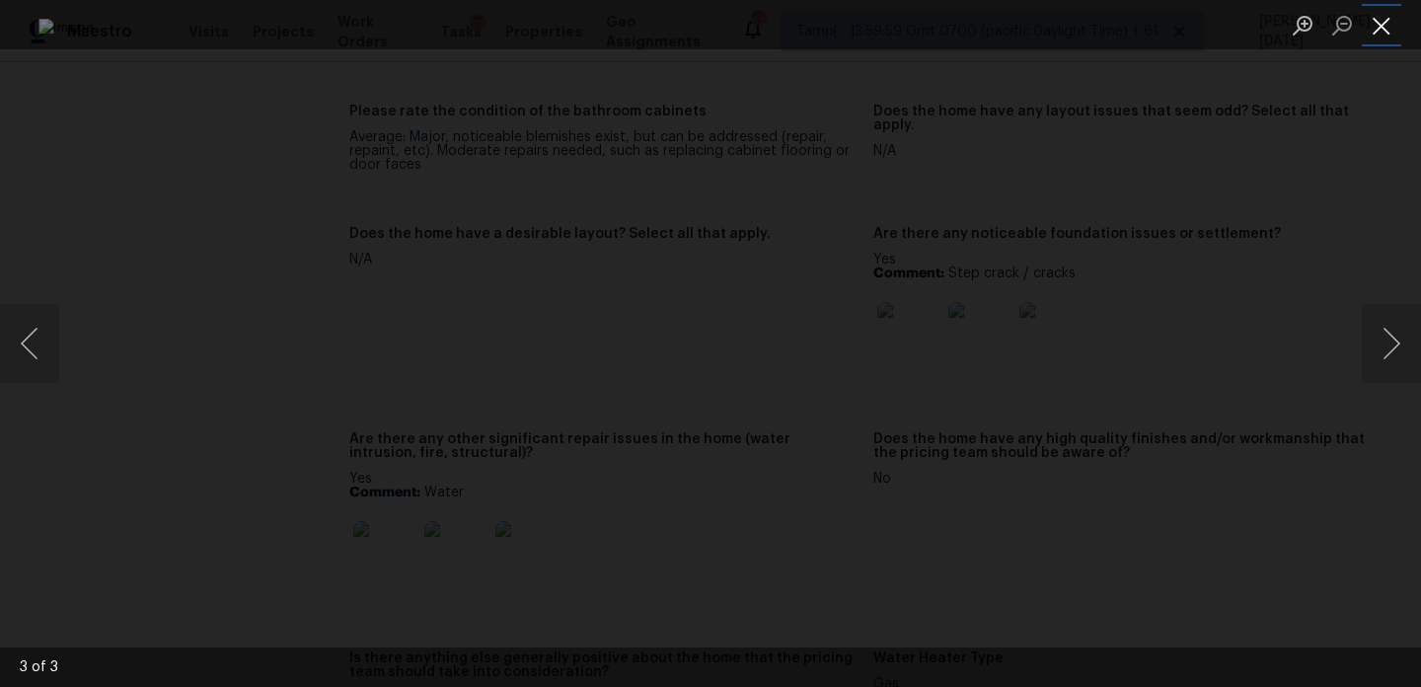
click at [1378, 39] on button "Close lightbox" at bounding box center [1381, 25] width 39 height 35
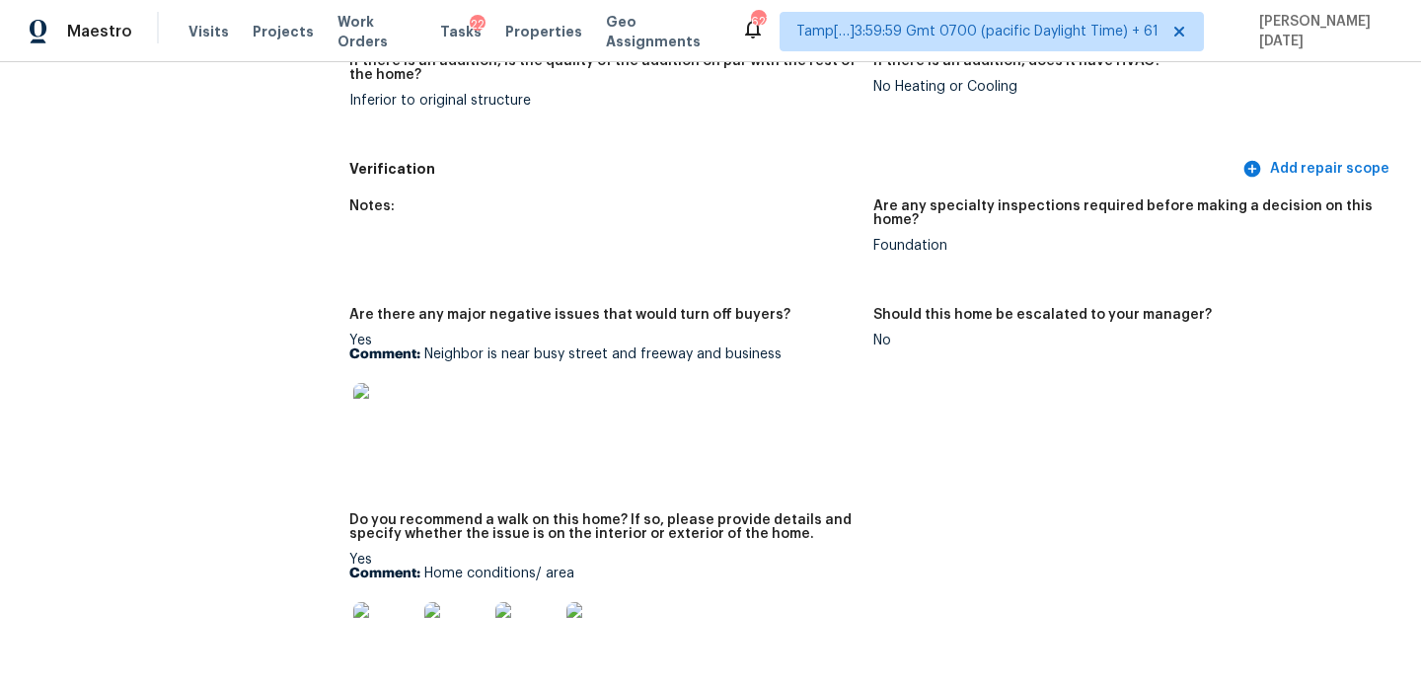
scroll to position [0, 0]
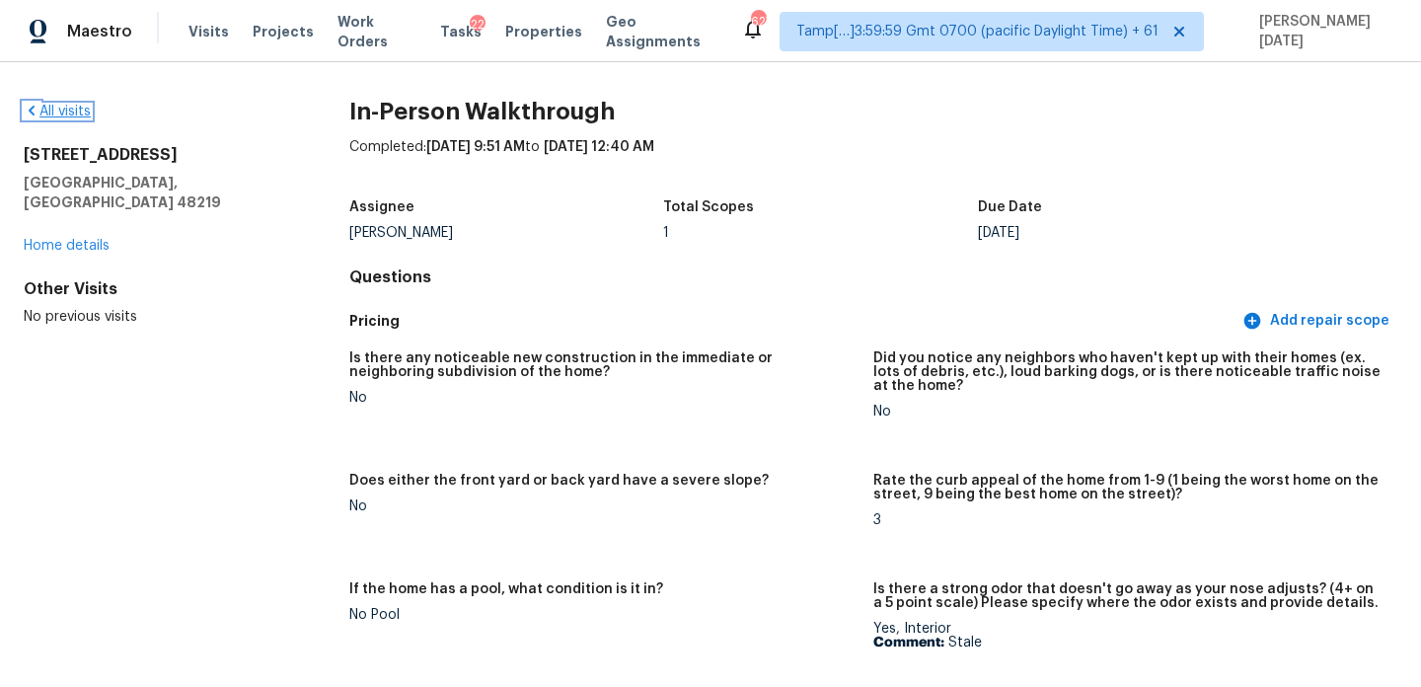
click at [64, 112] on link "All visits" at bounding box center [57, 112] width 67 height 14
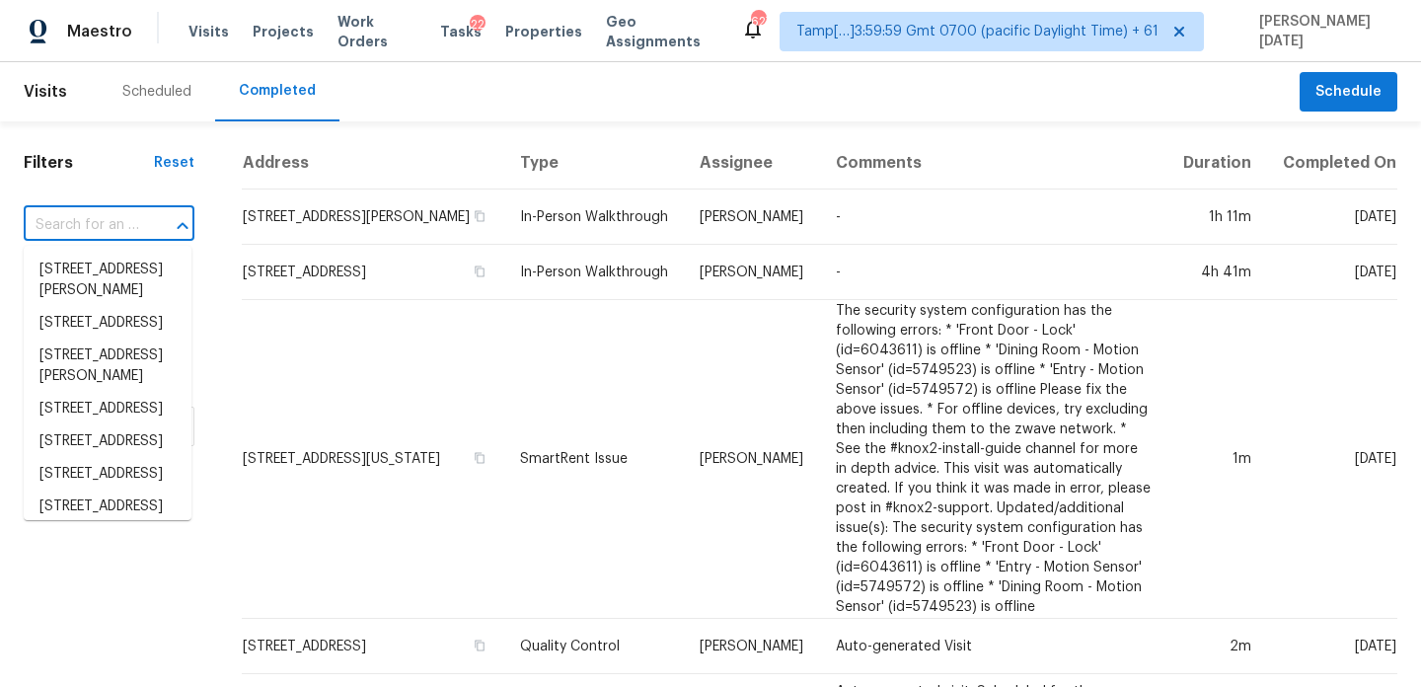
click at [109, 230] on input "text" at bounding box center [81, 225] width 115 height 31
paste input "4845 Millen Dr SE, Mableton, GA, 30126"
type input "4845 Millen Dr SE, Mableton, GA, 30126"
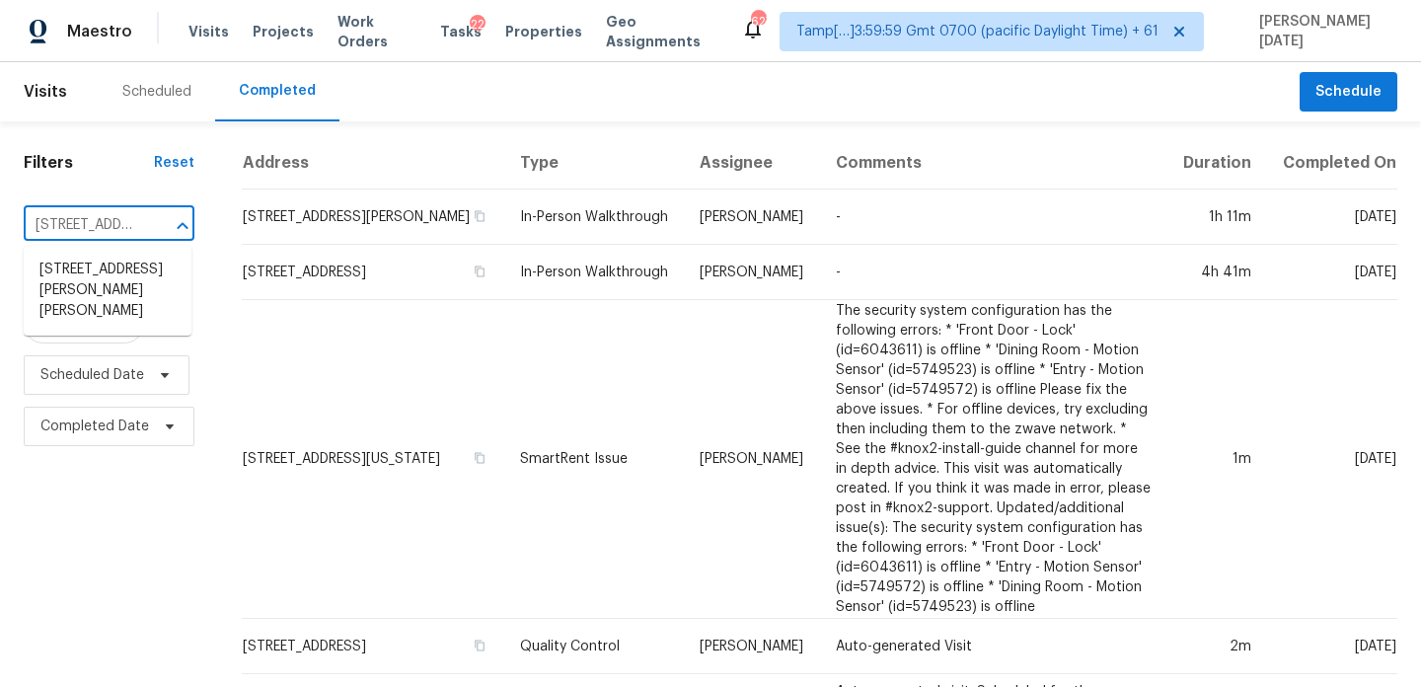
scroll to position [0, 155]
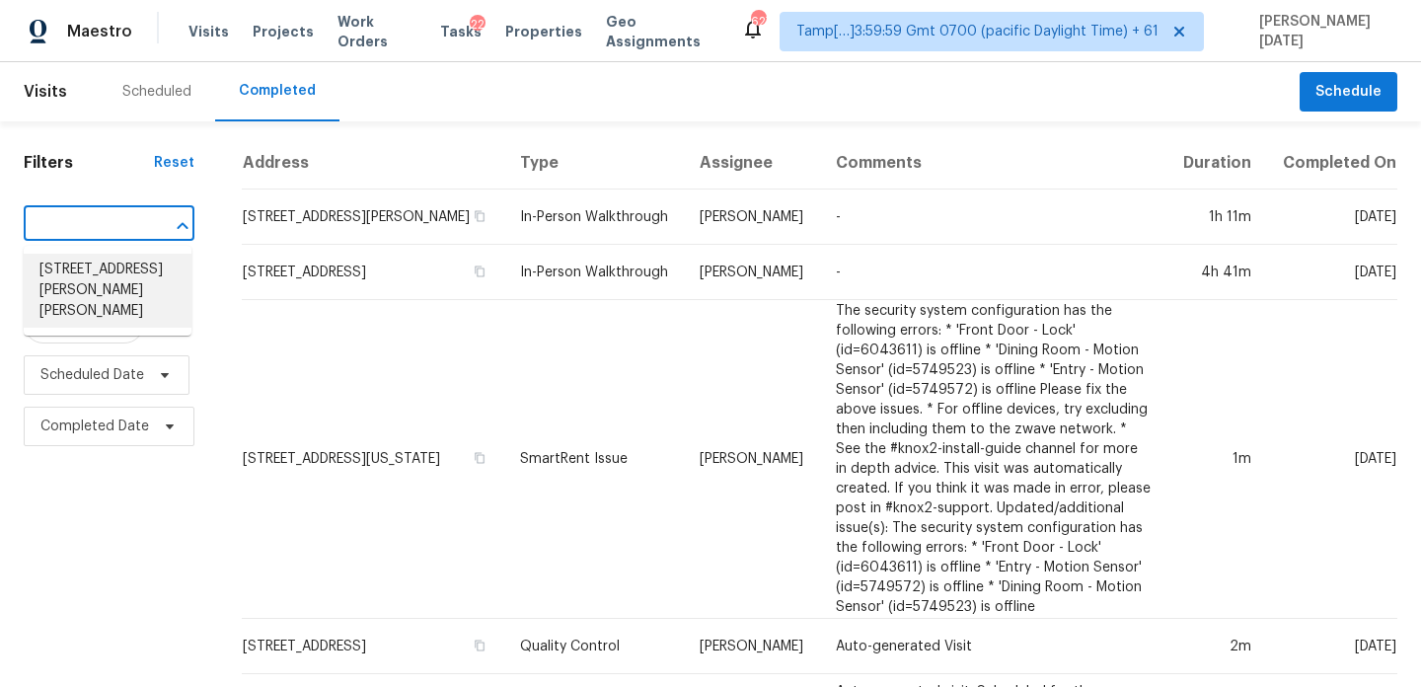
click at [119, 277] on li "4845 Millen Dr SE, Mableton, GA 30126" at bounding box center [108, 291] width 168 height 74
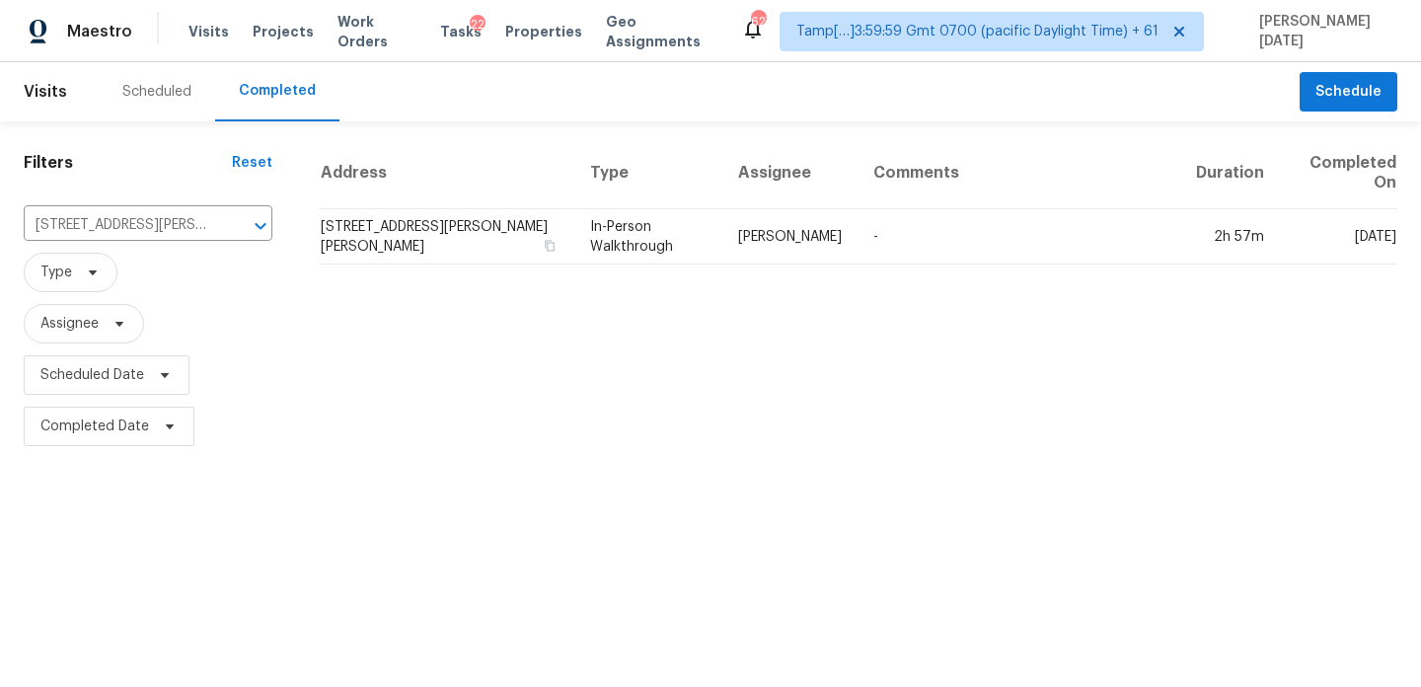
click at [624, 244] on td "In-Person Walkthrough" at bounding box center [648, 236] width 148 height 55
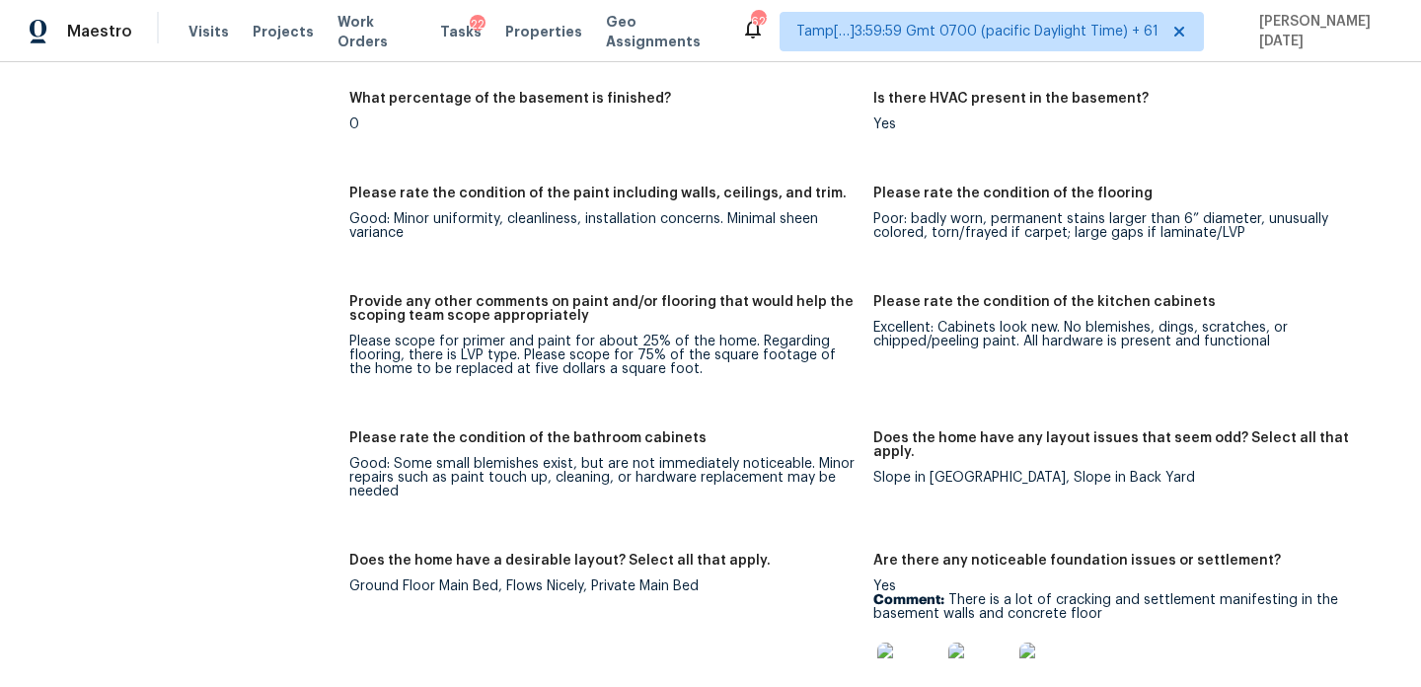
scroll to position [3824, 0]
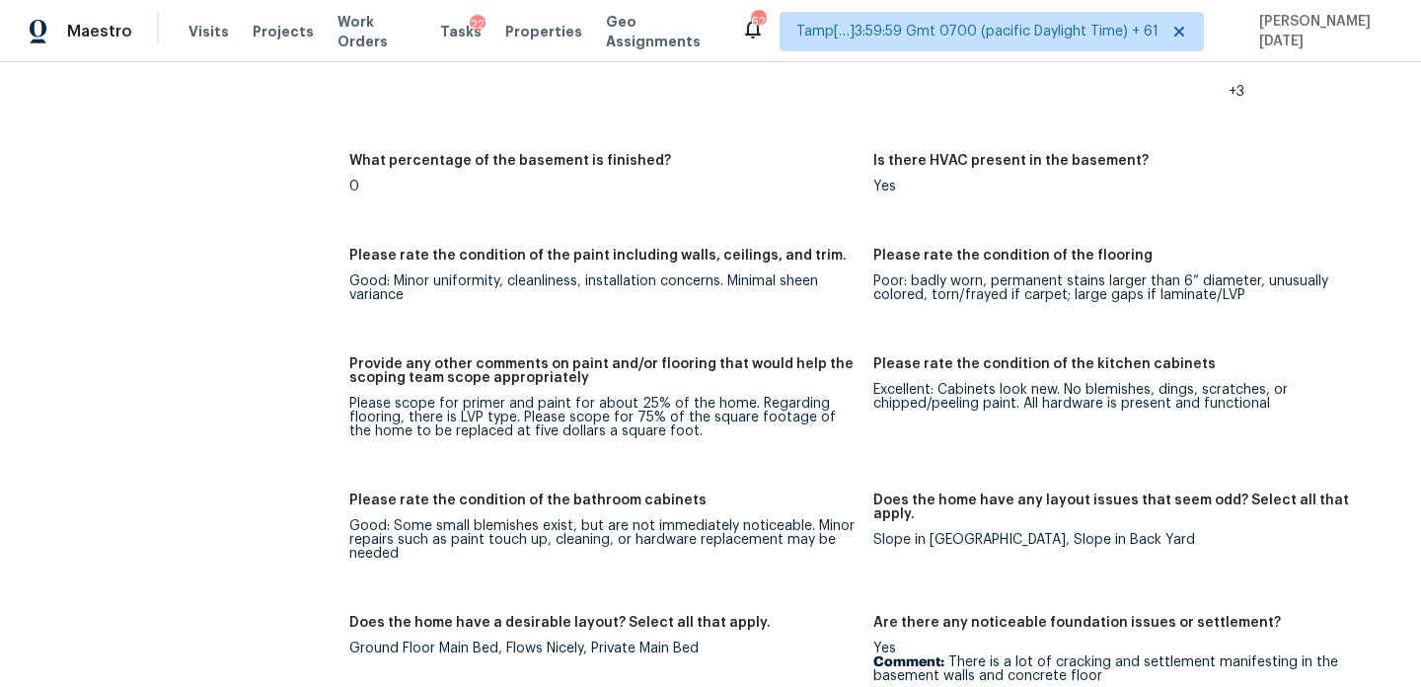
click at [793, 493] on div "Please rate the condition of the bathroom cabinets" at bounding box center [603, 506] width 508 height 26
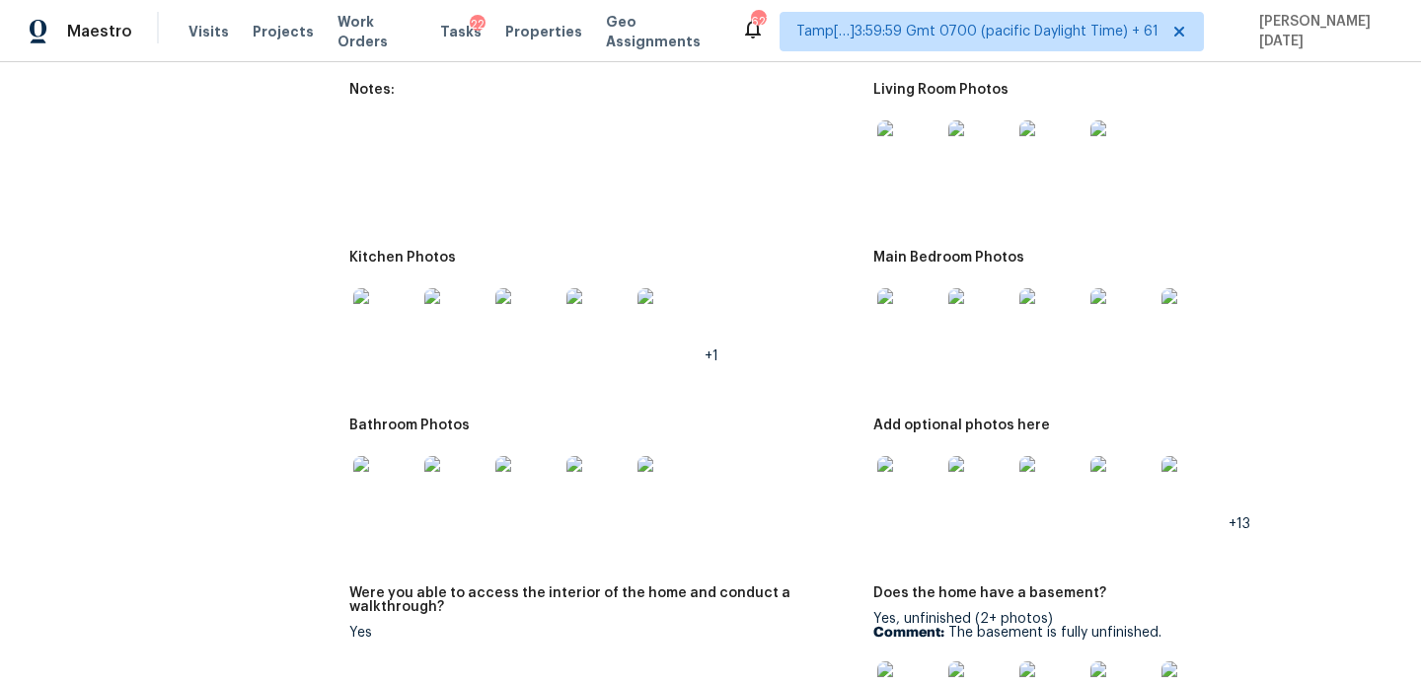
scroll to position [3021, 0]
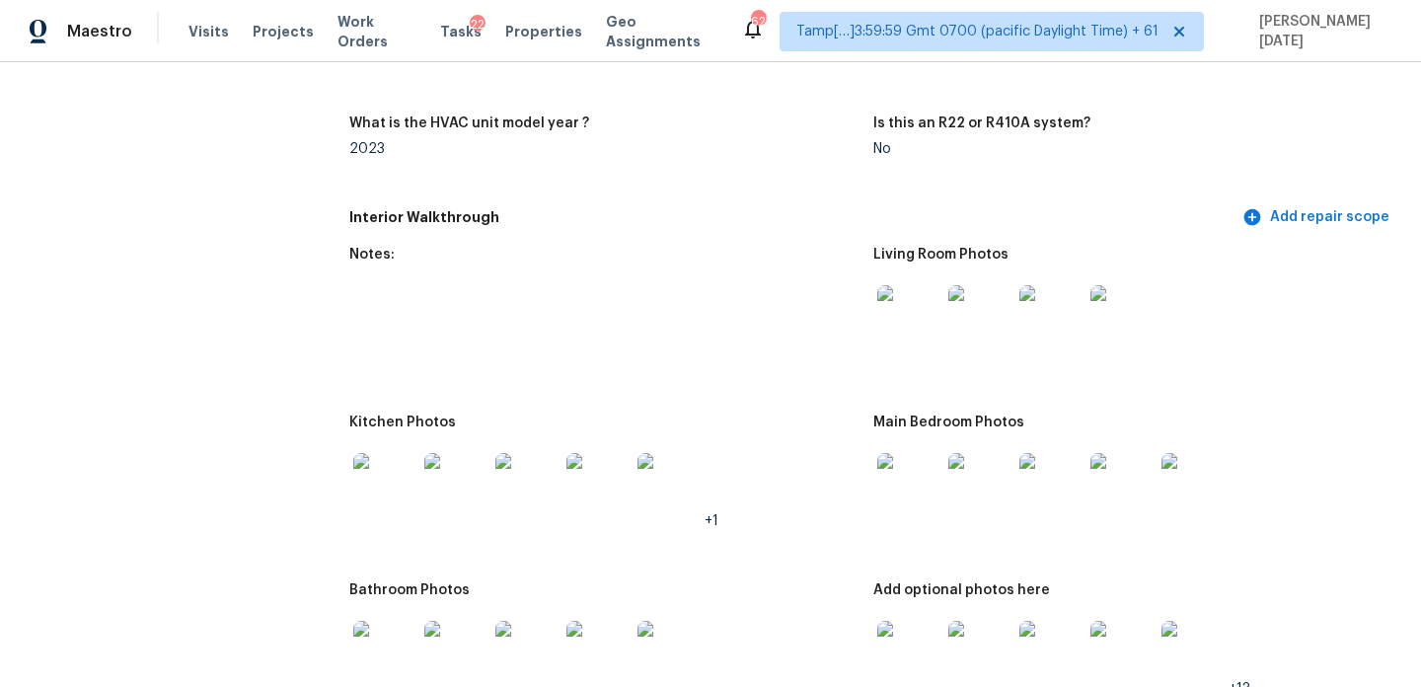
click at [985, 290] on img at bounding box center [979, 316] width 63 height 63
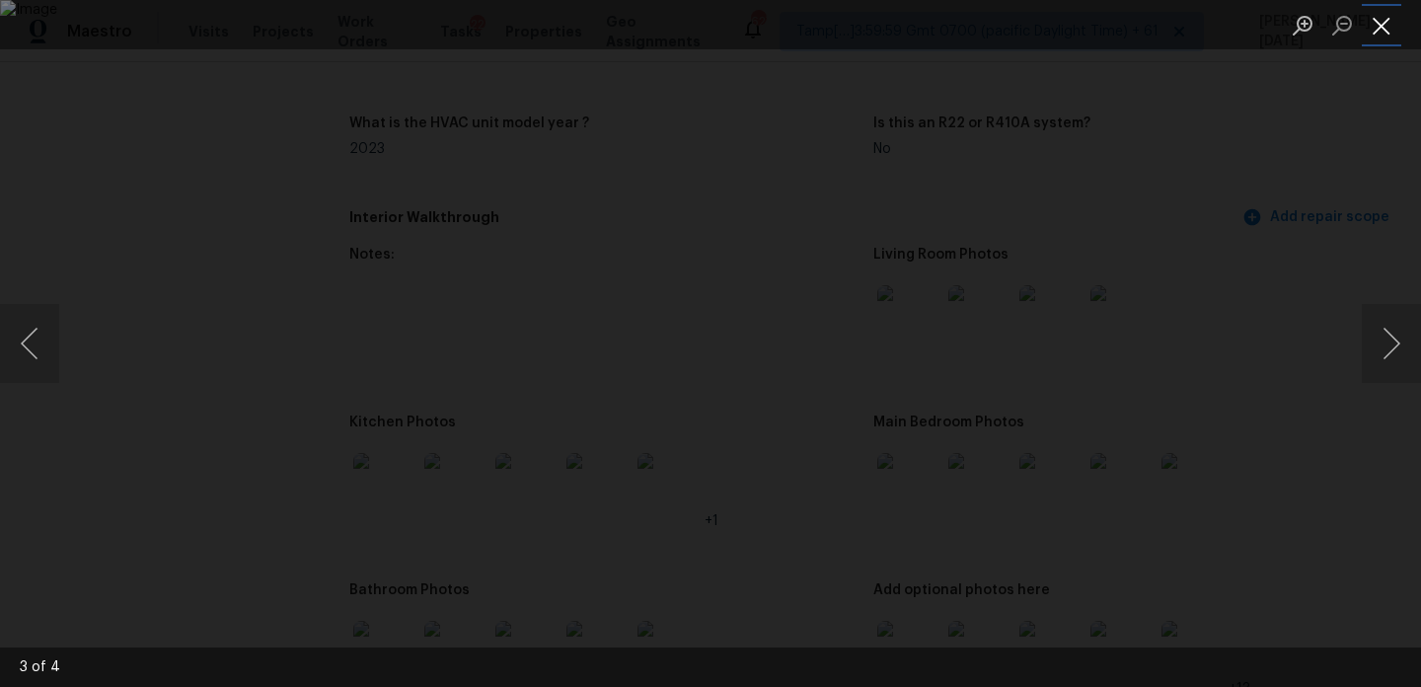
click at [1391, 34] on button "Close lightbox" at bounding box center [1381, 25] width 39 height 35
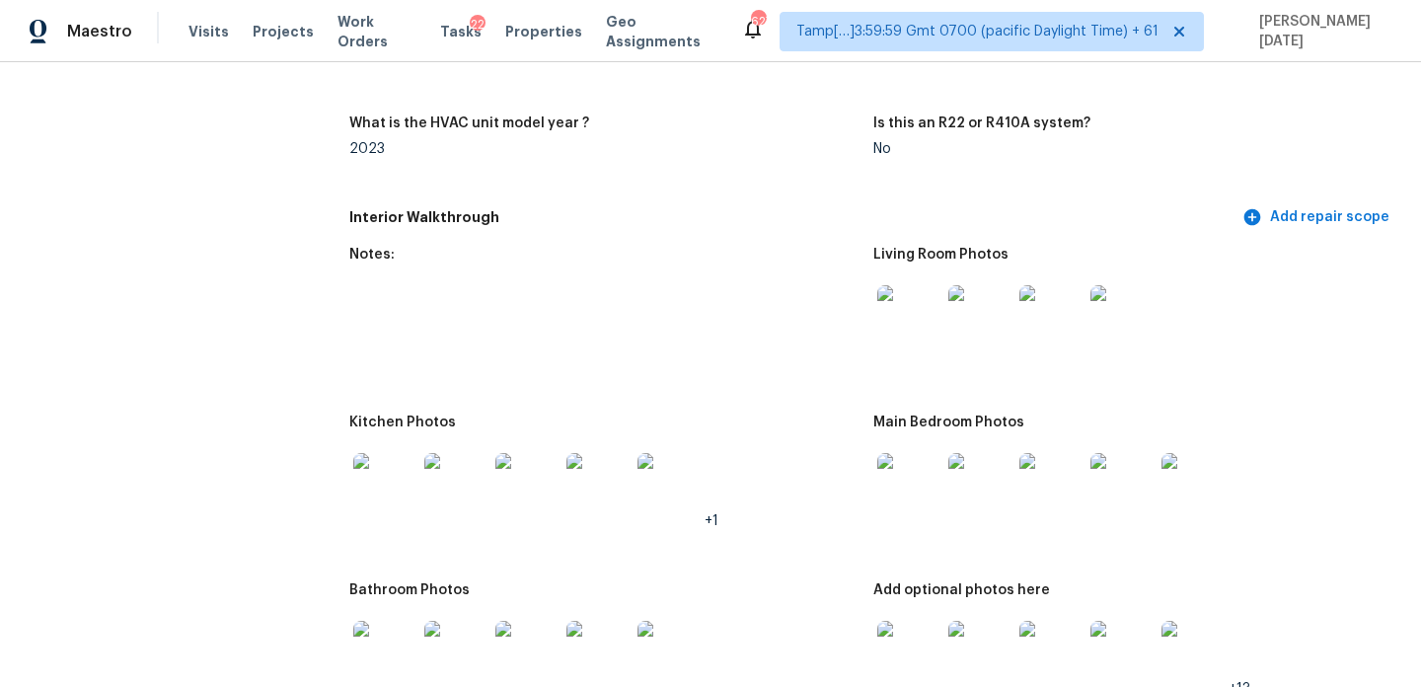
click at [983, 453] on img at bounding box center [979, 484] width 63 height 63
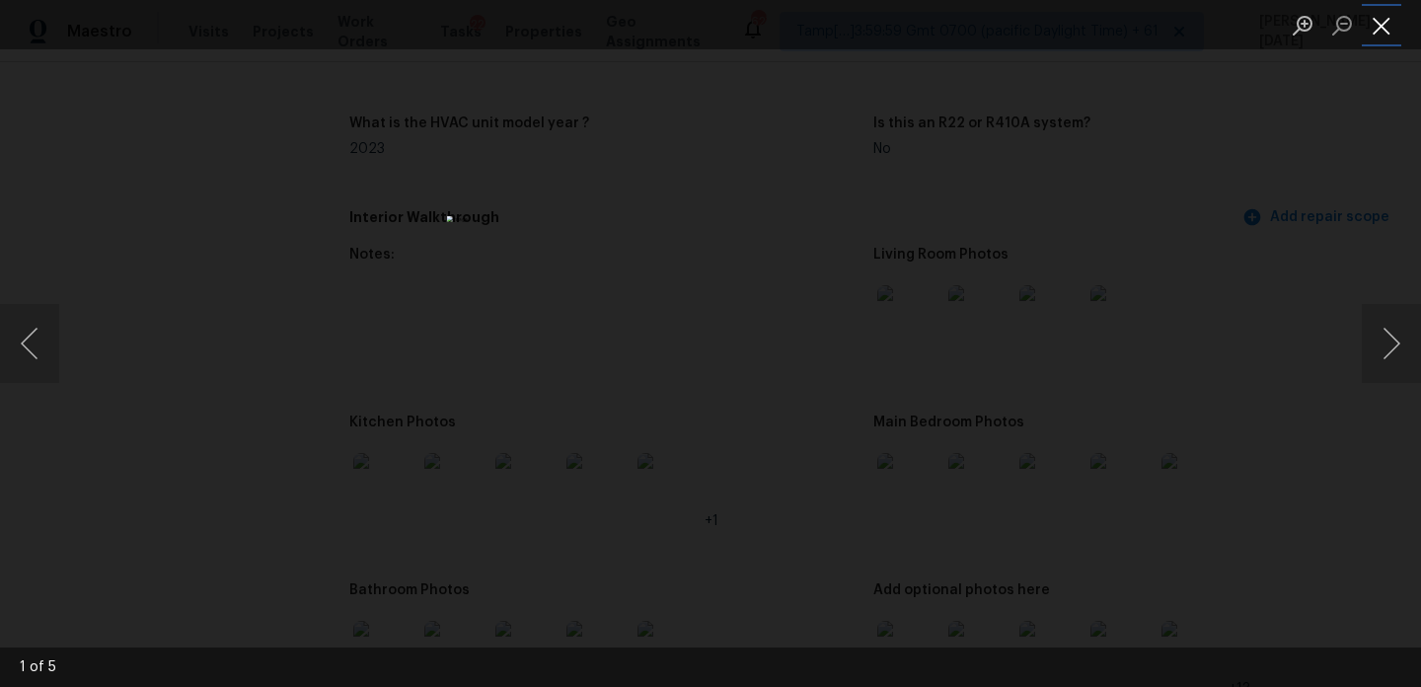
click at [1378, 33] on button "Close lightbox" at bounding box center [1381, 25] width 39 height 35
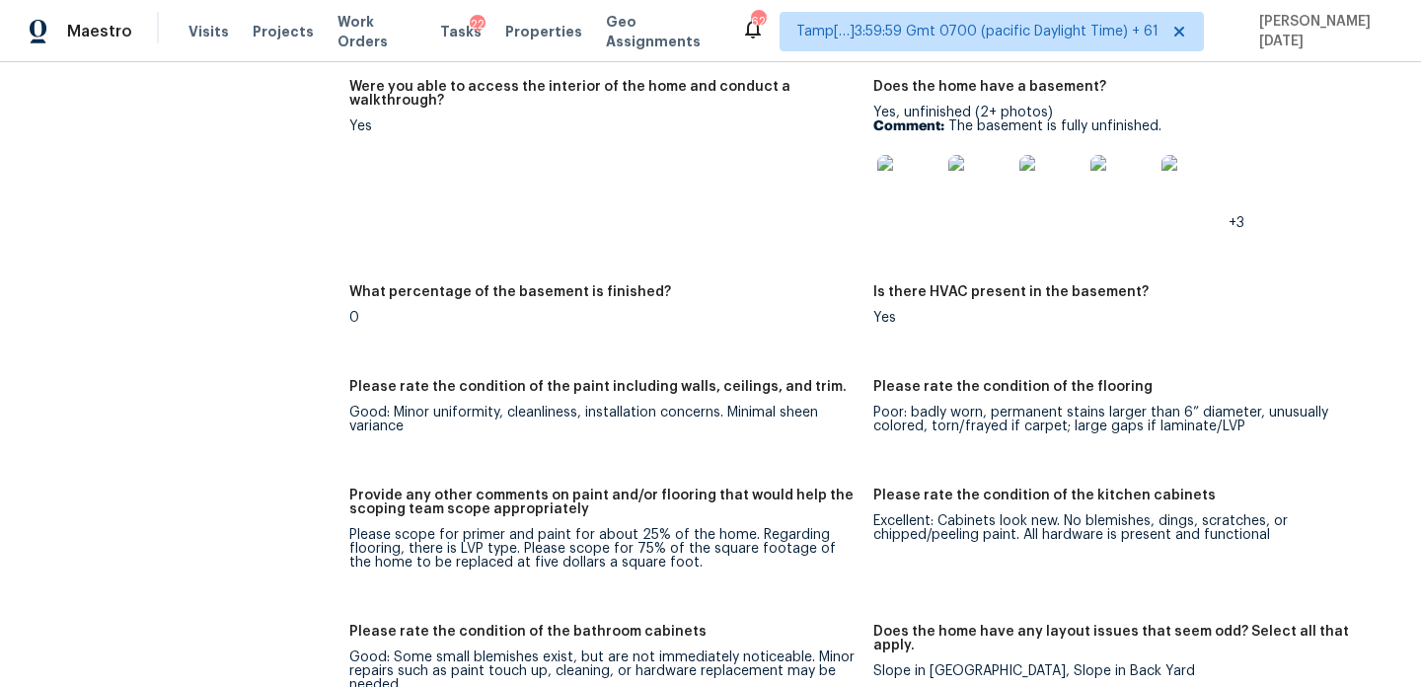
scroll to position [3696, 0]
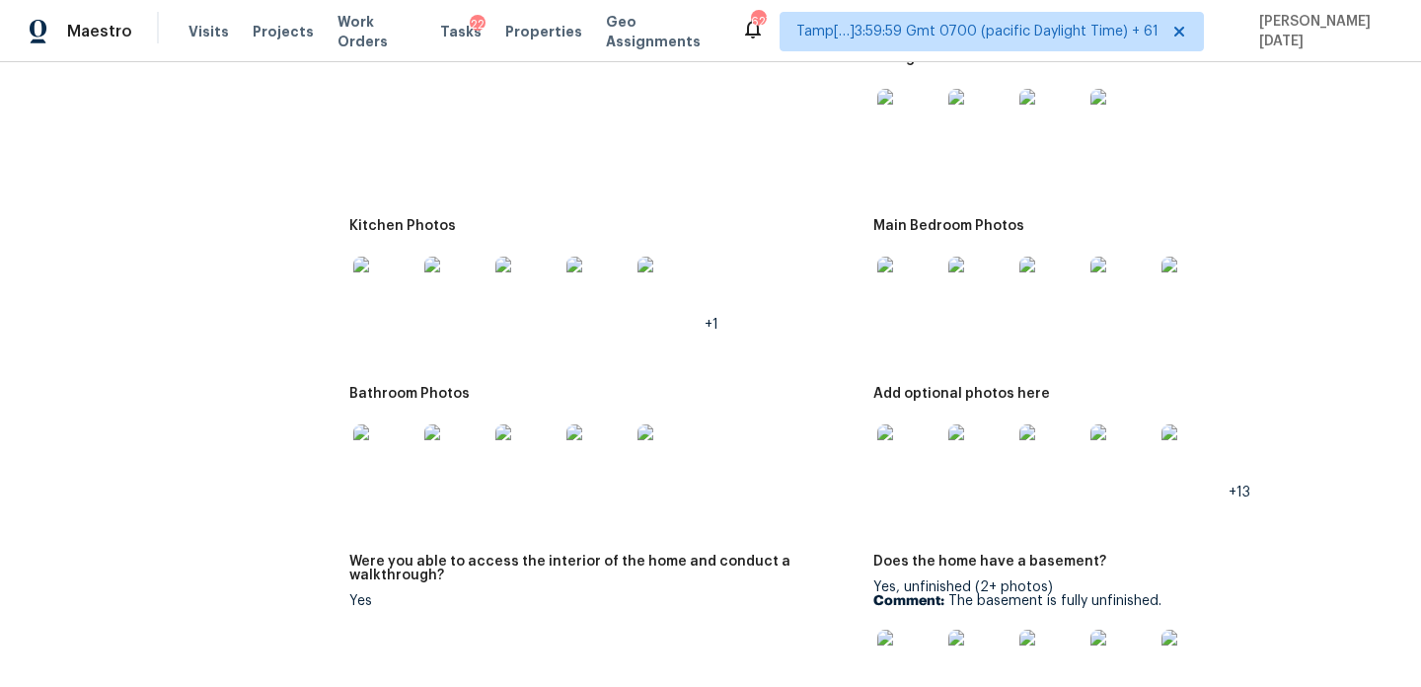
click at [387, 430] on img at bounding box center [384, 455] width 63 height 63
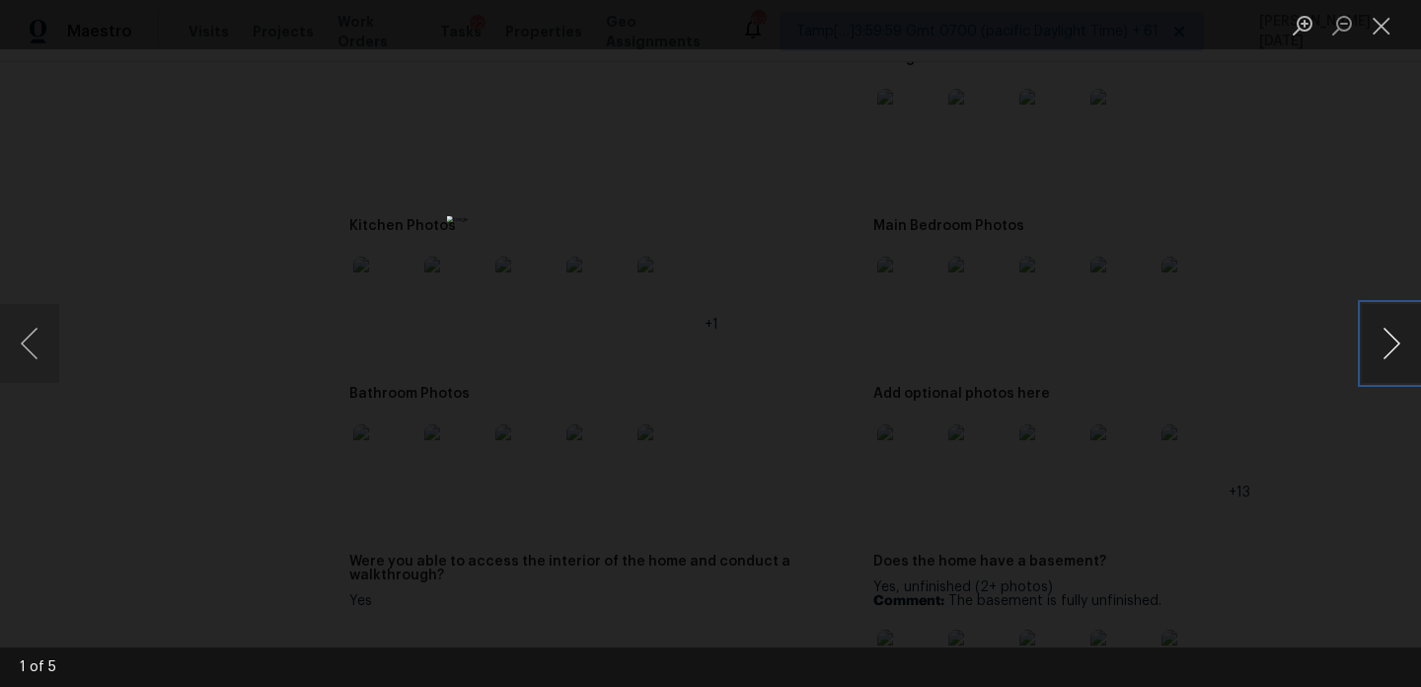
click at [1389, 345] on button "Next image" at bounding box center [1391, 343] width 59 height 79
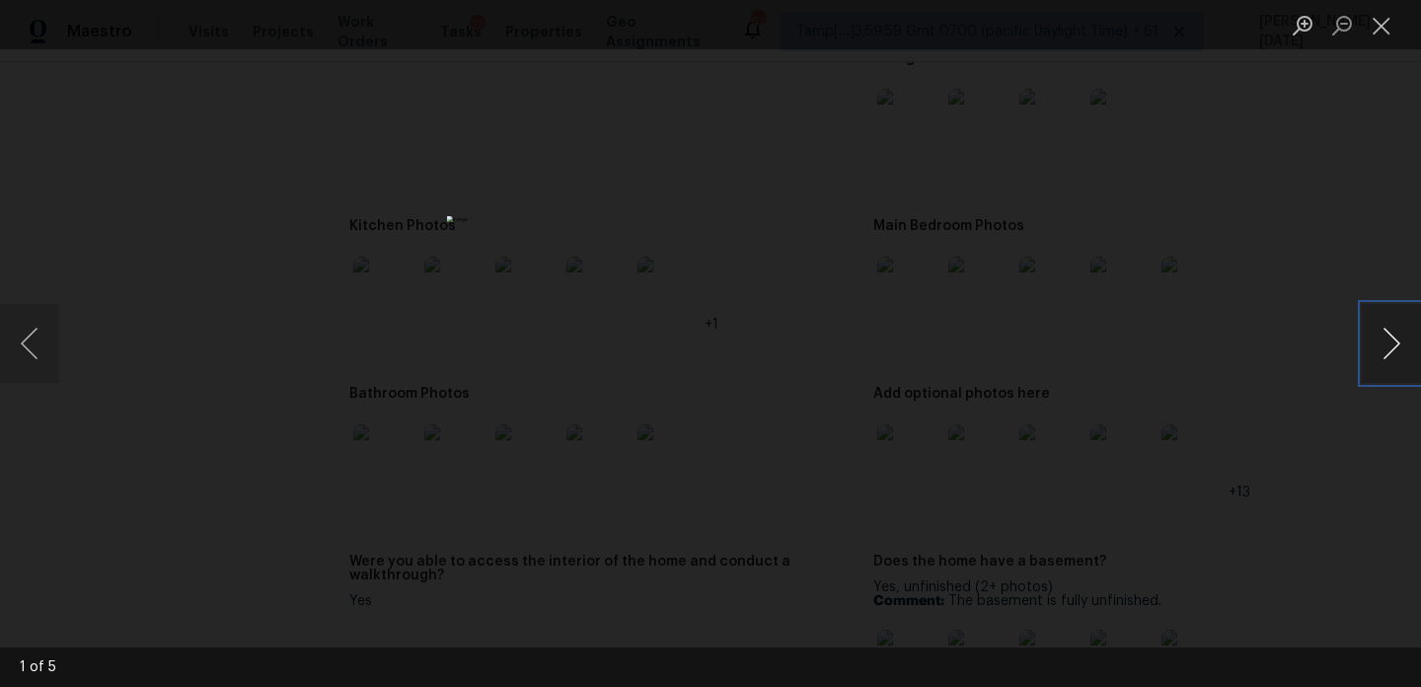
click at [1389, 345] on button "Next image" at bounding box center [1391, 343] width 59 height 79
click at [1394, 36] on button "Close lightbox" at bounding box center [1381, 25] width 39 height 35
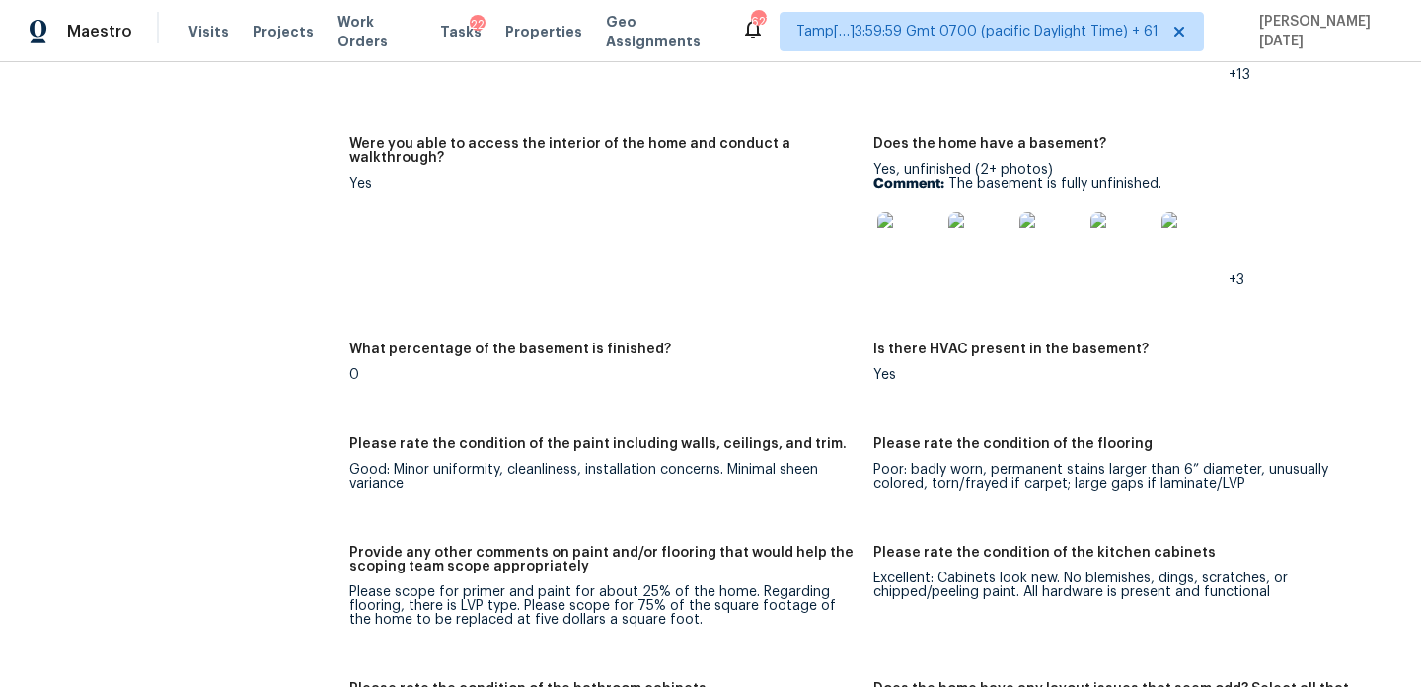
scroll to position [3697, 0]
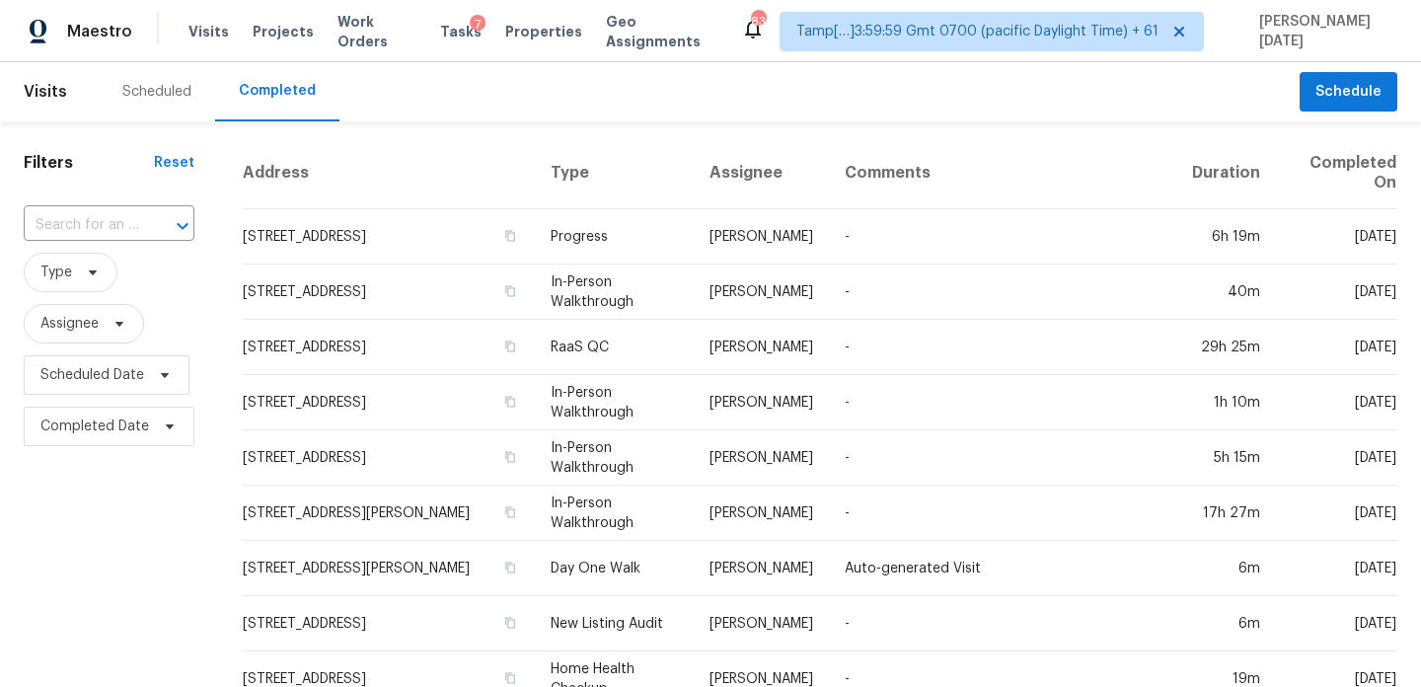
click at [171, 207] on div "​" at bounding box center [109, 225] width 171 height 42
click at [90, 222] on input "text" at bounding box center [81, 225] width 115 height 31
paste input "[STREET_ADDRESS][PERSON_NAME]"
type input "[STREET_ADDRESS][PERSON_NAME]"
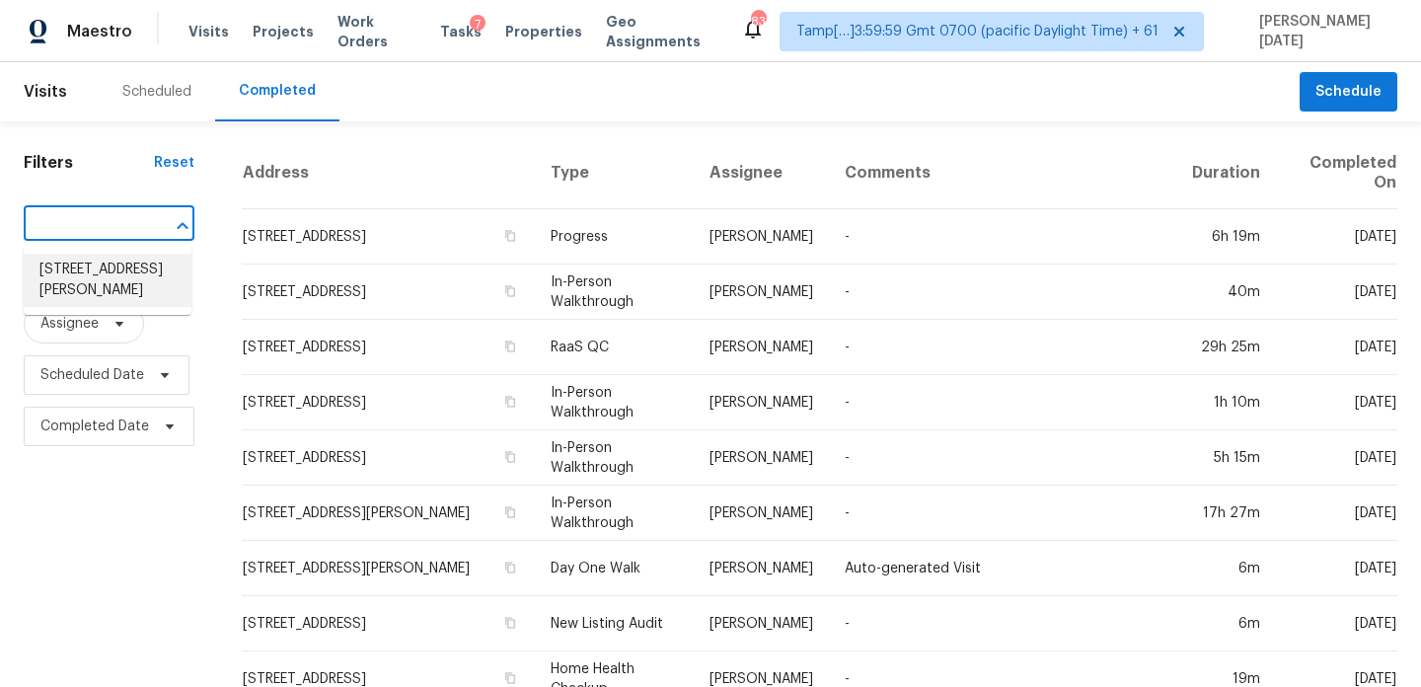
click at [98, 278] on li "[STREET_ADDRESS][PERSON_NAME]" at bounding box center [108, 280] width 168 height 53
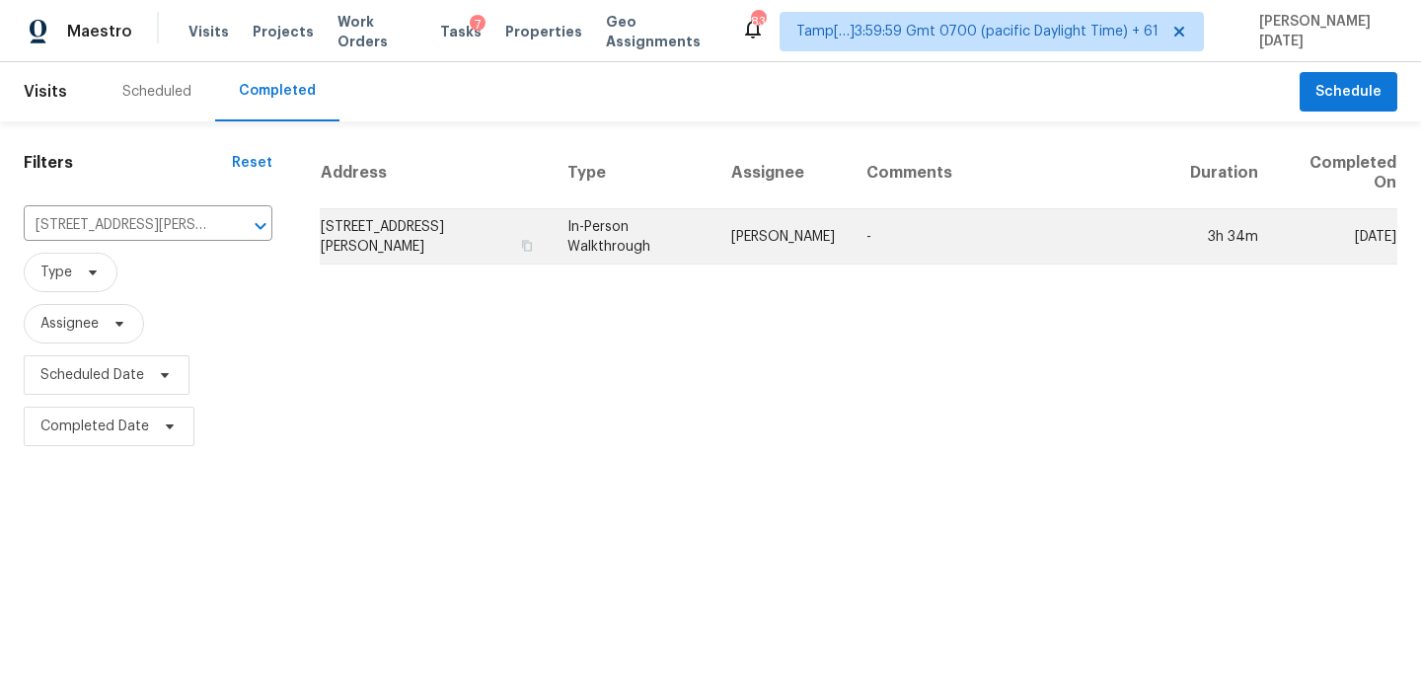
click at [668, 241] on td "In-Person Walkthrough" at bounding box center [634, 236] width 164 height 55
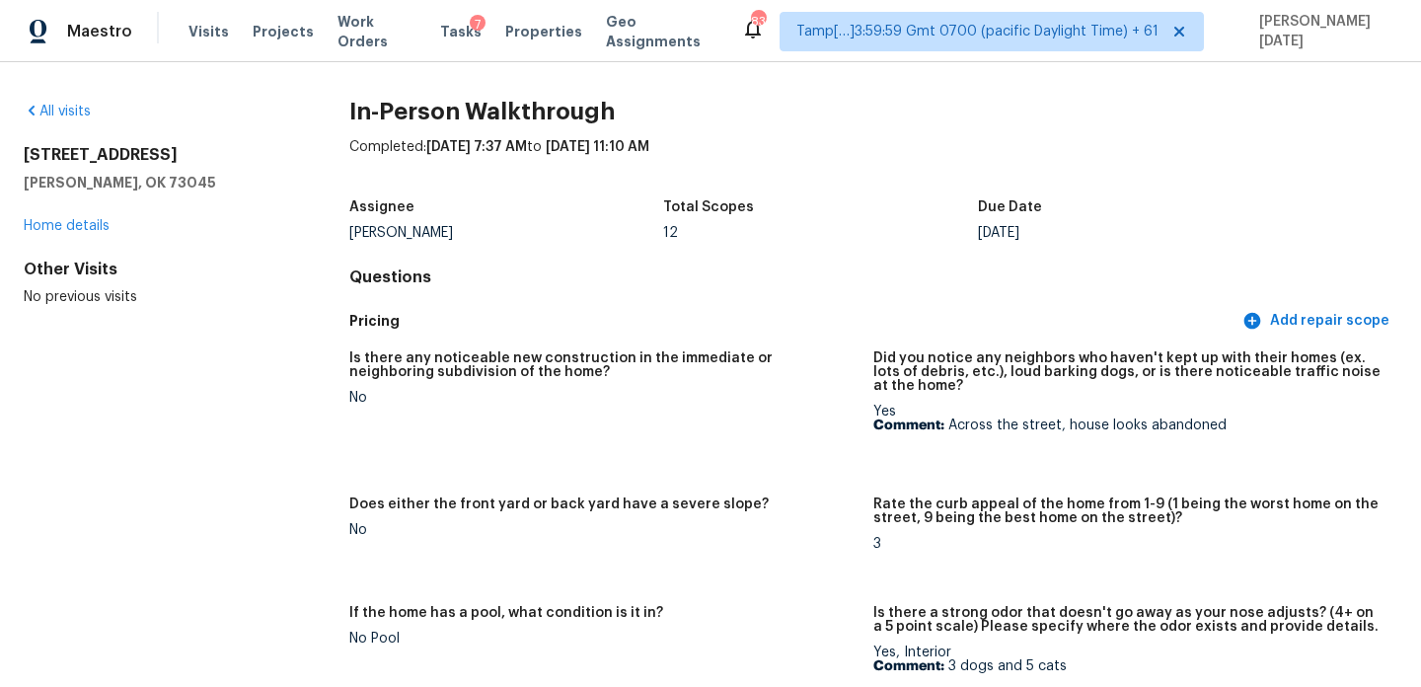
drag, startPoint x: 24, startPoint y: 153, endPoint x: 236, endPoint y: 153, distance: 212.2
click at [236, 153] on h2 "[STREET_ADDRESS]" at bounding box center [155, 155] width 263 height 20
copy h2 "[STREET_ADDRESS]"
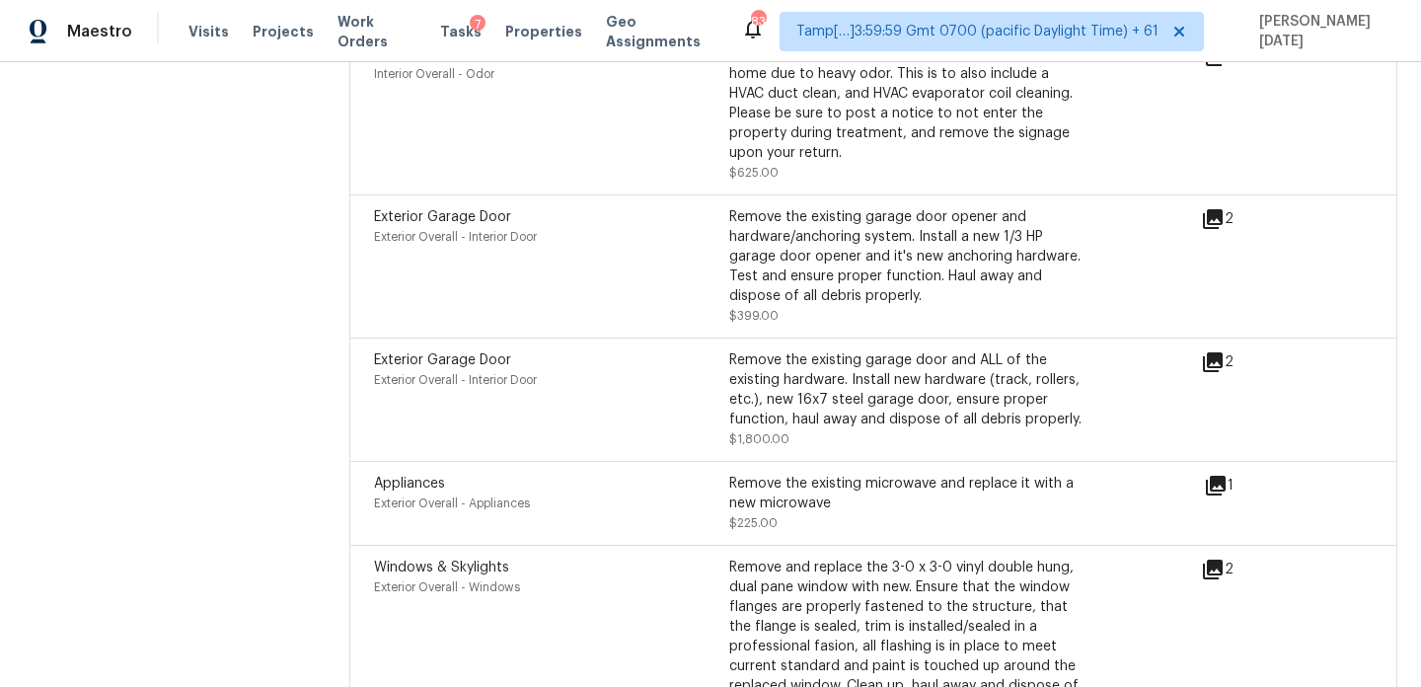
scroll to position [6374, 0]
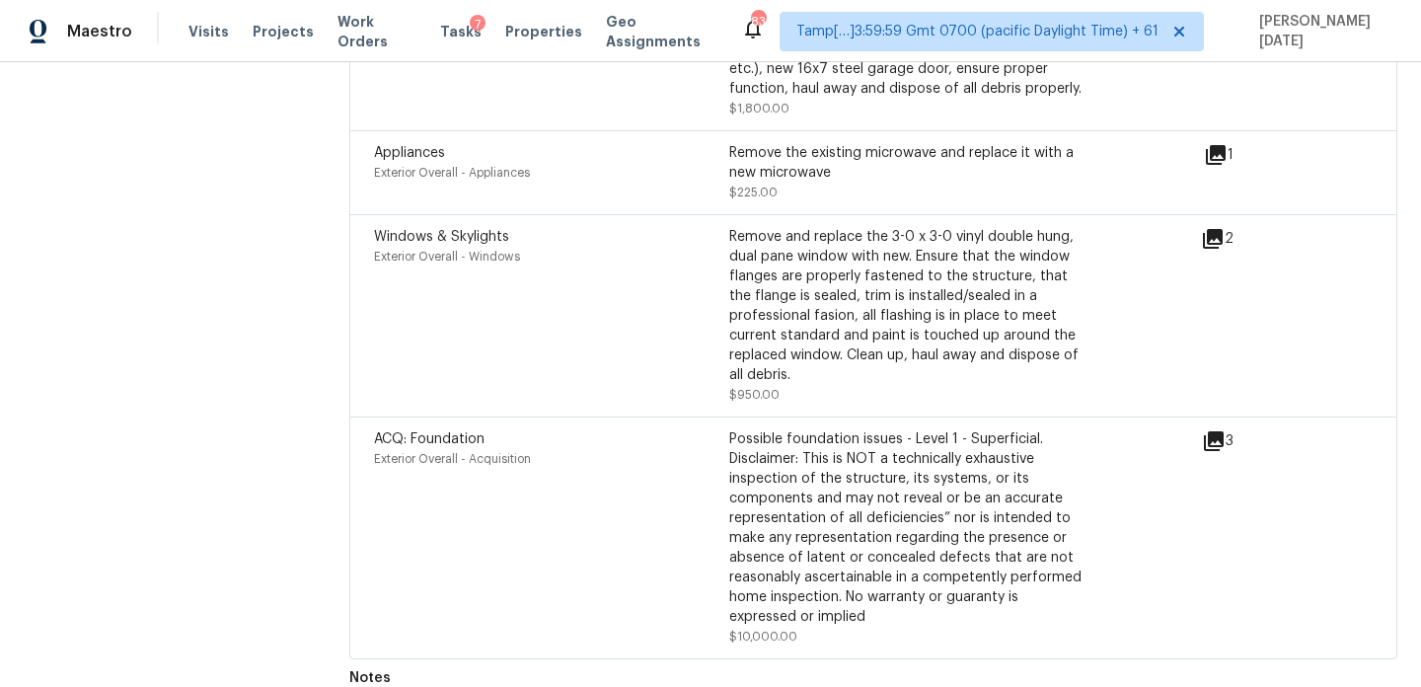
click at [1213, 431] on icon at bounding box center [1214, 441] width 20 height 20
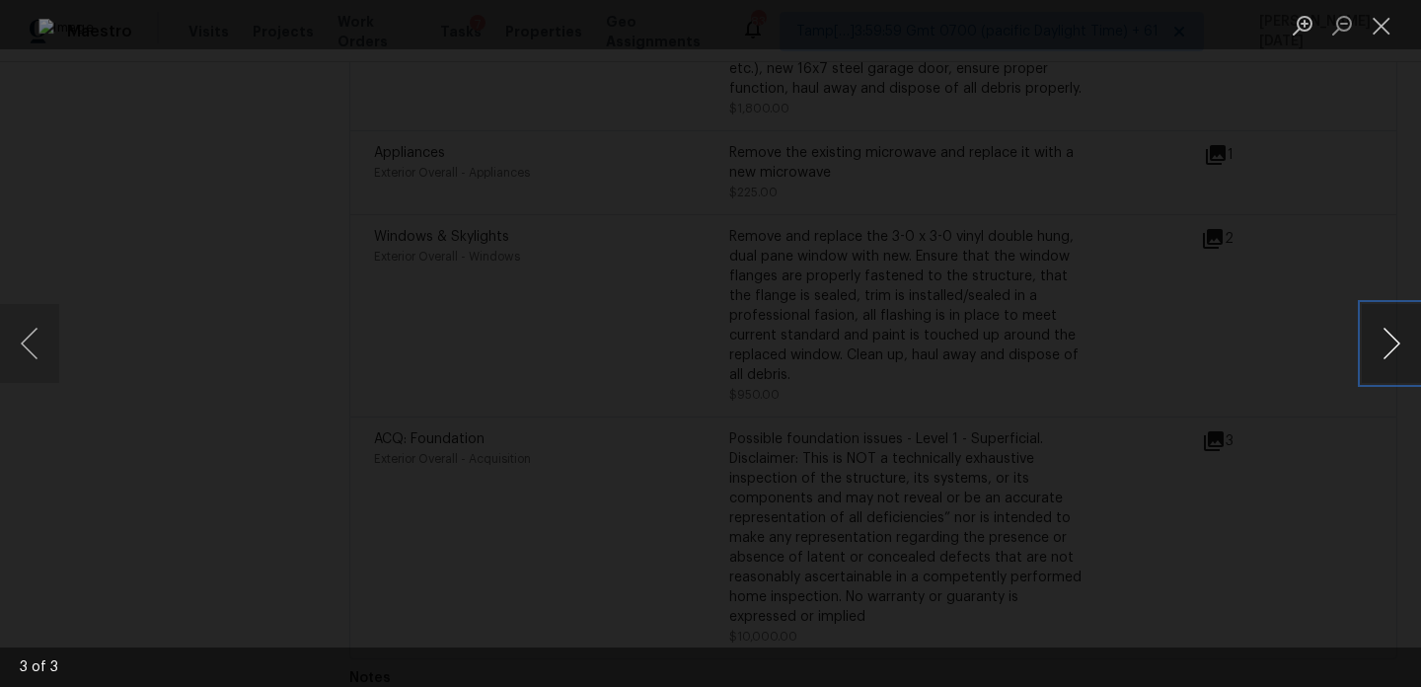
click at [1382, 326] on button "Next image" at bounding box center [1391, 343] width 59 height 79
click at [1386, 31] on button "Close lightbox" at bounding box center [1381, 25] width 39 height 35
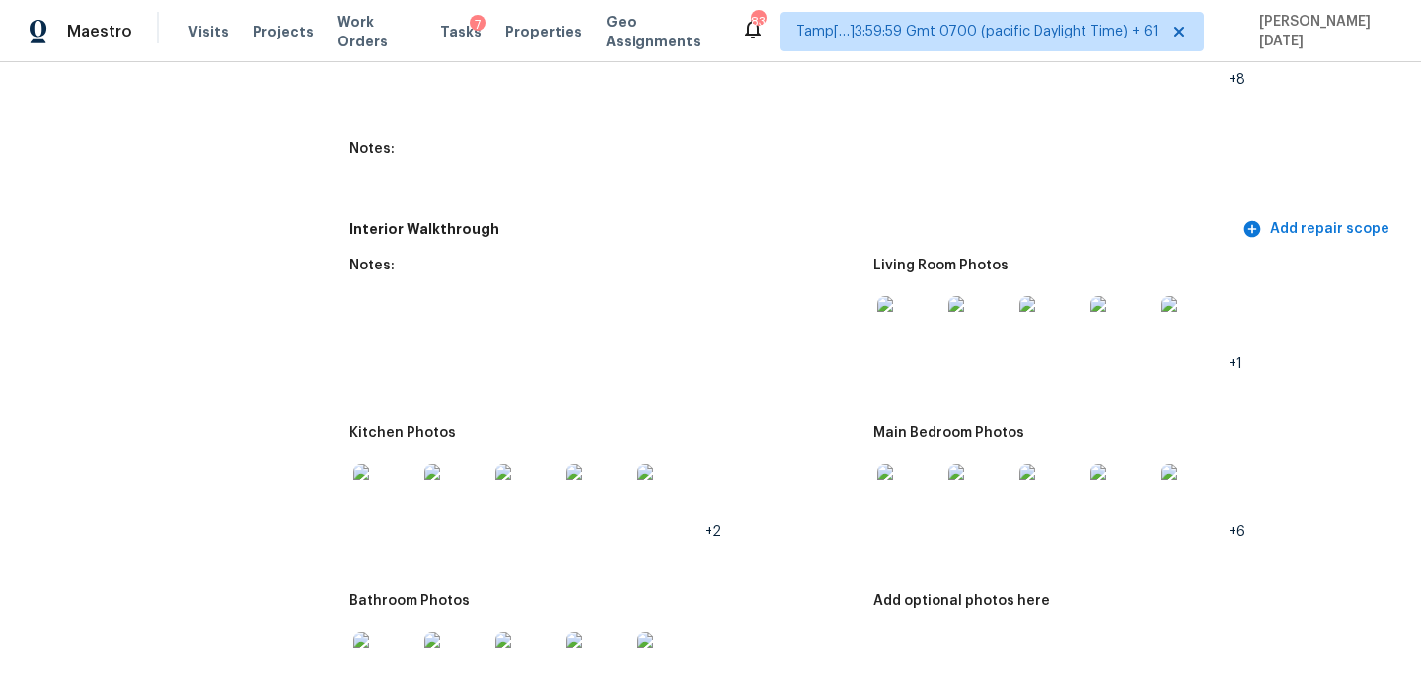
scroll to position [2258, 0]
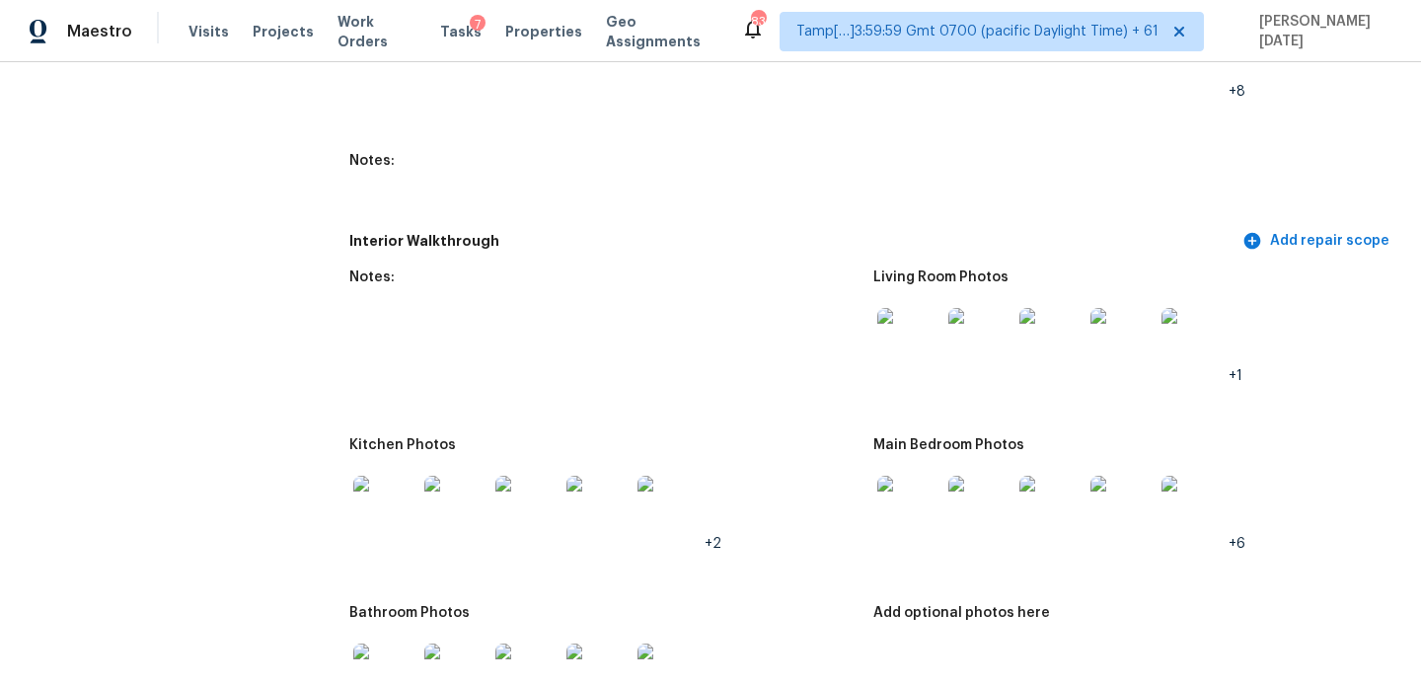
click at [987, 330] on img at bounding box center [979, 339] width 63 height 63
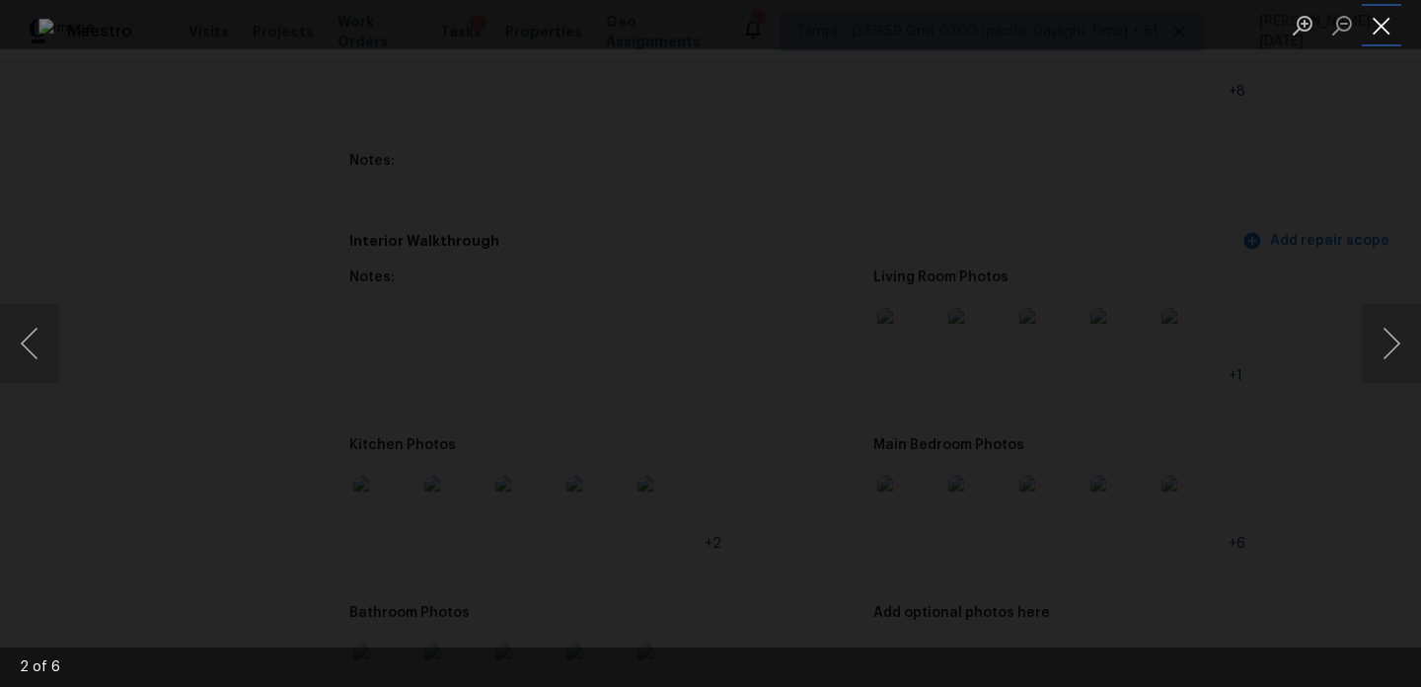
click at [1382, 22] on button "Close lightbox" at bounding box center [1381, 25] width 39 height 35
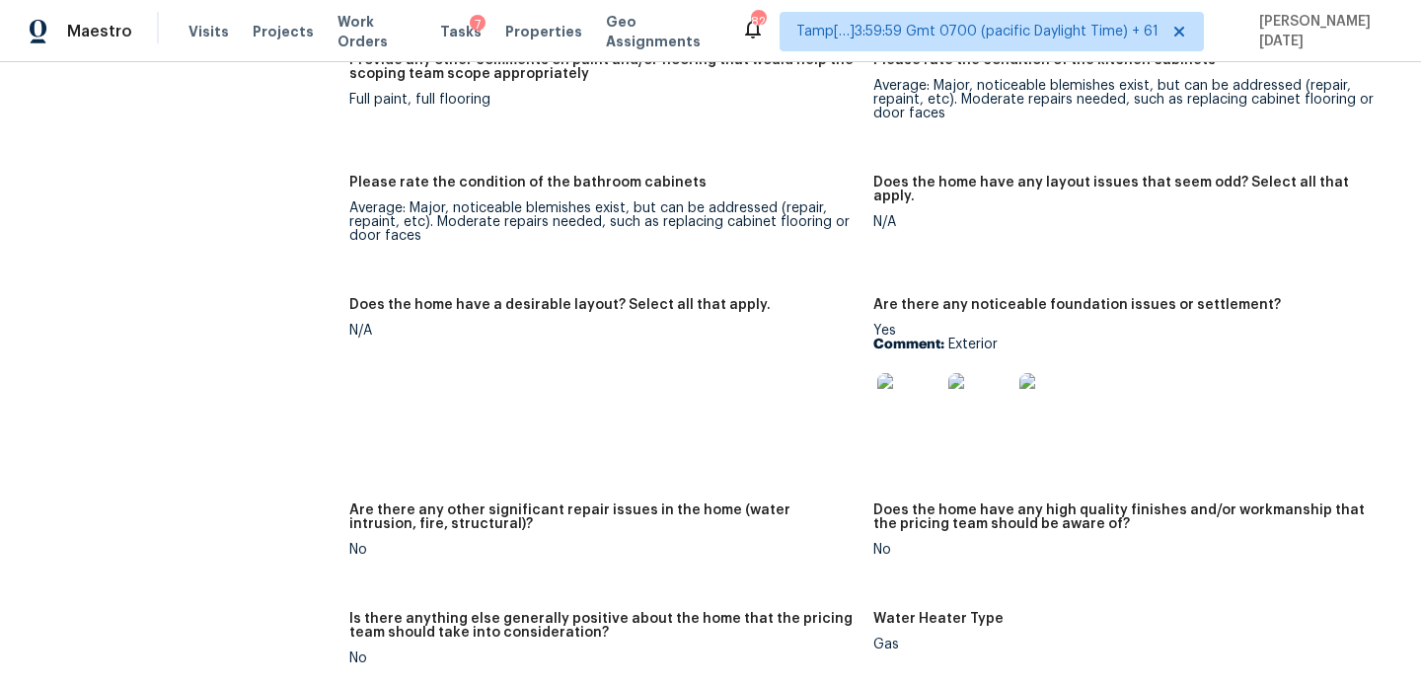
scroll to position [0, 0]
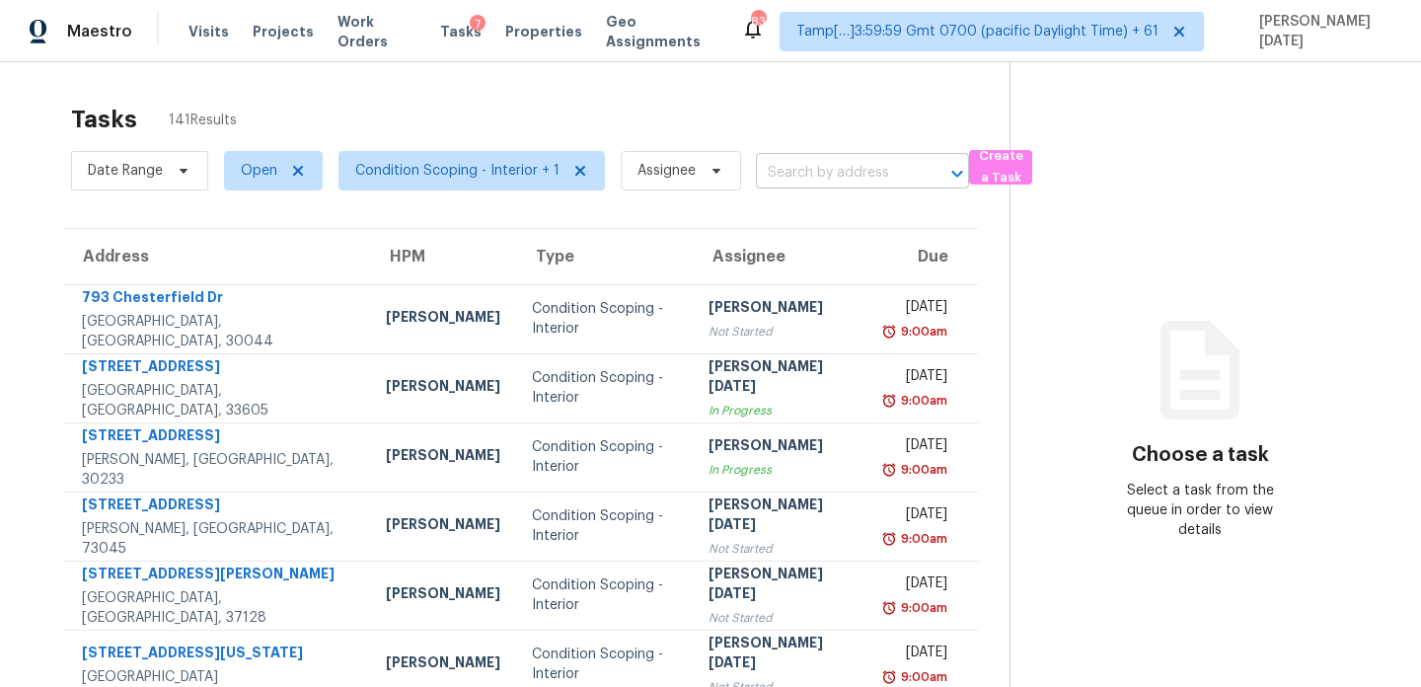
click at [786, 175] on input "text" at bounding box center [835, 173] width 158 height 31
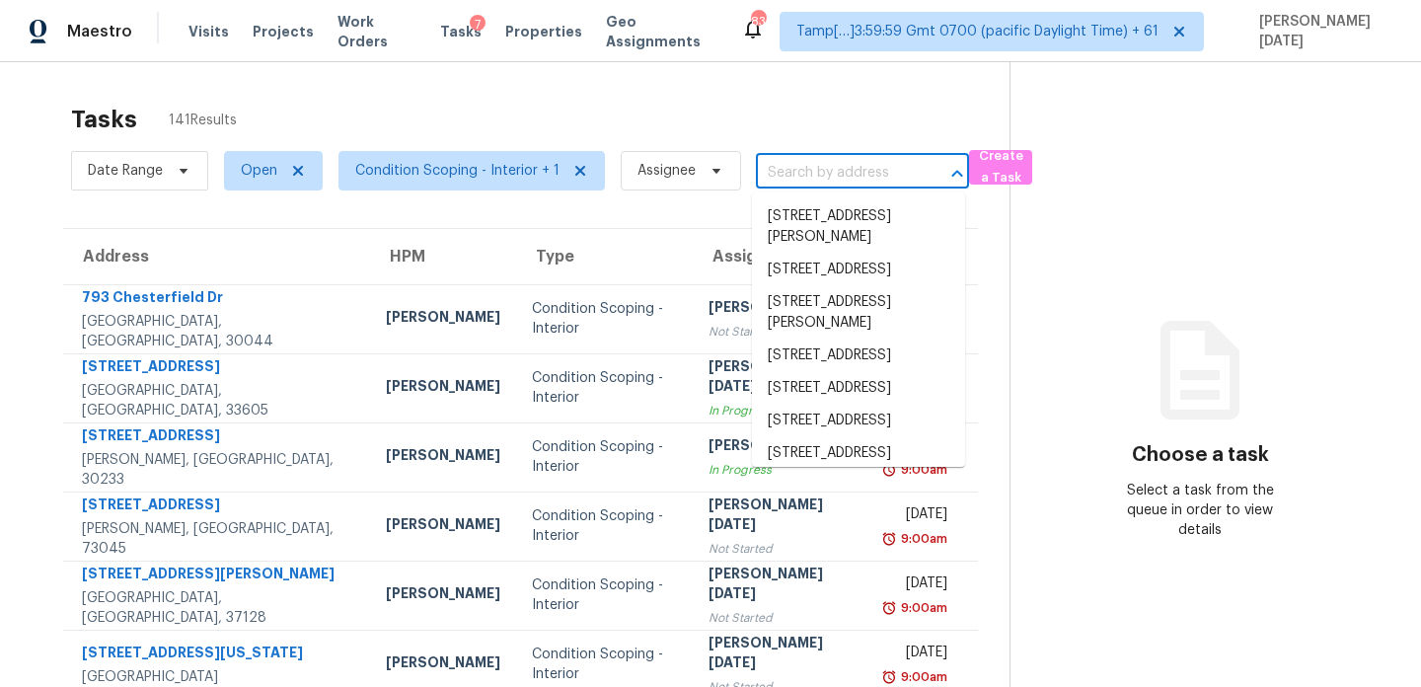
paste input "[STREET_ADDRESS]"
type input "[STREET_ADDRESS]"
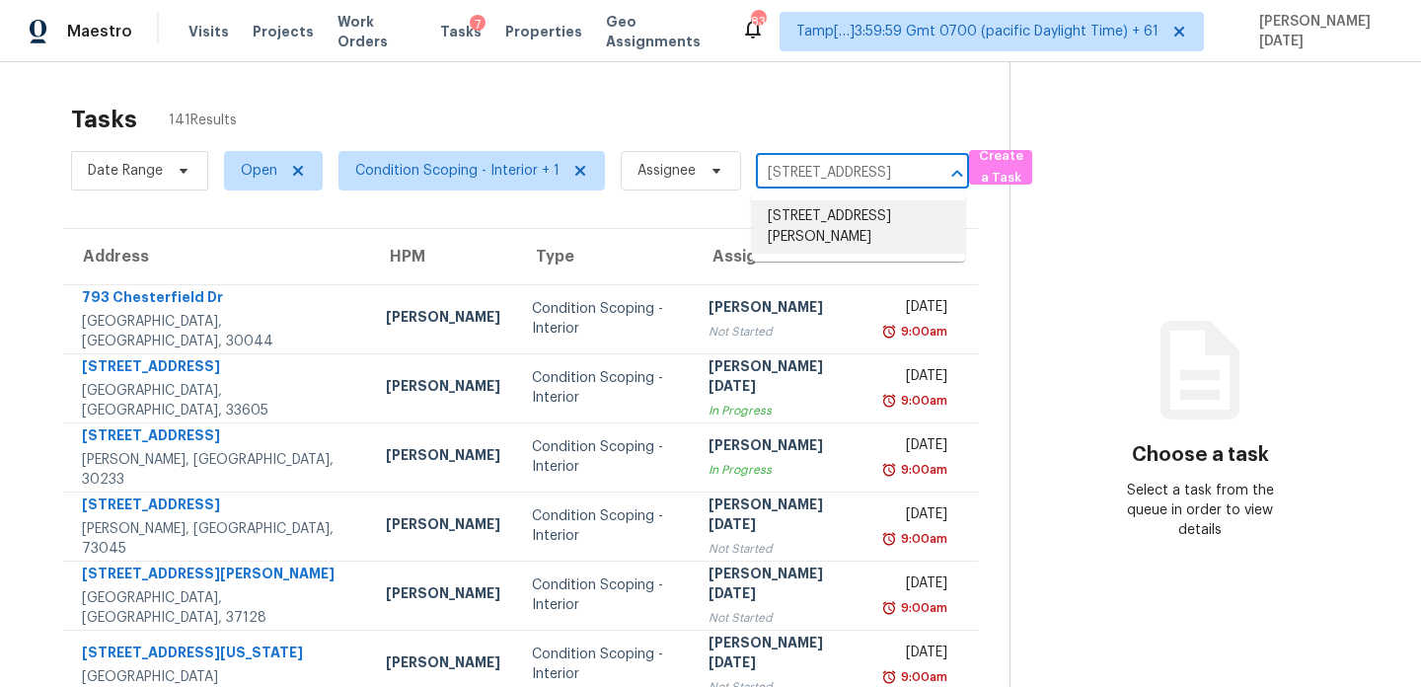
click at [813, 232] on li "[STREET_ADDRESS][PERSON_NAME]" at bounding box center [858, 226] width 213 height 53
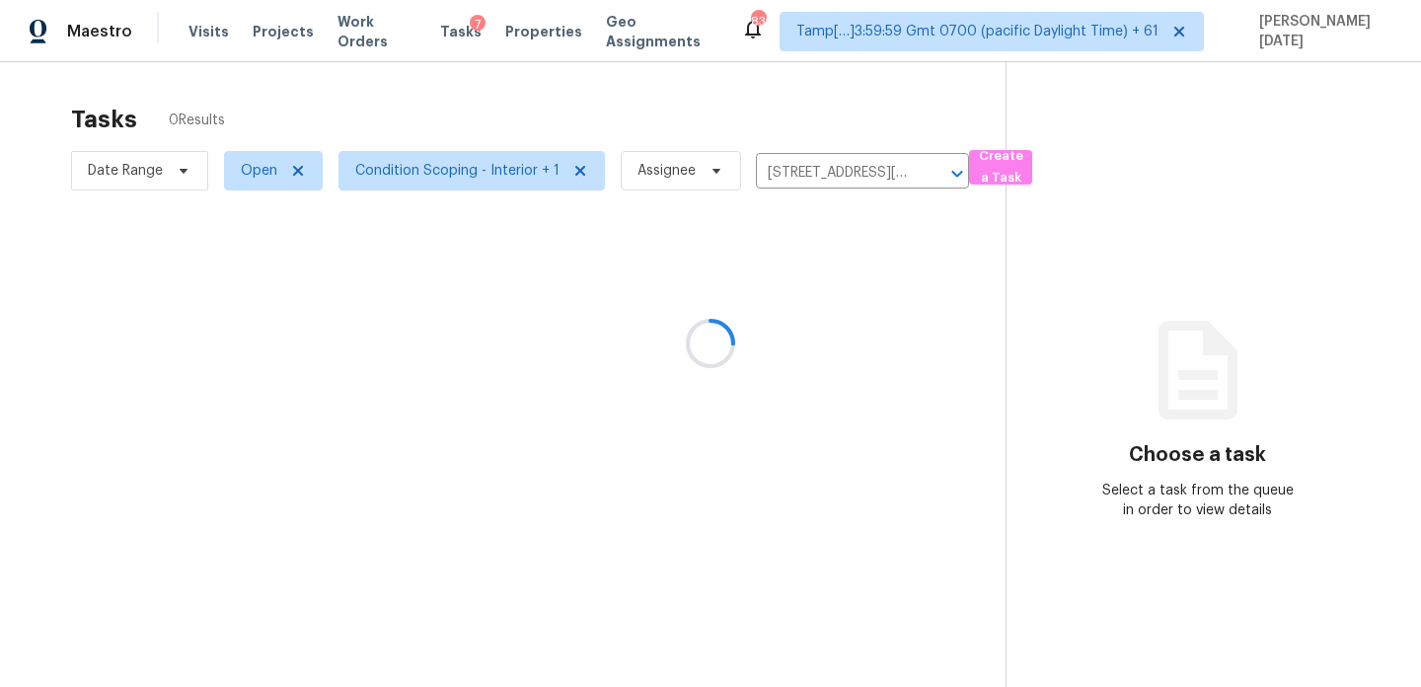
click at [822, 318] on div at bounding box center [710, 343] width 1421 height 687
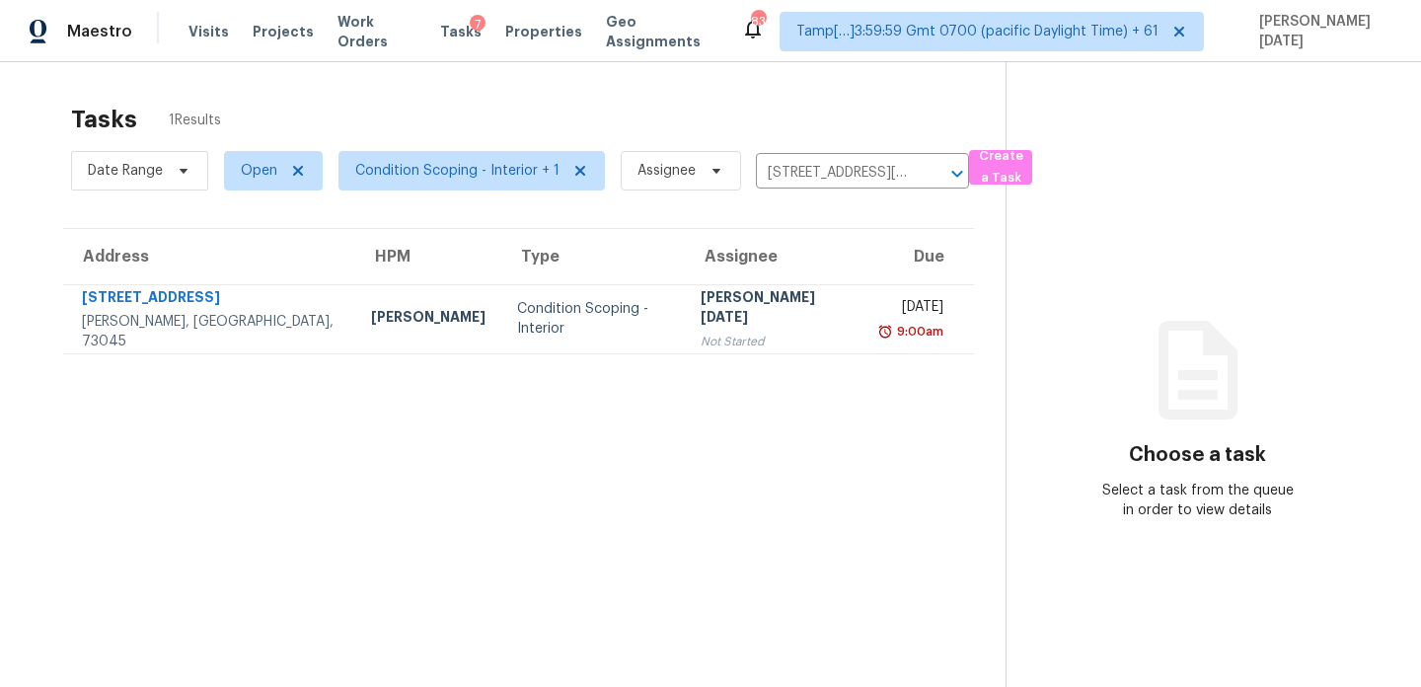
click at [881, 318] on div "[DATE]" at bounding box center [912, 309] width 62 height 25
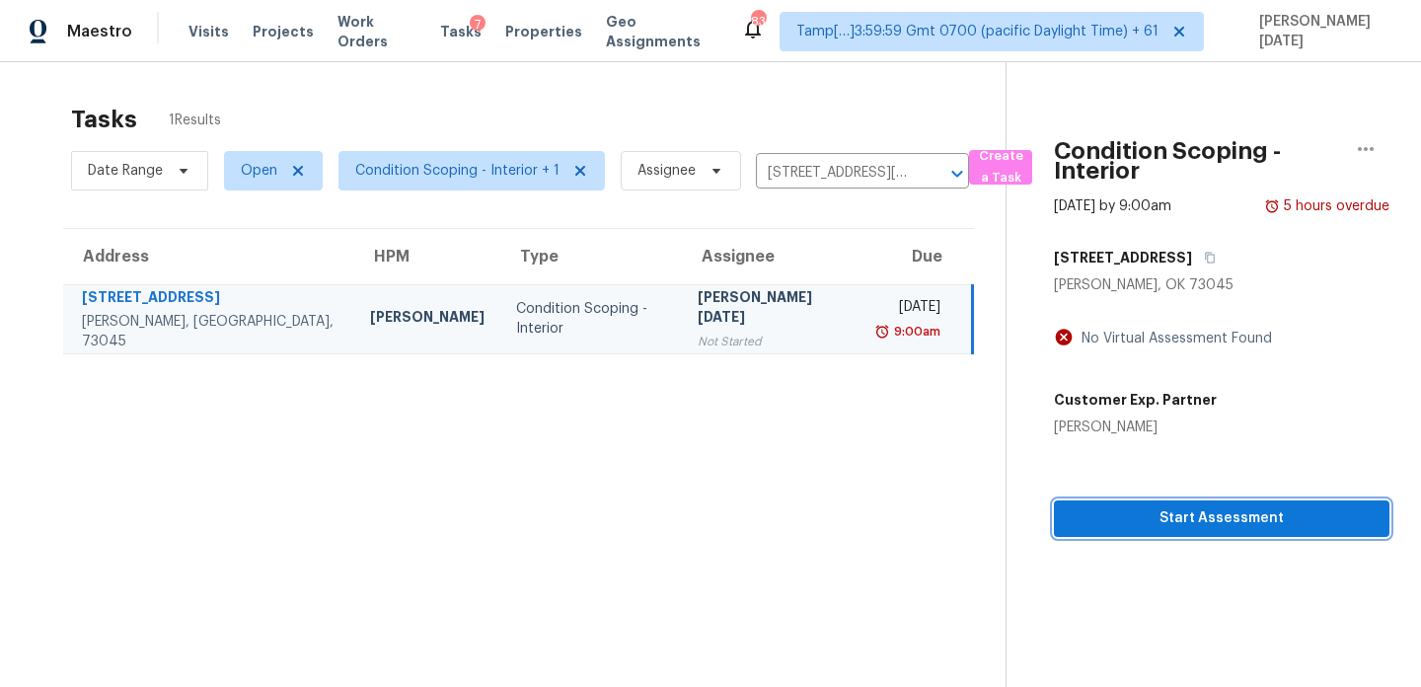
click at [1199, 526] on span "Start Assessment" at bounding box center [1222, 518] width 304 height 25
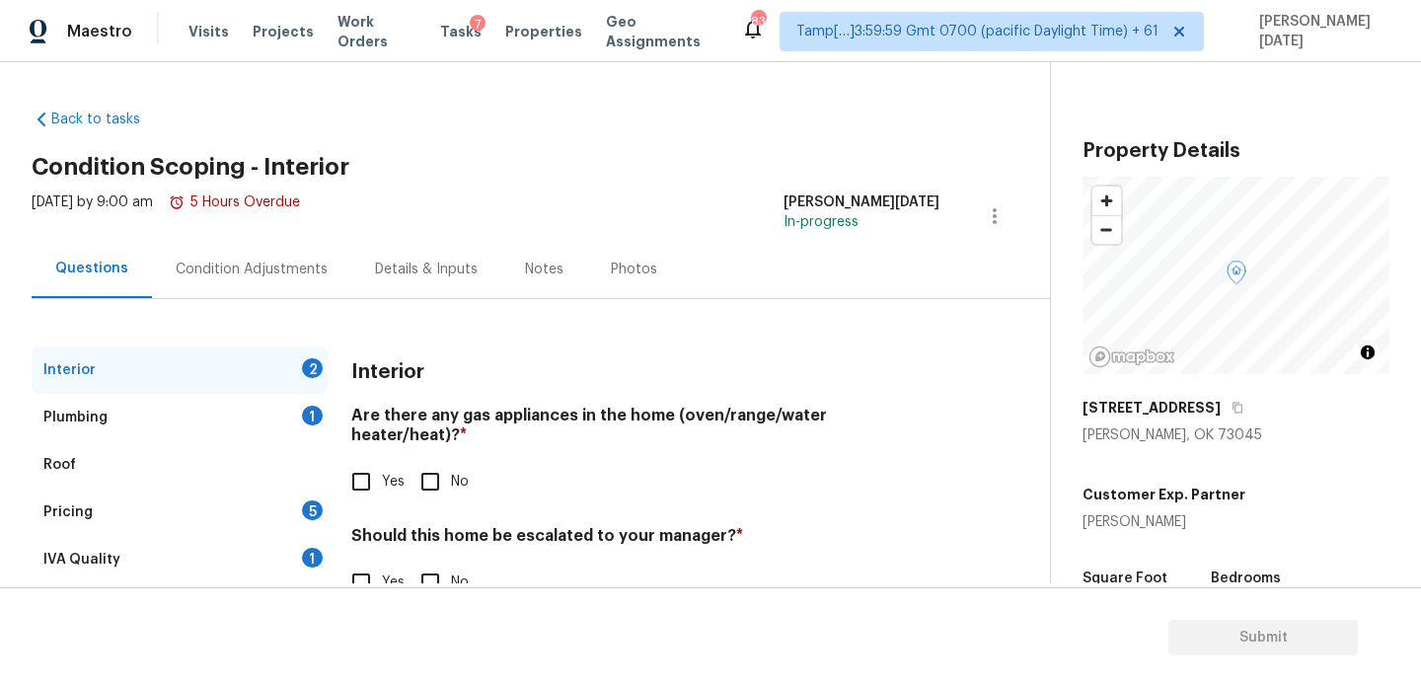
click at [271, 273] on div "Condition Adjustments" at bounding box center [252, 270] width 152 height 20
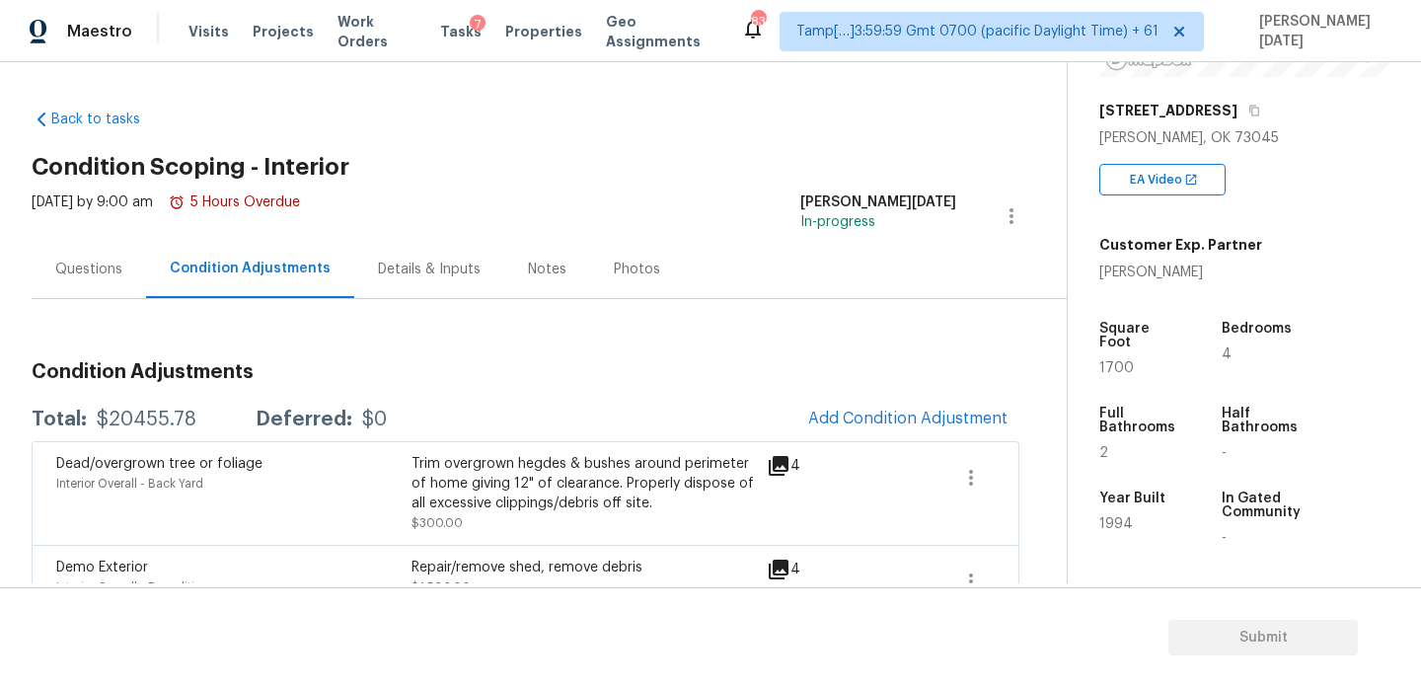
scroll to position [298, 0]
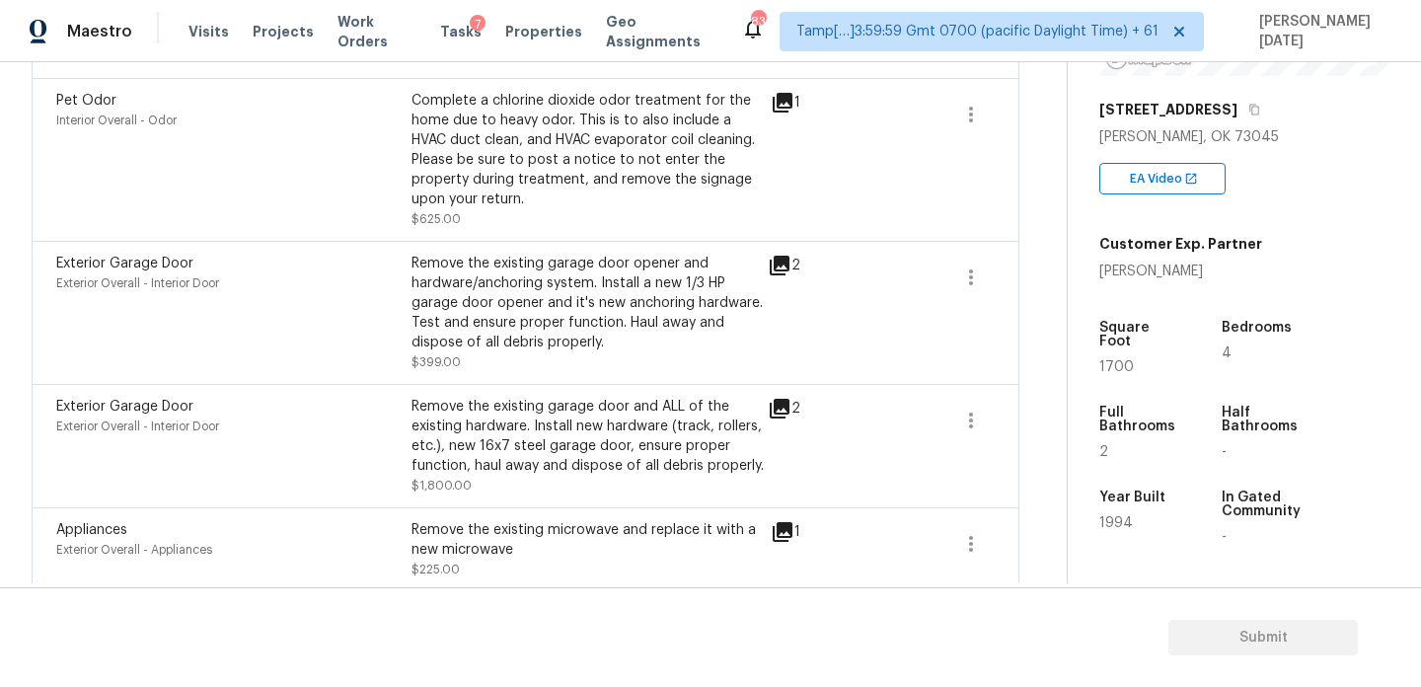
scroll to position [0, 0]
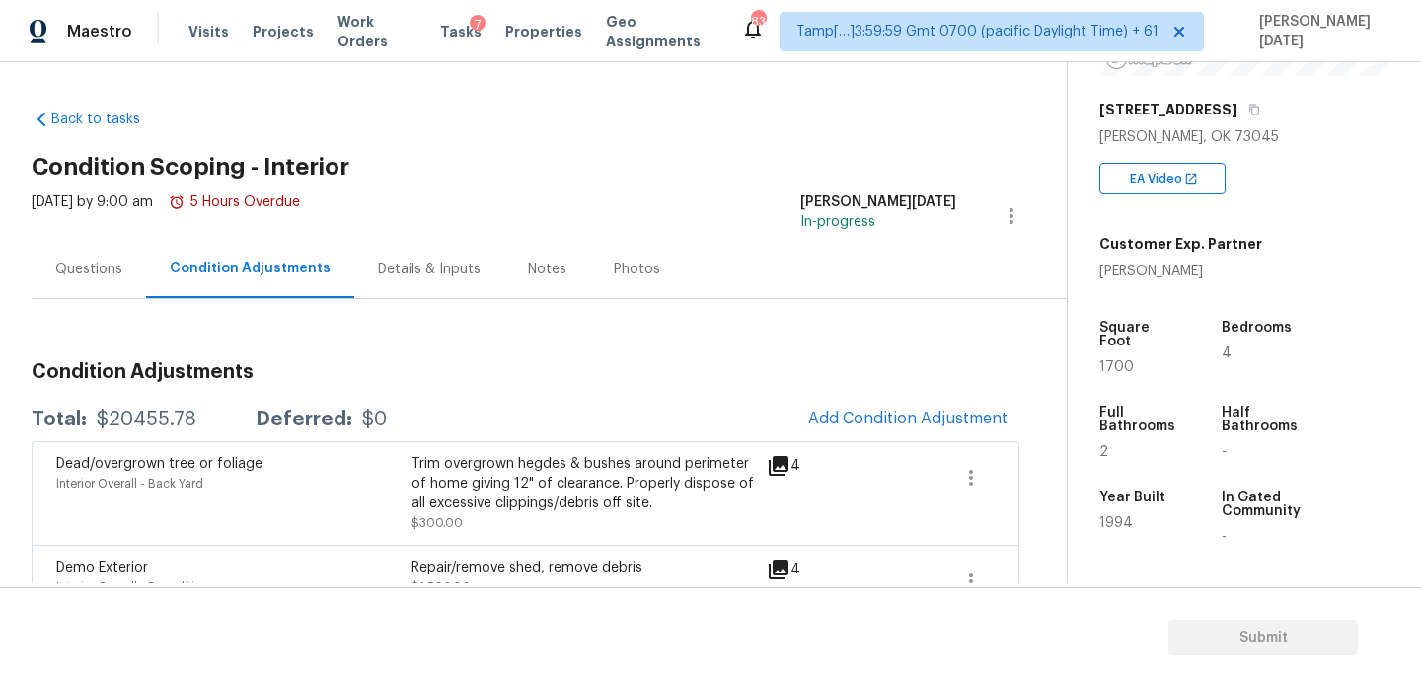
click at [83, 255] on div "Questions" at bounding box center [89, 269] width 114 height 58
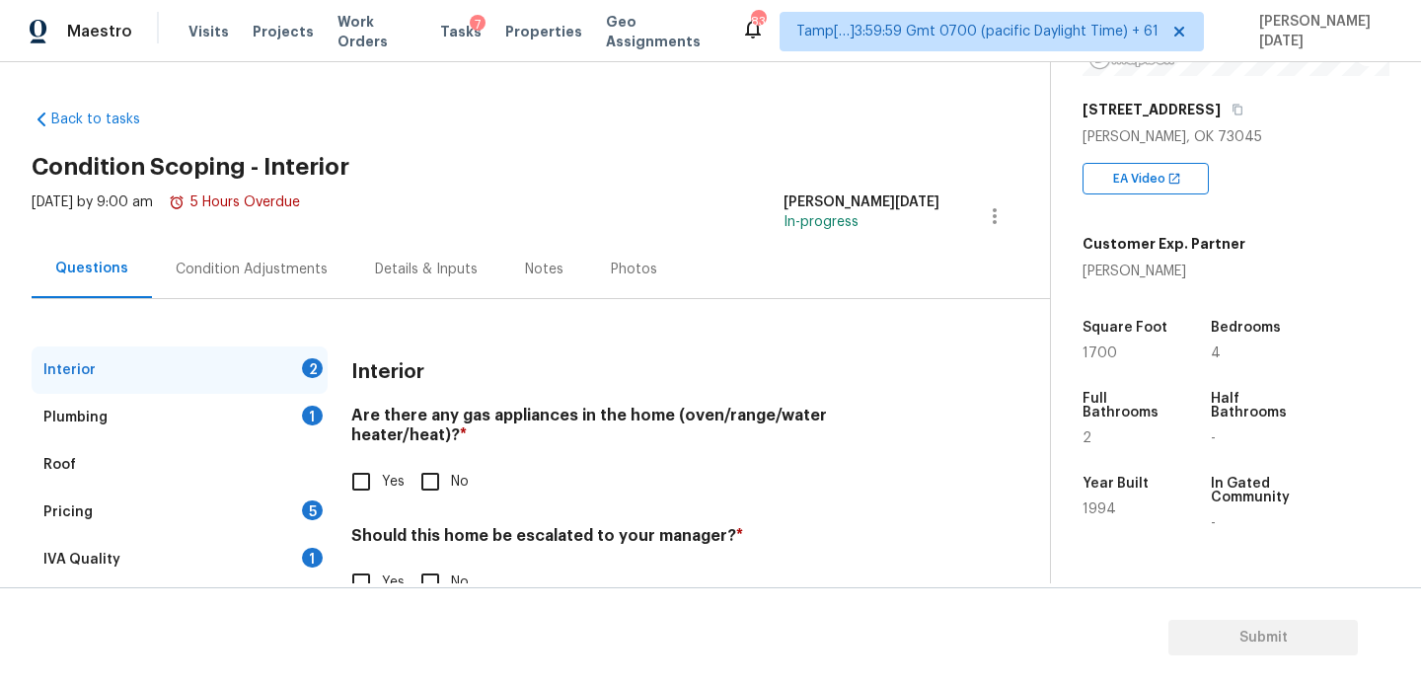
scroll to position [53, 0]
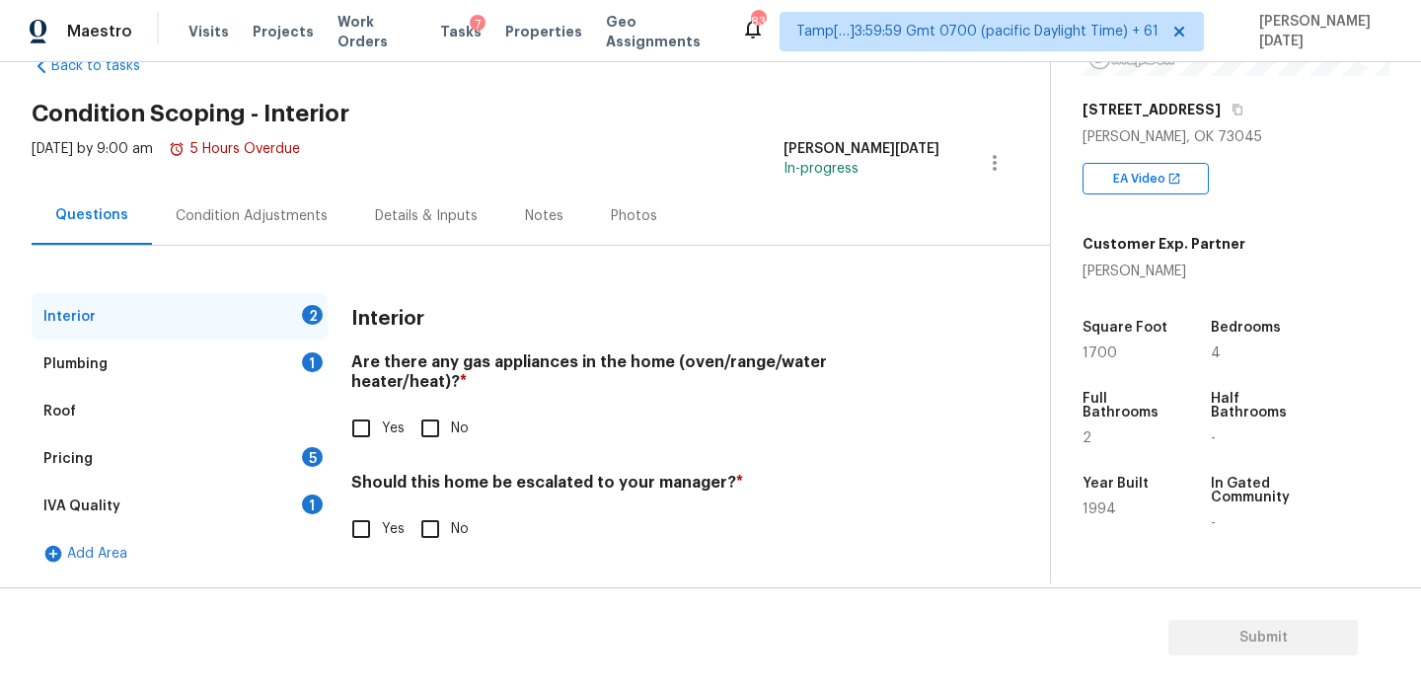
click at [157, 356] on div "Plumbing 1" at bounding box center [180, 364] width 296 height 47
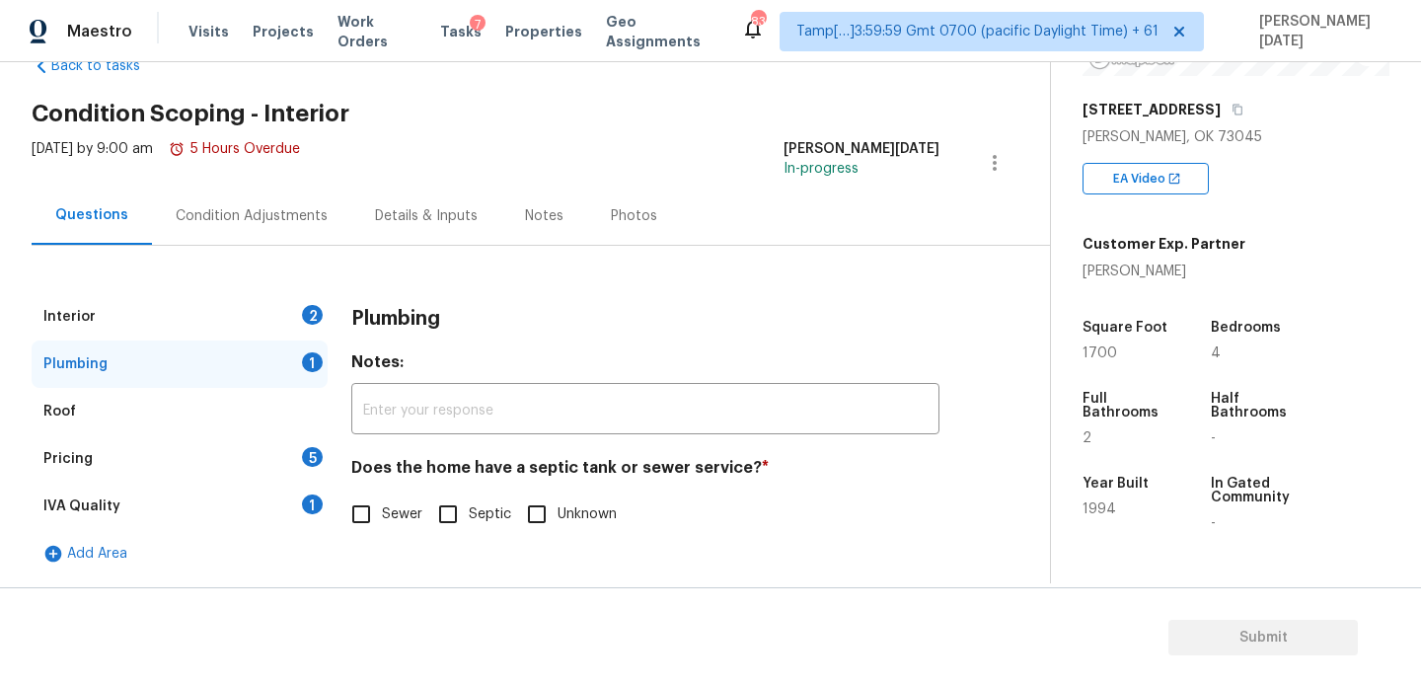
click at [303, 283] on div "Interior 2 Plumbing 1 Roof Pricing 5 IVA Quality 1 Add Area Plumbing Notes: ​ D…" at bounding box center [517, 412] width 971 height 332
click at [303, 302] on div "Interior 2" at bounding box center [180, 316] width 296 height 47
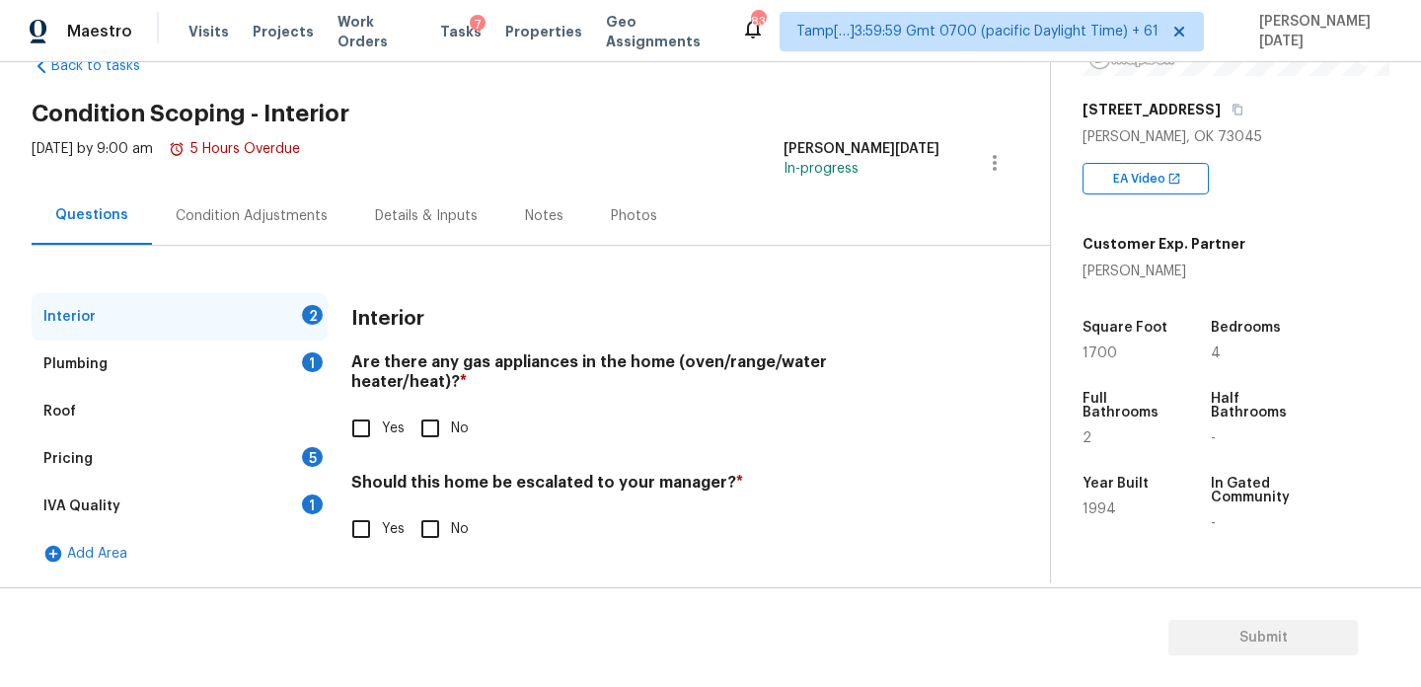
click at [353, 541] on div "Interior Are there any gas appliances in the home (oven/range/water heater/heat…" at bounding box center [645, 433] width 588 height 280
click at [355, 516] on input "Yes" at bounding box center [361, 528] width 41 height 41
checkbox input "true"
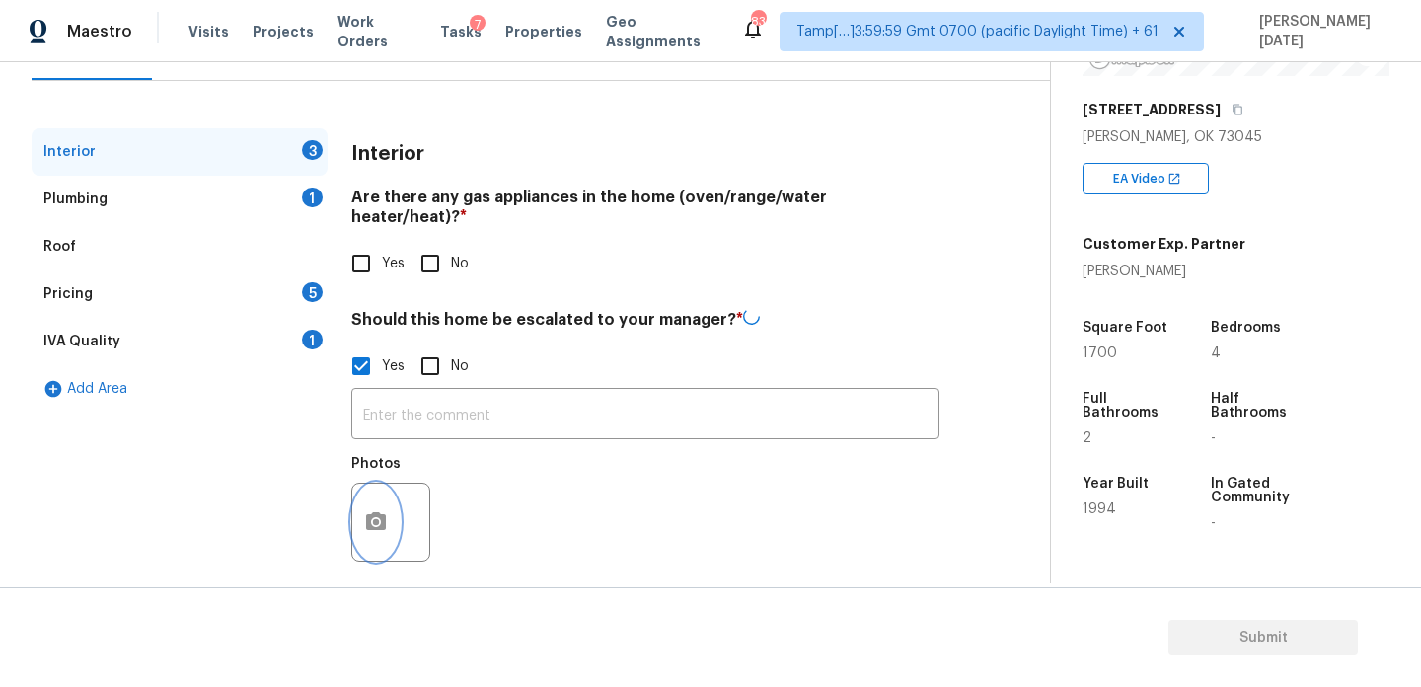
click at [382, 510] on icon "button" at bounding box center [376, 522] width 24 height 24
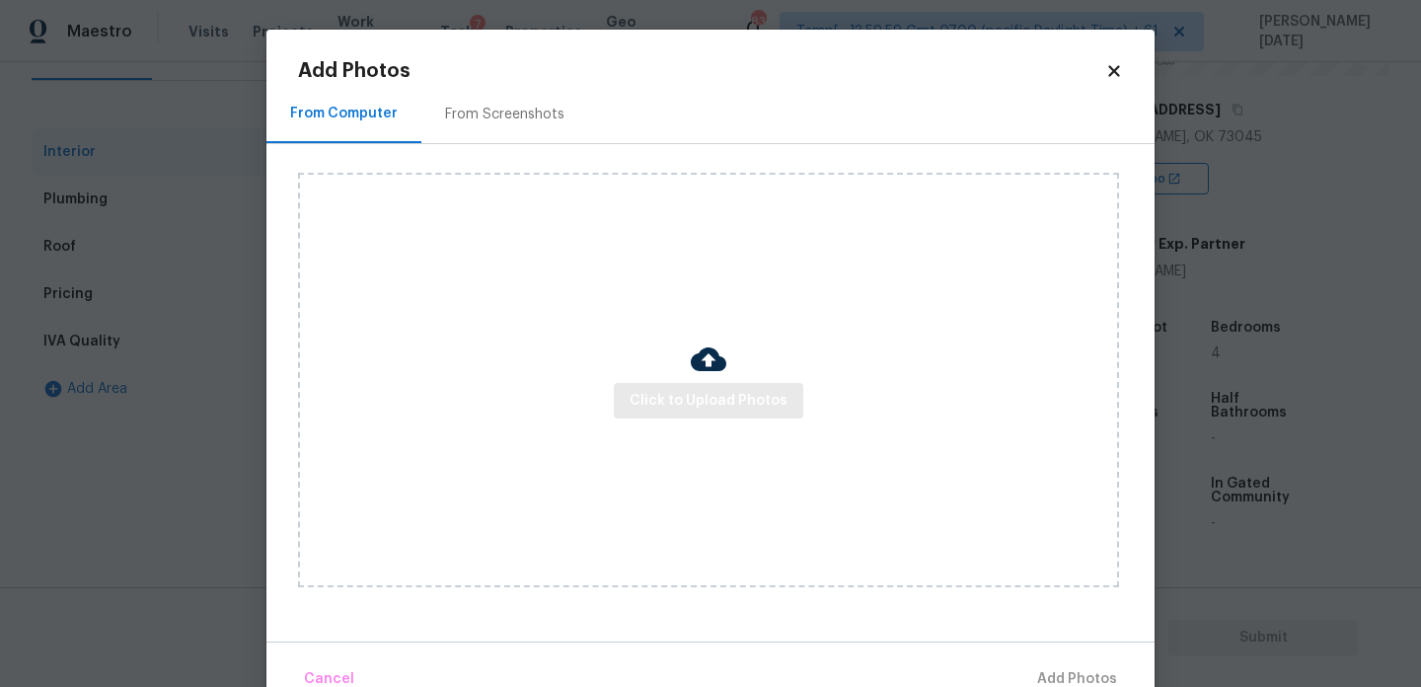
scroll to position [216, 0]
click at [703, 400] on span "Click to Upload Photos" at bounding box center [709, 401] width 158 height 25
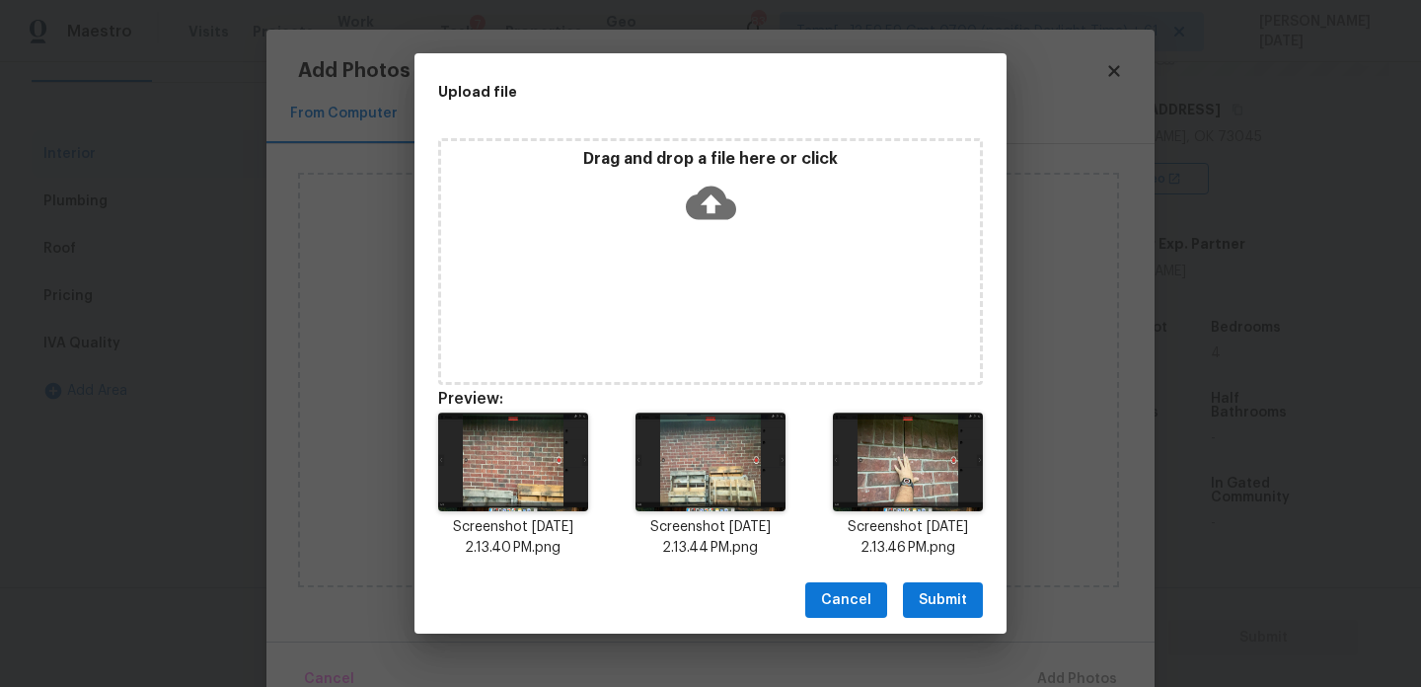
click at [898, 580] on div "Cancel Submit" at bounding box center [711, 601] width 592 height 68
click at [947, 593] on span "Submit" at bounding box center [943, 600] width 48 height 25
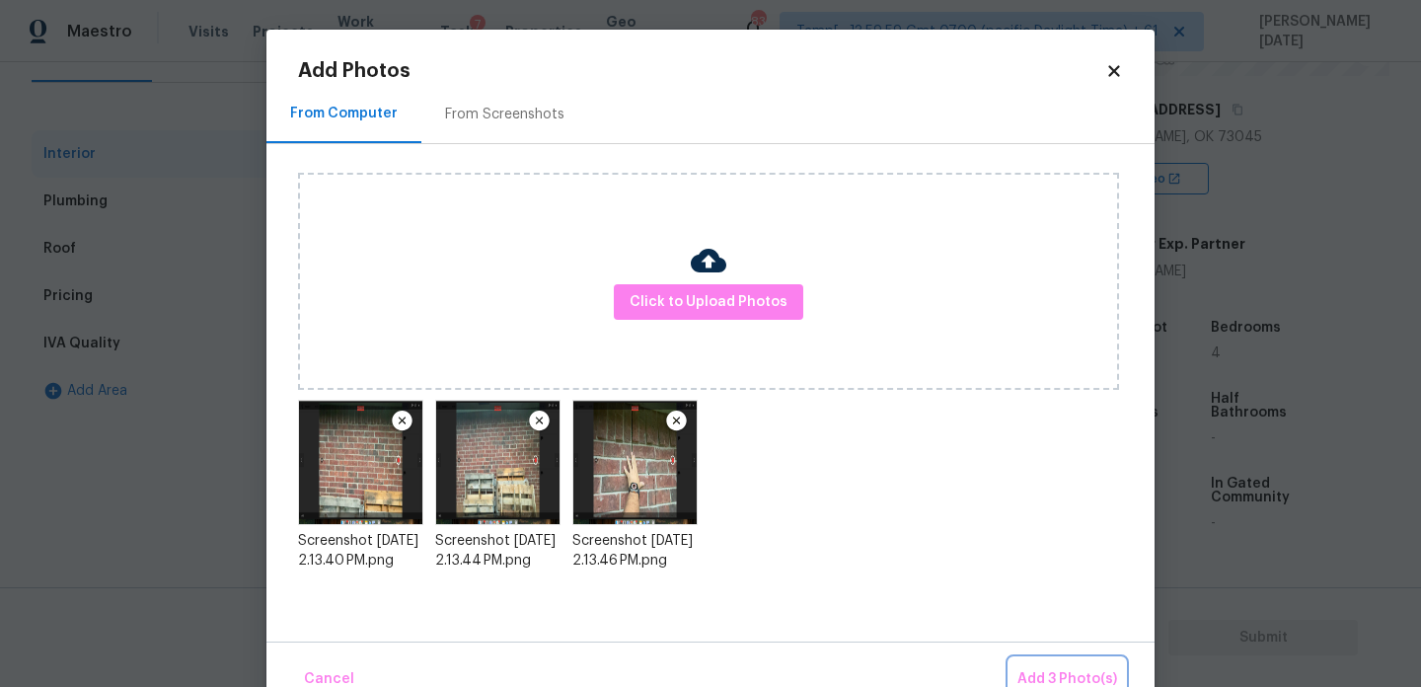
click at [1053, 671] on span "Add 3 Photo(s)" at bounding box center [1068, 679] width 100 height 25
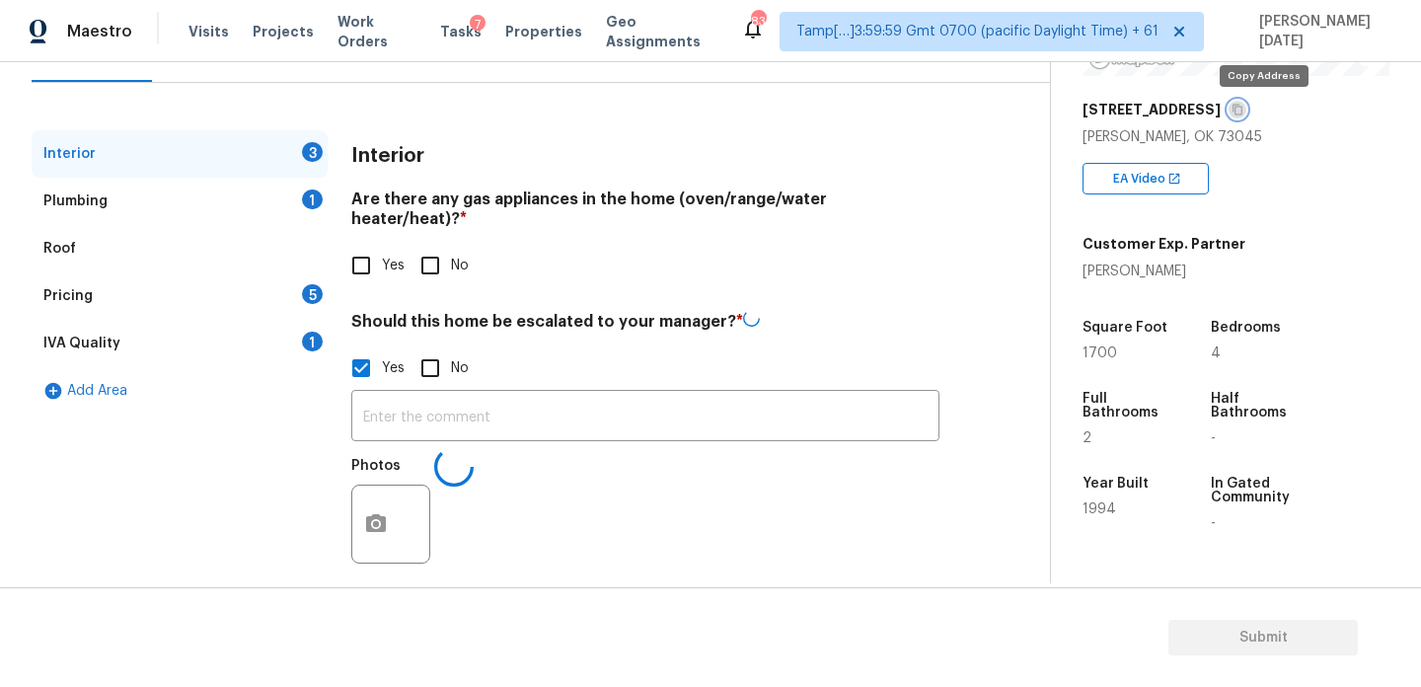
click at [1247, 115] on button "button" at bounding box center [1238, 110] width 18 height 18
click at [1096, 362] on div "Square Foot 1700" at bounding box center [1144, 340] width 122 height 71
click at [1096, 351] on span "1700" at bounding box center [1100, 353] width 35 height 14
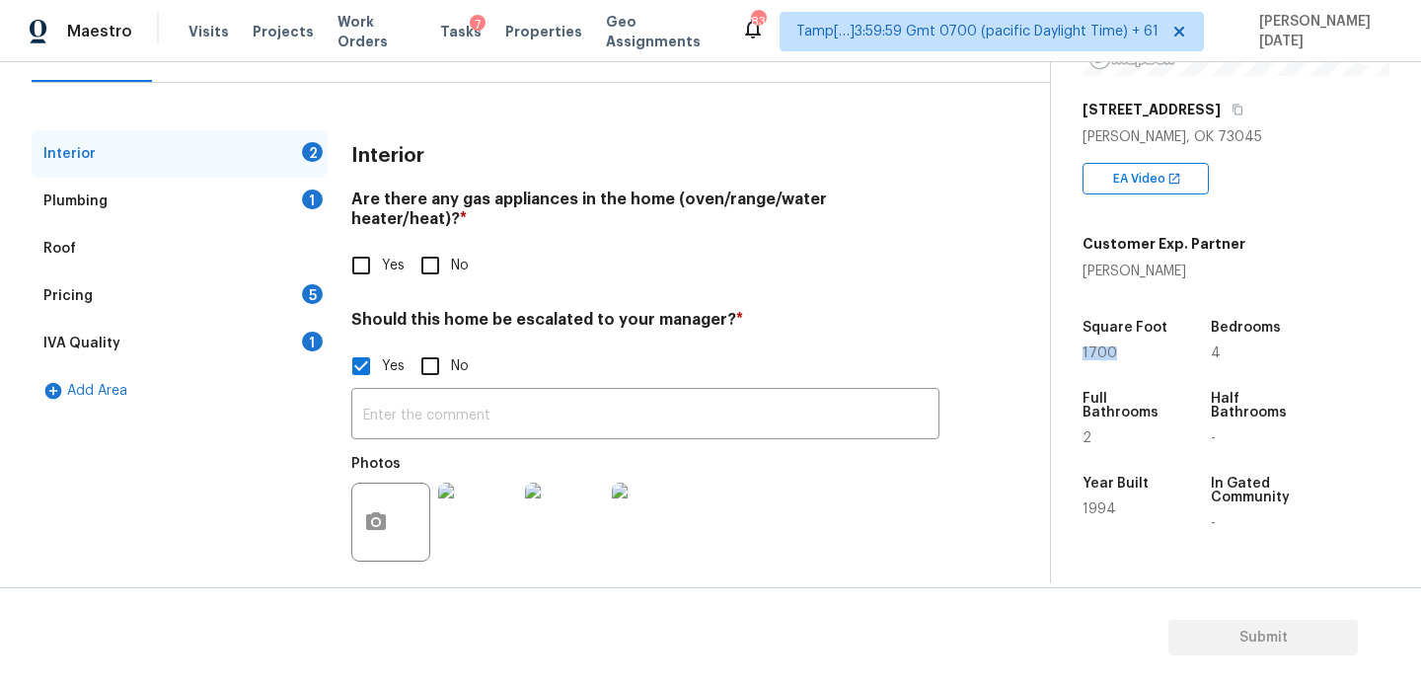
copy span "1700"
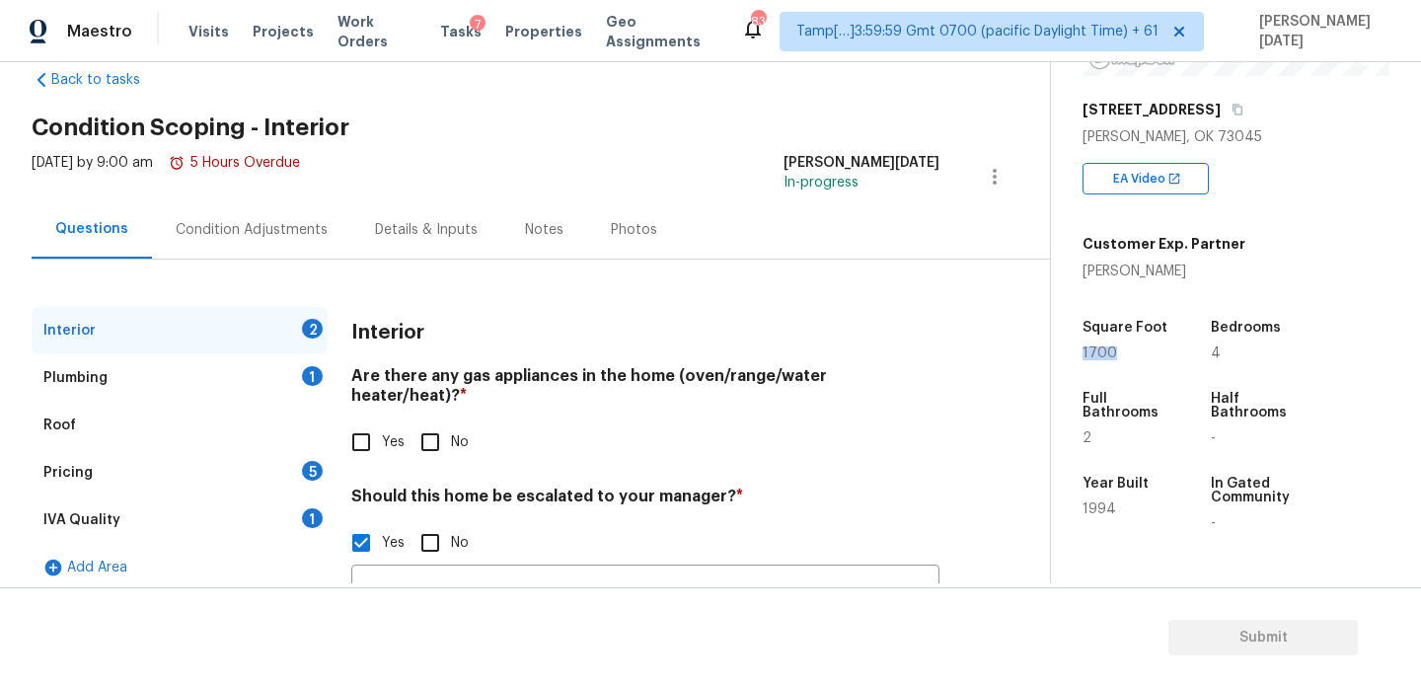
click at [185, 210] on div "Condition Adjustments" at bounding box center [251, 229] width 199 height 58
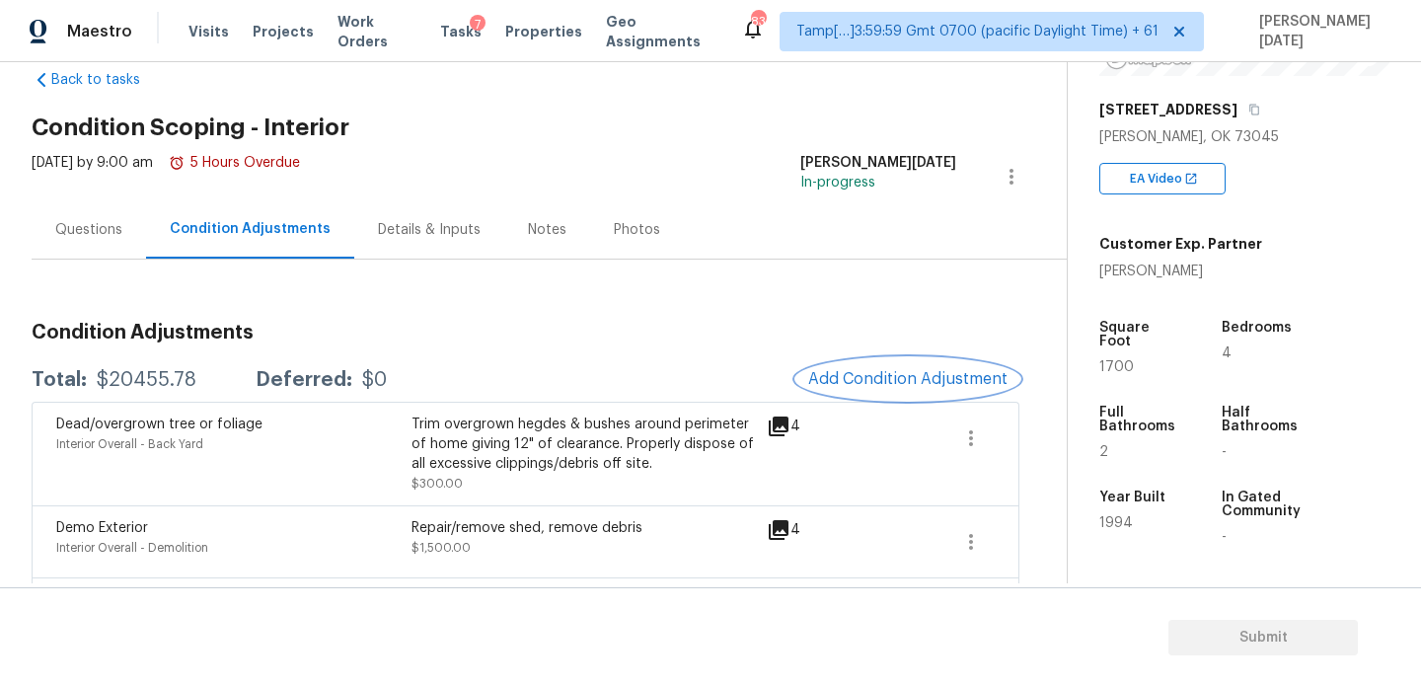
click at [859, 370] on span "Add Condition Adjustment" at bounding box center [907, 379] width 199 height 18
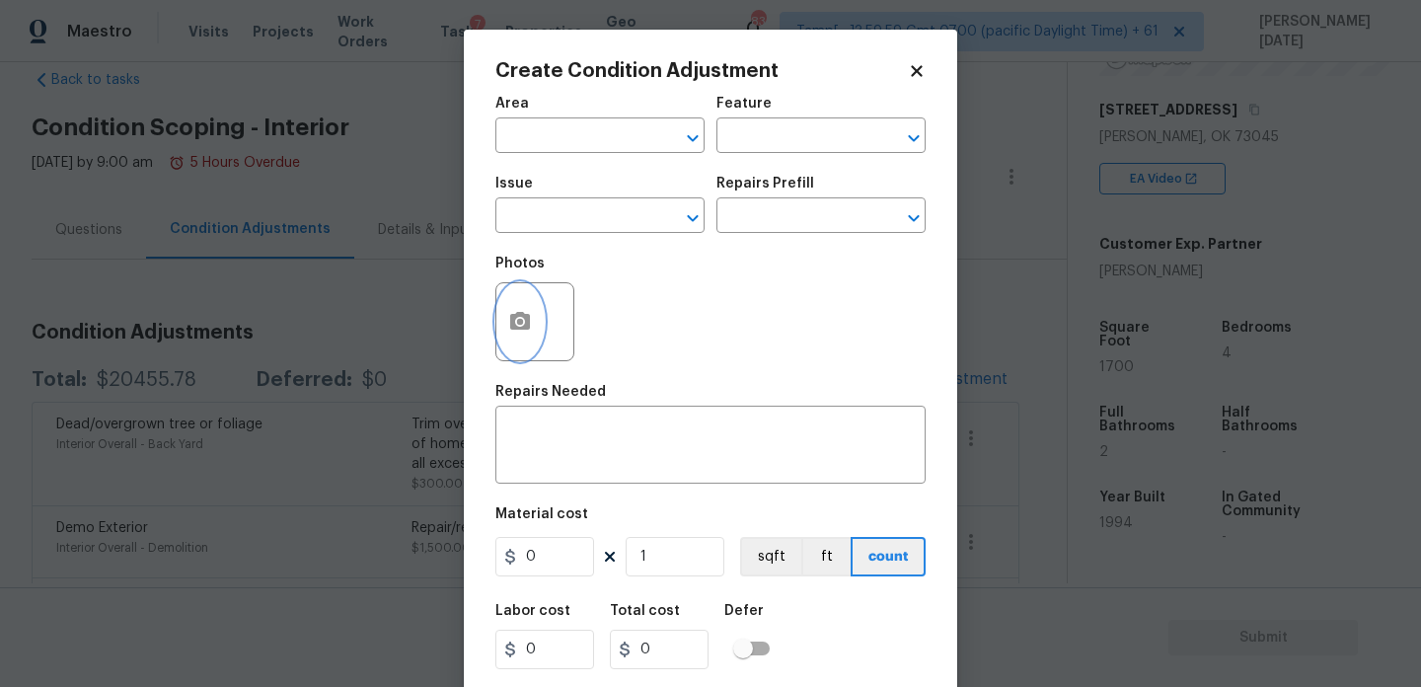
click at [534, 337] on button "button" at bounding box center [519, 321] width 47 height 77
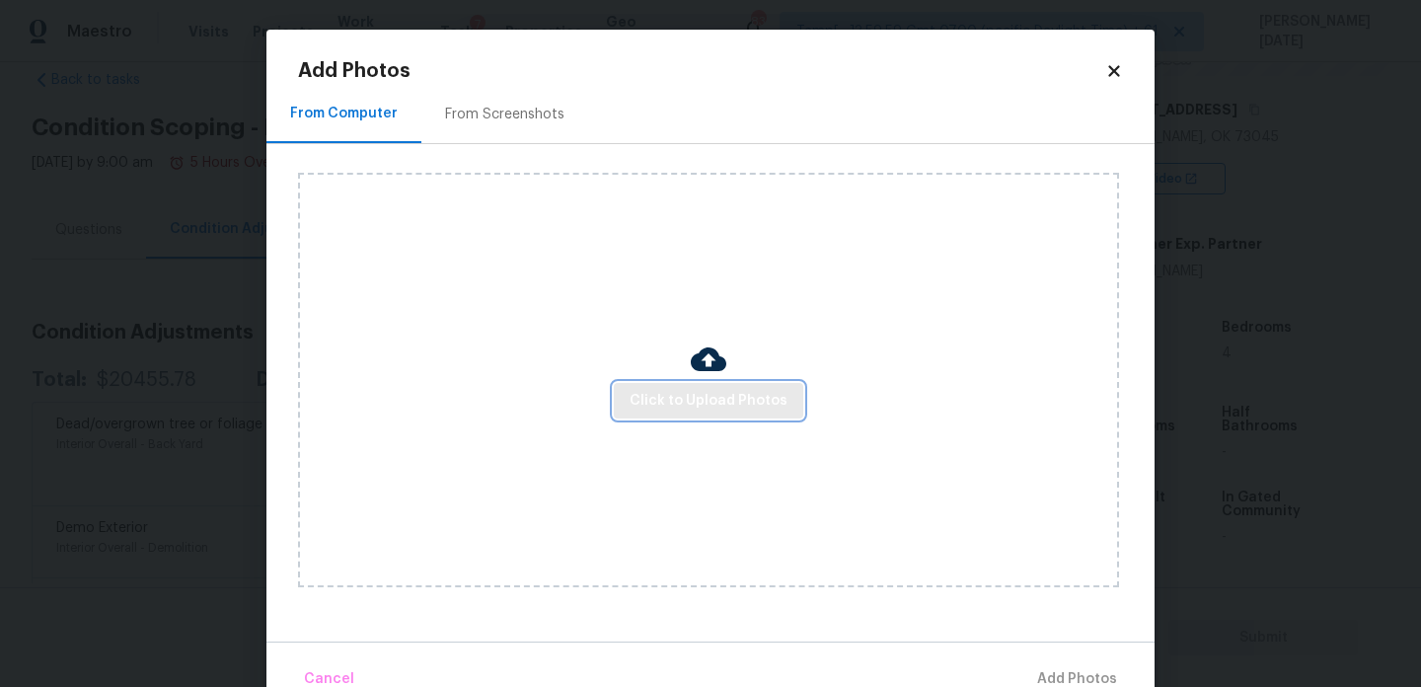
click at [645, 391] on span "Click to Upload Photos" at bounding box center [709, 401] width 158 height 25
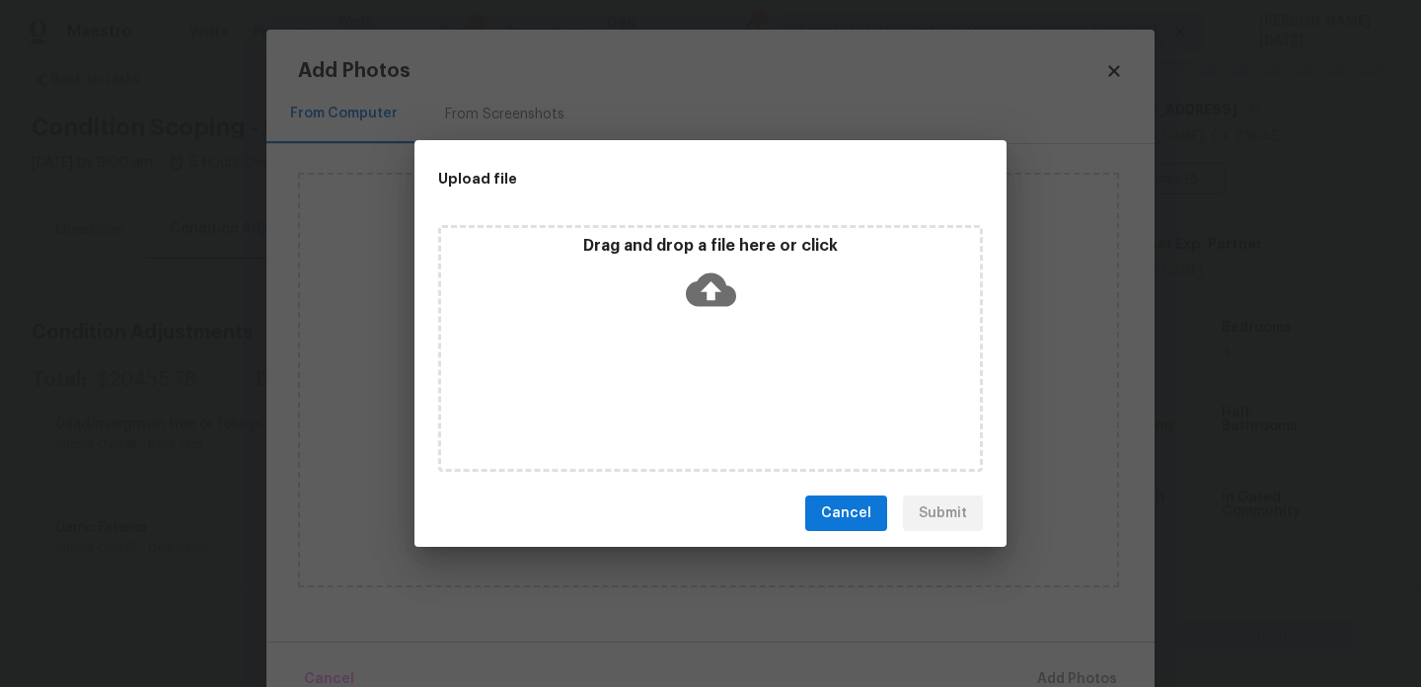
click at [645, 391] on div "Drag and drop a file here or click" at bounding box center [710, 348] width 545 height 247
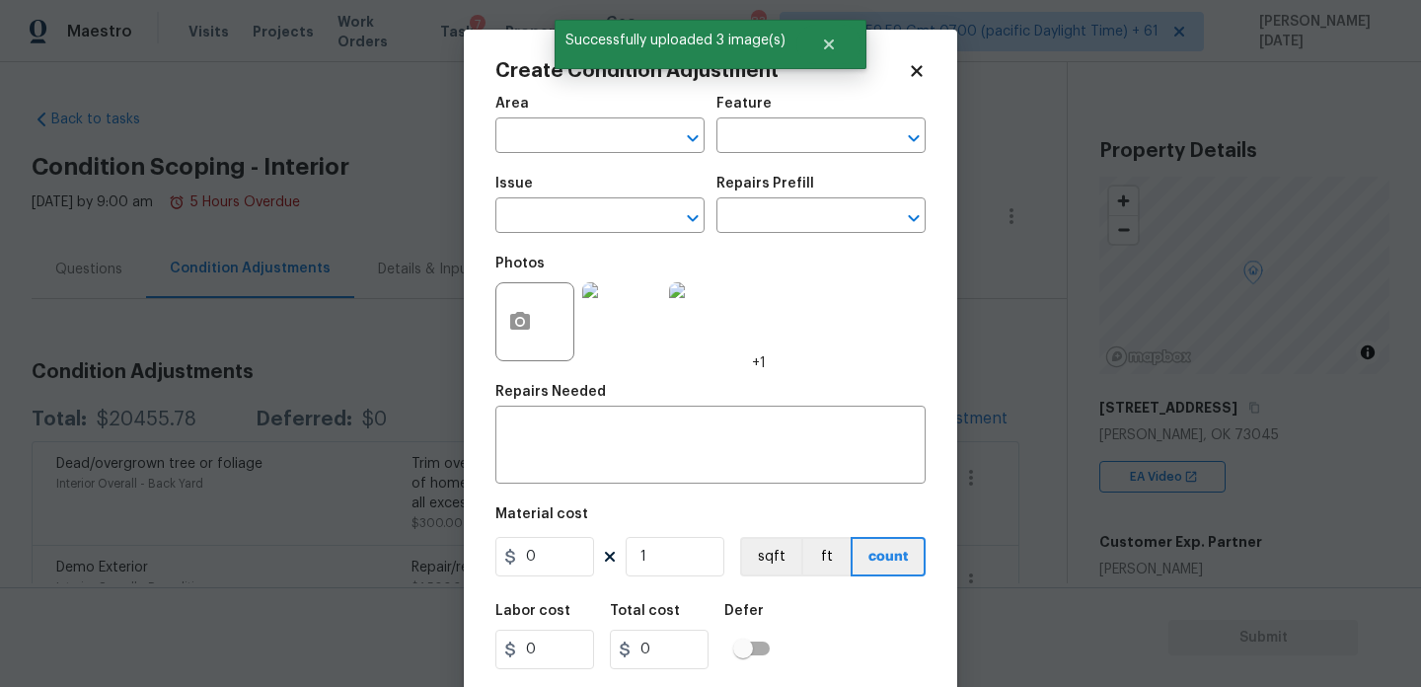
scroll to position [298, 0]
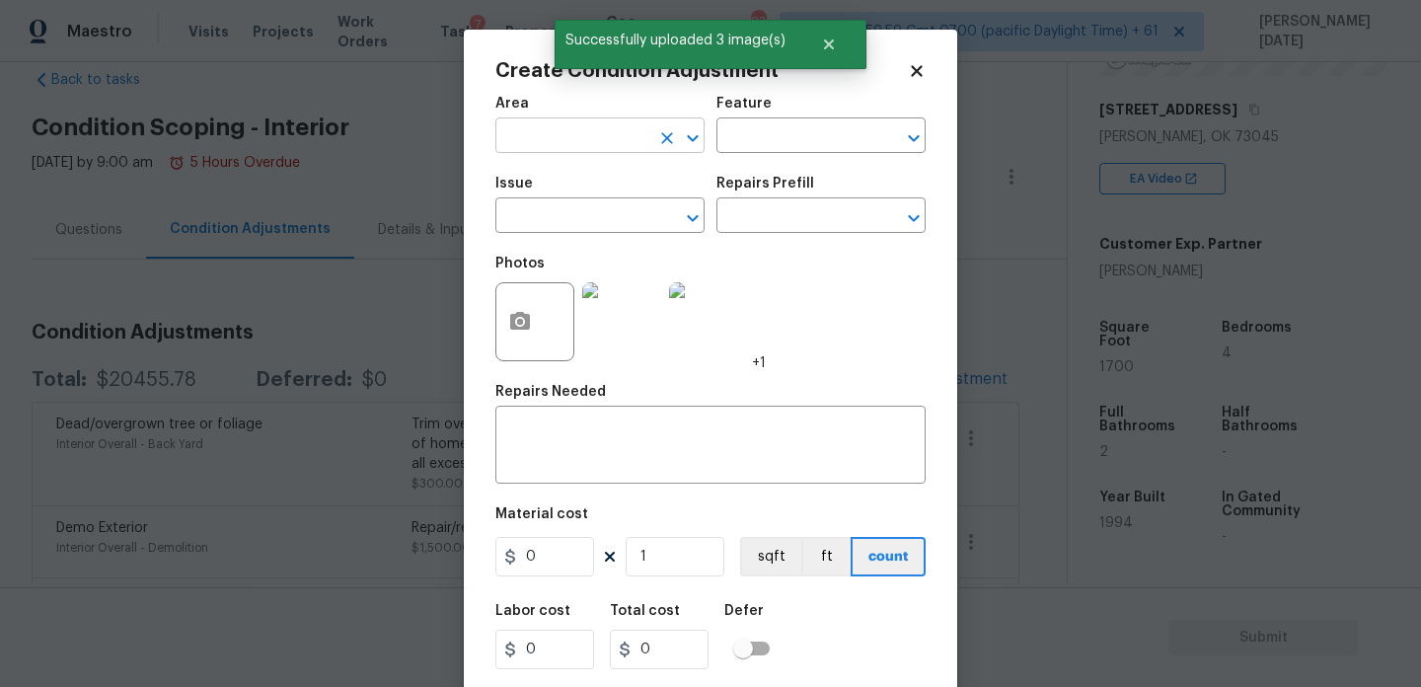
click at [530, 135] on input "text" at bounding box center [572, 137] width 154 height 31
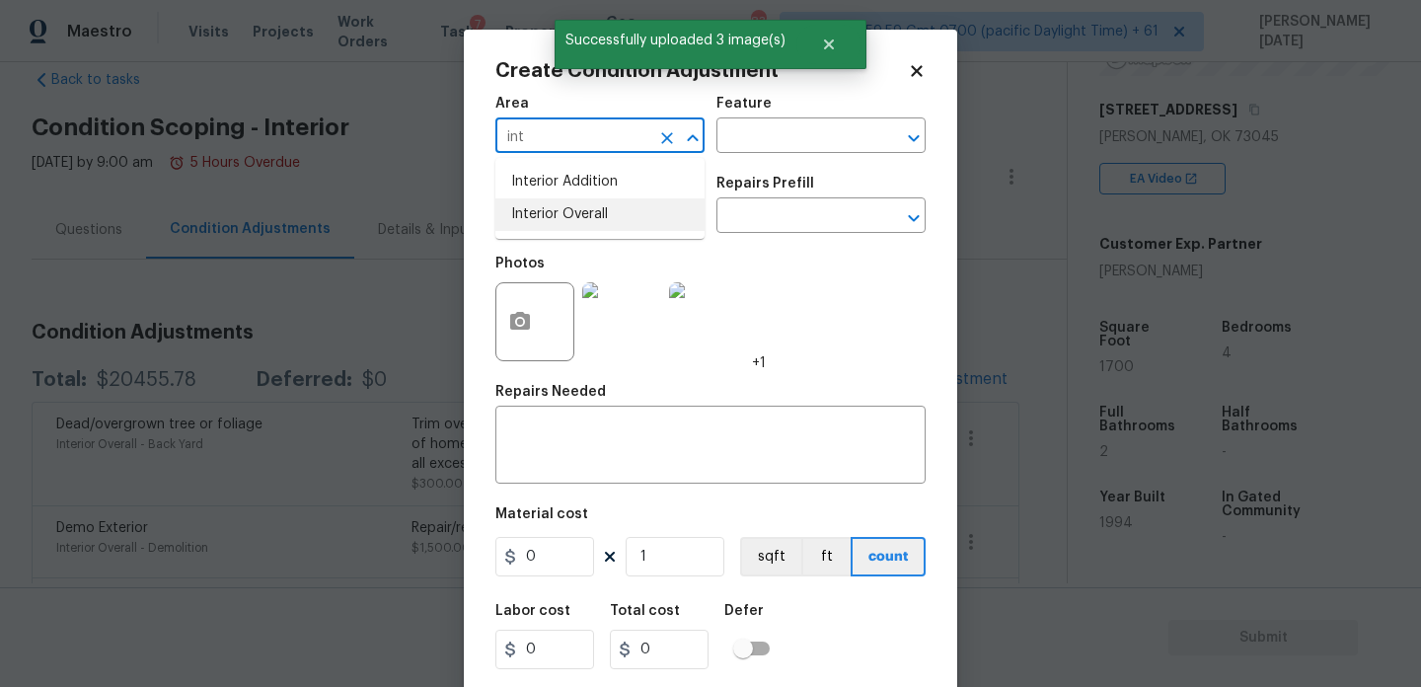
click at [557, 221] on li "Interior Overall" at bounding box center [599, 214] width 209 height 33
type input "Interior Overall"
click at [557, 221] on input "text" at bounding box center [572, 217] width 154 height 31
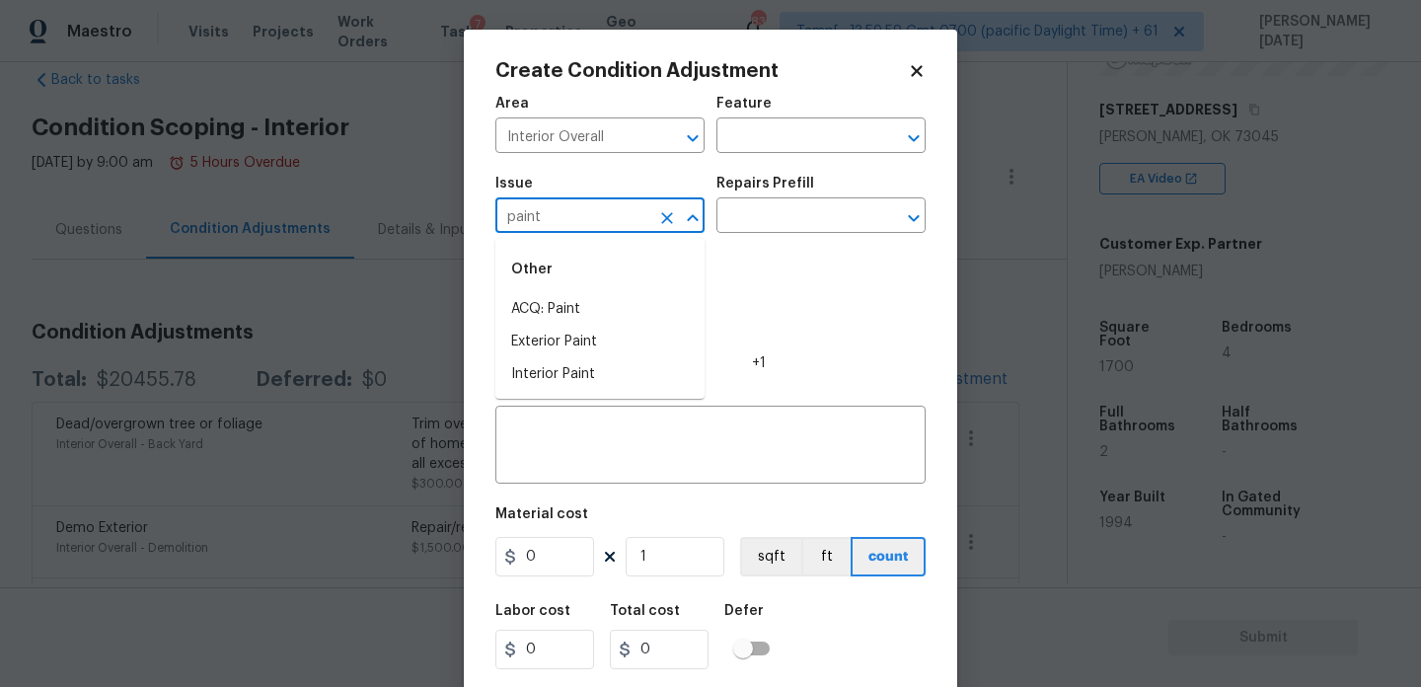
click at [573, 311] on li "ACQ: Paint" at bounding box center [599, 309] width 209 height 33
type input "ACQ: Paint"
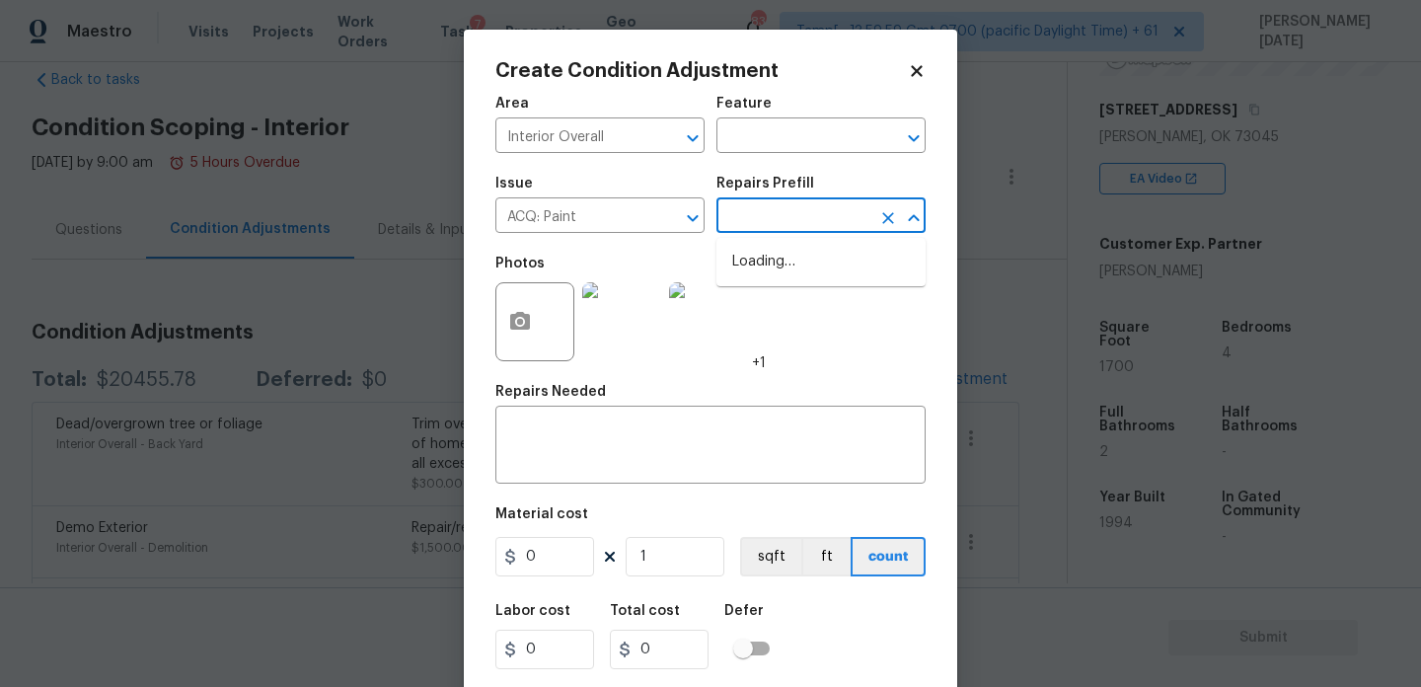
click at [806, 214] on input "text" at bounding box center [794, 217] width 154 height 31
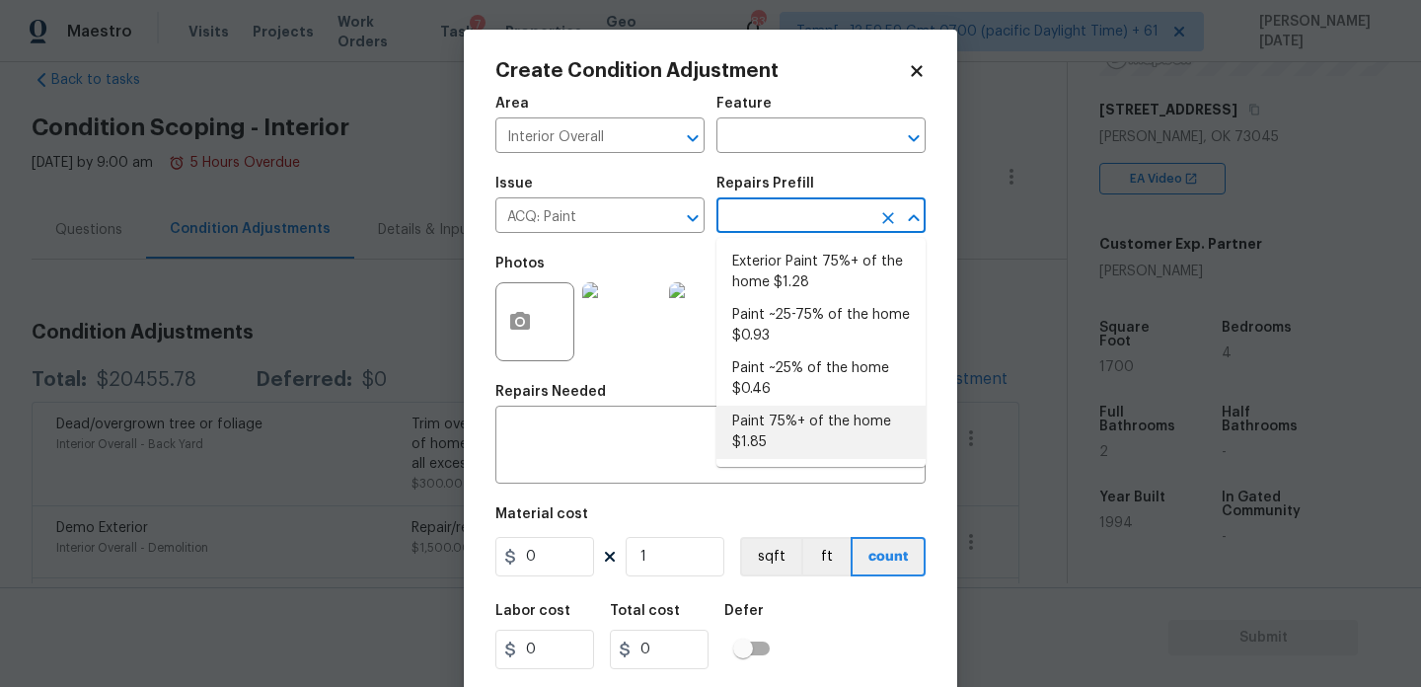
click at [795, 407] on li "Paint 75%+ of the home $1.85" at bounding box center [821, 432] width 209 height 53
type input "Acquisition"
type input "1.85"
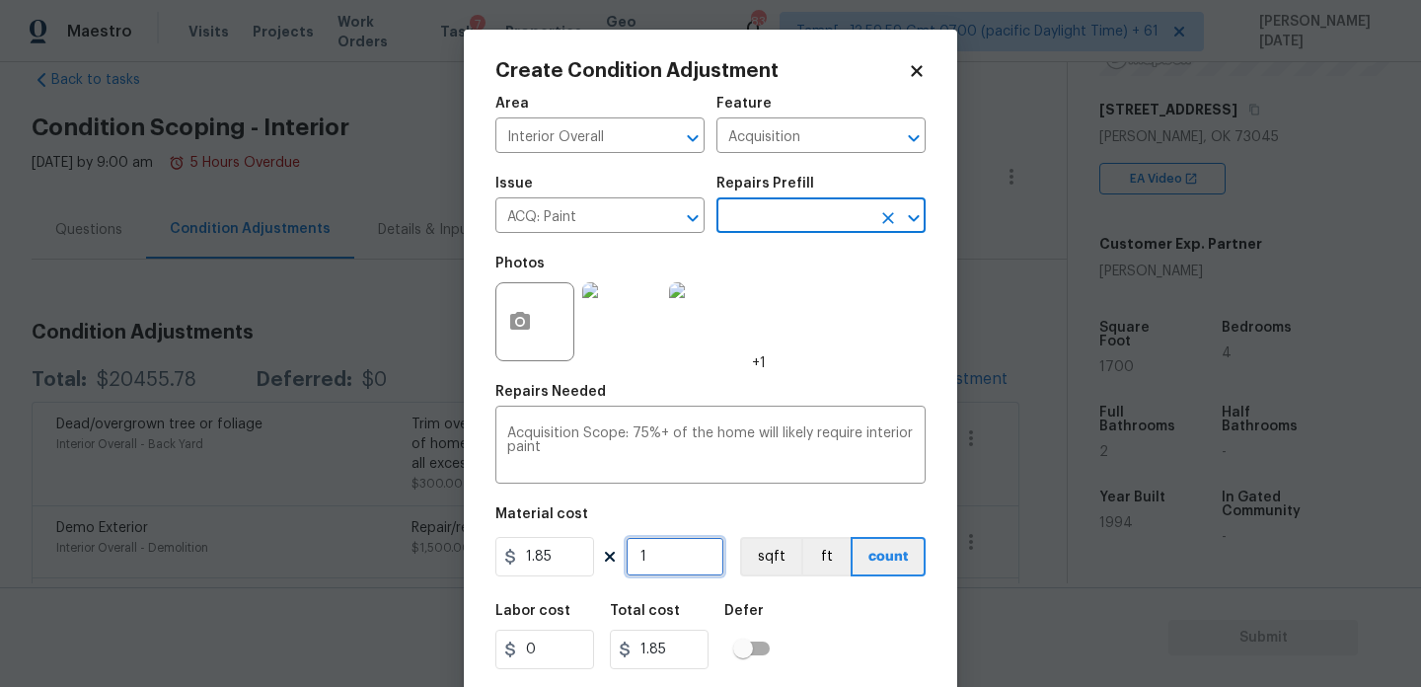
click at [708, 576] on input "1" at bounding box center [675, 556] width 99 height 39
type input "0"
paste input "170"
type input "1700"
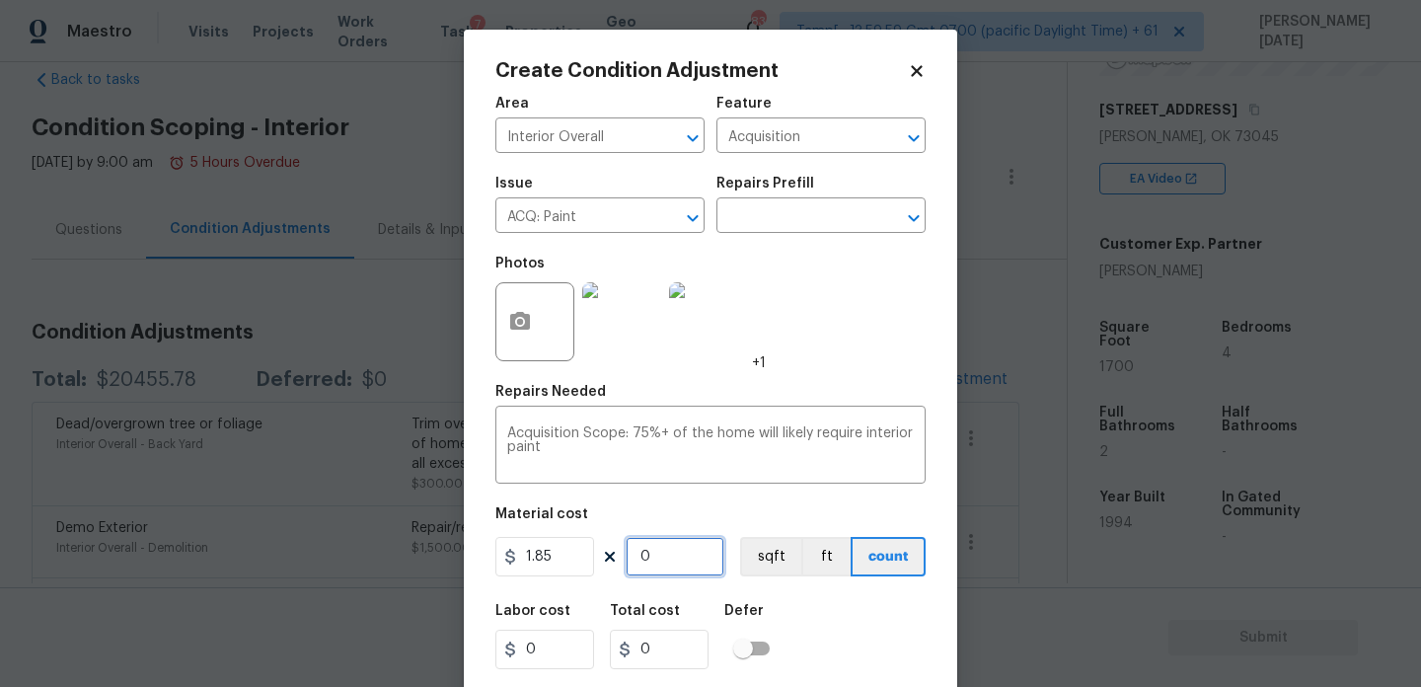
type input "3145"
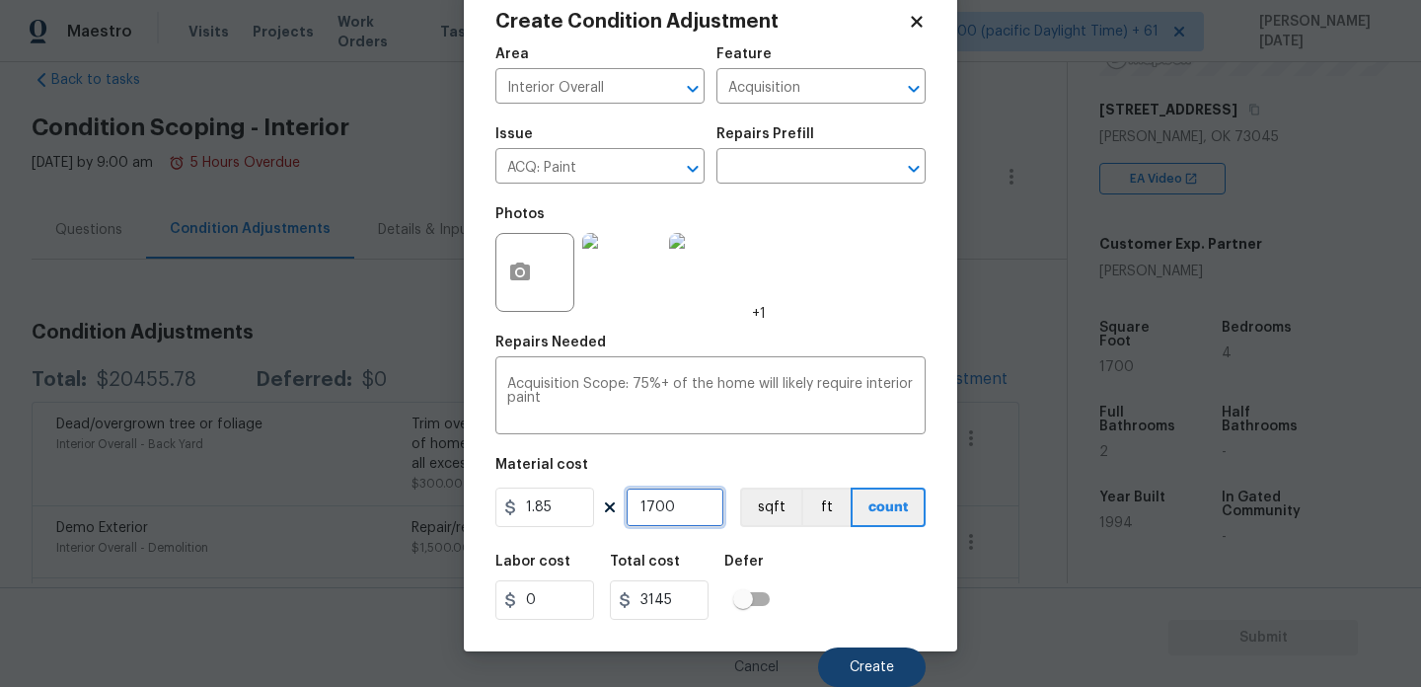
type input "1700"
click at [858, 665] on span "Create" at bounding box center [872, 667] width 44 height 15
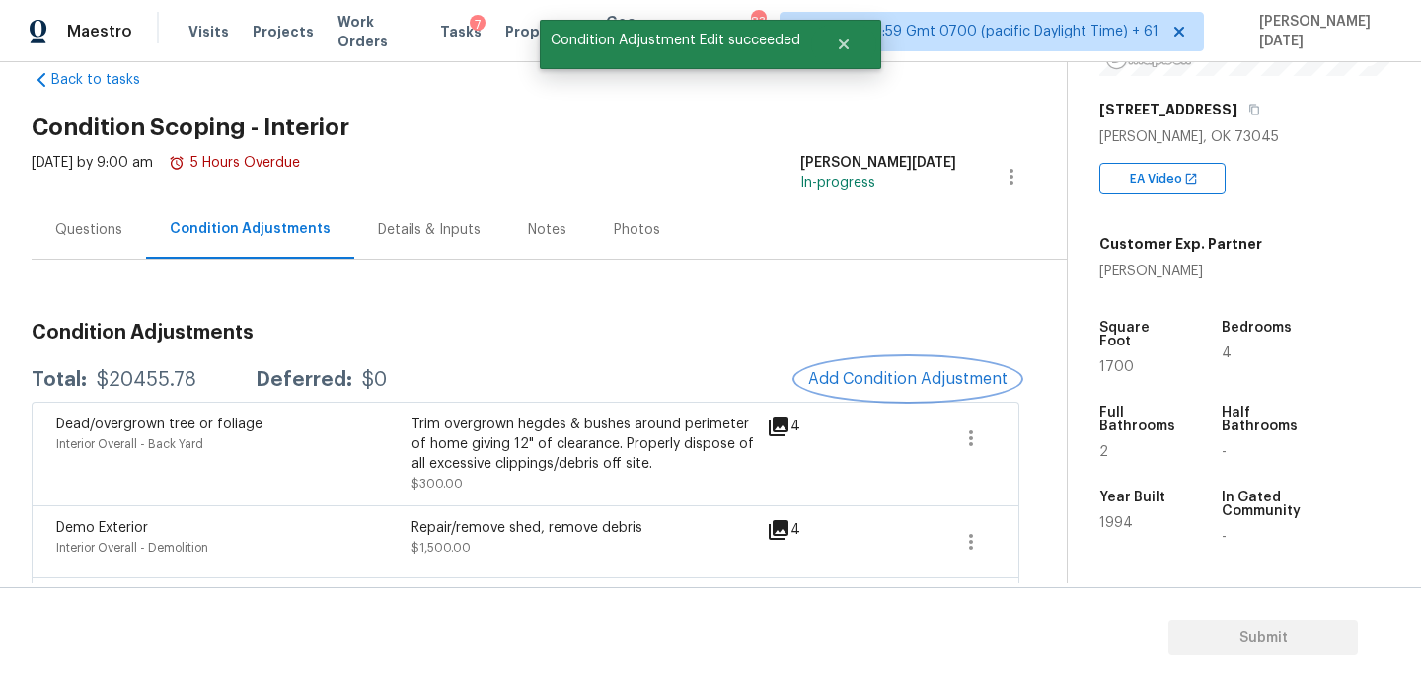
scroll to position [0, 0]
click at [861, 363] on button "Add Condition Adjustment" at bounding box center [907, 378] width 223 height 41
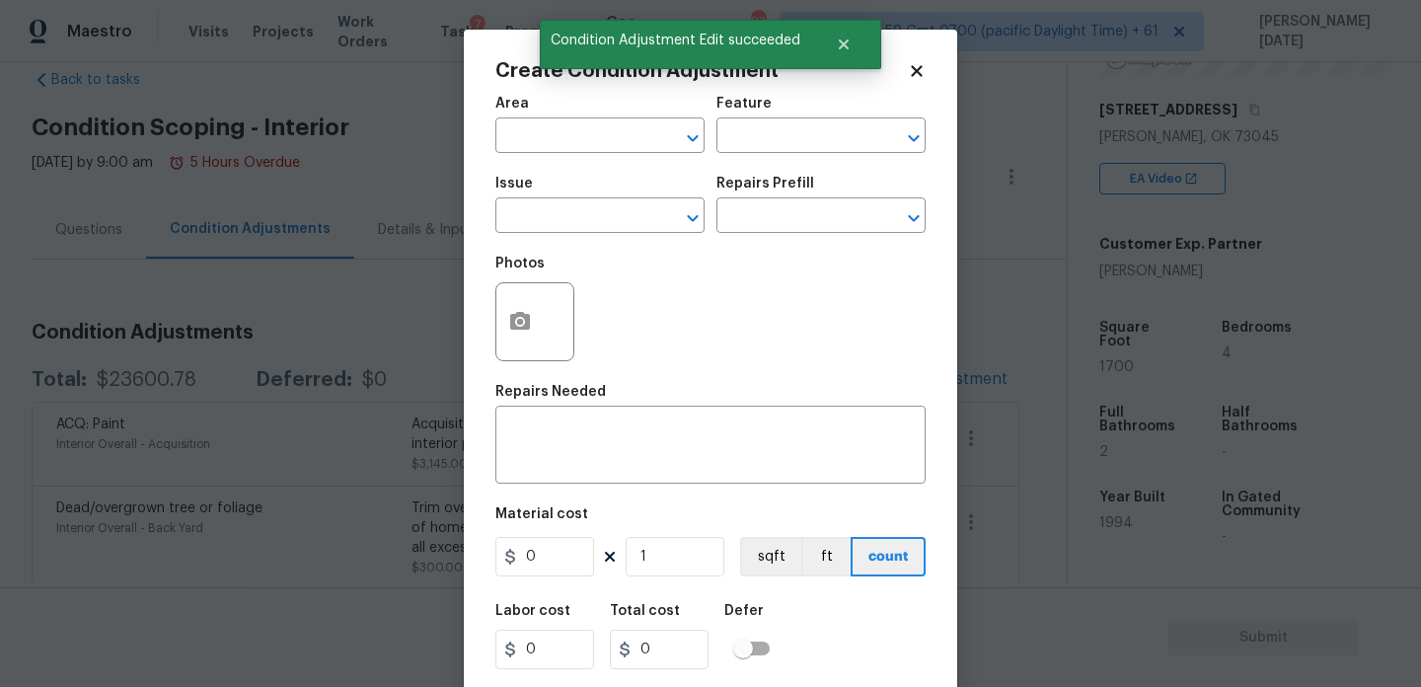
click at [861, 363] on div "Photos" at bounding box center [710, 309] width 430 height 128
click at [493, 331] on div "Create Condition Adjustment Area ​ Feature ​ Issue ​ Repairs Prefill ​ Photos R…" at bounding box center [710, 365] width 493 height 671
click at [537, 334] on button "button" at bounding box center [519, 321] width 47 height 77
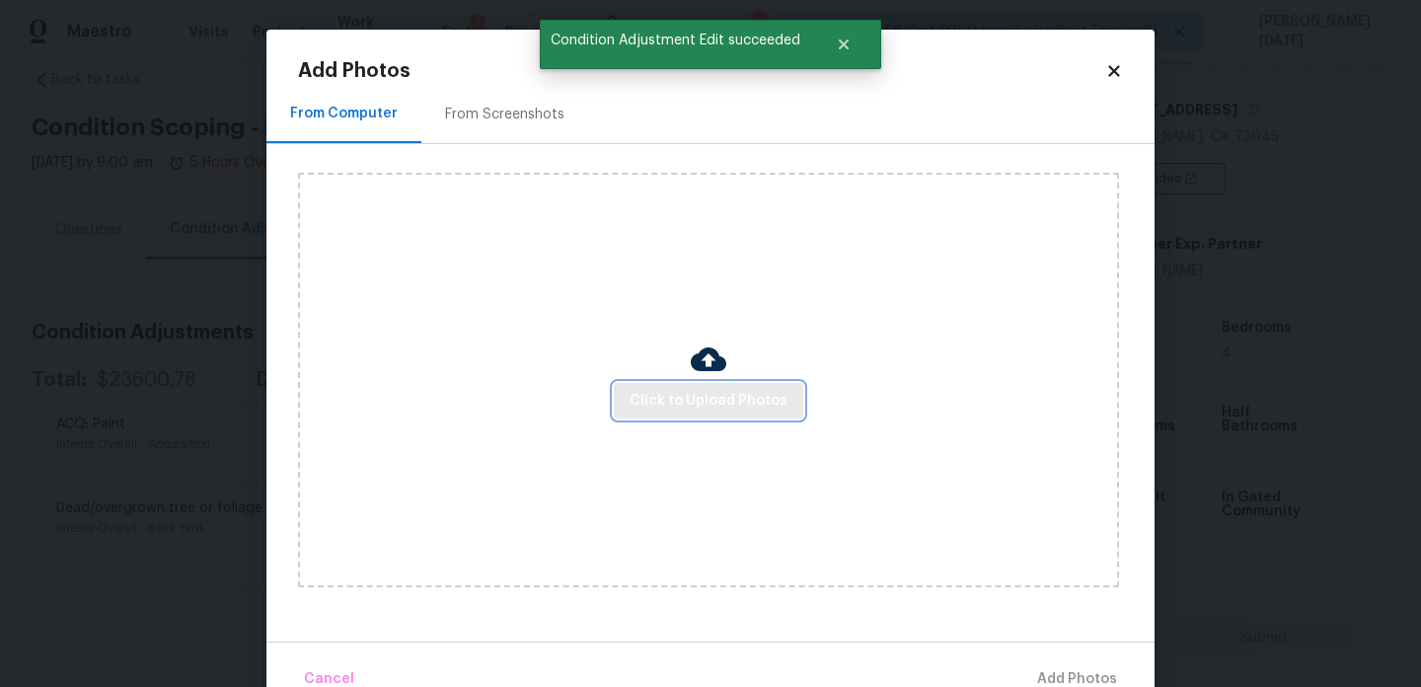
click at [685, 407] on span "Click to Upload Photos" at bounding box center [709, 401] width 158 height 25
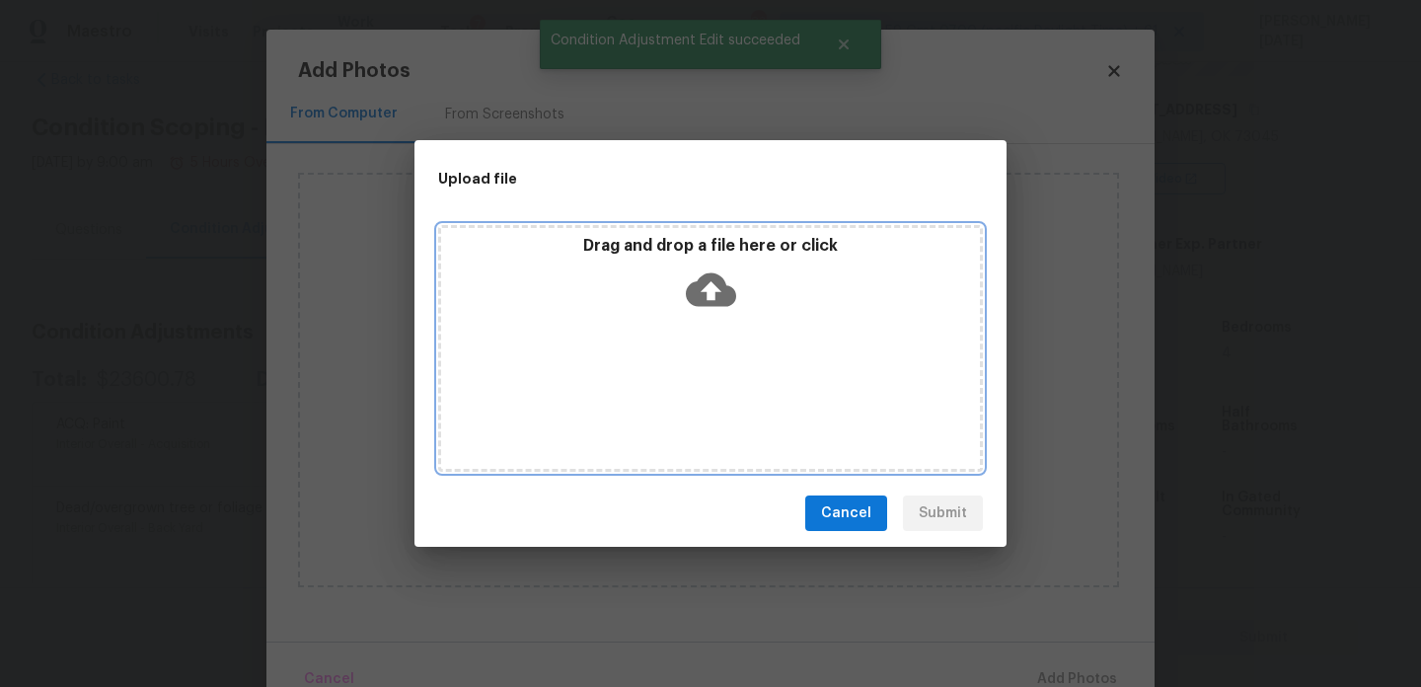
click at [685, 407] on div "Drag and drop a file here or click" at bounding box center [710, 348] width 545 height 247
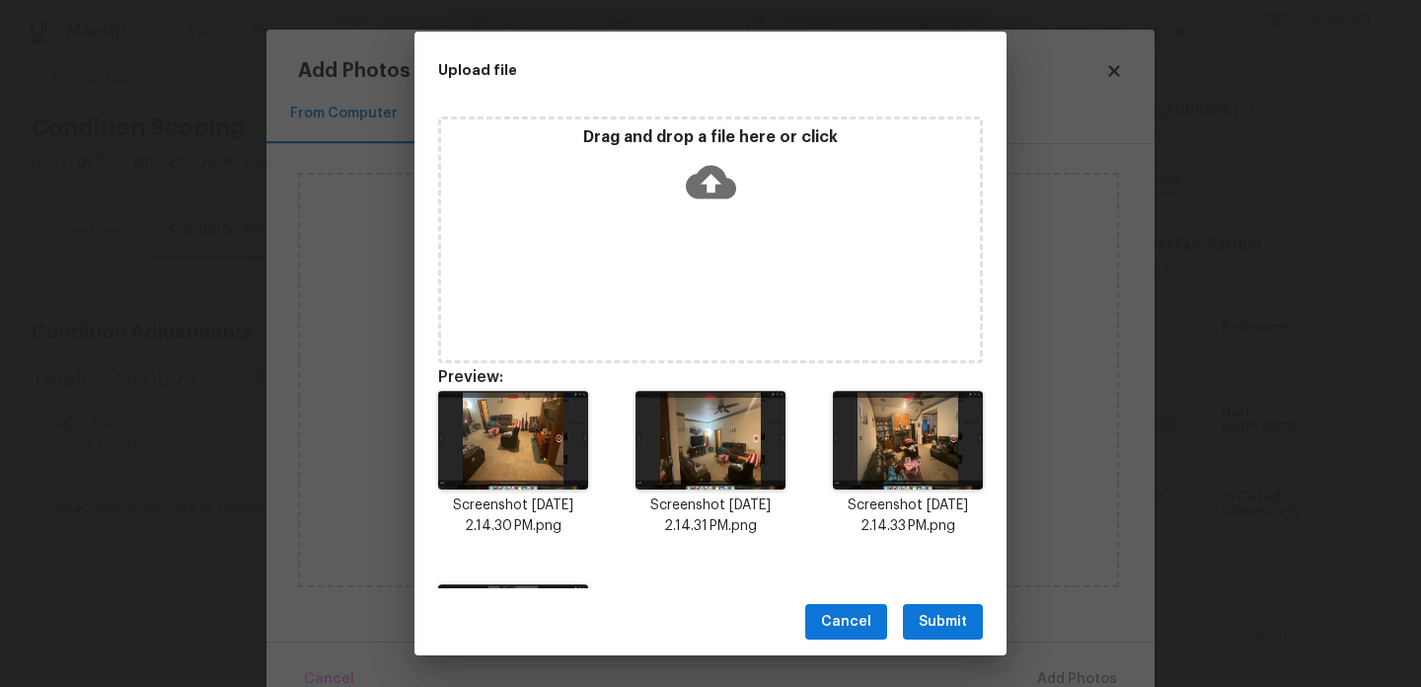
click at [986, 615] on div "Cancel Submit" at bounding box center [711, 622] width 592 height 68
click at [956, 615] on span "Submit" at bounding box center [943, 622] width 48 height 25
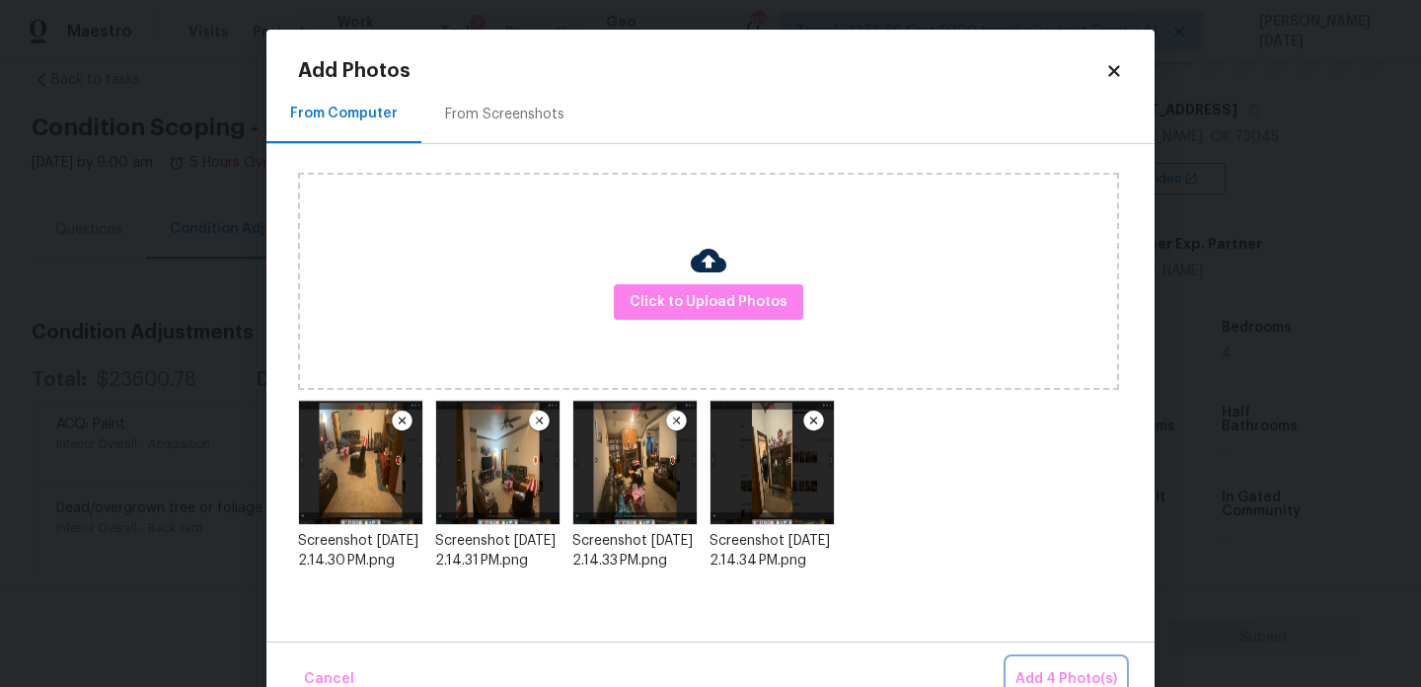
click at [1056, 673] on span "Add 4 Photo(s)" at bounding box center [1067, 679] width 102 height 25
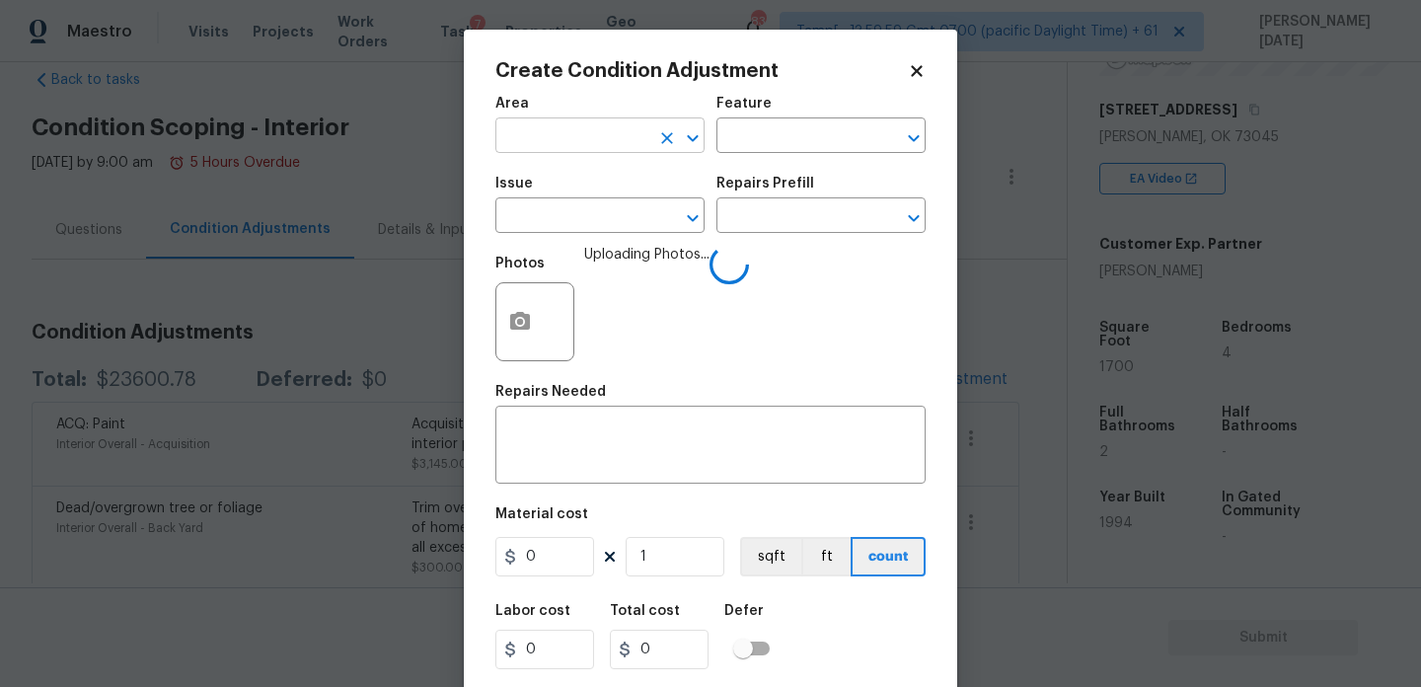
click at [573, 129] on input "text" at bounding box center [572, 137] width 154 height 31
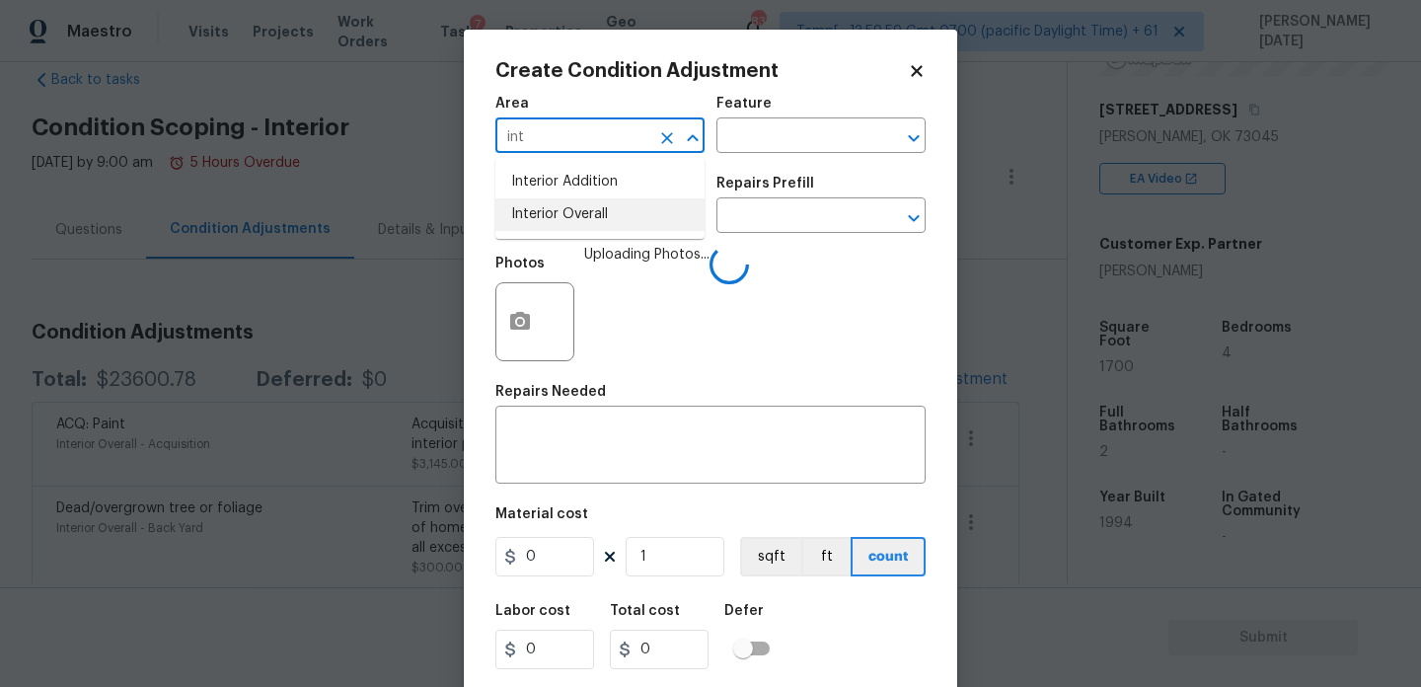
click at [597, 213] on li "Interior Overall" at bounding box center [599, 214] width 209 height 33
type input "Interior Overall"
click at [597, 213] on input "text" at bounding box center [572, 217] width 154 height 31
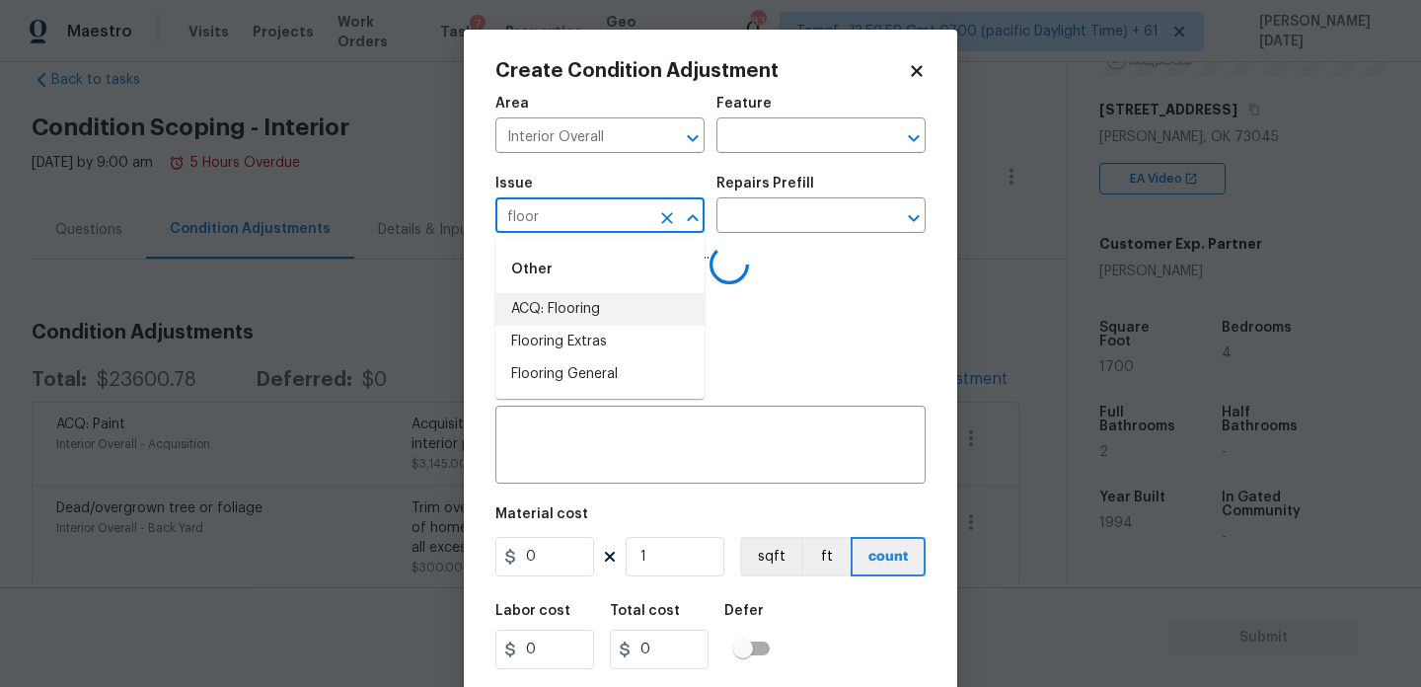
click at [597, 308] on li "ACQ: Flooring" at bounding box center [599, 309] width 209 height 33
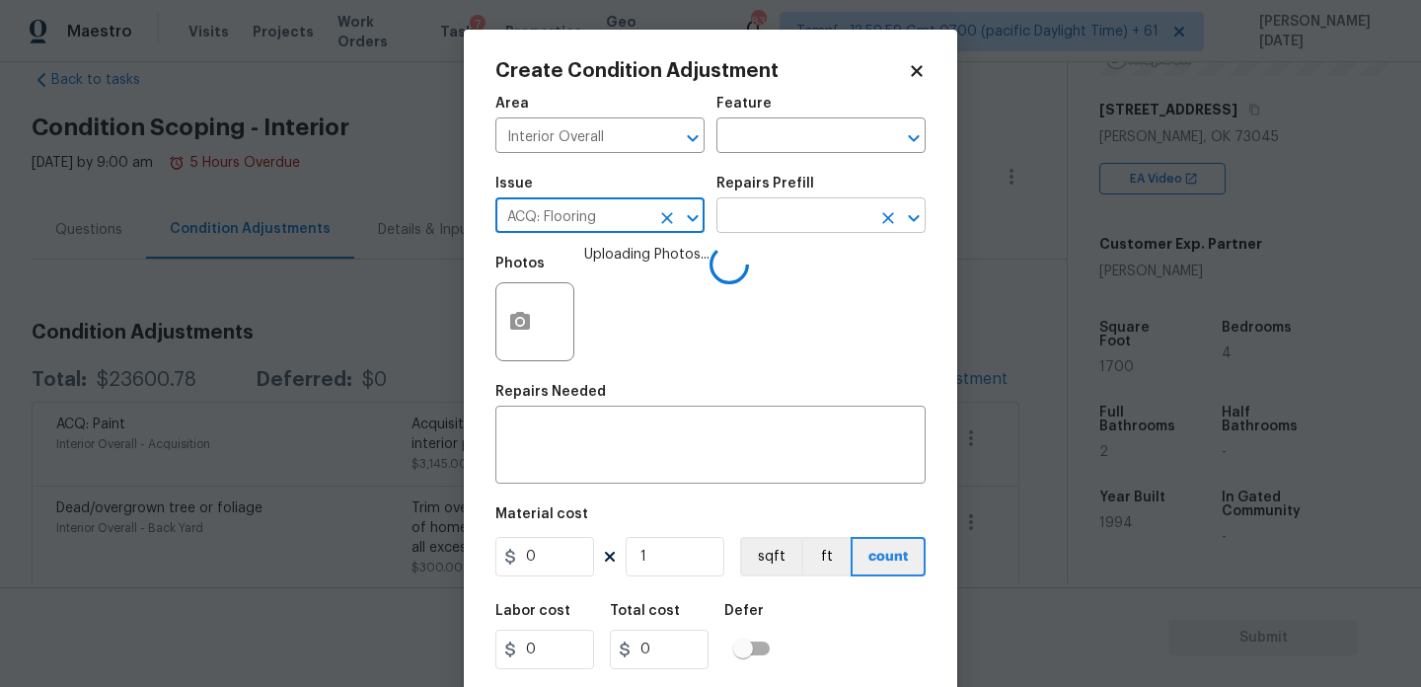
type input "ACQ: Flooring"
click at [742, 219] on input "text" at bounding box center [794, 217] width 154 height 31
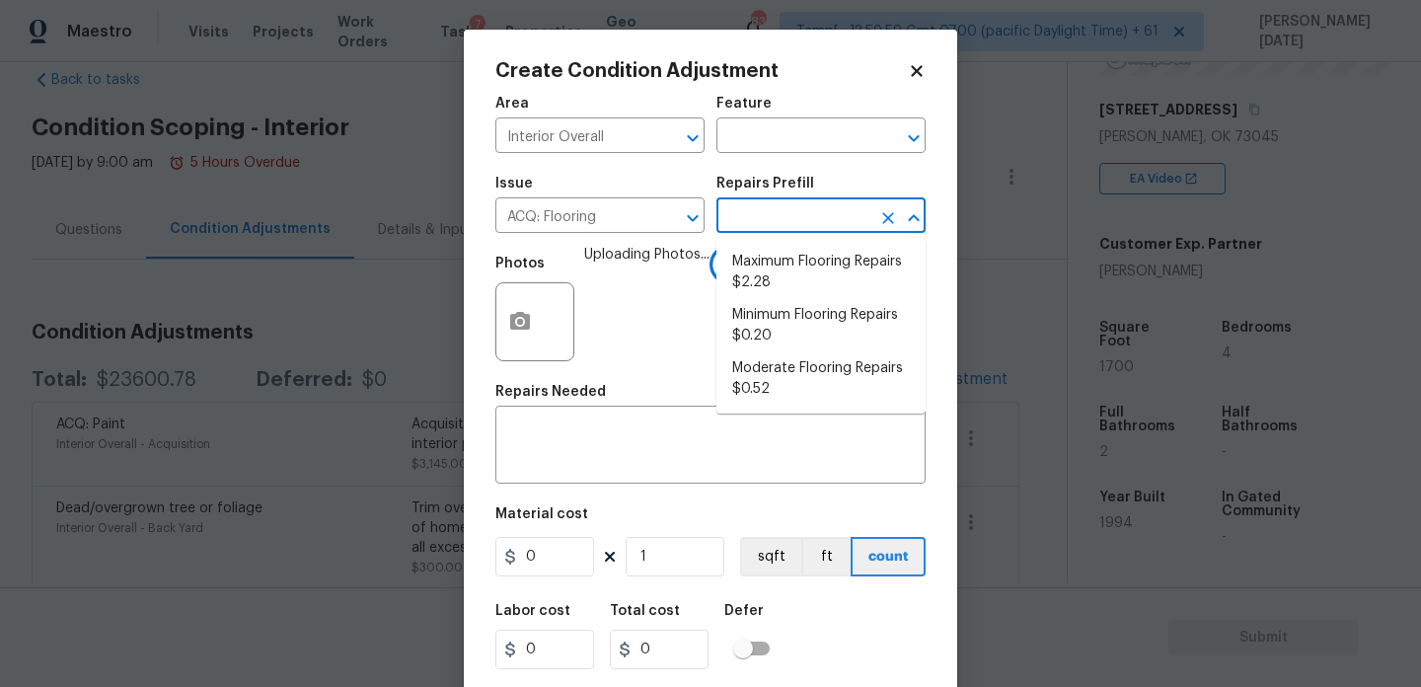
click at [765, 253] on li "Maximum Flooring Repairs $2.28" at bounding box center [821, 272] width 209 height 53
type input "Acquisition"
type textarea "Acquisition Scope: Maximum flooring repairs"
type input "2.28"
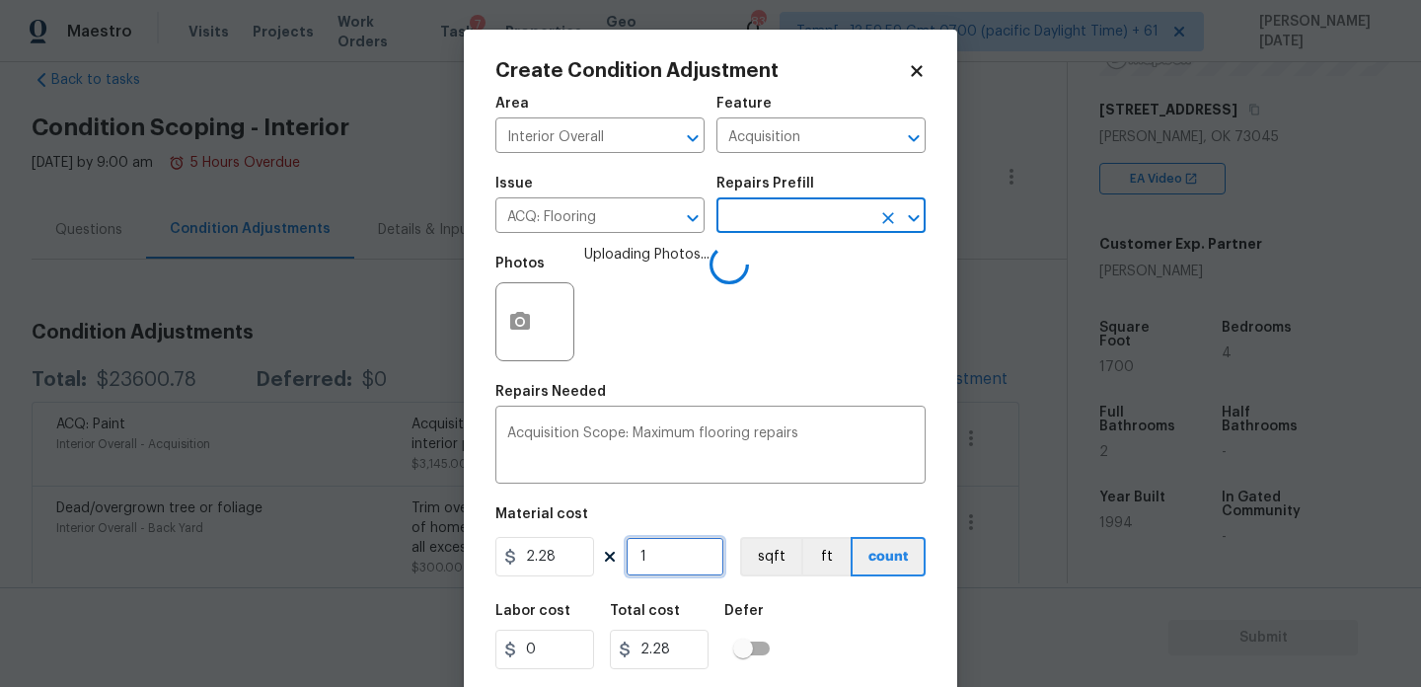
click at [686, 542] on input "1" at bounding box center [675, 556] width 99 height 39
type input "0"
paste input "170"
type input "1700"
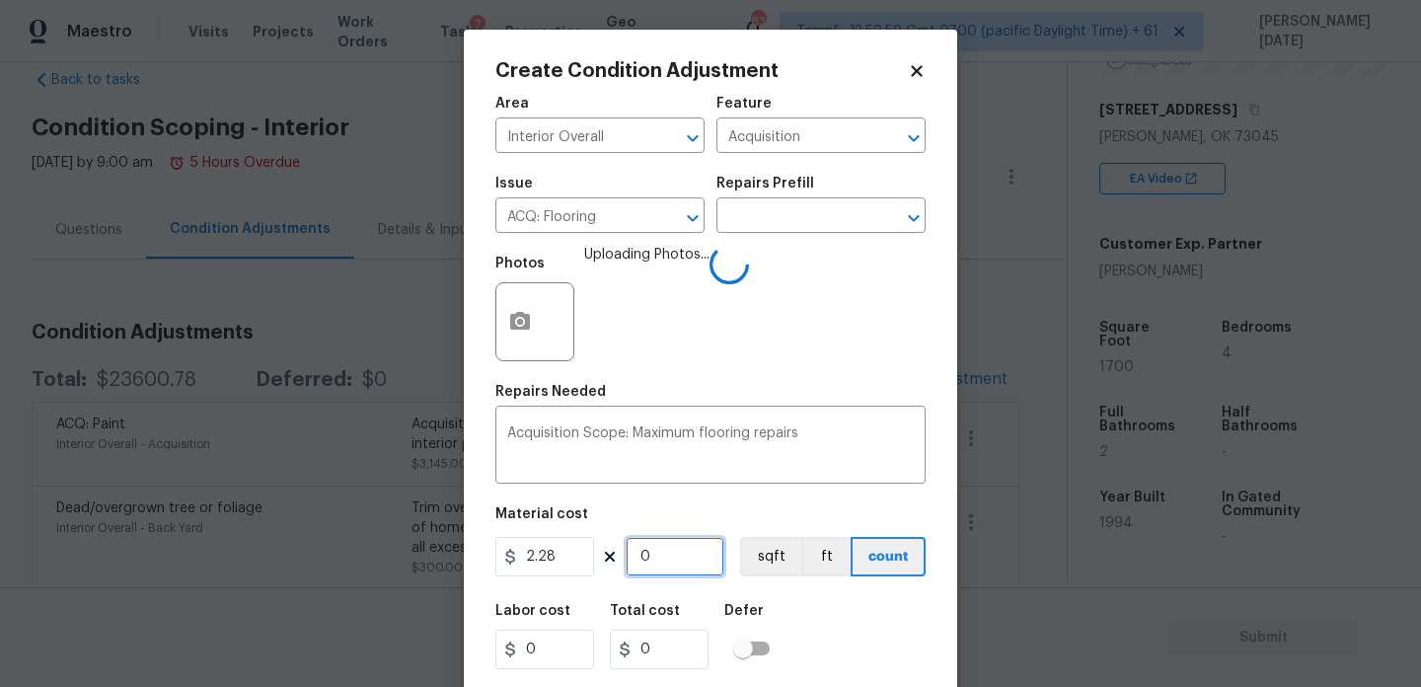
type input "3876"
type input "1700"
click at [819, 339] on div "Photos Uploading Photos..." at bounding box center [710, 309] width 430 height 128
click at [833, 339] on div "Photos Uploading Photos..." at bounding box center [710, 309] width 430 height 128
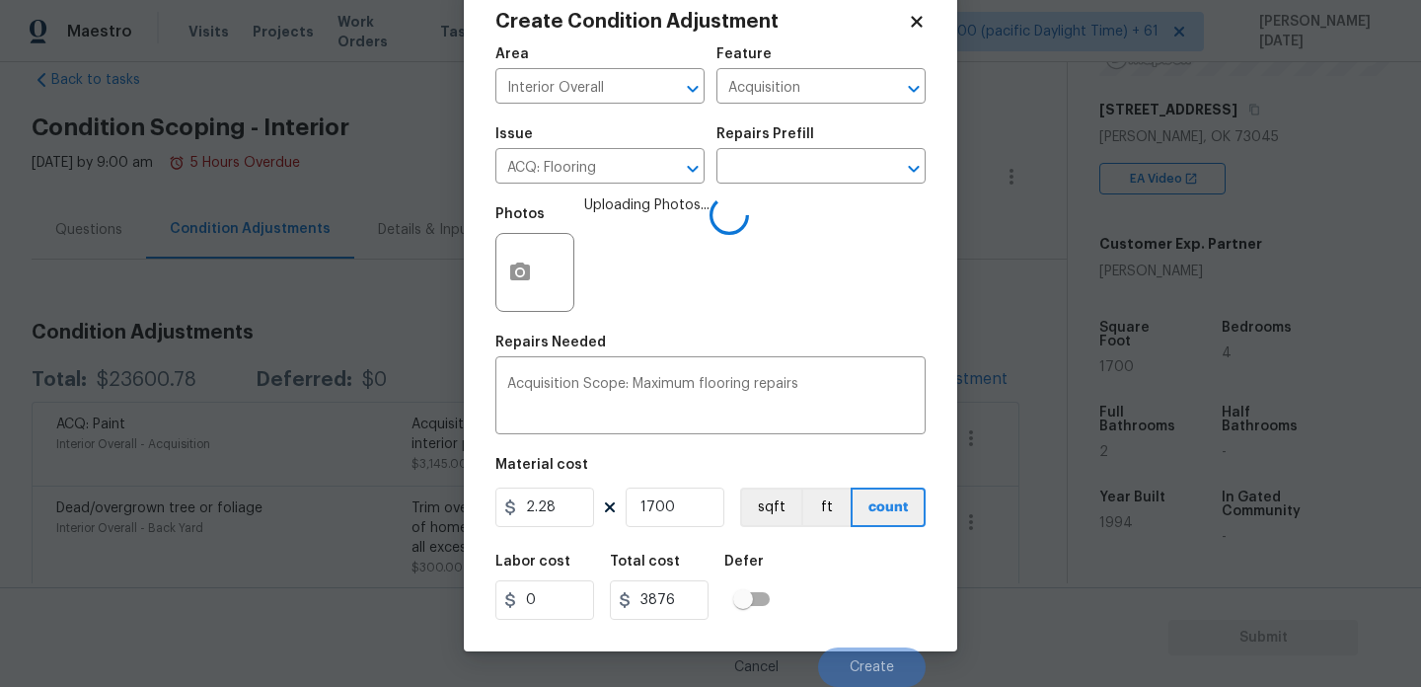
click at [879, 639] on div "Cancel Create" at bounding box center [710, 659] width 430 height 55
click at [872, 674] on button "Create" at bounding box center [872, 666] width 108 height 39
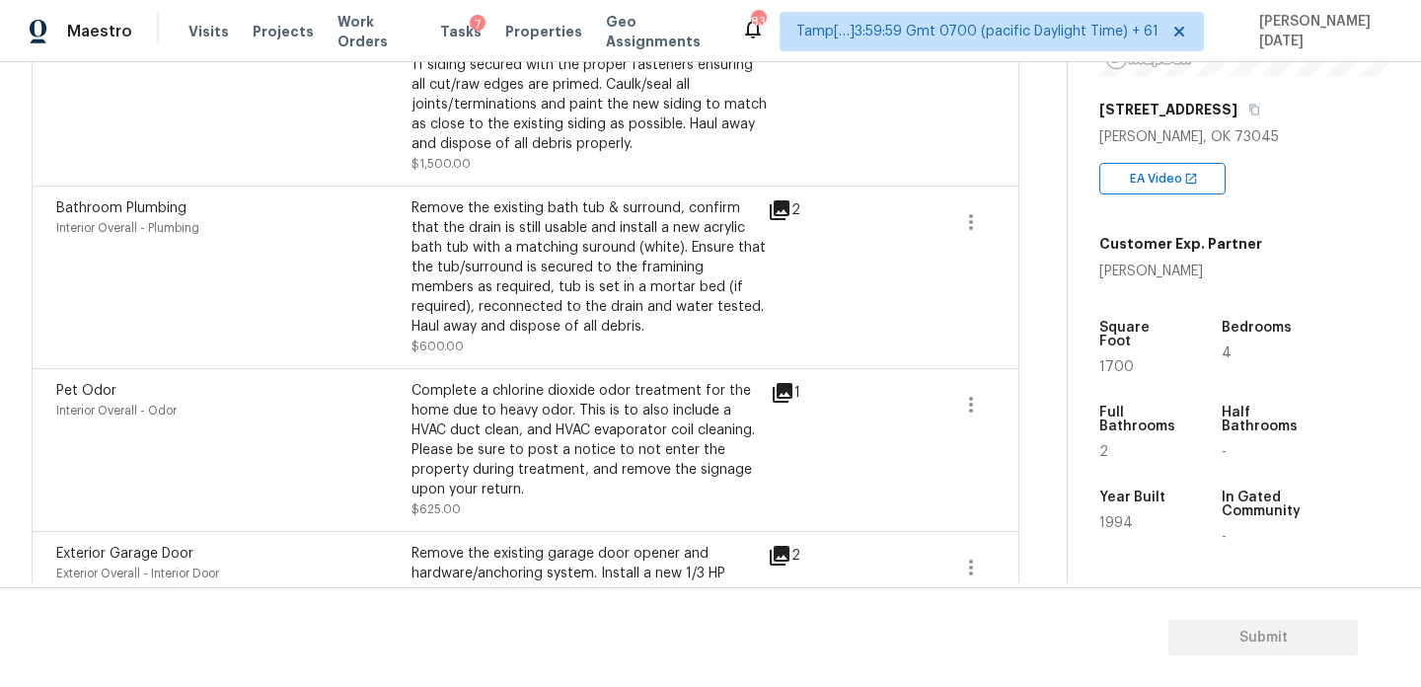
scroll to position [194, 0]
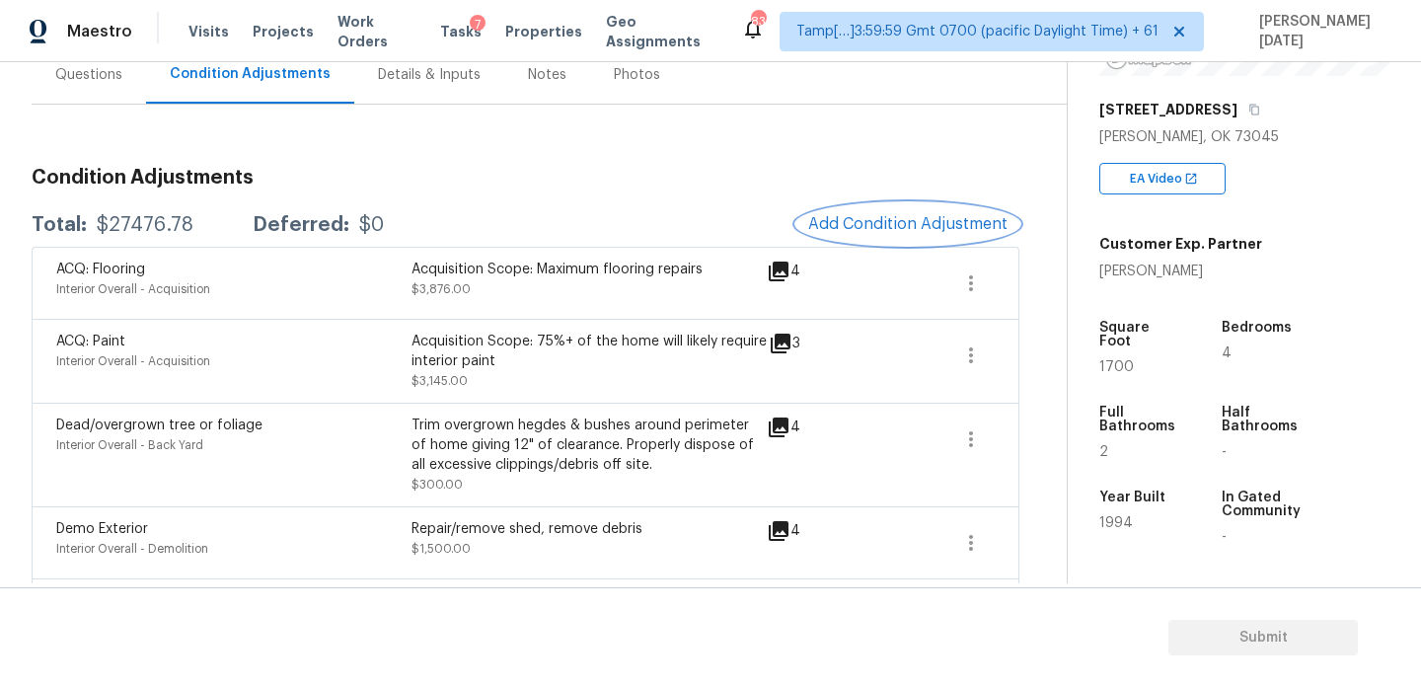
click at [850, 239] on button "Add Condition Adjustment" at bounding box center [907, 223] width 223 height 41
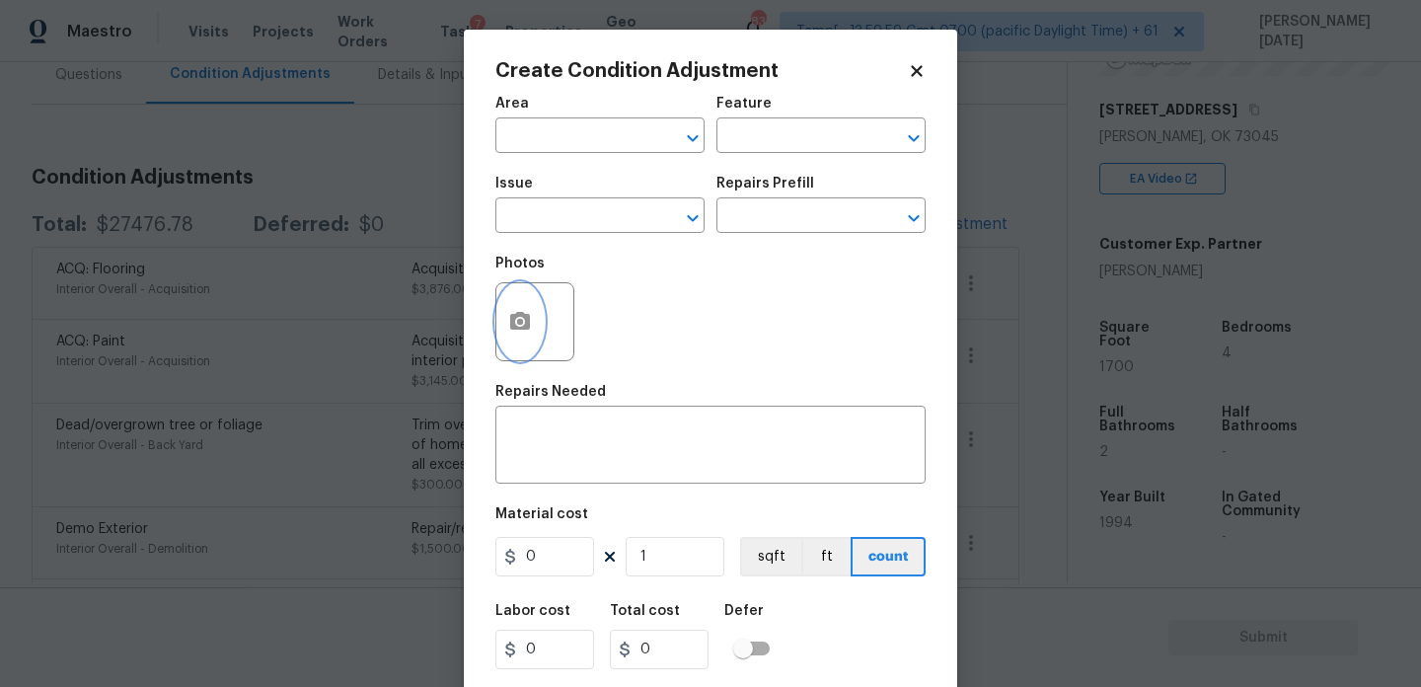
click at [513, 307] on button "button" at bounding box center [519, 321] width 47 height 77
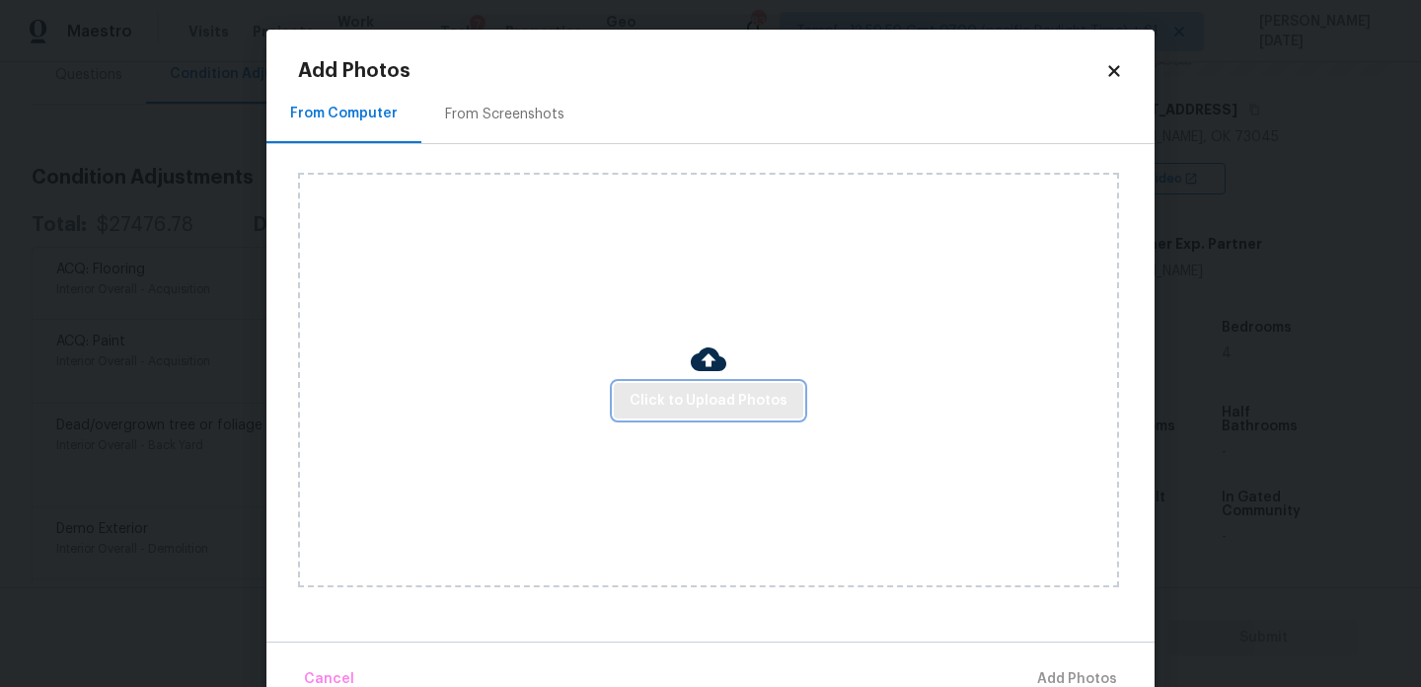
click at [683, 385] on button "Click to Upload Photos" at bounding box center [709, 401] width 190 height 37
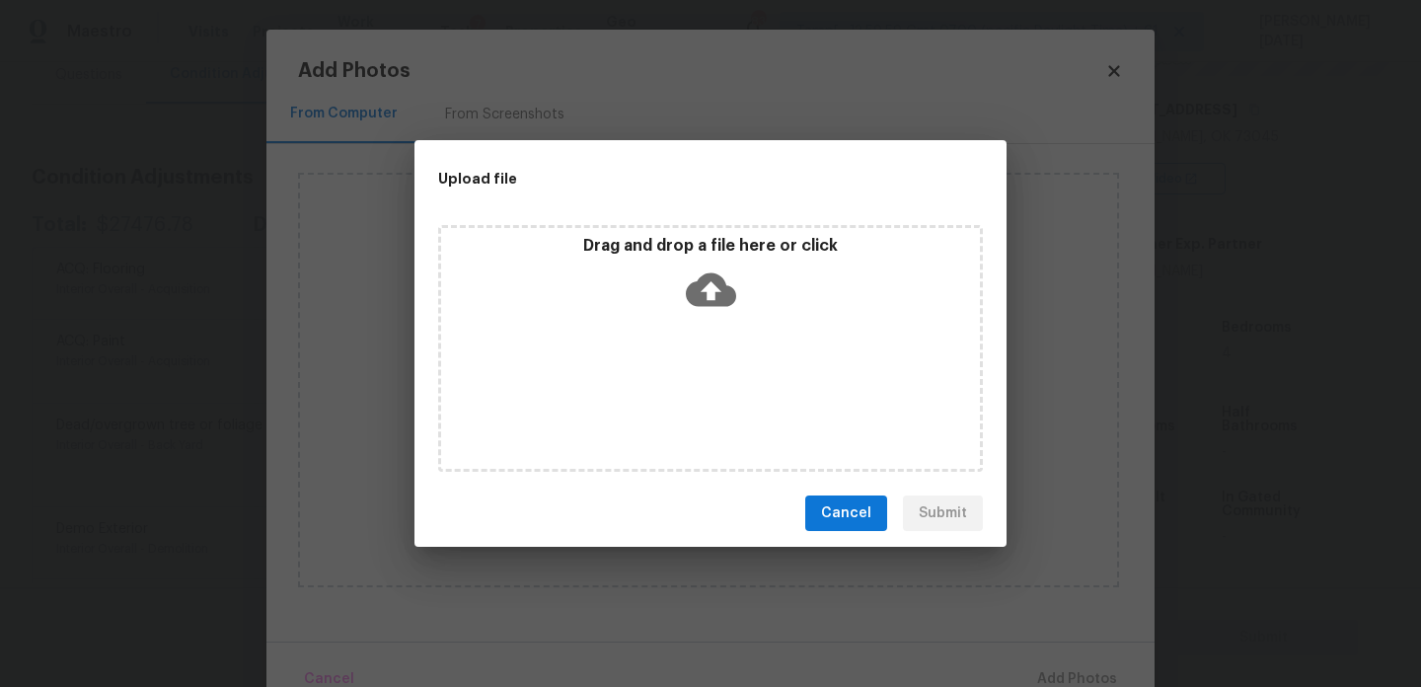
click at [683, 385] on div "Drag and drop a file here or click" at bounding box center [710, 348] width 545 height 247
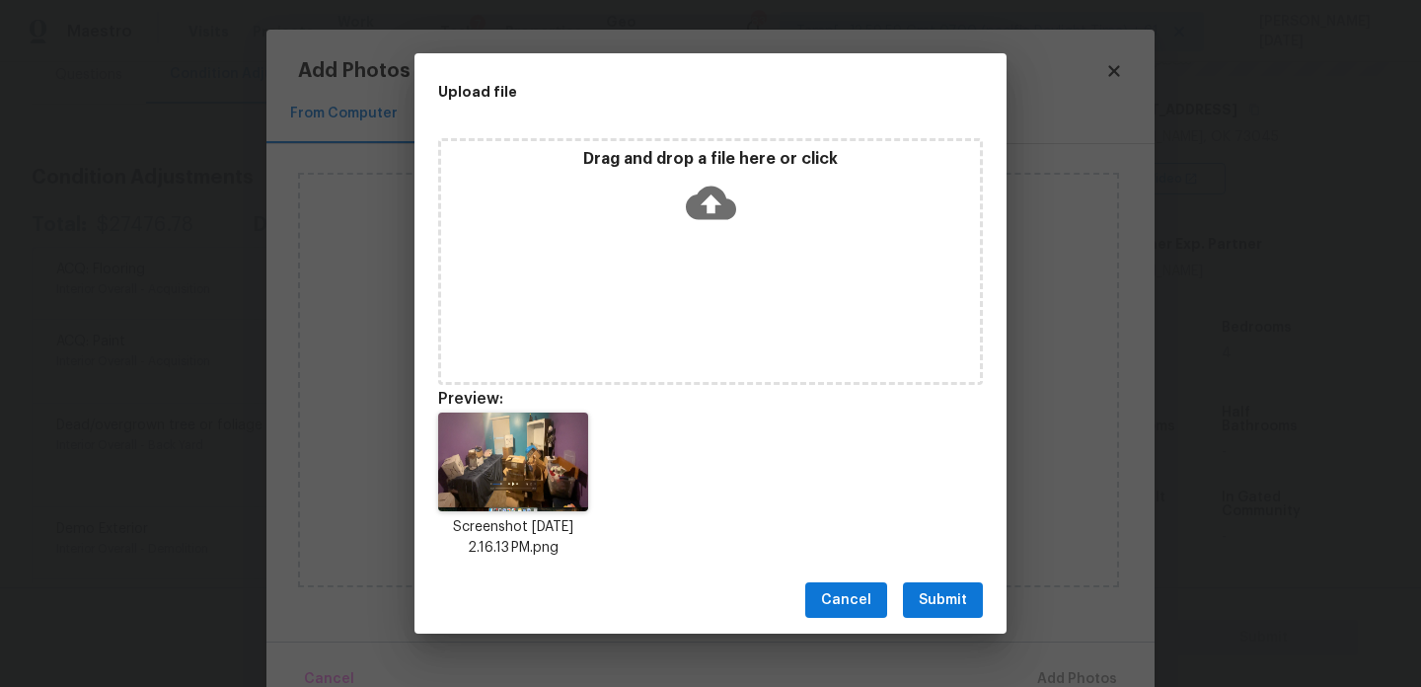
click at [964, 616] on button "Submit" at bounding box center [943, 600] width 80 height 37
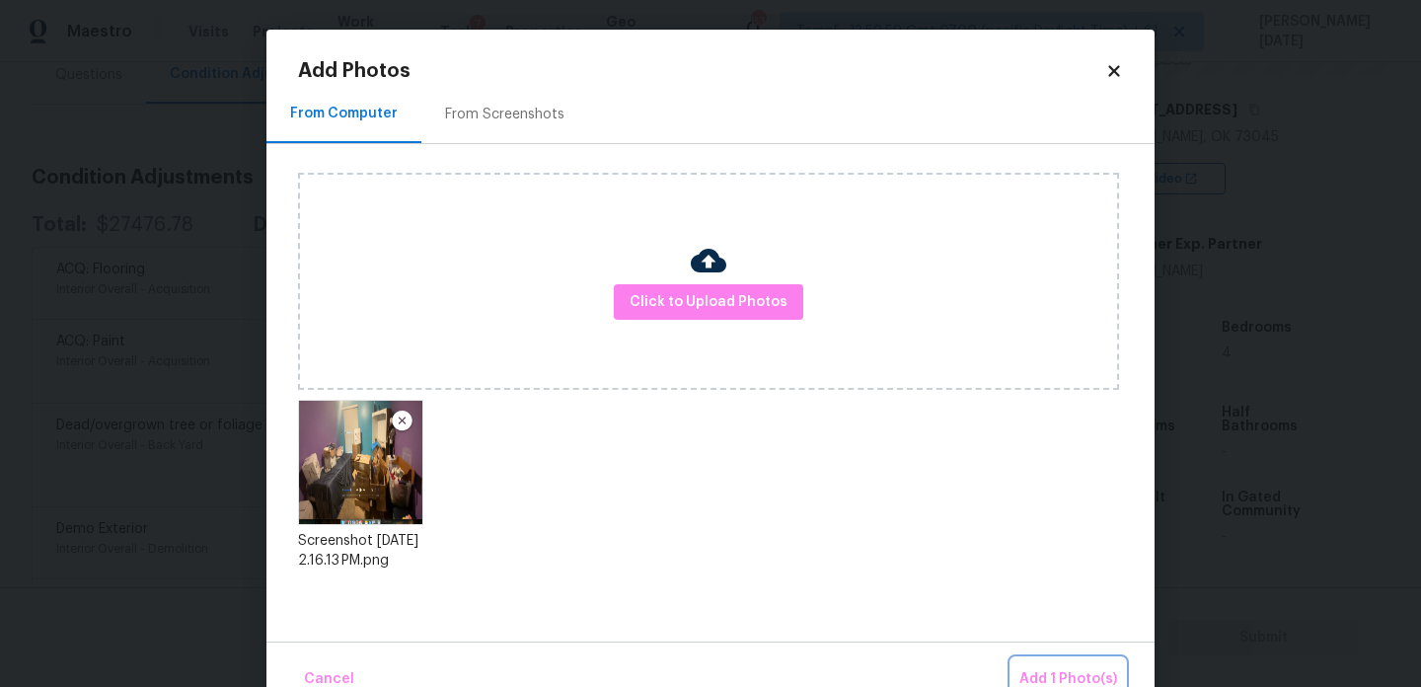
click at [1040, 668] on span "Add 1 Photo(s)" at bounding box center [1069, 679] width 98 height 25
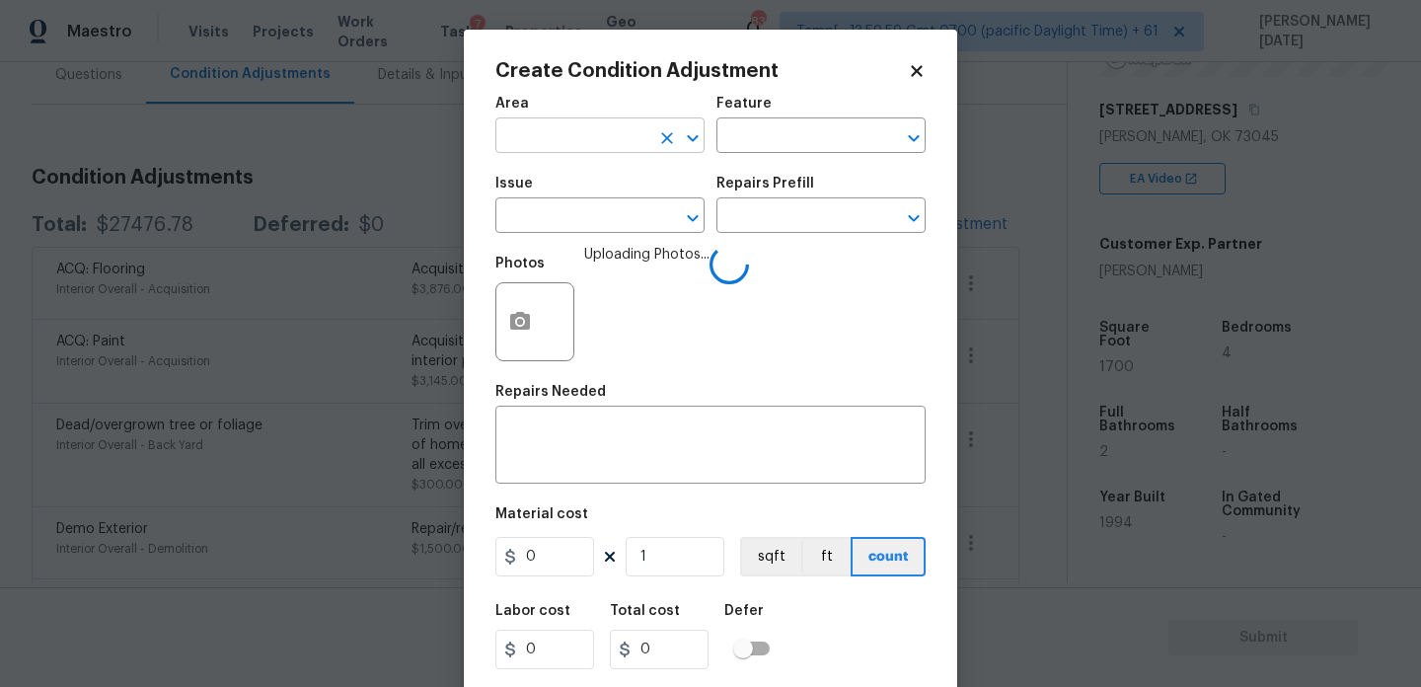
click at [534, 151] on input "text" at bounding box center [572, 137] width 154 height 31
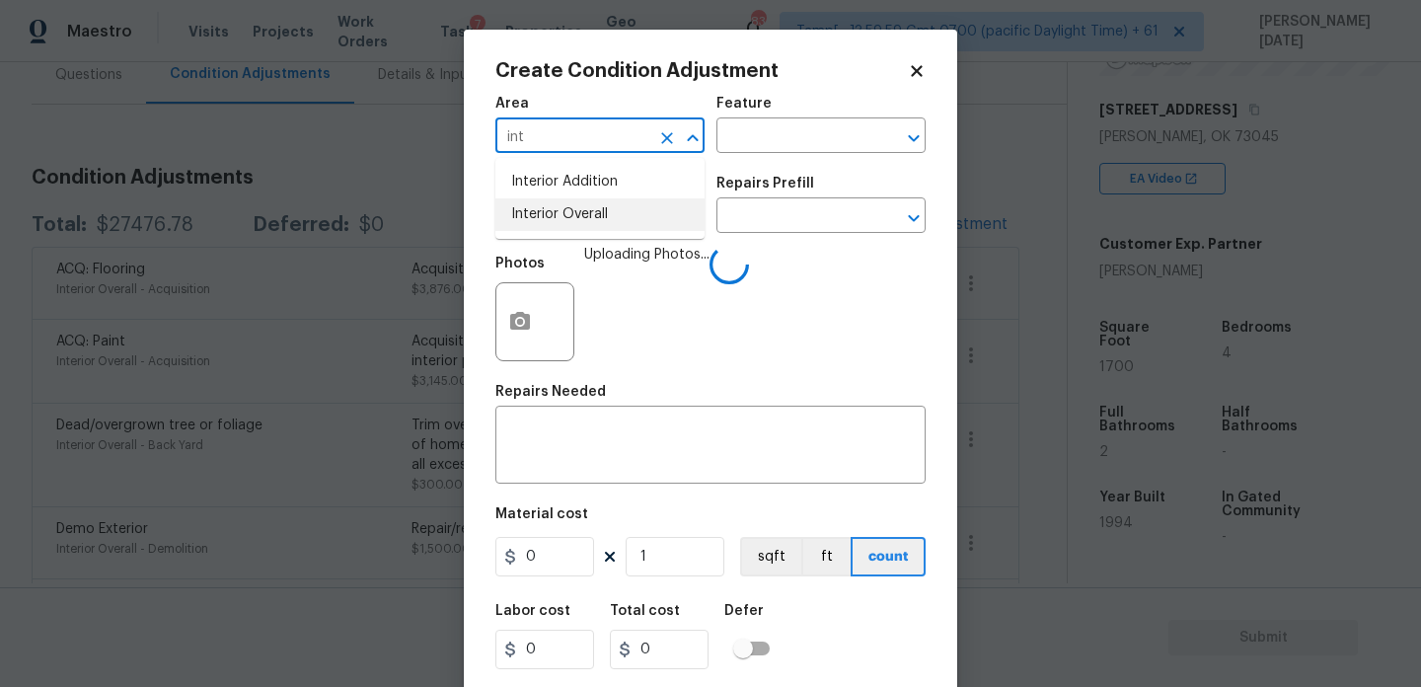
click at [560, 223] on li "Interior Overall" at bounding box center [599, 214] width 209 height 33
type input "Interior Overall"
click at [560, 223] on input "text" at bounding box center [572, 217] width 154 height 31
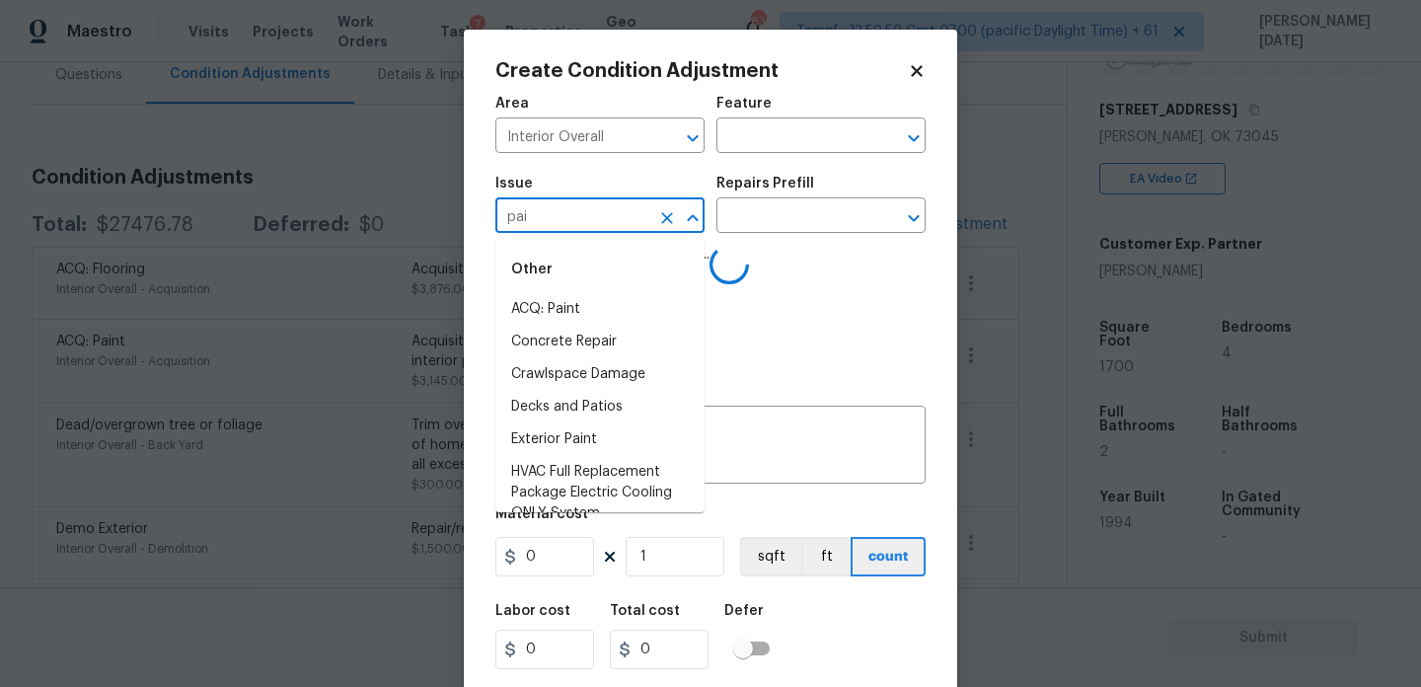
type input "pain"
type input "t"
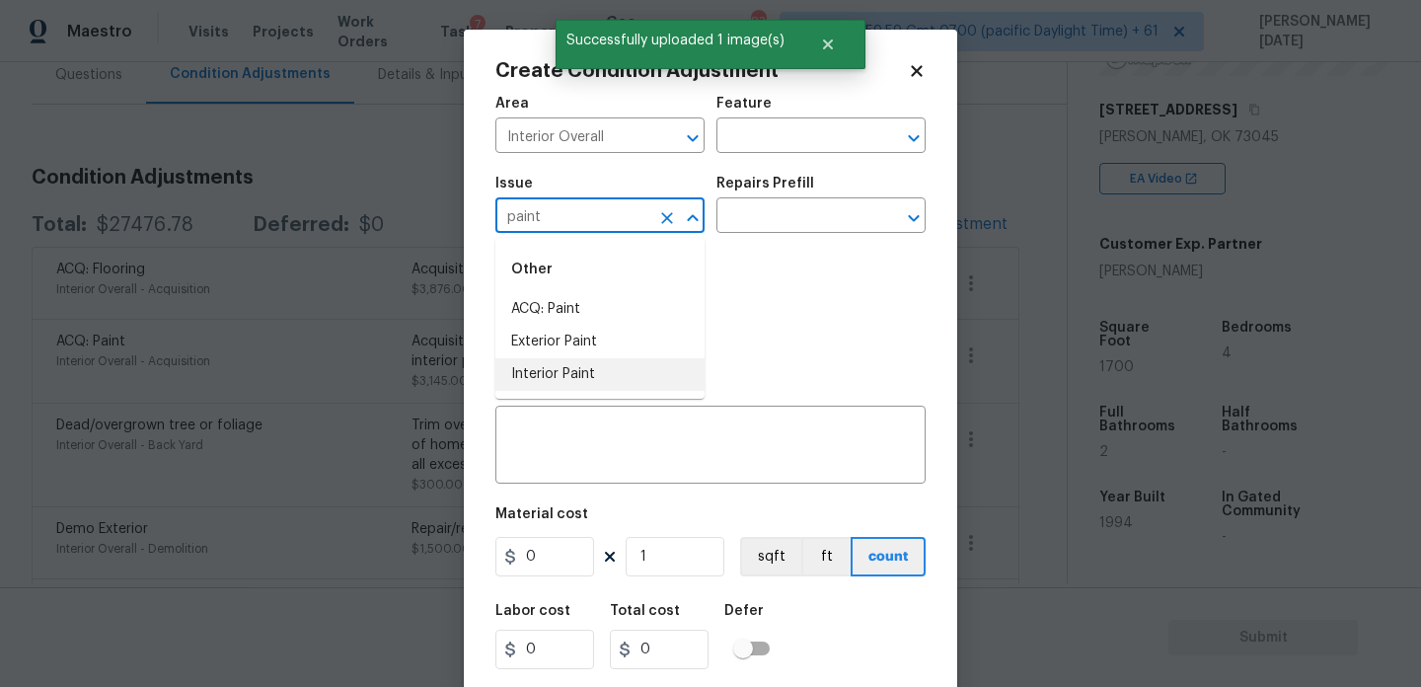
click at [568, 368] on li "Interior Paint" at bounding box center [599, 374] width 209 height 33
type input "Interior Paint"
click at [778, 220] on input "text" at bounding box center [794, 217] width 154 height 31
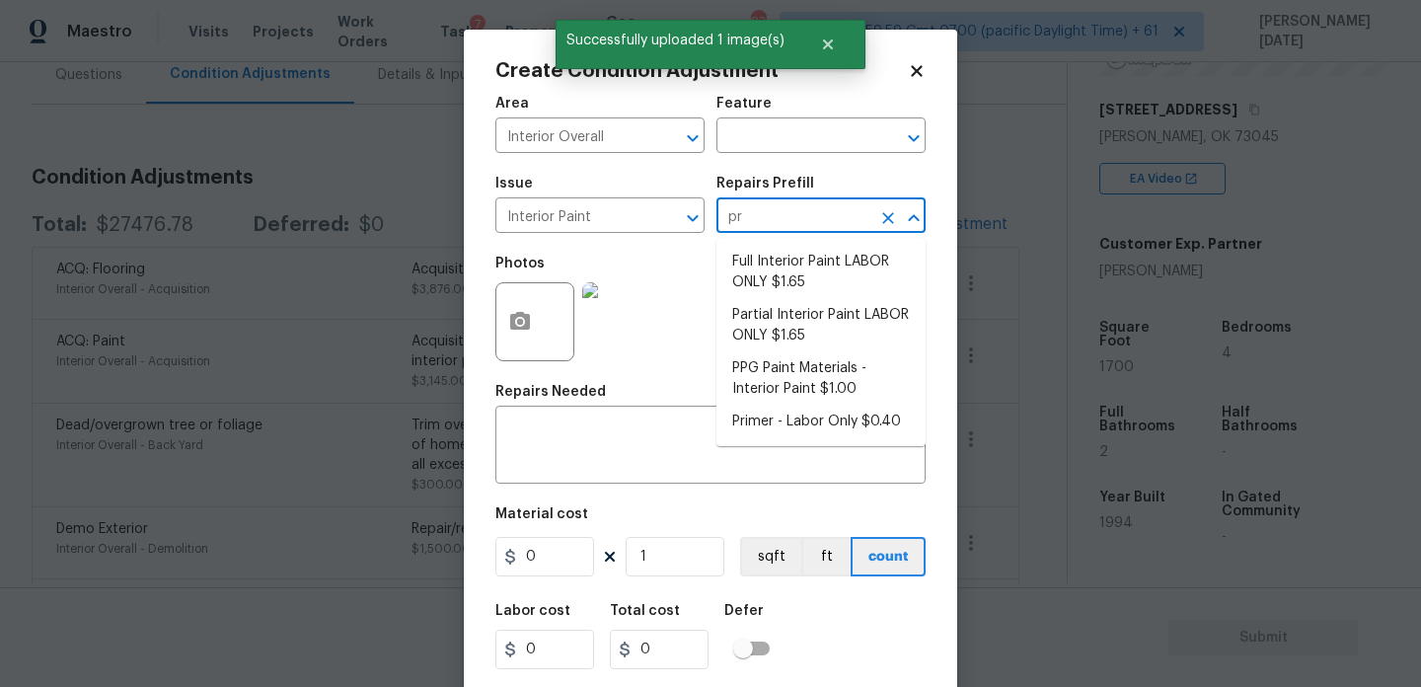
type input "pri"
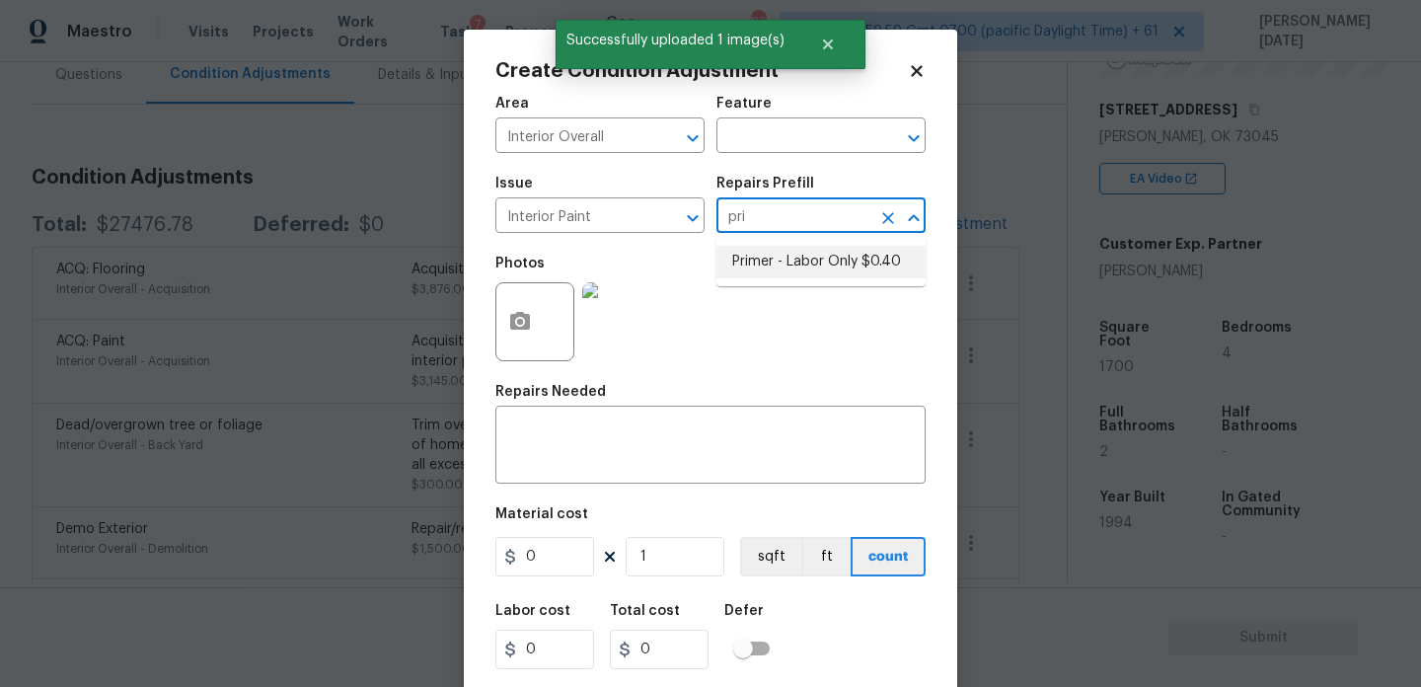
click at [798, 265] on li "Primer - Labor Only $0.40" at bounding box center [821, 262] width 209 height 33
type input "Overall Paint"
type textarea "Interior primer - PRIMER PROVIDED BY OPENDOOR - All nails, screws, drywall anch…"
type input "0.4"
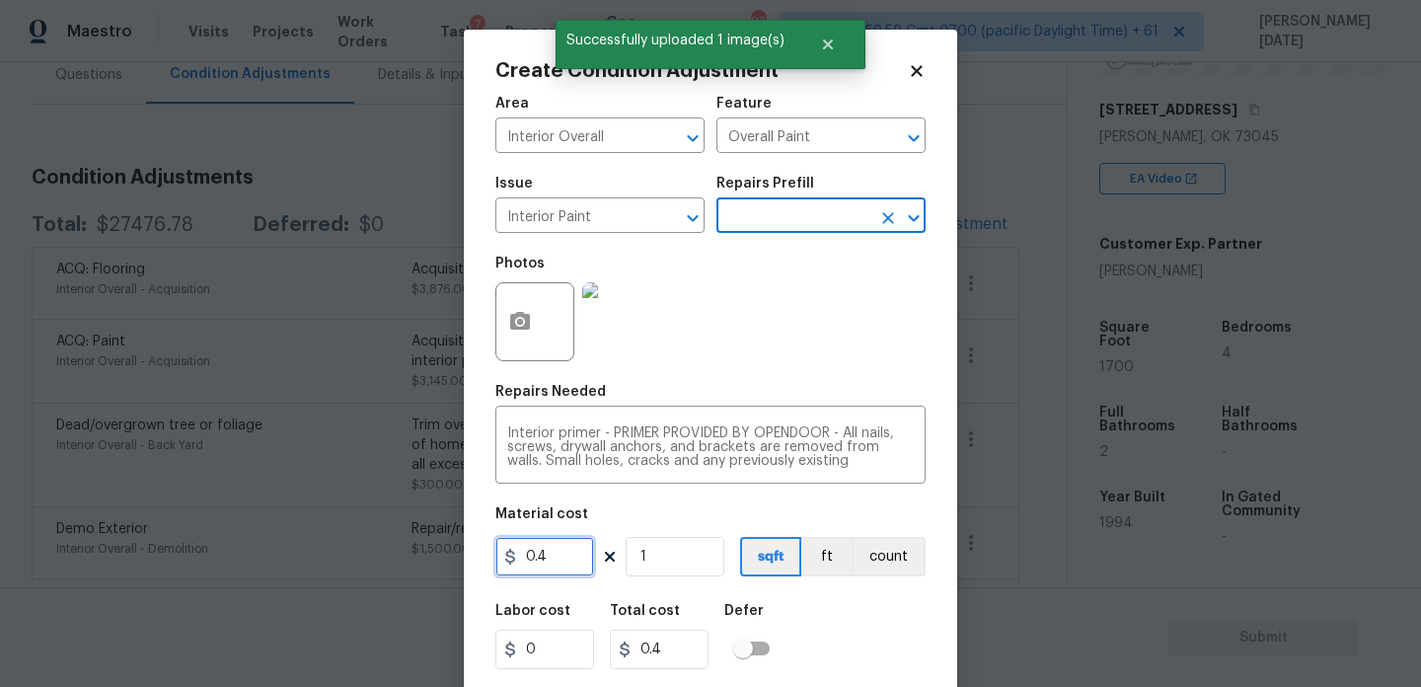
drag, startPoint x: 563, startPoint y: 564, endPoint x: 446, endPoint y: 558, distance: 116.6
click at [446, 558] on div "Create Condition Adjustment Area Interior Overall ​ Feature Overall Paint ​ Iss…" at bounding box center [710, 343] width 1421 height 687
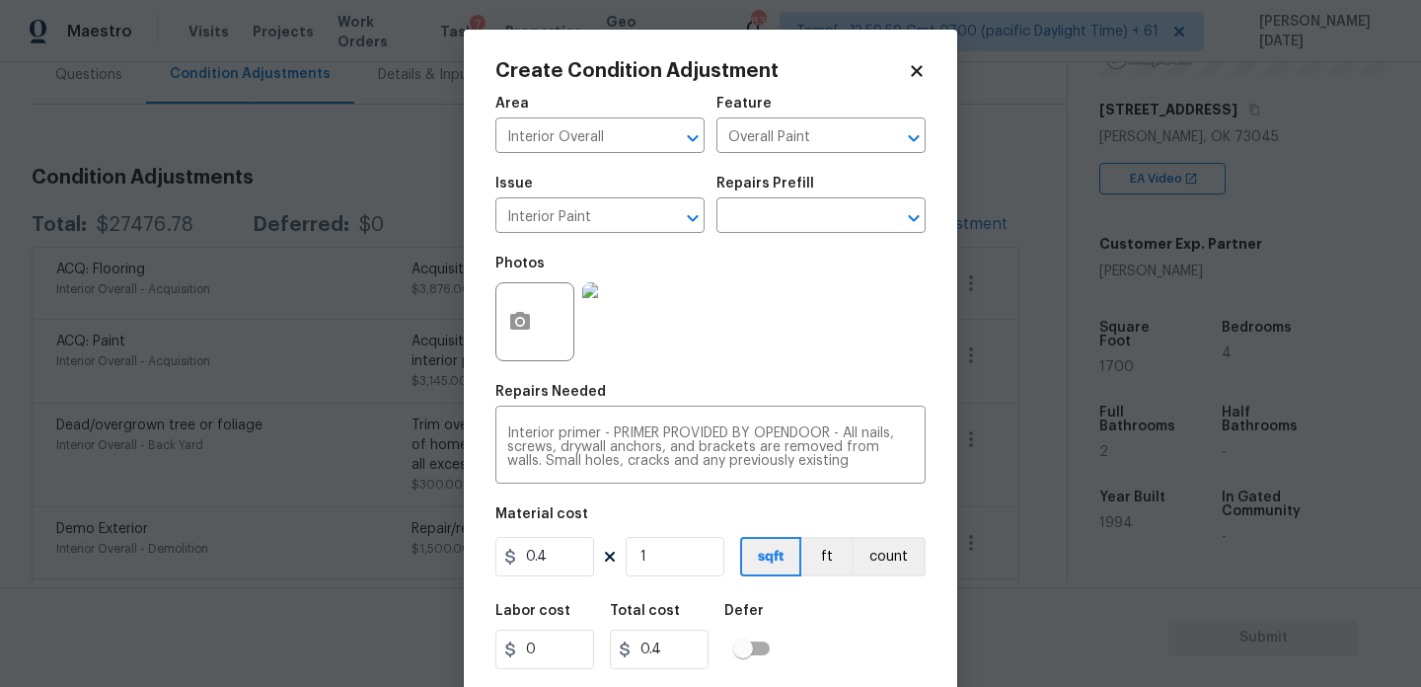
click at [799, 200] on div "Repairs Prefill" at bounding box center [821, 190] width 209 height 26
click at [669, 569] on input "1" at bounding box center [675, 556] width 99 height 39
type input "0"
paste input "170"
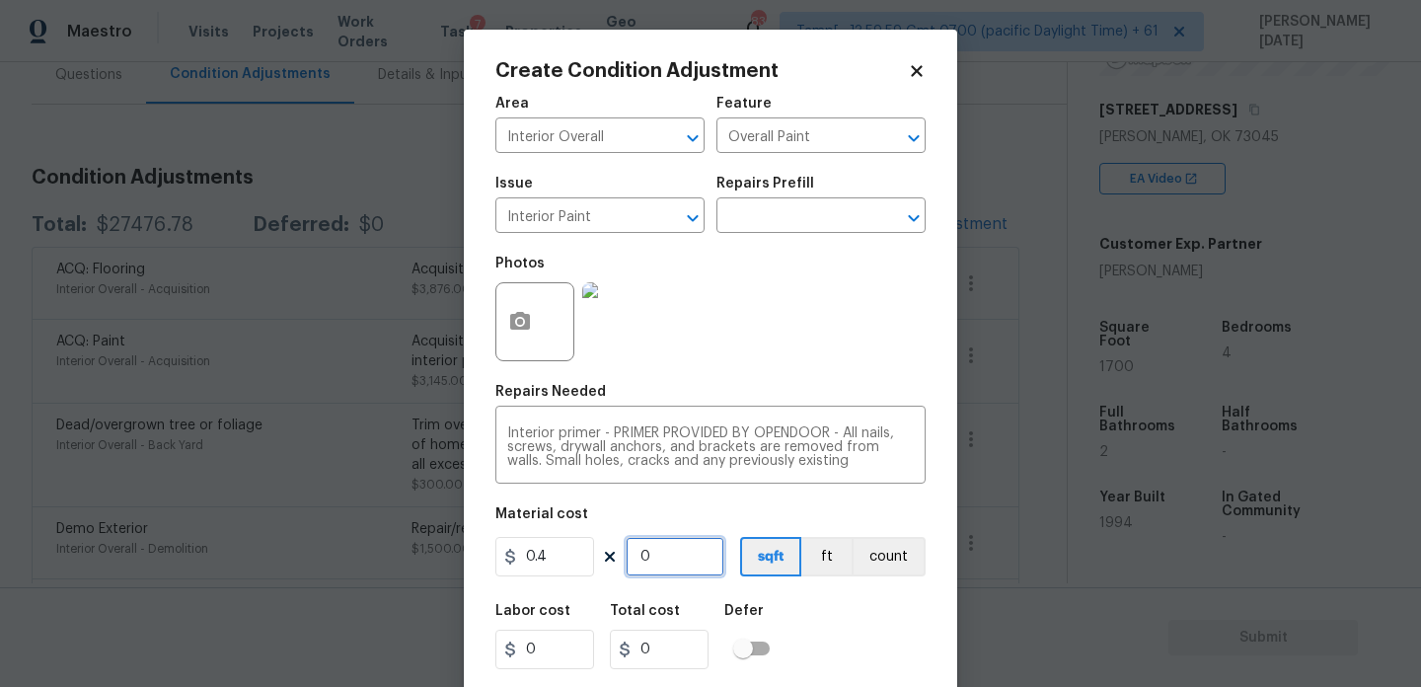
type input "1700"
type input "680"
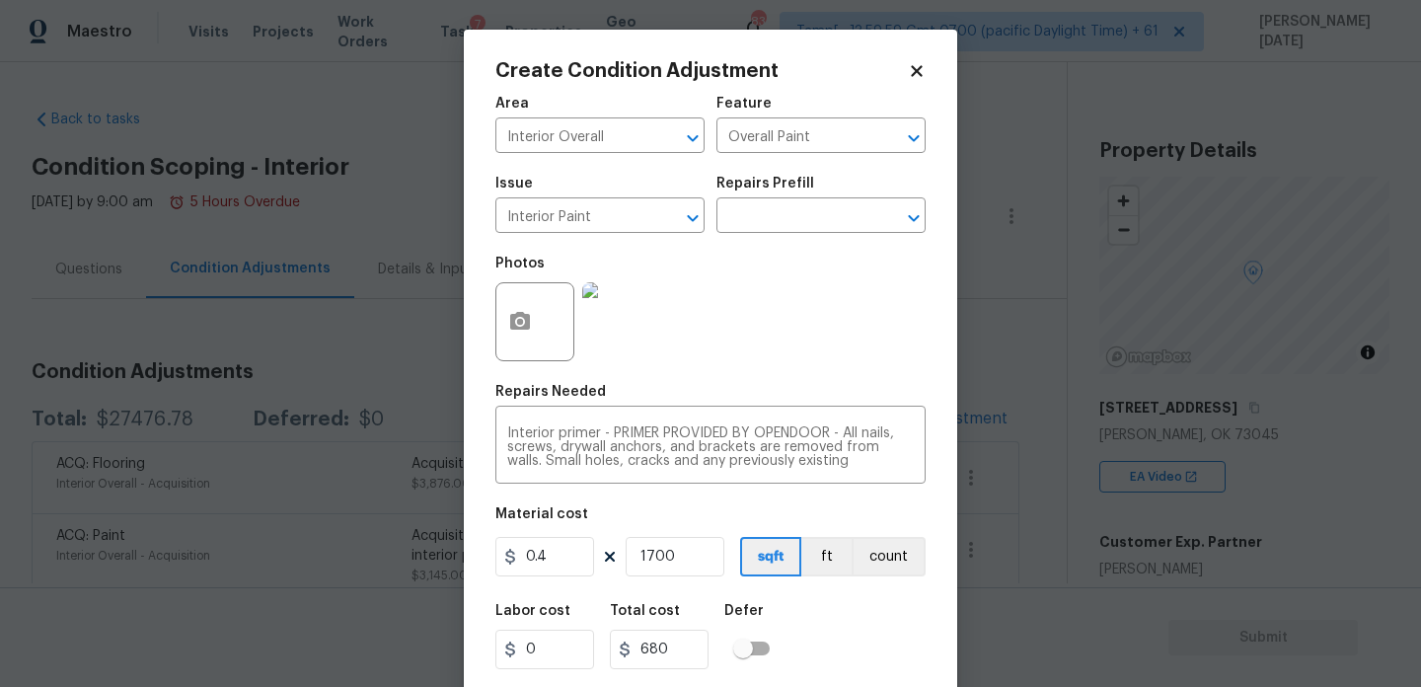
scroll to position [298, 0]
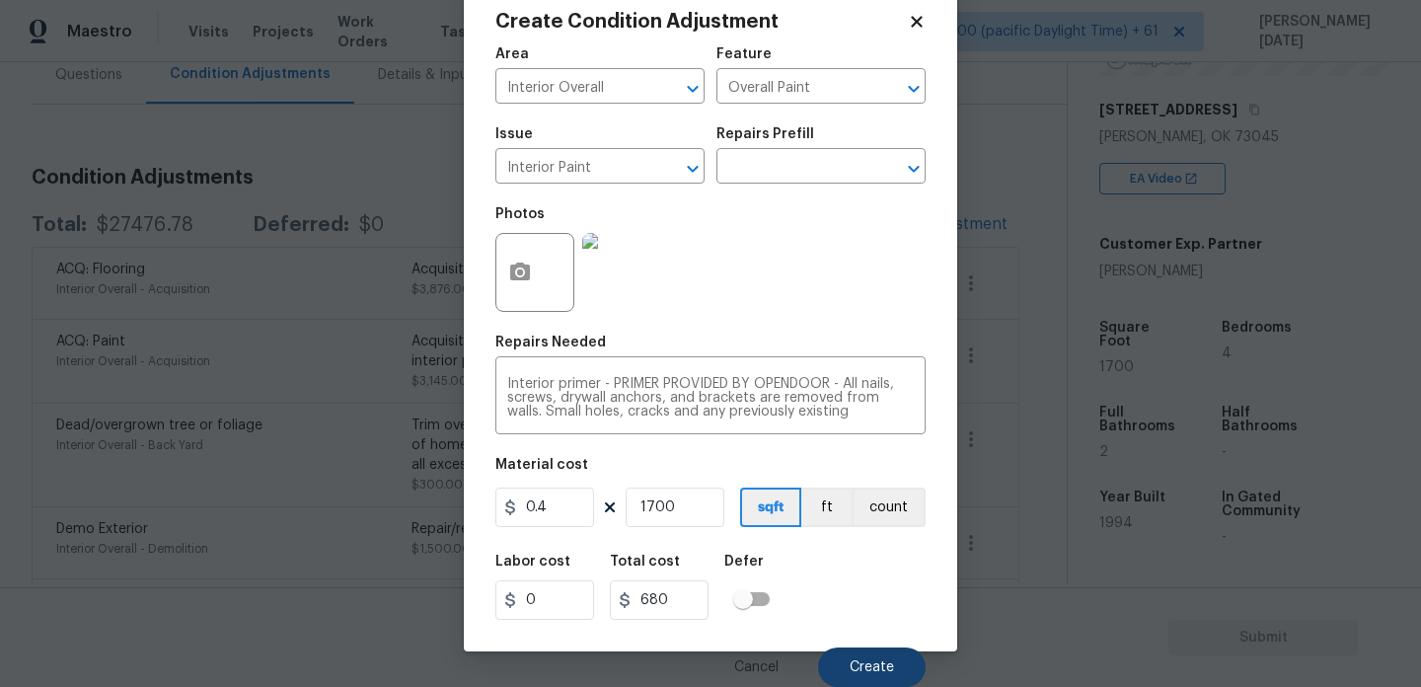
type input "1700"
click at [856, 678] on button "Create" at bounding box center [872, 666] width 108 height 39
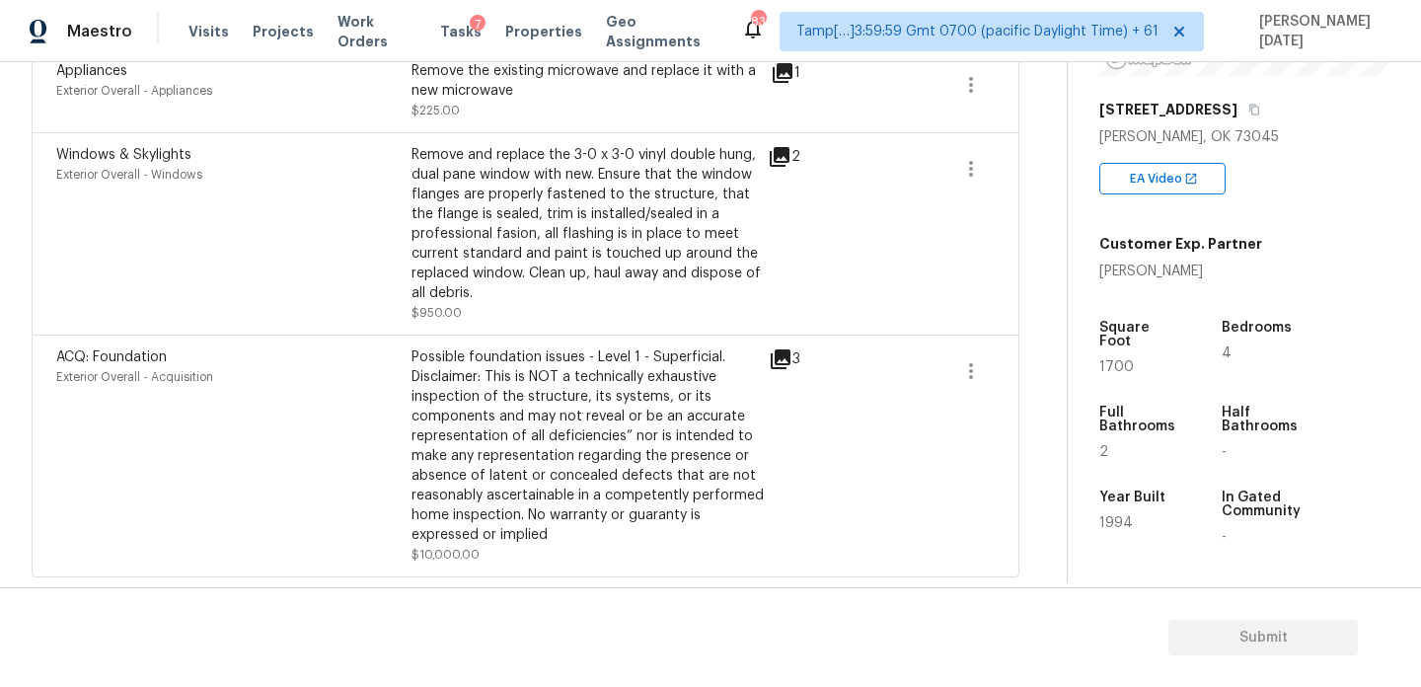
scroll to position [0, 0]
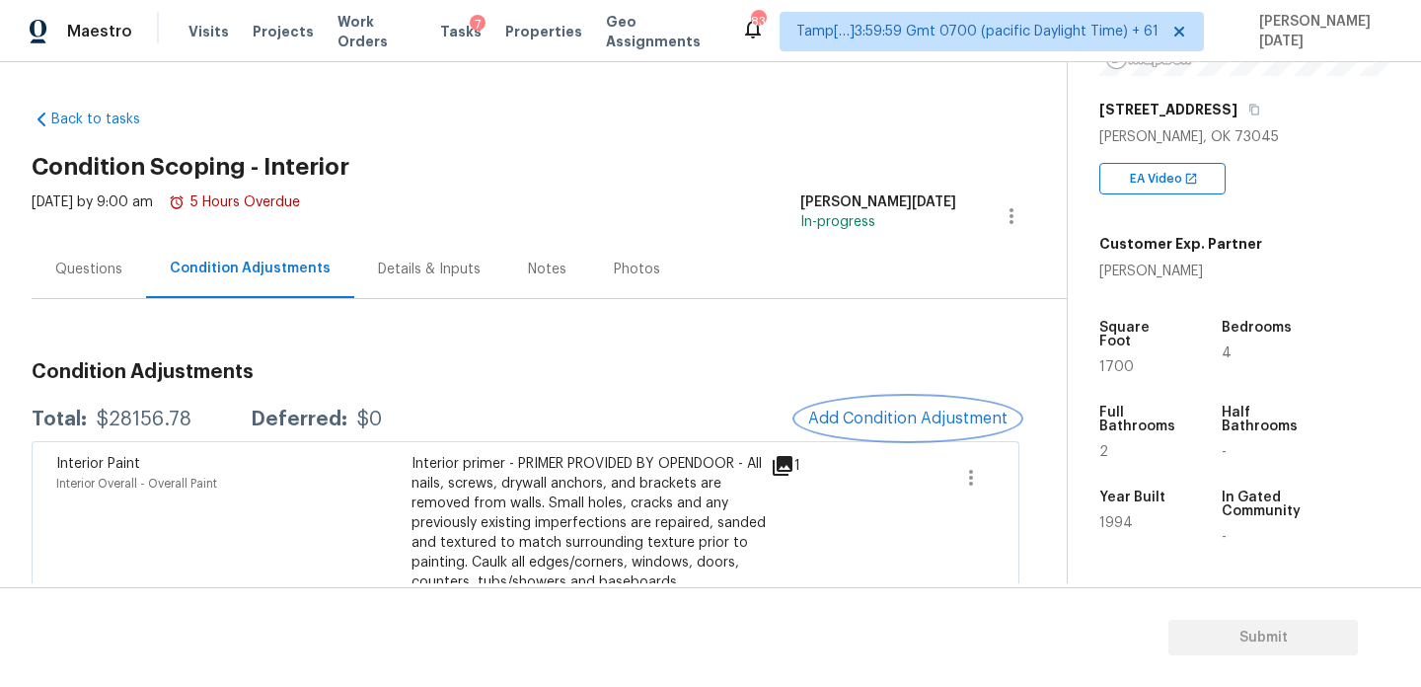
click at [890, 432] on button "Add Condition Adjustment" at bounding box center [907, 418] width 223 height 41
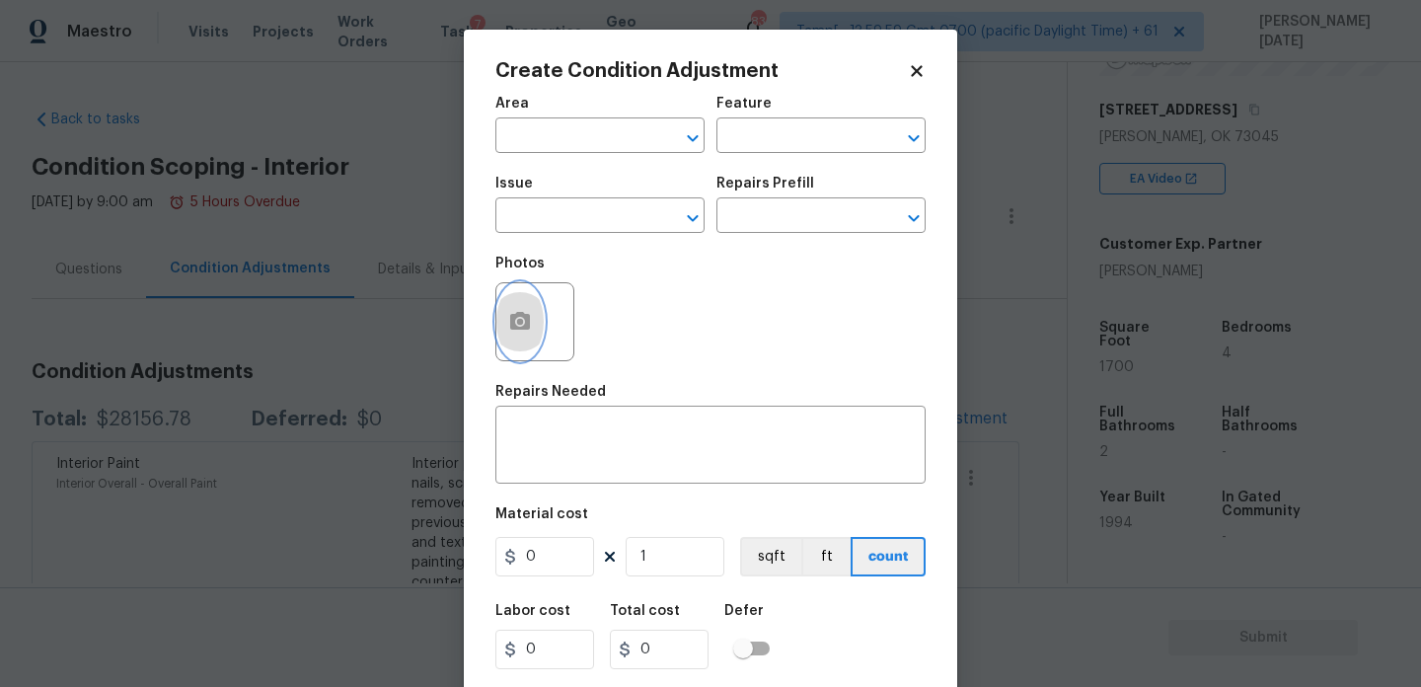
click at [520, 337] on button "button" at bounding box center [519, 321] width 47 height 77
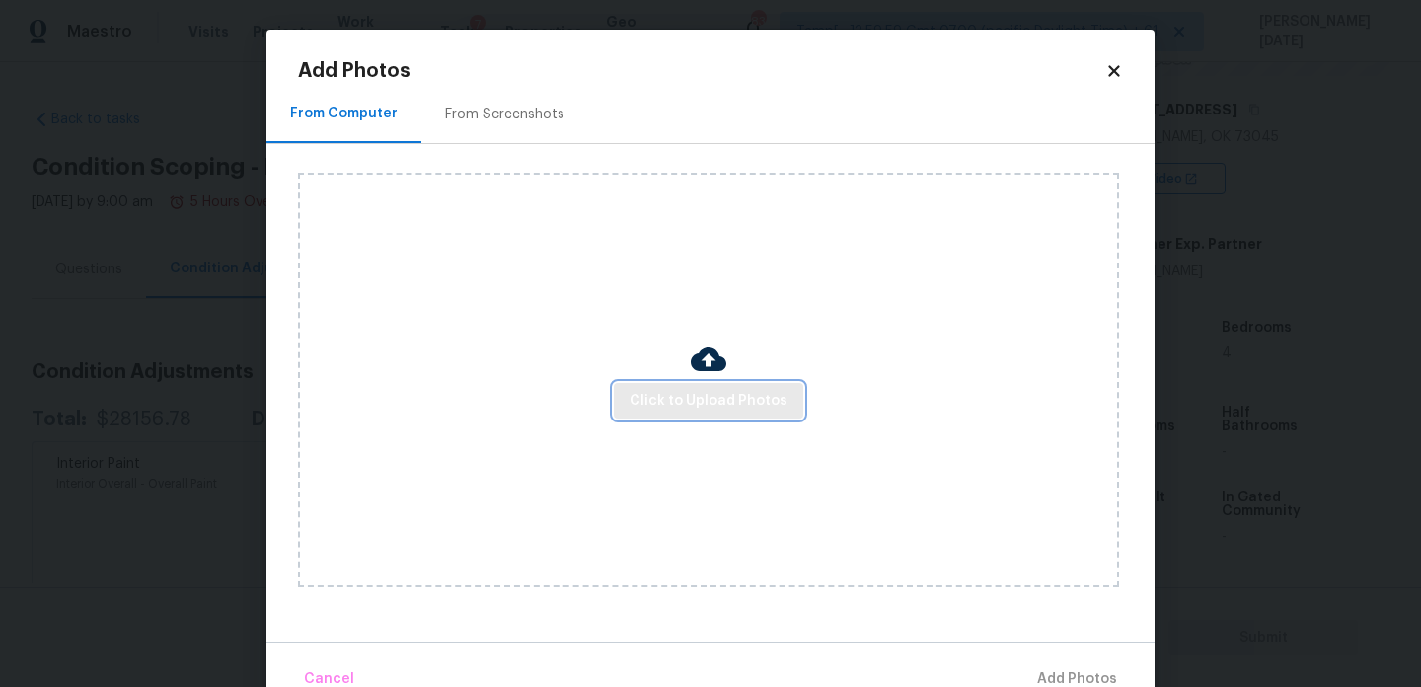
click at [643, 383] on button "Click to Upload Photos" at bounding box center [709, 401] width 190 height 37
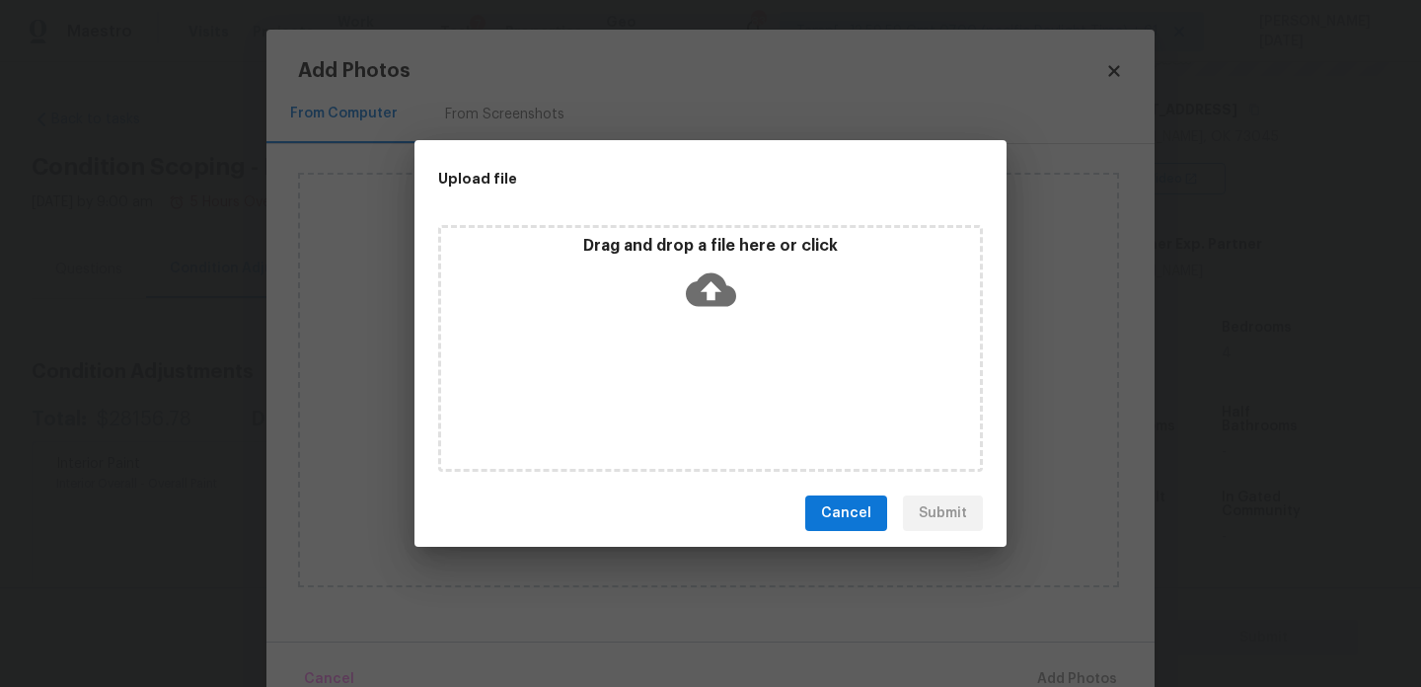
click at [643, 383] on div "Drag and drop a file here or click" at bounding box center [710, 348] width 545 height 247
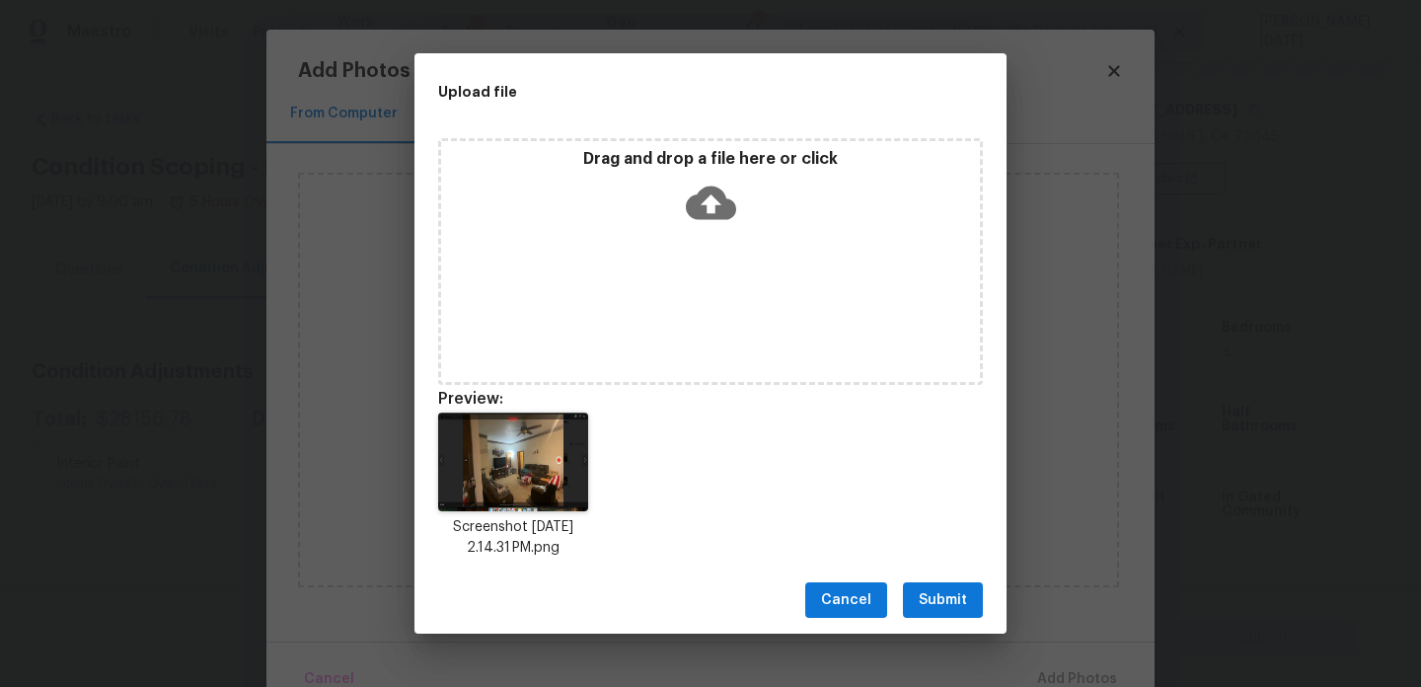
click at [935, 591] on span "Submit" at bounding box center [943, 600] width 48 height 25
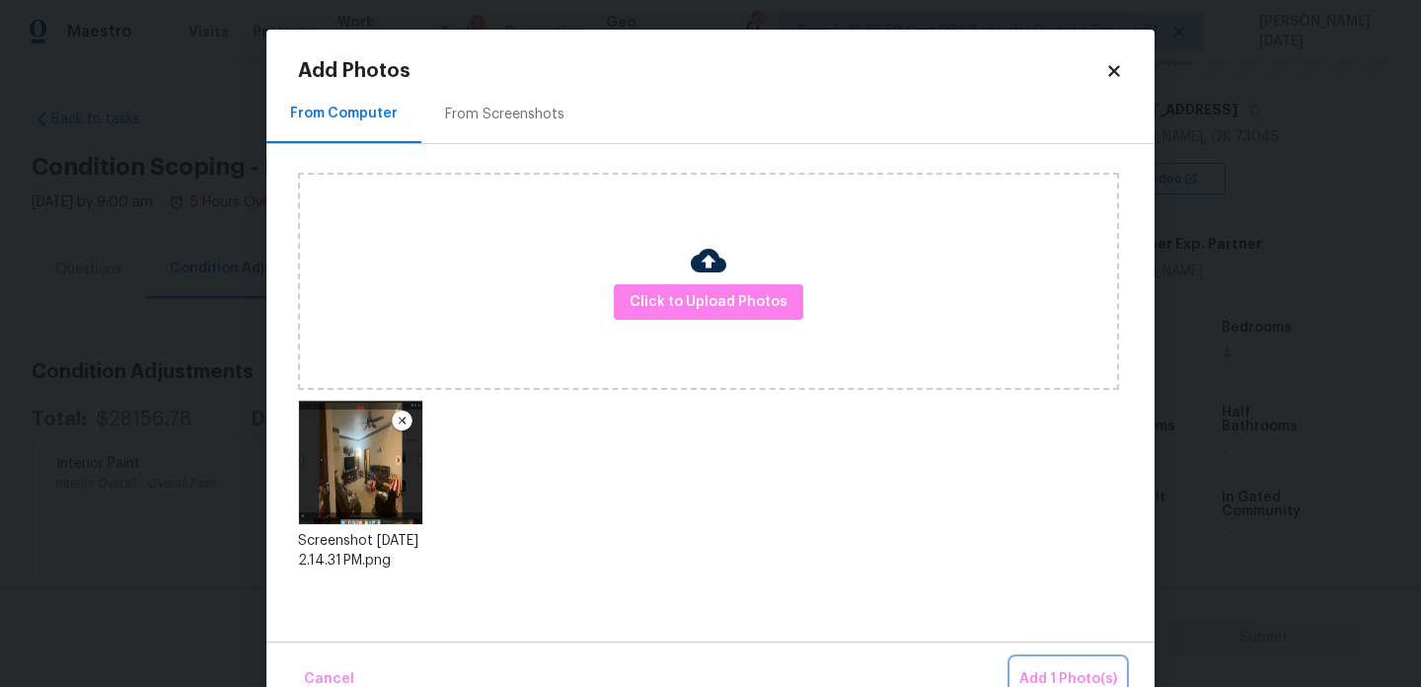
click at [1034, 662] on button "Add 1 Photo(s)" at bounding box center [1069, 679] width 114 height 42
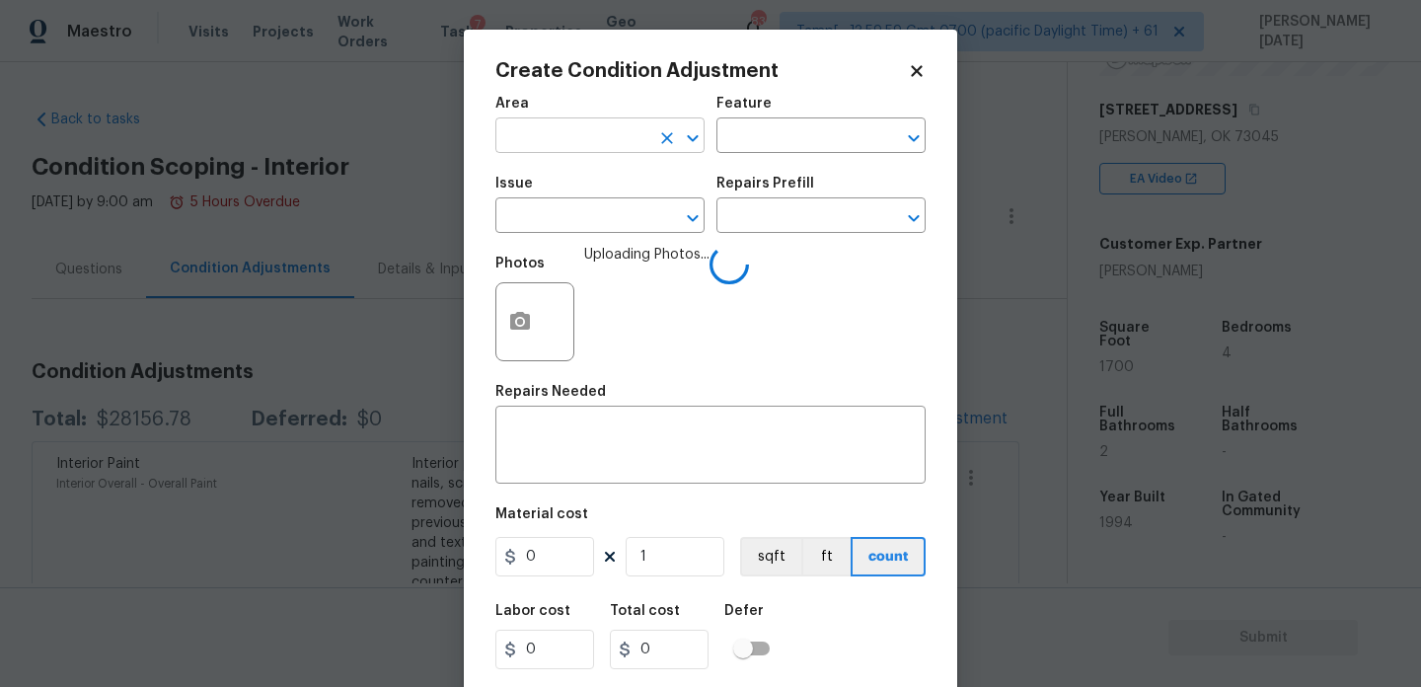
click at [532, 133] on input "text" at bounding box center [572, 137] width 154 height 31
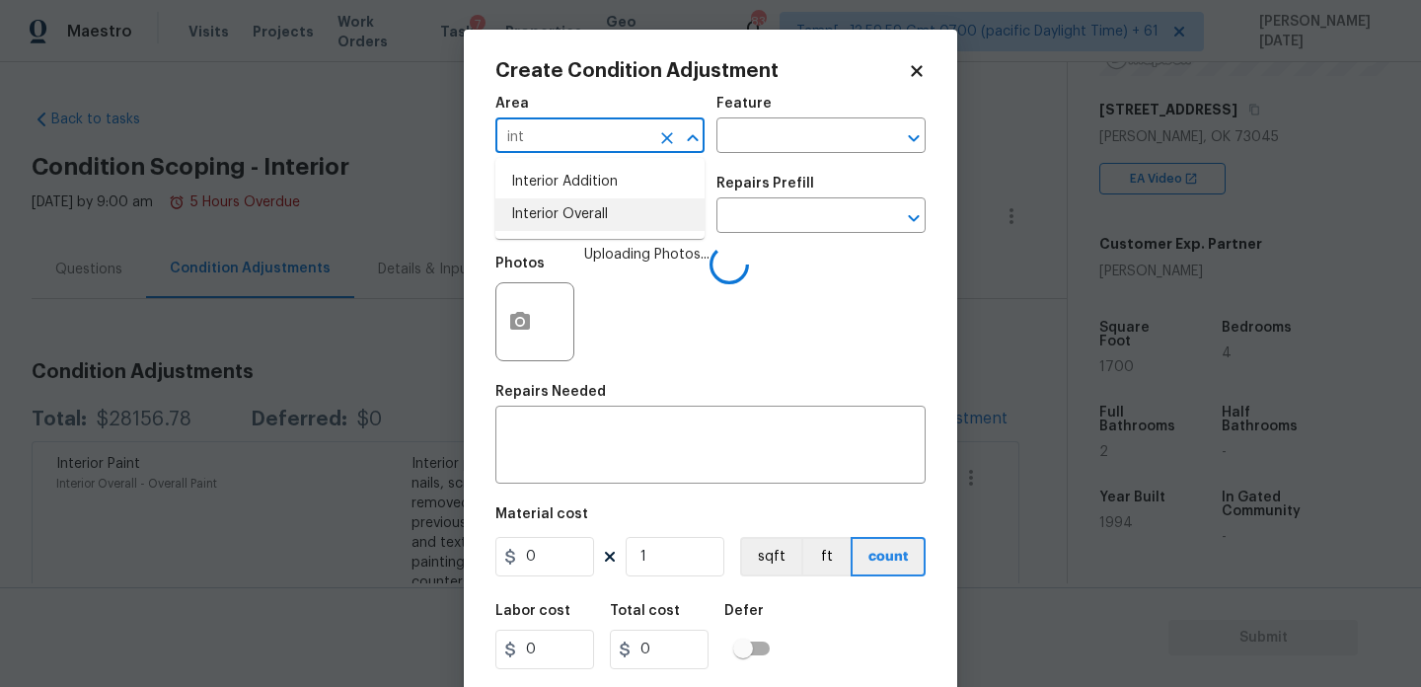
click at [546, 211] on li "Interior Overall" at bounding box center [599, 214] width 209 height 33
type input "Interior Overall"
click at [546, 211] on input "text" at bounding box center [572, 217] width 154 height 31
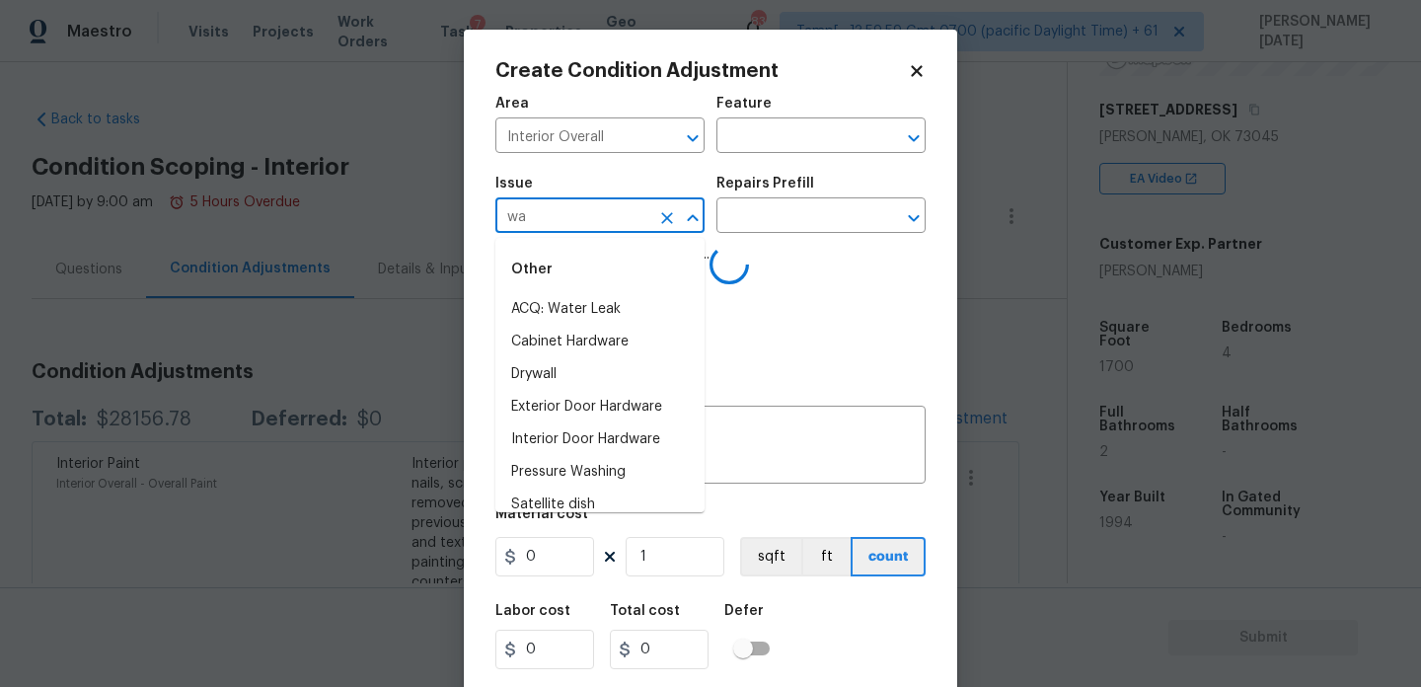
type input "wal"
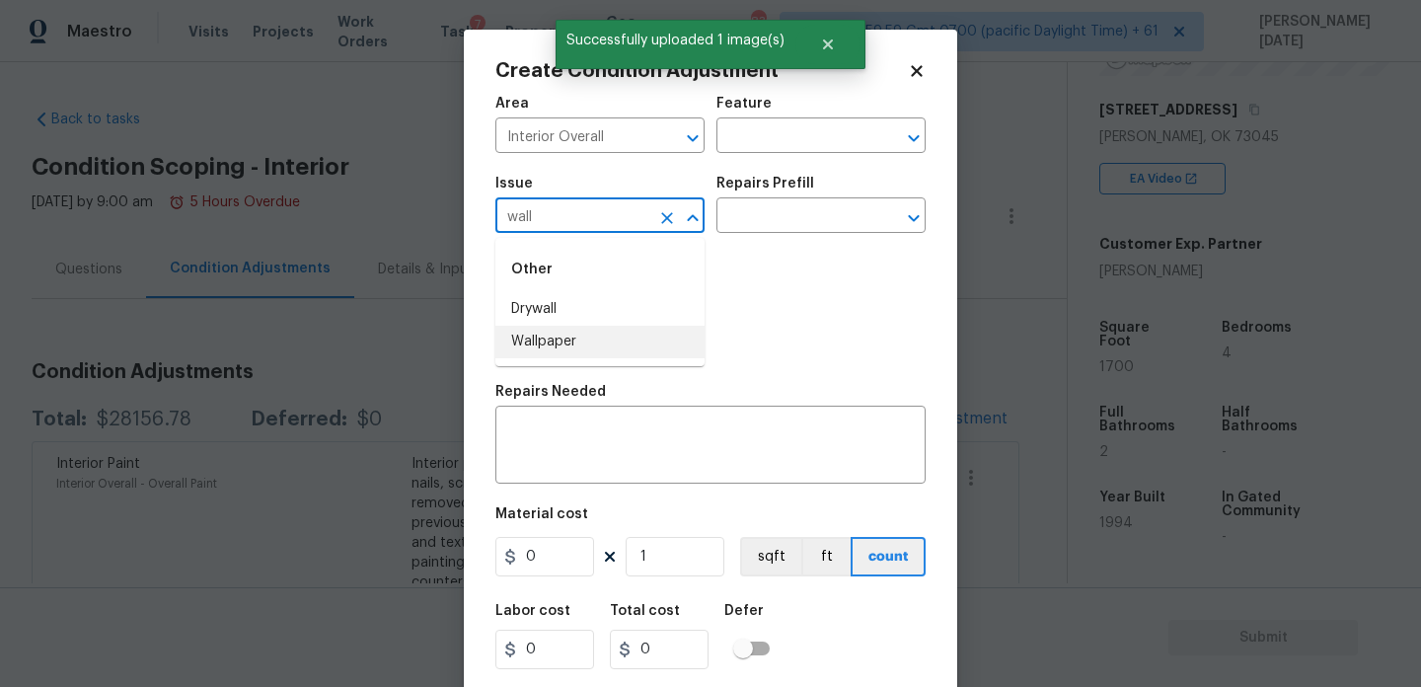
click at [564, 341] on li "Wallpaper" at bounding box center [599, 342] width 209 height 33
type input "Wallpaper"
click at [757, 244] on div "Issue Wallpaper ​ Repairs Prefill ​" at bounding box center [710, 205] width 430 height 80
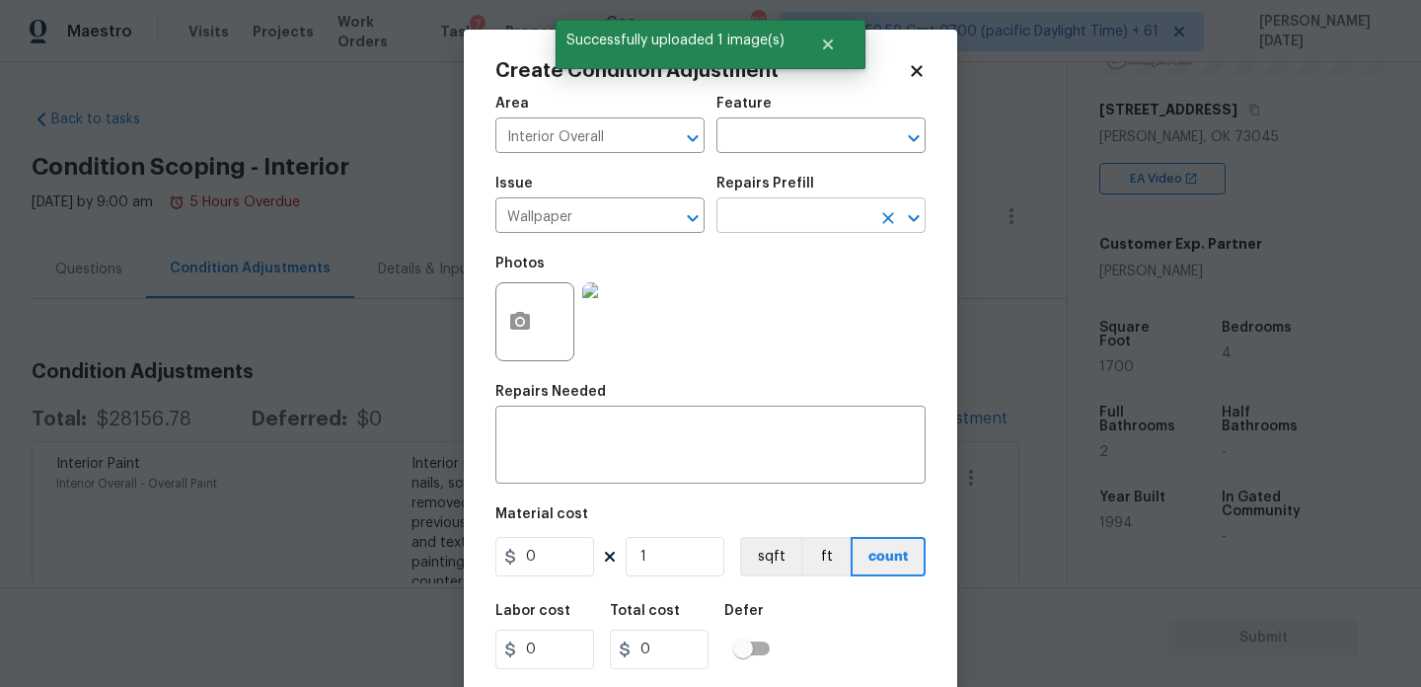
click at [781, 224] on input "text" at bounding box center [794, 217] width 154 height 31
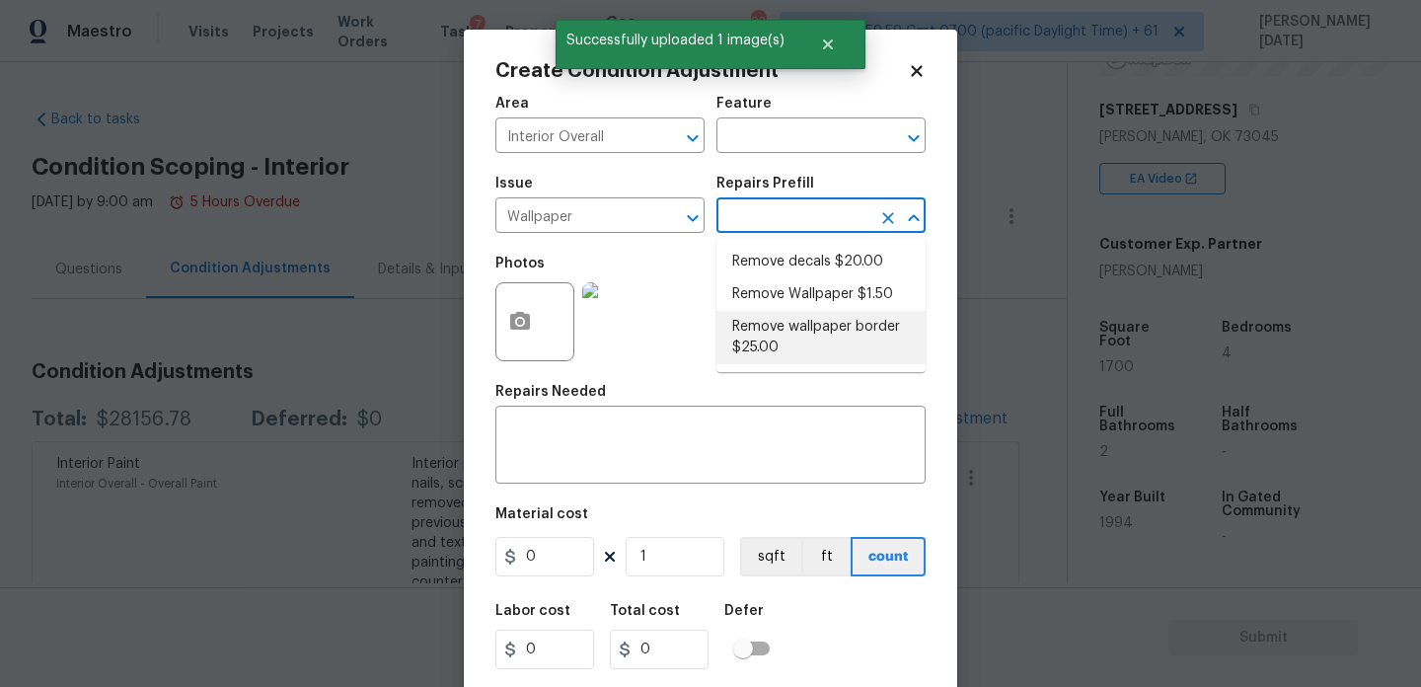
click at [806, 346] on li "Remove wallpaper border $25.00" at bounding box center [821, 337] width 209 height 53
type input "Walls and Ceiling"
type textarea "Remove wallpaper border in rooms/areas identified by HPM, texture to match, and…"
type input "25"
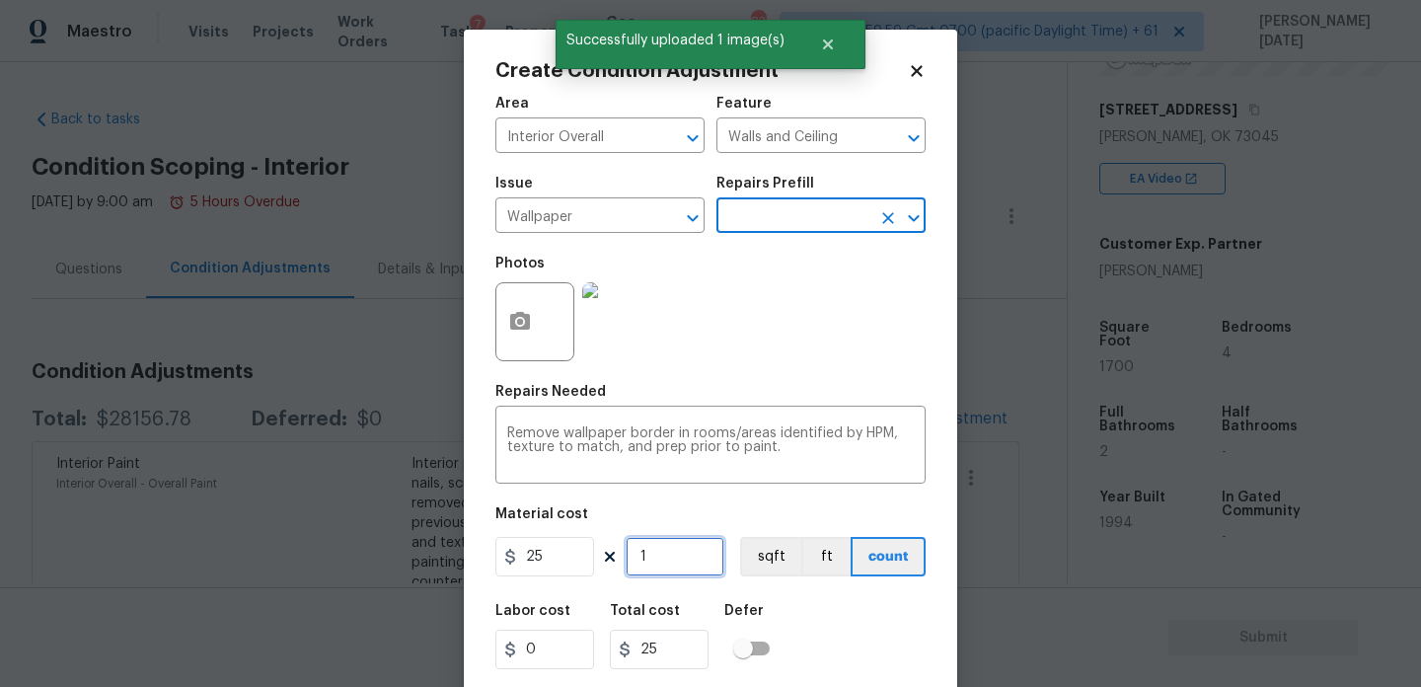
click at [681, 559] on input "1" at bounding box center [675, 556] width 99 height 39
type input "0"
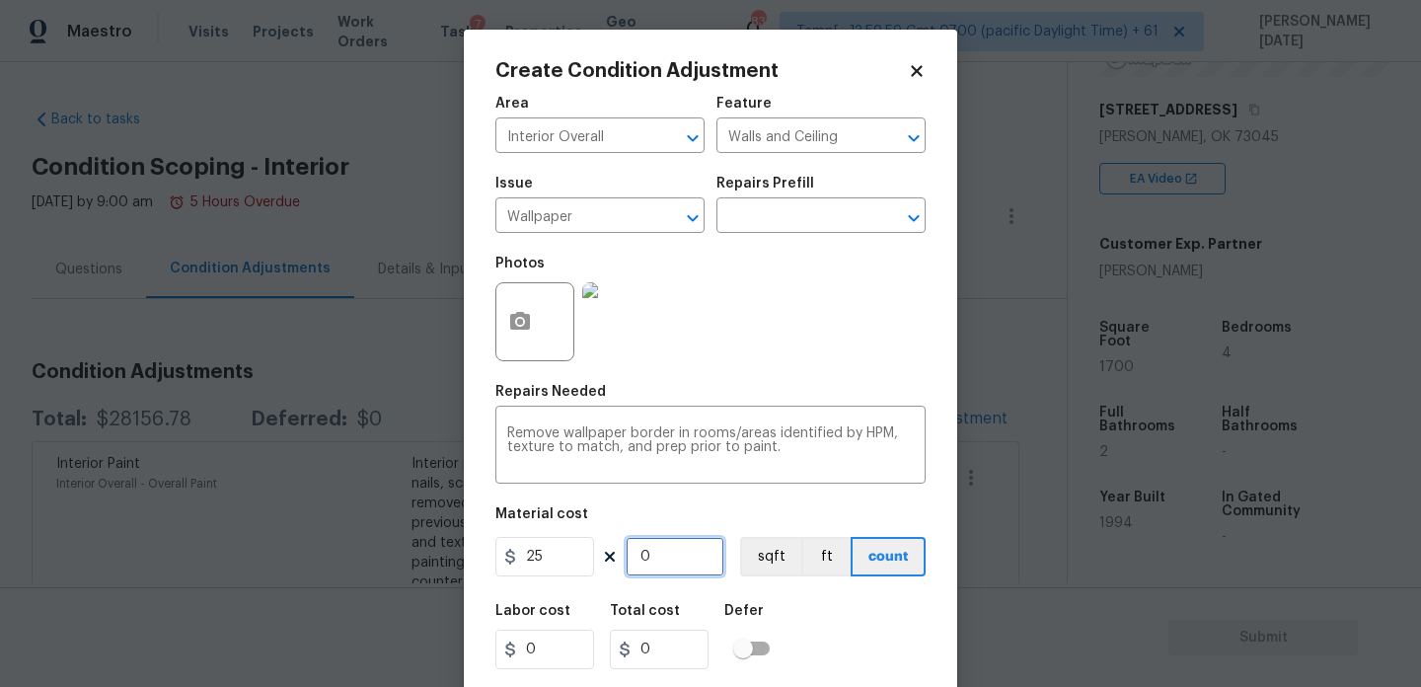
type input "6"
type input "150"
type input "6"
click at [872, 358] on div "Photos" at bounding box center [710, 309] width 430 height 128
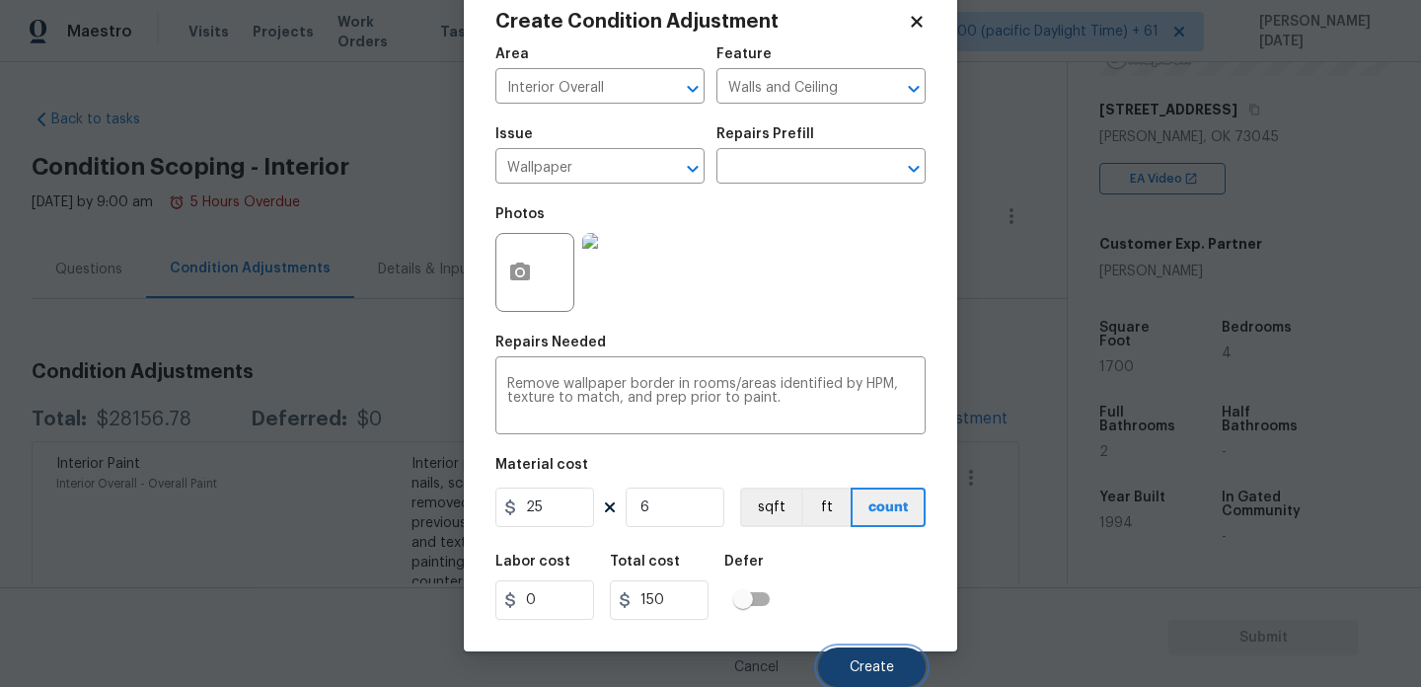
click at [872, 677] on button "Create" at bounding box center [872, 666] width 108 height 39
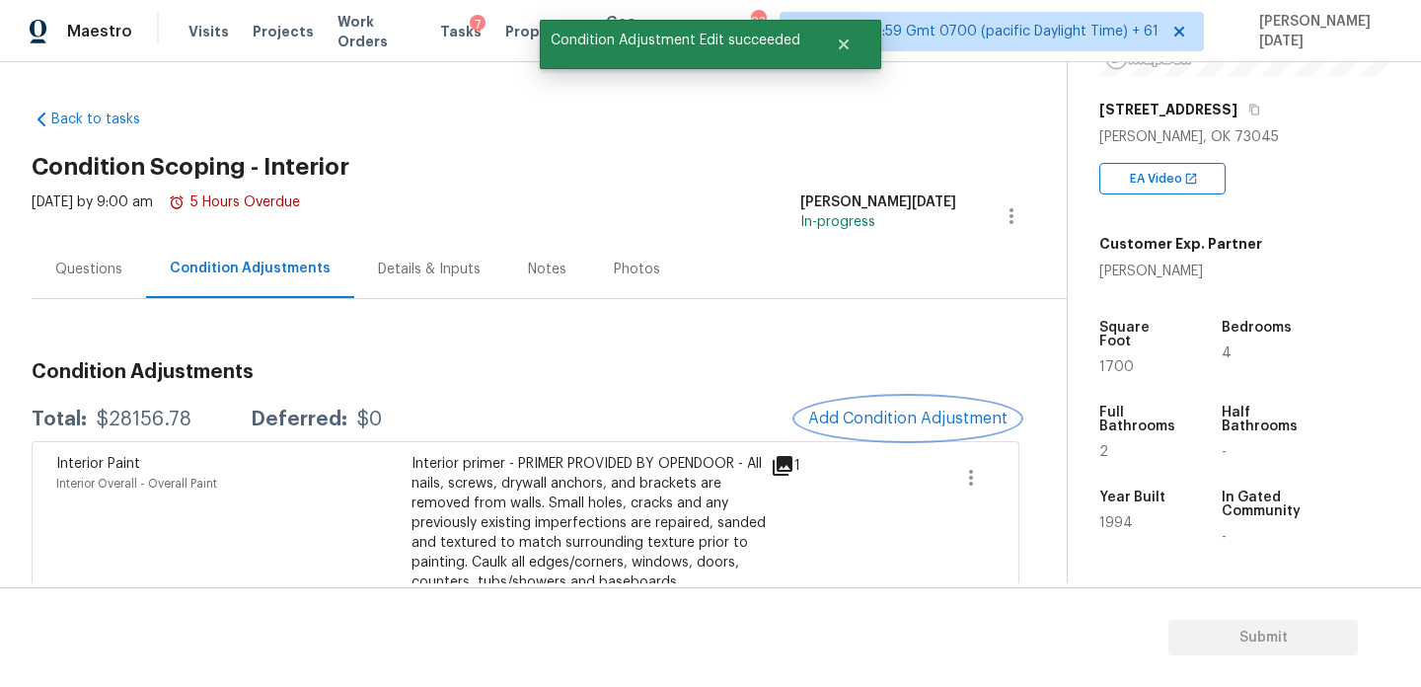
scroll to position [0, 0]
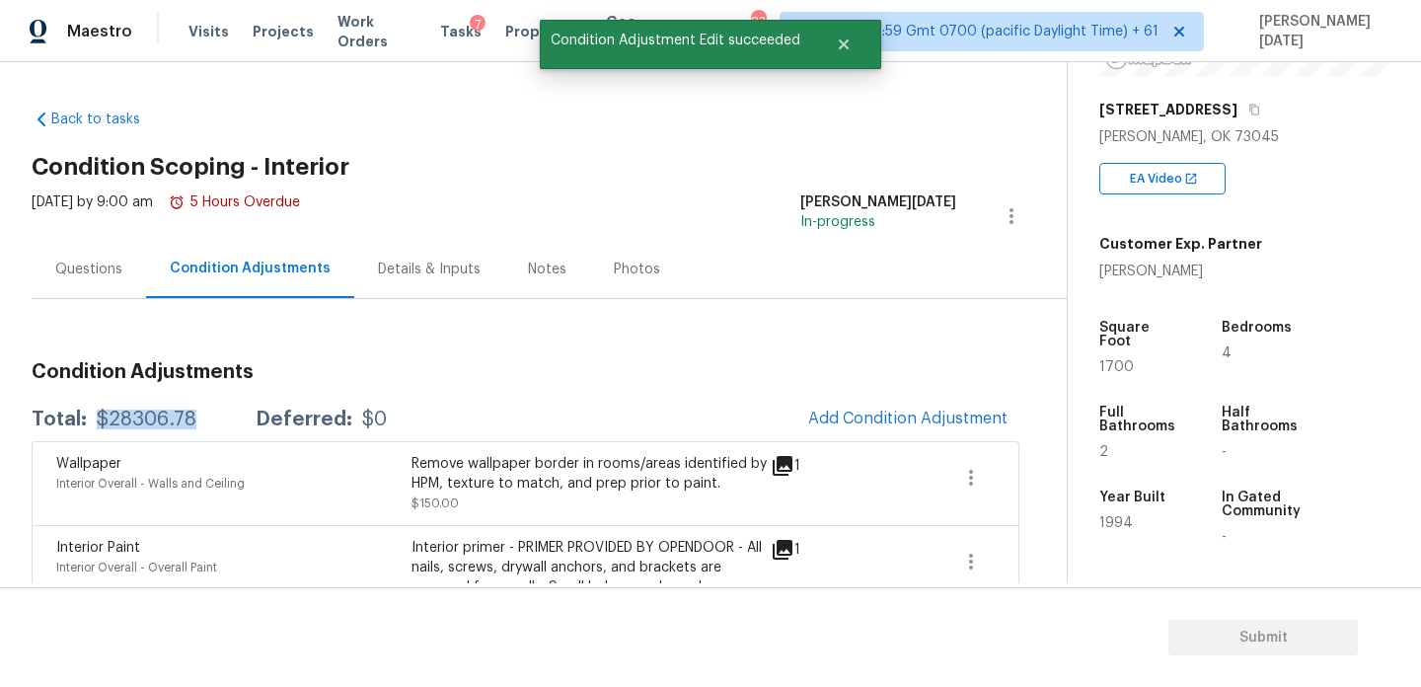
drag, startPoint x: 95, startPoint y: 417, endPoint x: 193, endPoint y: 417, distance: 98.7
click at [193, 417] on div "Total: $28306.78 Deferred: $0" at bounding box center [209, 420] width 355 height 20
copy div "$28306.78"
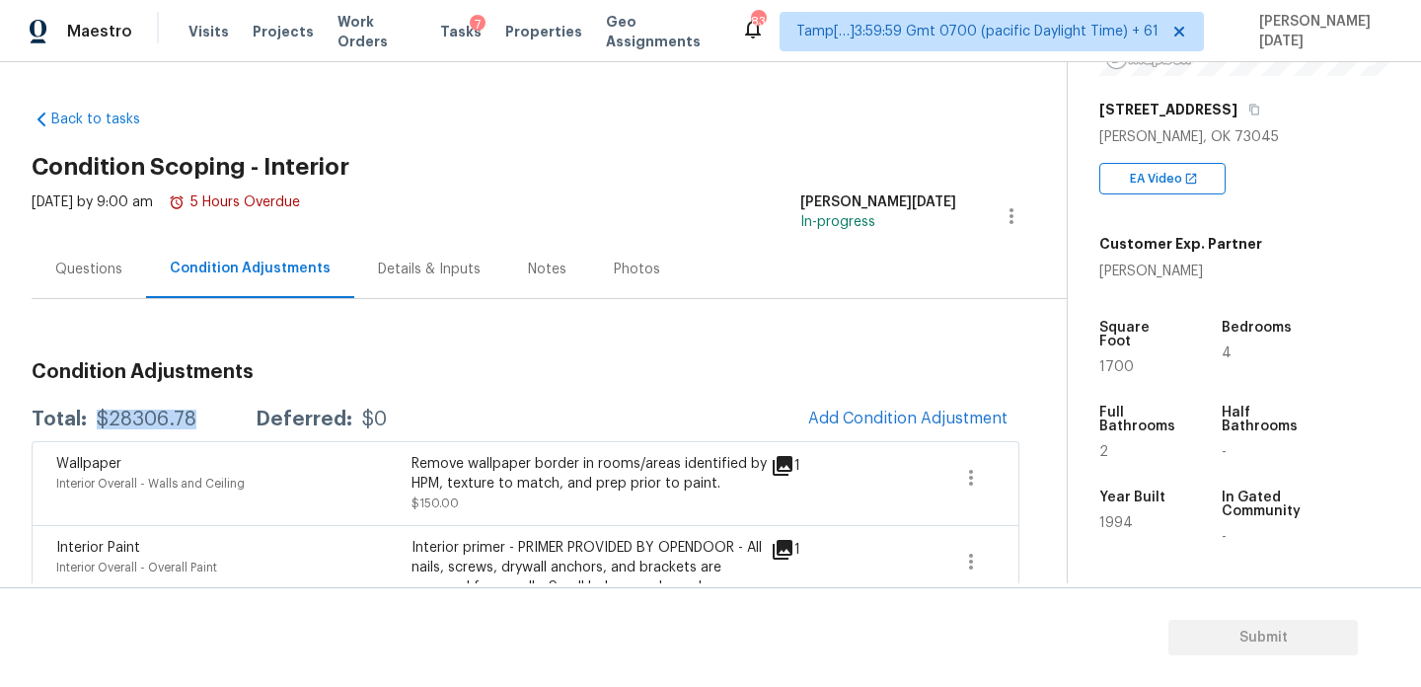
click at [97, 278] on div "Questions" at bounding box center [88, 270] width 67 height 20
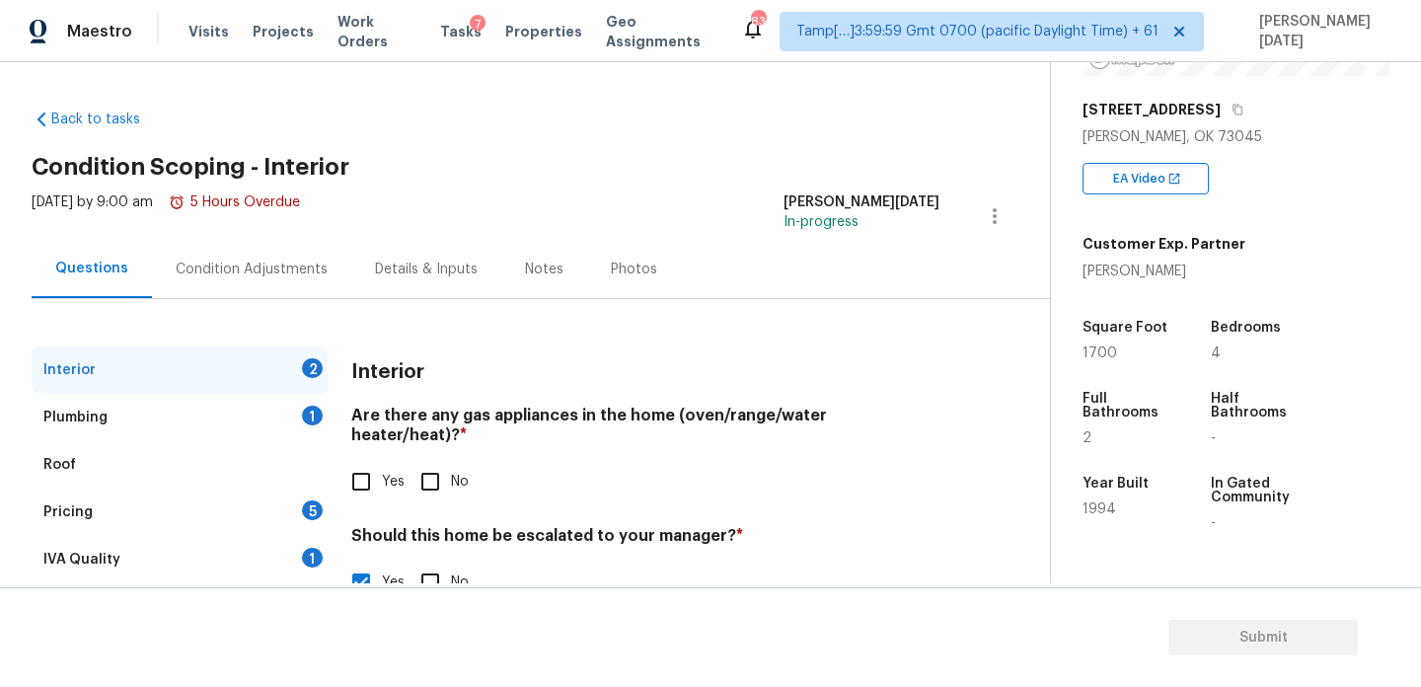
scroll to position [192, 0]
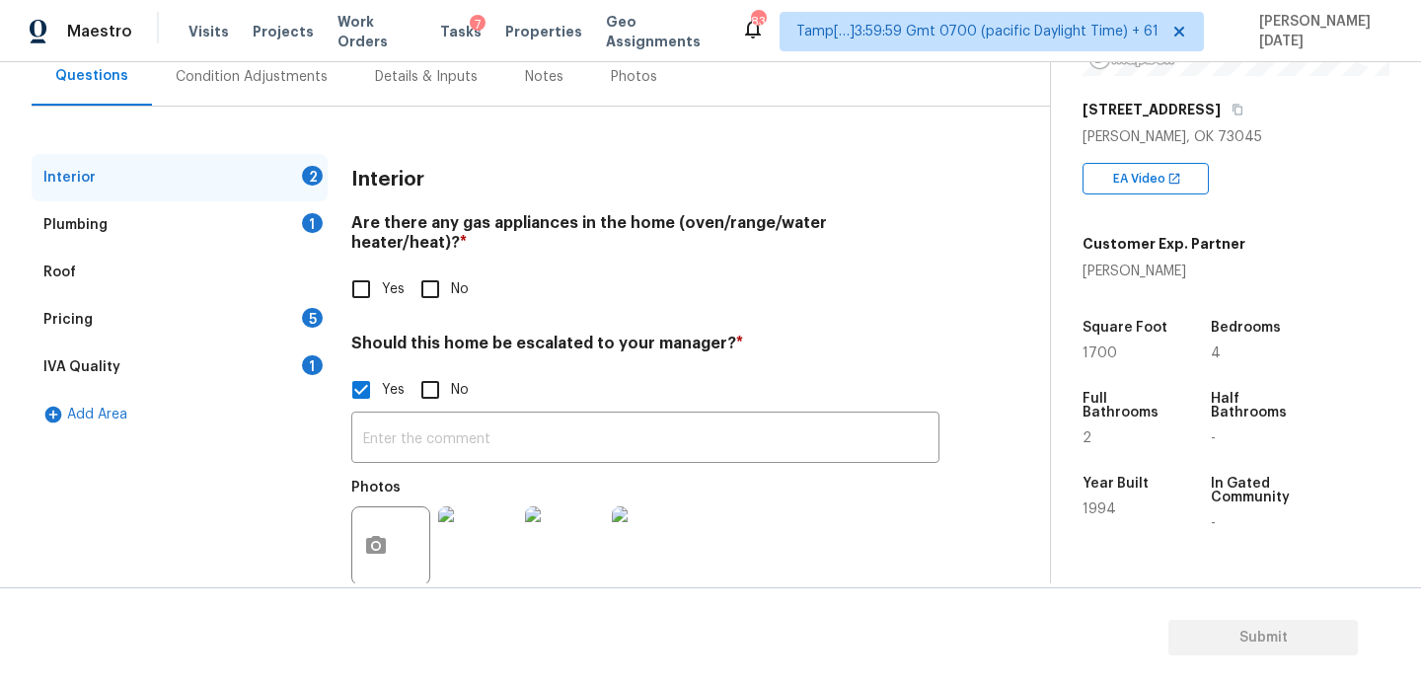
click at [376, 268] on input "Yes" at bounding box center [361, 288] width 41 height 41
checkbox input "true"
click at [466, 438] on input "text" at bounding box center [645, 440] width 588 height 46
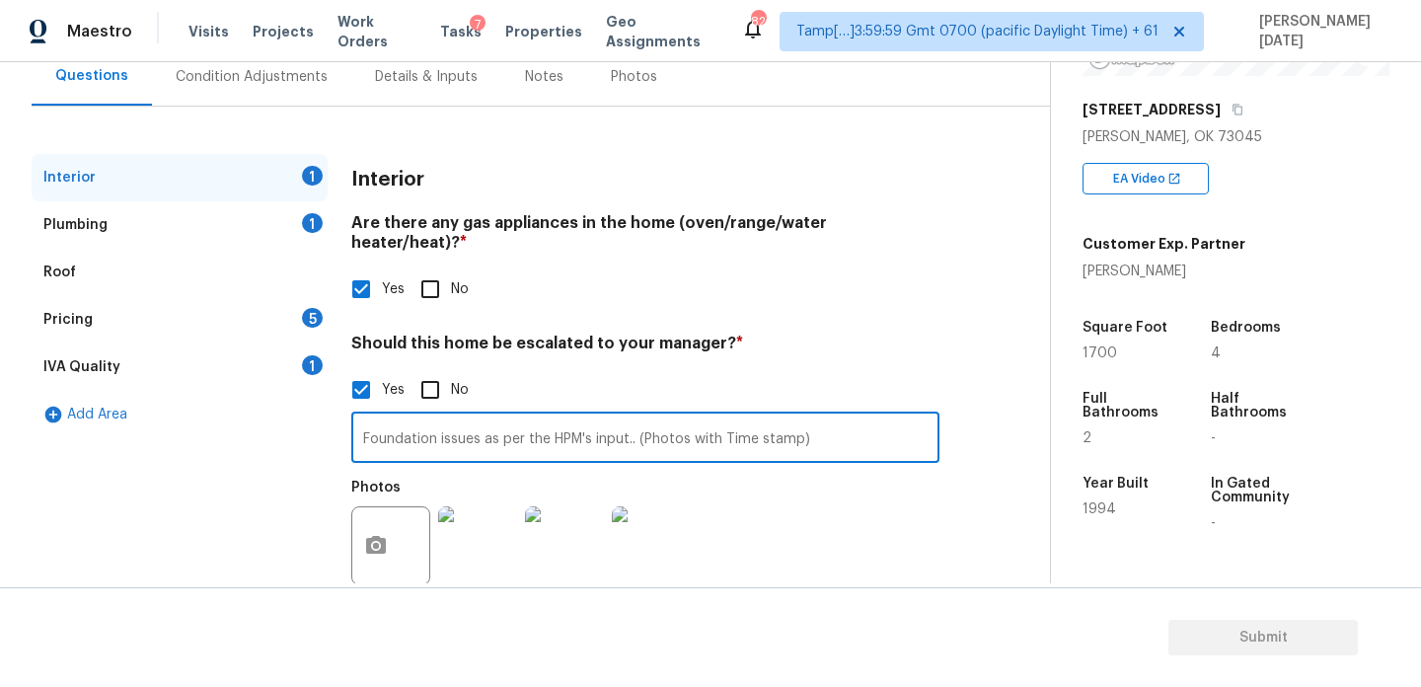
type input "Foundation issues as per the HPM's input.. (Photos with Time stamp)"
click at [639, 369] on div "Yes No" at bounding box center [645, 389] width 588 height 41
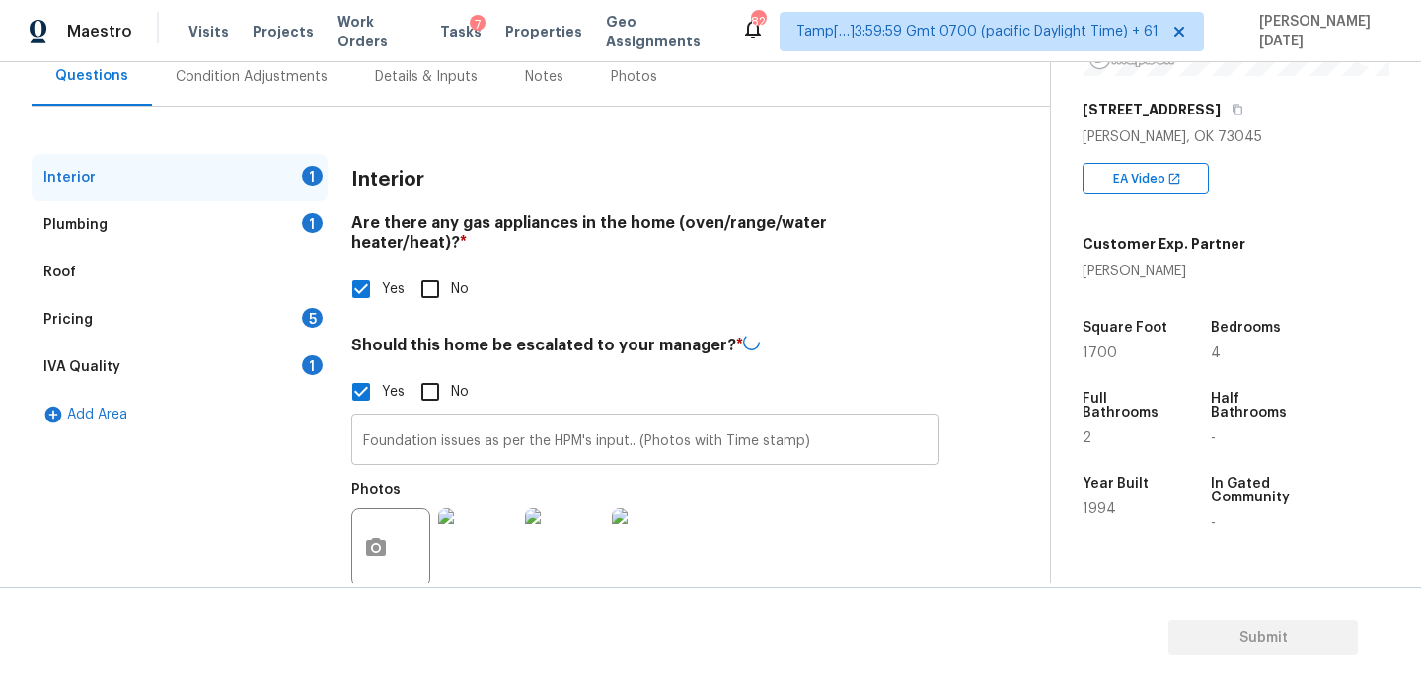
click at [633, 418] on input "Foundation issues as per the HPM's input.. (Photos with Time stamp)" at bounding box center [645, 441] width 588 height 46
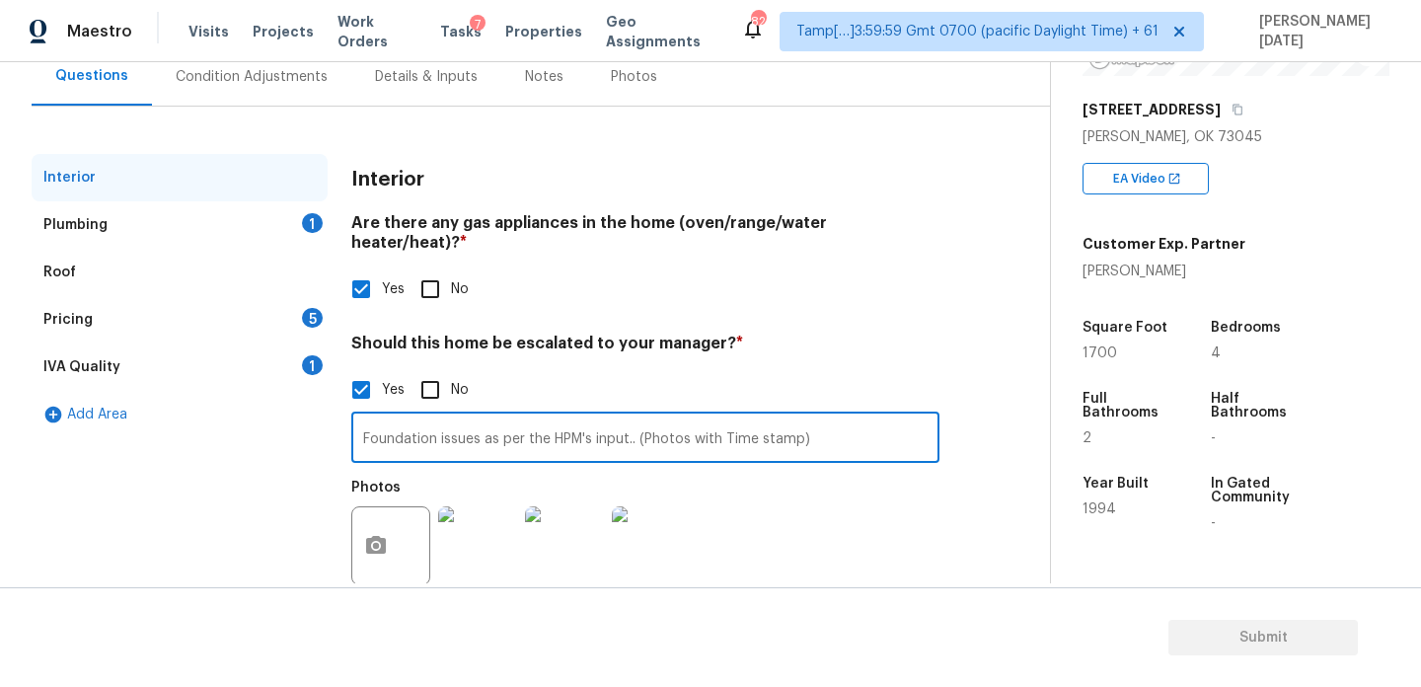
click at [286, 219] on div "Plumbing 1" at bounding box center [180, 224] width 296 height 47
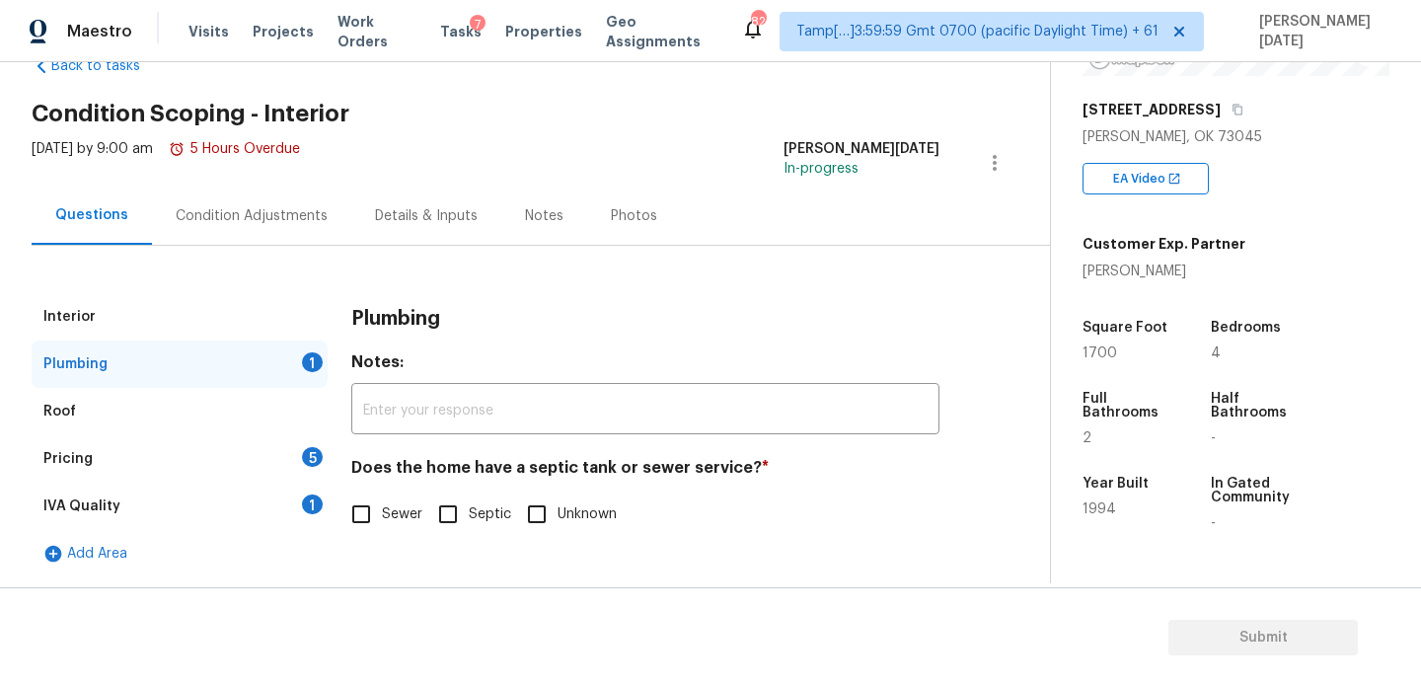
click at [366, 513] on input "Sewer" at bounding box center [361, 513] width 41 height 41
checkbox input "true"
click at [315, 474] on div "Pricing 5" at bounding box center [180, 458] width 296 height 47
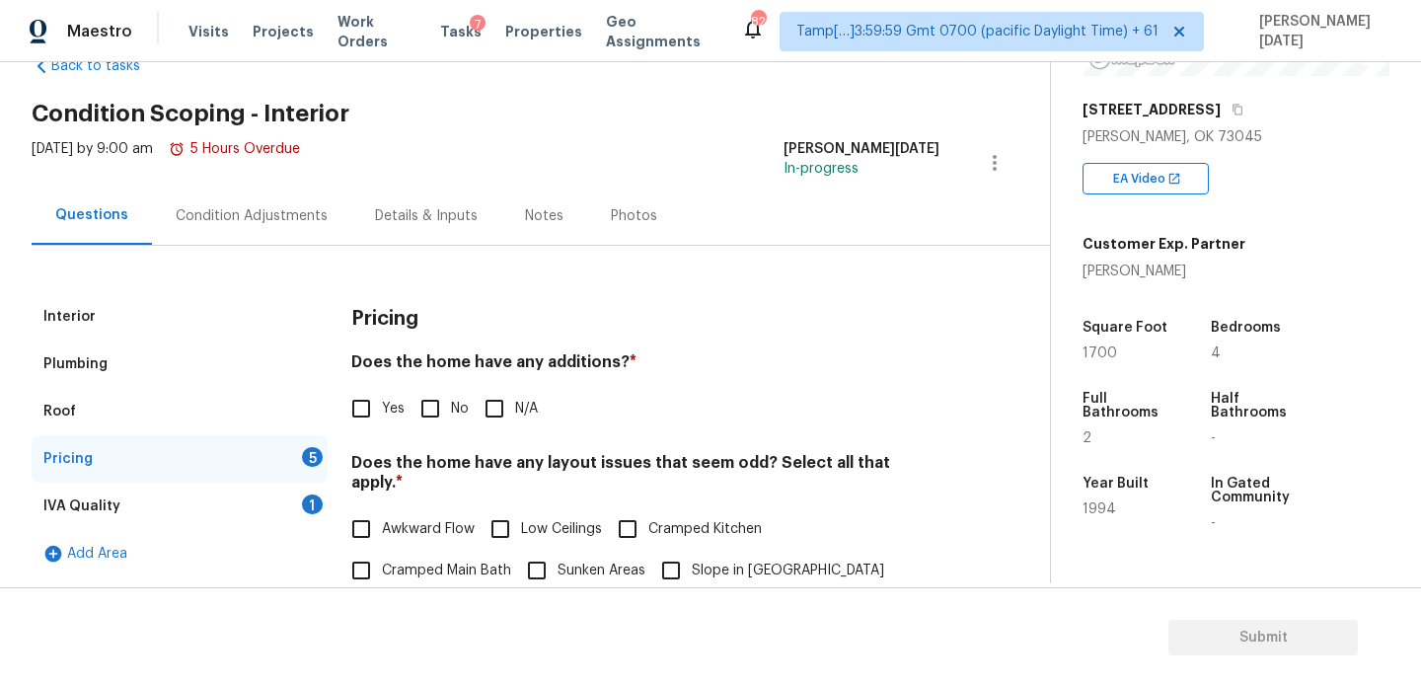
click at [460, 376] on h4 "Does the home have any additions? *" at bounding box center [645, 366] width 588 height 28
click at [446, 401] on input "No" at bounding box center [430, 408] width 41 height 41
checkbox input "true"
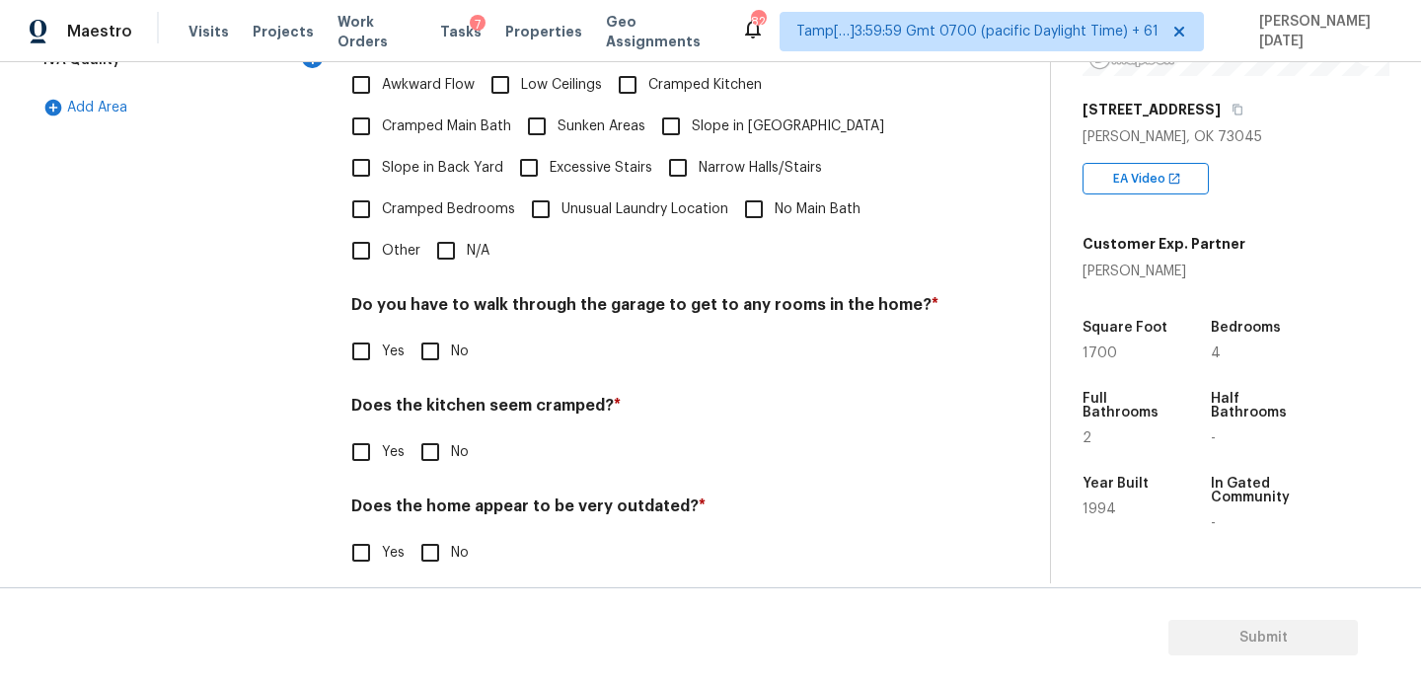
scroll to position [497, 0]
click at [442, 331] on input "No" at bounding box center [430, 351] width 41 height 41
checkbox input "true"
click at [458, 238] on input "N/A" at bounding box center [445, 250] width 41 height 41
checkbox input "true"
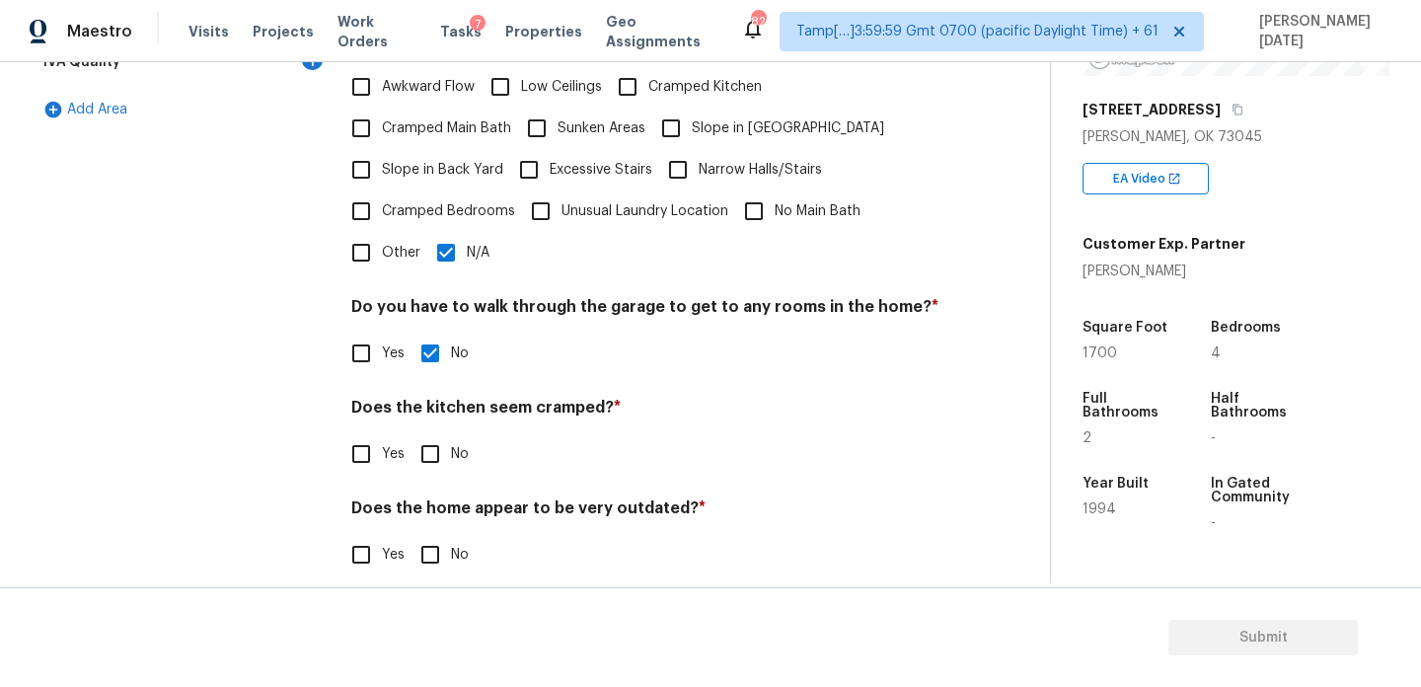
click at [424, 444] on input "No" at bounding box center [430, 453] width 41 height 41
checkbox input "true"
click at [435, 537] on input "No" at bounding box center [430, 556] width 41 height 41
checkbox input "true"
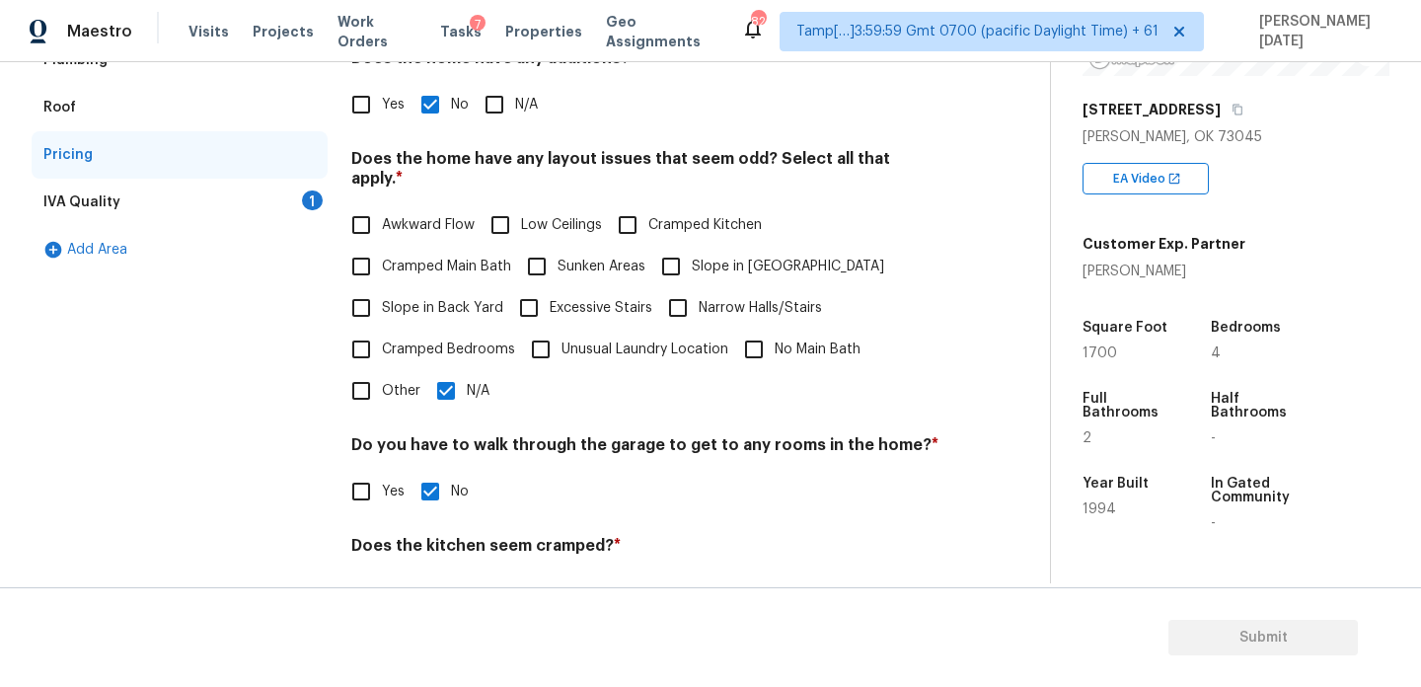
scroll to position [165, 0]
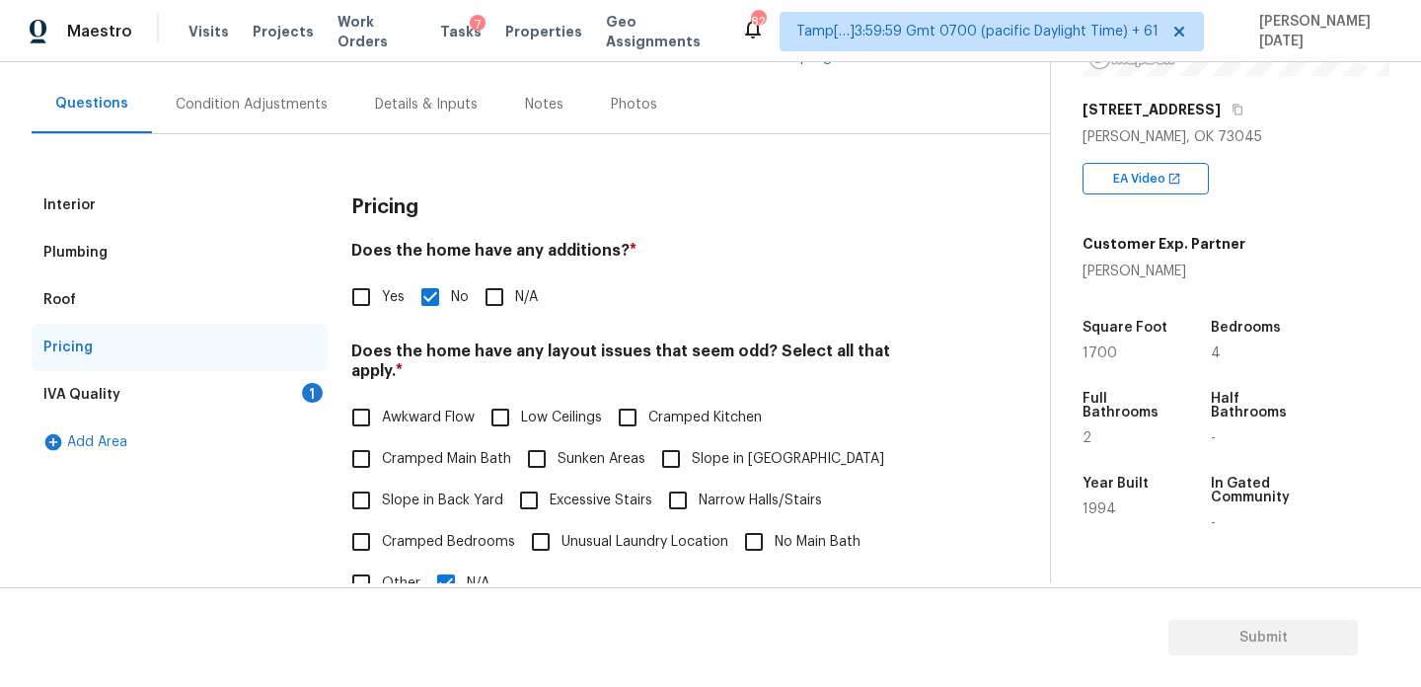
click at [316, 394] on div "1" at bounding box center [312, 393] width 21 height 20
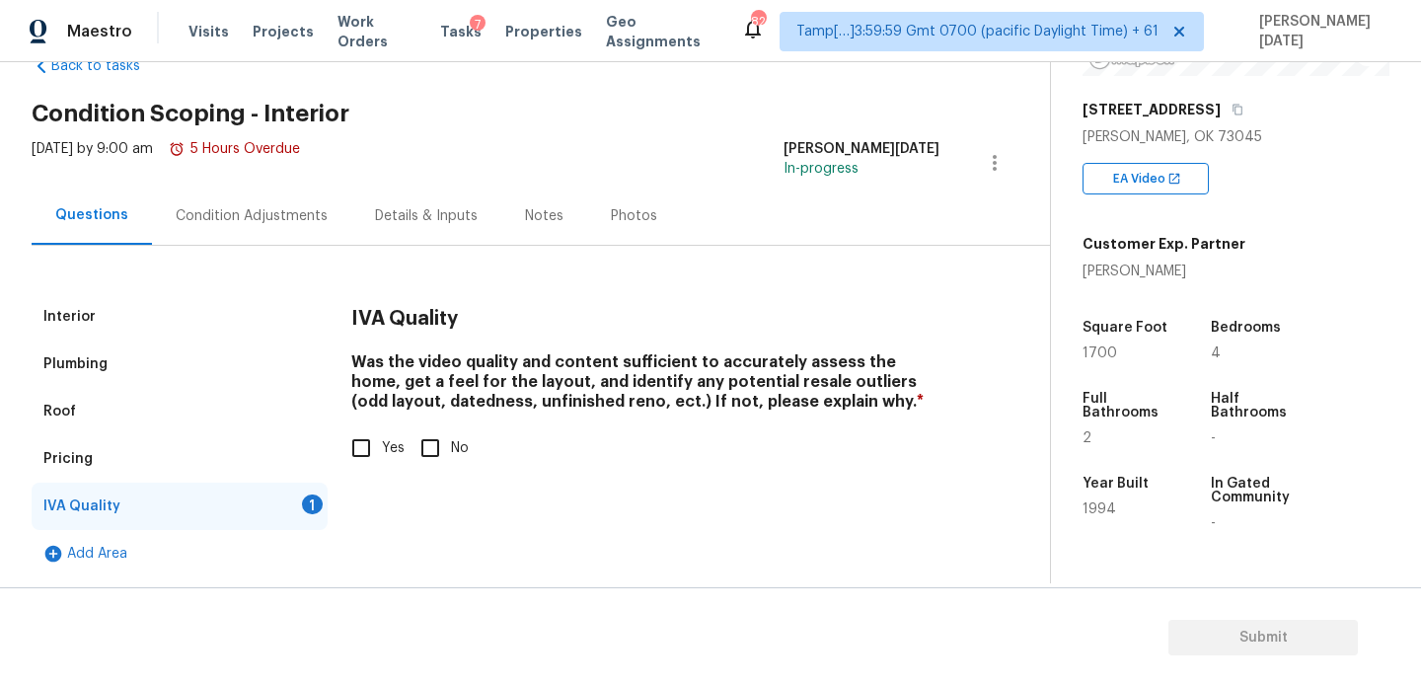
scroll to position [53, 0]
click at [372, 444] on input "Yes" at bounding box center [361, 447] width 41 height 41
checkbox input "true"
click at [270, 202] on div "Condition Adjustments" at bounding box center [251, 216] width 199 height 58
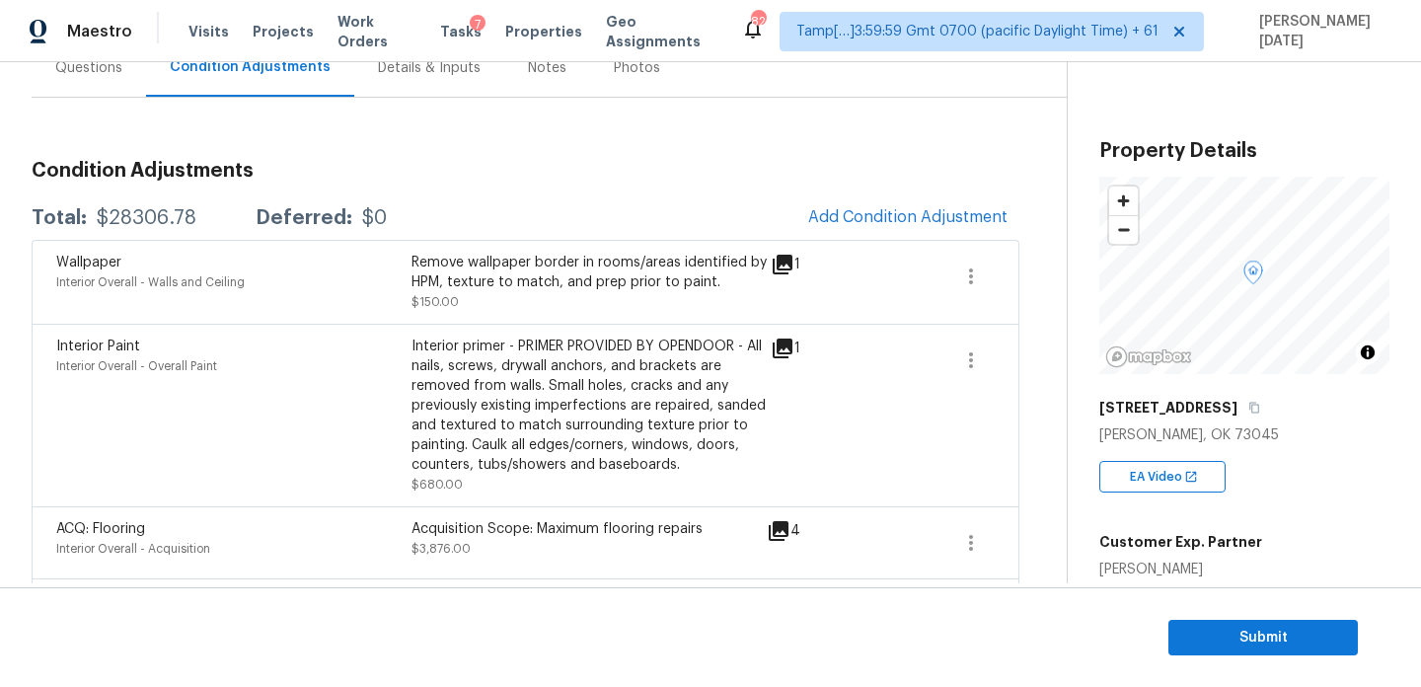
scroll to position [260, 0]
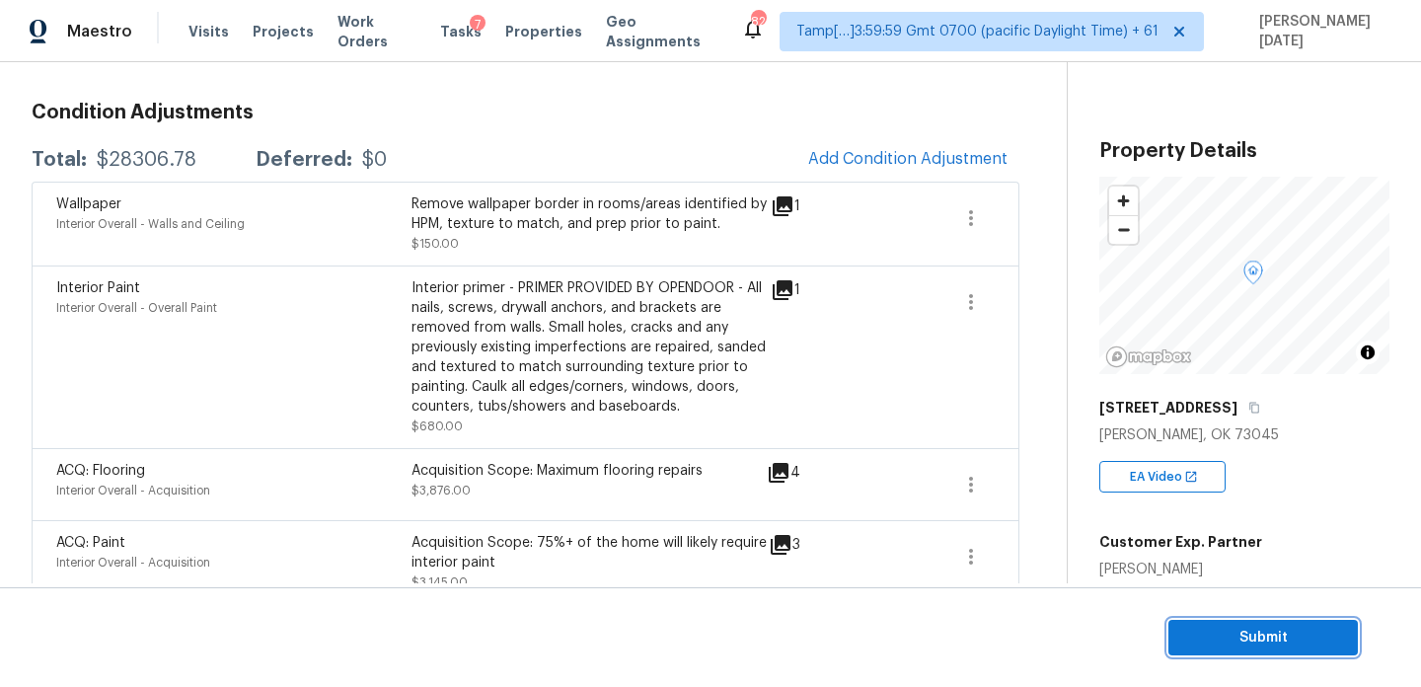
click at [1201, 627] on span "Submit" at bounding box center [1263, 638] width 158 height 25
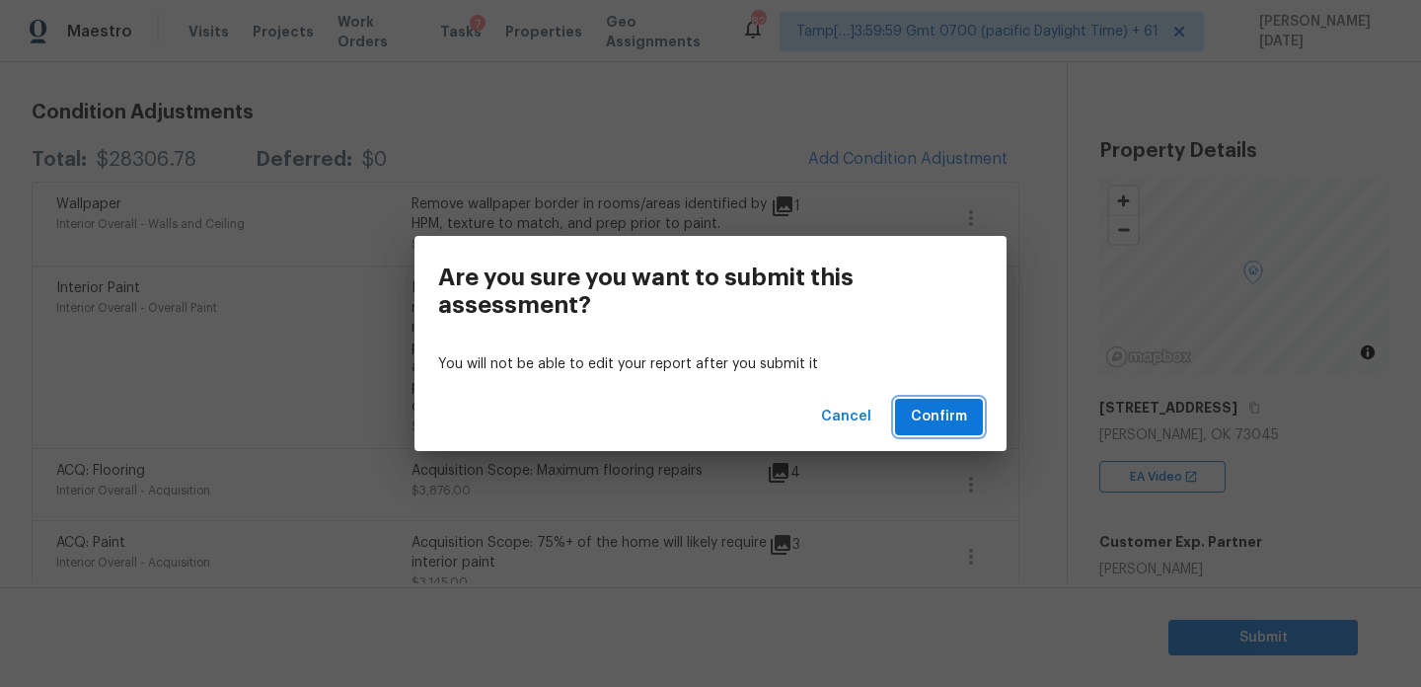
click at [944, 415] on span "Confirm" at bounding box center [939, 417] width 56 height 25
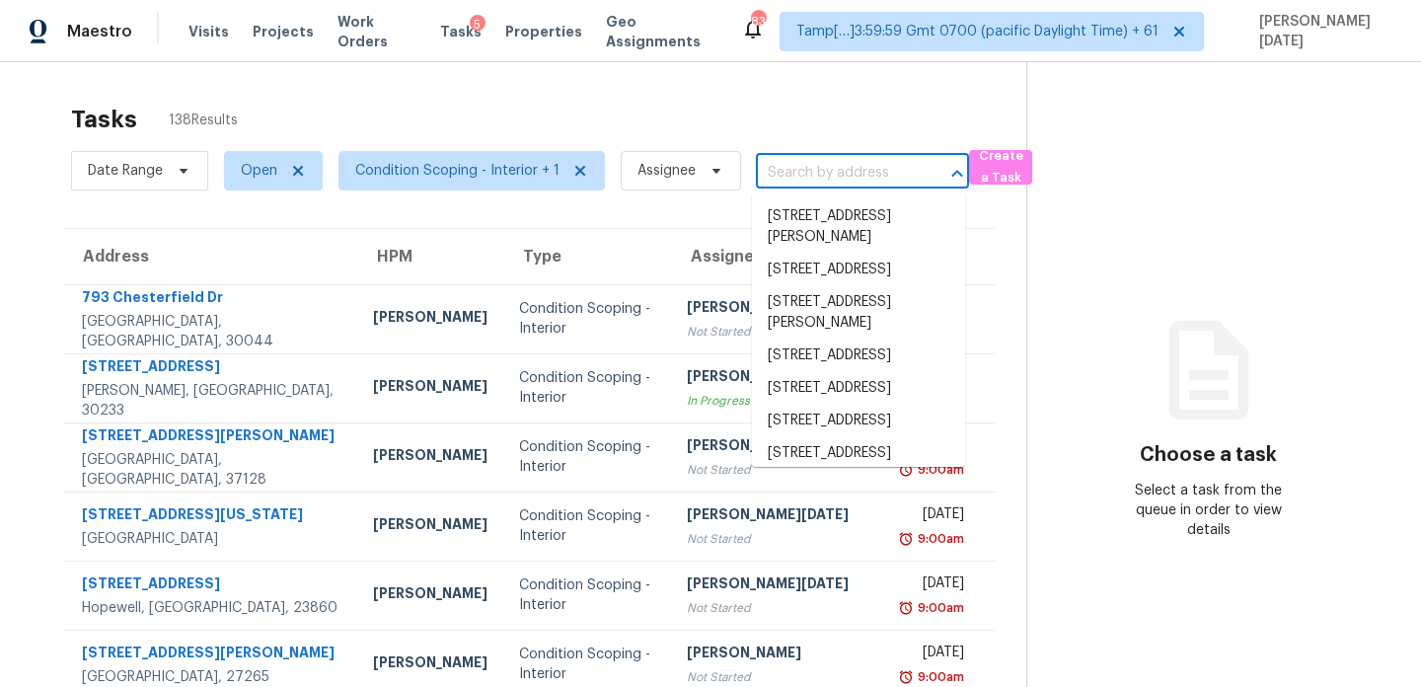
click at [768, 168] on input "text" at bounding box center [835, 173] width 158 height 31
paste input "[STREET_ADDRESS][PERSON_NAME]"
type input "[STREET_ADDRESS][PERSON_NAME]"
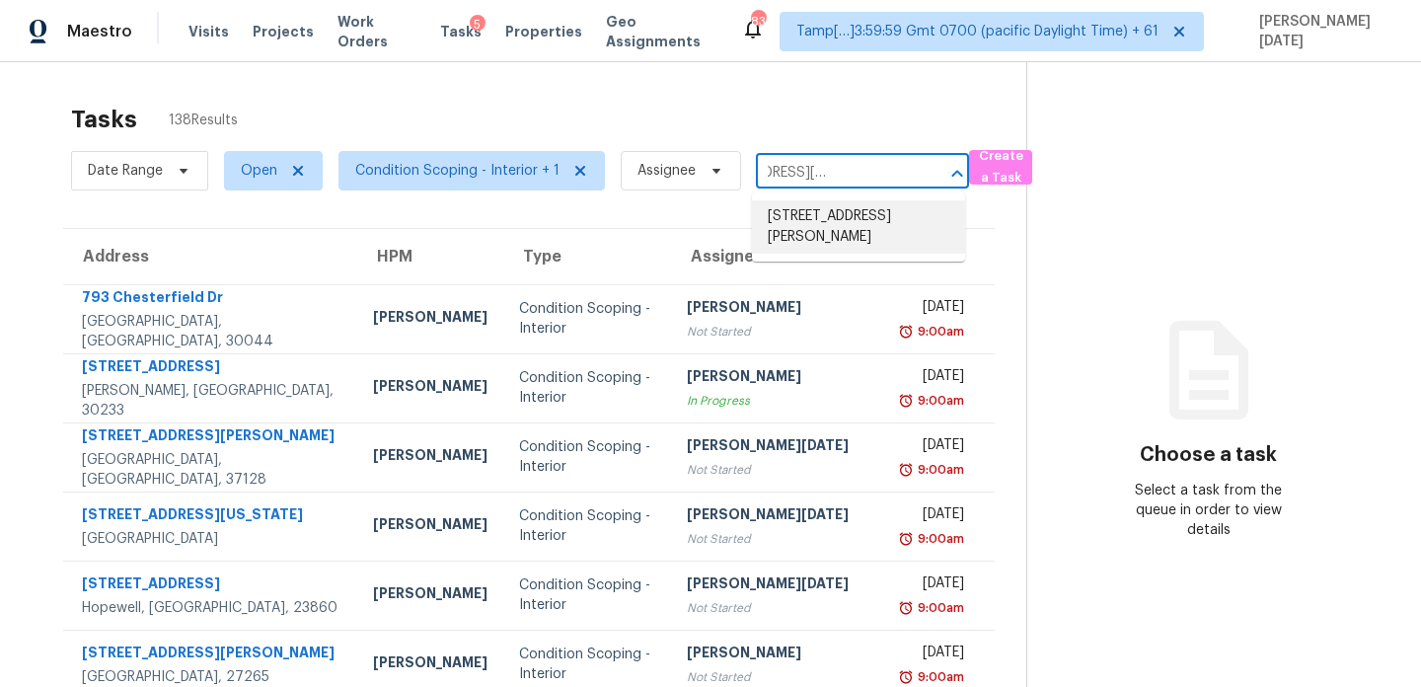
click at [814, 219] on li "[STREET_ADDRESS][PERSON_NAME]" at bounding box center [858, 226] width 213 height 53
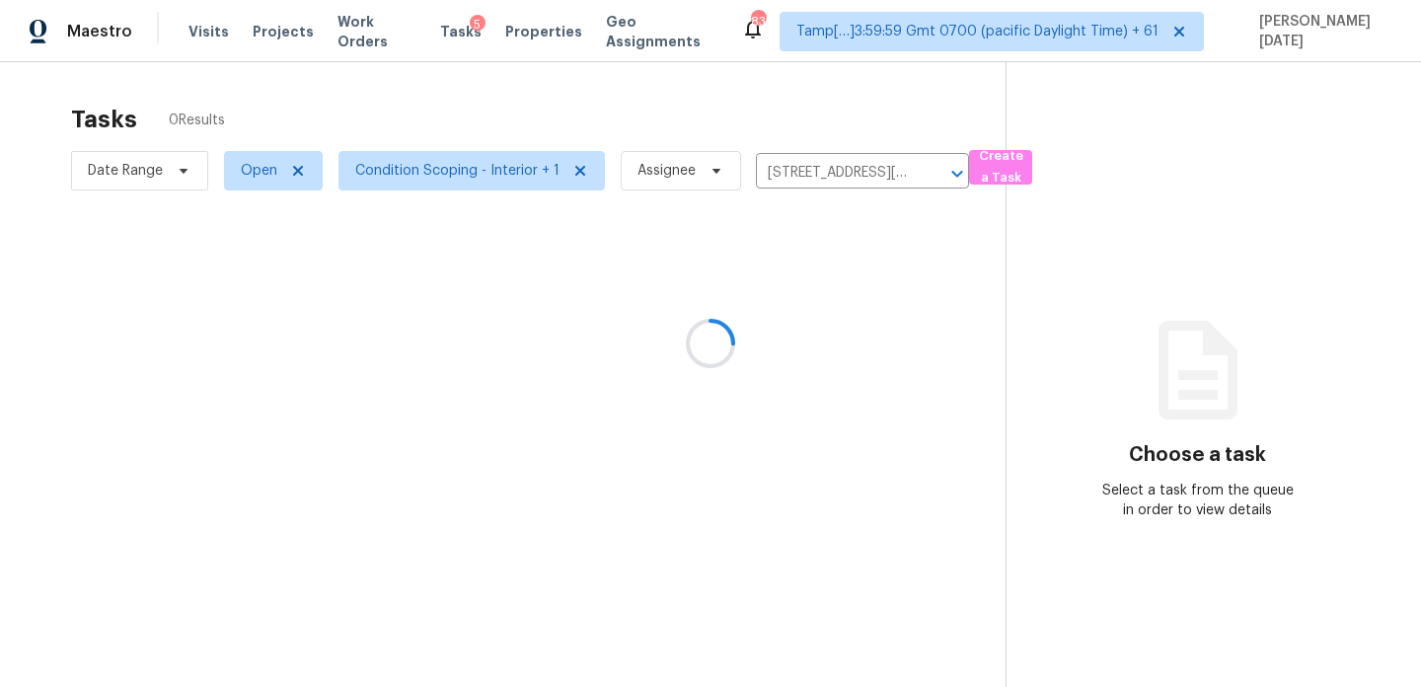
click at [848, 291] on div at bounding box center [710, 343] width 1421 height 687
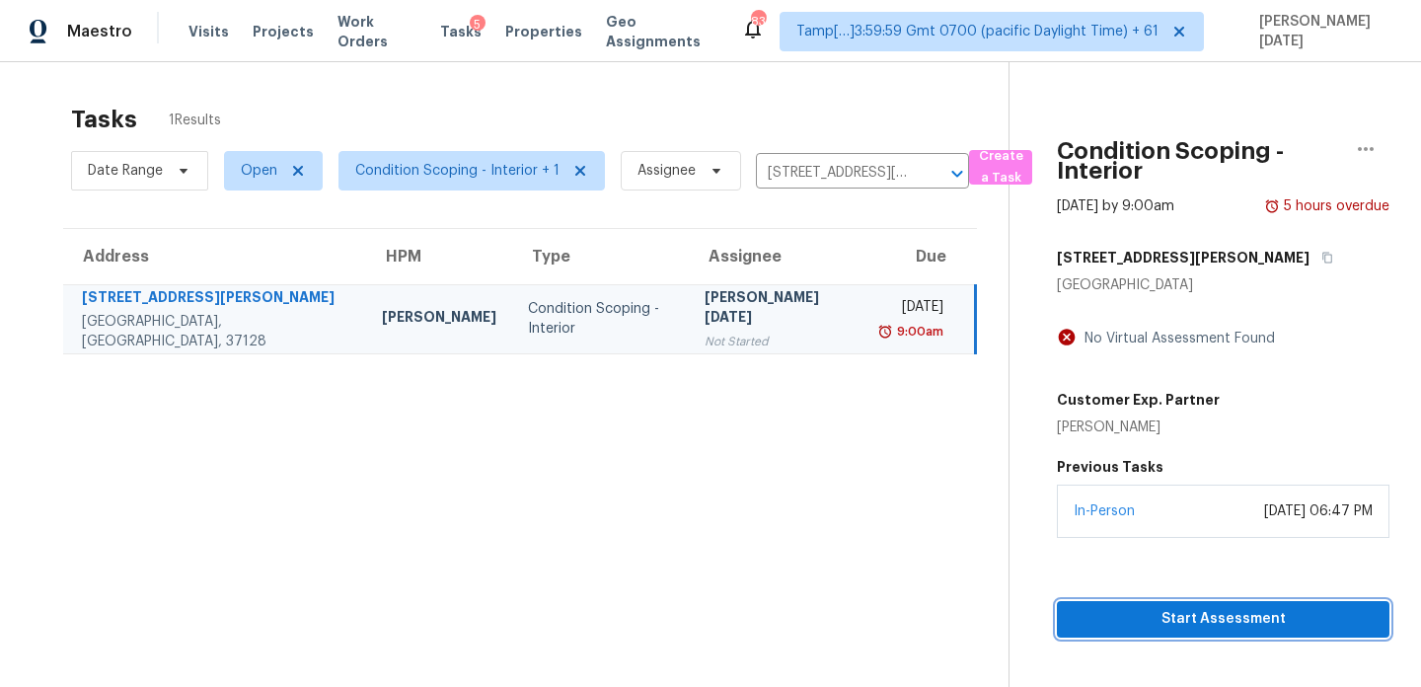
click at [1150, 612] on span "Start Assessment" at bounding box center [1223, 619] width 301 height 25
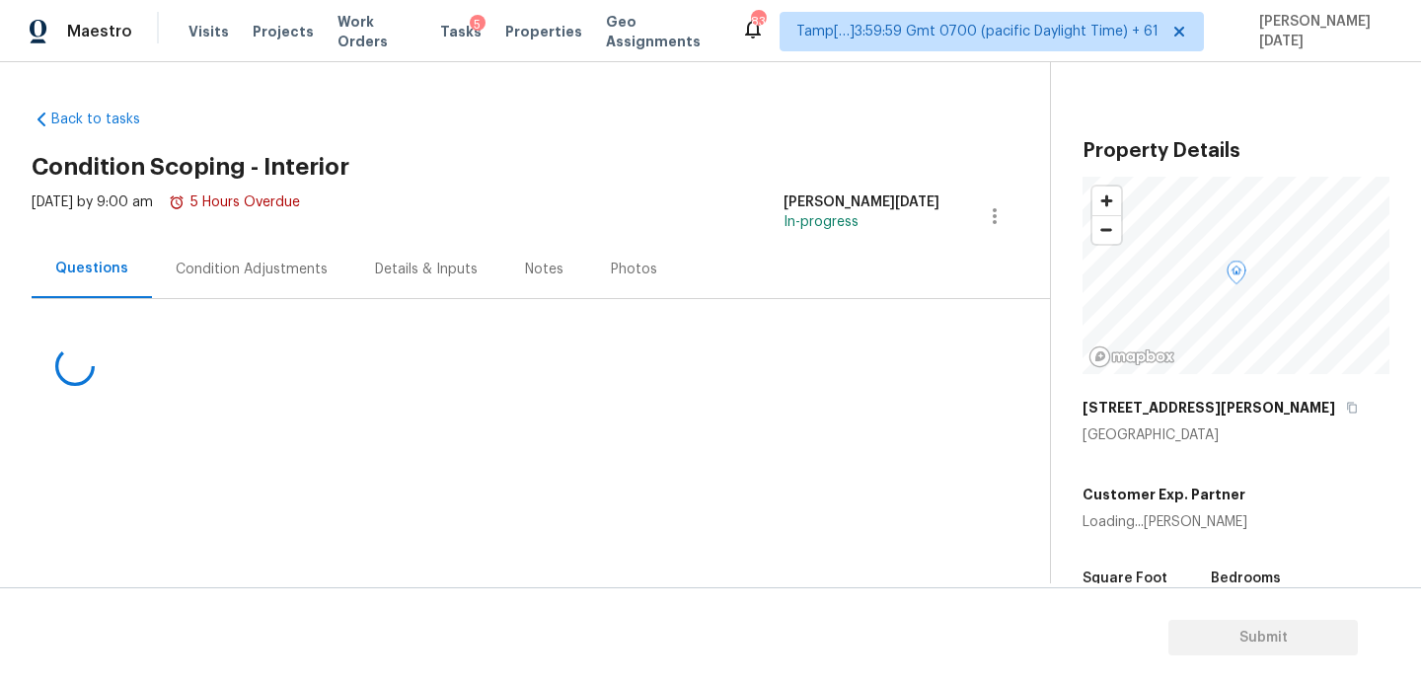
click at [241, 260] on div "Condition Adjustments" at bounding box center [252, 270] width 152 height 20
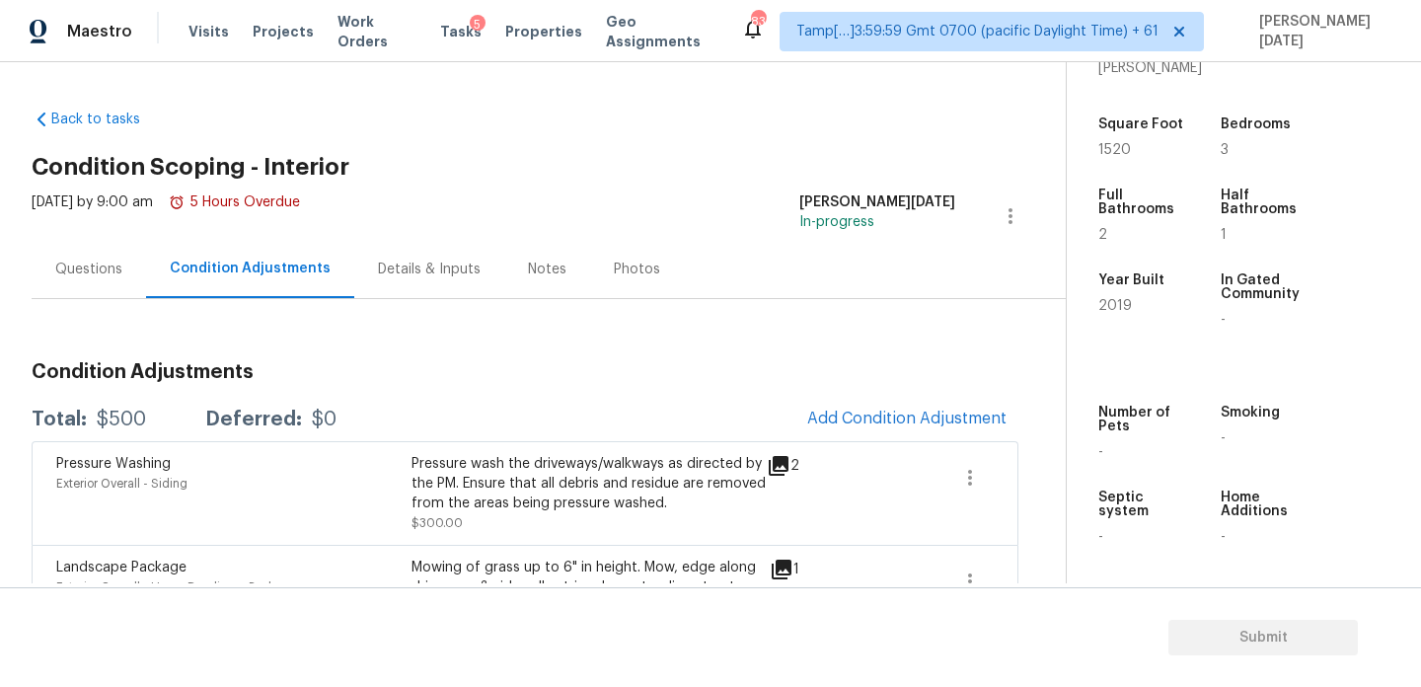
scroll to position [152, 0]
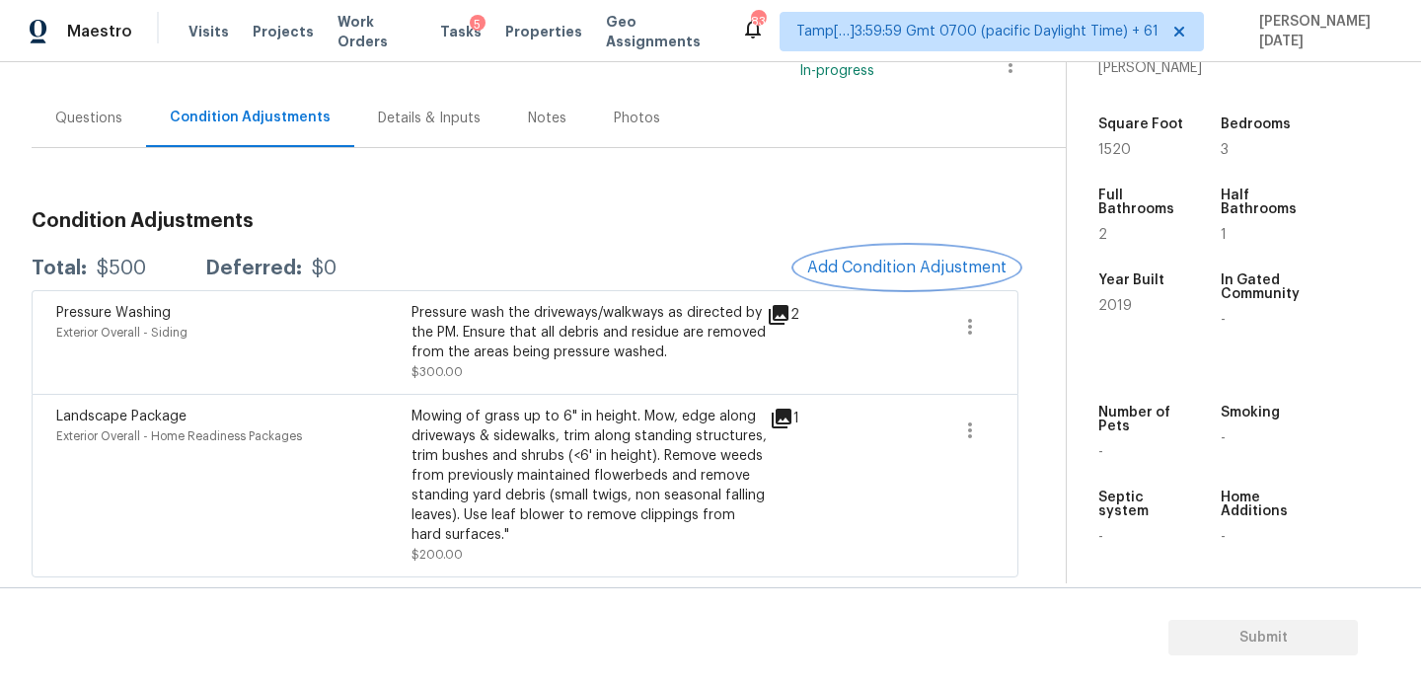
click at [926, 264] on span "Add Condition Adjustment" at bounding box center [906, 268] width 199 height 18
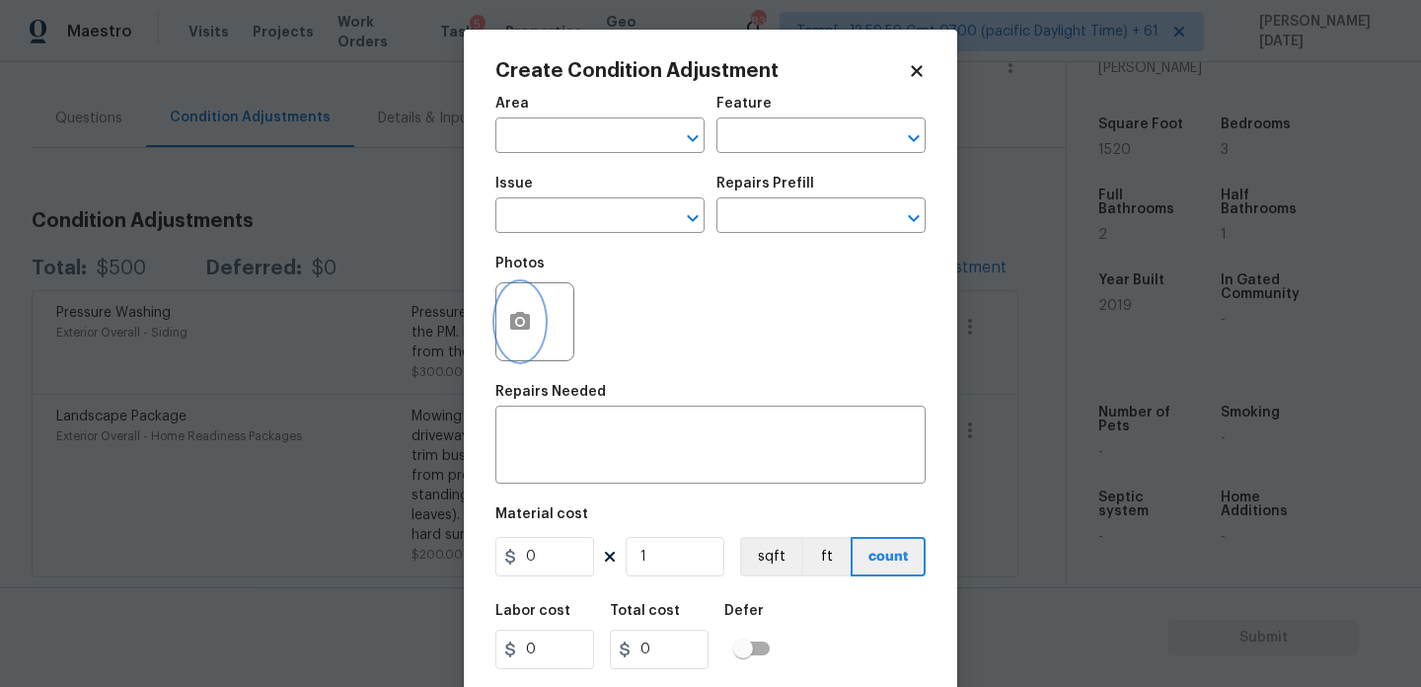
click at [530, 330] on icon "button" at bounding box center [520, 322] width 24 height 24
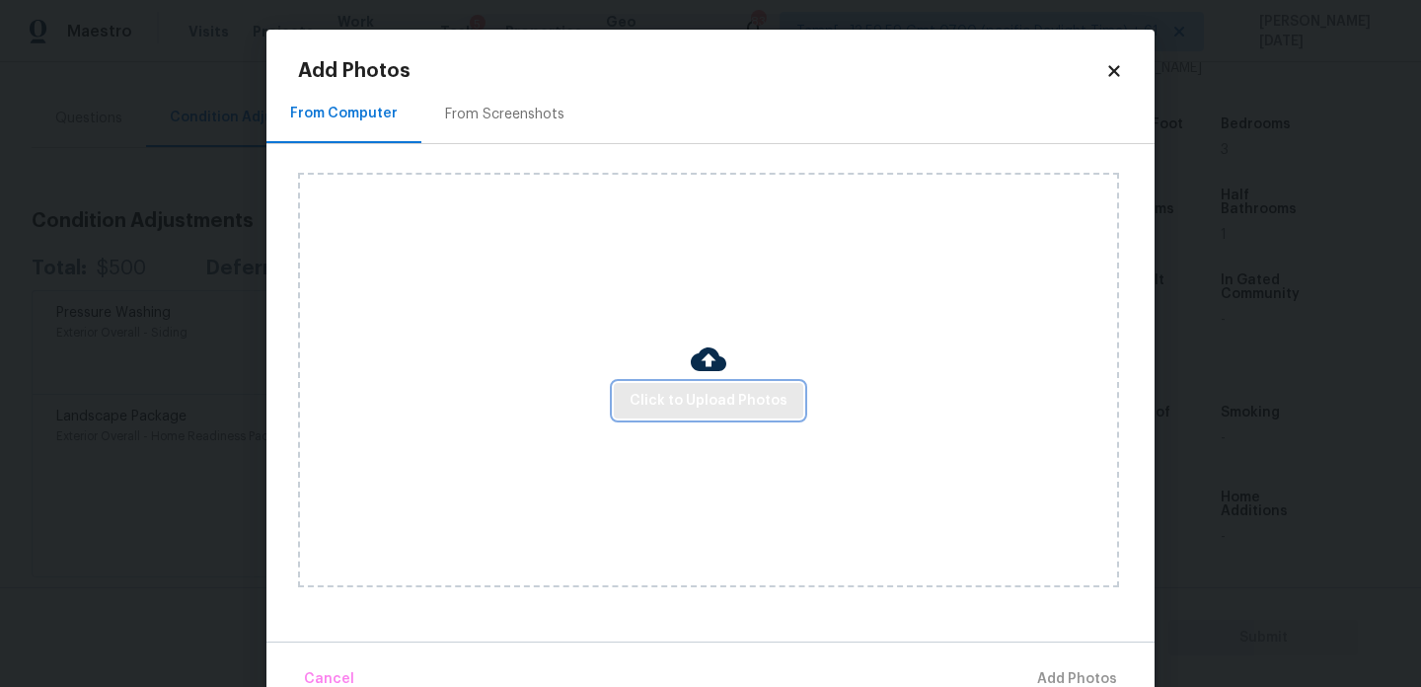
click at [683, 395] on span "Click to Upload Photos" at bounding box center [709, 401] width 158 height 25
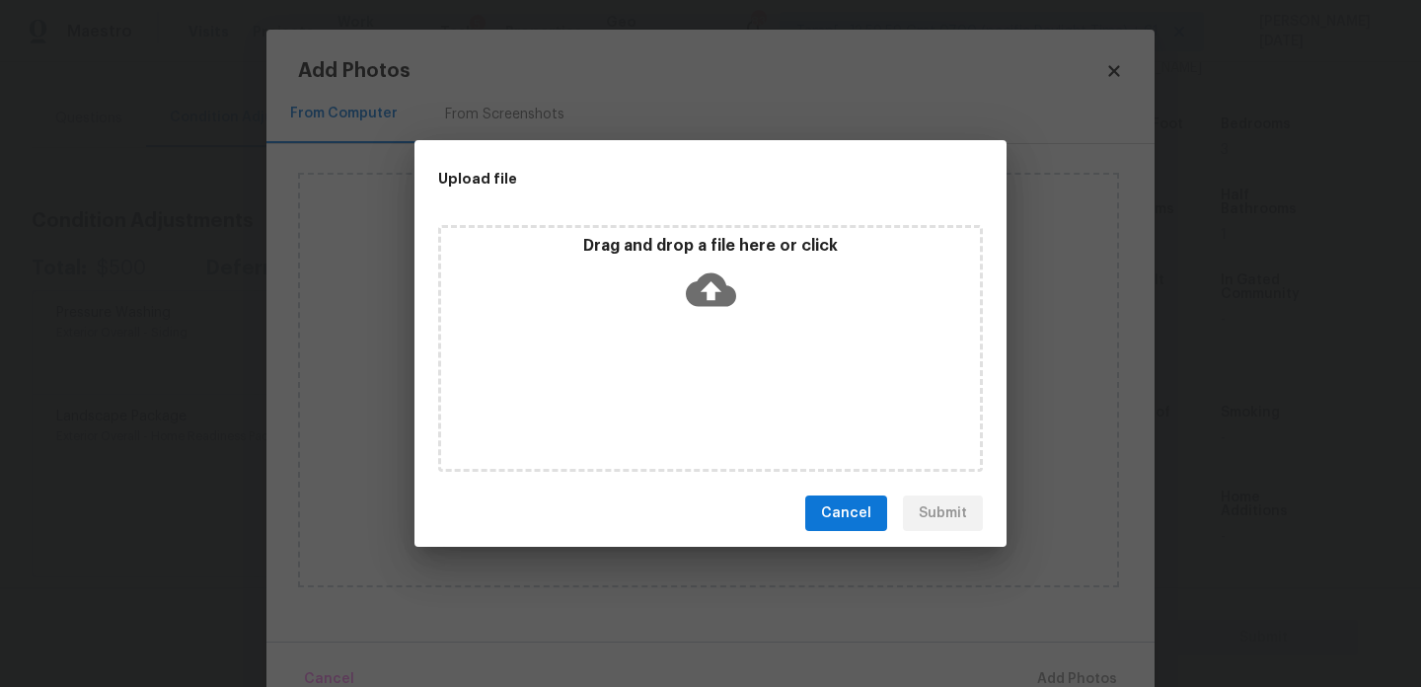
click at [683, 395] on div "Drag and drop a file here or click" at bounding box center [710, 348] width 545 height 247
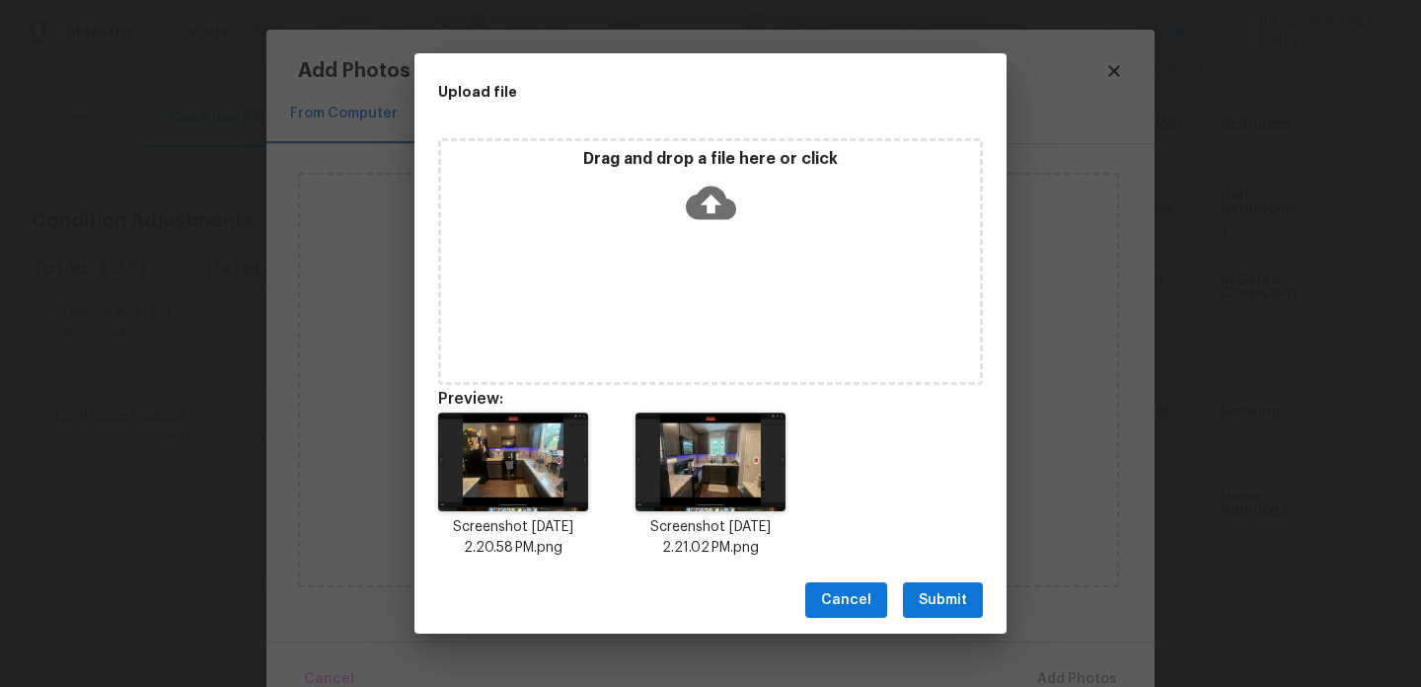
click at [969, 609] on button "Submit" at bounding box center [943, 600] width 80 height 37
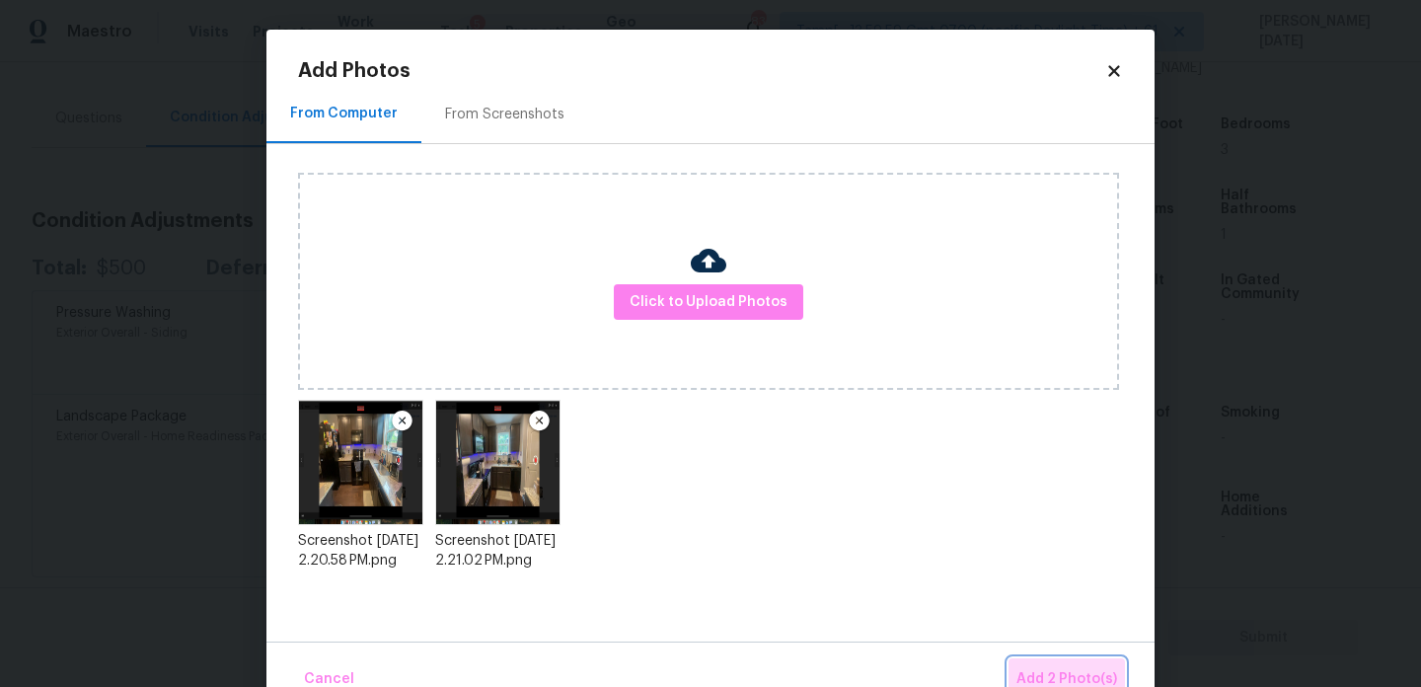
click at [1057, 674] on span "Add 2 Photo(s)" at bounding box center [1067, 679] width 101 height 25
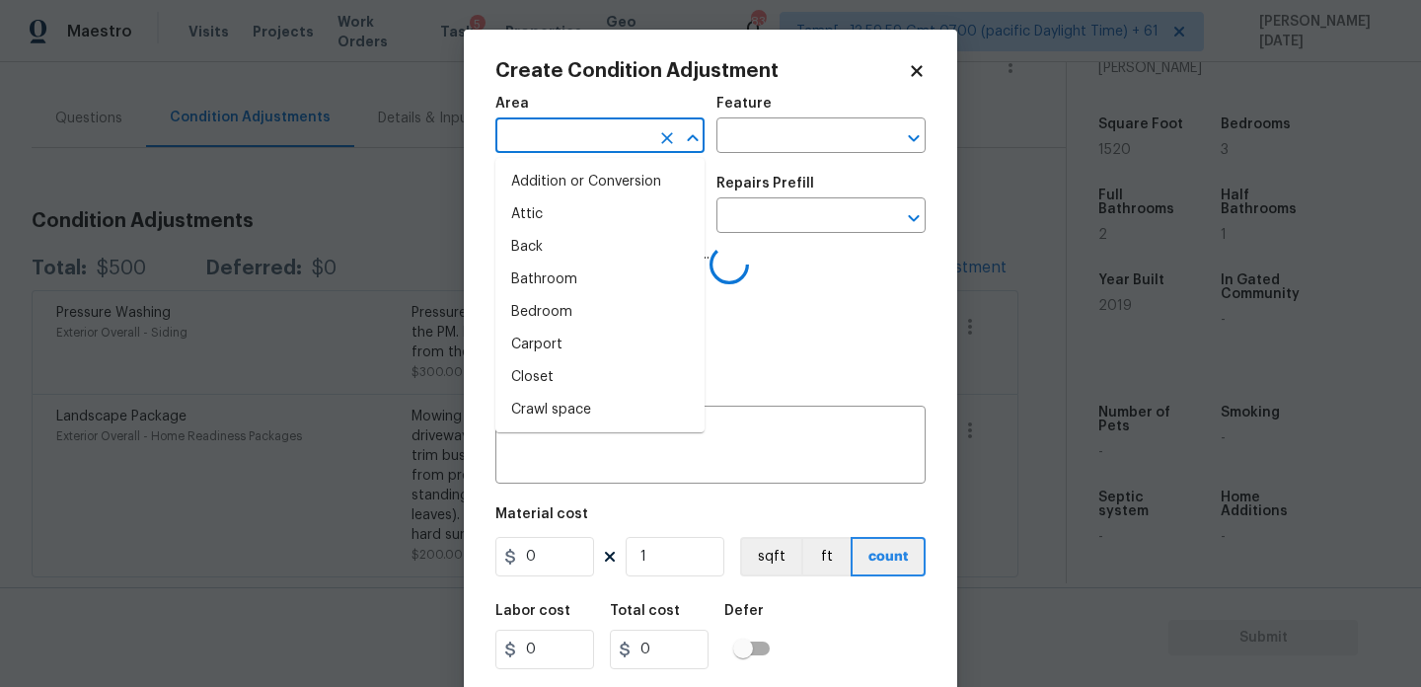
click at [568, 135] on input "text" at bounding box center [572, 137] width 154 height 31
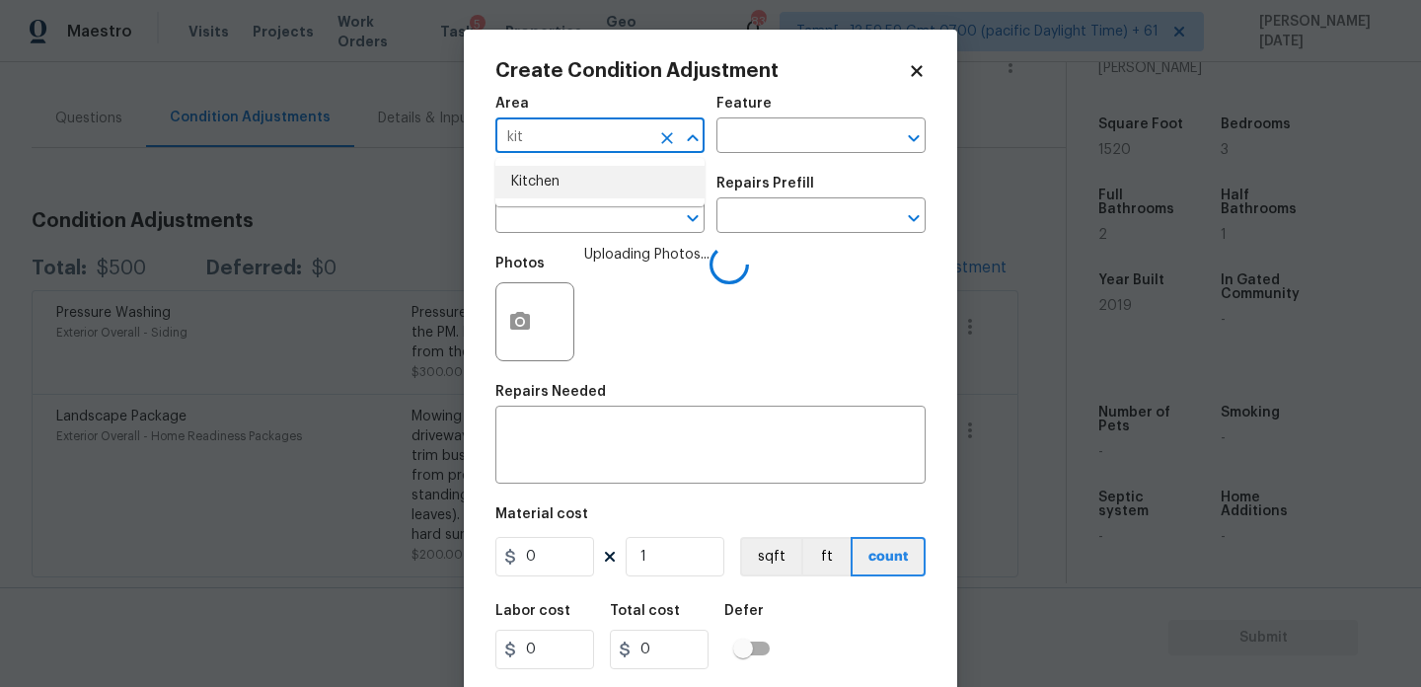
click at [571, 182] on li "Kitchen" at bounding box center [599, 182] width 209 height 33
type input "Kitchen"
click at [561, 228] on input "text" at bounding box center [572, 217] width 154 height 31
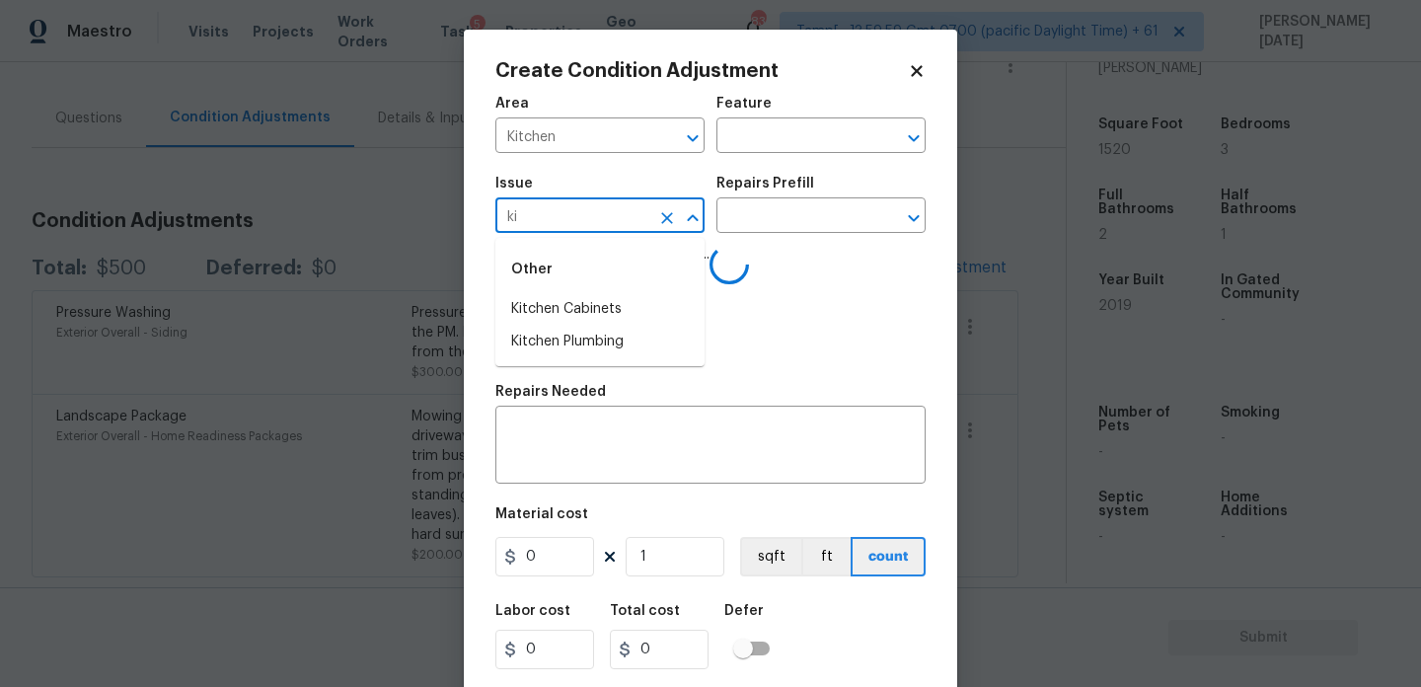
type input "kit"
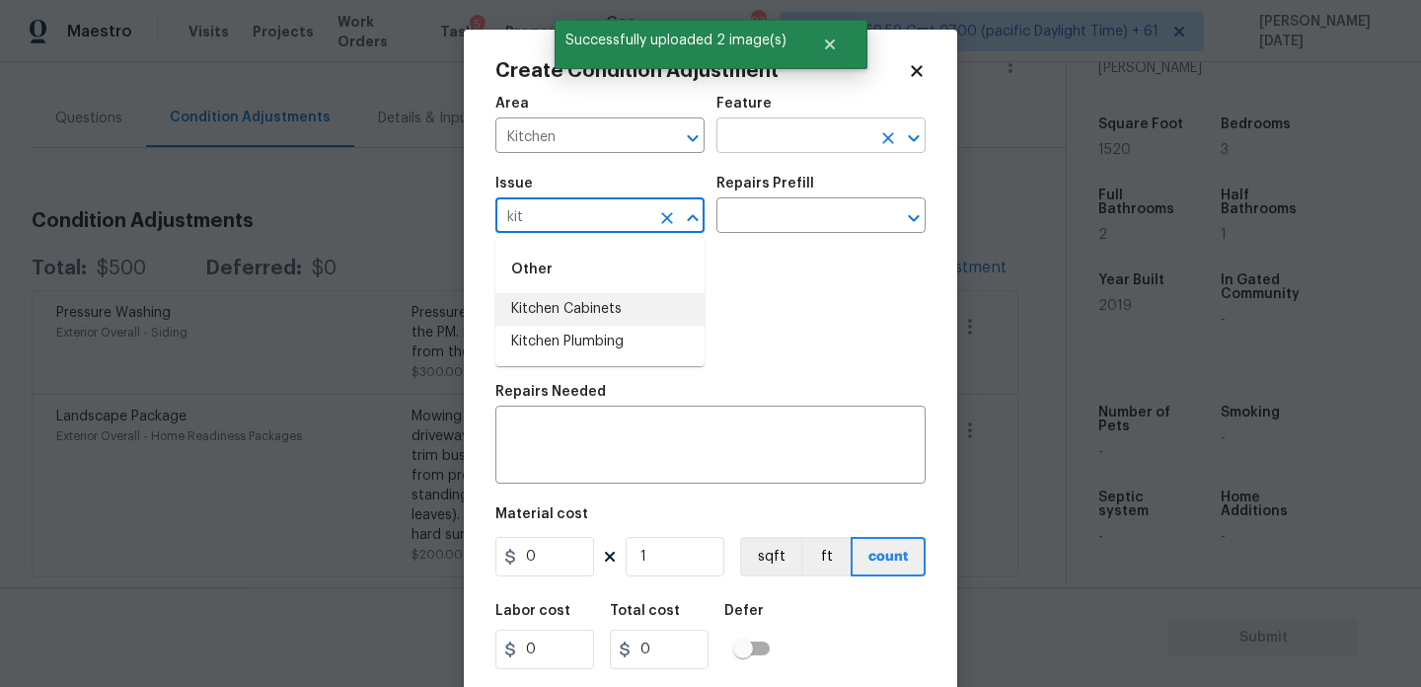
type input "kit"
click at [753, 135] on input "text" at bounding box center [794, 137] width 154 height 31
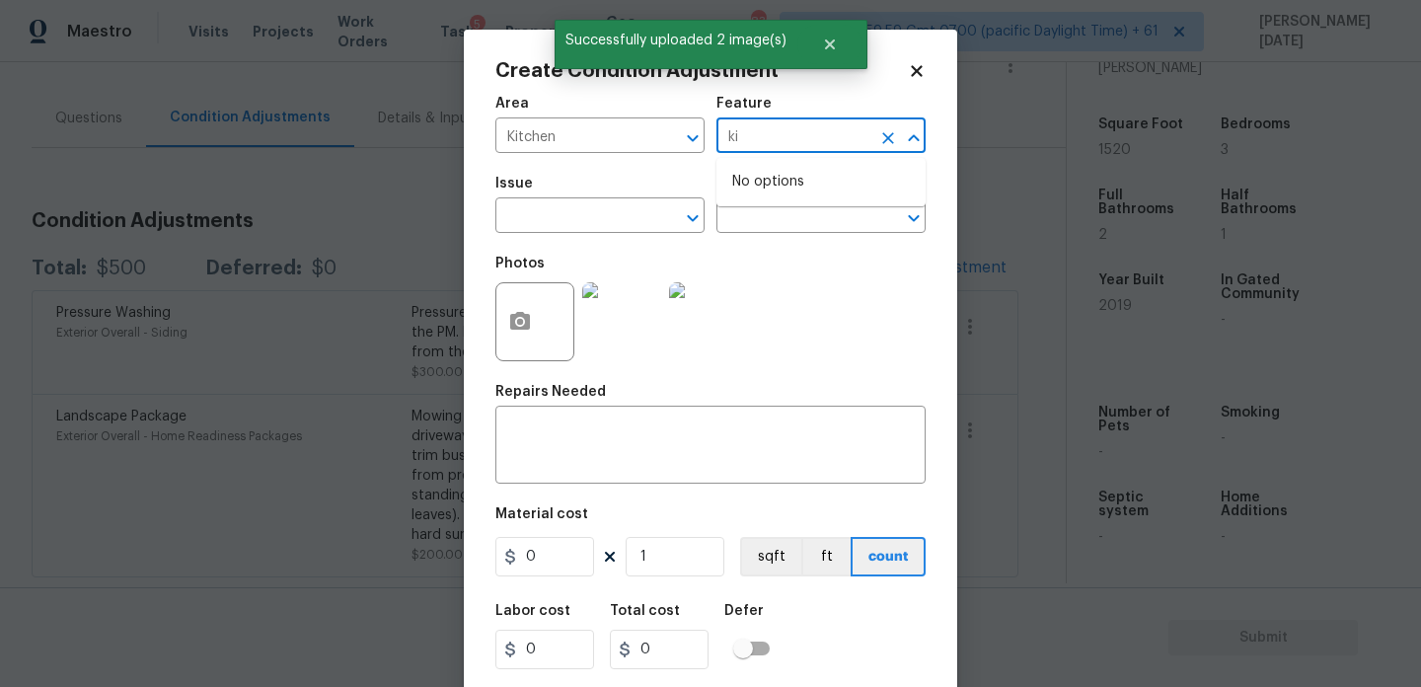
type input "k"
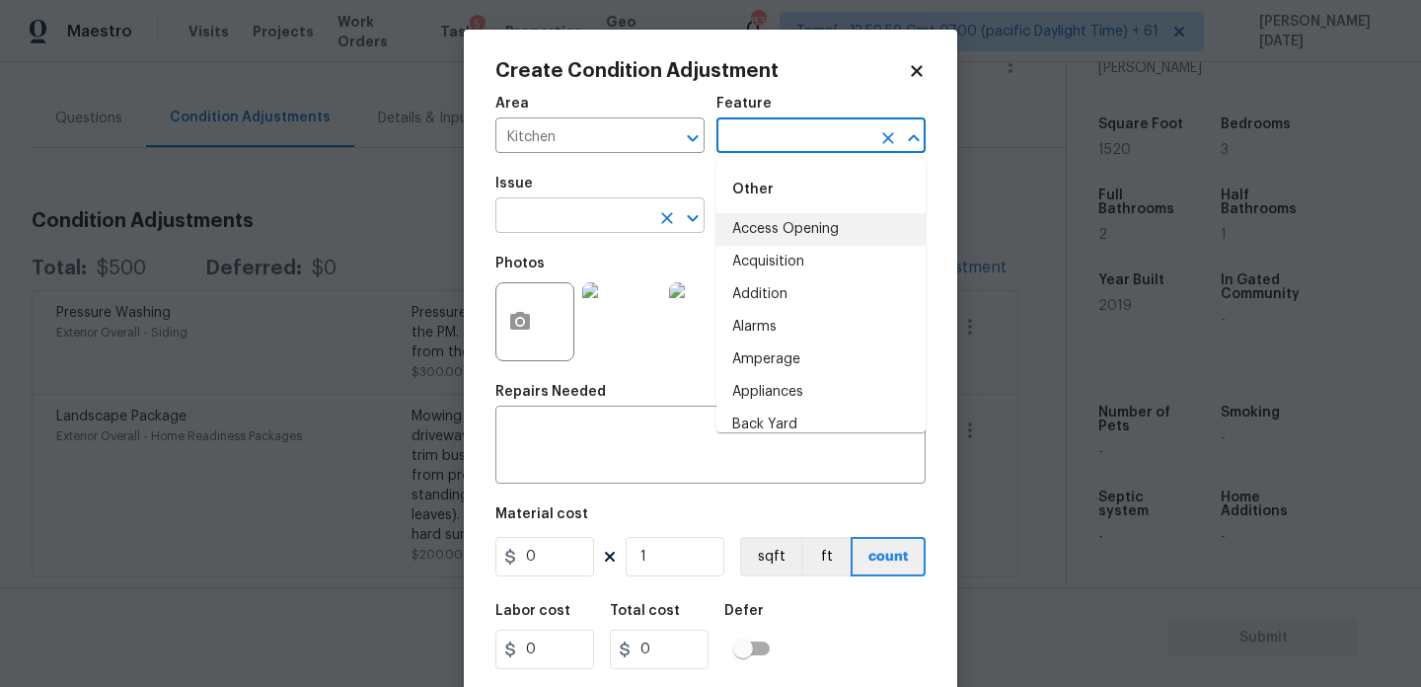
click at [644, 221] on input "text" at bounding box center [572, 217] width 154 height 31
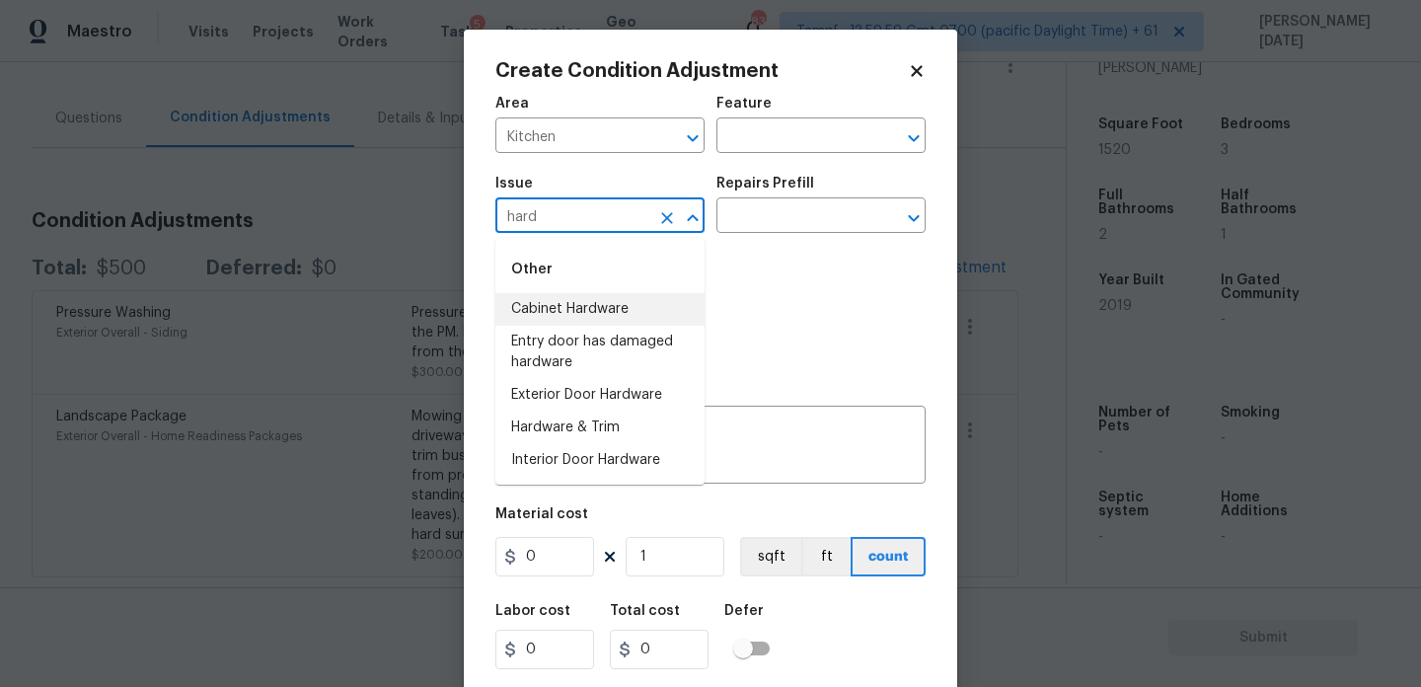
click at [646, 313] on li "Cabinet Hardware" at bounding box center [599, 309] width 209 height 33
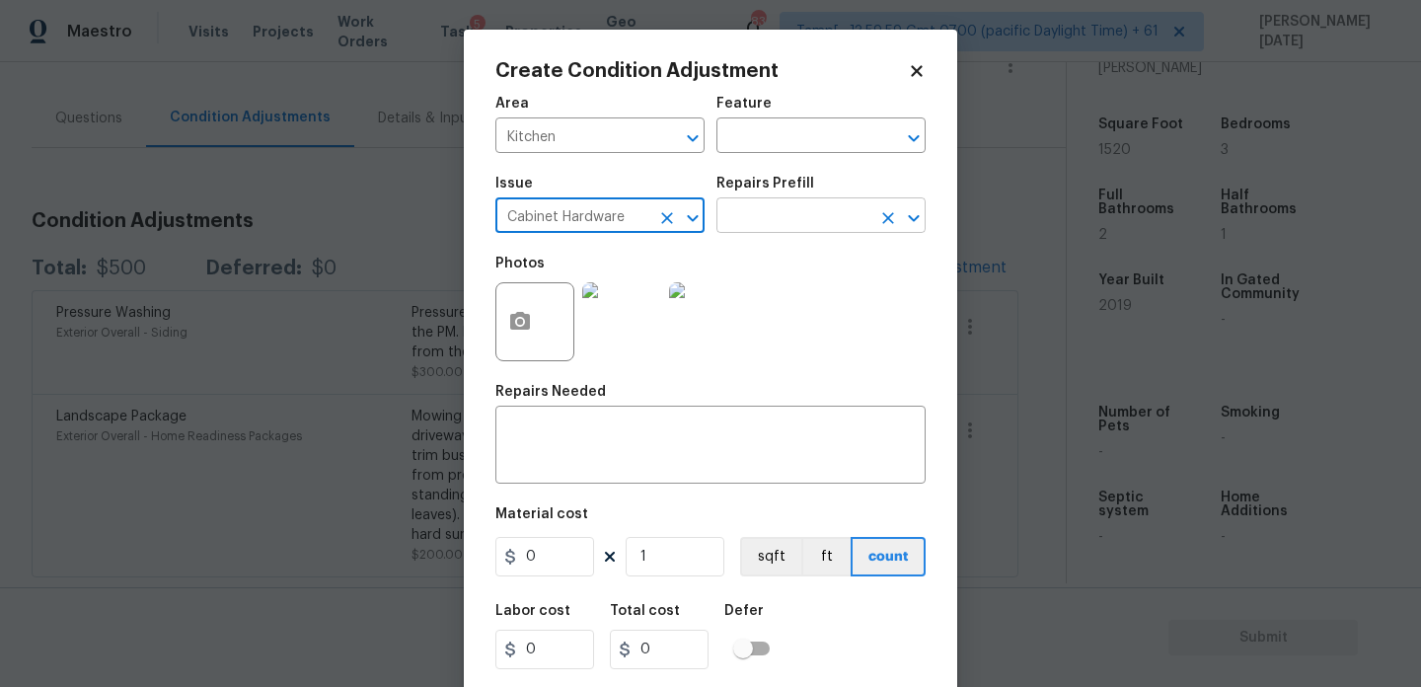
type input "Cabinet Hardware"
click at [771, 224] on input "text" at bounding box center [794, 217] width 154 height 31
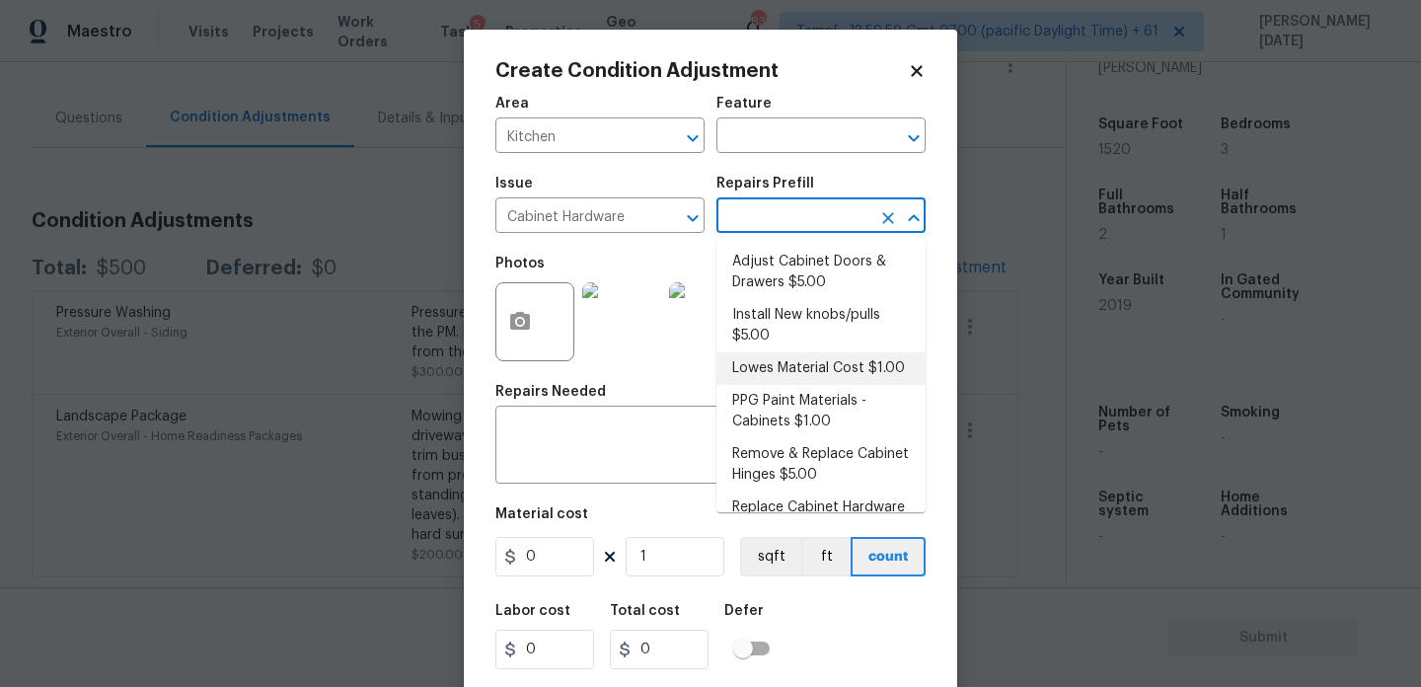
scroll to position [72, 0]
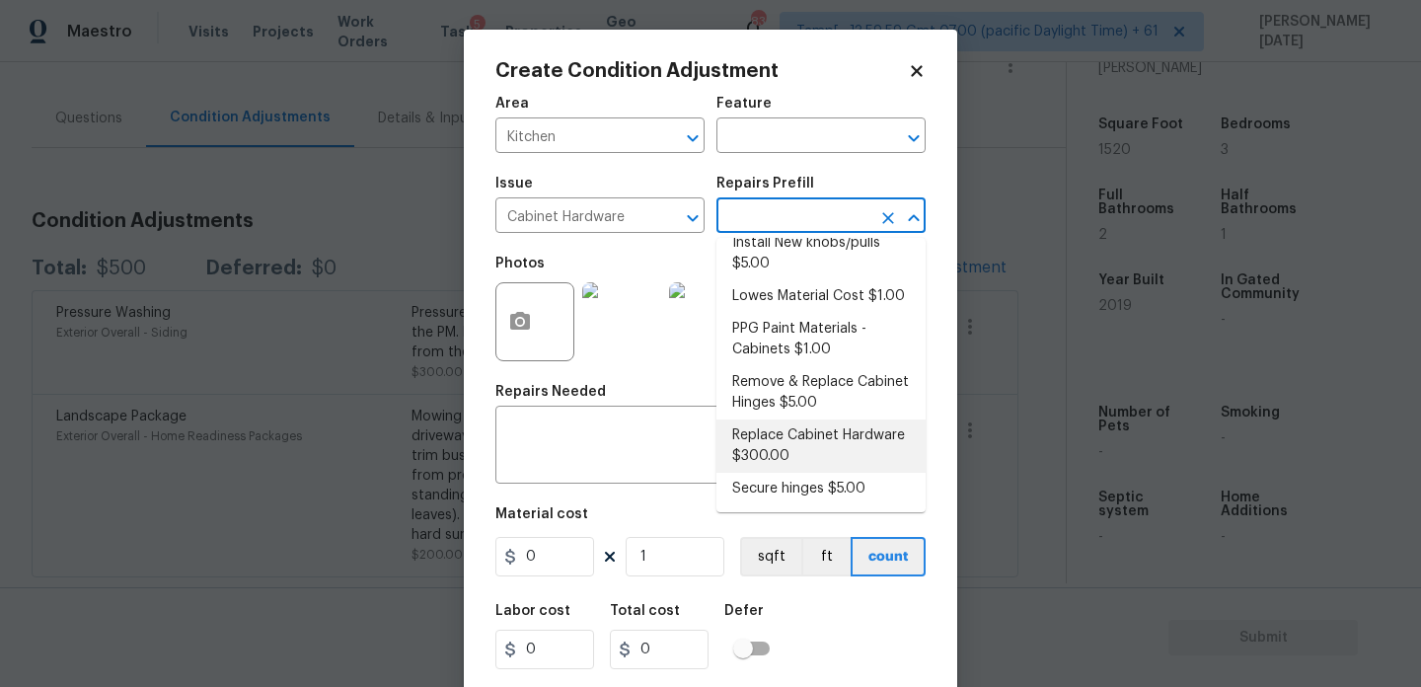
click at [831, 438] on li "Replace Cabinet Hardware $300.00" at bounding box center [821, 445] width 209 height 53
type input "Cabinets"
type textarea "Replace cabinet hardware with new hinges and pulls. HPM to provide specs"
type input "300"
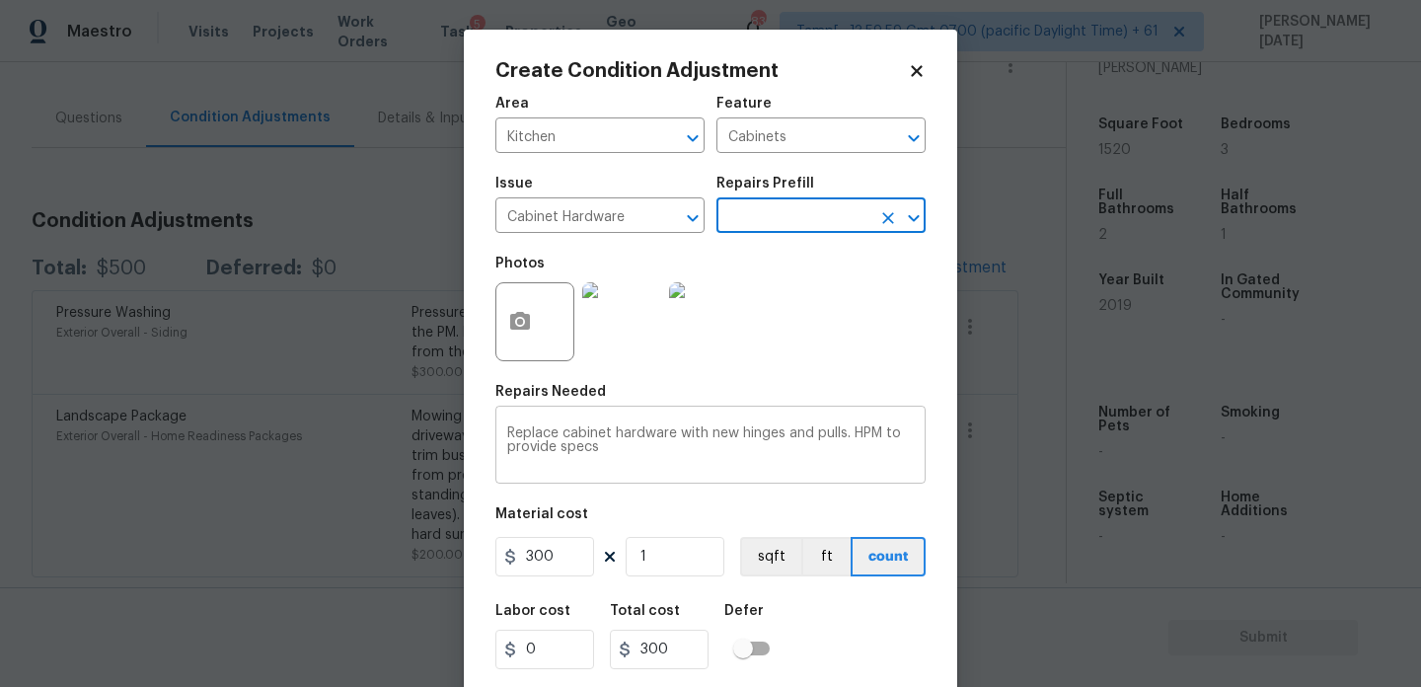
scroll to position [50, 0]
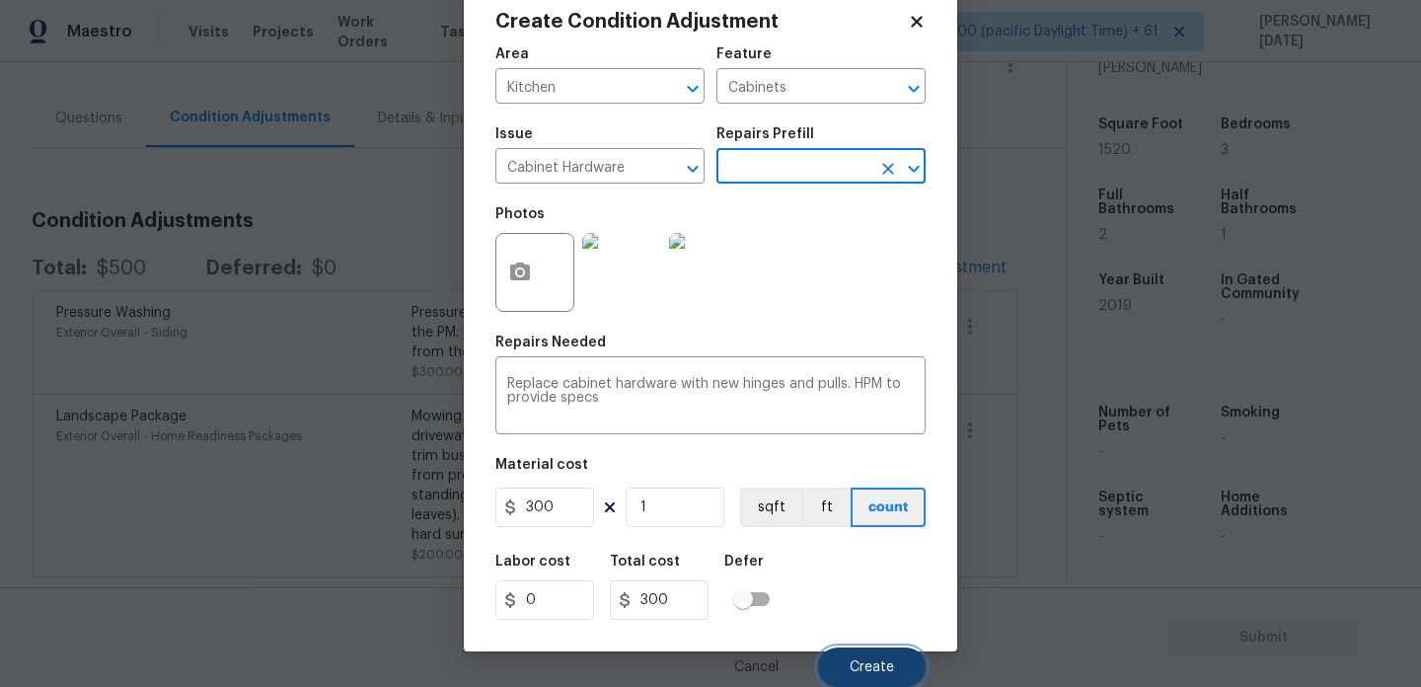
click at [862, 663] on span "Create" at bounding box center [872, 667] width 44 height 15
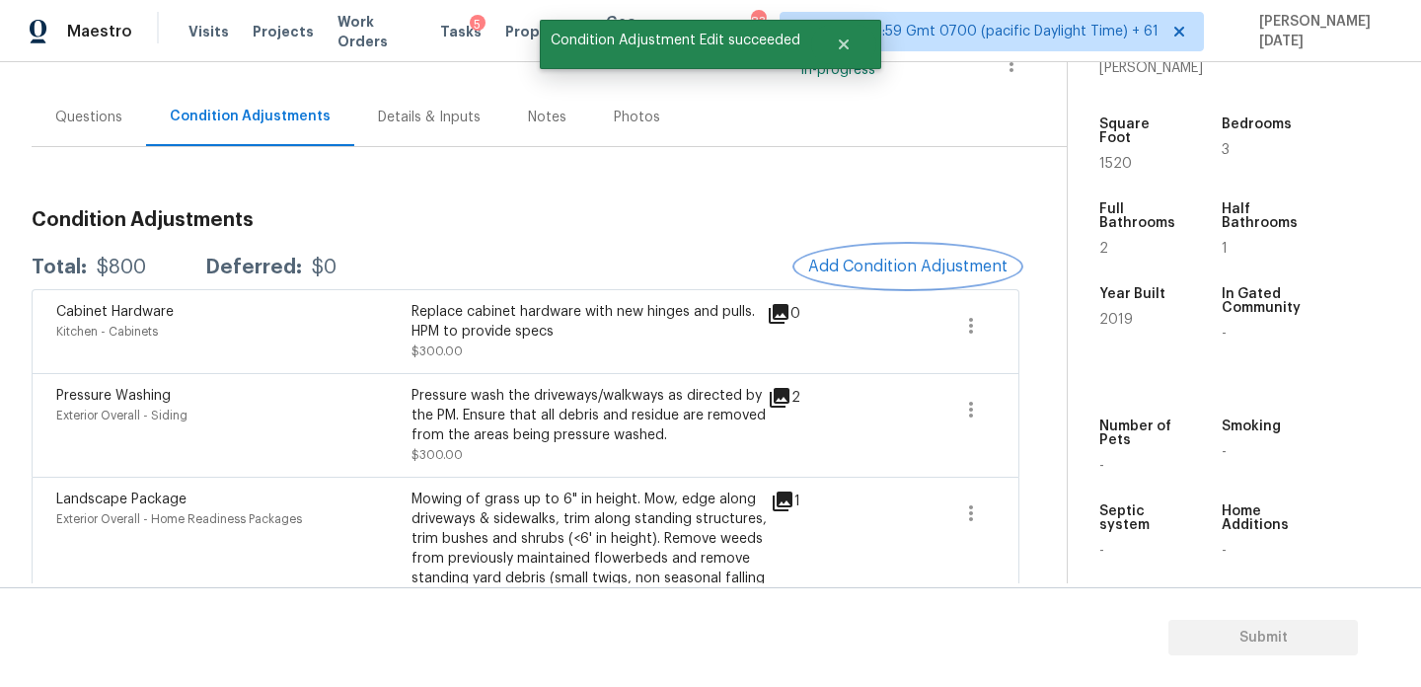
scroll to position [0, 0]
click at [901, 268] on span "Add Condition Adjustment" at bounding box center [907, 267] width 199 height 18
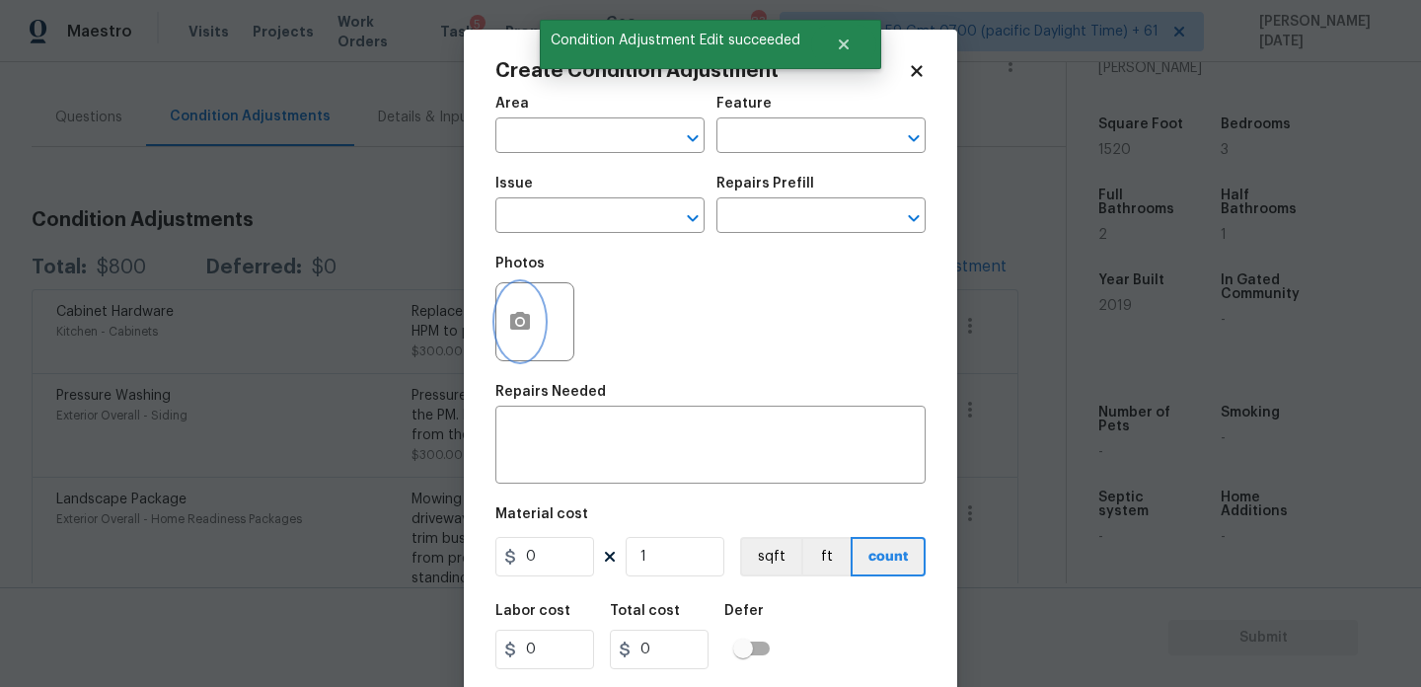
click at [524, 331] on icon "button" at bounding box center [520, 322] width 24 height 24
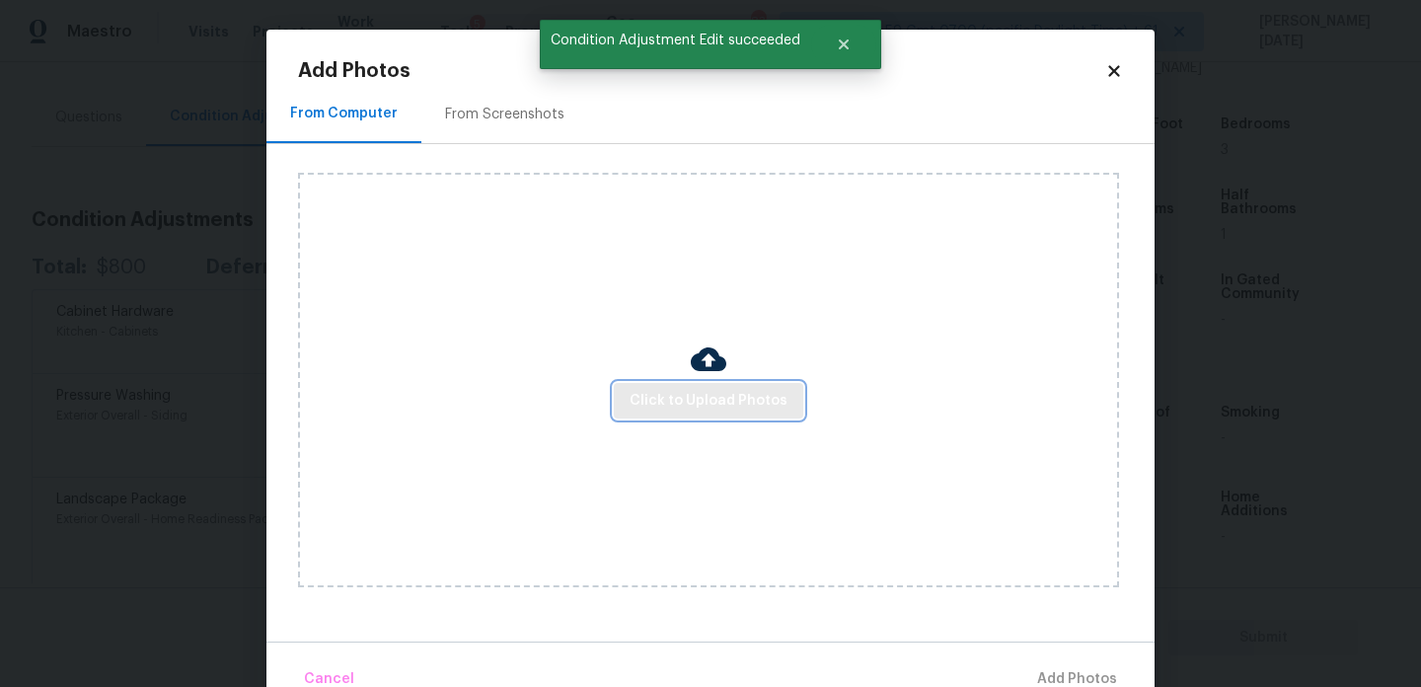
click at [663, 392] on span "Click to Upload Photos" at bounding box center [709, 401] width 158 height 25
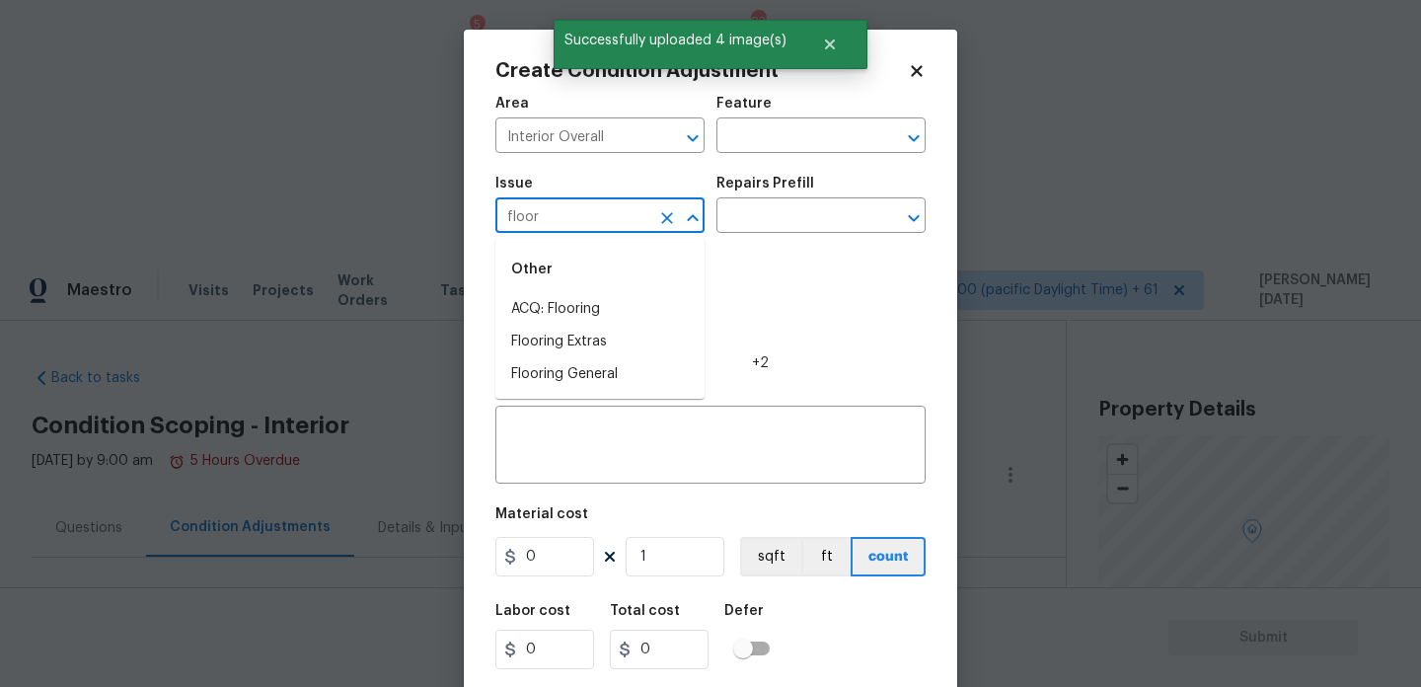
scroll to position [501, 0]
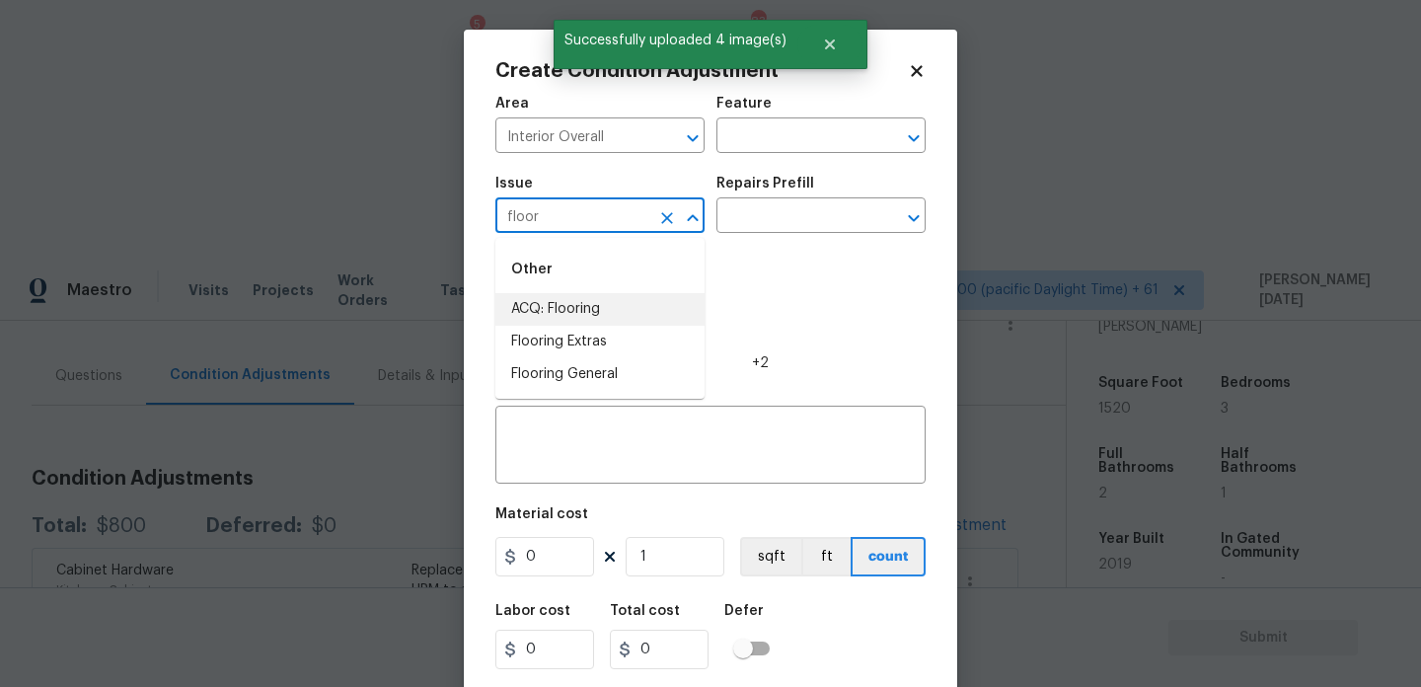
click at [568, 306] on li "ACQ: Flooring" at bounding box center [599, 309] width 209 height 33
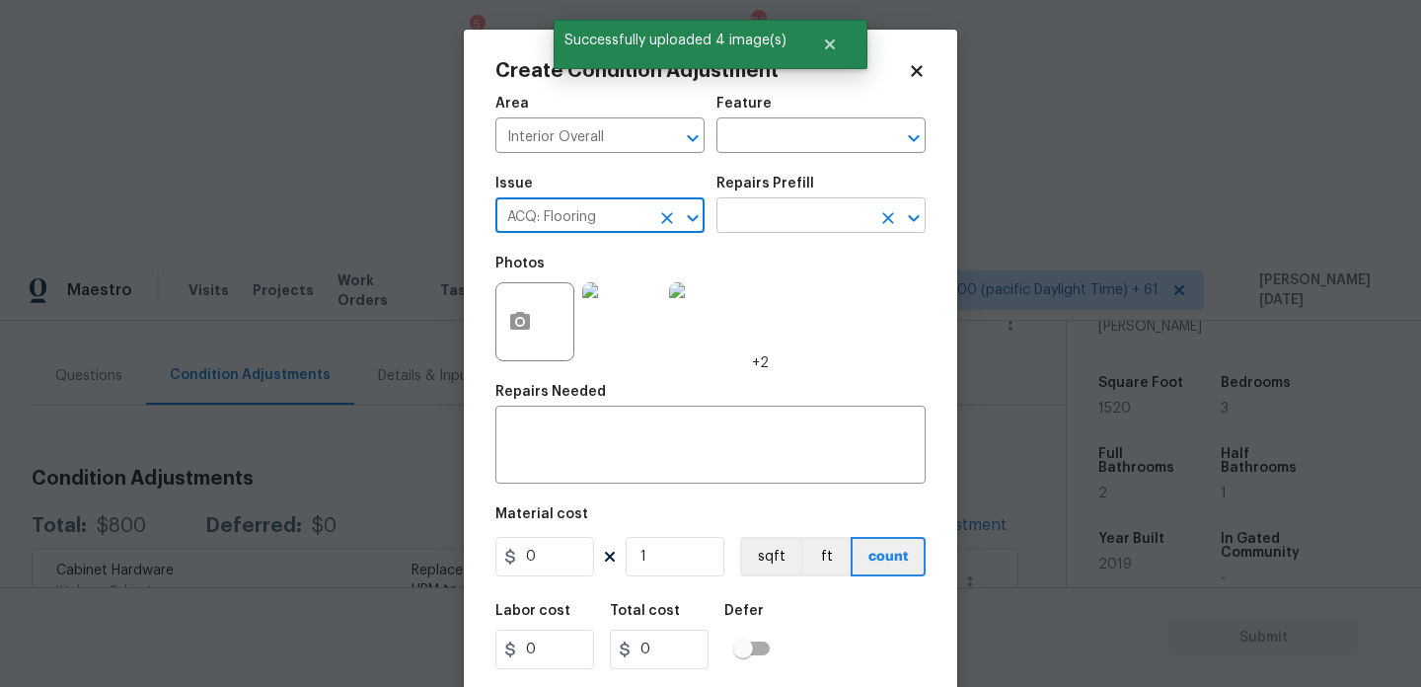
type input "ACQ: Flooring"
click at [774, 213] on input "text" at bounding box center [794, 217] width 154 height 31
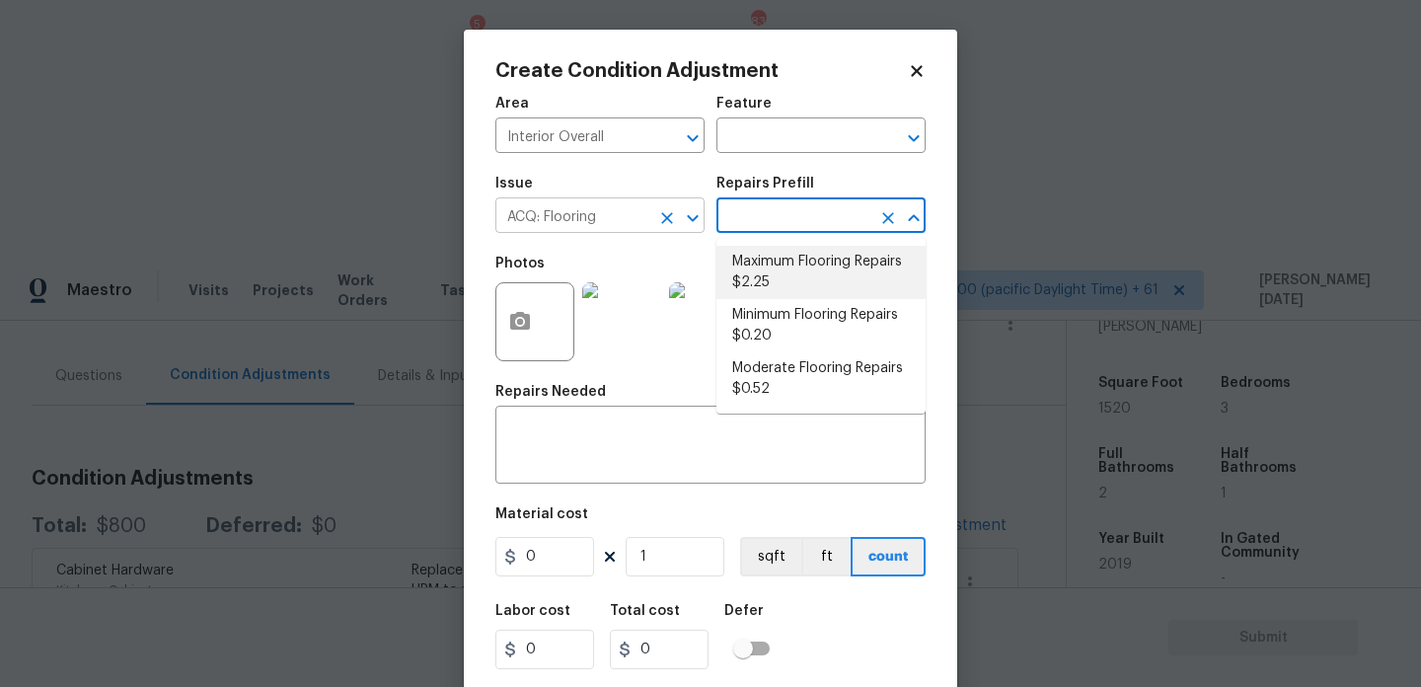
click at [663, 217] on icon "Clear" at bounding box center [667, 218] width 20 height 20
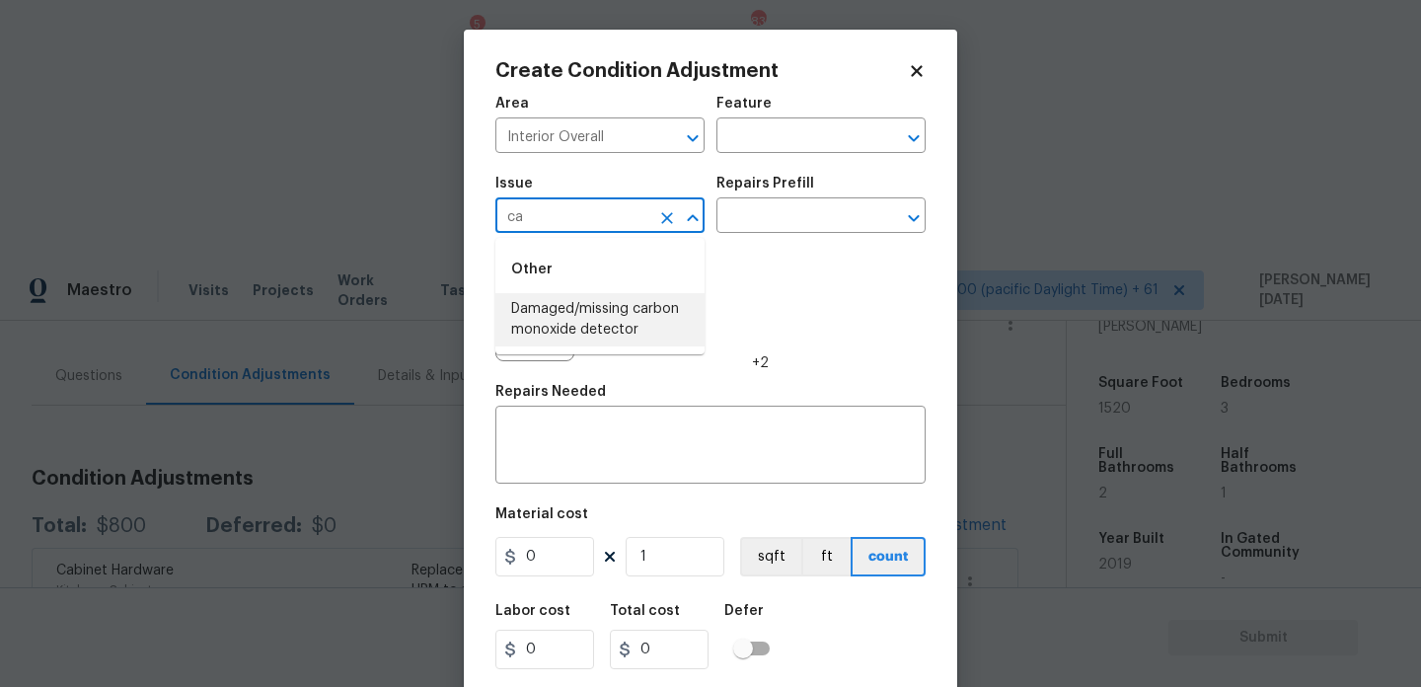
type input "c"
click at [624, 344] on li "Flooring Extras" at bounding box center [599, 342] width 209 height 33
type input "Flooring Extras"
click at [663, 220] on icon "Clear" at bounding box center [667, 218] width 12 height 12
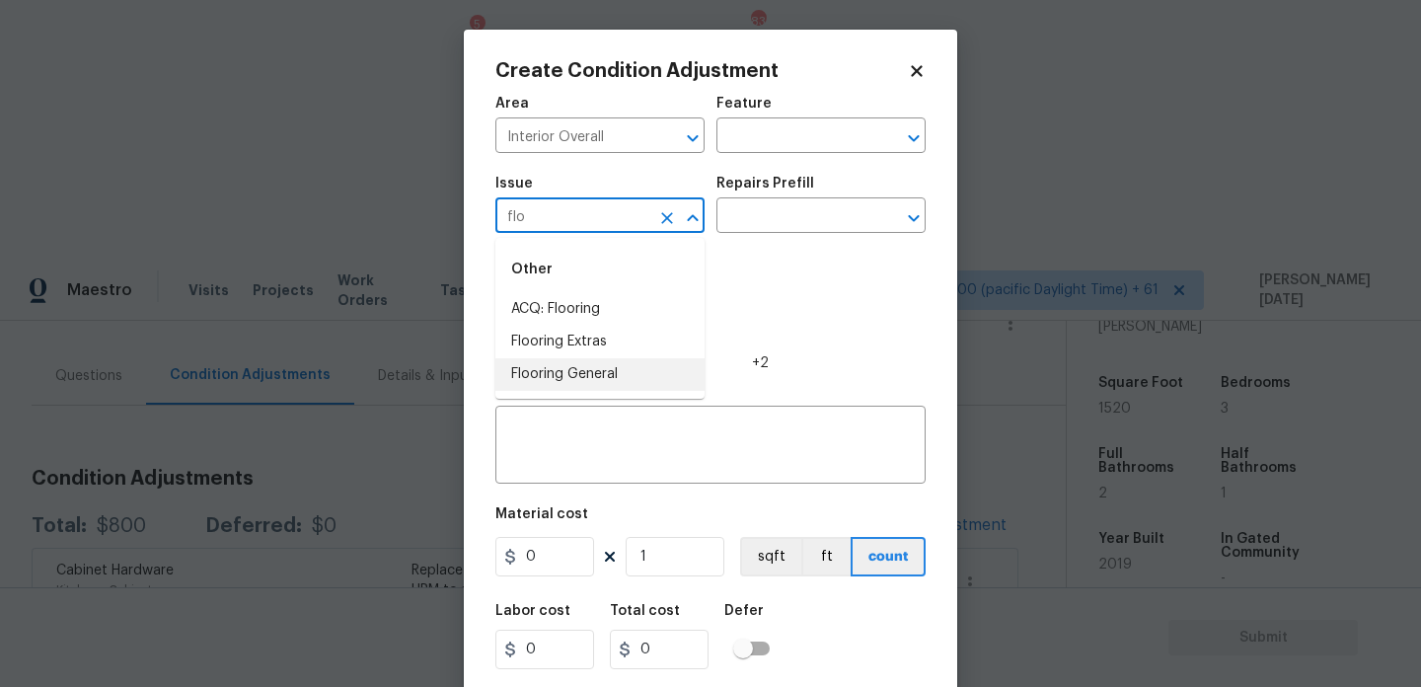
click at [631, 371] on li "Flooring General" at bounding box center [599, 374] width 209 height 33
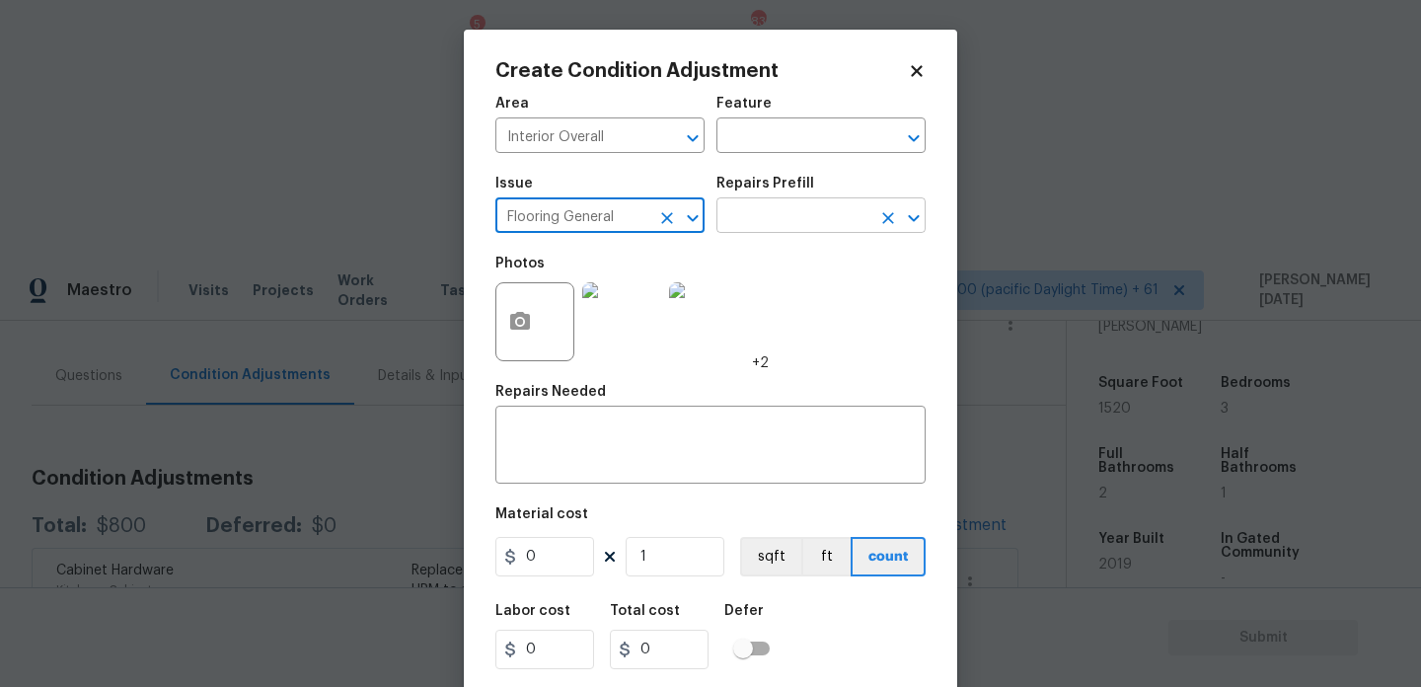
type input "Flooring General"
click at [789, 219] on input "text" at bounding box center [794, 217] width 154 height 31
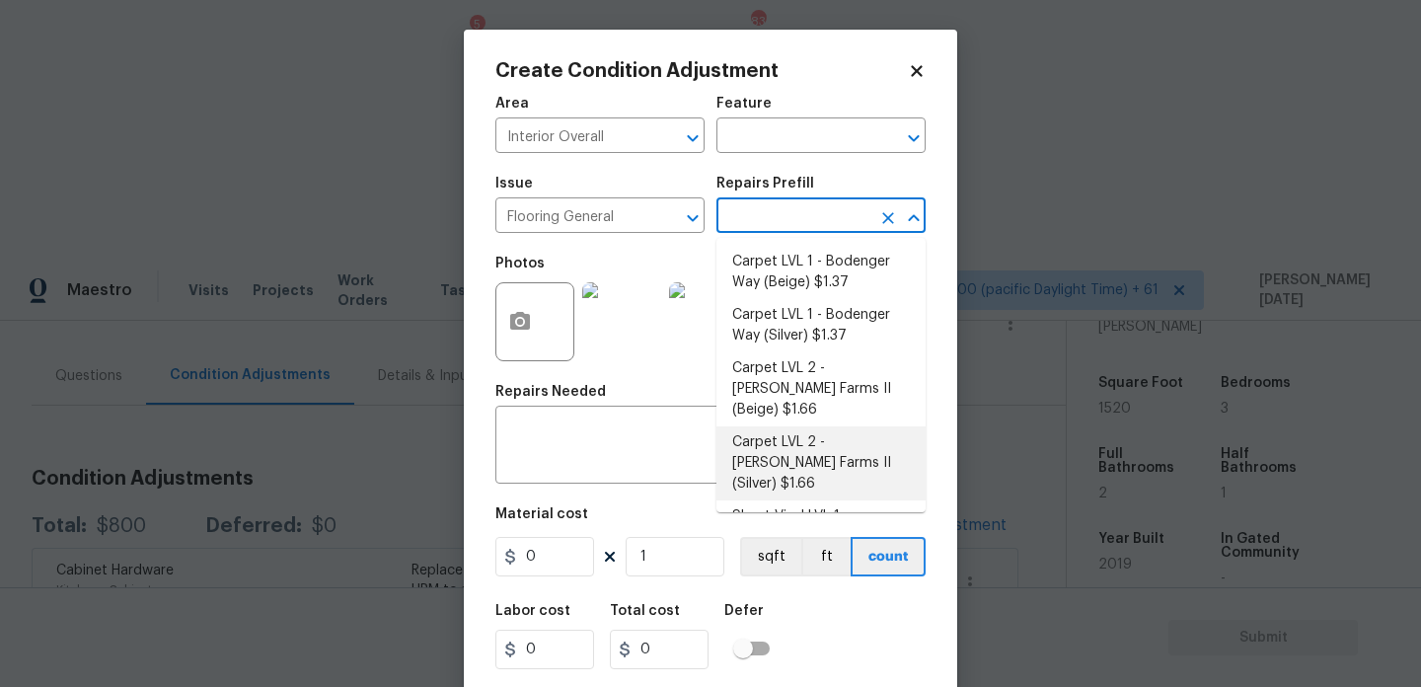
click at [805, 437] on li "Carpet LVL 2 - Abshire Farms II (Silver) $1.66" at bounding box center [821, 463] width 209 height 74
type input "Overall Flooring"
type input "1.66"
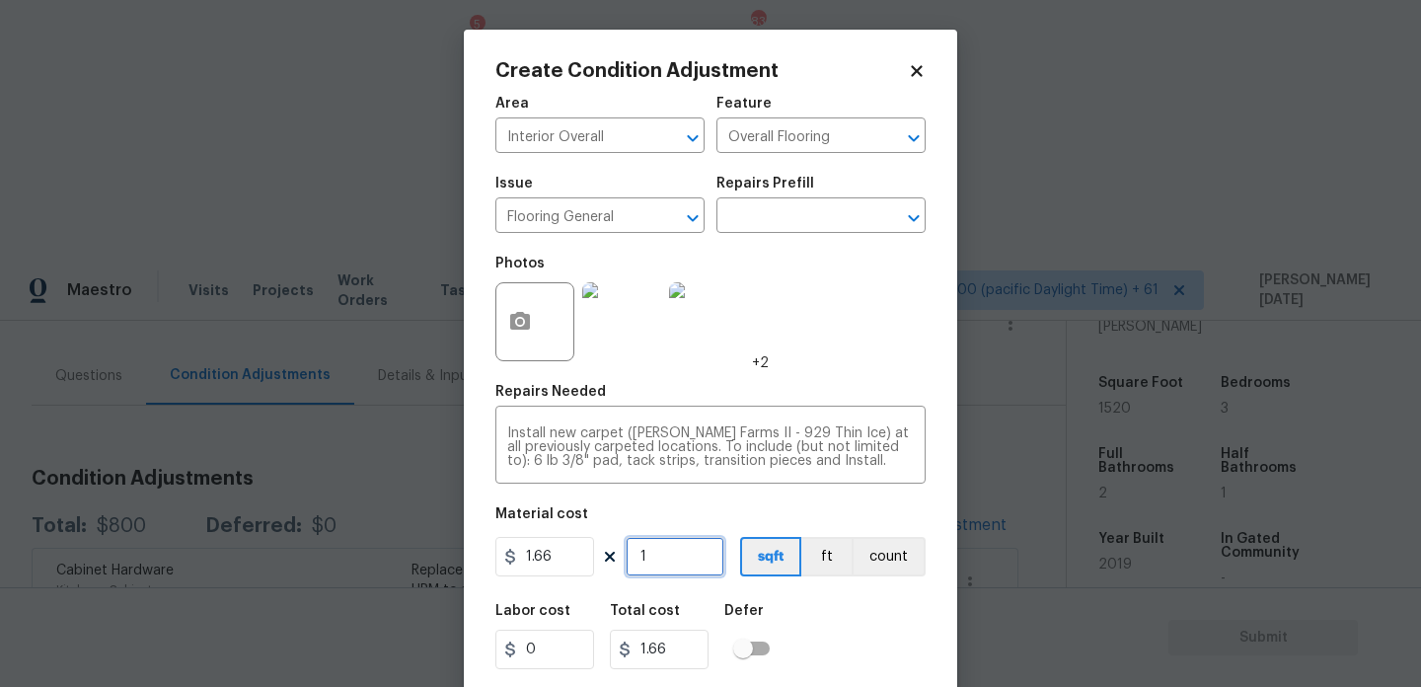
click at [694, 560] on input "1" at bounding box center [675, 556] width 99 height 39
type input "10"
type input "16.6"
type input "100"
type input "166"
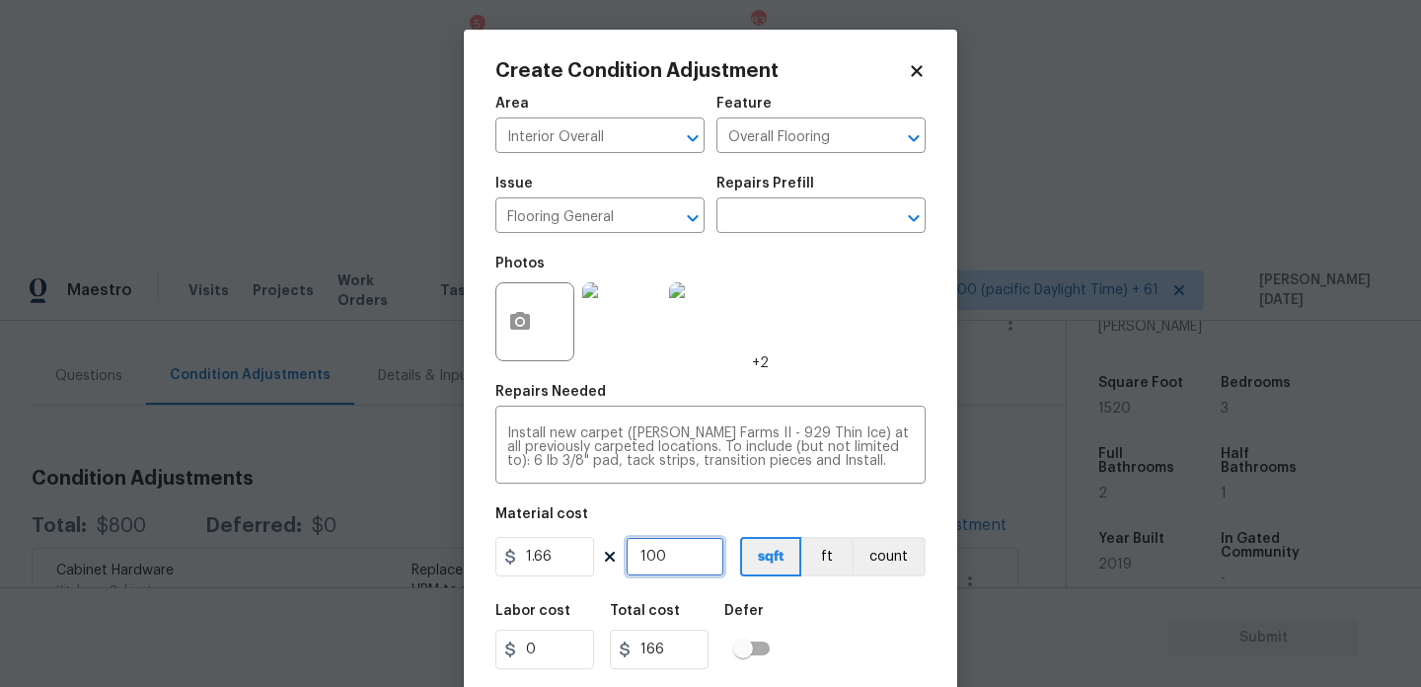
type input "1000"
type input "1660"
type input "100"
type input "166"
type input "10"
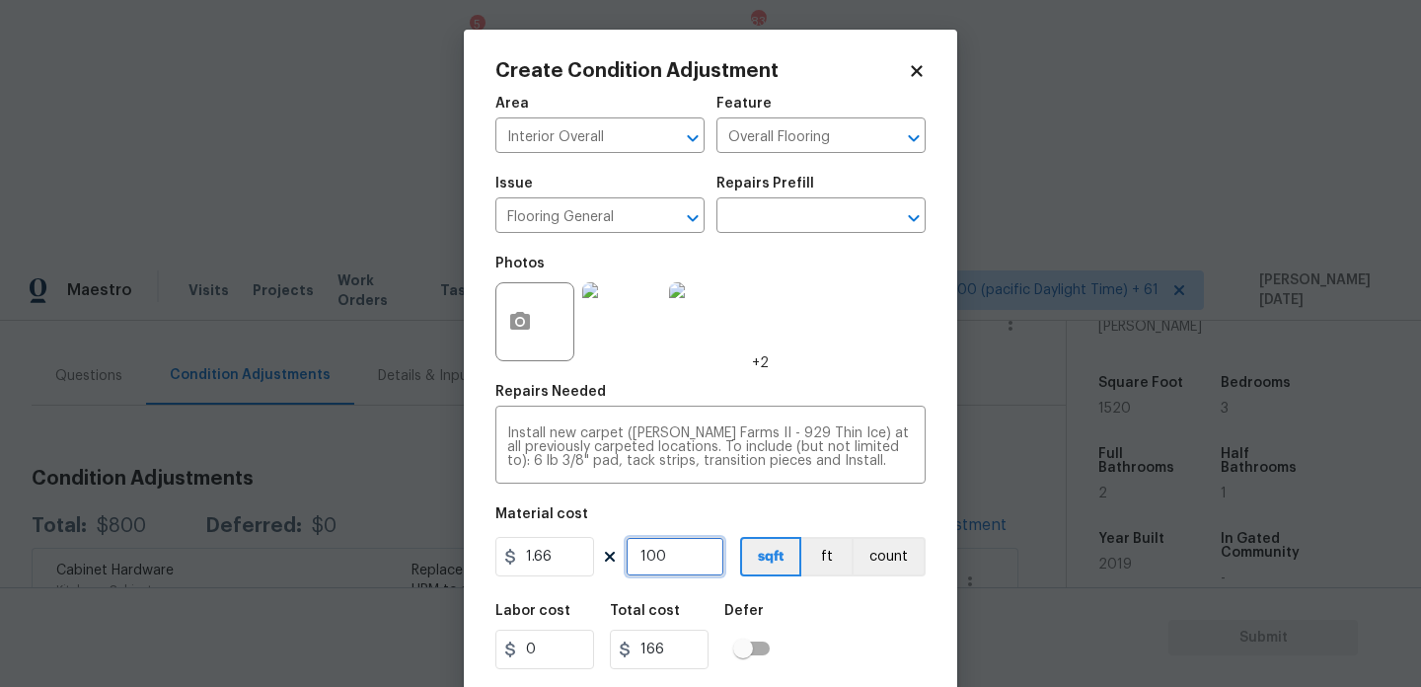
type input "16.6"
type input "1"
type input "1.66"
type input "12"
type input "19.92"
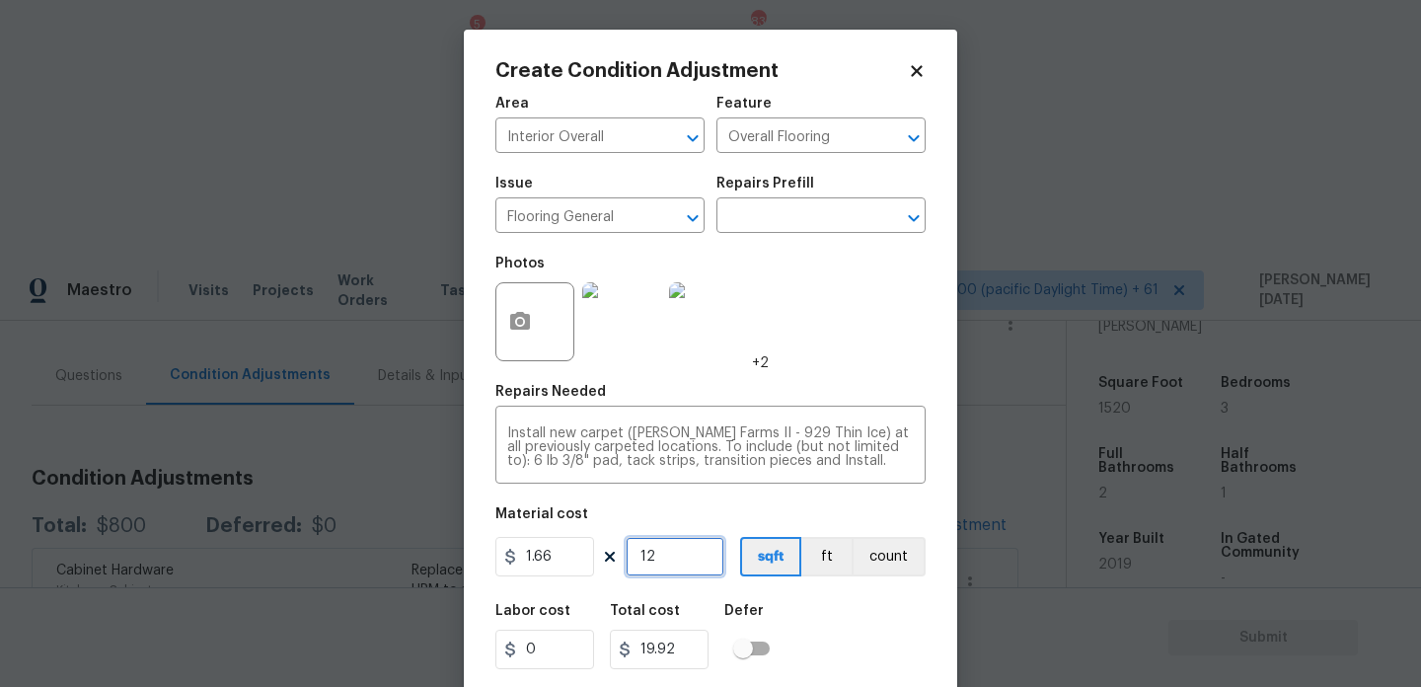
type input "120"
type input "199.2"
type input "1200"
type input "1992"
type input "1200"
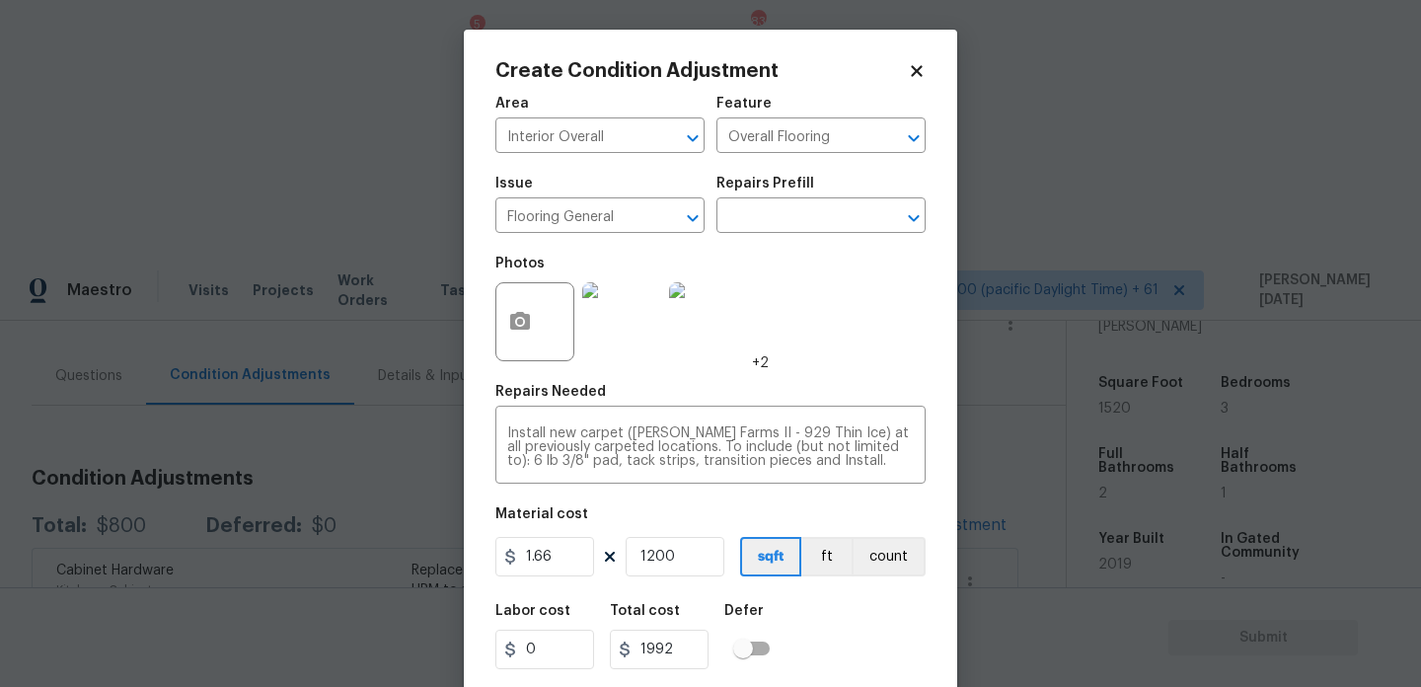
click at [865, 350] on div "Photos +2" at bounding box center [710, 309] width 430 height 128
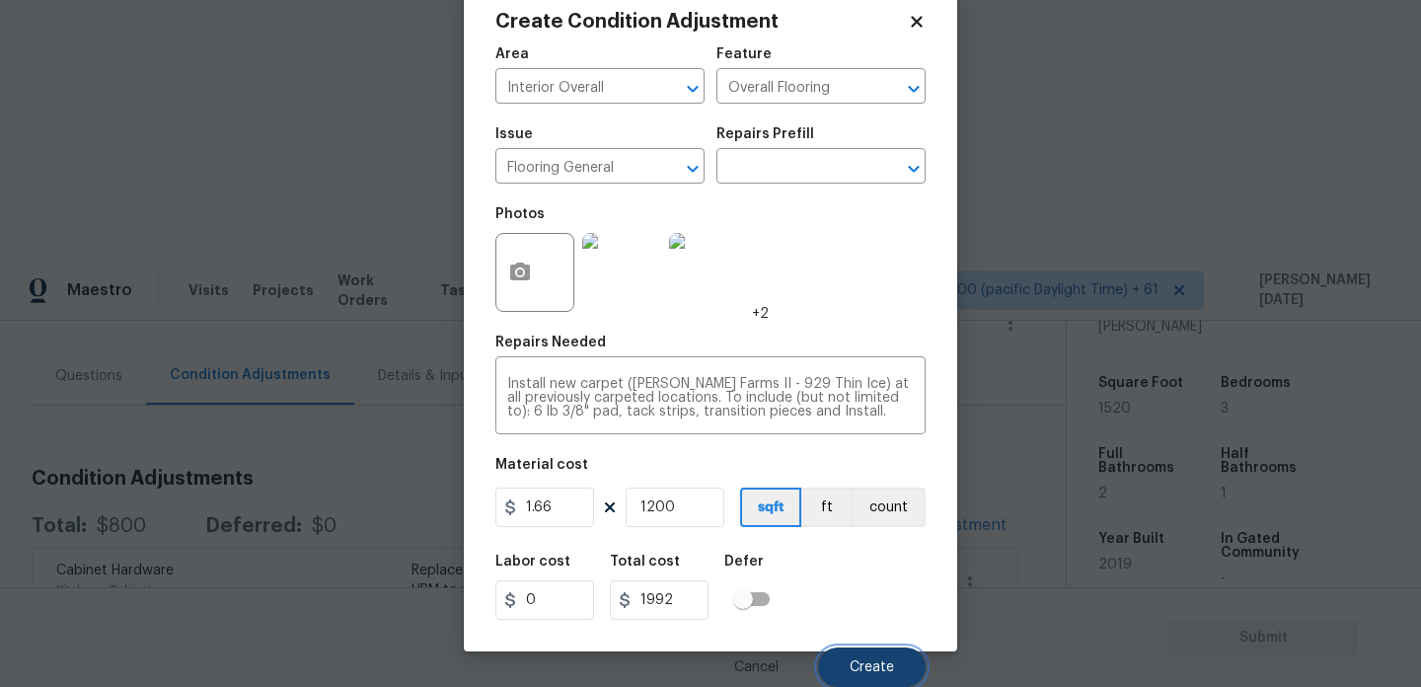
click at [881, 668] on span "Create" at bounding box center [872, 667] width 44 height 15
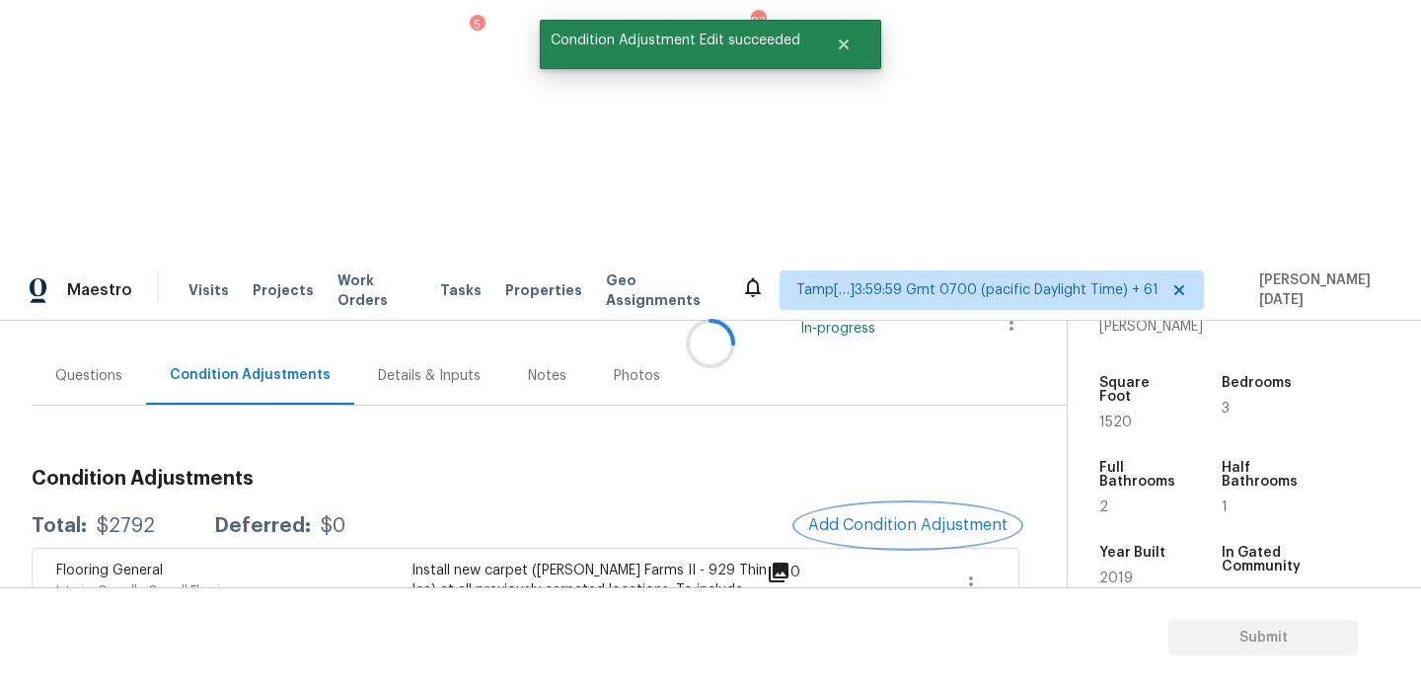
scroll to position [0, 0]
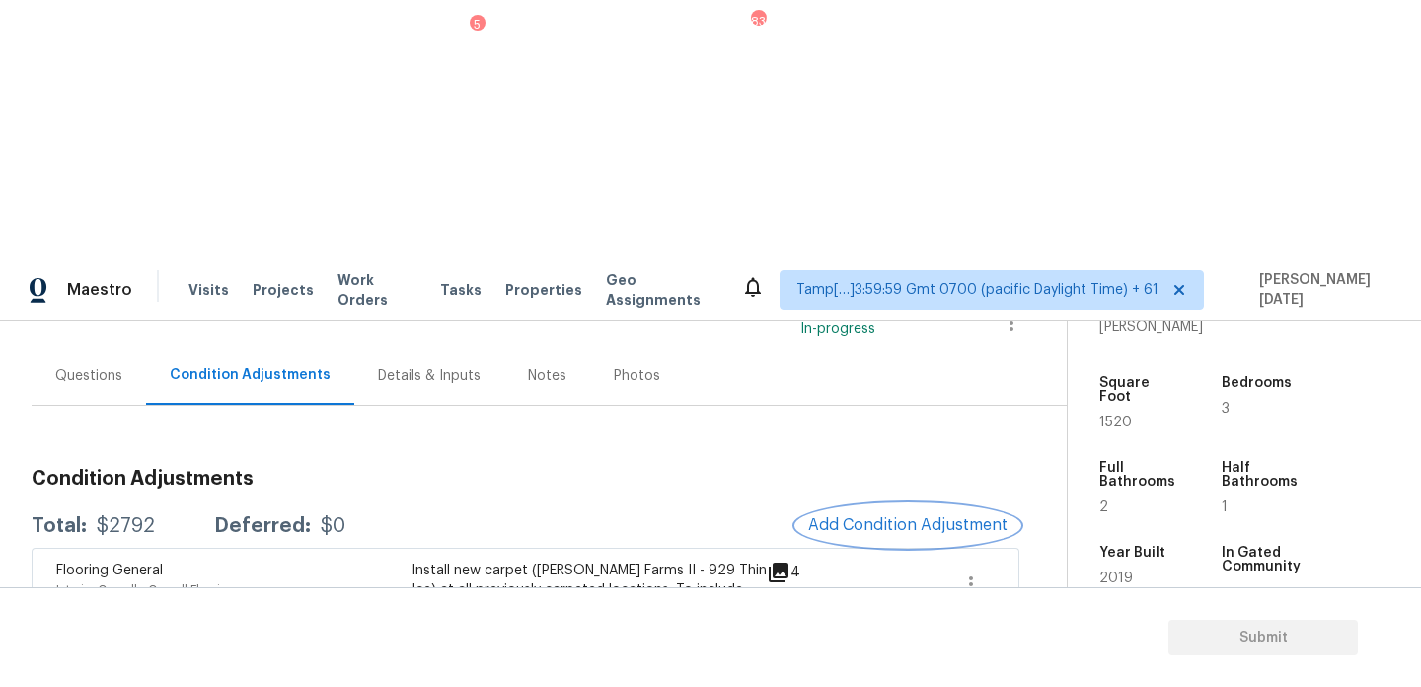
click at [904, 504] on button "Add Condition Adjustment" at bounding box center [907, 524] width 223 height 41
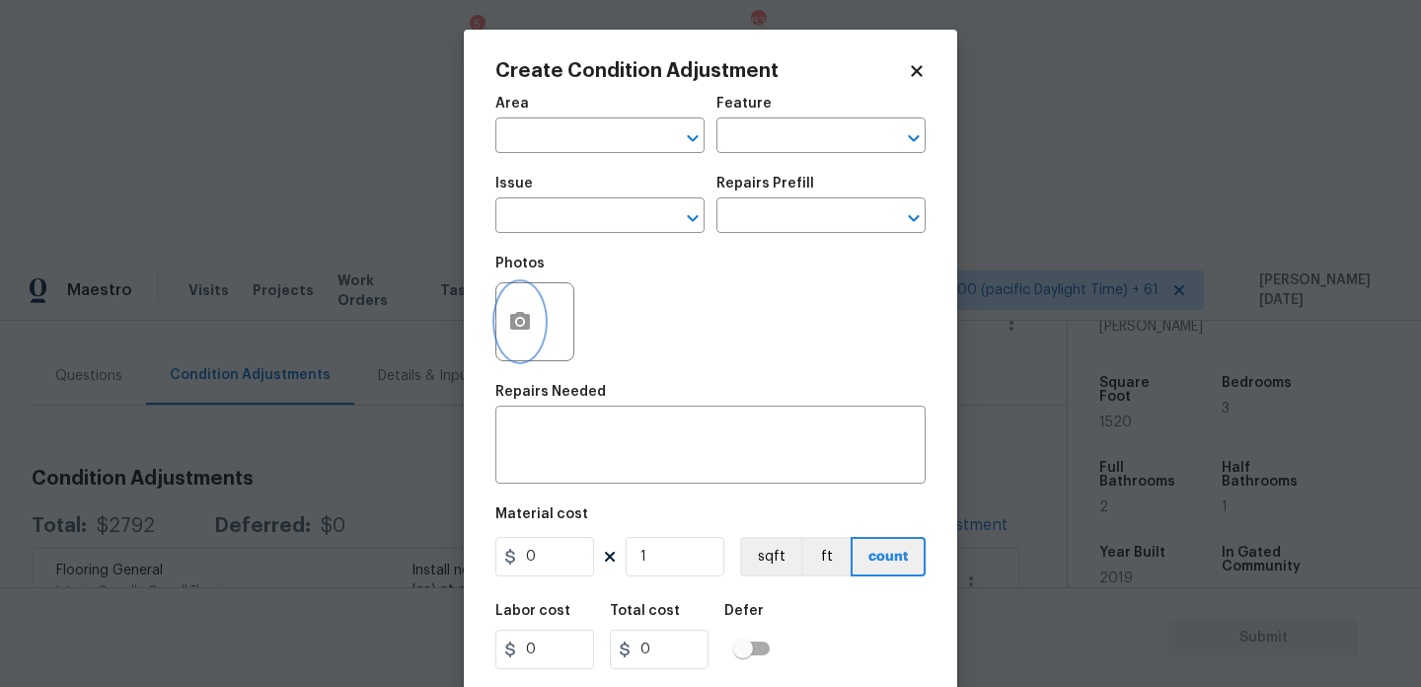
click at [516, 326] on icon "button" at bounding box center [520, 321] width 20 height 18
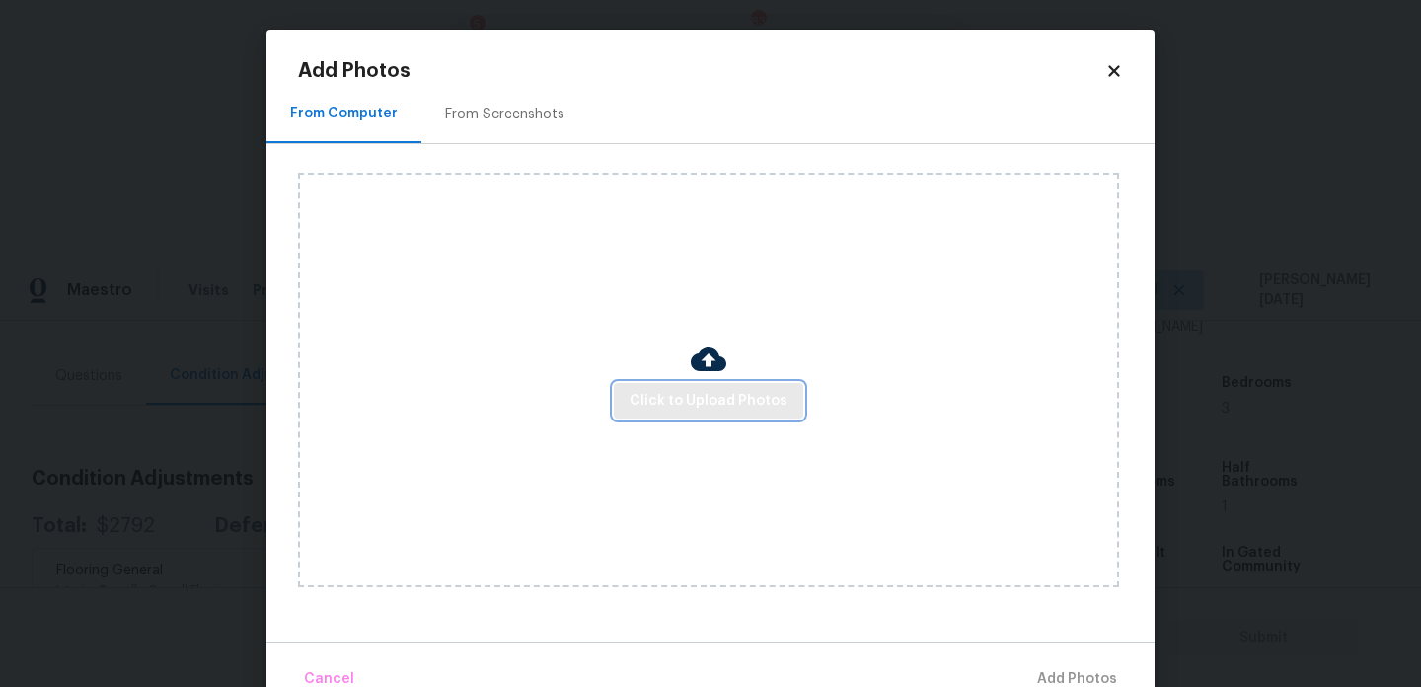
click at [708, 399] on span "Click to Upload Photos" at bounding box center [709, 401] width 158 height 25
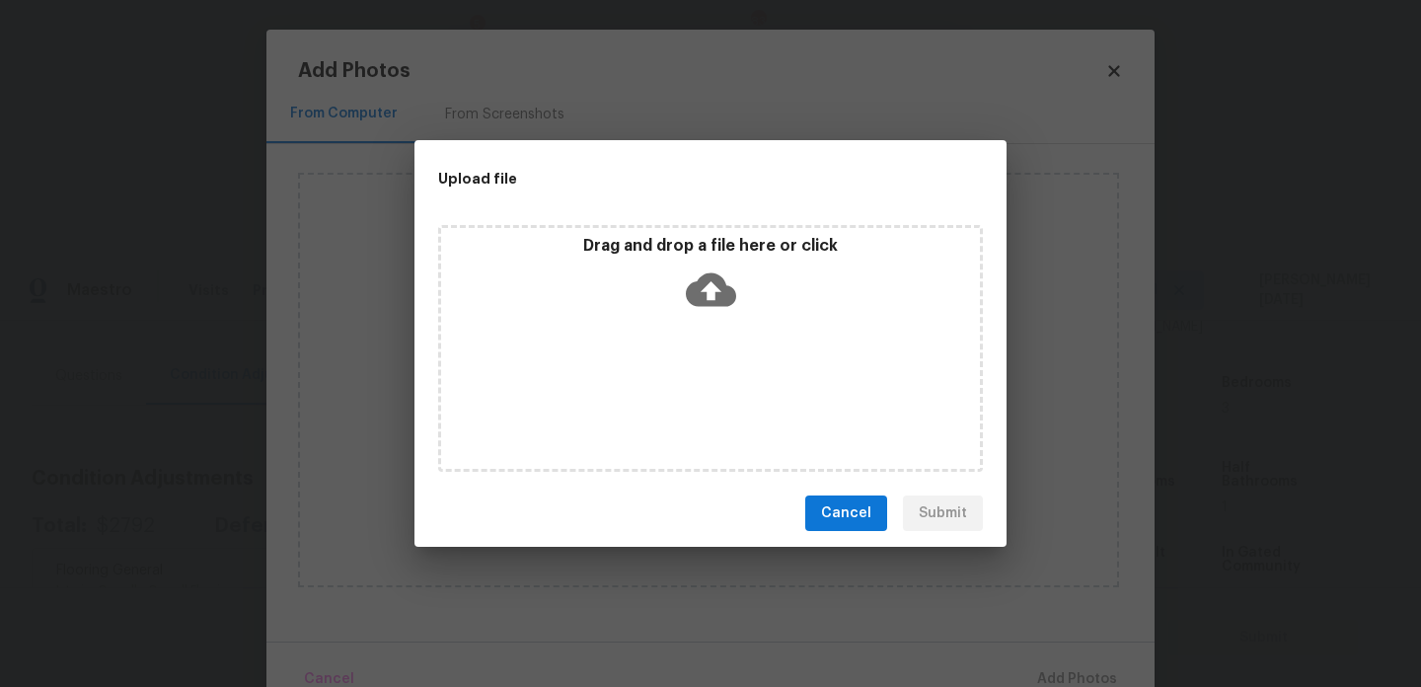
click at [708, 399] on div "Drag and drop a file here or click" at bounding box center [710, 348] width 545 height 247
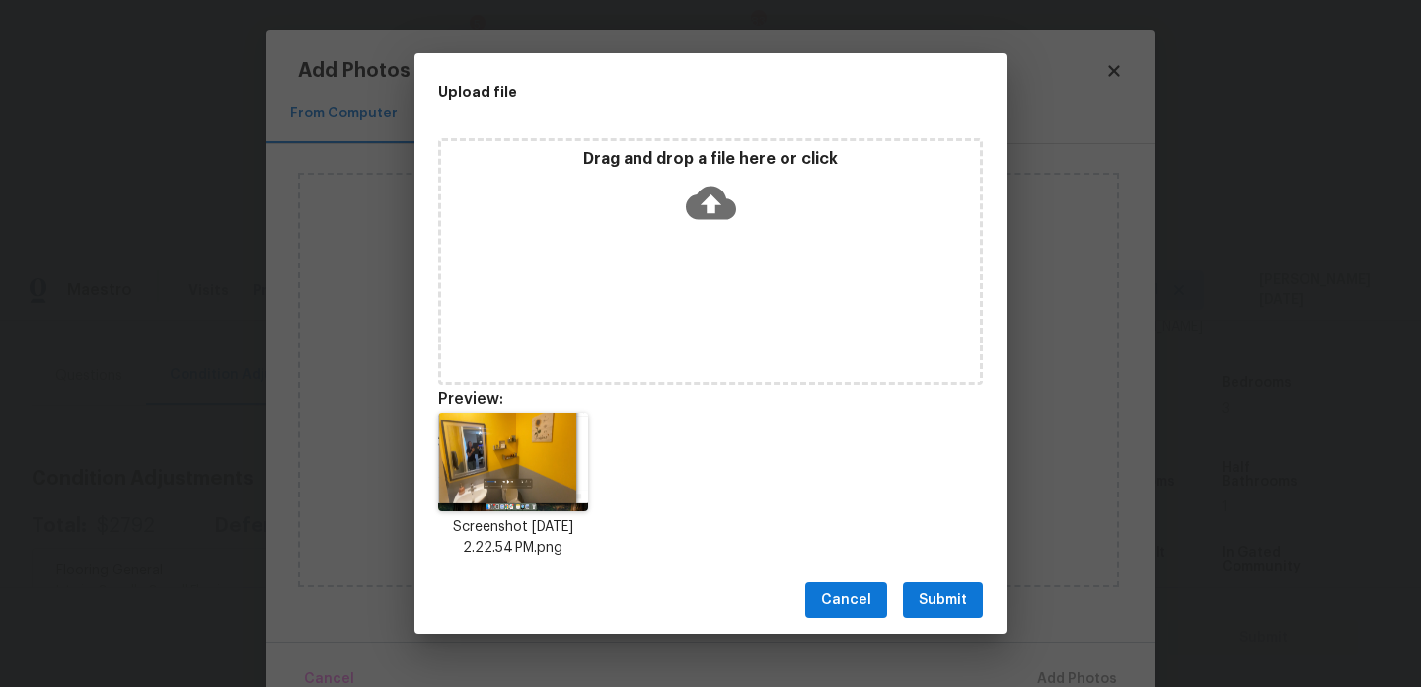
click at [949, 608] on span "Submit" at bounding box center [943, 600] width 48 height 25
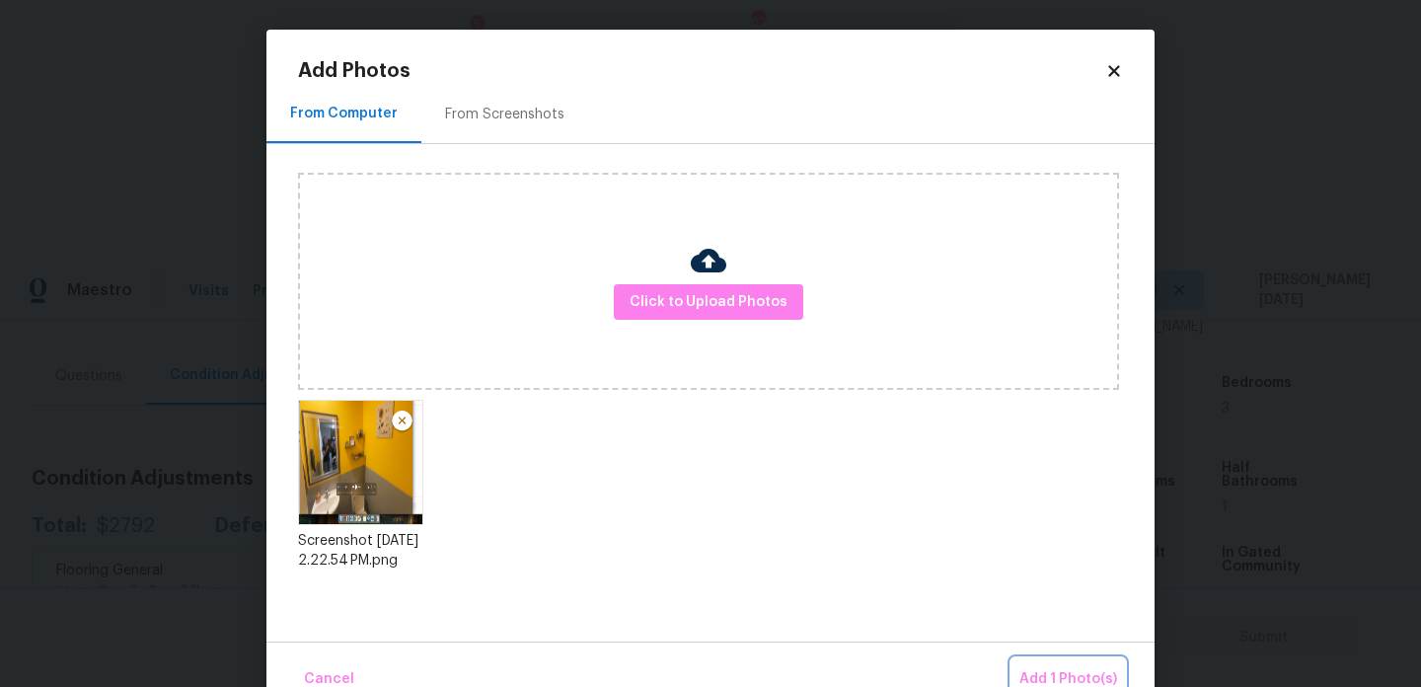
click at [1045, 659] on button "Add 1 Photo(s)" at bounding box center [1069, 679] width 114 height 42
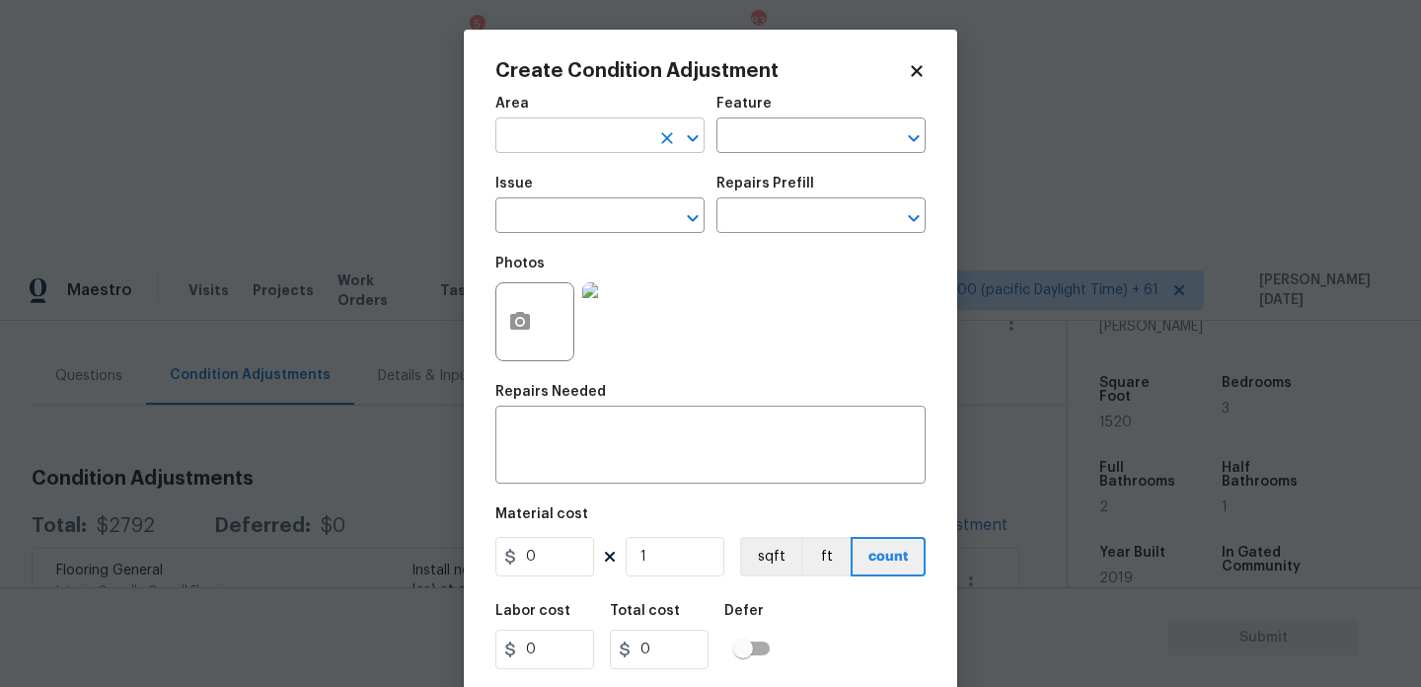
click at [537, 135] on input "text" at bounding box center [572, 137] width 154 height 31
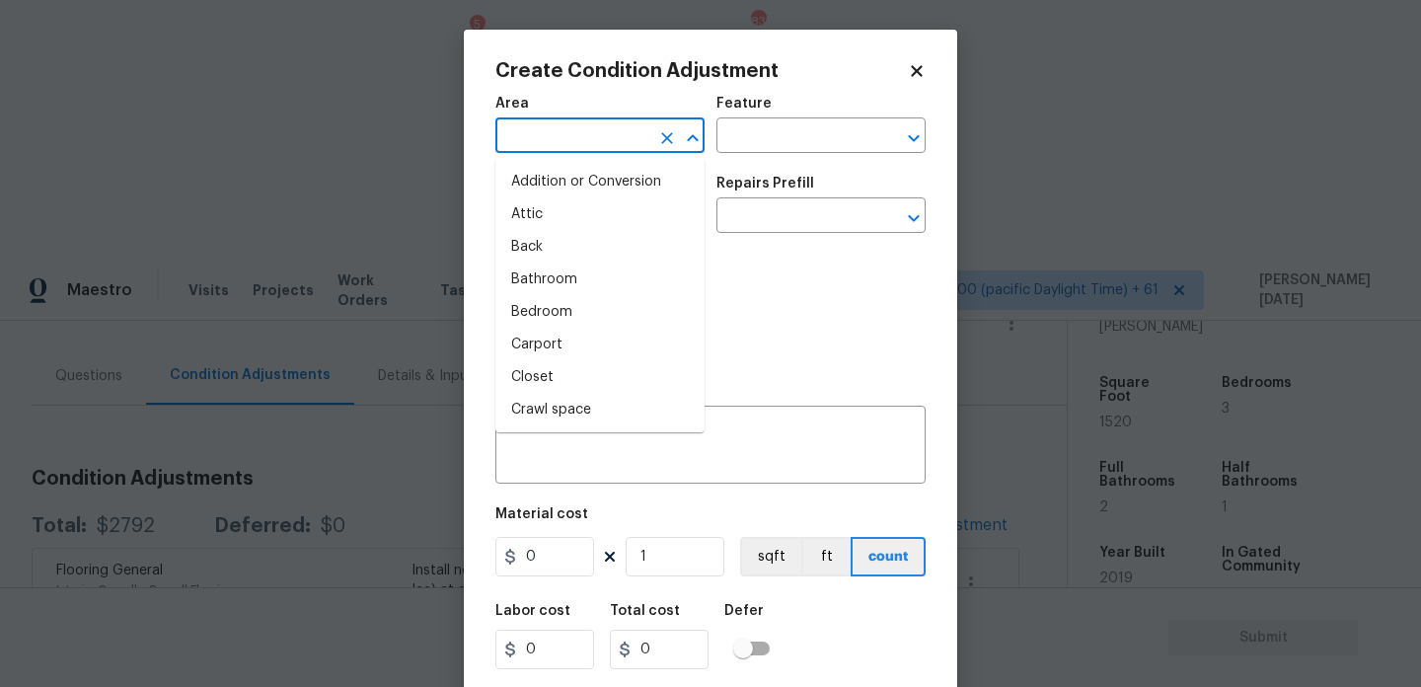
click at [537, 135] on input "text" at bounding box center [572, 137] width 154 height 31
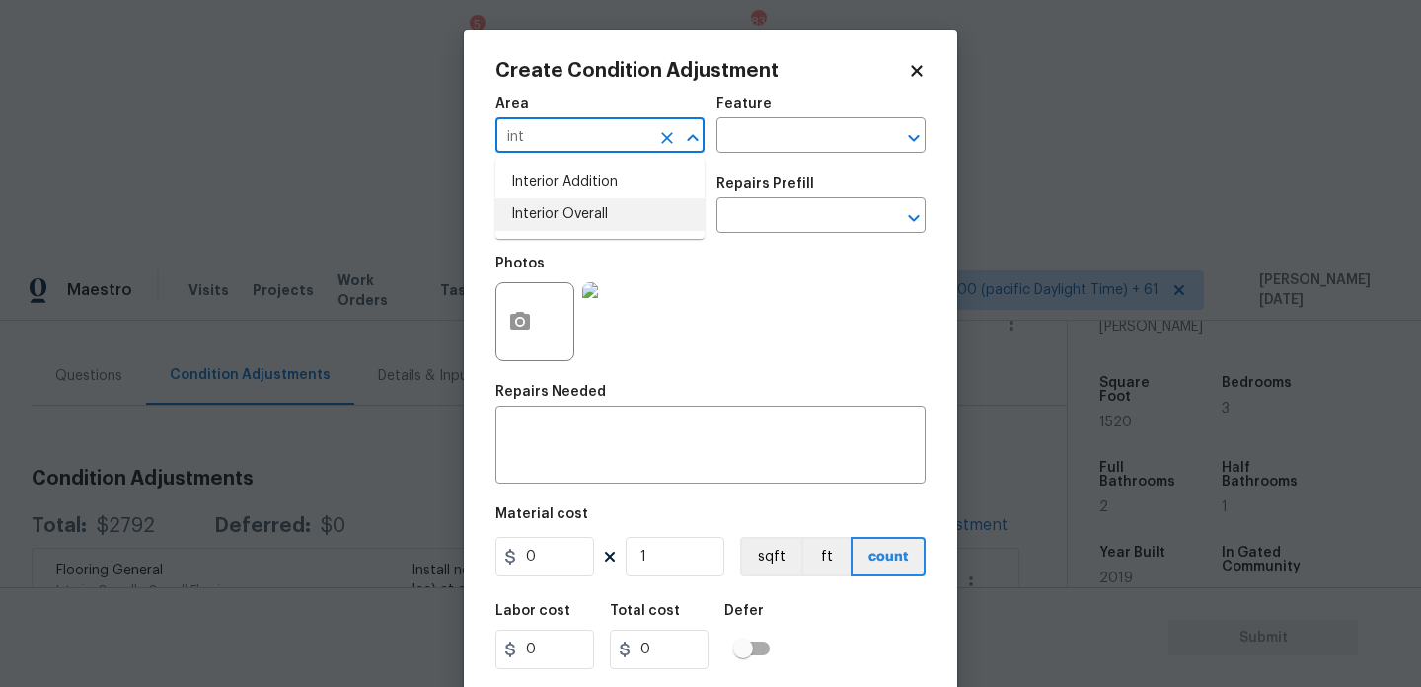
click at [583, 219] on li "Interior Overall" at bounding box center [599, 214] width 209 height 33
type input "Interior Overall"
click at [583, 219] on input "text" at bounding box center [572, 217] width 154 height 31
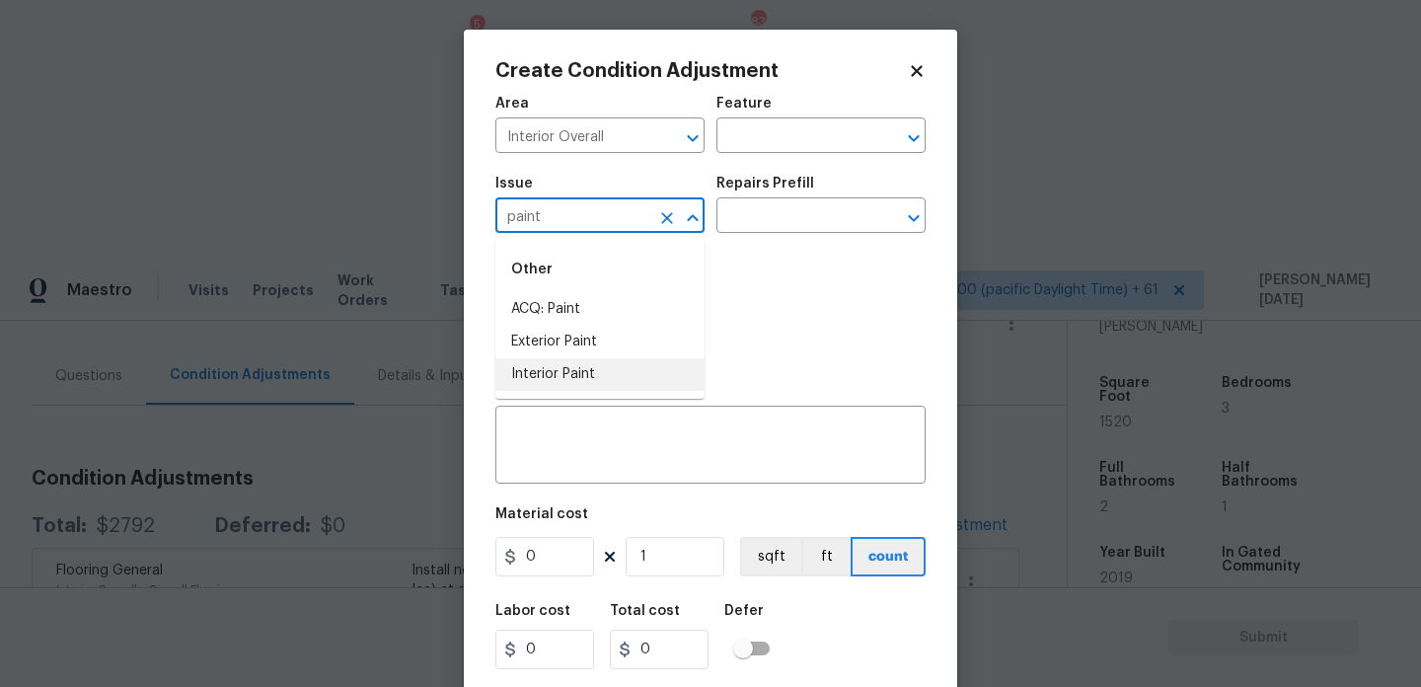
click at [610, 362] on li "Interior Paint" at bounding box center [599, 374] width 209 height 33
type input "Interior Paint"
click at [767, 228] on input "text" at bounding box center [794, 217] width 154 height 31
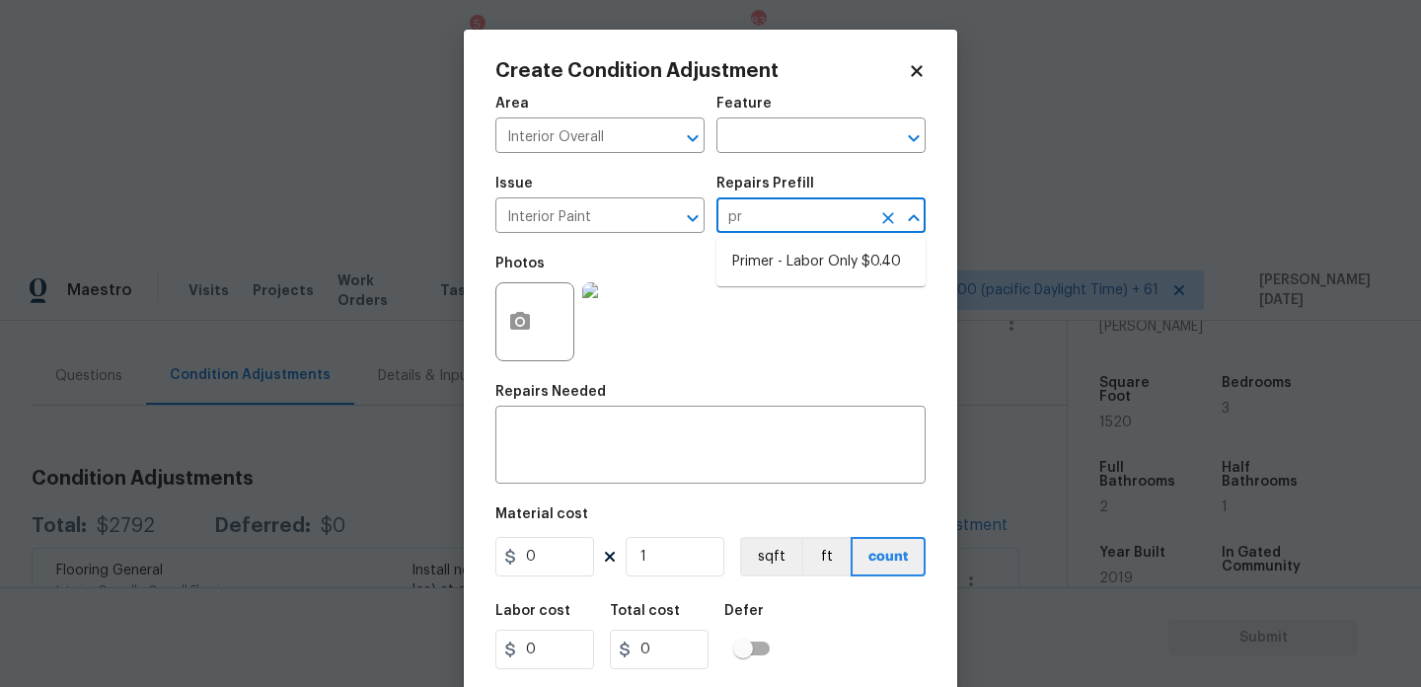
type input "pri"
click at [784, 253] on li "Primer - Labor Only $0.40" at bounding box center [821, 262] width 209 height 33
type input "Overall Paint"
type textarea "Interior primer - PRIMER PROVIDED BY OPENDOOR - All nails, screws, drywall anch…"
type input "0.4"
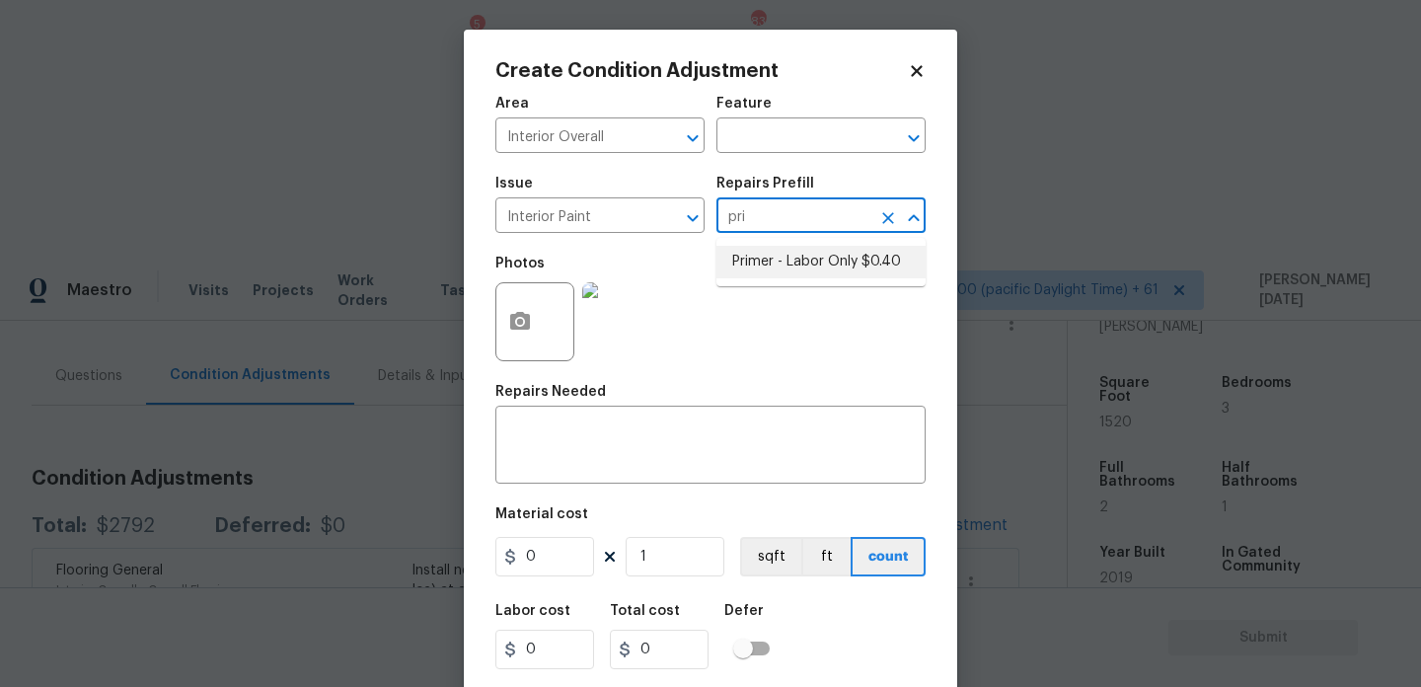
type input "0.4"
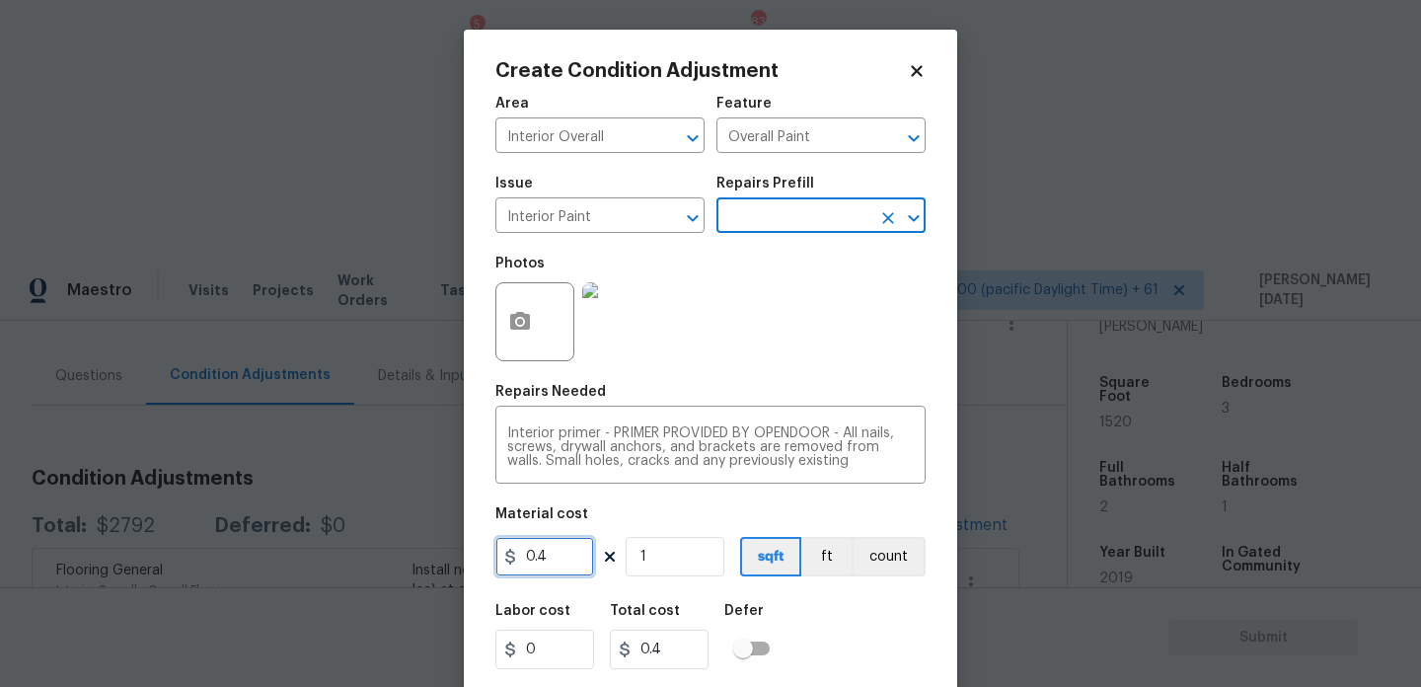
drag, startPoint x: 572, startPoint y: 562, endPoint x: 477, endPoint y: 562, distance: 95.7
click at [477, 562] on div "Create Condition Adjustment Area Interior Overall ​ Feature Overall Paint ​ Iss…" at bounding box center [710, 365] width 493 height 671
type input "200"
click at [862, 353] on div "Photos" at bounding box center [710, 309] width 430 height 128
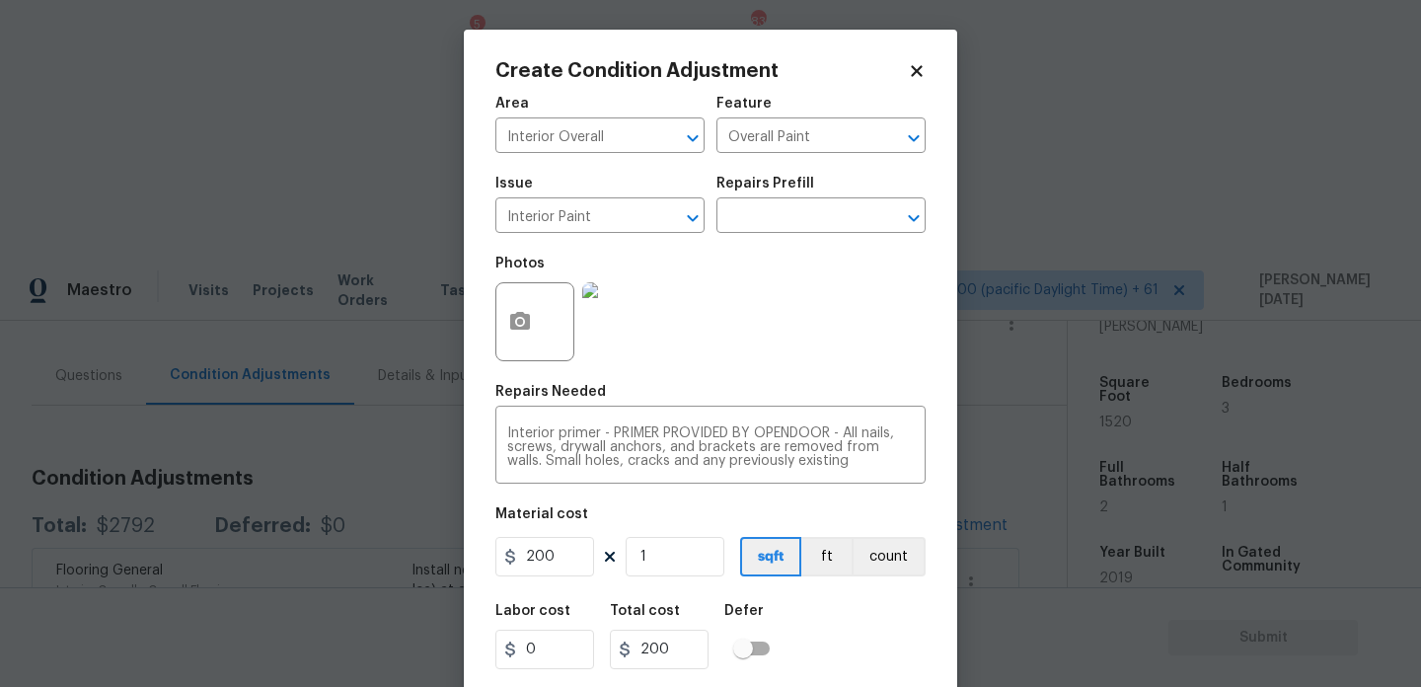
scroll to position [50, 0]
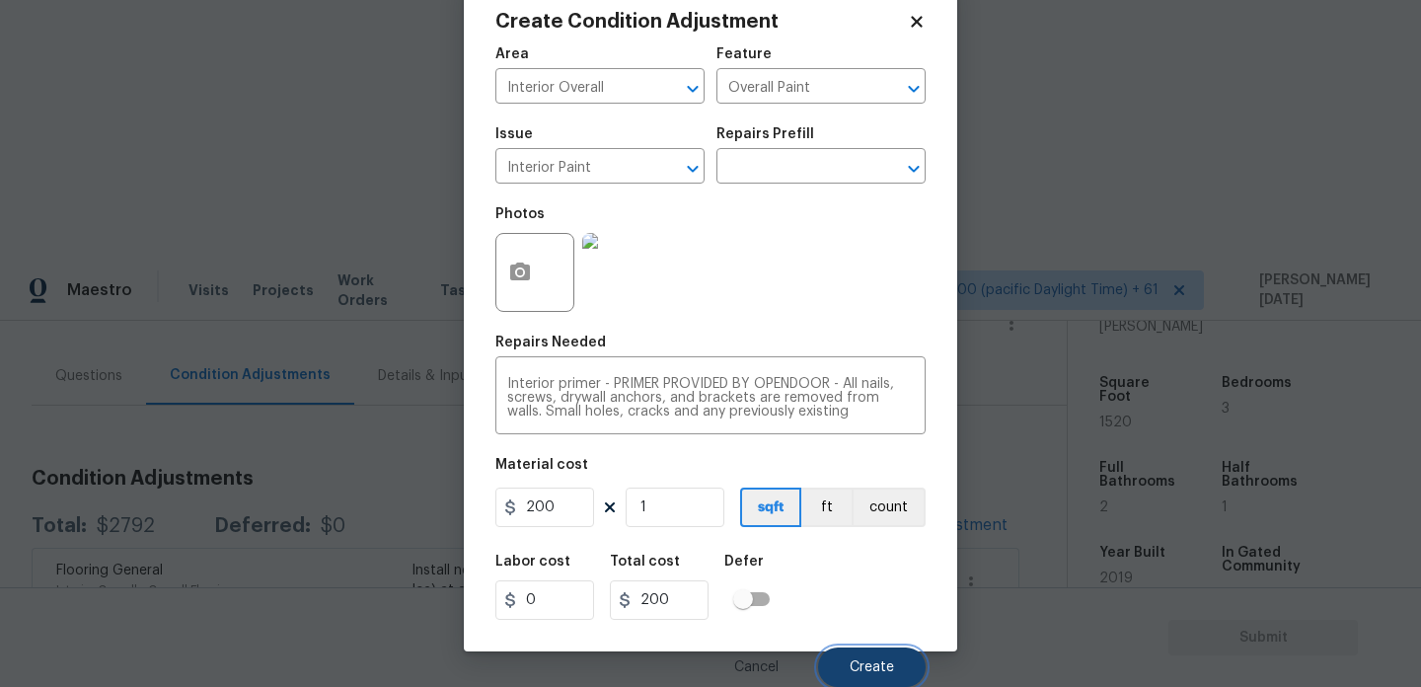
click at [862, 668] on span "Create" at bounding box center [872, 667] width 44 height 15
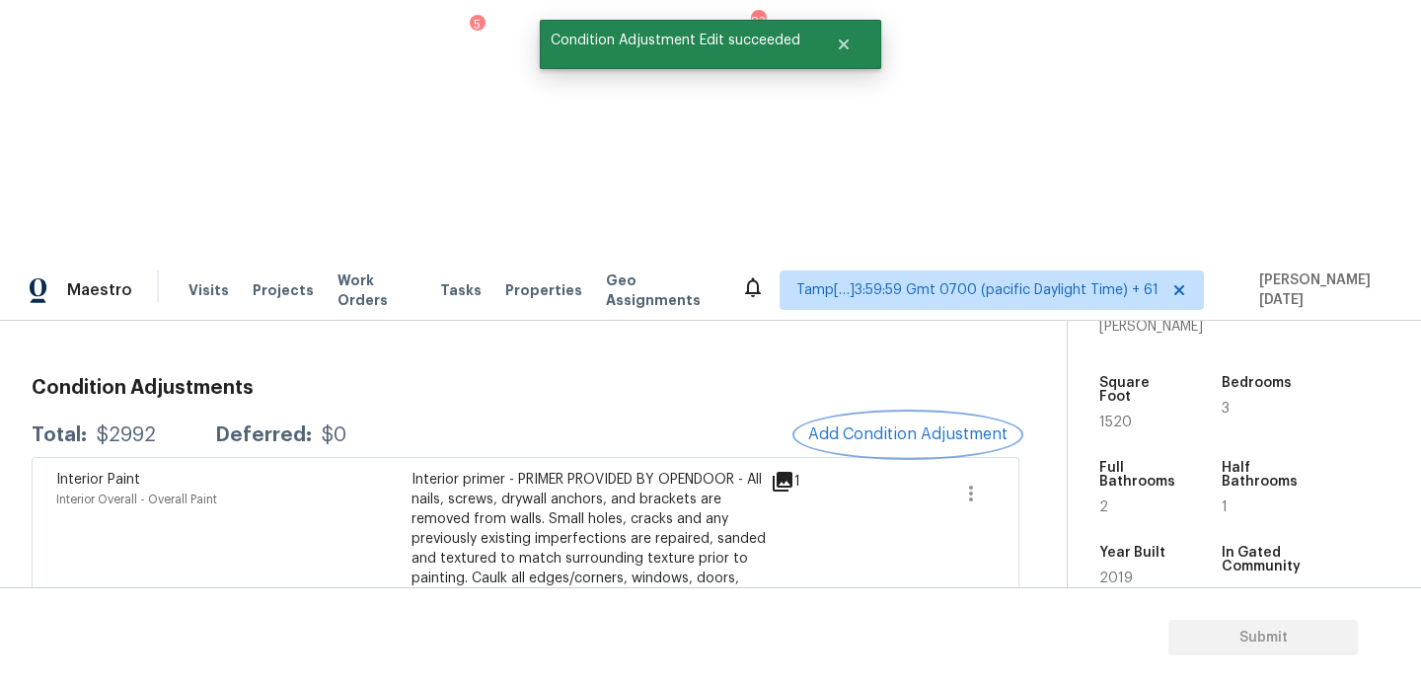
scroll to position [255, 0]
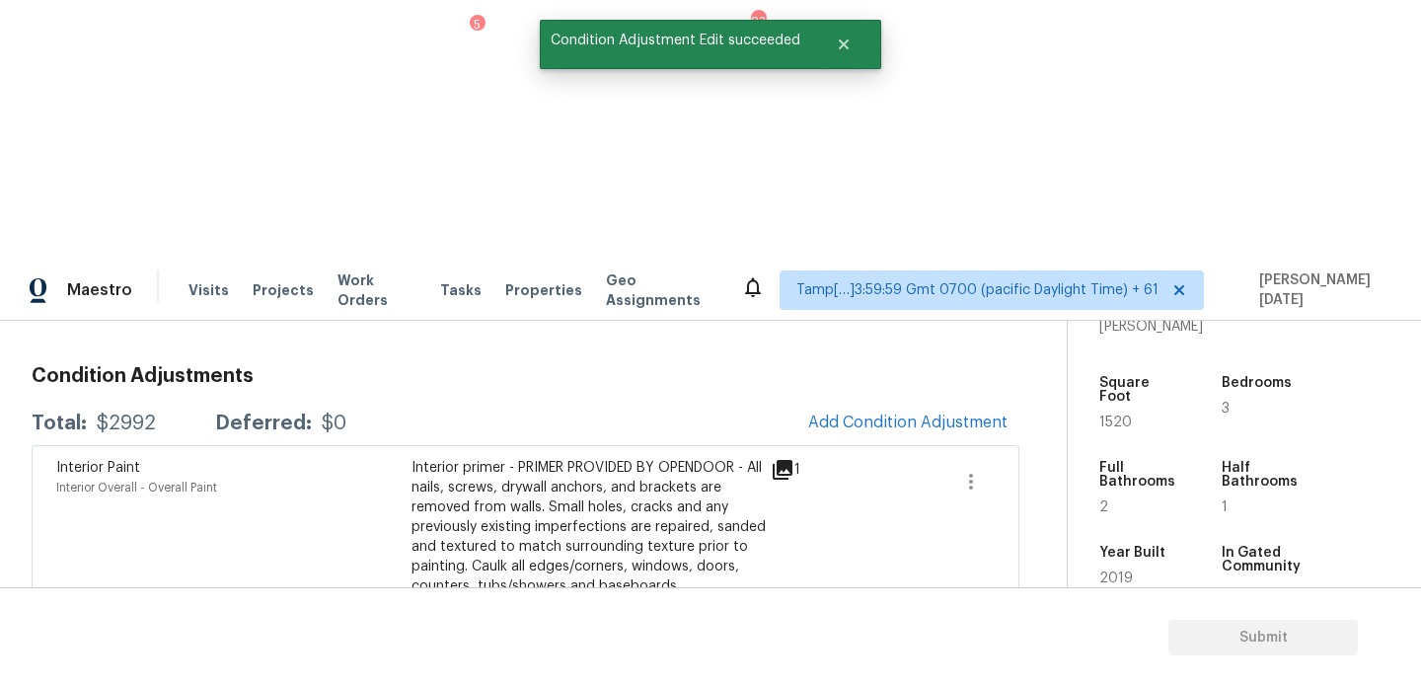
click at [959, 652] on icon "button" at bounding box center [971, 664] width 24 height 24
click at [1062, 407] on div "Edit" at bounding box center [1083, 403] width 154 height 20
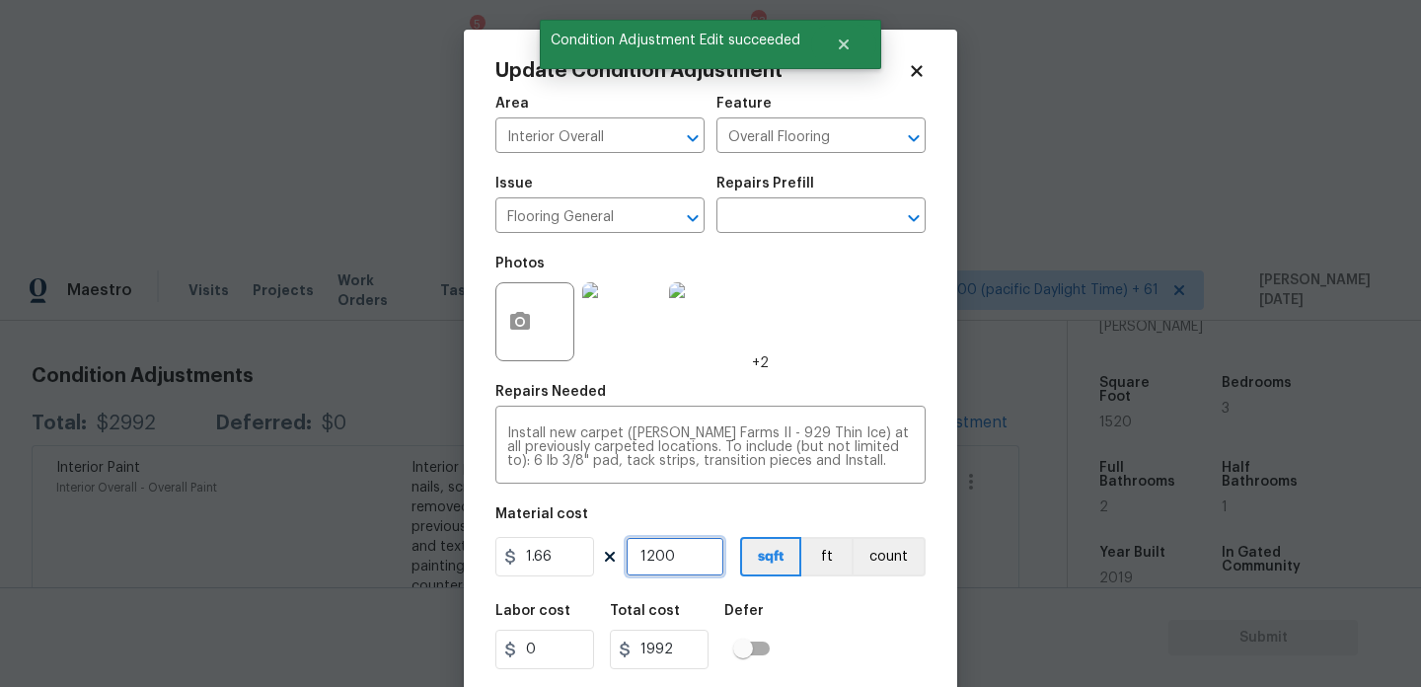
drag, startPoint x: 680, startPoint y: 570, endPoint x: 568, endPoint y: 570, distance: 112.5
click at [568, 570] on div "1.66 1200 sqft ft count" at bounding box center [710, 556] width 430 height 39
type input "0"
type input "1"
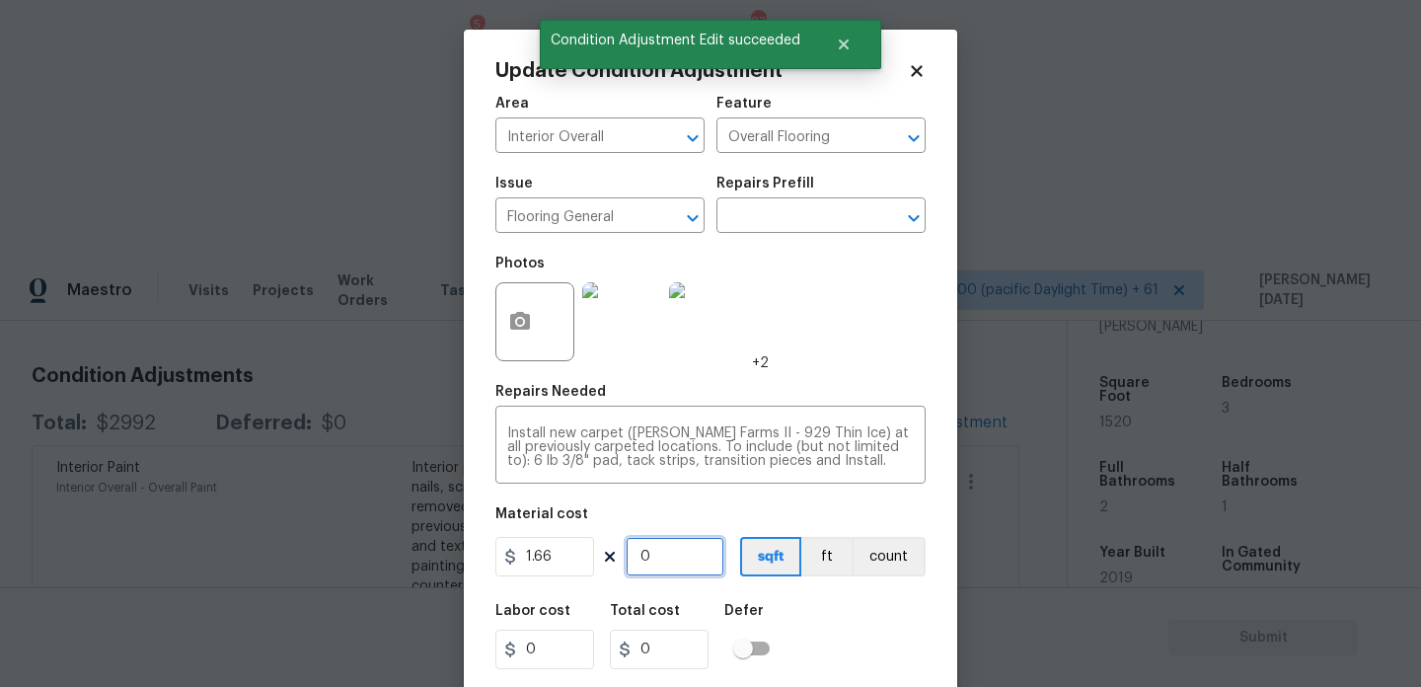
type input "1.66"
type input "10"
type input "16.6"
type input "100"
type input "166"
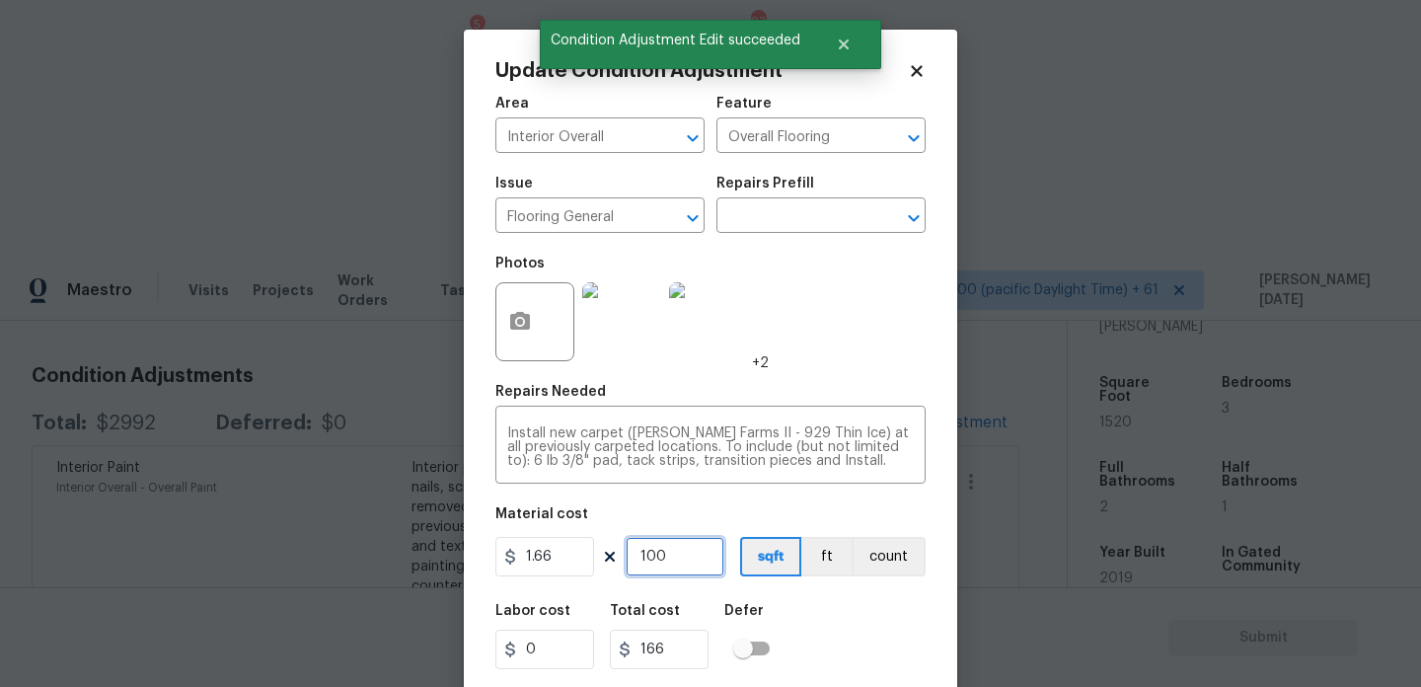
type input "1000"
type input "1660"
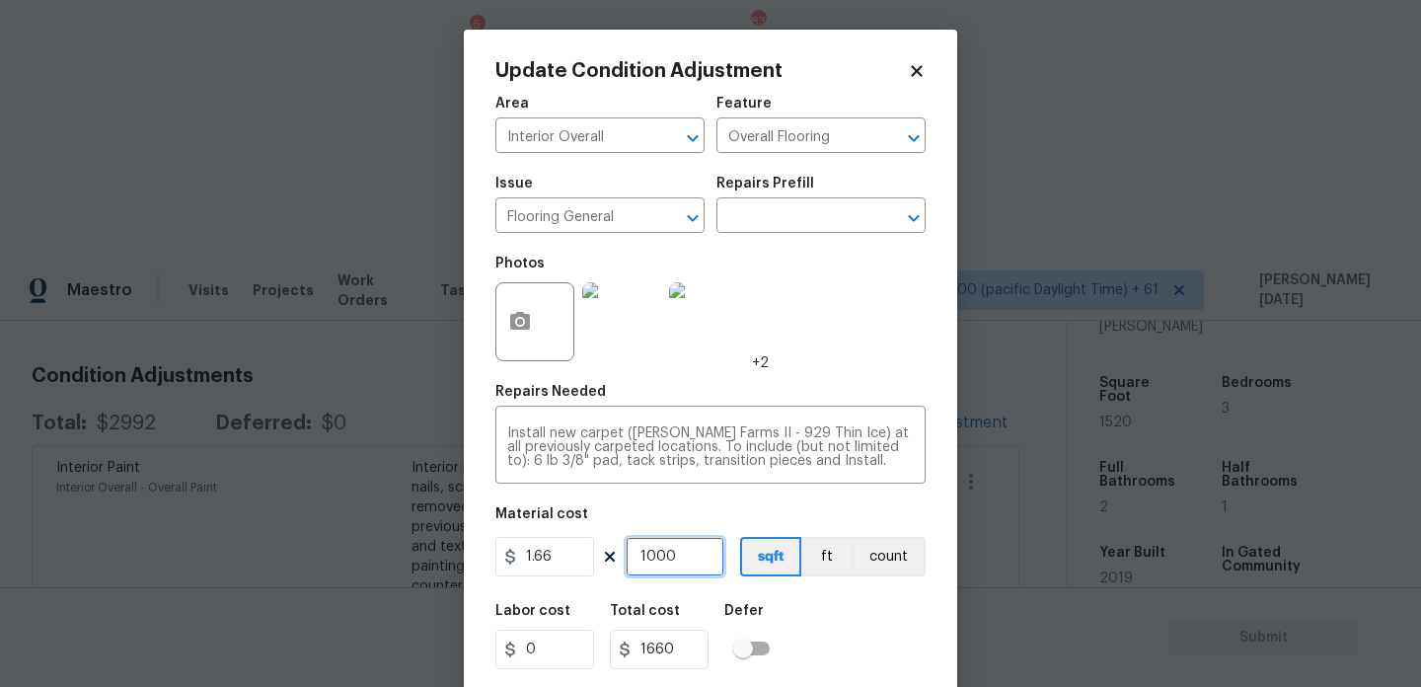
type input "100"
type input "166"
type input "10"
type input "16.6"
type input "1"
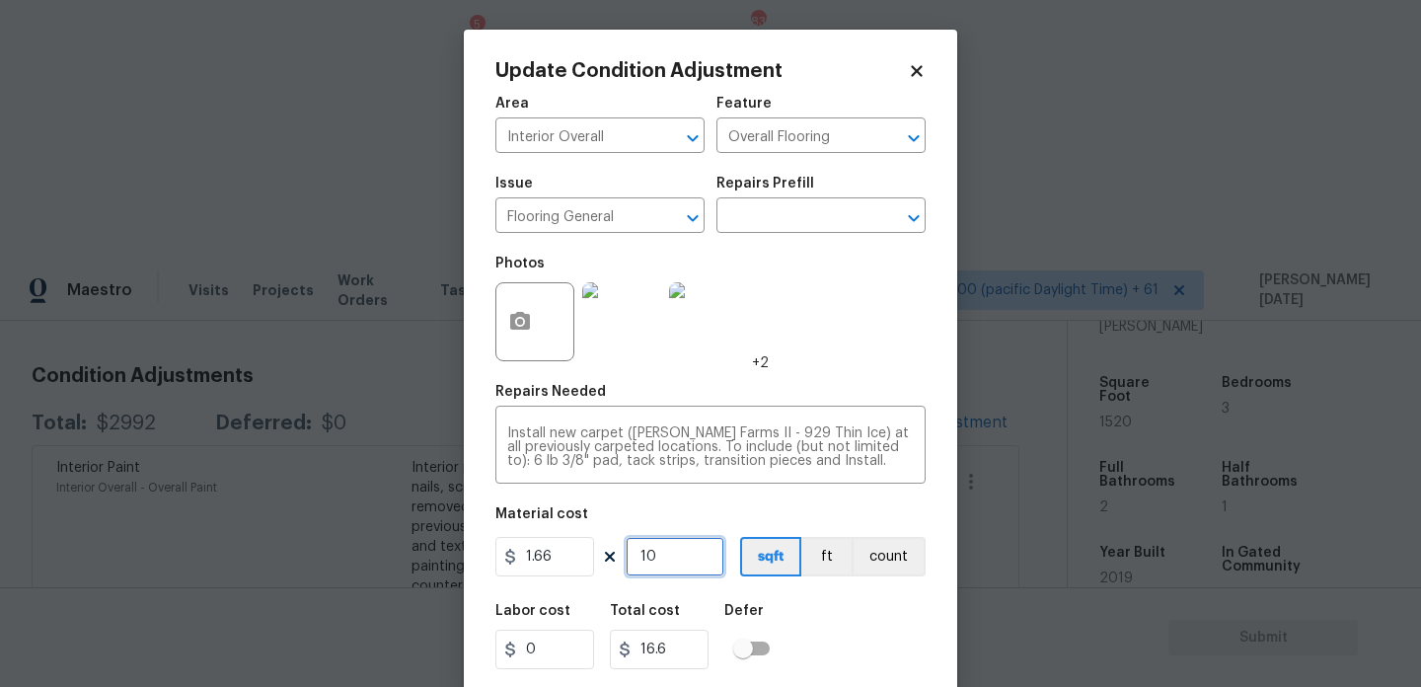
type input "1.66"
type input "11"
type input "18.26"
type input "110"
type input "182.6"
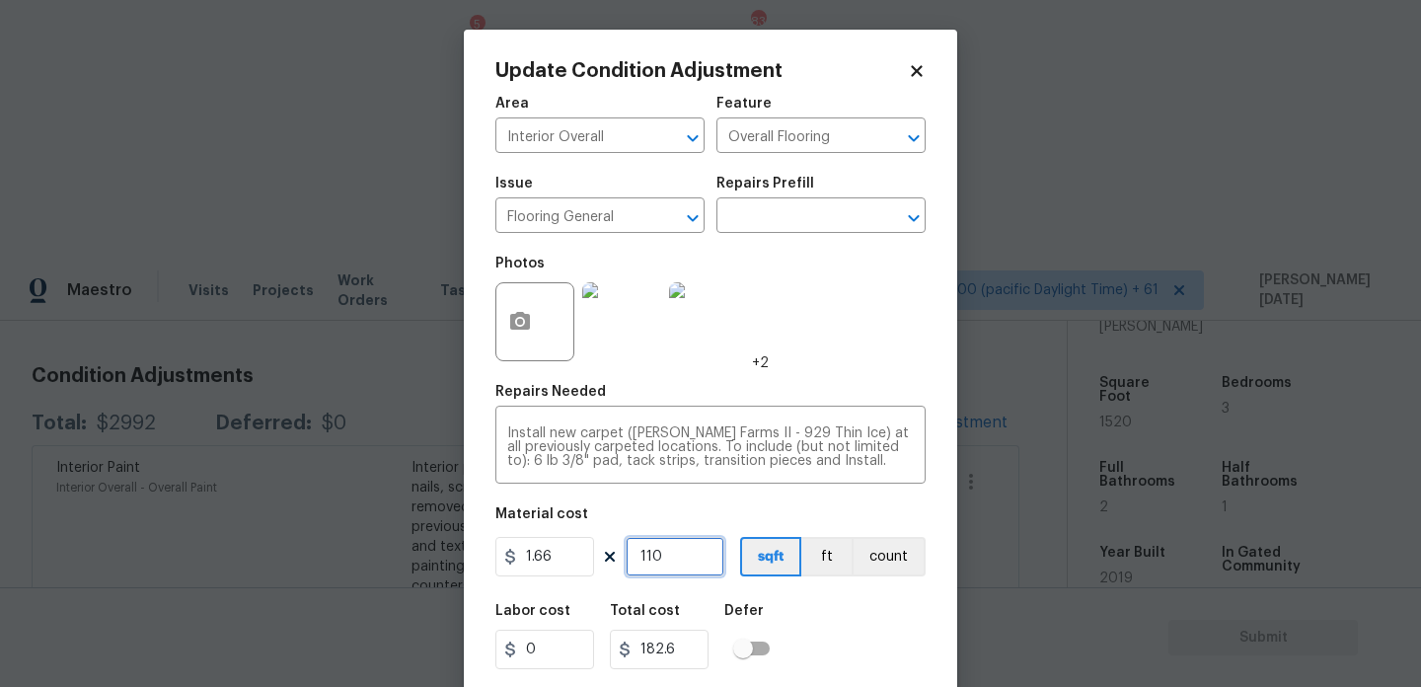
type input "1100"
type input "1826"
type input "1100"
click at [845, 382] on div "Area Interior Overall ​ Feature Overall Flooring ​ Issue Flooring General ​ Rep…" at bounding box center [710, 410] width 430 height 651
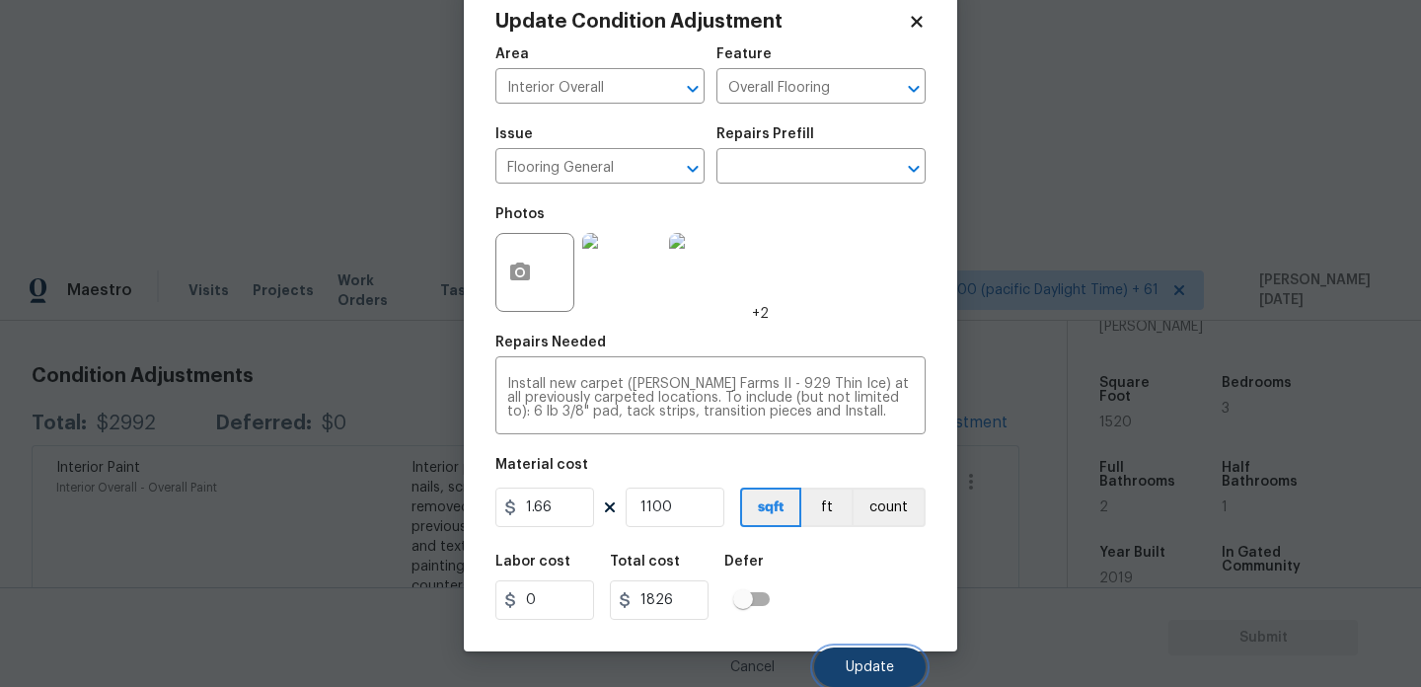
click at [860, 663] on span "Update" at bounding box center [870, 667] width 48 height 15
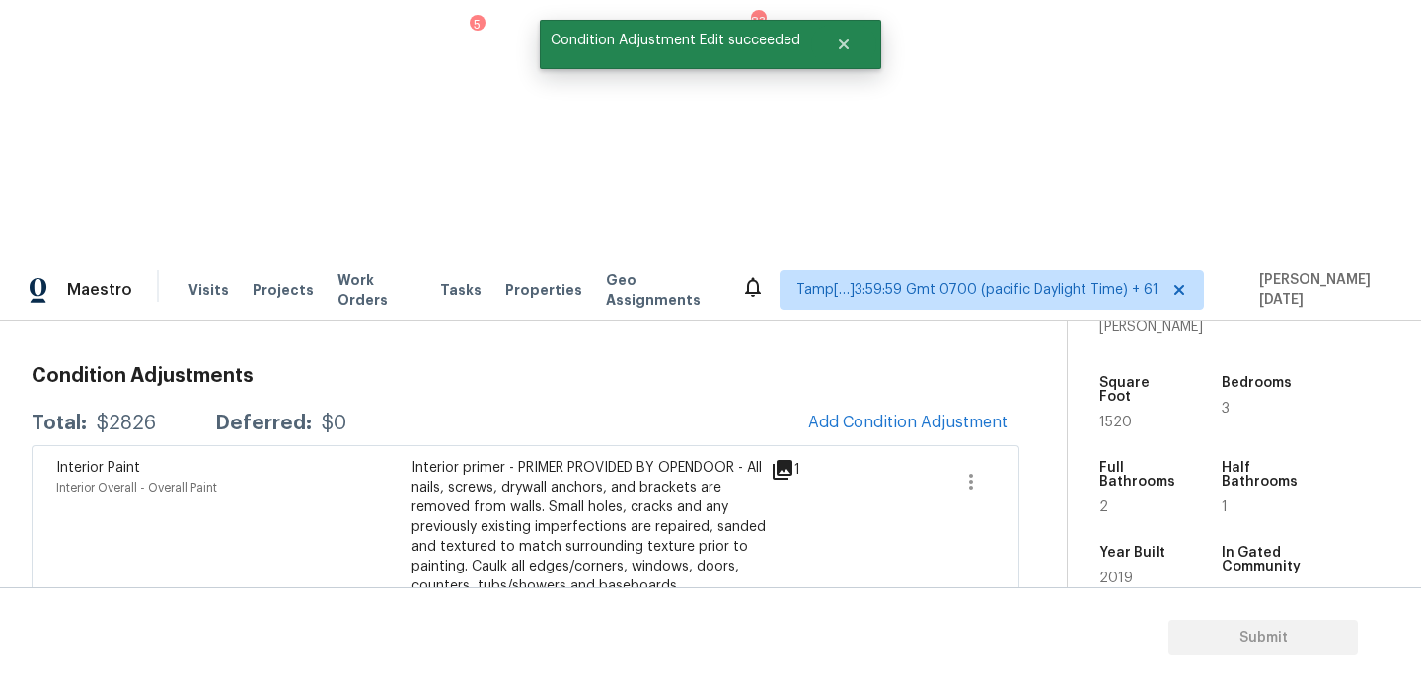
scroll to position [0, 0]
drag, startPoint x: 95, startPoint y: 167, endPoint x: 161, endPoint y: 167, distance: 66.1
click at [161, 414] on div "Total: $2826 Deferred: $0" at bounding box center [189, 424] width 315 height 20
copy div "$2826"
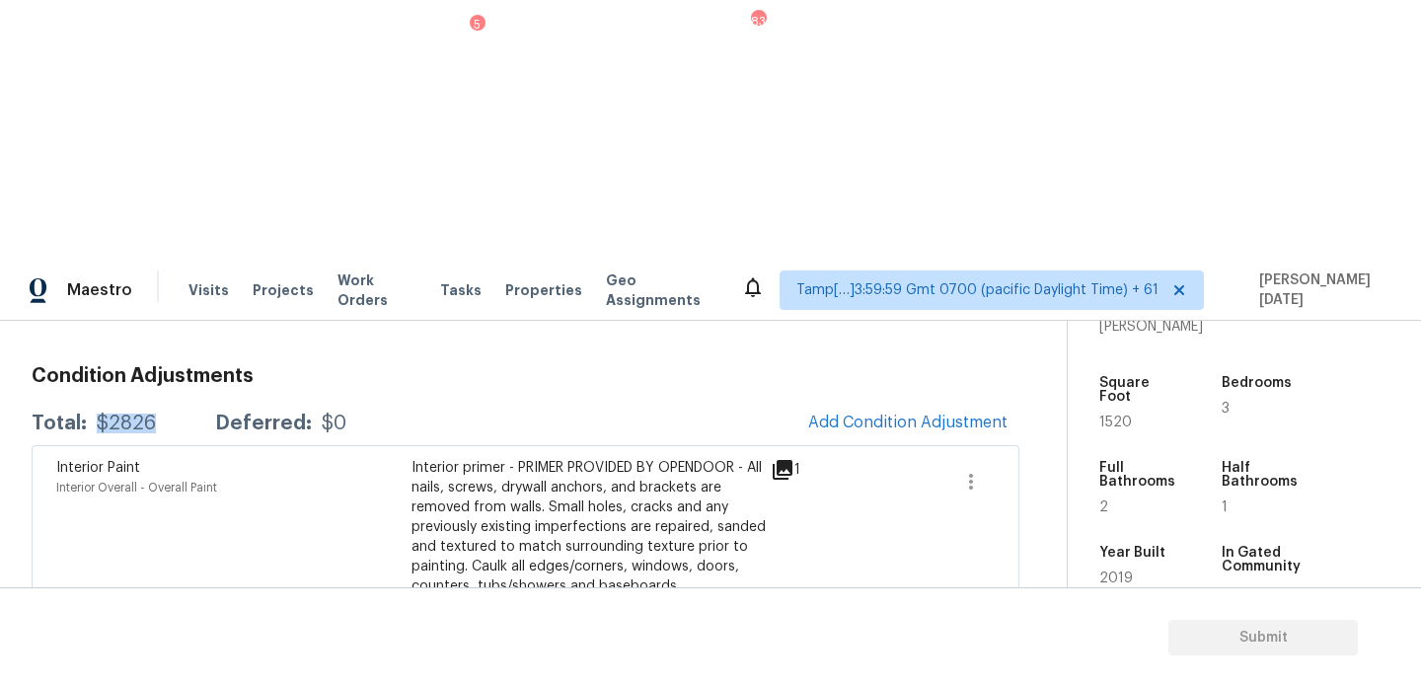
scroll to position [111, 0]
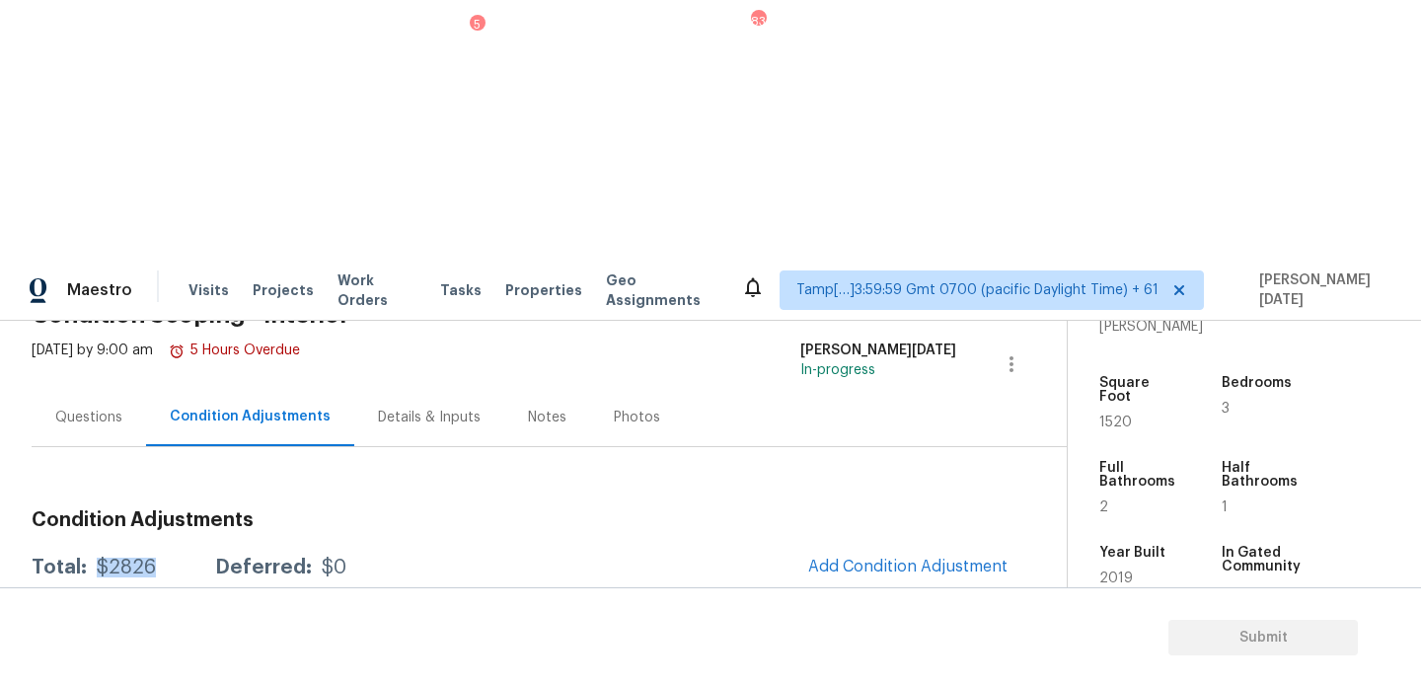
click at [90, 408] on div "Questions" at bounding box center [88, 418] width 67 height 20
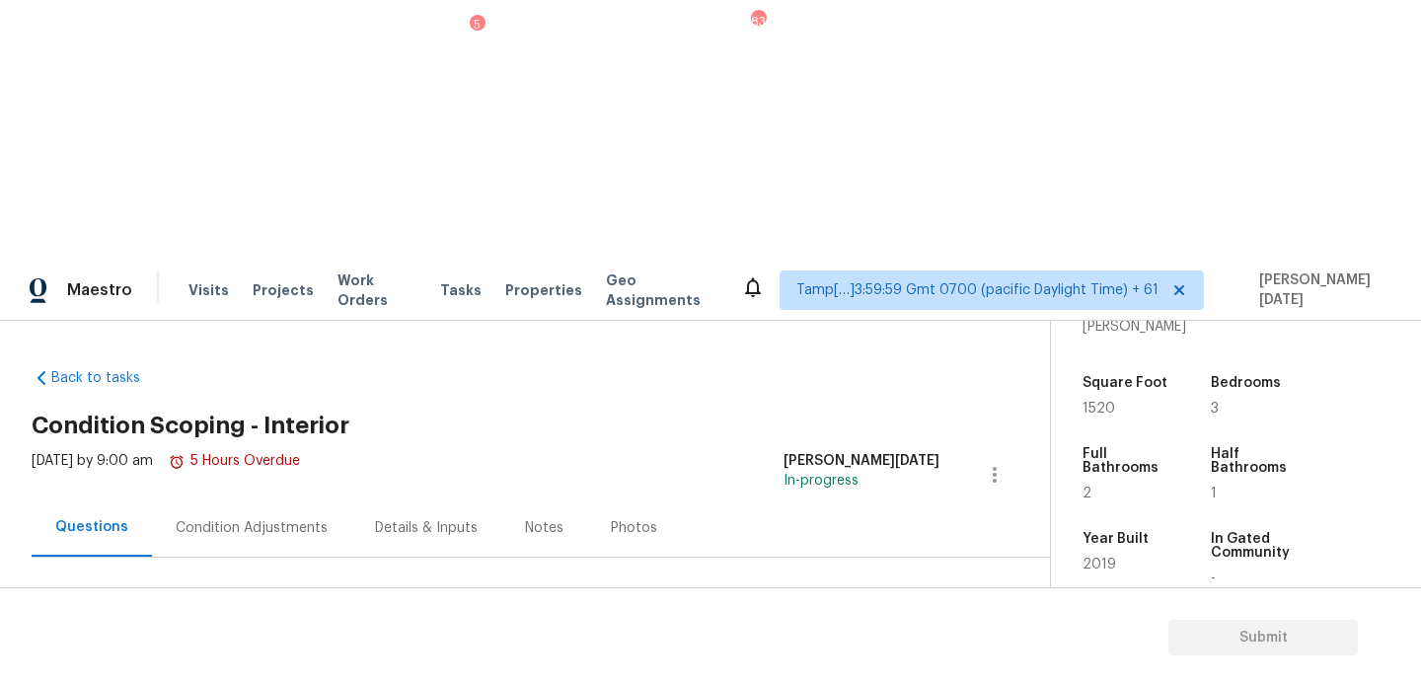
checkbox input "true"
click at [292, 652] on div "Plumbing 1" at bounding box center [180, 675] width 296 height 47
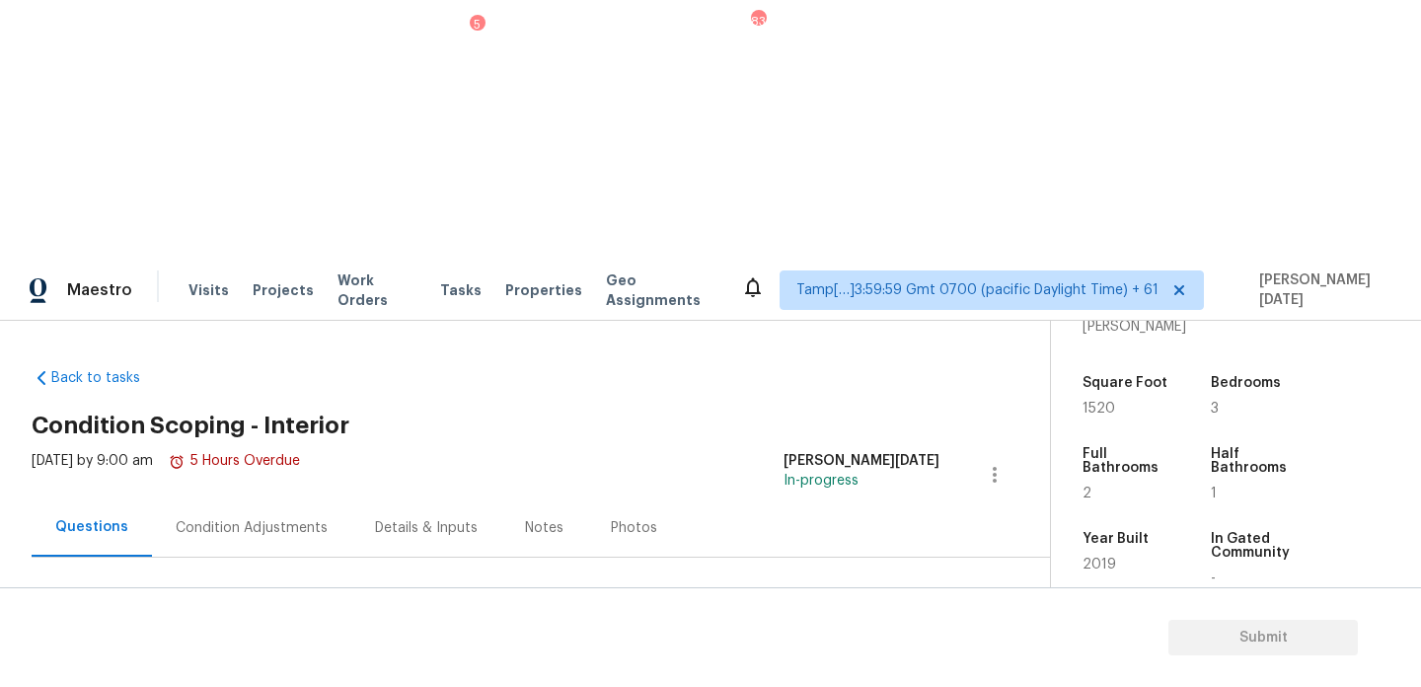
checkbox input "true"
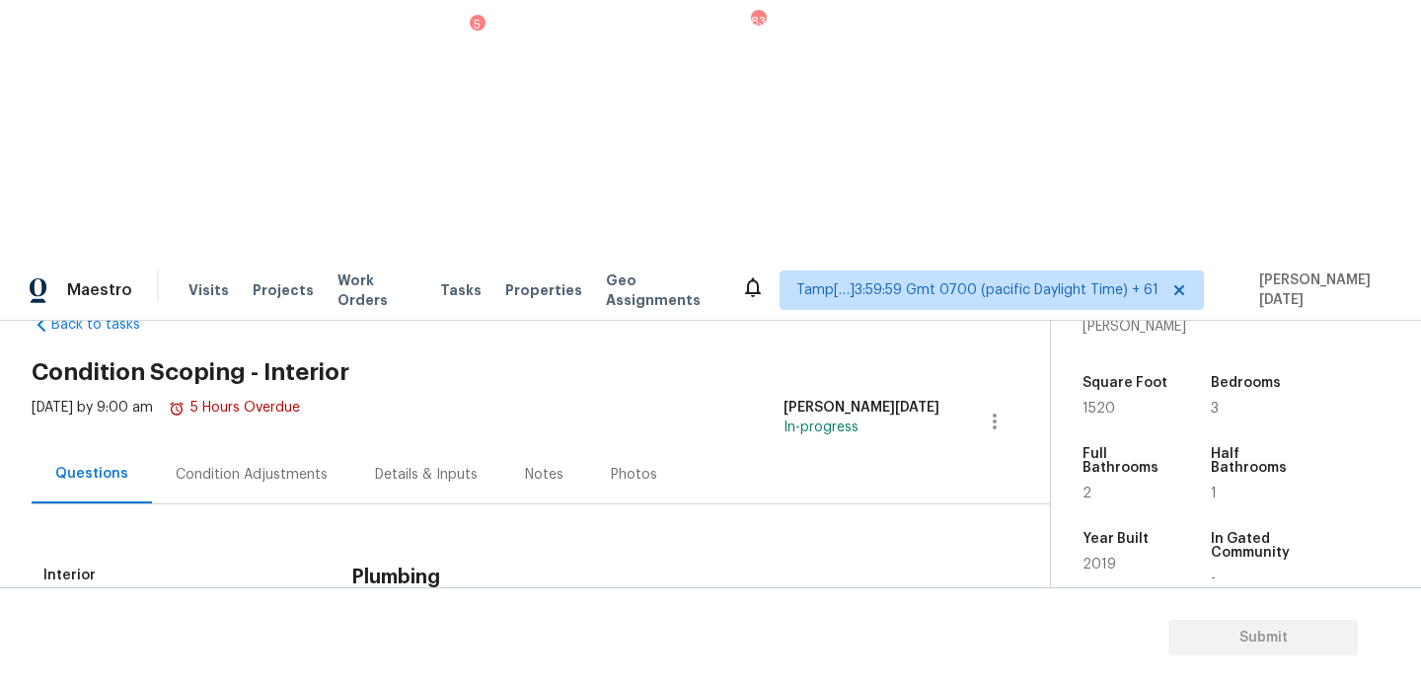
click at [417, 646] on input "No" at bounding box center [430, 666] width 41 height 41
checkbox input "true"
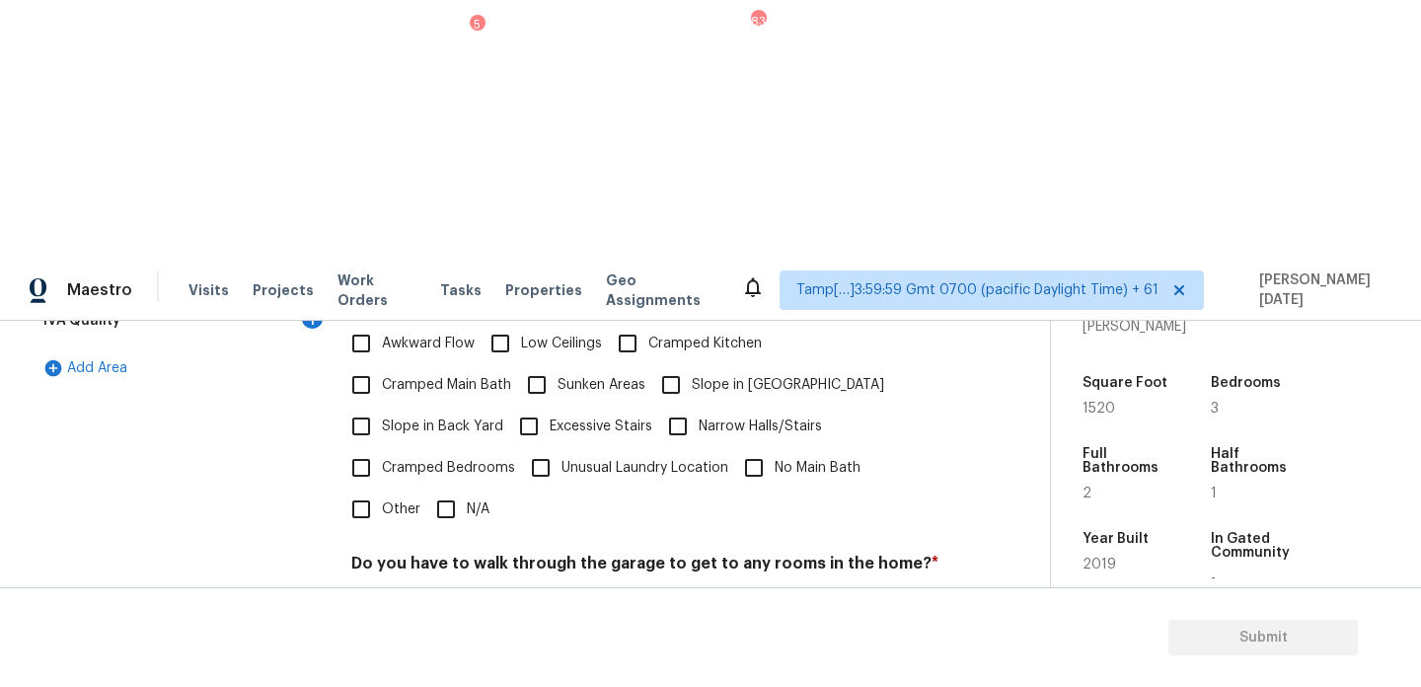
scroll to position [497, 0]
click at [439, 489] on input "N/A" at bounding box center [445, 509] width 41 height 41
checkbox input "true"
click at [428, 591] on input "No" at bounding box center [430, 611] width 41 height 41
checkbox input "true"
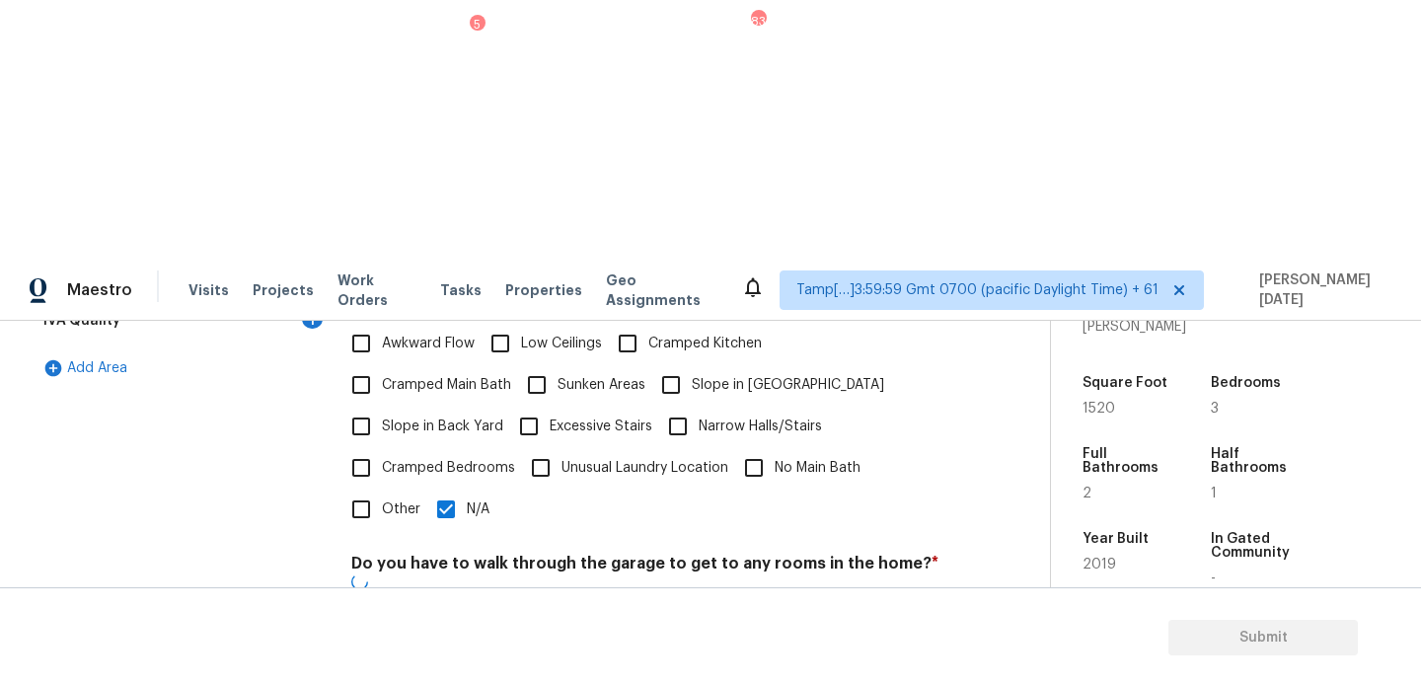
checkbox input "true"
click at [441, 563] on div "Pricing Does the home have any additions? * Yes No N/A Does the home have any l…" at bounding box center [645, 494] width 588 height 772
checkbox input "true"
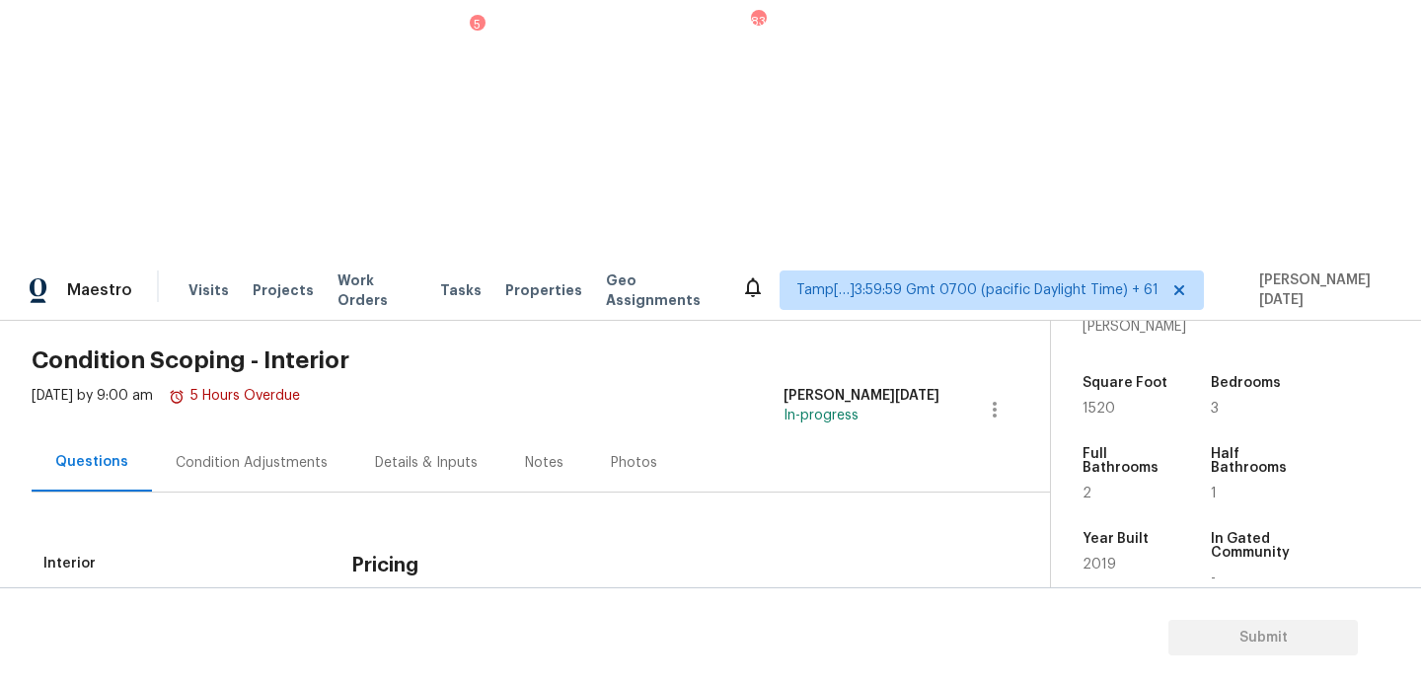
scroll to position [19, 0]
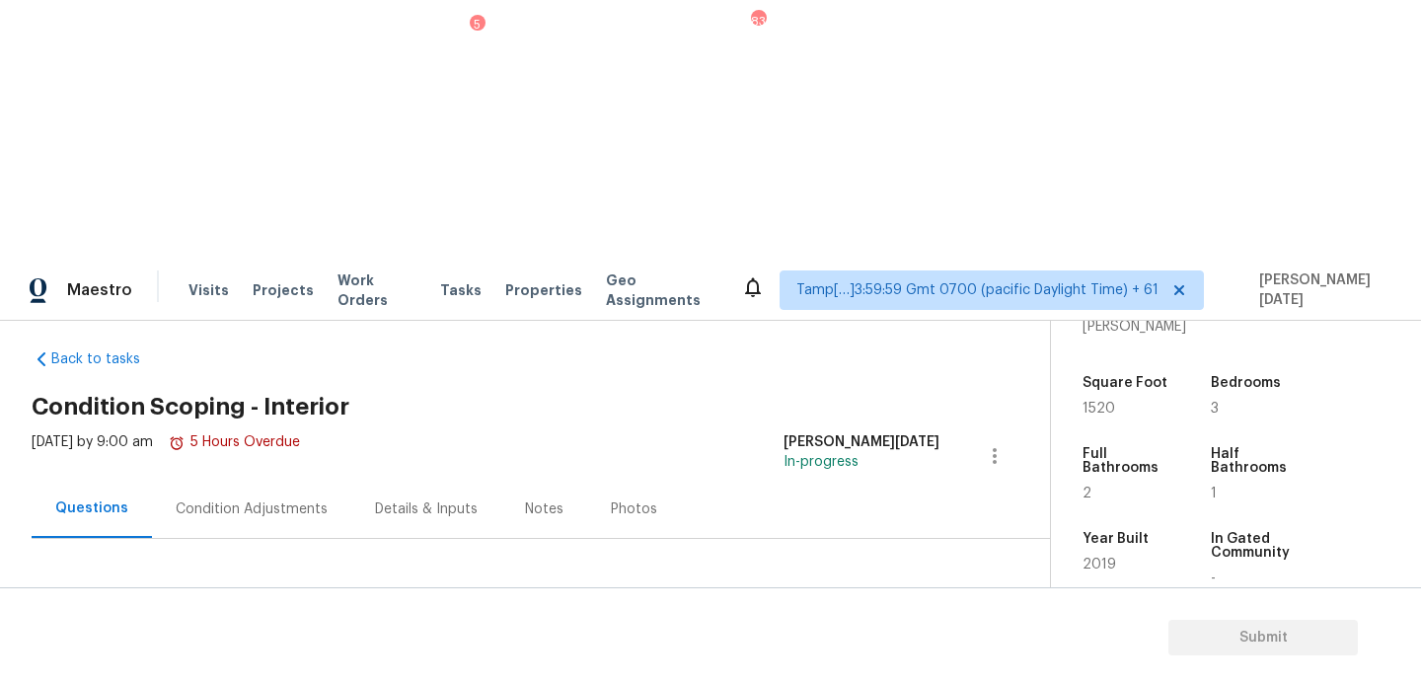
checkbox input "true"
click at [285, 480] on div "Condition Adjustments" at bounding box center [251, 509] width 199 height 58
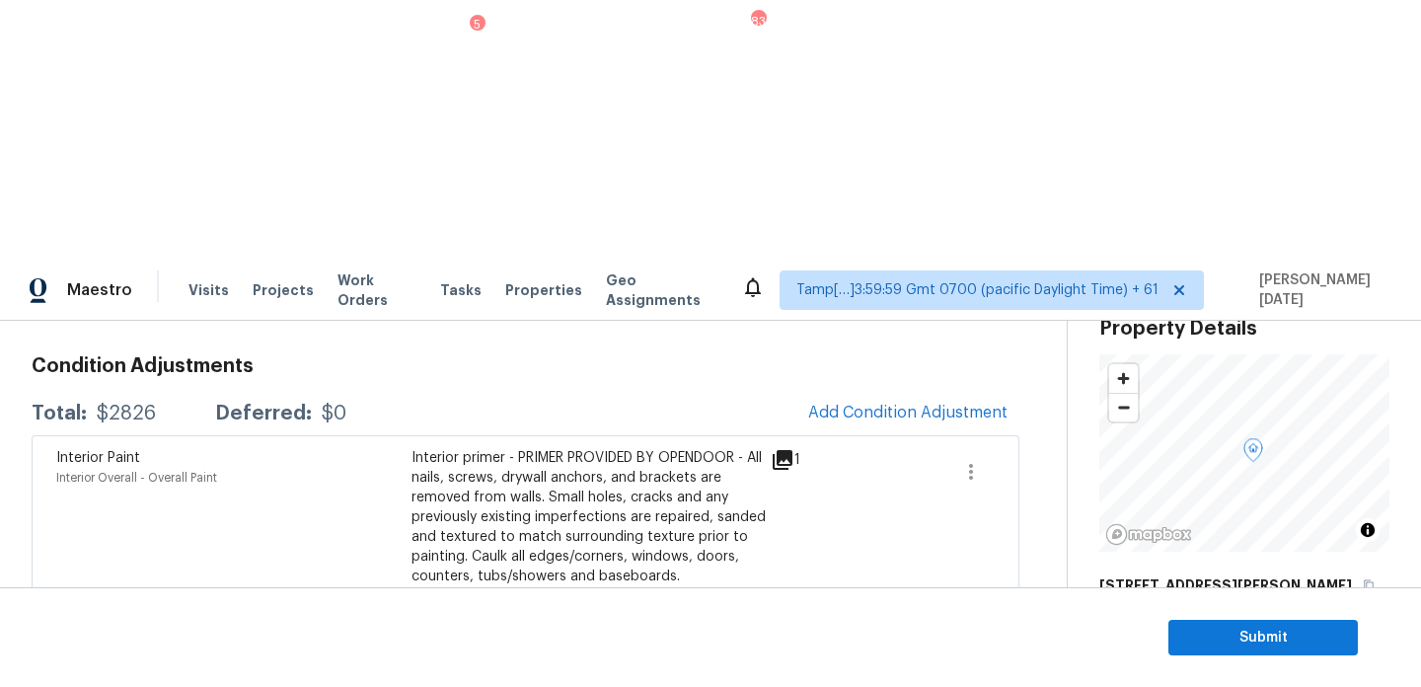
scroll to position [244, 0]
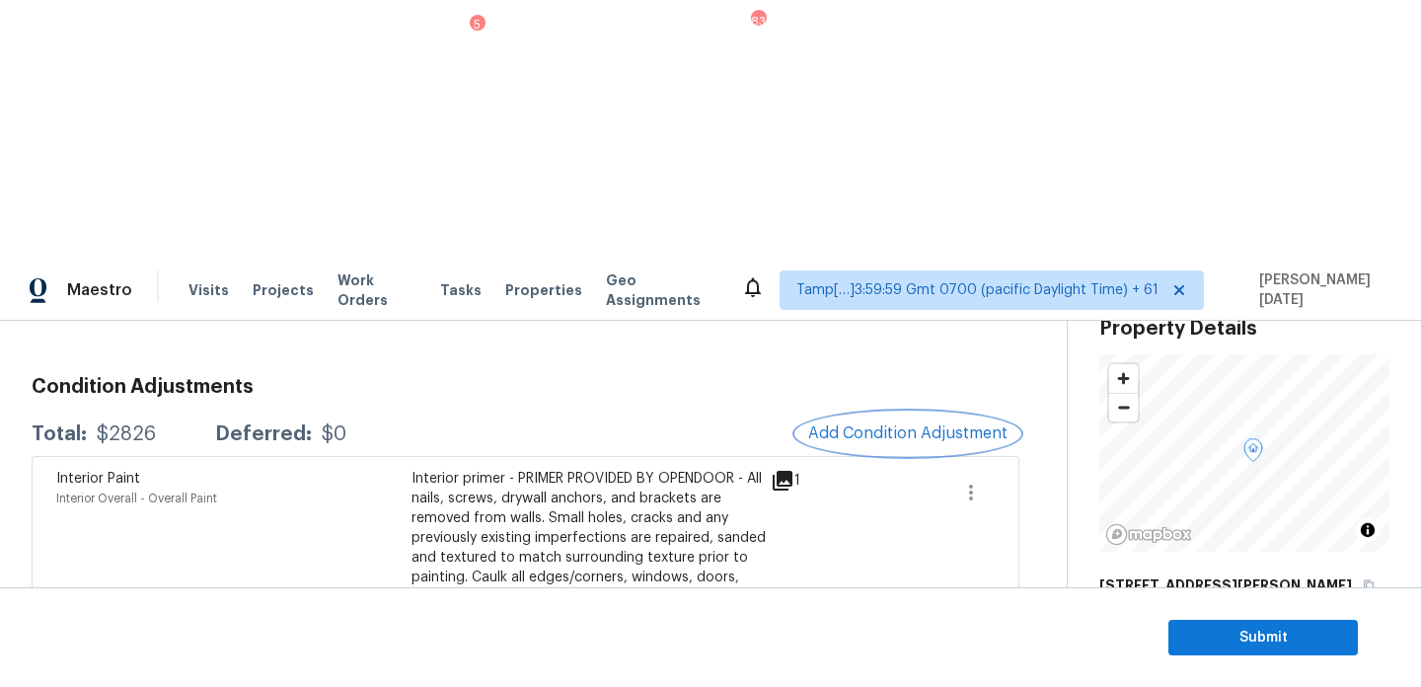
click at [855, 424] on span "Add Condition Adjustment" at bounding box center [907, 433] width 199 height 18
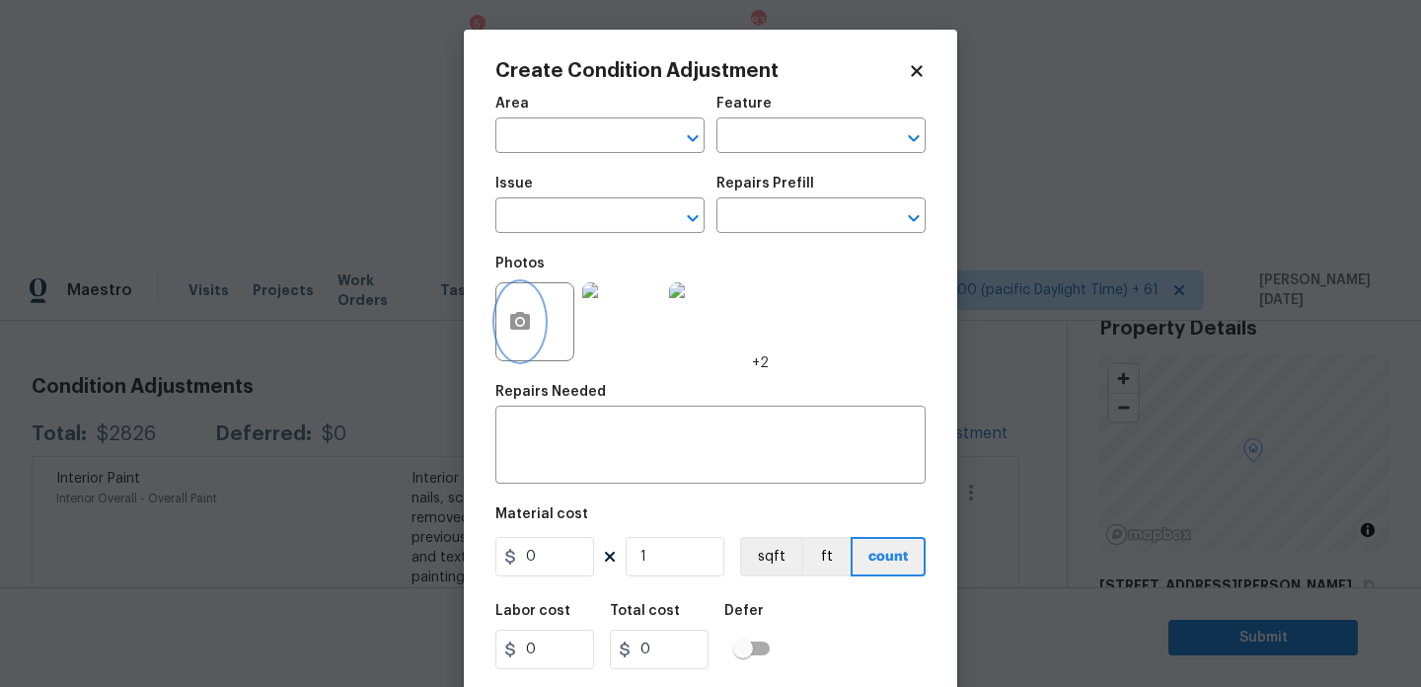
click at [531, 323] on icon "button" at bounding box center [520, 322] width 24 height 24
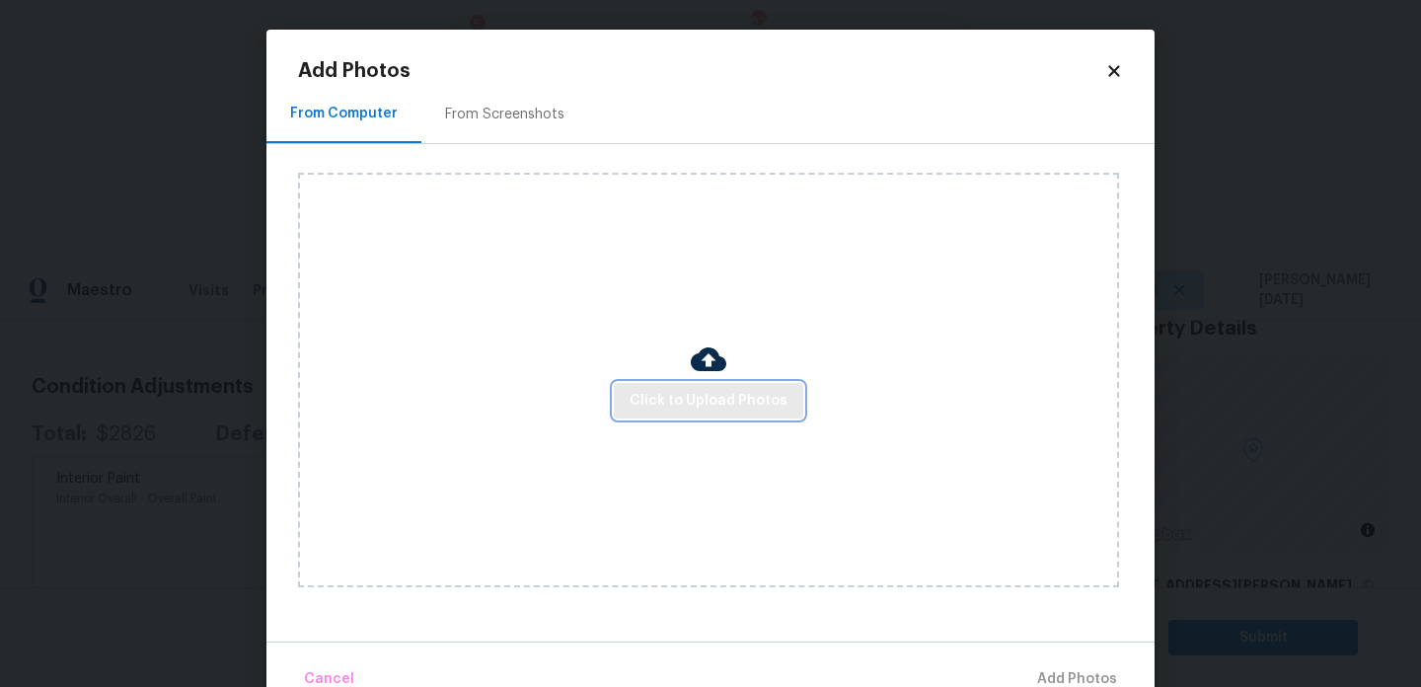
click at [703, 395] on span "Click to Upload Photos" at bounding box center [709, 401] width 158 height 25
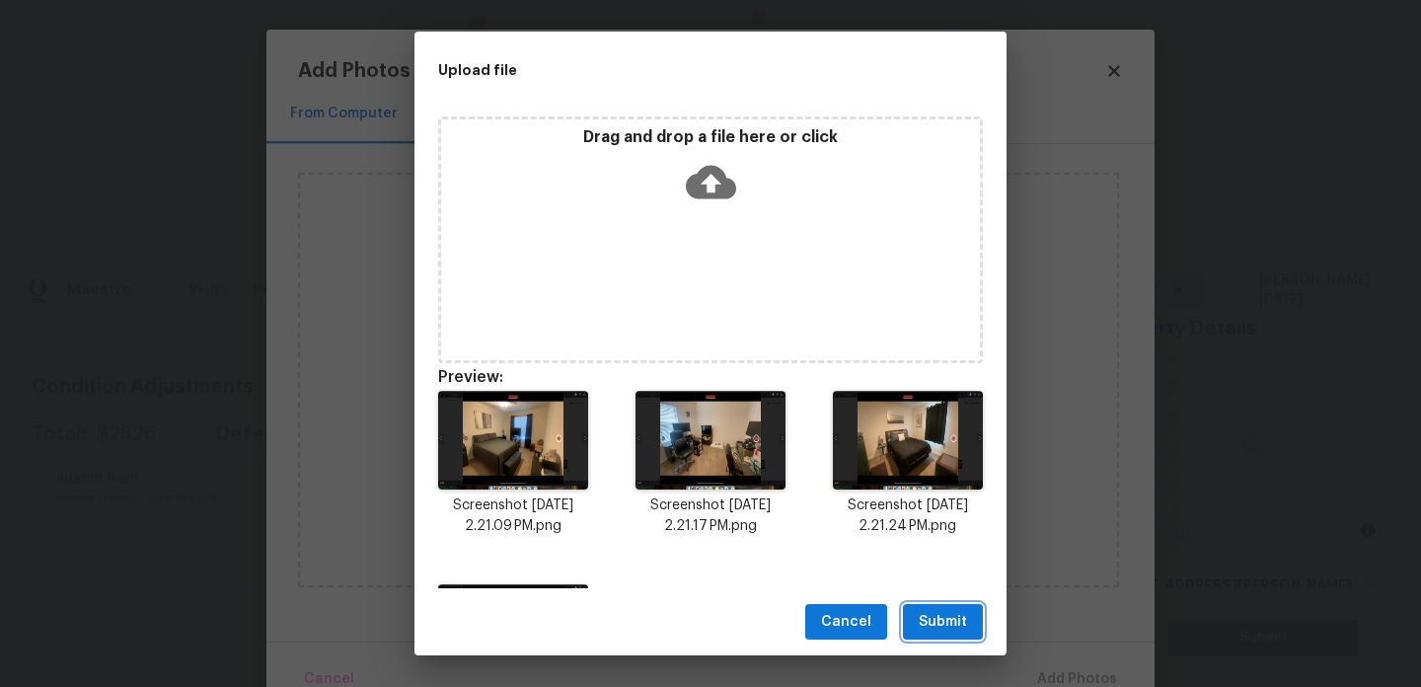
click at [960, 629] on span "Submit" at bounding box center [943, 622] width 48 height 25
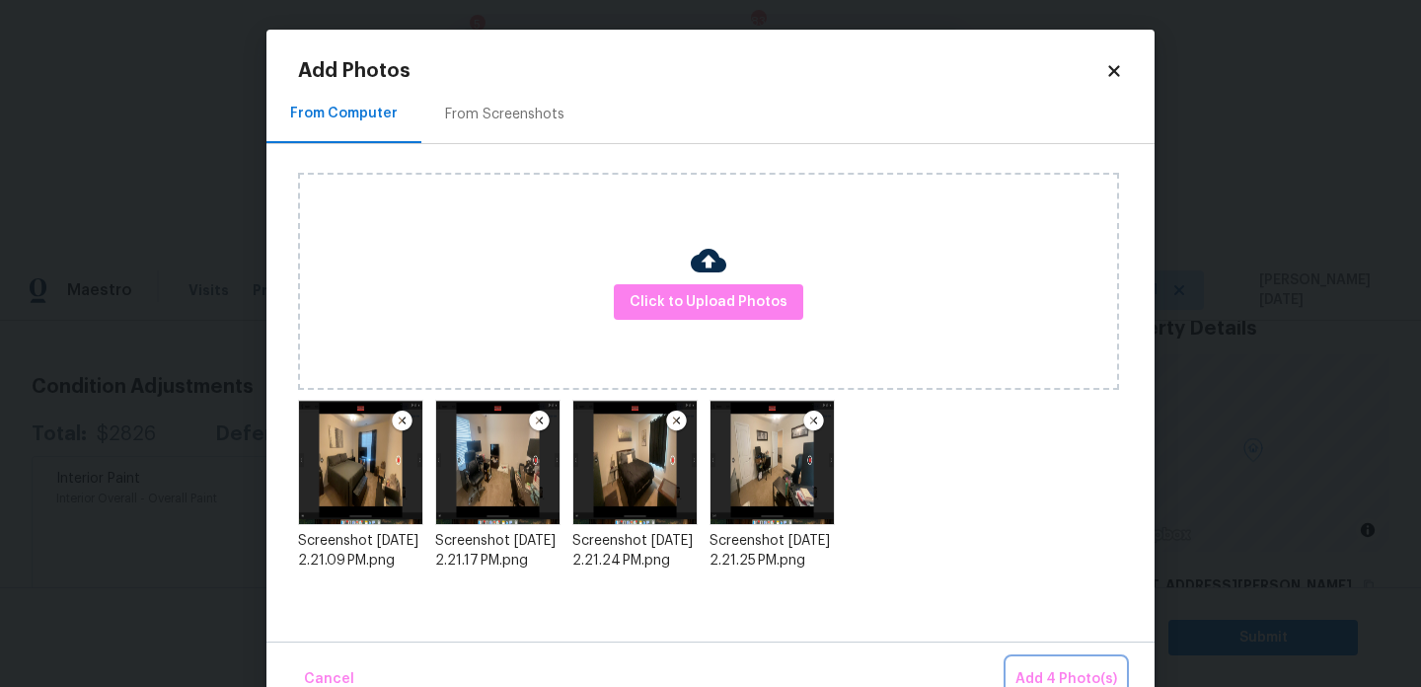
click at [1050, 683] on span "Add 4 Photo(s)" at bounding box center [1067, 679] width 102 height 25
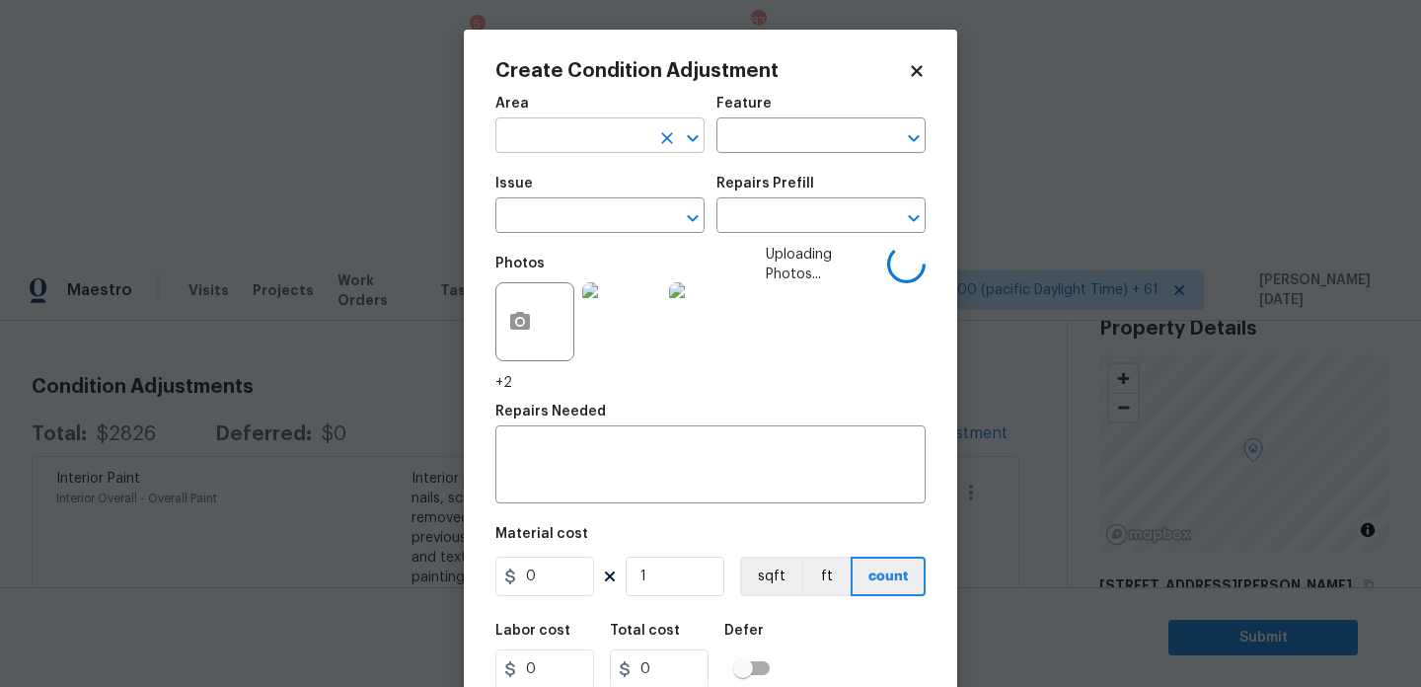
click at [517, 137] on input "text" at bounding box center [572, 137] width 154 height 31
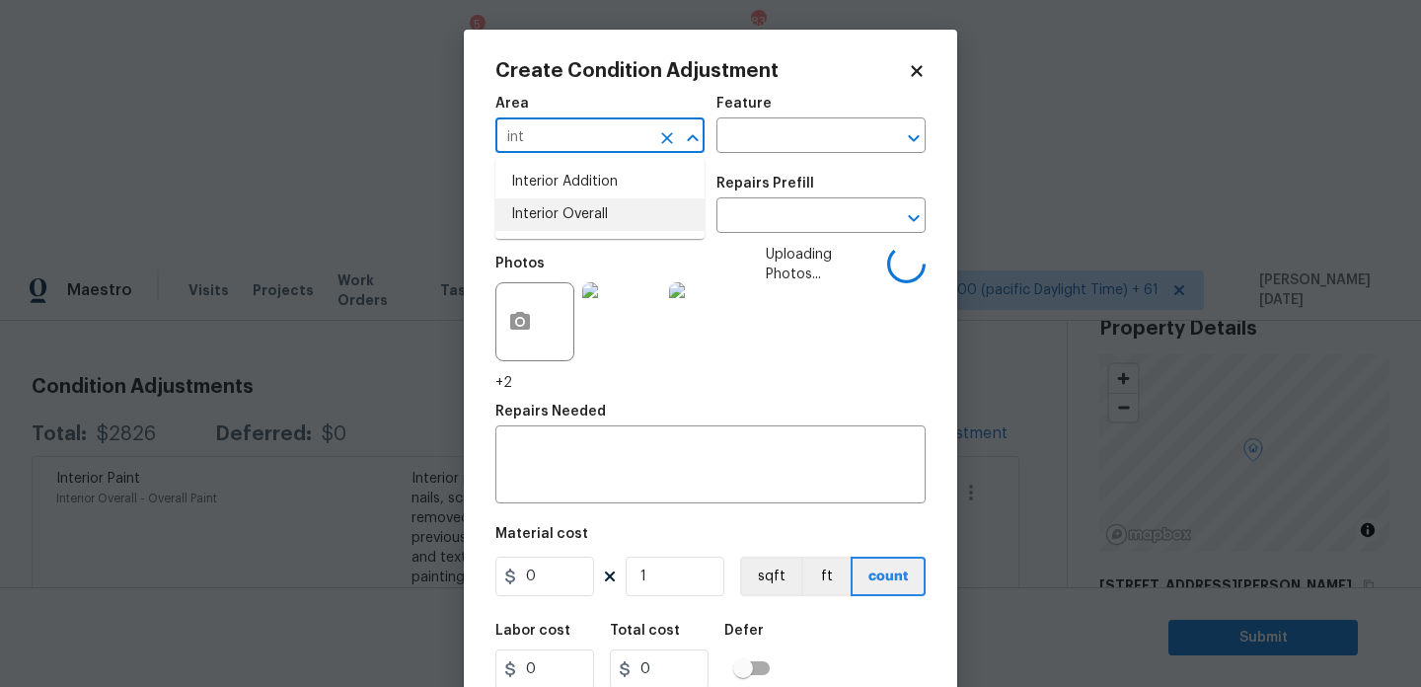
click at [565, 226] on li "Interior Overall" at bounding box center [599, 214] width 209 height 33
type input "Interior Overall"
click at [565, 226] on input "text" at bounding box center [572, 217] width 154 height 31
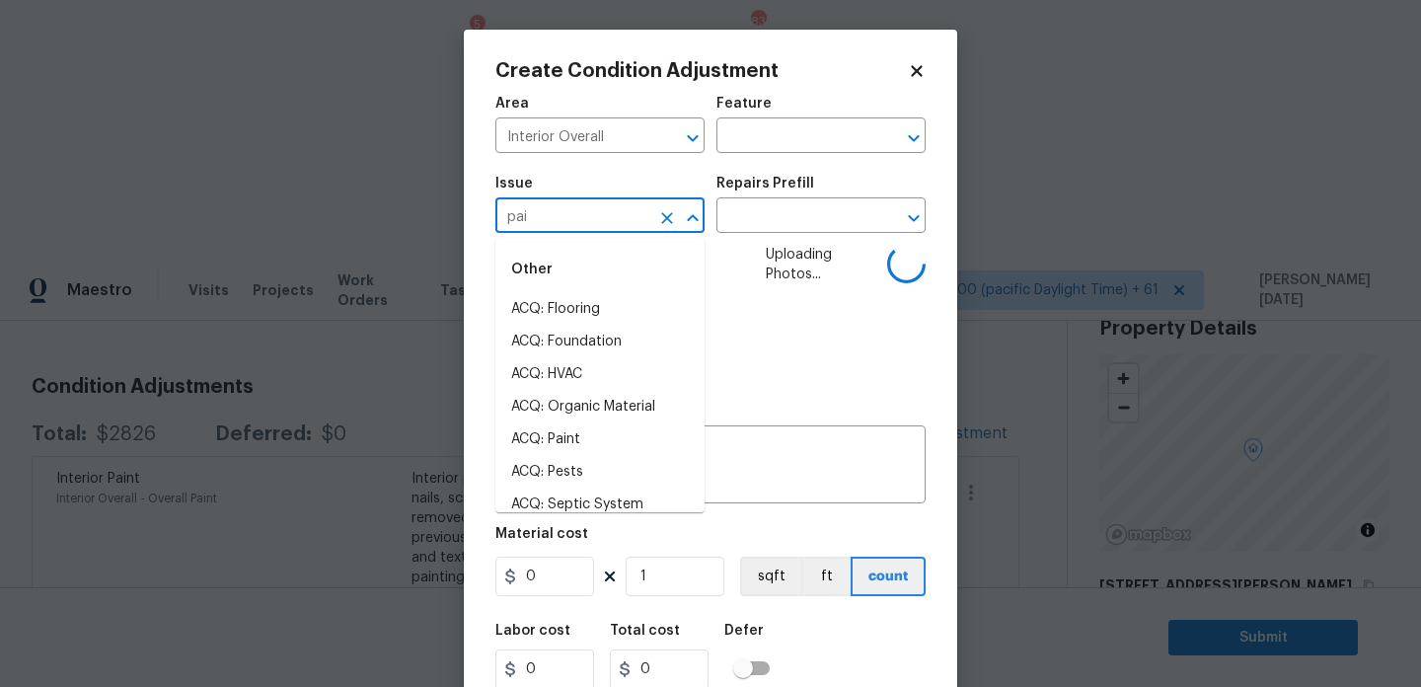
type input "pain"
type input "t"
type input "p"
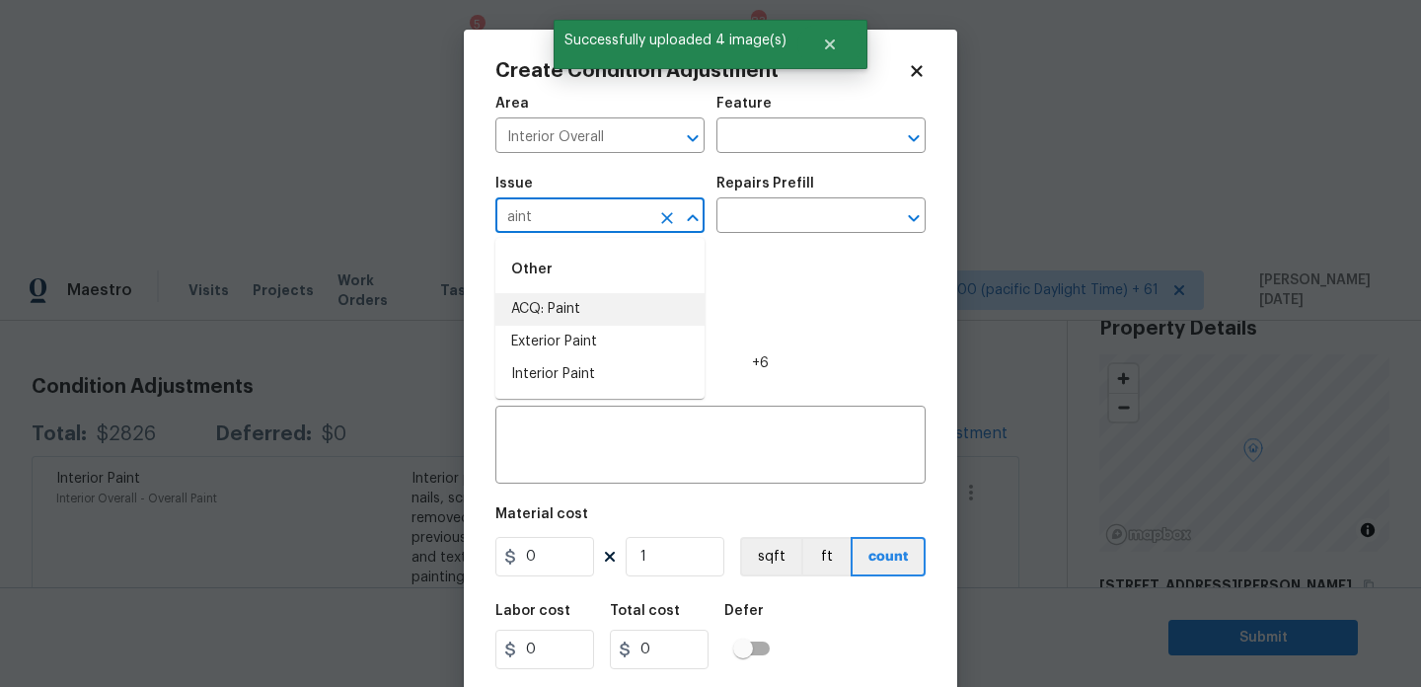
click at [585, 320] on li "ACQ: Paint" at bounding box center [599, 309] width 209 height 33
type input "ACQ: Paint"
click at [824, 193] on div "Repairs Prefill" at bounding box center [821, 190] width 209 height 26
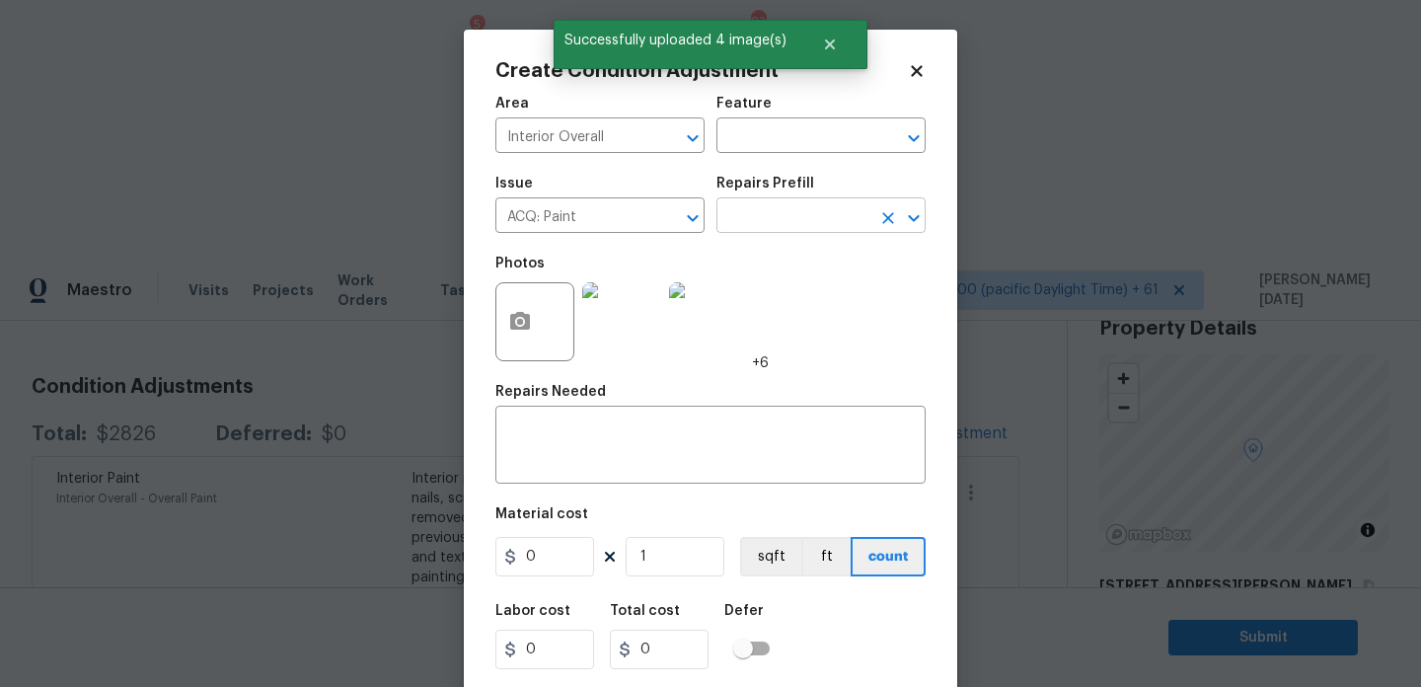
click at [812, 227] on input "text" at bounding box center [794, 217] width 154 height 31
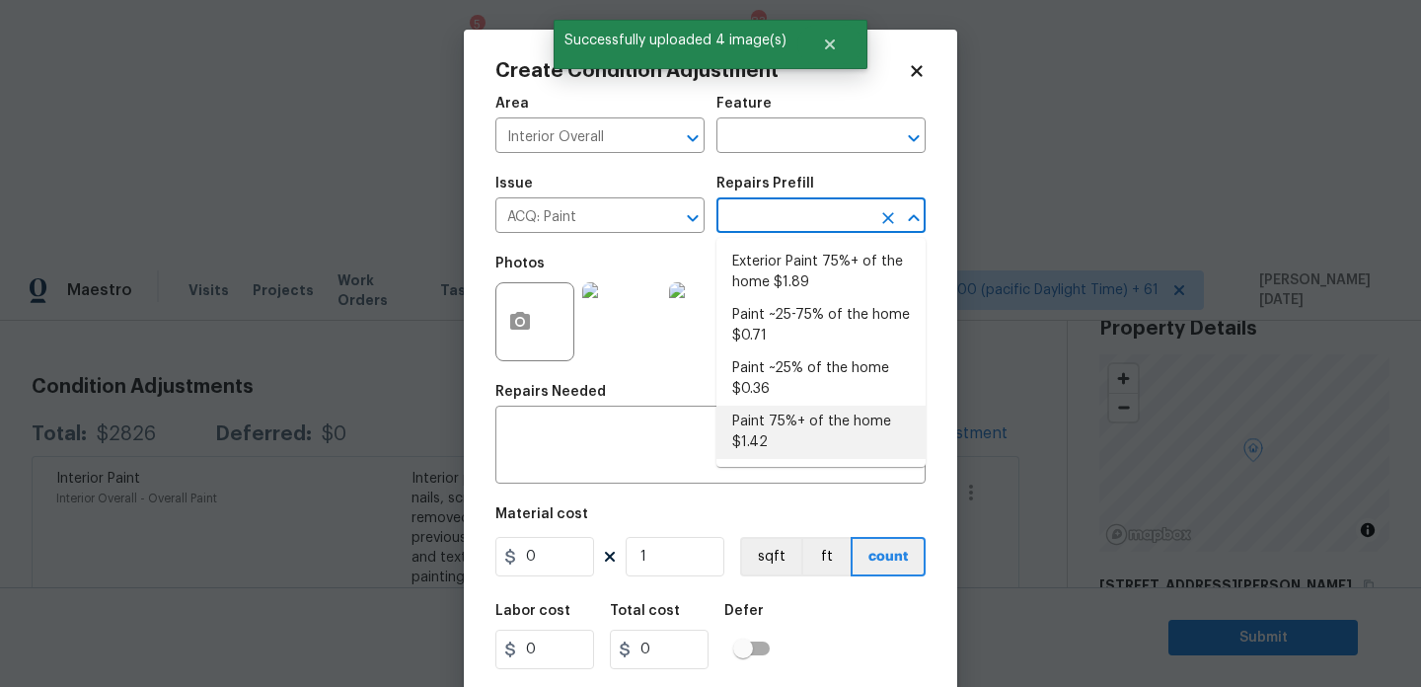
click at [795, 442] on li "Paint 75%+ of the home $1.42" at bounding box center [821, 432] width 209 height 53
type input "Acquisition"
type textarea "Acquisition Scope: 75%+ of the home will likely require interior paint"
type input "1.42"
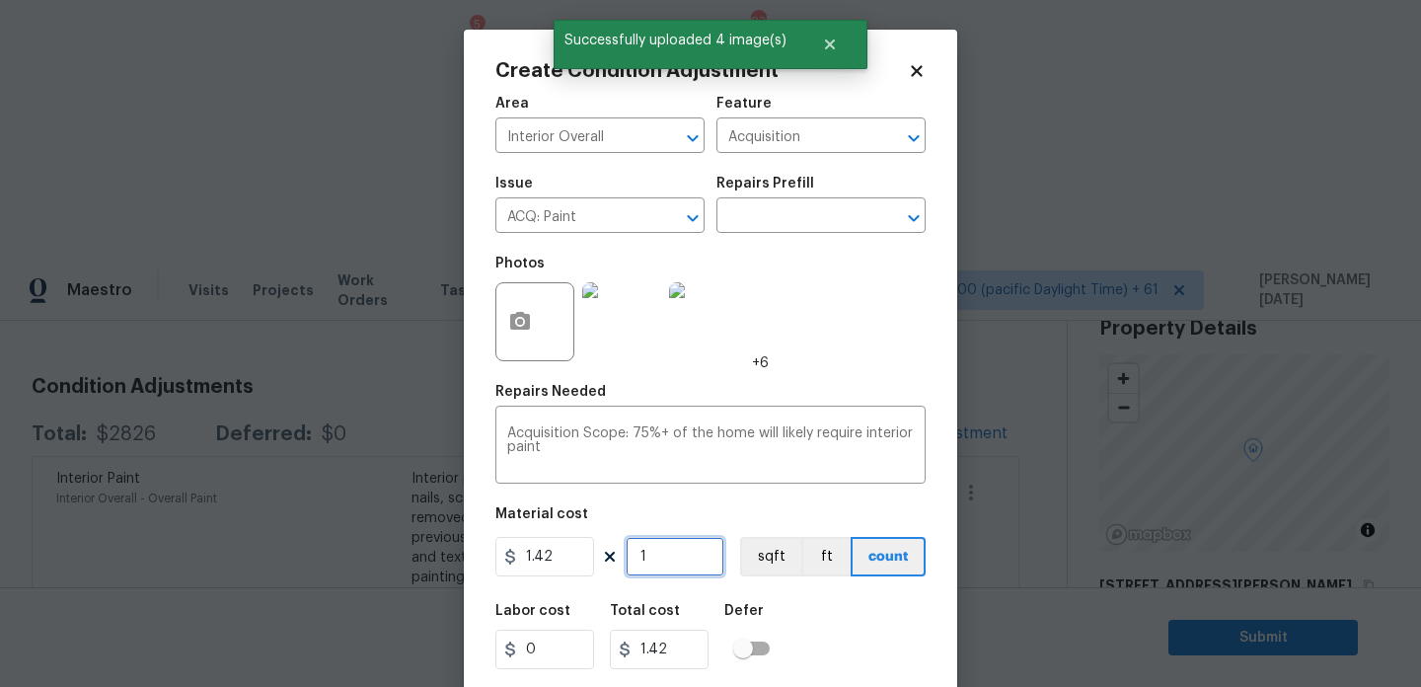
click at [698, 559] on input "1" at bounding box center [675, 556] width 99 height 39
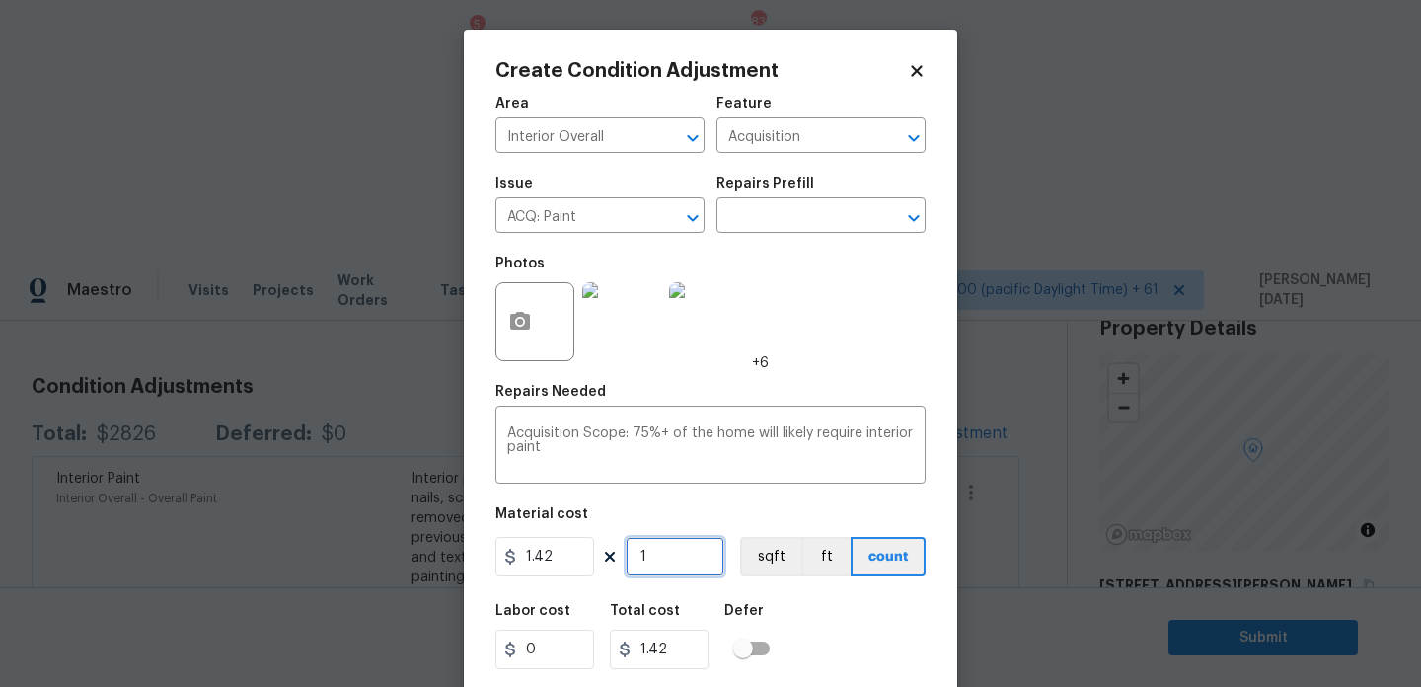
type input "15"
type input "21.3"
type input "152"
type input "215.84"
type input "1520"
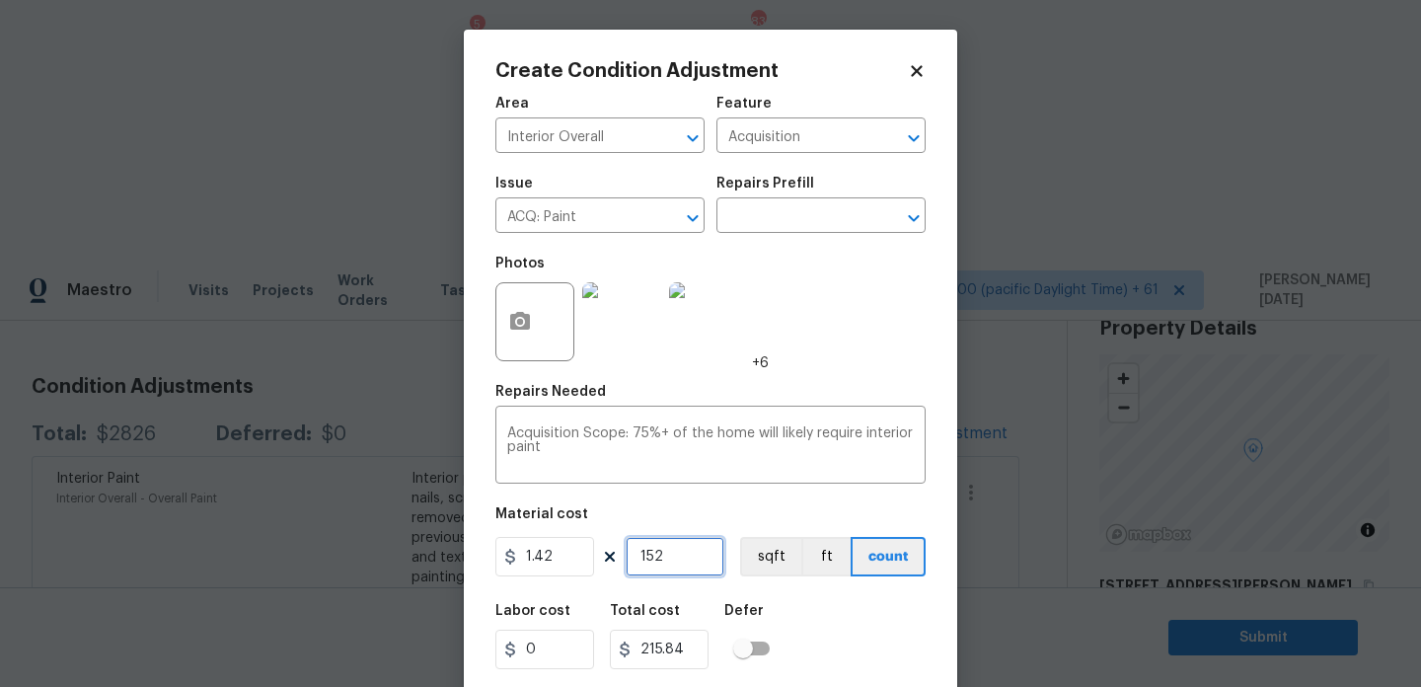
type input "2158.4"
type input "1520"
click at [842, 341] on div "Photos +6" at bounding box center [710, 309] width 430 height 128
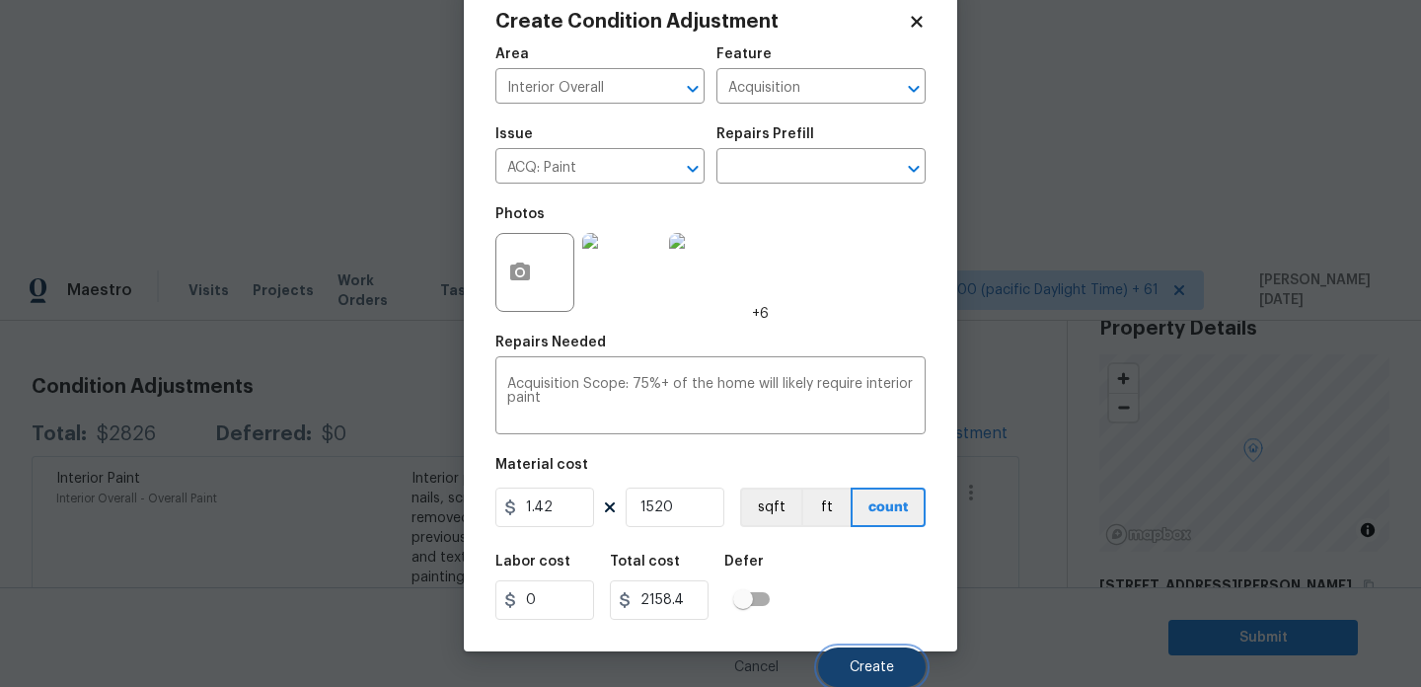
click at [859, 666] on span "Create" at bounding box center [872, 667] width 44 height 15
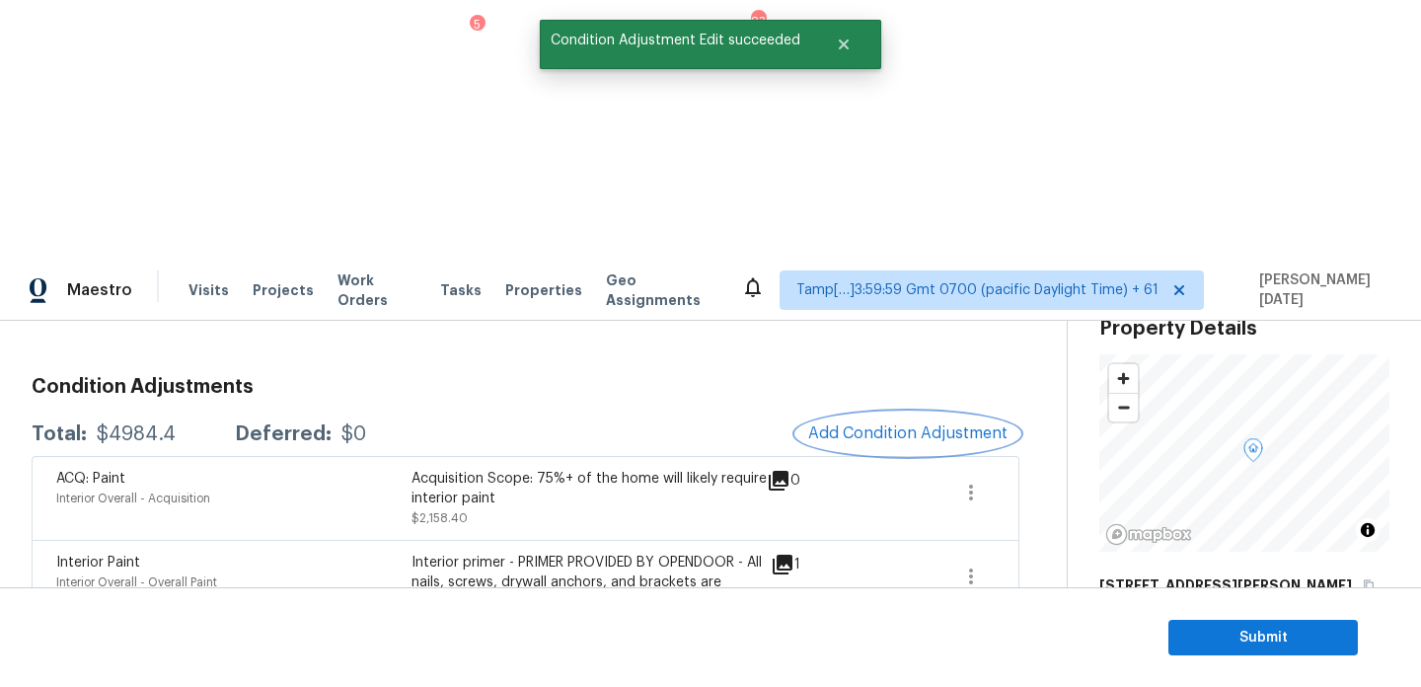
scroll to position [0, 0]
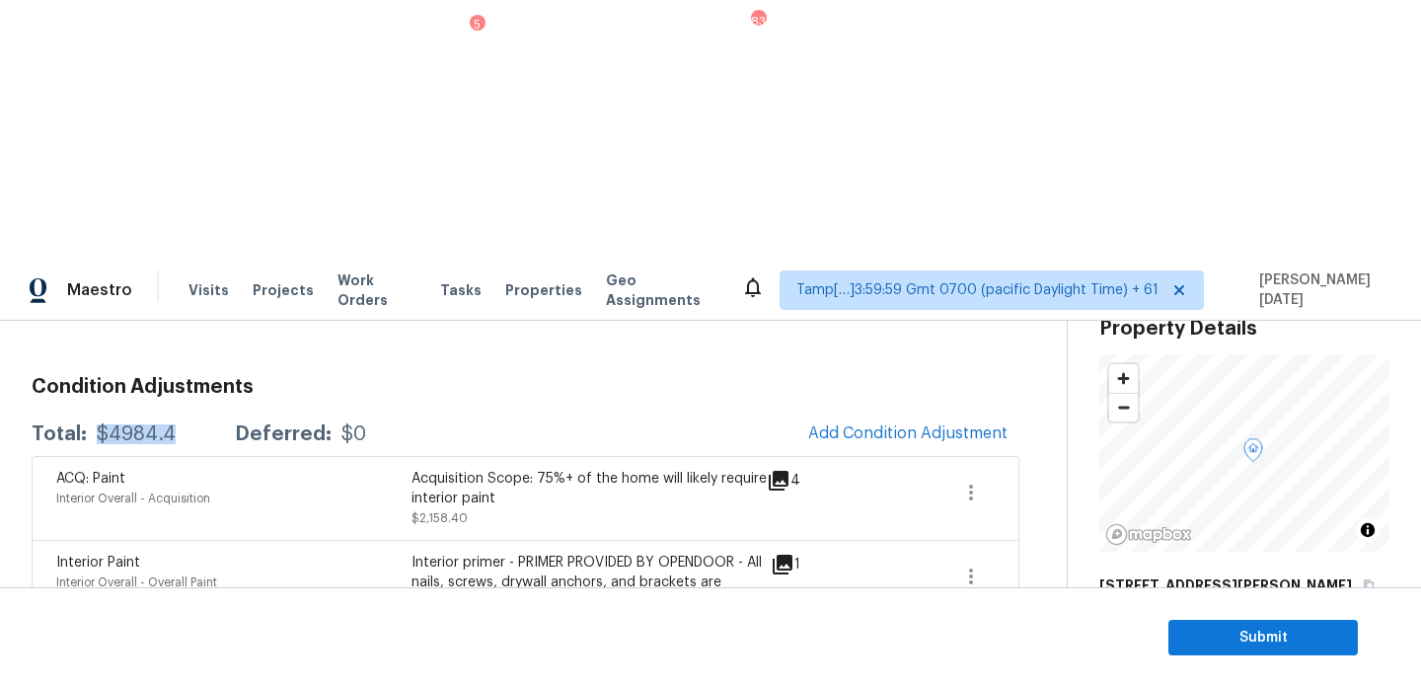
drag, startPoint x: 95, startPoint y: 176, endPoint x: 175, endPoint y: 177, distance: 80.0
click at [175, 424] on div "Total: $4984.4 Deferred: $0" at bounding box center [199, 434] width 335 height 20
copy div "$4984.4"
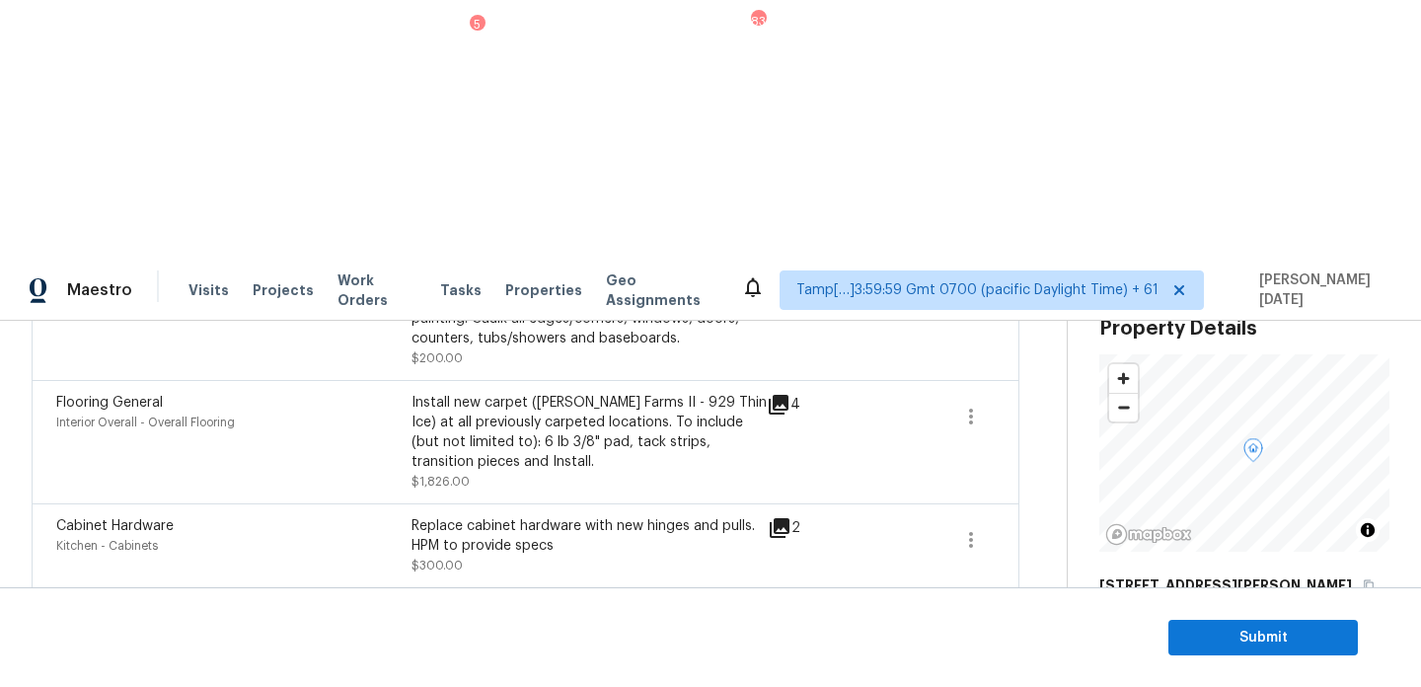
scroll to position [628, 0]
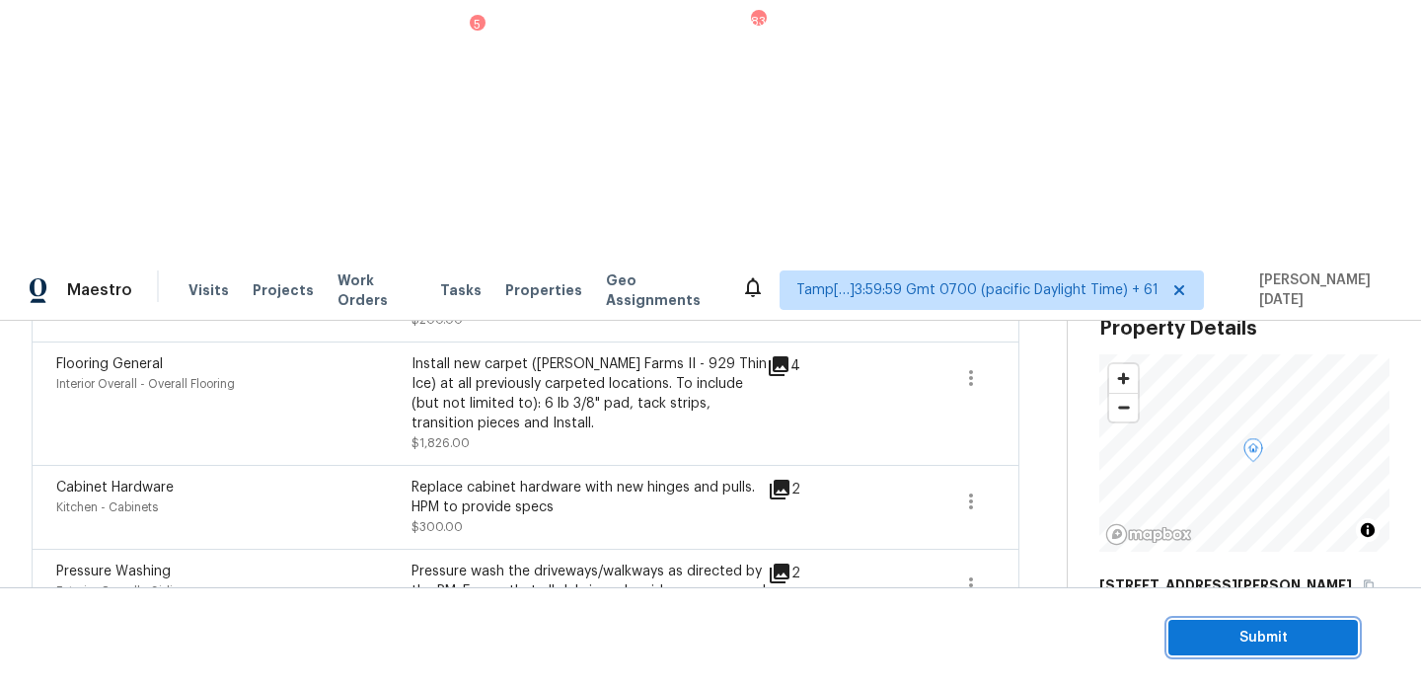
click at [1207, 636] on span "Submit" at bounding box center [1263, 638] width 158 height 25
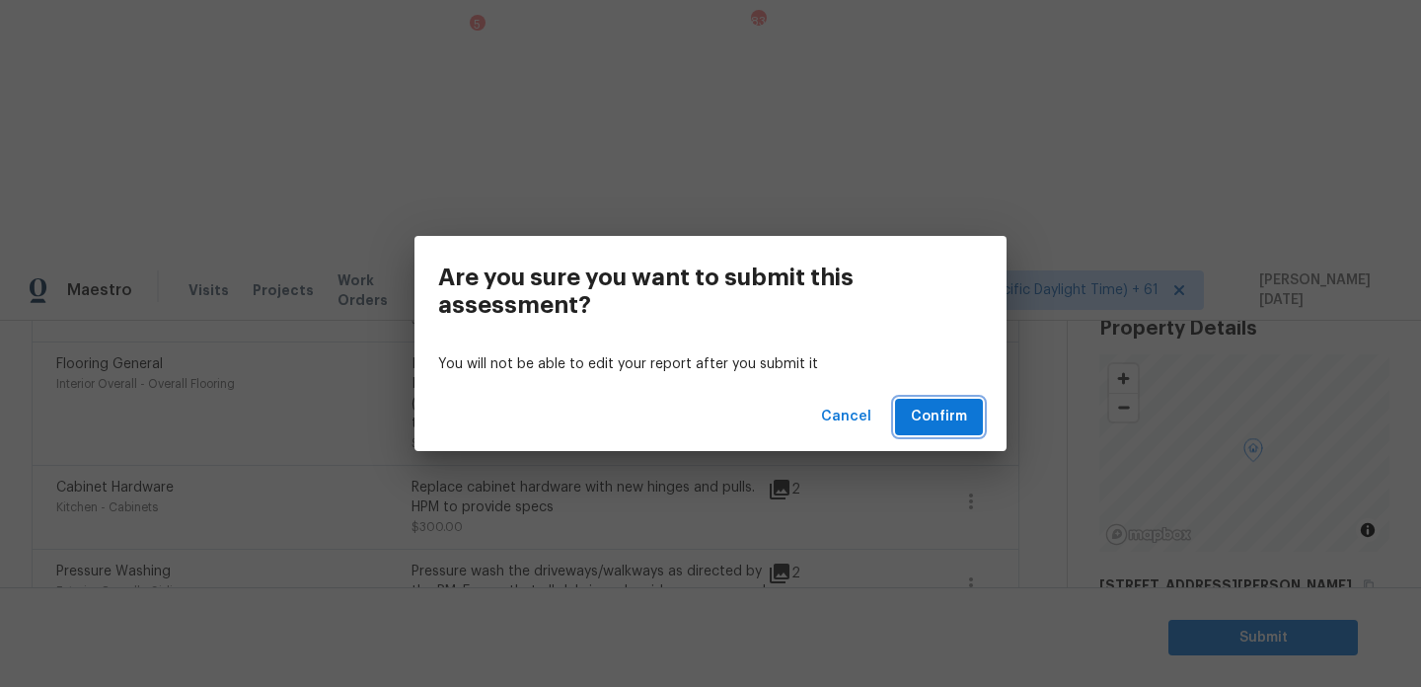
click at [929, 414] on span "Confirm" at bounding box center [939, 417] width 56 height 25
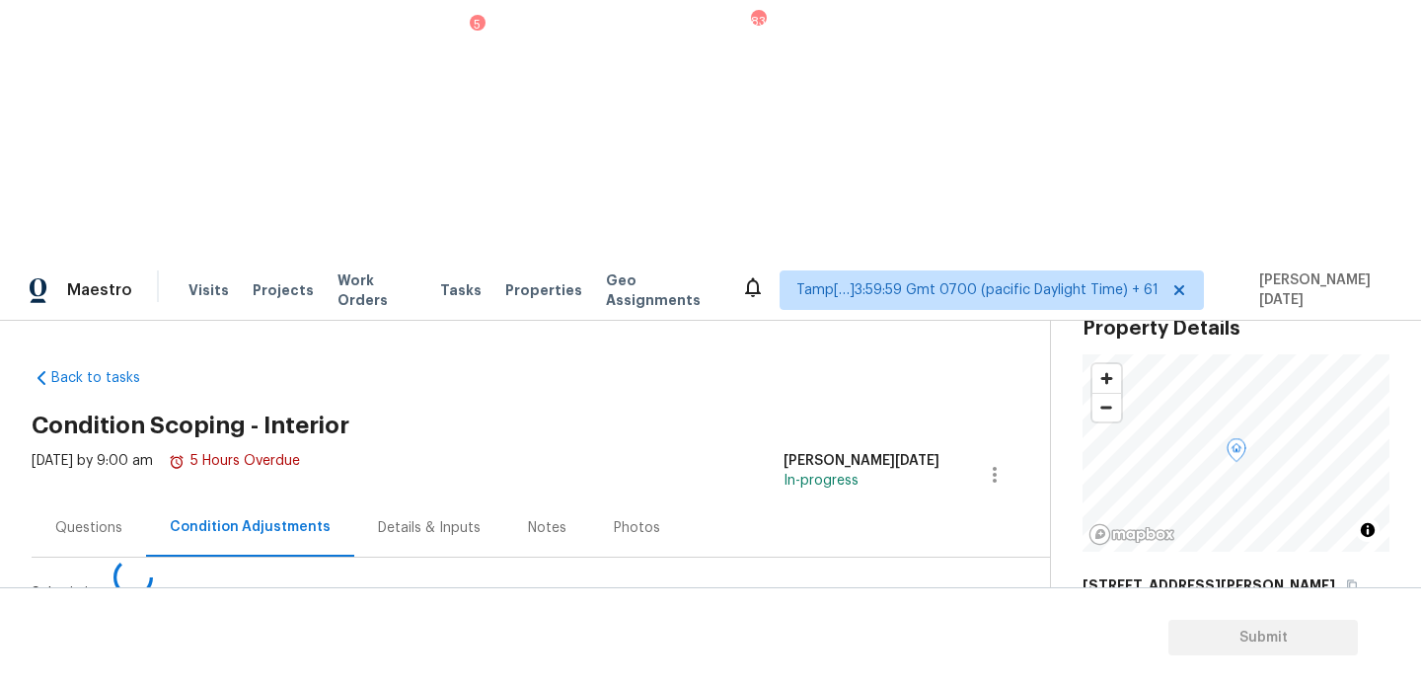
scroll to position [0, 0]
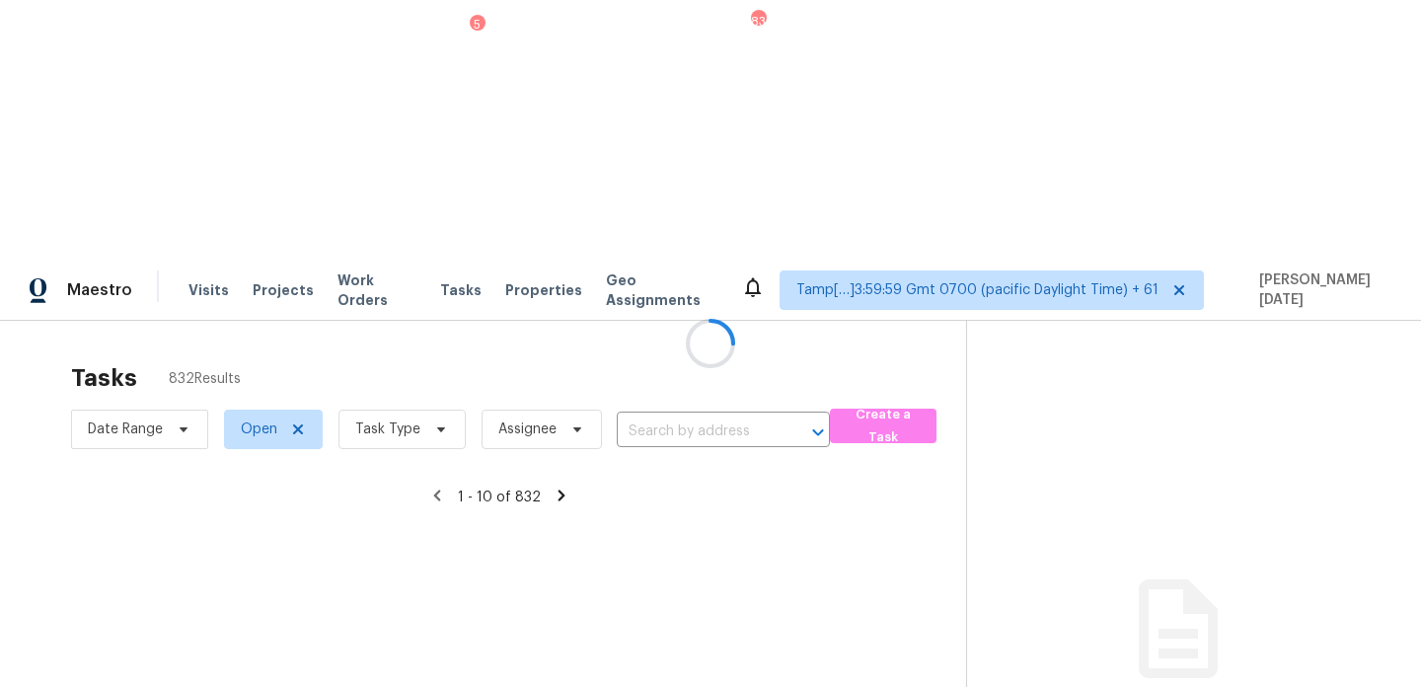
click at [658, 175] on div at bounding box center [710, 343] width 1421 height 687
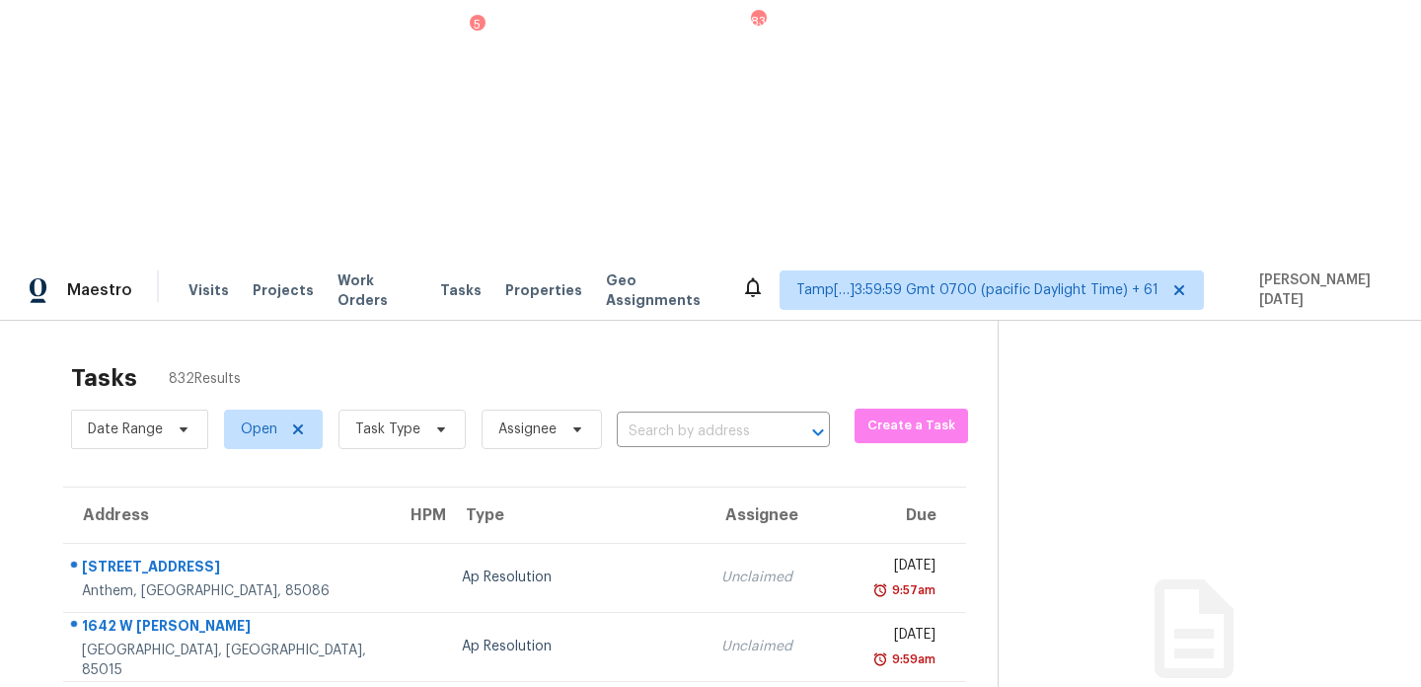
click at [658, 417] on input "text" at bounding box center [696, 432] width 158 height 31
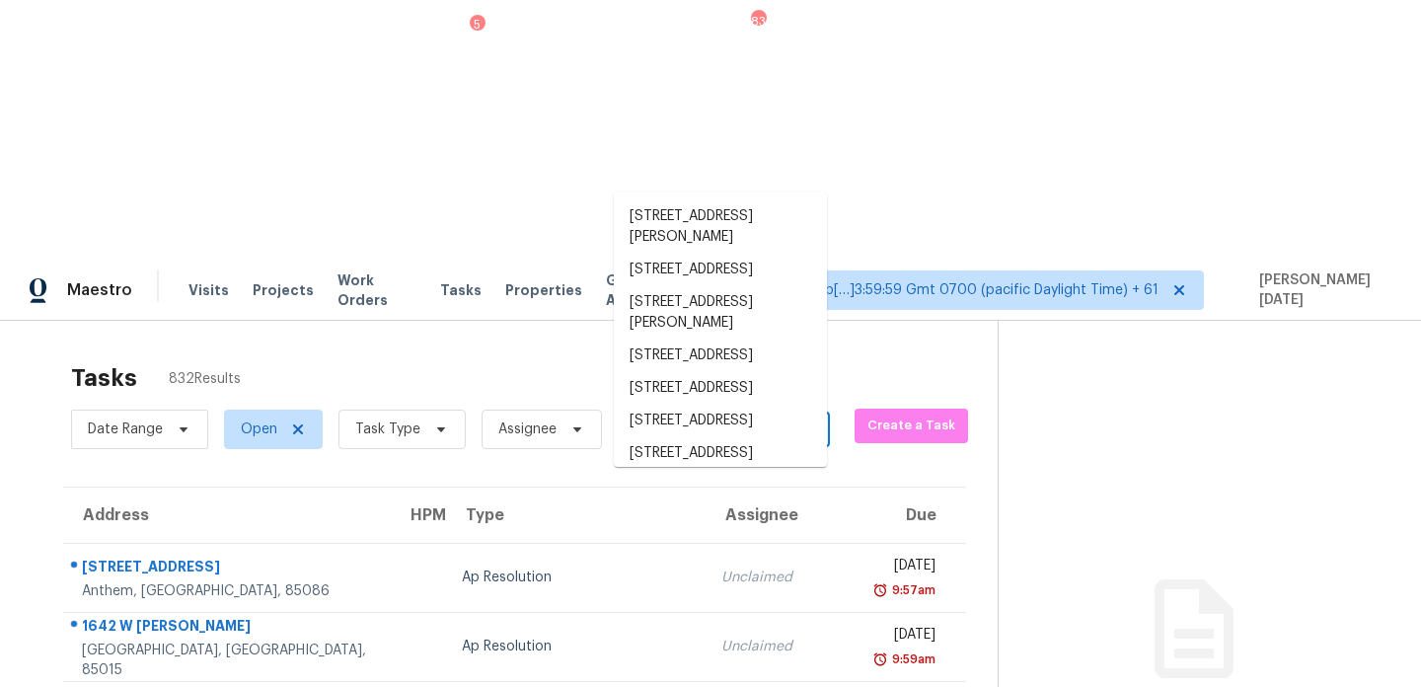
paste input "[STREET_ADDRESS][US_STATE]"
type input "[STREET_ADDRESS][US_STATE]"
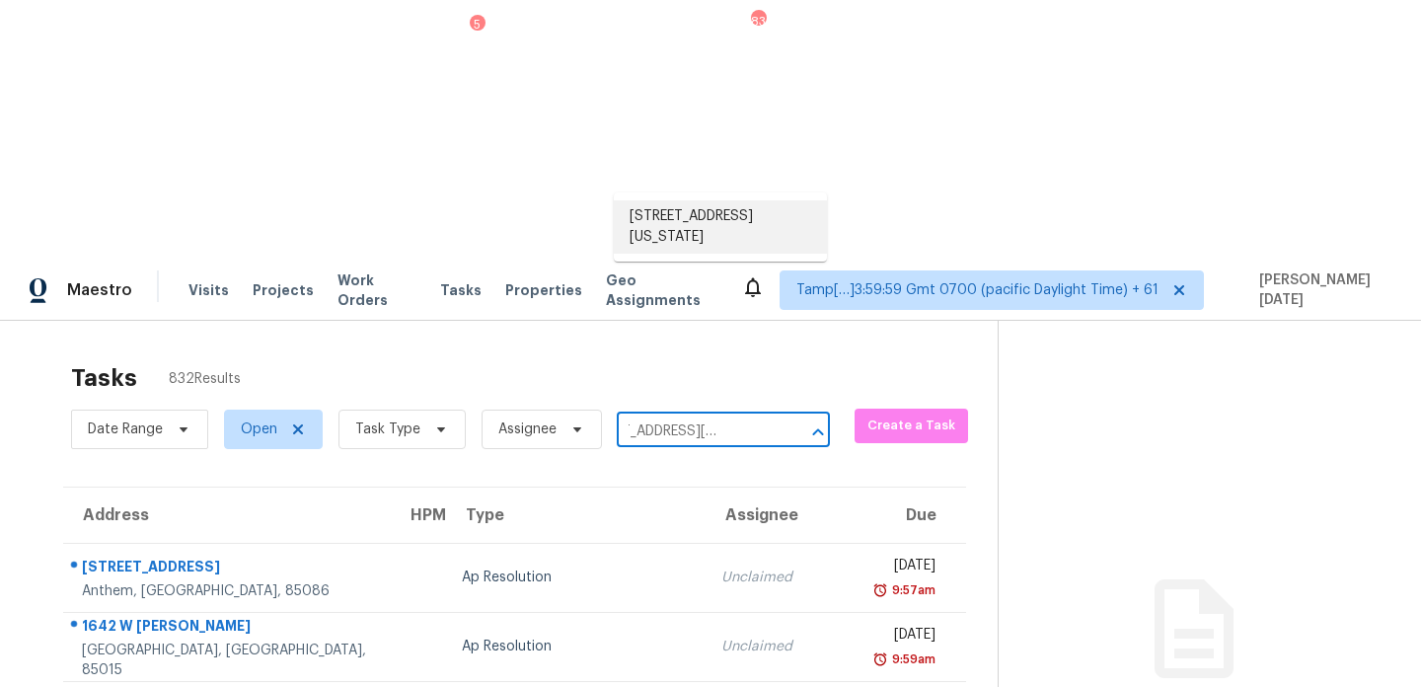
click at [685, 226] on li "[STREET_ADDRESS][US_STATE]" at bounding box center [720, 226] width 213 height 53
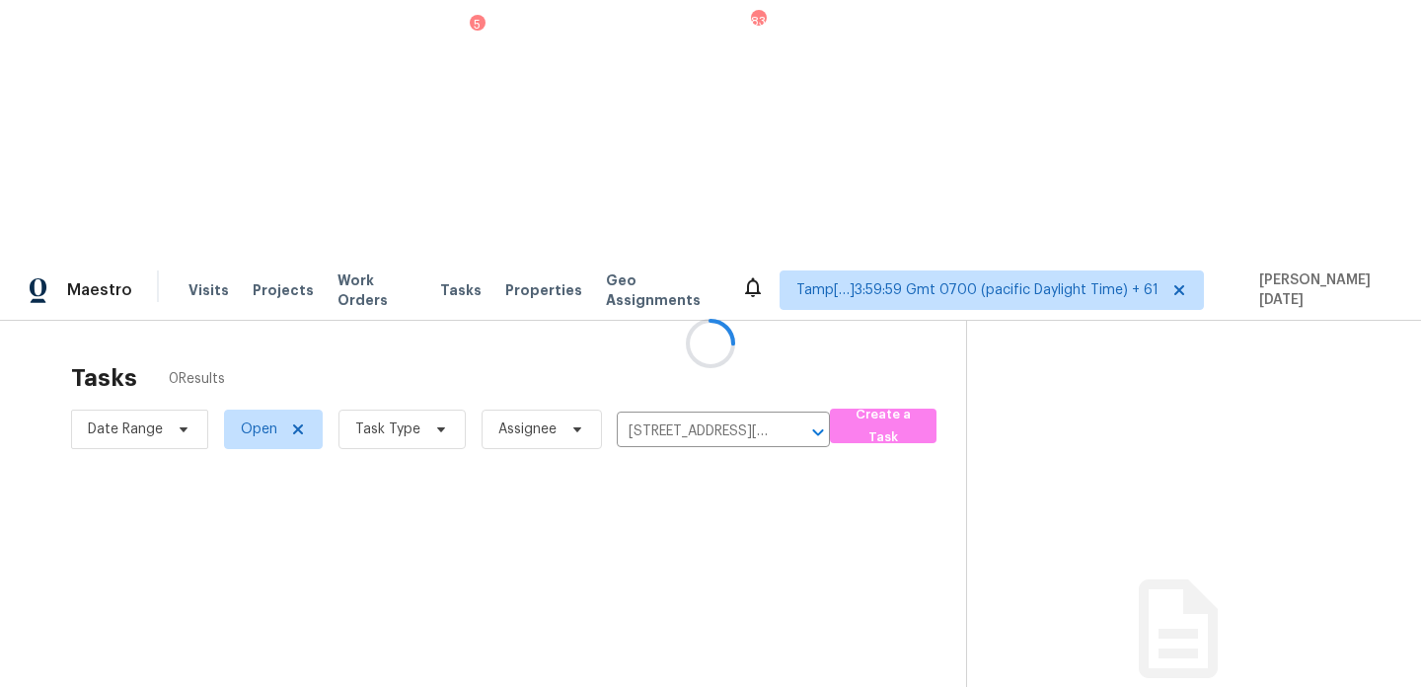
click at [700, 281] on div at bounding box center [710, 343] width 1421 height 687
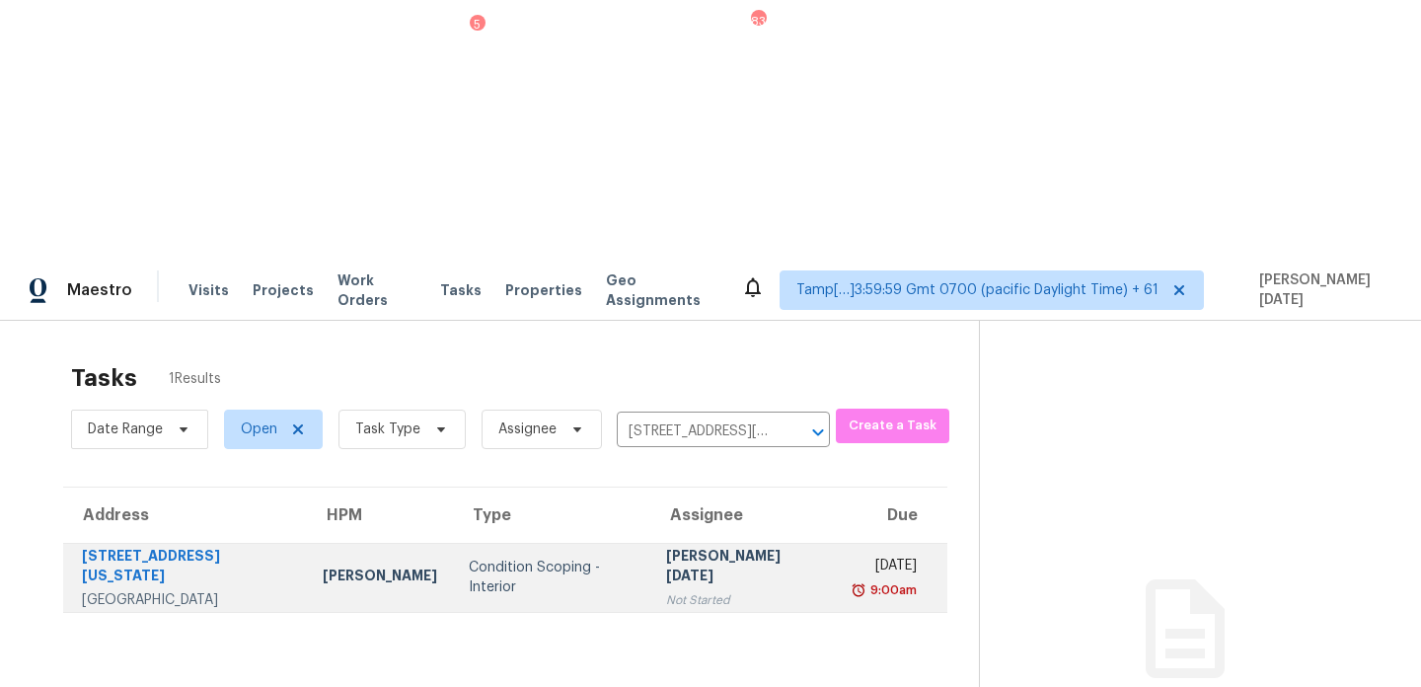
click at [708, 546] on div "[PERSON_NAME][DATE]" at bounding box center [743, 568] width 155 height 44
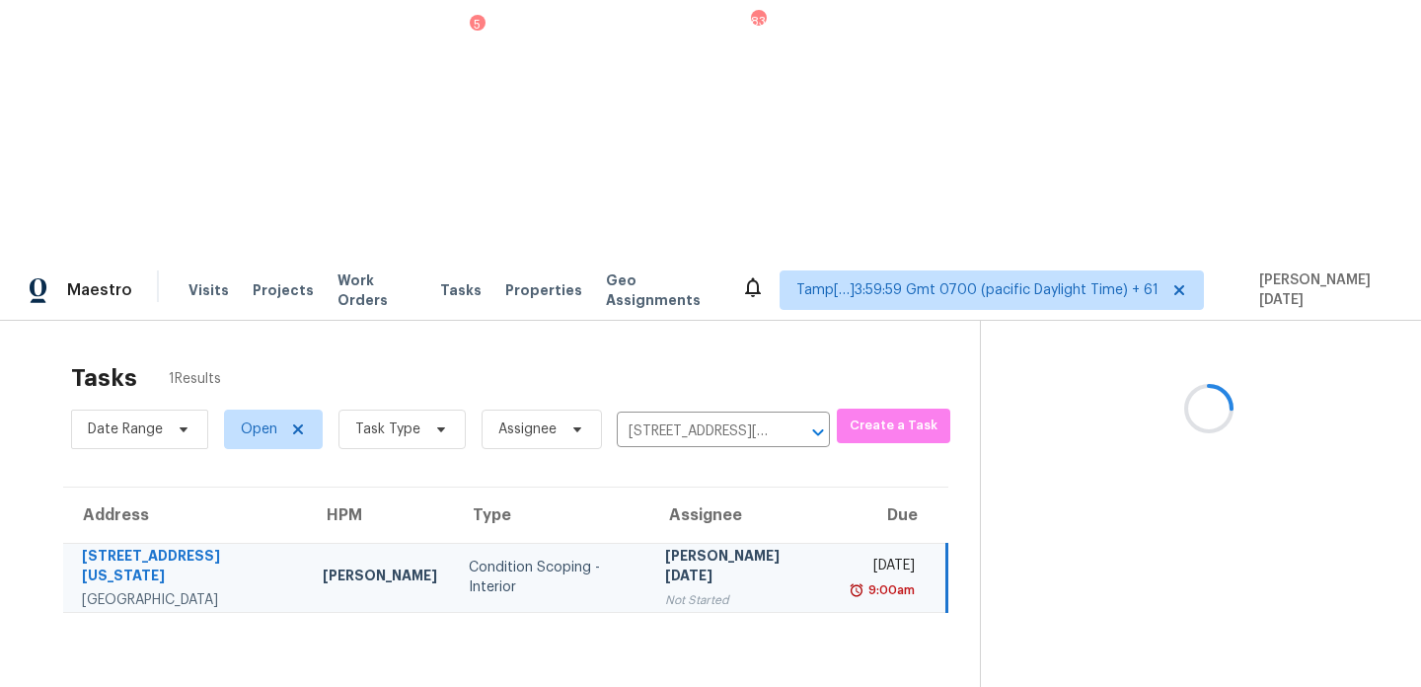
click at [708, 546] on div "[PERSON_NAME][DATE]" at bounding box center [742, 568] width 155 height 44
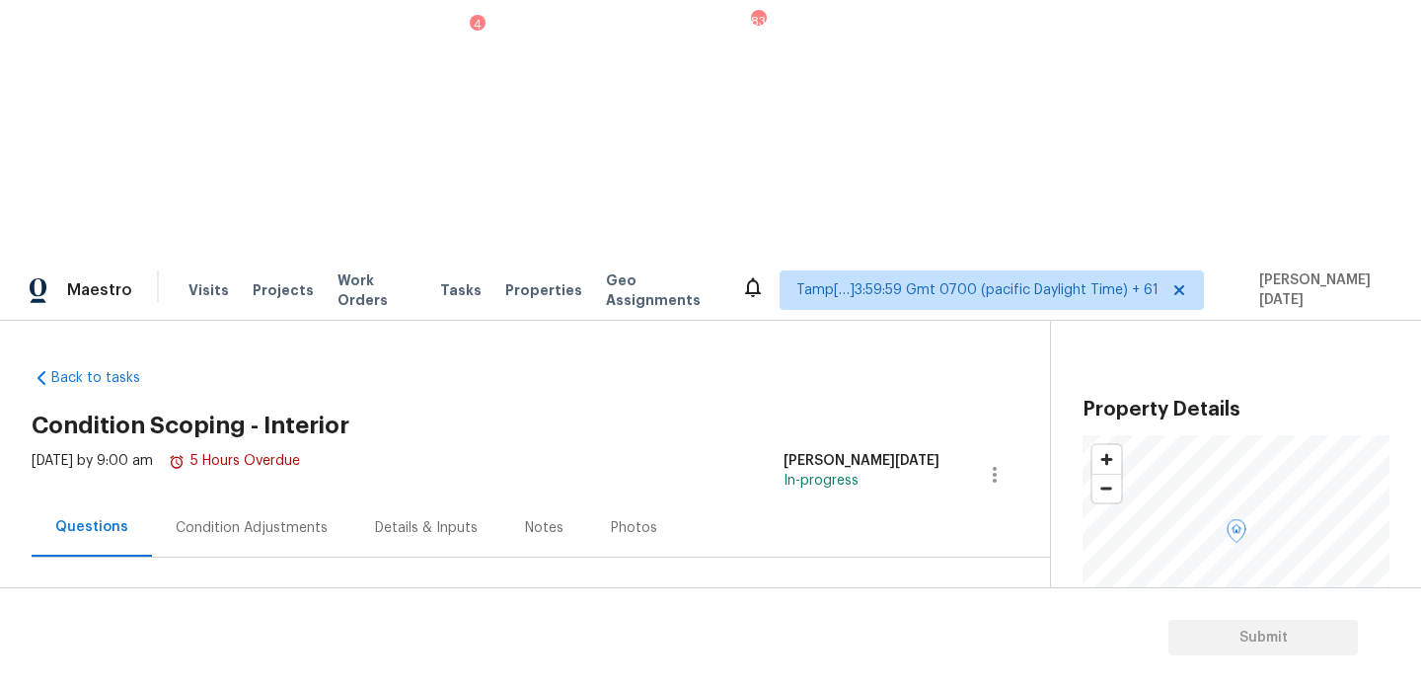
click at [286, 518] on div "Condition Adjustments" at bounding box center [252, 528] width 152 height 20
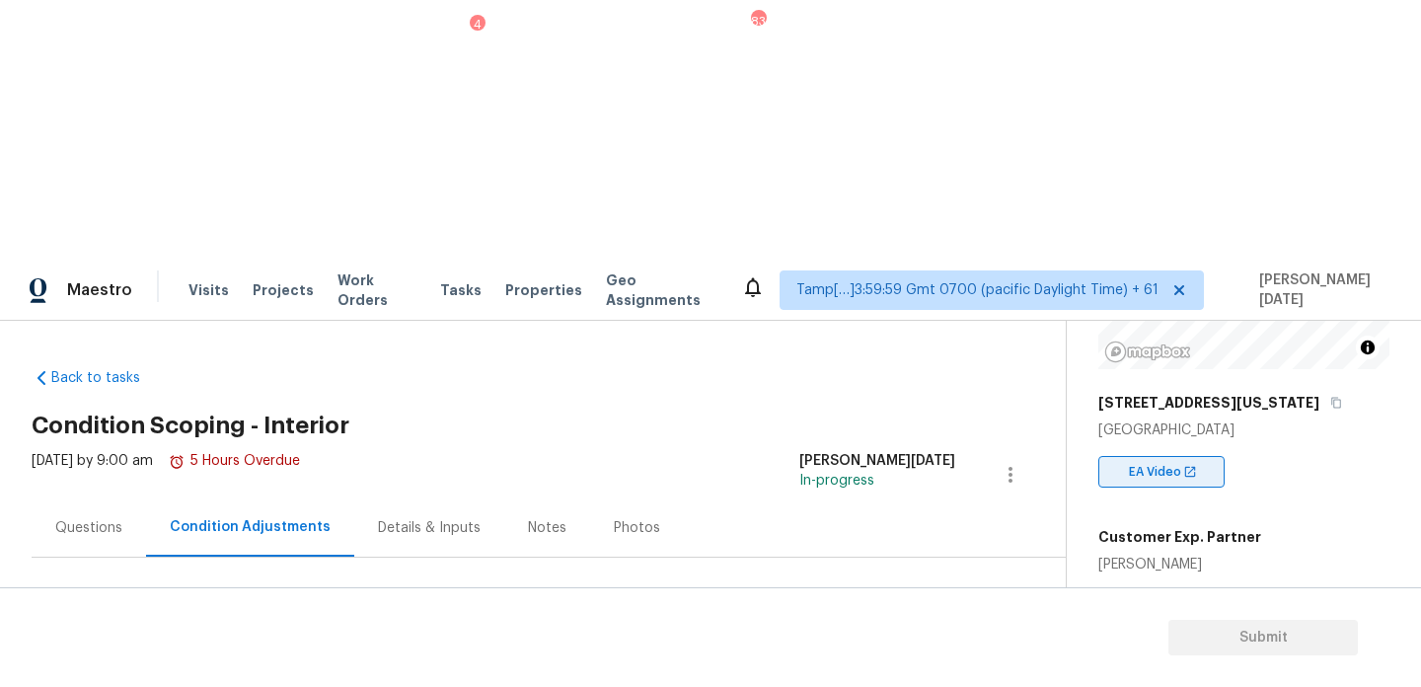
scroll to position [265, 0]
click at [69, 518] on div "Questions" at bounding box center [88, 528] width 67 height 20
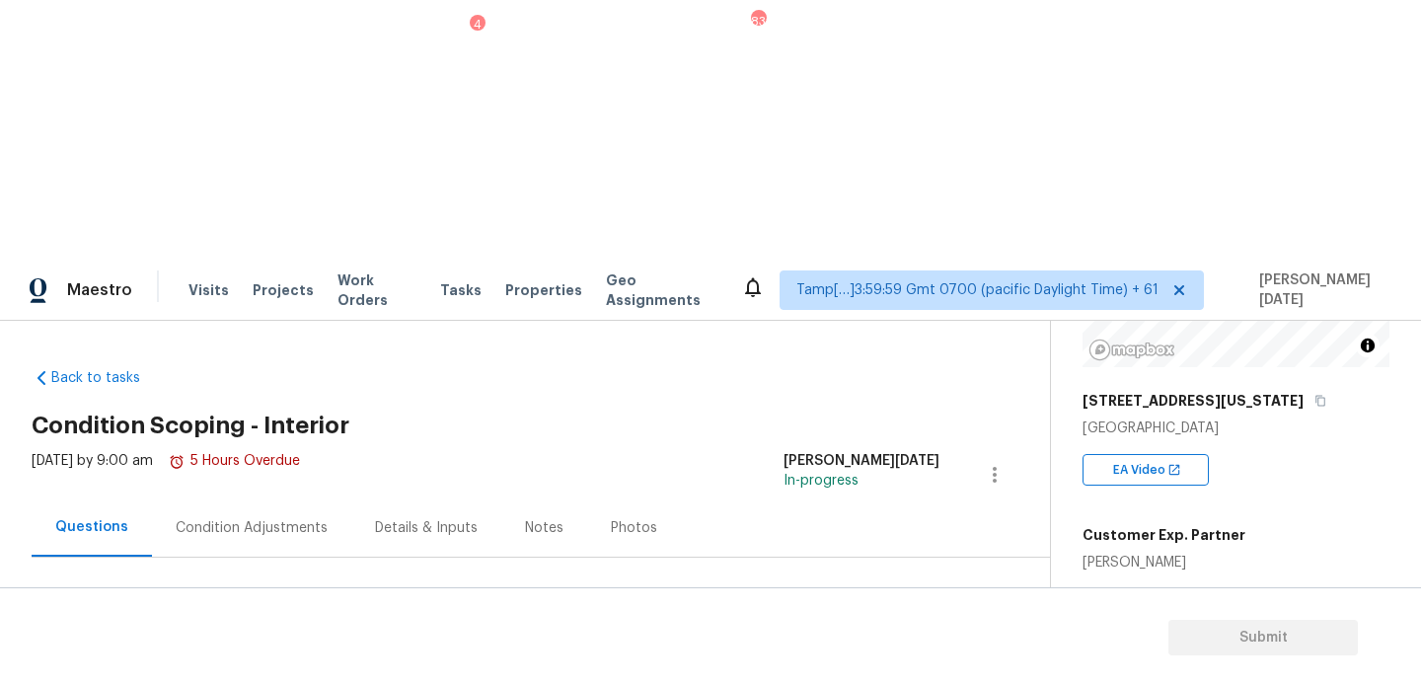
scroll to position [53, 0]
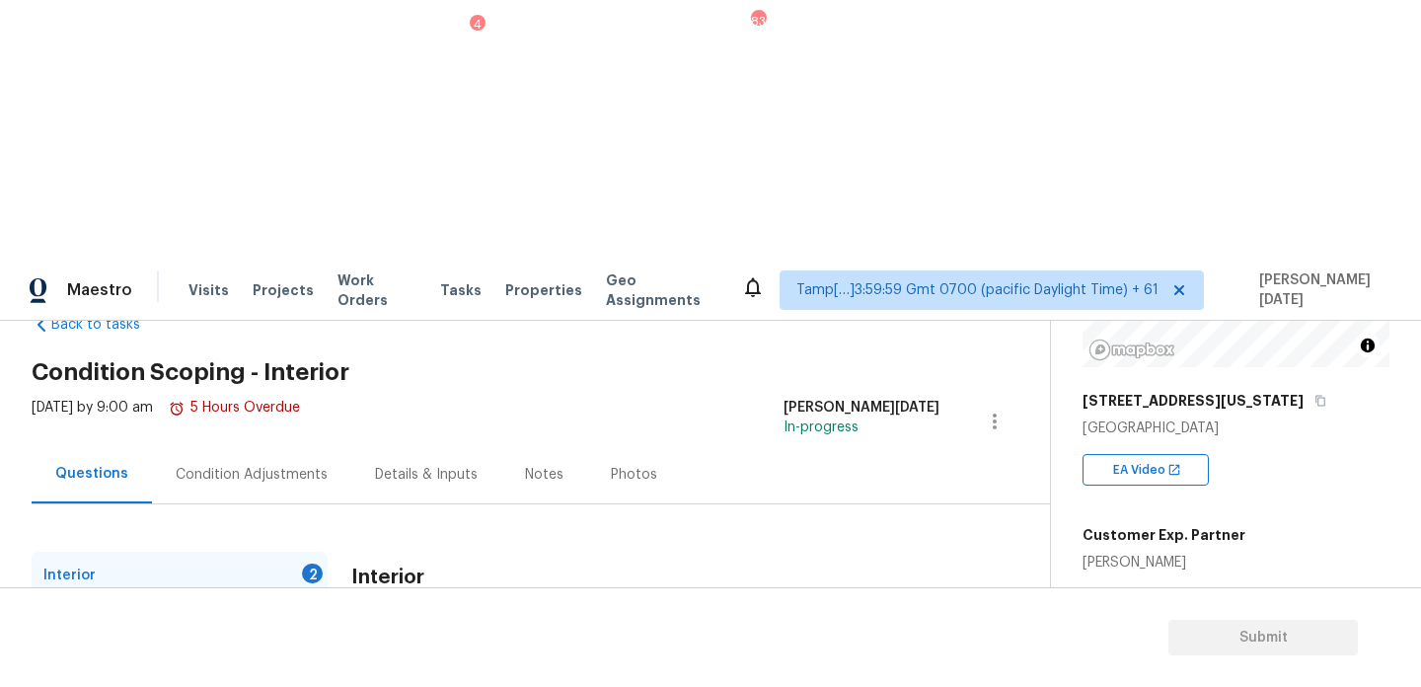
checkbox input "true"
paste input "Car drove into the home - front steps and railing only damage - still working w…"
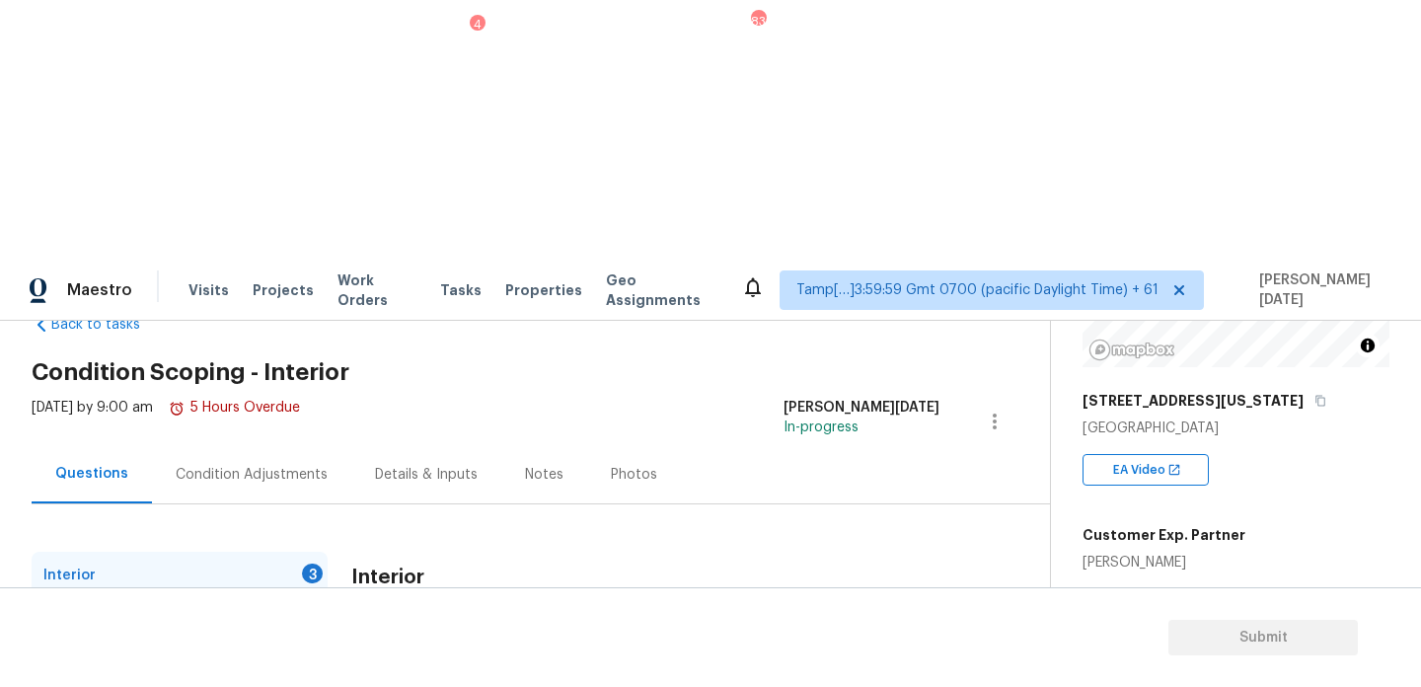
type input "Car drove into the home - front steps and railing only damage - still working w…"
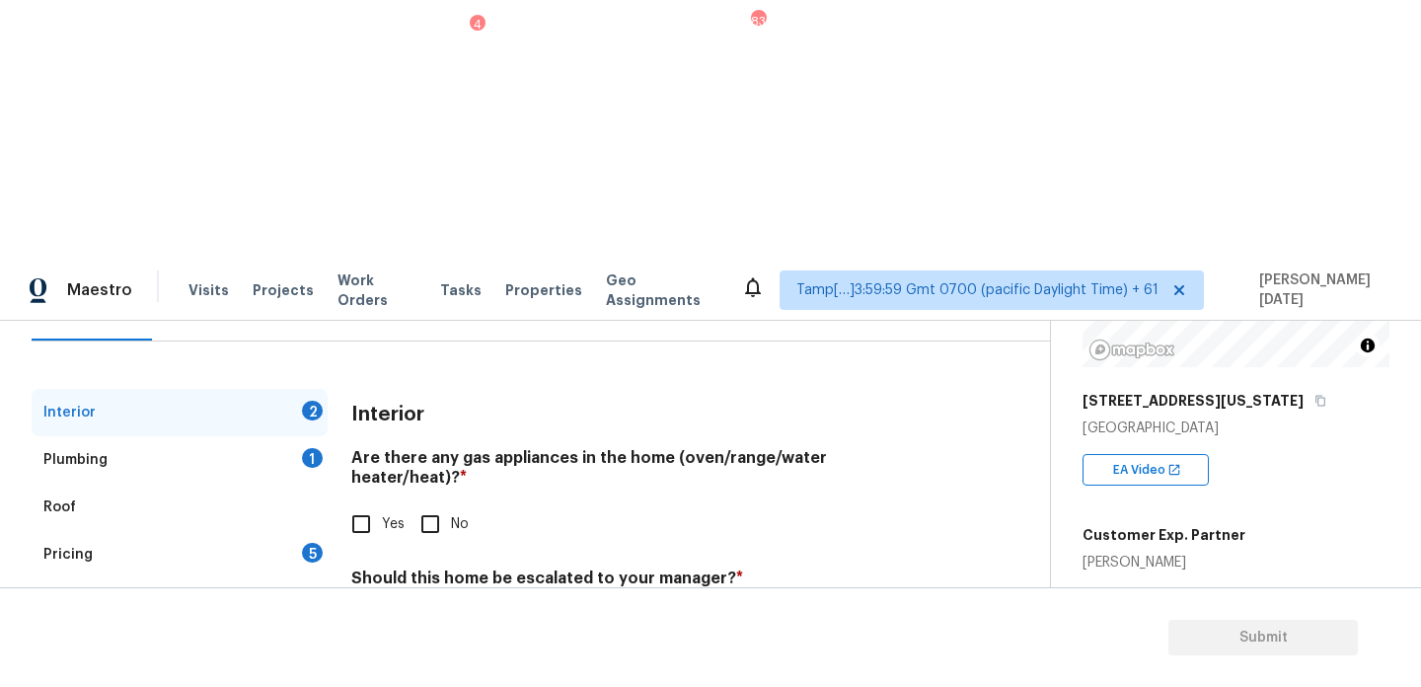
click at [270, 578] on div "IVA Quality 1" at bounding box center [180, 601] width 296 height 47
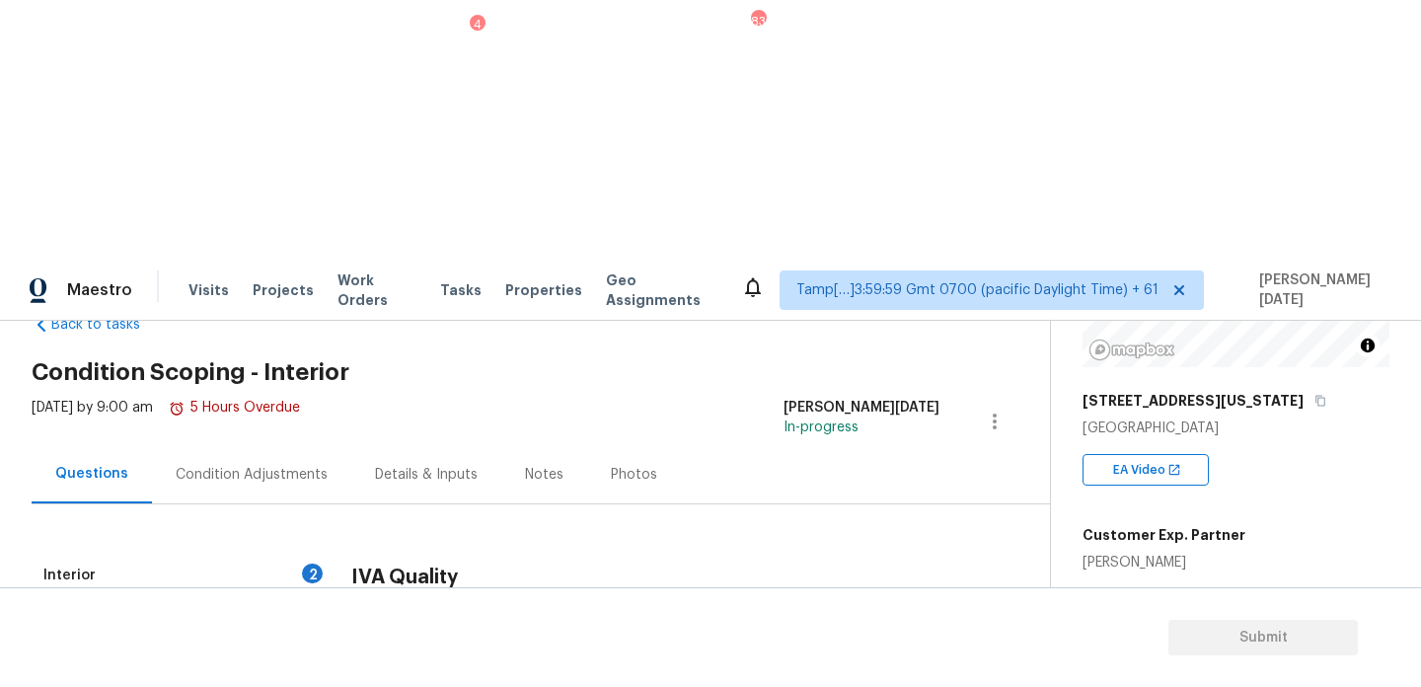
scroll to position [53, 0]
checkbox input "true"
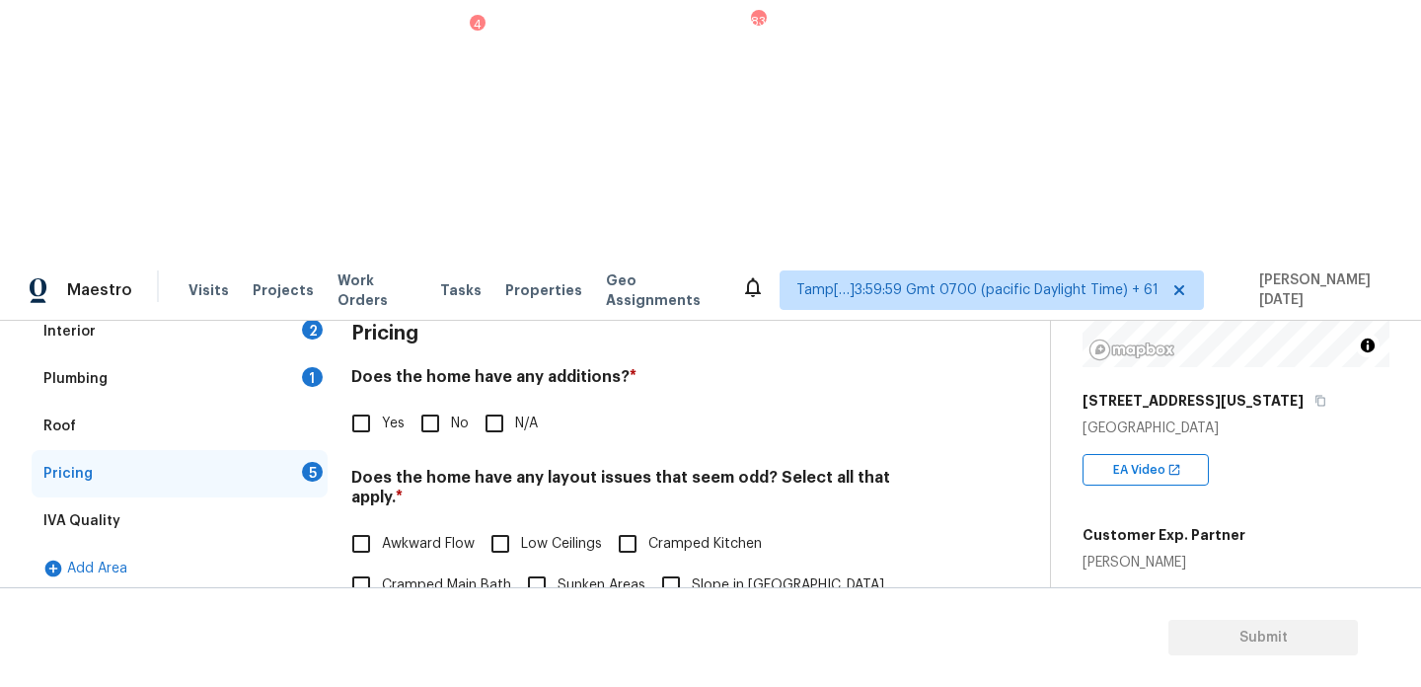
scroll to position [497, 0]
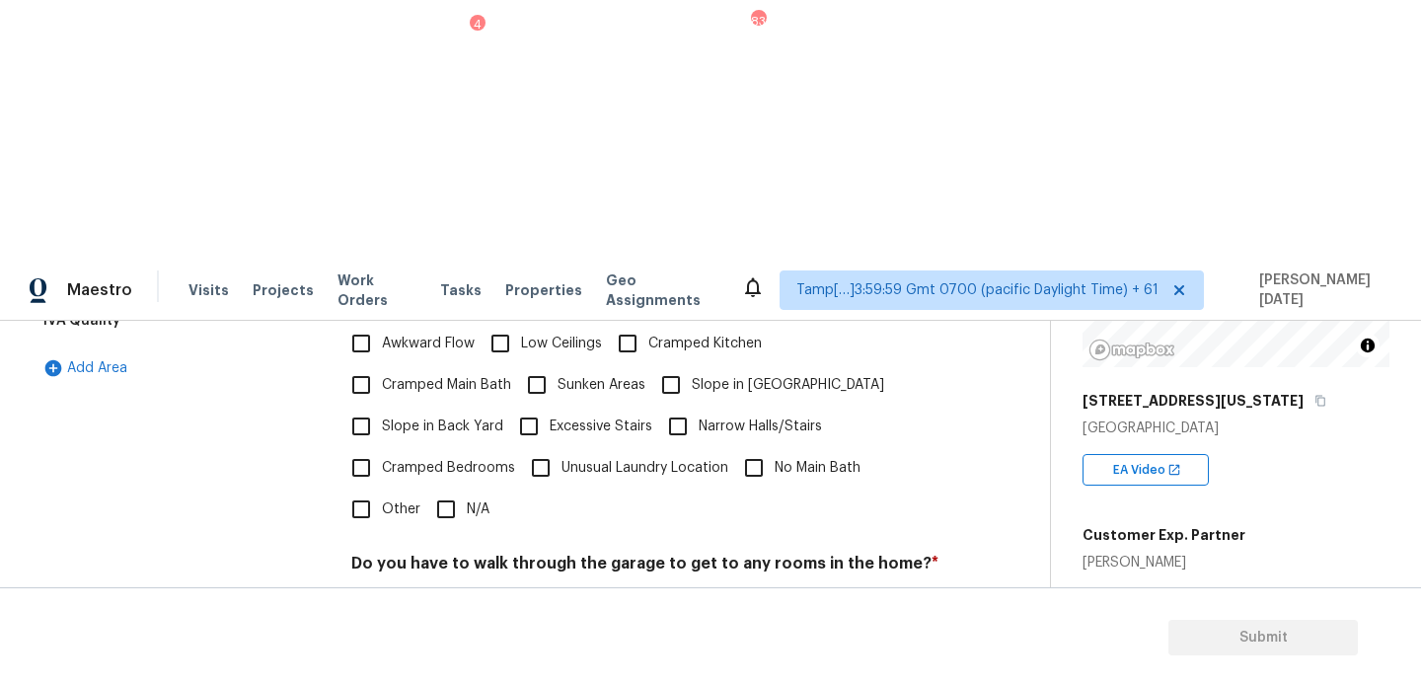
click at [352, 489] on input "Other" at bounding box center [361, 509] width 41 height 41
checkbox input "true"
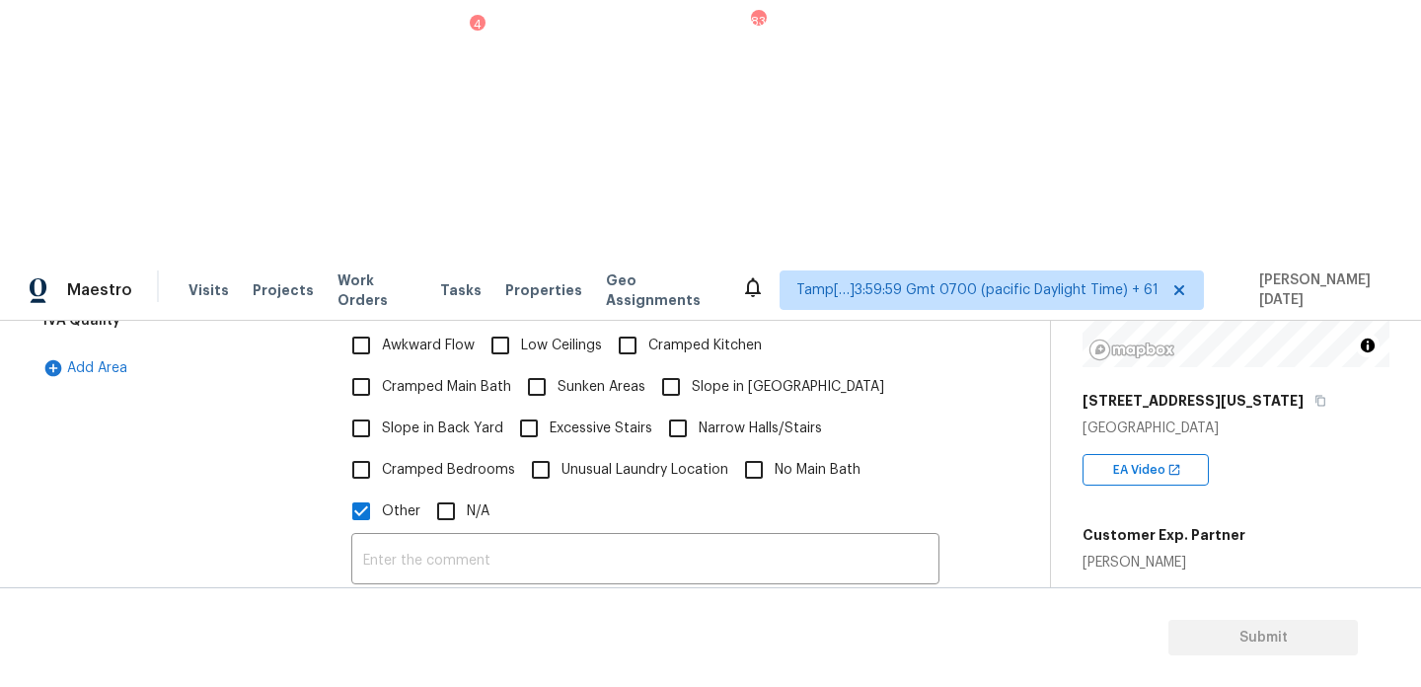
click at [374, 629] on button "button" at bounding box center [375, 667] width 47 height 77
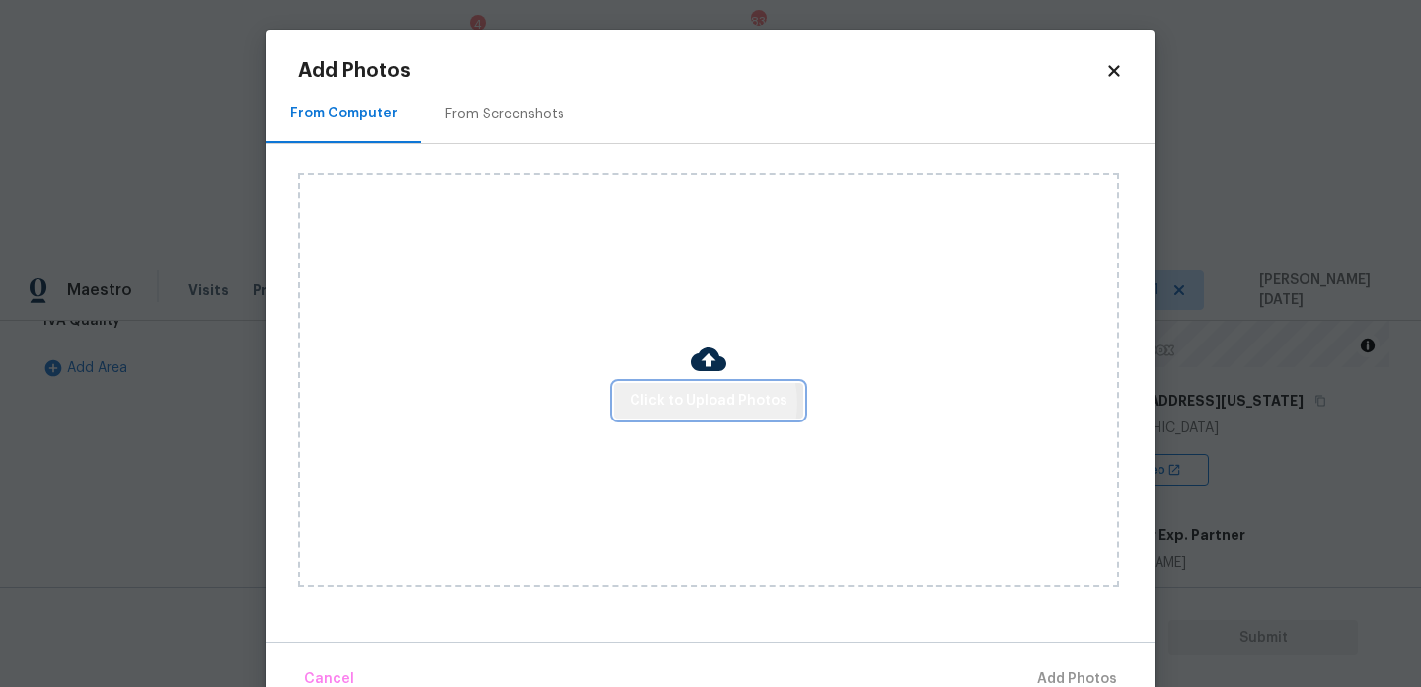
click at [702, 402] on span "Click to Upload Photos" at bounding box center [709, 401] width 158 height 25
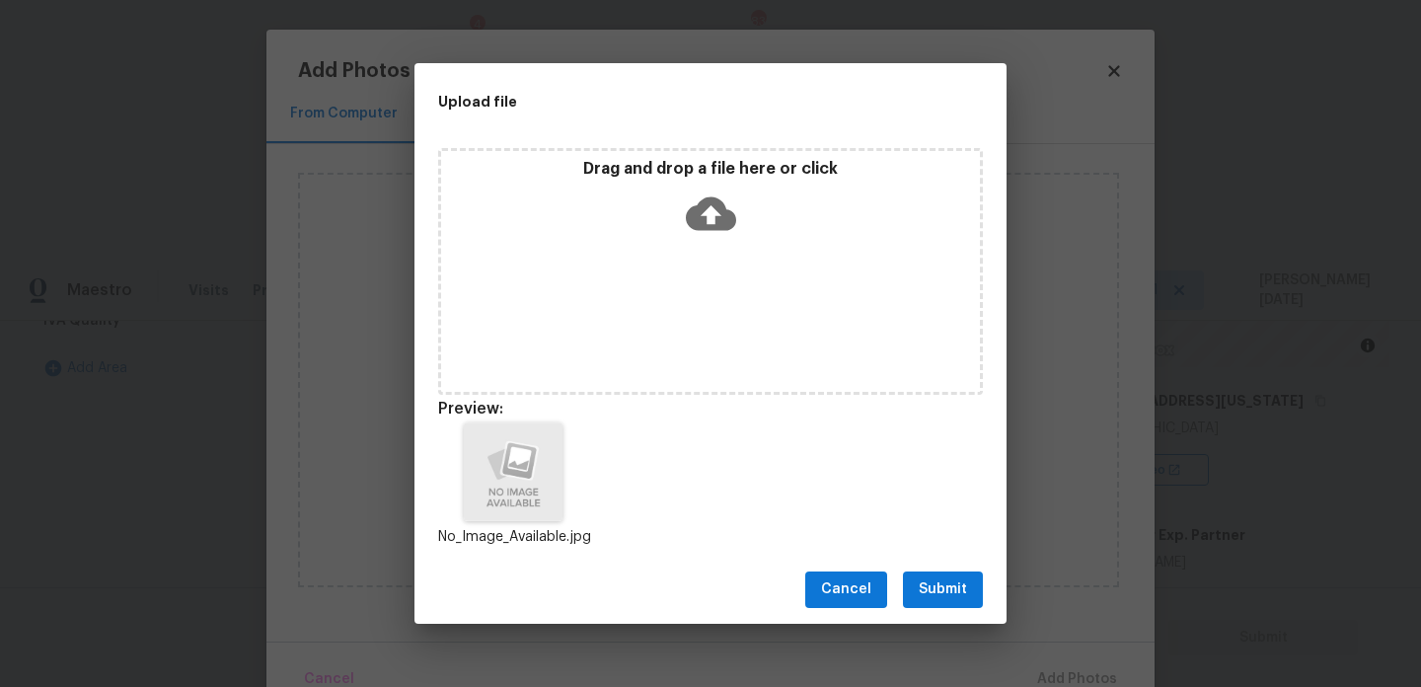
click at [943, 595] on span "Submit" at bounding box center [943, 589] width 48 height 25
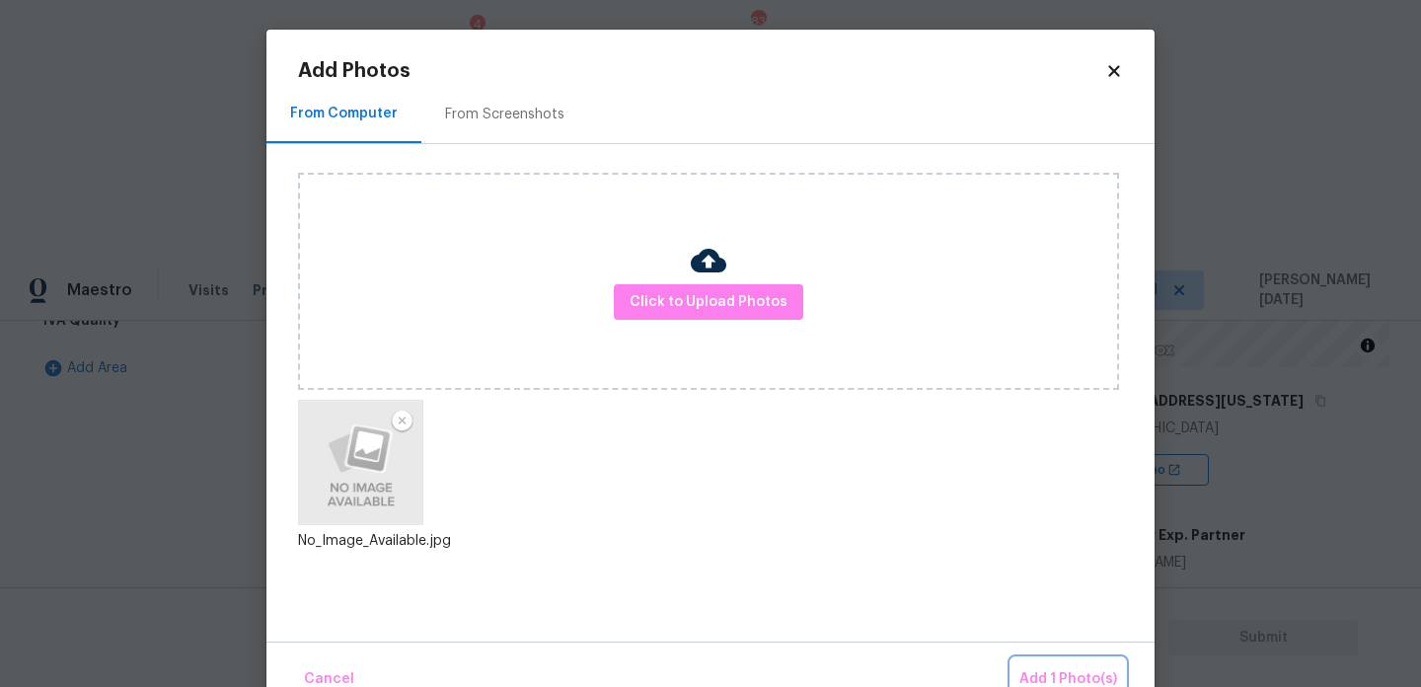
click at [1044, 668] on span "Add 1 Photo(s)" at bounding box center [1069, 679] width 98 height 25
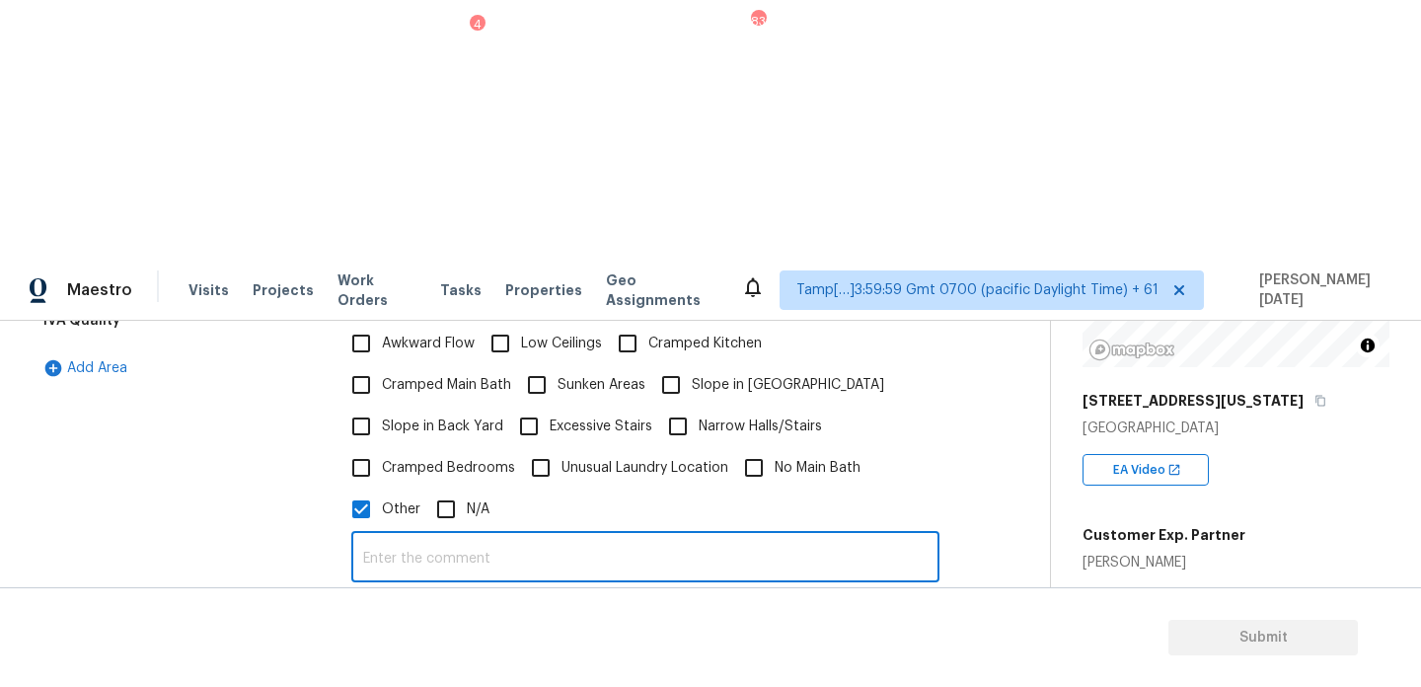
click at [478, 536] on input "text" at bounding box center [645, 559] width 588 height 46
type input "Discrepancies in sqft"
click at [761, 588] on div "Photos" at bounding box center [645, 652] width 588 height 128
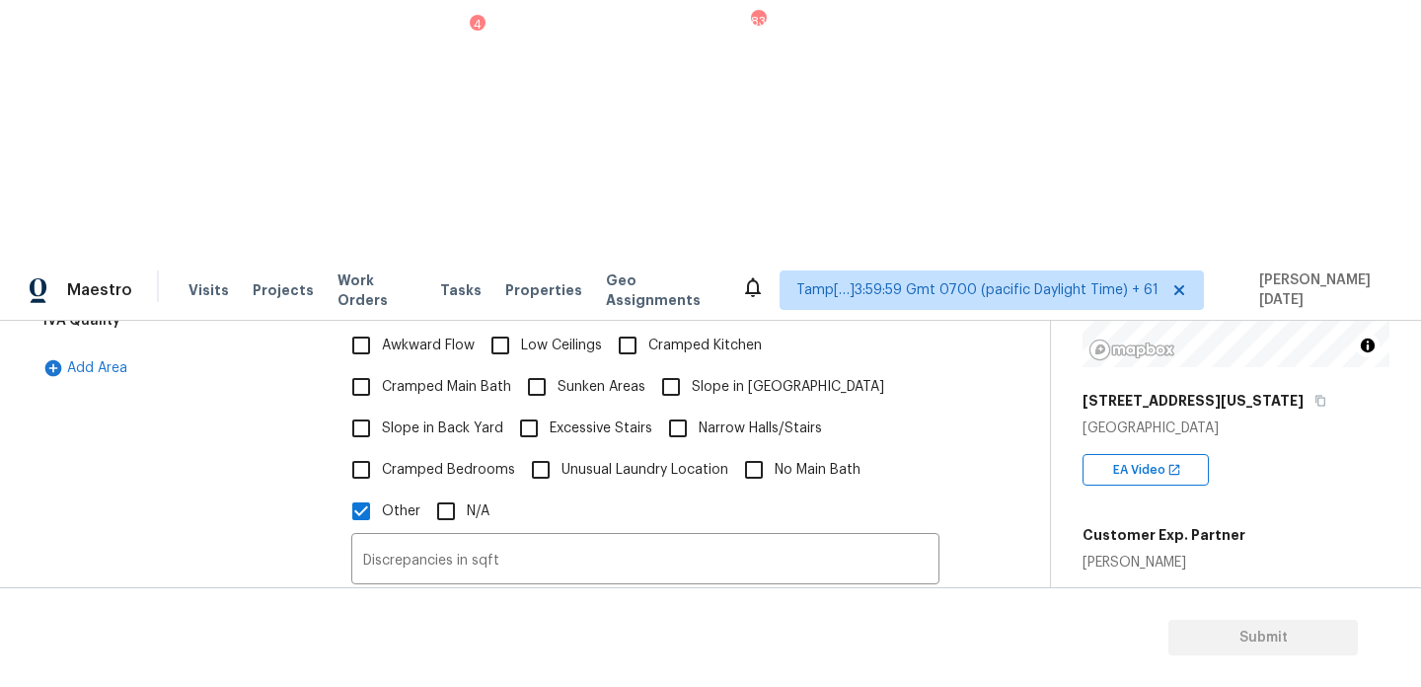
scroll to position [0, 0]
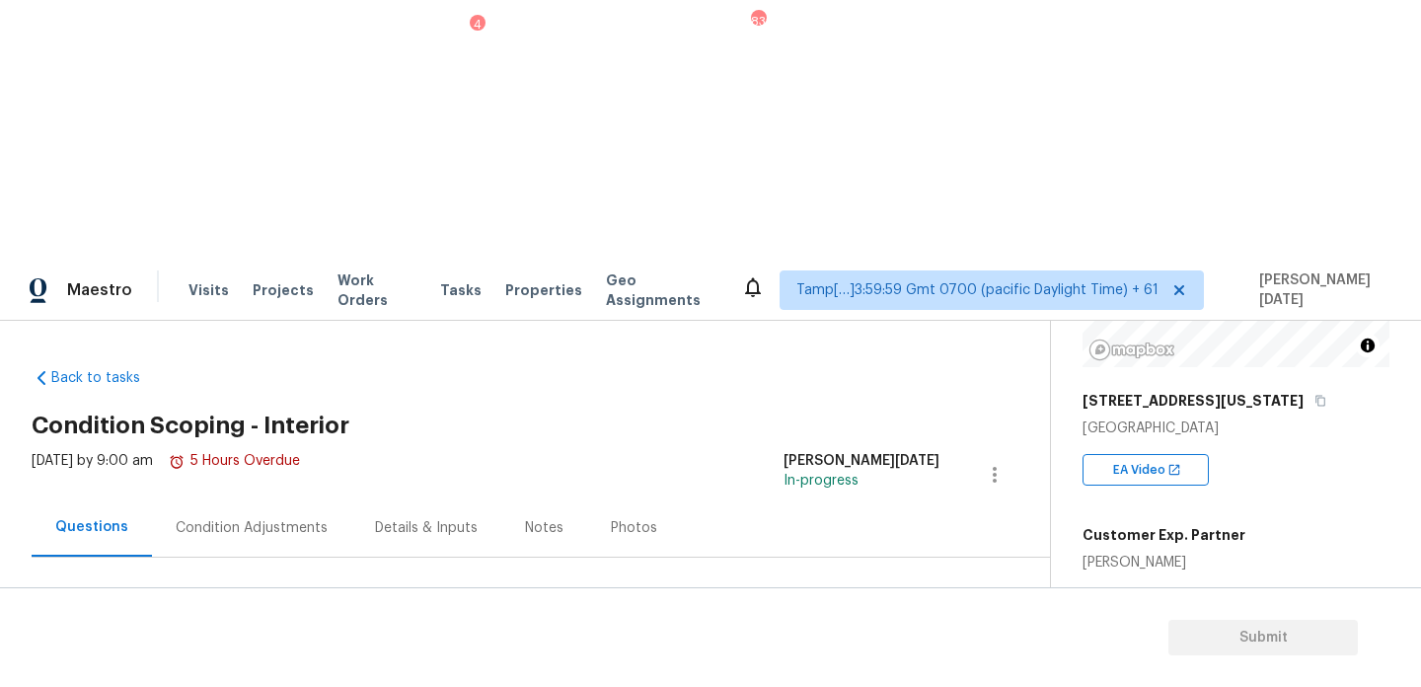
click at [288, 518] on div "Condition Adjustments" at bounding box center [252, 528] width 152 height 20
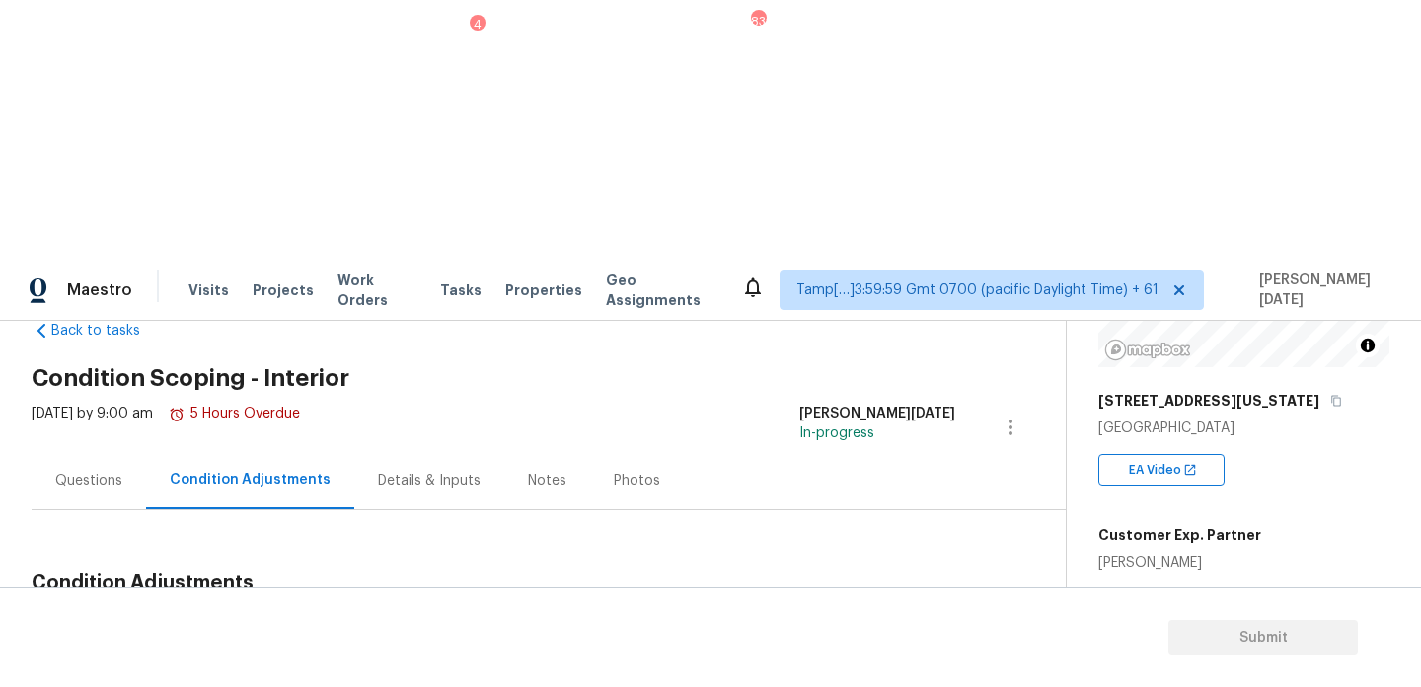
scroll to position [48, 0]
click at [775, 664] on icon at bounding box center [779, 676] width 24 height 24
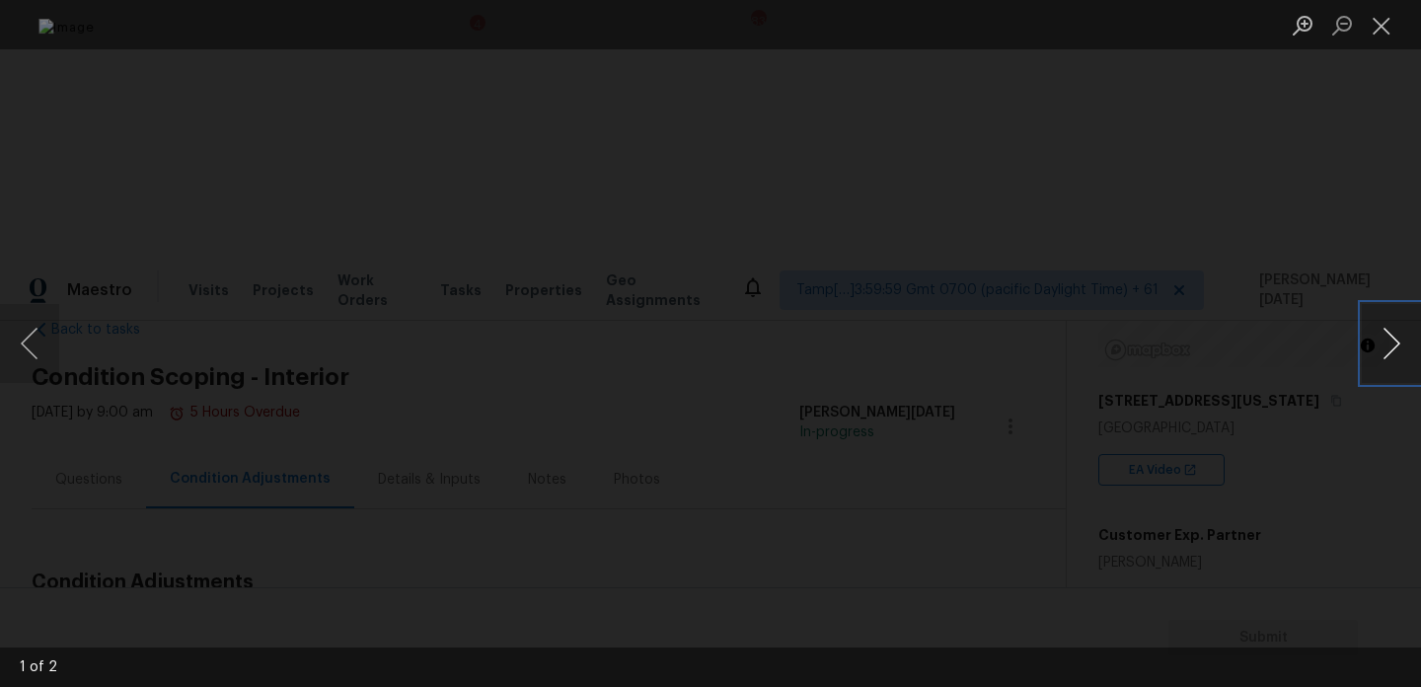
click at [1399, 330] on button "Next image" at bounding box center [1391, 343] width 59 height 79
click at [1386, 17] on button "Close lightbox" at bounding box center [1381, 25] width 39 height 35
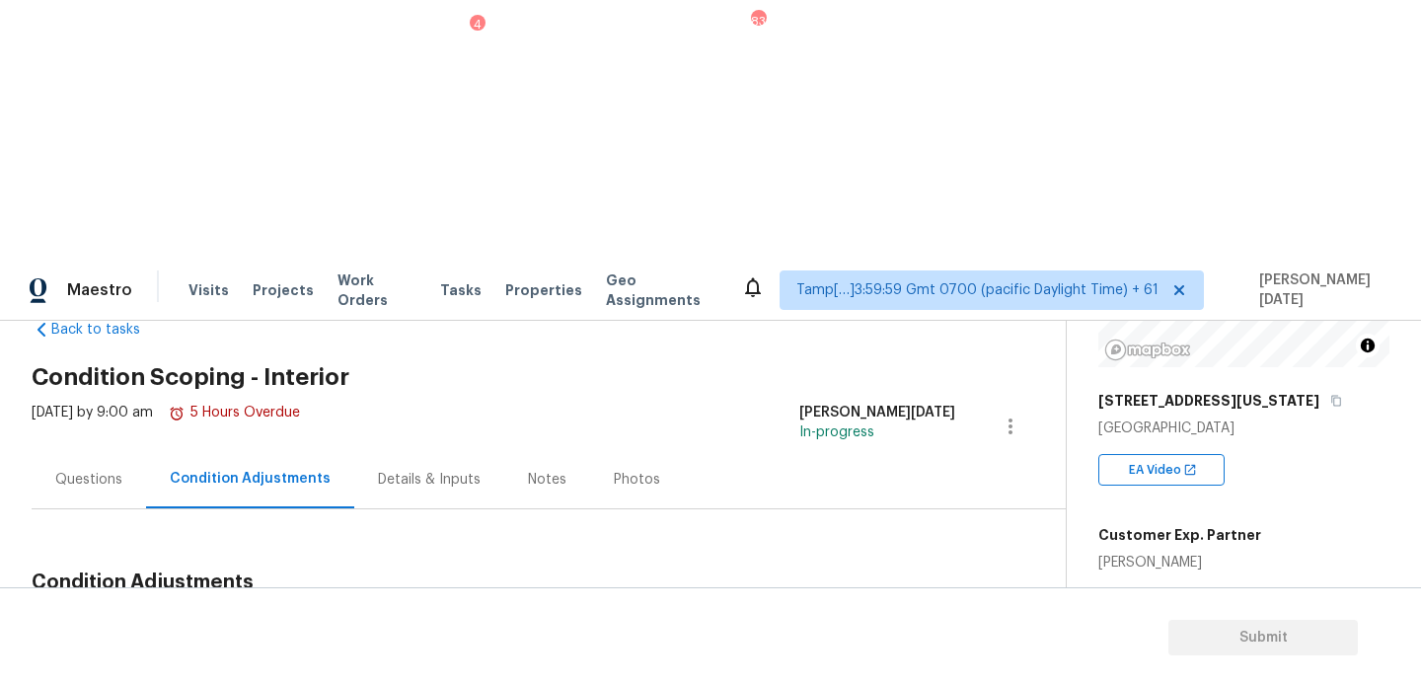
click at [110, 470] on div "Questions" at bounding box center [88, 480] width 67 height 20
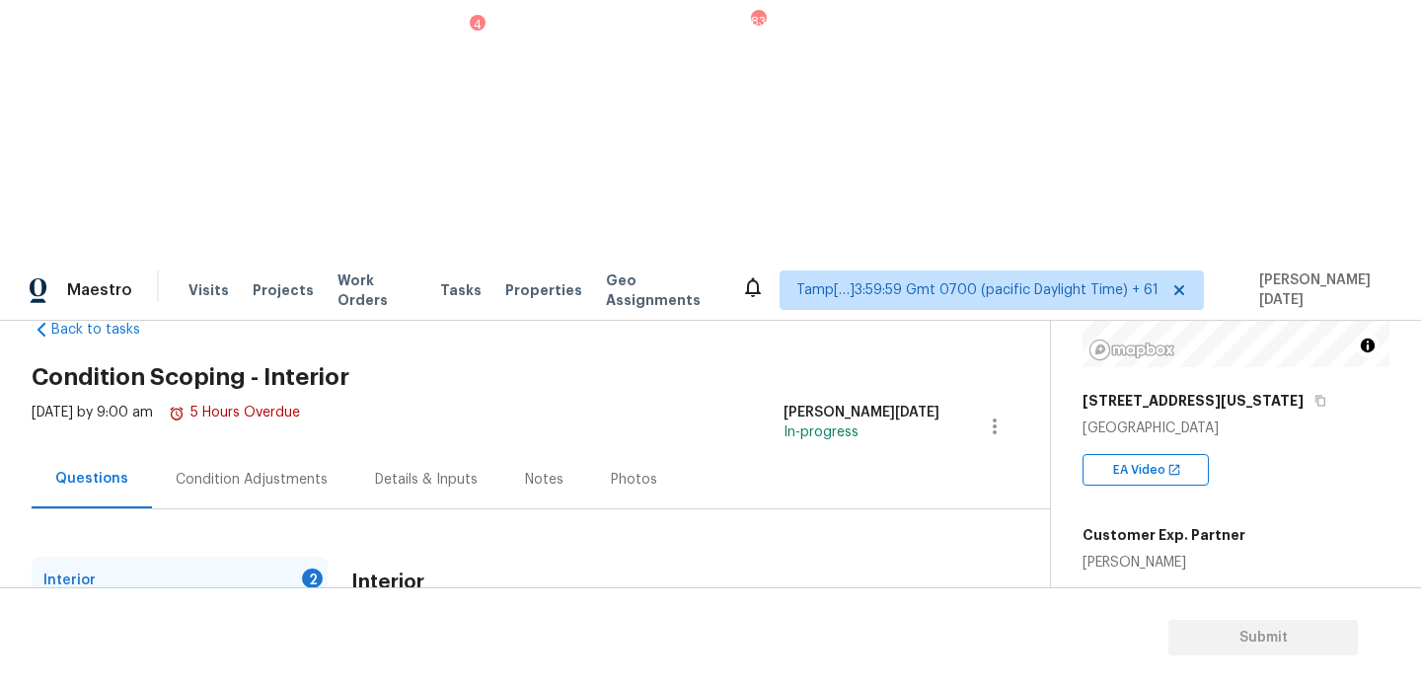
scroll to position [216, 0]
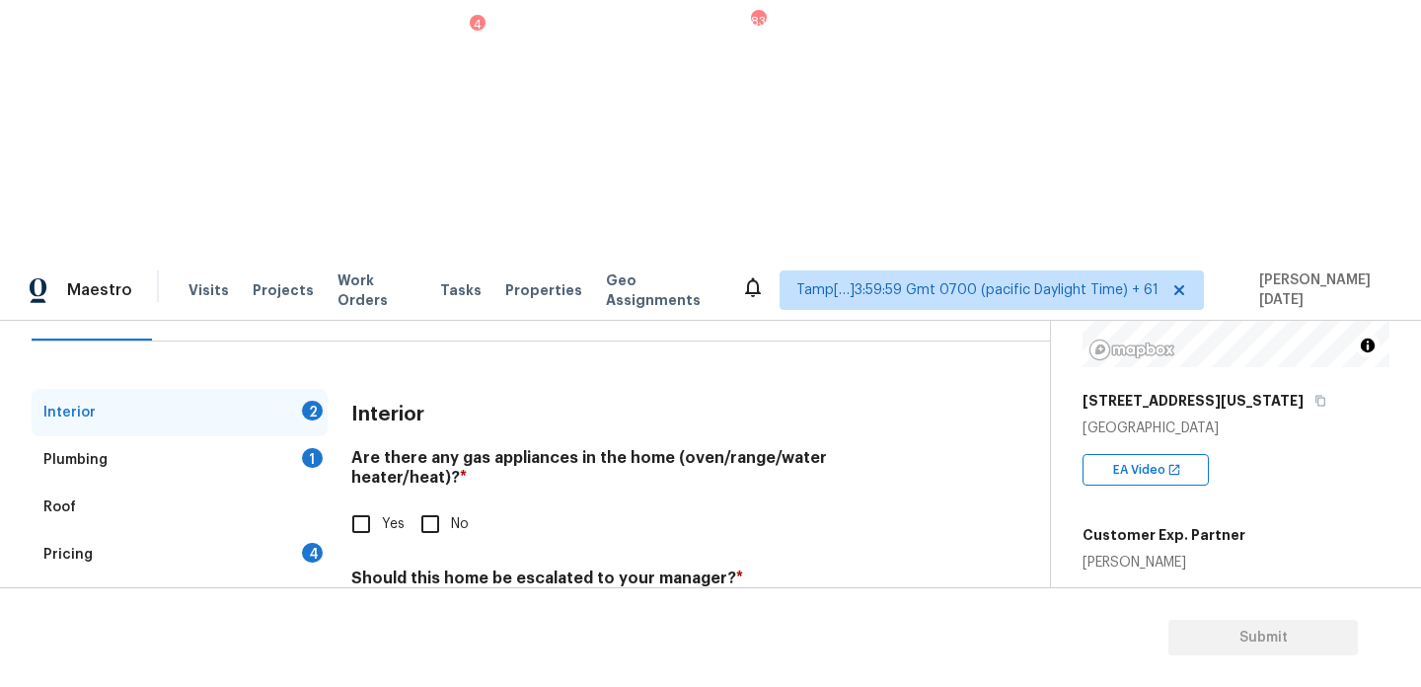
click at [256, 531] on div "Pricing 4" at bounding box center [180, 554] width 296 height 47
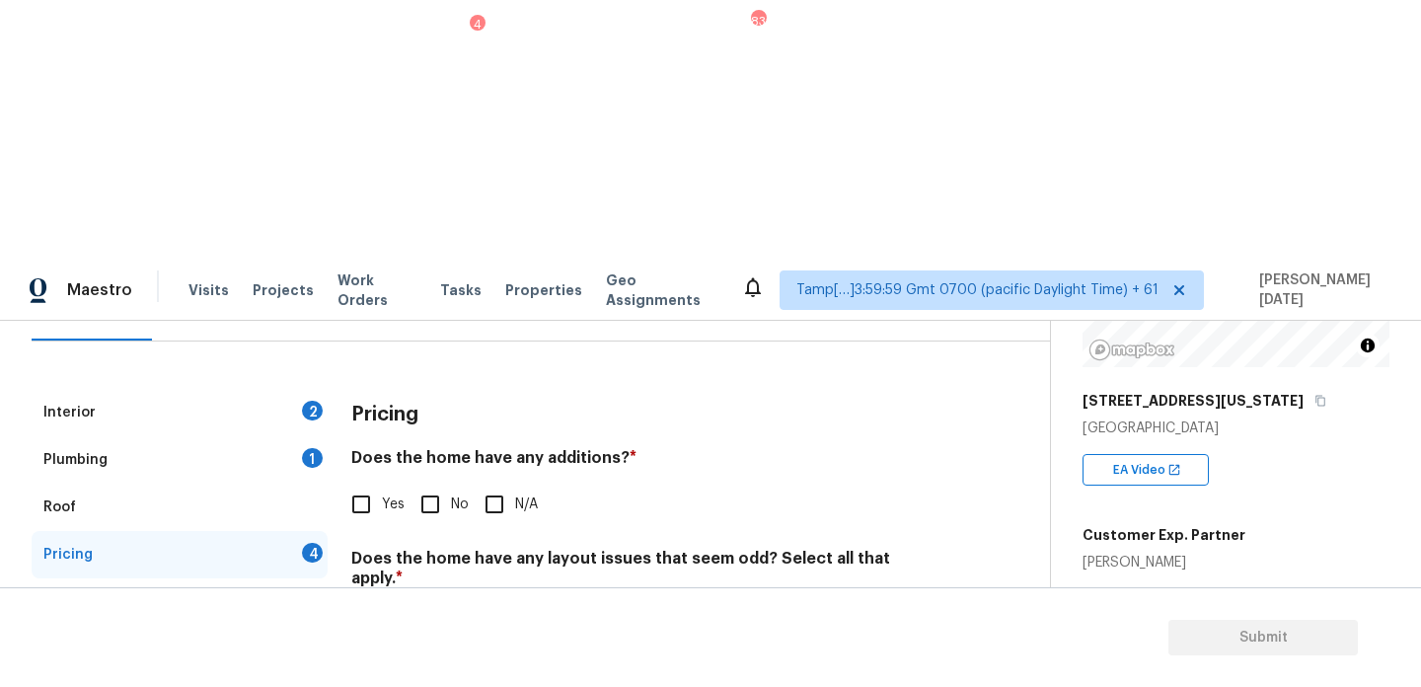
click at [678, 645] on input "Slope in Front Yard" at bounding box center [670, 665] width 41 height 41
checkbox input "true"
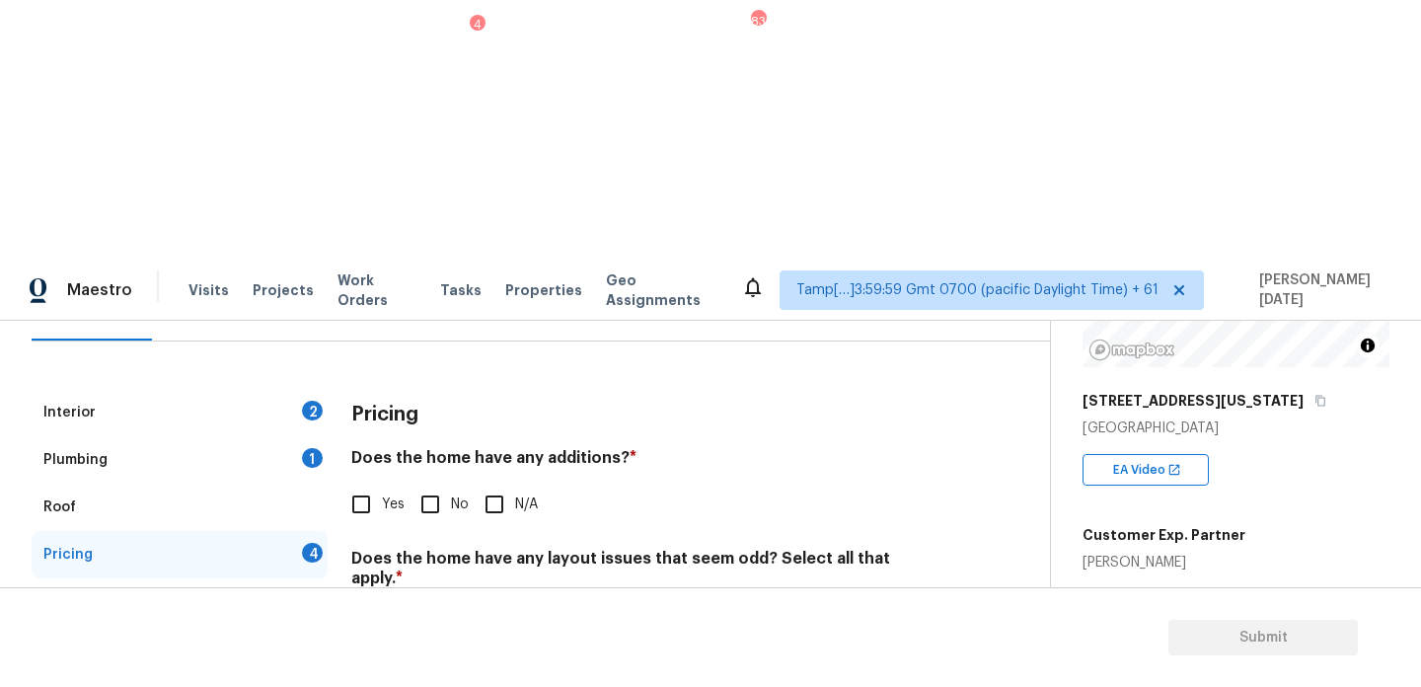
click at [426, 484] on input "No" at bounding box center [430, 504] width 41 height 41
checkbox input "true"
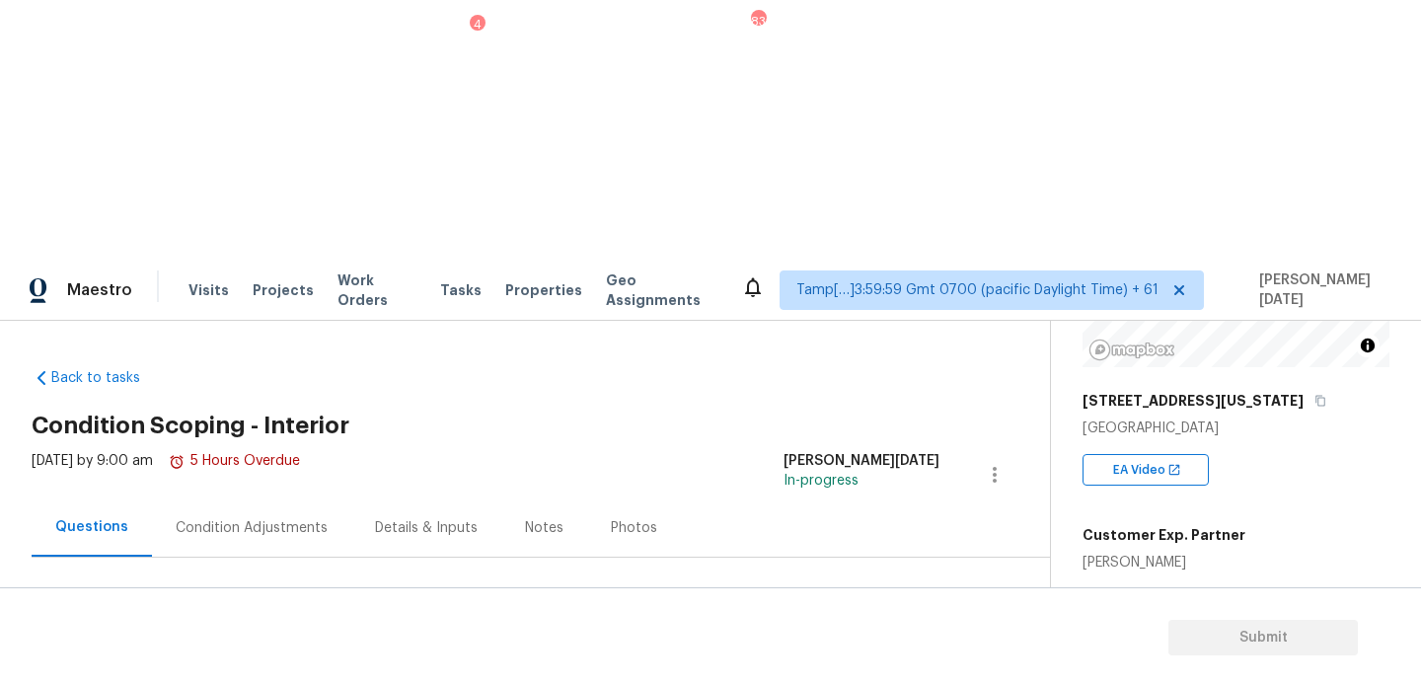
click at [307, 518] on div "Condition Adjustments" at bounding box center [252, 528] width 152 height 20
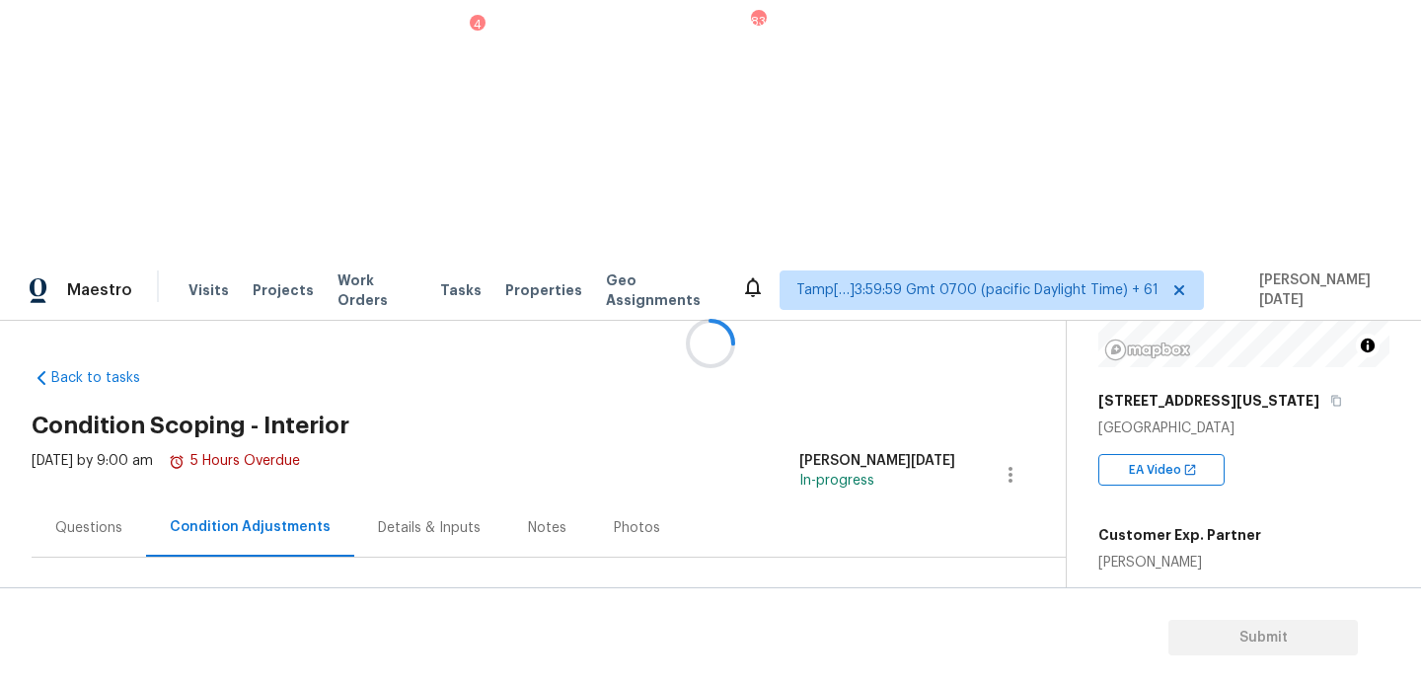
click at [1114, 638] on span "1560" at bounding box center [1115, 645] width 33 height 14
copy span "1560"
click at [970, 656] on button "Add Condition Adjustment" at bounding box center [907, 676] width 223 height 41
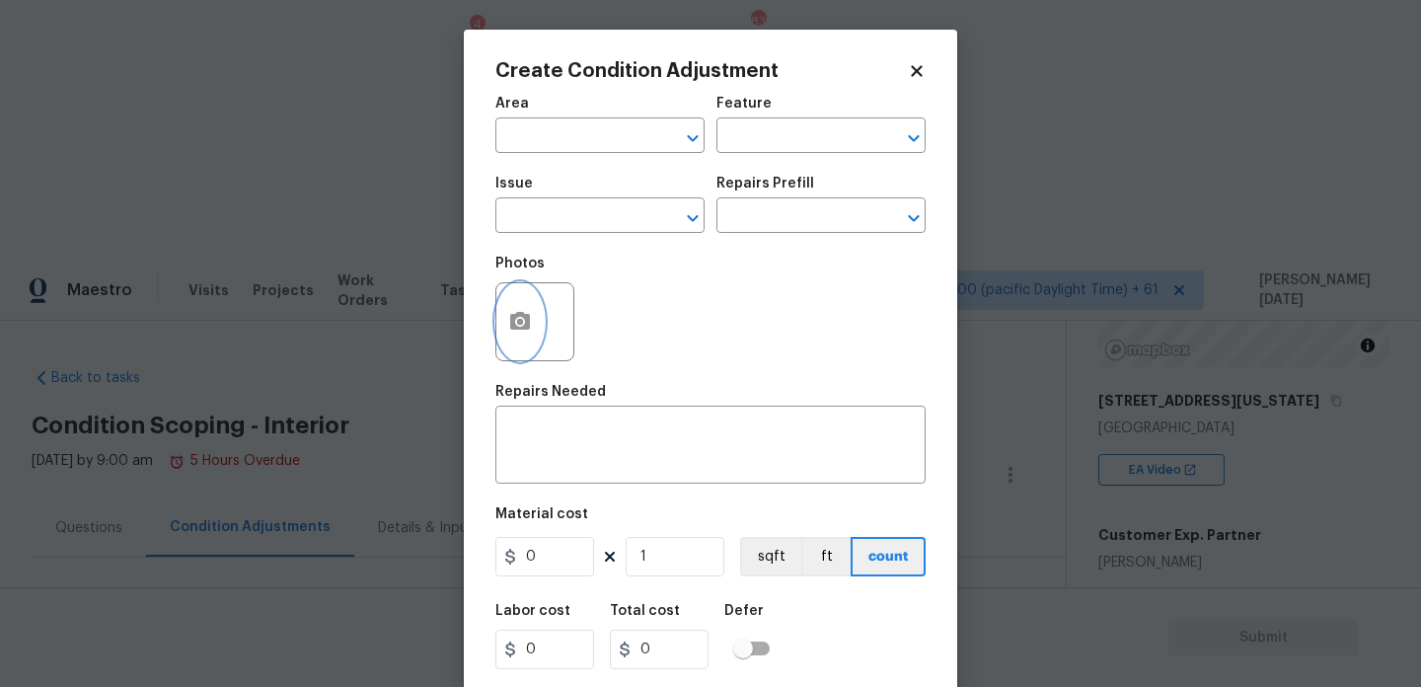
click at [516, 341] on button "button" at bounding box center [519, 321] width 47 height 77
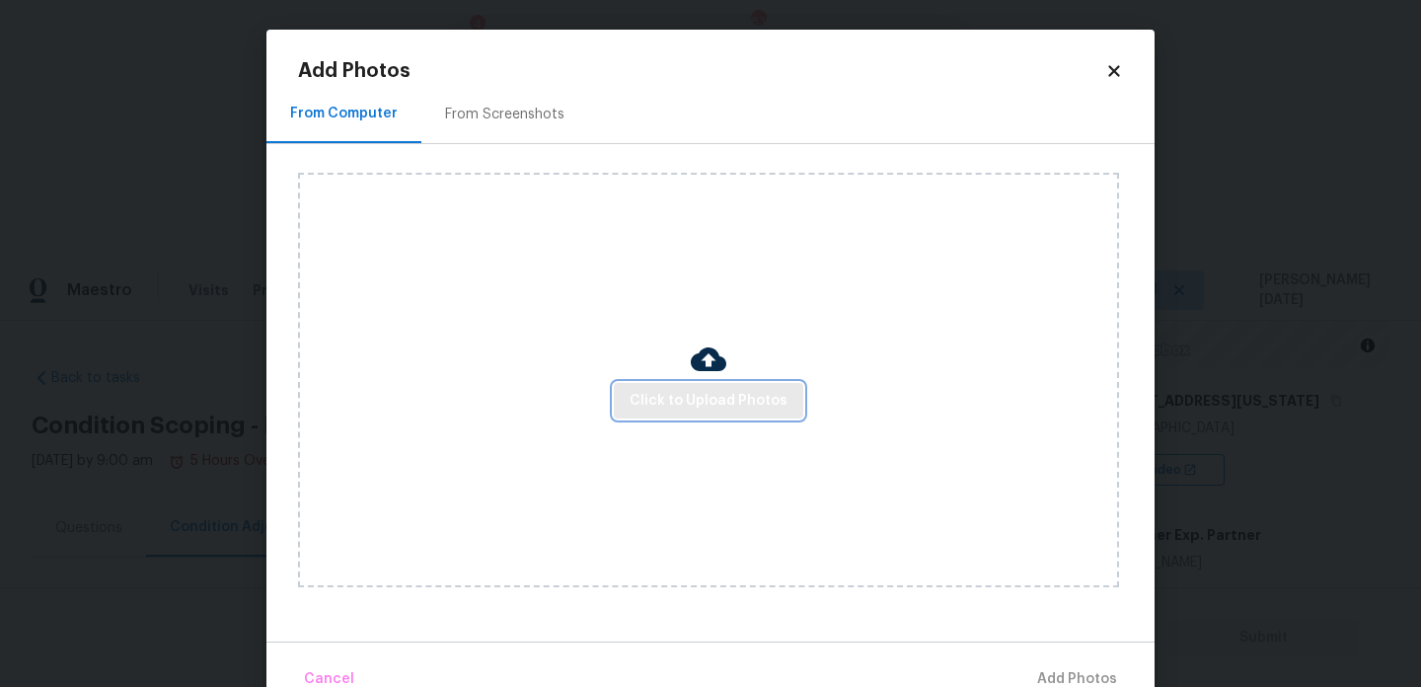
click at [675, 401] on span "Click to Upload Photos" at bounding box center [709, 401] width 158 height 25
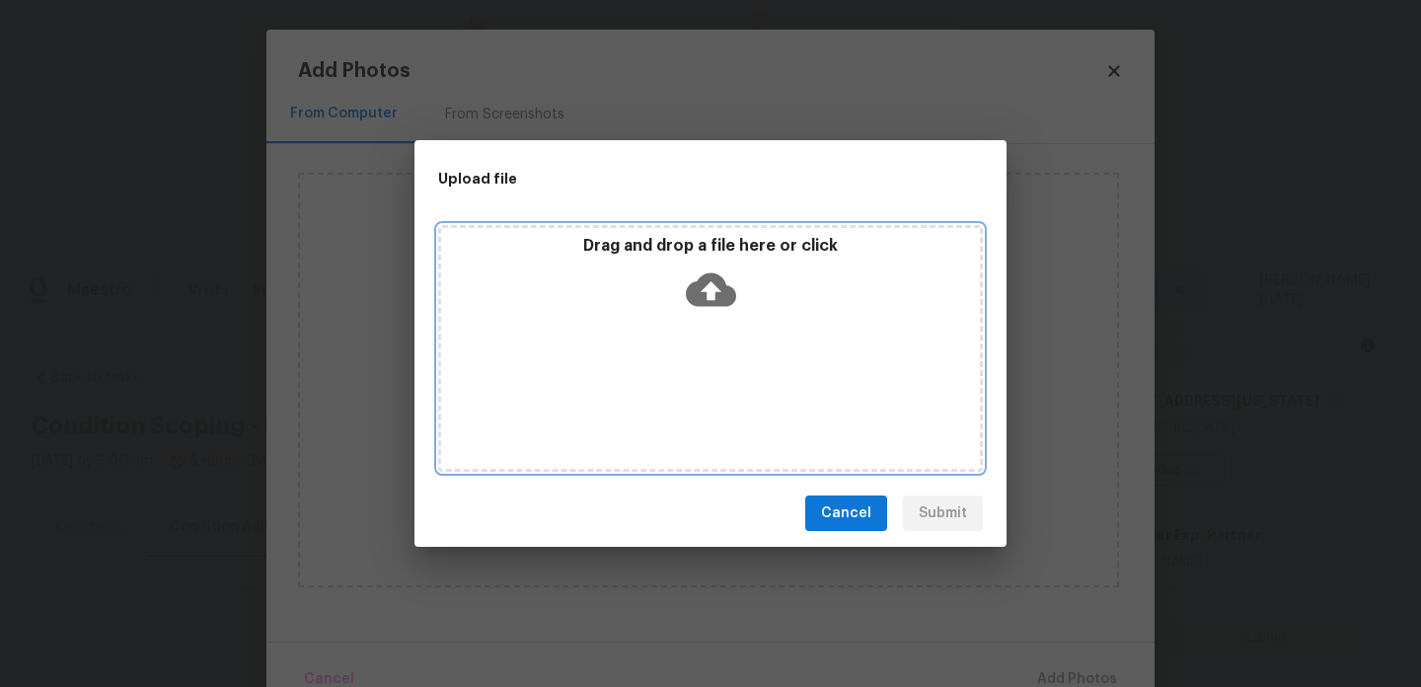
click at [675, 401] on div "Drag and drop a file here or click" at bounding box center [710, 348] width 545 height 247
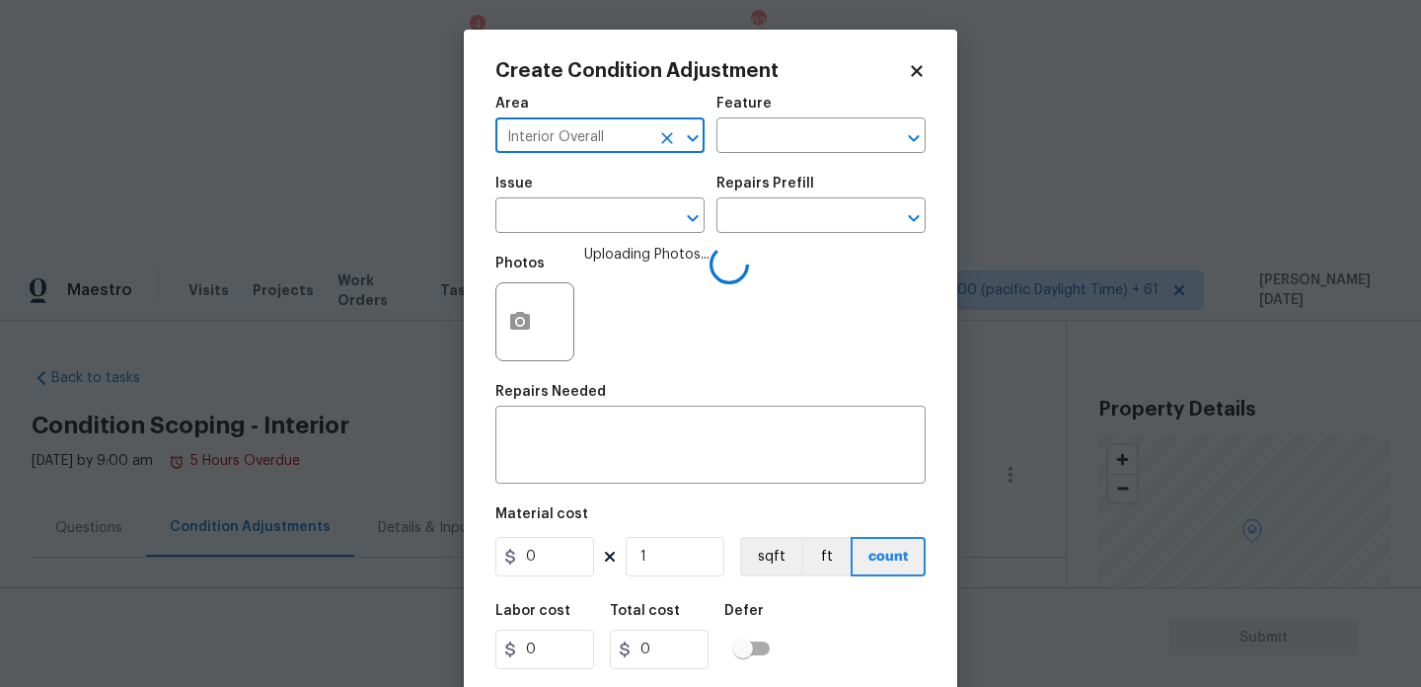
type input "Interior Overall"
click at [539, 222] on input "text" at bounding box center [572, 217] width 154 height 31
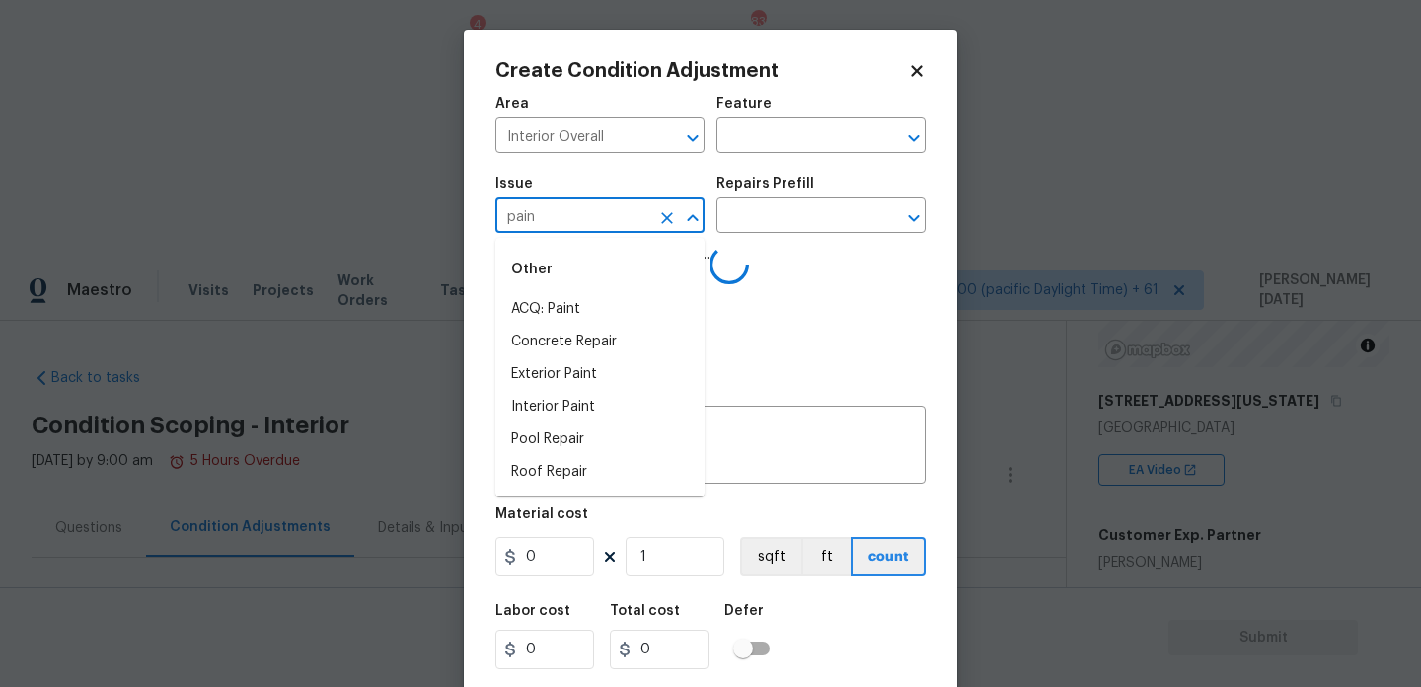
type input "paint"
click at [546, 320] on li "ACQ: Paint" at bounding box center [599, 309] width 209 height 33
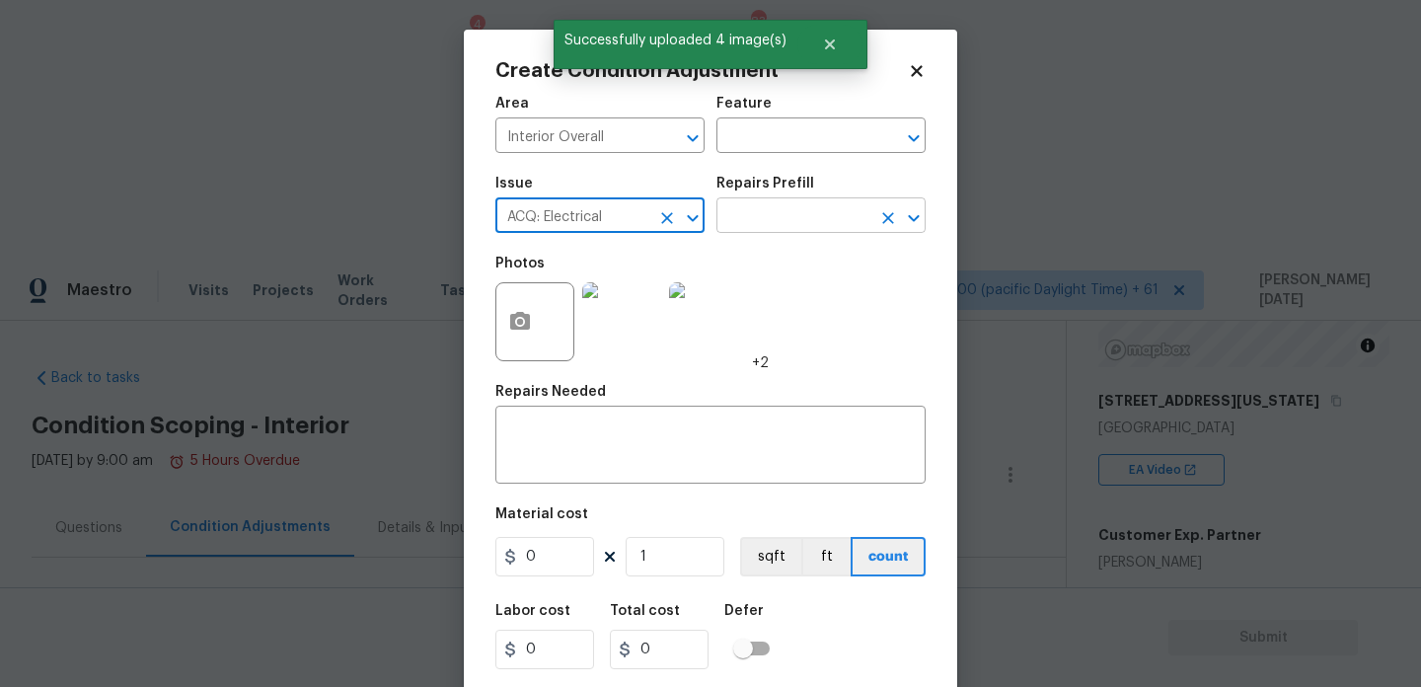
type input "ACQ: Electrical"
click at [770, 215] on input "text" at bounding box center [794, 217] width 154 height 31
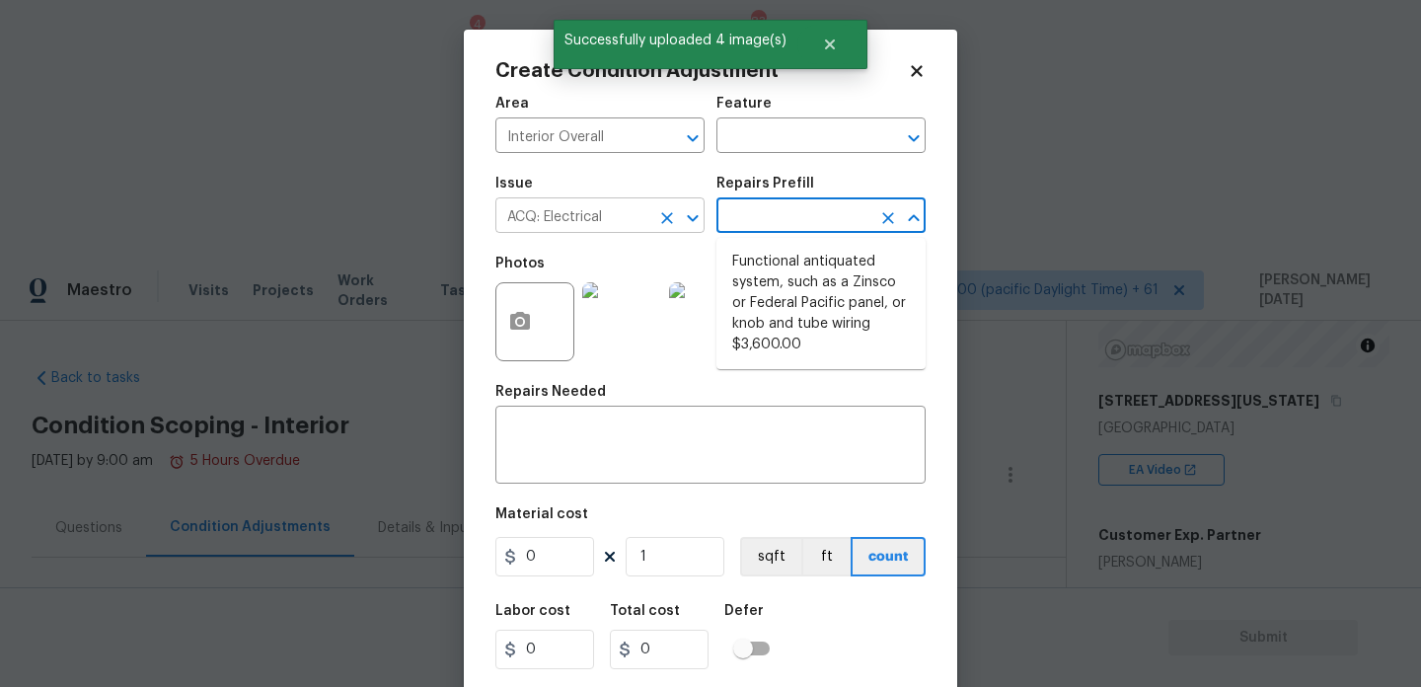
click at [673, 215] on icon "Clear" at bounding box center [667, 218] width 20 height 20
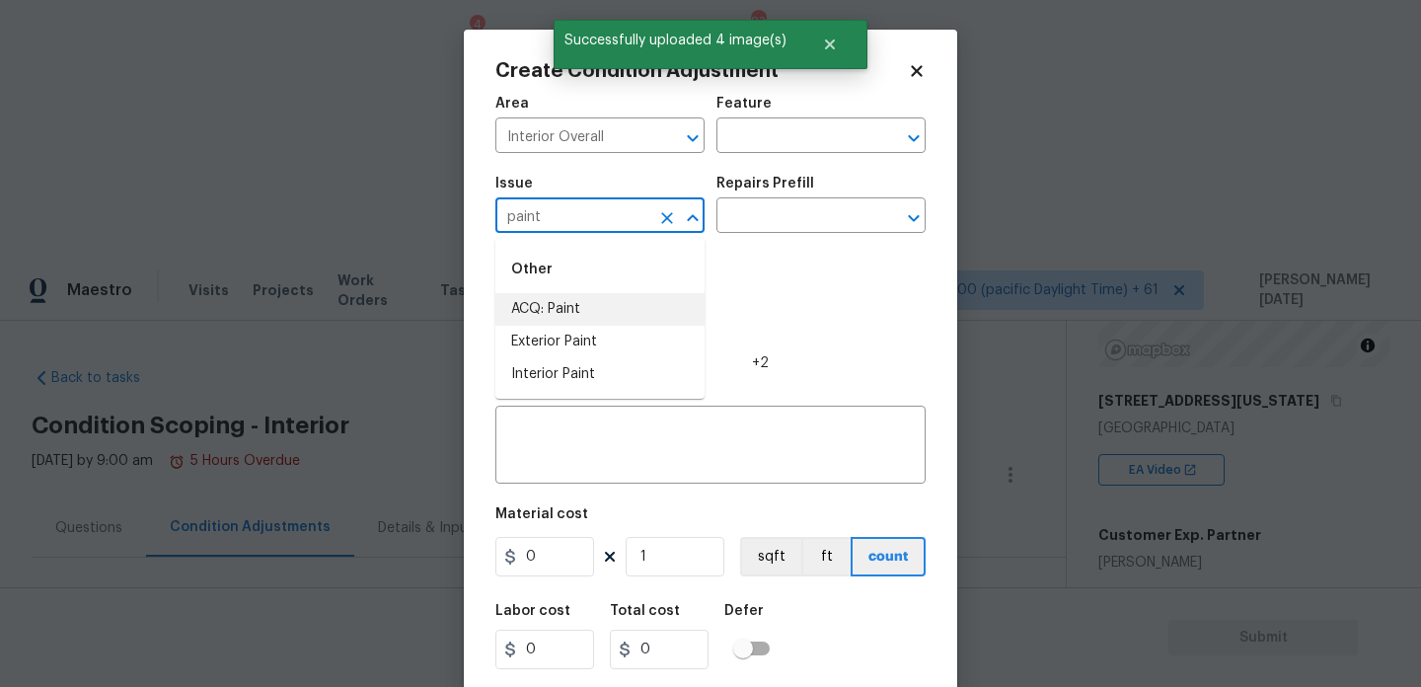
click at [598, 309] on li "ACQ: Paint" at bounding box center [599, 309] width 209 height 33
type input "ACQ: Paint"
click at [808, 224] on input "text" at bounding box center [794, 217] width 154 height 31
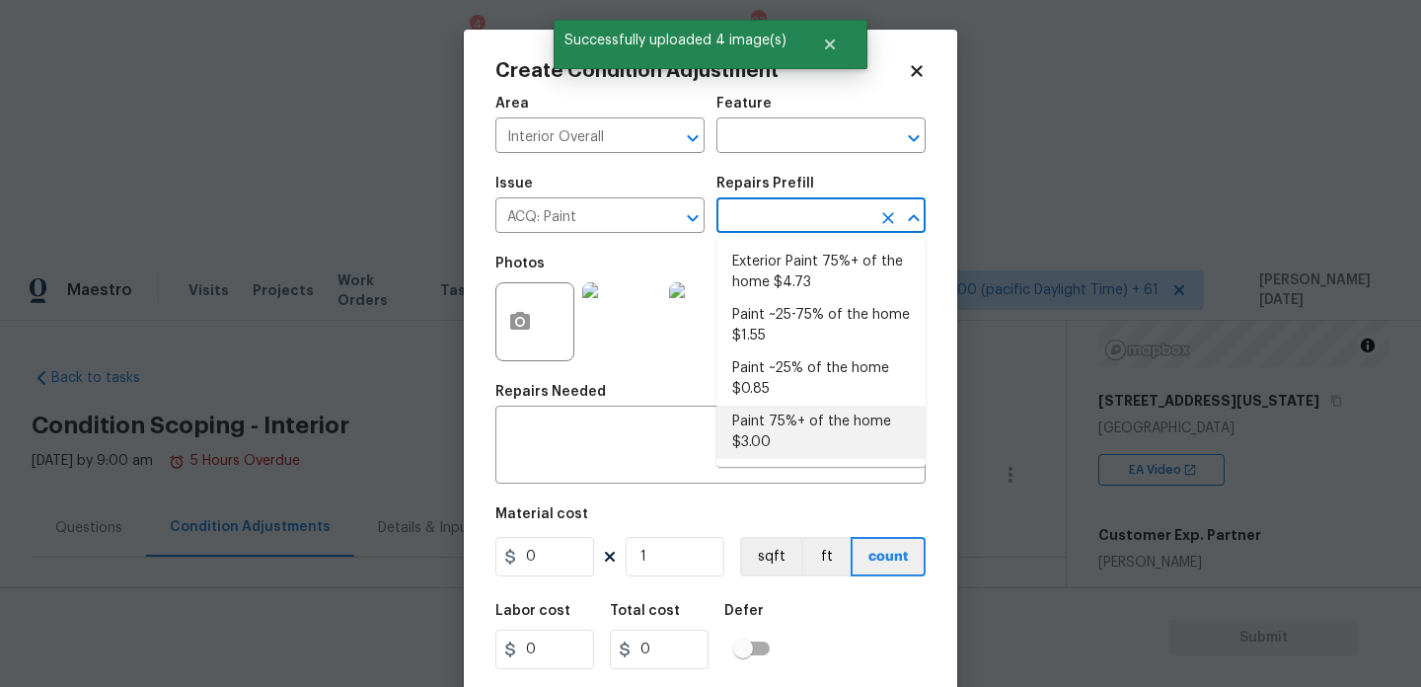
click at [793, 421] on li "Paint 75%+ of the home $3.00" at bounding box center [821, 432] width 209 height 53
type input "Acquisition"
type input "3"
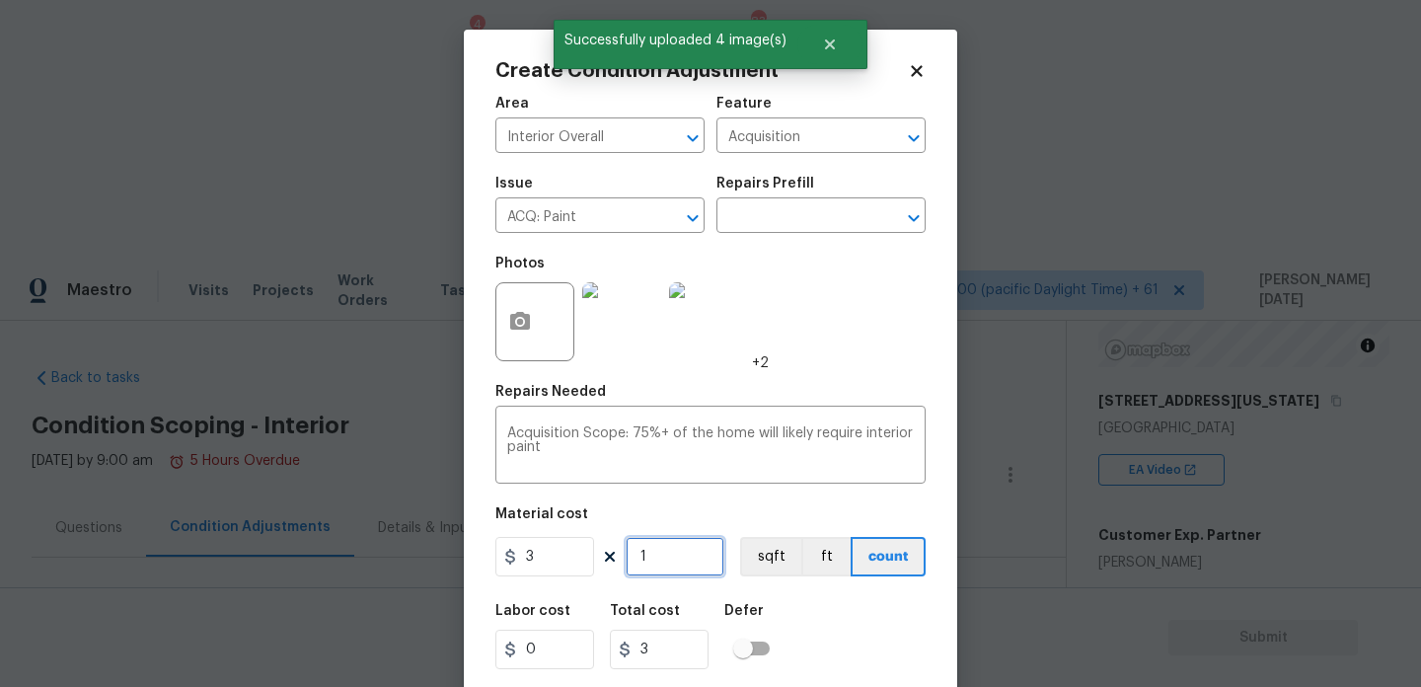
click at [716, 574] on input "1" at bounding box center [675, 556] width 99 height 39
type input "0"
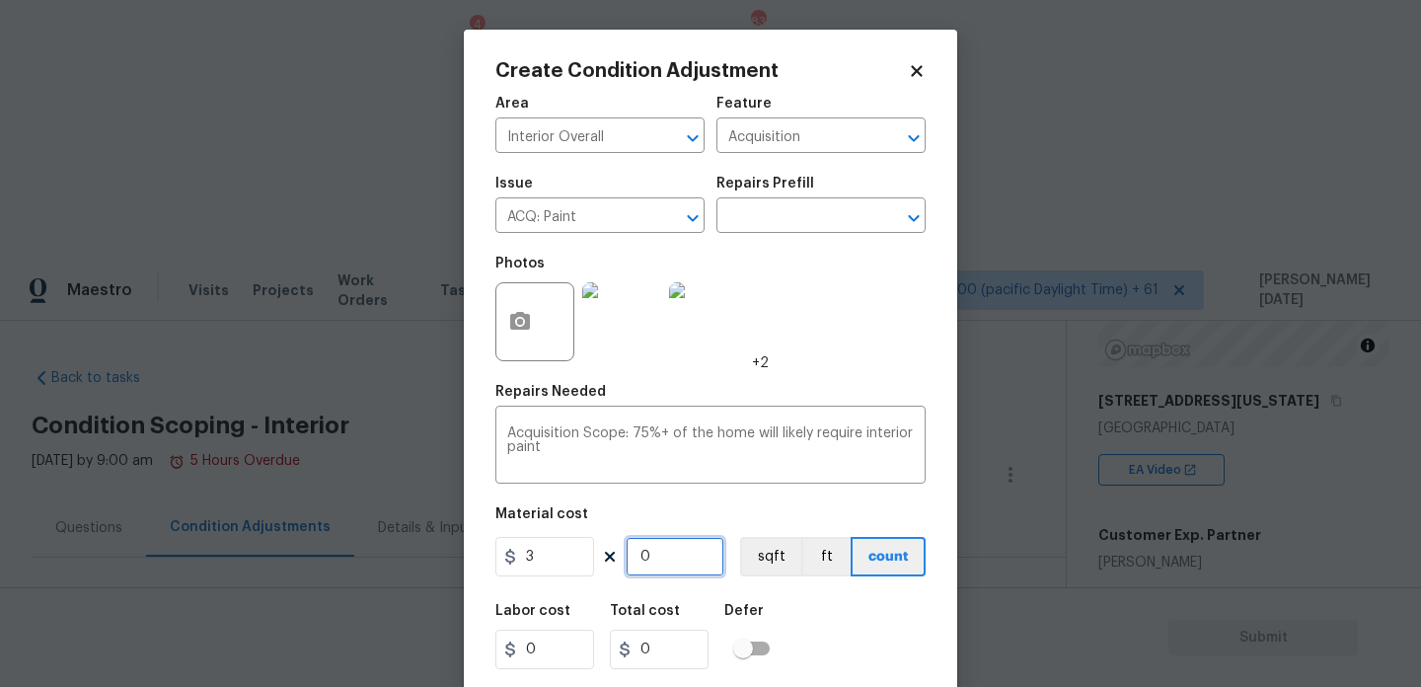
paste input "156"
type input "1560"
type input "4680"
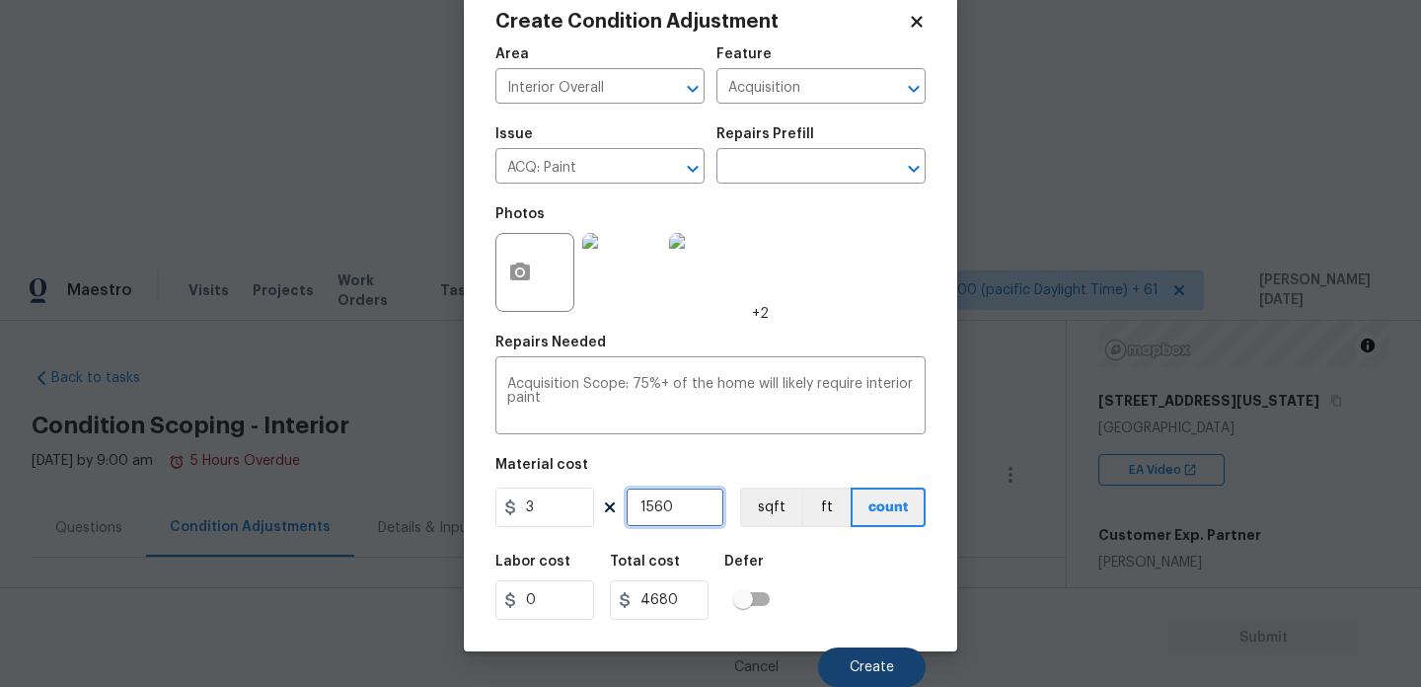
type input "1560"
click at [856, 656] on button "Create" at bounding box center [872, 666] width 108 height 39
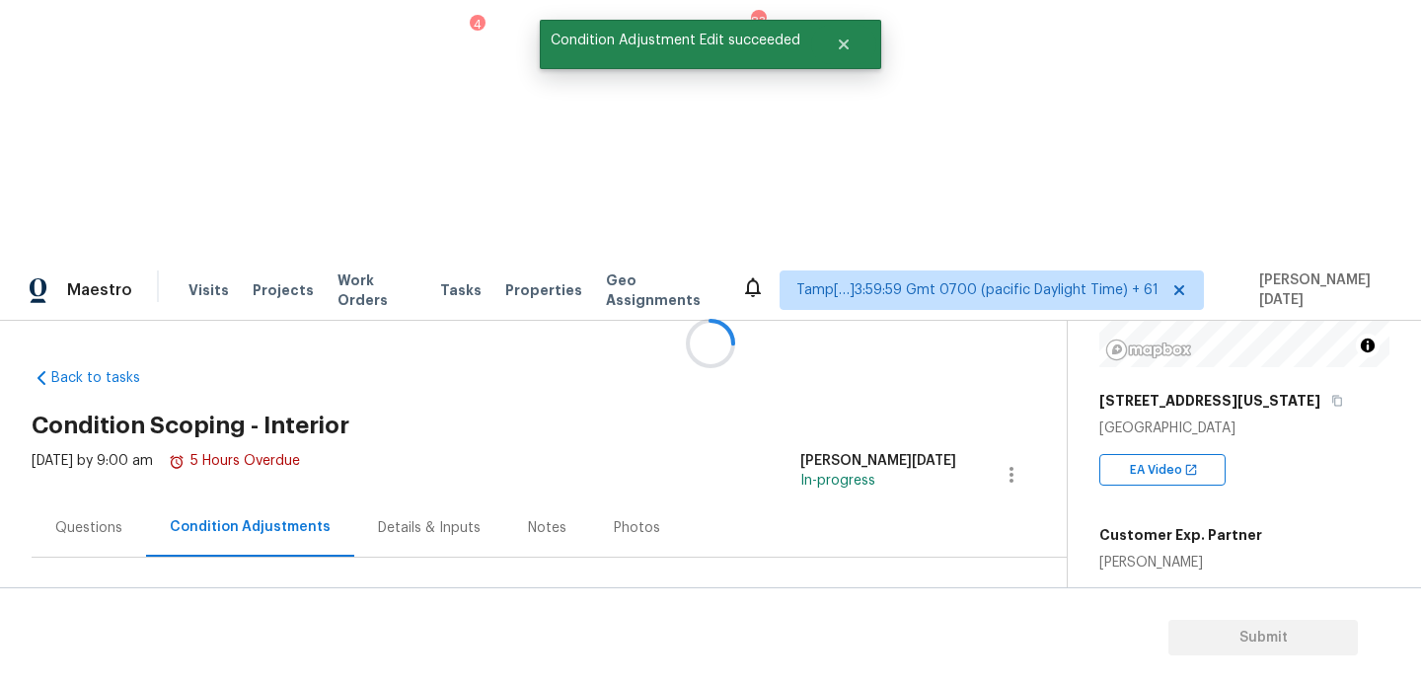
scroll to position [0, 0]
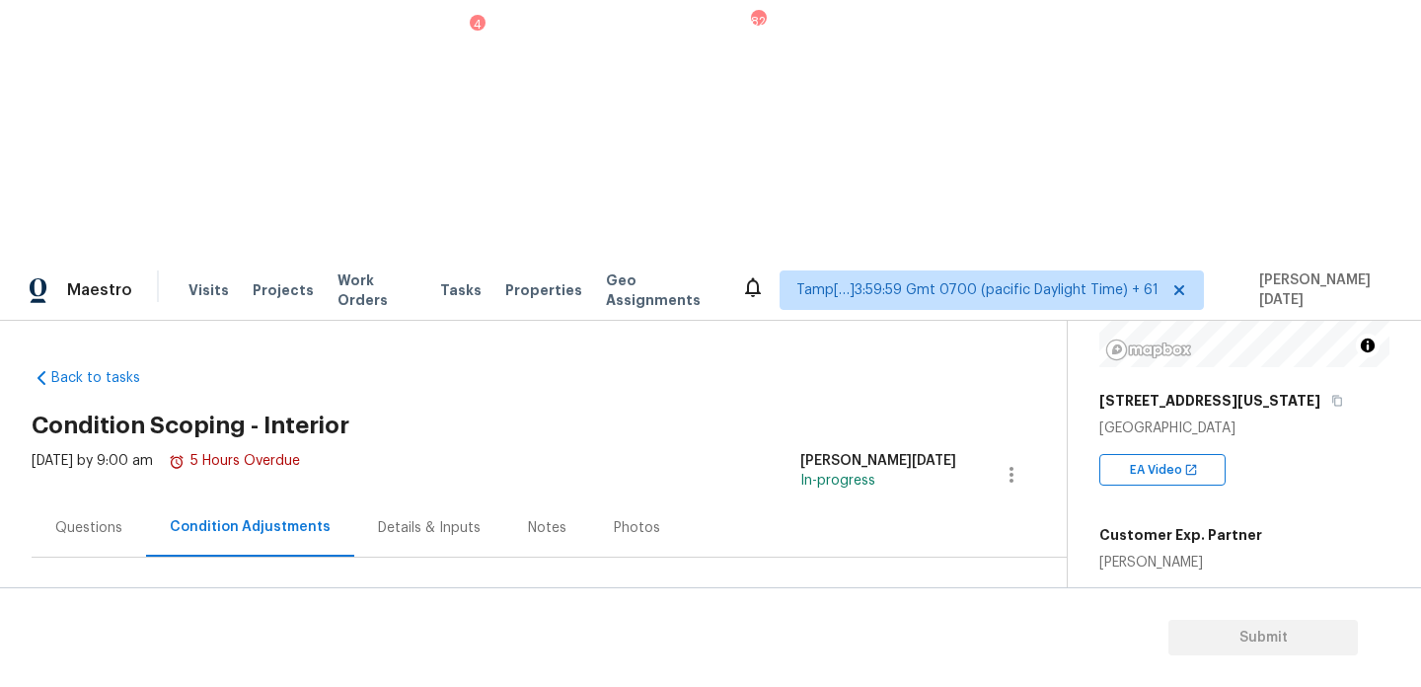
click at [868, 668] on span "Add Condition Adjustment" at bounding box center [907, 677] width 199 height 18
click at [868, 416] on body "Maestro Visits Projects Work Orders Tasks 4 Properties Geo Assignments 829 Tamp…" at bounding box center [710, 602] width 1421 height 687
click at [859, 656] on button "Add Condition Adjustment" at bounding box center [907, 676] width 223 height 41
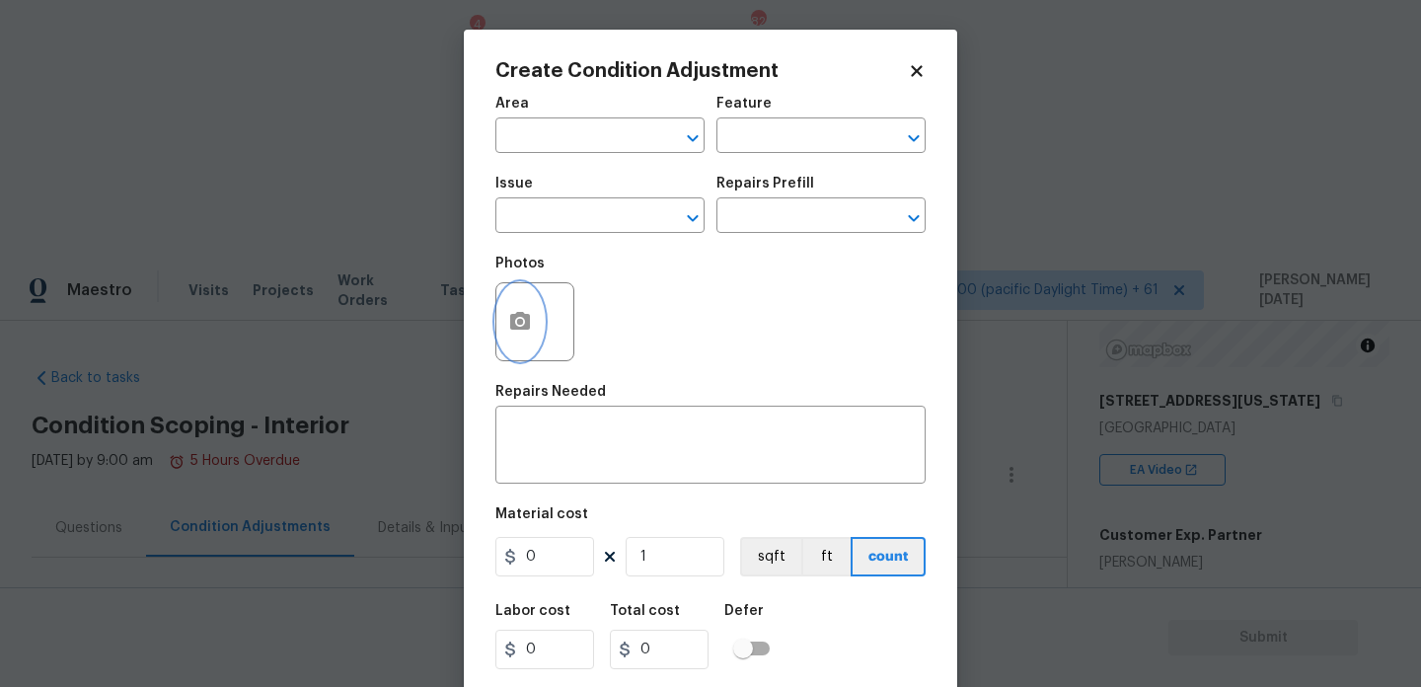
click at [533, 336] on button "button" at bounding box center [519, 321] width 47 height 77
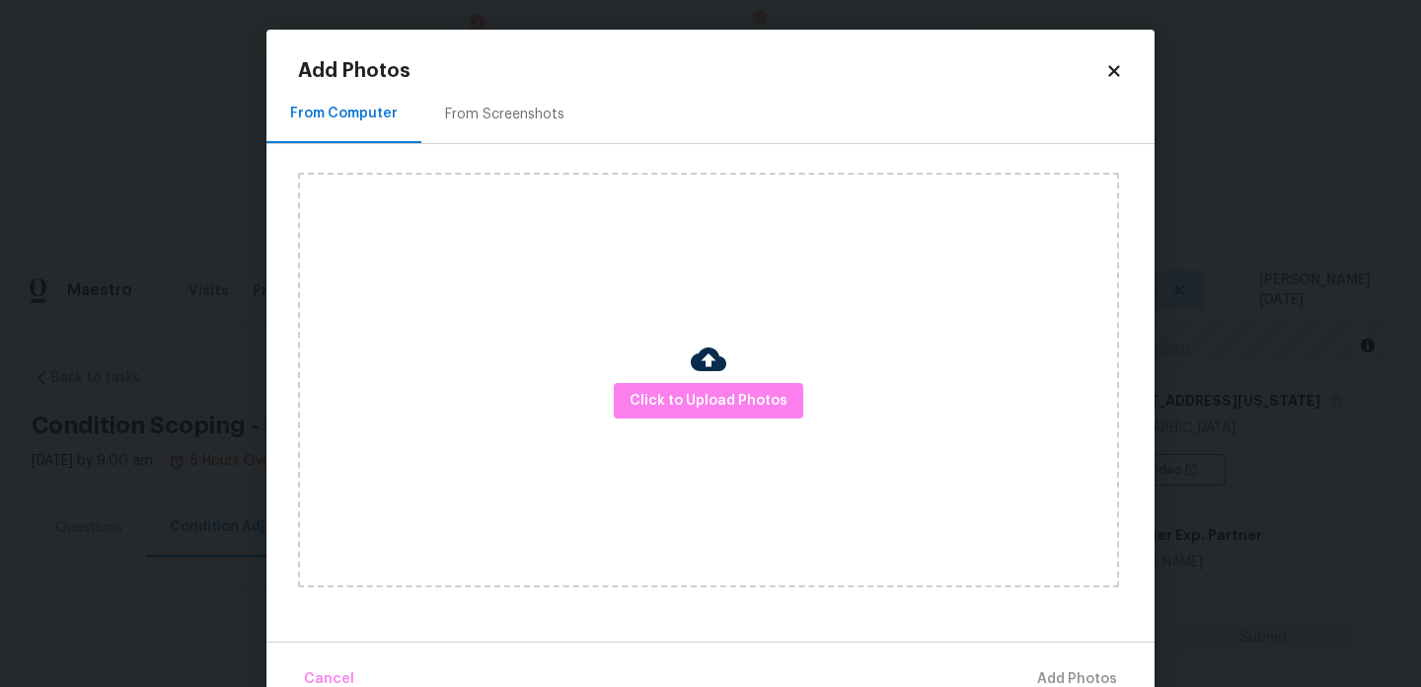
click at [656, 366] on div "Click to Upload Photos" at bounding box center [708, 380] width 821 height 415
click at [664, 379] on div "Click to Upload Photos" at bounding box center [708, 380] width 821 height 415
click at [671, 400] on span "Click to Upload Photos" at bounding box center [709, 401] width 158 height 25
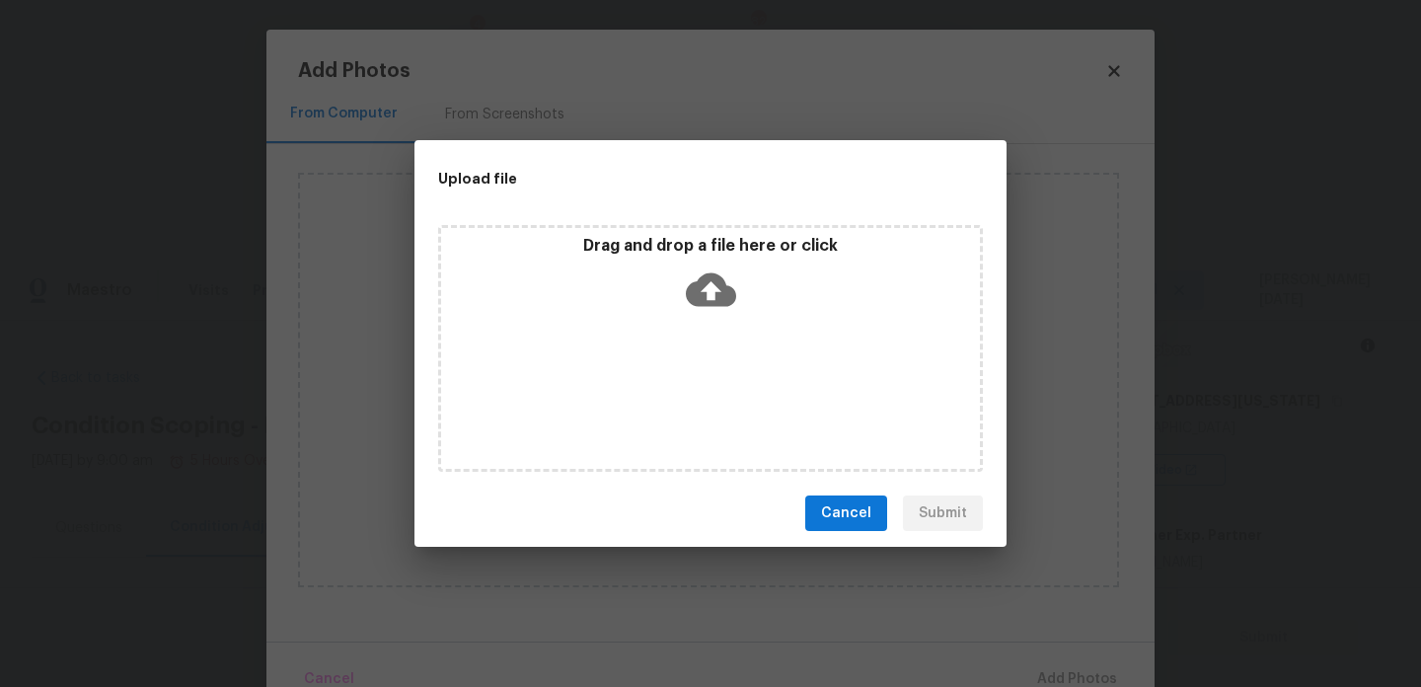
click at [671, 400] on div "Drag and drop a file here or click" at bounding box center [710, 348] width 545 height 247
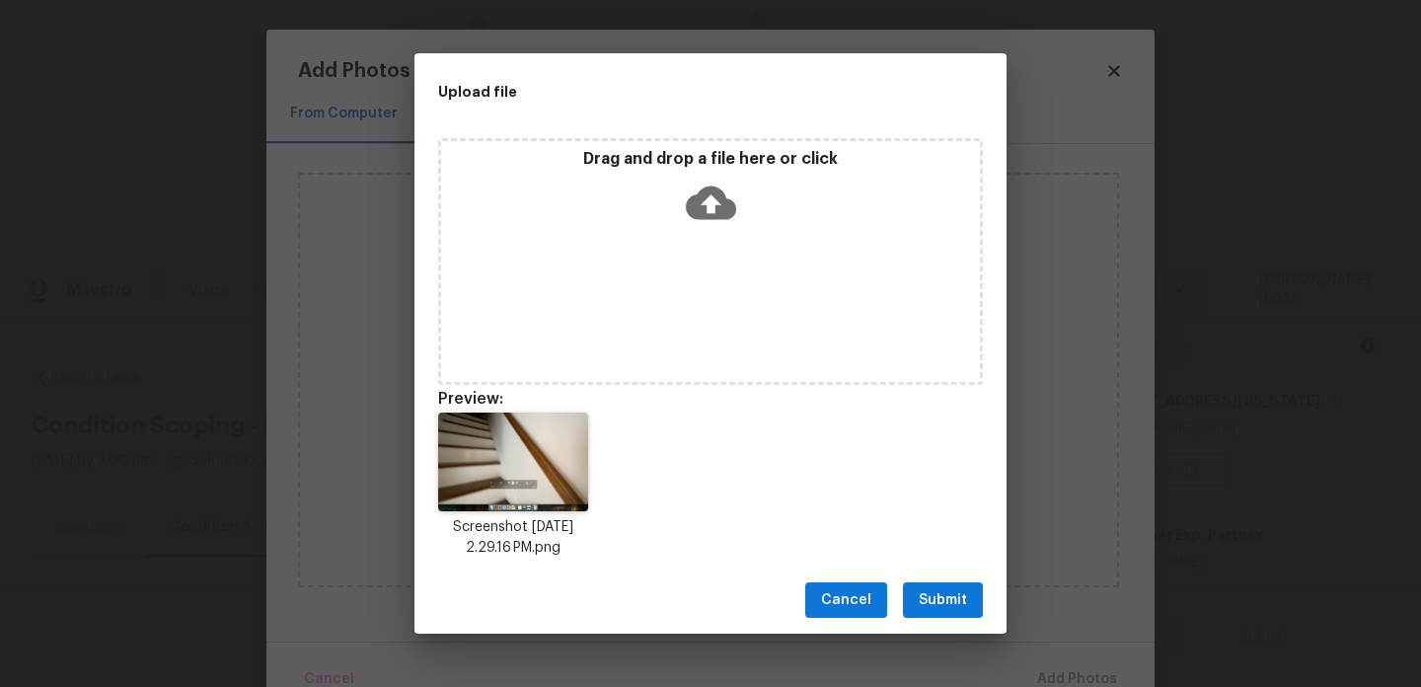
click at [957, 579] on div "Cancel Submit" at bounding box center [711, 601] width 592 height 68
click at [957, 591] on span "Submit" at bounding box center [943, 600] width 48 height 25
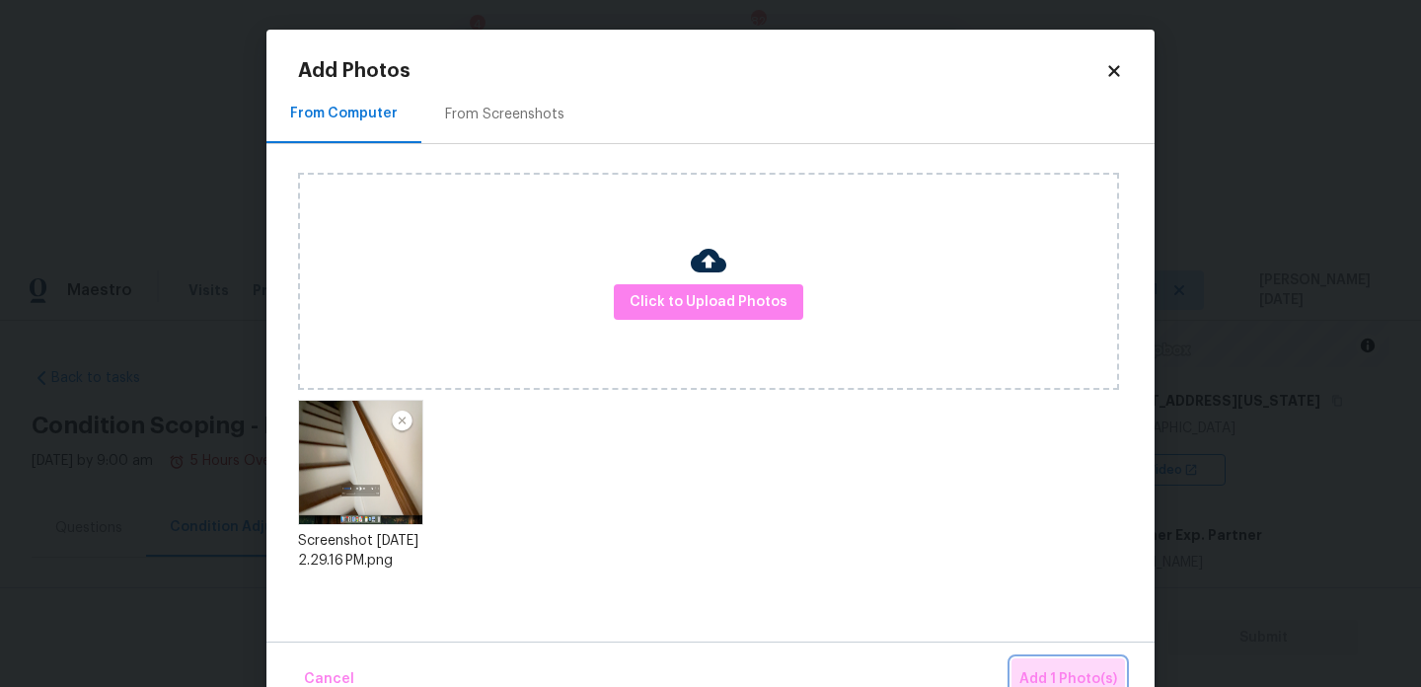
click at [1043, 667] on span "Add 1 Photo(s)" at bounding box center [1069, 679] width 98 height 25
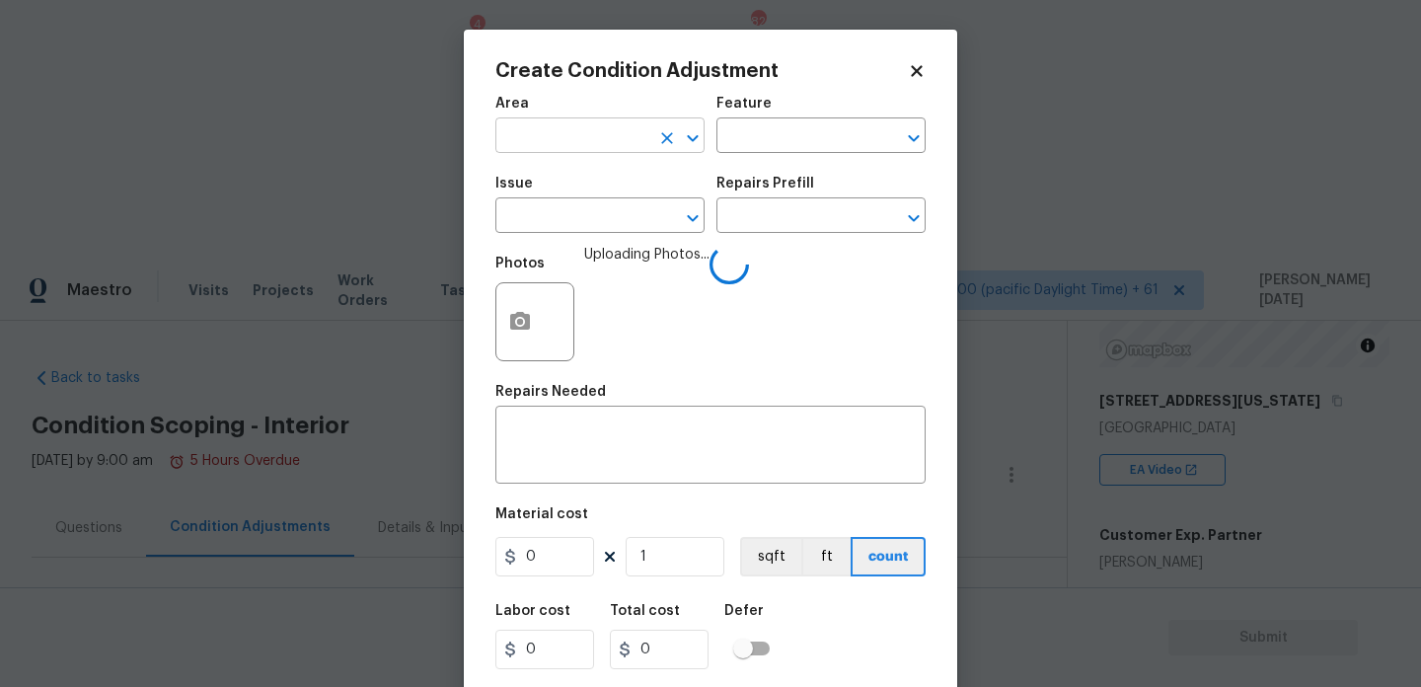
click at [571, 140] on input "text" at bounding box center [572, 137] width 154 height 31
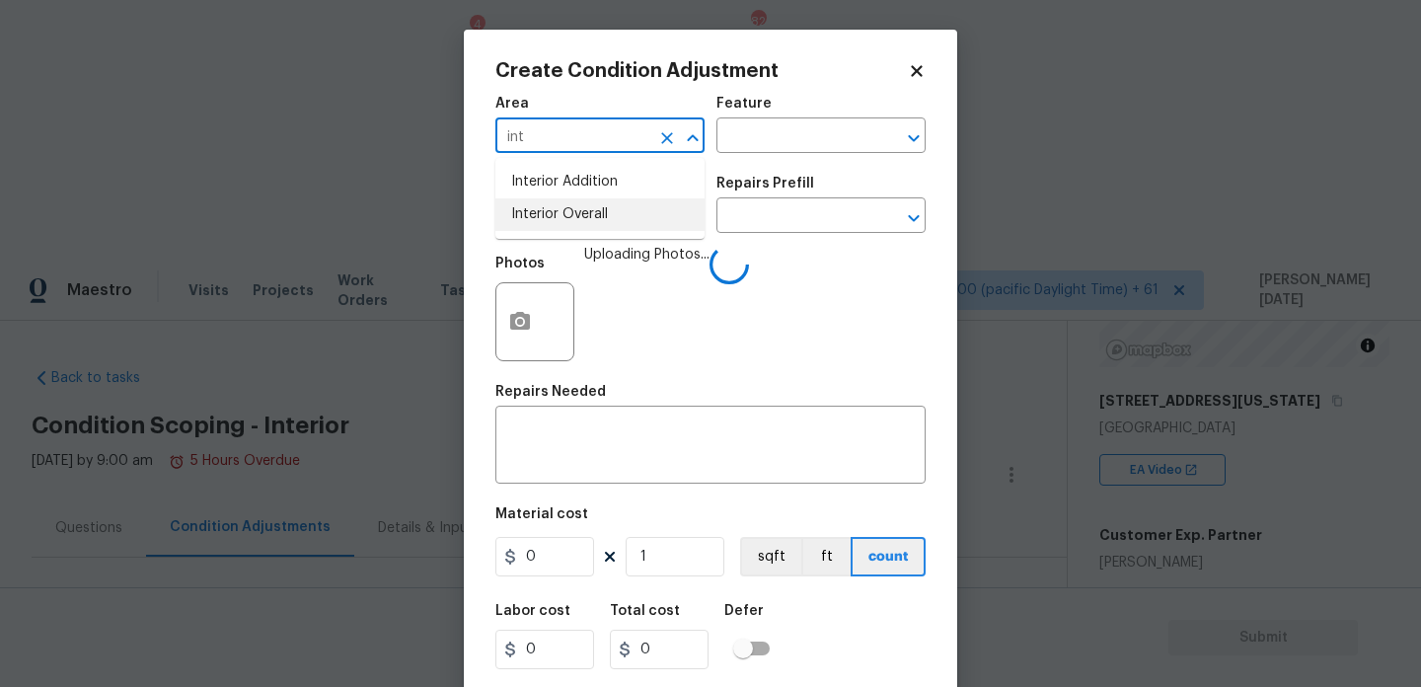
click at [563, 219] on li "Interior Overall" at bounding box center [599, 214] width 209 height 33
type input "Interior Overall"
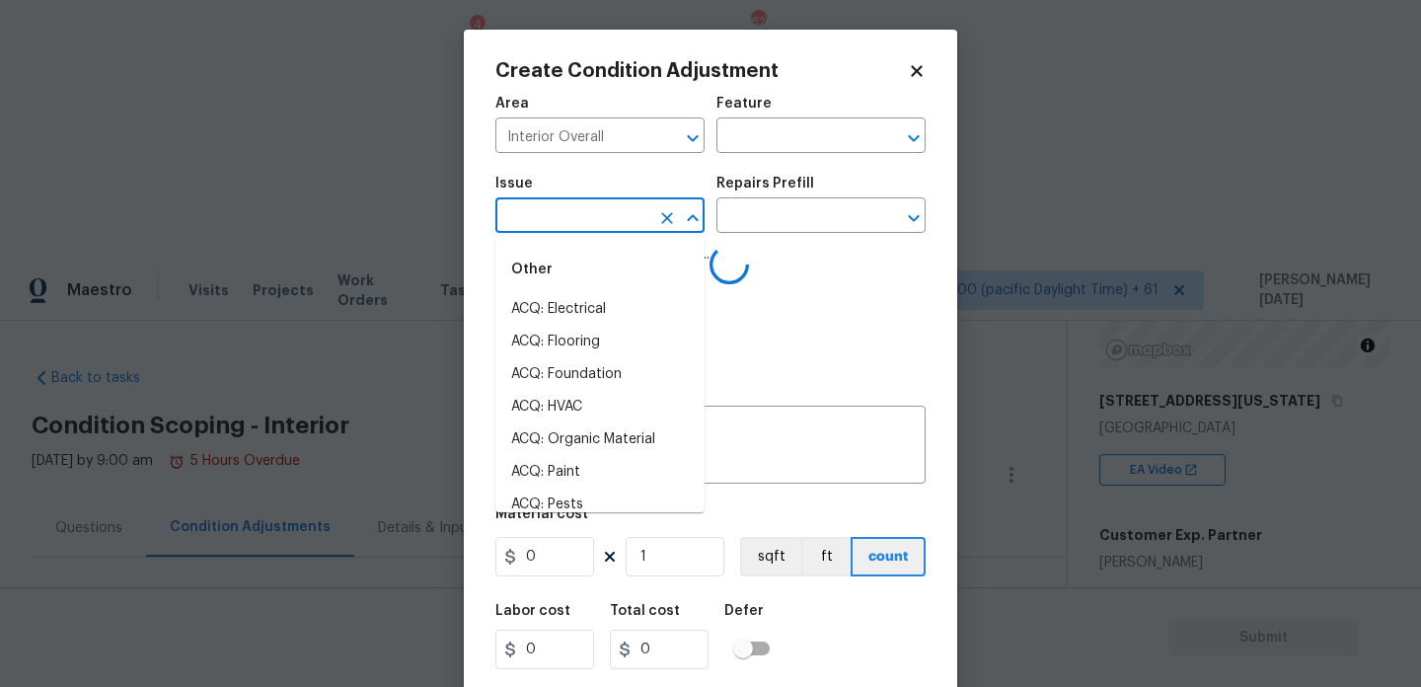
click at [563, 219] on input "text" at bounding box center [572, 217] width 154 height 31
type input "flo"
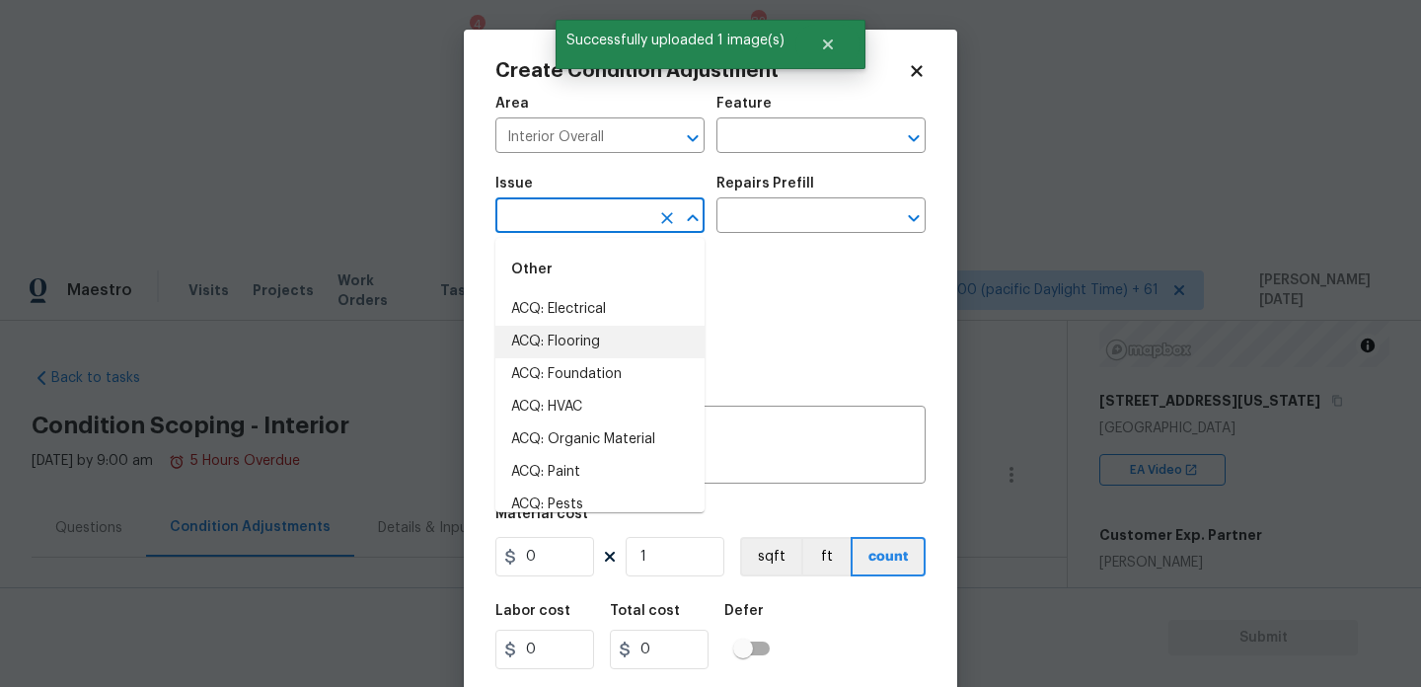
click at [563, 345] on li "ACQ: Flooring" at bounding box center [599, 342] width 209 height 33
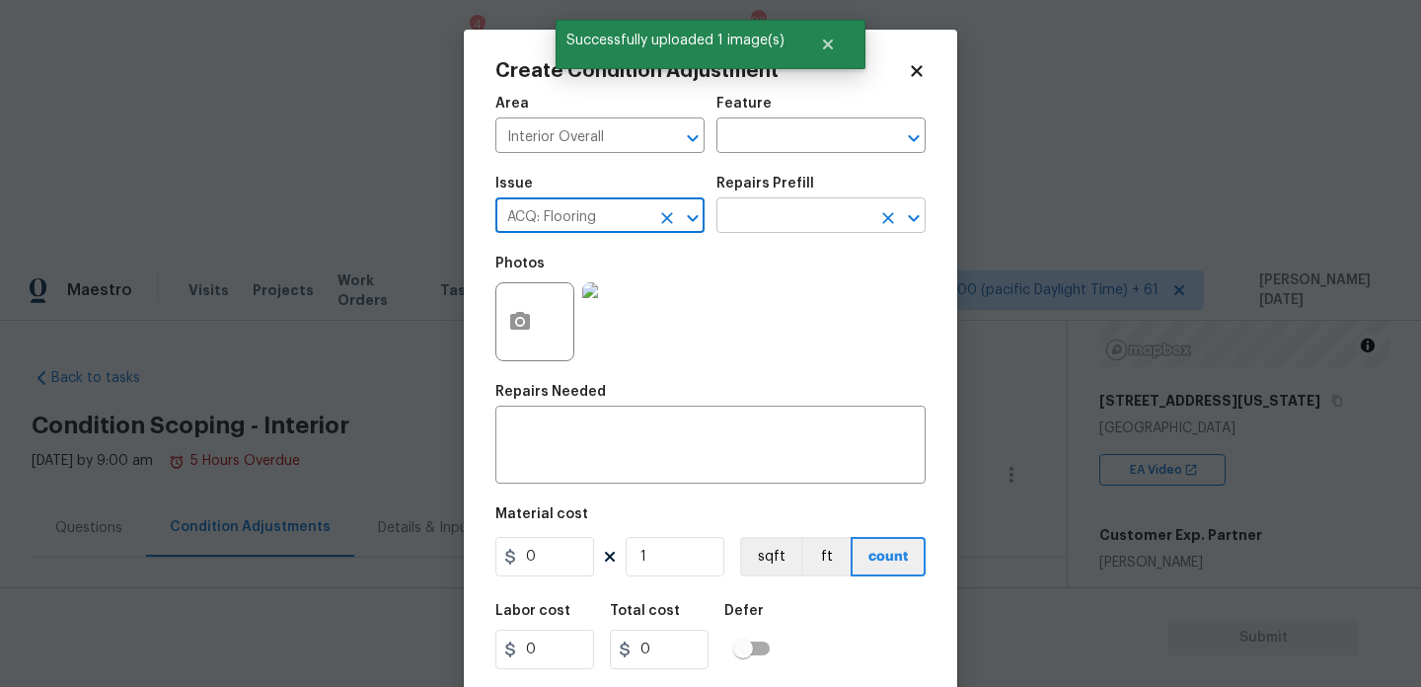
type input "ACQ: Flooring"
click at [791, 227] on input "text" at bounding box center [794, 217] width 154 height 31
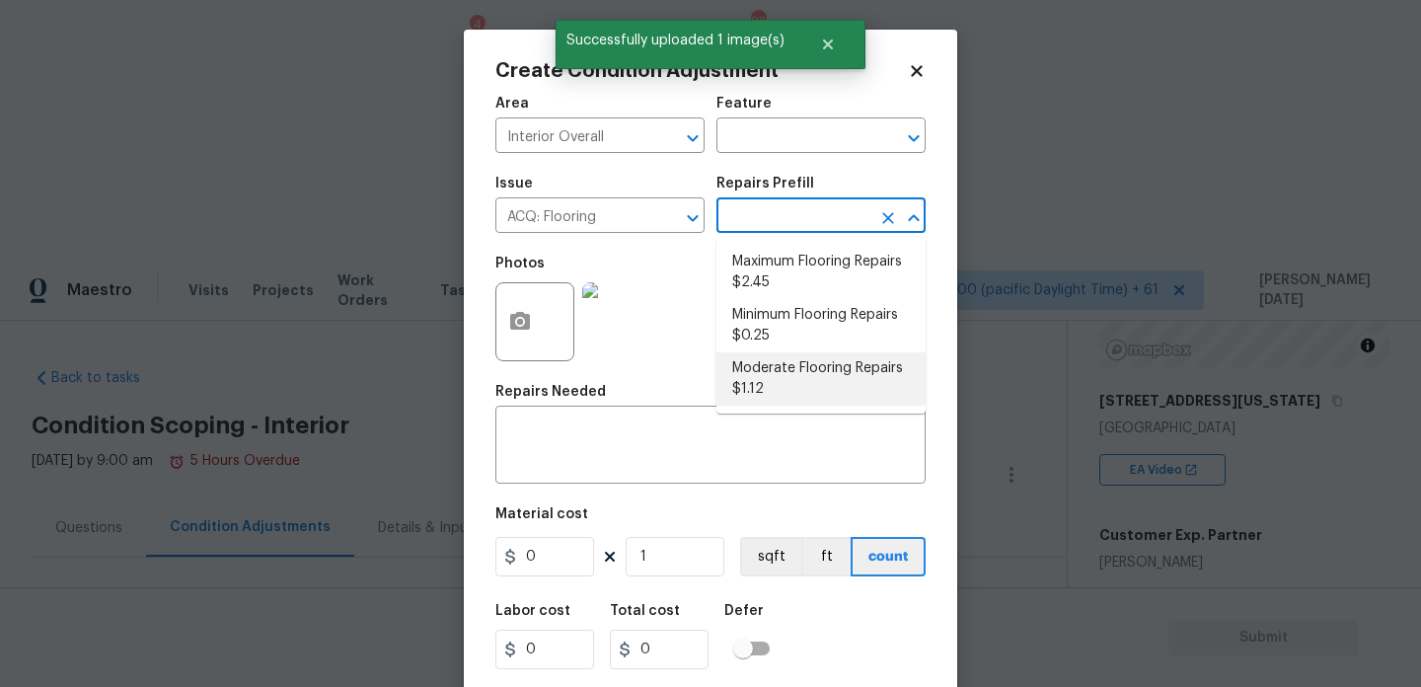
click at [781, 366] on li "Moderate Flooring Repairs $1.12" at bounding box center [821, 378] width 209 height 53
type input "Acquisition"
type textarea "Acquisition Scope: Moderate flooring repairs"
type input "1.12"
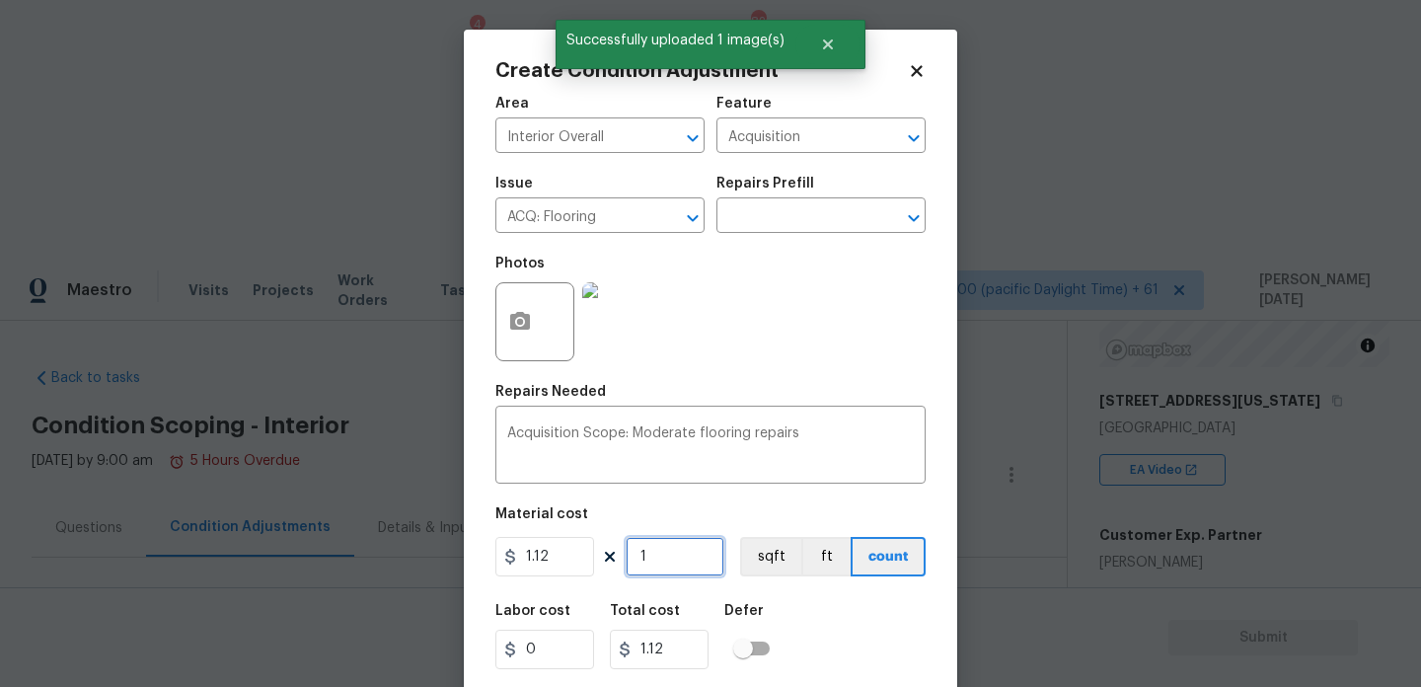
click at [683, 550] on input "1" at bounding box center [675, 556] width 99 height 39
type input "0"
paste input "156"
type input "1560"
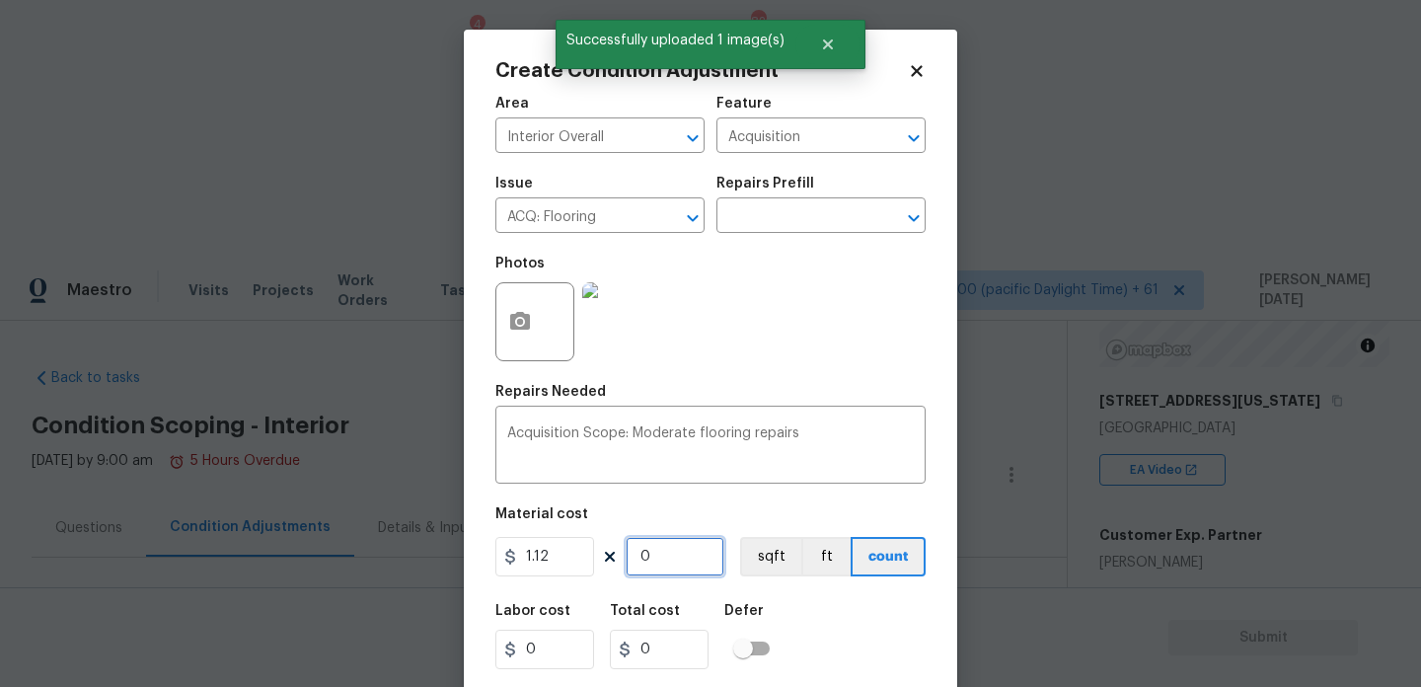
type input "1747.2"
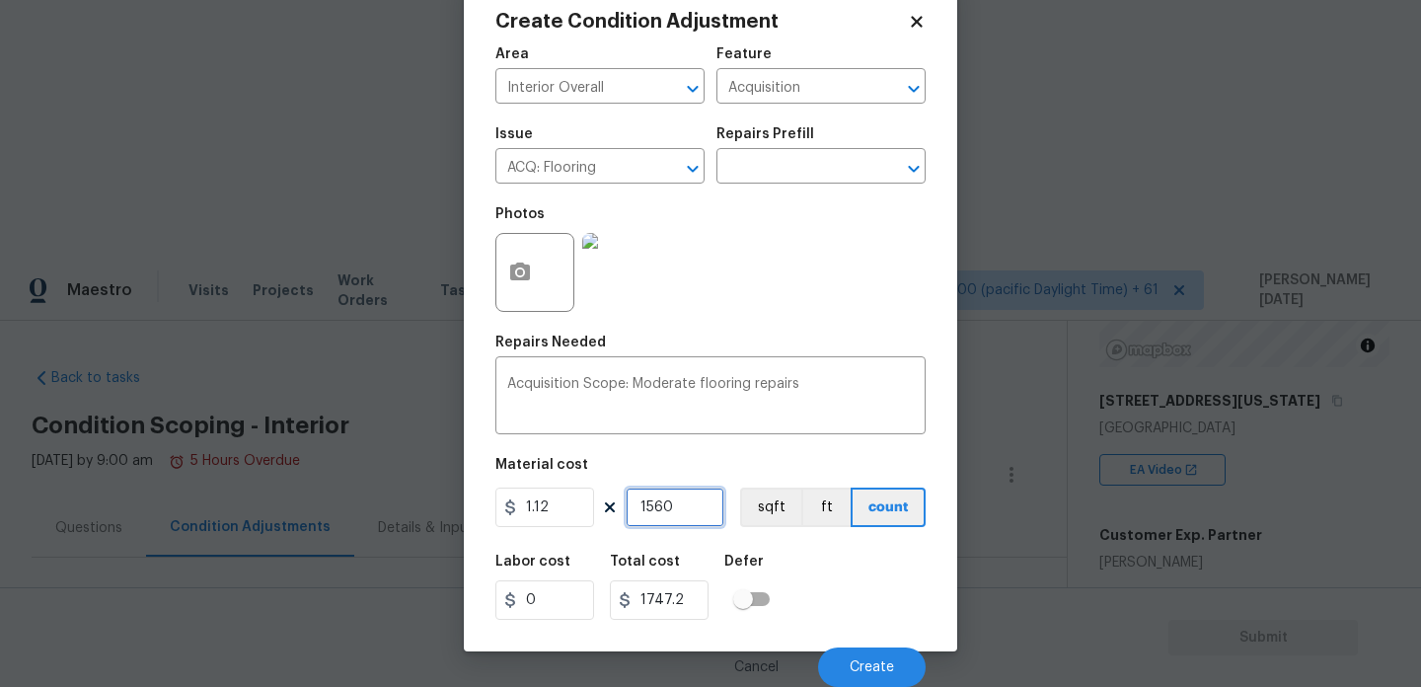
type input "1560"
click at [525, 283] on icon "button" at bounding box center [520, 273] width 24 height 24
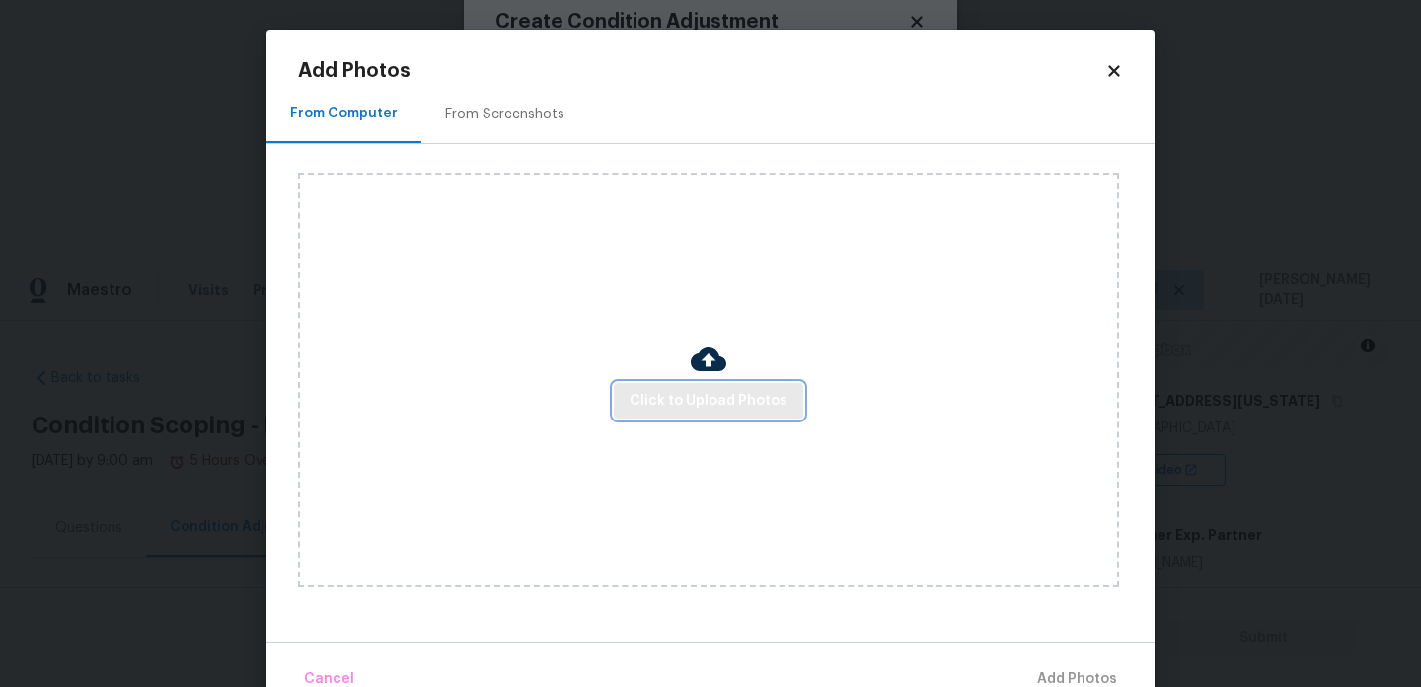
click at [701, 389] on span "Click to Upload Photos" at bounding box center [709, 401] width 158 height 25
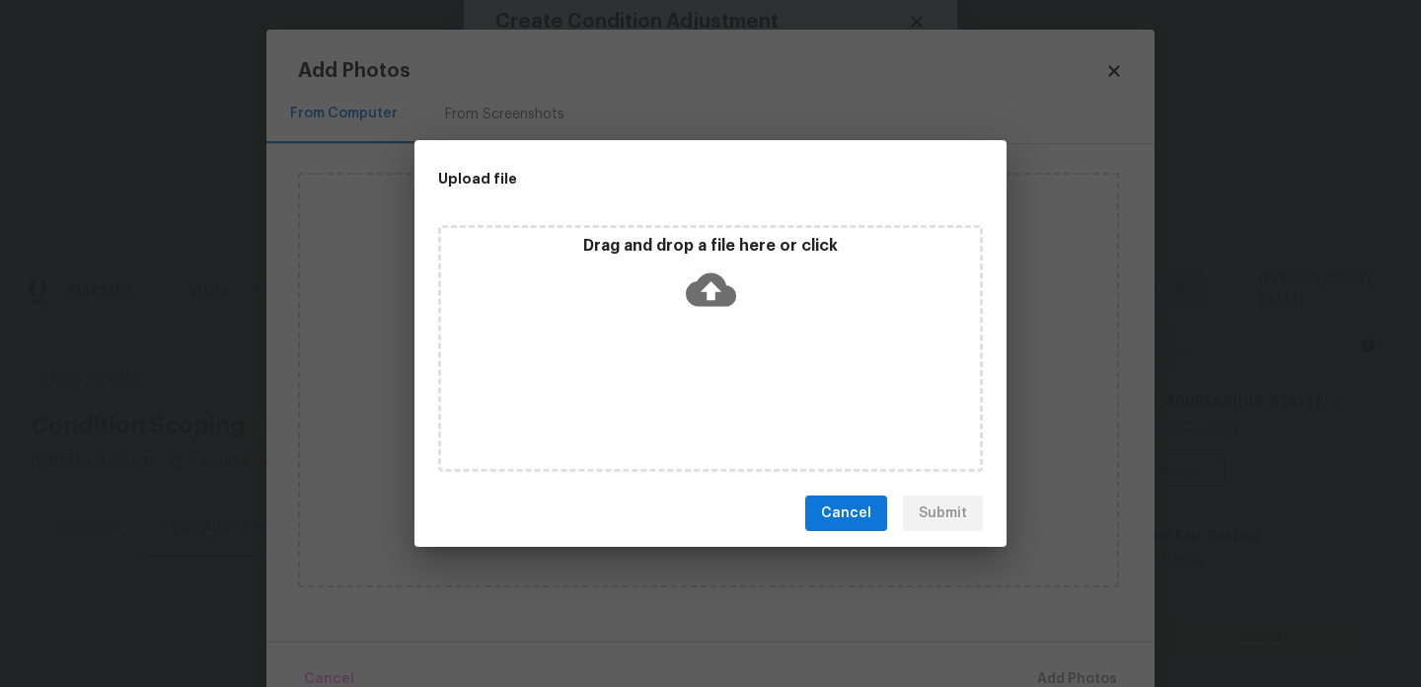
click at [701, 388] on div "Drag and drop a file here or click" at bounding box center [710, 348] width 545 height 247
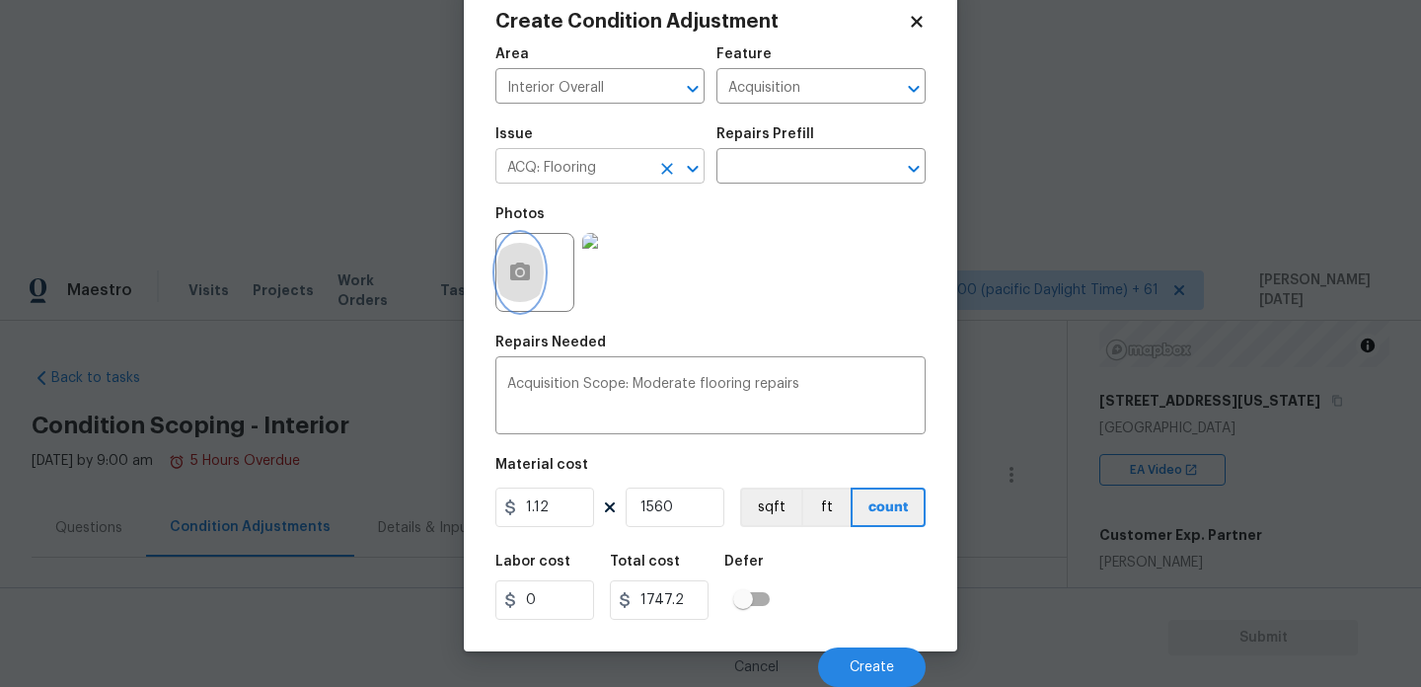
click at [663, 166] on icon "Clear" at bounding box center [667, 169] width 20 height 20
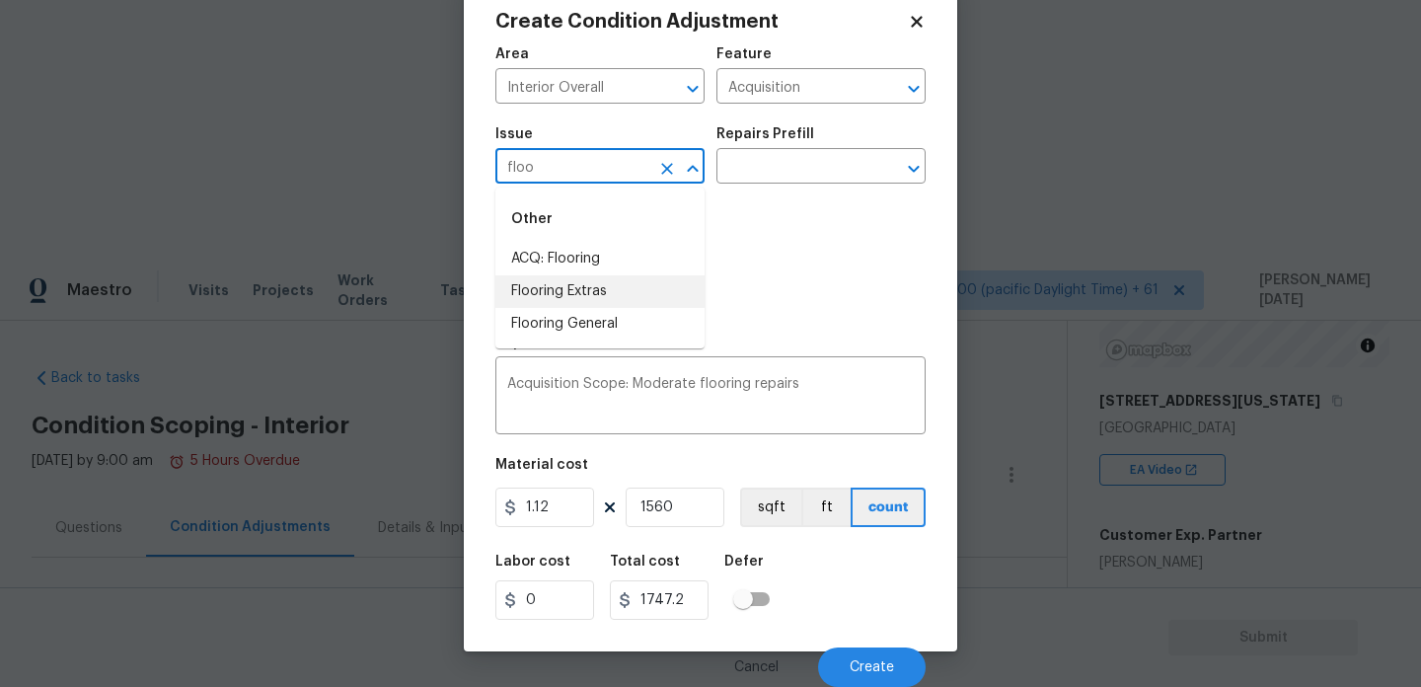
click at [613, 291] on li "Flooring Extras" at bounding box center [599, 291] width 209 height 33
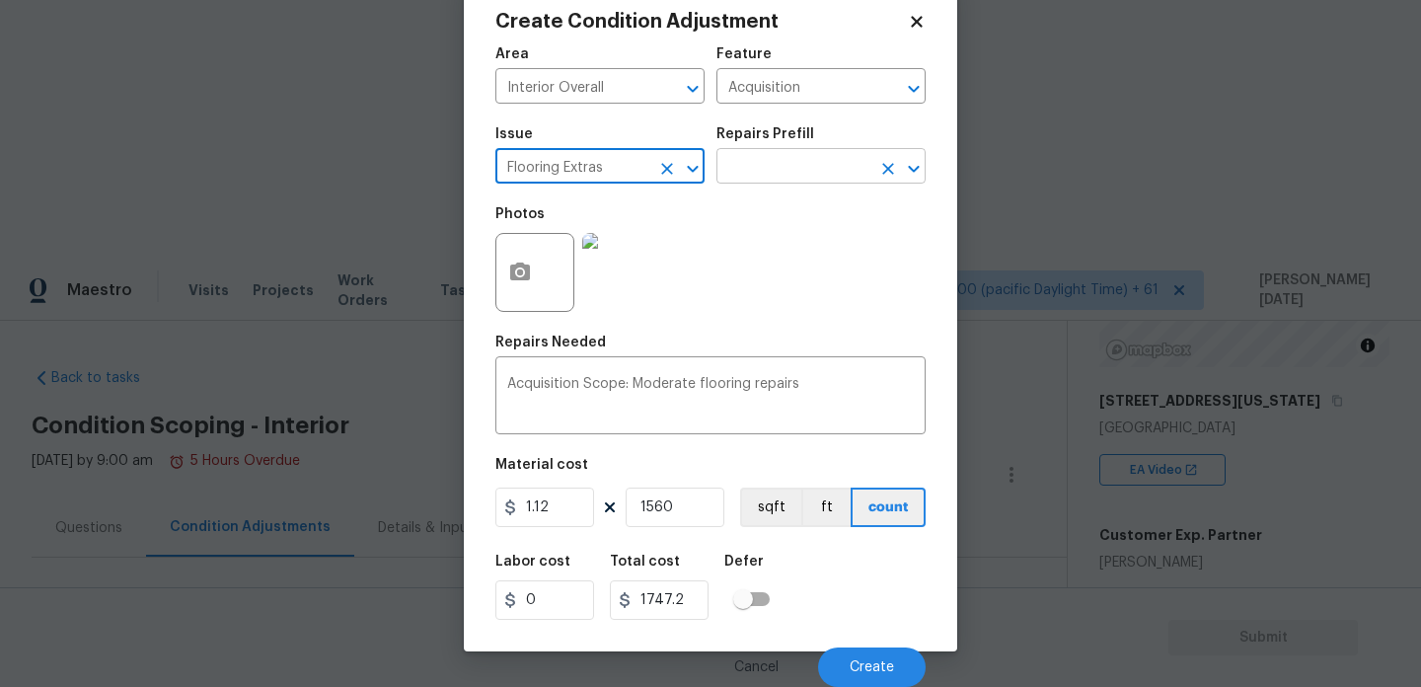
type input "Flooring Extras"
click at [789, 162] on input "text" at bounding box center [794, 168] width 154 height 31
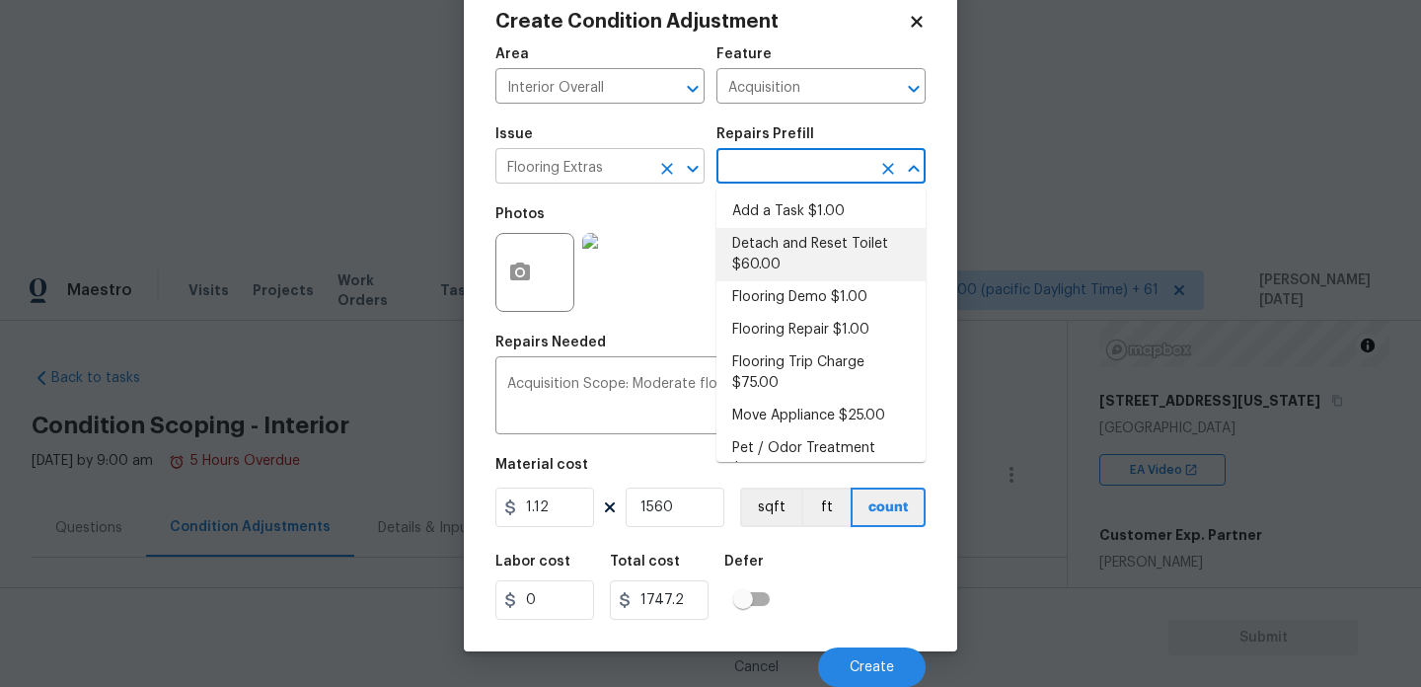
click at [665, 171] on icon "Clear" at bounding box center [667, 169] width 12 height 12
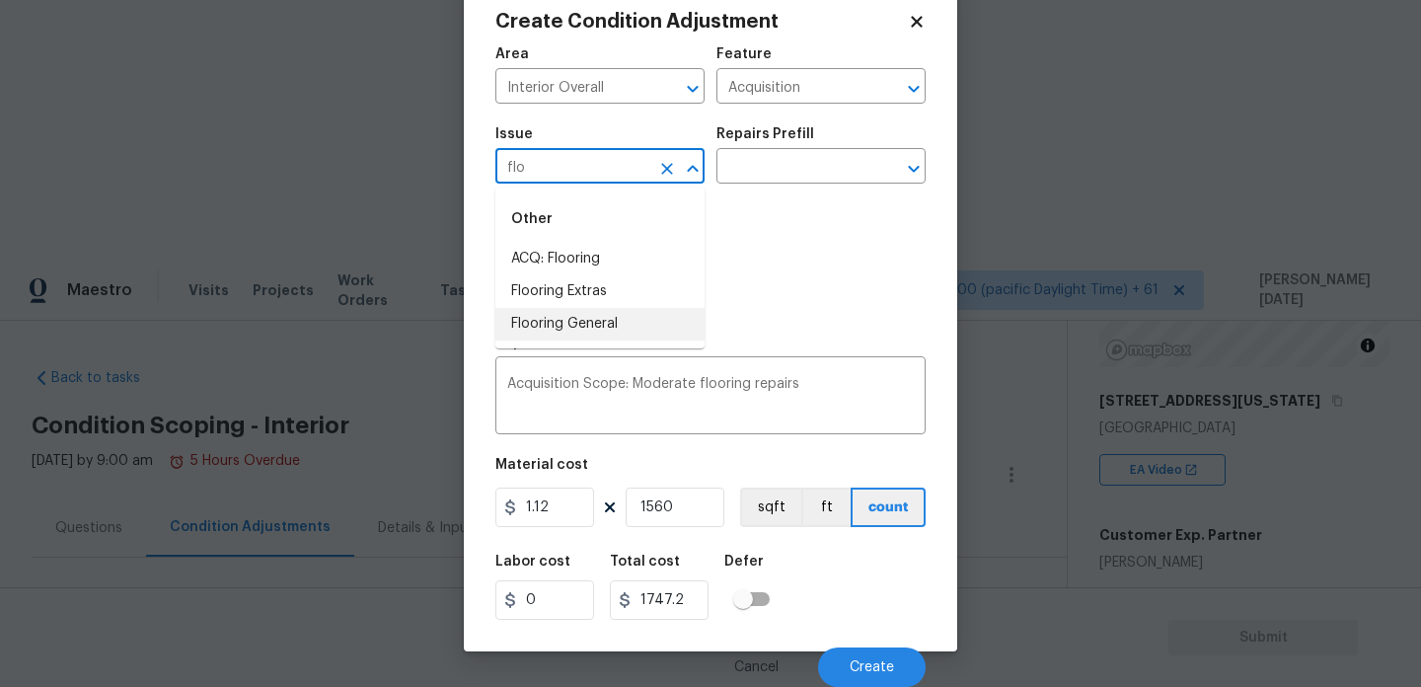
click at [627, 324] on li "Flooring General" at bounding box center [599, 324] width 209 height 33
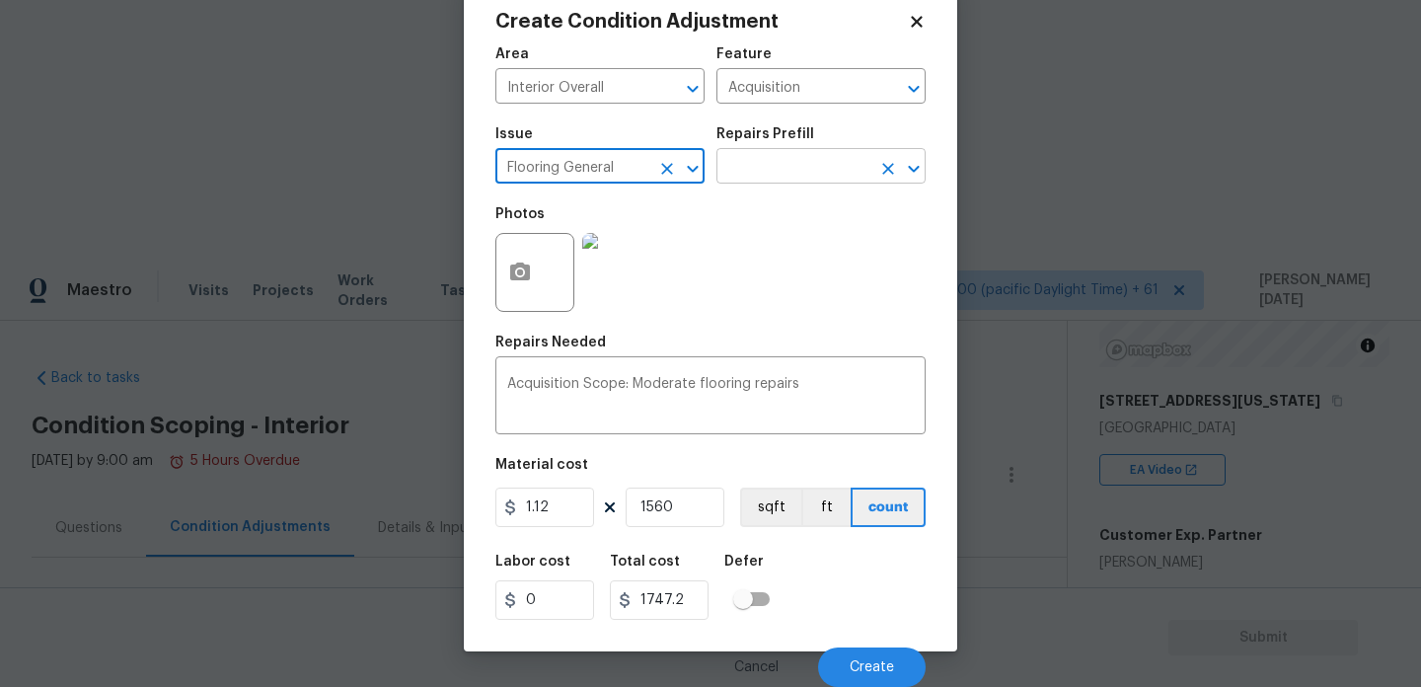
type input "Flooring General"
click at [798, 171] on input "text" at bounding box center [794, 168] width 154 height 31
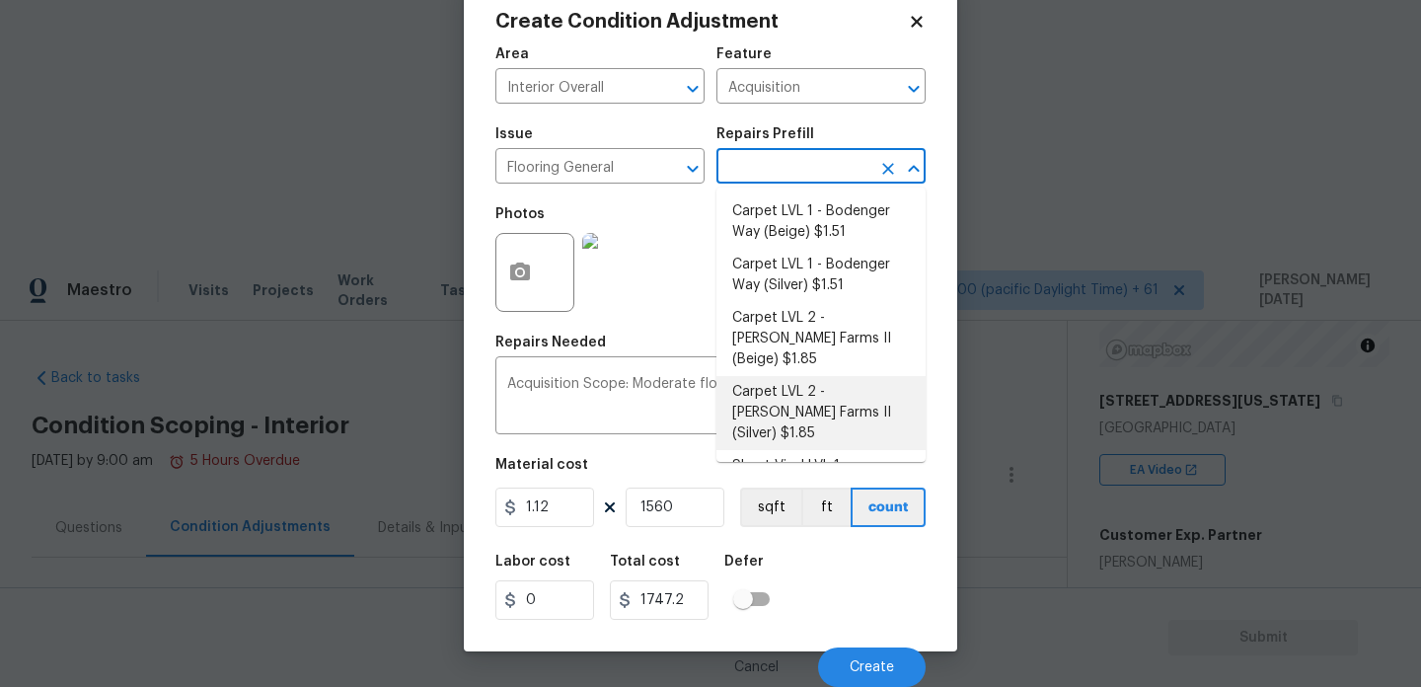
click at [815, 378] on li "Carpet LVL 2 - Abshire Farms II (Silver) $1.85" at bounding box center [821, 413] width 209 height 74
type input "Overall Flooring"
type textarea "Install new carpet ([PERSON_NAME] Farms II - 929 Thin Ice) at all previously ca…"
type input "1.85"
type input "2886"
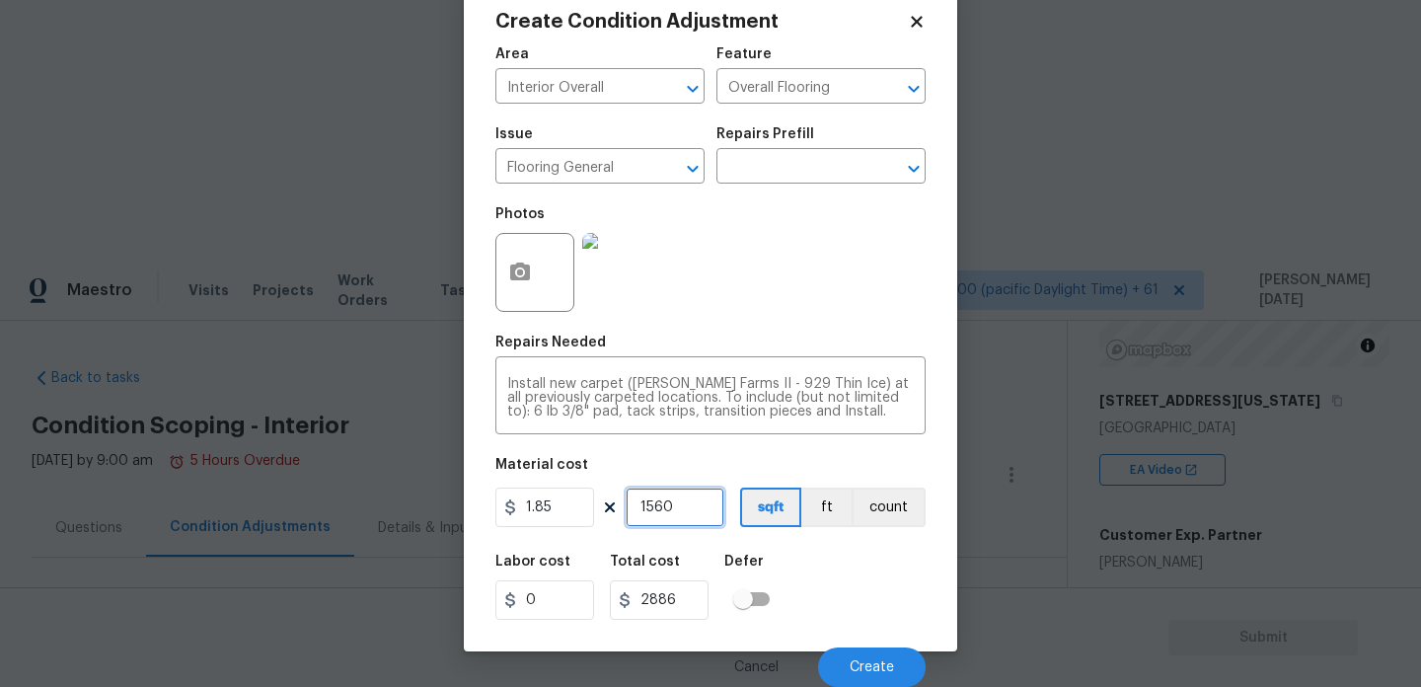
drag, startPoint x: 686, startPoint y: 511, endPoint x: 491, endPoint y: 497, distance: 195.9
click at [491, 497] on div "Create Condition Adjustment Area Interior Overall ​ Feature Overall Flooring ​ …" at bounding box center [710, 315] width 493 height 671
type input "0"
type input "4"
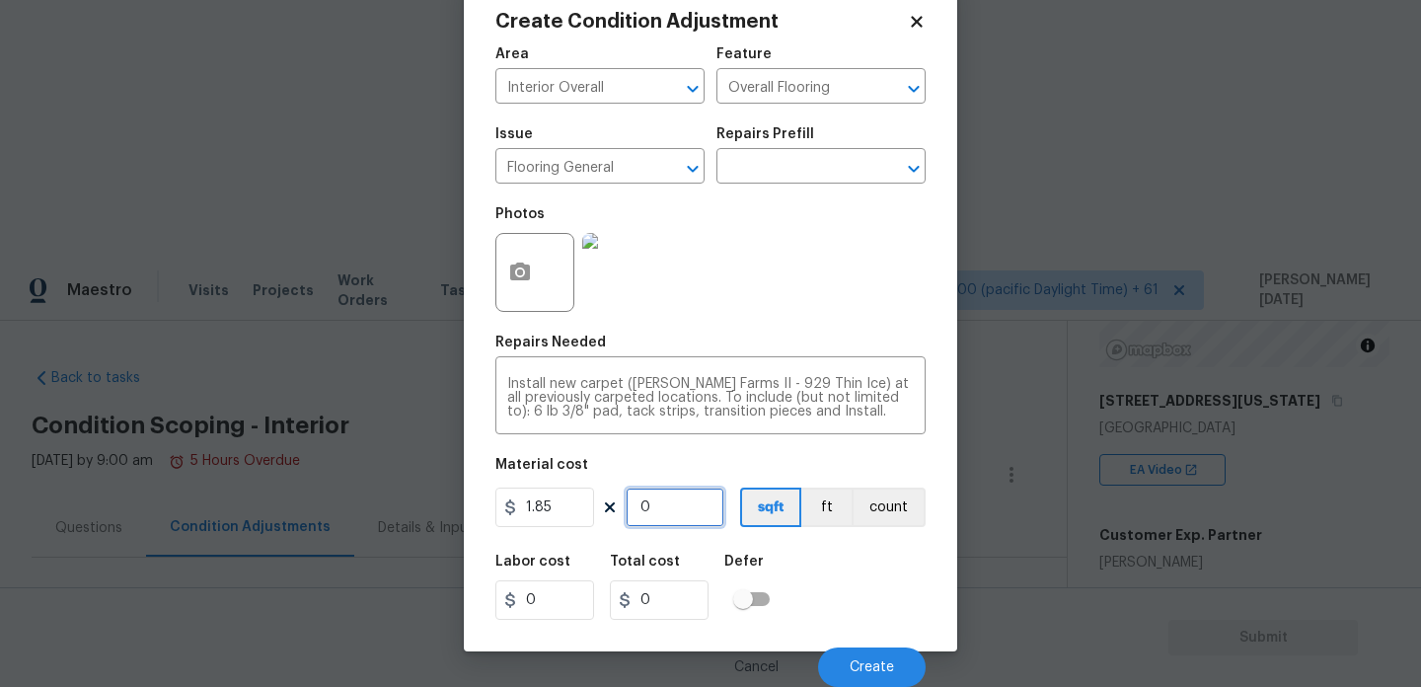
type input "7.4"
type input "40"
type input "74"
type input "400"
type input "740"
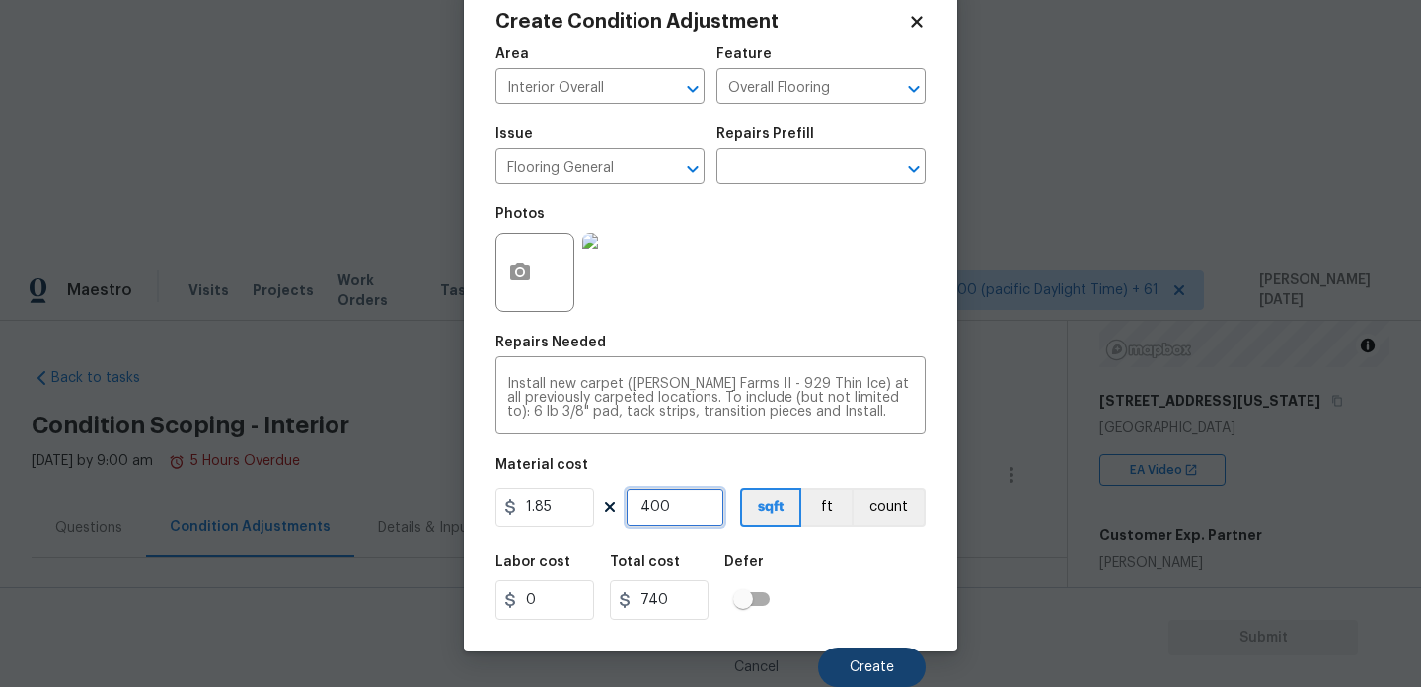
type input "400"
click at [845, 652] on button "Create" at bounding box center [872, 666] width 108 height 39
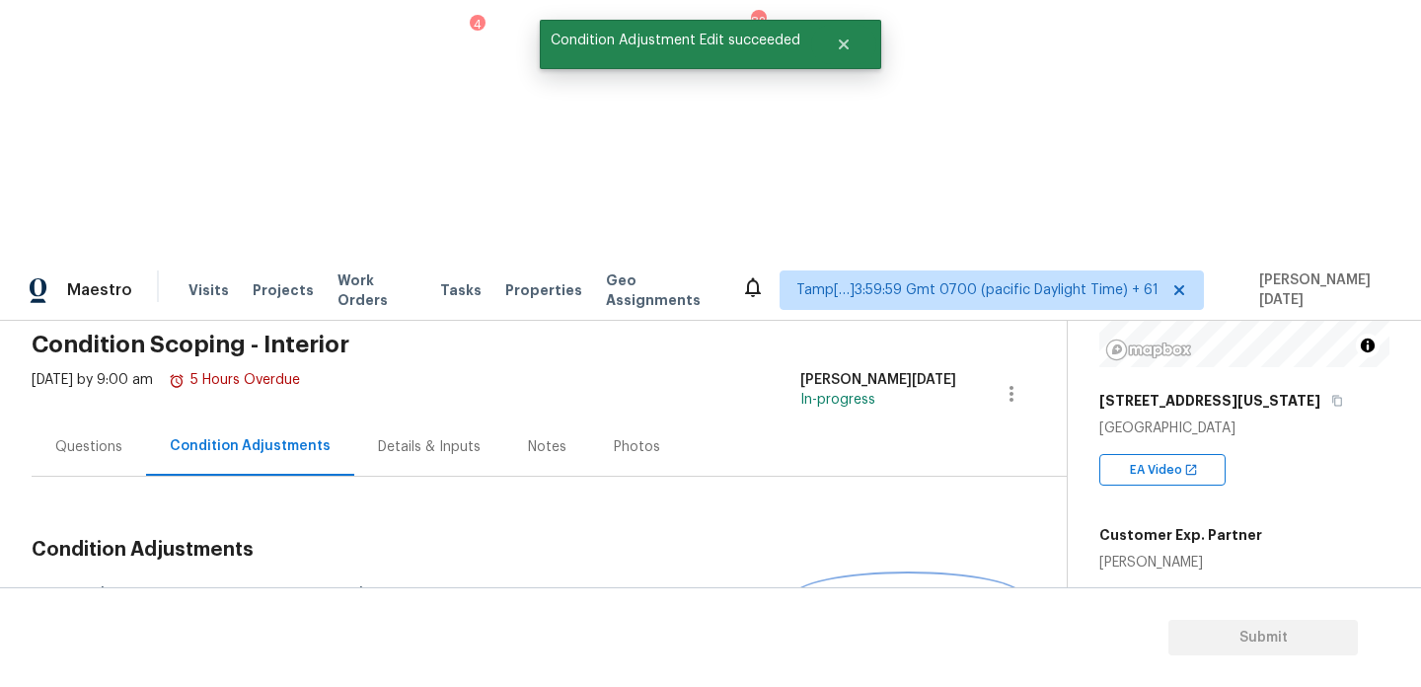
scroll to position [94, 0]
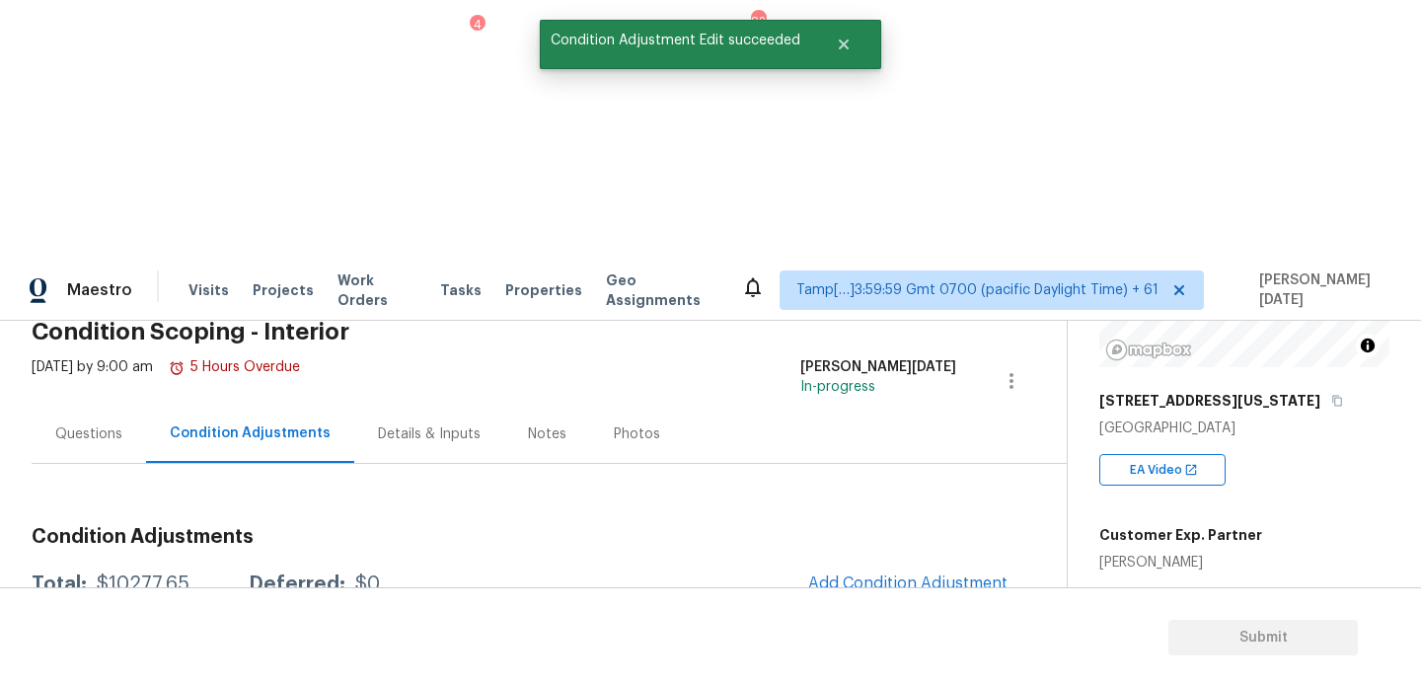
click at [964, 631] on icon "button" at bounding box center [971, 643] width 24 height 24
click at [1024, 381] on div "Edit" at bounding box center [1084, 380] width 154 height 20
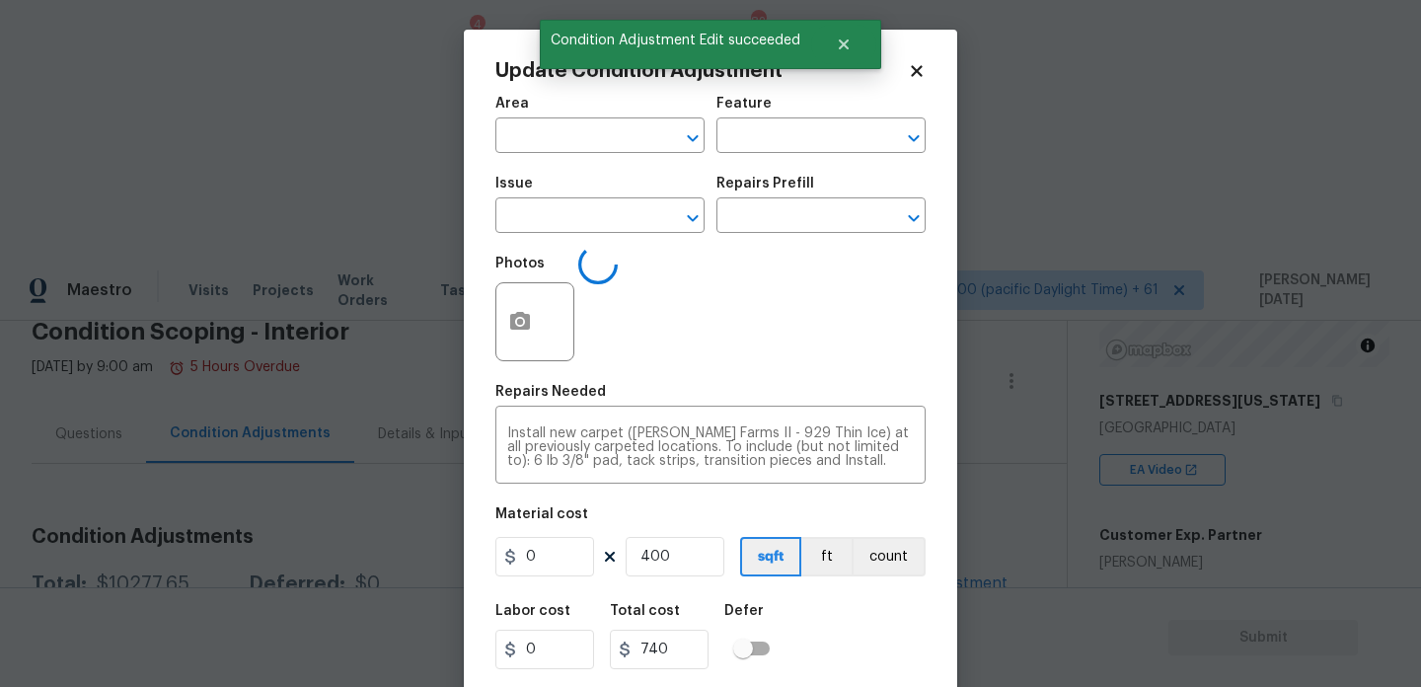
type input "Interior Overall"
type input "Overall Flooring"
type input "Flooring General"
type input "1.85"
drag, startPoint x: 674, startPoint y: 562, endPoint x: 567, endPoint y: 556, distance: 107.7
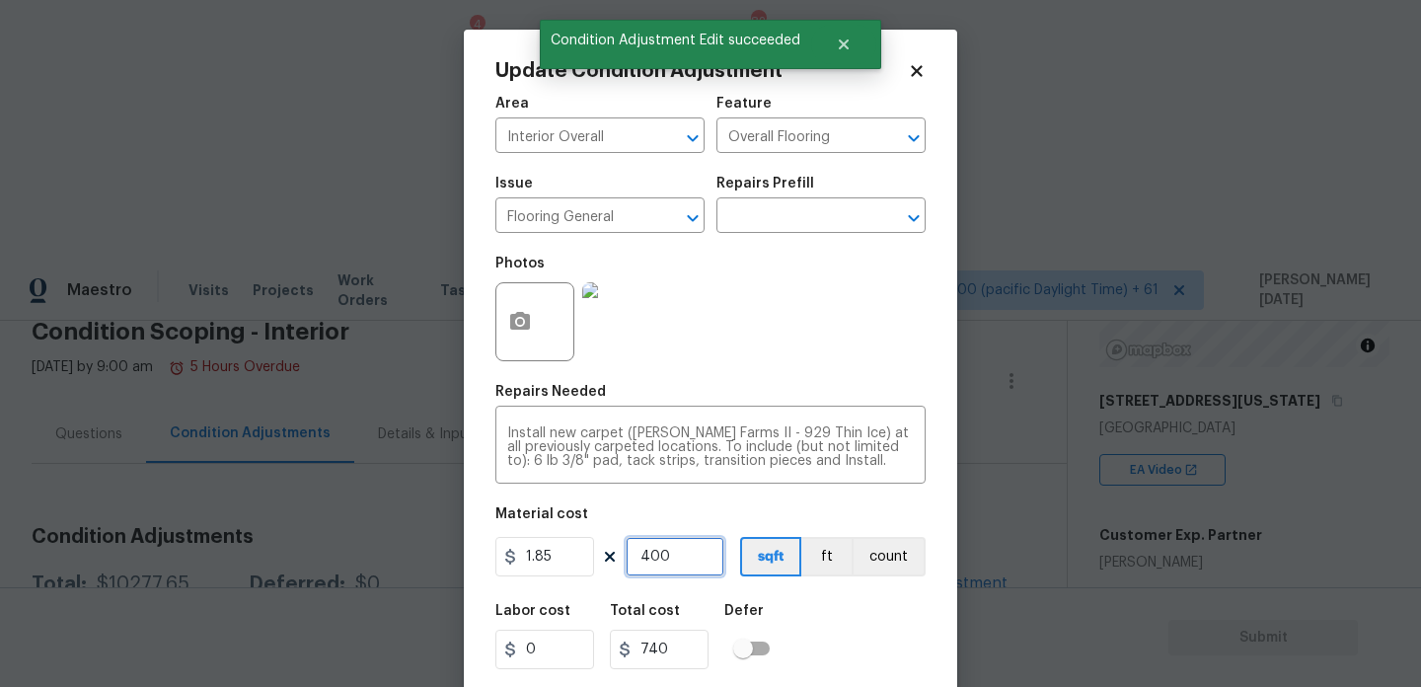
click at [567, 556] on div "1.85 400 sqft ft count" at bounding box center [710, 556] width 430 height 39
type input "0"
type input "3"
type input "5.55"
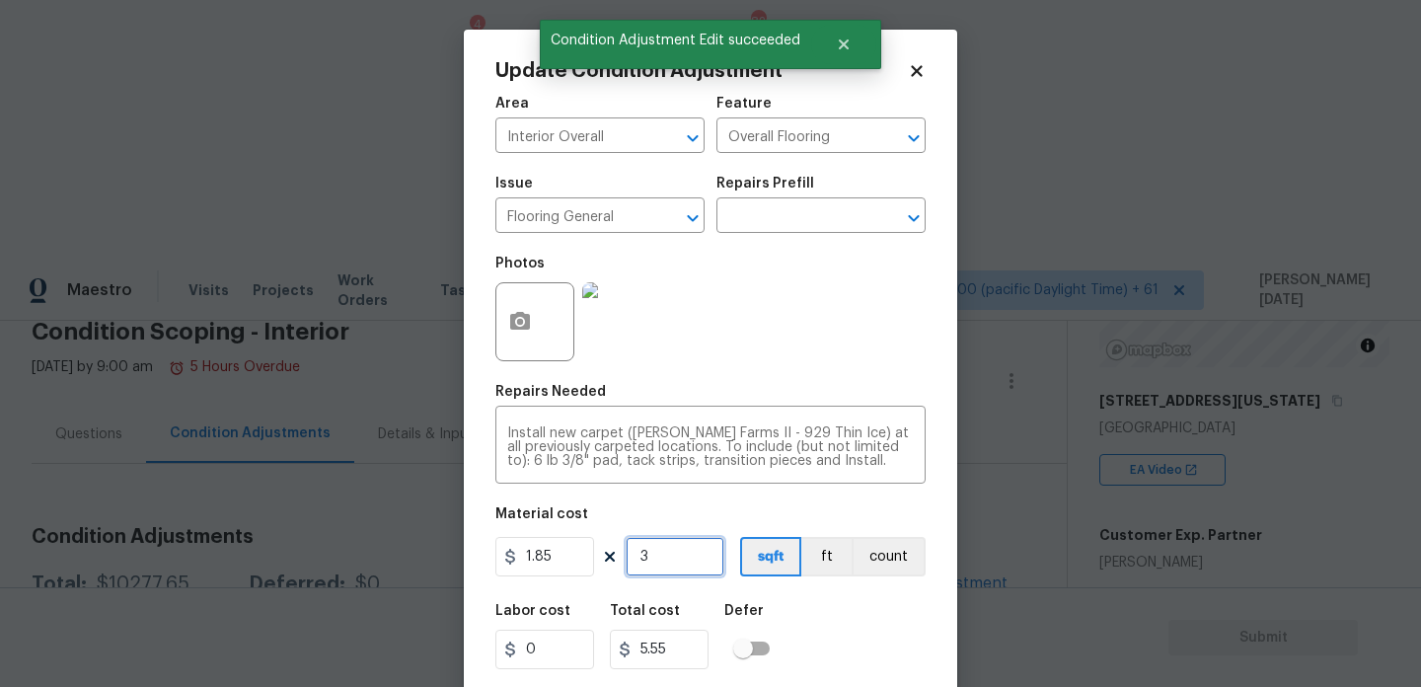
type input "35"
type input "64.75"
type input "3590"
type input "6641.5"
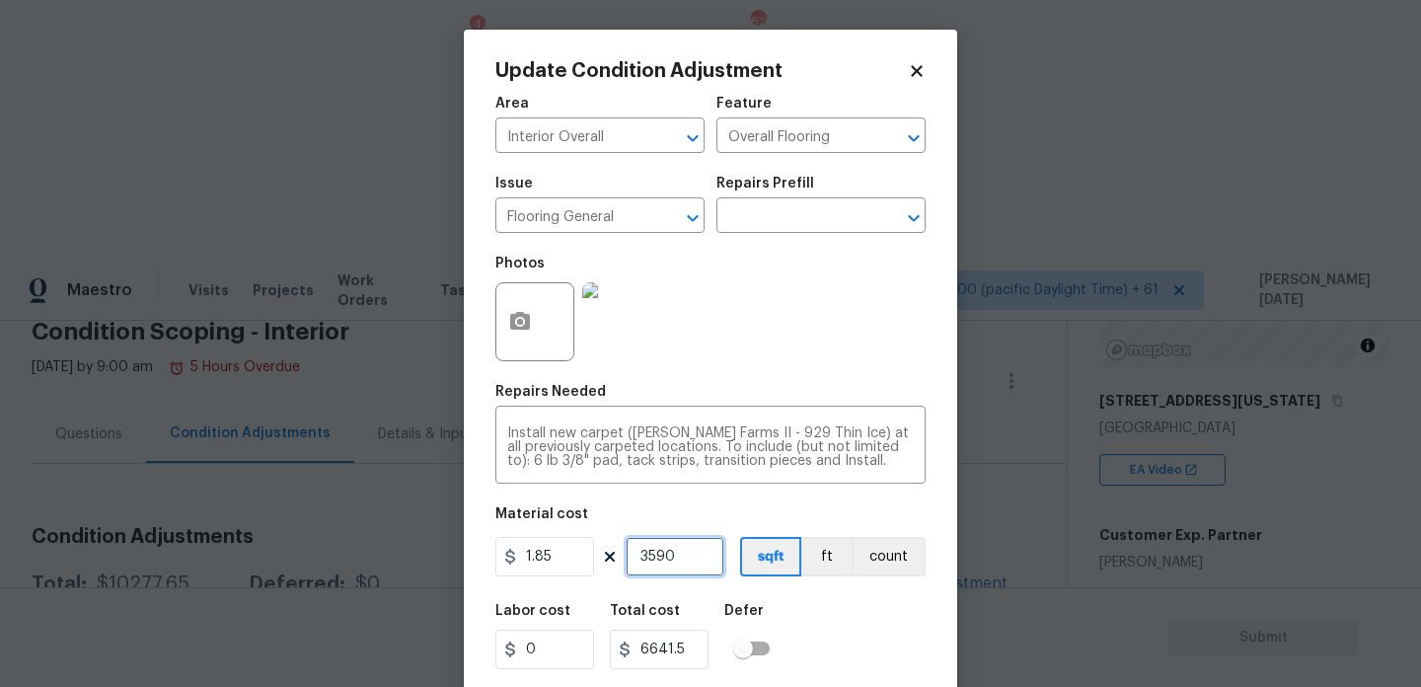
type input "359"
type input "664.15"
type input "35"
type input "64.75"
type input "350"
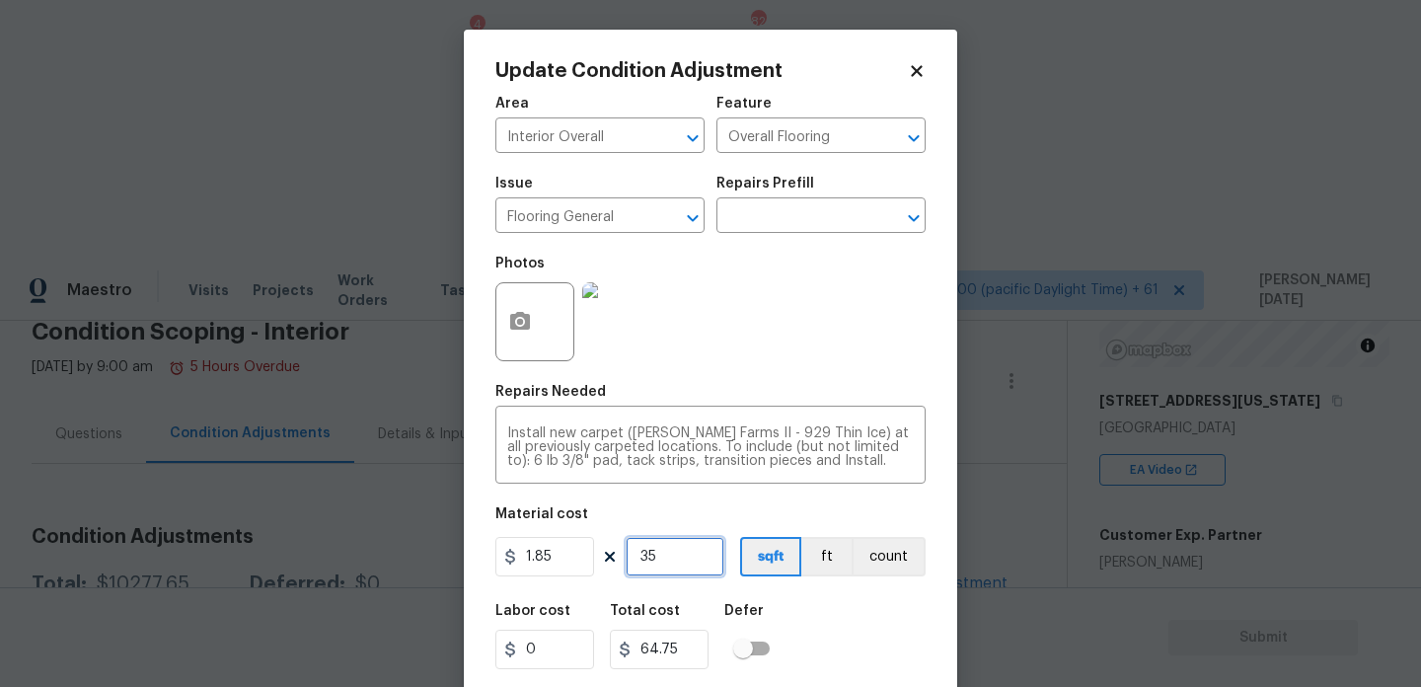
type input "647.5"
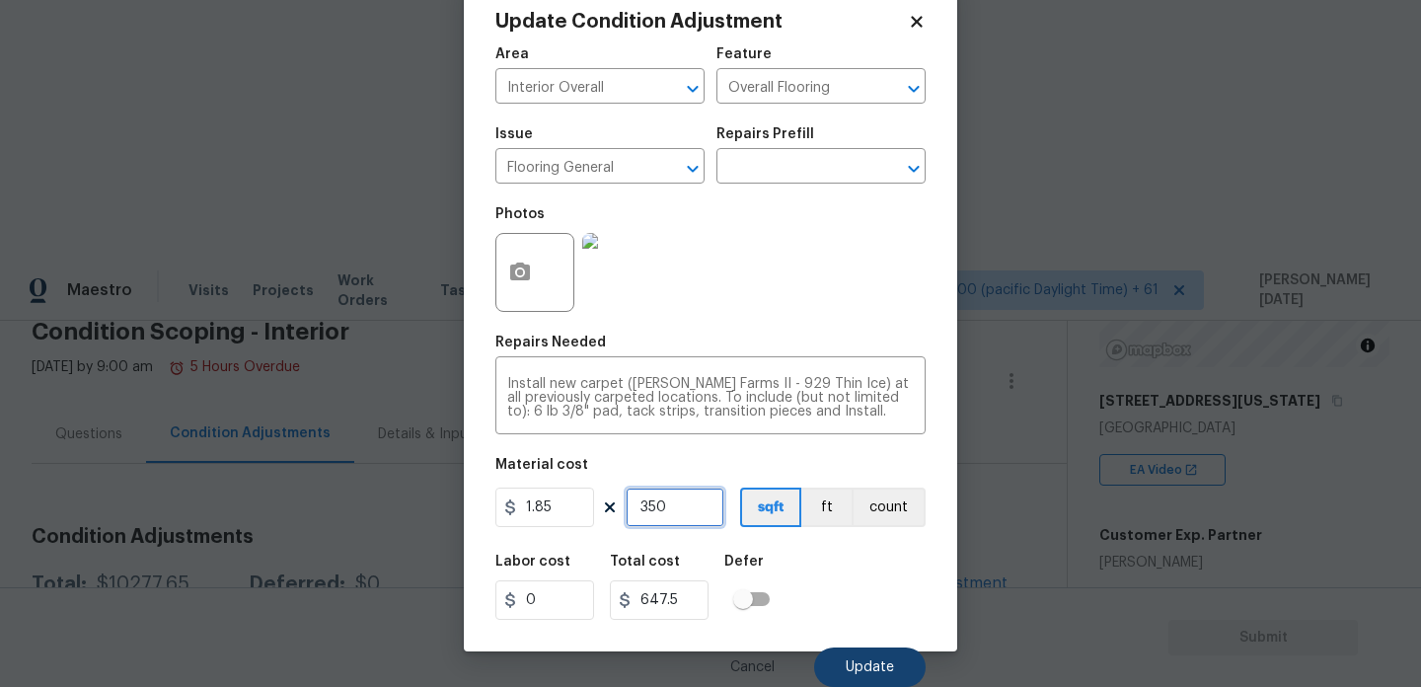
type input "350"
click at [857, 647] on button "Update" at bounding box center [870, 666] width 112 height 39
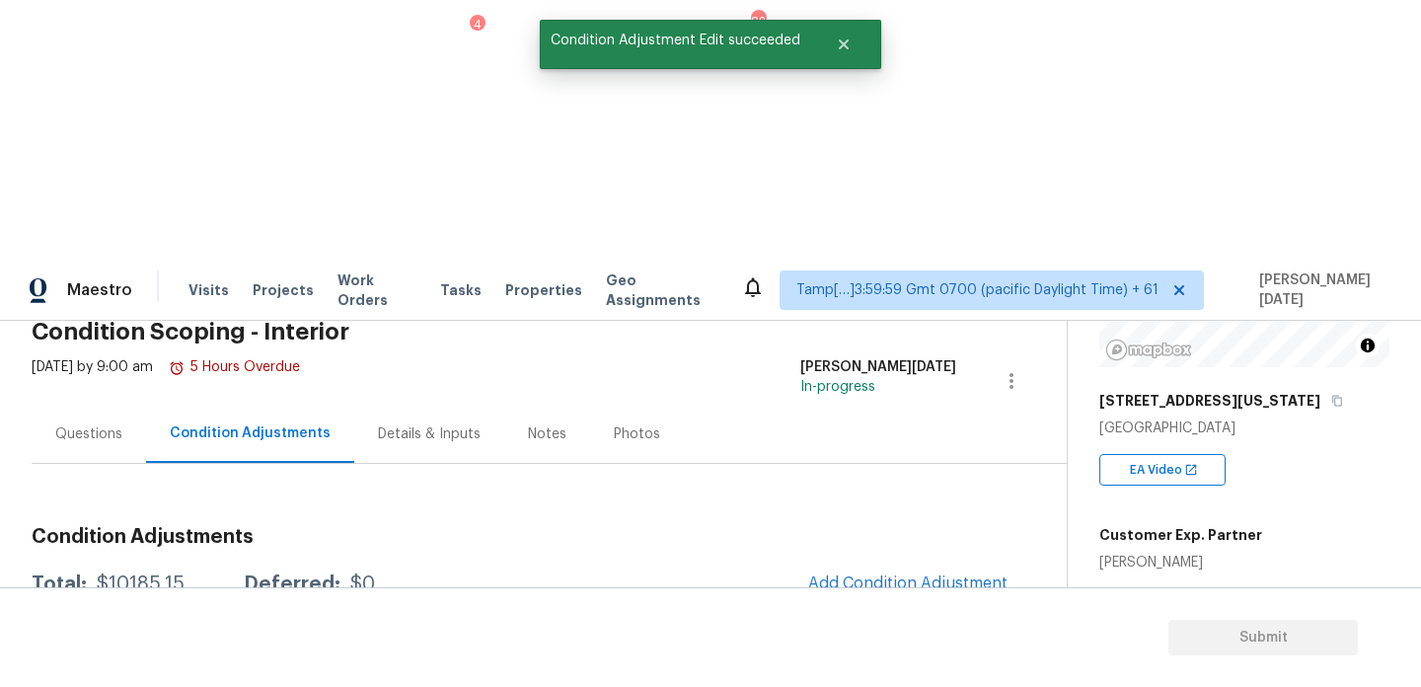
scroll to position [0, 0]
click at [887, 563] on button "Add Condition Adjustment" at bounding box center [907, 583] width 223 height 41
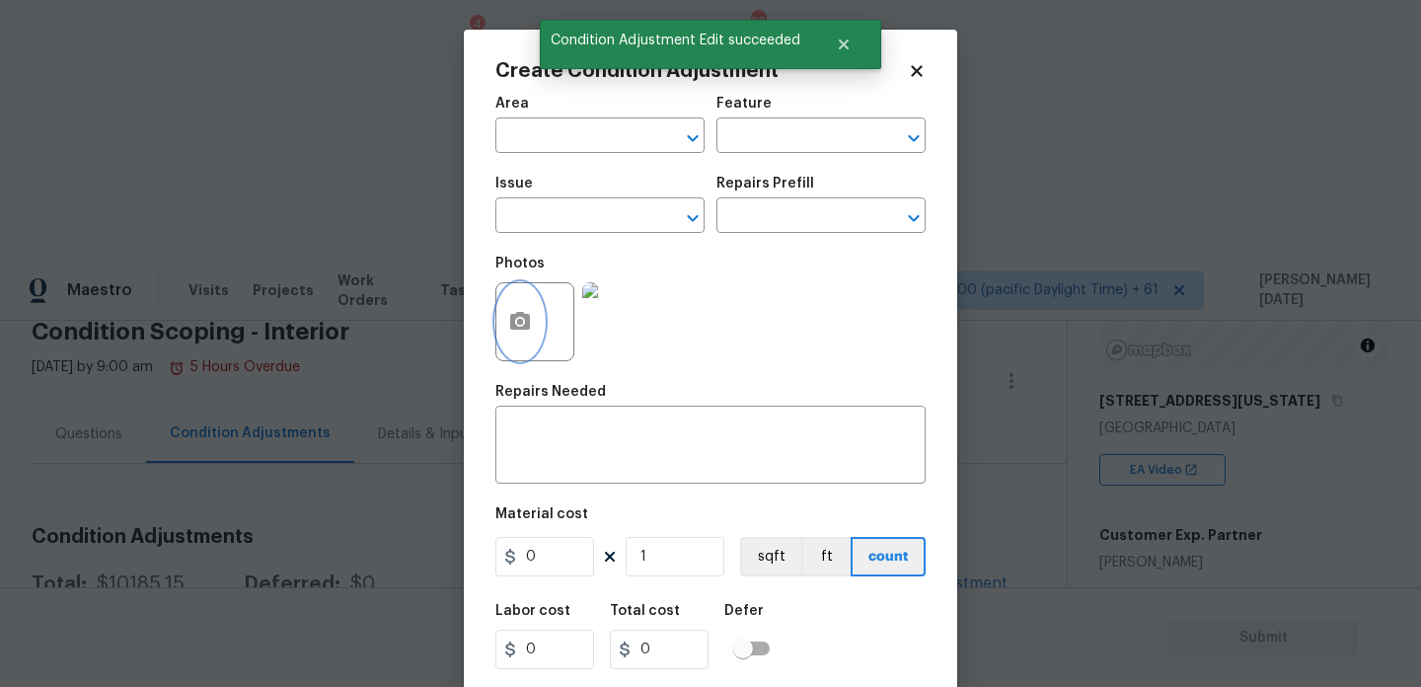
click at [513, 320] on icon "button" at bounding box center [520, 321] width 20 height 18
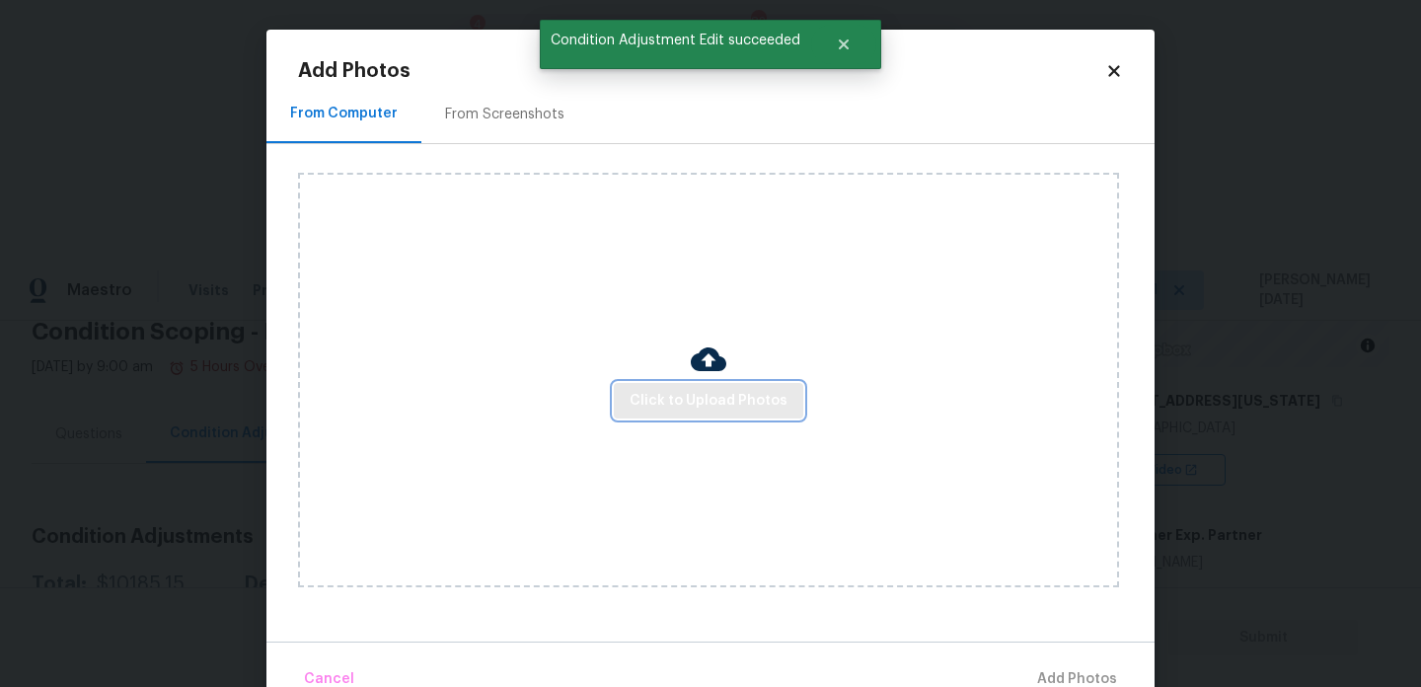
click at [730, 417] on button "Click to Upload Photos" at bounding box center [709, 401] width 190 height 37
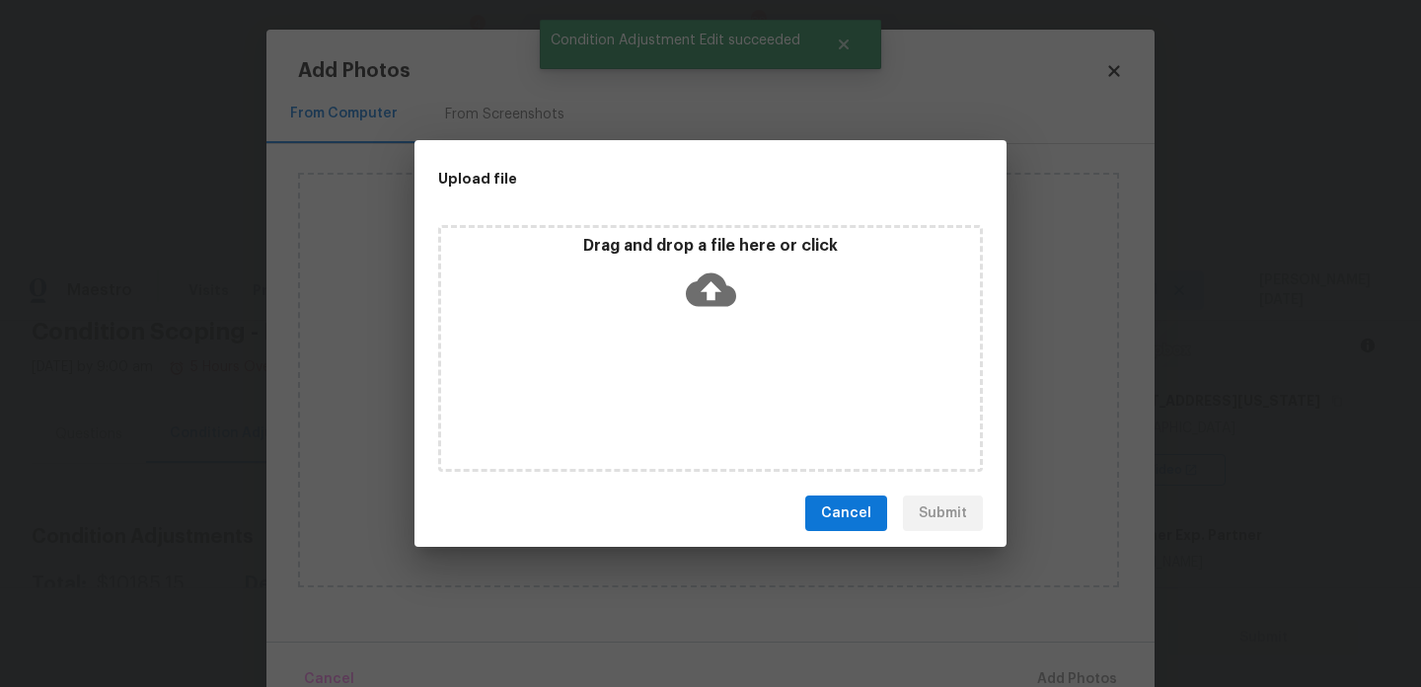
click at [730, 417] on div "Drag and drop a file here or click" at bounding box center [710, 348] width 545 height 247
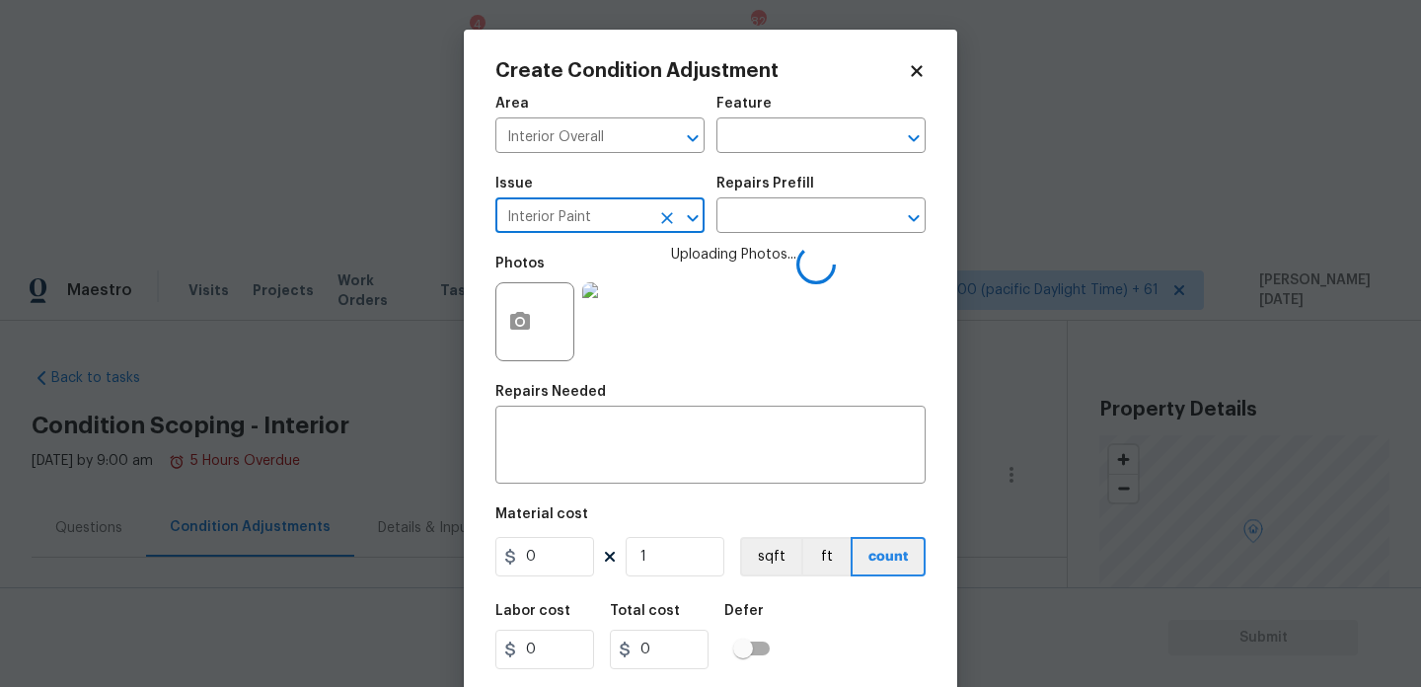
scroll to position [265, 0]
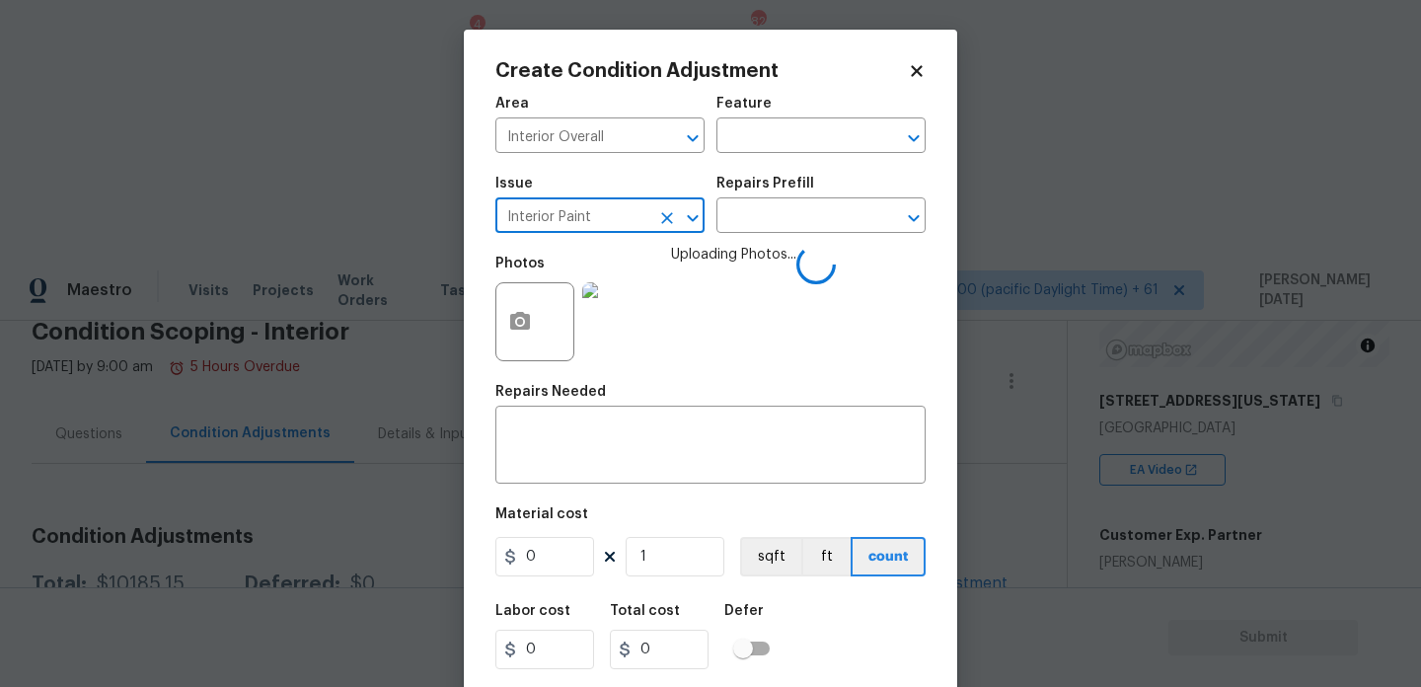
type input "Interior Paint"
click at [744, 192] on div "Repairs Prefill" at bounding box center [821, 190] width 209 height 26
click at [744, 223] on input "text" at bounding box center [794, 217] width 154 height 31
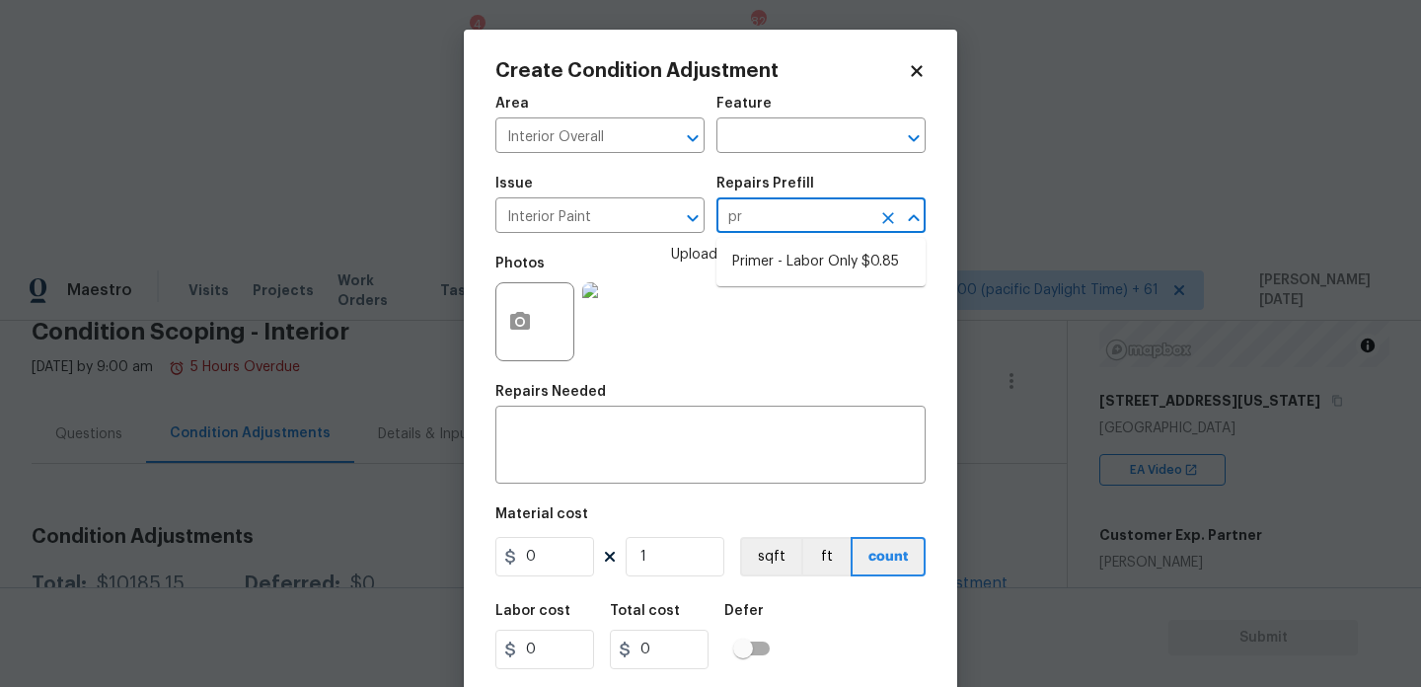
type input "pri"
click at [781, 265] on li "Primer - Labor Only $0.85" at bounding box center [821, 262] width 209 height 33
type input "Overall Paint"
type input "0.85"
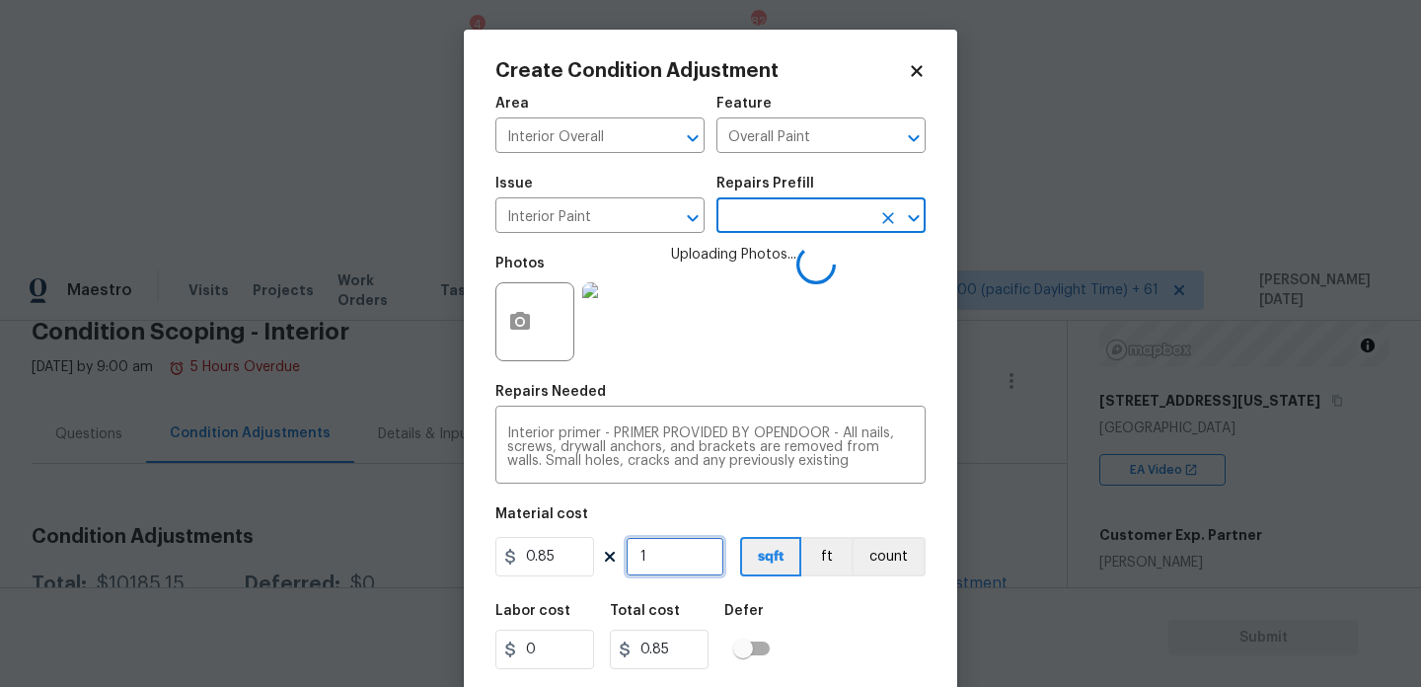
click at [649, 559] on input "1" at bounding box center [675, 556] width 99 height 39
type input "0"
type input "6"
type input "5.1"
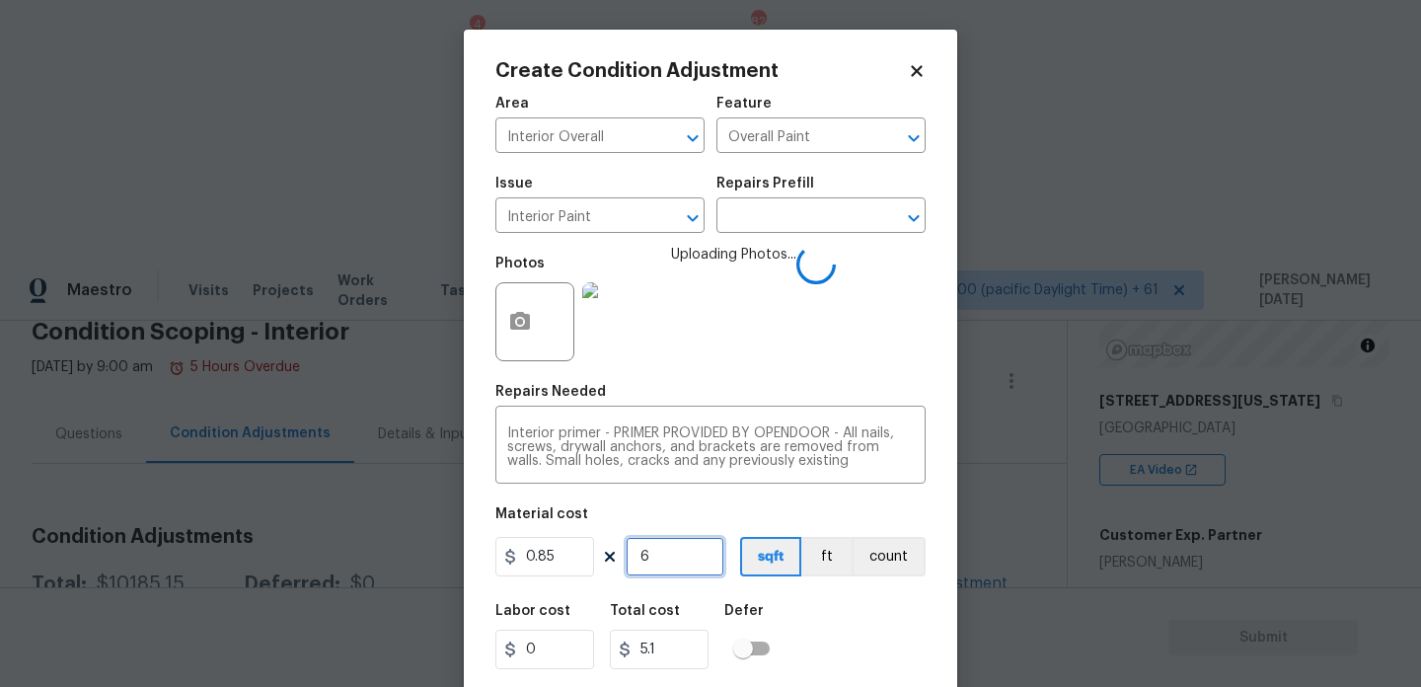
type input "60"
type input "51"
type input "600"
type input "510"
type input "60"
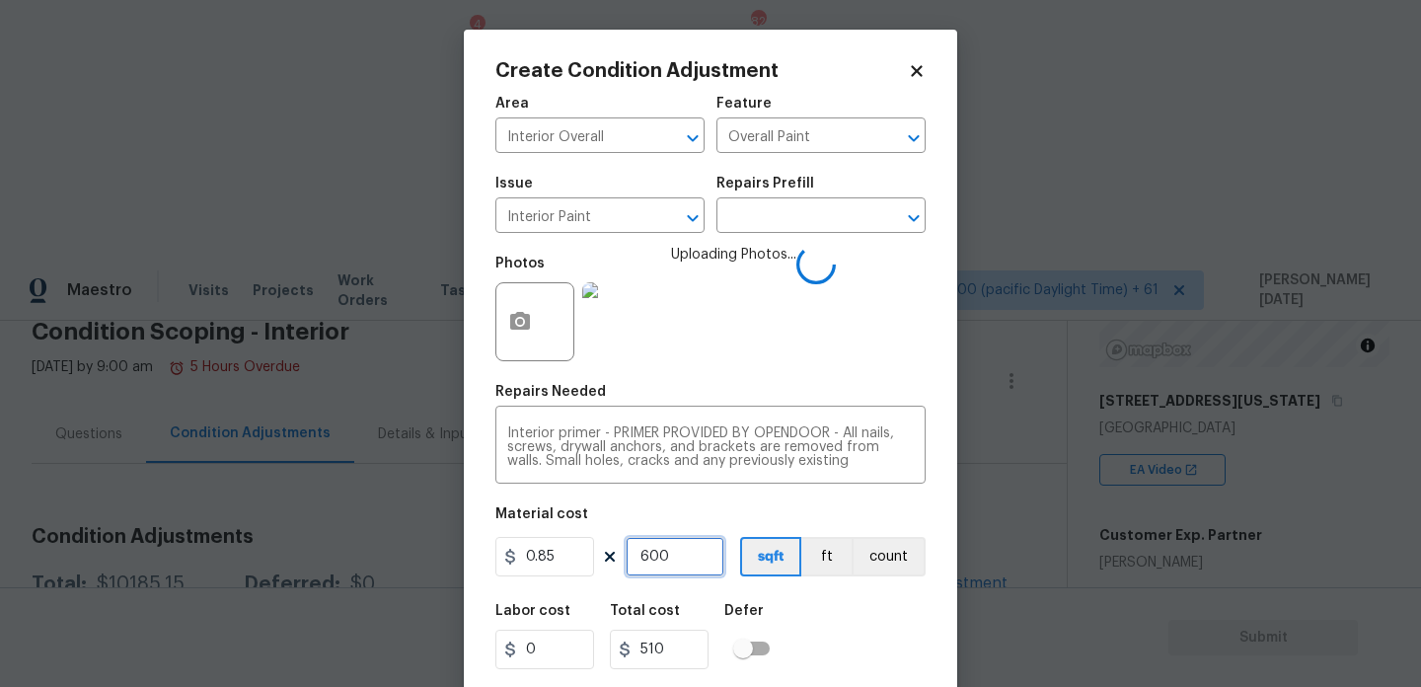
type input "51"
type input "6"
type input "5.1"
type input "0"
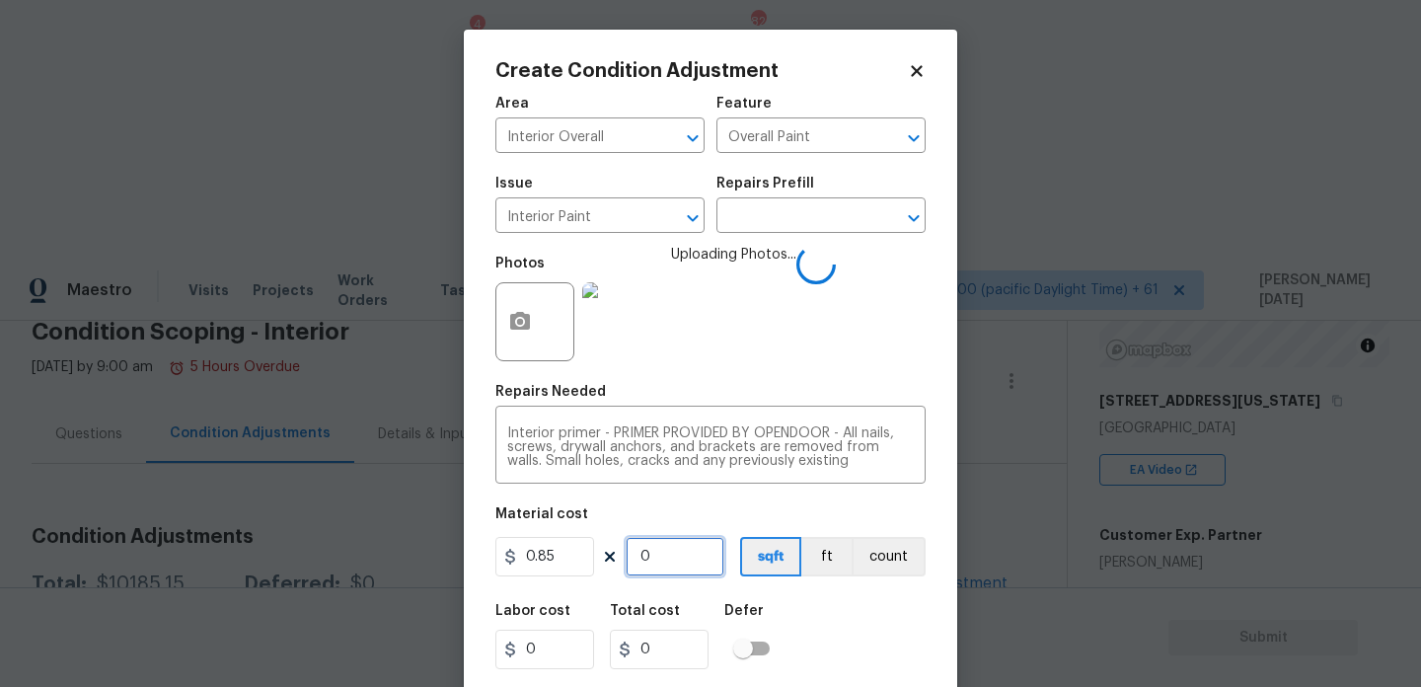
type input "7"
type input "5.95"
type input "70"
type input "59.5"
type input "700"
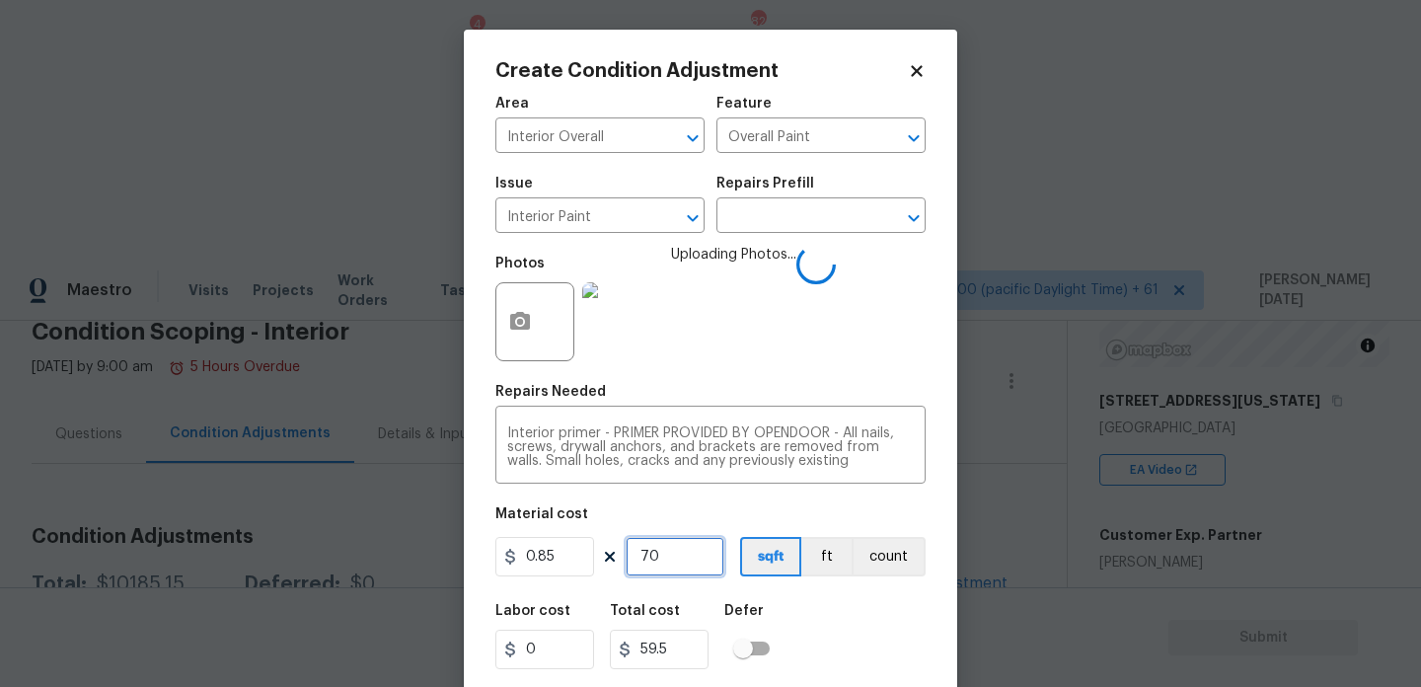
type input "595"
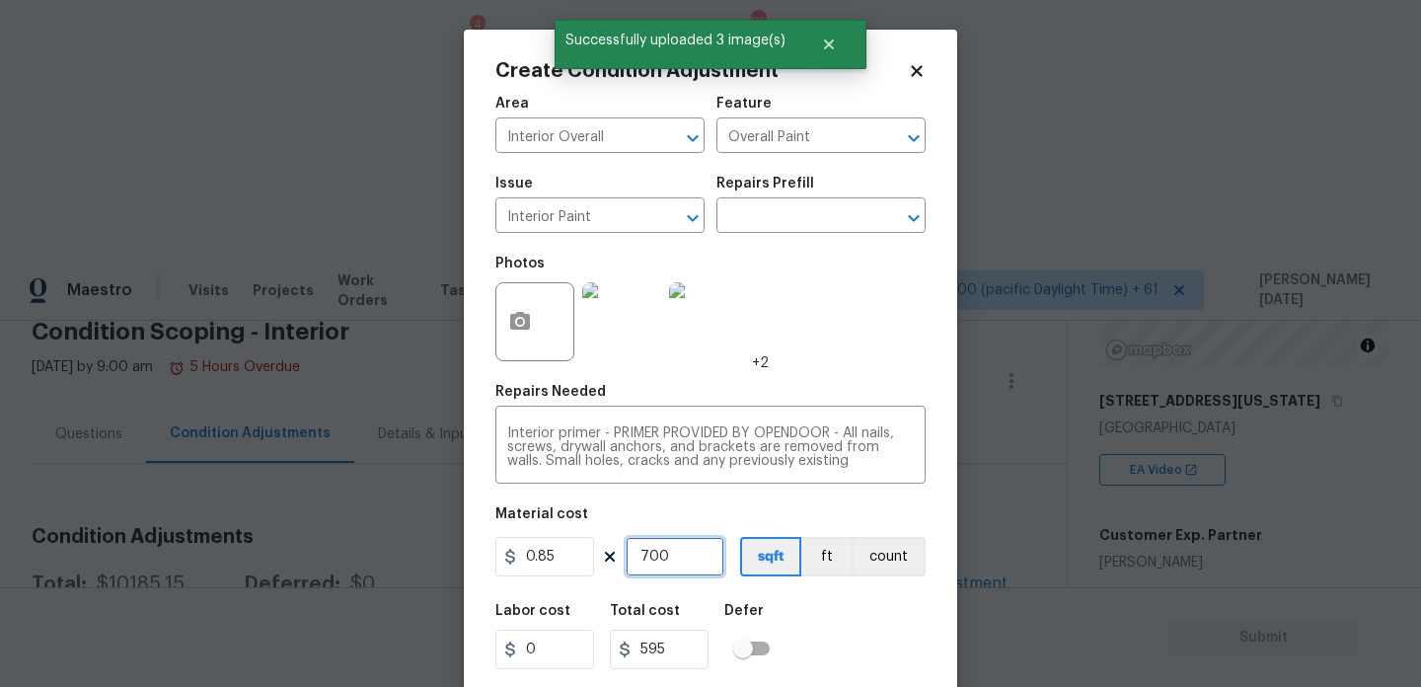
type input "700"
click at [805, 317] on div "Photos +2" at bounding box center [710, 309] width 430 height 128
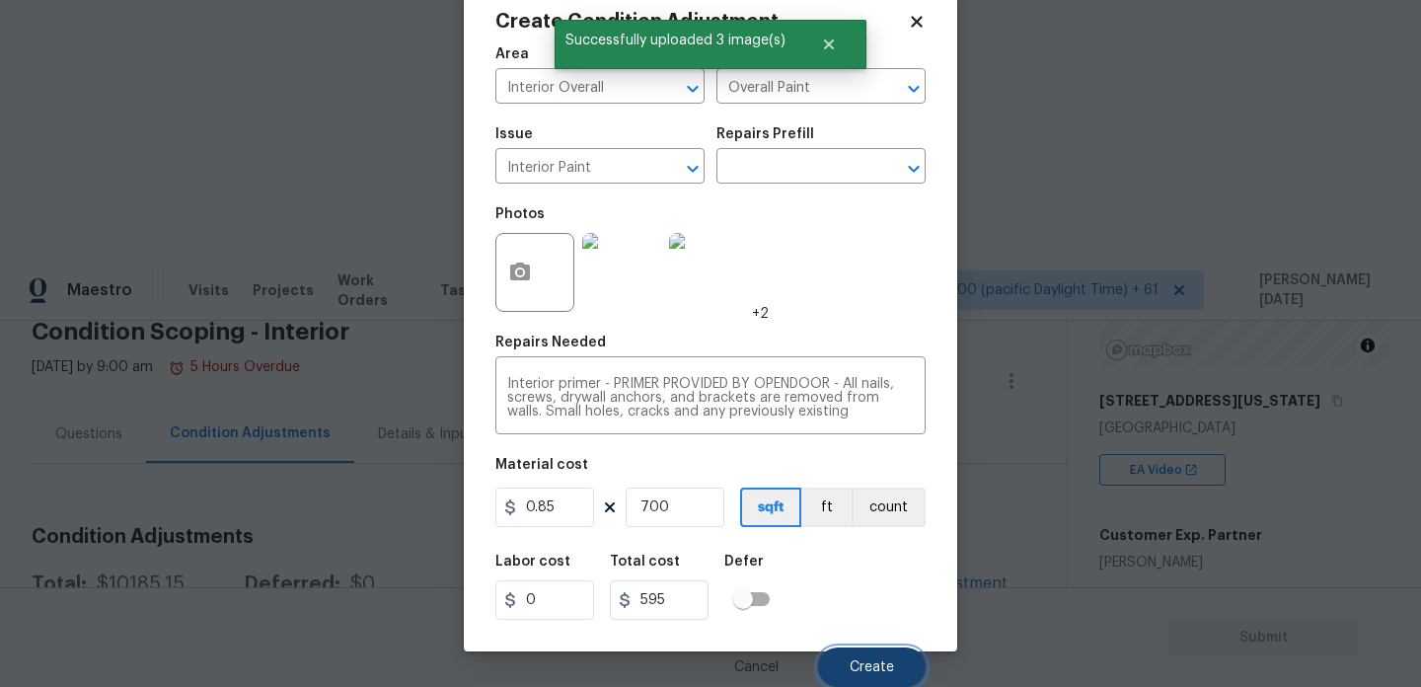
click at [867, 655] on button "Create" at bounding box center [872, 666] width 108 height 39
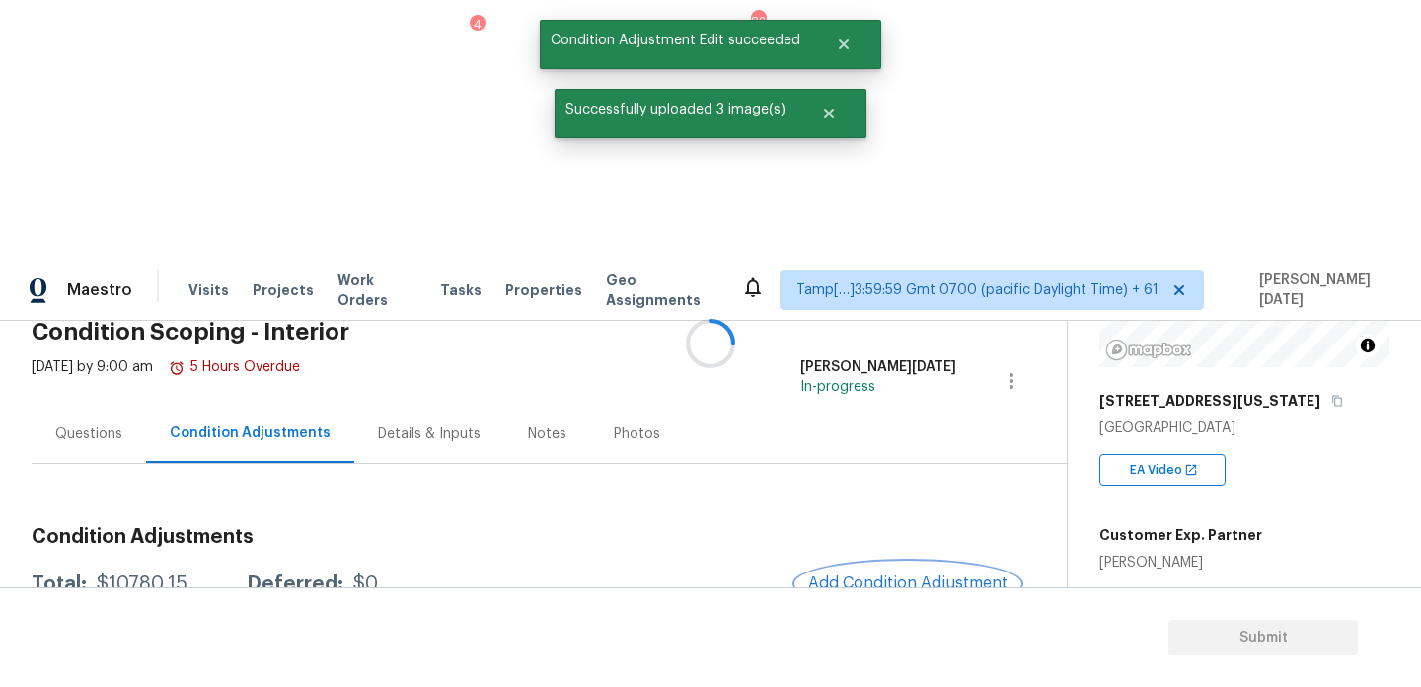
scroll to position [0, 0]
click at [888, 563] on button "Add Condition Adjustment" at bounding box center [907, 583] width 223 height 41
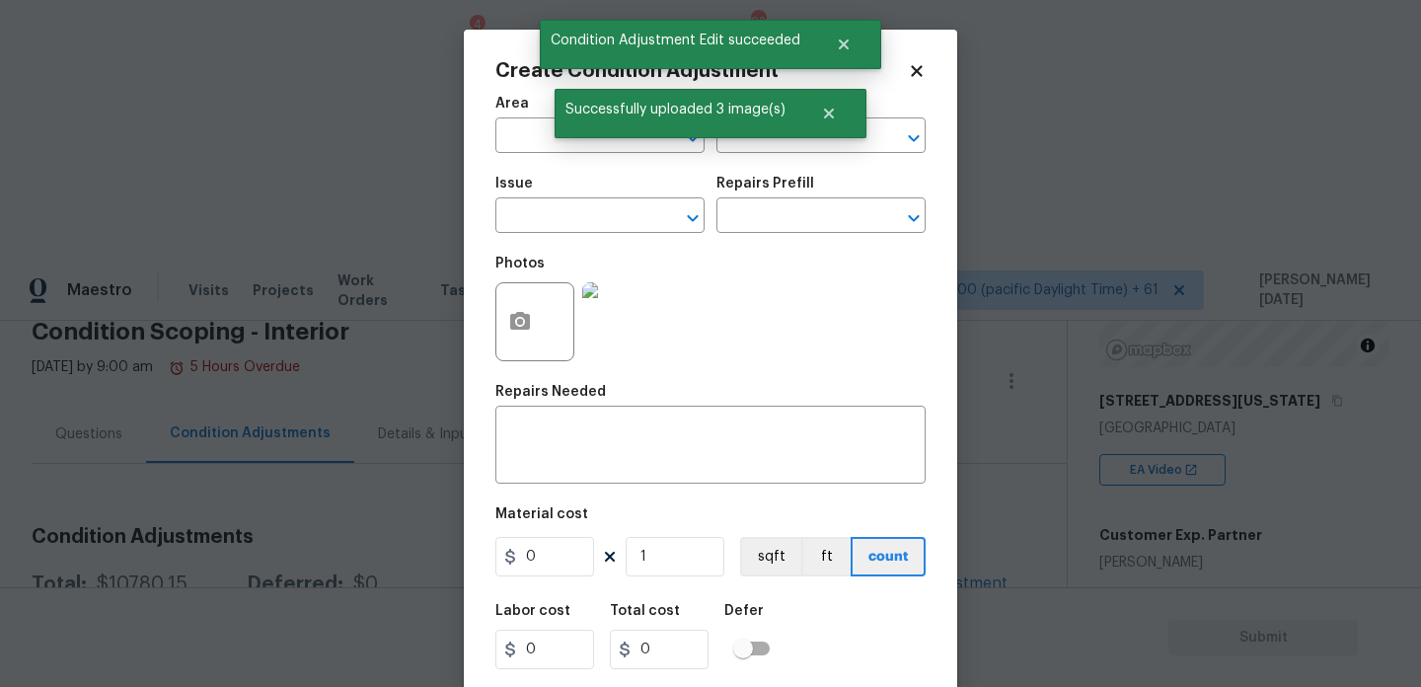
click at [493, 322] on div "Create Condition Adjustment Area ​ Feature ​ Issue ​ Repairs Prefill ​ Photos R…" at bounding box center [710, 365] width 493 height 671
click at [528, 334] on icon "button" at bounding box center [520, 322] width 24 height 24
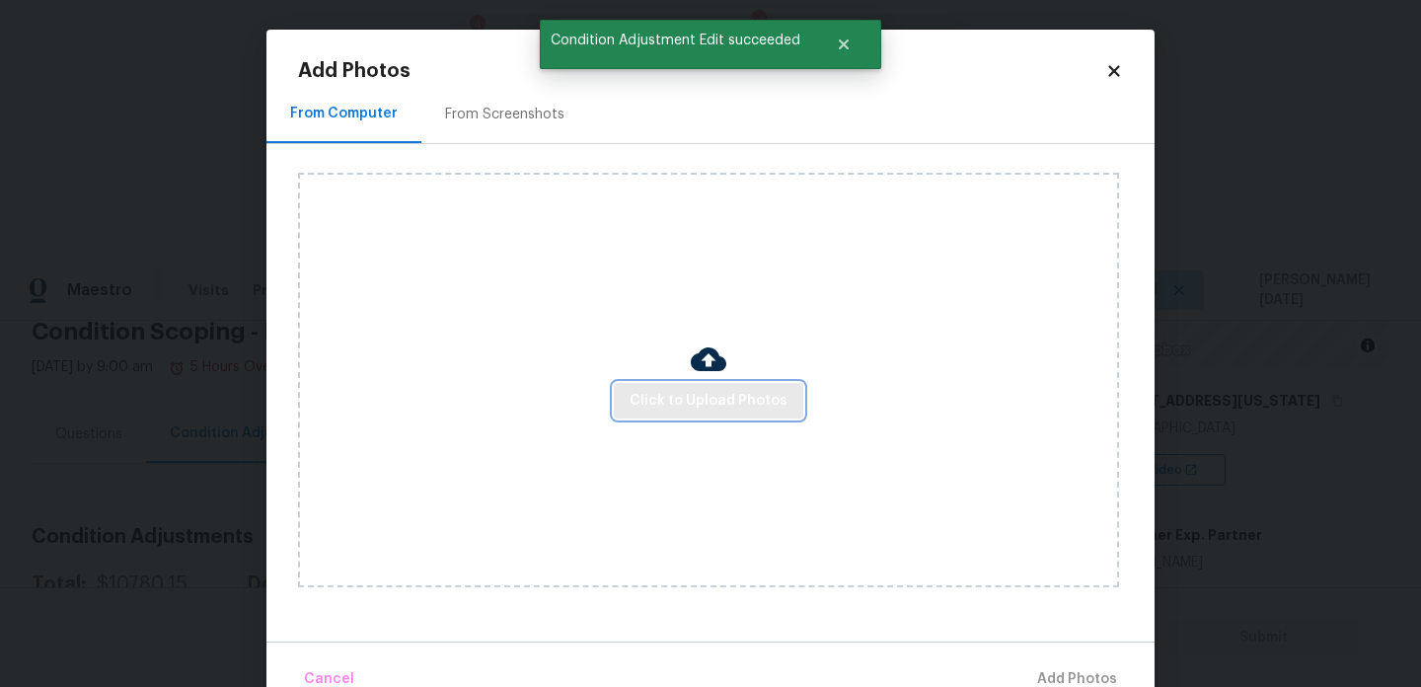
click at [688, 393] on span "Click to Upload Photos" at bounding box center [709, 401] width 158 height 25
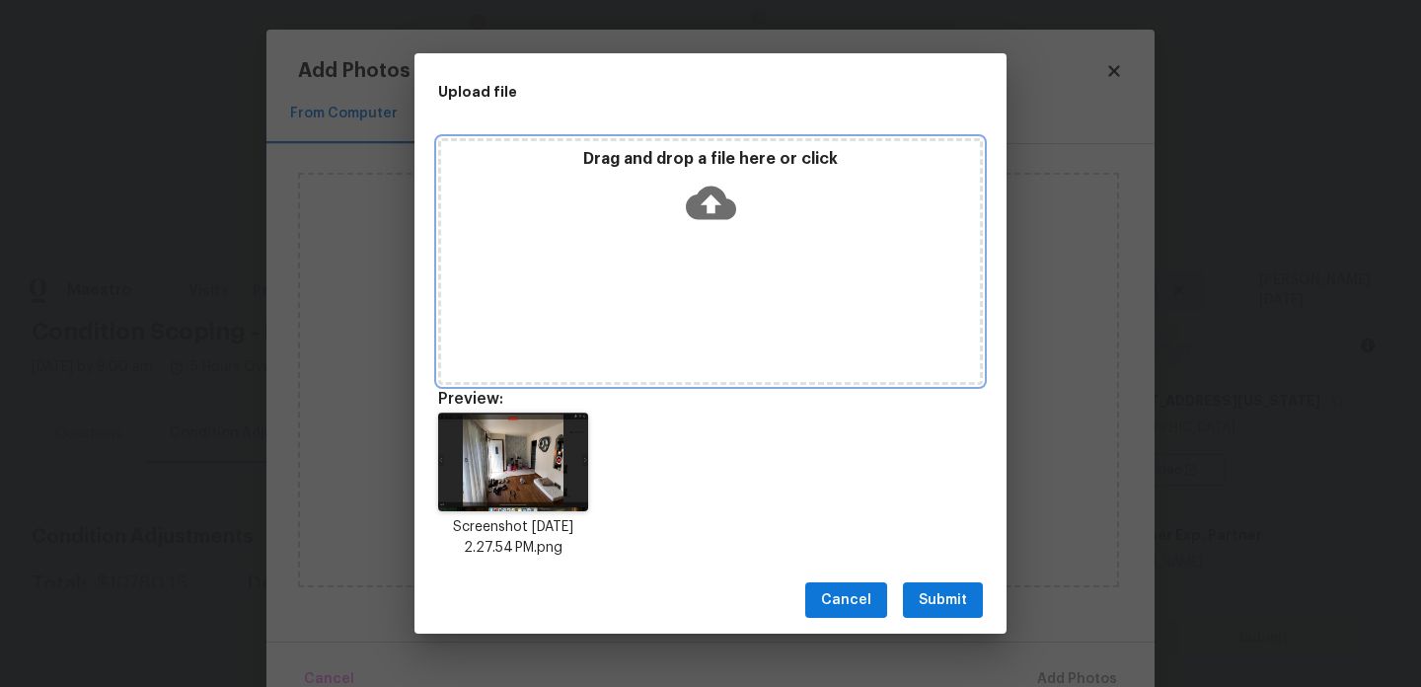
click at [614, 201] on div "Drag and drop a file here or click" at bounding box center [710, 191] width 539 height 85
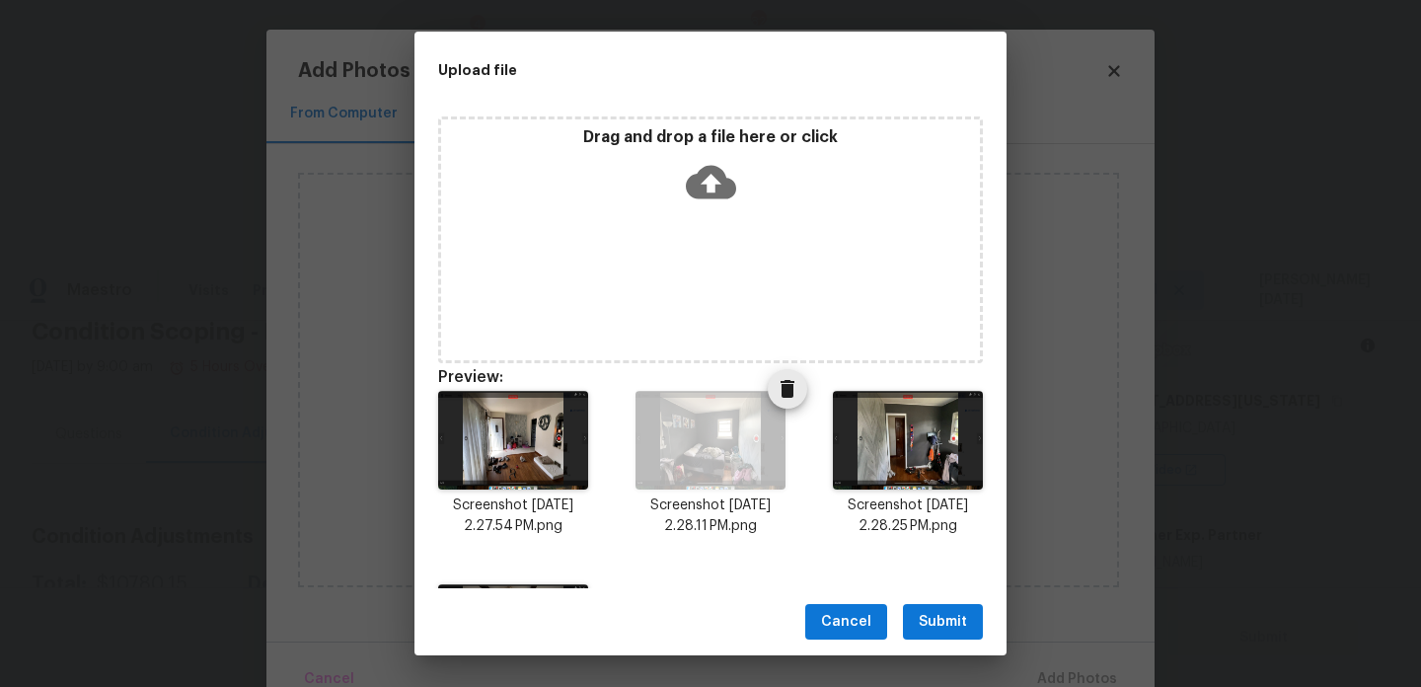
scroll to position [166, 0]
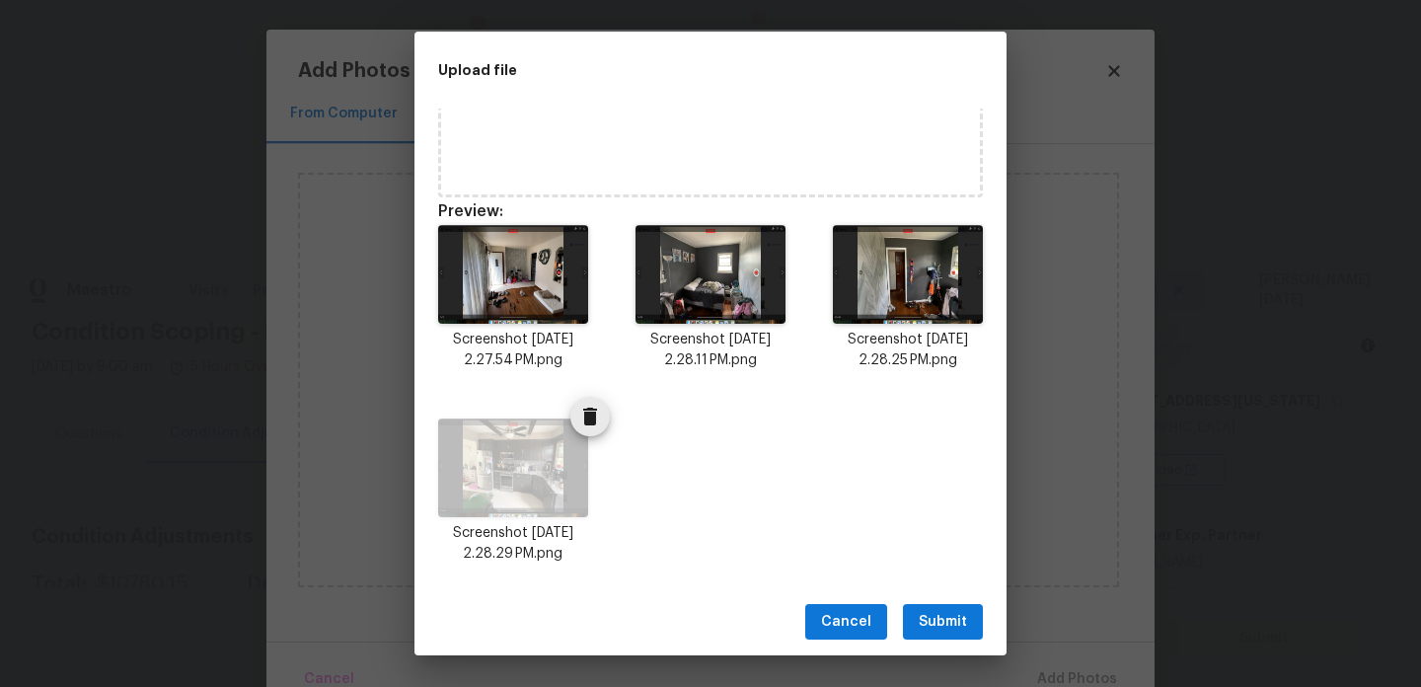
click at [591, 420] on icon "Delete" at bounding box center [590, 417] width 14 height 18
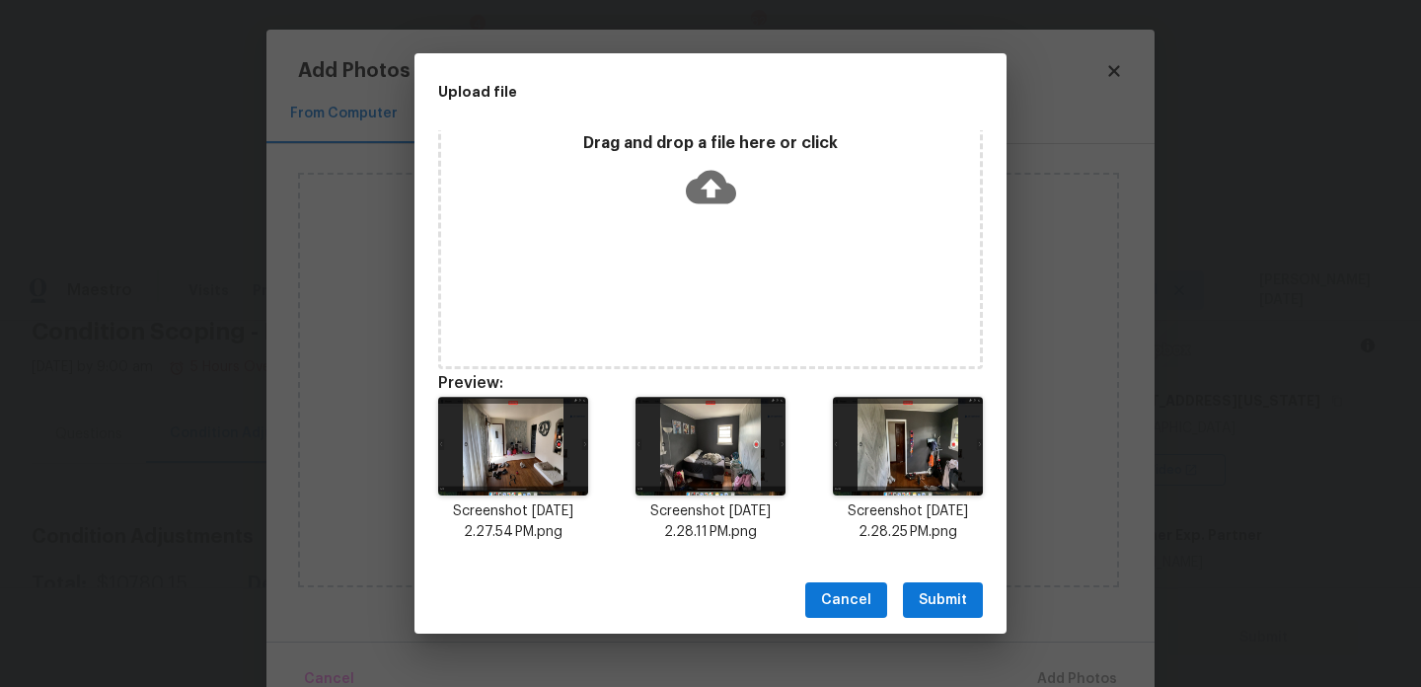
scroll to position [16, 0]
click at [936, 600] on span "Submit" at bounding box center [943, 600] width 48 height 25
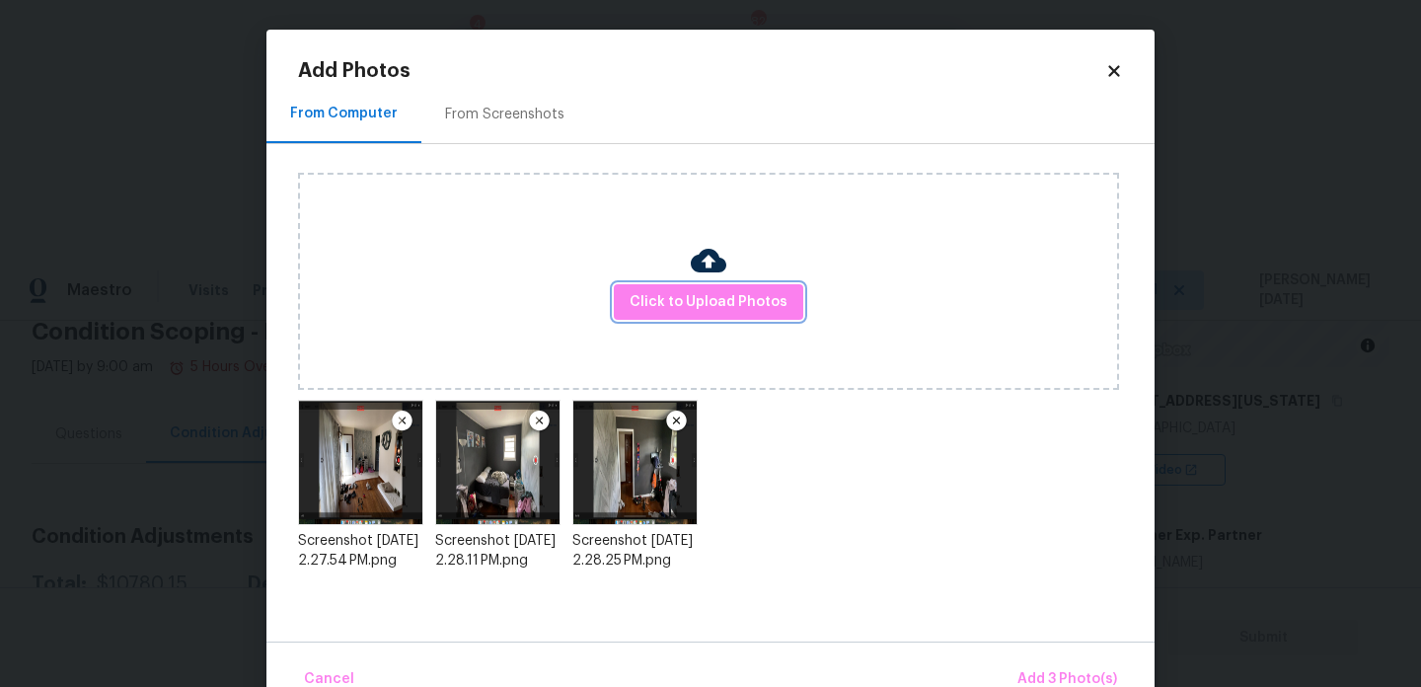
scroll to position [43, 0]
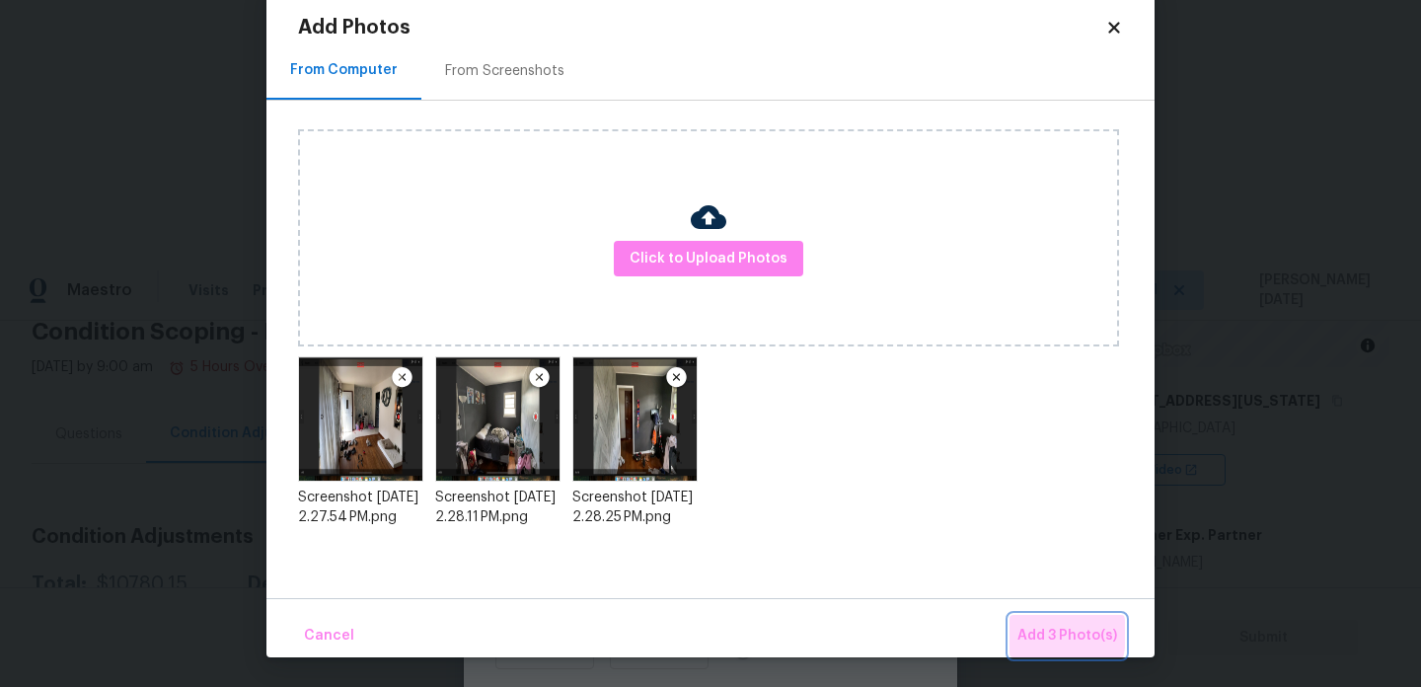
click at [1025, 634] on span "Add 3 Photo(s)" at bounding box center [1068, 636] width 100 height 25
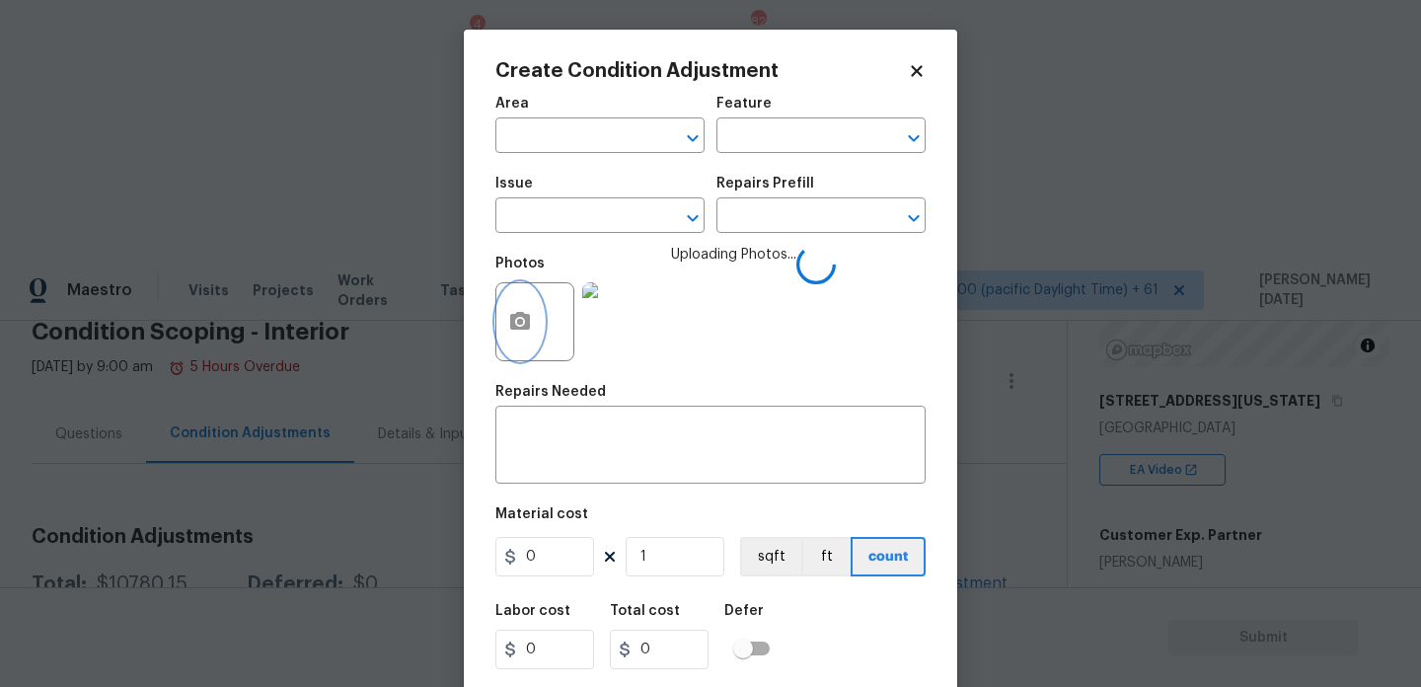
scroll to position [0, 0]
click at [533, 140] on input "text" at bounding box center [572, 137] width 154 height 31
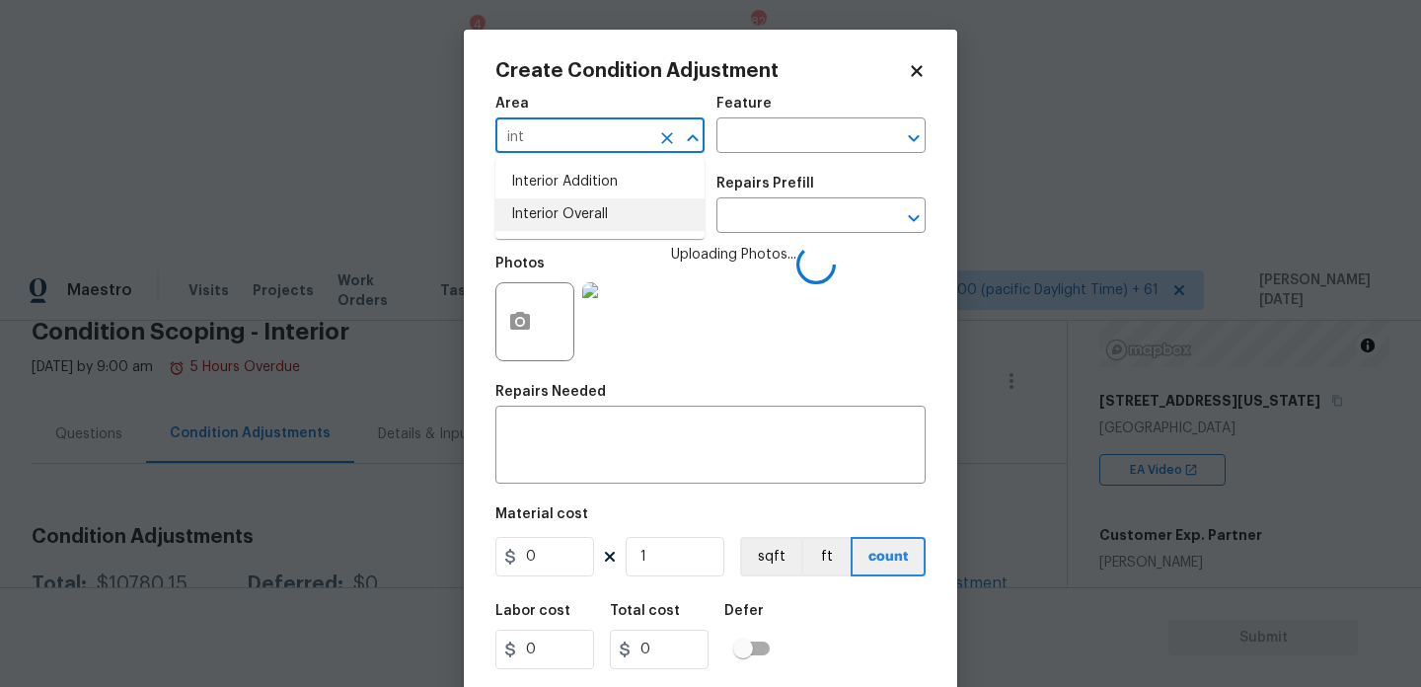
click at [552, 212] on li "Interior Overall" at bounding box center [599, 214] width 209 height 33
type input "Interior Overall"
click at [552, 212] on input "text" at bounding box center [572, 217] width 154 height 31
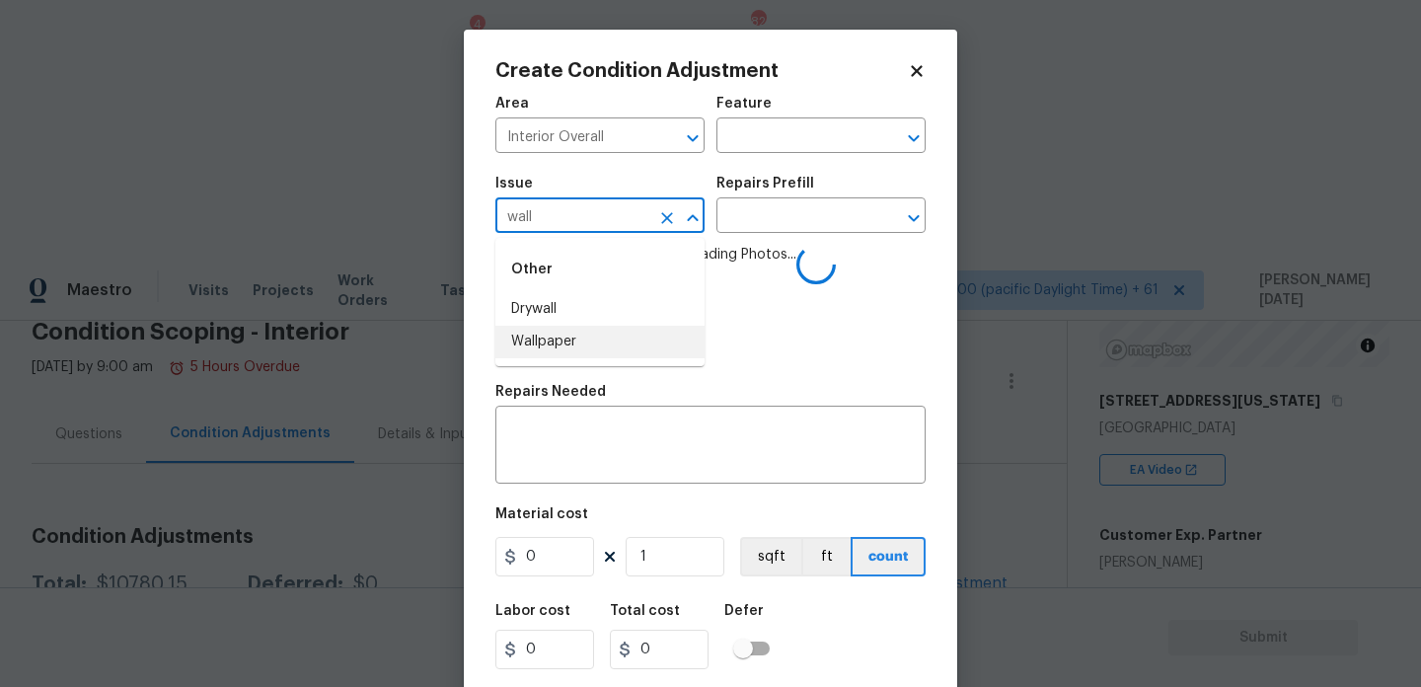
click at [565, 341] on li "Wallpaper" at bounding box center [599, 342] width 209 height 33
type input "Wallpaper"
click at [753, 251] on span "Uploading Photos..." at bounding box center [733, 309] width 125 height 128
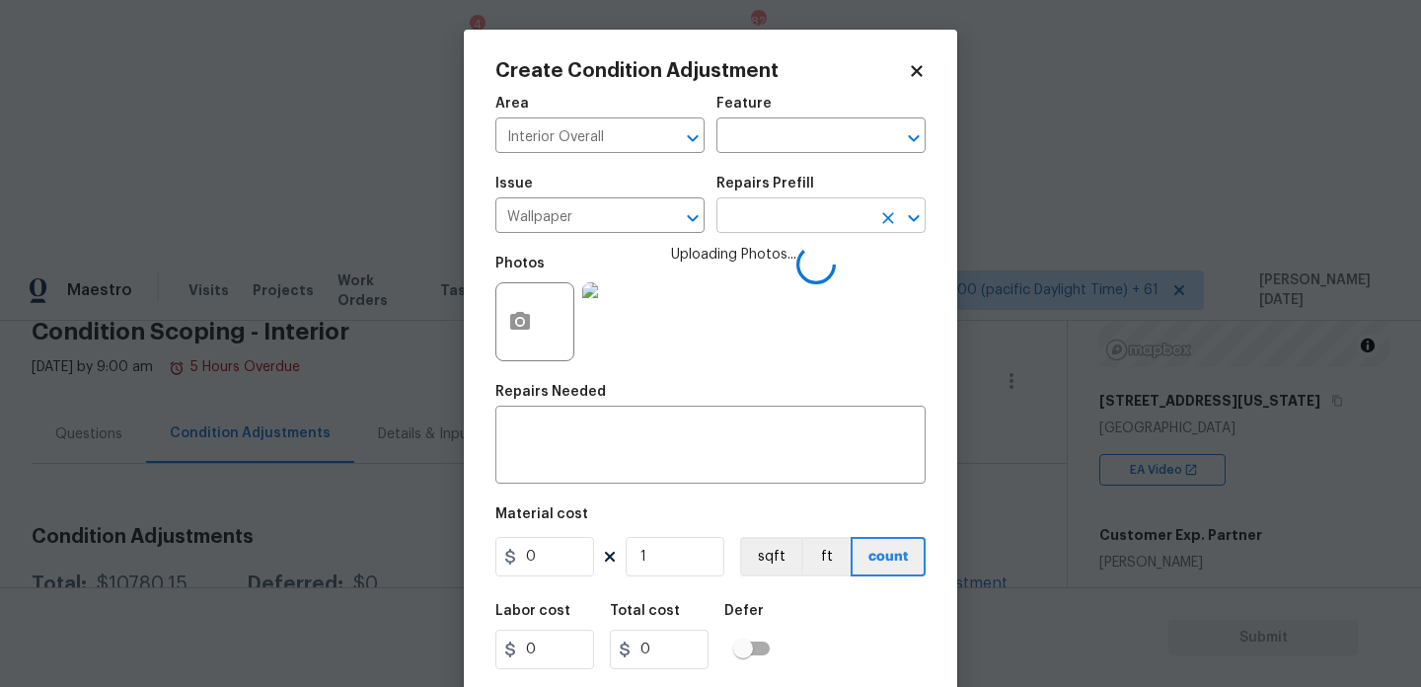
click at [809, 218] on input "text" at bounding box center [794, 217] width 154 height 31
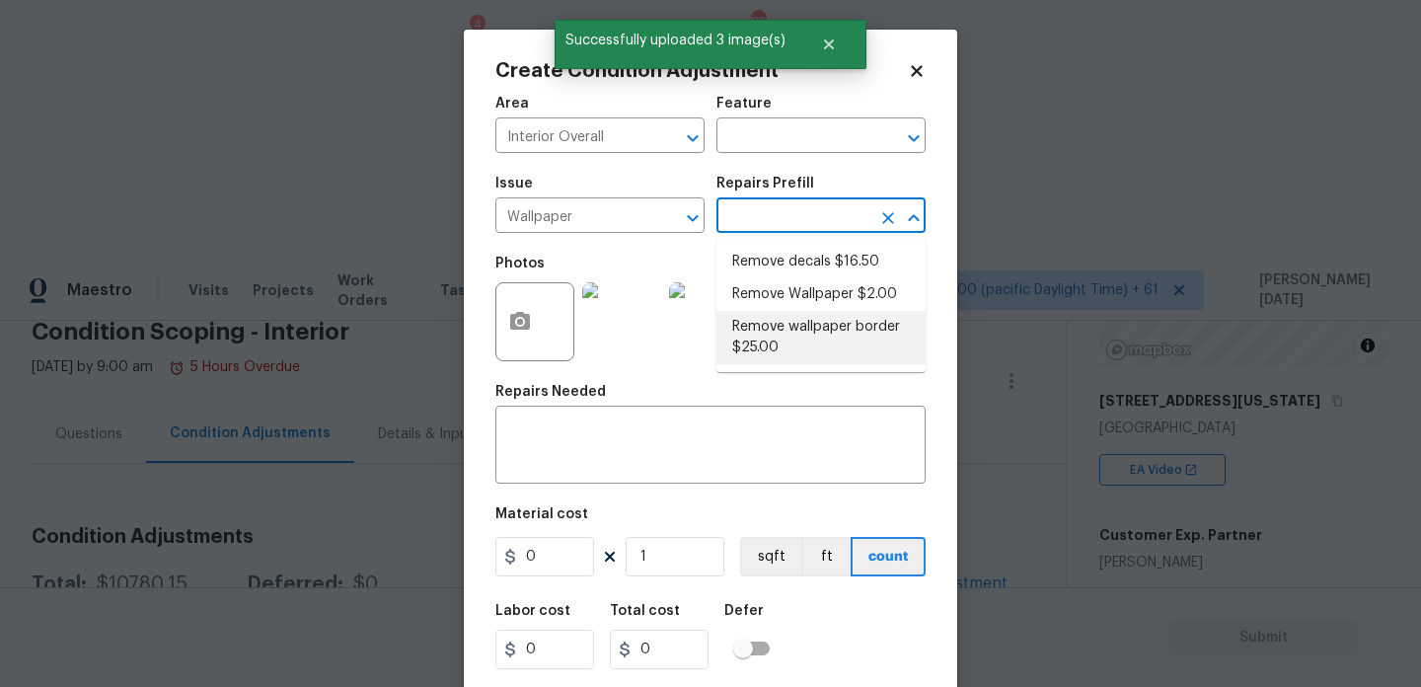
click at [808, 325] on li "Remove wallpaper border $25.00" at bounding box center [821, 337] width 209 height 53
type input "Walls and Ceiling"
type textarea "Remove wallpaper border in rooms/areas identified by HPM, texture to match, and…"
type input "25"
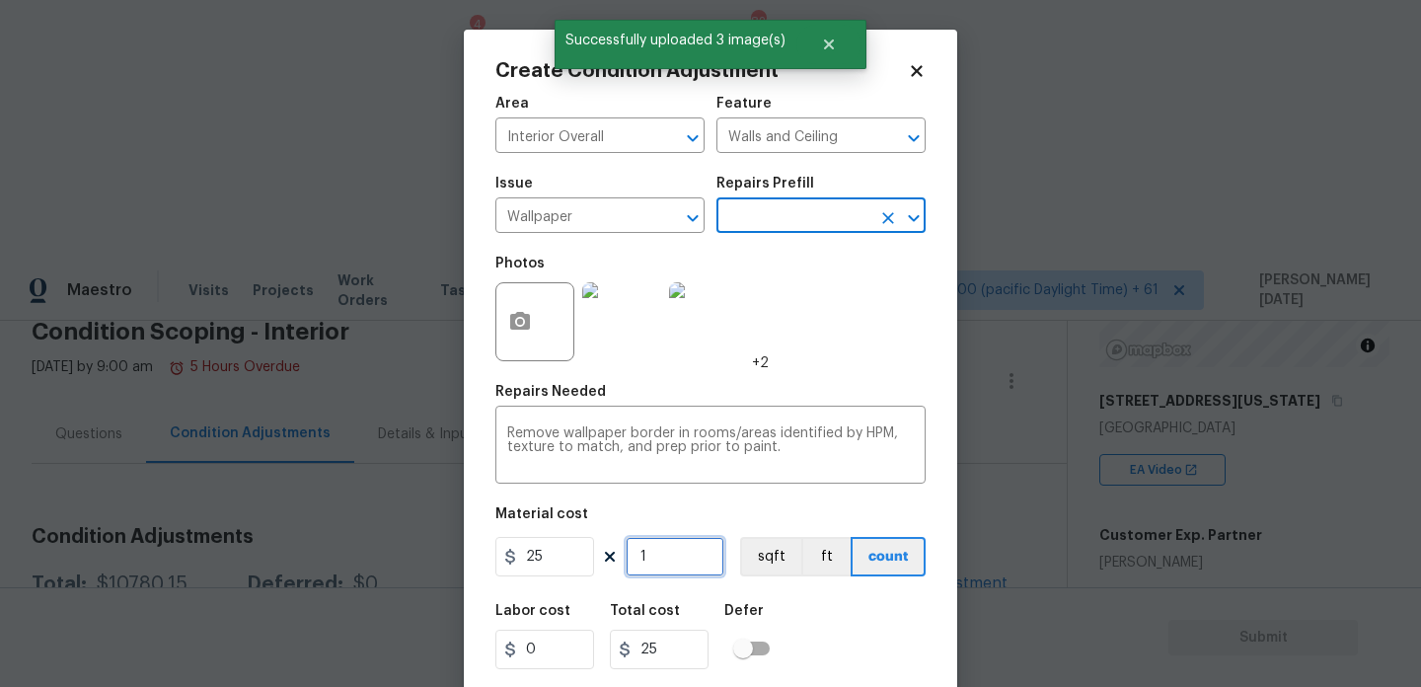
click at [664, 571] on input "1" at bounding box center [675, 556] width 99 height 39
click at [797, 220] on input "text" at bounding box center [794, 217] width 154 height 31
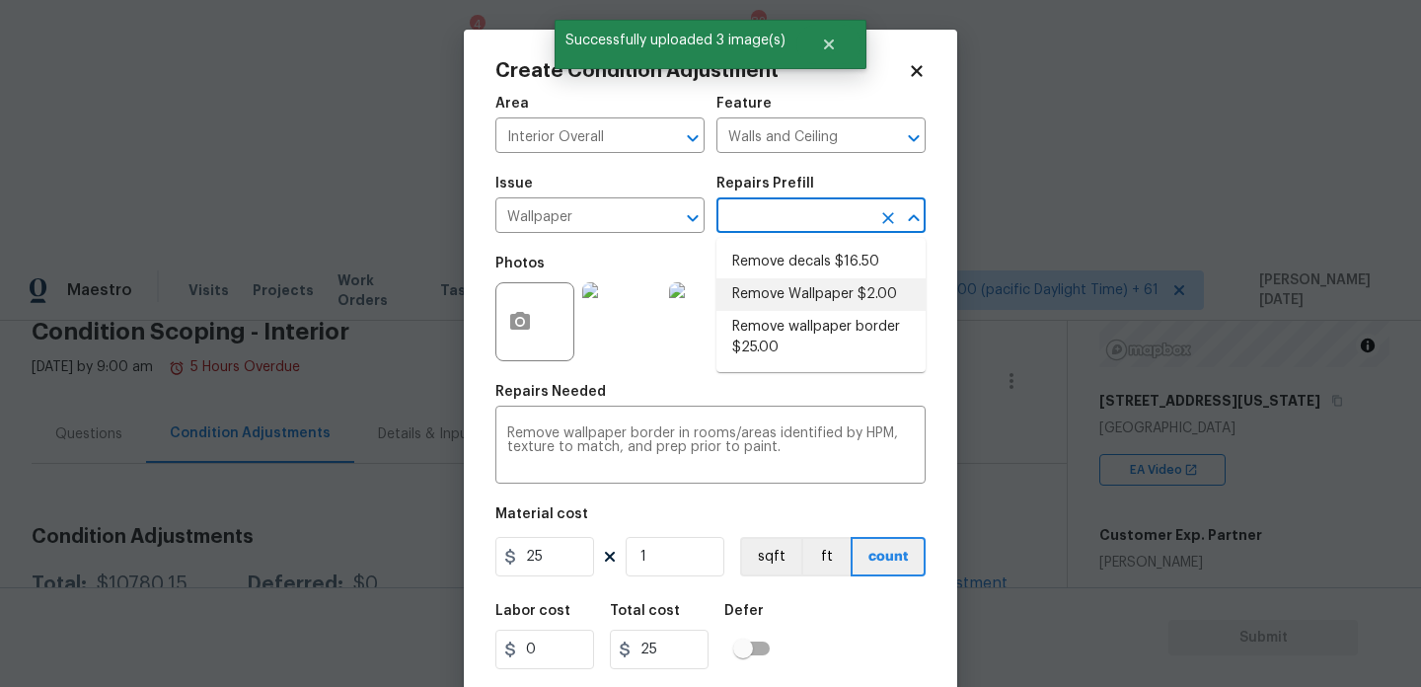
click at [803, 295] on li "Remove Wallpaper $2.00" at bounding box center [821, 294] width 209 height 33
type textarea "Remove wallpaper and texture walls to best match existing conditions"
type input "2"
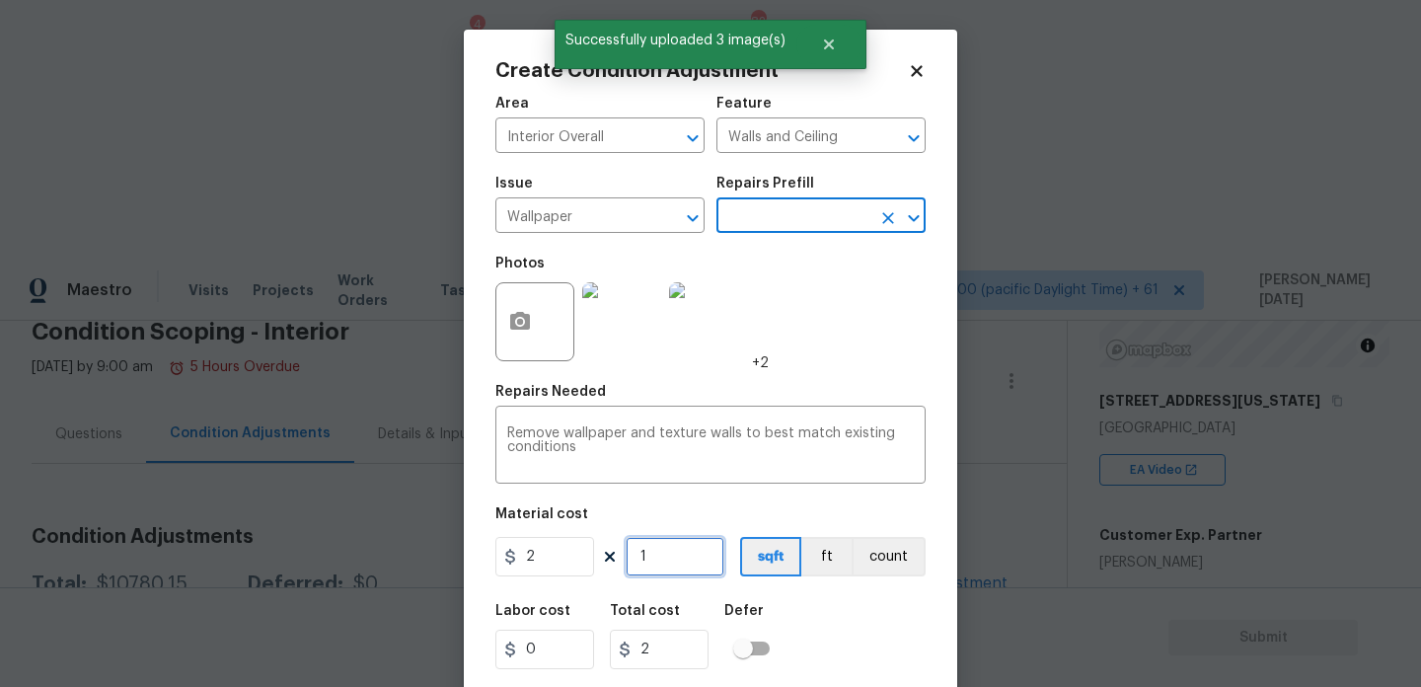
click at [669, 562] on input "1" at bounding box center [675, 556] width 99 height 39
type input "0"
type input "3"
type input "6"
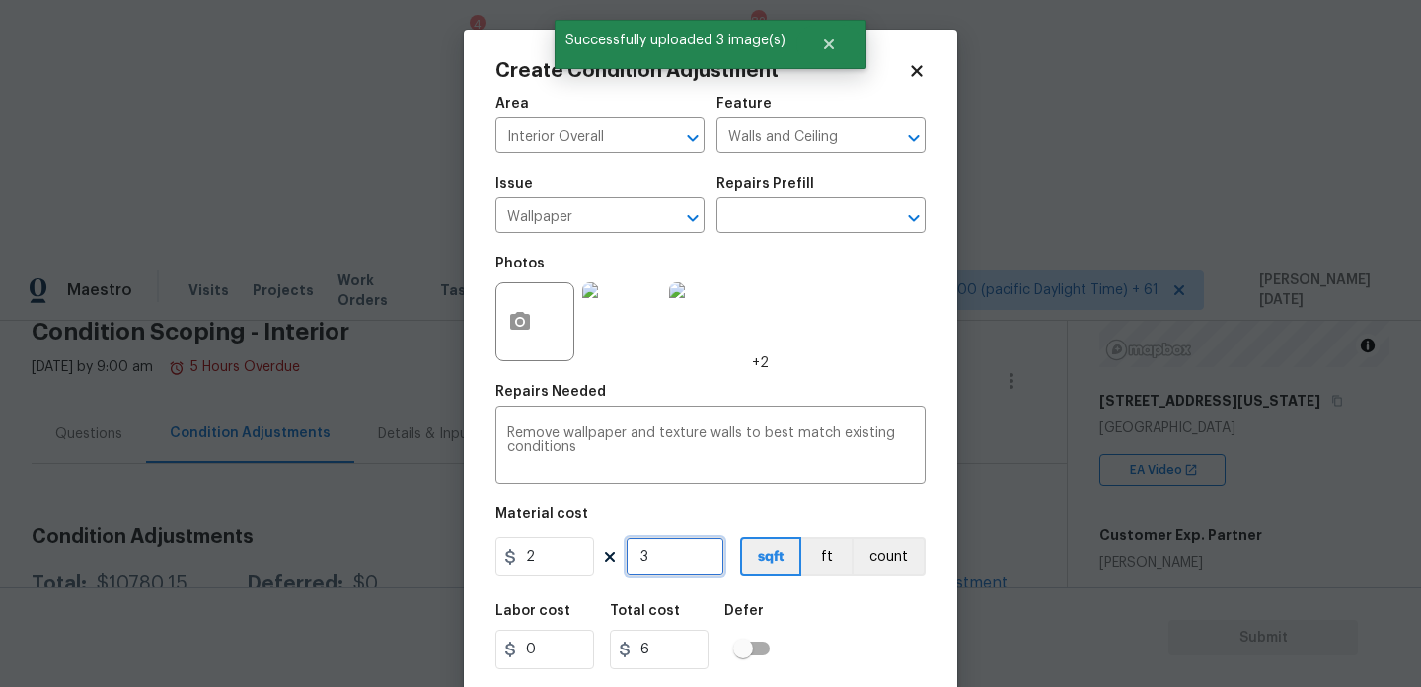
type input "30"
type input "60"
type input "300"
type input "600"
type input "30"
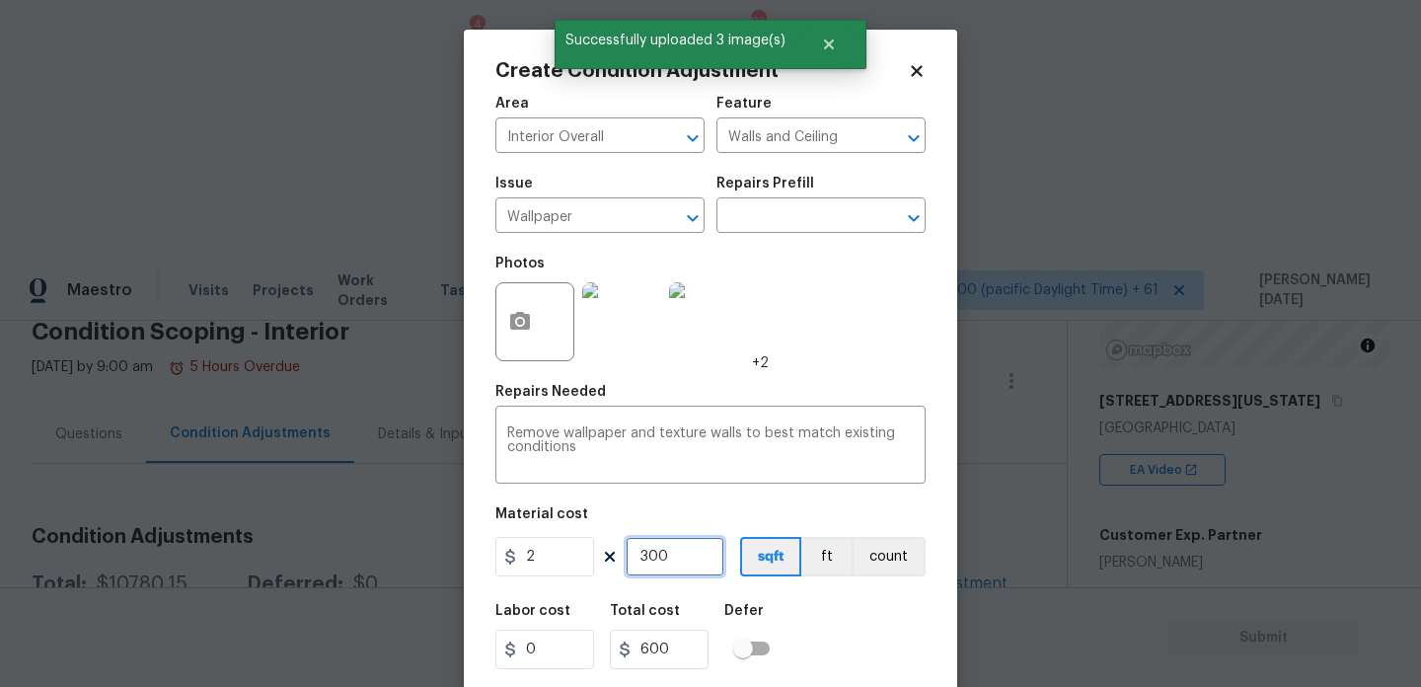
type input "60"
type input "3"
type input "6"
type input "0"
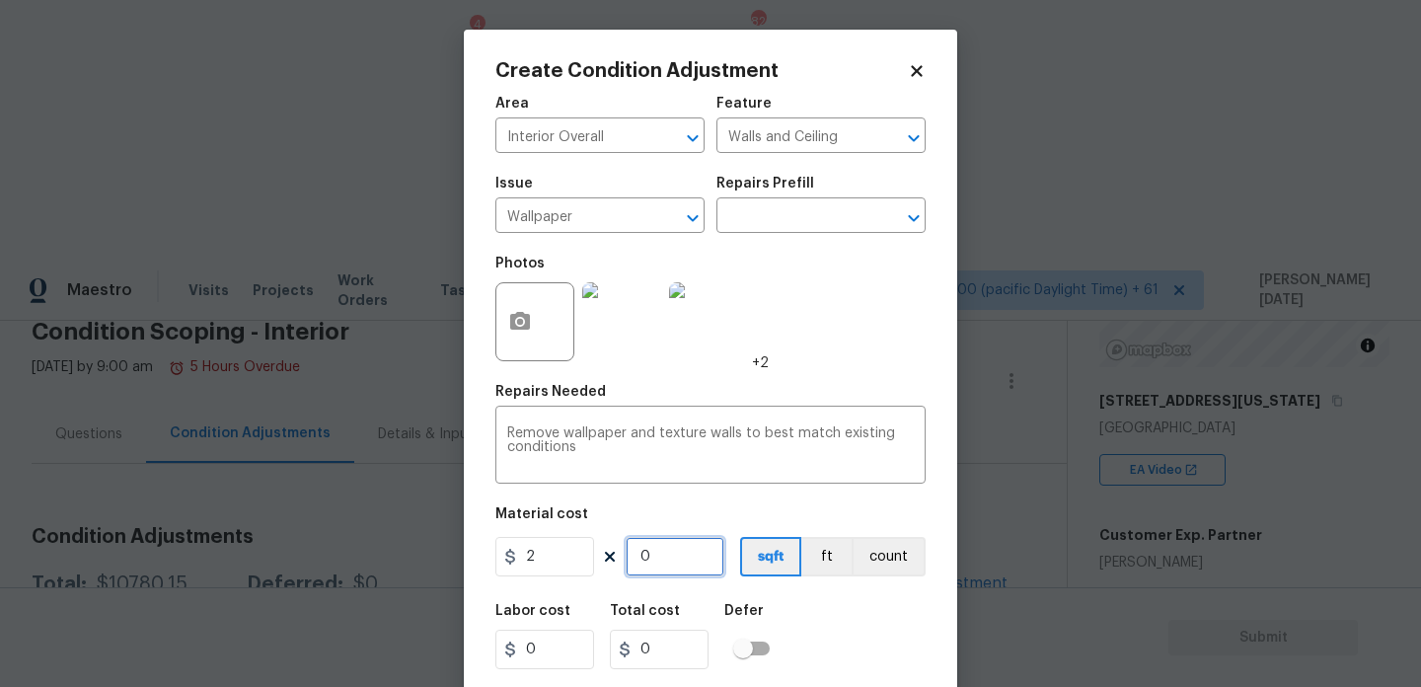
type input "4"
type input "8"
type input "40"
type input "80"
type input "400"
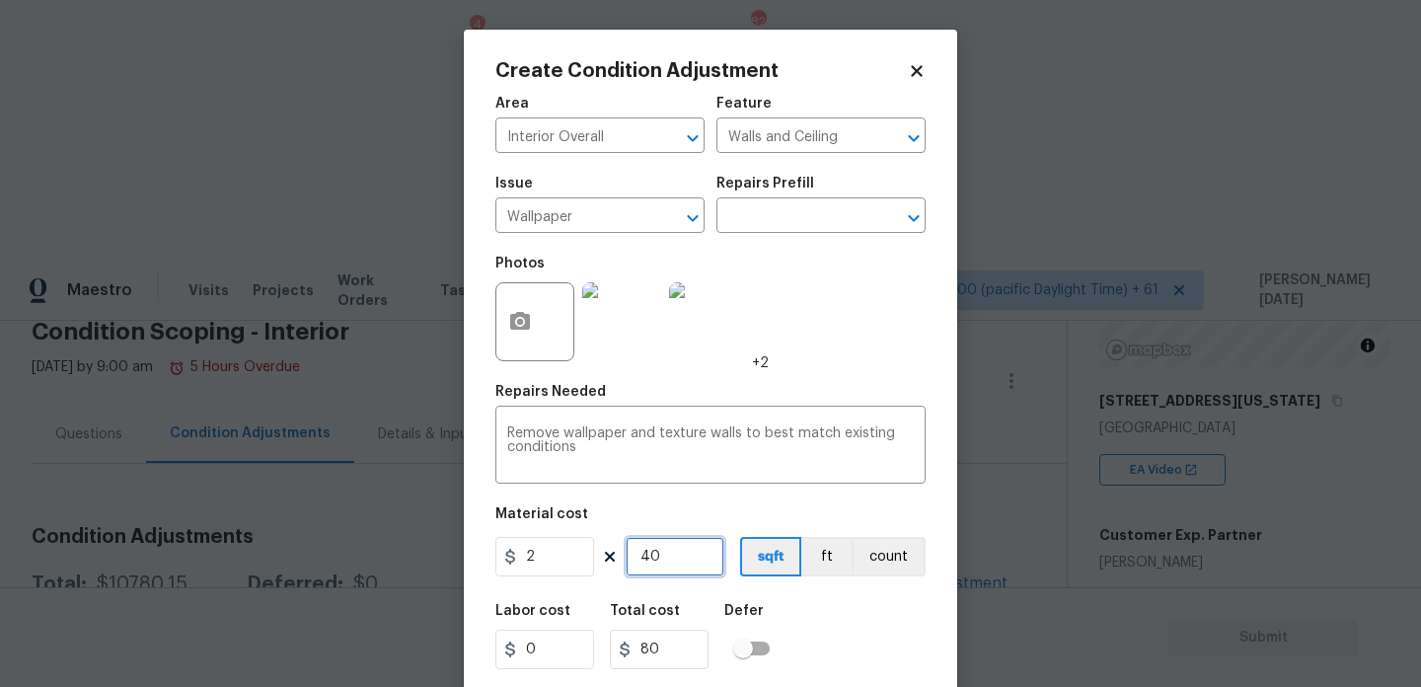
type input "800"
type input "400"
click at [839, 378] on div "Area Interior Overall ​ Feature Walls and Ceiling ​ Issue Wallpaper ​ Repairs P…" at bounding box center [710, 410] width 430 height 651
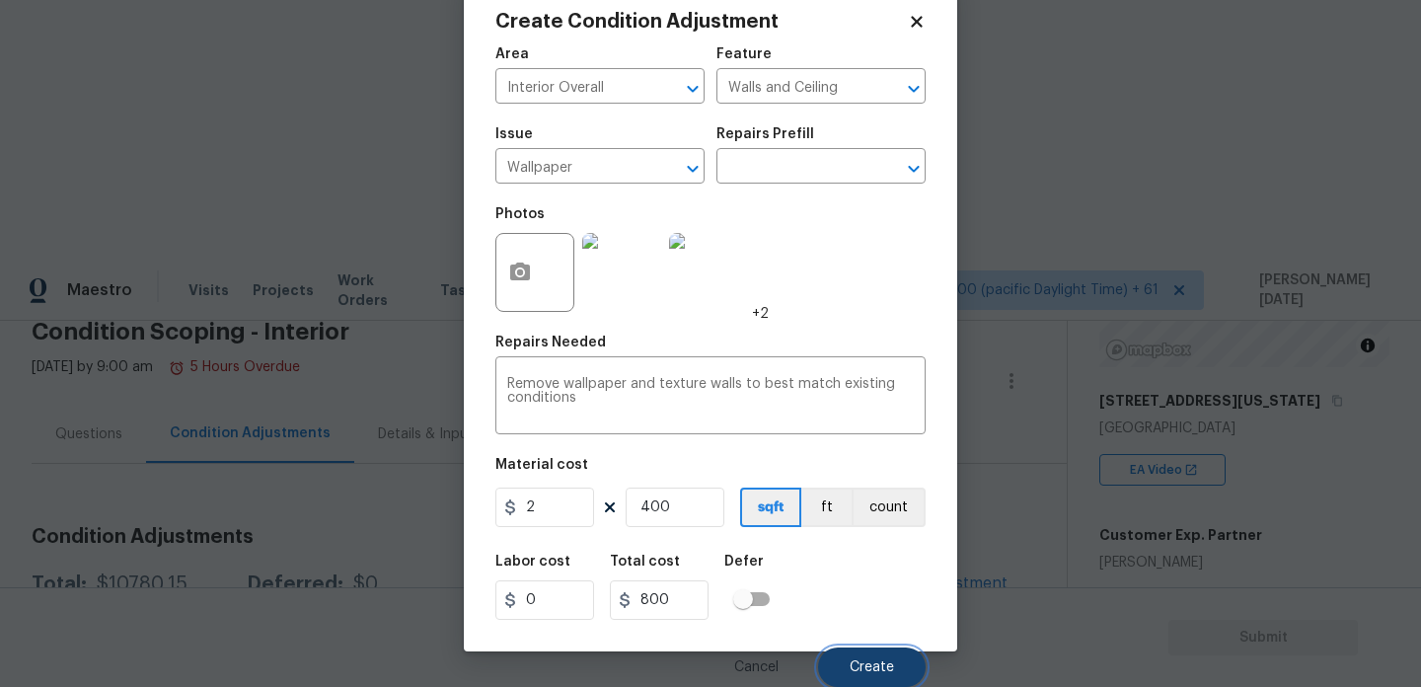
click at [852, 668] on span "Create" at bounding box center [872, 667] width 44 height 15
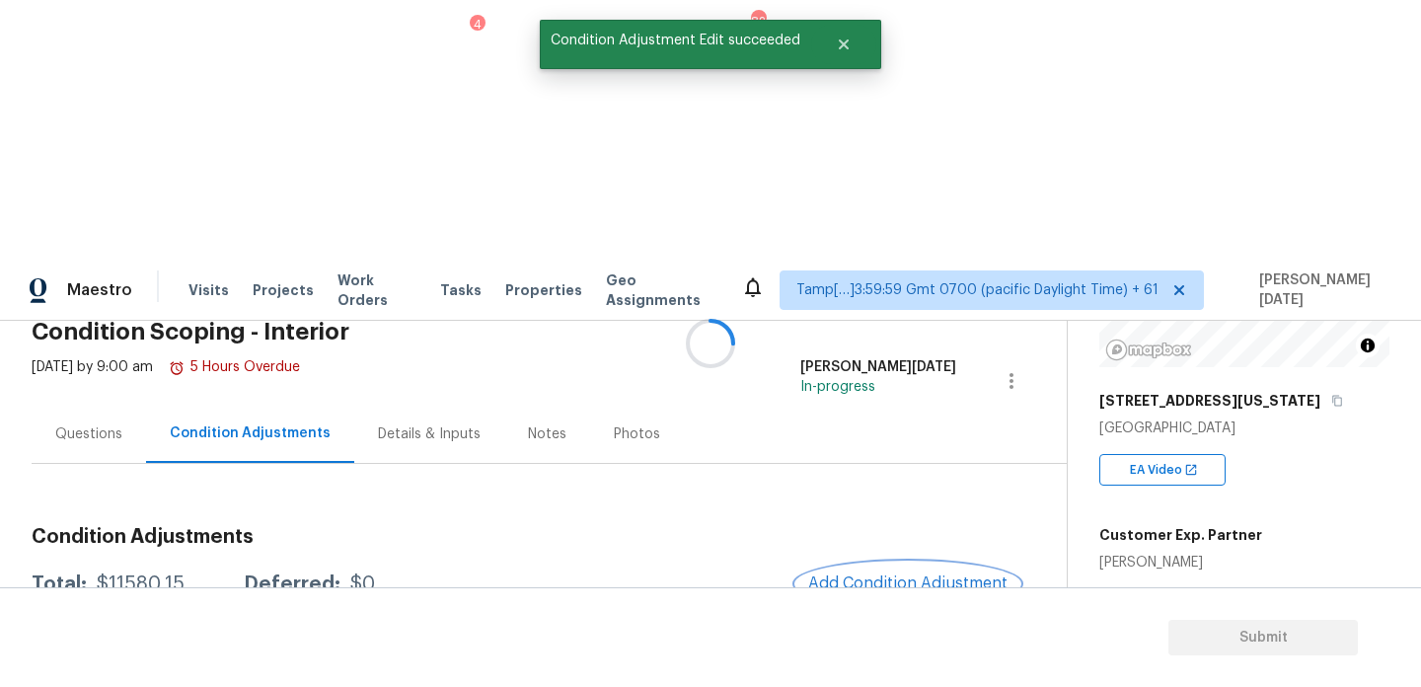
scroll to position [0, 0]
drag, startPoint x: 96, startPoint y: 325, endPoint x: 187, endPoint y: 325, distance: 90.8
click at [187, 574] on div "Total: $11580.15 Deferred: $0" at bounding box center [203, 584] width 343 height 20
copy div "$11580.15"
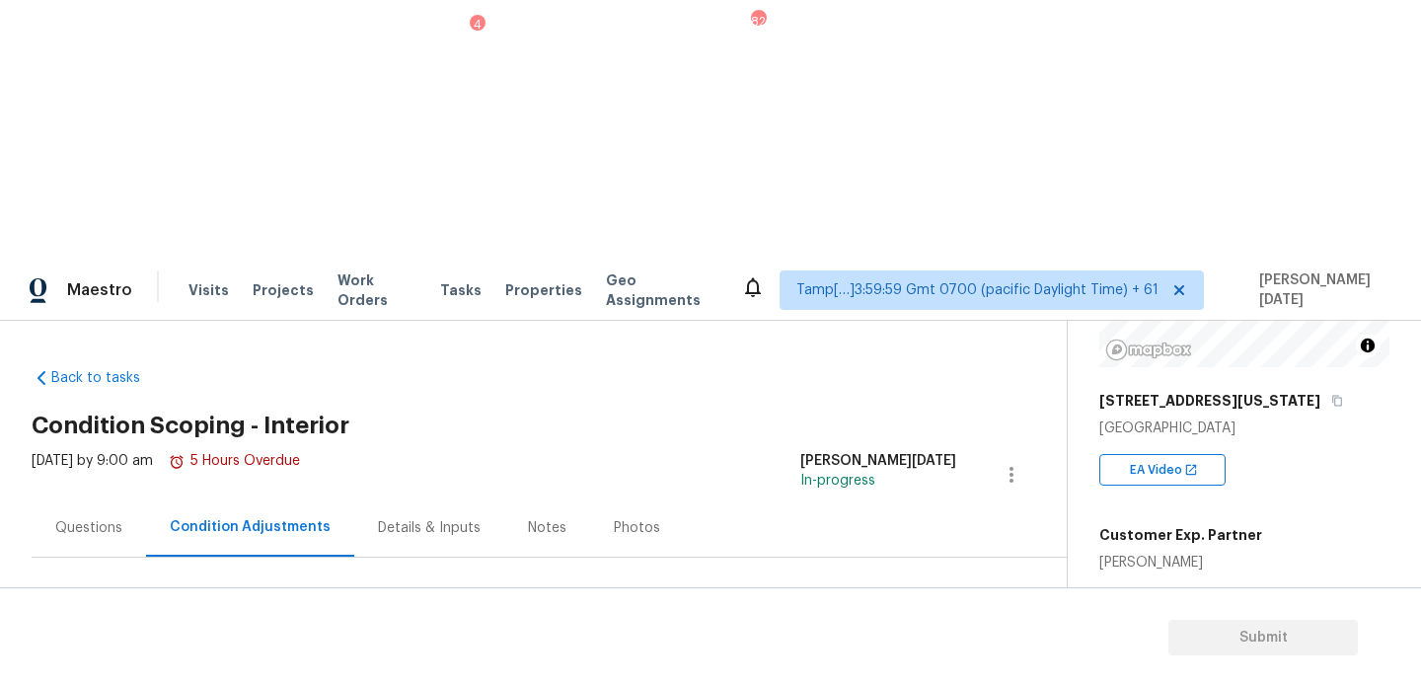
click at [97, 498] on div "Questions" at bounding box center [89, 527] width 114 height 58
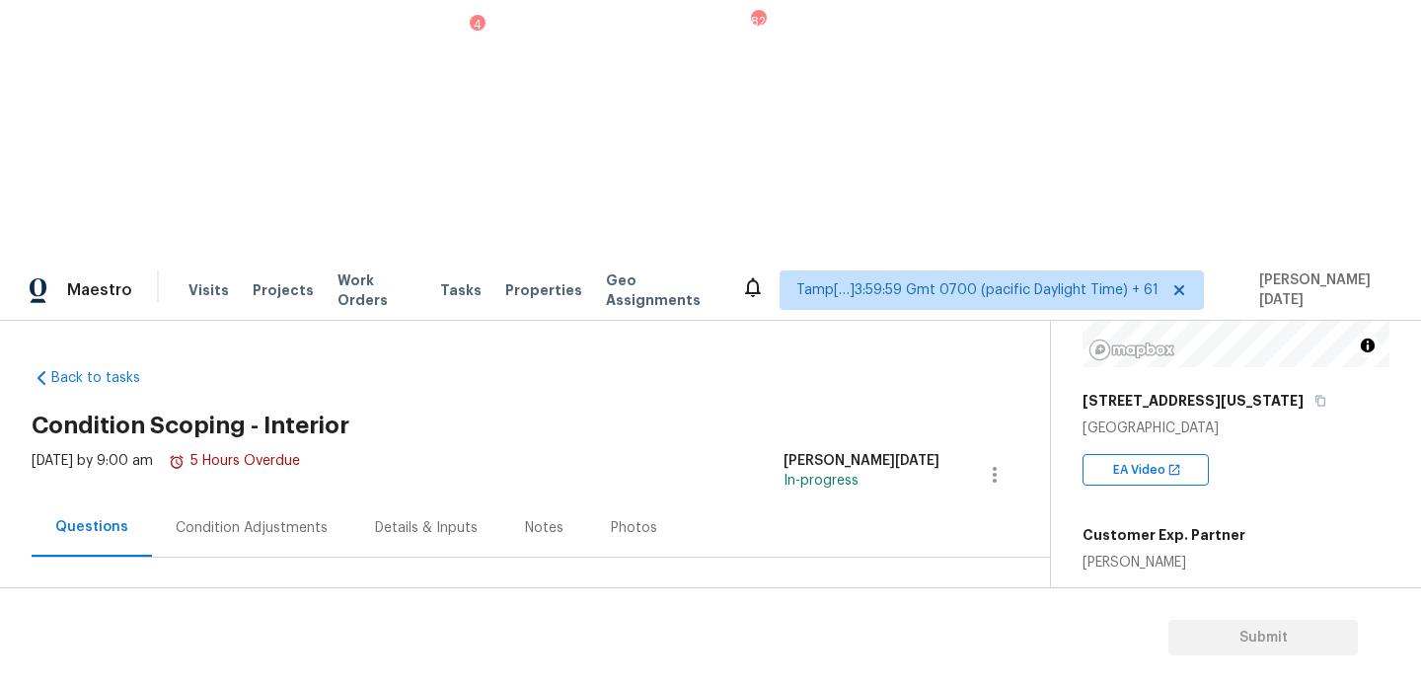
click at [279, 652] on div "Plumbing 1" at bounding box center [180, 675] width 296 height 47
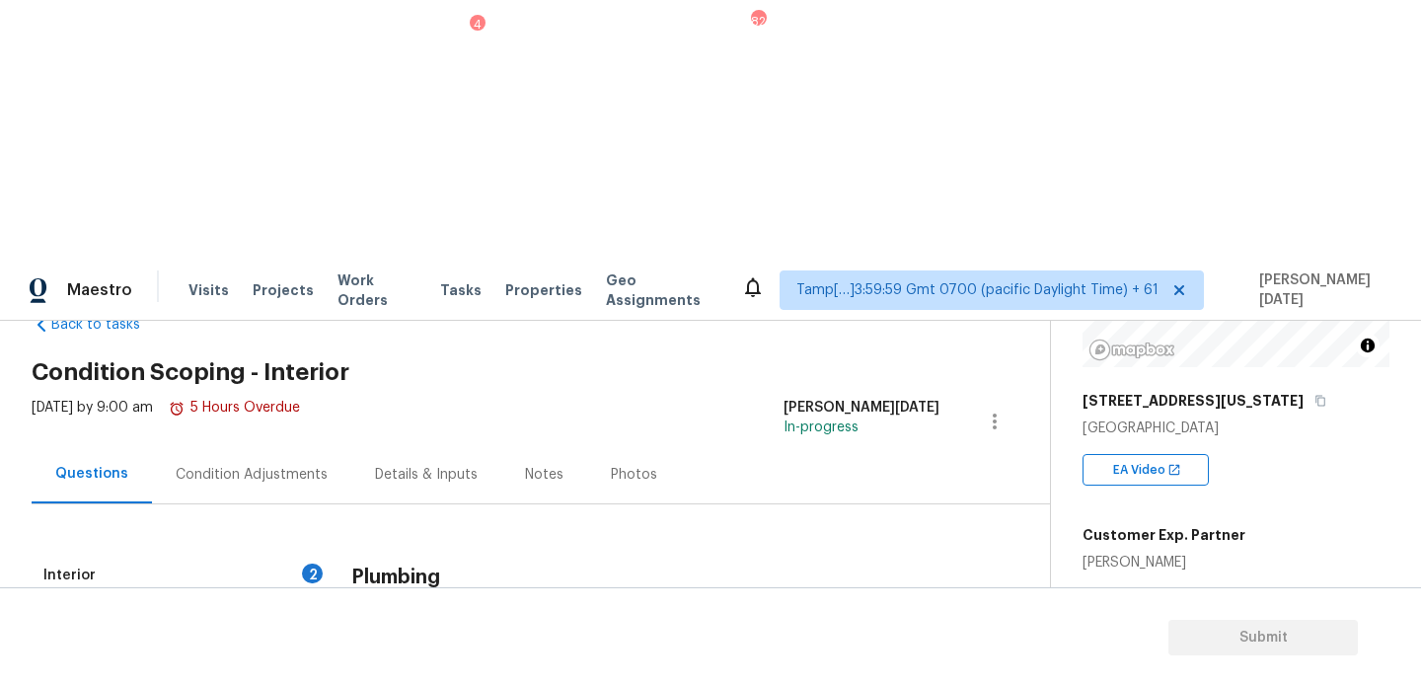
checkbox input "true"
click at [320, 552] on div "Interior 2" at bounding box center [180, 575] width 296 height 47
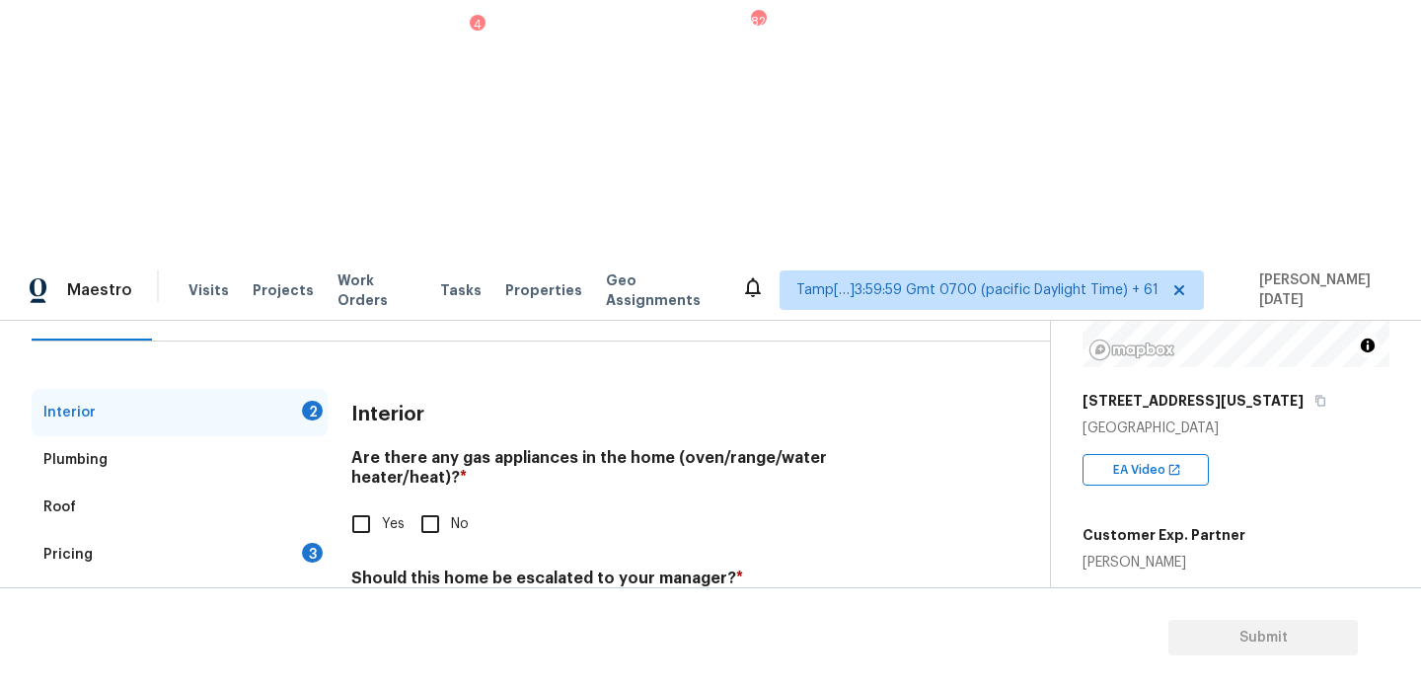
click at [369, 503] on input "Yes" at bounding box center [361, 523] width 41 height 41
checkbox input "true"
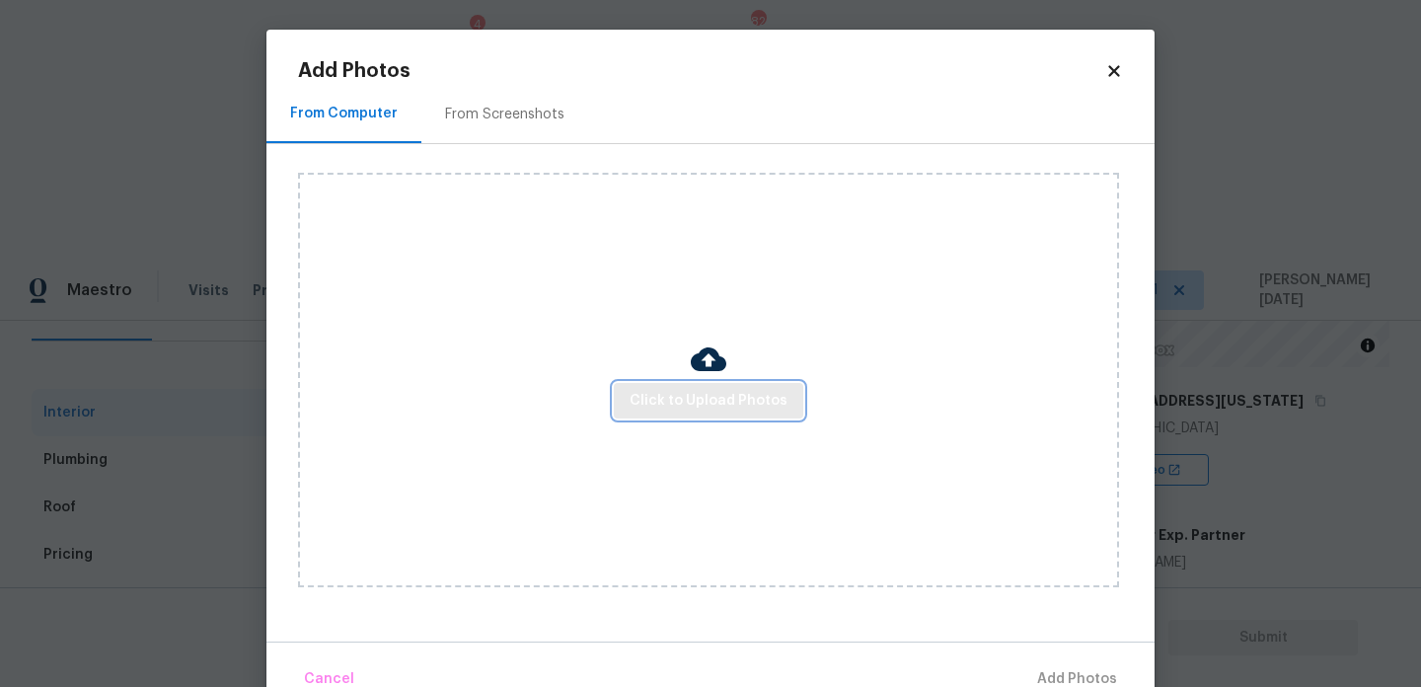
click at [722, 390] on span "Click to Upload Photos" at bounding box center [709, 401] width 158 height 25
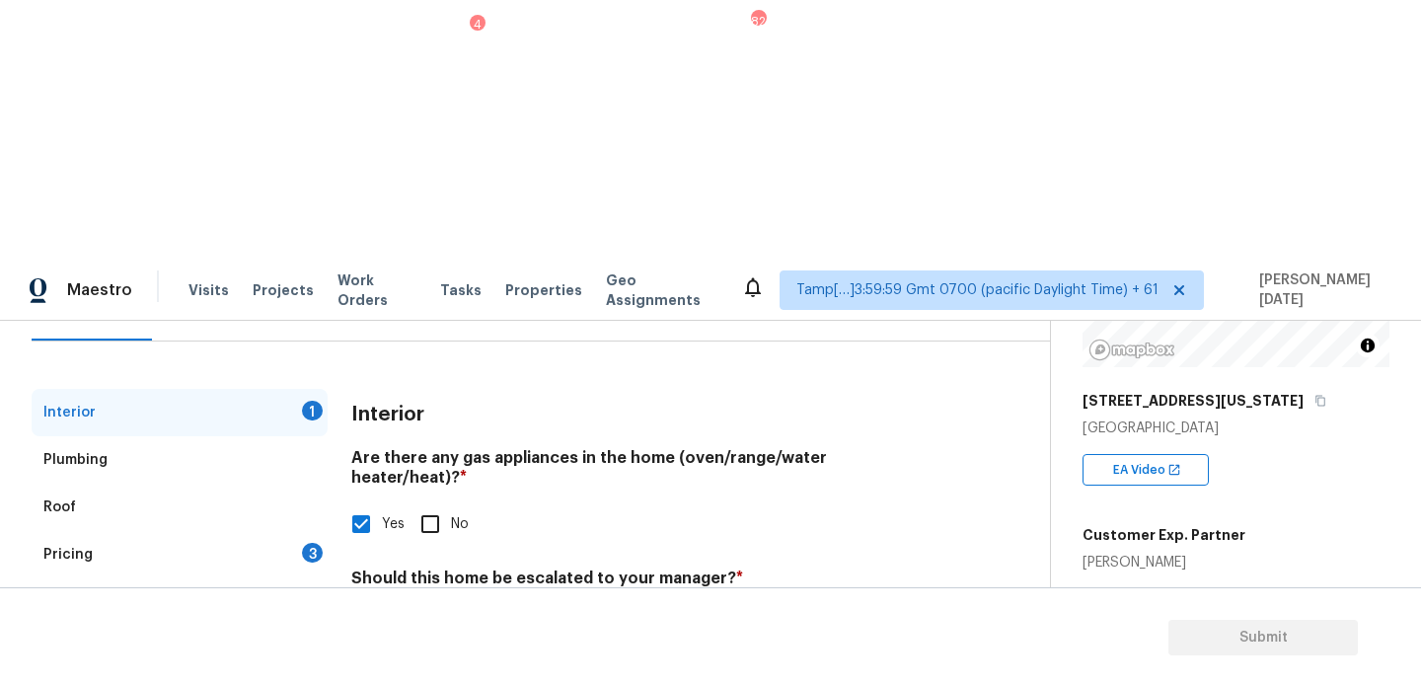
click at [758, 651] on input "Car drove into the home - front steps and railing only damage - still working w…" at bounding box center [645, 674] width 588 height 46
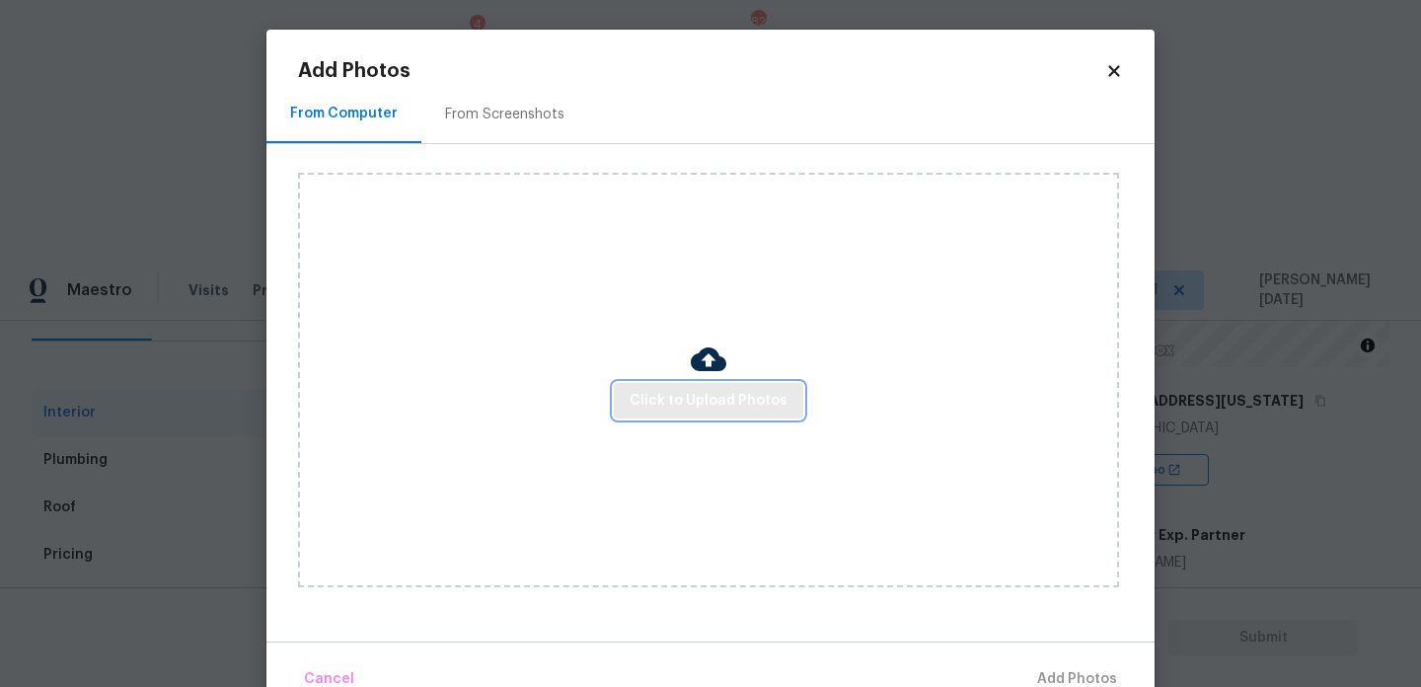
click at [660, 412] on span "Click to Upload Photos" at bounding box center [709, 401] width 158 height 25
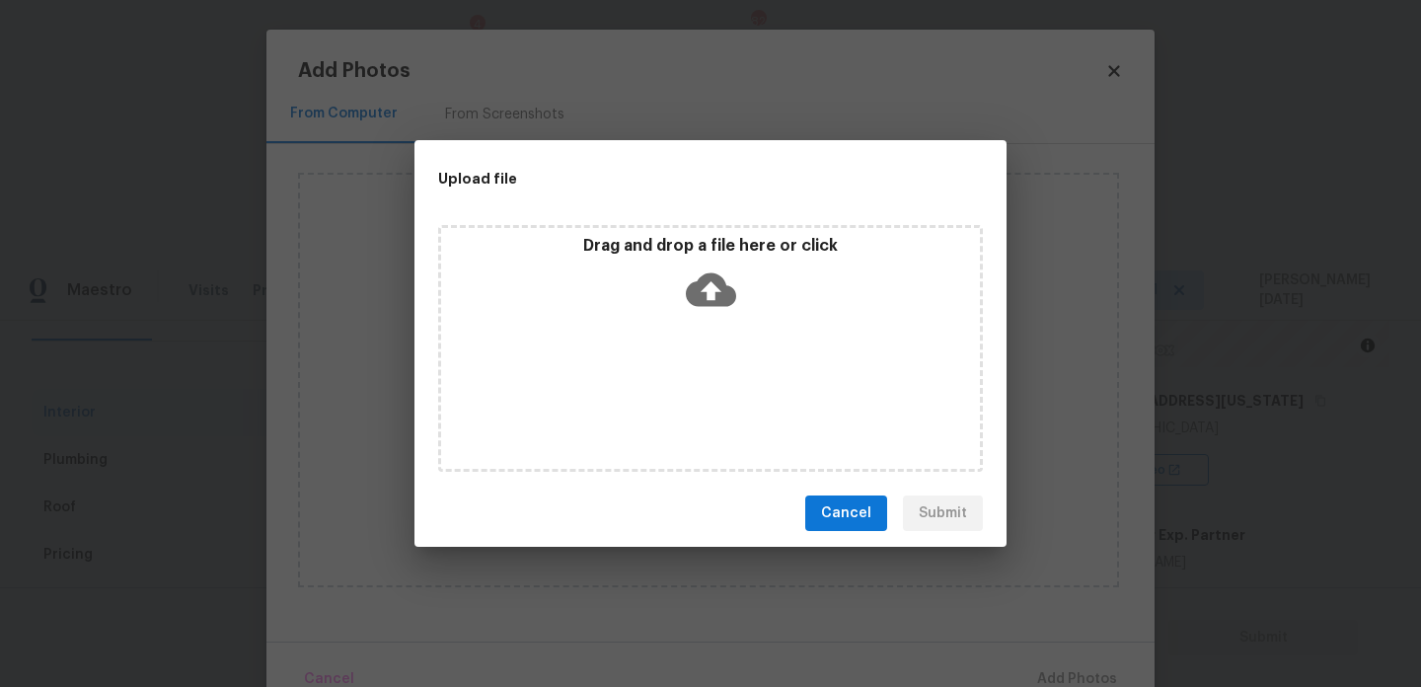
click at [660, 412] on div "Drag and drop a file here or click" at bounding box center [710, 348] width 545 height 247
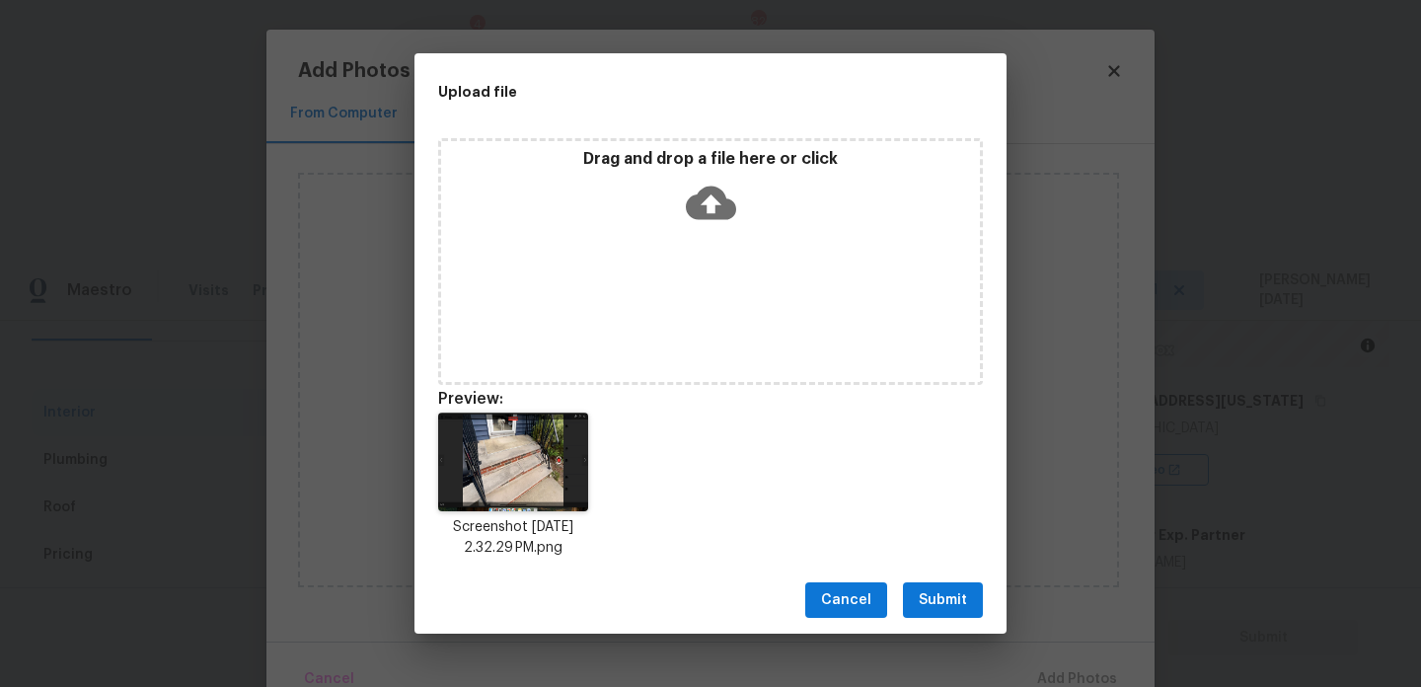
click at [973, 610] on button "Submit" at bounding box center [943, 600] width 80 height 37
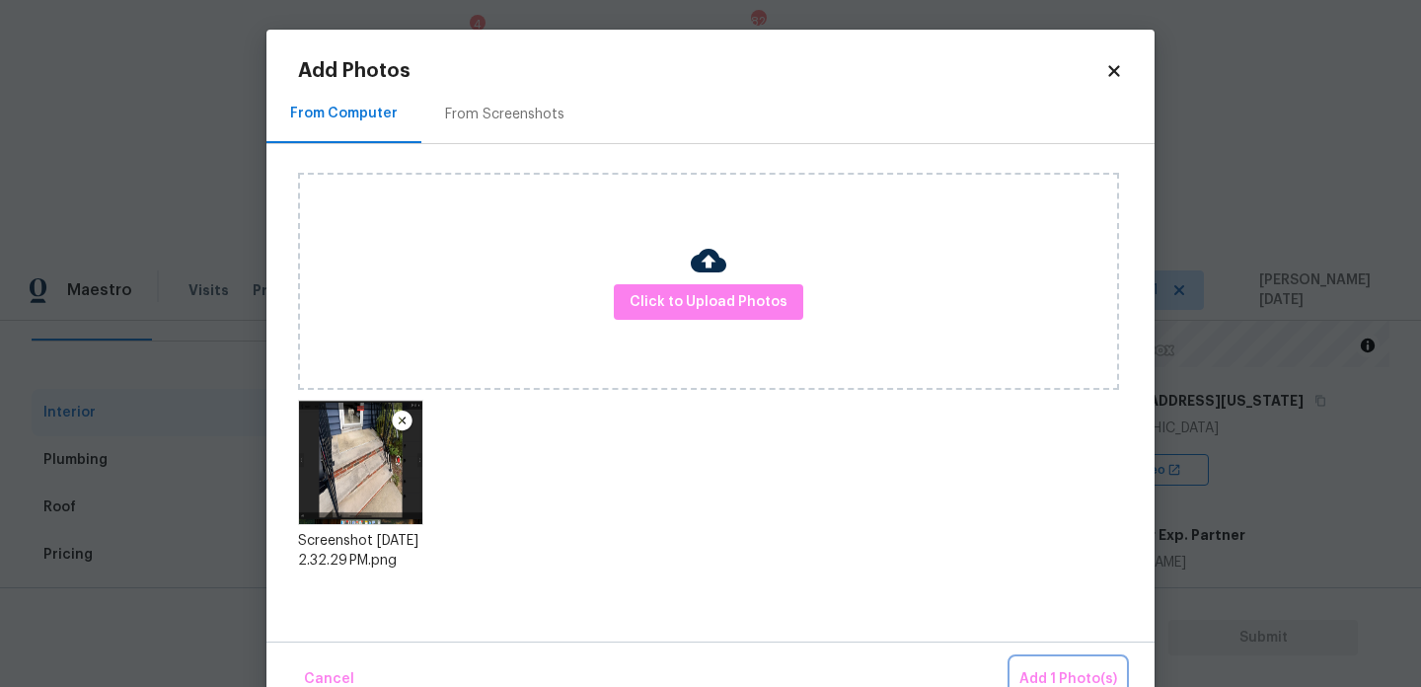
click at [1039, 666] on button "Add 1 Photo(s)" at bounding box center [1069, 679] width 114 height 42
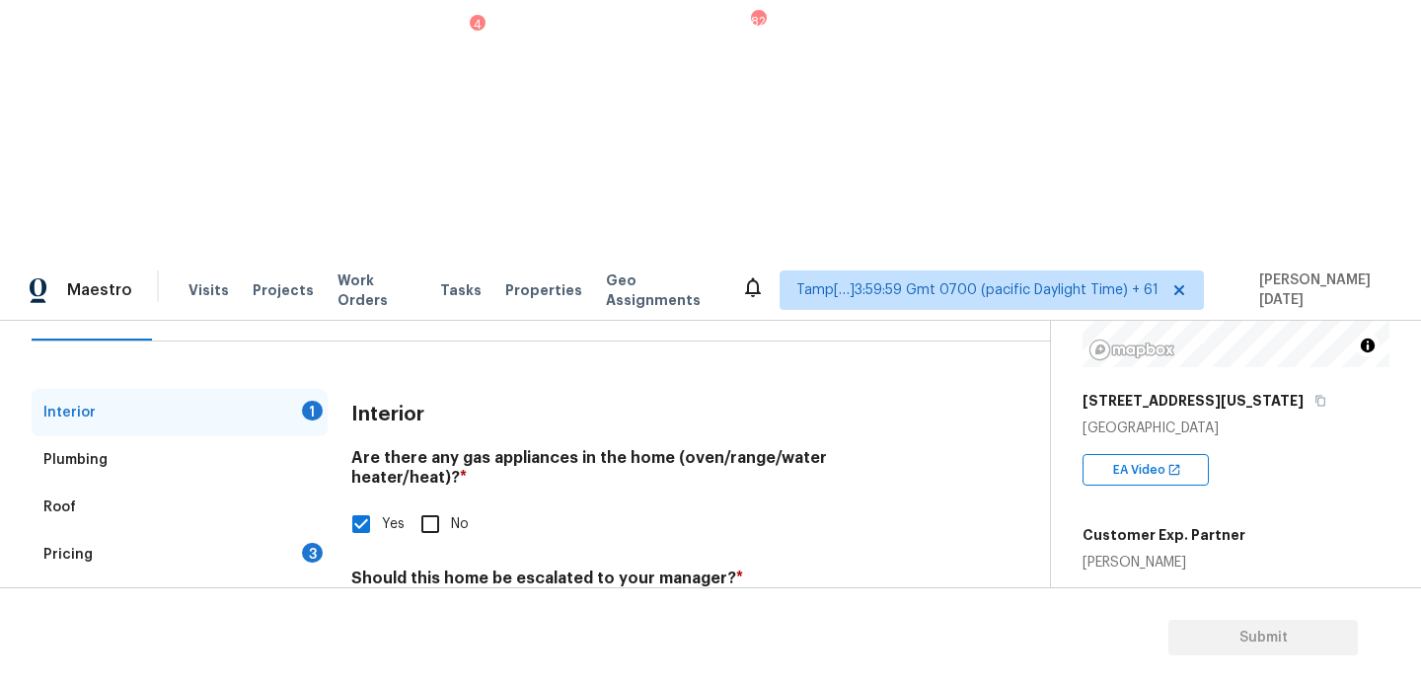
click at [361, 651] on input "Car drove into the home - front steps and railing only damage - still working w…" at bounding box center [645, 674] width 588 height 46
click at [565, 651] on input "@2: 29 - Car drove into the home - front steps and railing only damage - still …" at bounding box center [645, 674] width 588 height 46
click at [649, 651] on input "@2: 29 - Car drove into the home - front steps and railing only damage - still …" at bounding box center [645, 674] width 588 height 46
click at [645, 653] on input "@2: 29 - Car drove into the home - front steps and railing only damage - still …" at bounding box center [645, 676] width 588 height 46
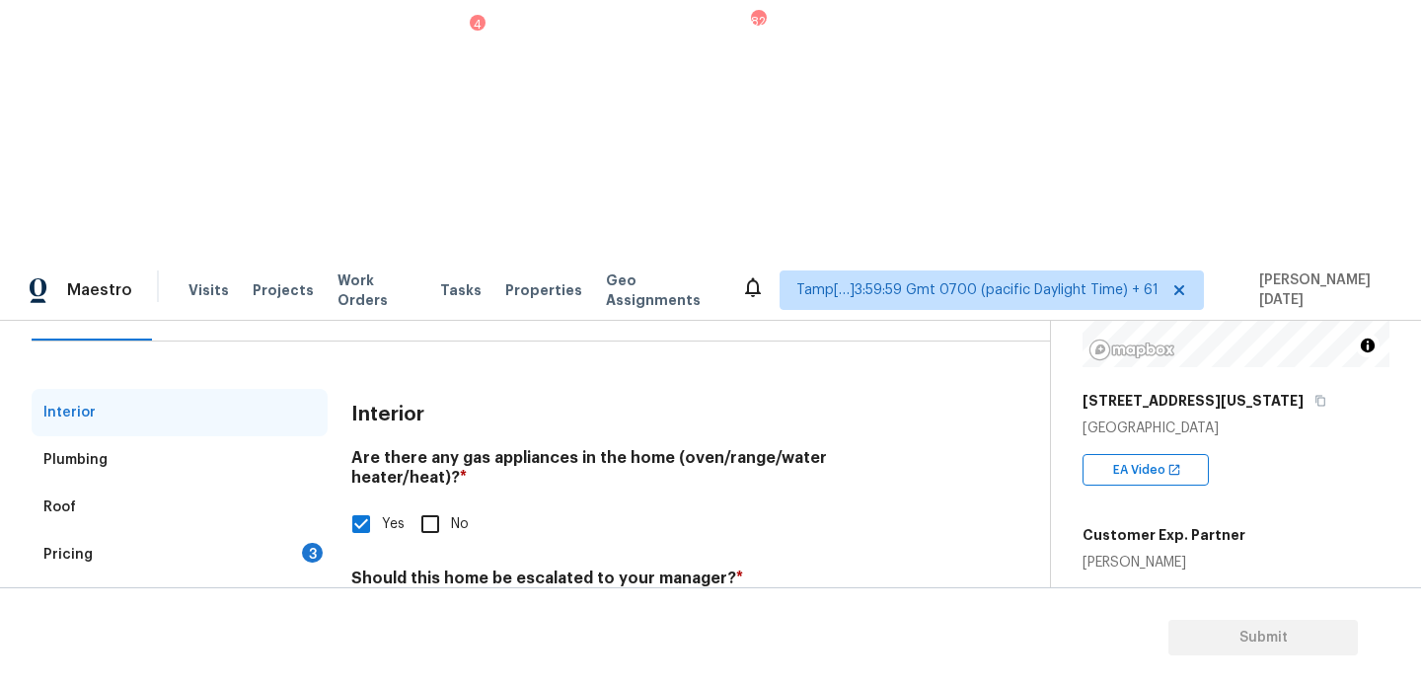
scroll to position [0, 283]
type input "@2: 29 - Car drove into the home - front steps and railing only damage - still …"
click at [832, 389] on div "Interior Are there any gas appliances in the home (oven/range/water heater/heat…" at bounding box center [645, 623] width 588 height 469
click at [349, 389] on div "Interior Plumbing Roof Pricing 3 IVA Quality Add Area Interior Are there any ga…" at bounding box center [517, 622] width 971 height 467
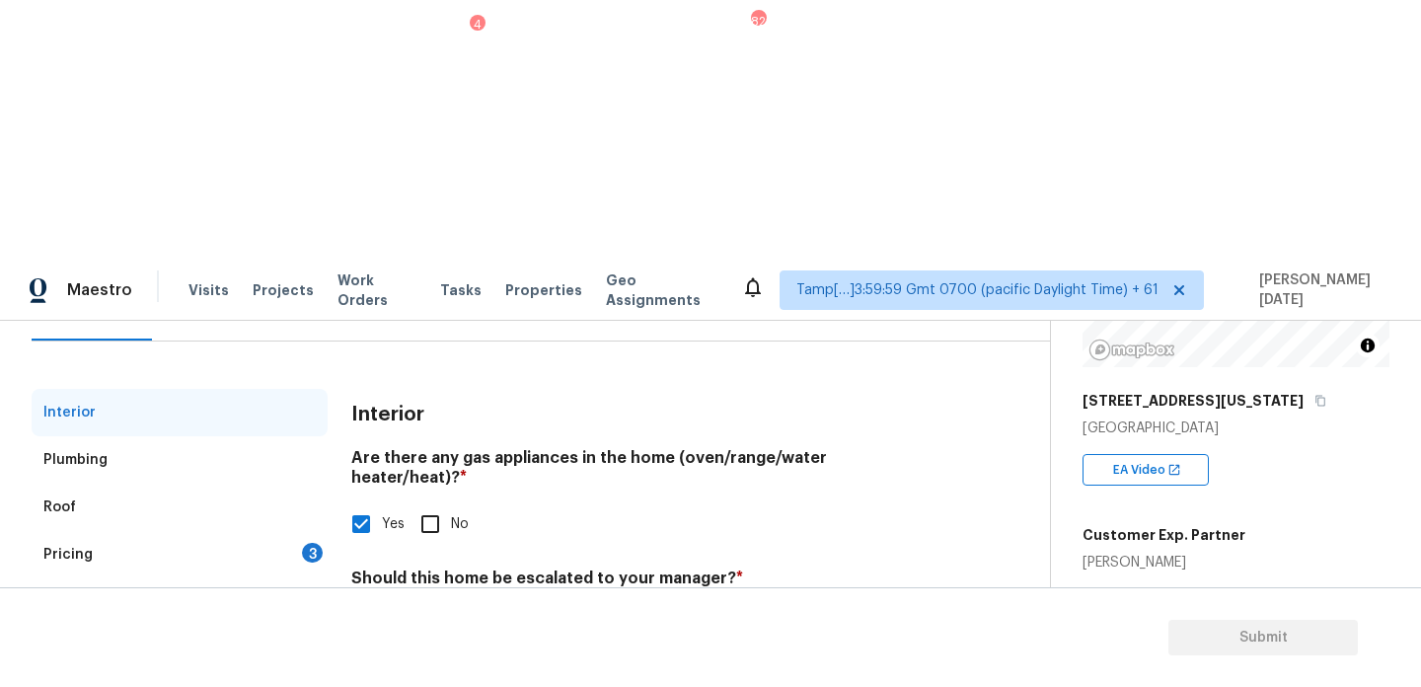
click at [283, 531] on div "Pricing 3" at bounding box center [180, 554] width 296 height 47
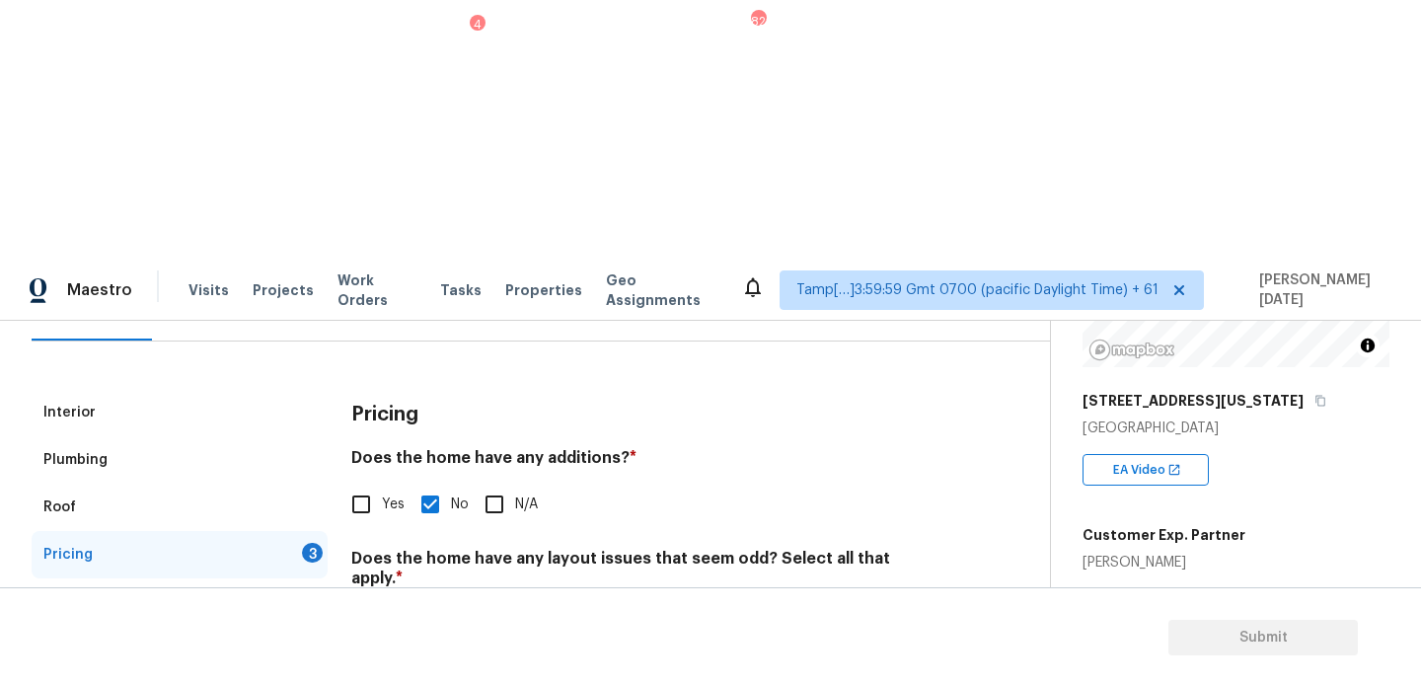
scroll to position [684, 0]
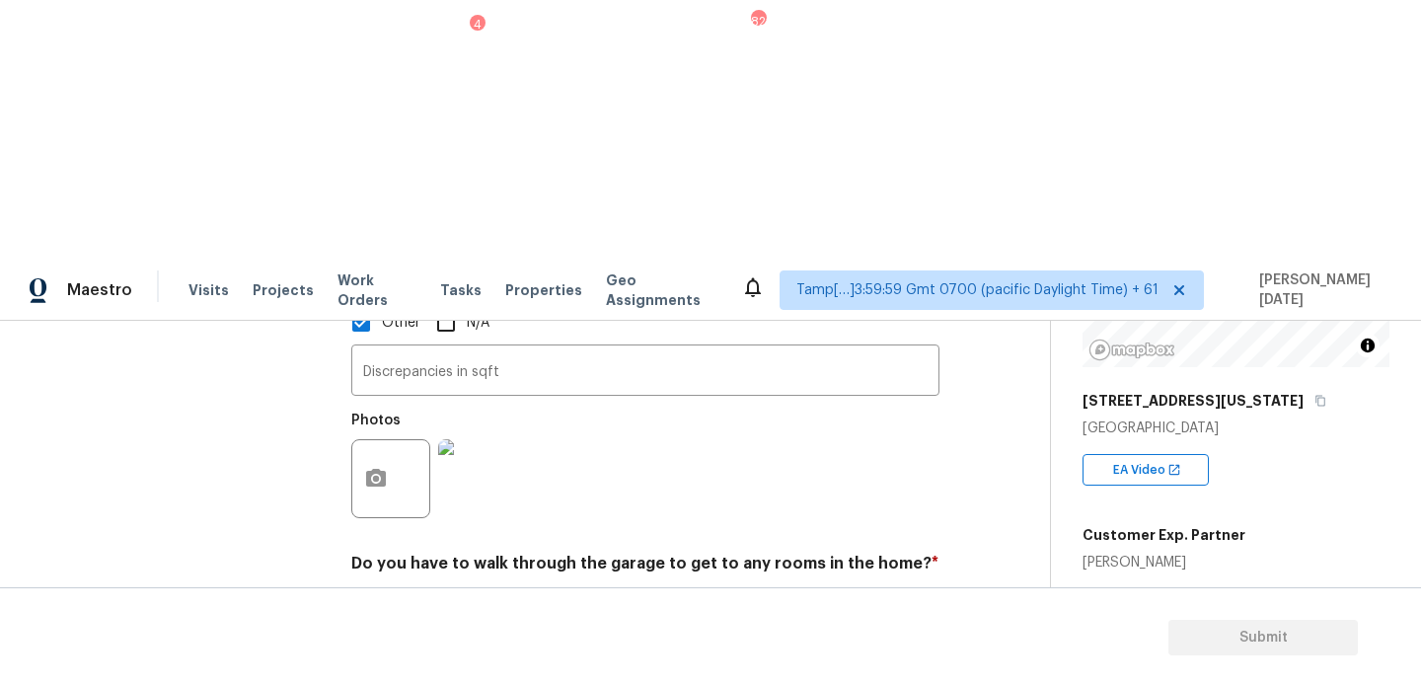
click at [430, 589] on input "No" at bounding box center [430, 609] width 41 height 41
checkbox input "true"
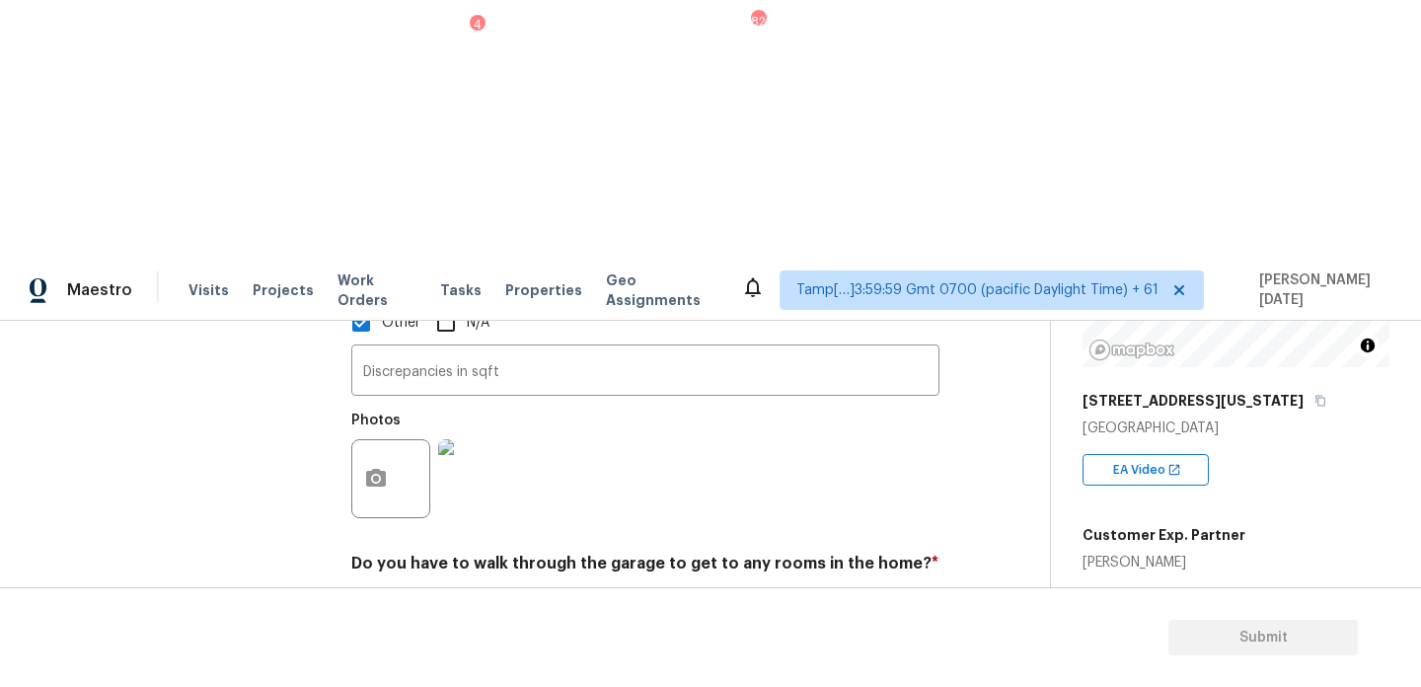
checkbox input "true"
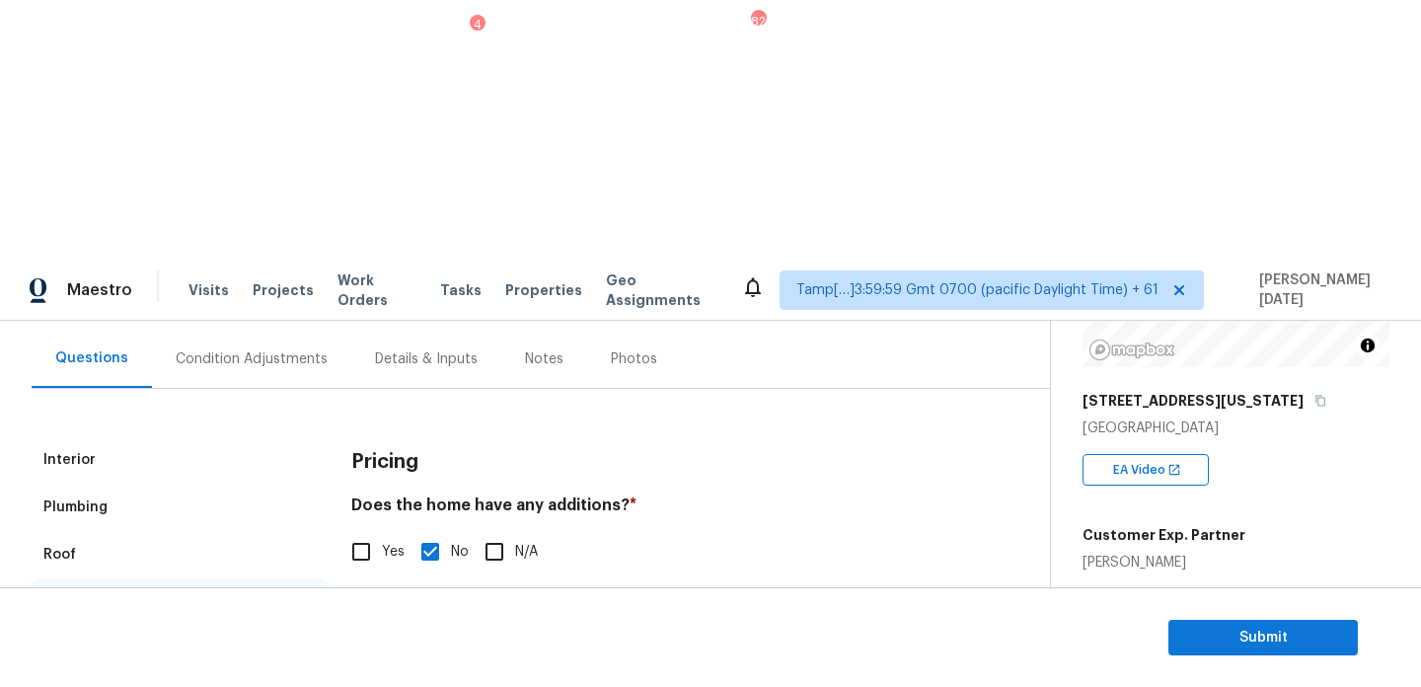
scroll to position [55, 0]
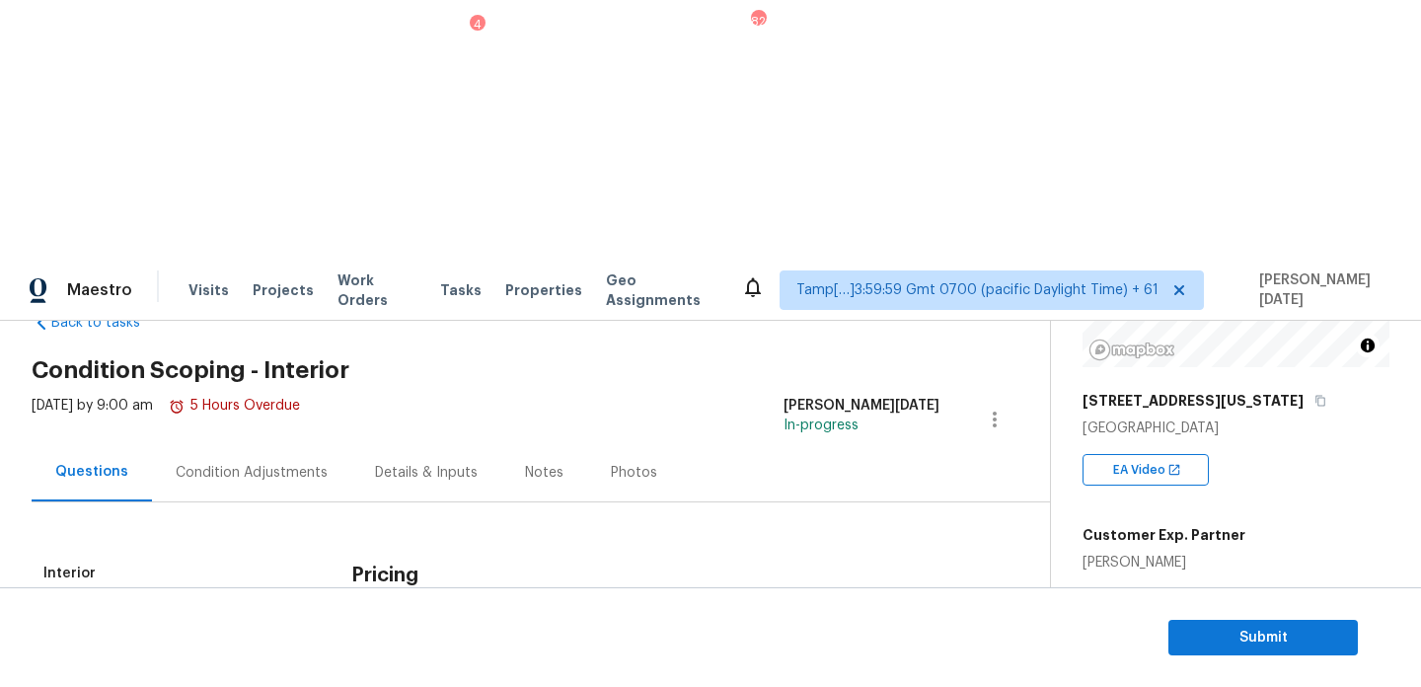
click at [273, 463] on div "Condition Adjustments" at bounding box center [252, 473] width 152 height 20
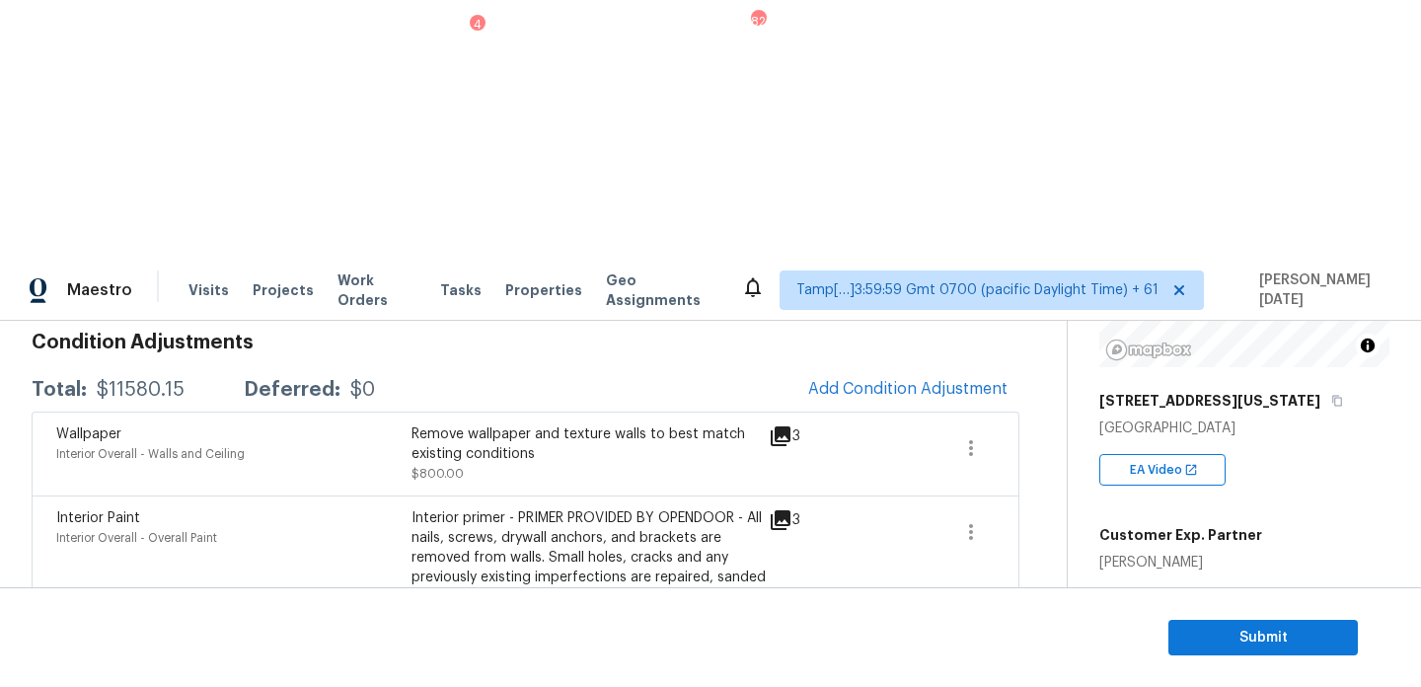
scroll to position [286, 0]
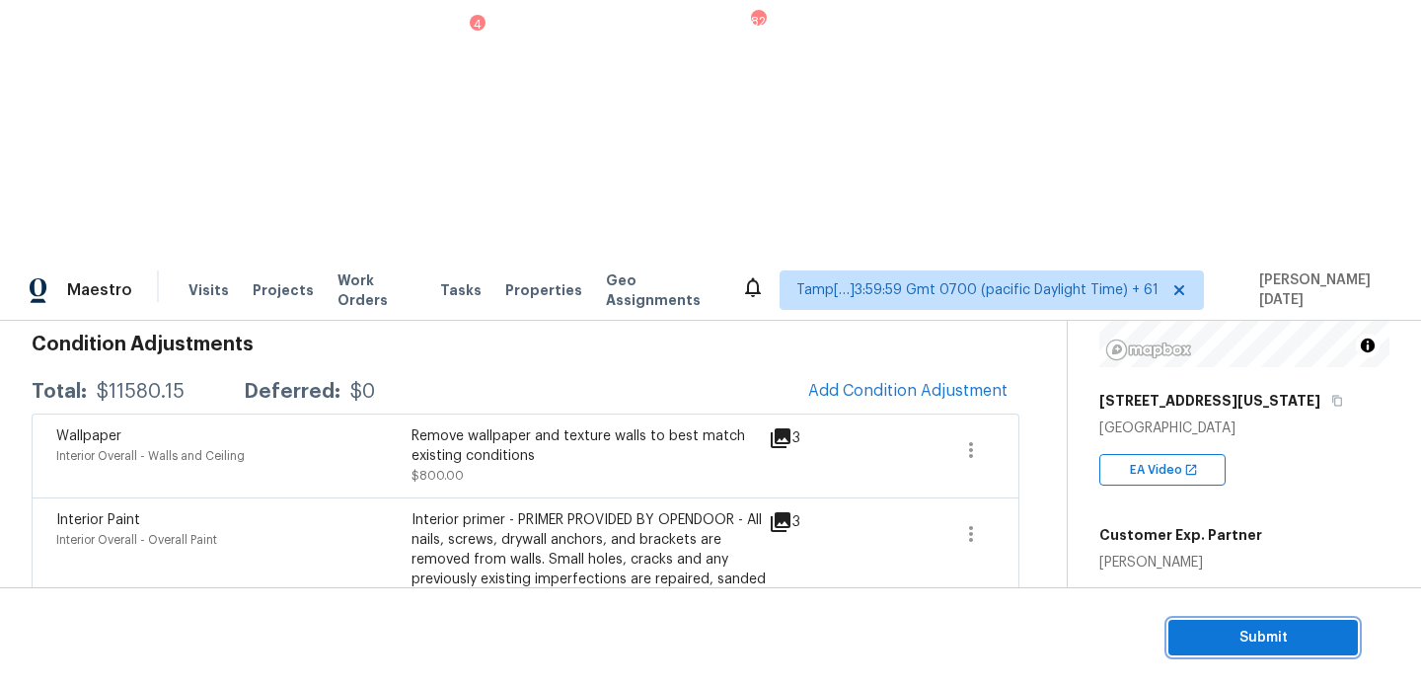
click at [1196, 633] on span "Submit" at bounding box center [1263, 638] width 158 height 25
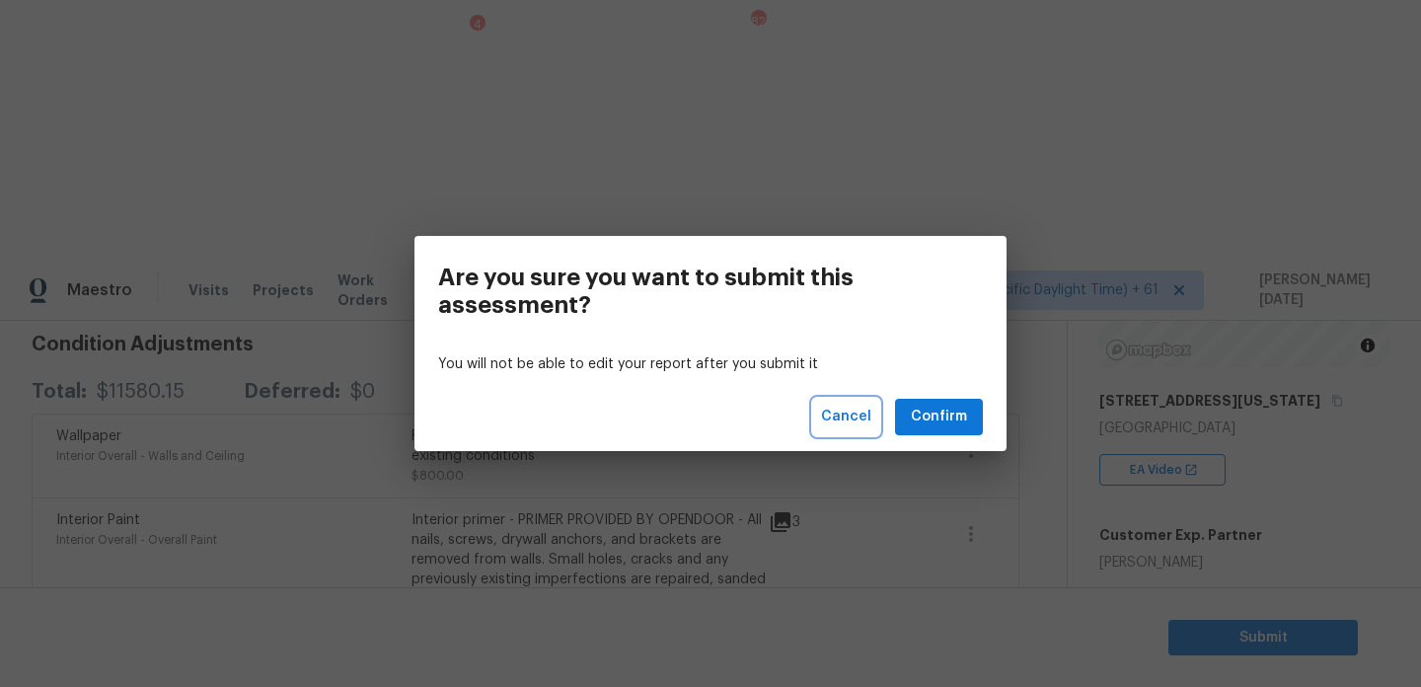
click at [862, 417] on span "Cancel" at bounding box center [846, 417] width 50 height 25
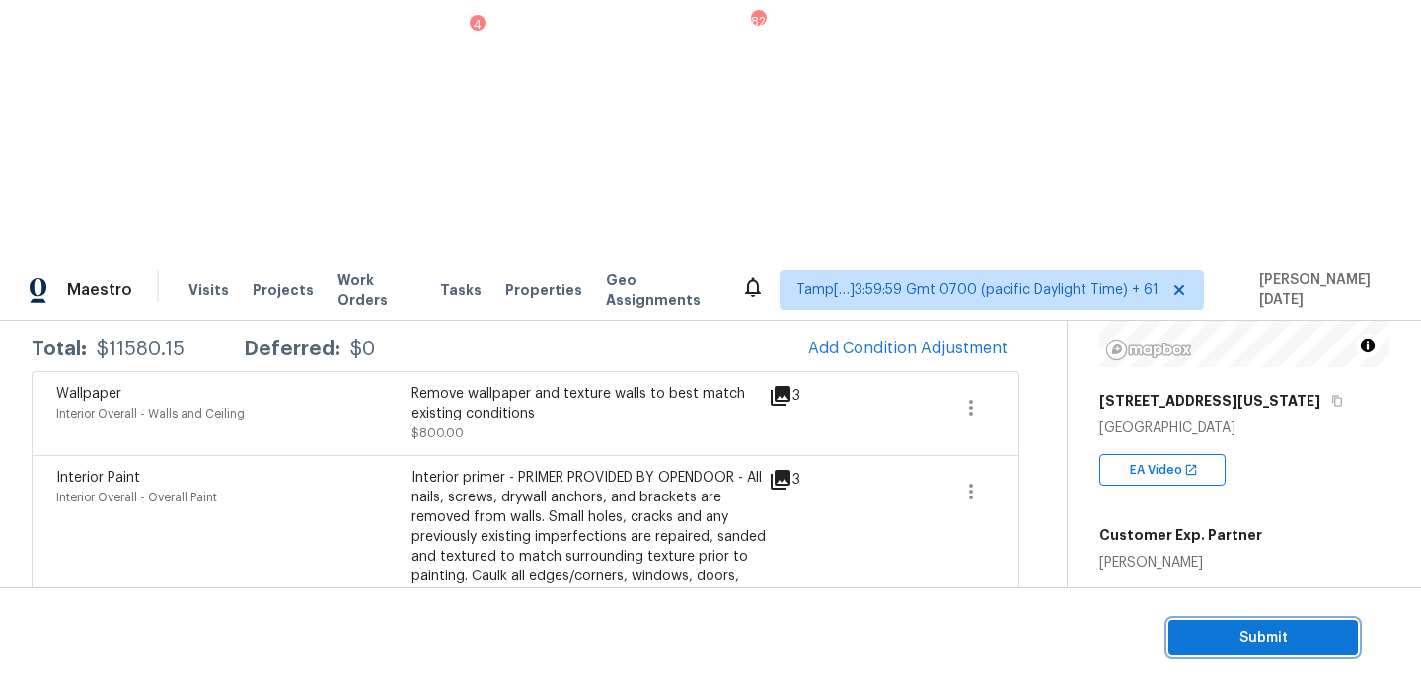
scroll to position [337, 0]
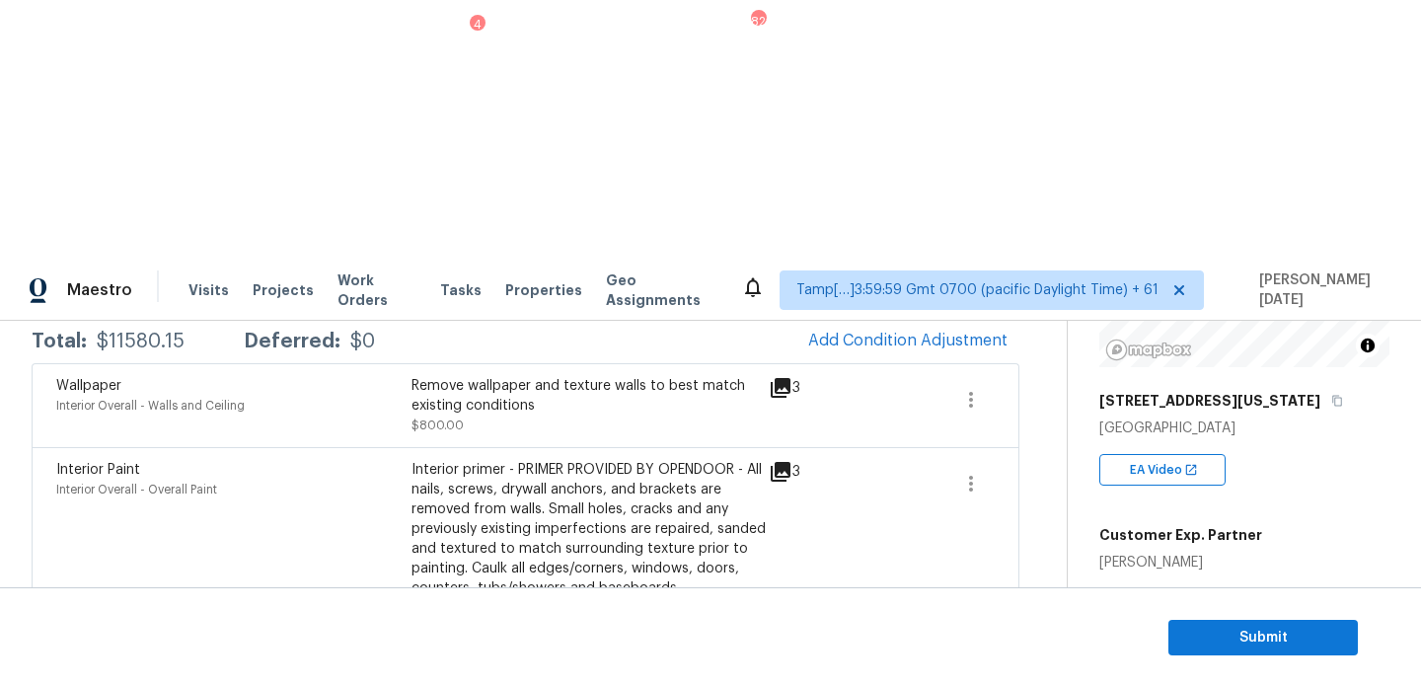
click at [976, 654] on icon "button" at bounding box center [971, 666] width 24 height 24
click at [1038, 405] on div "Edit" at bounding box center [1083, 405] width 154 height 20
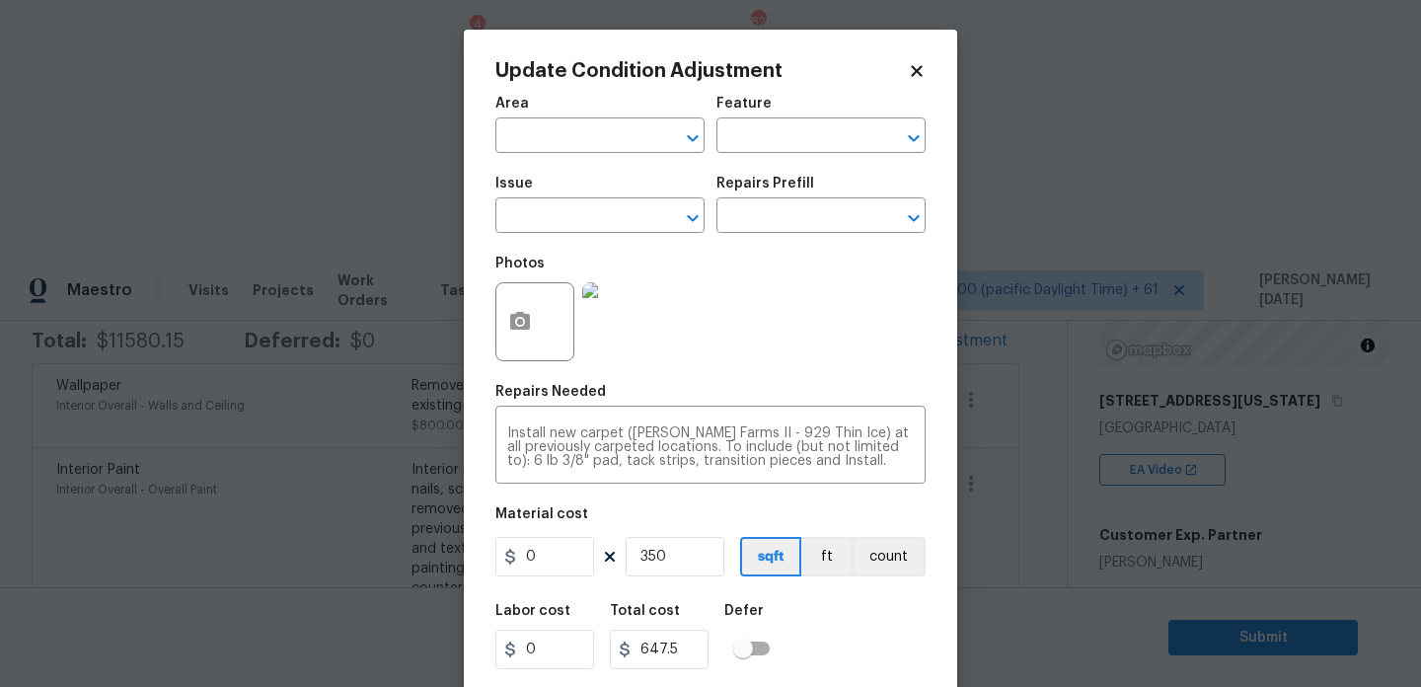
type input "Interior Overall"
type input "Overall Flooring"
type input "Flooring General"
type input "1.85"
drag, startPoint x: 675, startPoint y: 555, endPoint x: 590, endPoint y: 555, distance: 84.9
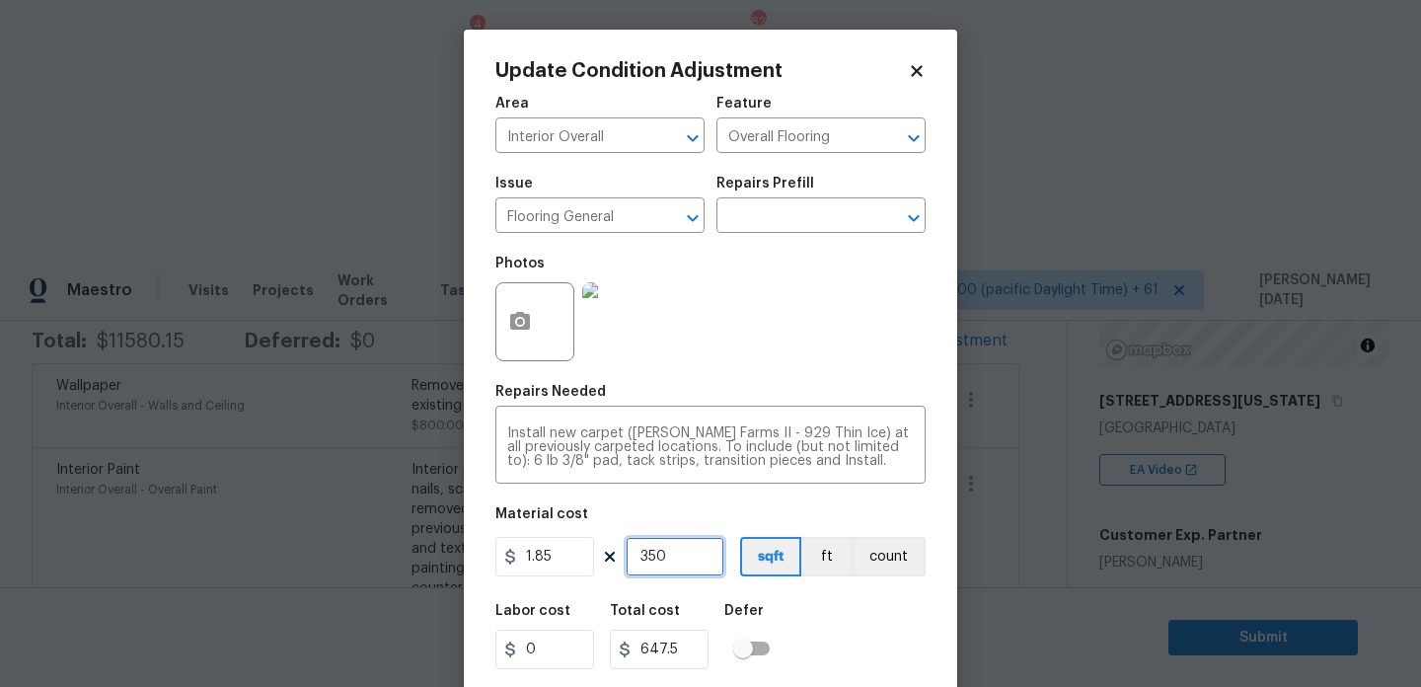
click at [595, 555] on div "1.85 350 sqft ft count" at bounding box center [710, 556] width 430 height 39
type input "0"
type input "1"
type input "1.85"
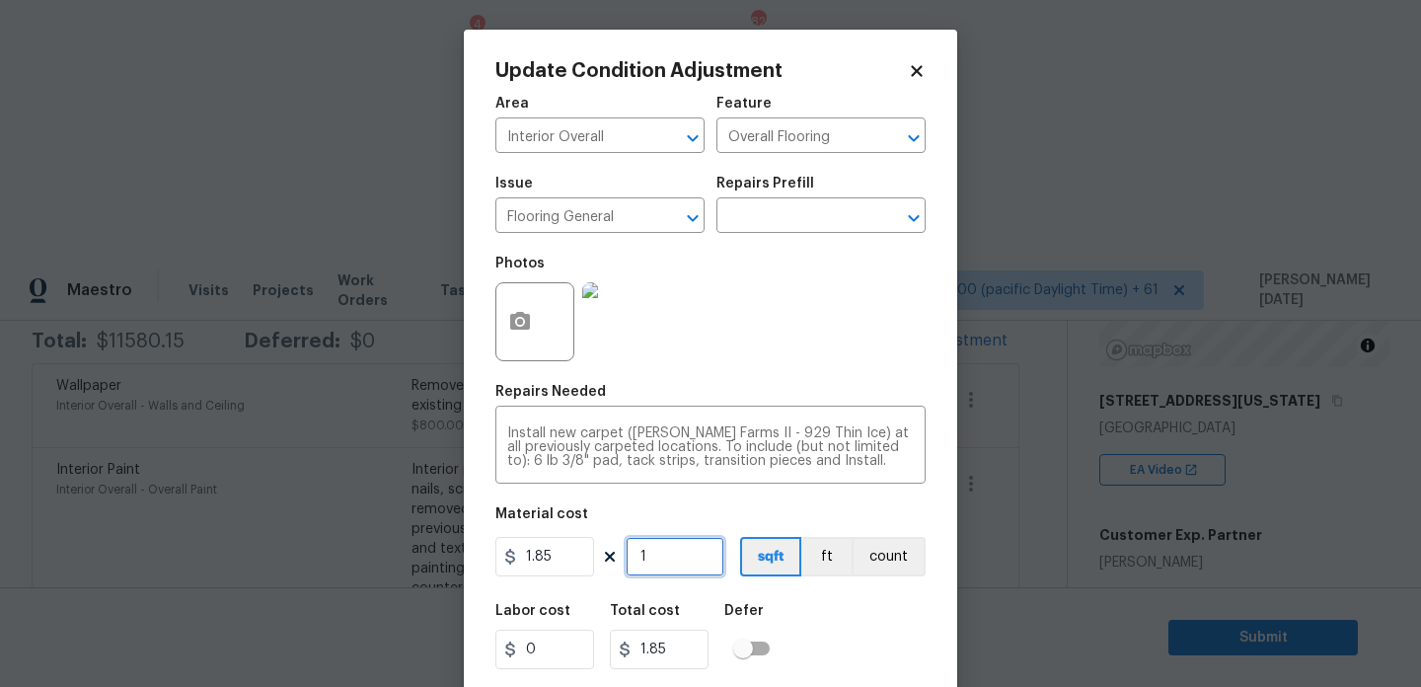
type input "10"
type input "18.5"
type input "100"
type input "185"
type input "1000"
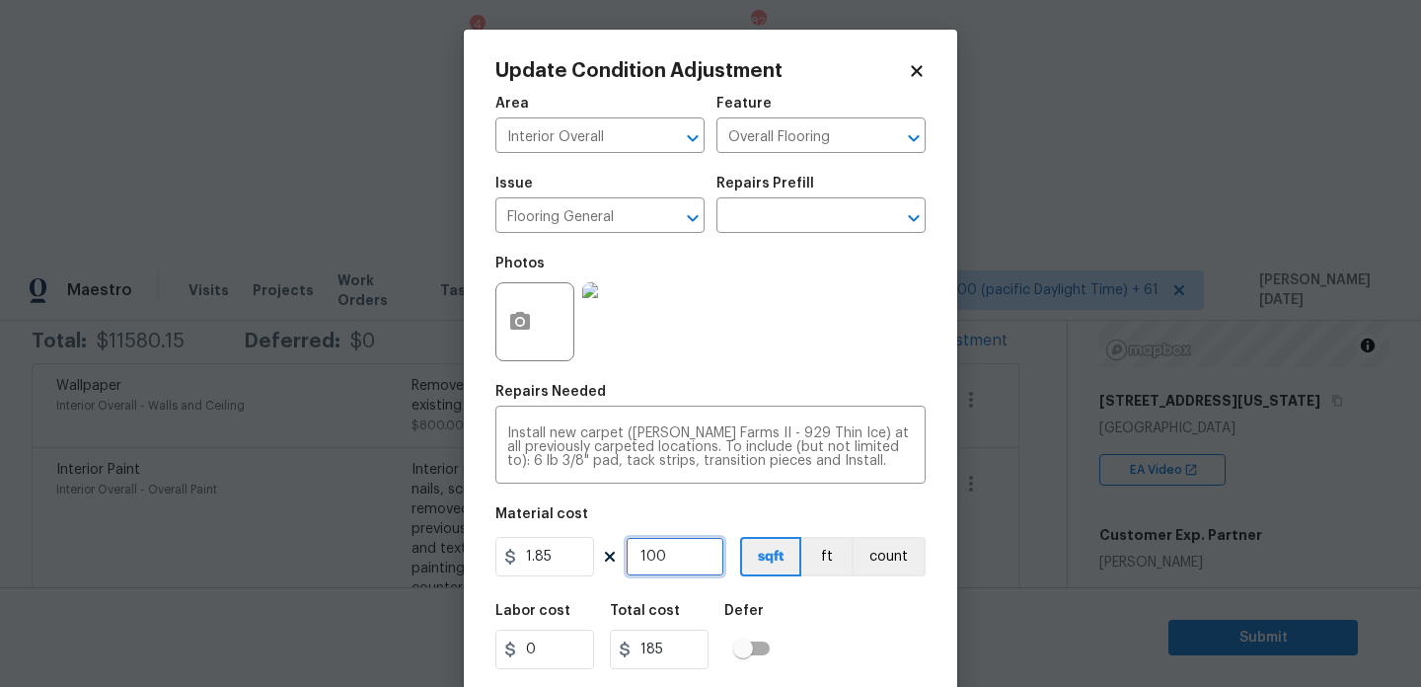
type input "1850"
type input "1000"
click at [730, 405] on div "Repairs Needed" at bounding box center [710, 398] width 430 height 26
click at [529, 318] on icon "button" at bounding box center [520, 321] width 20 height 18
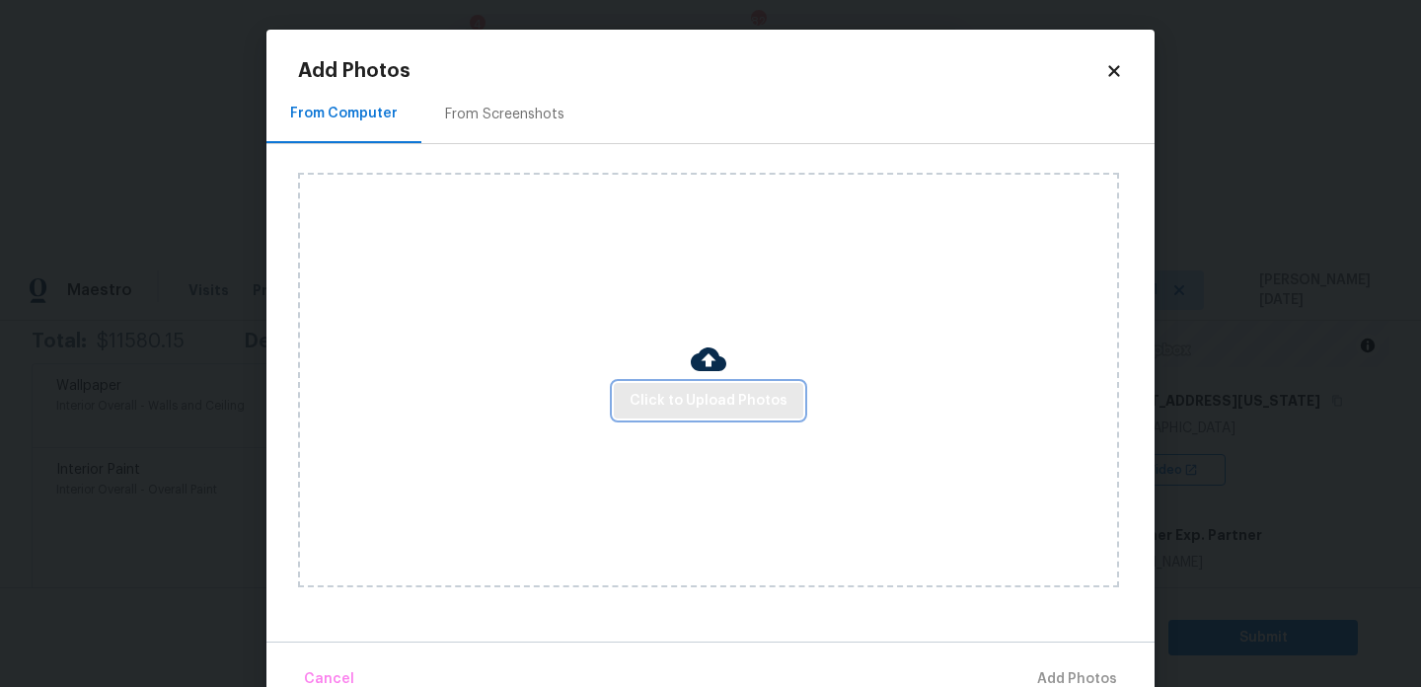
click at [665, 417] on button "Click to Upload Photos" at bounding box center [709, 401] width 190 height 37
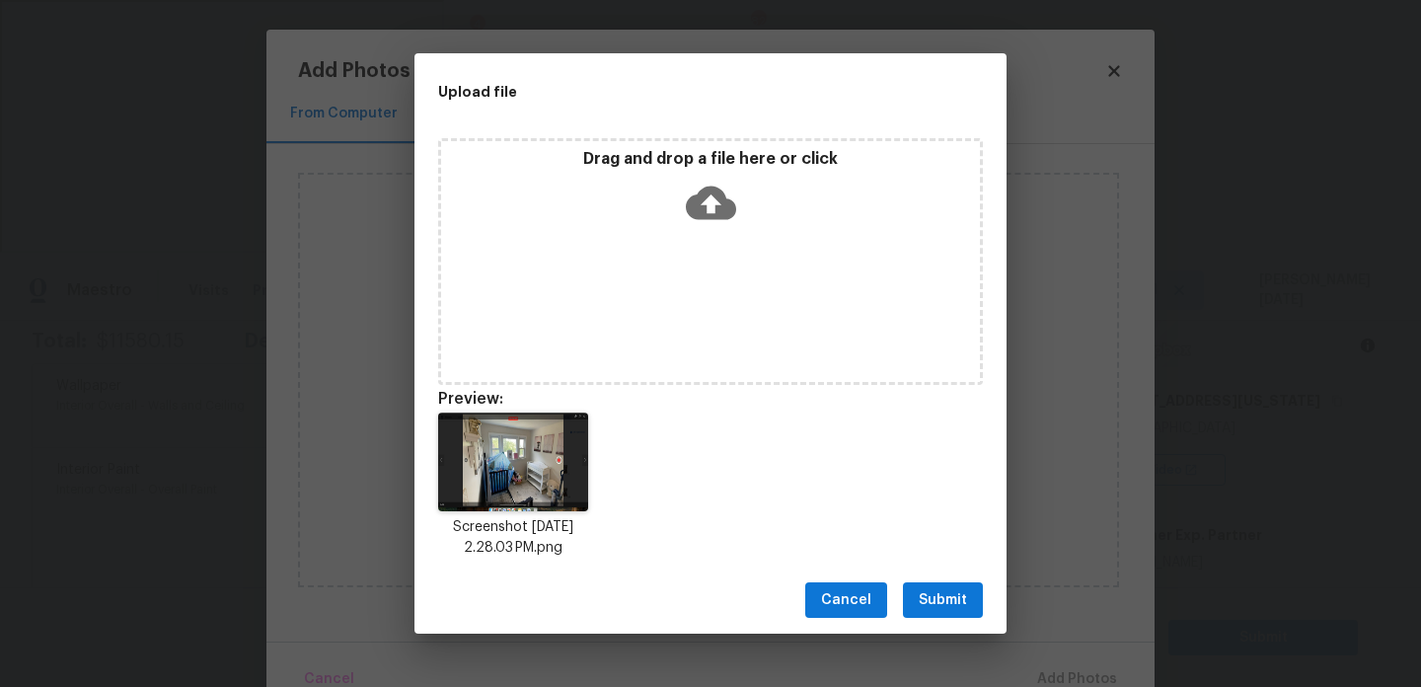
click at [699, 205] on icon at bounding box center [711, 204] width 50 height 34
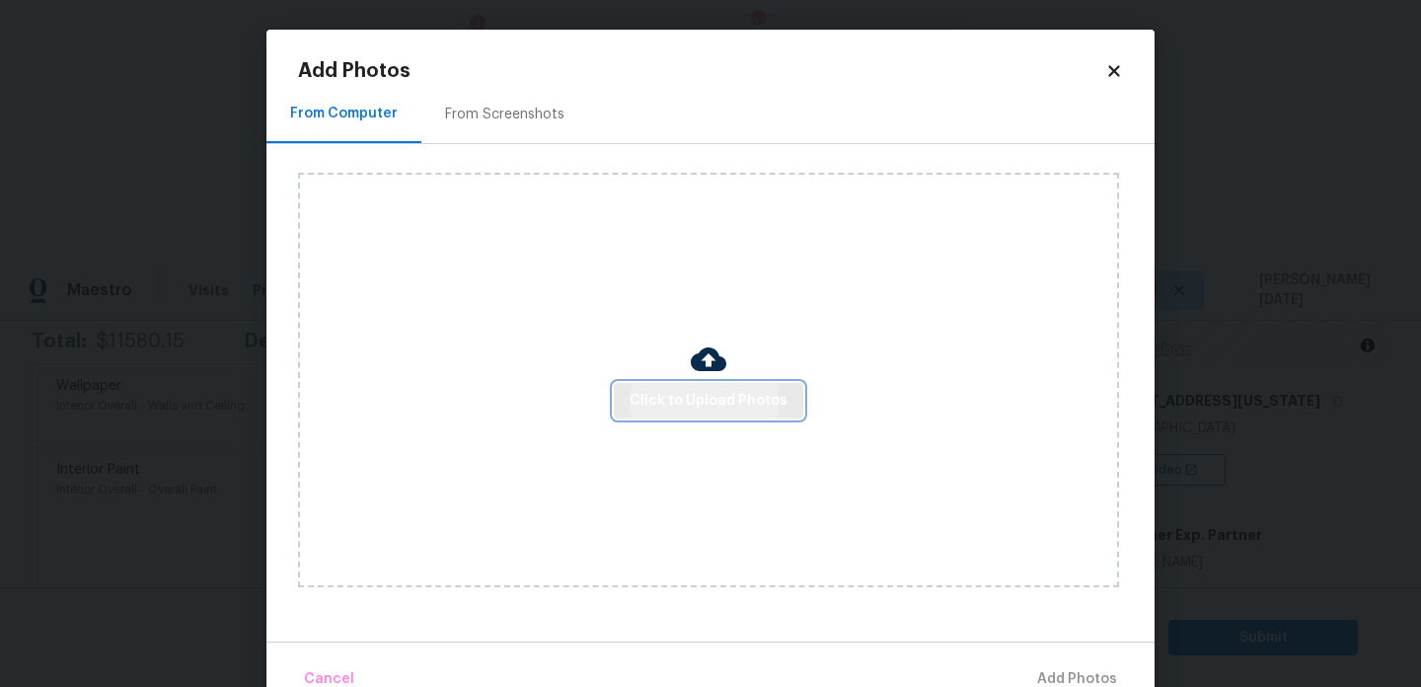
click at [664, 409] on span "Click to Upload Photos" at bounding box center [709, 401] width 158 height 25
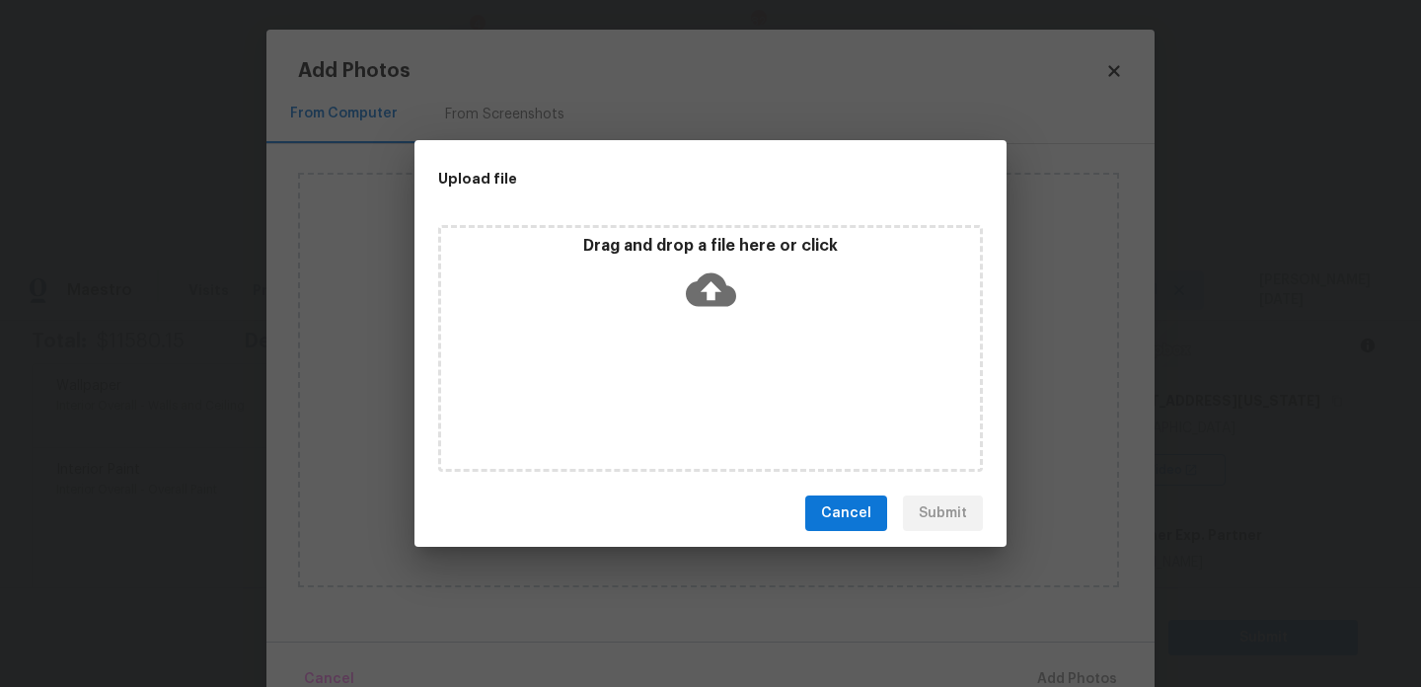
click at [664, 409] on div "Drag and drop a file here or click" at bounding box center [710, 348] width 545 height 247
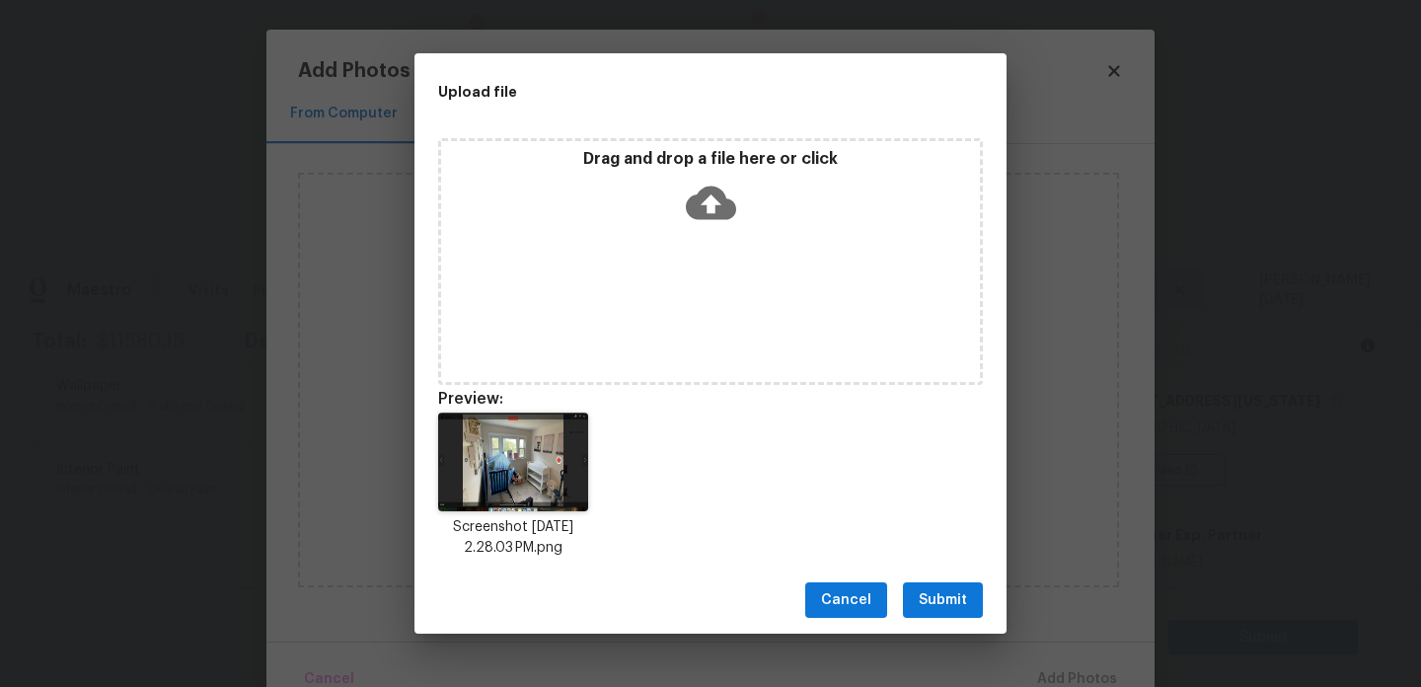
click at [943, 588] on span "Submit" at bounding box center [943, 600] width 48 height 25
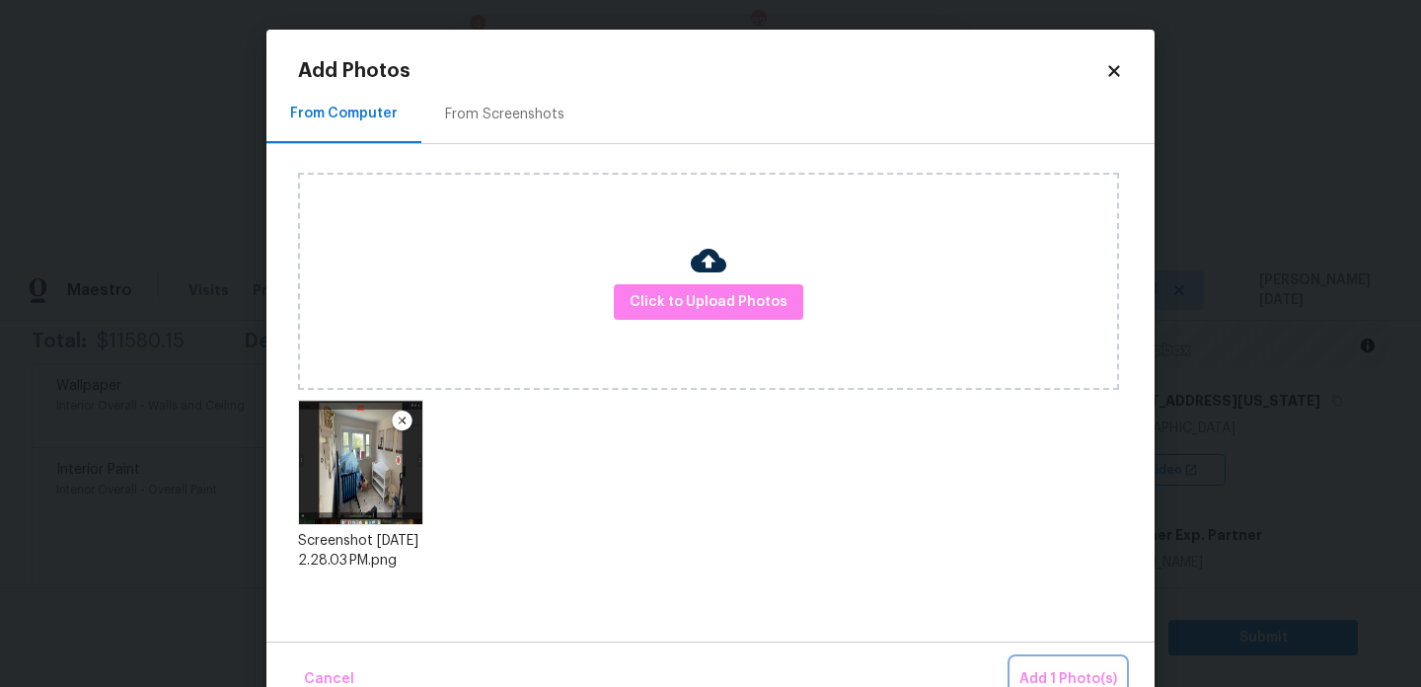
click at [1044, 663] on button "Add 1 Photo(s)" at bounding box center [1069, 679] width 114 height 42
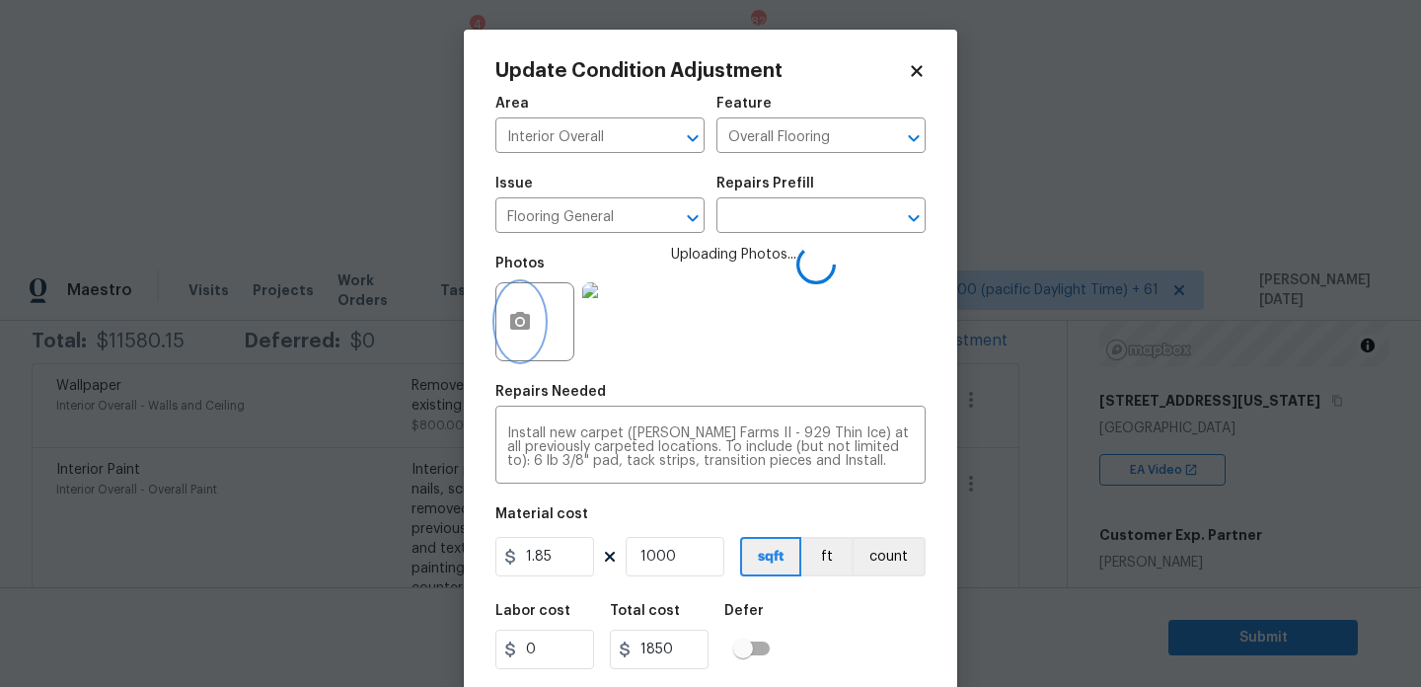
scroll to position [50, 0]
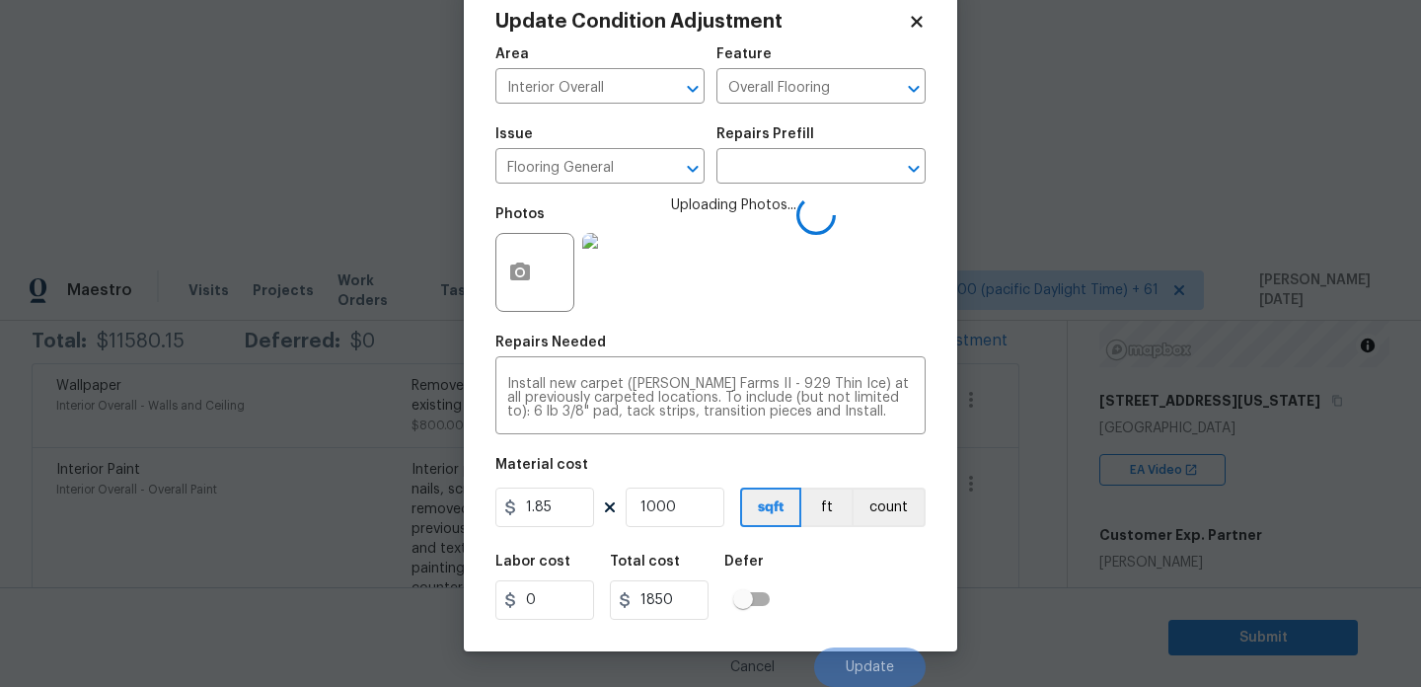
click at [840, 330] on div "Area Interior Overall ​ Feature Overall Flooring ​ Issue Flooring General ​ Rep…" at bounding box center [710, 361] width 430 height 651
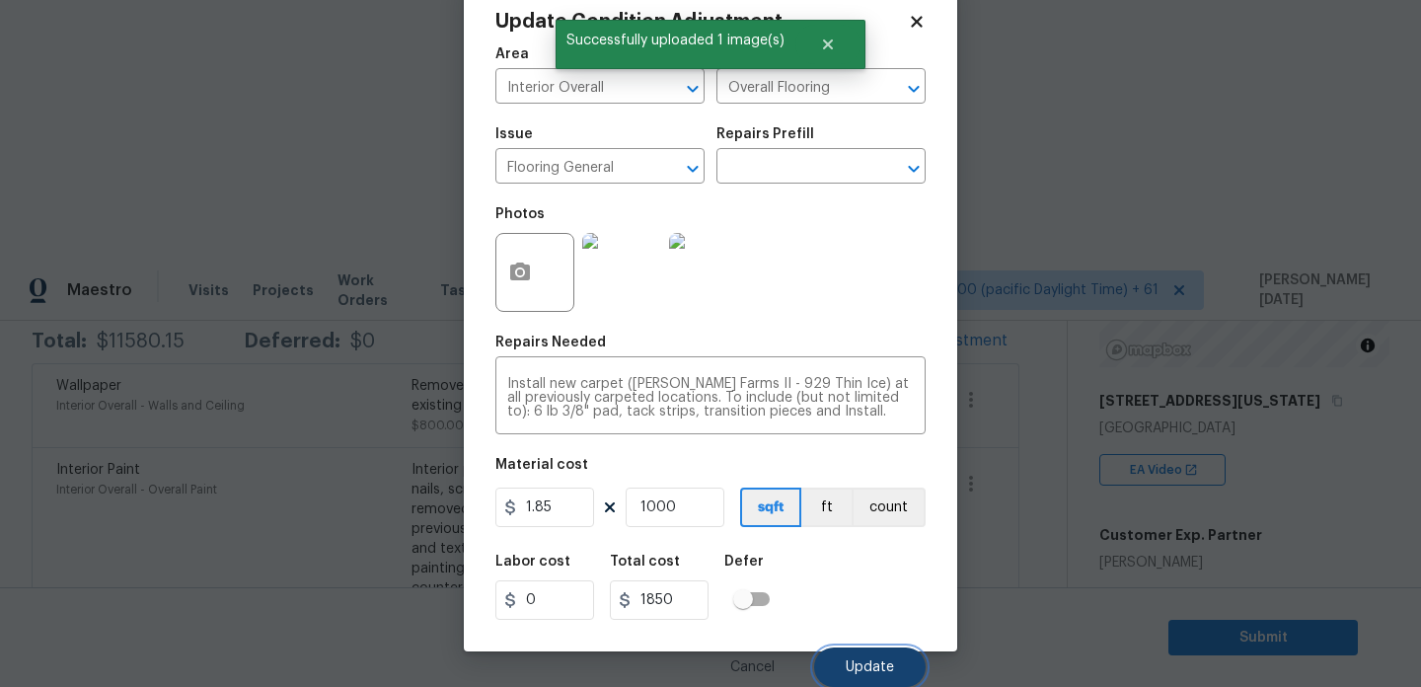
click at [841, 669] on button "Update" at bounding box center [870, 666] width 112 height 39
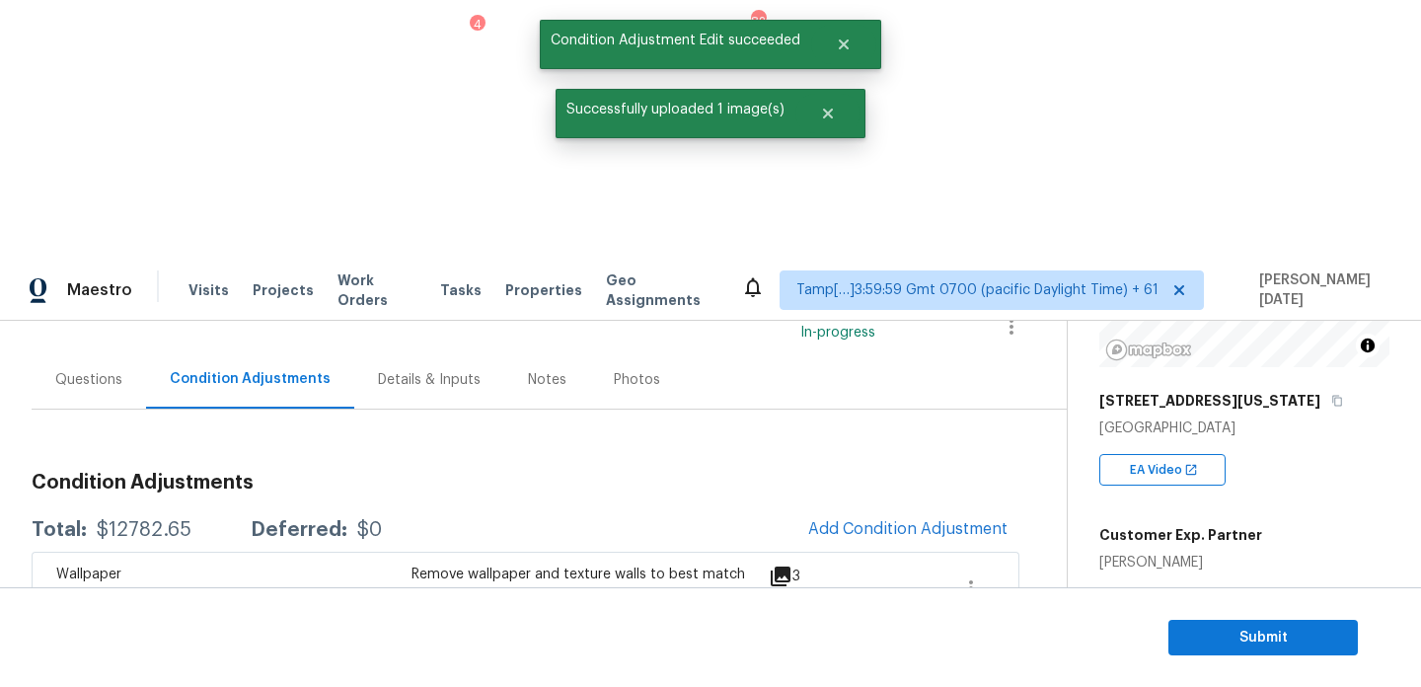
scroll to position [134, 0]
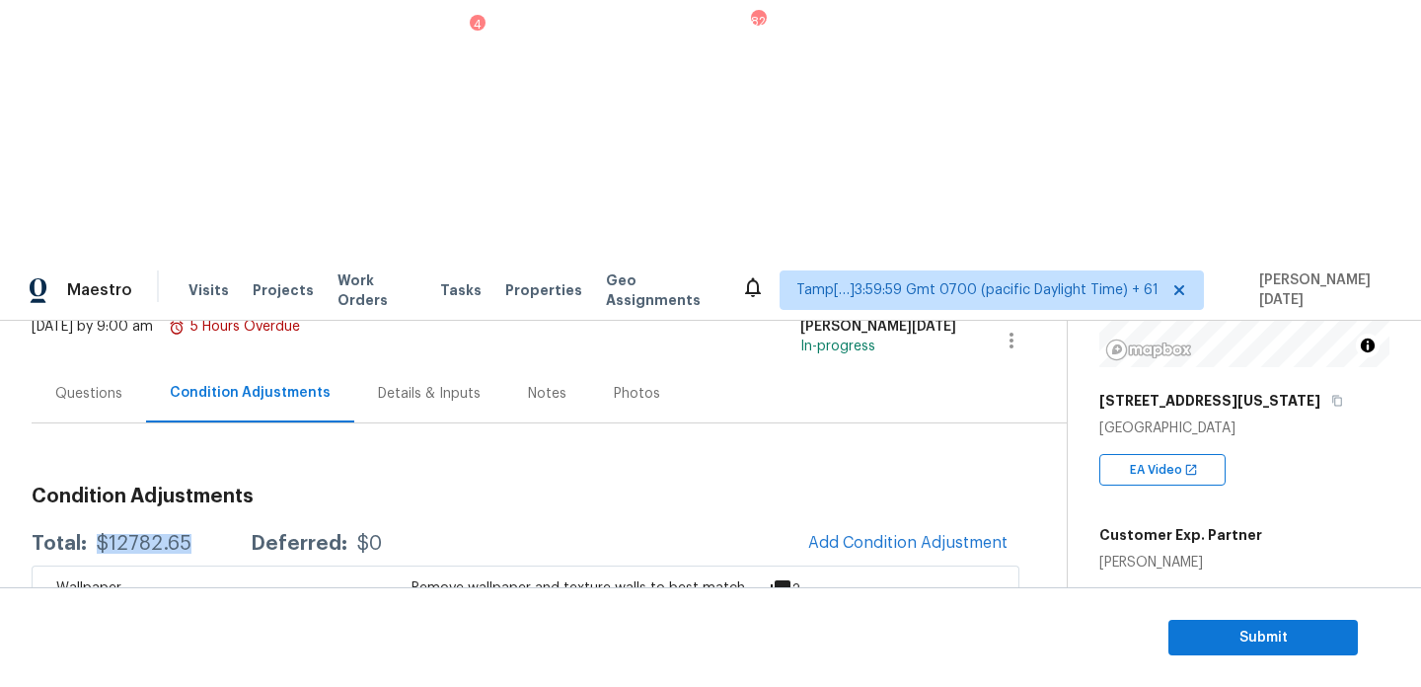
drag, startPoint x: 98, startPoint y: 290, endPoint x: 186, endPoint y: 290, distance: 87.8
click at [186, 534] on div "$12782.65" at bounding box center [144, 544] width 95 height 20
copy div "$12782.65"
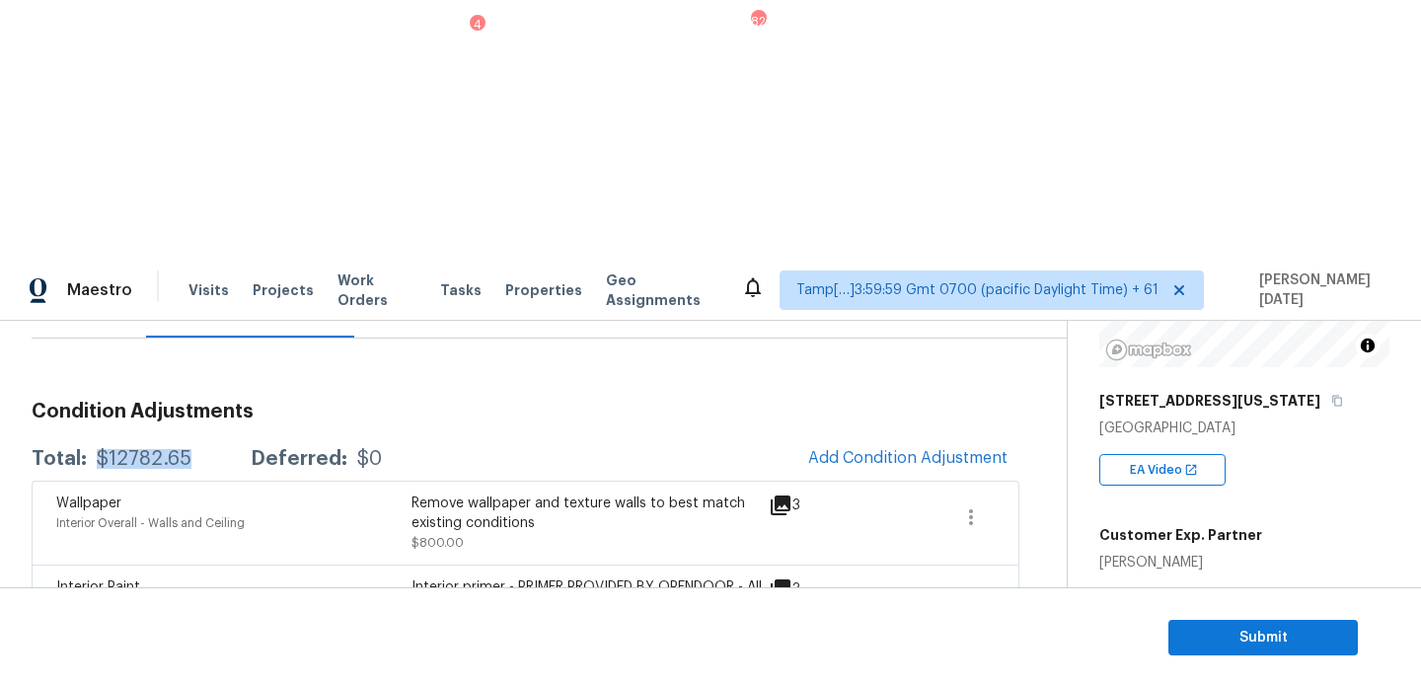
scroll to position [221, 0]
click at [1222, 626] on span "Submit" at bounding box center [1263, 638] width 158 height 25
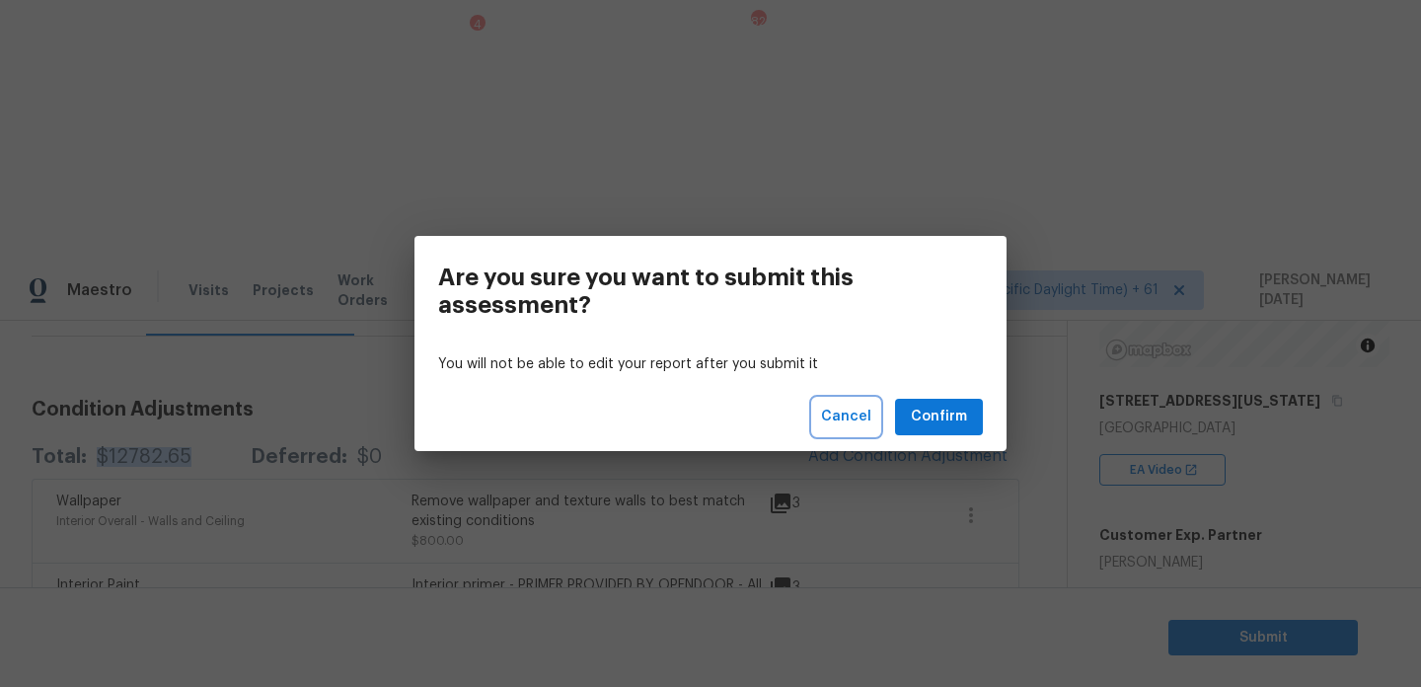
click at [848, 416] on span "Cancel" at bounding box center [846, 417] width 50 height 25
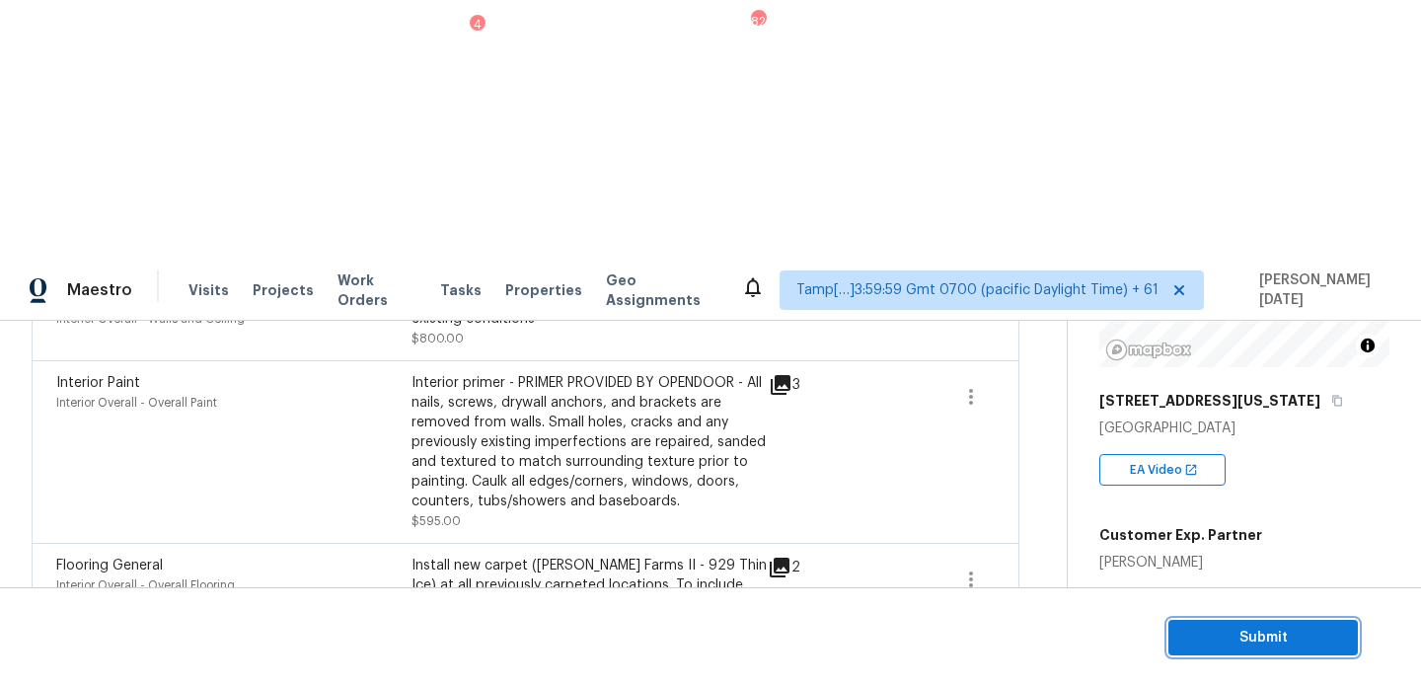
scroll to position [425, 0]
click at [1192, 628] on span "Submit" at bounding box center [1263, 638] width 158 height 25
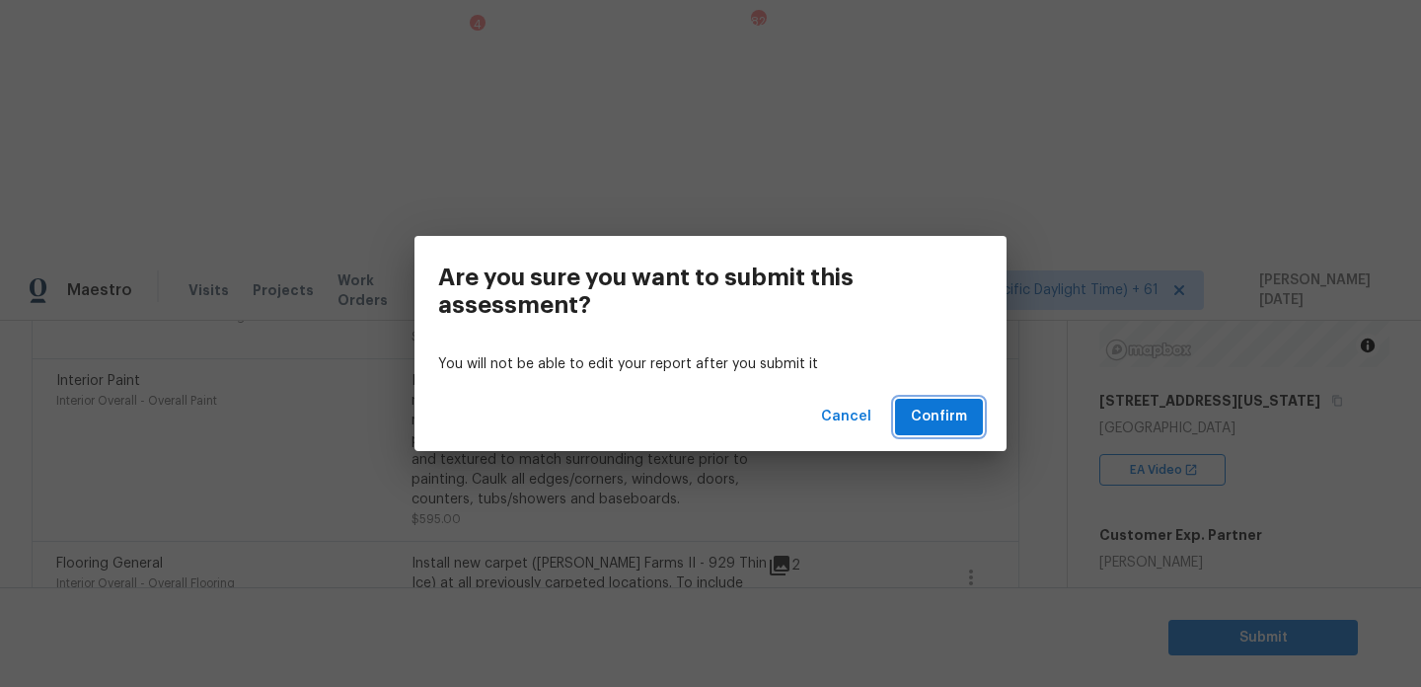
click at [945, 420] on span "Confirm" at bounding box center [939, 417] width 56 height 25
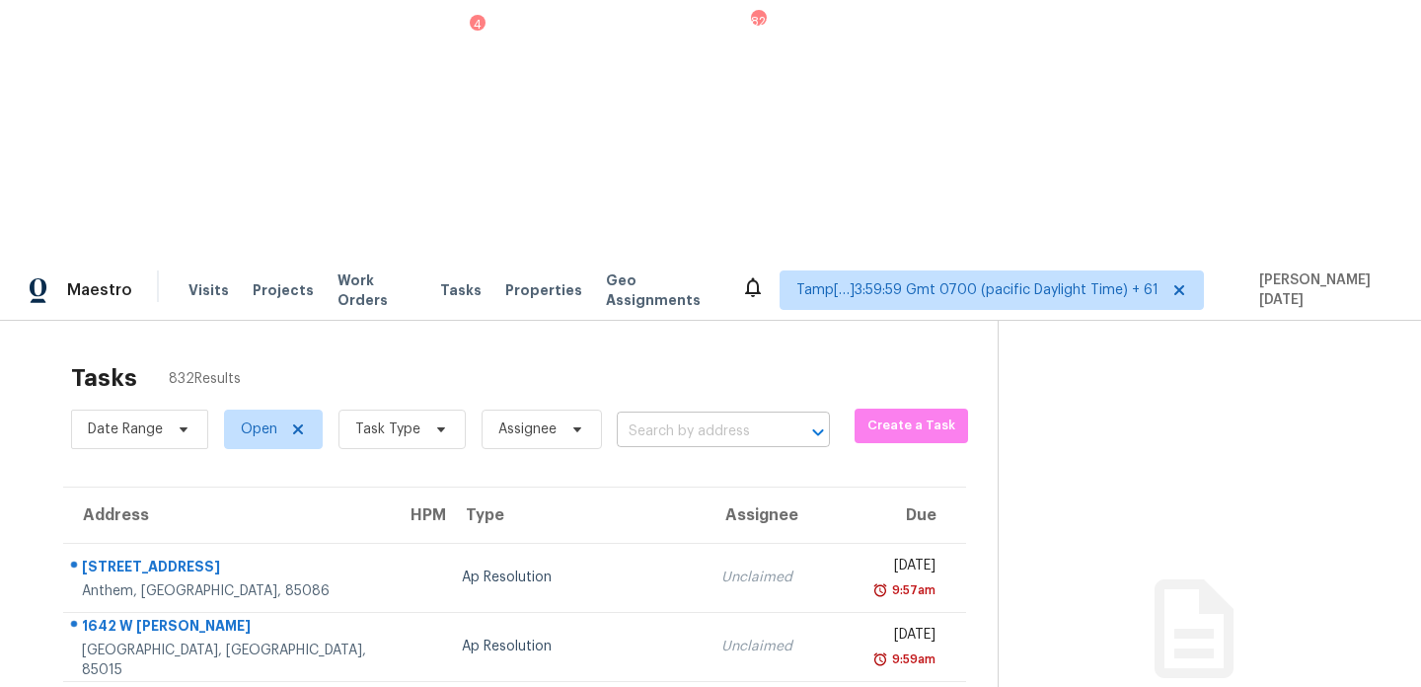
click at [637, 417] on input "text" at bounding box center [696, 432] width 158 height 31
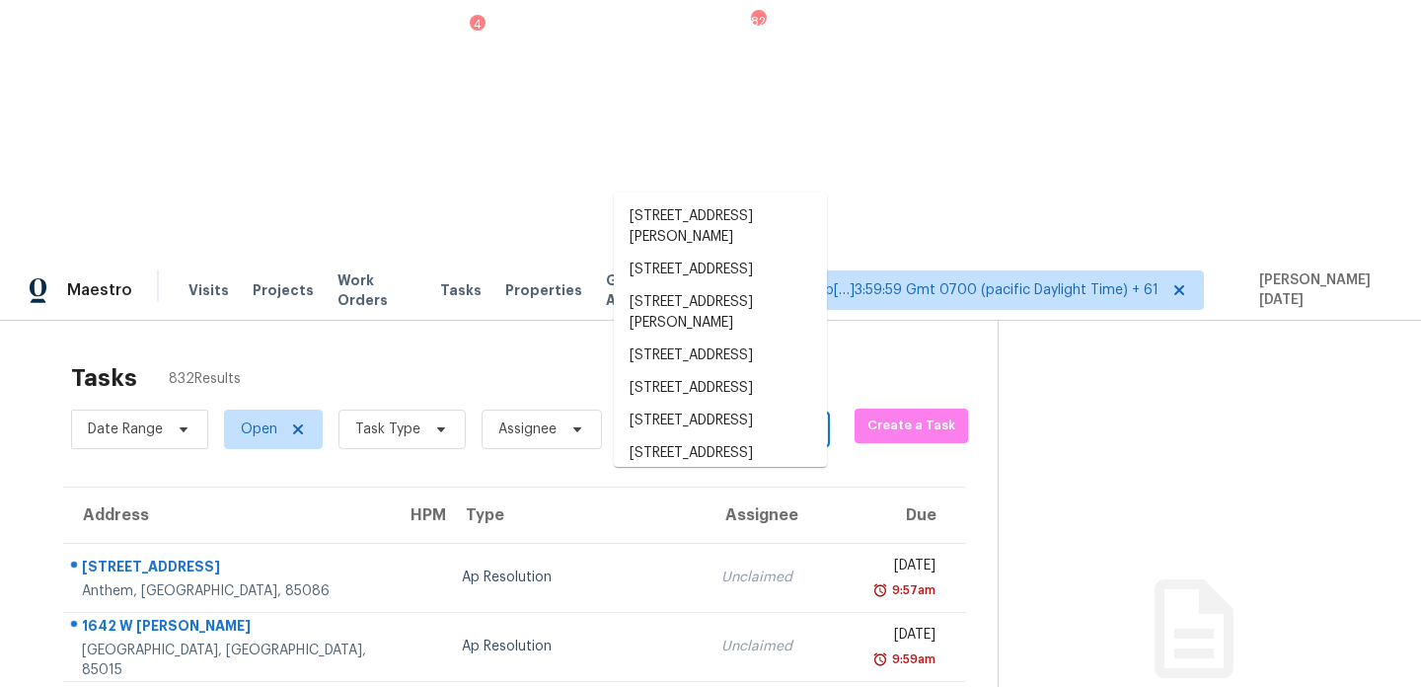
paste input "2302 Norfolk St, Hopewell, VA, 23860"
type input "2302 Norfolk St, Hopewell, VA, 23860"
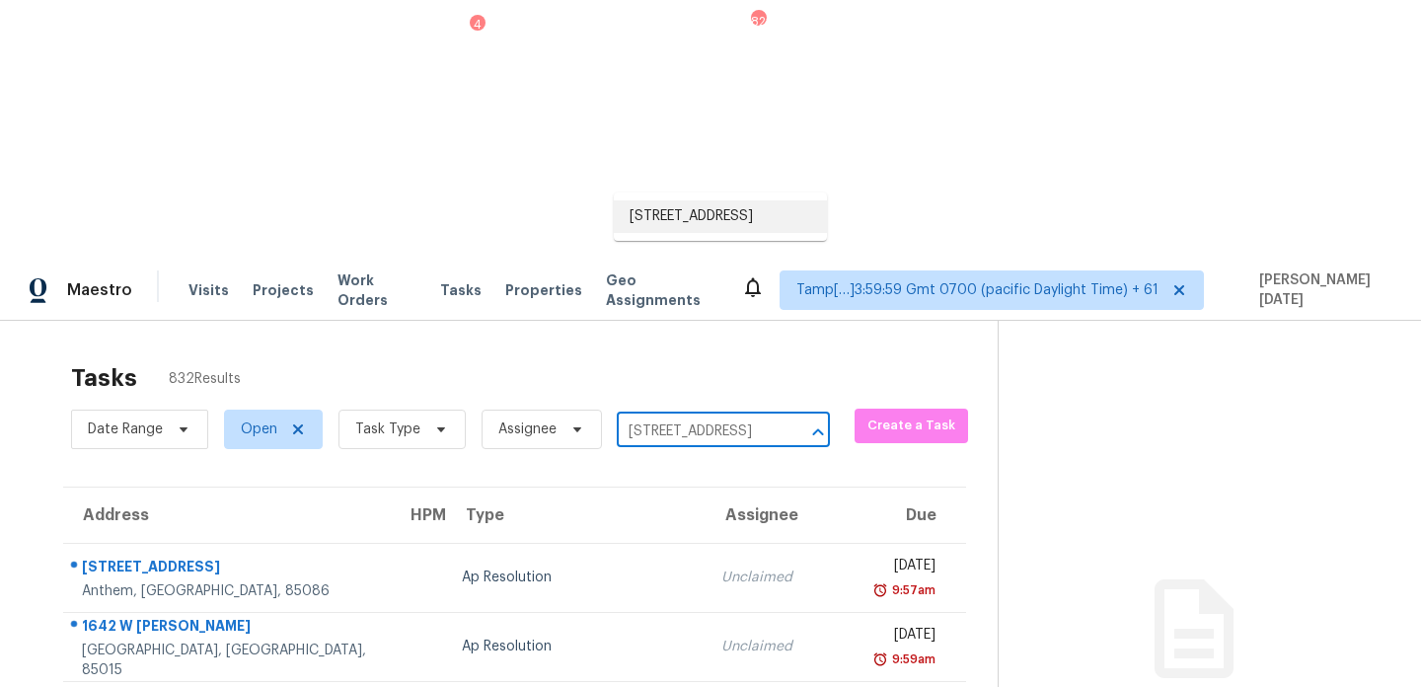
click at [694, 227] on li "2302 Norfolk St, Hopewell, VA 23860" at bounding box center [720, 216] width 213 height 33
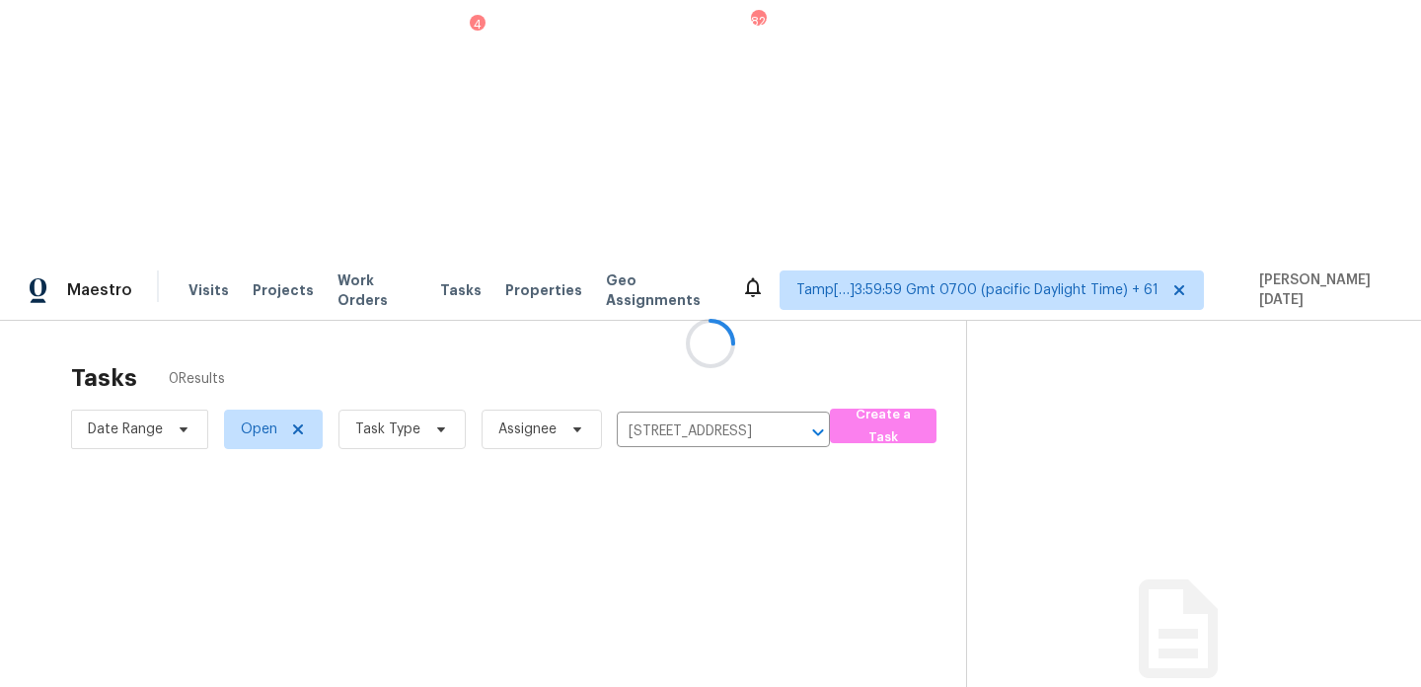
click at [741, 327] on div at bounding box center [710, 343] width 1421 height 687
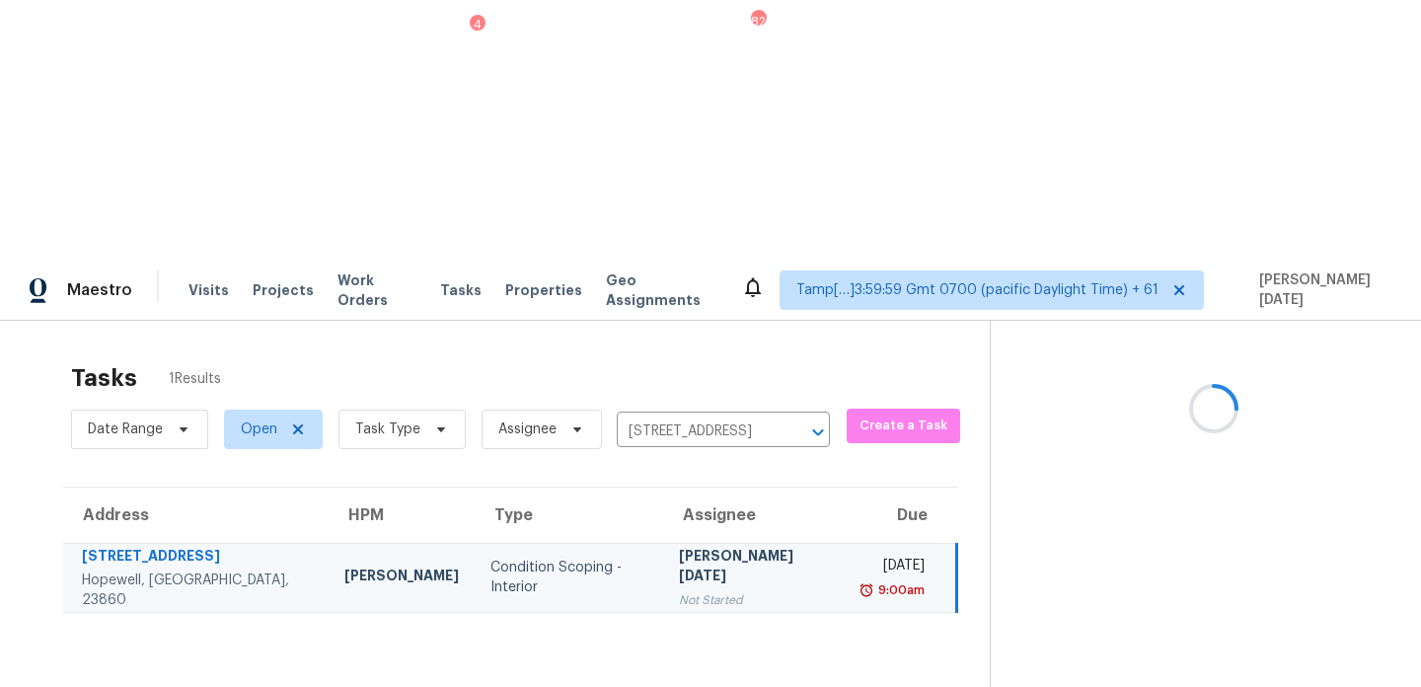
click at [741, 543] on td "Prabhu Raja Not Started" at bounding box center [755, 577] width 184 height 69
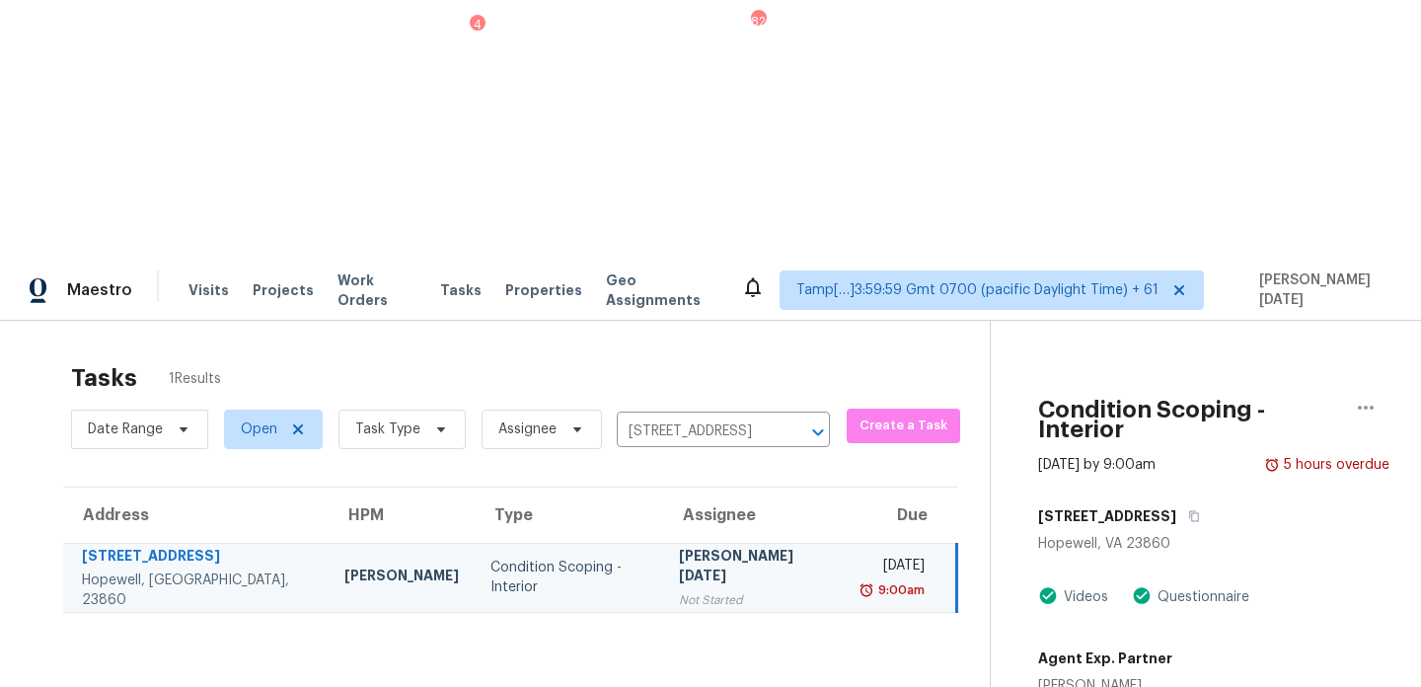
scroll to position [62, 0]
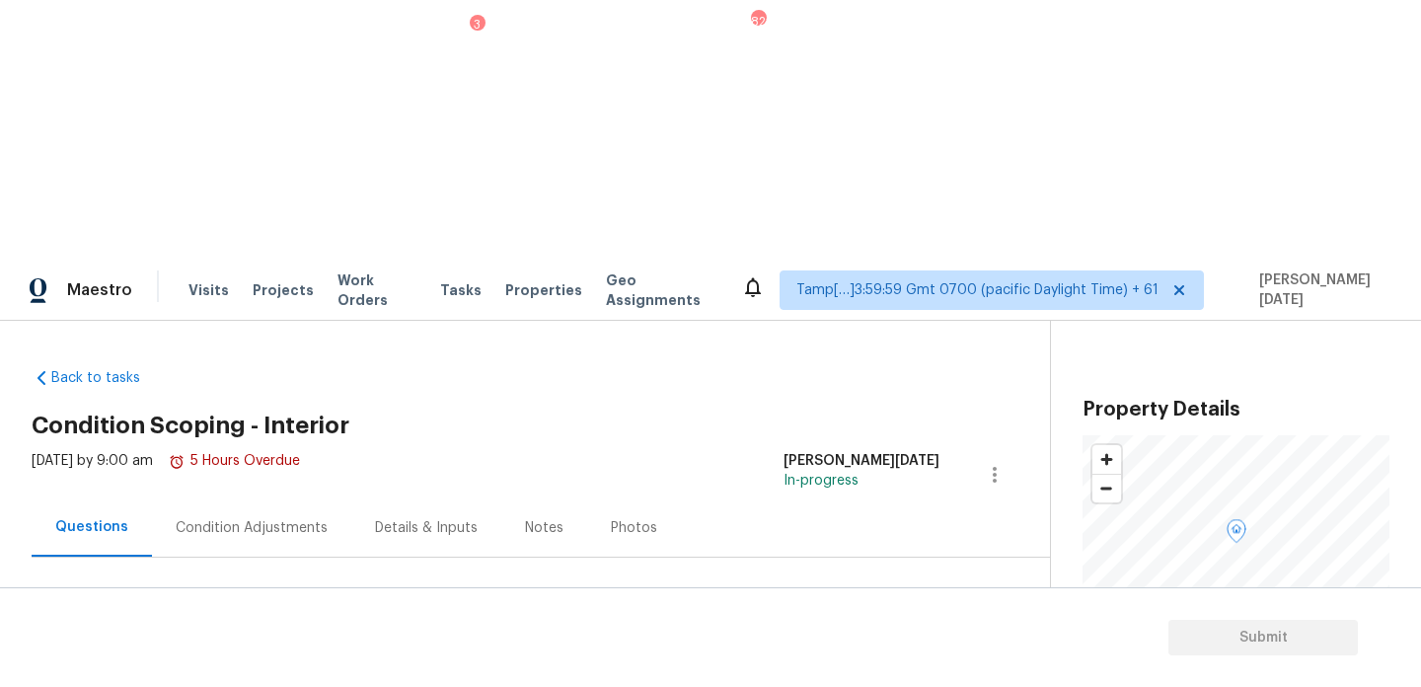
click at [260, 498] on div "Condition Adjustments" at bounding box center [251, 527] width 199 height 58
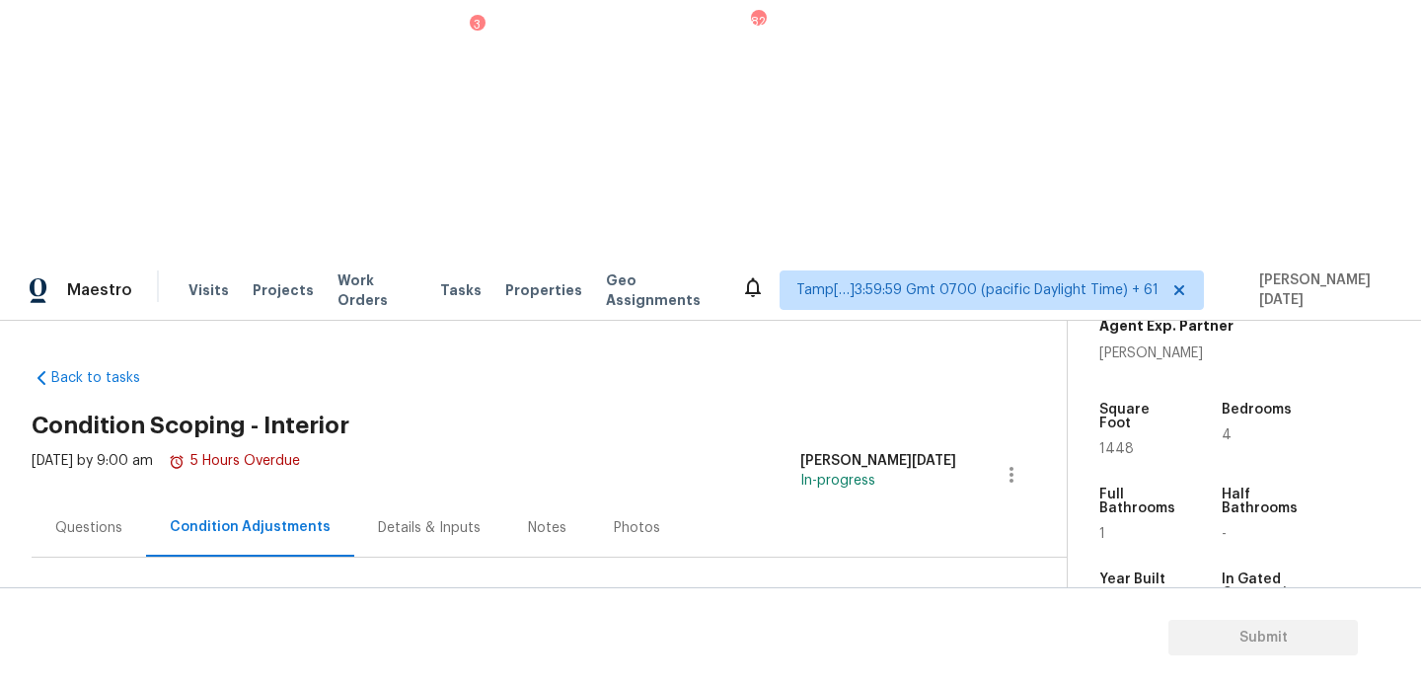
click at [53, 498] on div "Questions" at bounding box center [89, 527] width 114 height 58
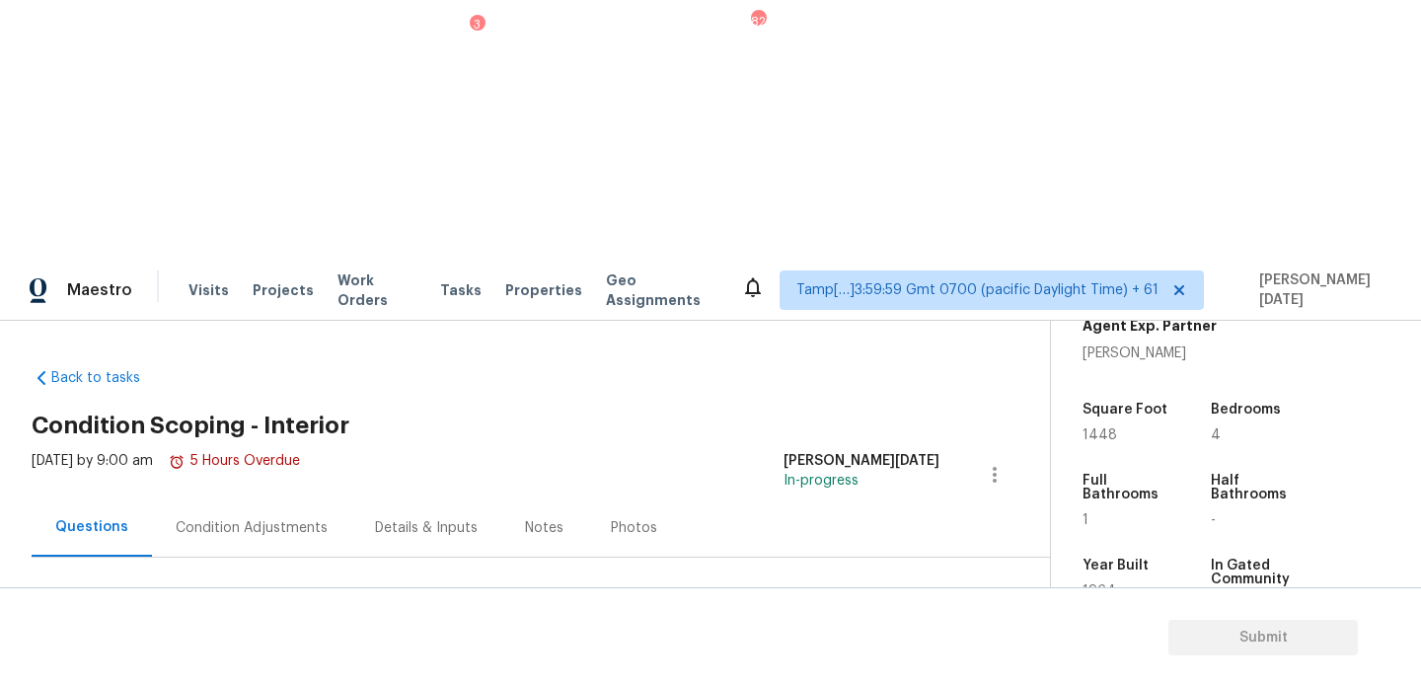
scroll to position [53, 0]
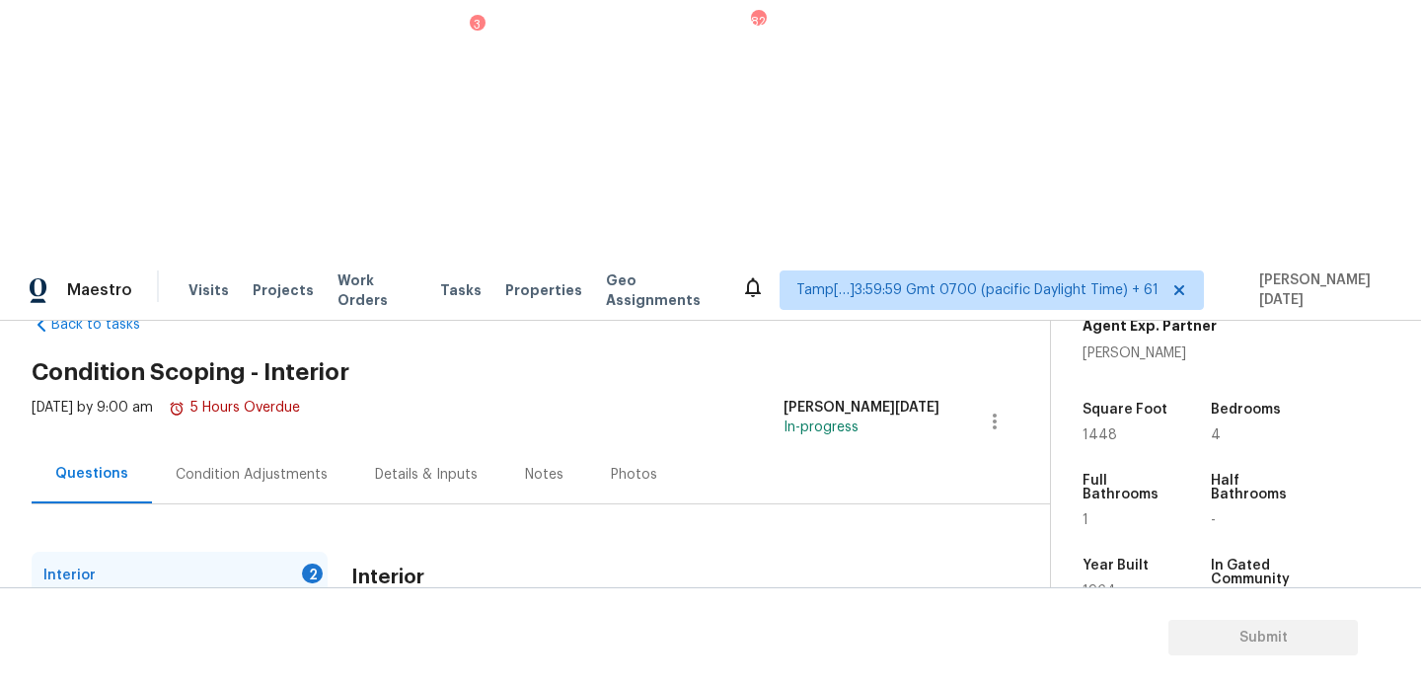
checkbox input "true"
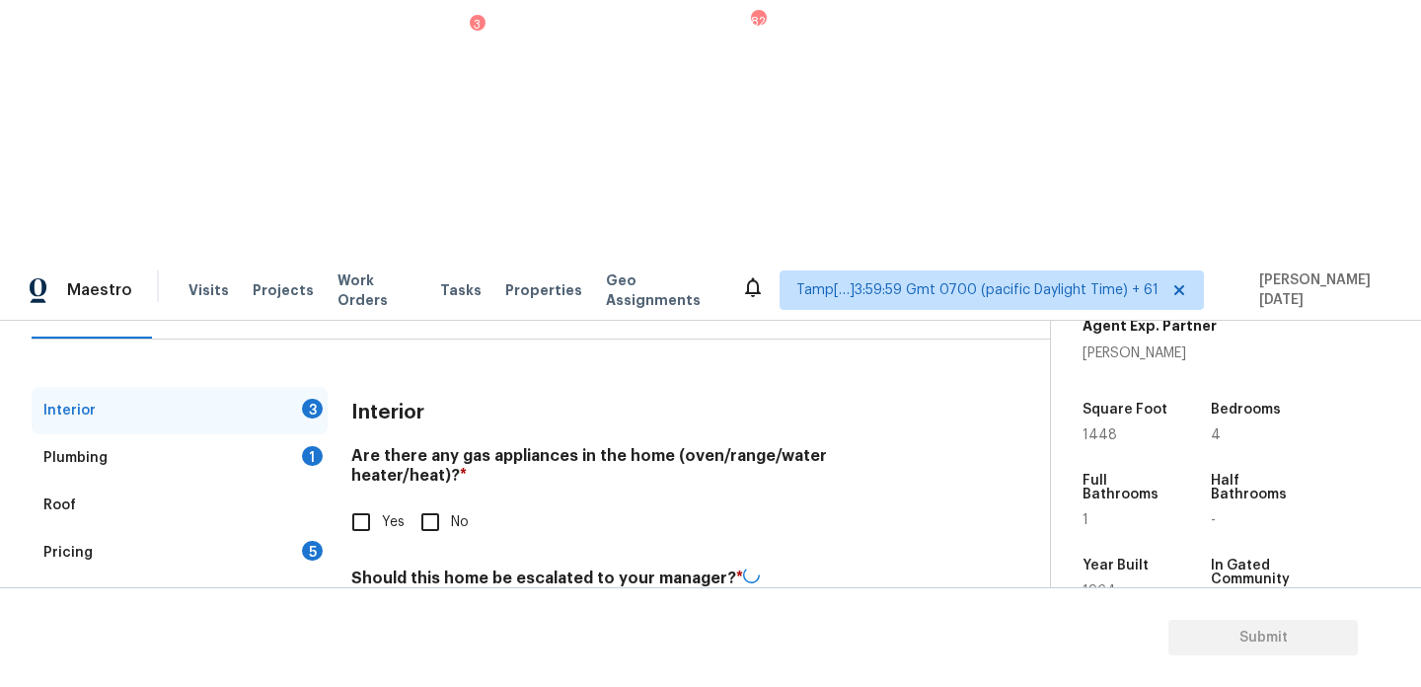
click at [417, 651] on input "text" at bounding box center [645, 674] width 588 height 46
paste input "Leaking water pump"
type input "Leaking water pump as per the seller's input"
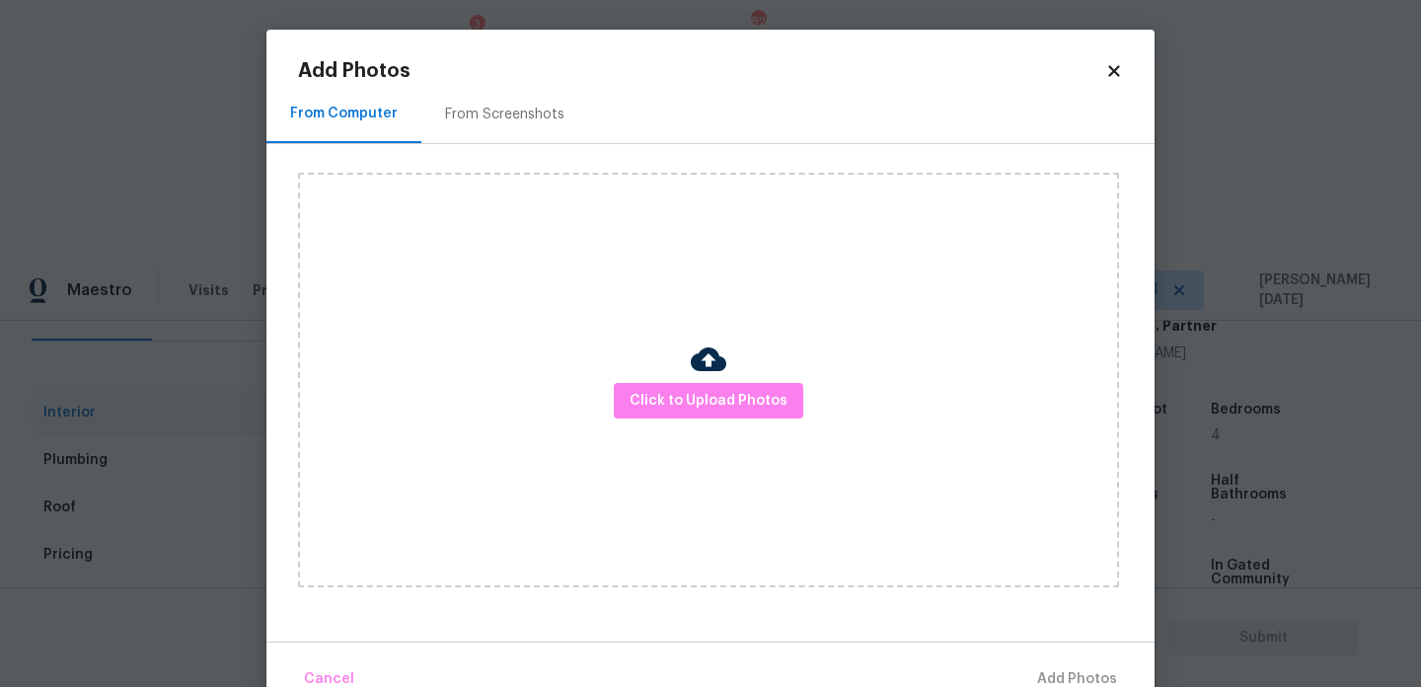
scroll to position [218, 0]
click at [705, 411] on span "Click to Upload Photos" at bounding box center [709, 401] width 158 height 25
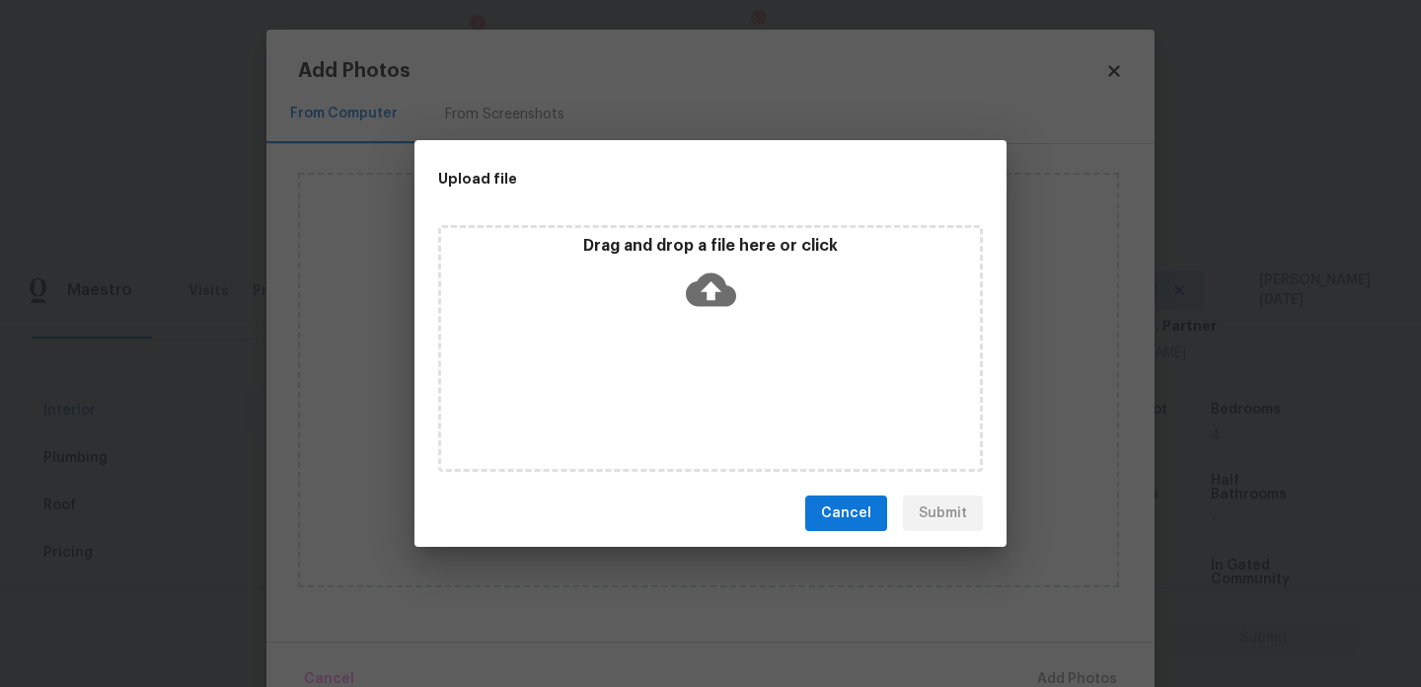
scroll to position [216, 0]
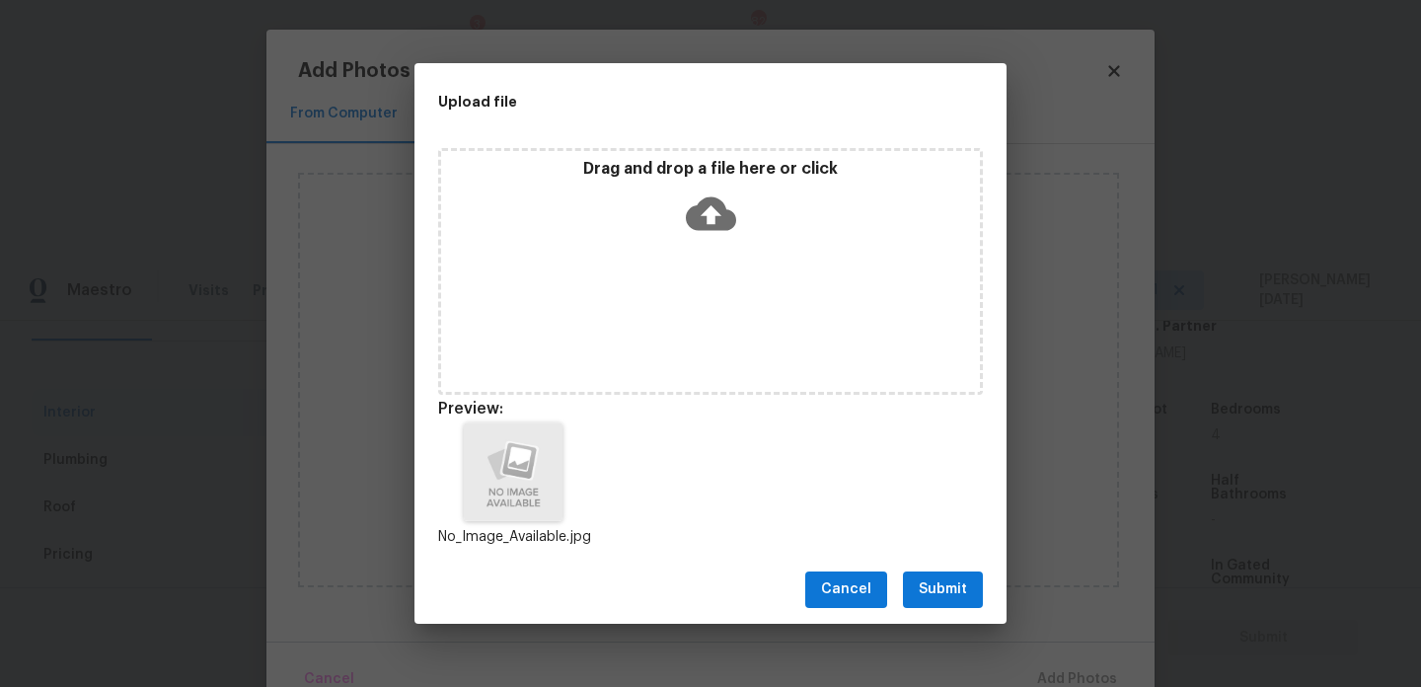
click at [953, 594] on span "Submit" at bounding box center [943, 589] width 48 height 25
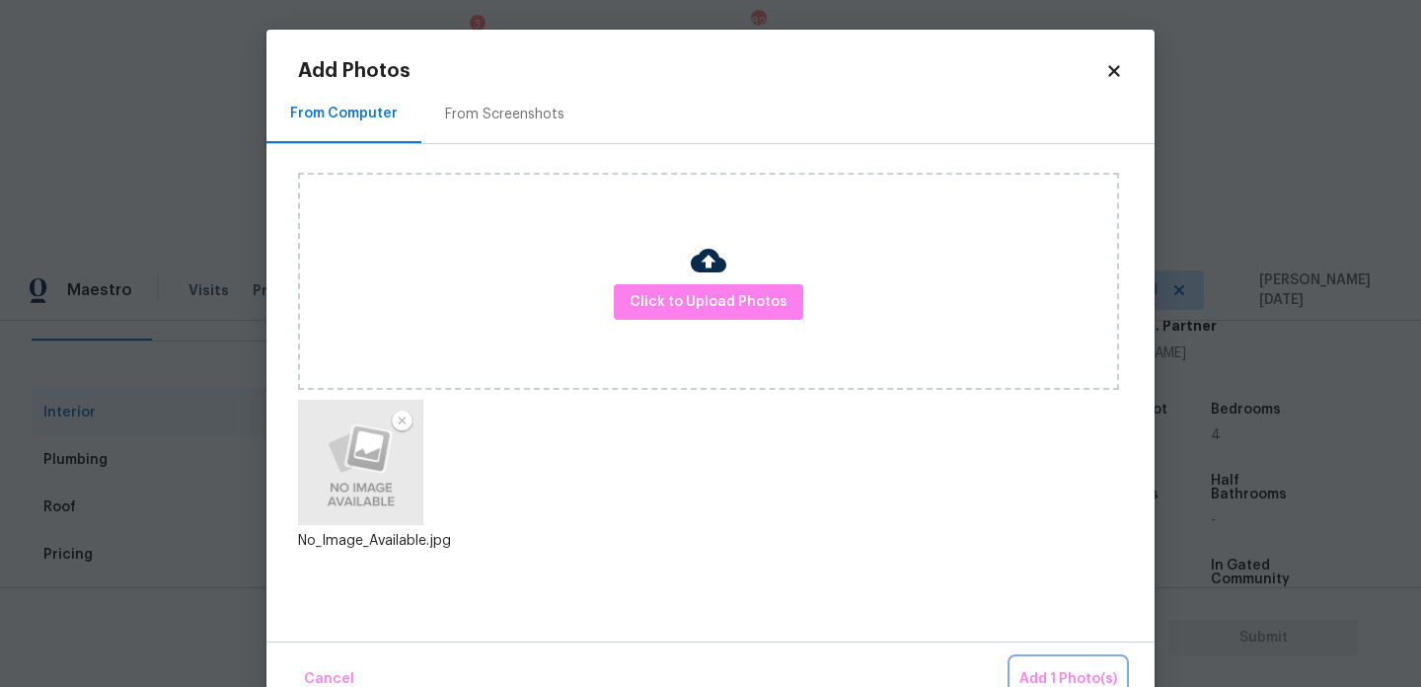
click at [1062, 675] on span "Add 1 Photo(s)" at bounding box center [1069, 679] width 98 height 25
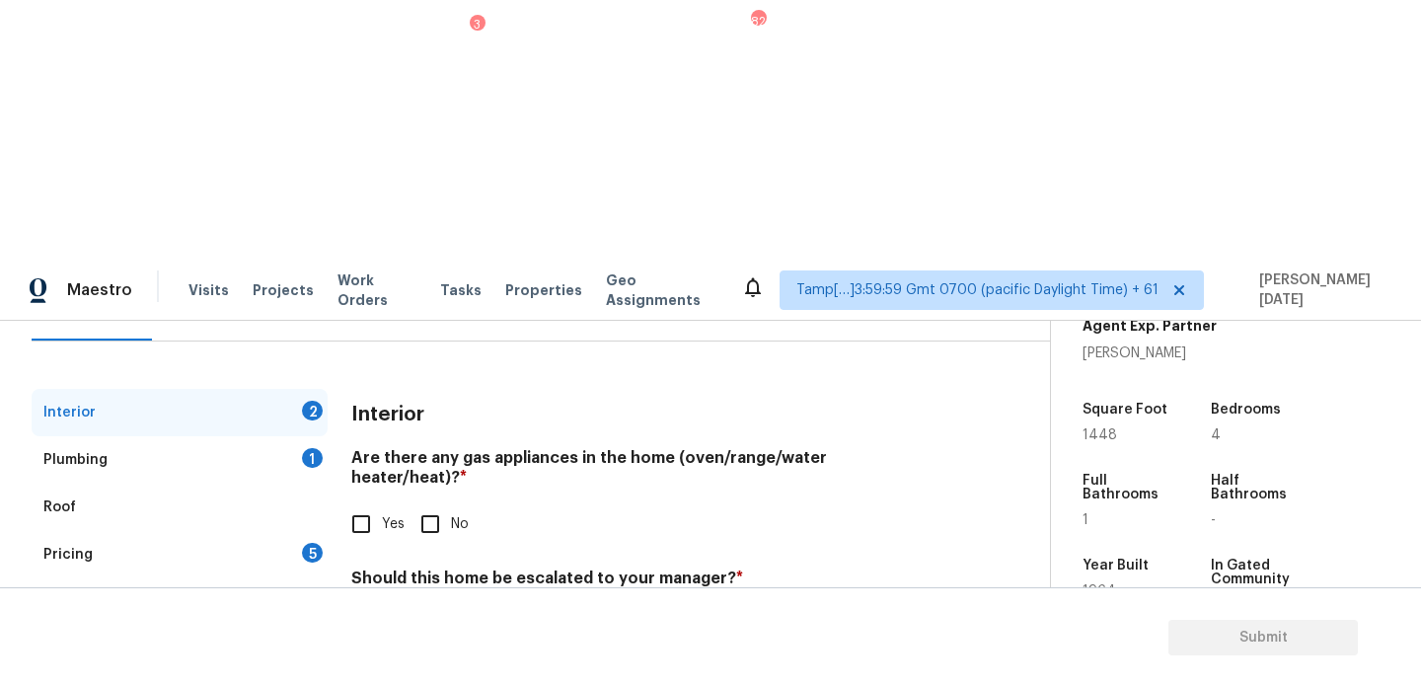
drag, startPoint x: 656, startPoint y: 405, endPoint x: 217, endPoint y: 404, distance: 439.2
click at [217, 404] on div "Interior 2 Plumbing 1 Roof Pricing 5 IVA Quality 1 Add Area Interior Are there …" at bounding box center [517, 622] width 971 height 467
click at [444, 503] on input "No" at bounding box center [430, 523] width 41 height 41
checkbox input "true"
click at [304, 448] on div "1" at bounding box center [312, 458] width 21 height 20
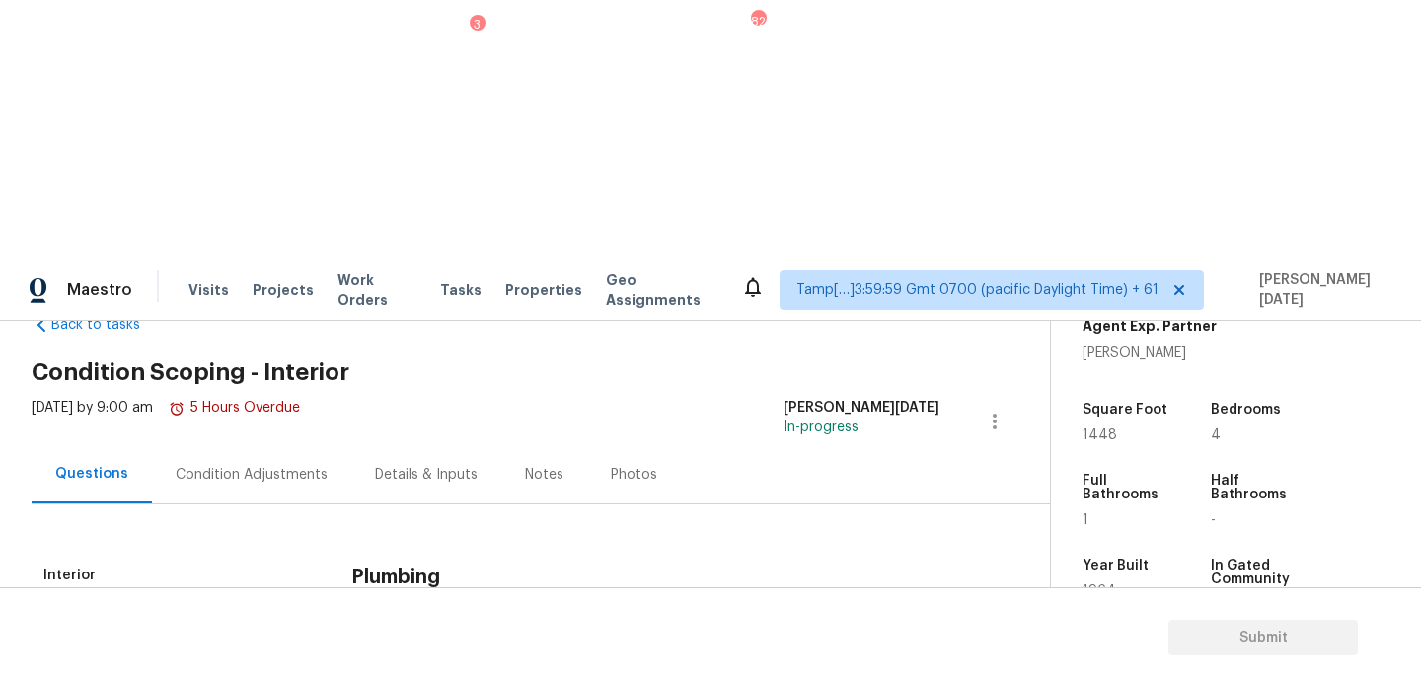
scroll to position [53, 0]
checkbox input "true"
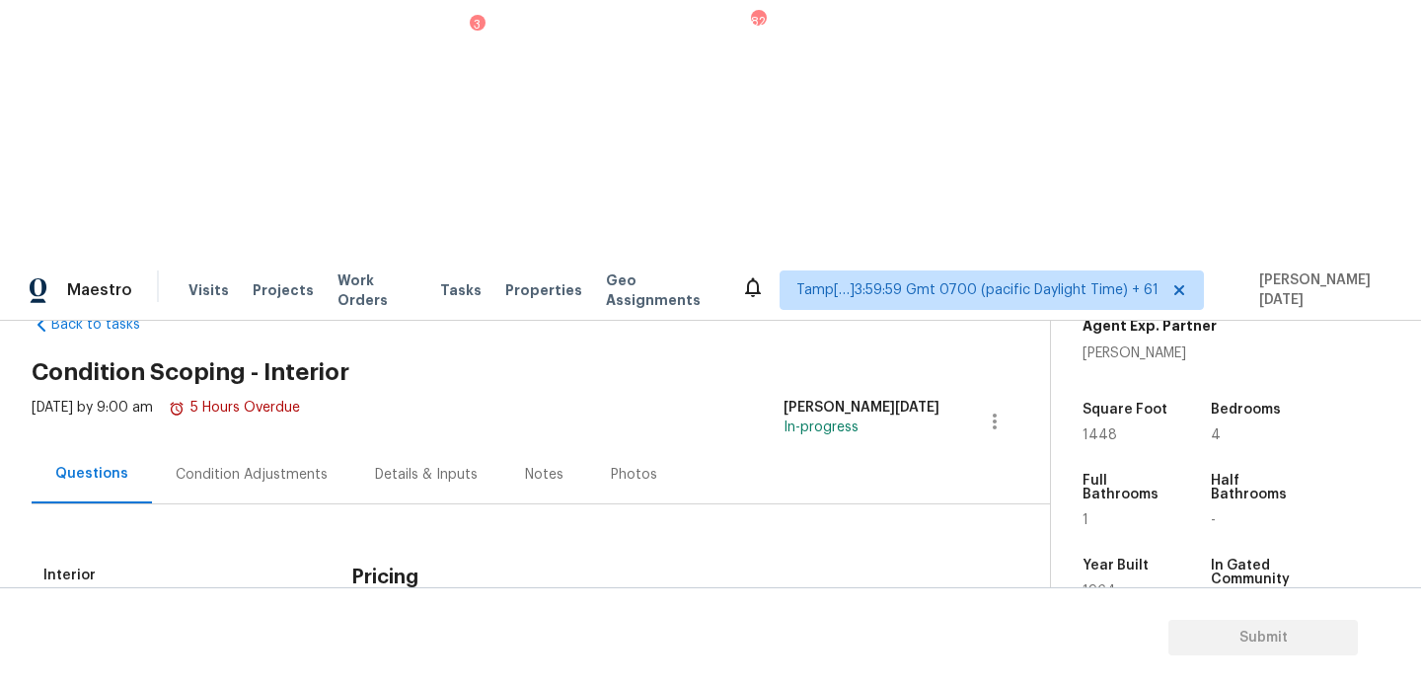
click at [463, 657] on span "No" at bounding box center [460, 667] width 18 height 21
click at [451, 646] on input "No" at bounding box center [430, 666] width 41 height 41
checkbox input "true"
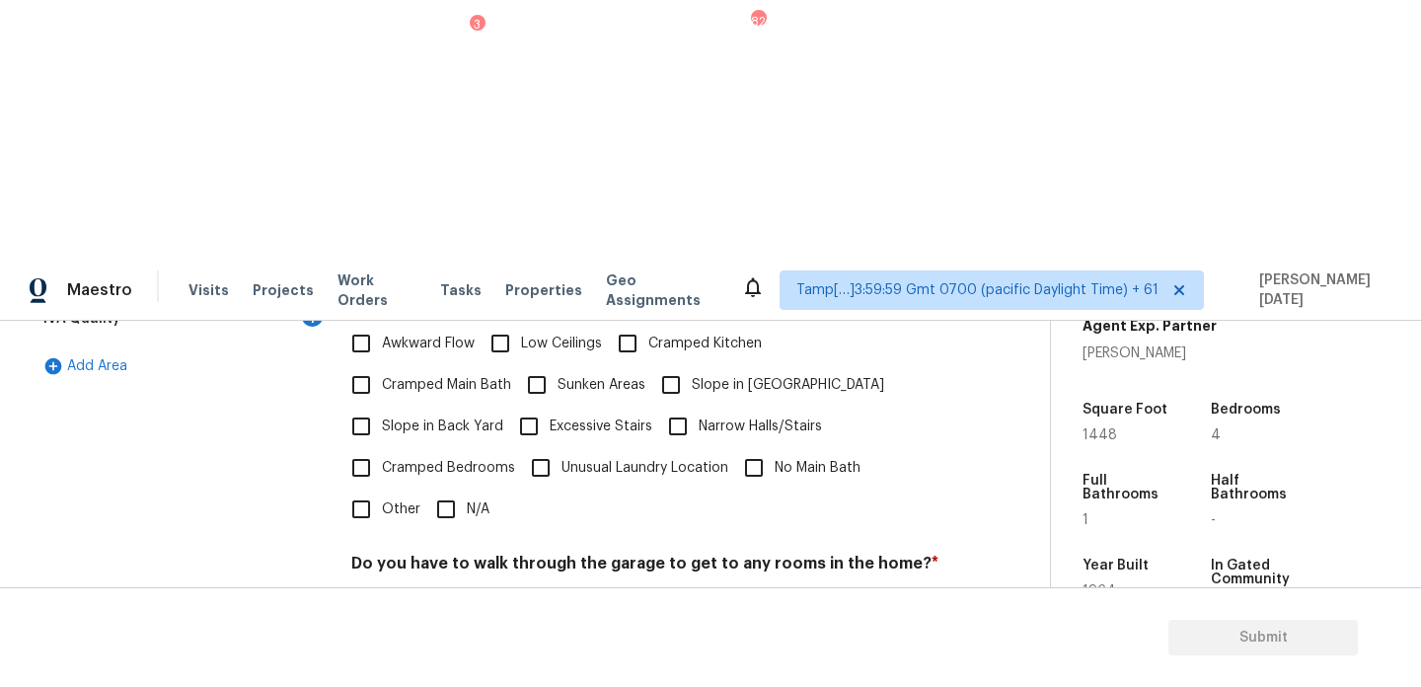
click at [438, 589] on input "No" at bounding box center [430, 609] width 41 height 41
checkbox input "true"
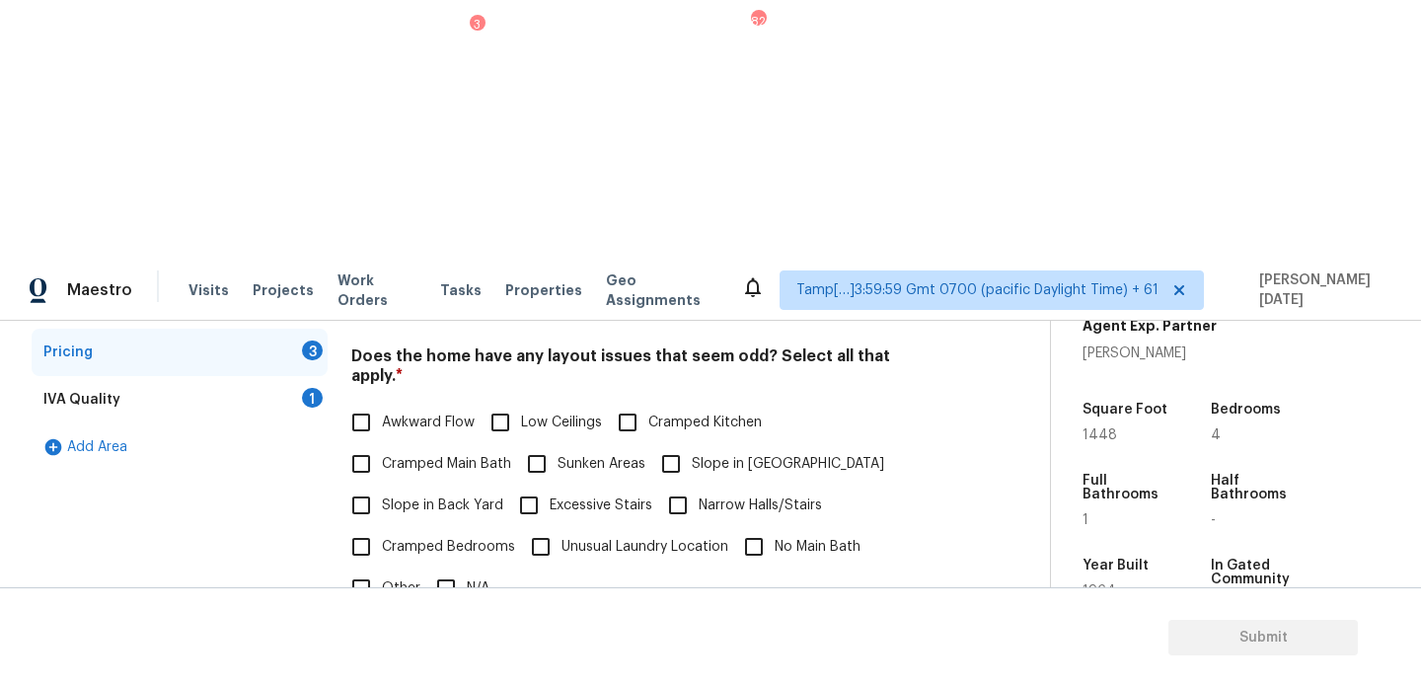
click at [381, 402] on input "Awkward Flow" at bounding box center [361, 422] width 41 height 41
checkbox input "true"
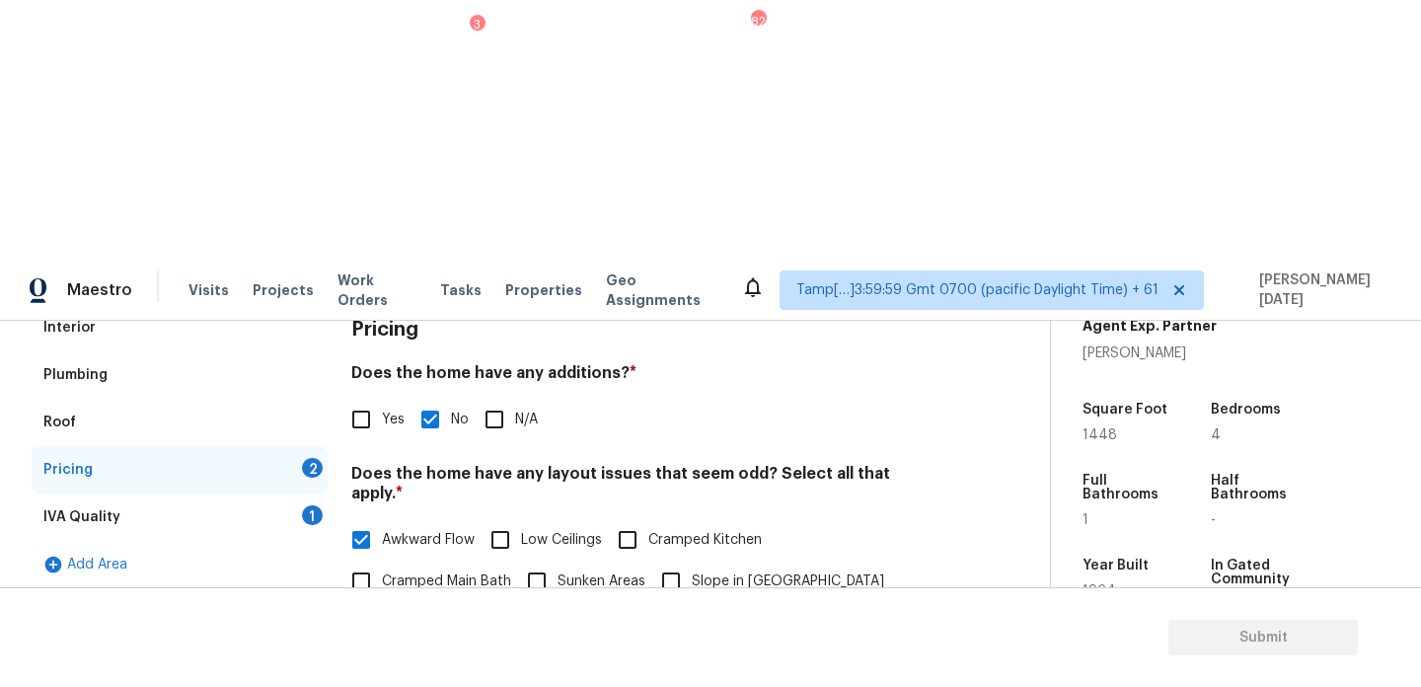
scroll to position [294, 0]
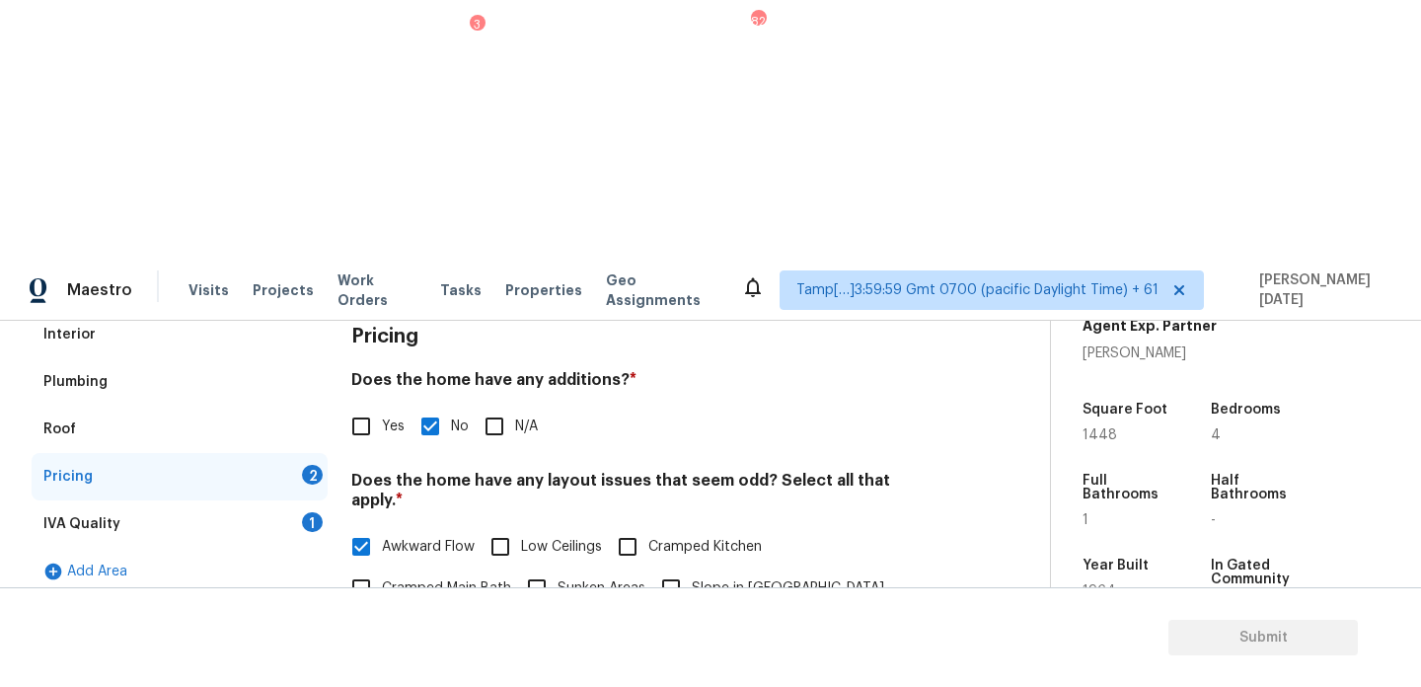
click at [297, 453] on div "Pricing 2" at bounding box center [180, 476] width 296 height 47
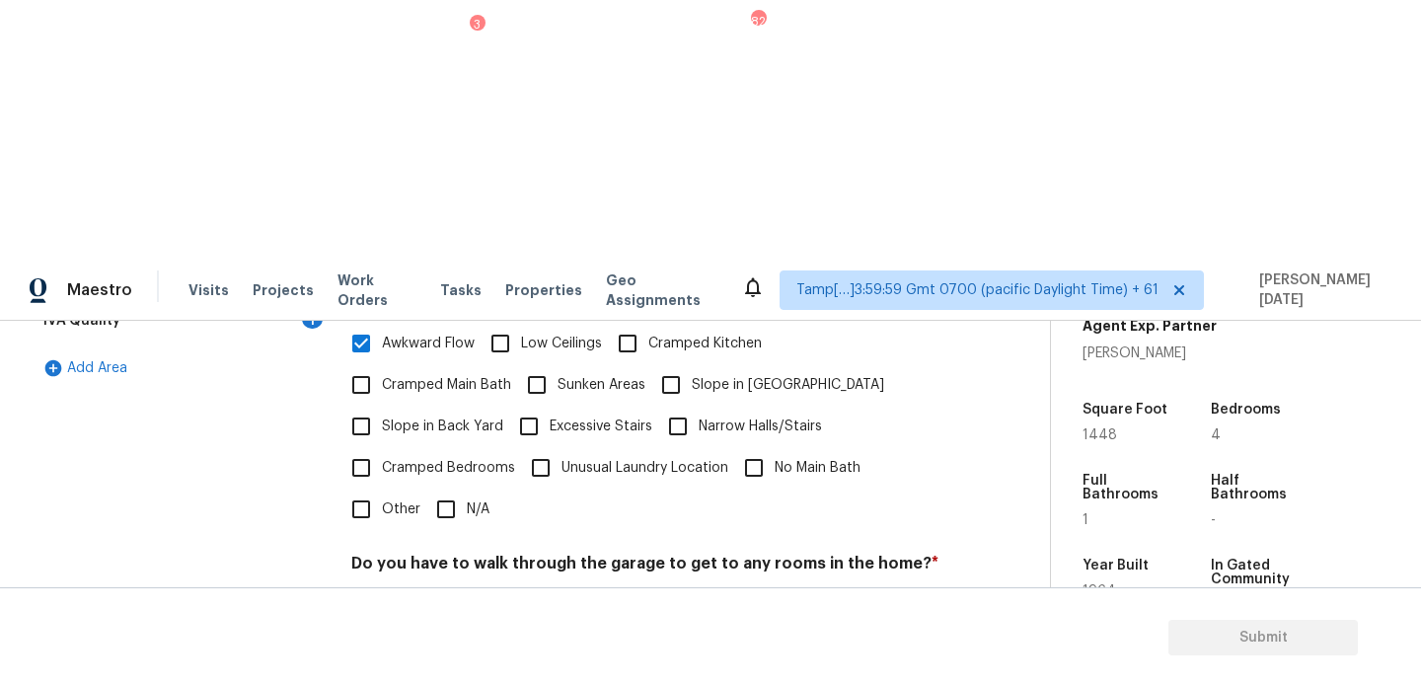
click at [436, 654] on div "Does the kitchen seem cramped? * Yes No" at bounding box center [645, 692] width 588 height 77
checkbox input "true"
click at [441, 558] on div "Pricing Does the home have any additions? * Yes No N/A Does the home have any l…" at bounding box center [645, 483] width 588 height 750
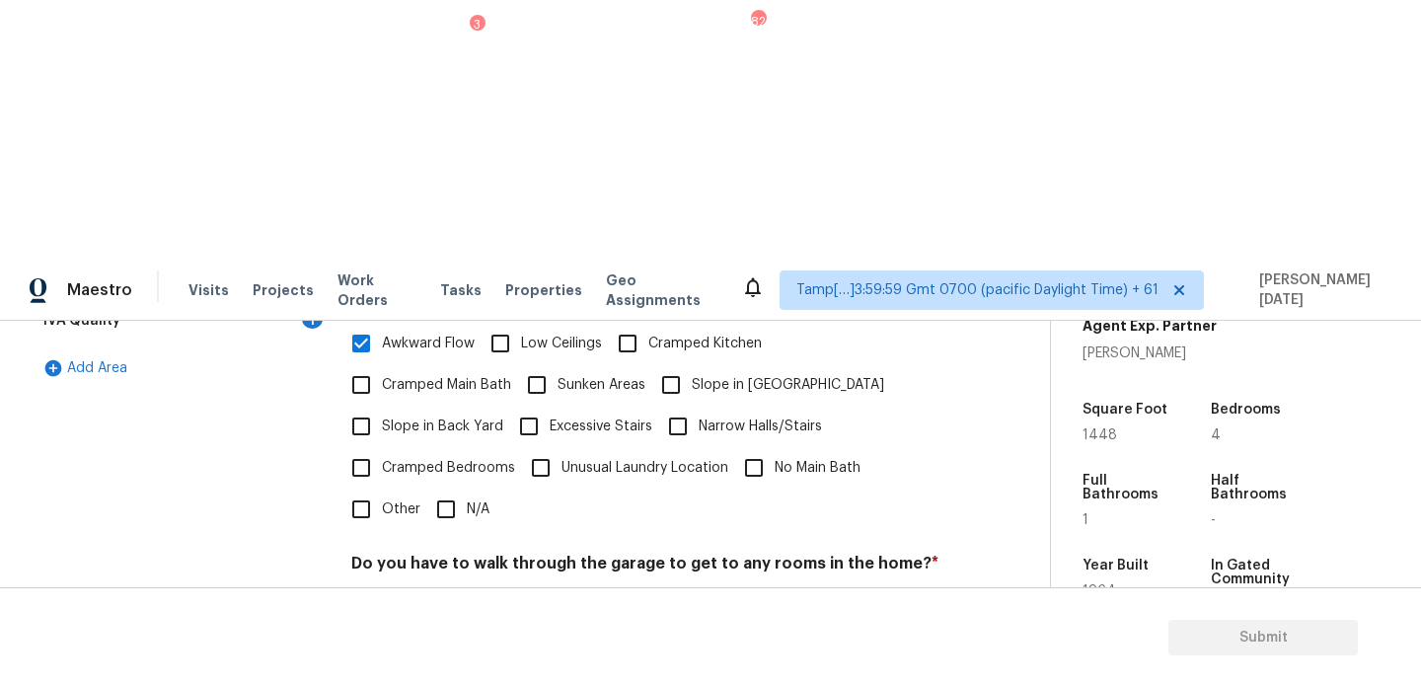
checkbox input "true"
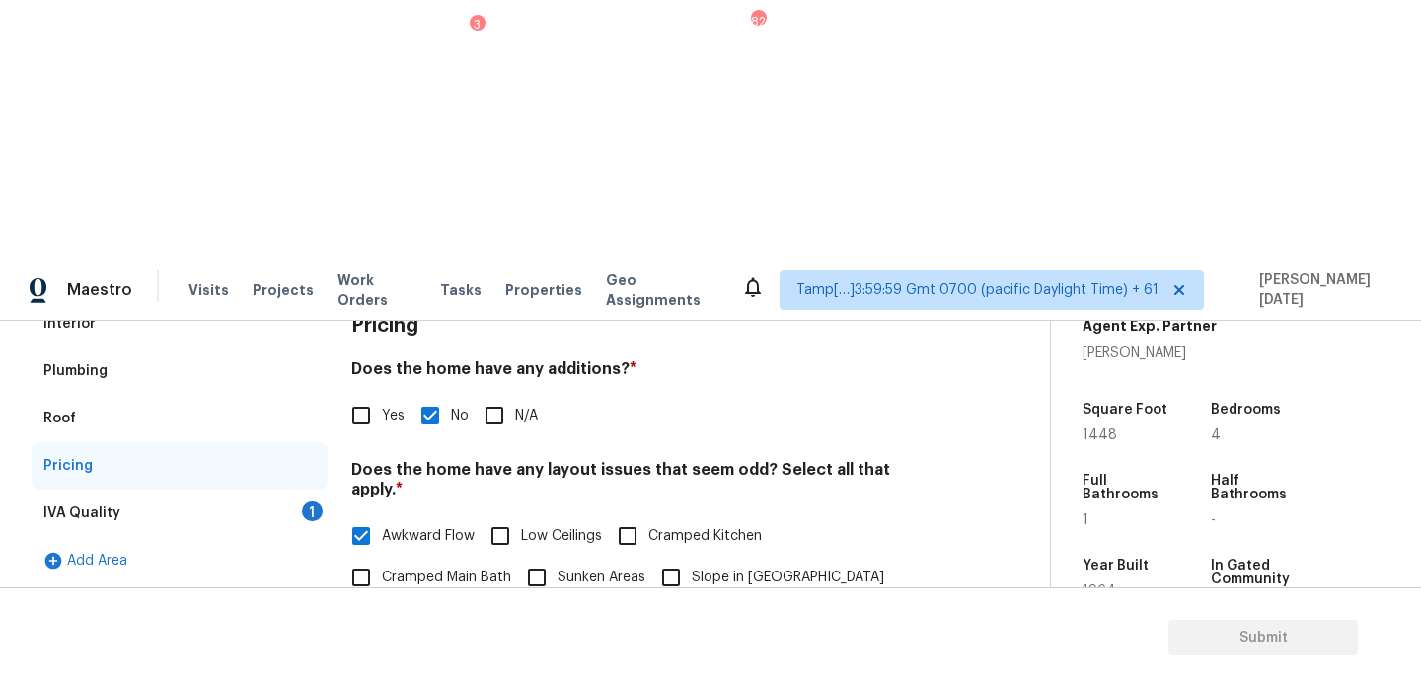
scroll to position [0, 0]
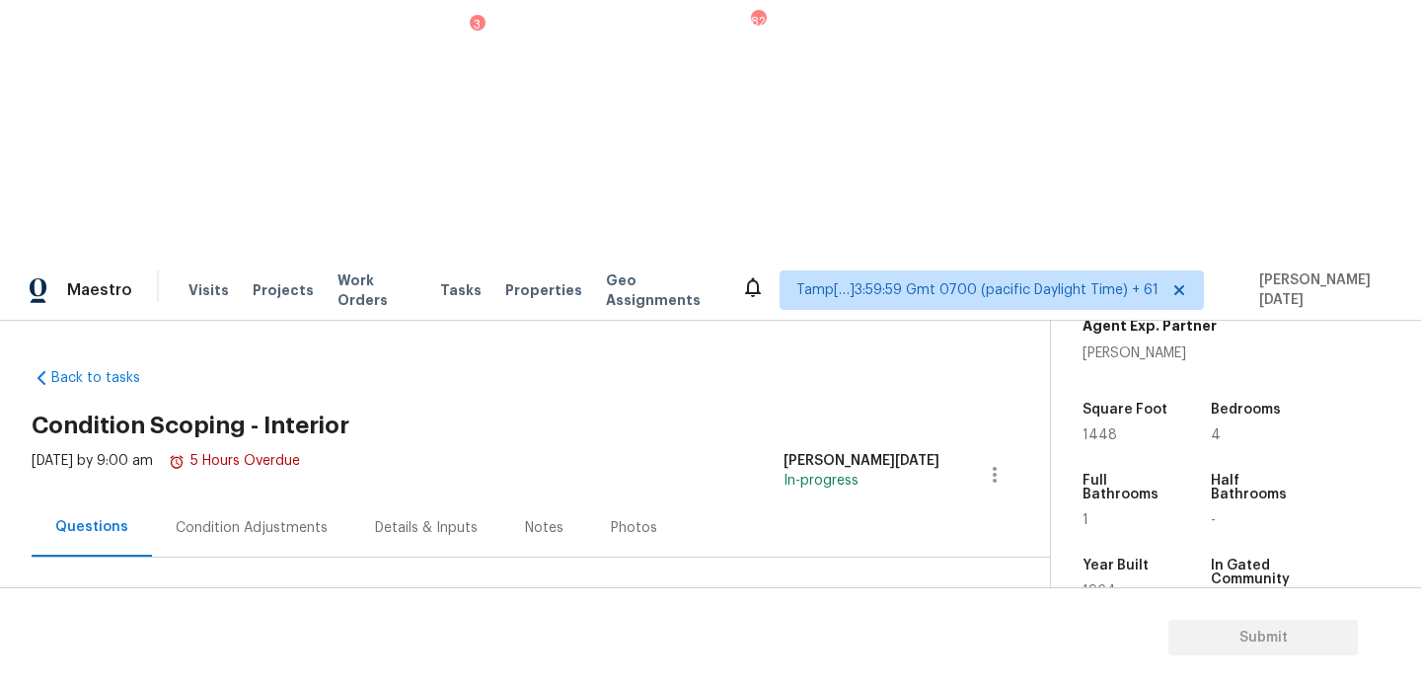
checkbox input "true"
click at [281, 518] on div "Condition Adjustments" at bounding box center [252, 528] width 152 height 20
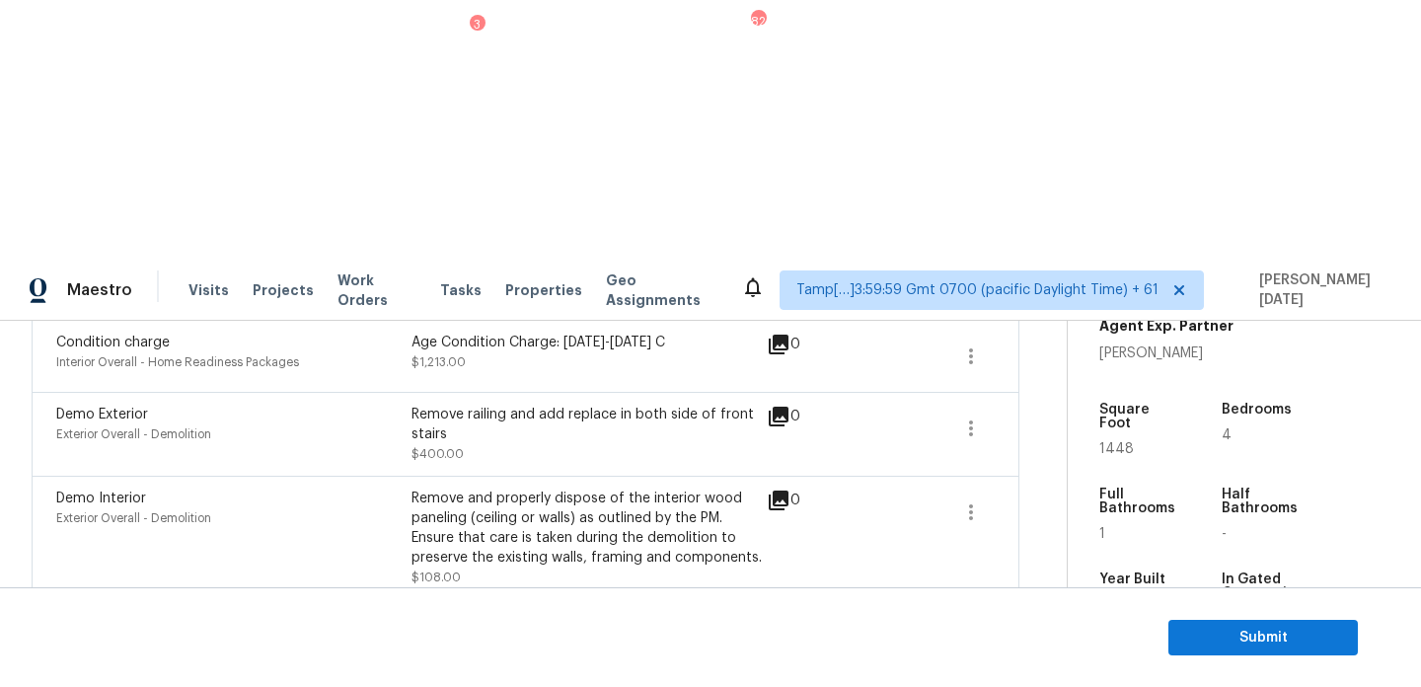
scroll to position [702, 0]
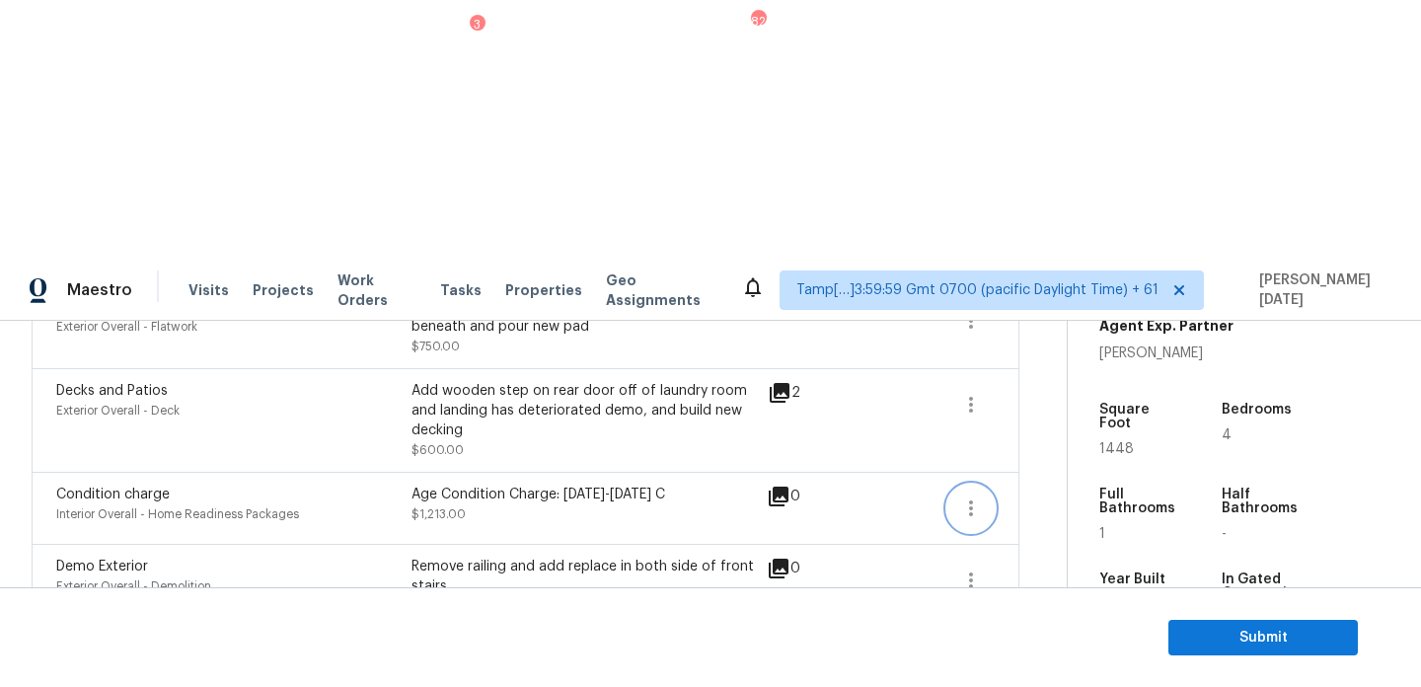
click at [971, 500] on icon "button" at bounding box center [971, 508] width 4 height 16
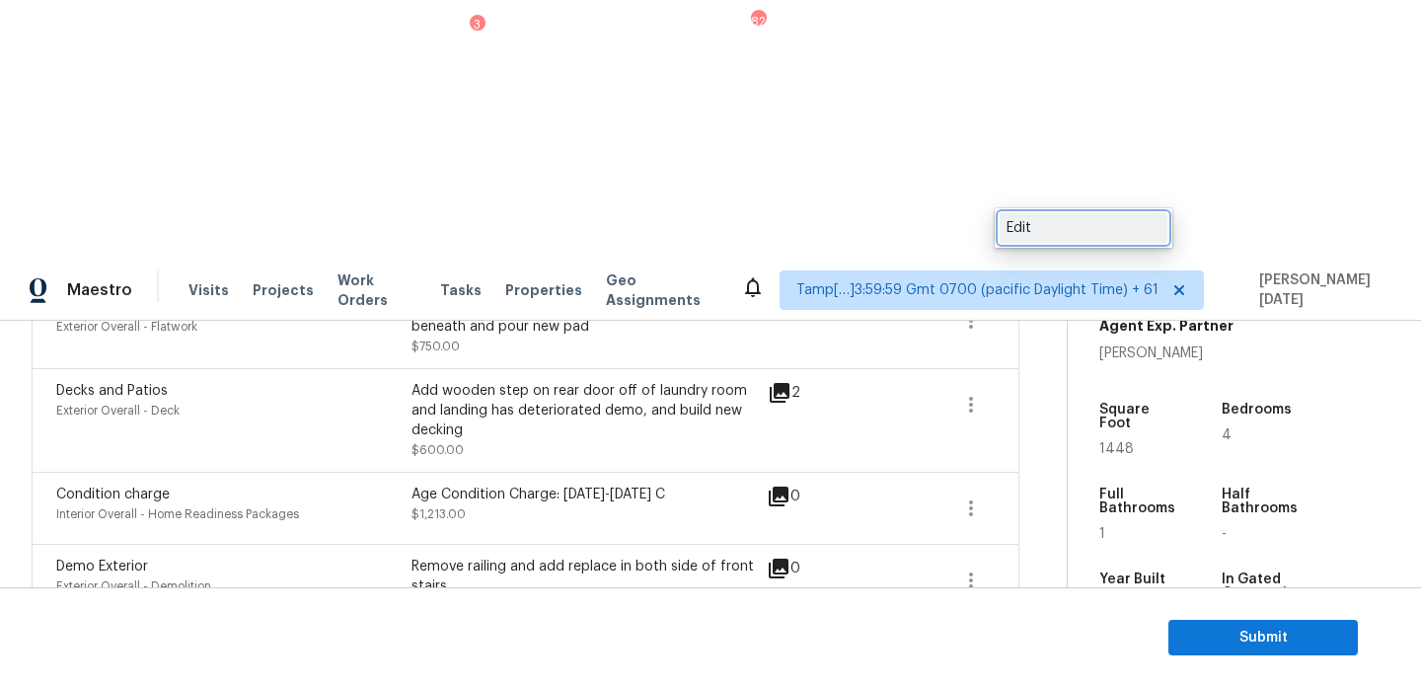
click at [1060, 221] on div "Edit" at bounding box center [1084, 228] width 154 height 20
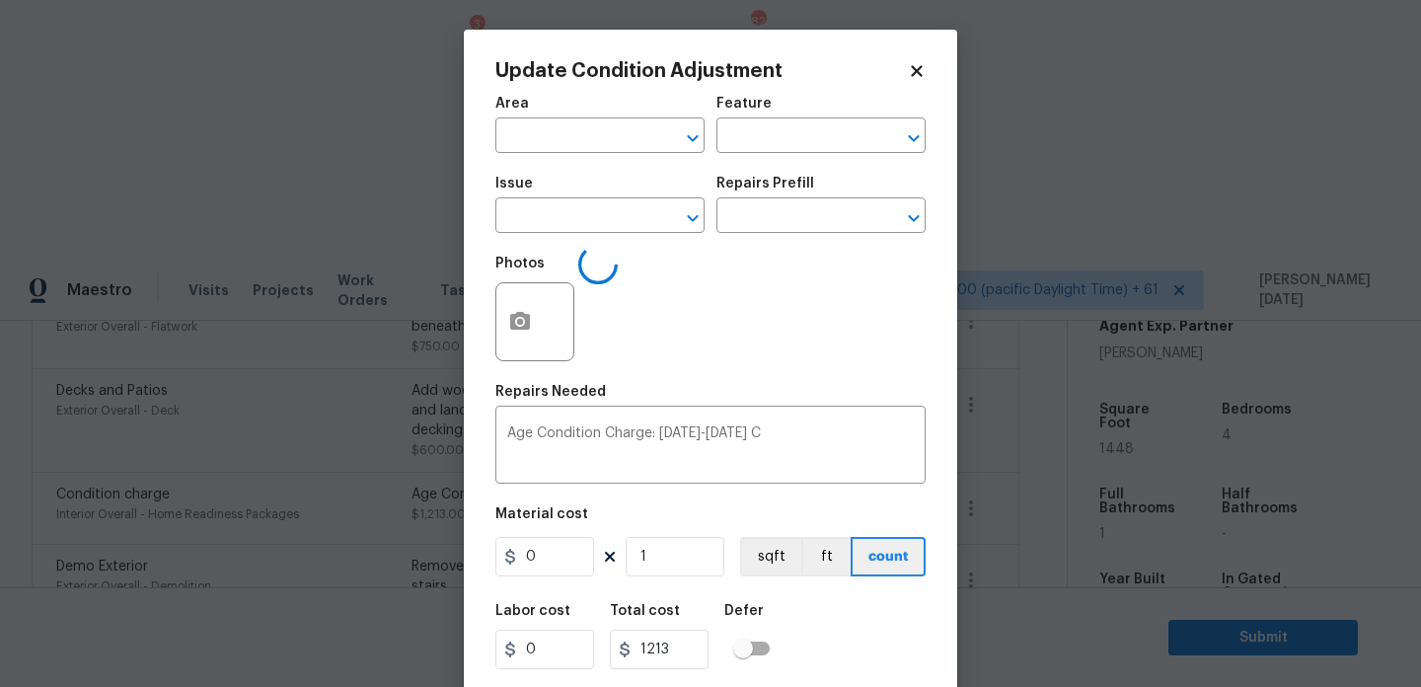
type input "Interior Overall"
type input "Home Readiness Packages"
type input "Condition charge"
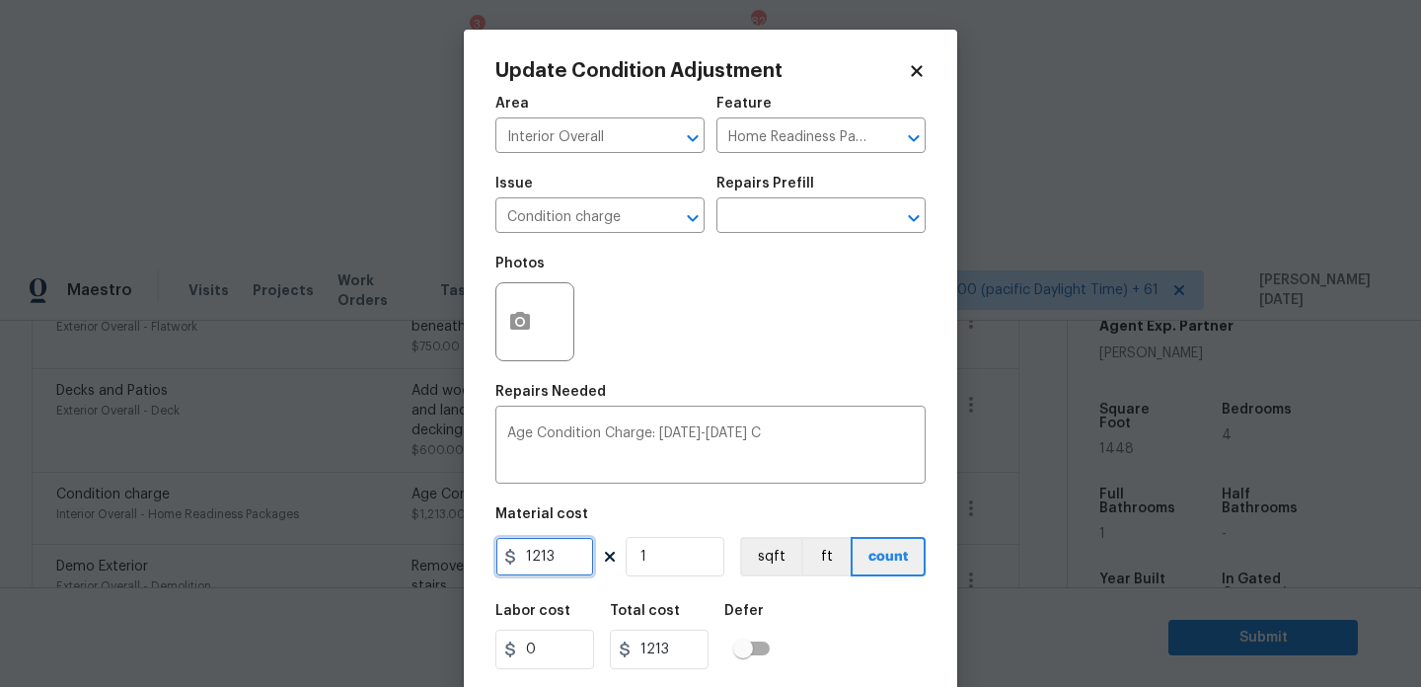
drag, startPoint x: 566, startPoint y: 547, endPoint x: 438, endPoint y: 547, distance: 127.3
click at [438, 547] on div "Update Condition Adjustment Area Interior Overall ​ Feature Home Readiness Pack…" at bounding box center [710, 343] width 1421 height 687
type input "0"
click at [787, 319] on div "Photos" at bounding box center [710, 309] width 430 height 128
type input "0"
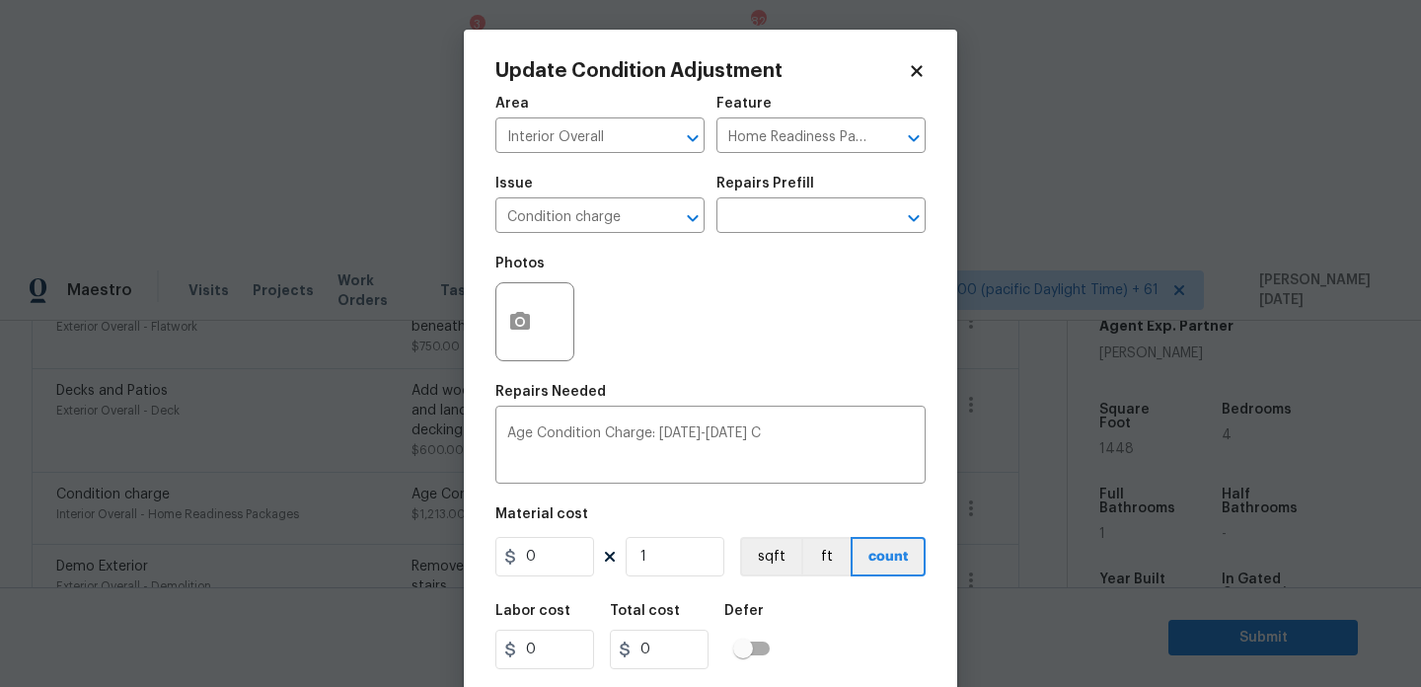
scroll to position [50, 0]
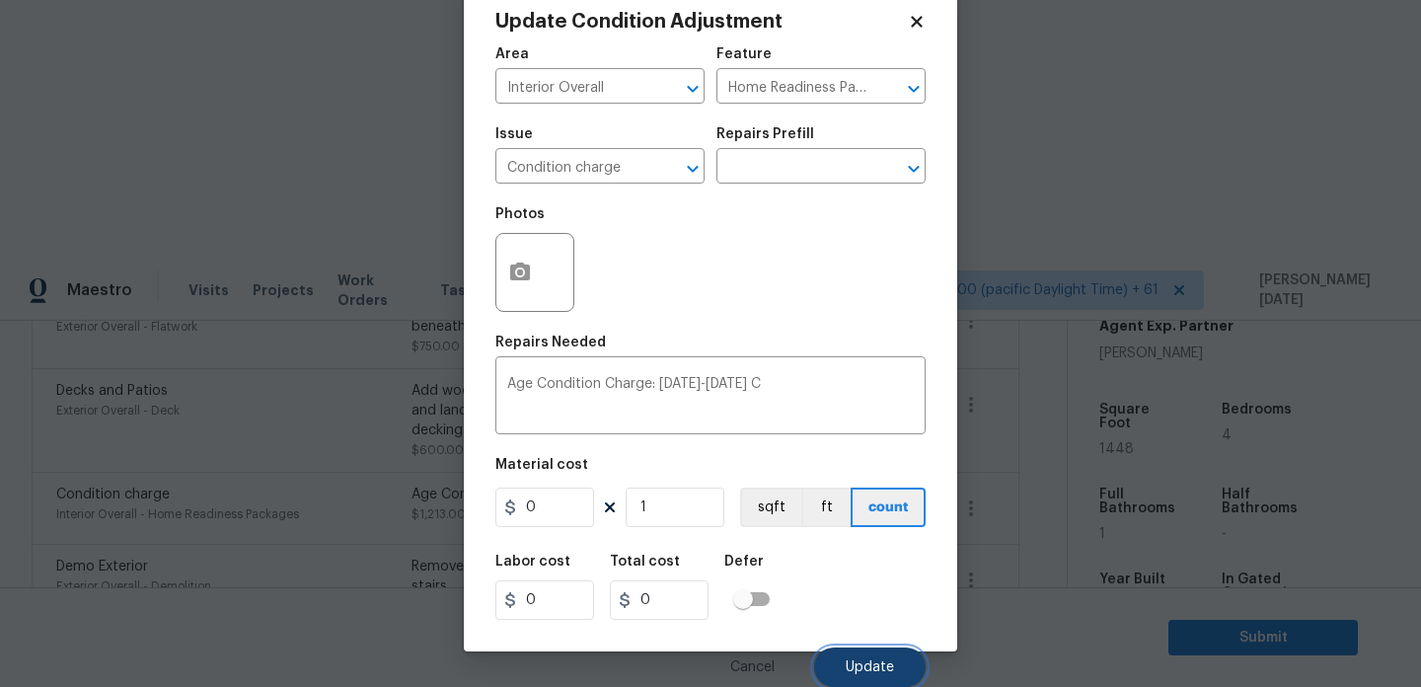
click at [868, 649] on button "Update" at bounding box center [870, 666] width 112 height 39
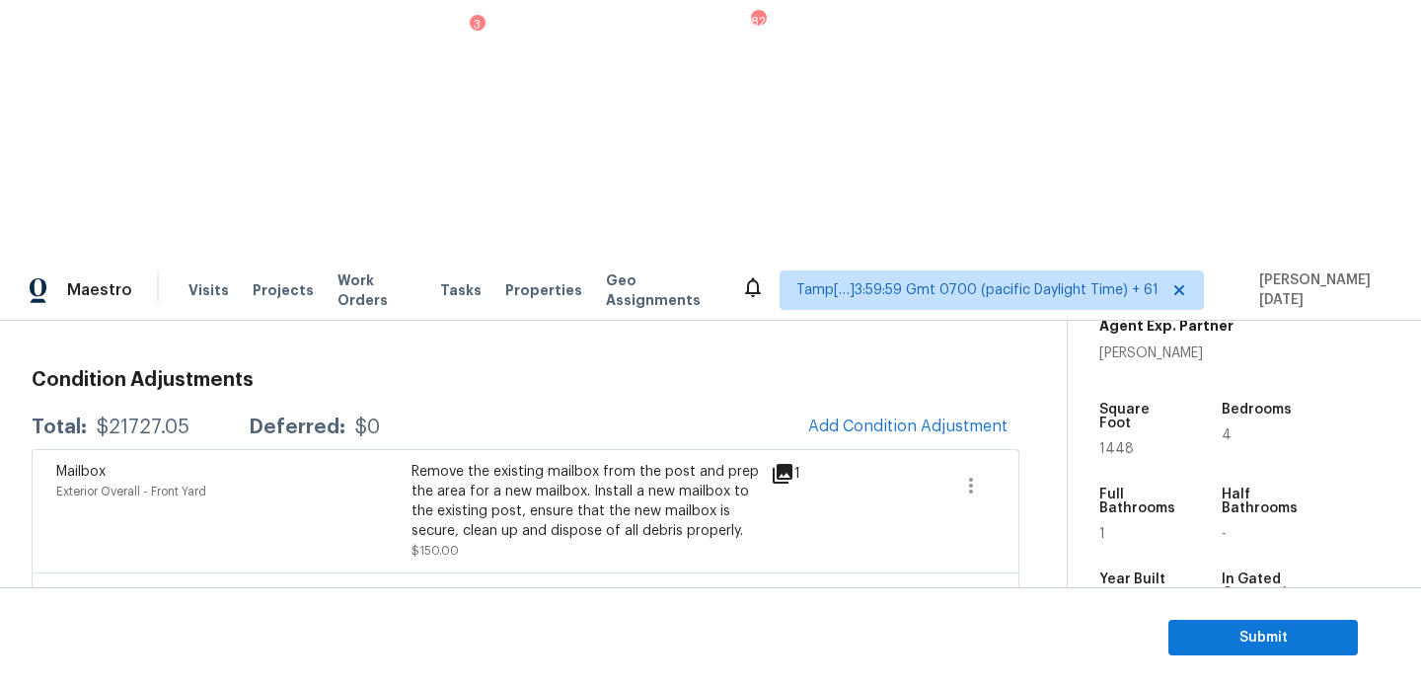
scroll to position [236, 0]
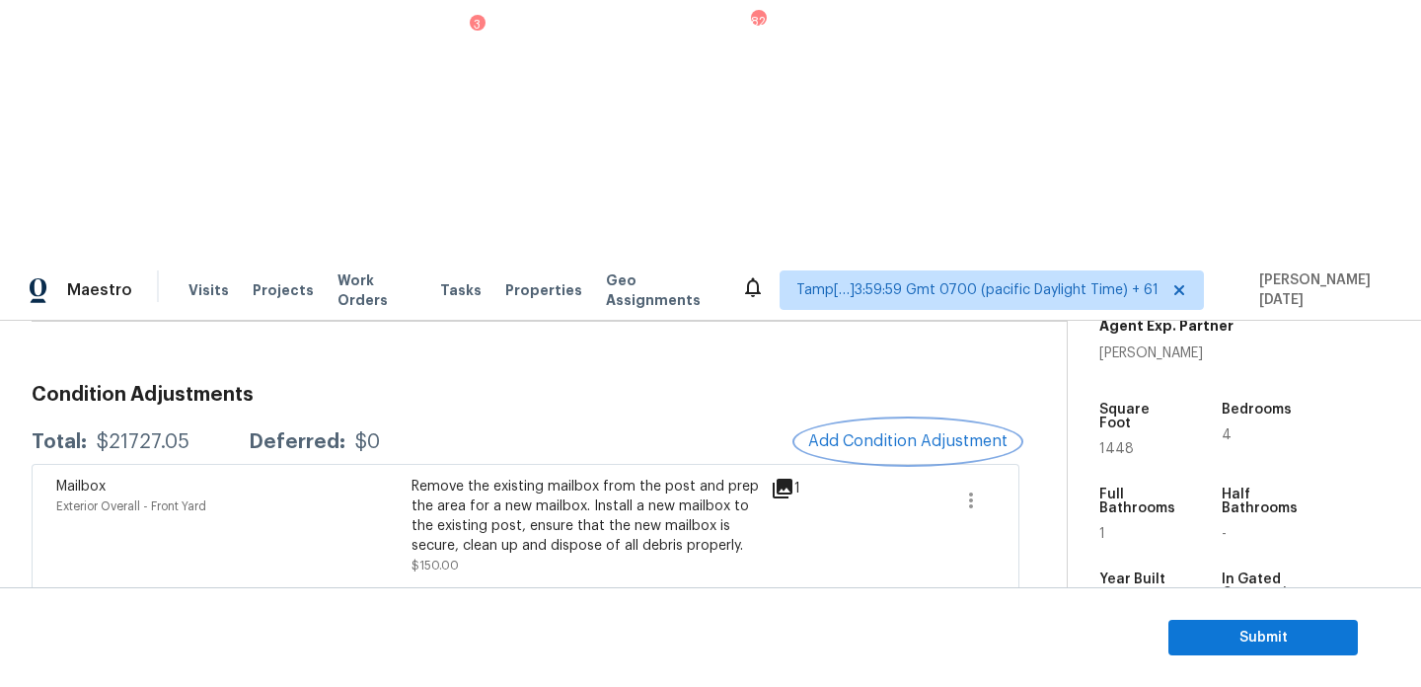
click at [878, 420] on button "Add Condition Adjustment" at bounding box center [907, 440] width 223 height 41
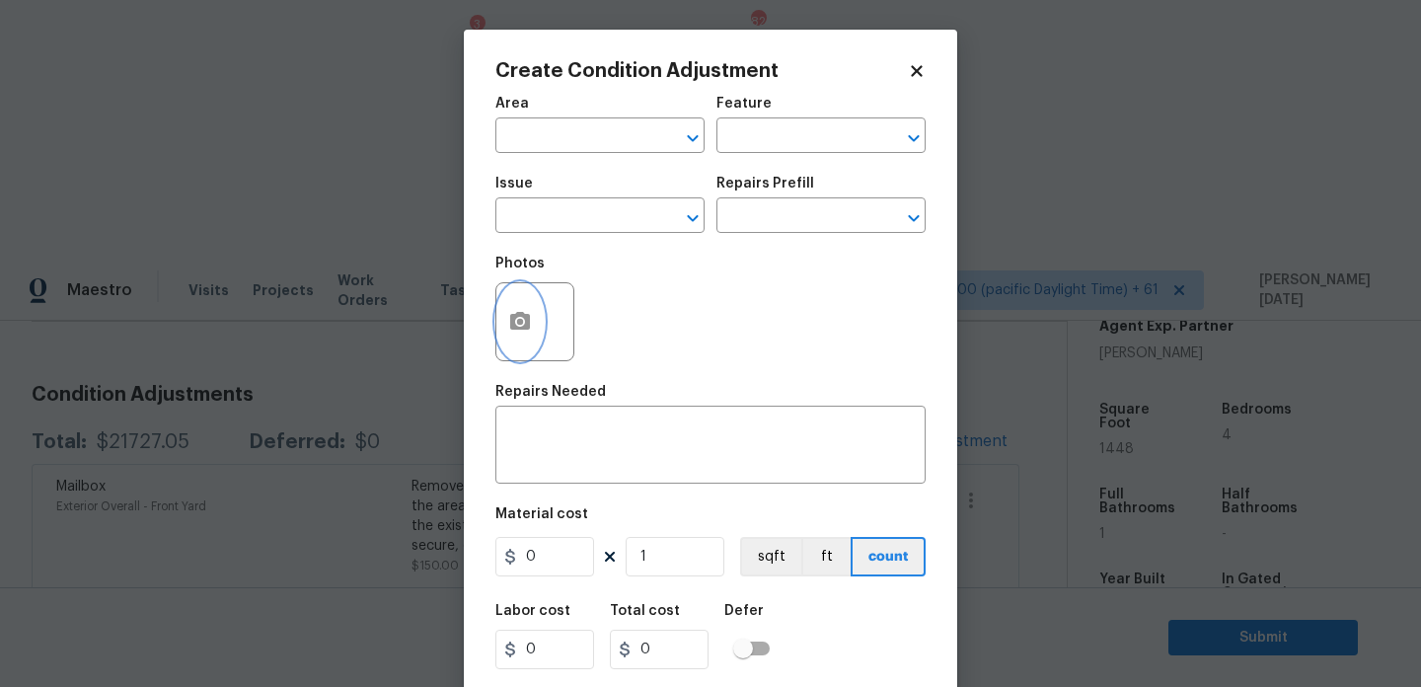
click at [518, 324] on circle "button" at bounding box center [520, 322] width 6 height 6
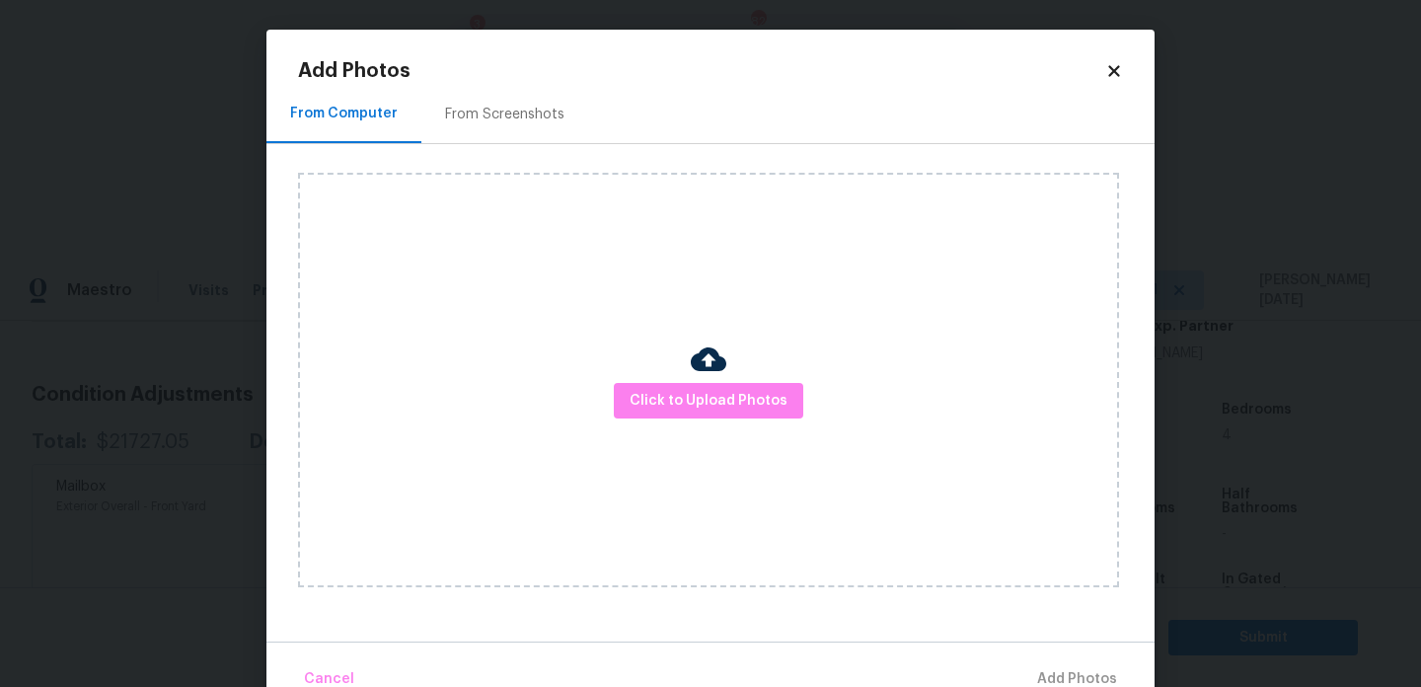
click at [141, 354] on body "Maestro Visits Projects Work Orders Tasks 3 Properties Geo Assignments 820 Tamp…" at bounding box center [710, 602] width 1421 height 687
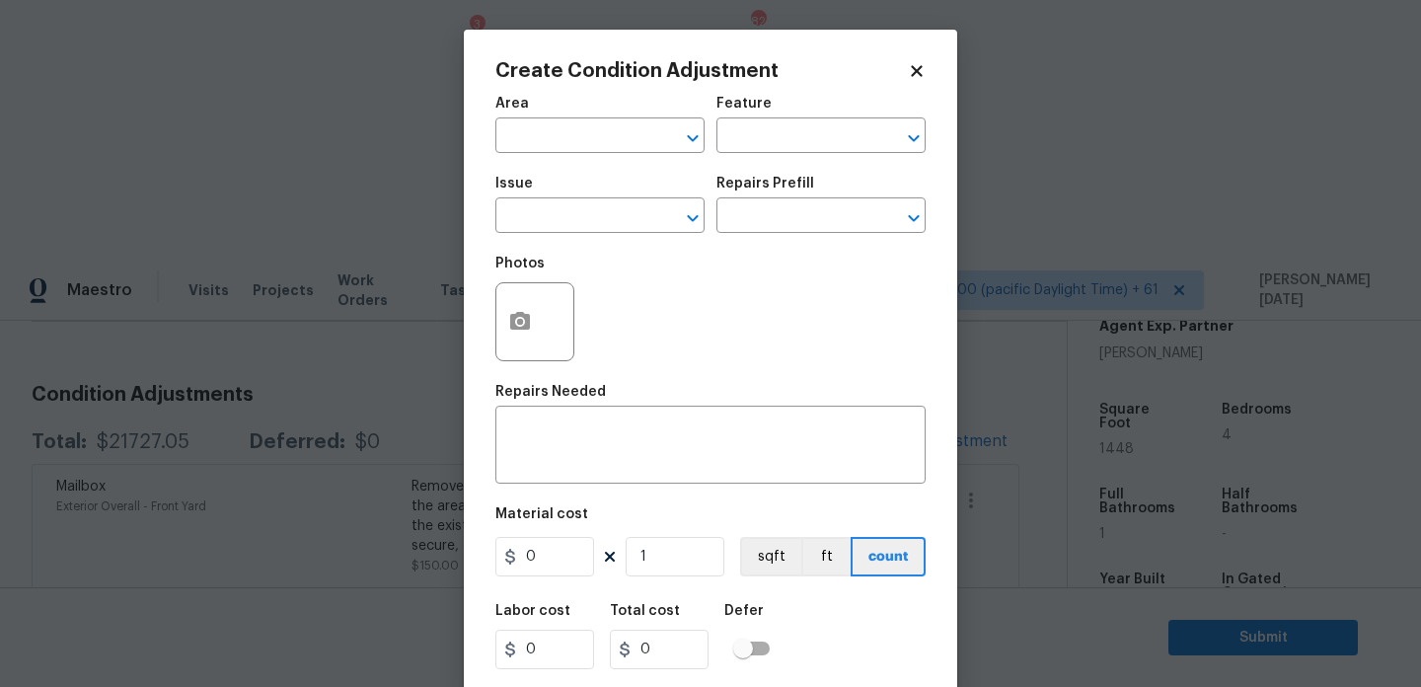
click at [141, 354] on body "Maestro Visits Projects Work Orders Tasks 3 Properties Geo Assignments 820 Tamp…" at bounding box center [710, 602] width 1421 height 687
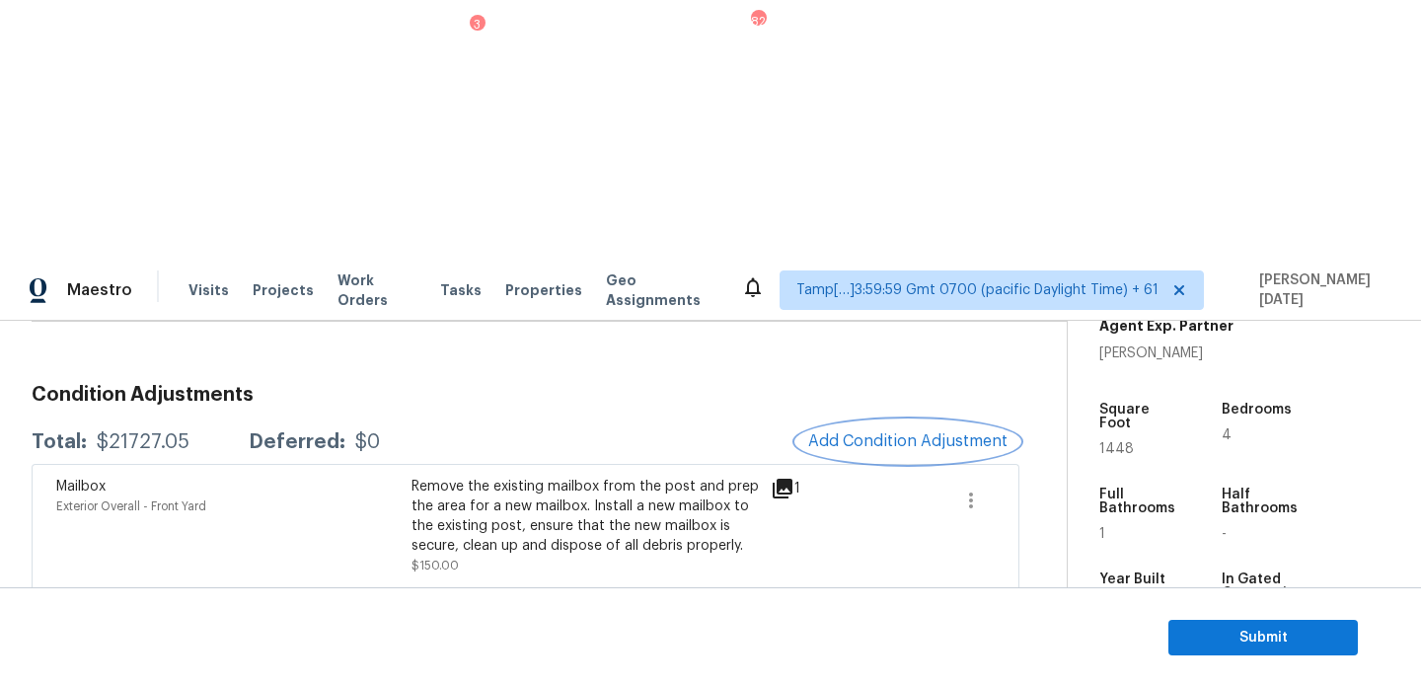
click at [881, 432] on span "Add Condition Adjustment" at bounding box center [907, 441] width 199 height 18
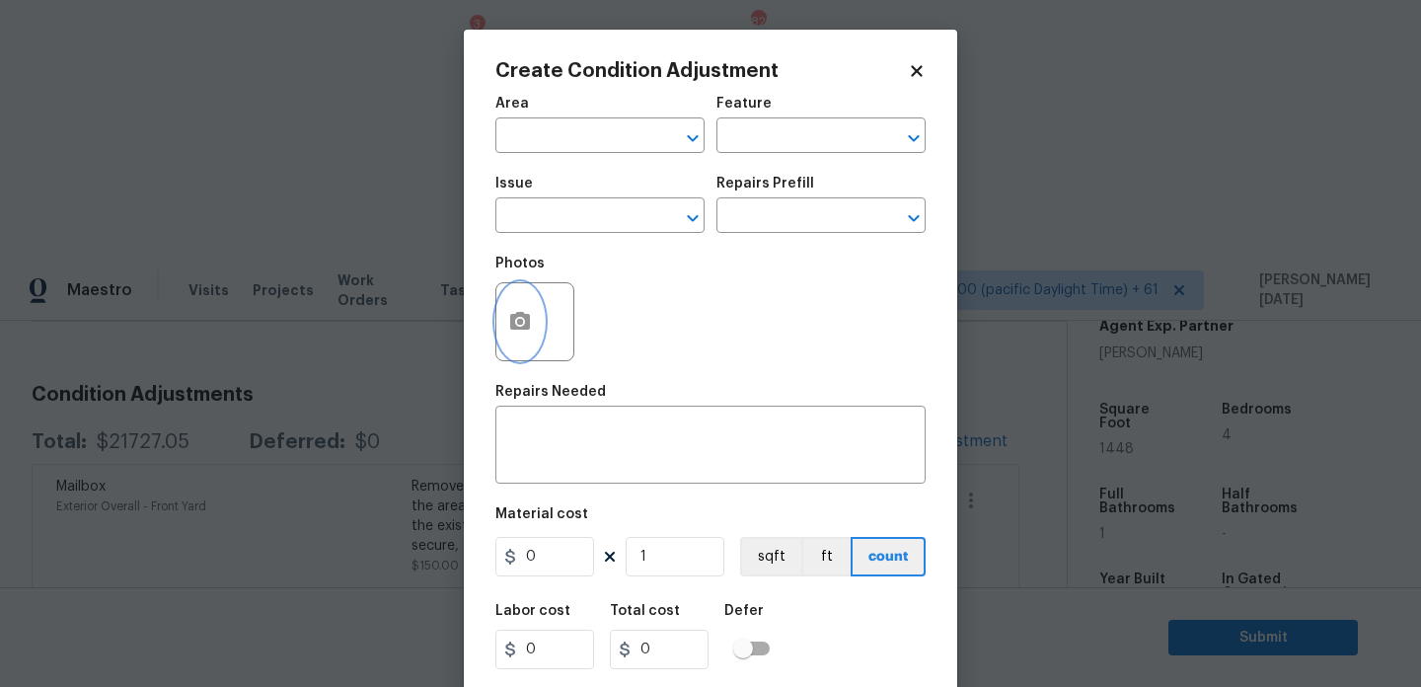
click at [518, 349] on button "button" at bounding box center [519, 321] width 47 height 77
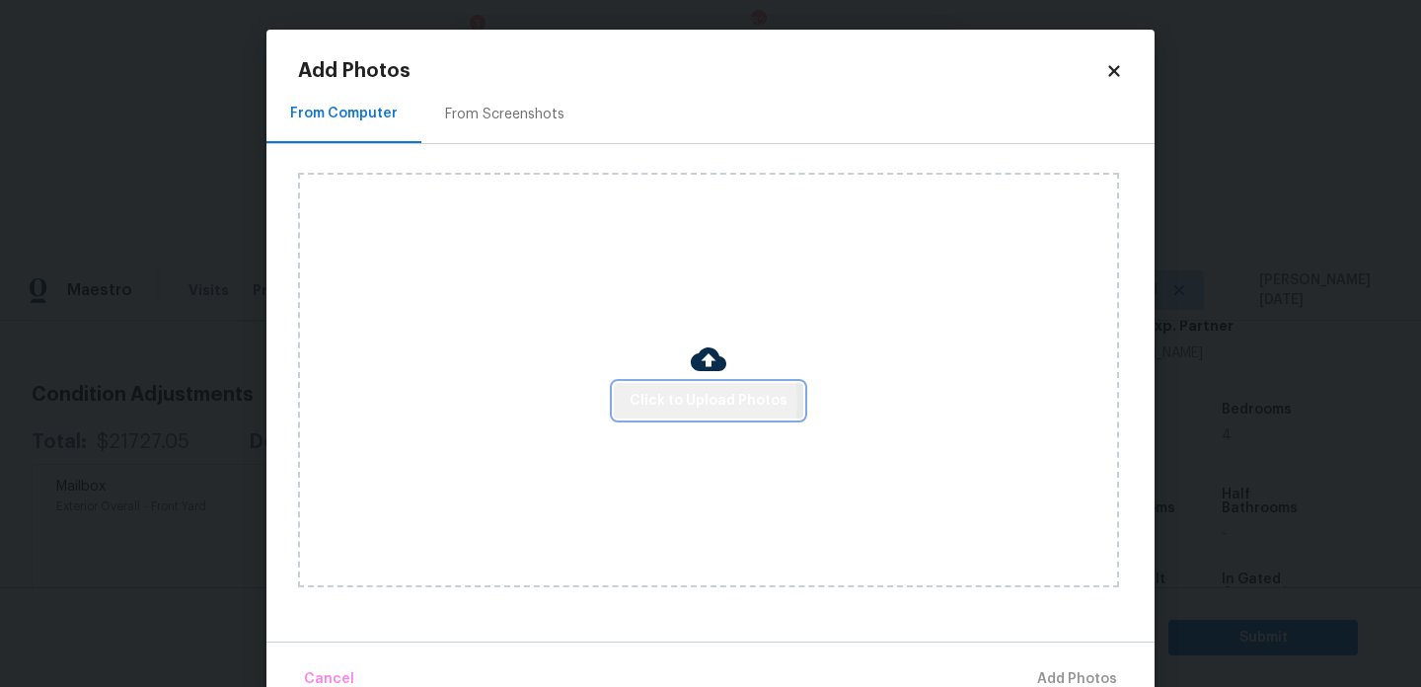
click at [669, 401] on span "Click to Upload Photos" at bounding box center [709, 401] width 158 height 25
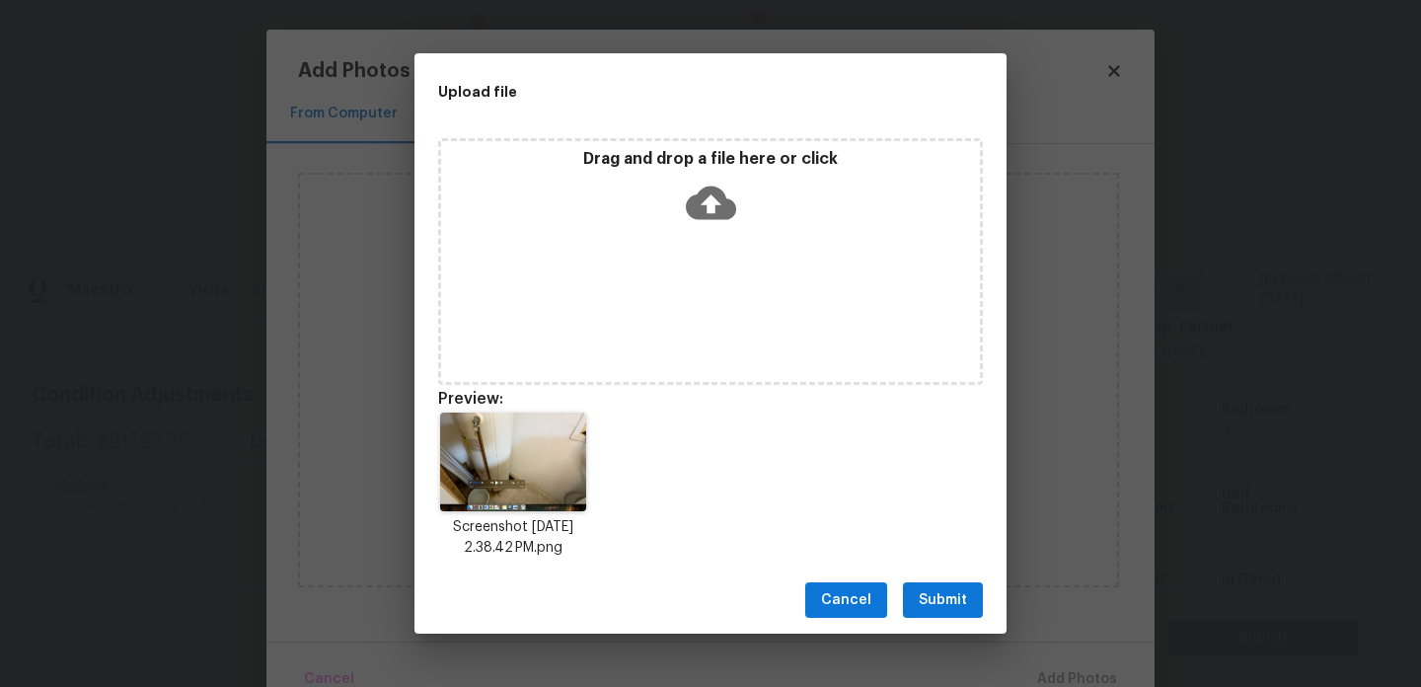
click at [959, 597] on span "Submit" at bounding box center [943, 600] width 48 height 25
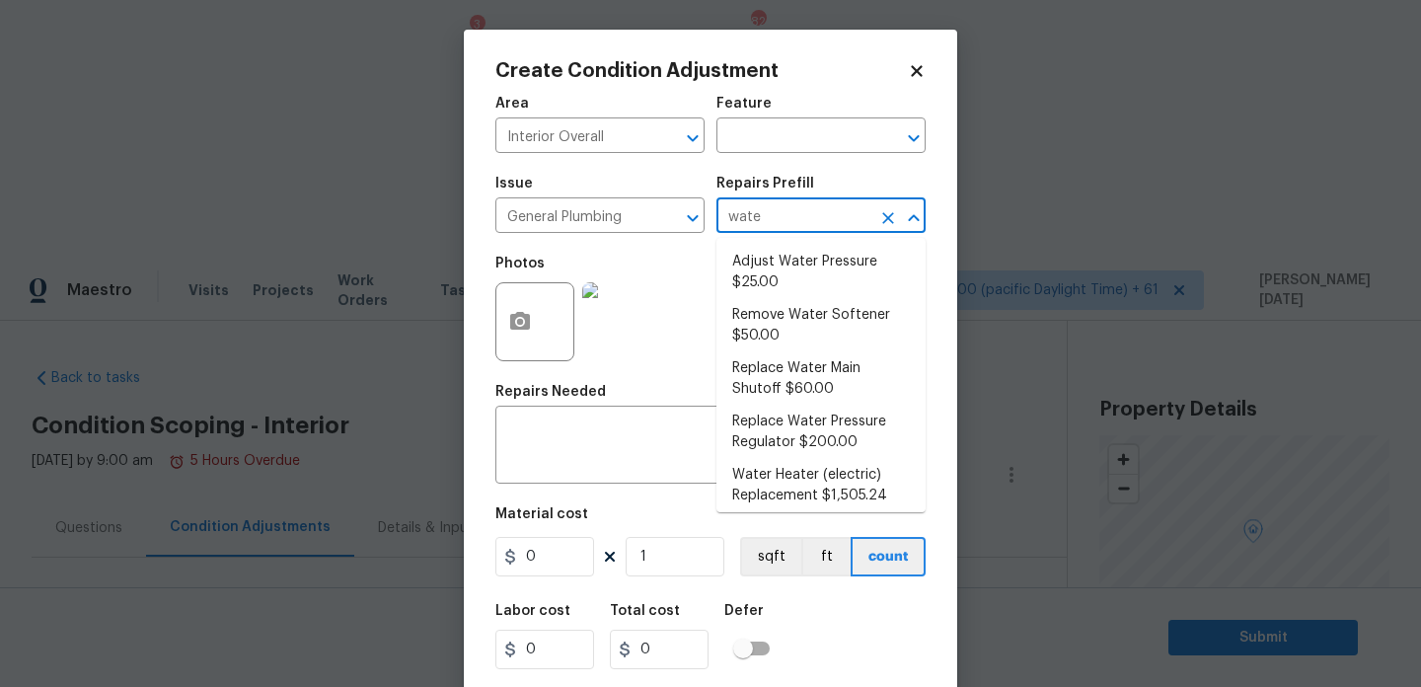
scroll to position [475, 0]
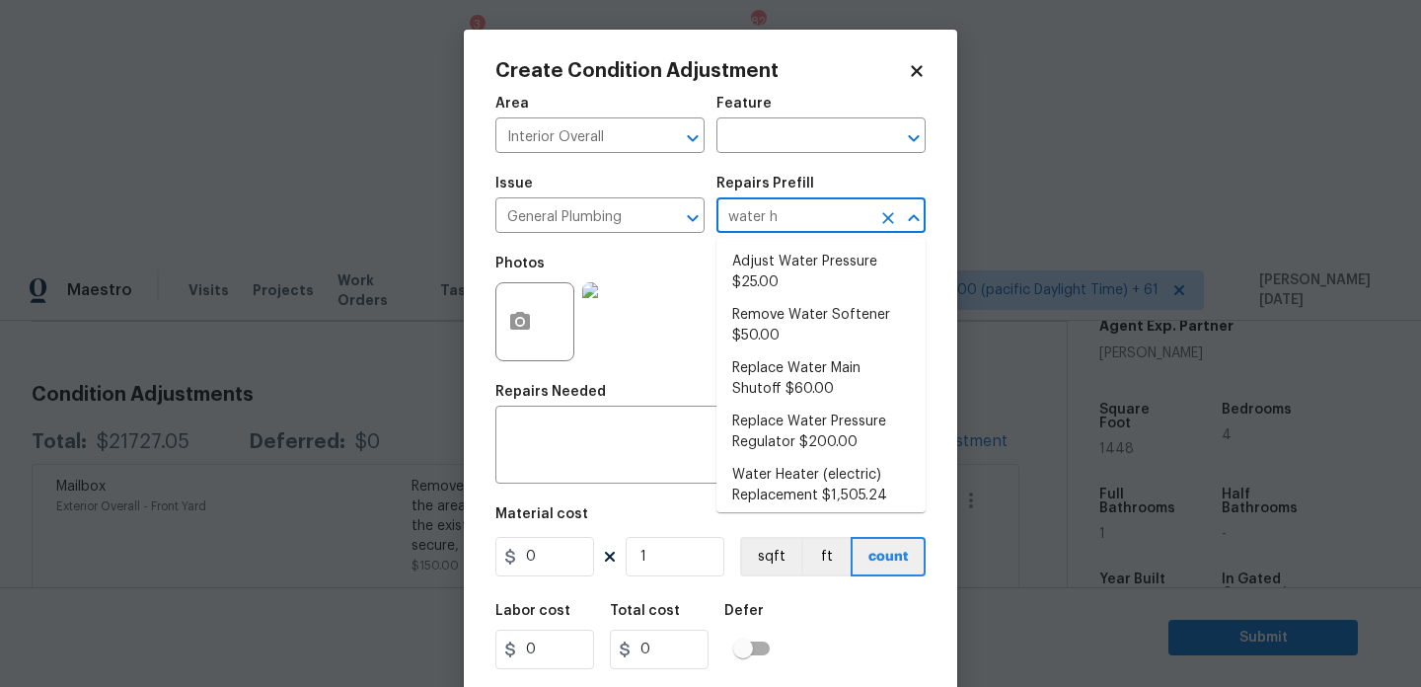
type input "water he"
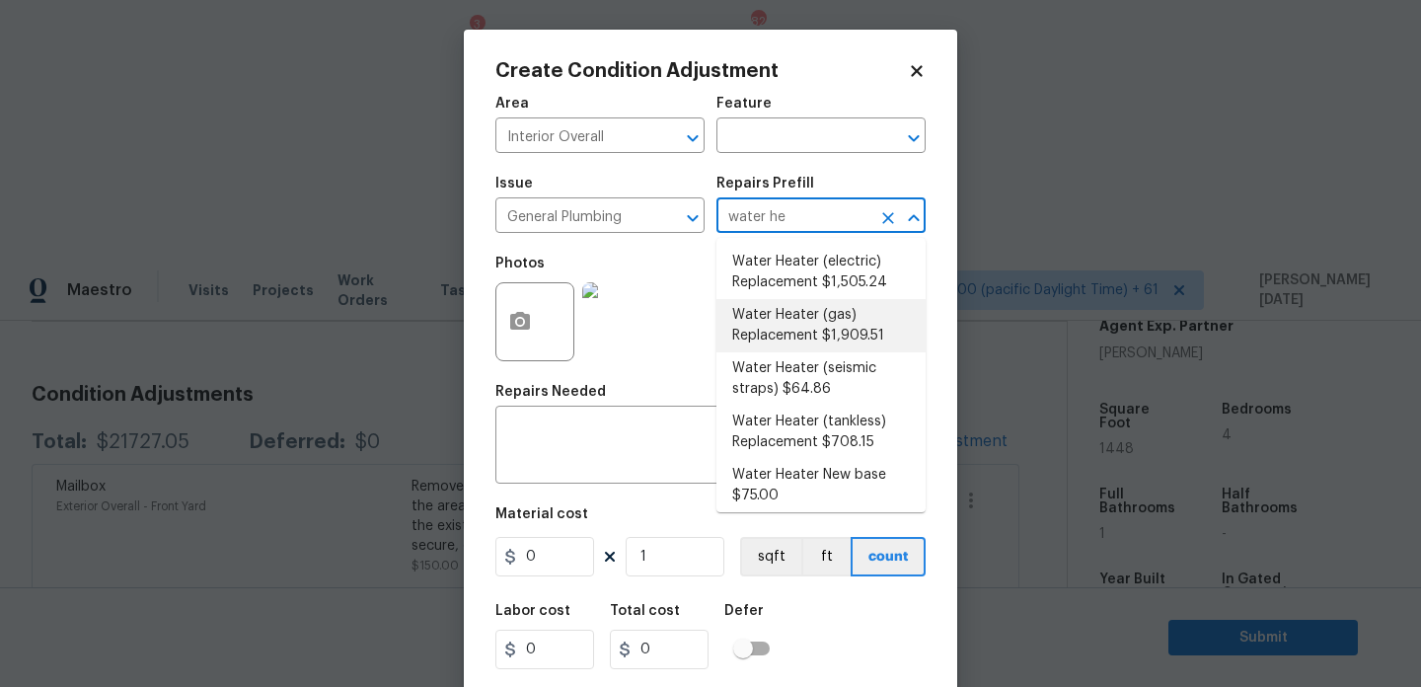
click at [817, 321] on li "Water Heater (gas) Replacement $1,909.51" at bounding box center [821, 325] width 209 height 53
type input "Plumbing"
type input "1909.51"
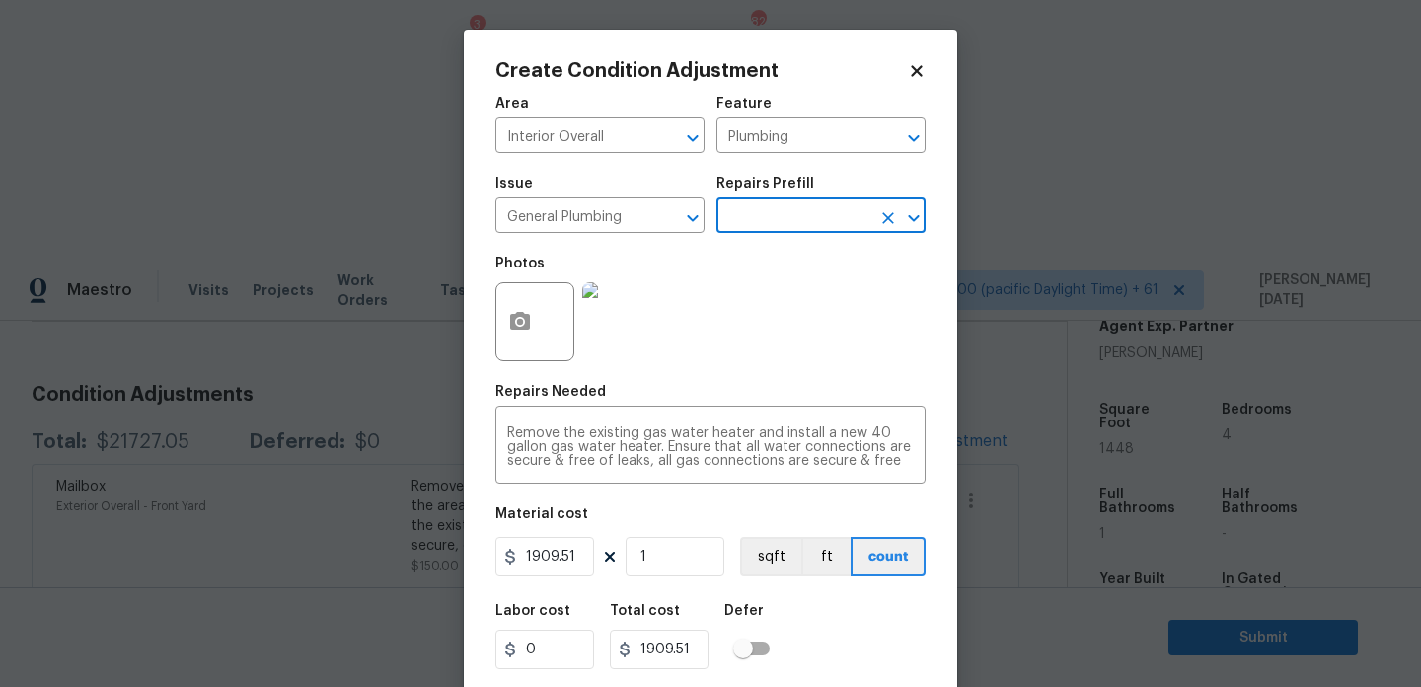
scroll to position [50, 0]
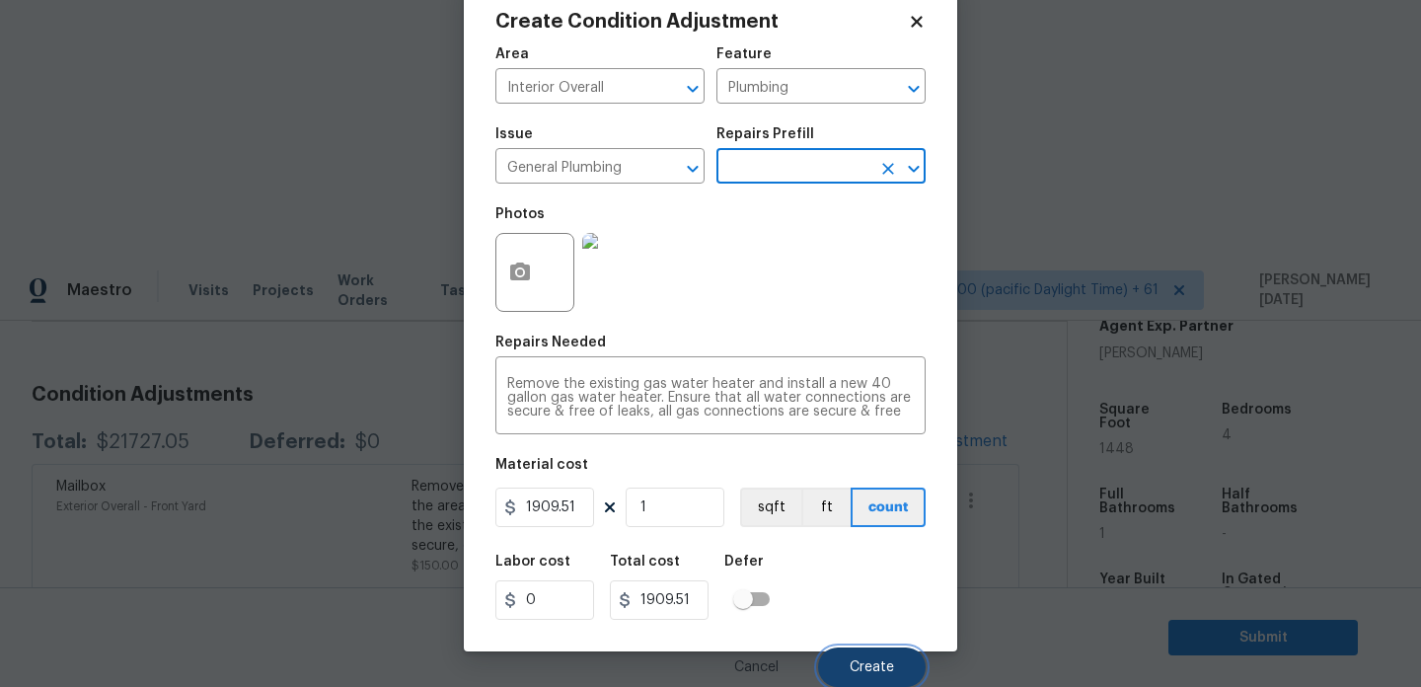
click at [837, 654] on button "Create" at bounding box center [872, 666] width 108 height 39
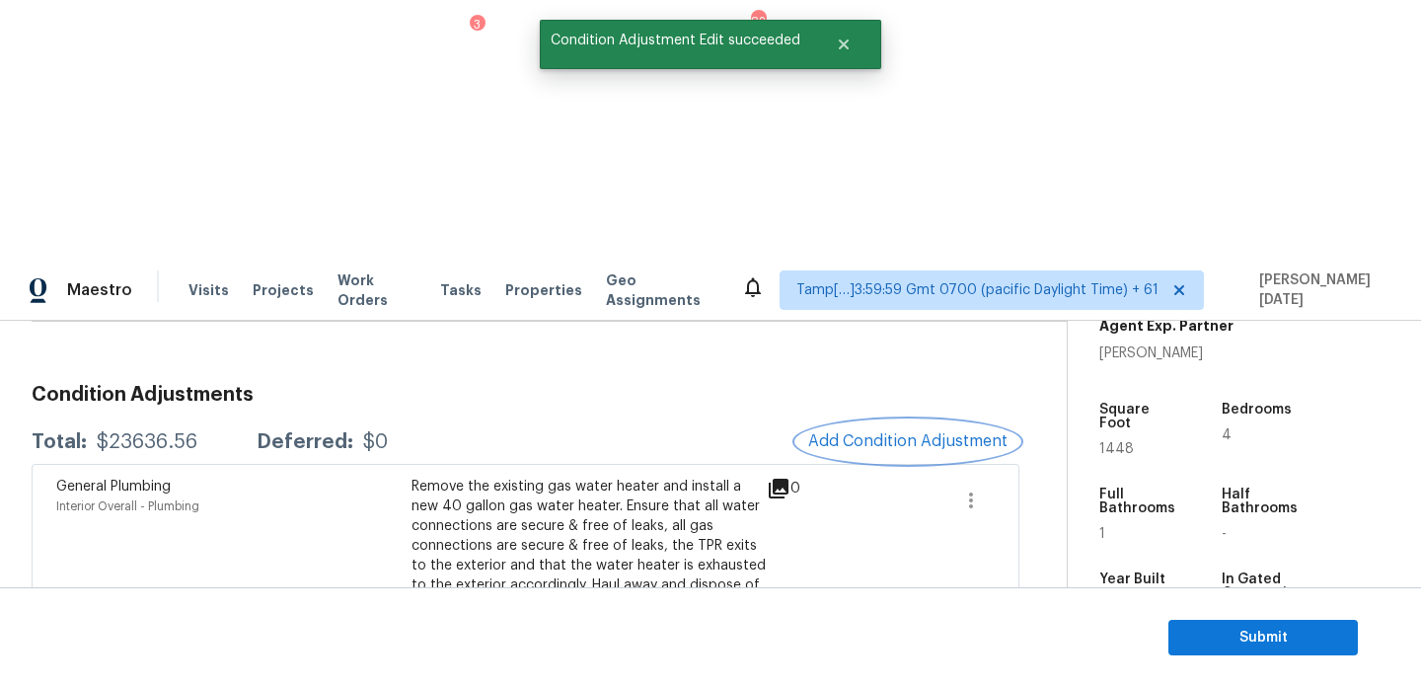
scroll to position [0, 0]
click at [870, 432] on span "Add Condition Adjustment" at bounding box center [907, 441] width 199 height 18
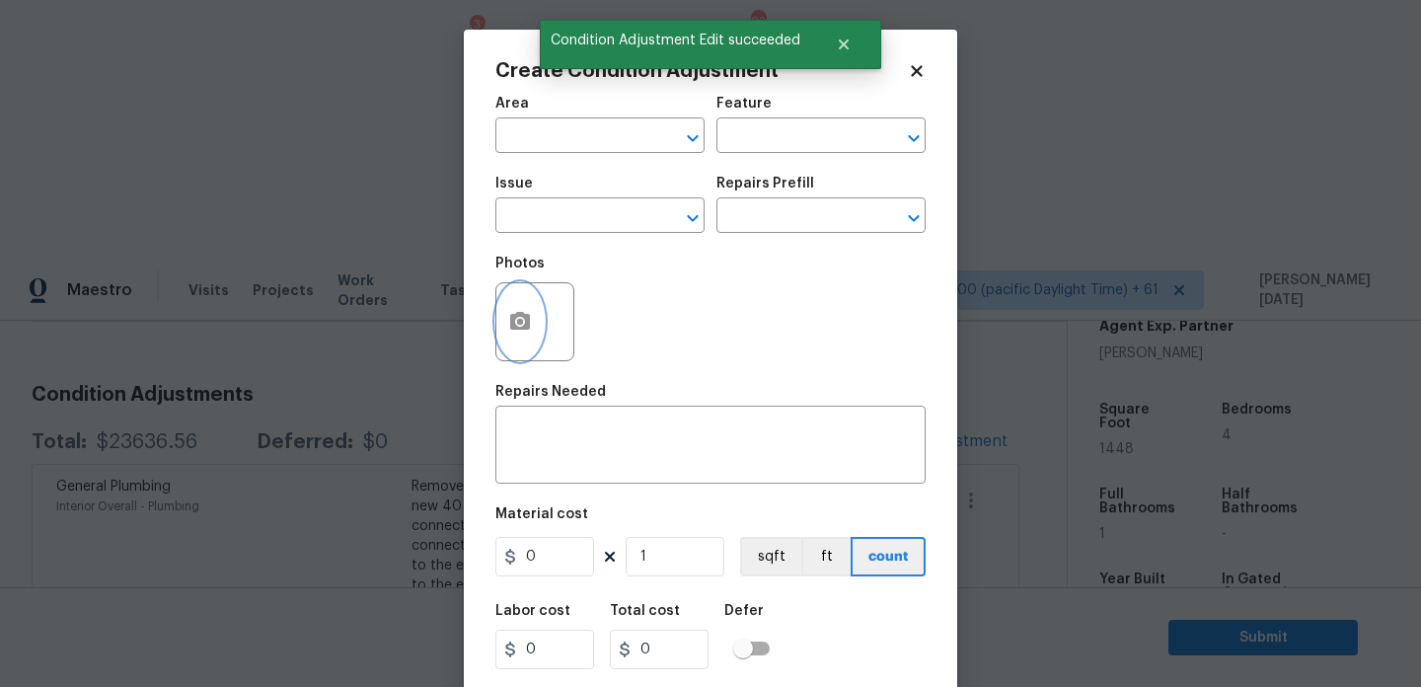
click at [528, 311] on icon "button" at bounding box center [520, 322] width 24 height 24
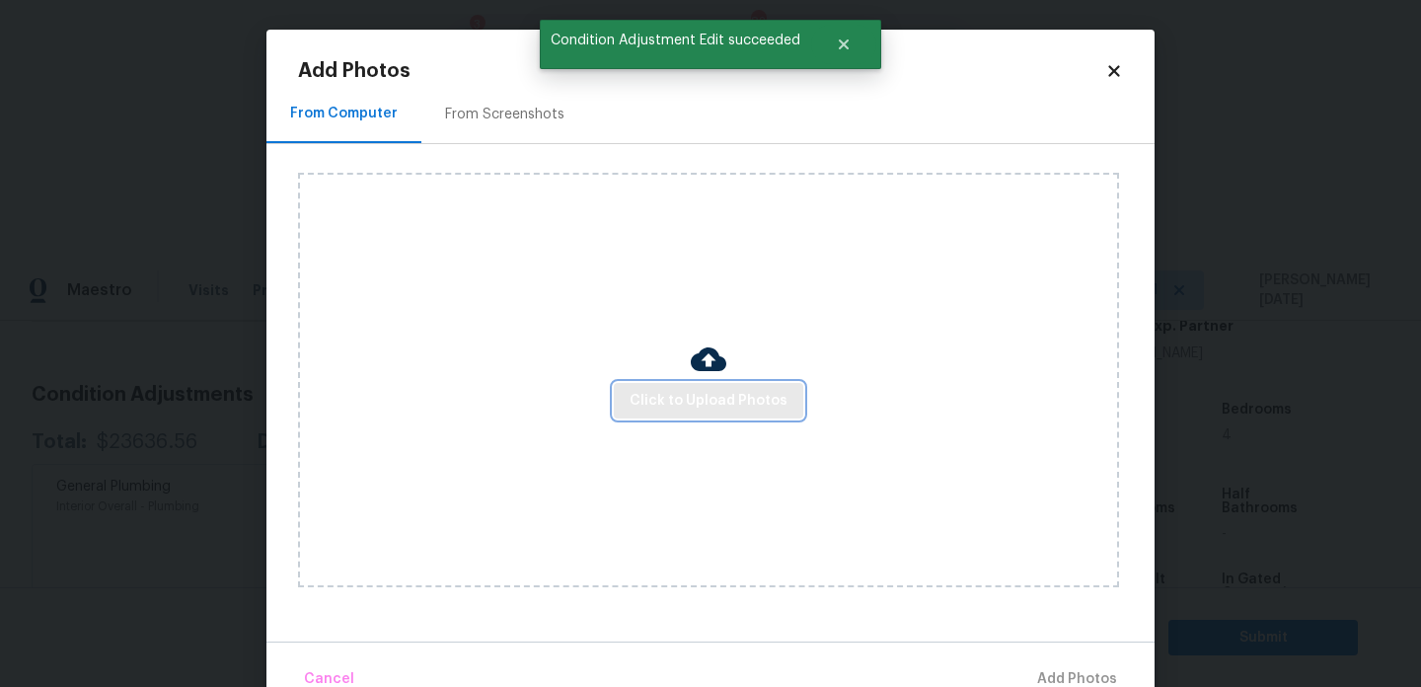
click at [665, 383] on button "Click to Upload Photos" at bounding box center [709, 401] width 190 height 37
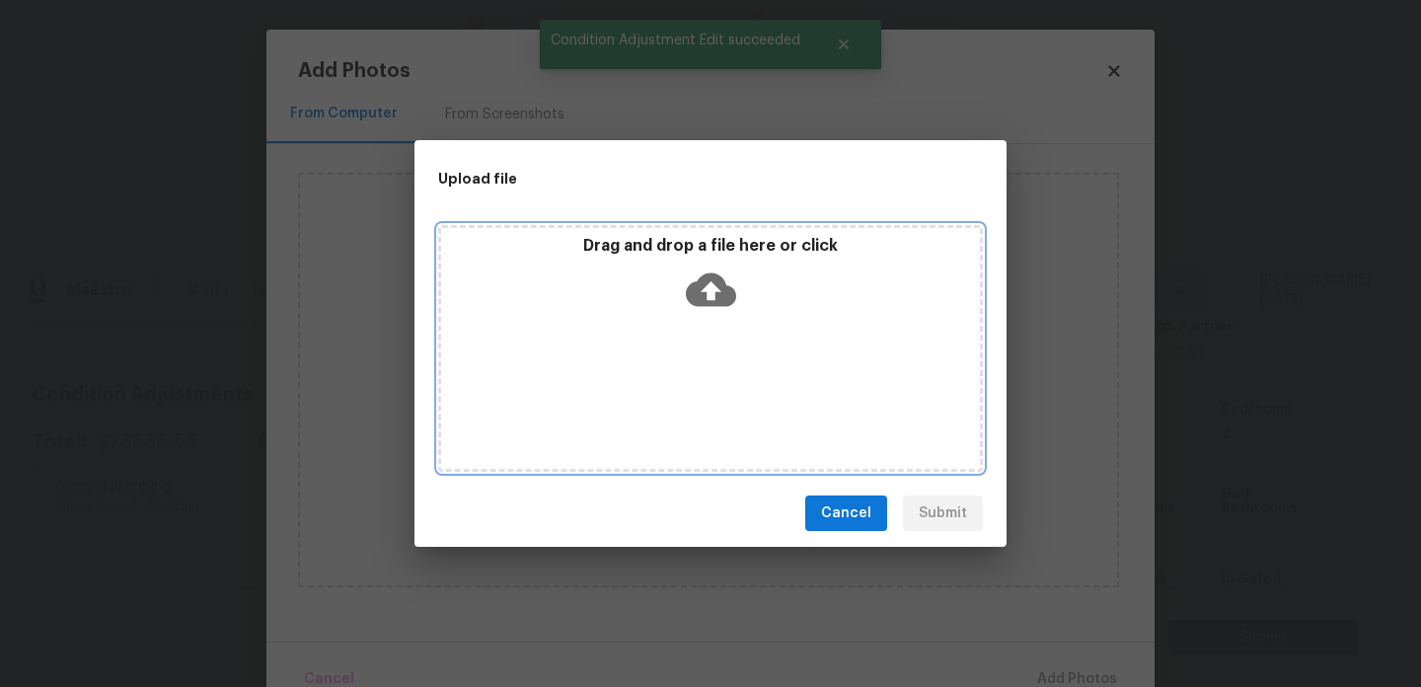
click at [665, 383] on div "Drag and drop a file here or click" at bounding box center [710, 348] width 545 height 247
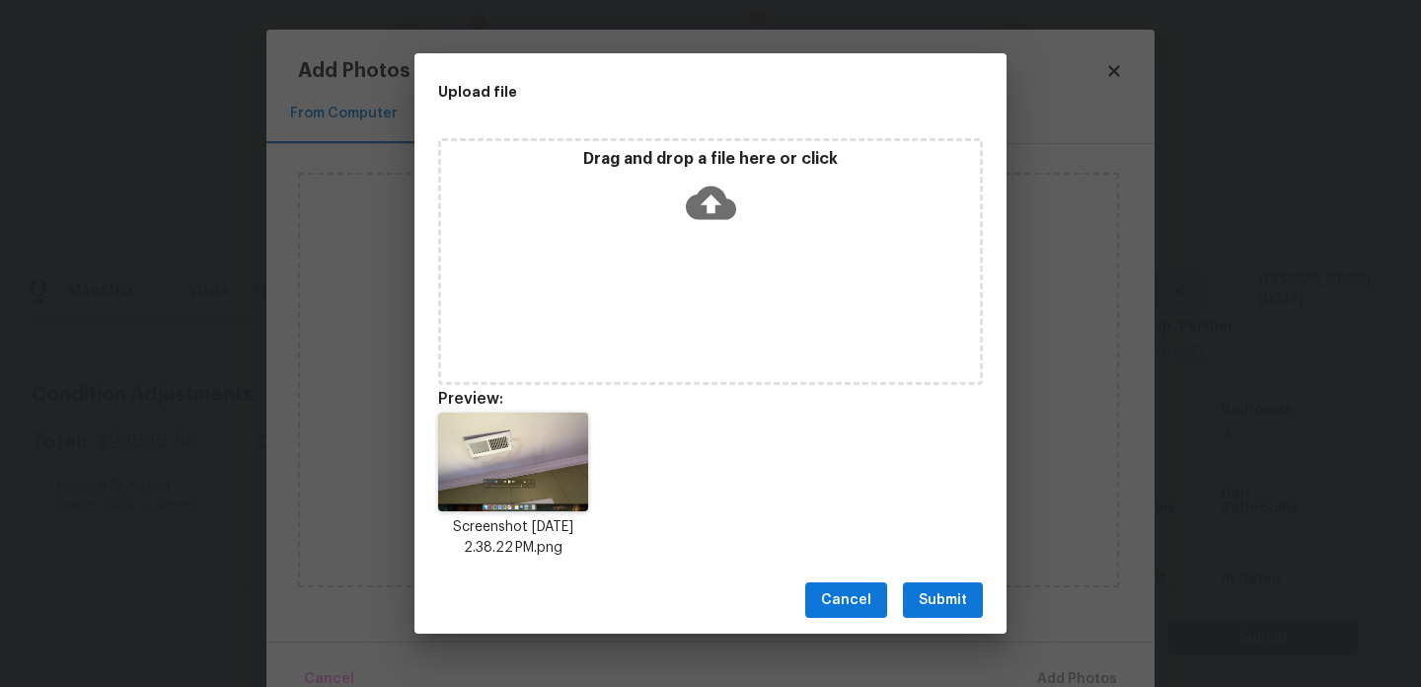
click at [971, 622] on div "Cancel Submit" at bounding box center [711, 601] width 592 height 68
click at [970, 610] on button "Submit" at bounding box center [943, 600] width 80 height 37
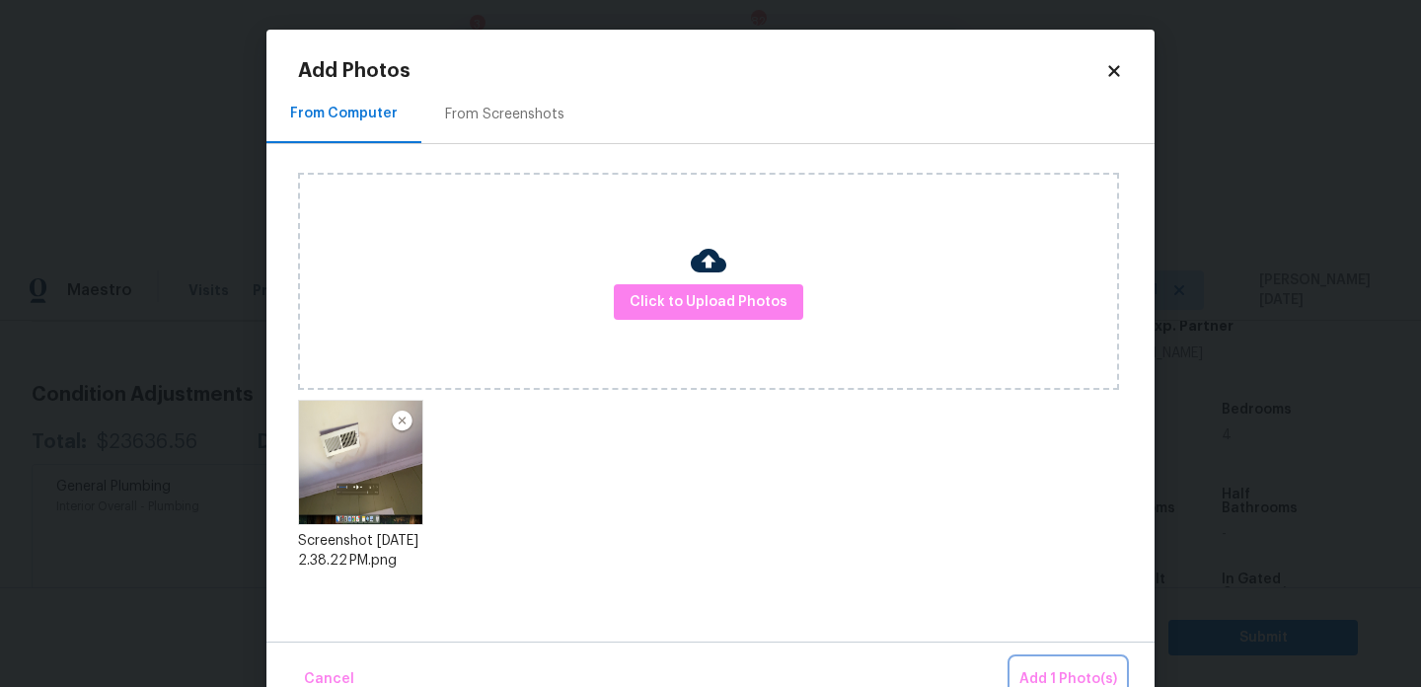
click at [1052, 680] on span "Add 1 Photo(s)" at bounding box center [1069, 679] width 98 height 25
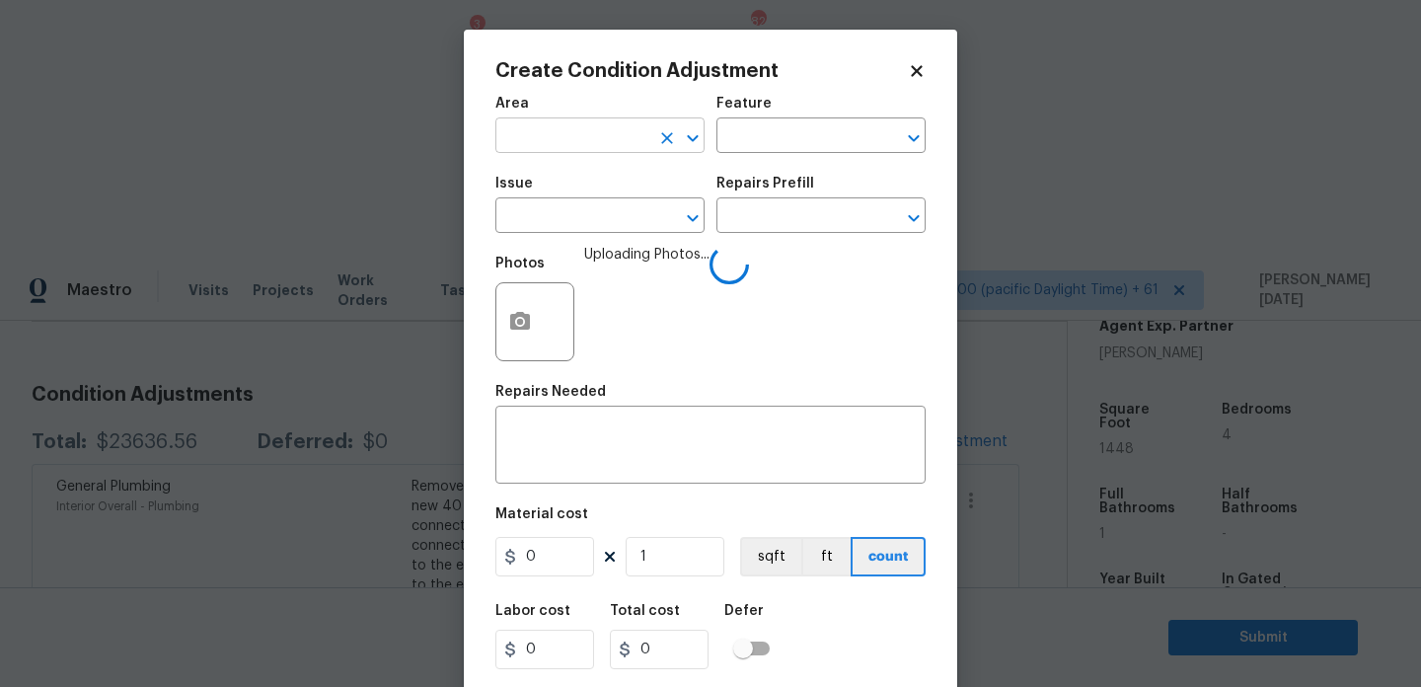
click at [506, 140] on input "text" at bounding box center [572, 137] width 154 height 31
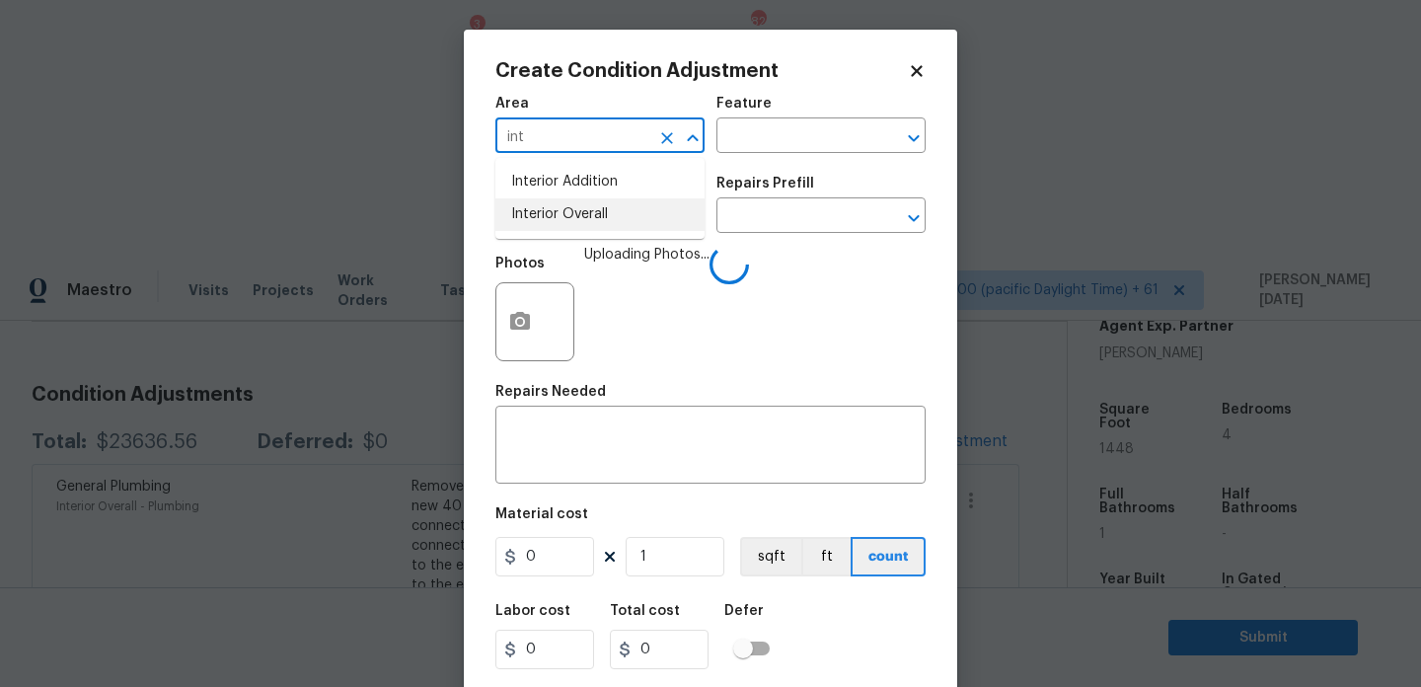
click at [537, 214] on li "Interior Overall" at bounding box center [599, 214] width 209 height 33
type input "Interior Overall"
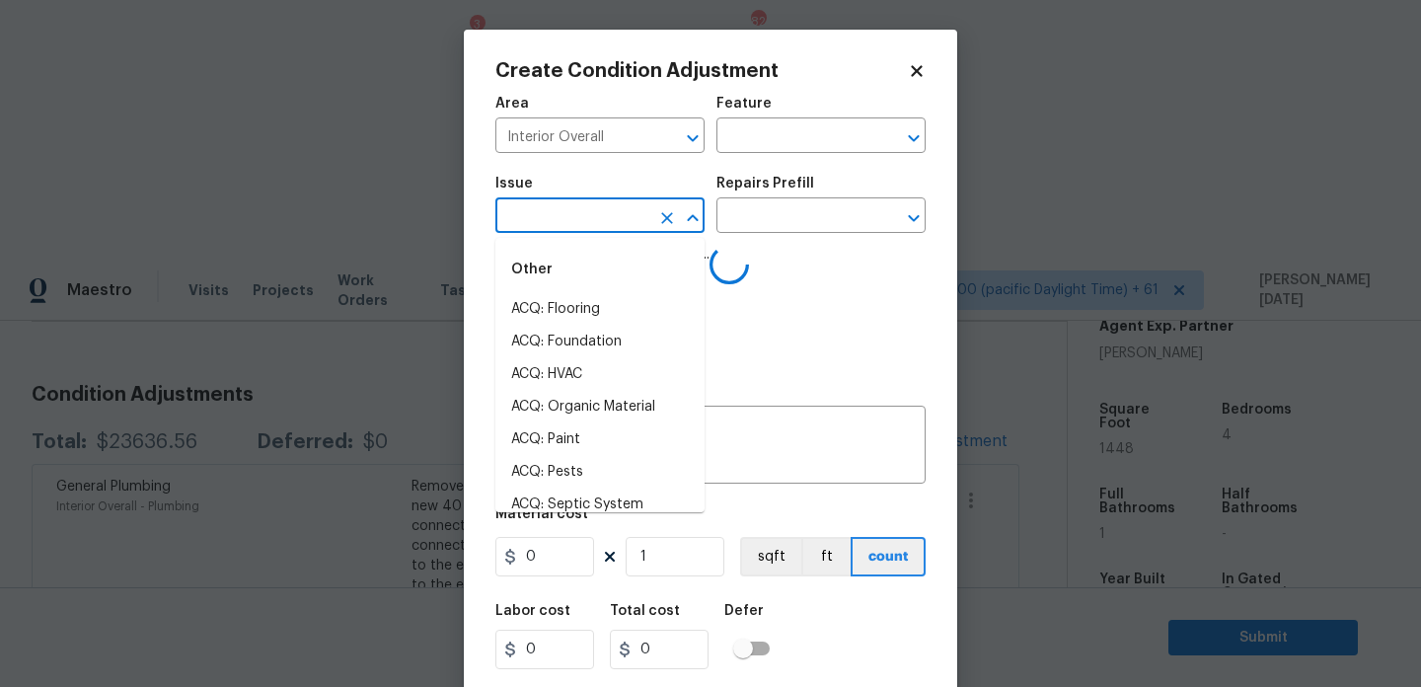
click at [537, 214] on input "text" at bounding box center [572, 217] width 154 height 31
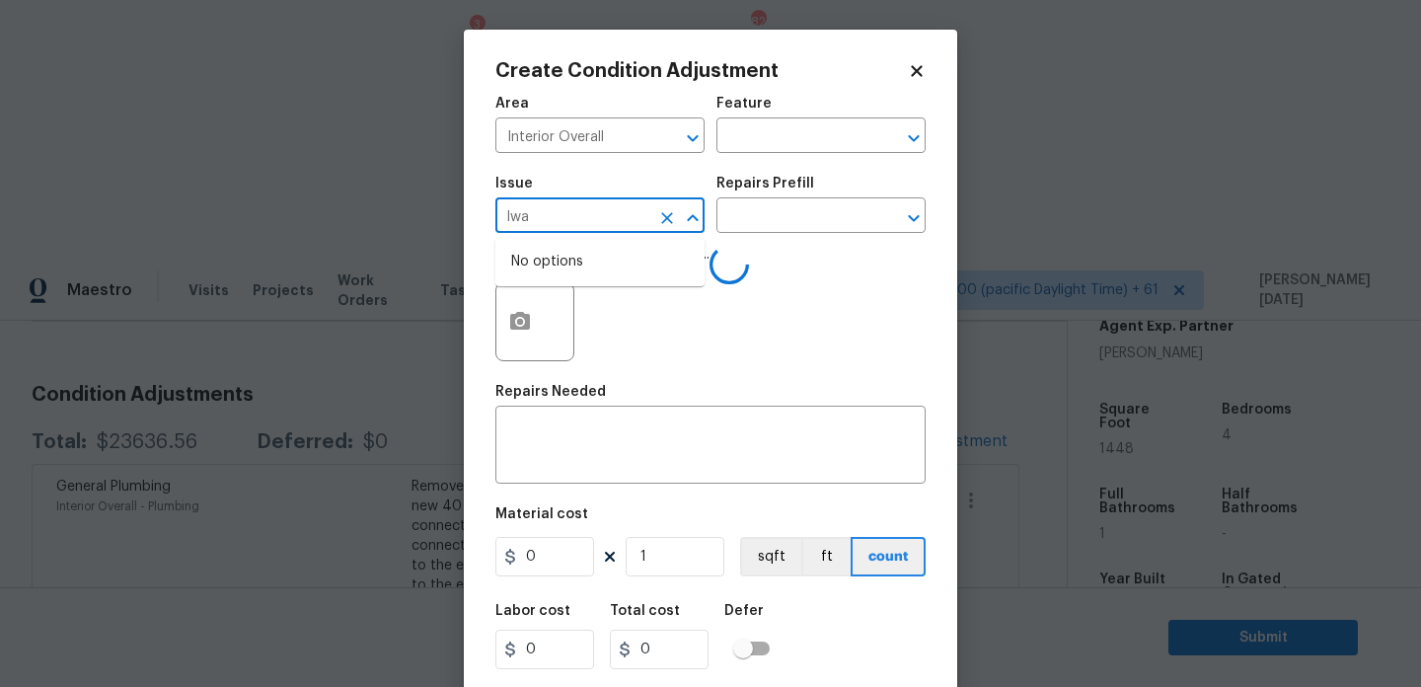
type input "lwak"
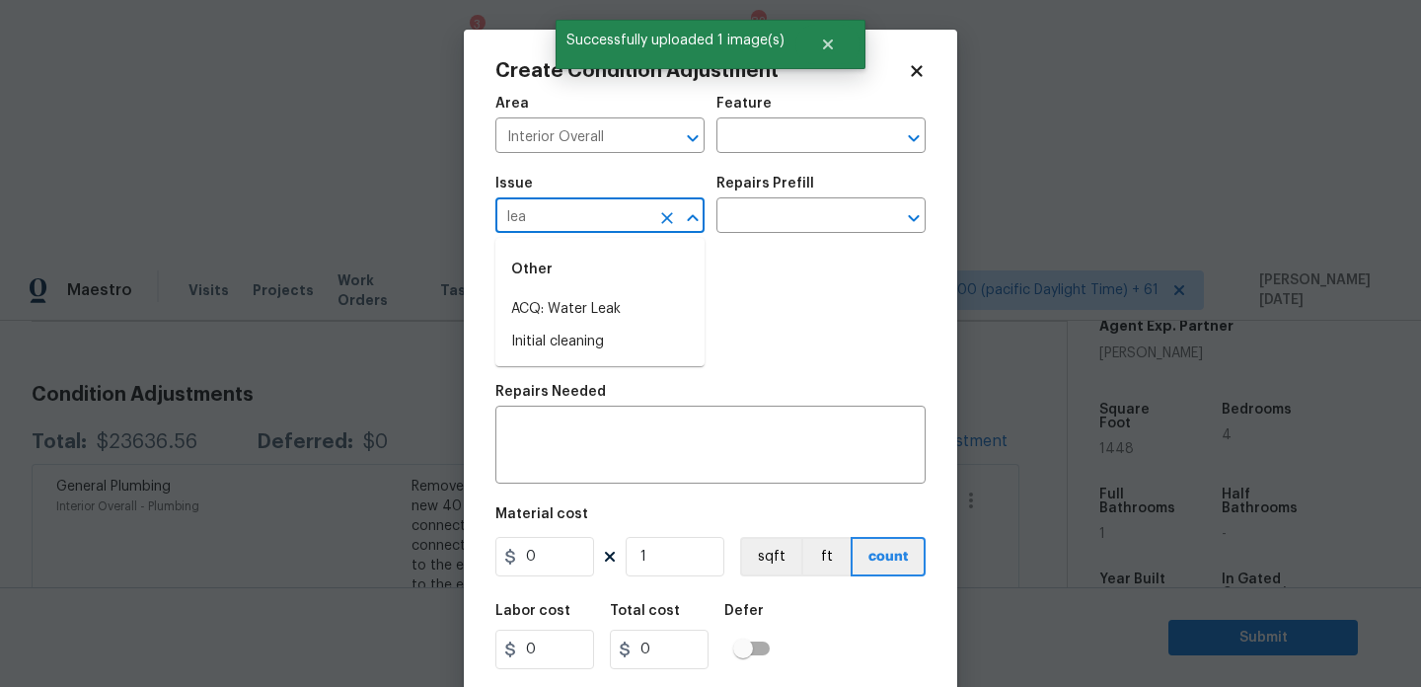
type input "leak"
click at [557, 312] on li "ACQ: Flooring" at bounding box center [599, 309] width 209 height 33
type input "ACQ: Flooring"
click at [666, 223] on icon "Clear" at bounding box center [667, 218] width 20 height 20
click at [633, 291] on div "Other" at bounding box center [599, 269] width 209 height 47
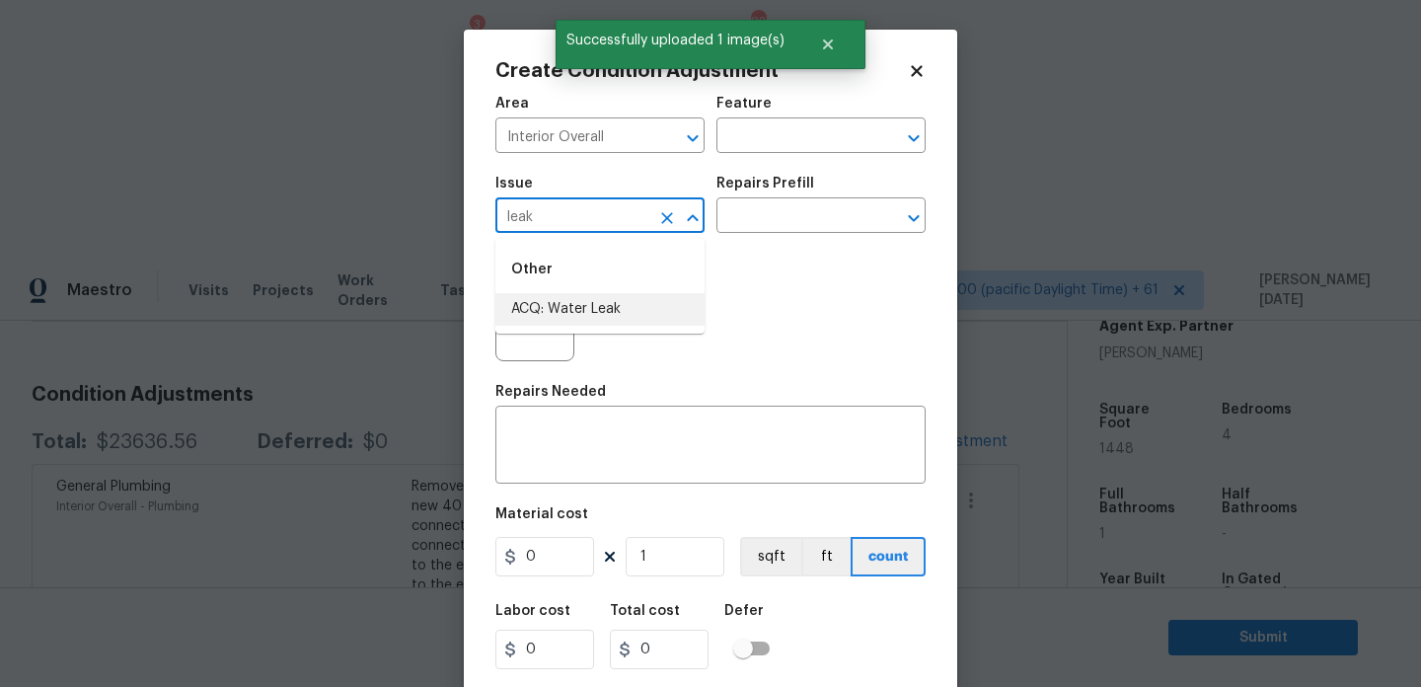
click at [633, 302] on li "ACQ: Water Leak" at bounding box center [599, 309] width 209 height 33
type input "ACQ: Water Leak"
click at [769, 231] on input "text" at bounding box center [794, 217] width 154 height 31
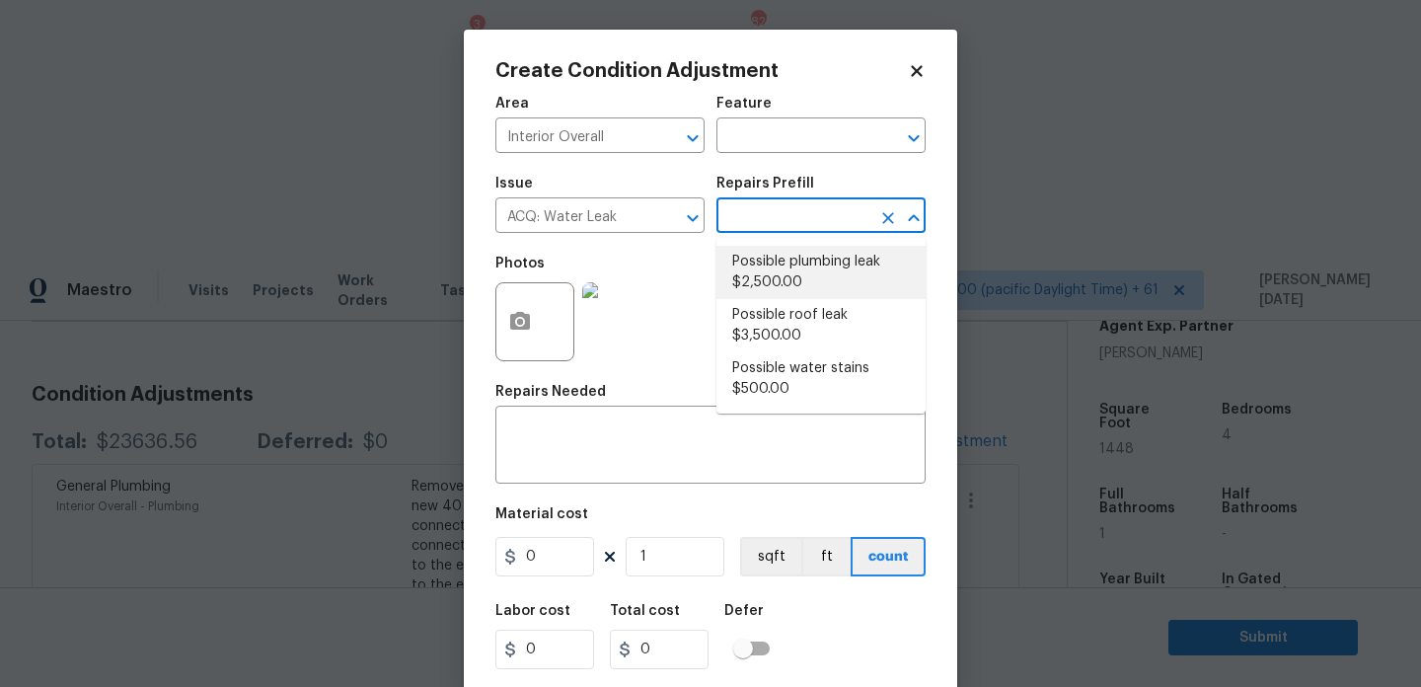
click at [807, 280] on li "Possible plumbing leak $2,500.00" at bounding box center [821, 272] width 209 height 53
type input "Acquisition"
type textarea "Acquisition Scope: Possible plumbing leak"
type input "2500"
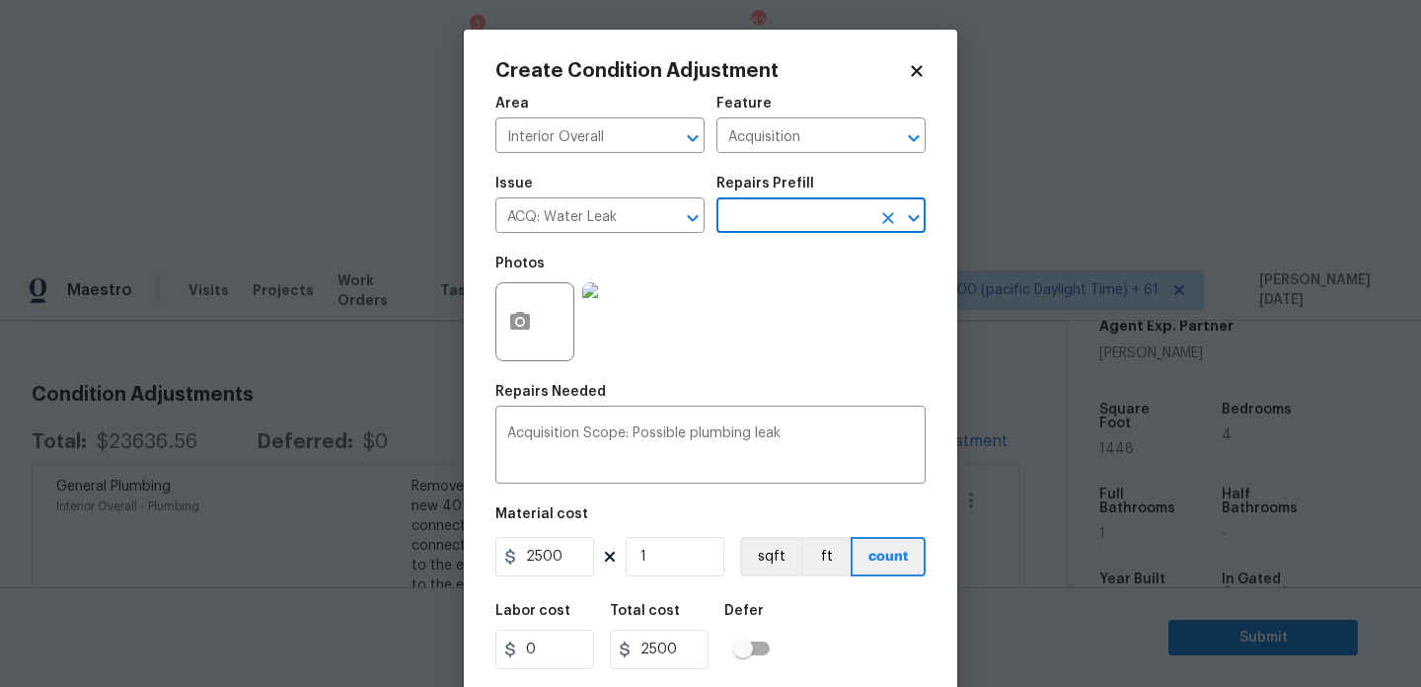
scroll to position [50, 0]
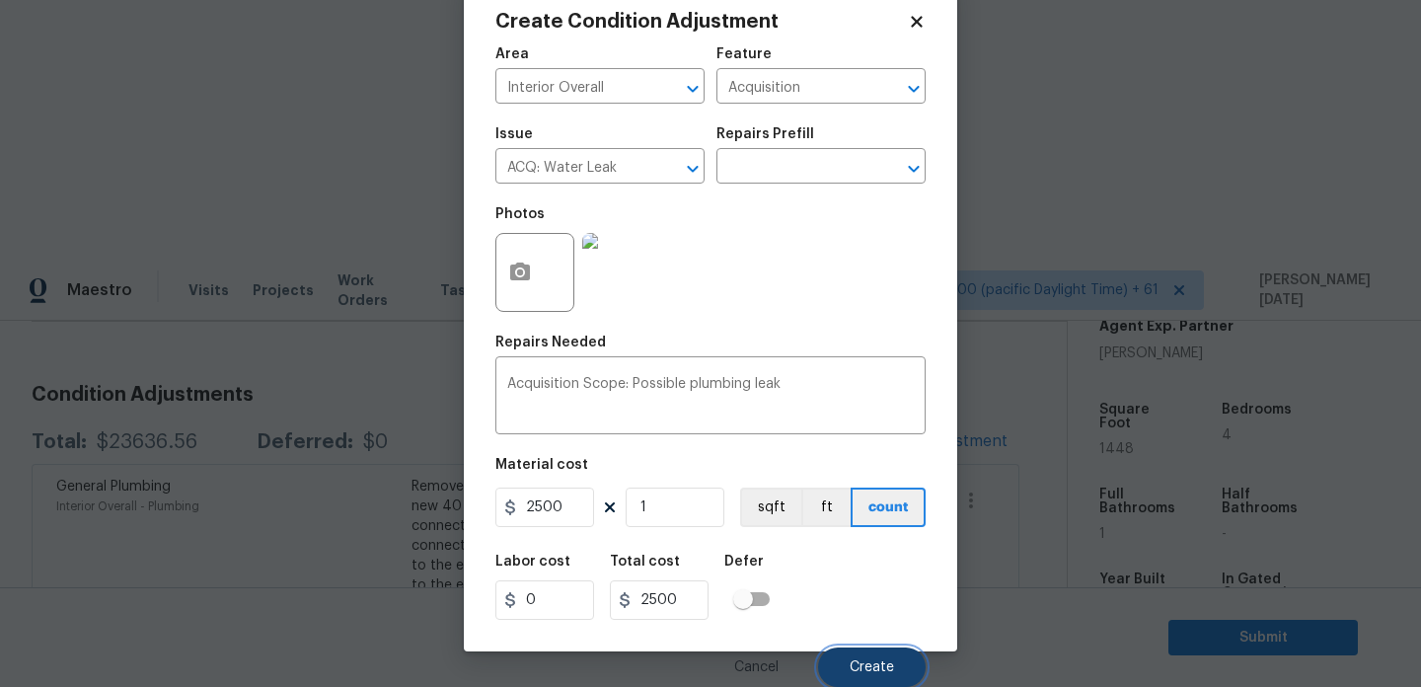
click at [849, 667] on button "Create" at bounding box center [872, 666] width 108 height 39
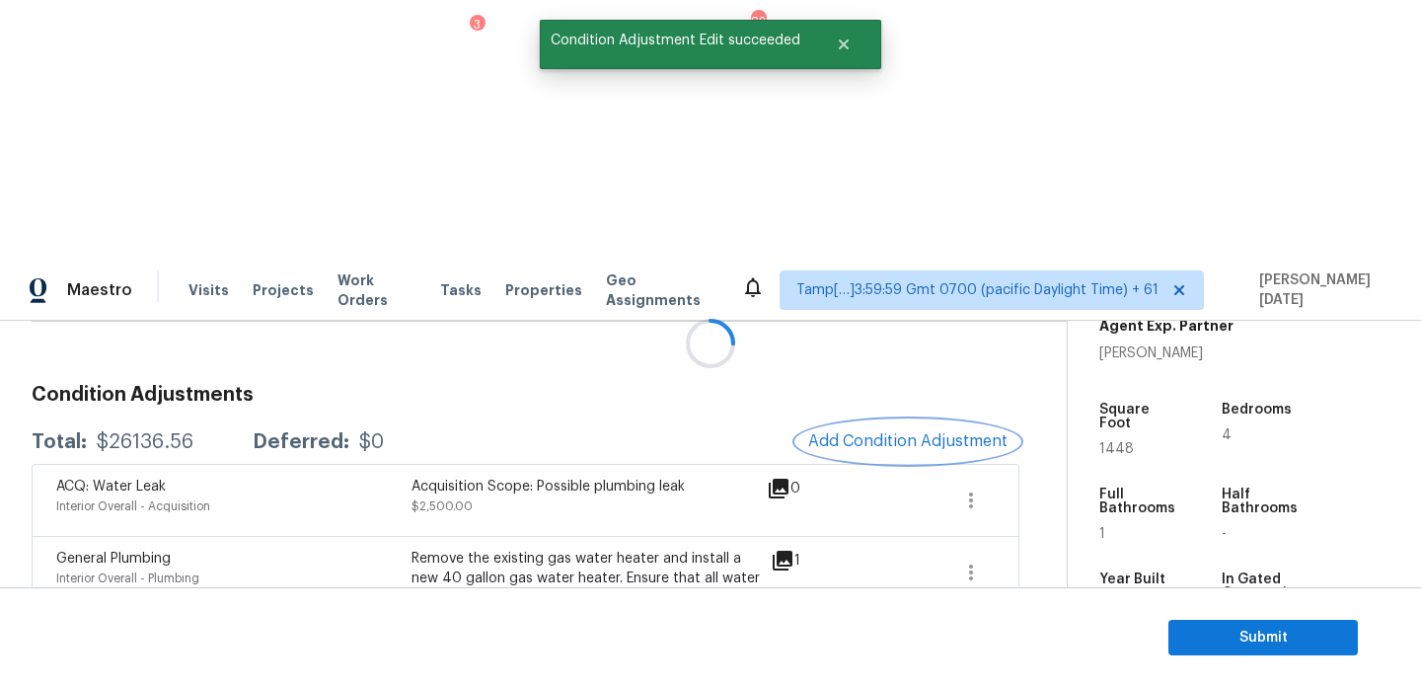
scroll to position [0, 0]
click at [891, 171] on div at bounding box center [710, 343] width 1421 height 687
click at [891, 420] on button "Add Condition Adjustment" at bounding box center [907, 440] width 223 height 41
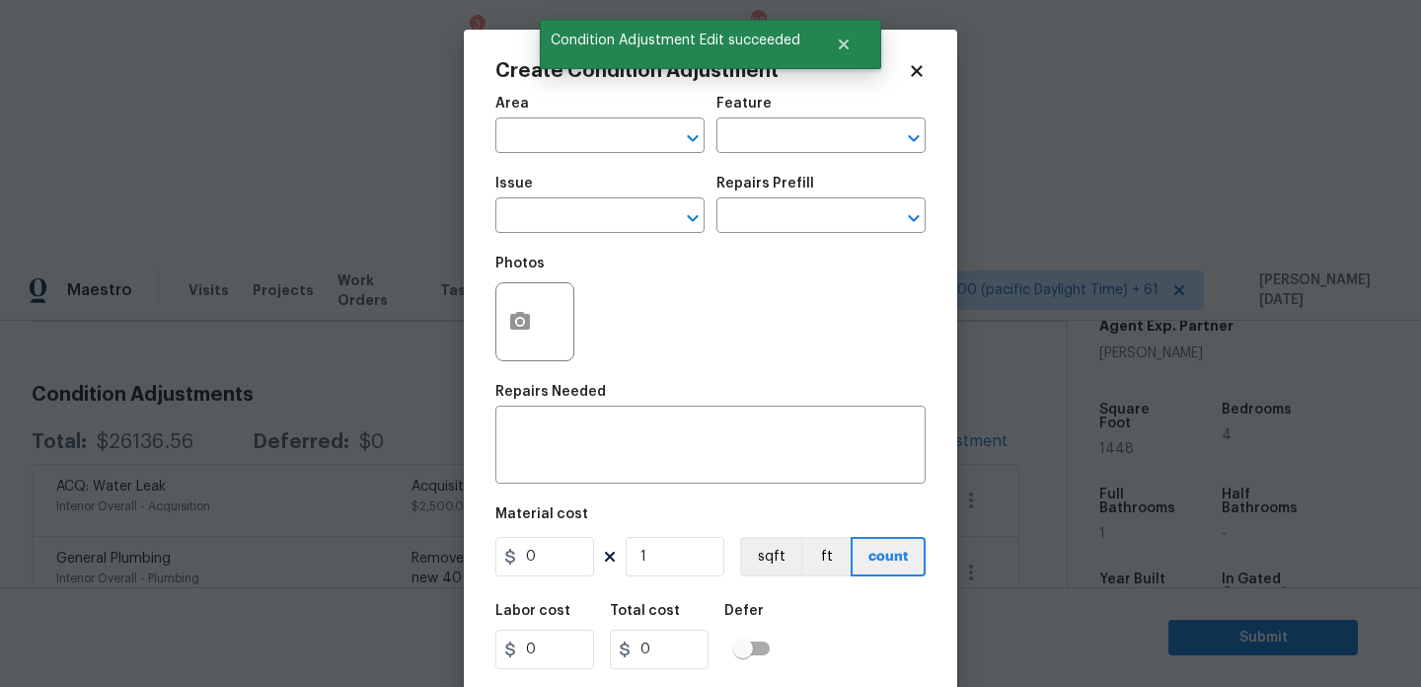
click at [891, 165] on div "Area ​ Feature ​" at bounding box center [710, 125] width 430 height 80
click at [512, 339] on button "button" at bounding box center [519, 321] width 47 height 77
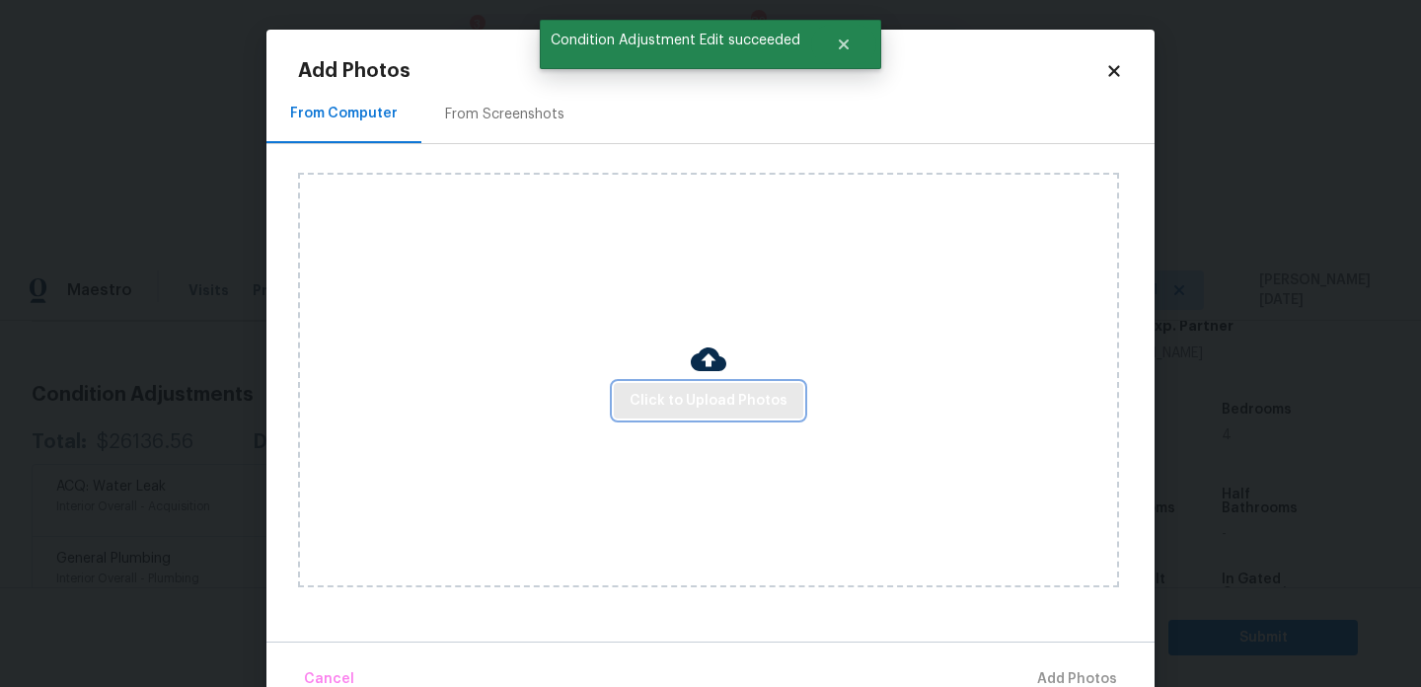
click at [686, 385] on button "Click to Upload Photos" at bounding box center [709, 401] width 190 height 37
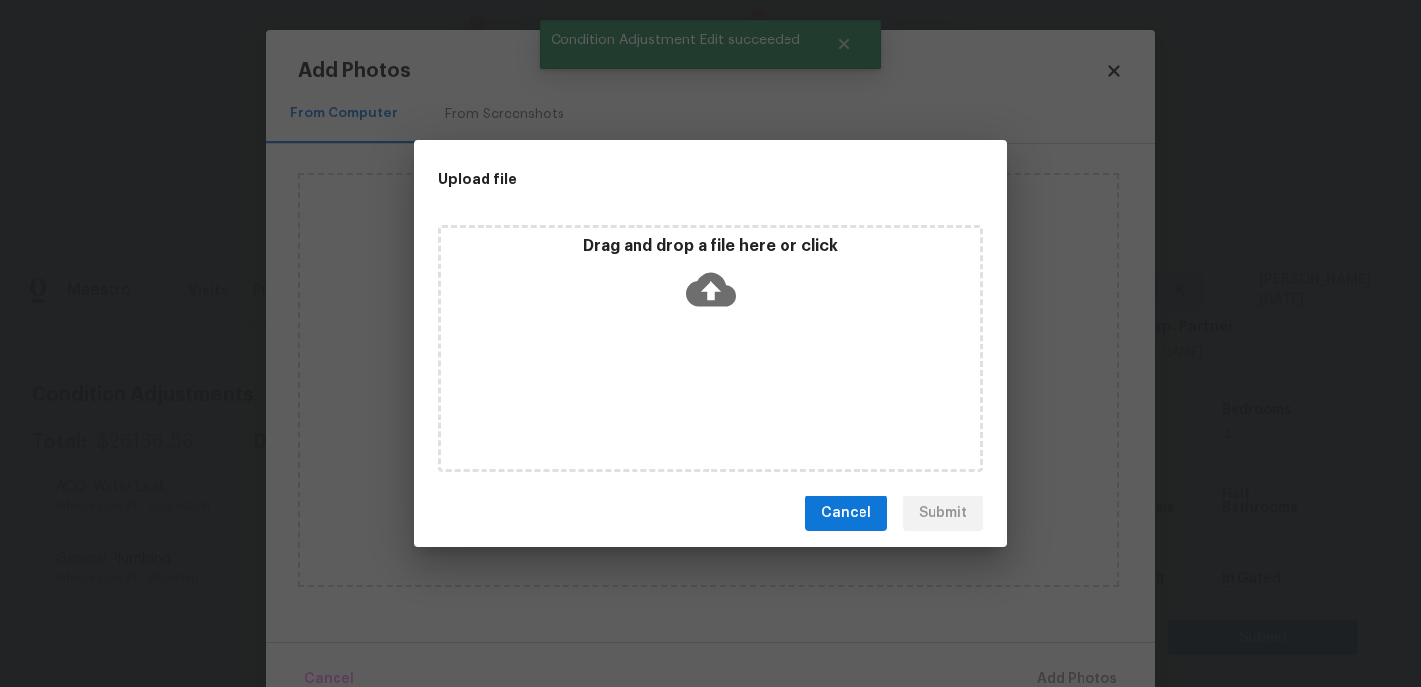
click at [686, 385] on div "Drag and drop a file here or click" at bounding box center [710, 348] width 545 height 247
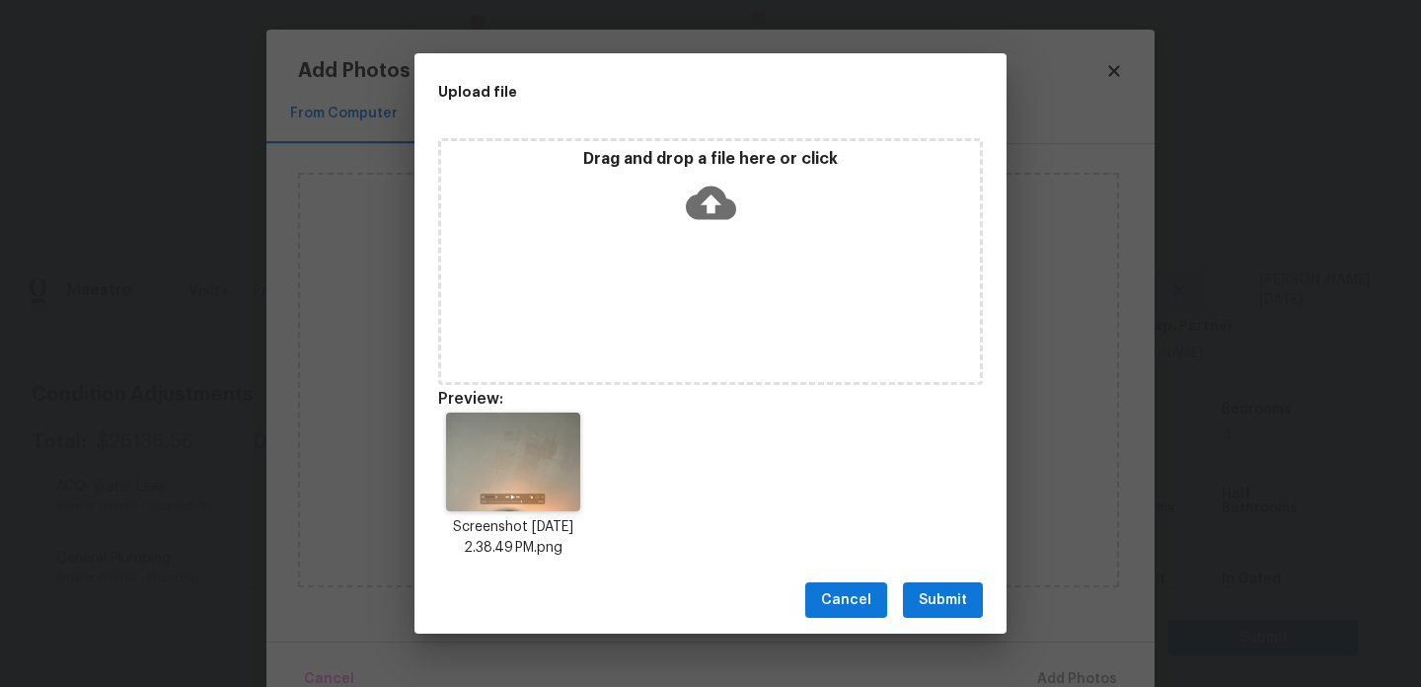
click at [930, 590] on span "Submit" at bounding box center [943, 600] width 48 height 25
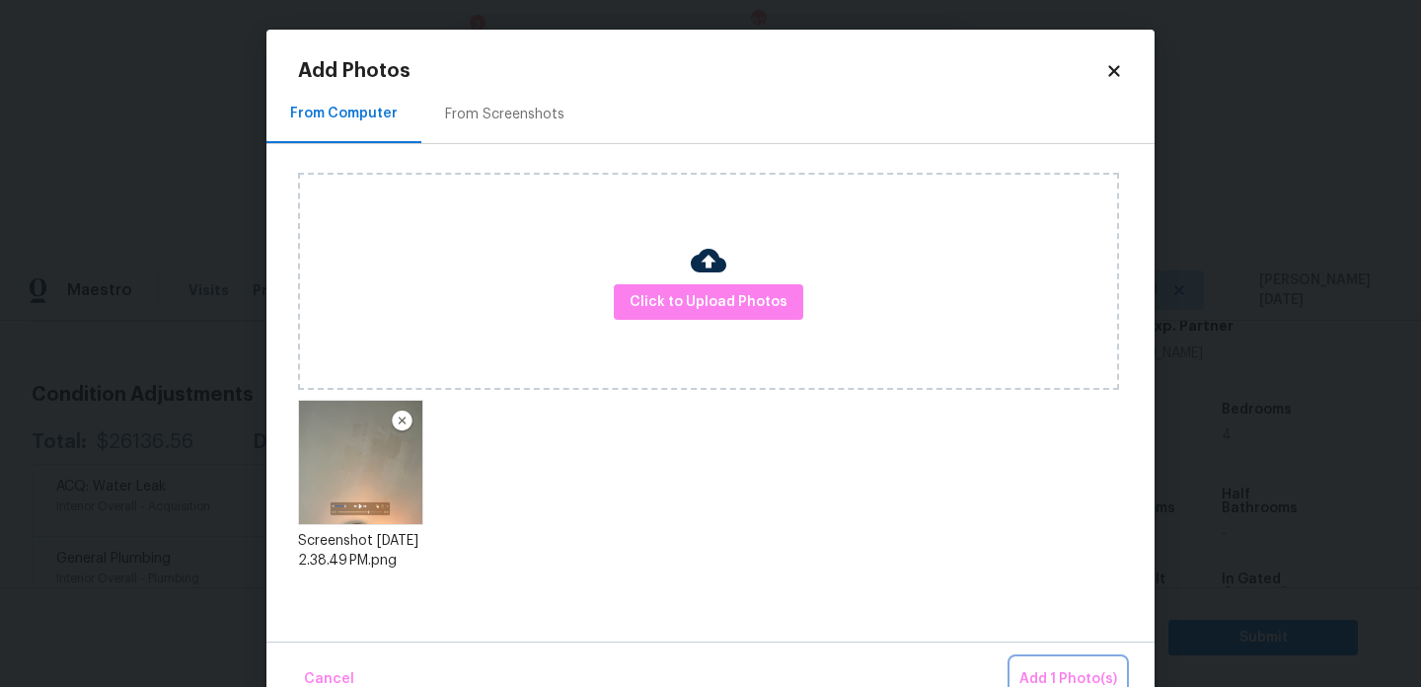
click at [1062, 663] on button "Add 1 Photo(s)" at bounding box center [1069, 679] width 114 height 42
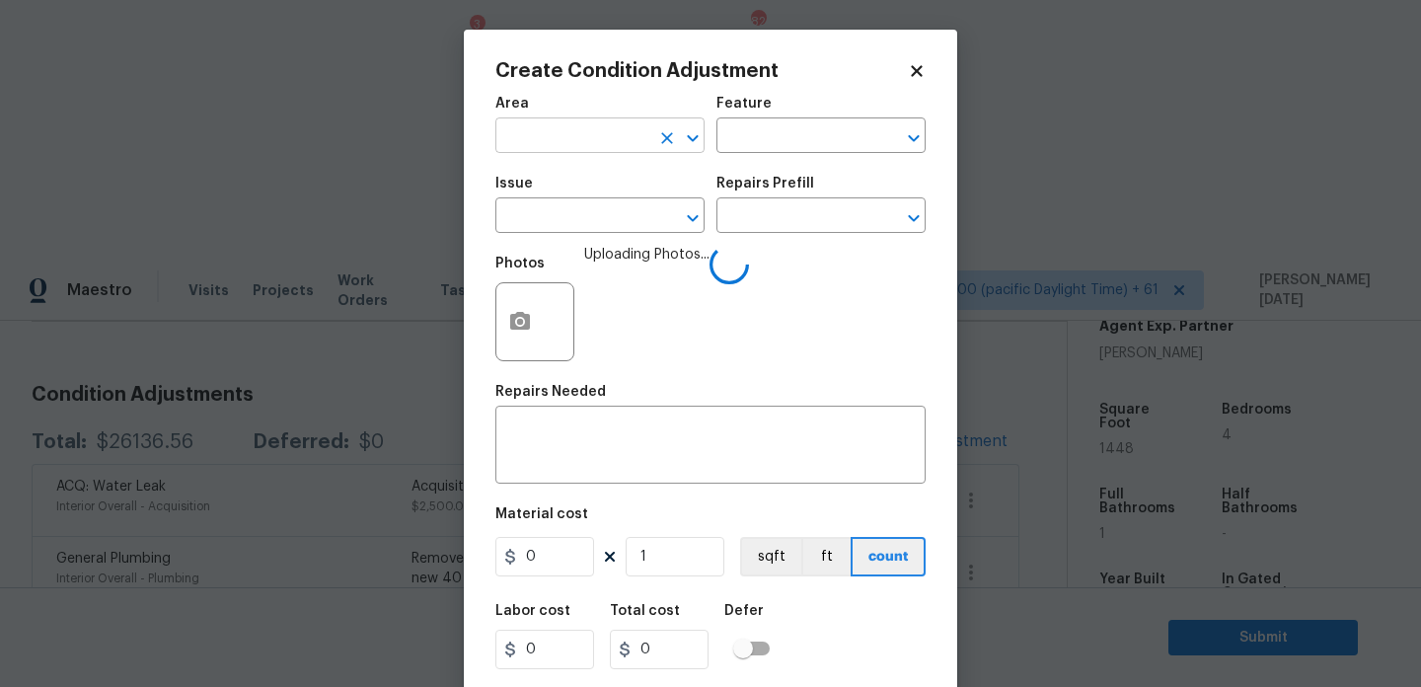
click at [519, 152] on input "text" at bounding box center [572, 137] width 154 height 31
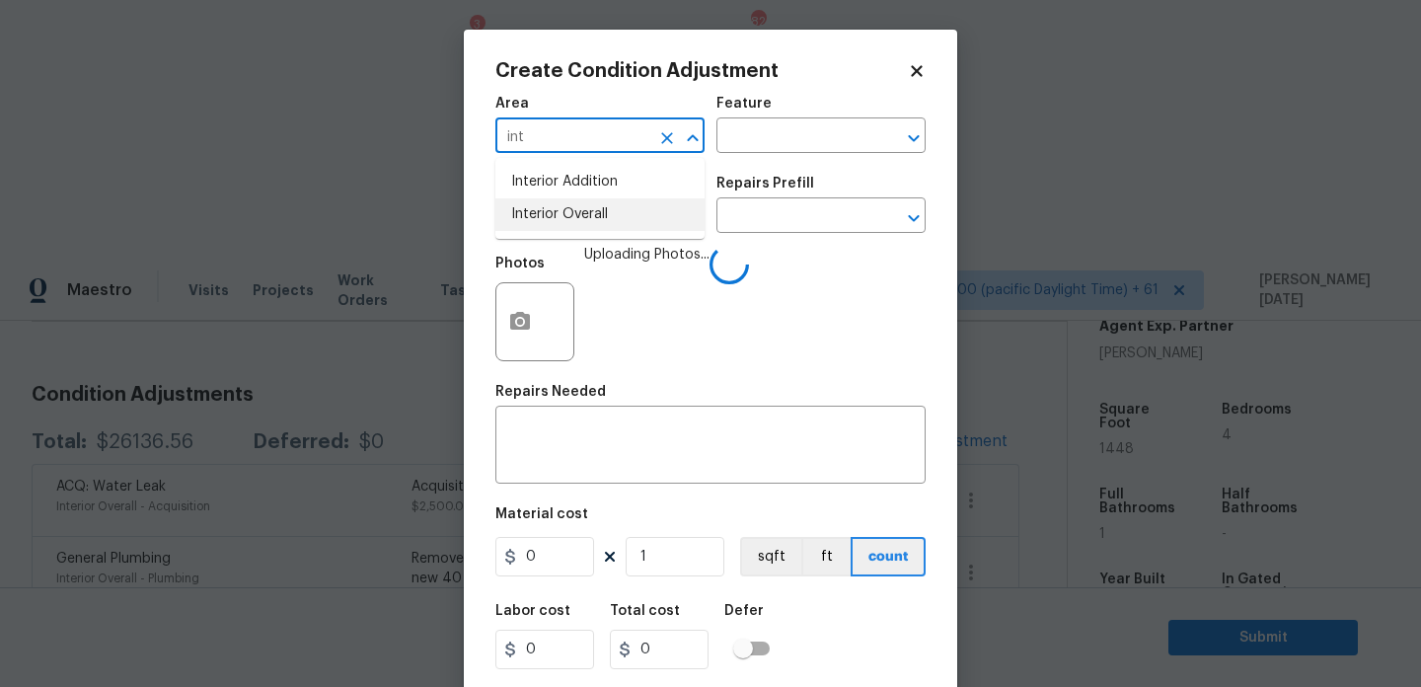
click at [527, 227] on li "Interior Overall" at bounding box center [599, 214] width 209 height 33
type input "Interior Overall"
click at [527, 227] on input "text" at bounding box center [572, 217] width 154 height 31
type input "d"
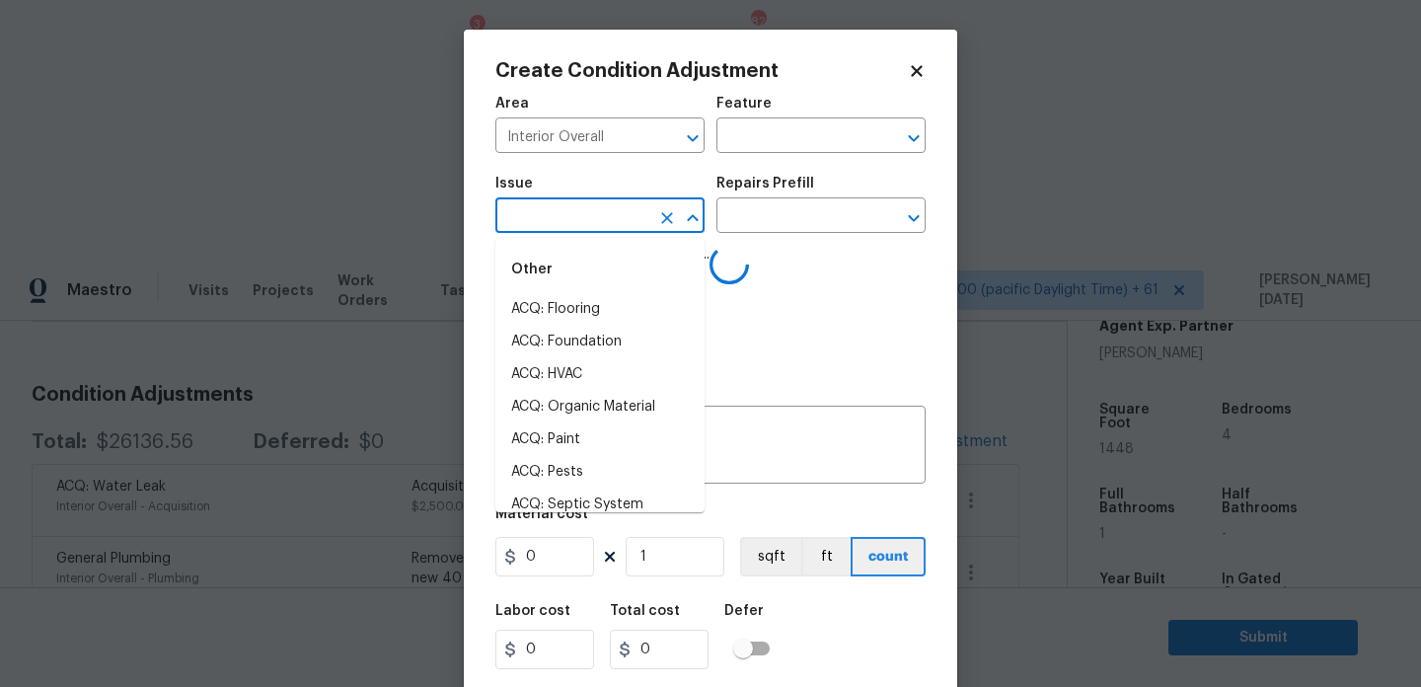
type input "r"
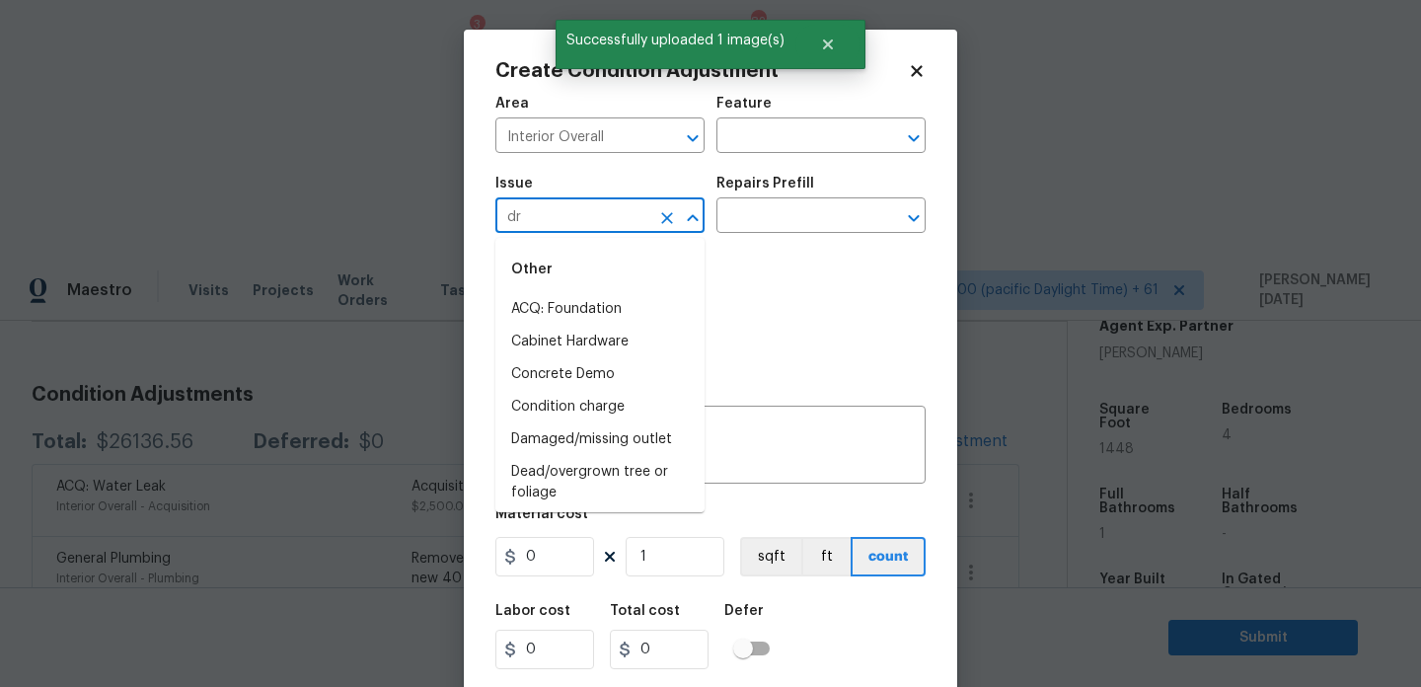
type input "dry"
click at [530, 305] on li "ACQ: Flooring" at bounding box center [599, 309] width 209 height 33
type input "ACQ: Flooring"
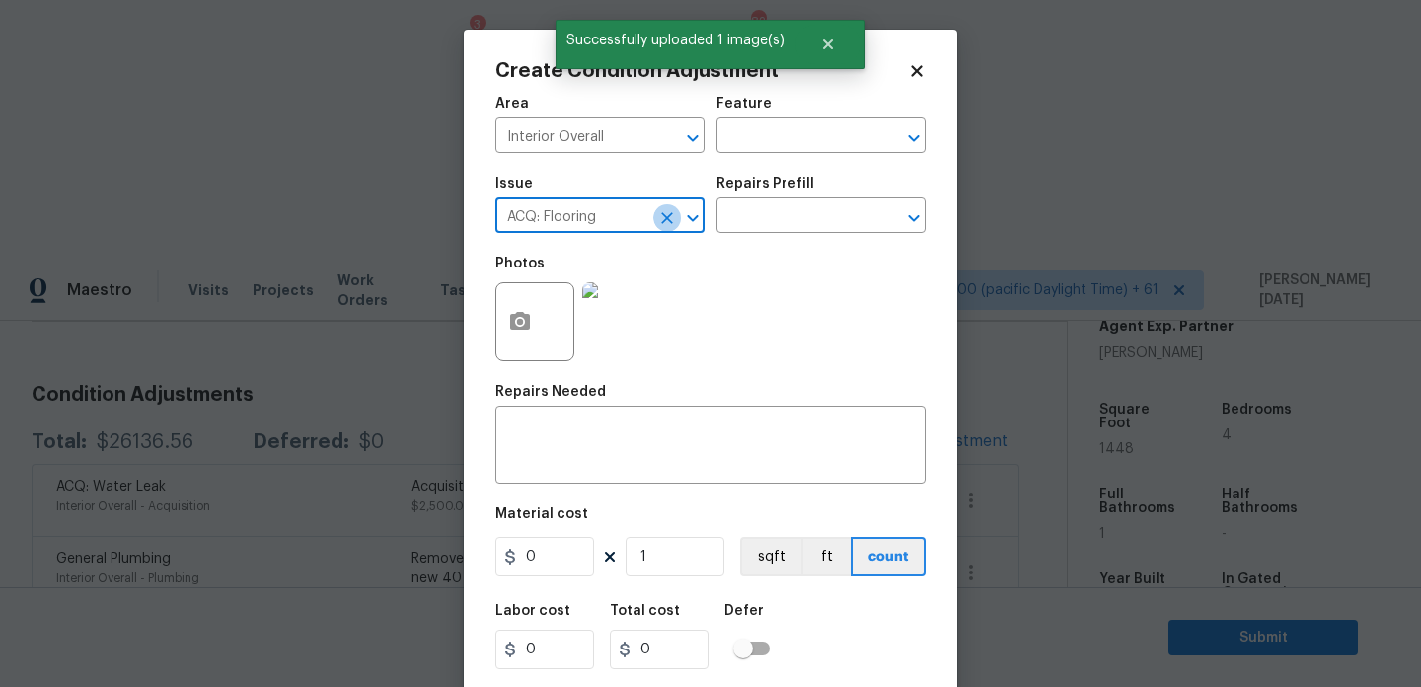
click at [674, 215] on icon "Clear" at bounding box center [667, 218] width 20 height 20
click at [586, 309] on li "Drywall" at bounding box center [599, 309] width 209 height 33
type input "Drywall"
click at [728, 253] on div "Photos" at bounding box center [710, 309] width 430 height 128
click at [785, 217] on input "text" at bounding box center [794, 217] width 154 height 31
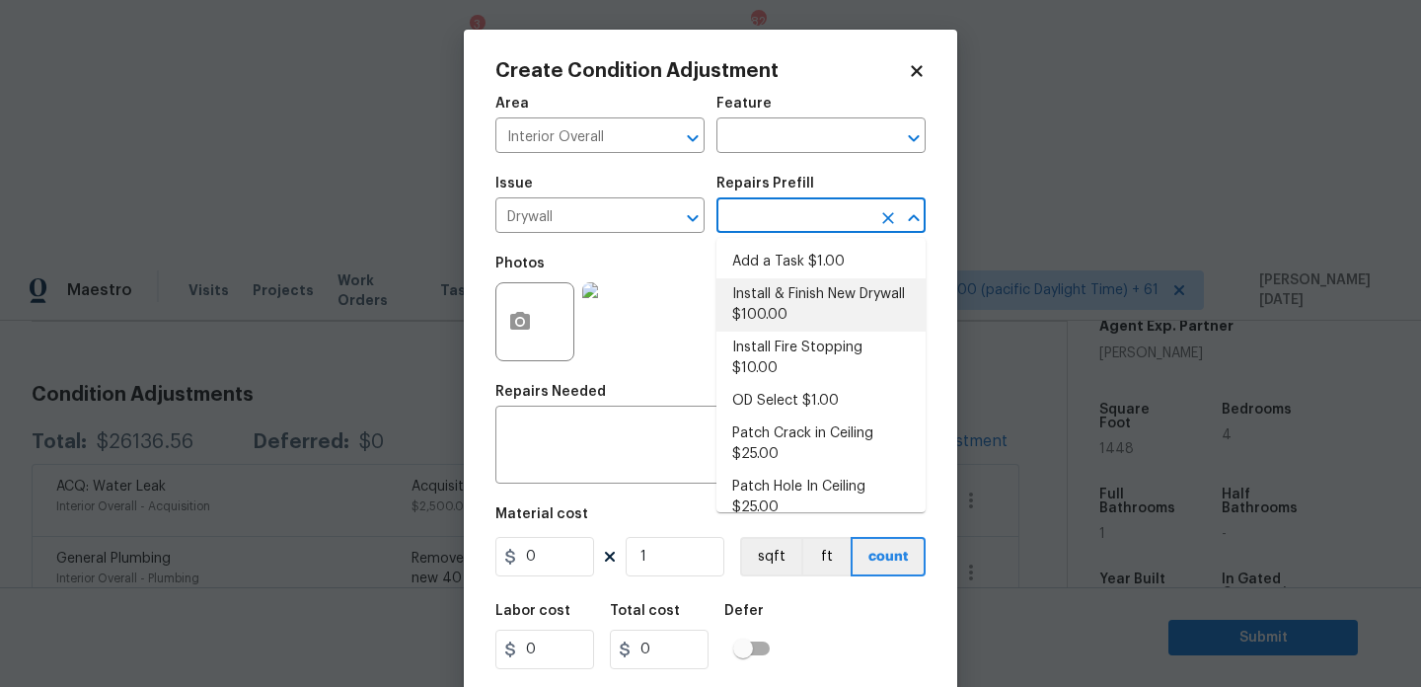
click at [807, 319] on li "Install & Finish New Drywall $100.00" at bounding box center [821, 304] width 209 height 53
type input "Walls and Ceiling"
type textarea "Remove the existing damaged drywall and replace with new. Ensure that the new d…"
type input "100"
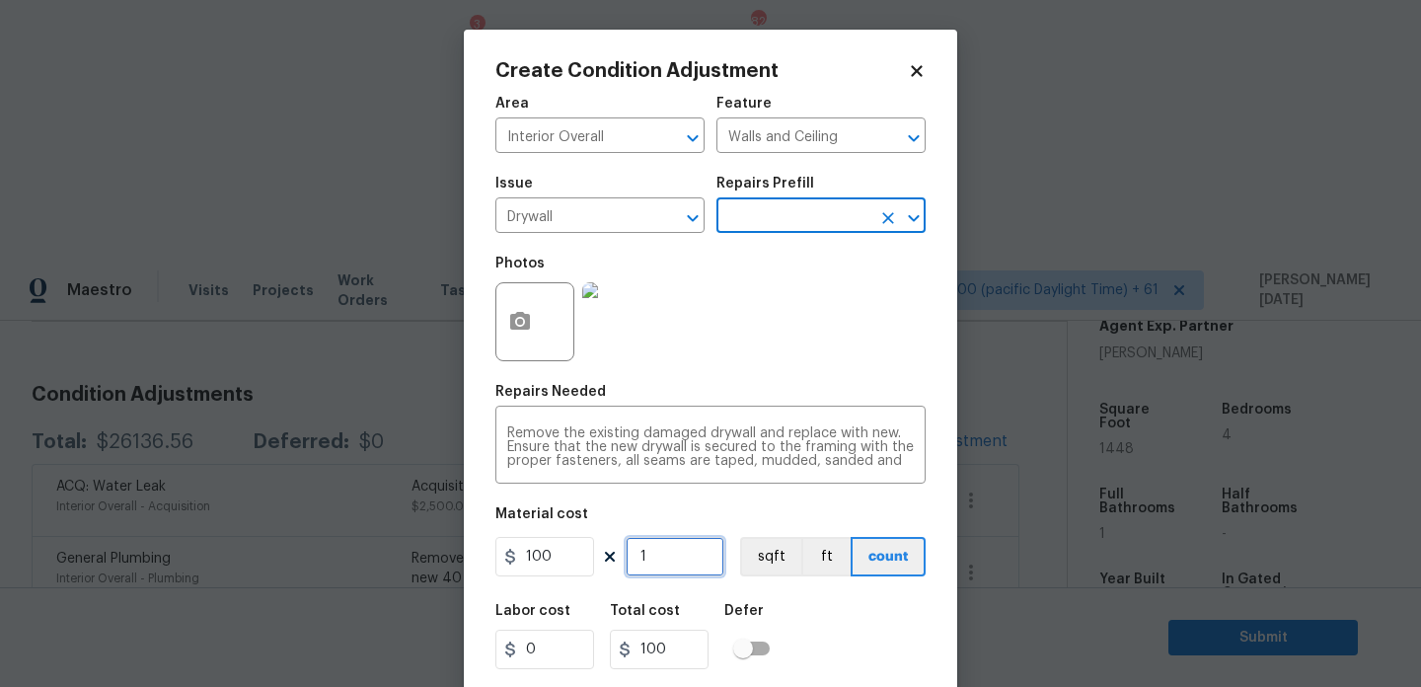
click at [673, 570] on input "1" at bounding box center [675, 556] width 99 height 39
type input "0"
type input "6"
type input "600"
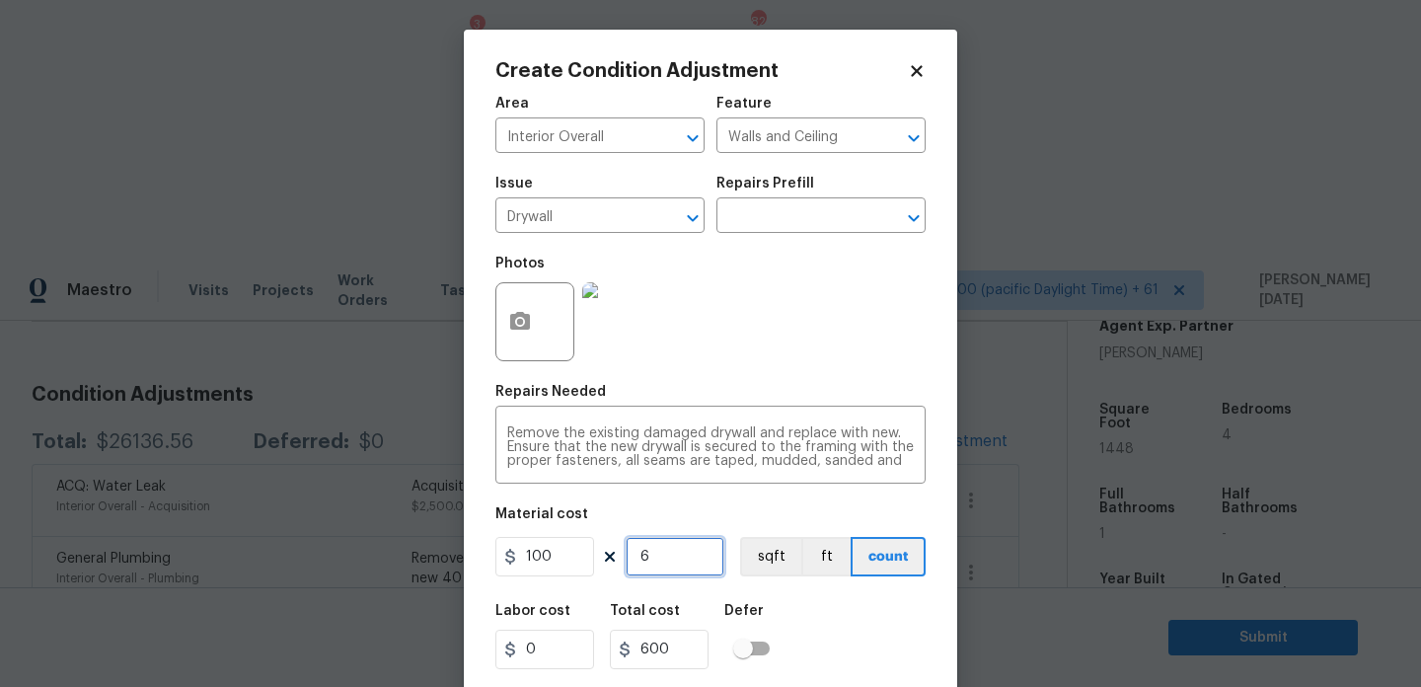
type input "6"
click at [788, 358] on div "Photos" at bounding box center [710, 309] width 430 height 128
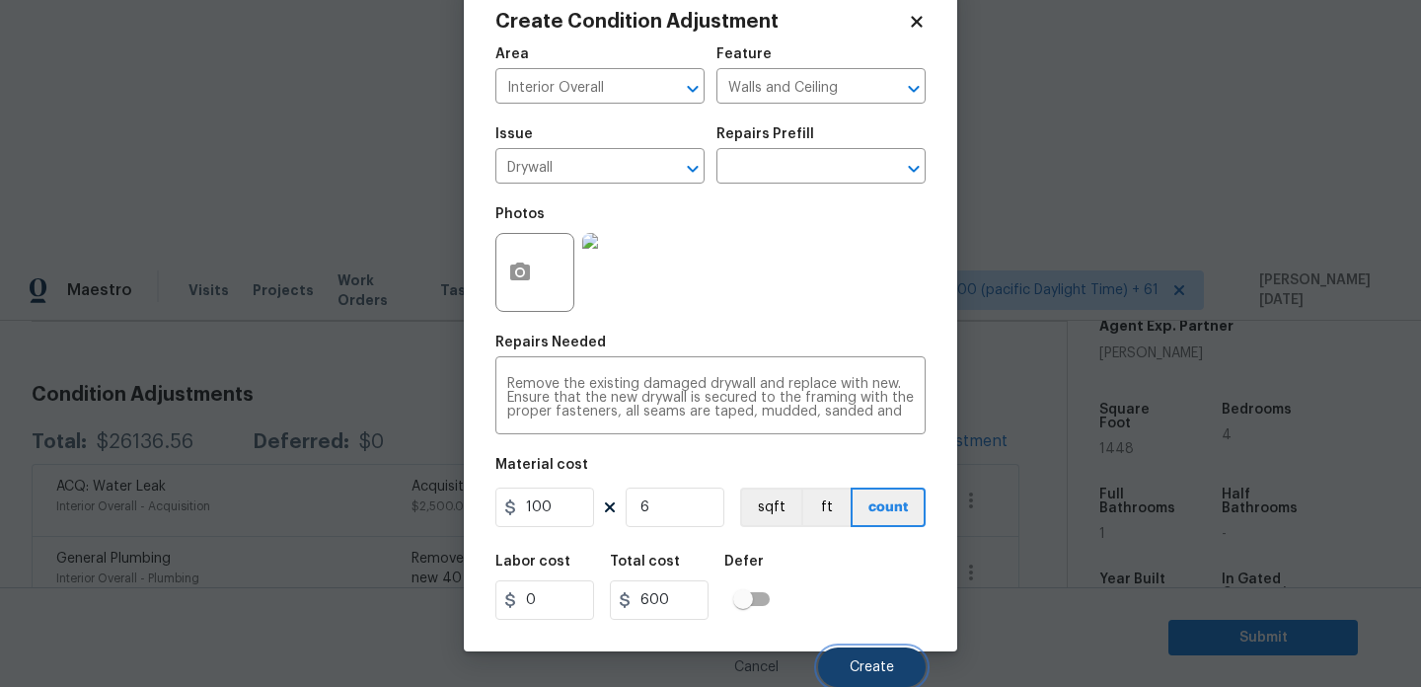
click at [889, 656] on button "Create" at bounding box center [872, 666] width 108 height 39
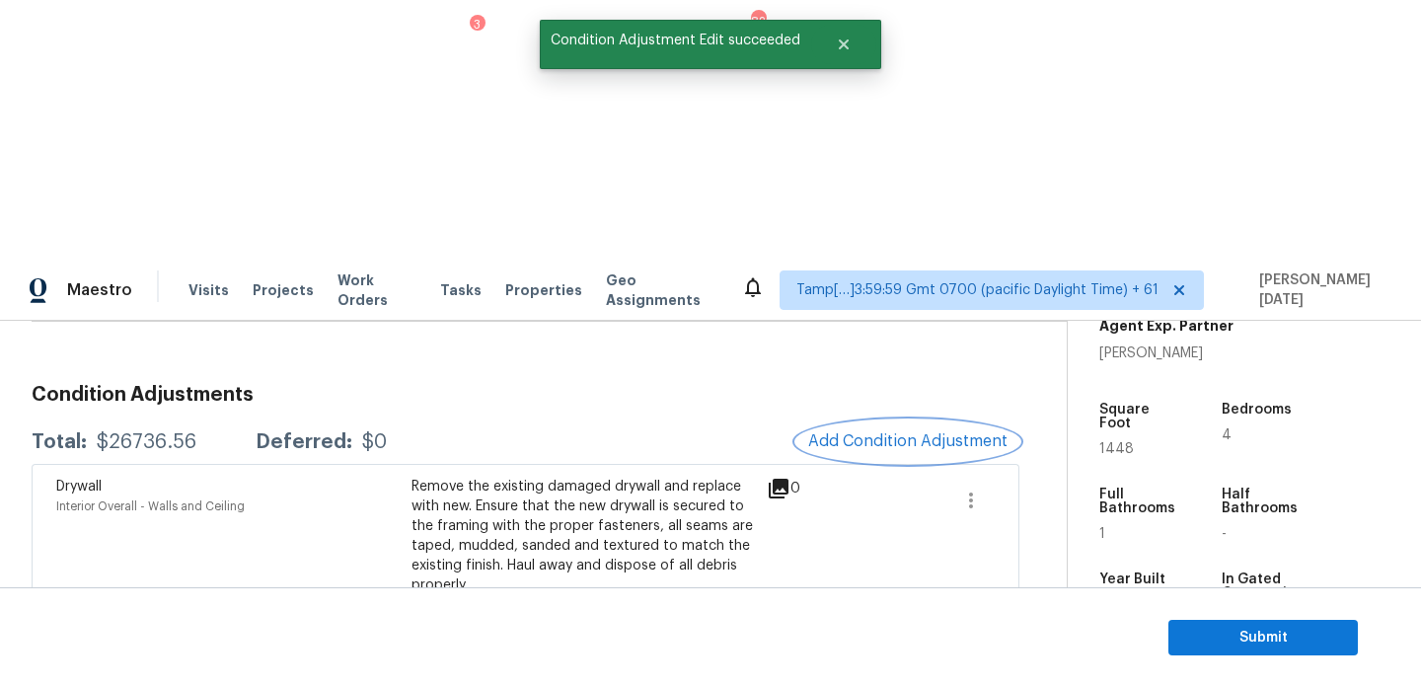
scroll to position [0, 0]
drag, startPoint x: 95, startPoint y: 180, endPoint x: 201, endPoint y: 181, distance: 106.6
click at [201, 432] on div "Total: $26736.56 Deferred: $0" at bounding box center [209, 442] width 355 height 20
copy div "$26736.56"
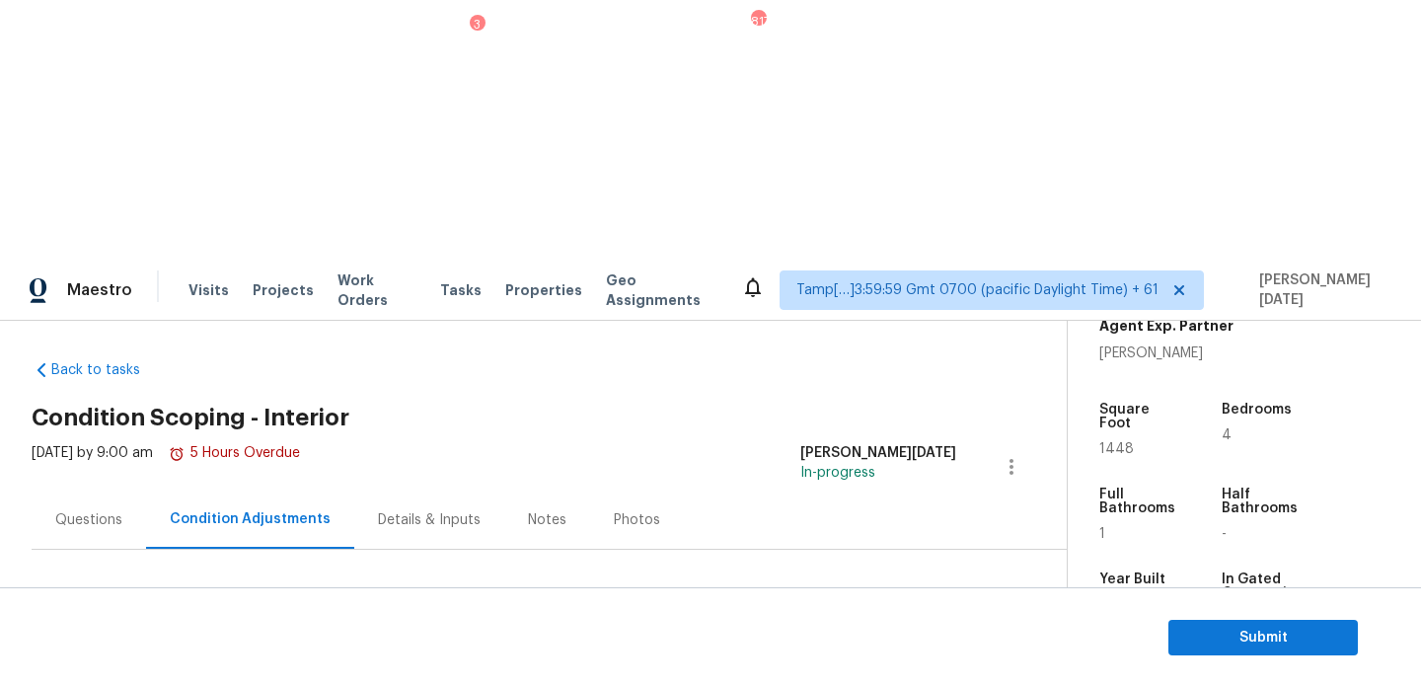
click at [76, 510] on div "Questions" at bounding box center [88, 520] width 67 height 20
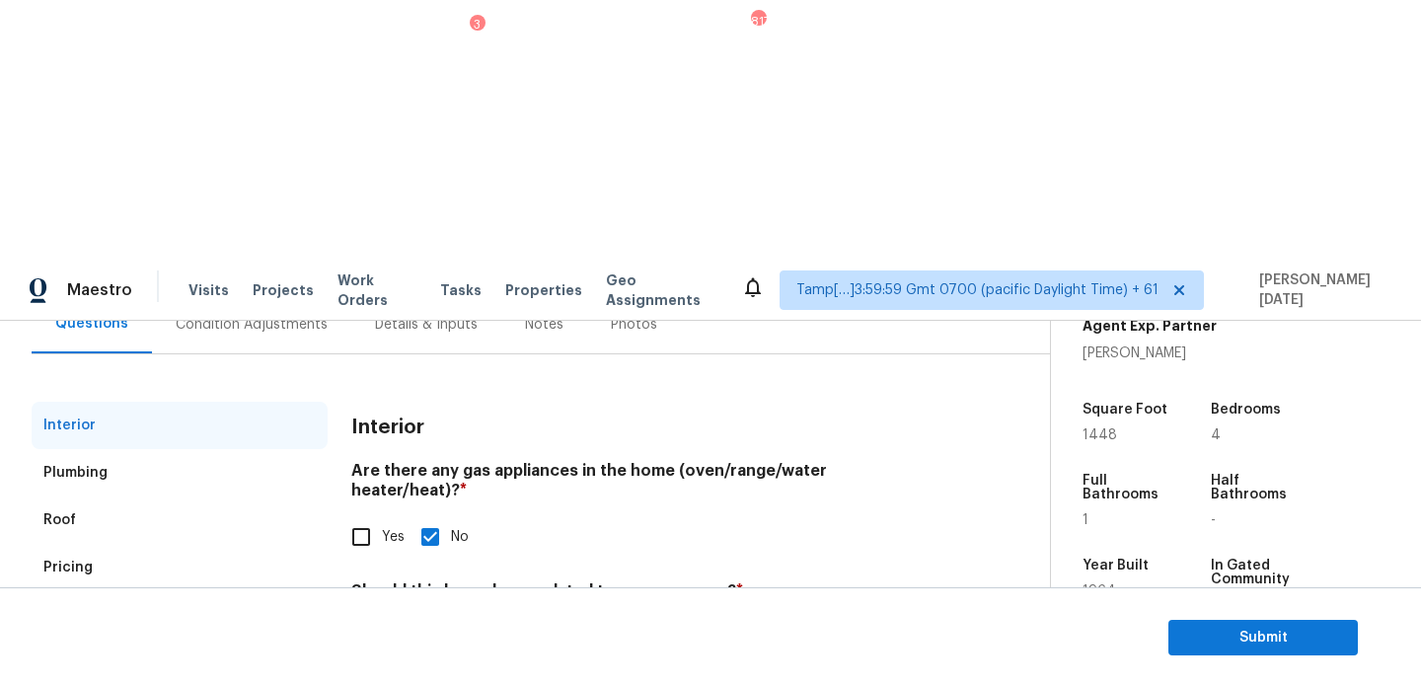
scroll to position [216, 0]
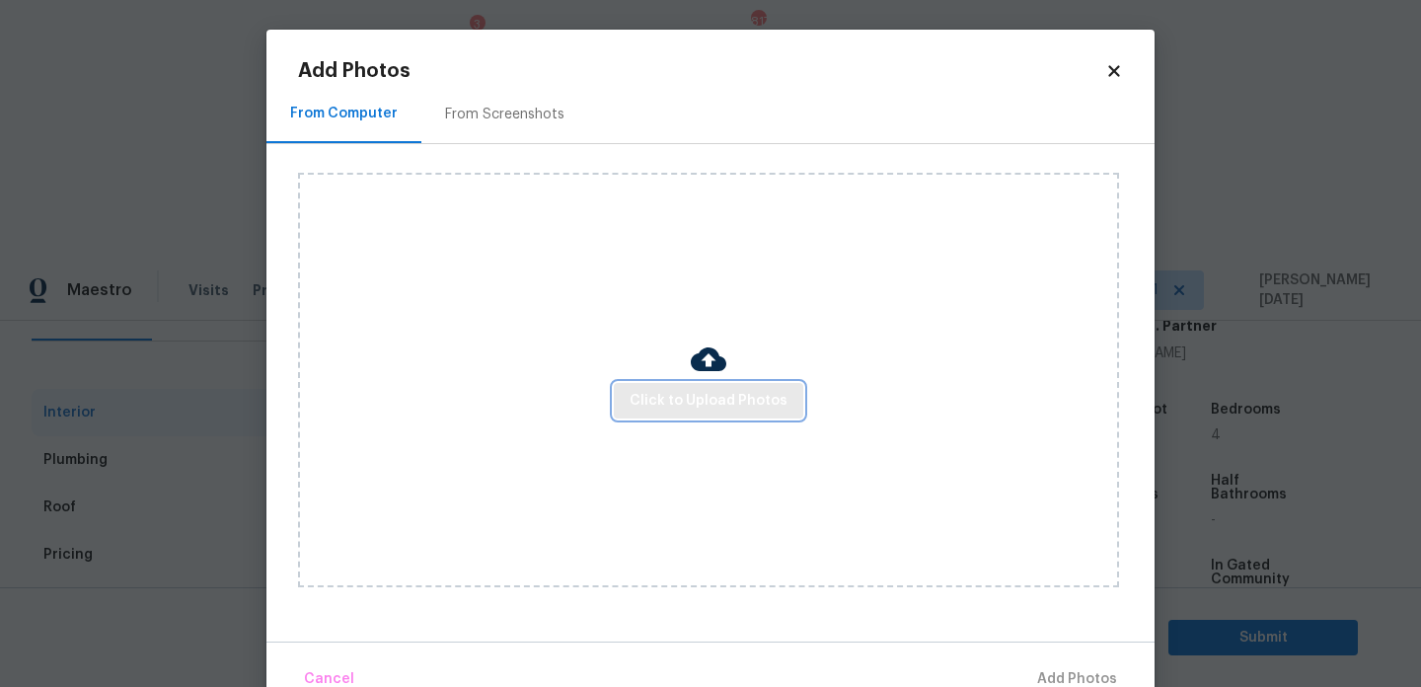
click at [753, 412] on span "Click to Upload Photos" at bounding box center [709, 401] width 158 height 25
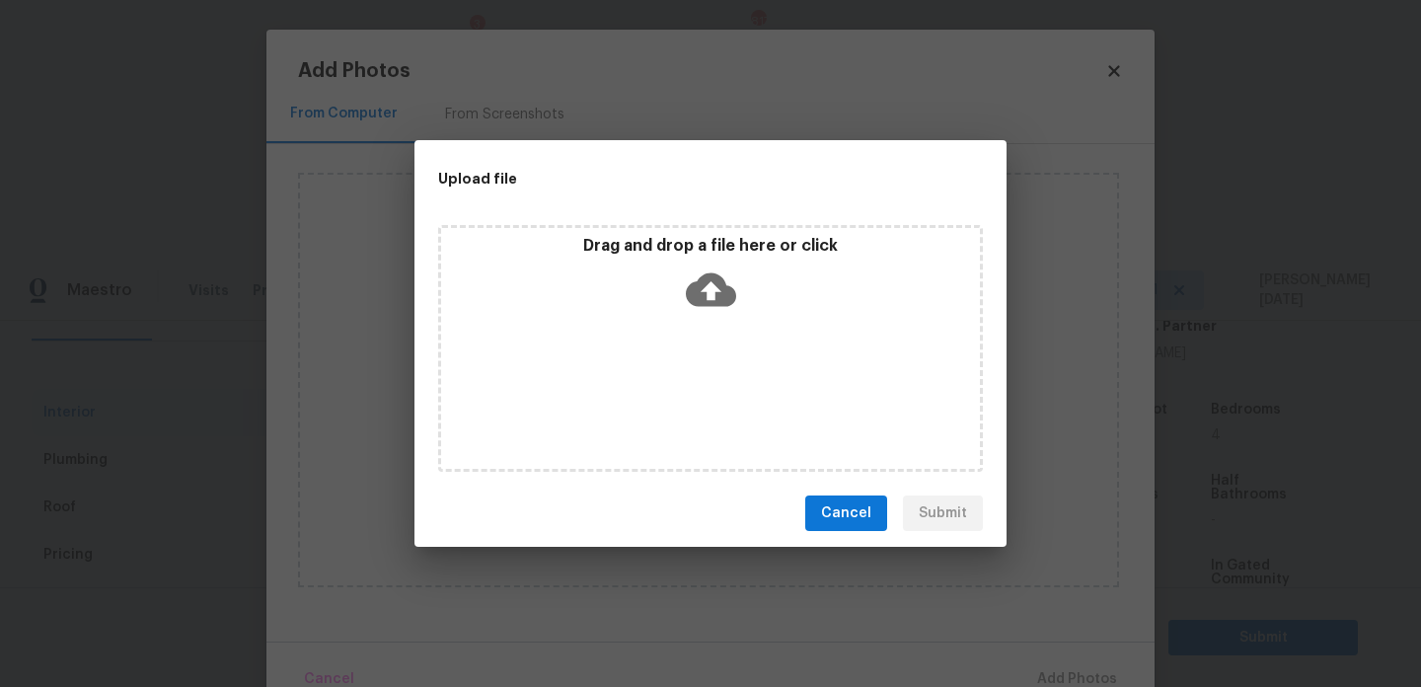
click at [753, 412] on div "Drag and drop a file here or click" at bounding box center [710, 348] width 545 height 247
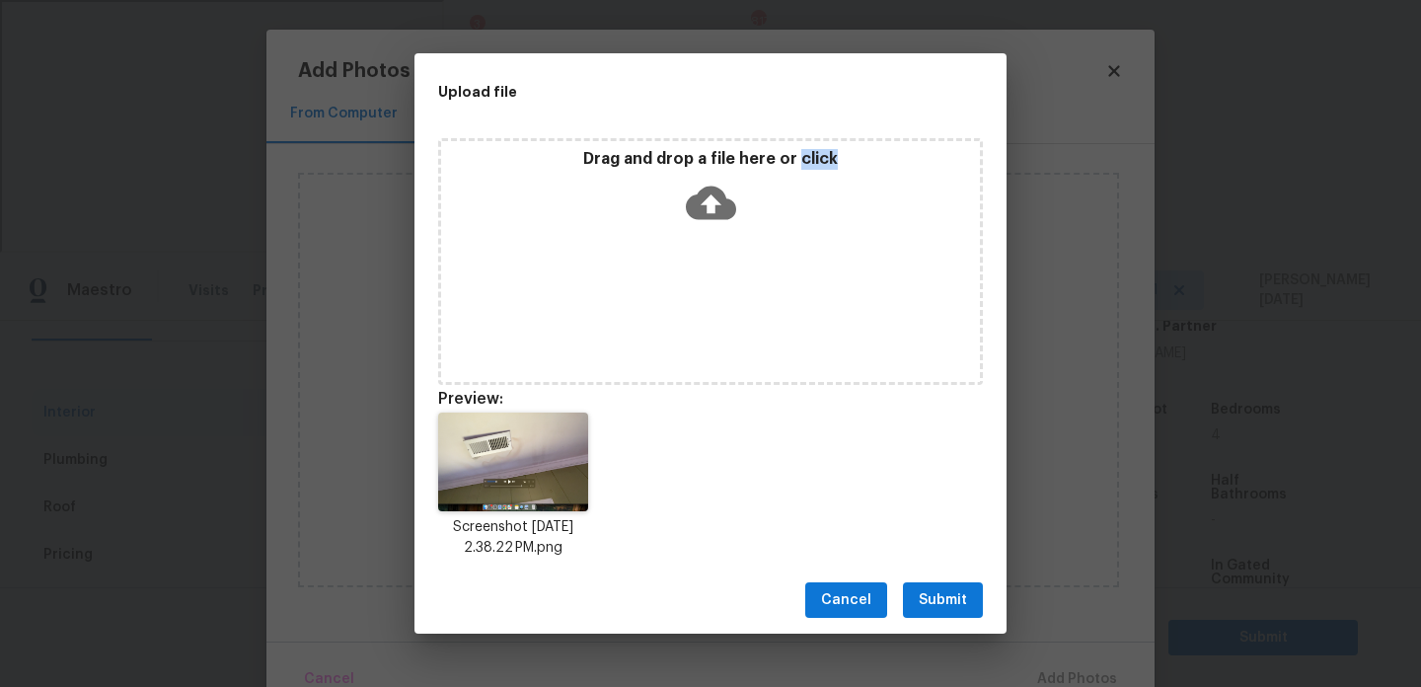
click at [931, 591] on span "Submit" at bounding box center [943, 600] width 48 height 25
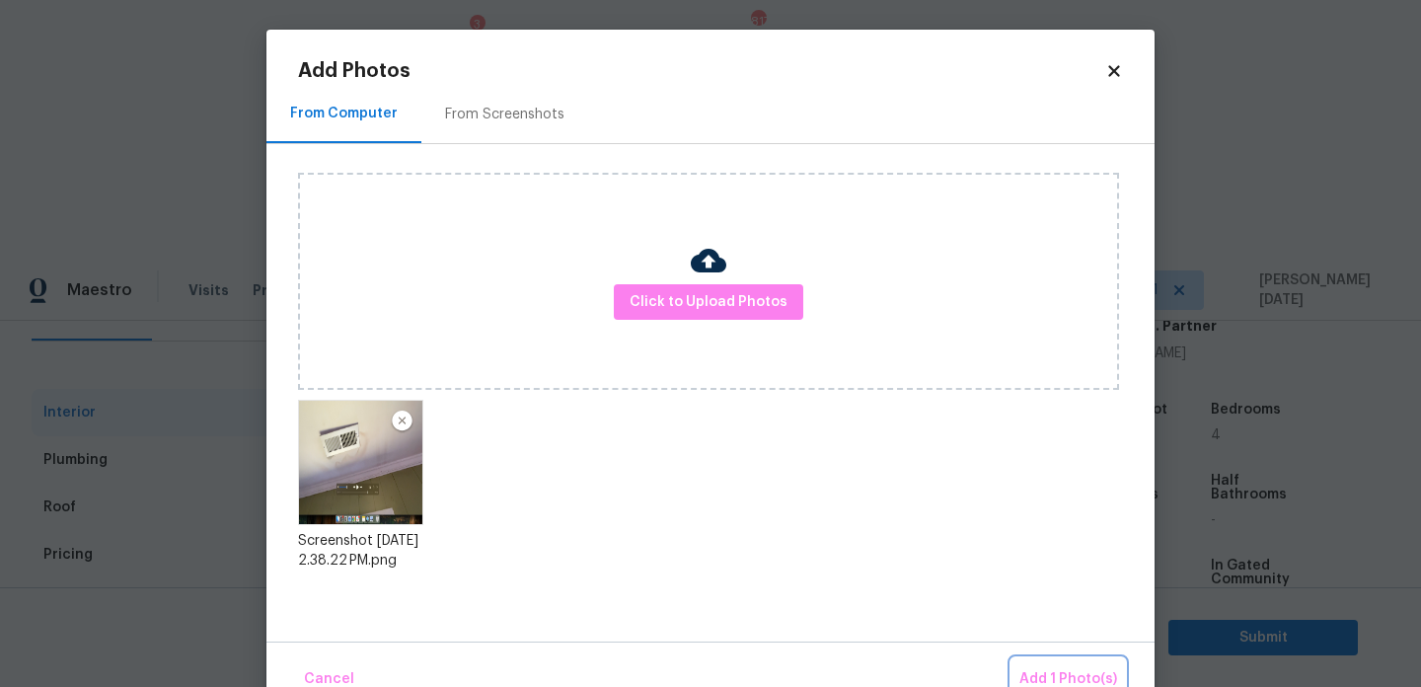
click at [1038, 672] on span "Add 1 Photo(s)" at bounding box center [1069, 679] width 98 height 25
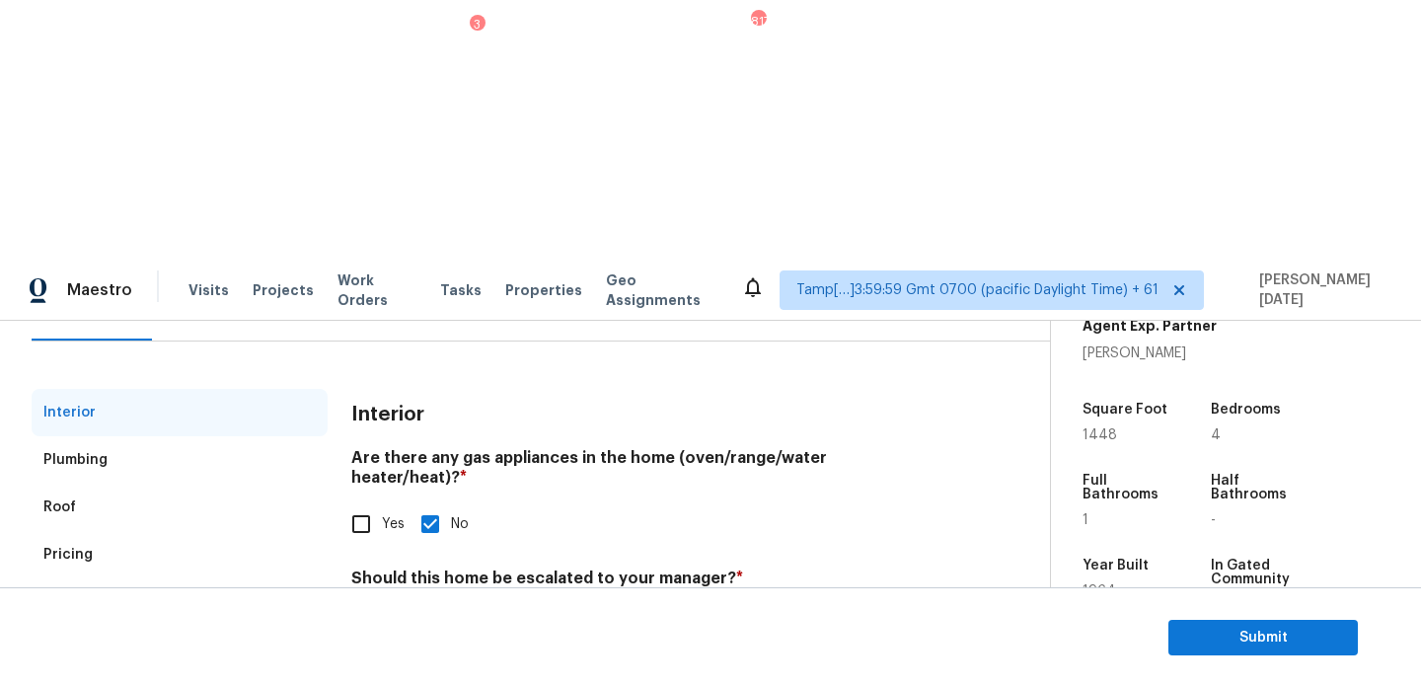
click at [692, 651] on input "Leaking water pump as per the seller's input" at bounding box center [645, 674] width 588 height 46
type input "Leaking water pump as per the seller's input.. @1: 17 - possible plumbing leak"
click at [891, 604] on div "Yes No" at bounding box center [645, 624] width 588 height 41
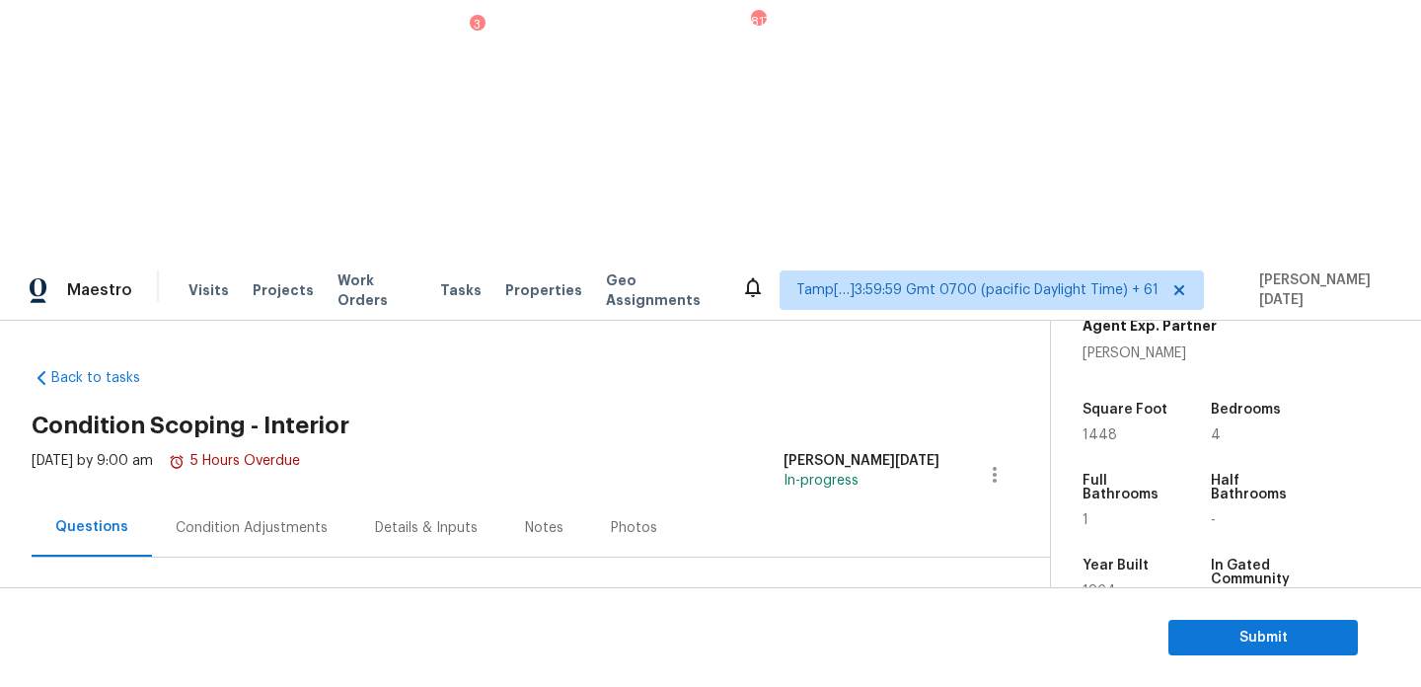
click at [310, 498] on div "Condition Adjustments" at bounding box center [251, 527] width 199 height 58
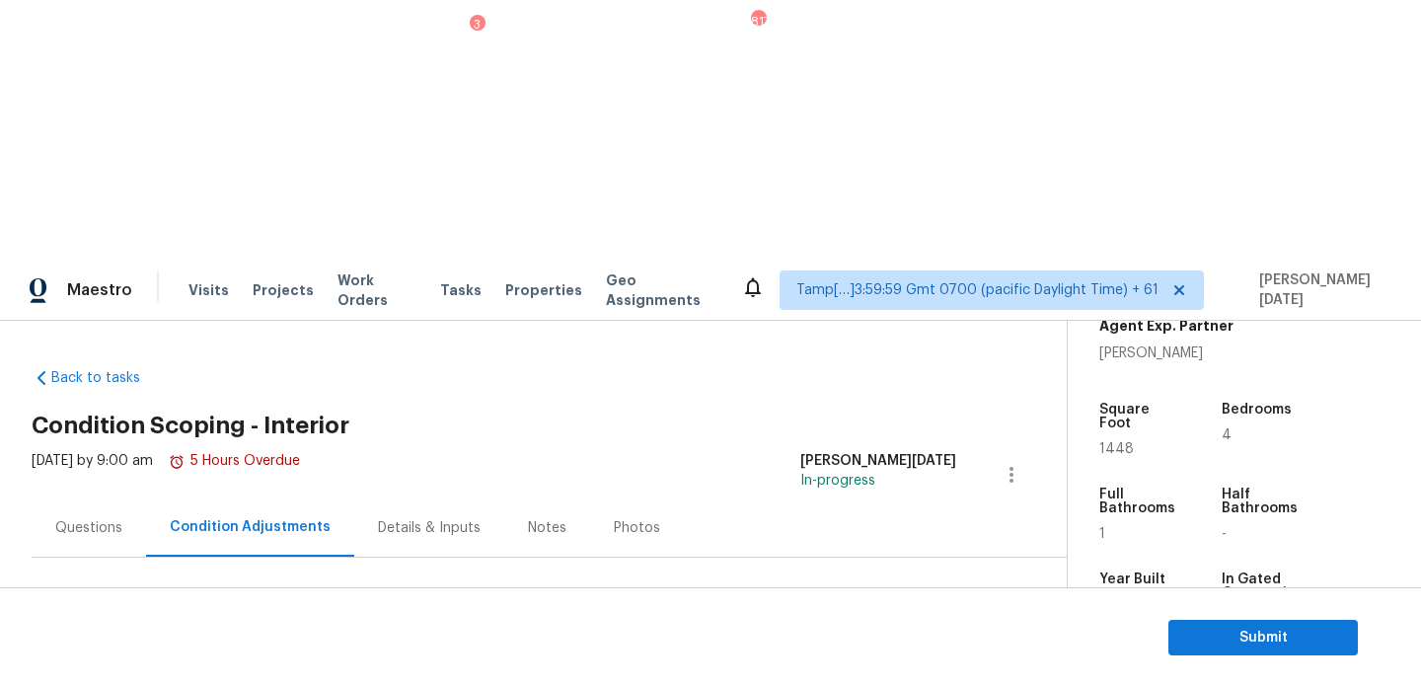
click at [114, 518] on div "Questions" at bounding box center [88, 528] width 67 height 20
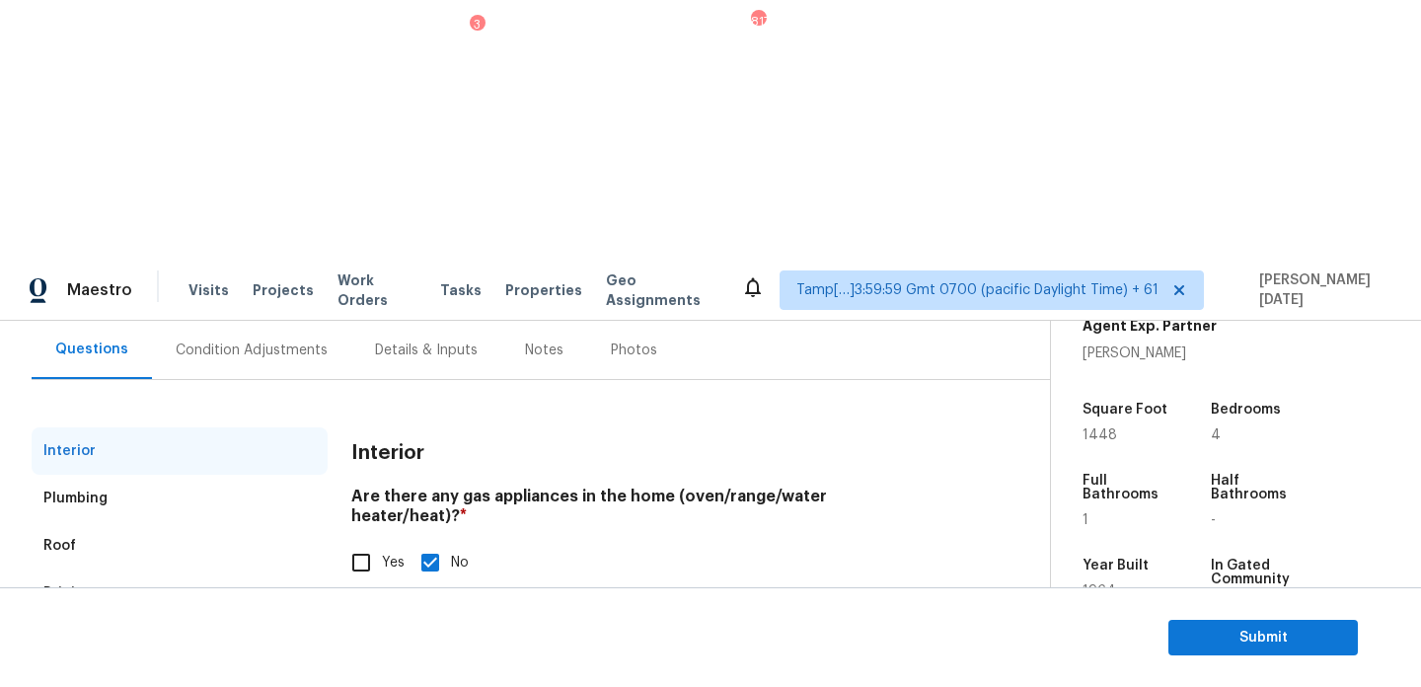
click at [190, 475] on div "Plumbing" at bounding box center [180, 498] width 296 height 47
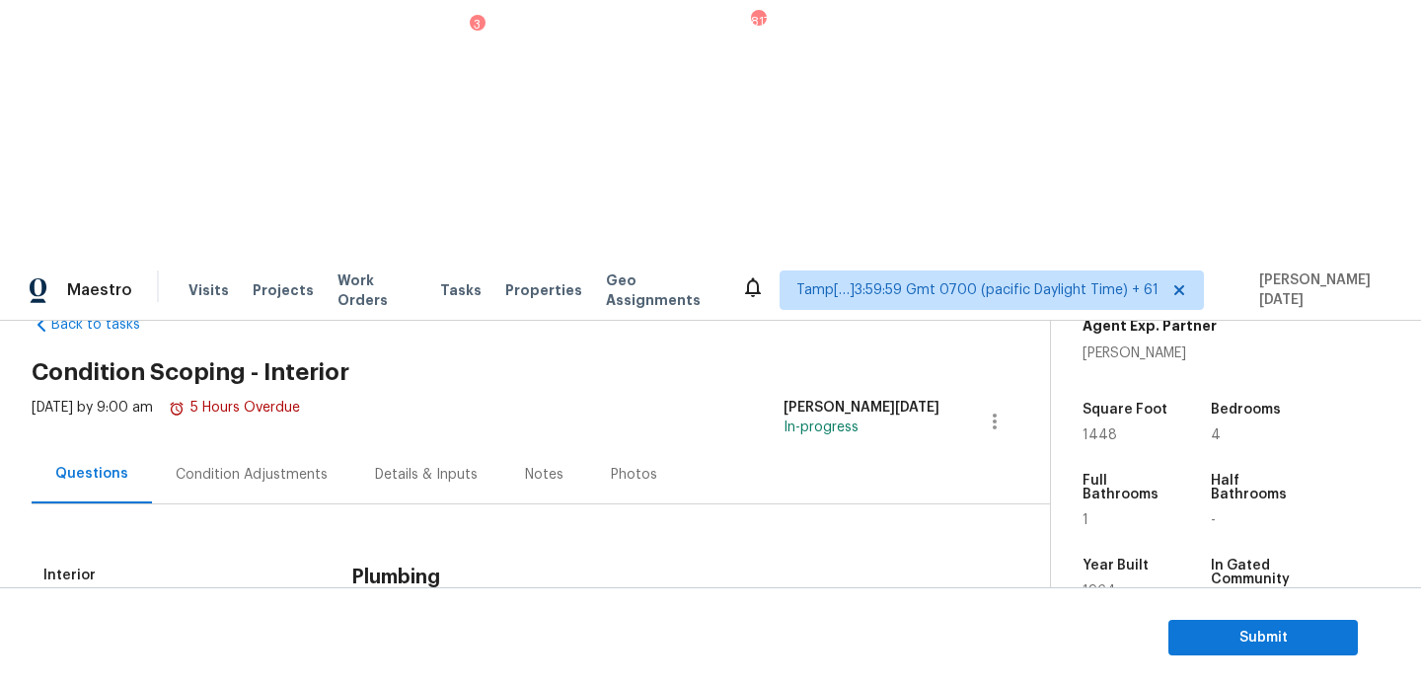
checkbox input "true"
checkbox input "false"
click at [271, 445] on div "Condition Adjustments" at bounding box center [251, 474] width 199 height 58
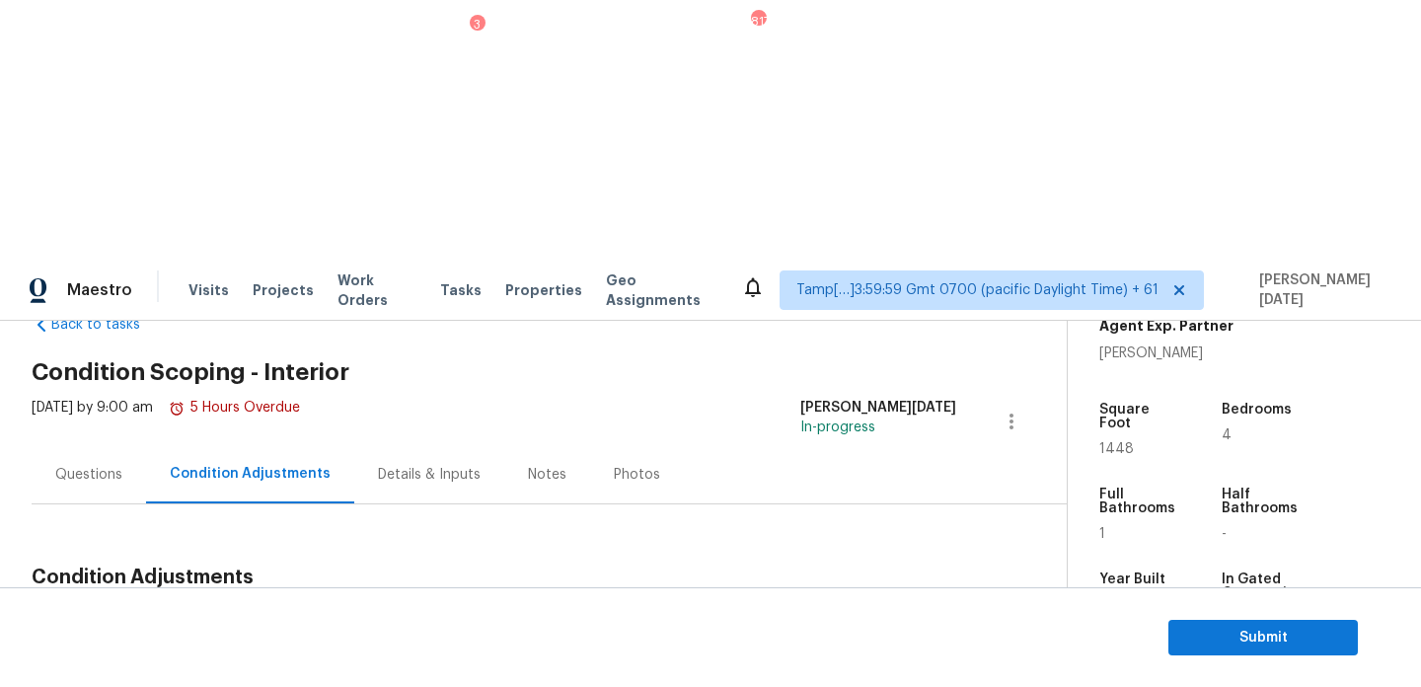
click at [107, 465] on div "Questions" at bounding box center [88, 475] width 67 height 20
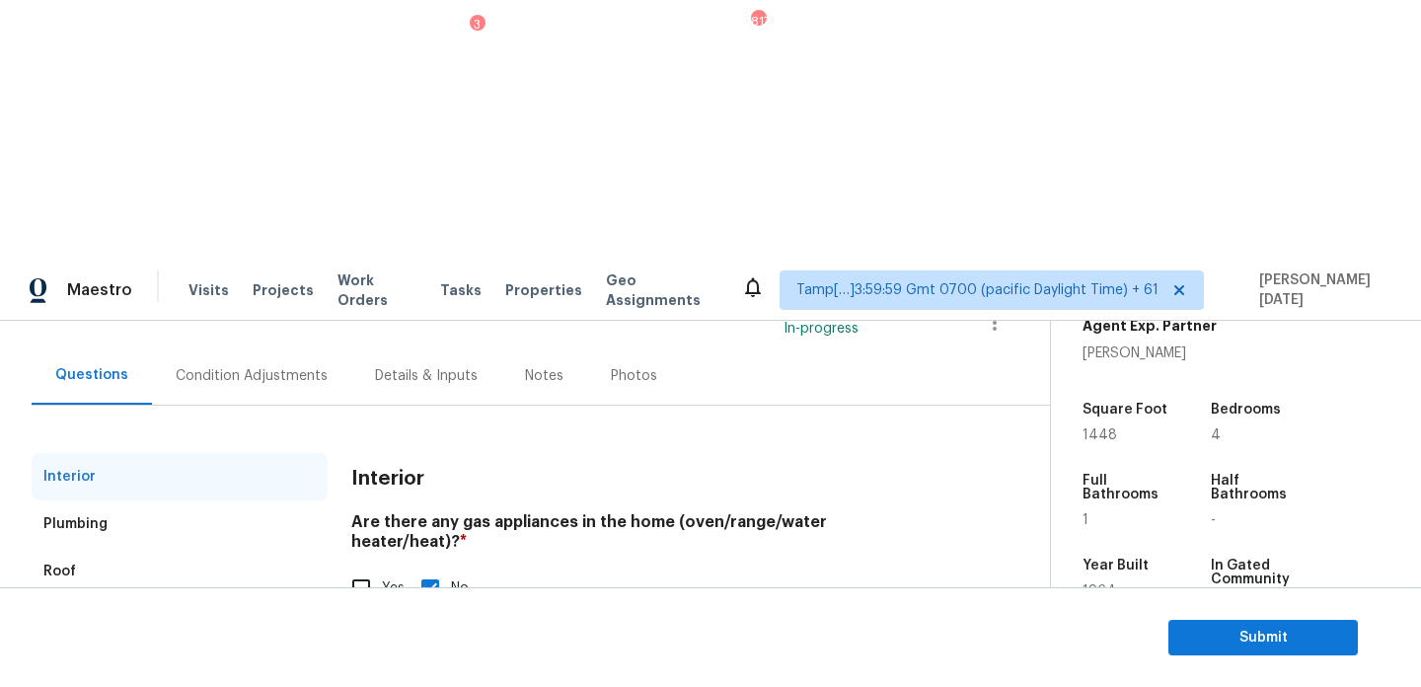
scroll to position [158, 0]
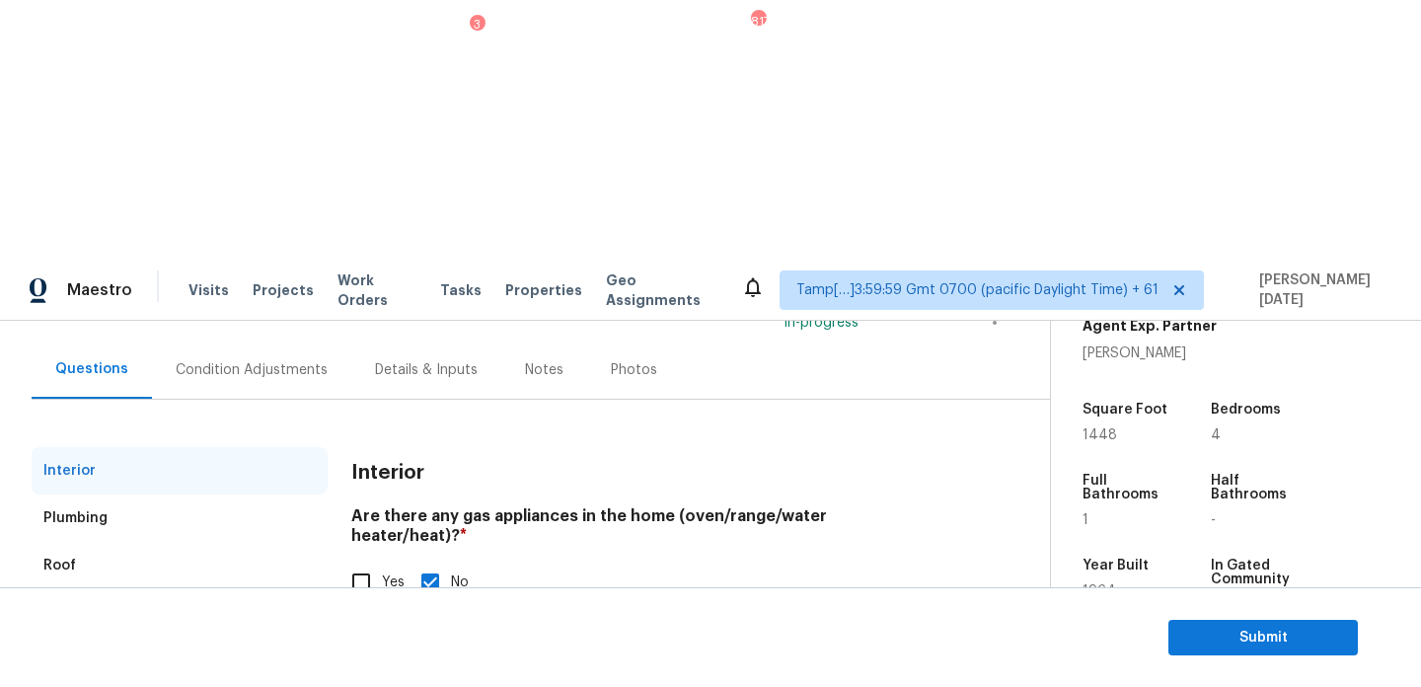
click at [109, 494] on div "Plumbing" at bounding box center [180, 517] width 296 height 47
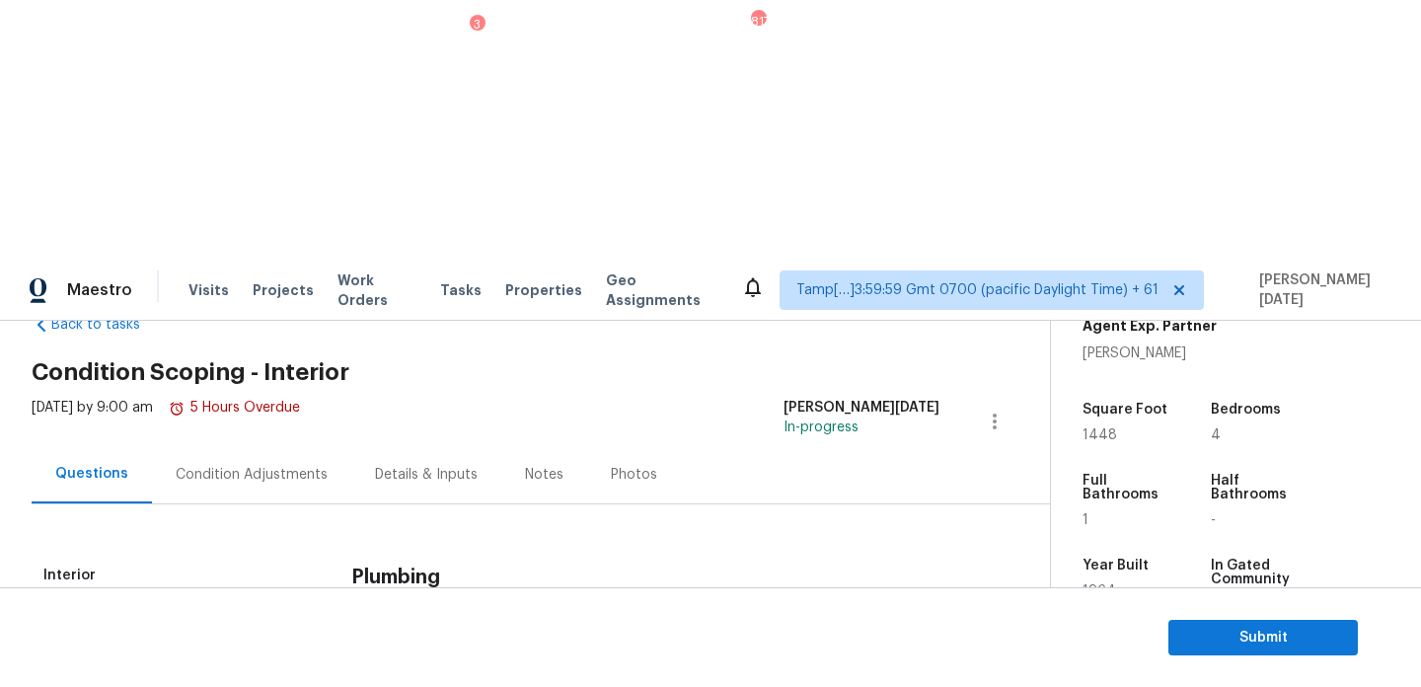
scroll to position [53, 0]
checkbox input "true"
checkbox input "false"
click at [265, 445] on div "Condition Adjustments" at bounding box center [251, 474] width 199 height 58
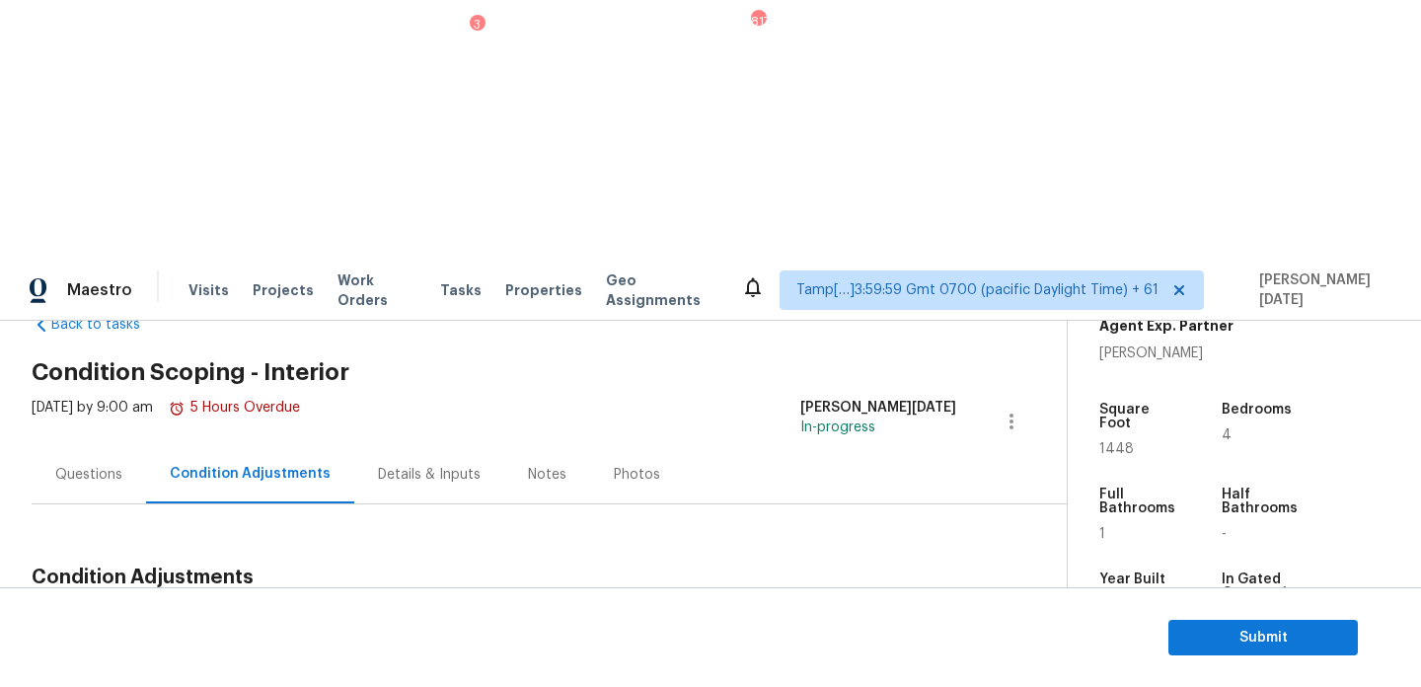
click at [87, 465] on div "Questions" at bounding box center [88, 475] width 67 height 20
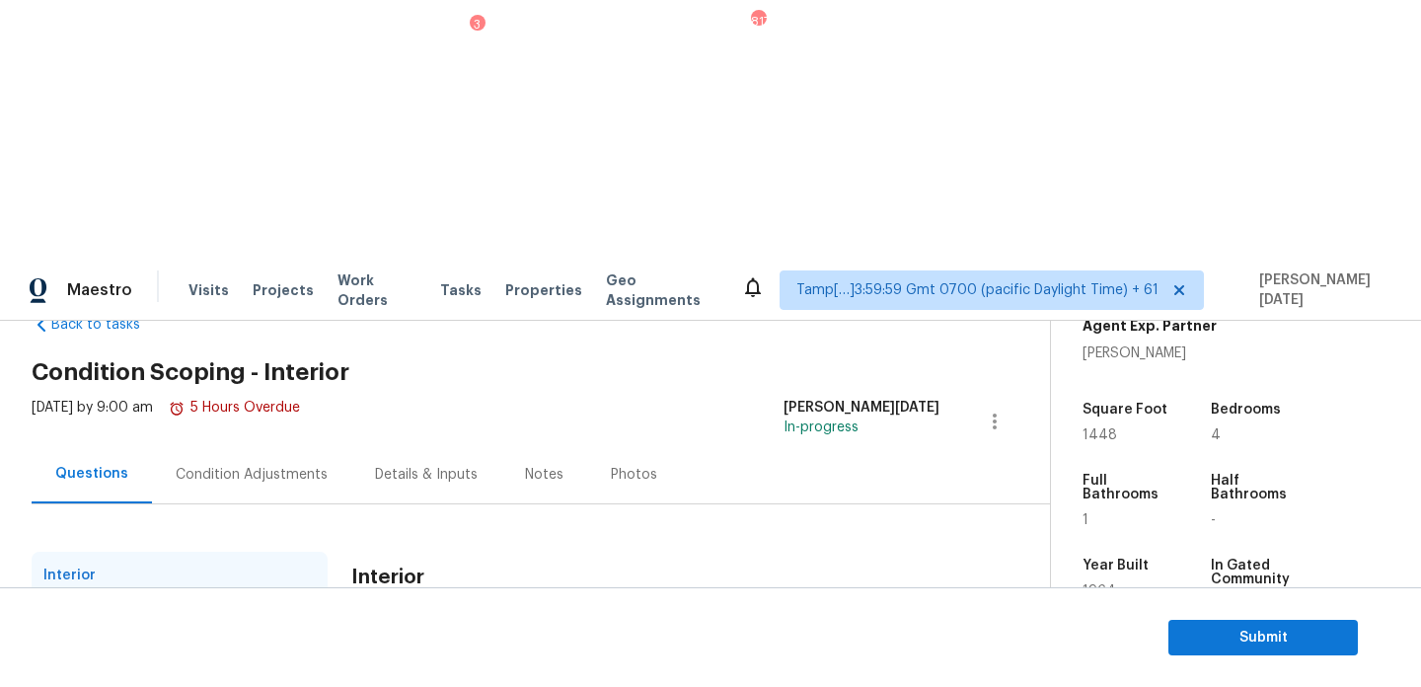
scroll to position [216, 0]
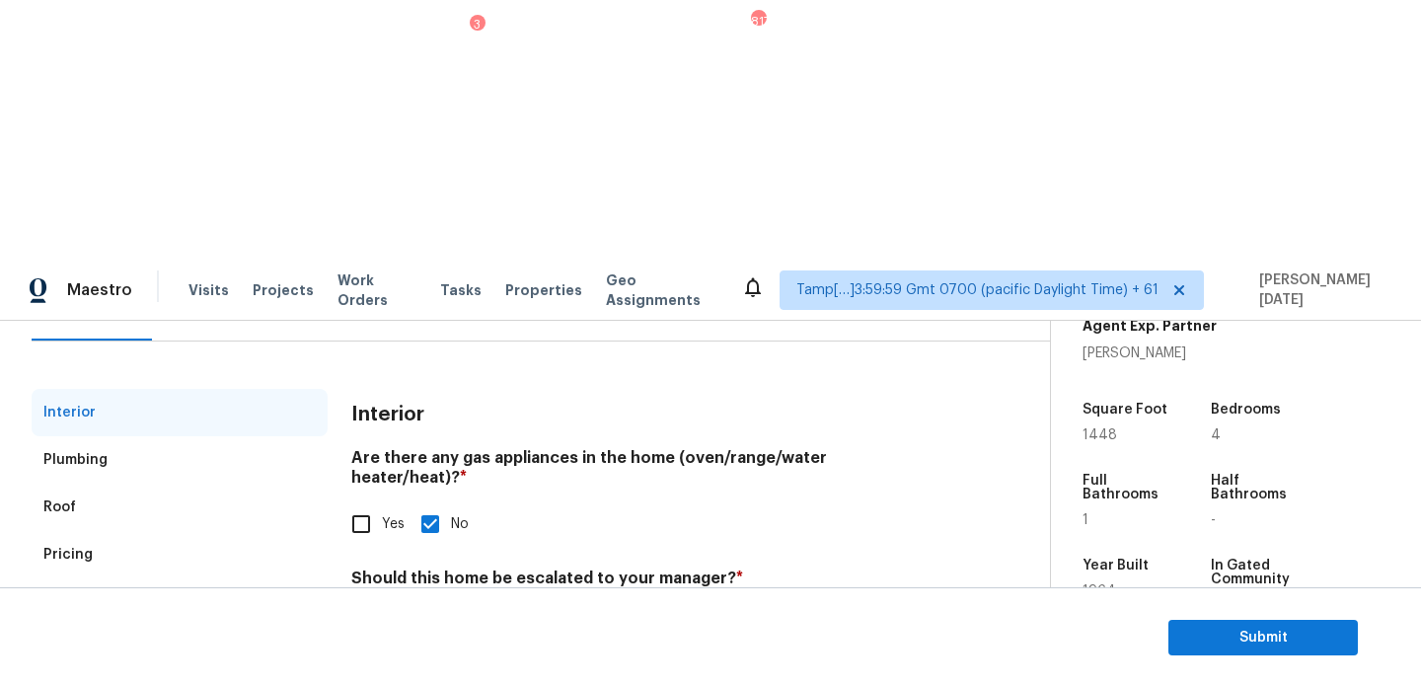
click at [880, 651] on input "Leaking water pump as per the seller's input.. @1: 17 - possible plumbing leak" at bounding box center [645, 674] width 588 height 46
click at [880, 651] on input "Leaking water pump as per the seller's input.. @1: 17 - possible plumbing leak.…" at bounding box center [645, 674] width 588 height 46
type input "Leaking water pump as per the seller's input.. @1: 17 - possible plumbing leak.…"
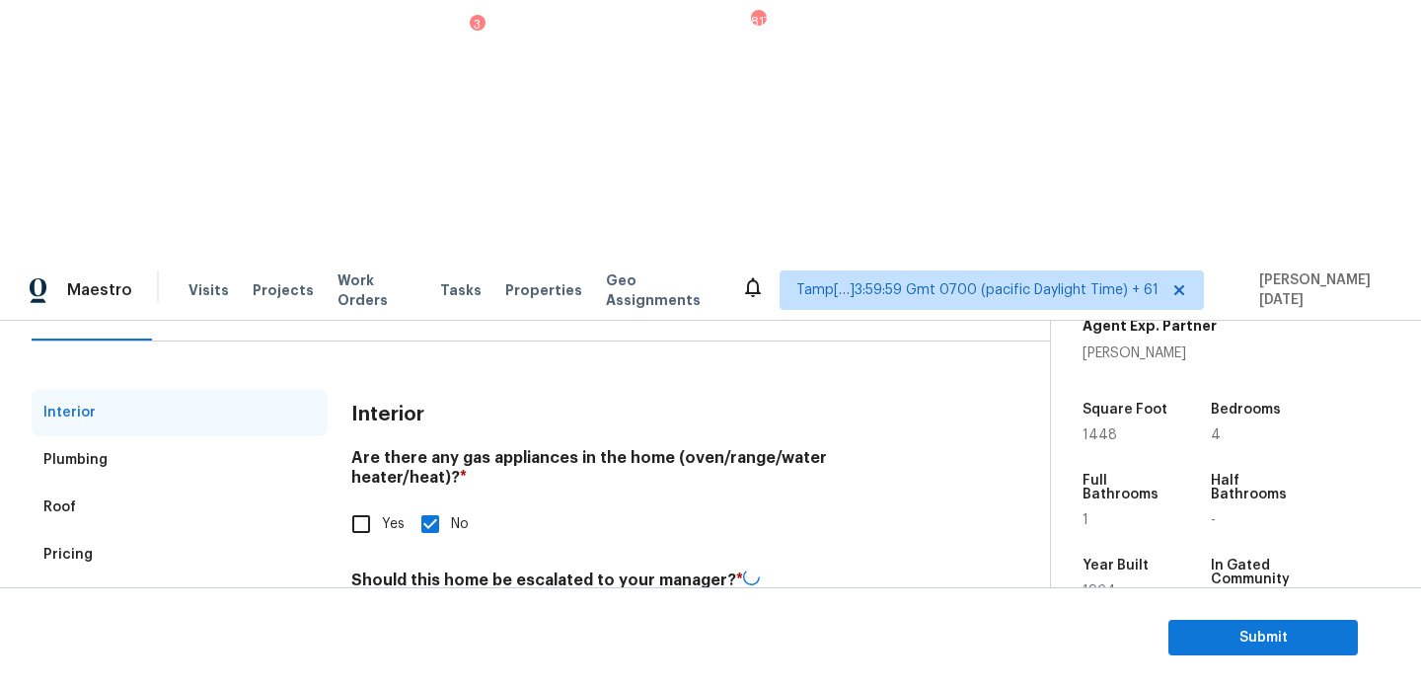
click at [985, 389] on div "Interior Plumbing Roof Pricing IVA Quality Add Area Interior Are there any gas …" at bounding box center [517, 623] width 971 height 469
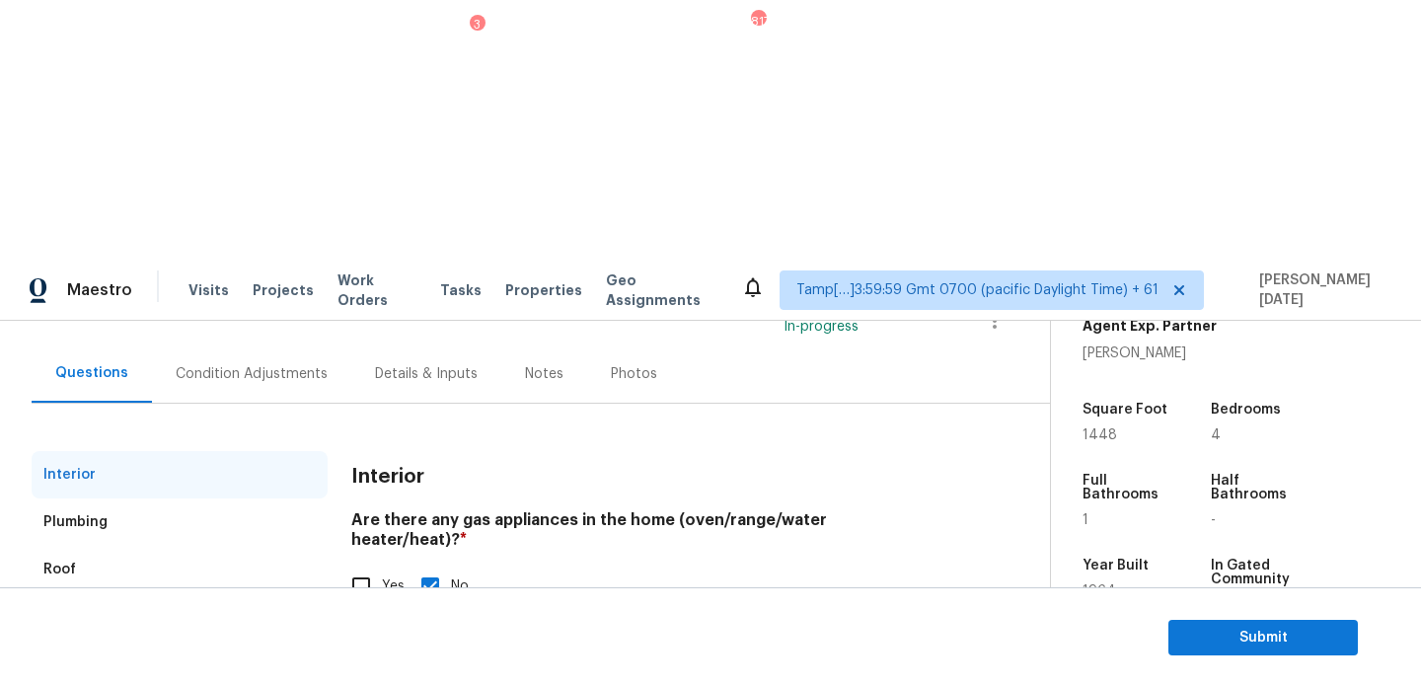
click at [291, 364] on div "Condition Adjustments" at bounding box center [252, 374] width 152 height 20
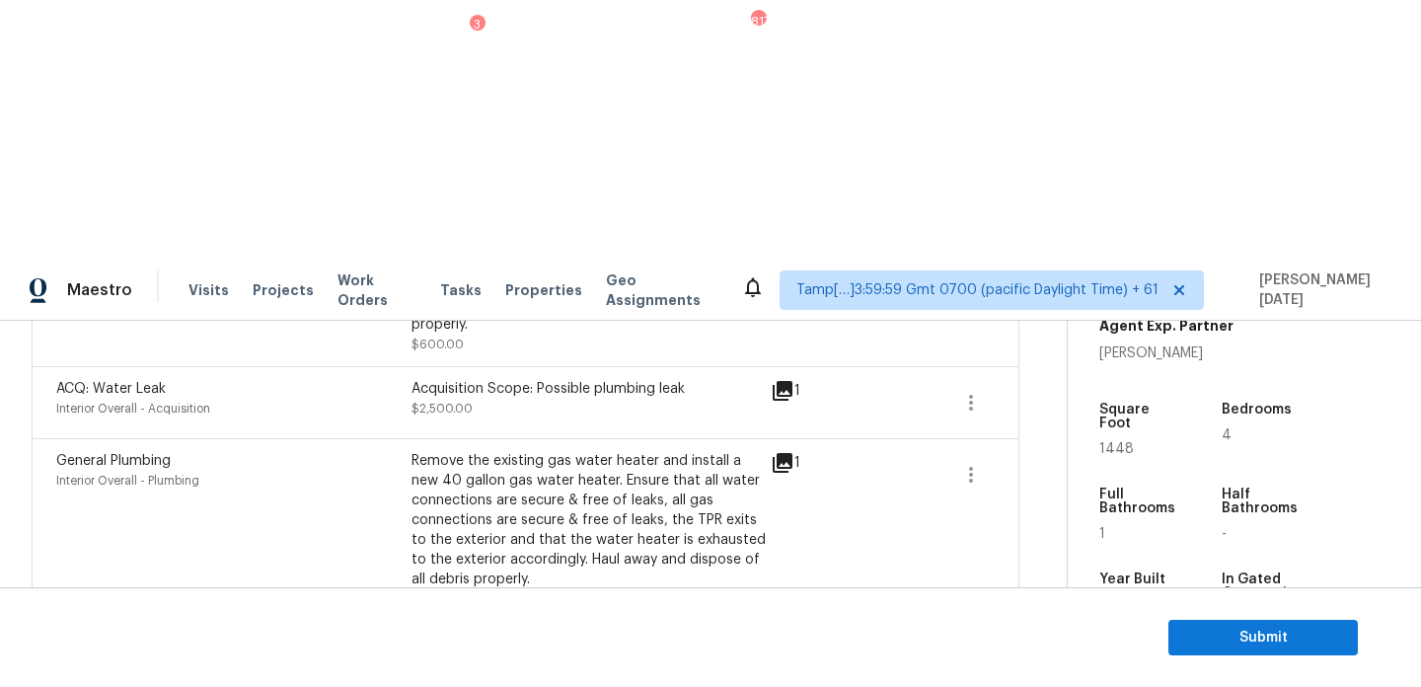
scroll to position [506, 0]
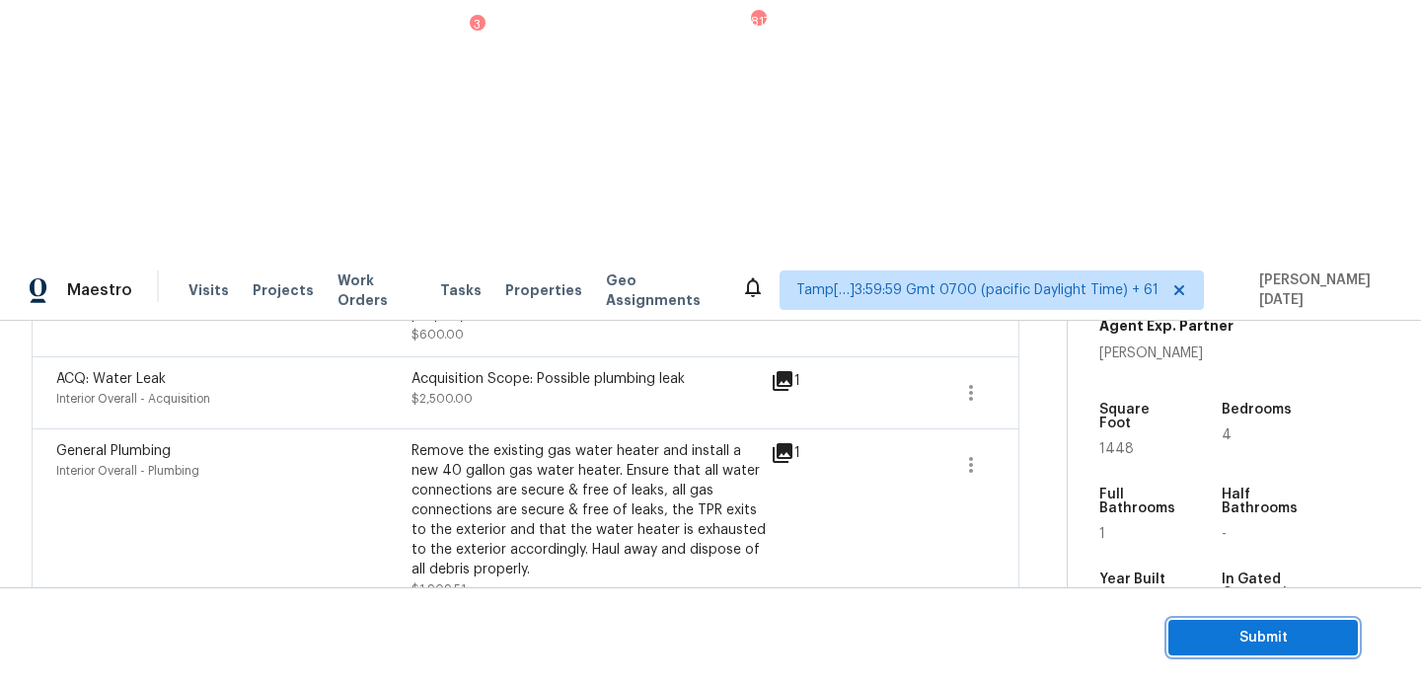
click at [1191, 636] on span "Submit" at bounding box center [1263, 638] width 158 height 25
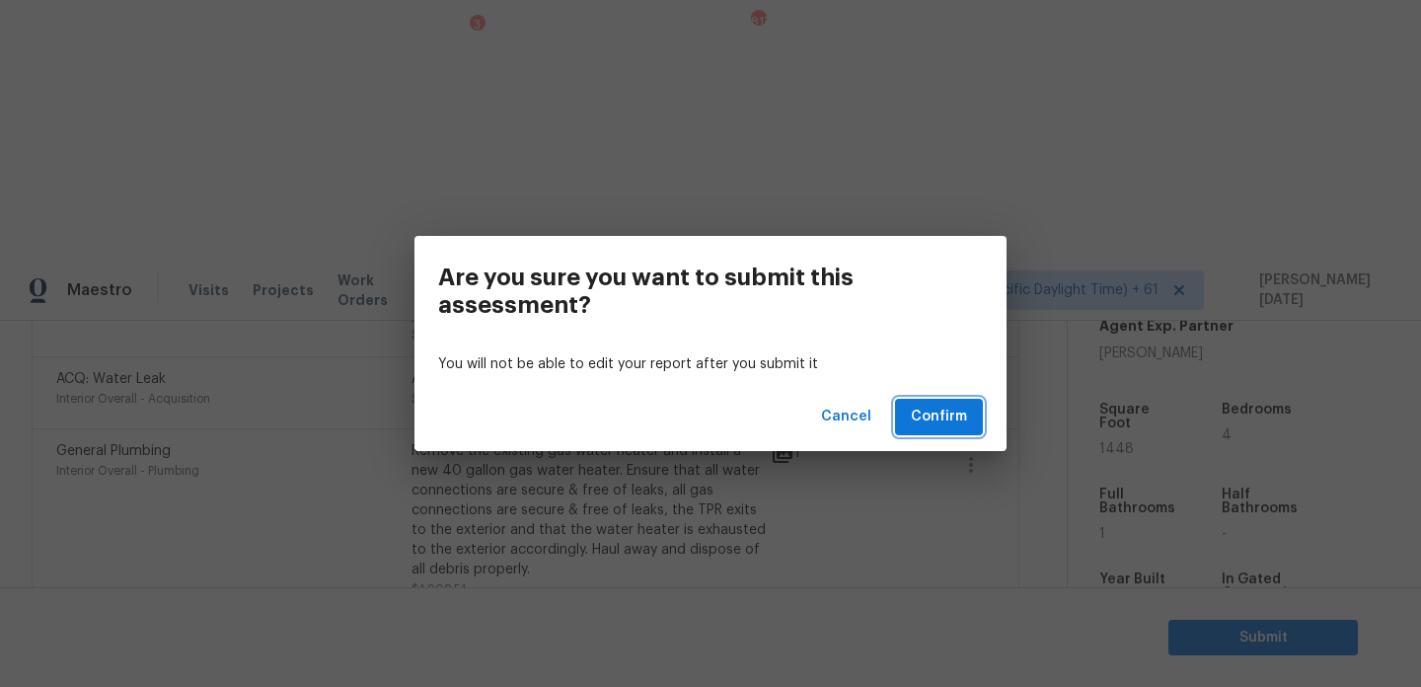
click at [939, 416] on span "Confirm" at bounding box center [939, 417] width 56 height 25
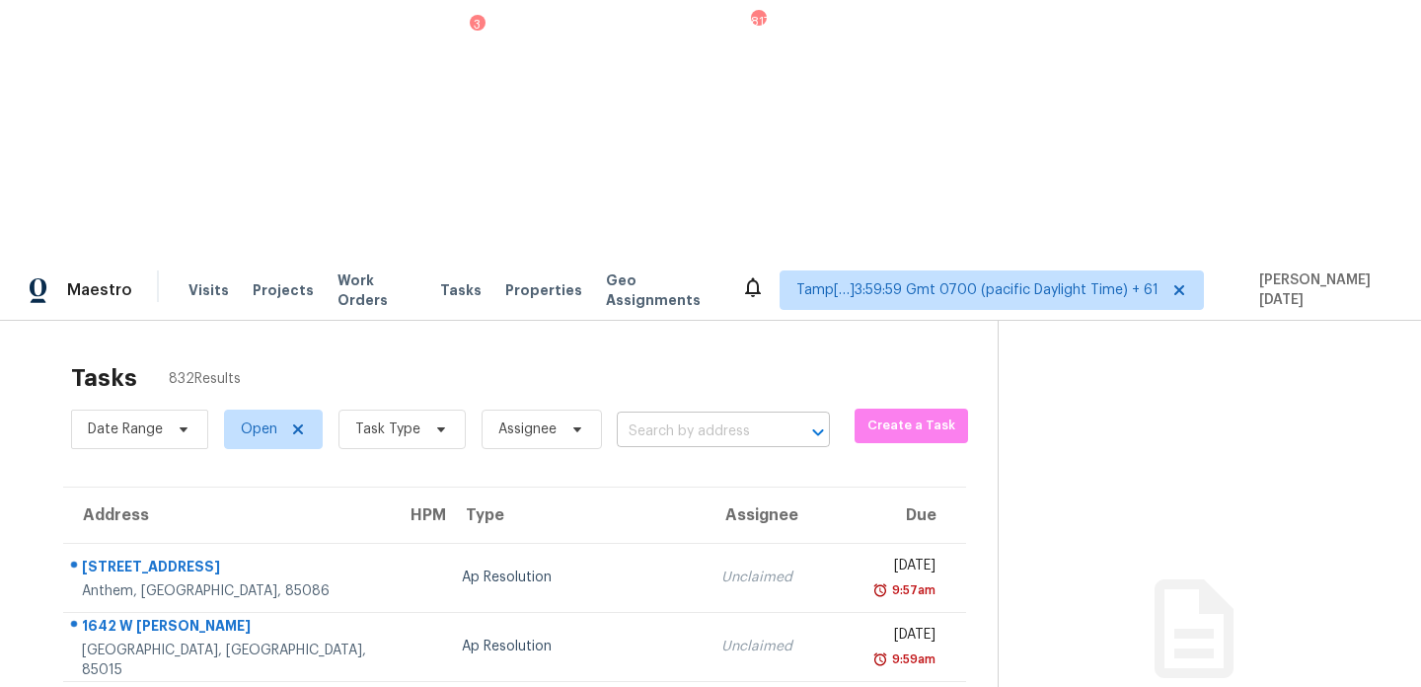
click at [645, 417] on input "text" at bounding box center [696, 432] width 158 height 31
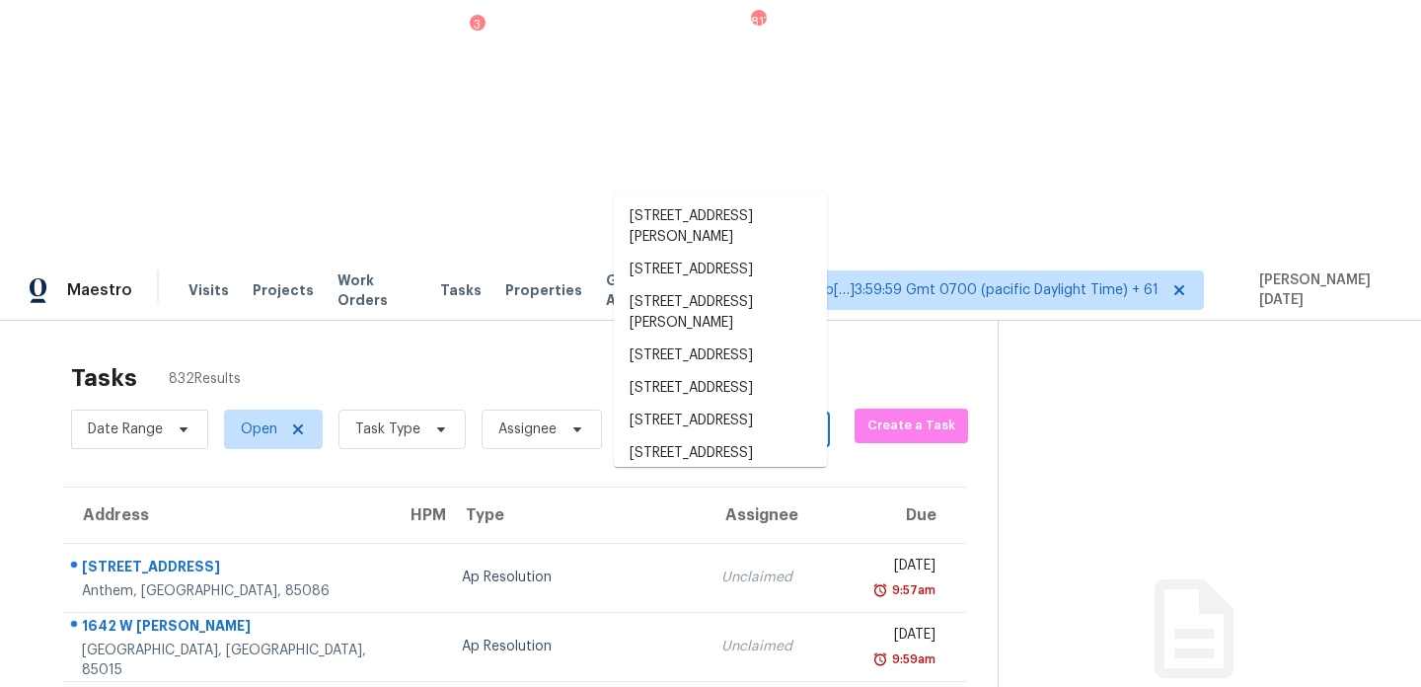
paste input "[STREET_ADDRESS]"
type input "[STREET_ADDRESS]"
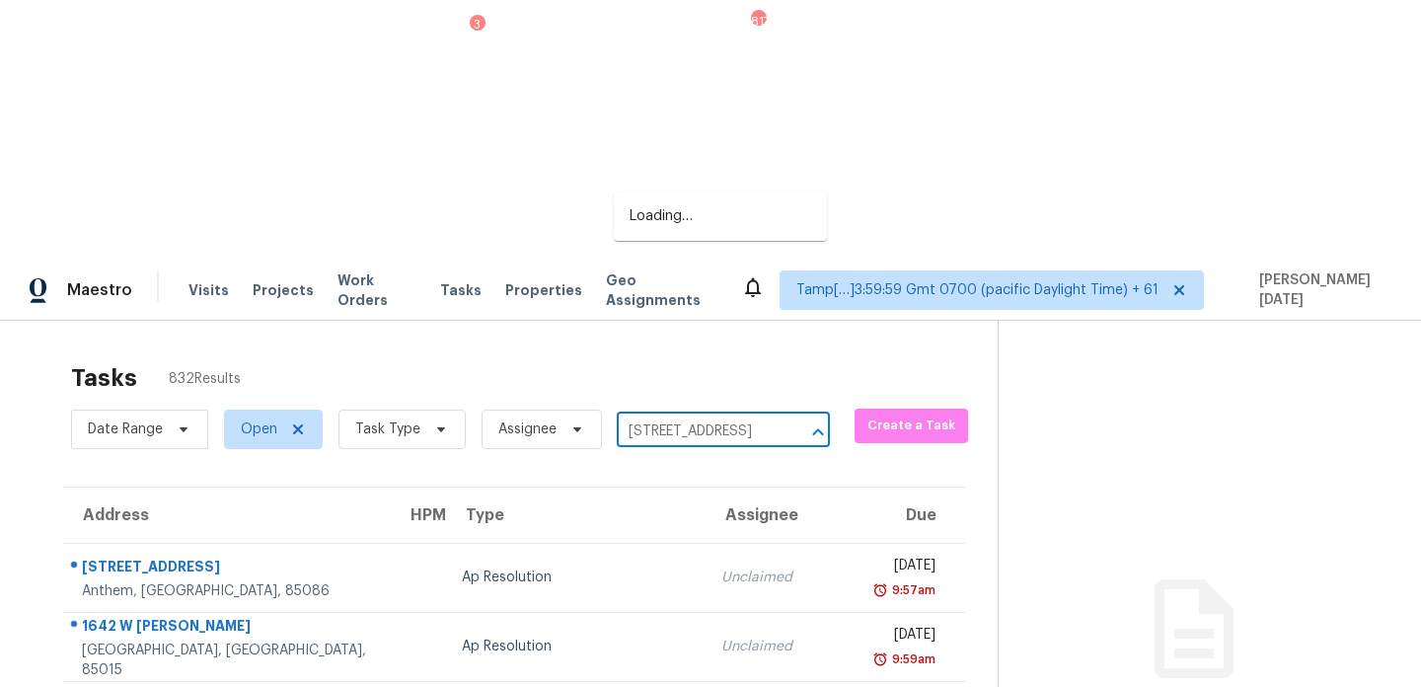
scroll to position [0, 90]
click at [677, 223] on li "[STREET_ADDRESS]" at bounding box center [720, 216] width 213 height 33
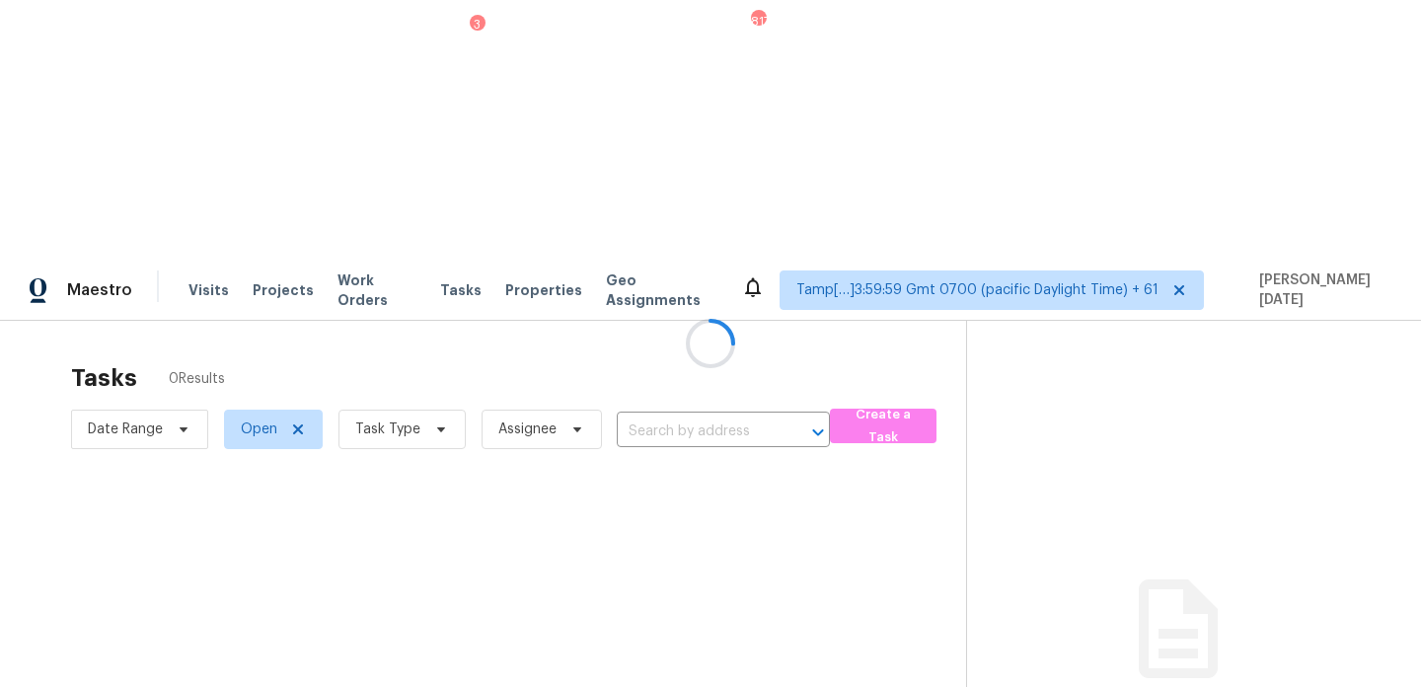
type input "[STREET_ADDRESS]"
click at [715, 282] on div at bounding box center [710, 343] width 1421 height 687
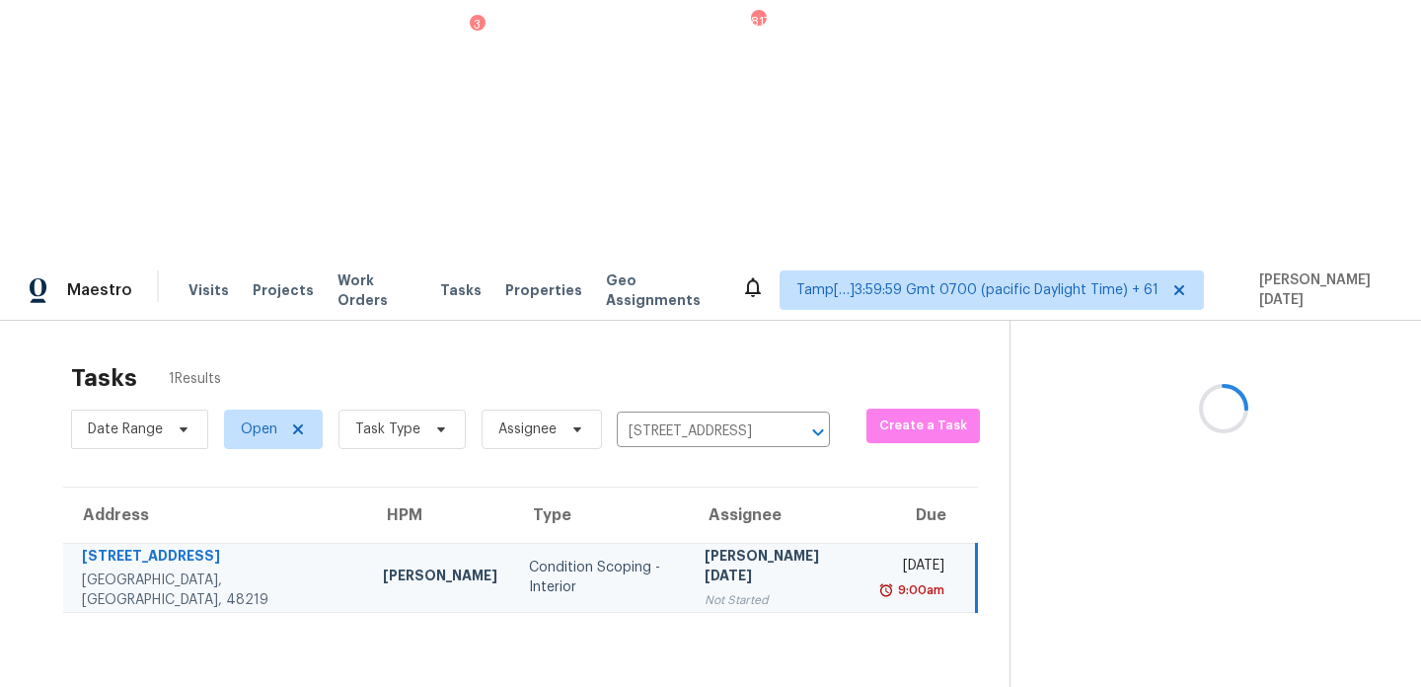
click at [723, 543] on td "[PERSON_NAME][DATE] Not Started" at bounding box center [778, 577] width 179 height 69
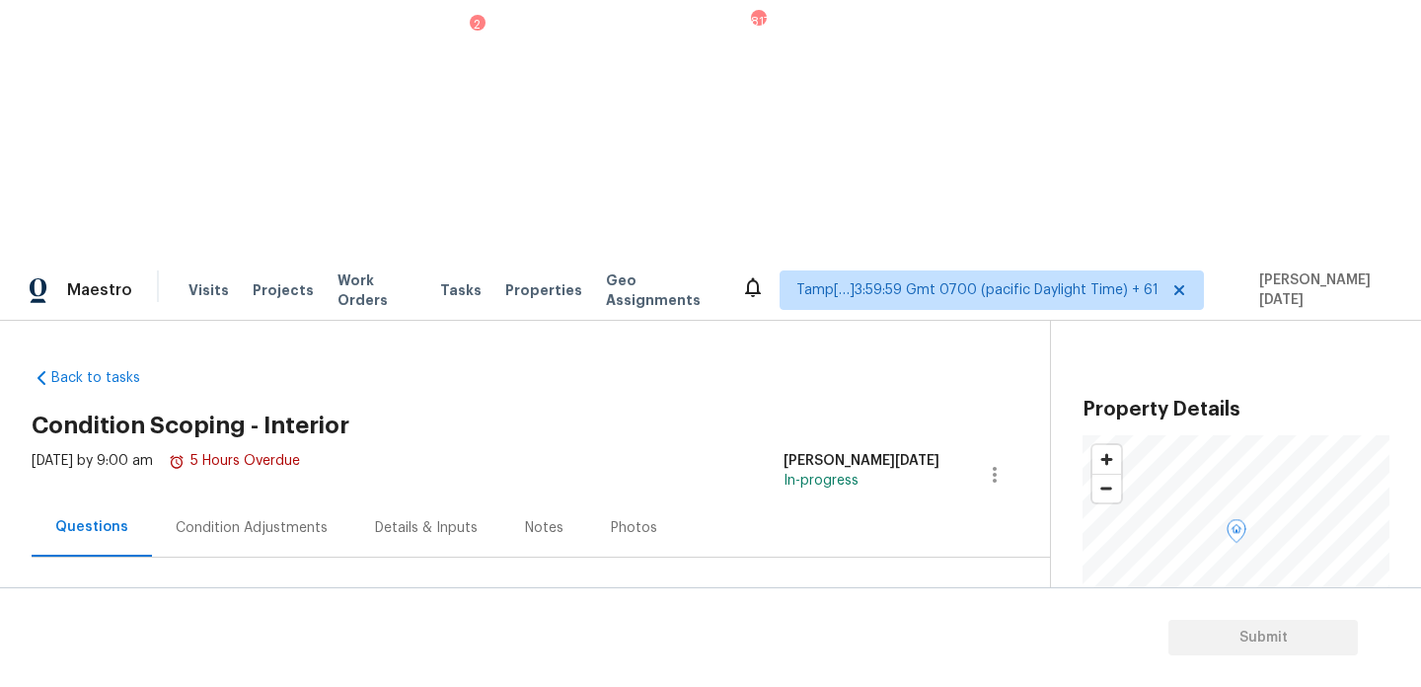
scroll to position [53, 0]
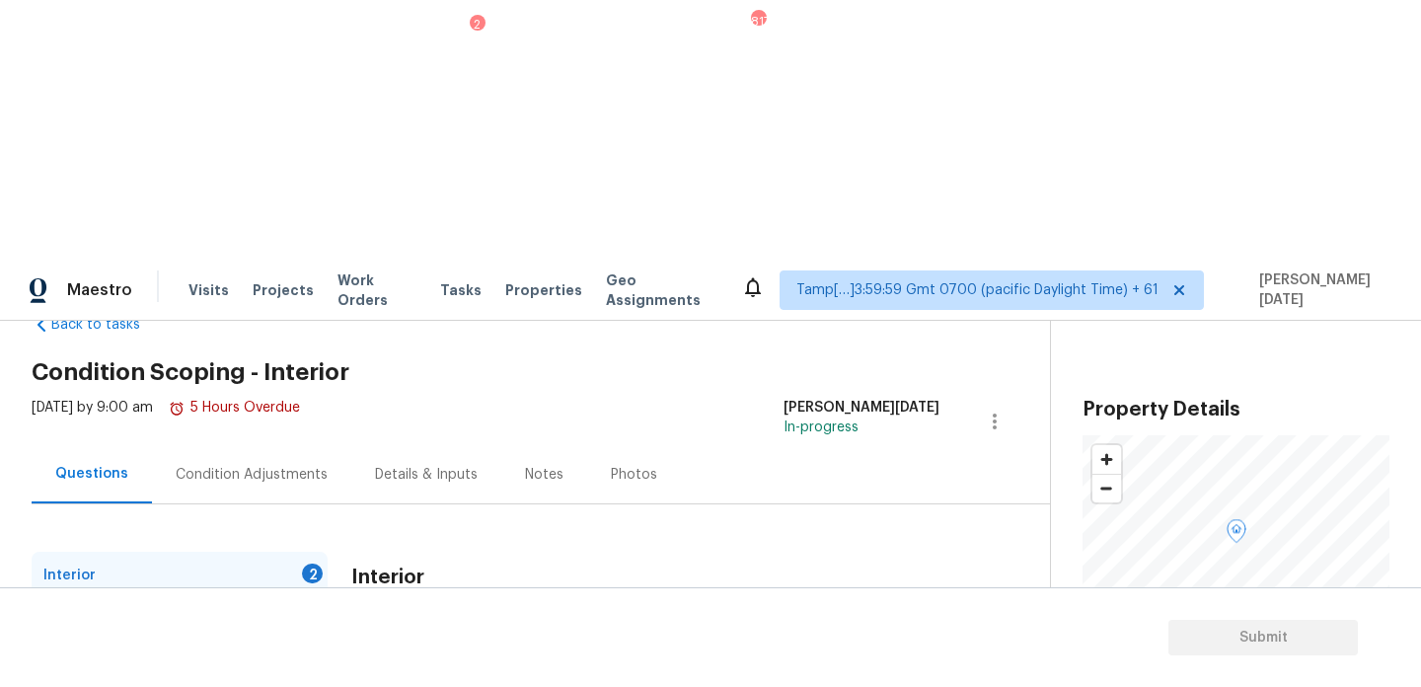
checkbox input "true"
click at [362, 646] on input "Yes" at bounding box center [361, 666] width 41 height 41
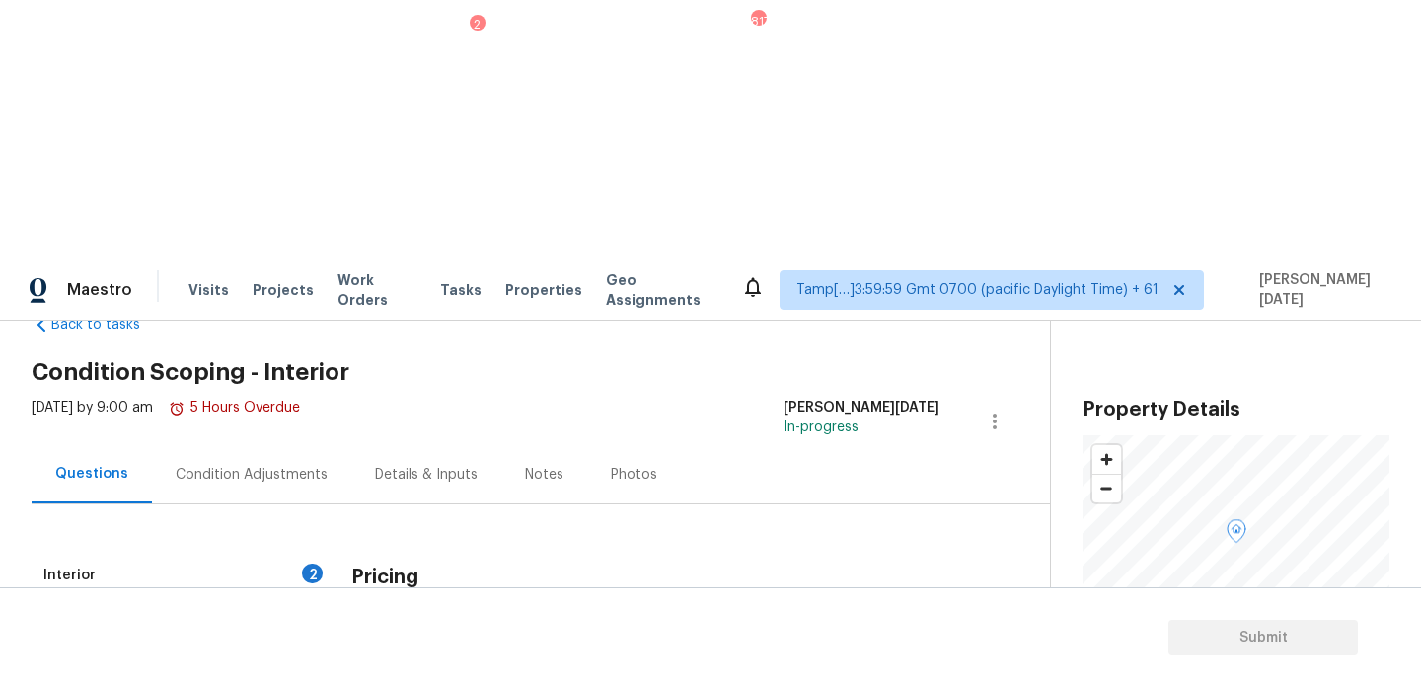
checkbox input "true"
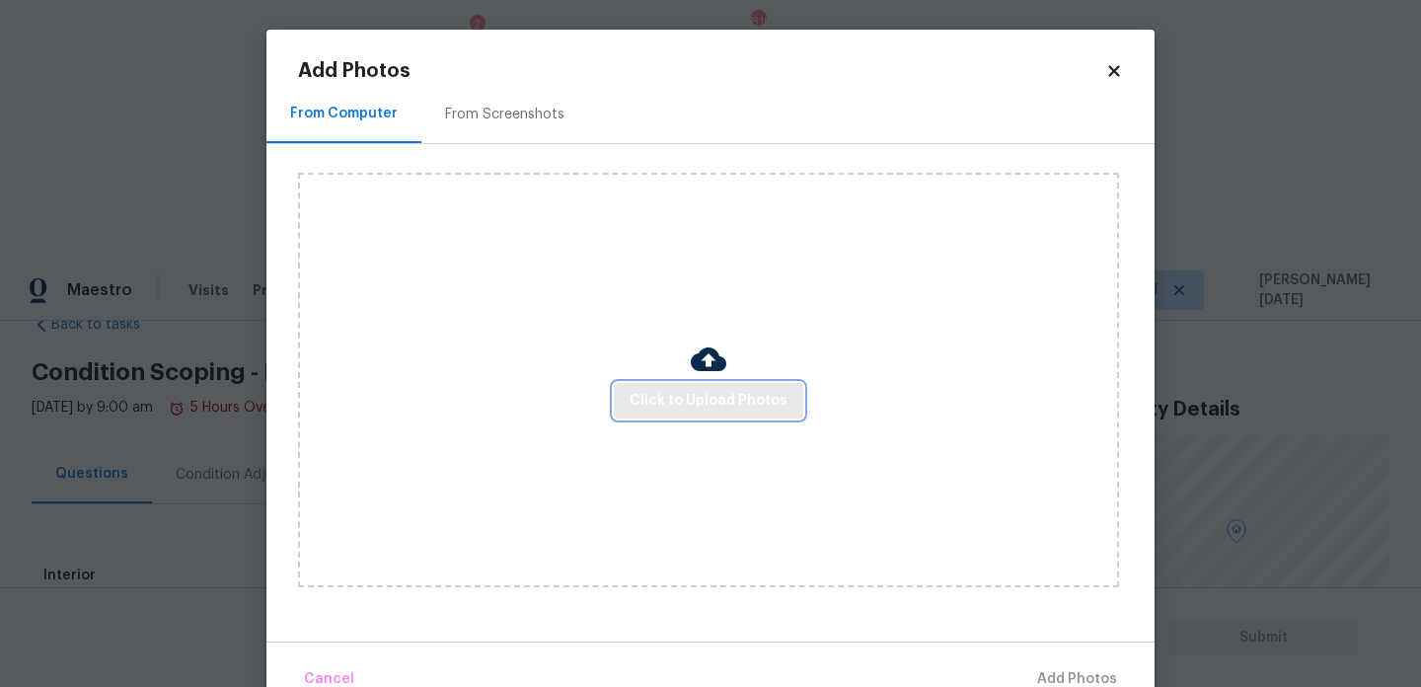
click at [672, 404] on span "Click to Upload Photos" at bounding box center [709, 401] width 158 height 25
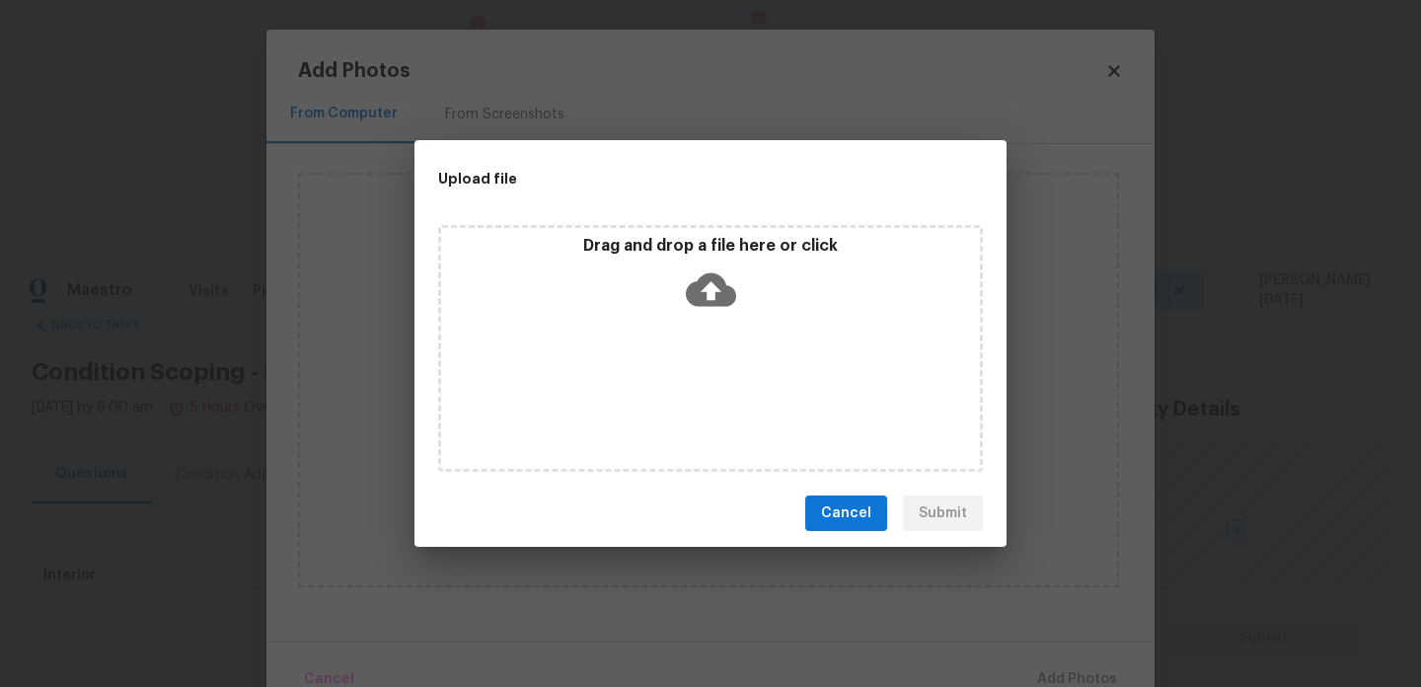
click at [672, 404] on div "Drag and drop a file here or click" at bounding box center [710, 348] width 545 height 247
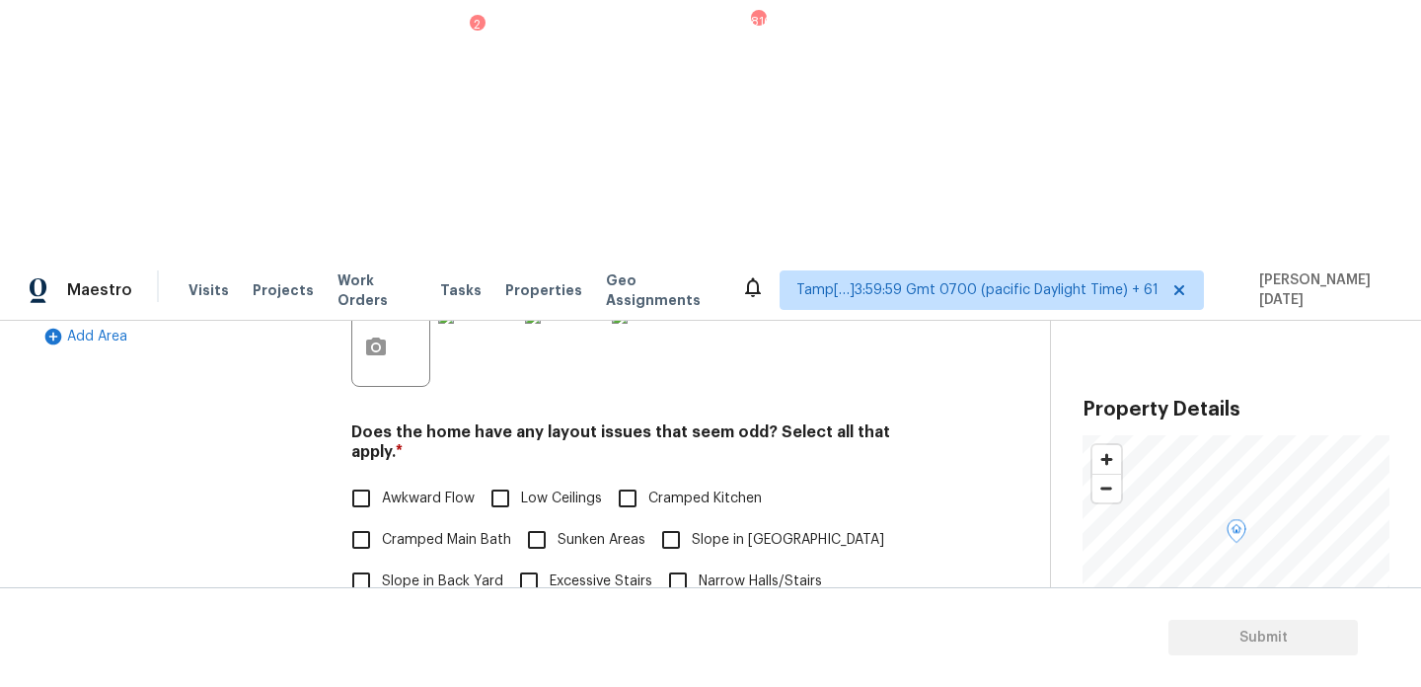
scroll to position [522, 0]
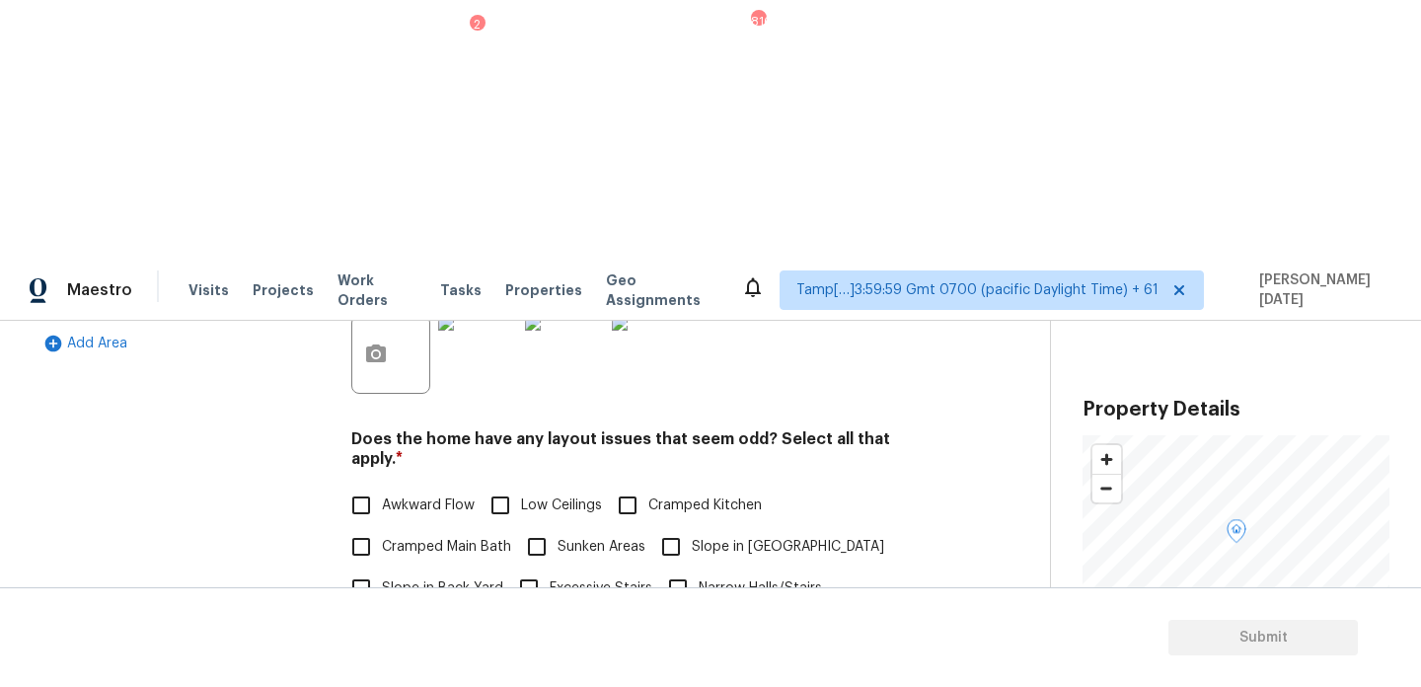
click at [383, 495] on span "Awkward Flow" at bounding box center [428, 505] width 93 height 21
click at [382, 485] on input "Awkward Flow" at bounding box center [361, 505] width 41 height 41
checkbox input "true"
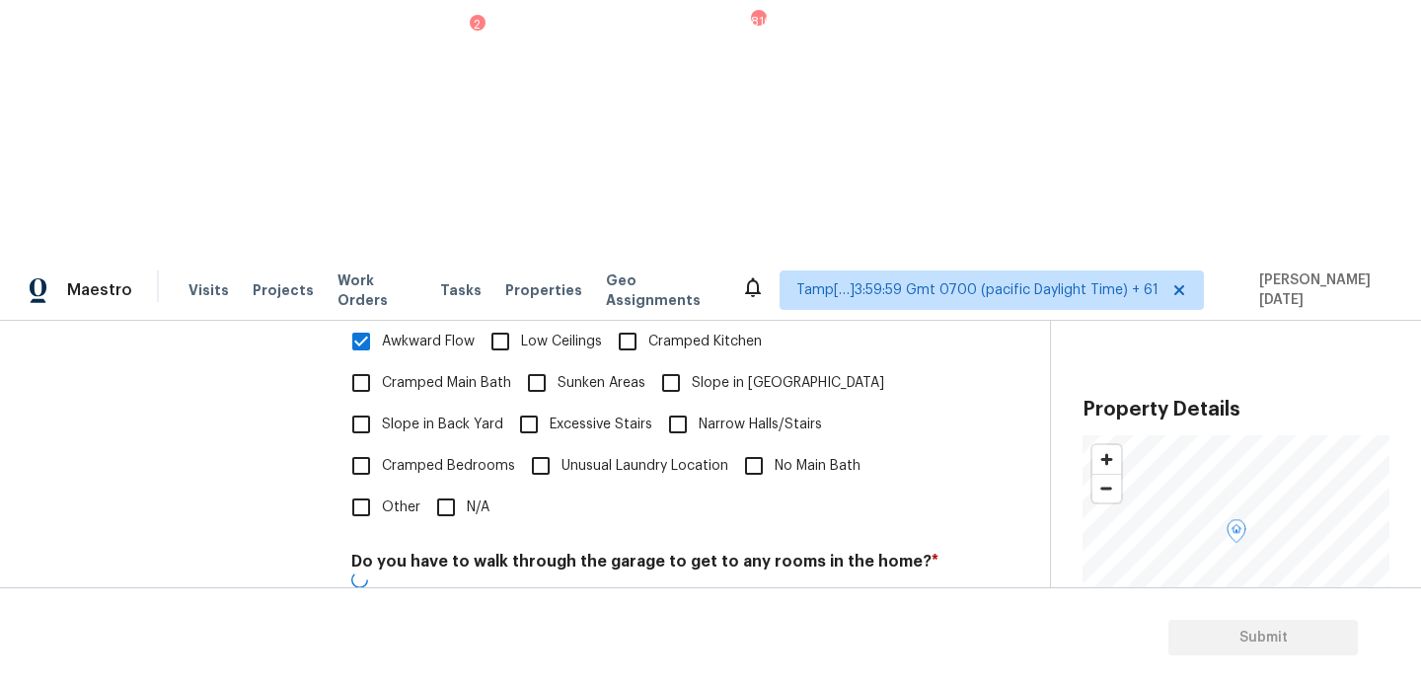
scroll to position [684, 0]
checkbox input "true"
click at [441, 575] on div "Pricing Does the home have any additions? * Yes No N/A In disrepair ​ Photos Do…" at bounding box center [645, 389] width 588 height 937
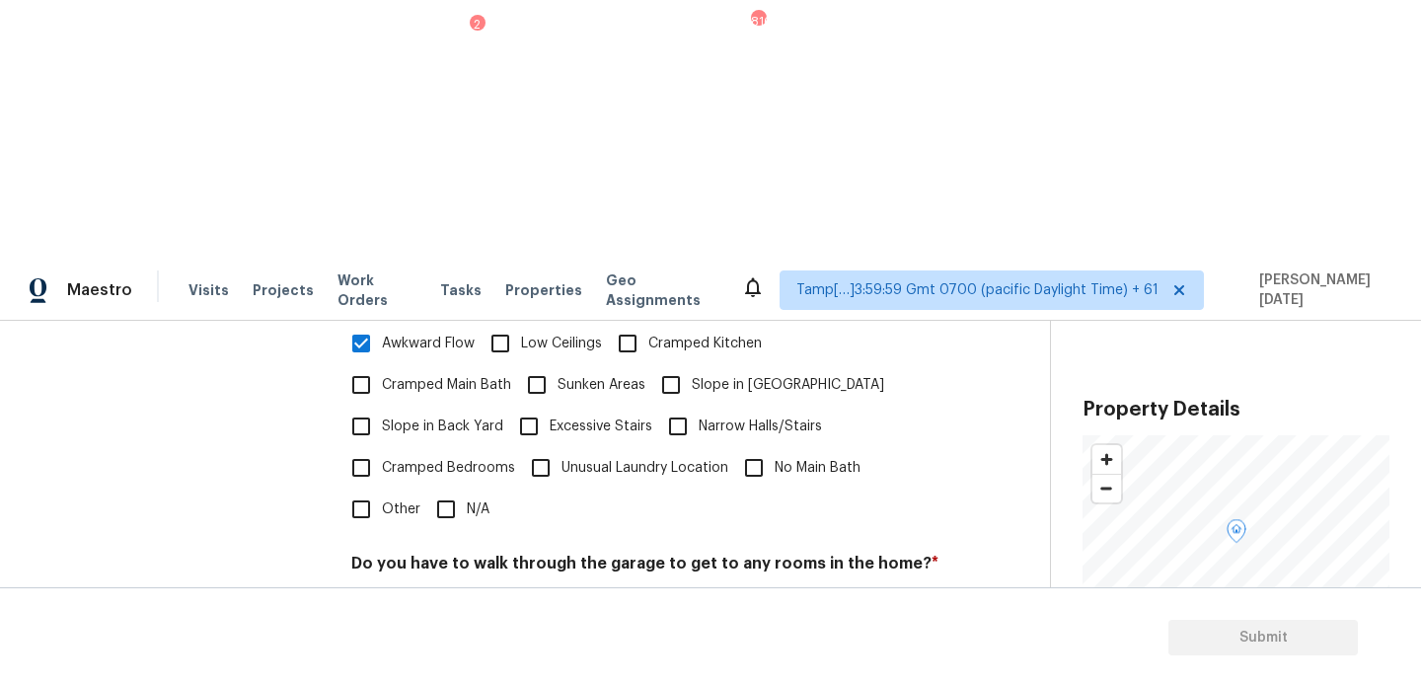
checkbox input "true"
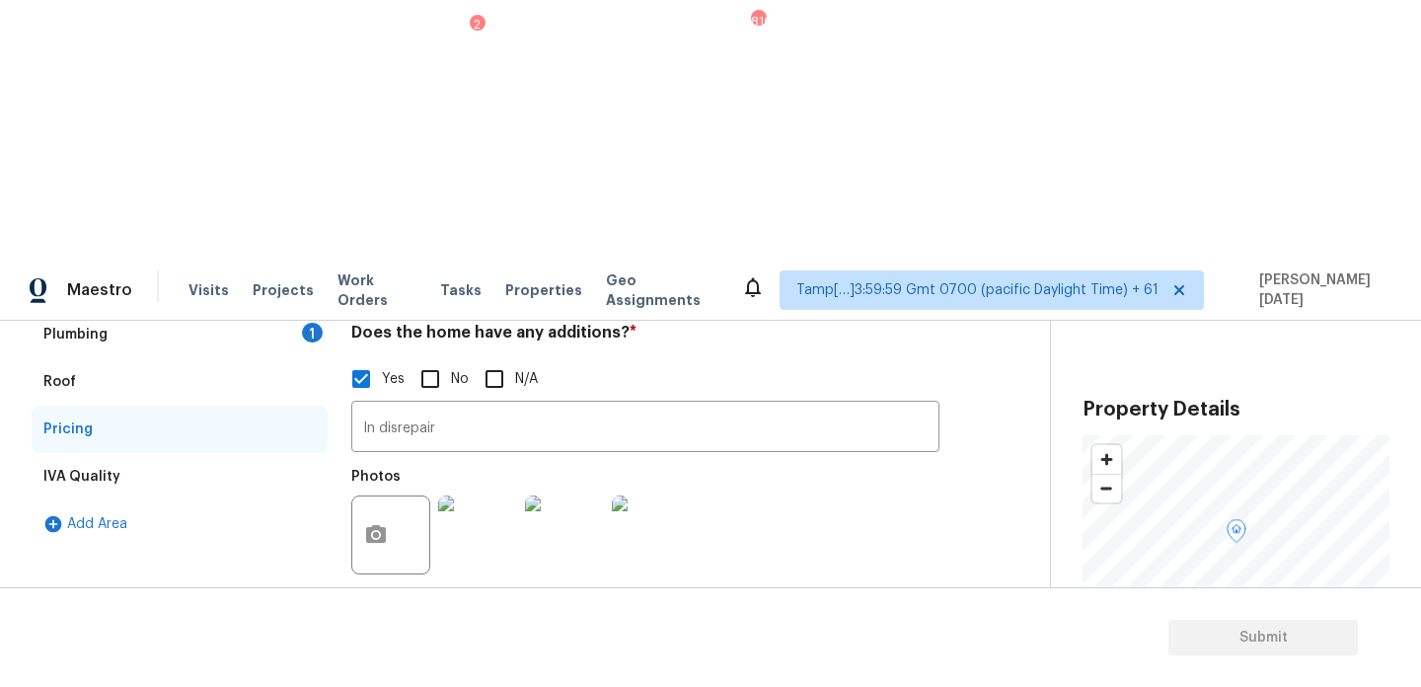
scroll to position [217, 0]
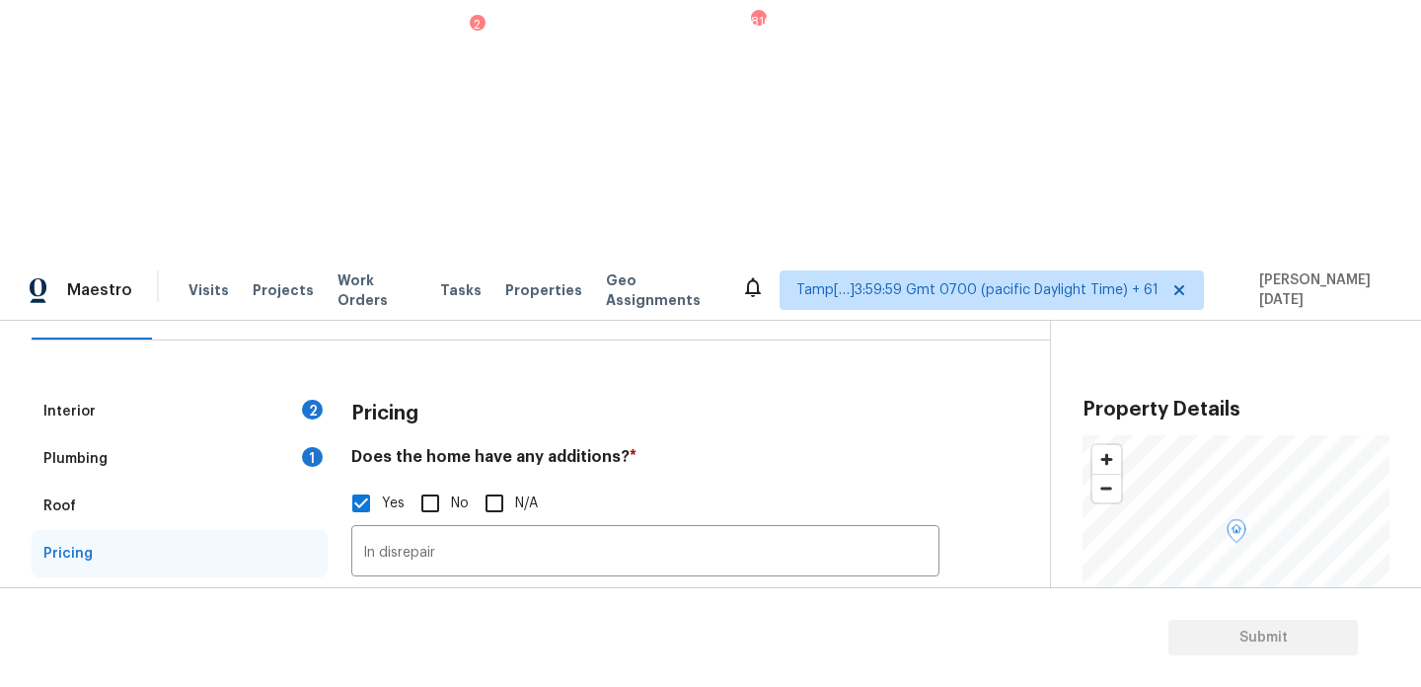
click at [307, 400] on div "2" at bounding box center [312, 410] width 21 height 20
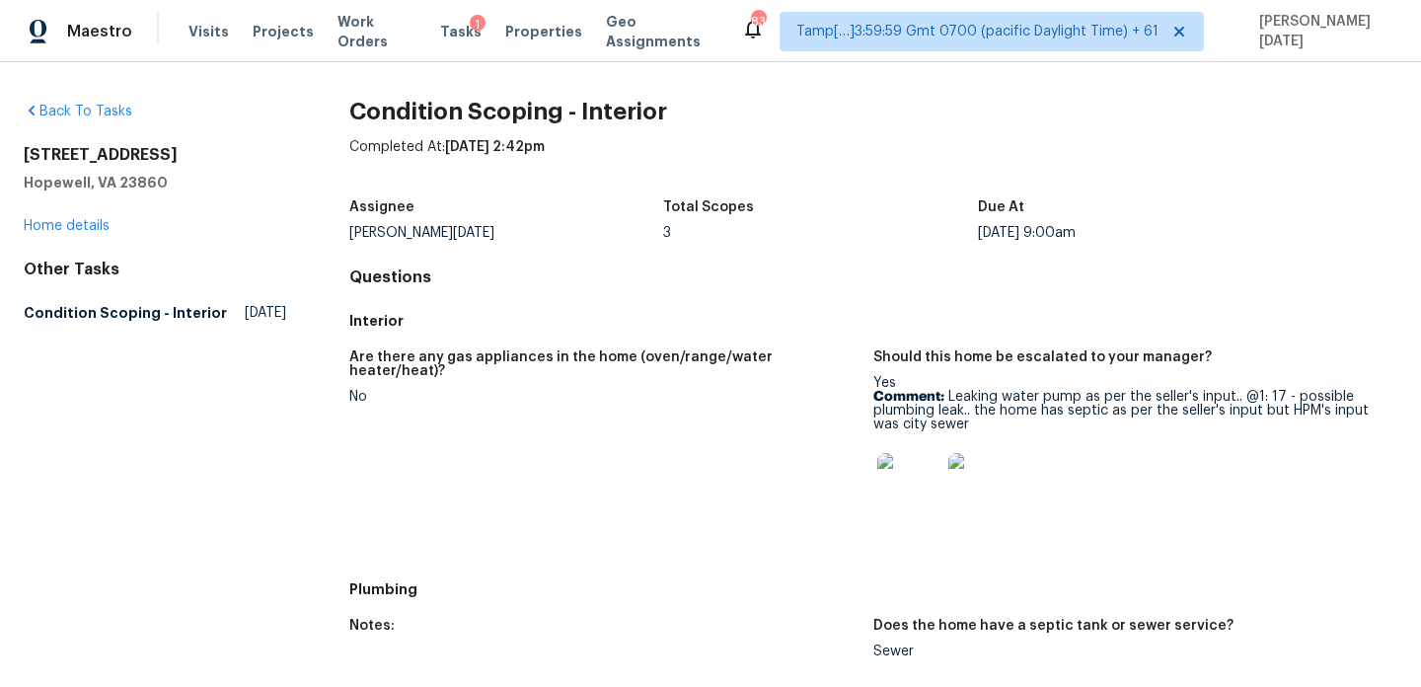
scroll to position [1176, 0]
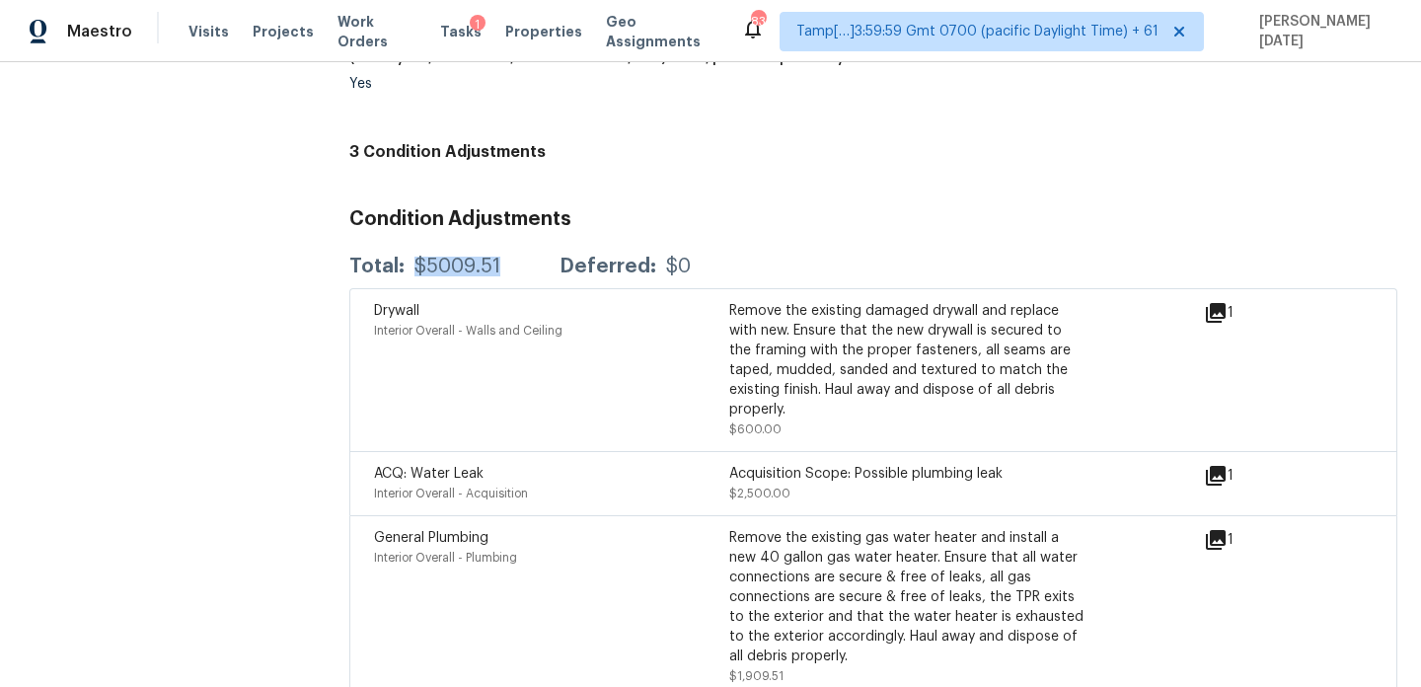
drag, startPoint x: 412, startPoint y: 249, endPoint x: 504, endPoint y: 249, distance: 92.8
click at [504, 257] on div "Total: $5009.51 Deferred: $0" at bounding box center [519, 267] width 341 height 20
copy div "$5009.51"
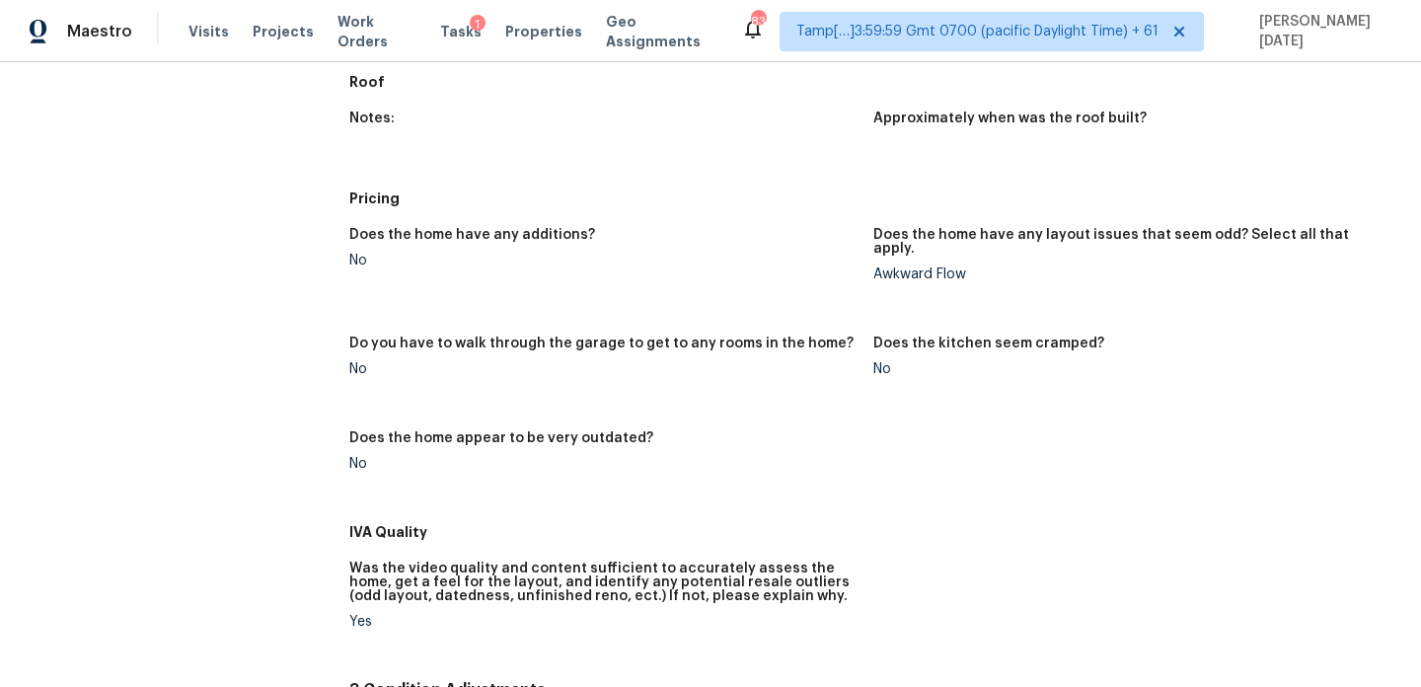
scroll to position [1003, 0]
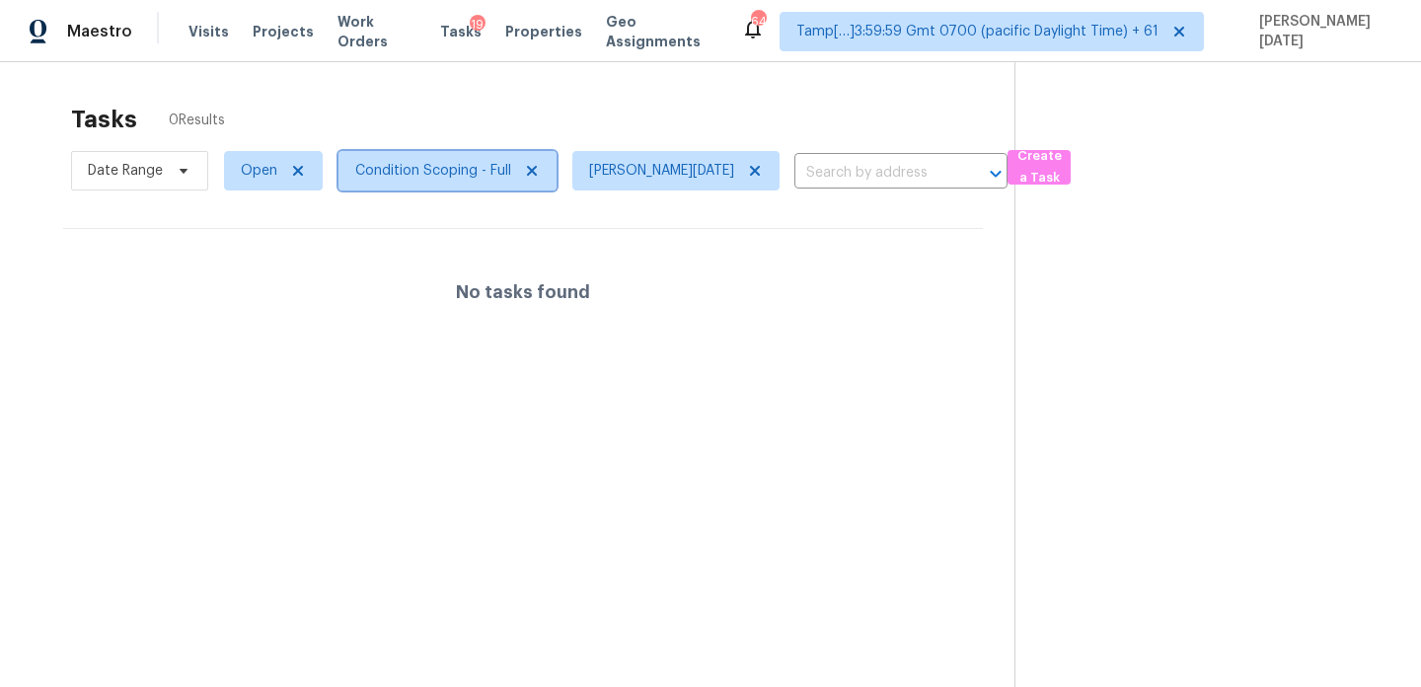
click at [417, 170] on span "Condition Scoping - Full" at bounding box center [433, 171] width 156 height 20
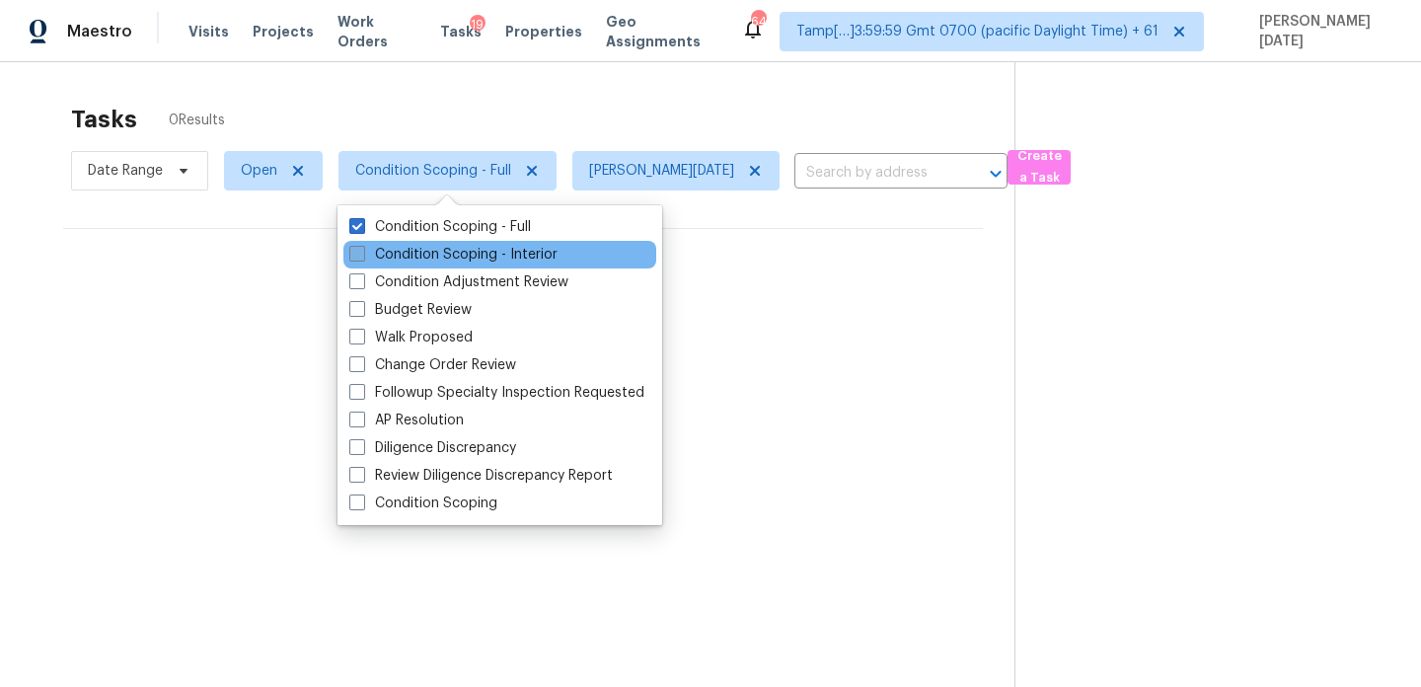
click at [409, 262] on label "Condition Scoping - Interior" at bounding box center [453, 255] width 208 height 20
click at [362, 258] on input "Condition Scoping - Interior" at bounding box center [355, 251] width 13 height 13
checkbox input "true"
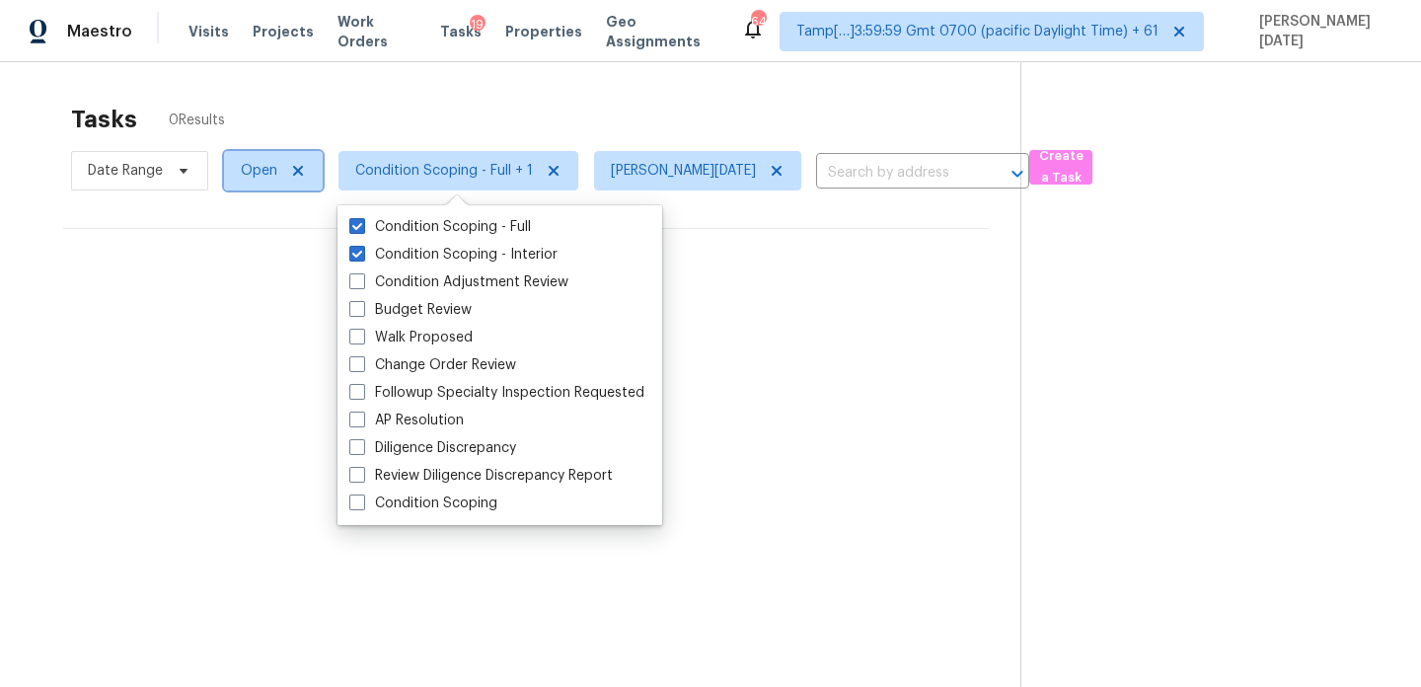
click at [251, 178] on span "Open" at bounding box center [259, 171] width 37 height 20
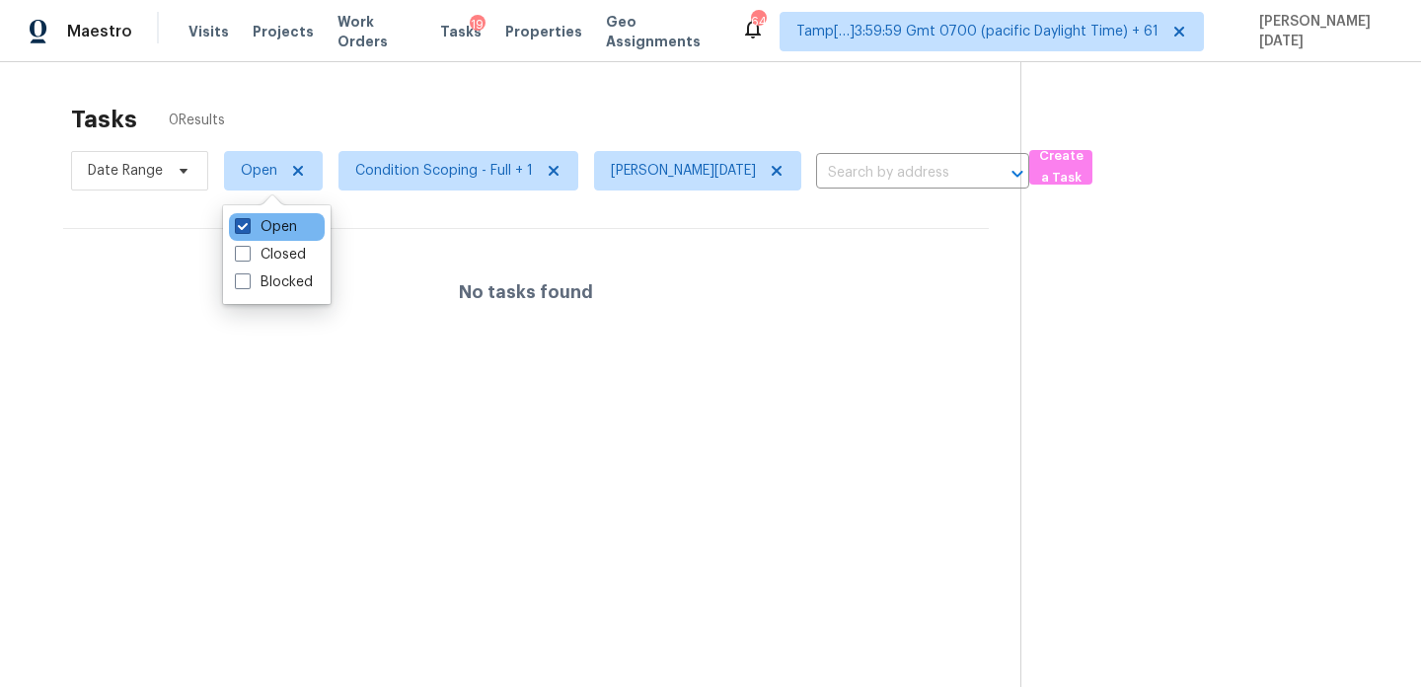
click at [255, 231] on label "Open" at bounding box center [266, 227] width 62 height 20
click at [248, 230] on input "Open" at bounding box center [241, 223] width 13 height 13
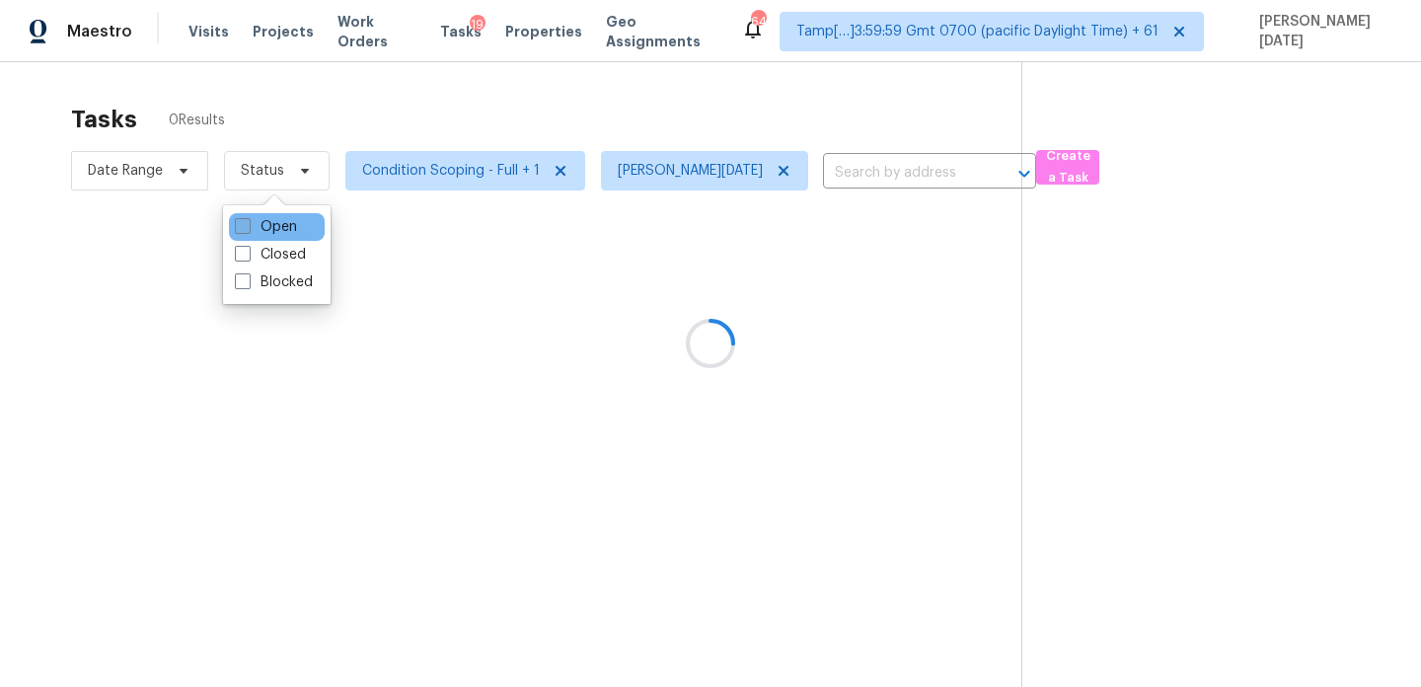
click at [255, 231] on label "Open" at bounding box center [266, 227] width 62 height 20
click at [248, 230] on input "Open" at bounding box center [241, 223] width 13 height 13
checkbox input "true"
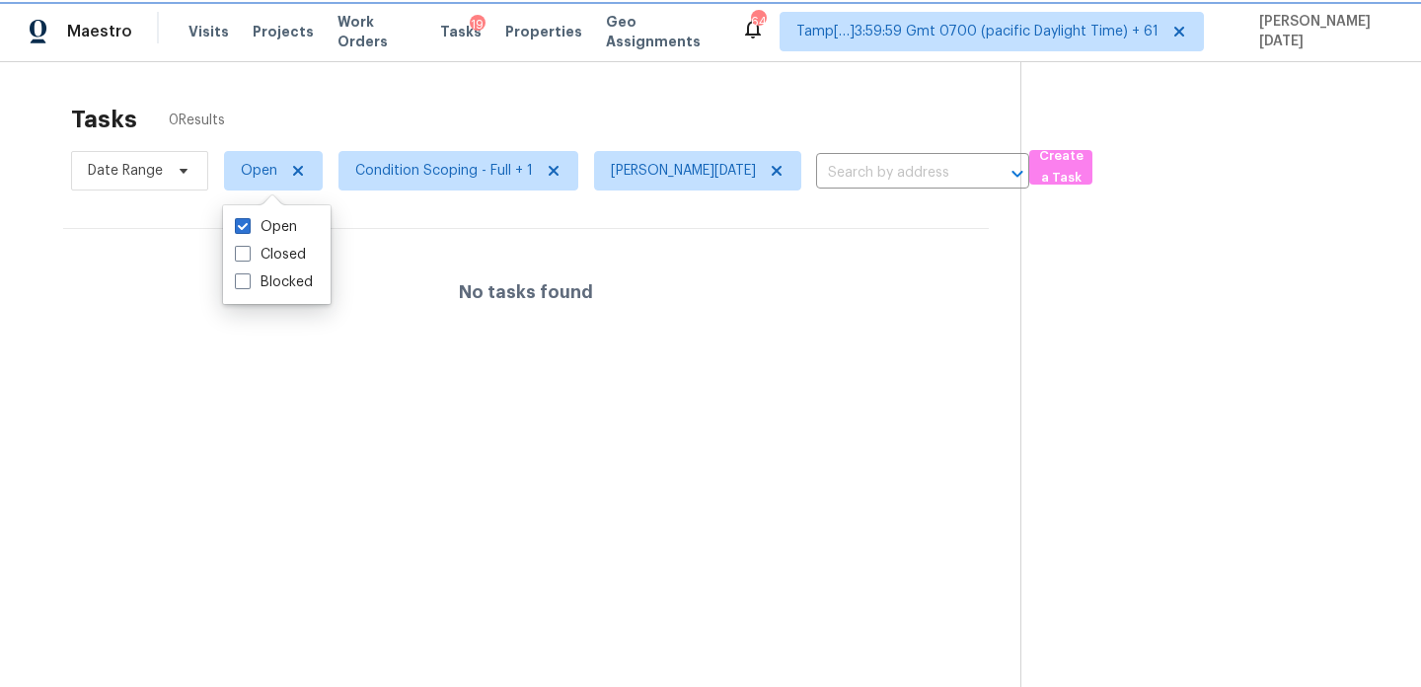
click at [267, 159] on span "Open" at bounding box center [273, 170] width 99 height 39
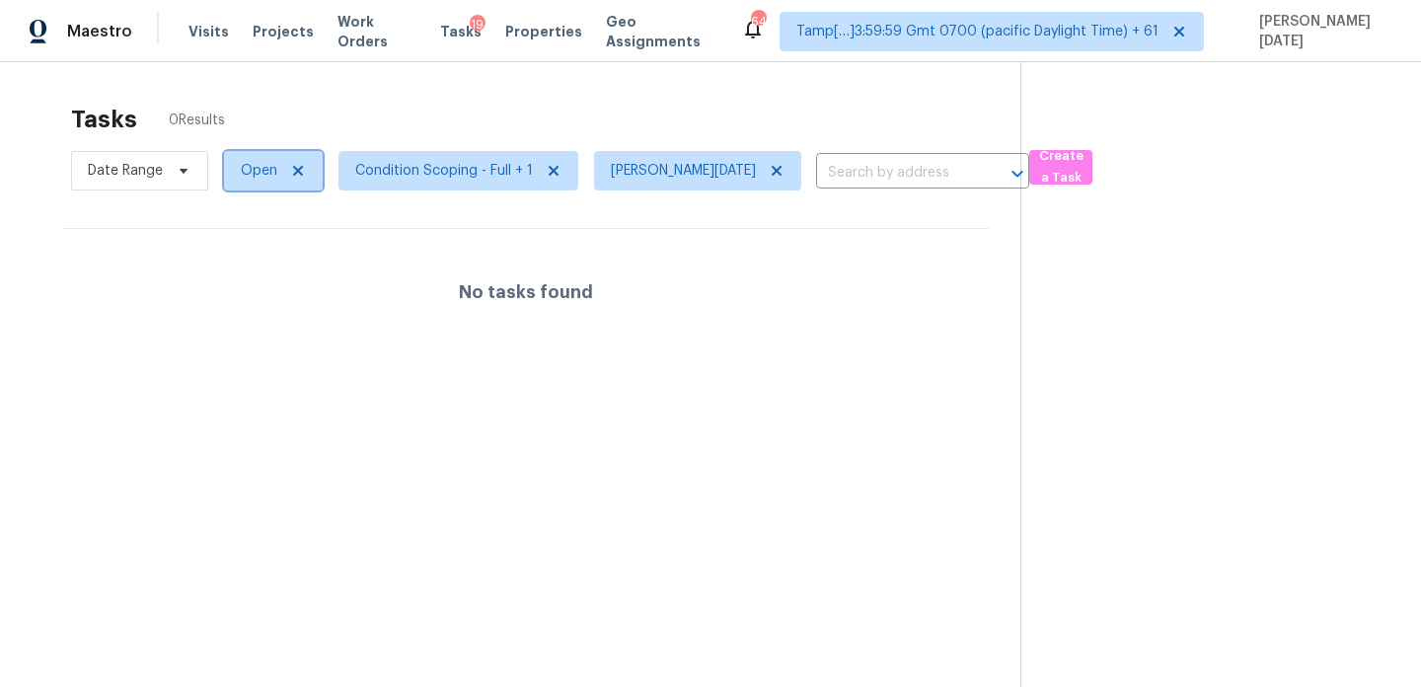
click at [269, 177] on span "Open" at bounding box center [259, 171] width 37 height 20
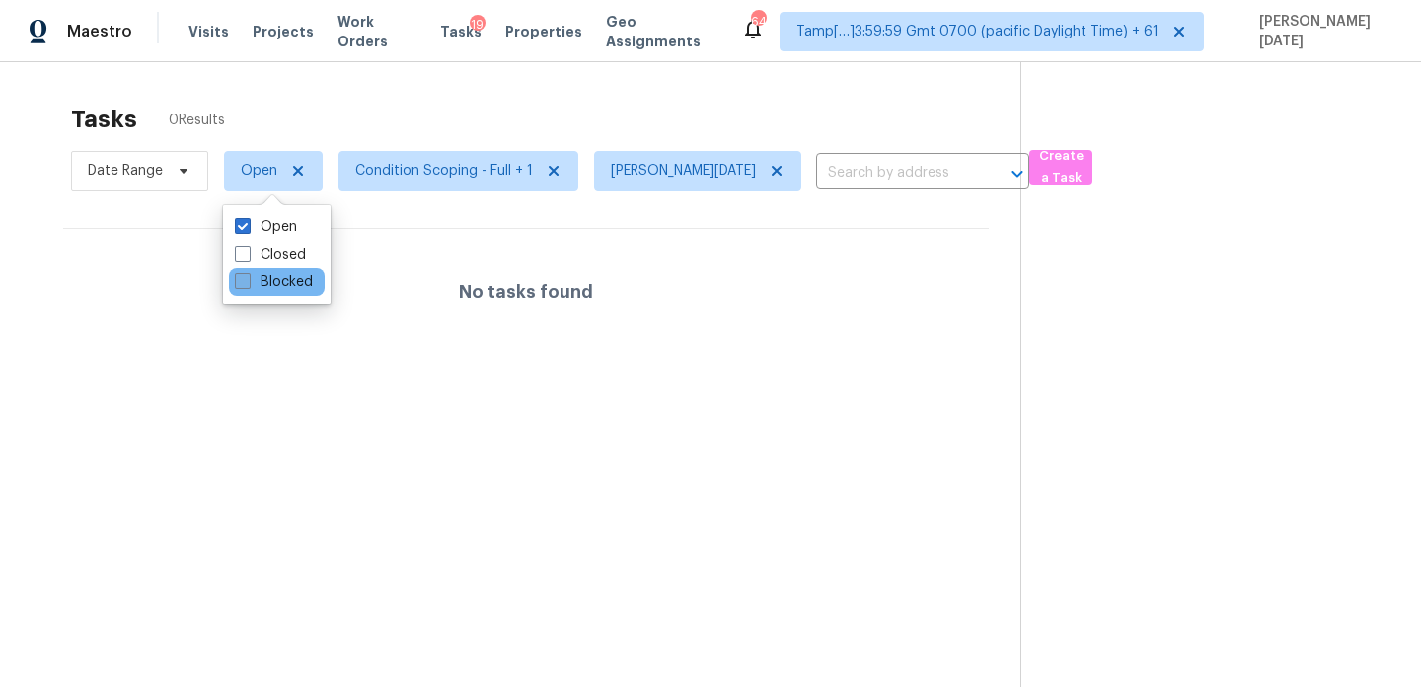
click at [271, 283] on label "Blocked" at bounding box center [274, 282] width 78 height 20
click at [248, 283] on input "Blocked" at bounding box center [241, 278] width 13 height 13
checkbox input "true"
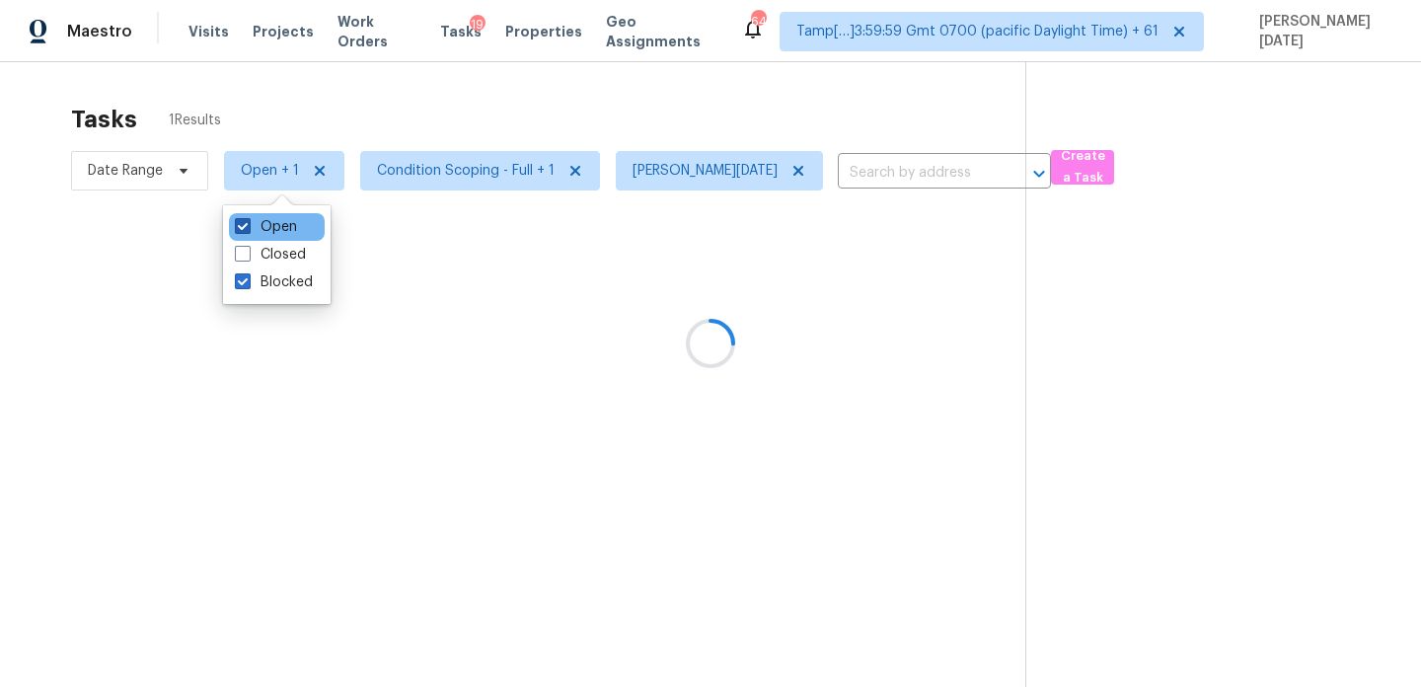
click at [274, 233] on label "Open" at bounding box center [266, 227] width 62 height 20
click at [248, 230] on input "Open" at bounding box center [241, 223] width 13 height 13
checkbox input "false"
click at [489, 106] on div at bounding box center [710, 343] width 1421 height 687
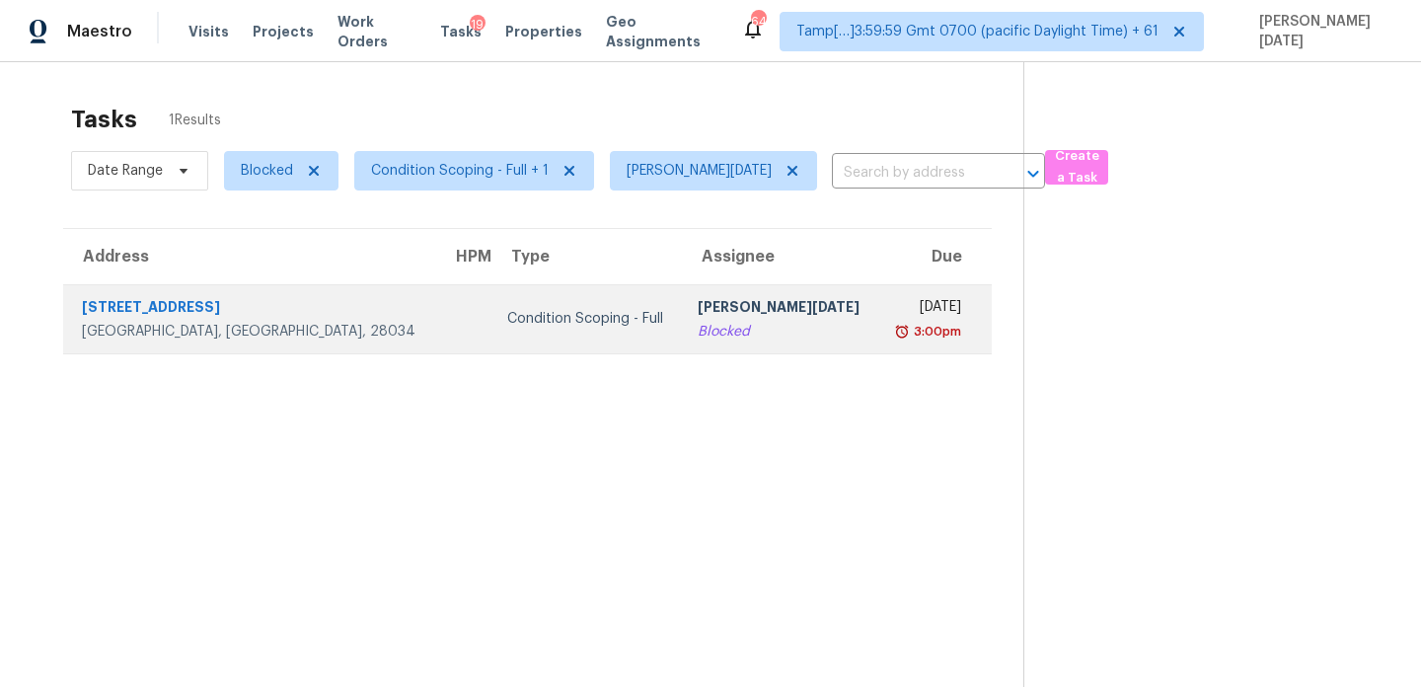
click at [698, 325] on div "Blocked" at bounding box center [780, 332] width 164 height 20
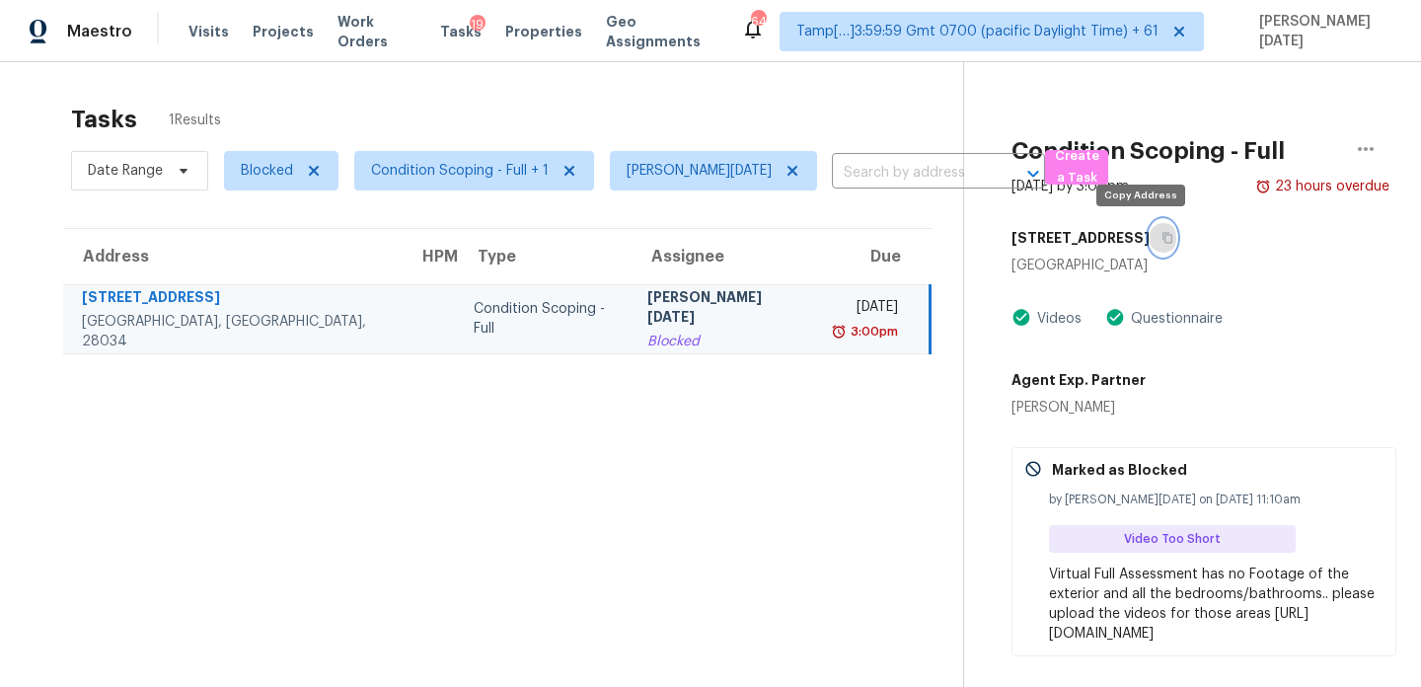
click at [1162, 234] on icon "button" at bounding box center [1168, 238] width 12 height 12
click at [475, 178] on span "Condition Scoping - Full + 1" at bounding box center [460, 171] width 178 height 20
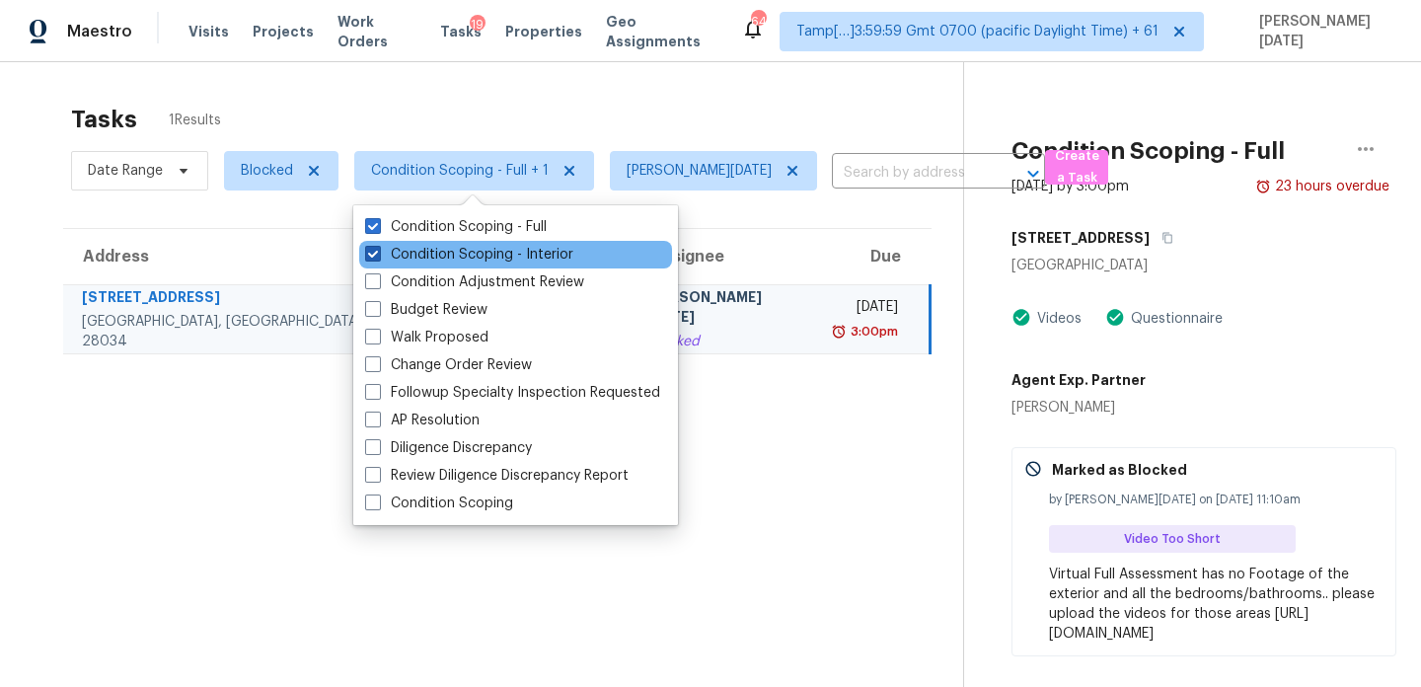
click at [467, 251] on label "Condition Scoping - Interior" at bounding box center [469, 255] width 208 height 20
click at [378, 251] on input "Condition Scoping - Interior" at bounding box center [371, 251] width 13 height 13
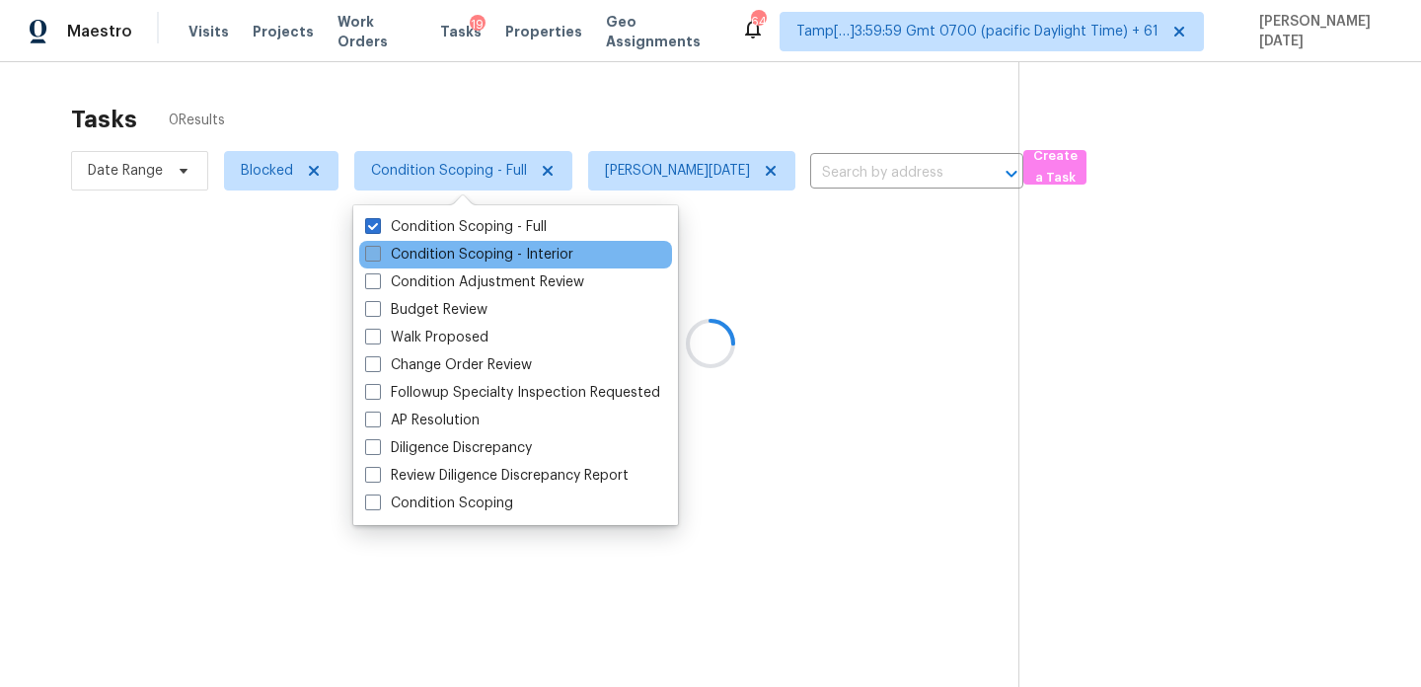
click at [467, 251] on label "Condition Scoping - Interior" at bounding box center [469, 255] width 208 height 20
click at [378, 251] on input "Condition Scoping - Interior" at bounding box center [371, 251] width 13 height 13
checkbox input "true"
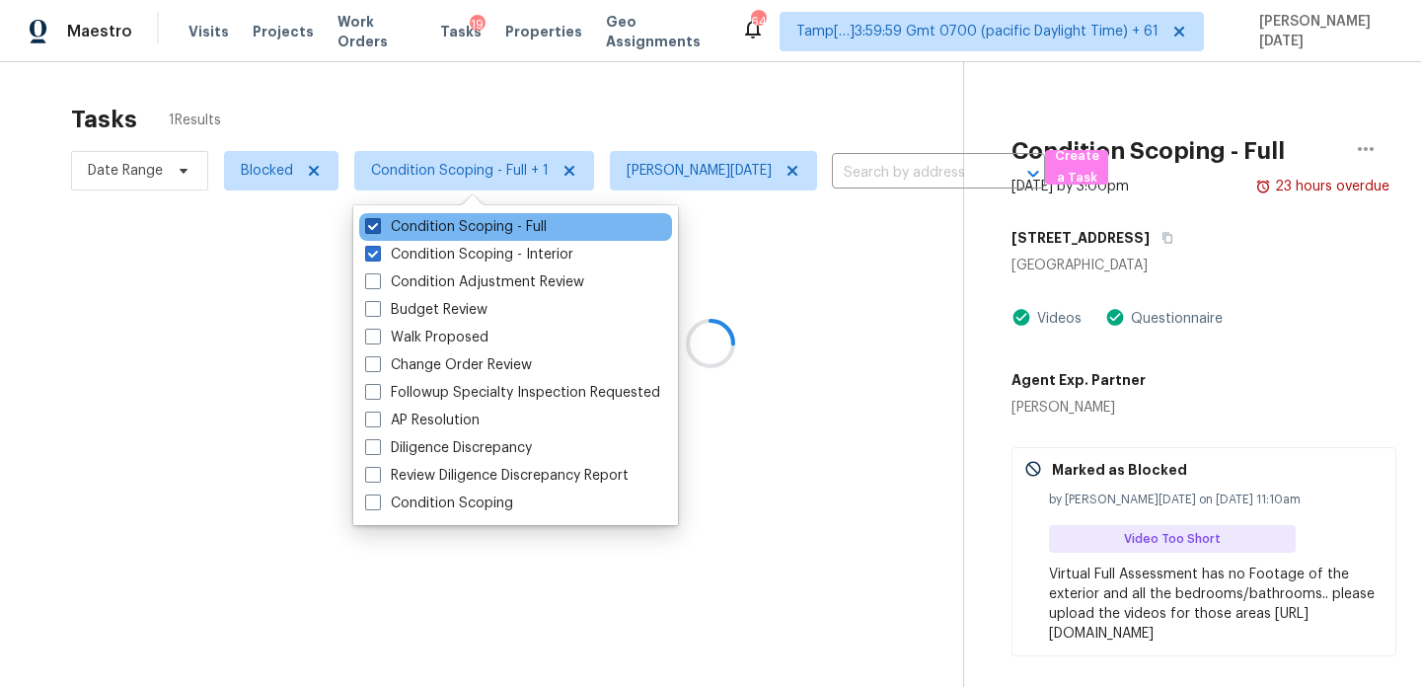
click at [482, 225] on label "Condition Scoping - Full" at bounding box center [456, 227] width 182 height 20
click at [378, 225] on input "Condition Scoping - Full" at bounding box center [371, 223] width 13 height 13
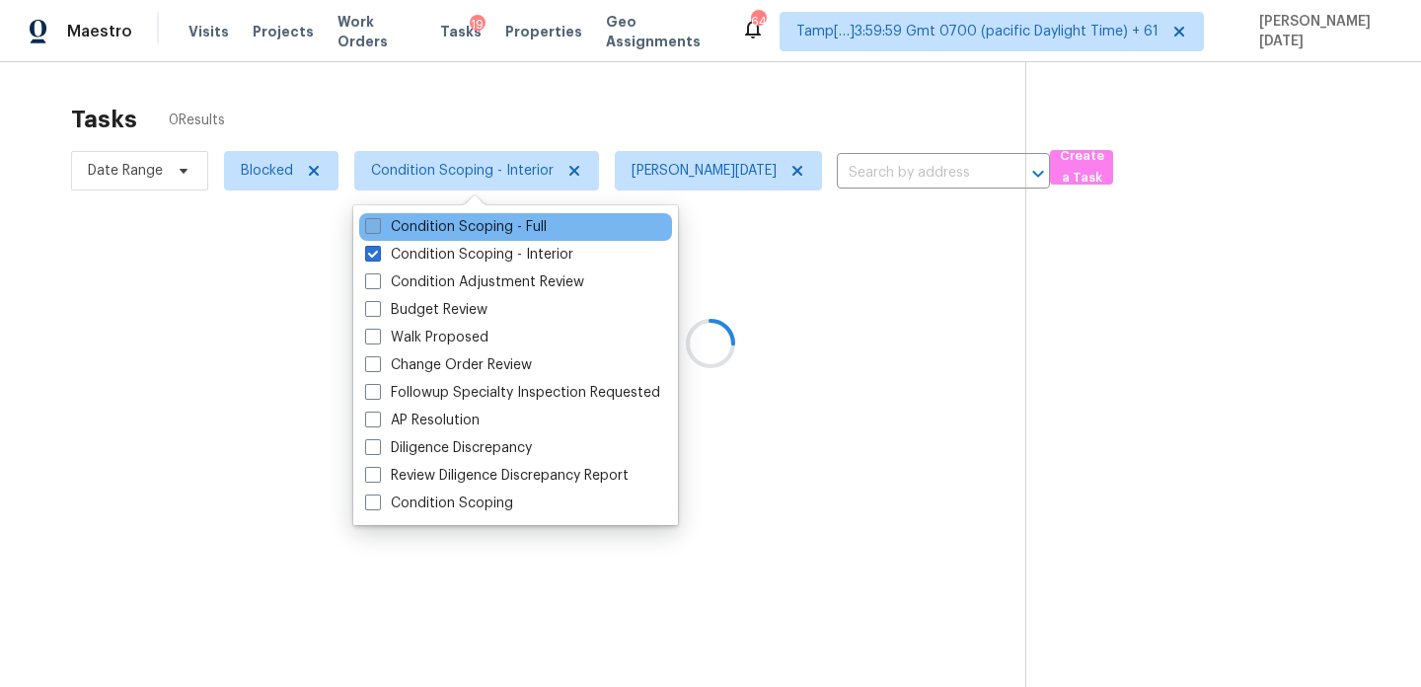
click at [482, 225] on label "Condition Scoping - Full" at bounding box center [456, 227] width 182 height 20
click at [378, 225] on input "Condition Scoping - Full" at bounding box center [371, 223] width 13 height 13
checkbox input "true"
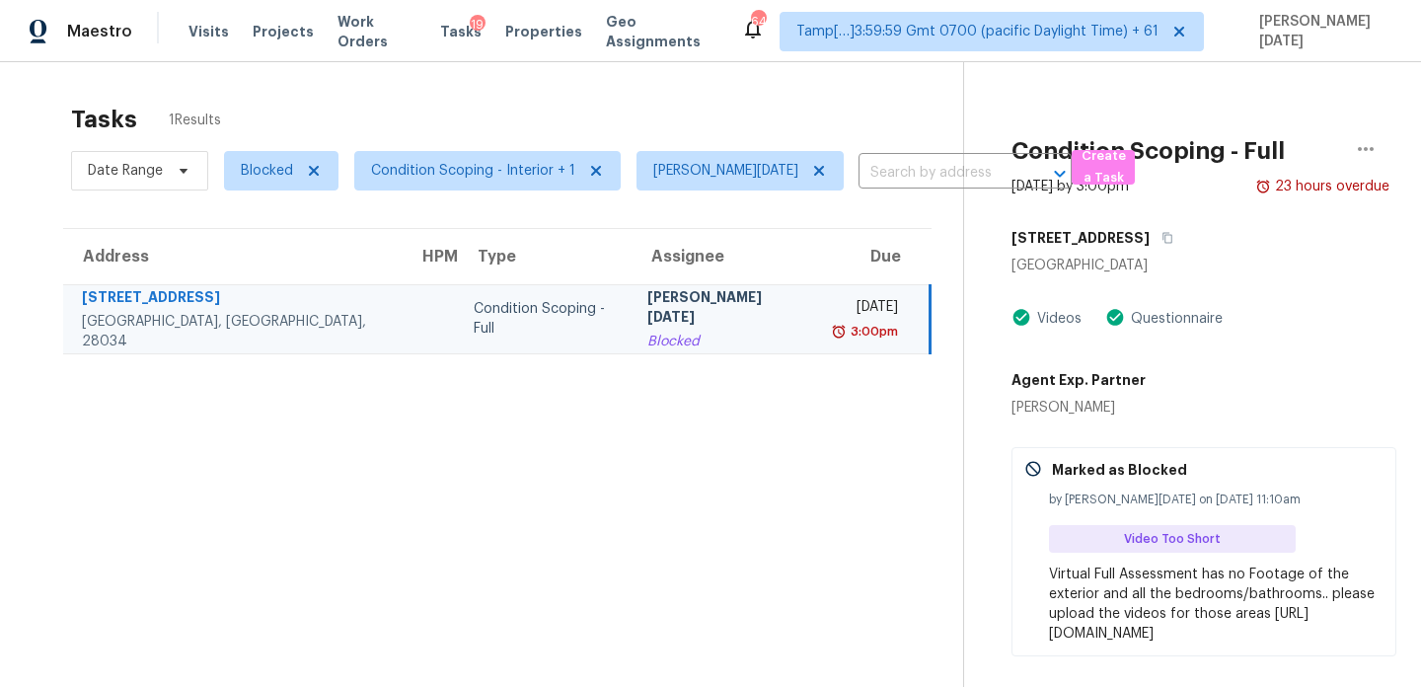
click at [676, 340] on div "Blocked" at bounding box center [724, 342] width 155 height 20
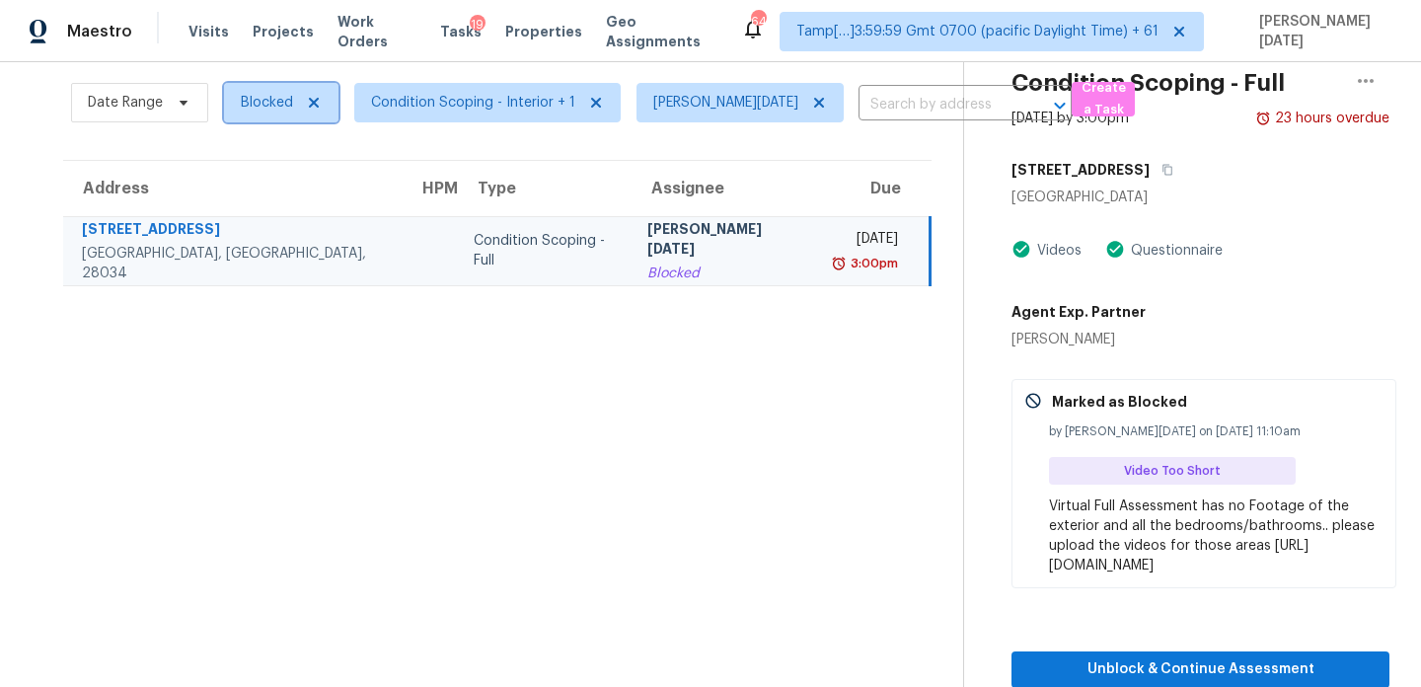
click at [275, 107] on span "Blocked" at bounding box center [267, 103] width 52 height 20
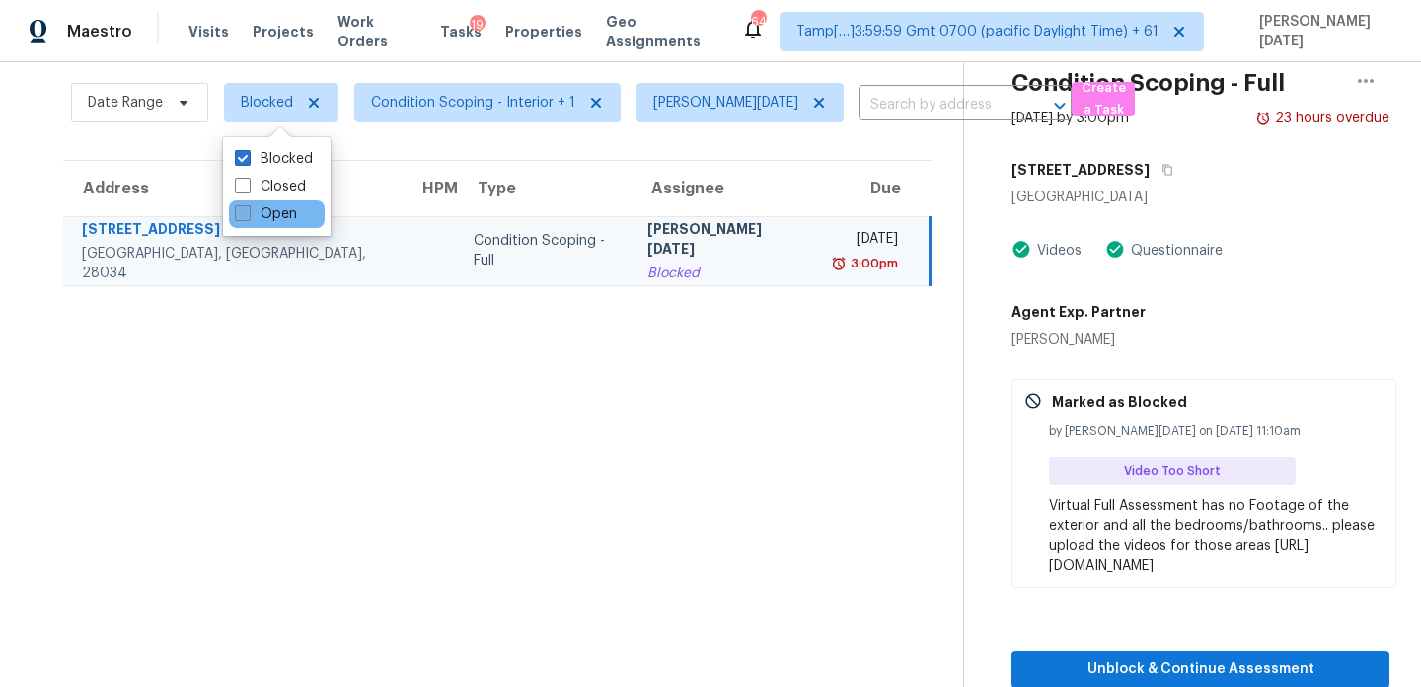
click at [278, 207] on label "Open" at bounding box center [266, 214] width 62 height 20
click at [248, 207] on input "Open" at bounding box center [241, 210] width 13 height 13
checkbox input "true"
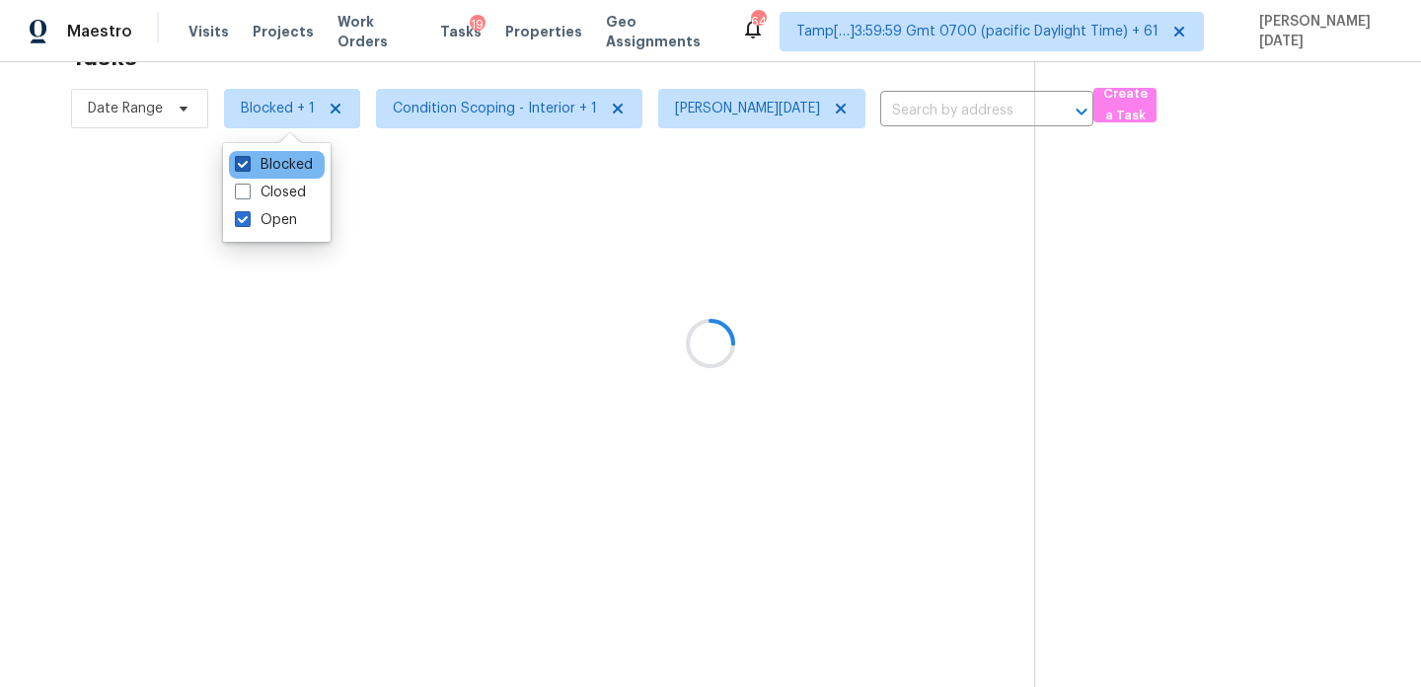
click at [281, 164] on label "Blocked" at bounding box center [274, 165] width 78 height 20
click at [248, 164] on input "Blocked" at bounding box center [241, 161] width 13 height 13
checkbox input "false"
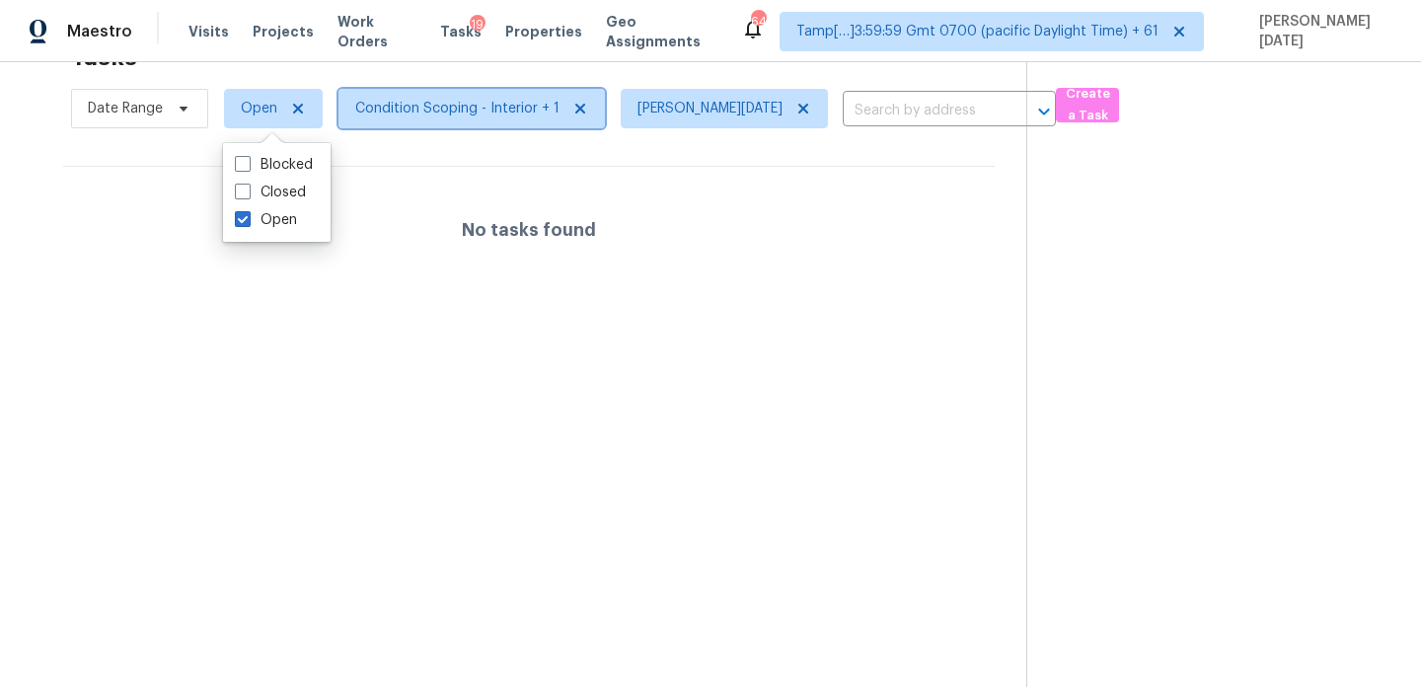
click at [396, 105] on span "Condition Scoping - Interior + 1" at bounding box center [457, 109] width 204 height 20
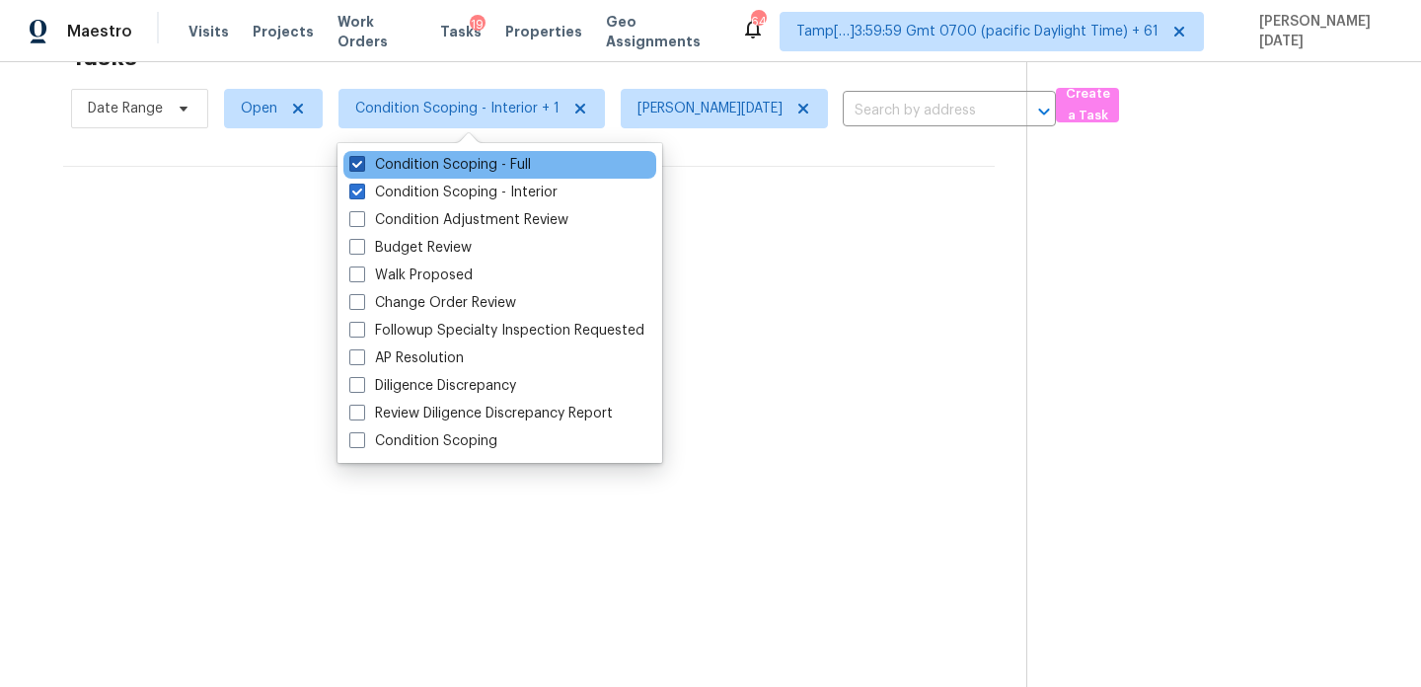
click at [390, 164] on label "Condition Scoping - Full" at bounding box center [440, 165] width 182 height 20
click at [362, 164] on input "Condition Scoping - Full" at bounding box center [355, 161] width 13 height 13
click at [390, 164] on label "Condition Scoping - Full" at bounding box center [440, 165] width 182 height 20
click at [362, 164] on input "Condition Scoping - Full" at bounding box center [355, 161] width 13 height 13
checkbox input "true"
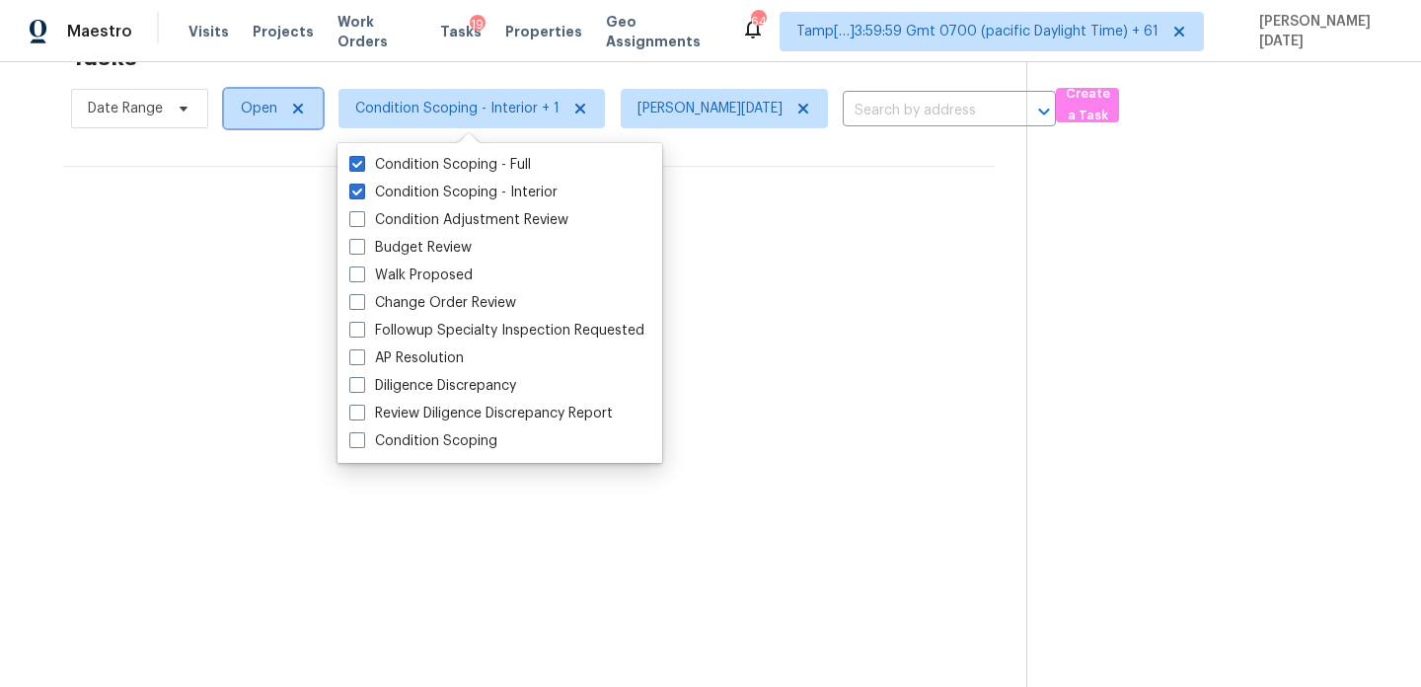
click at [249, 115] on span "Open" at bounding box center [259, 109] width 37 height 20
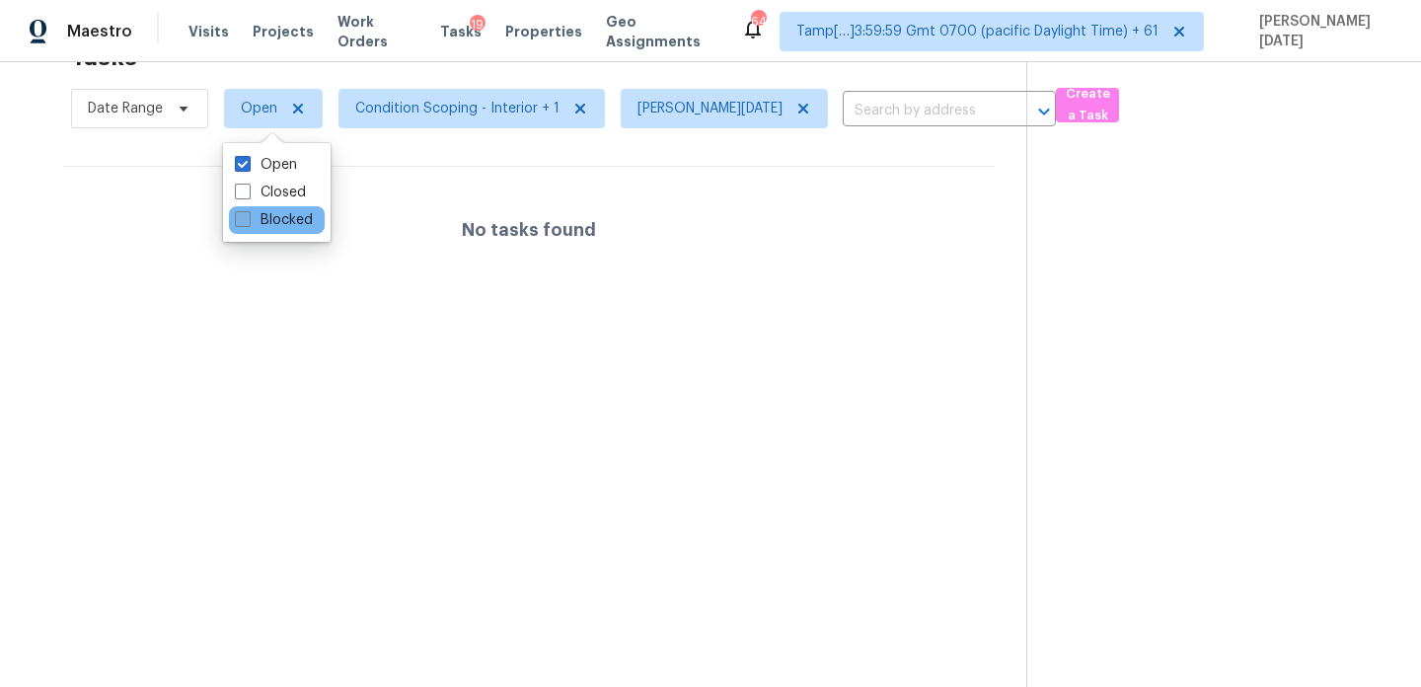
click at [259, 214] on label "Blocked" at bounding box center [274, 220] width 78 height 20
click at [248, 214] on input "Blocked" at bounding box center [241, 216] width 13 height 13
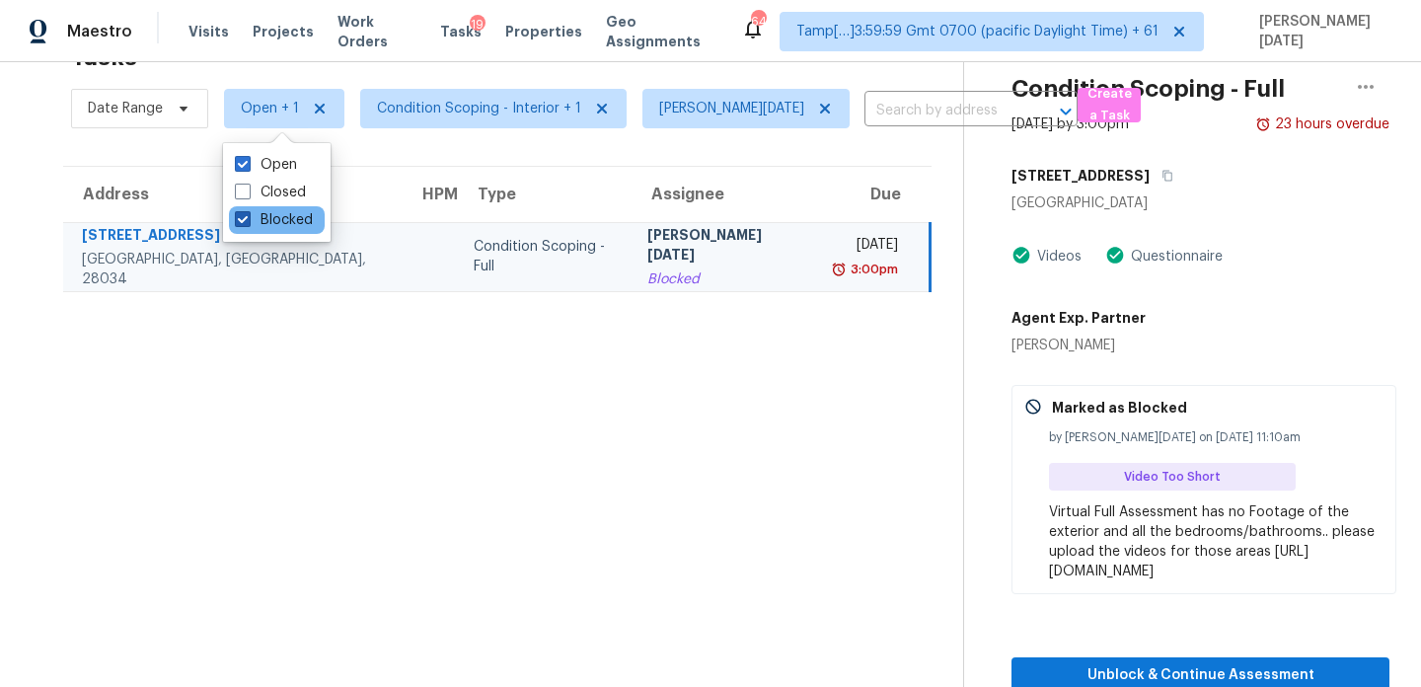
click at [259, 214] on label "Blocked" at bounding box center [274, 220] width 78 height 20
click at [248, 214] on input "Blocked" at bounding box center [241, 216] width 13 height 13
checkbox input "false"
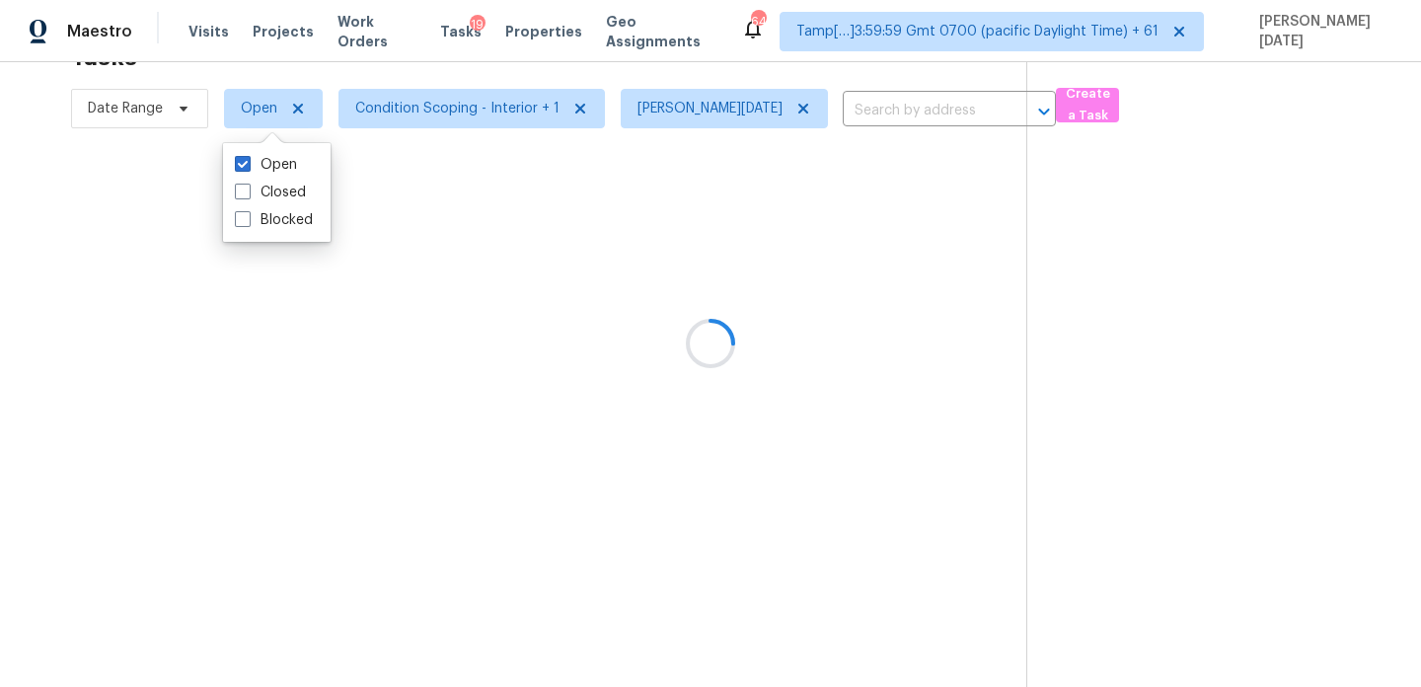
click at [471, 392] on section "Tasks 10 Results Date Range Open Condition Scoping - Interior + 1 [PERSON_NAME]…" at bounding box center [529, 359] width 995 height 655
